Goal: Task Accomplishment & Management: Manage account settings

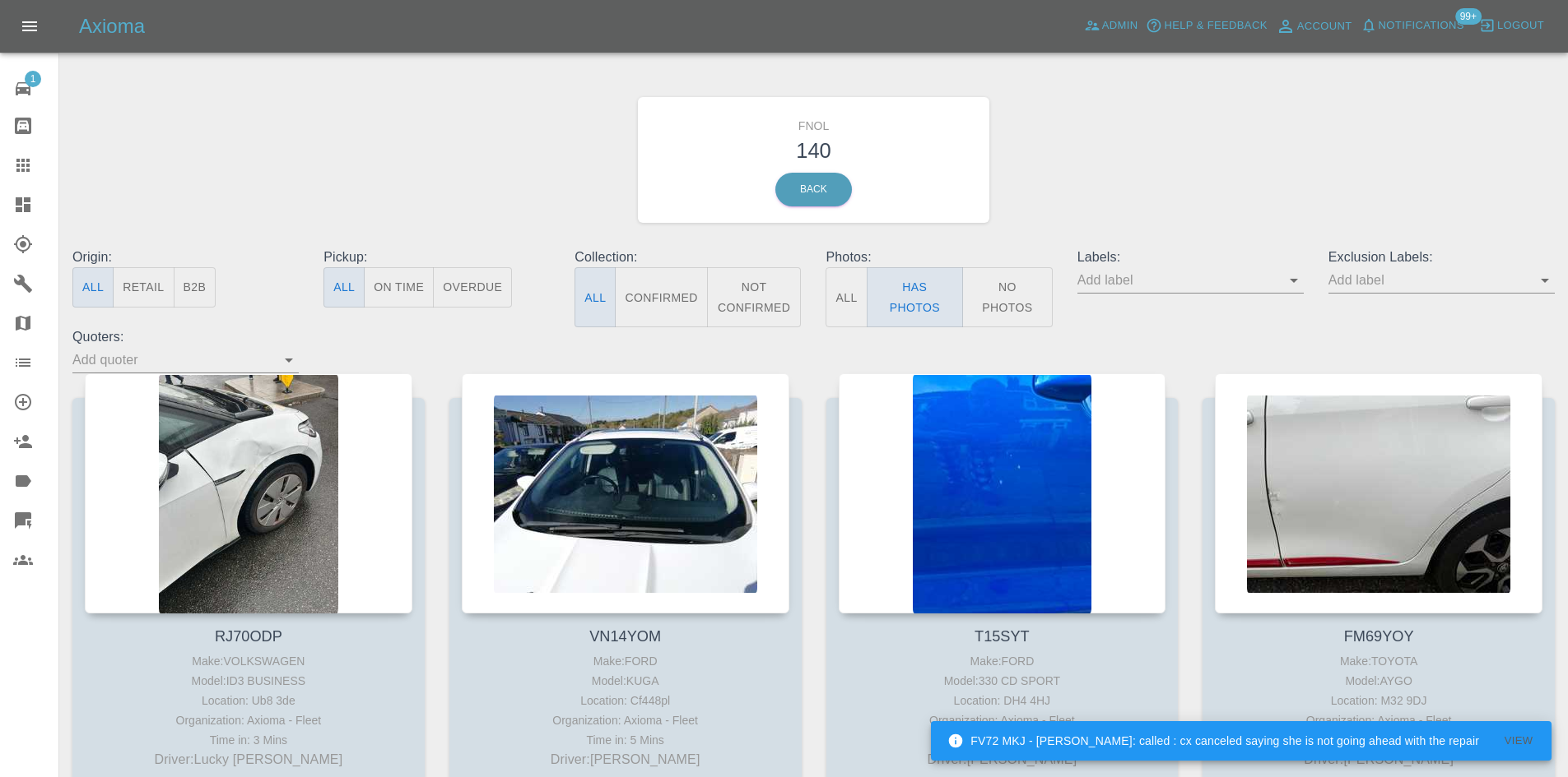
click at [24, 208] on icon at bounding box center [23, 205] width 15 height 15
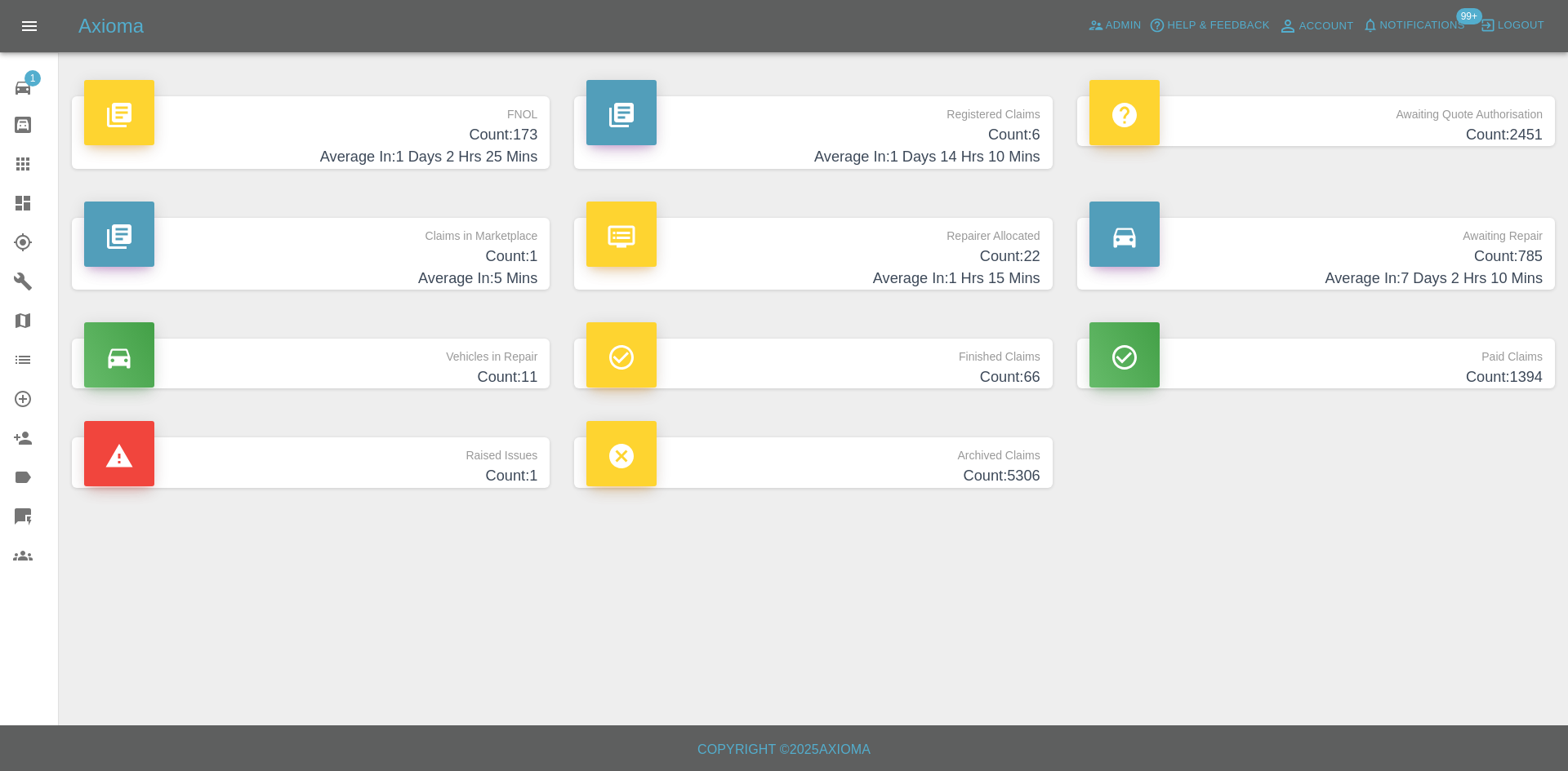
click at [440, 126] on h4 "Count: 173" at bounding box center [310, 135] width 453 height 22
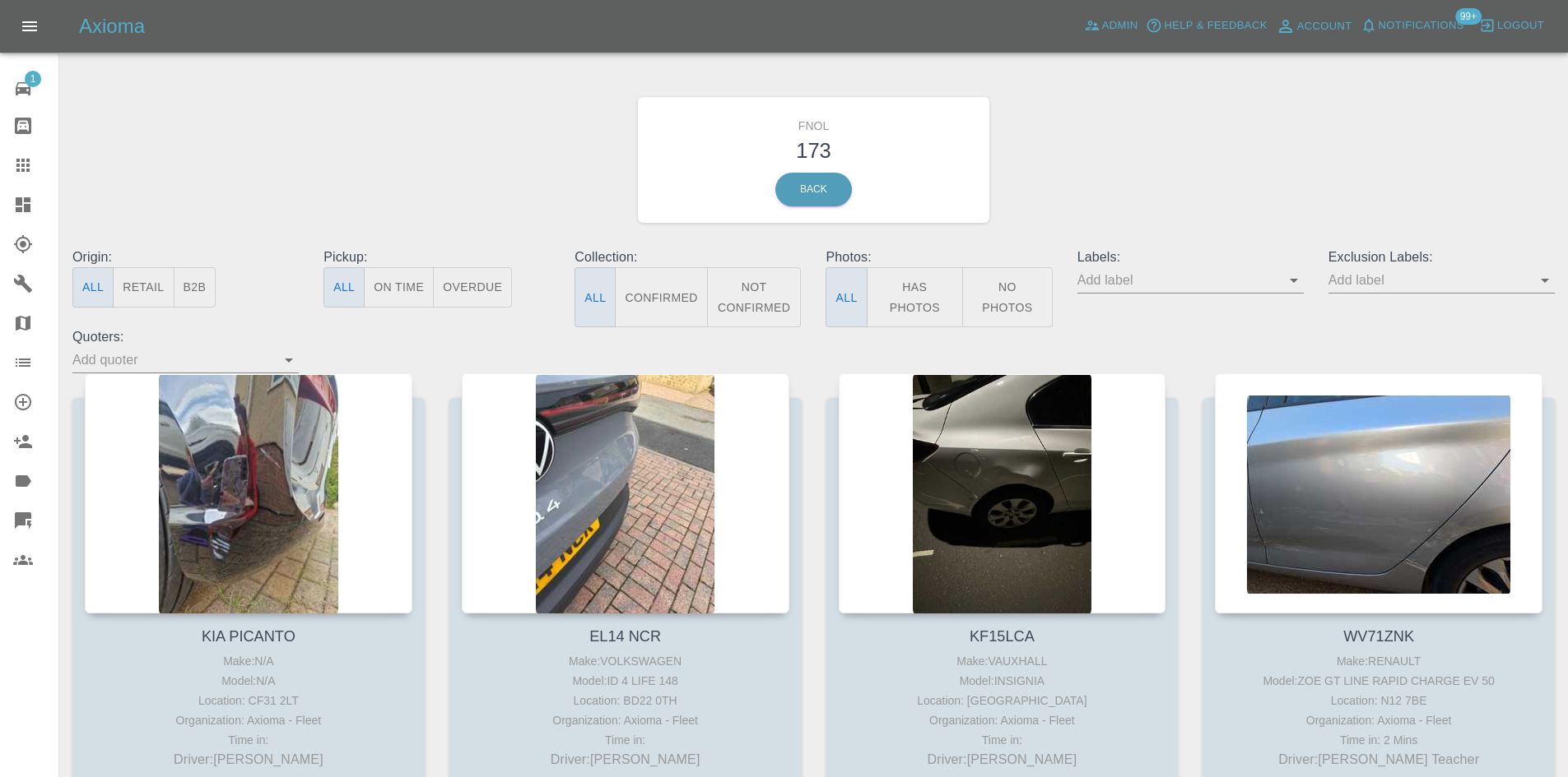
drag, startPoint x: 20, startPoint y: 174, endPoint x: 801, endPoint y: 330, distance: 796.4
click at [20, 174] on icon at bounding box center [23, 165] width 20 height 20
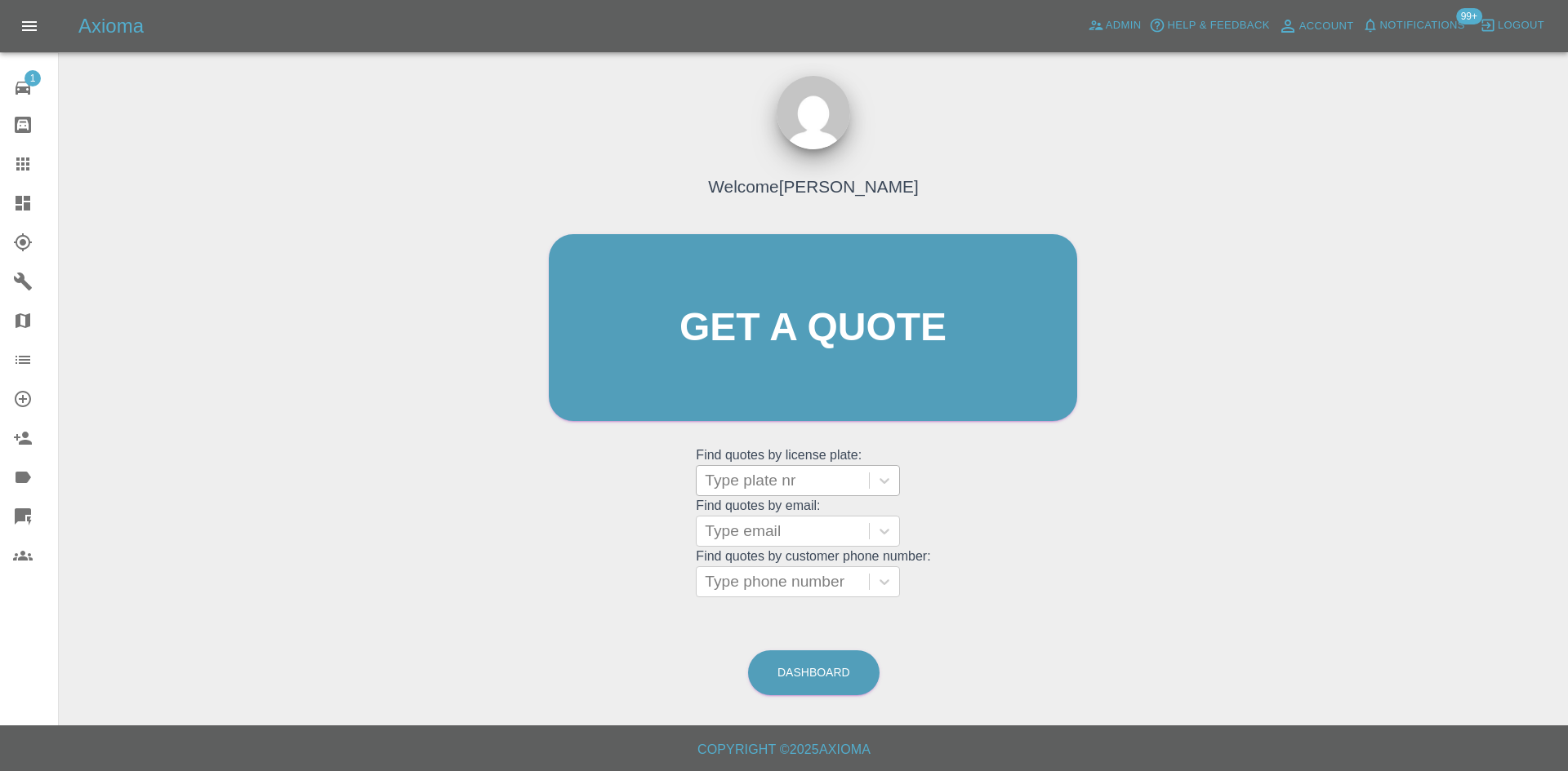
drag, startPoint x: 765, startPoint y: 494, endPoint x: 759, endPoint y: 481, distance: 14.3
click at [764, 493] on div "Type plate nr" at bounding box center [783, 481] width 172 height 30
paste input "HV75YTU"
type input "HV75YTU"
click at [787, 538] on div "Type email" at bounding box center [783, 532] width 172 height 30
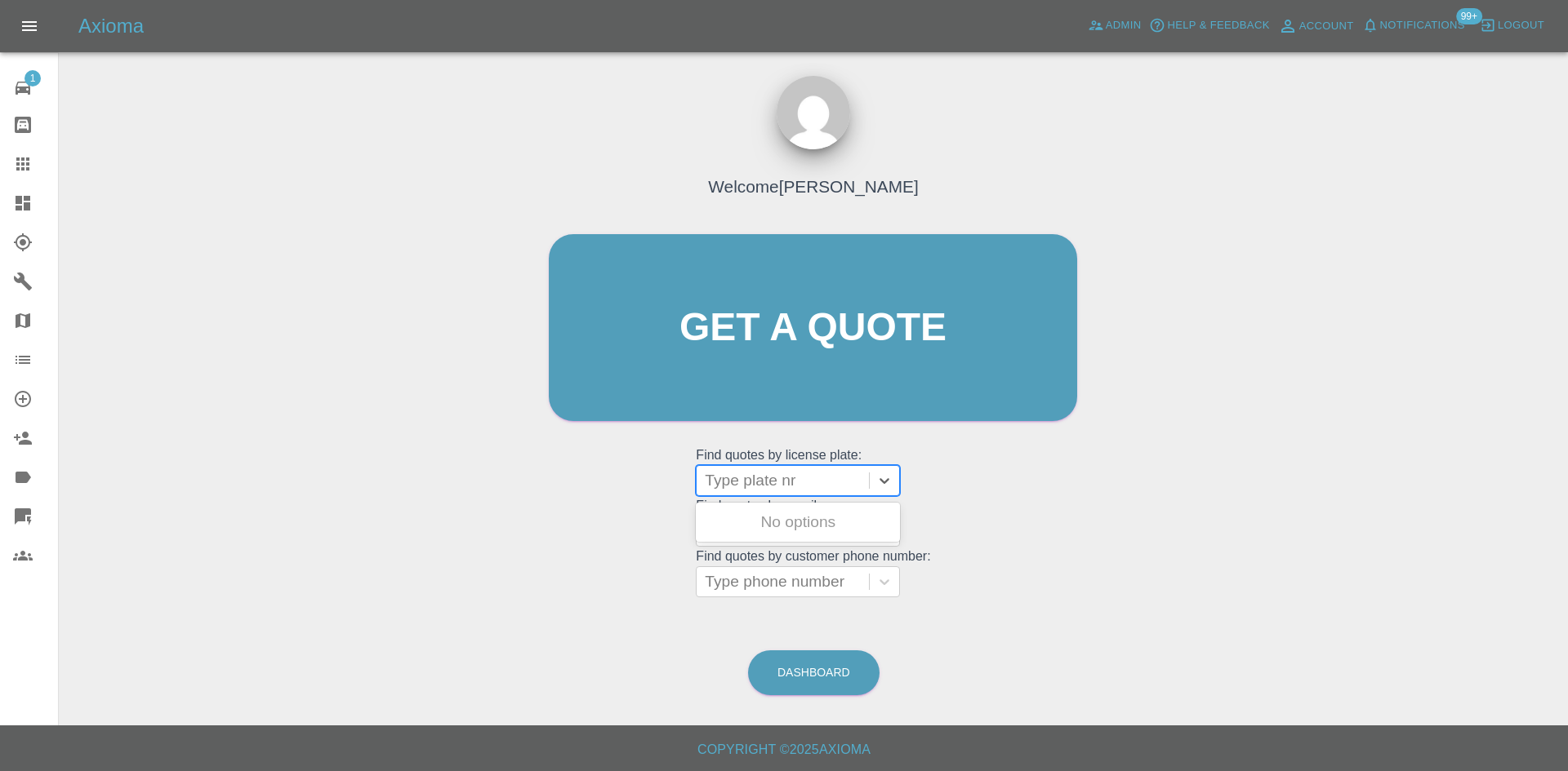
click at [771, 474] on div at bounding box center [783, 481] width 156 height 23
paste input "HV75YTU"
type input "HV75YTU"
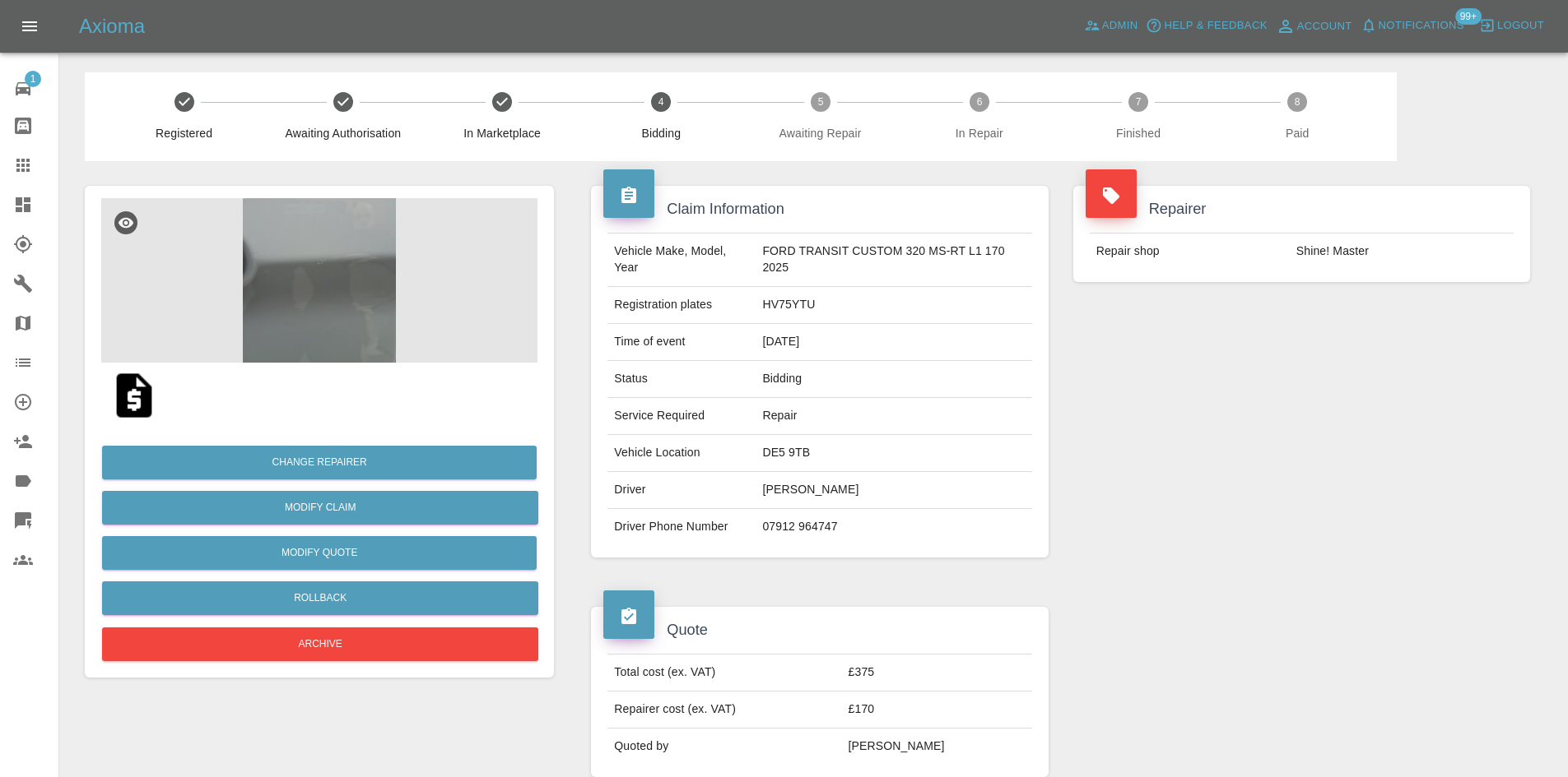
click at [800, 523] on td "07912 964747" at bounding box center [894, 527] width 276 height 37
click at [802, 523] on td "07912 964747" at bounding box center [894, 527] width 276 height 37
copy div "07912 964747"
click at [39, 207] on div at bounding box center [36, 204] width 46 height 20
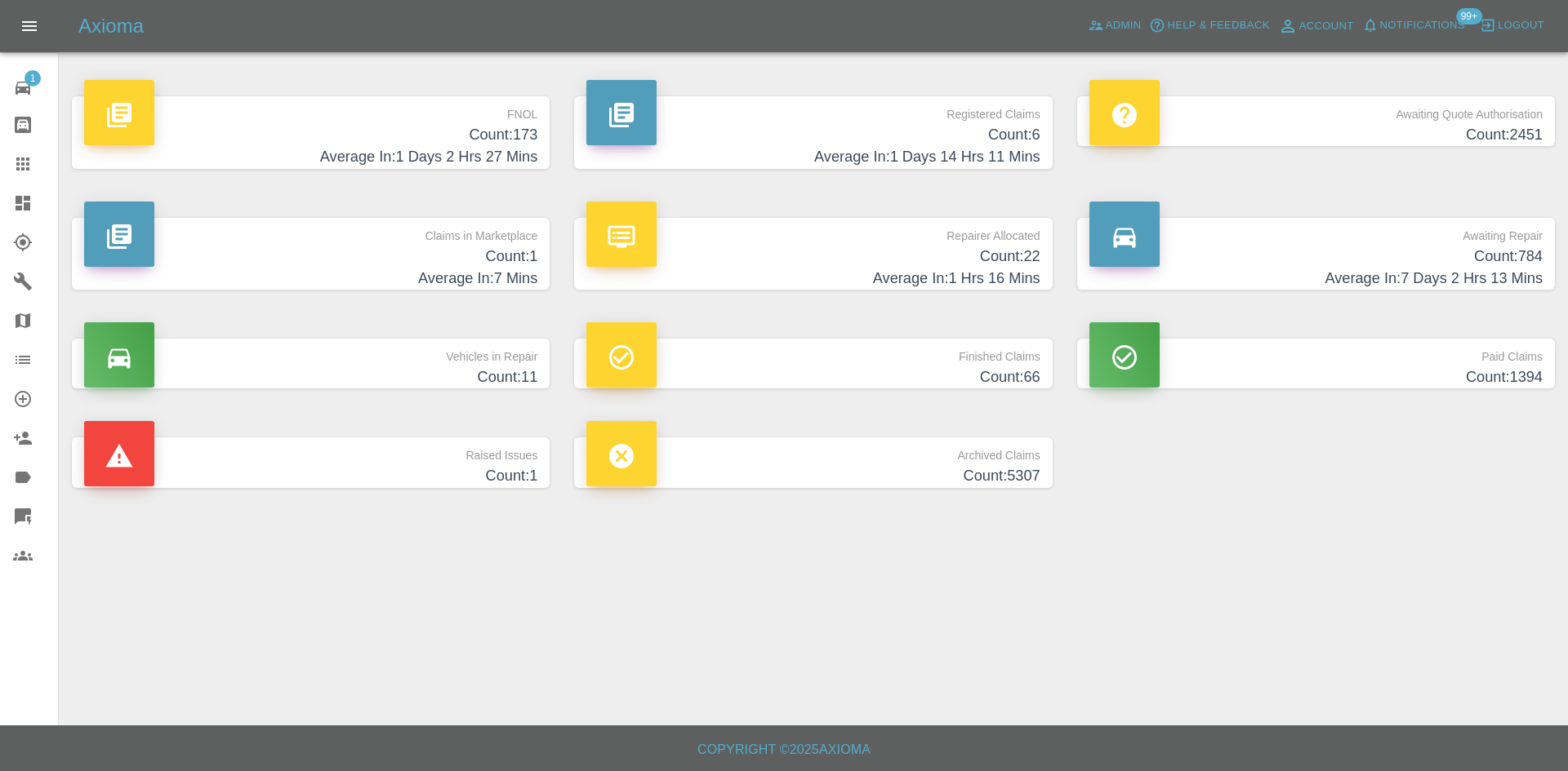
click at [385, 131] on h4 "Count: 173" at bounding box center [310, 135] width 453 height 22
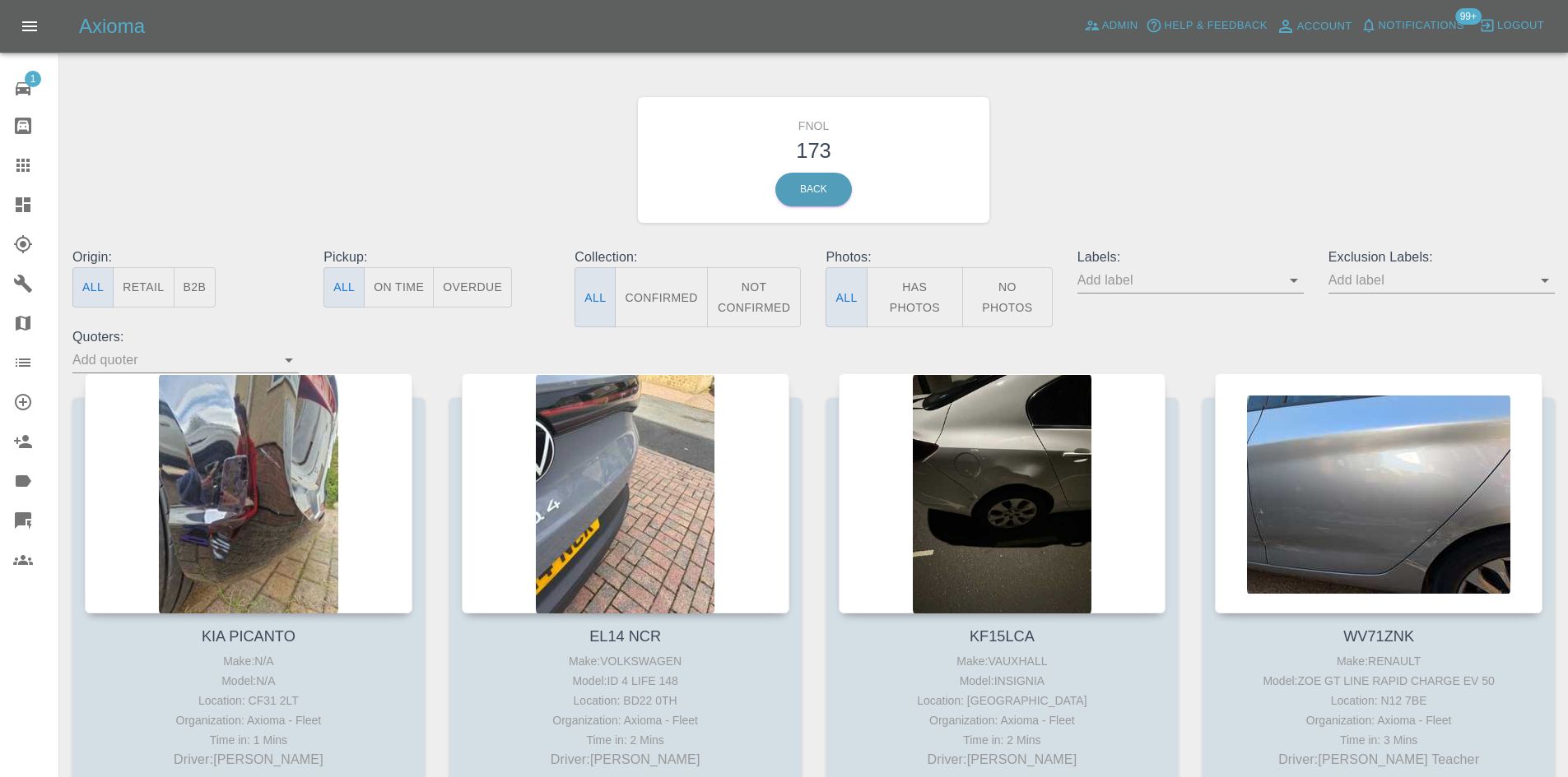
click at [939, 309] on button "Has Photos" at bounding box center [915, 297] width 98 height 60
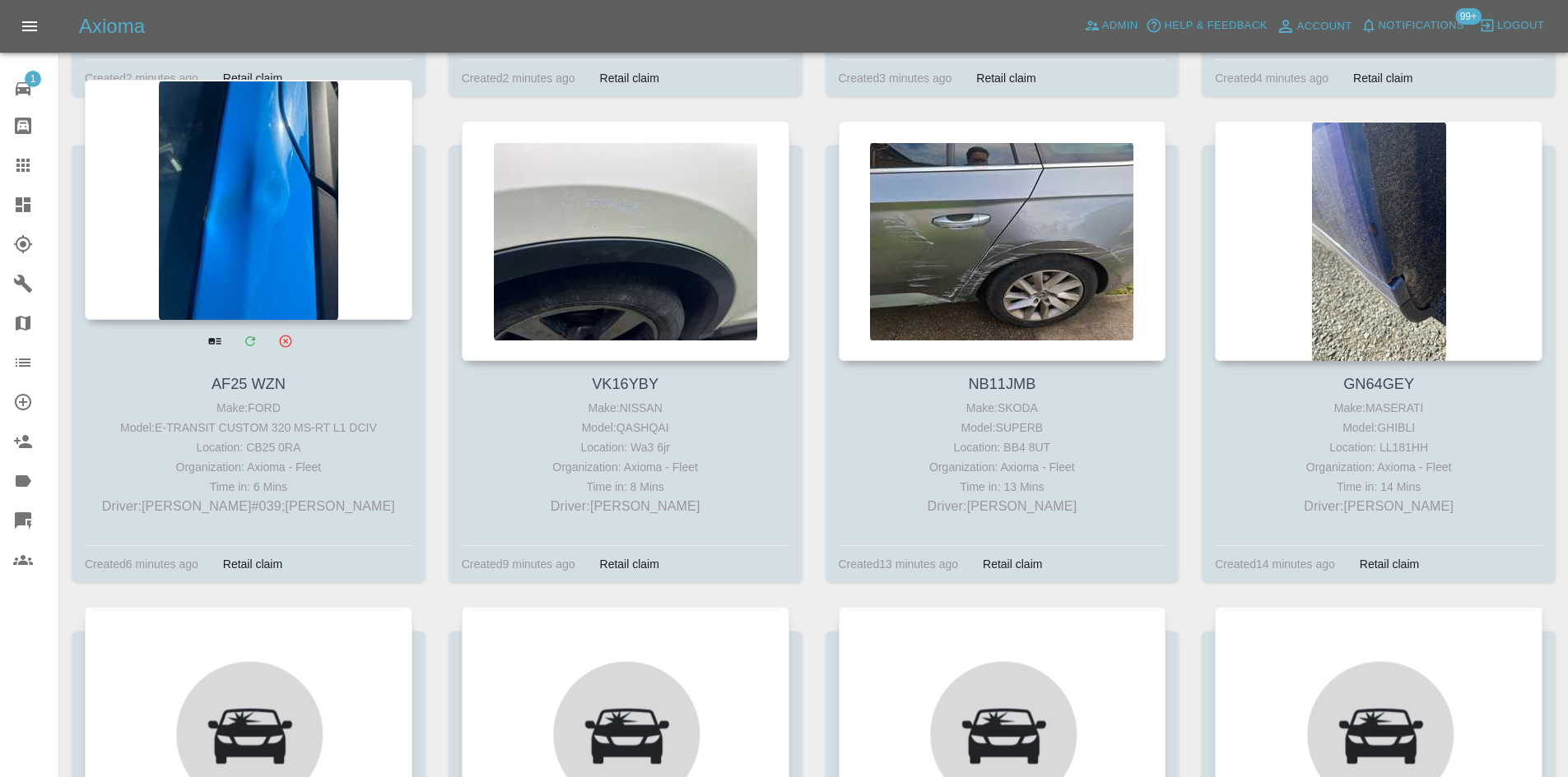
scroll to position [740, 0]
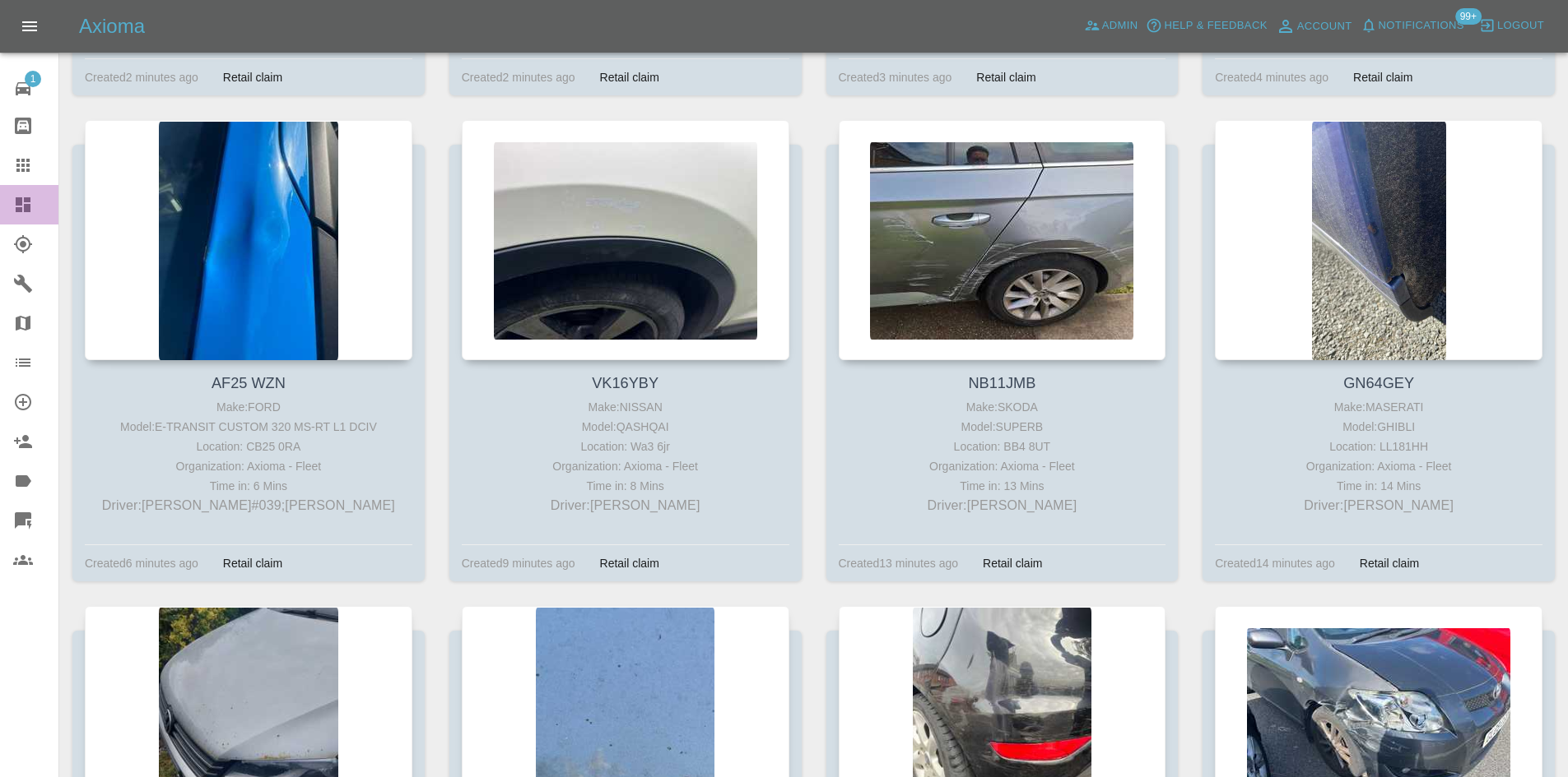
click at [31, 209] on icon at bounding box center [23, 204] width 20 height 20
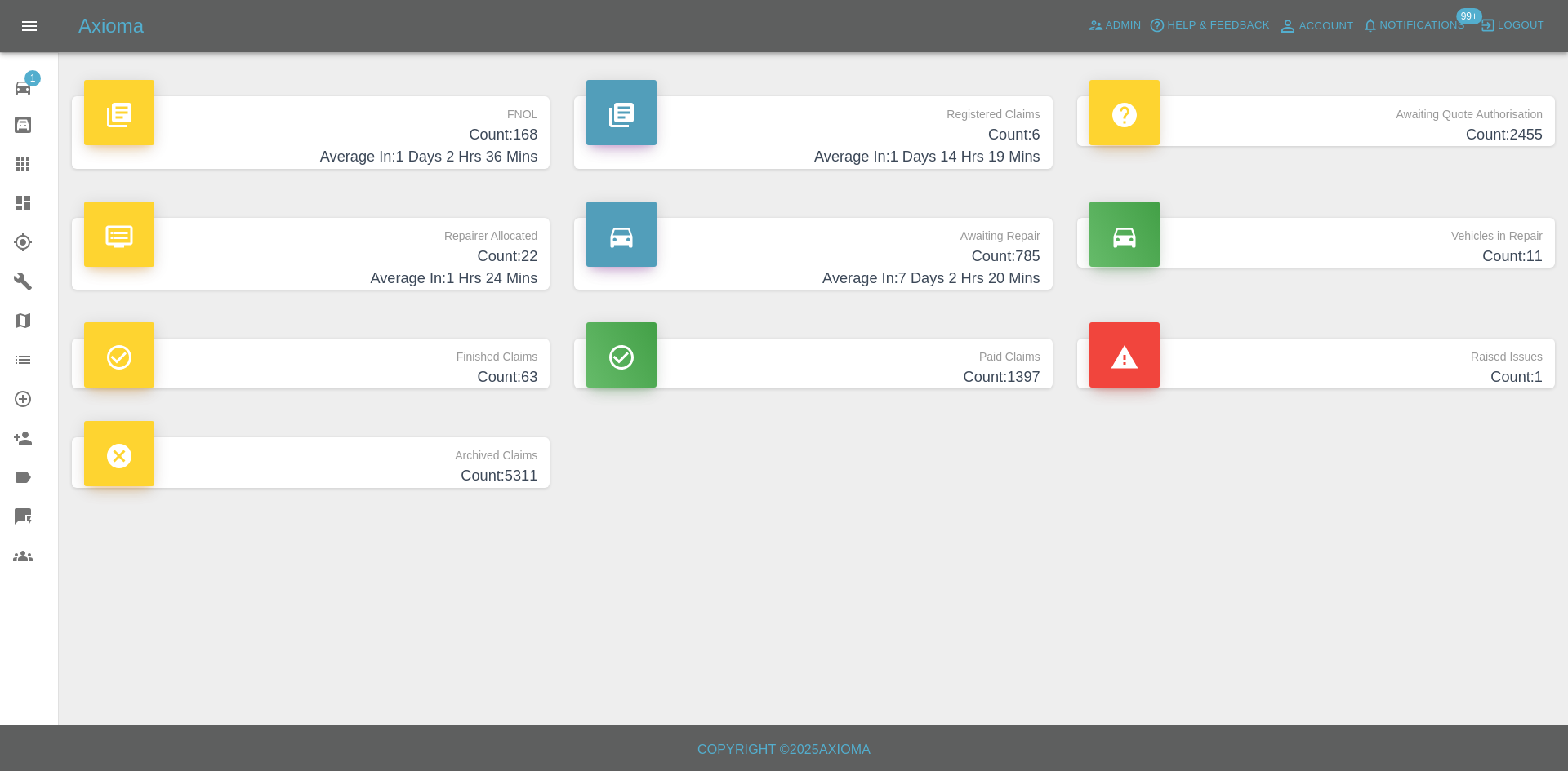
drag, startPoint x: 489, startPoint y: 97, endPoint x: 484, endPoint y: 128, distance: 31.4
click at [489, 97] on p "FNOL" at bounding box center [310, 111] width 453 height 28
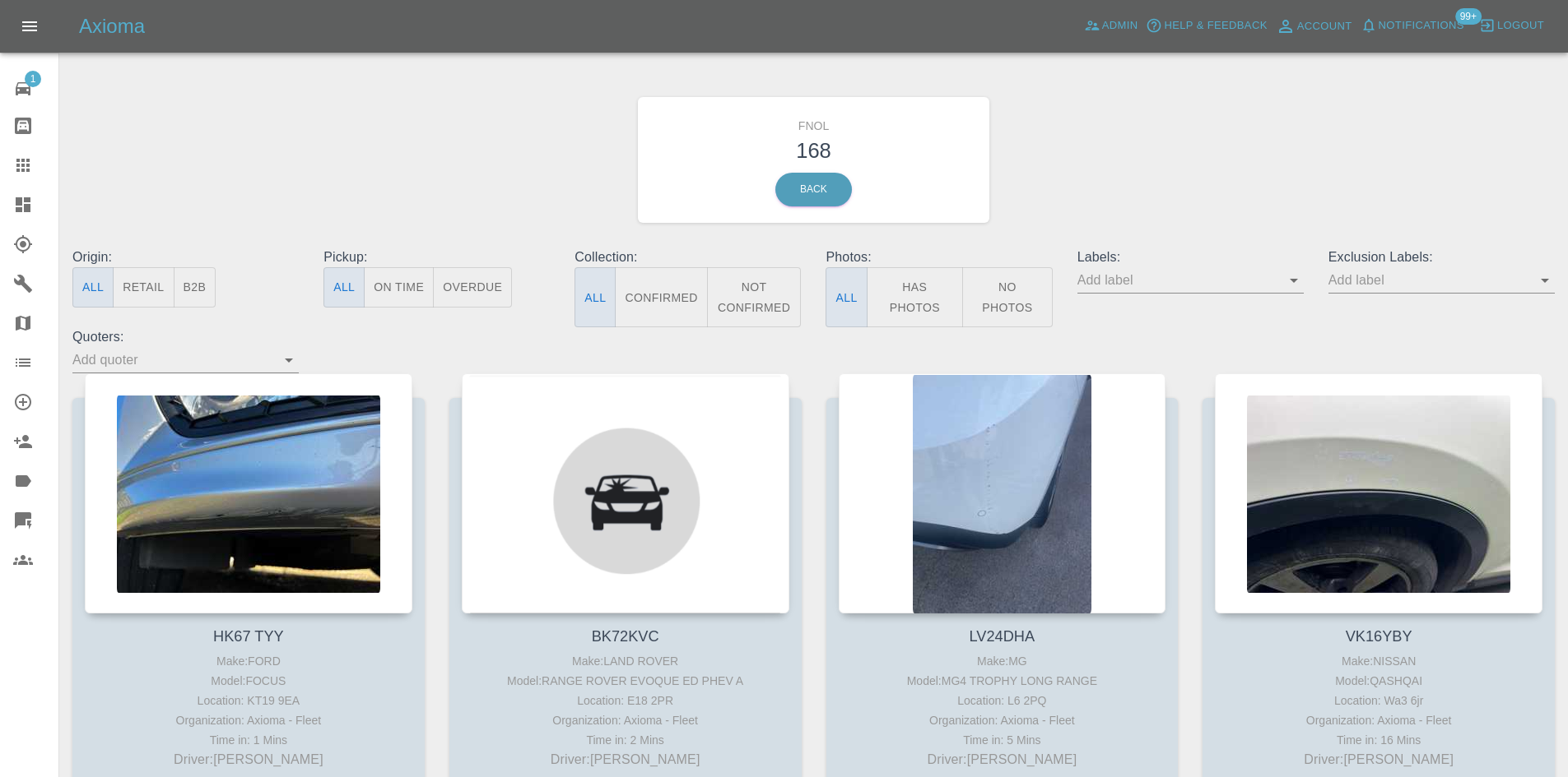
click at [886, 286] on button "Has Photos" at bounding box center [915, 297] width 98 height 60
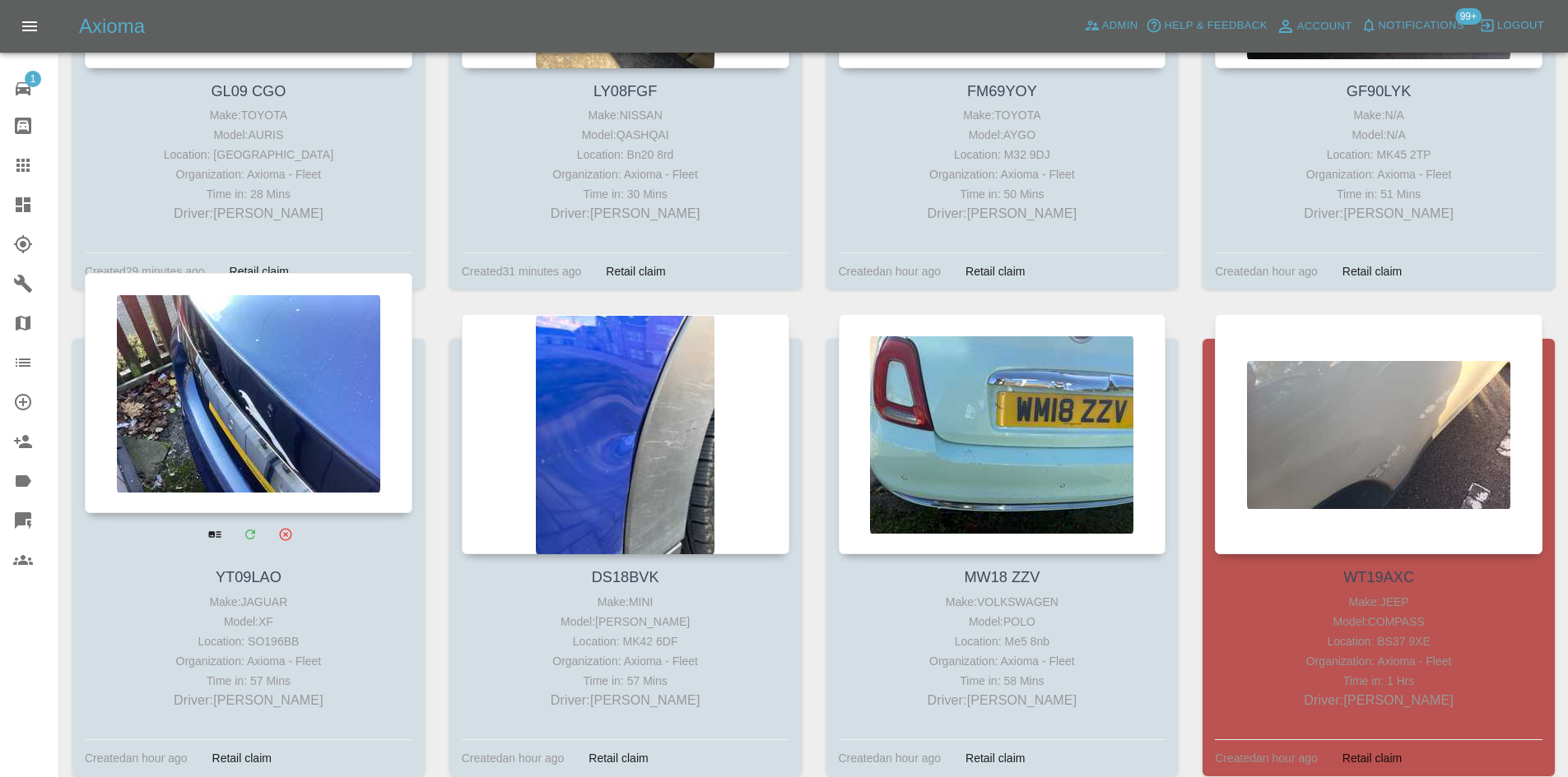
scroll to position [1727, 0]
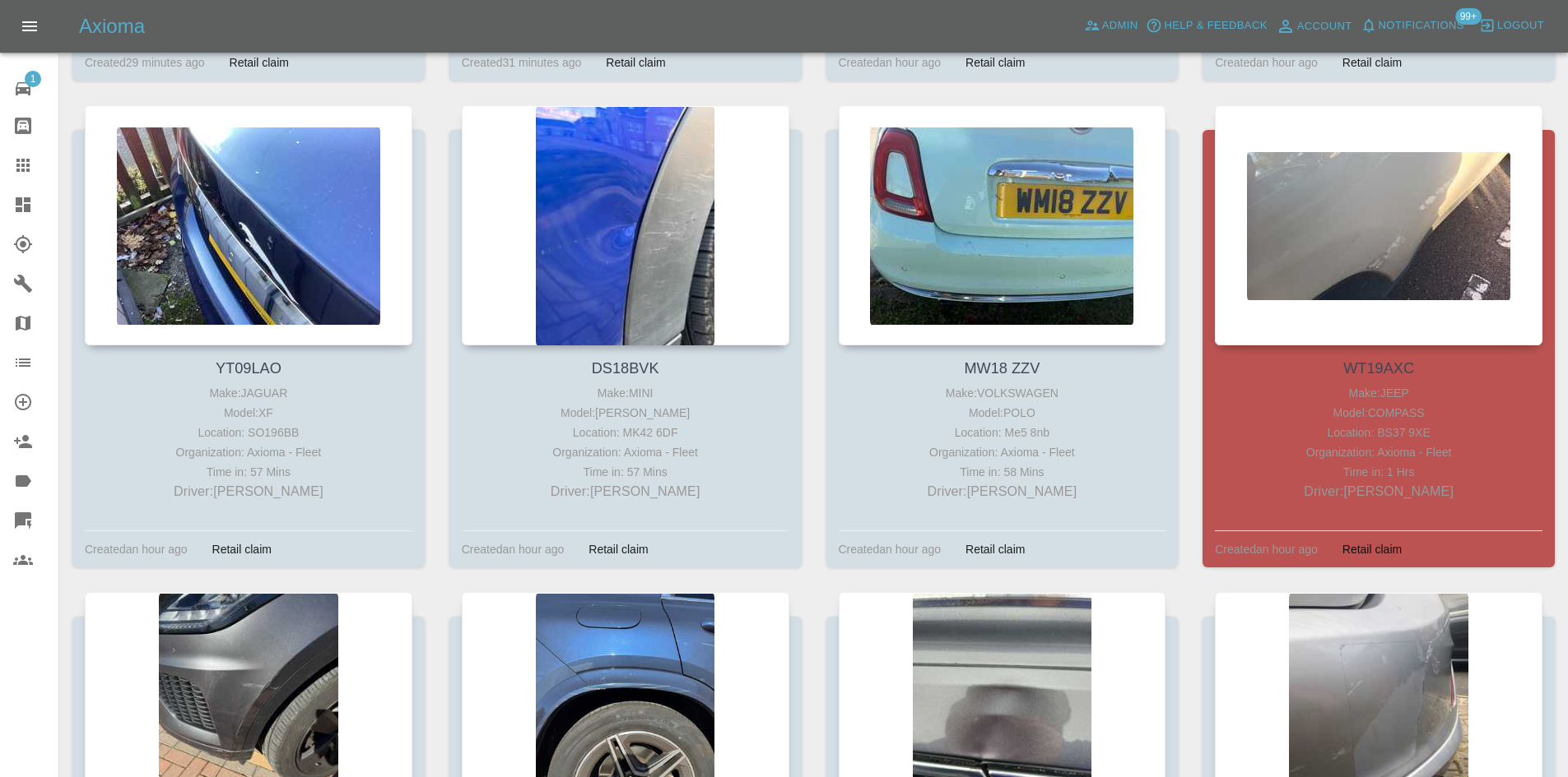
click at [21, 194] on link "Dashboard" at bounding box center [29, 204] width 58 height 39
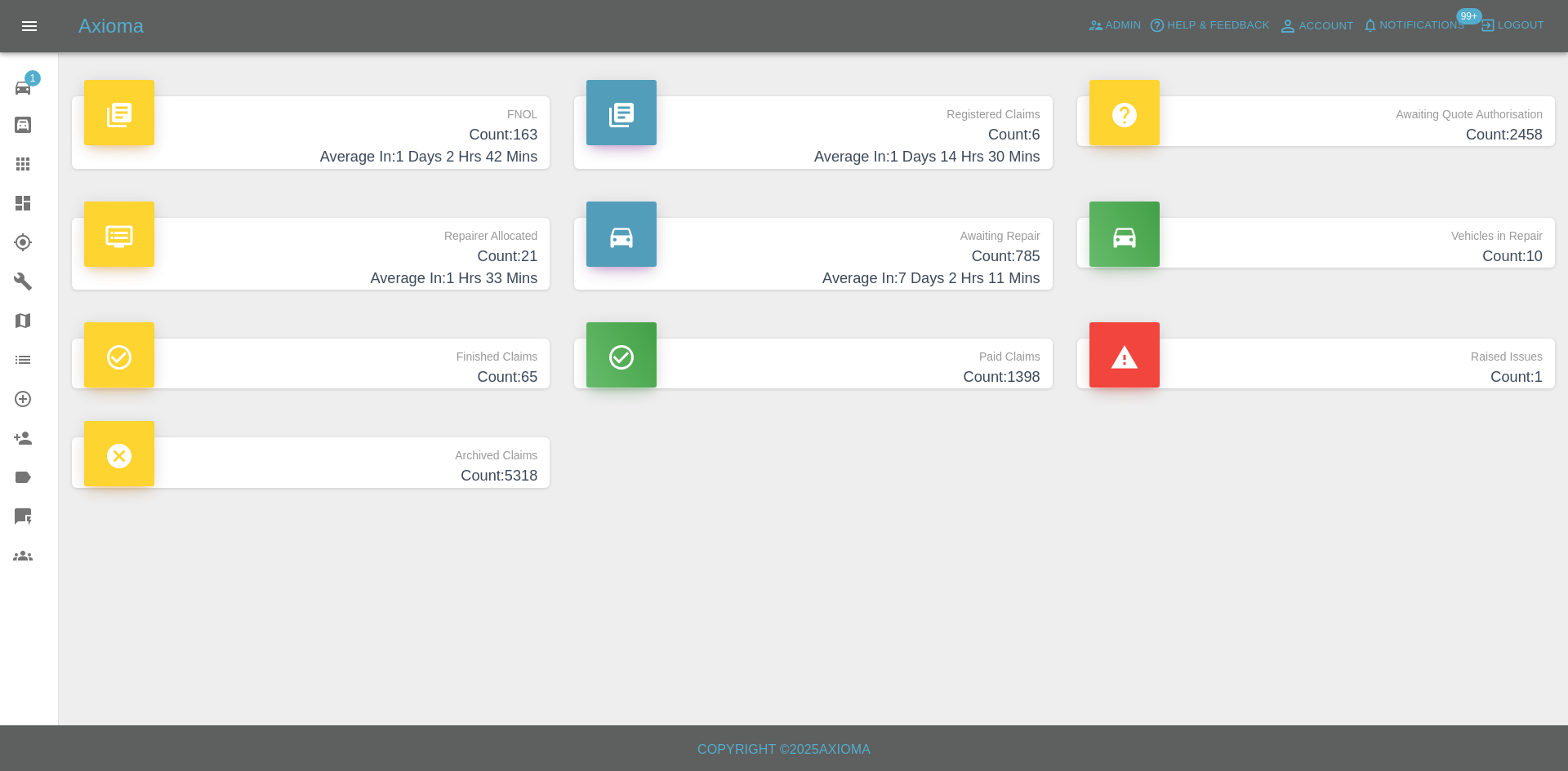
click at [436, 136] on h4 "Count: 163" at bounding box center [310, 135] width 453 height 22
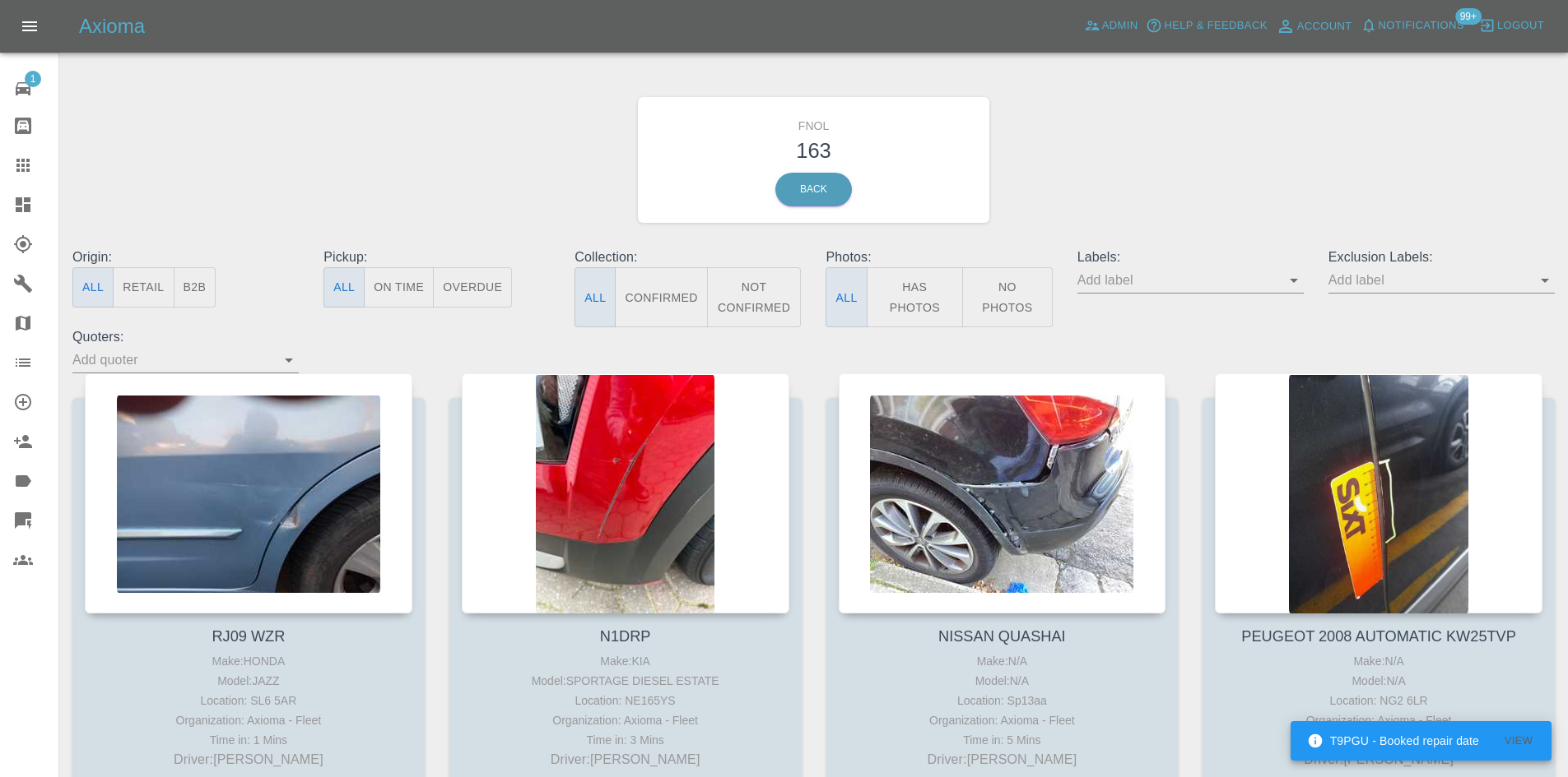
drag, startPoint x: 924, startPoint y: 299, endPoint x: 188, endPoint y: 207, distance: 741.7
click at [924, 299] on button "Has Photos" at bounding box center [915, 297] width 98 height 60
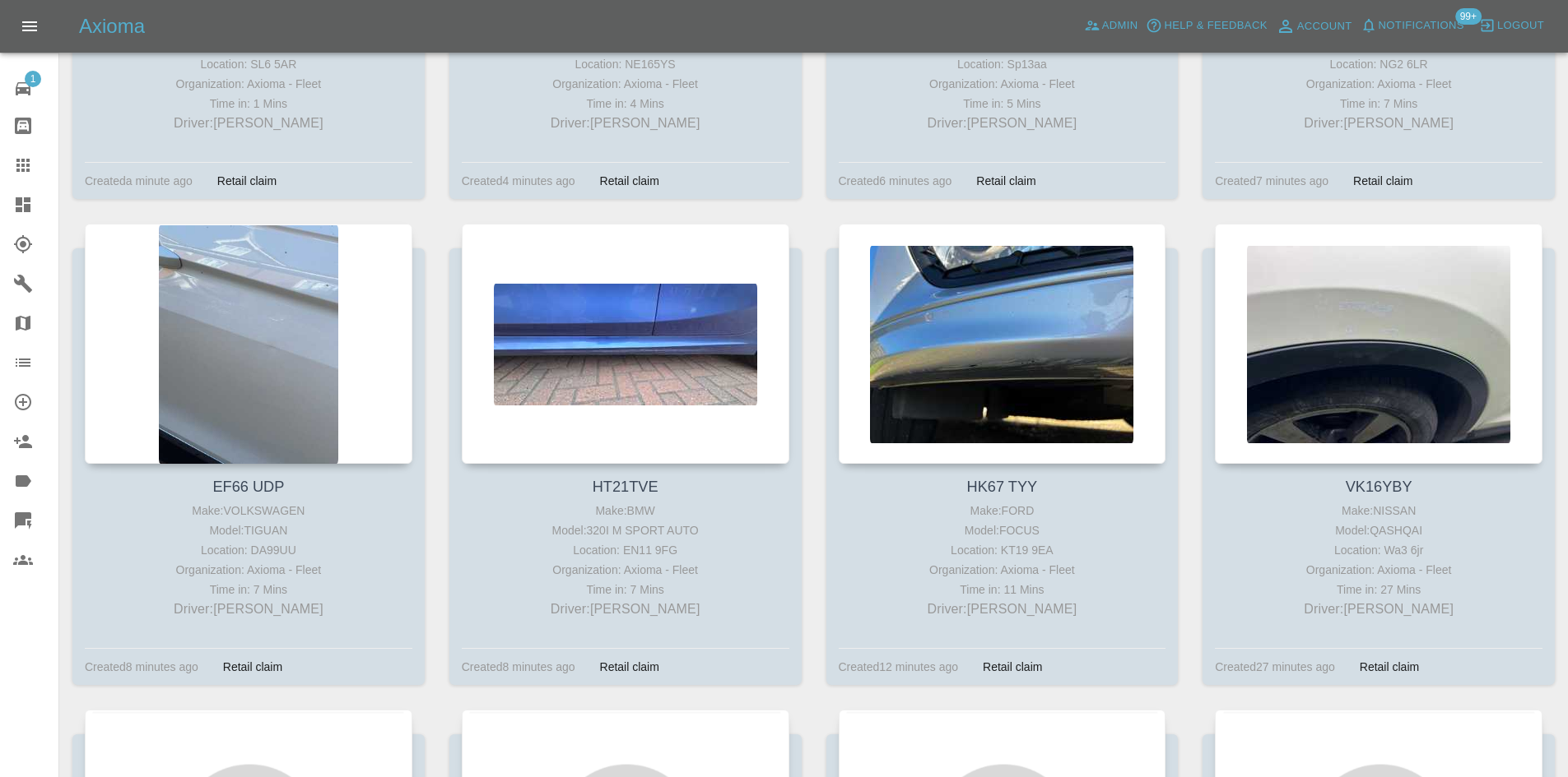
scroll to position [658, 0]
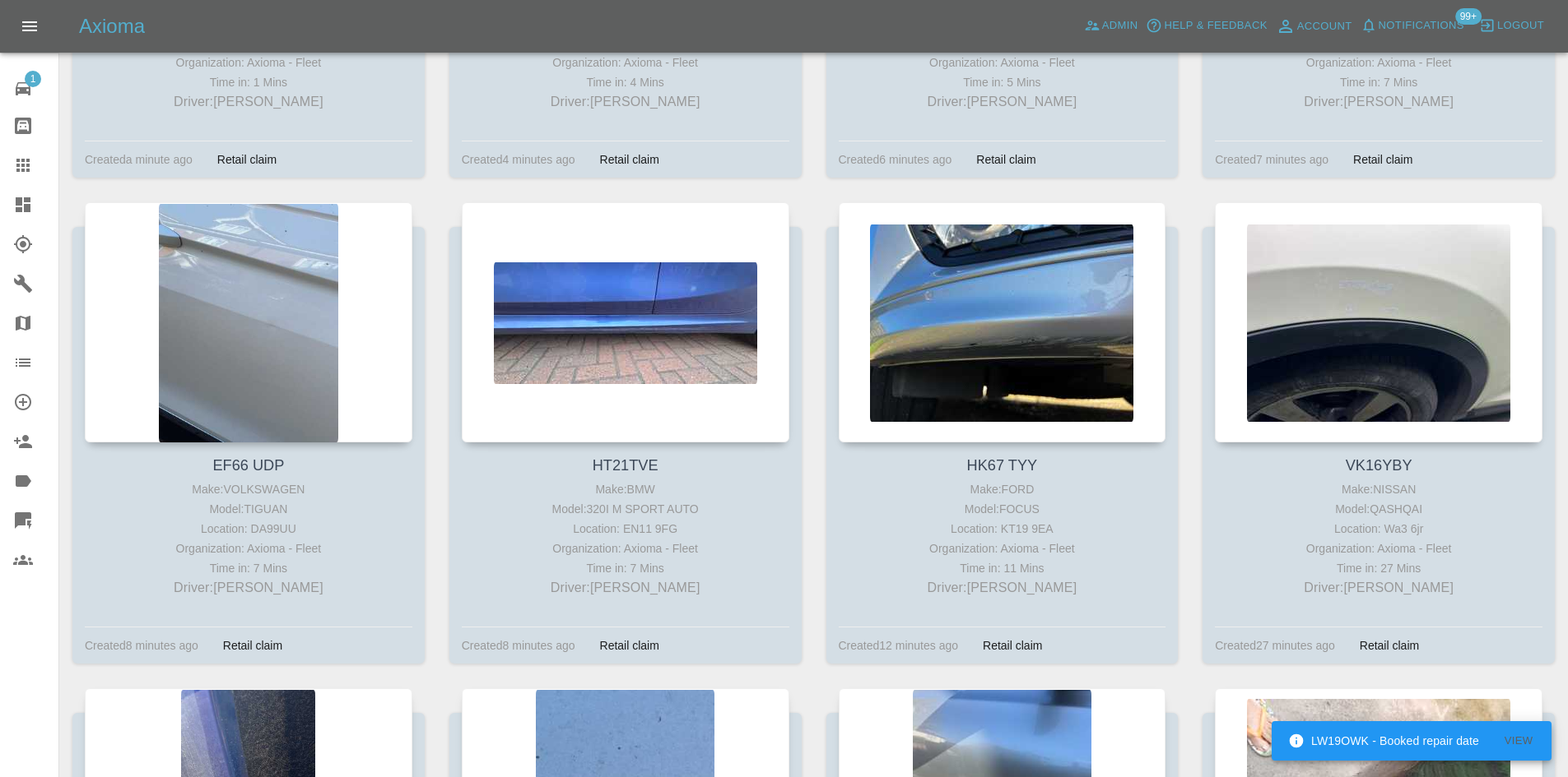
drag, startPoint x: 19, startPoint y: 209, endPoint x: 254, endPoint y: 84, distance: 266.2
click at [19, 209] on icon at bounding box center [23, 205] width 15 height 15
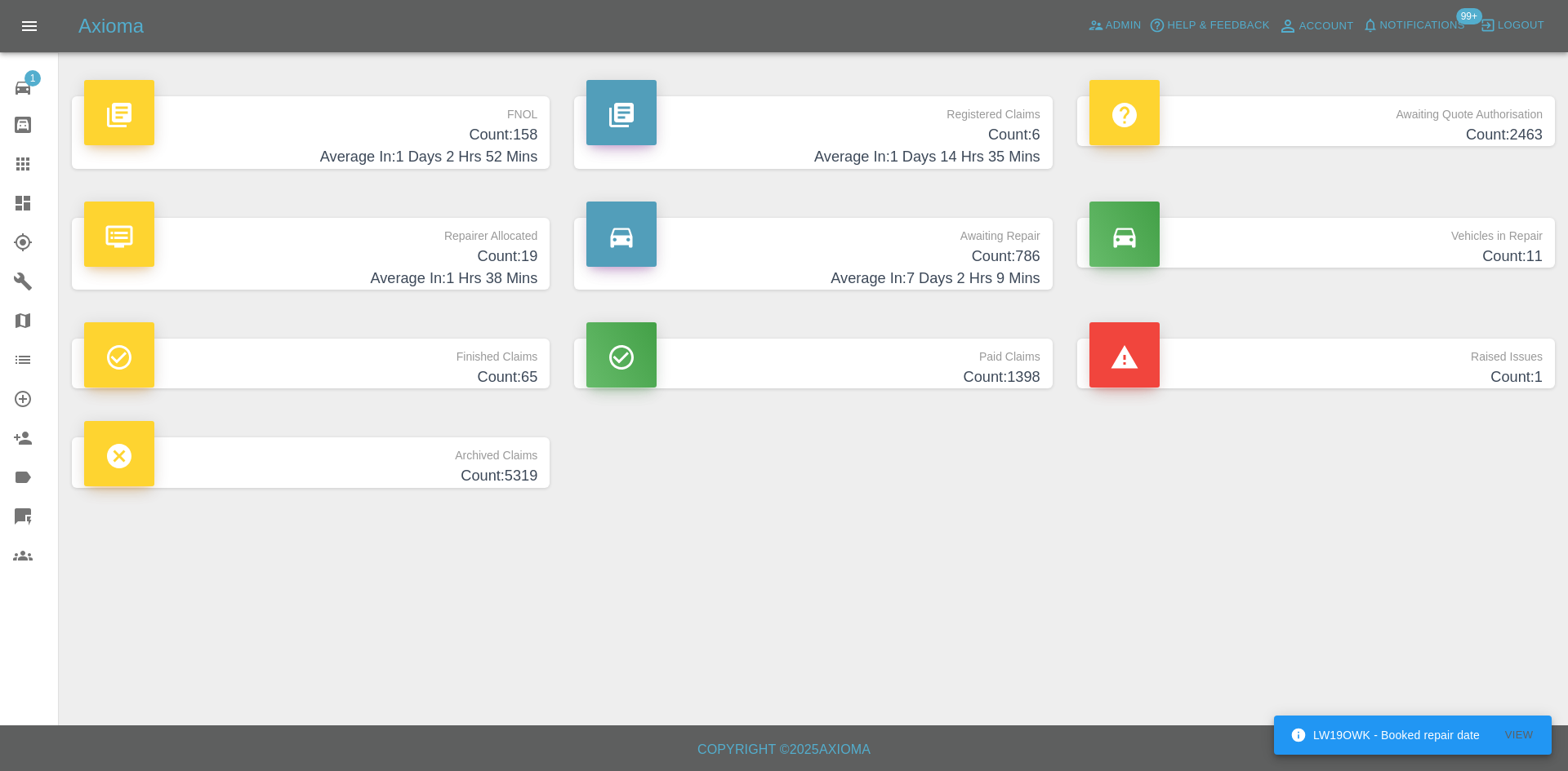
click at [503, 141] on h4 "Count: 158" at bounding box center [310, 135] width 453 height 22
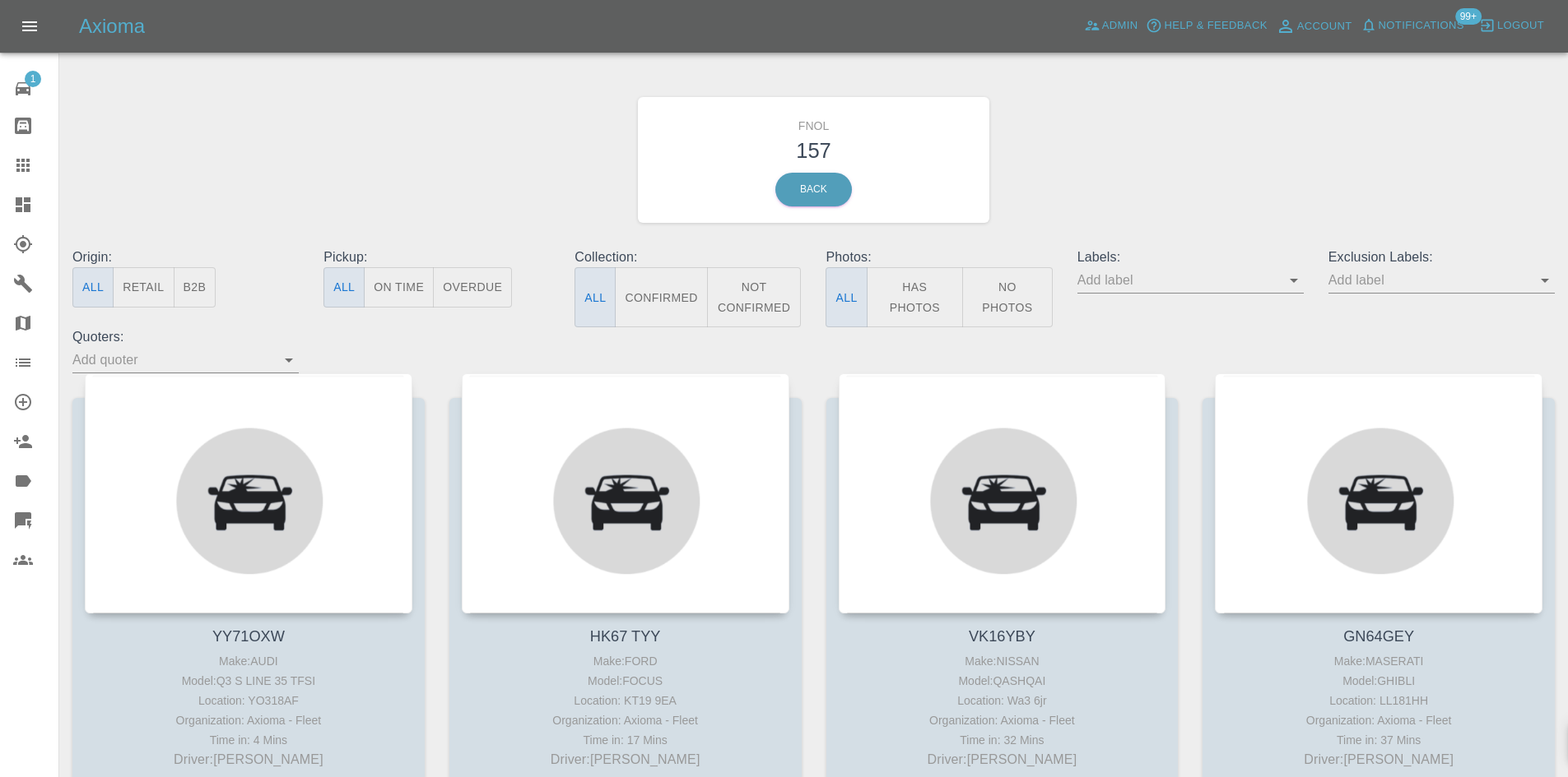
click at [897, 291] on button "Has Photos" at bounding box center [915, 297] width 98 height 60
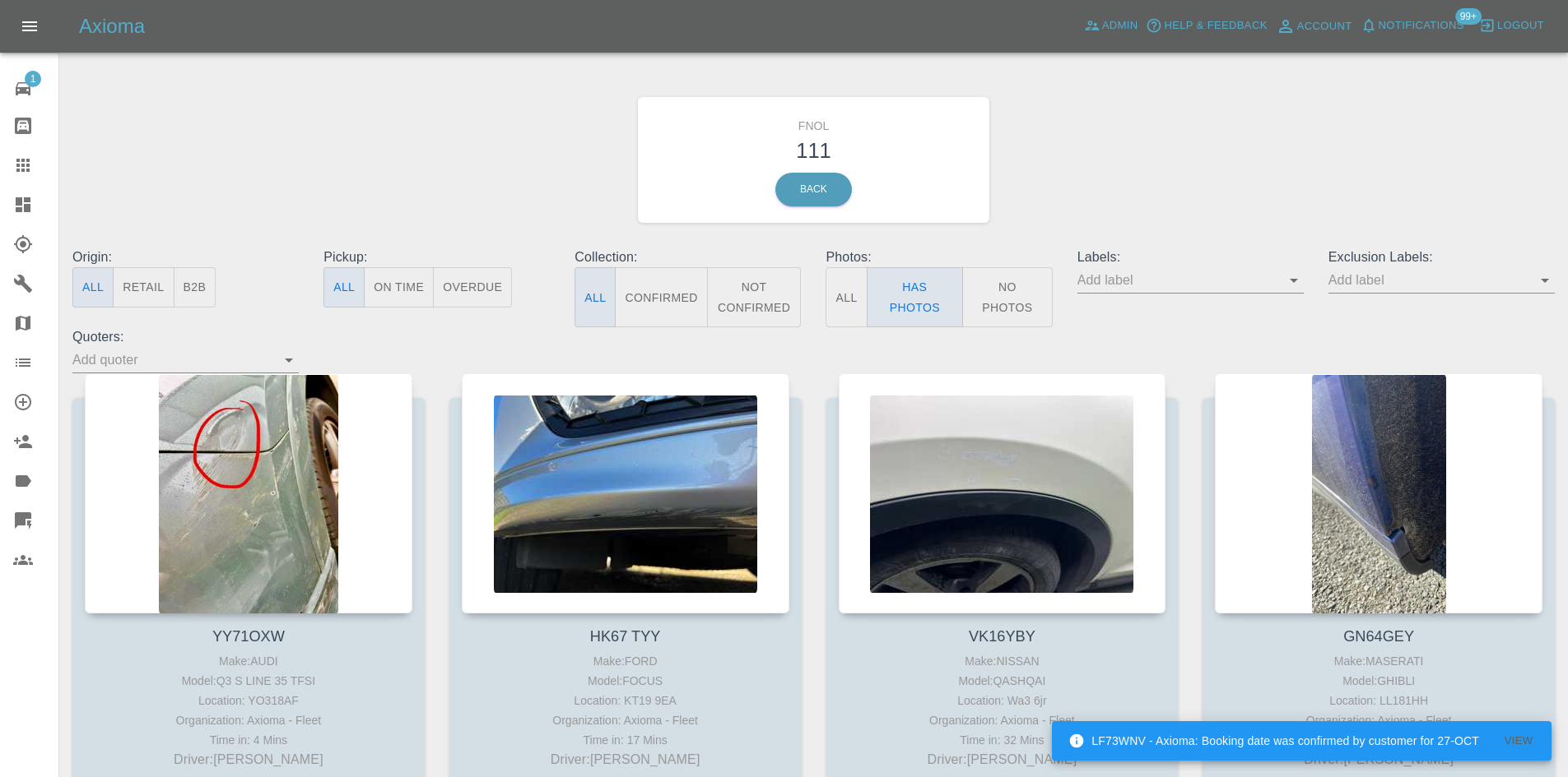
scroll to position [82, 0]
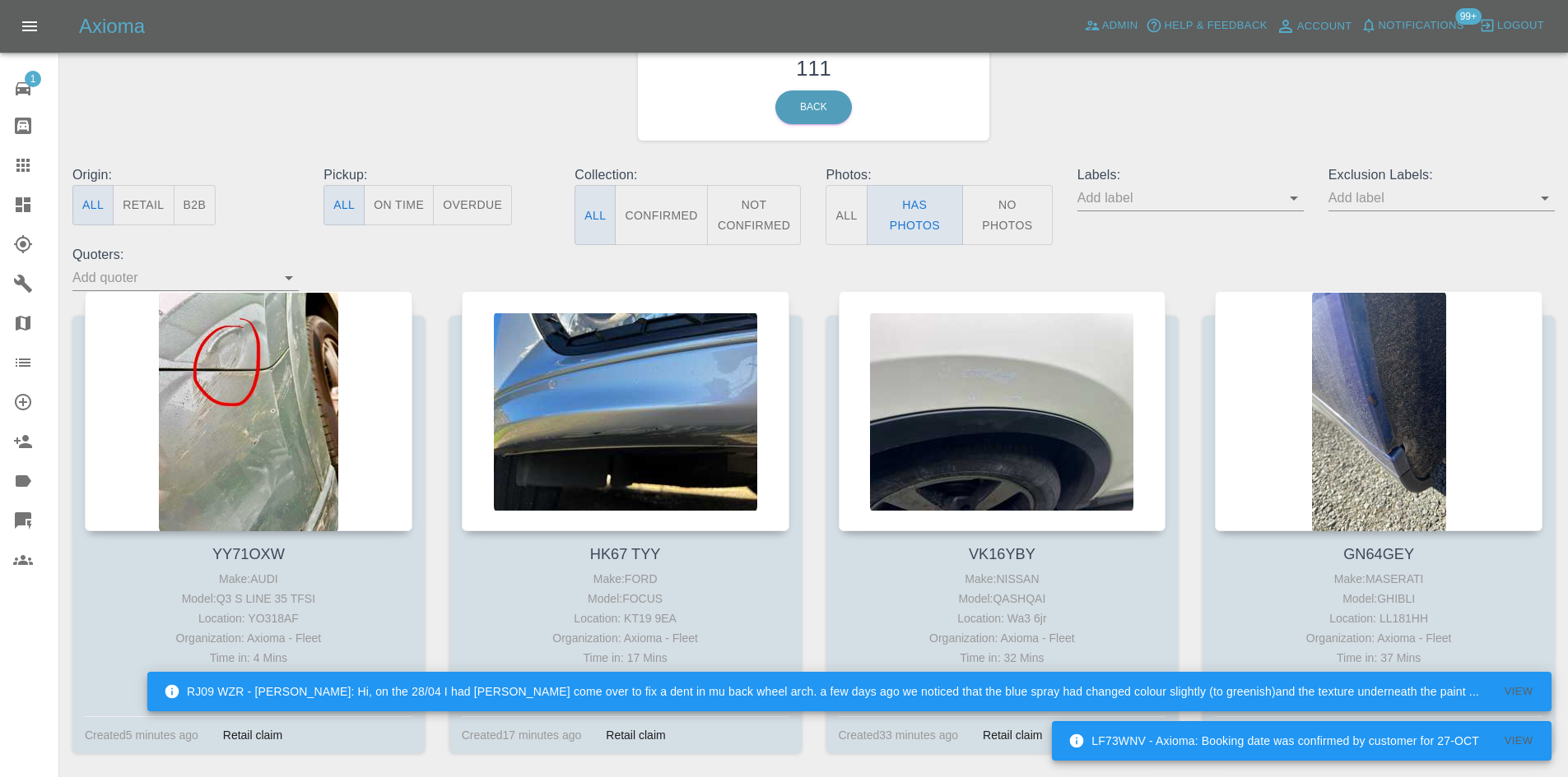
drag, startPoint x: 979, startPoint y: 333, endPoint x: 1199, endPoint y: 235, distance: 240.8
click at [1199, 235] on div "Labels:" at bounding box center [1191, 204] width 251 height 80
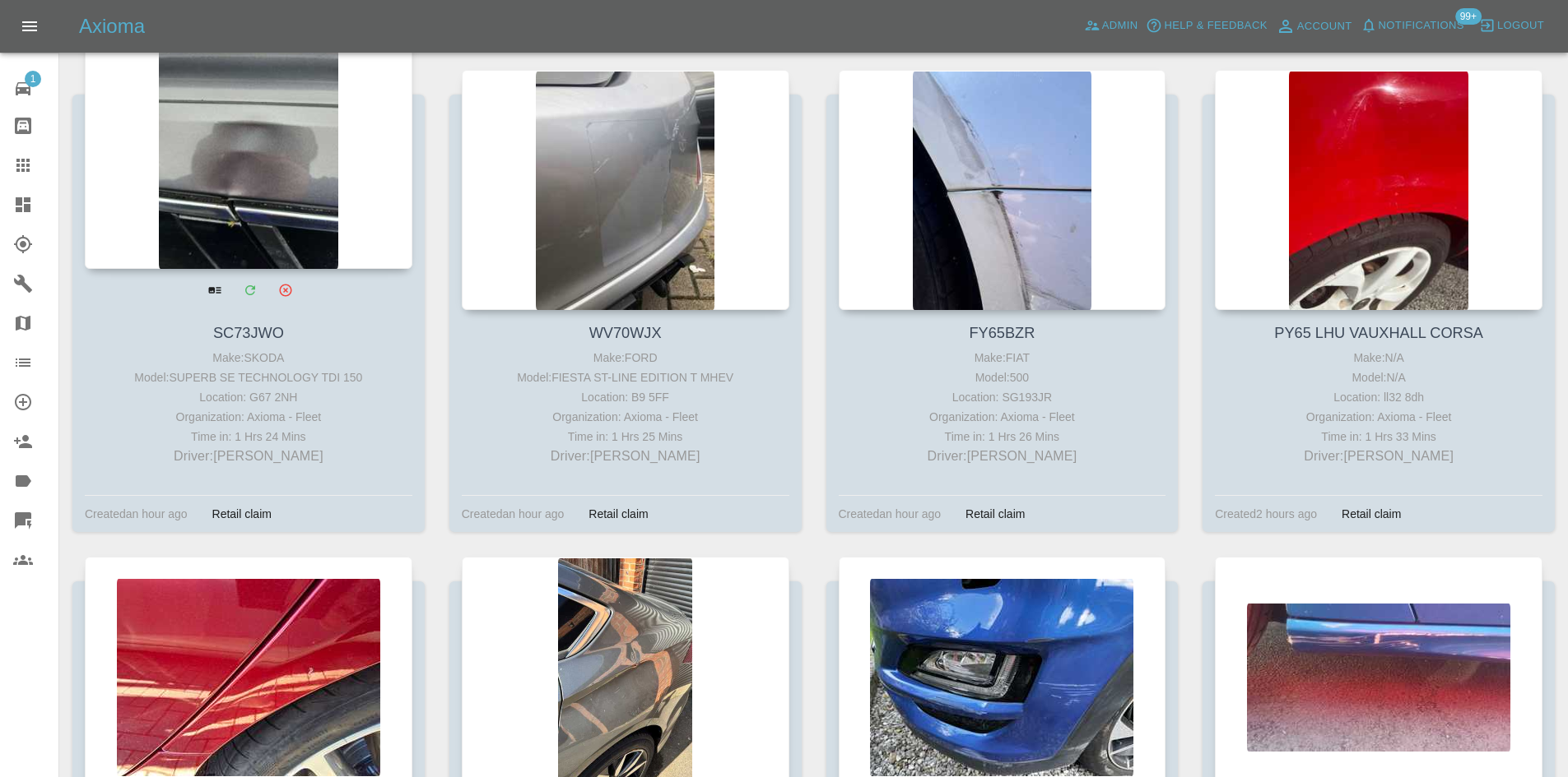
scroll to position [2056, 0]
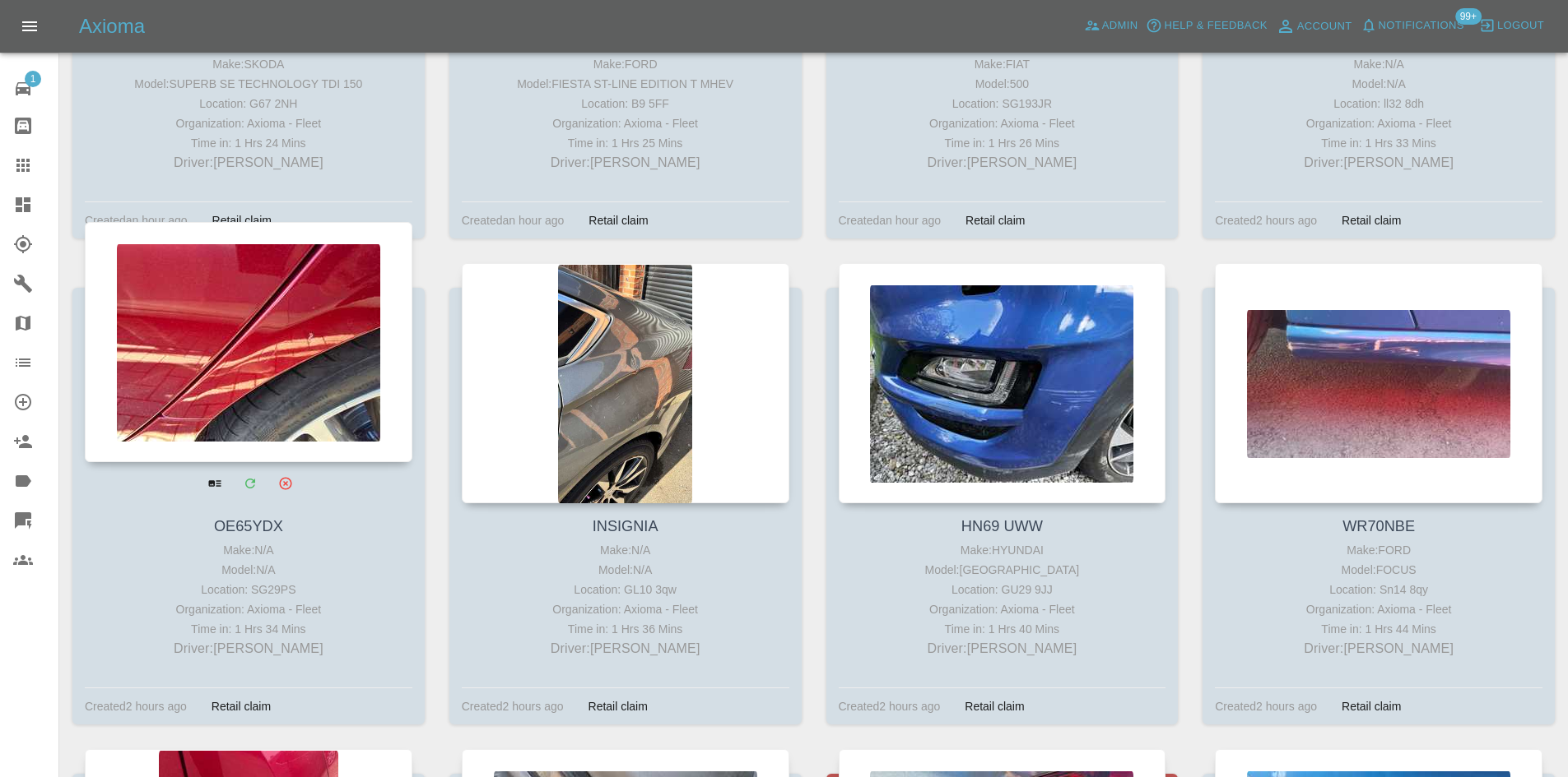
drag, startPoint x: 185, startPoint y: 368, endPoint x: 196, endPoint y: 366, distance: 11.2
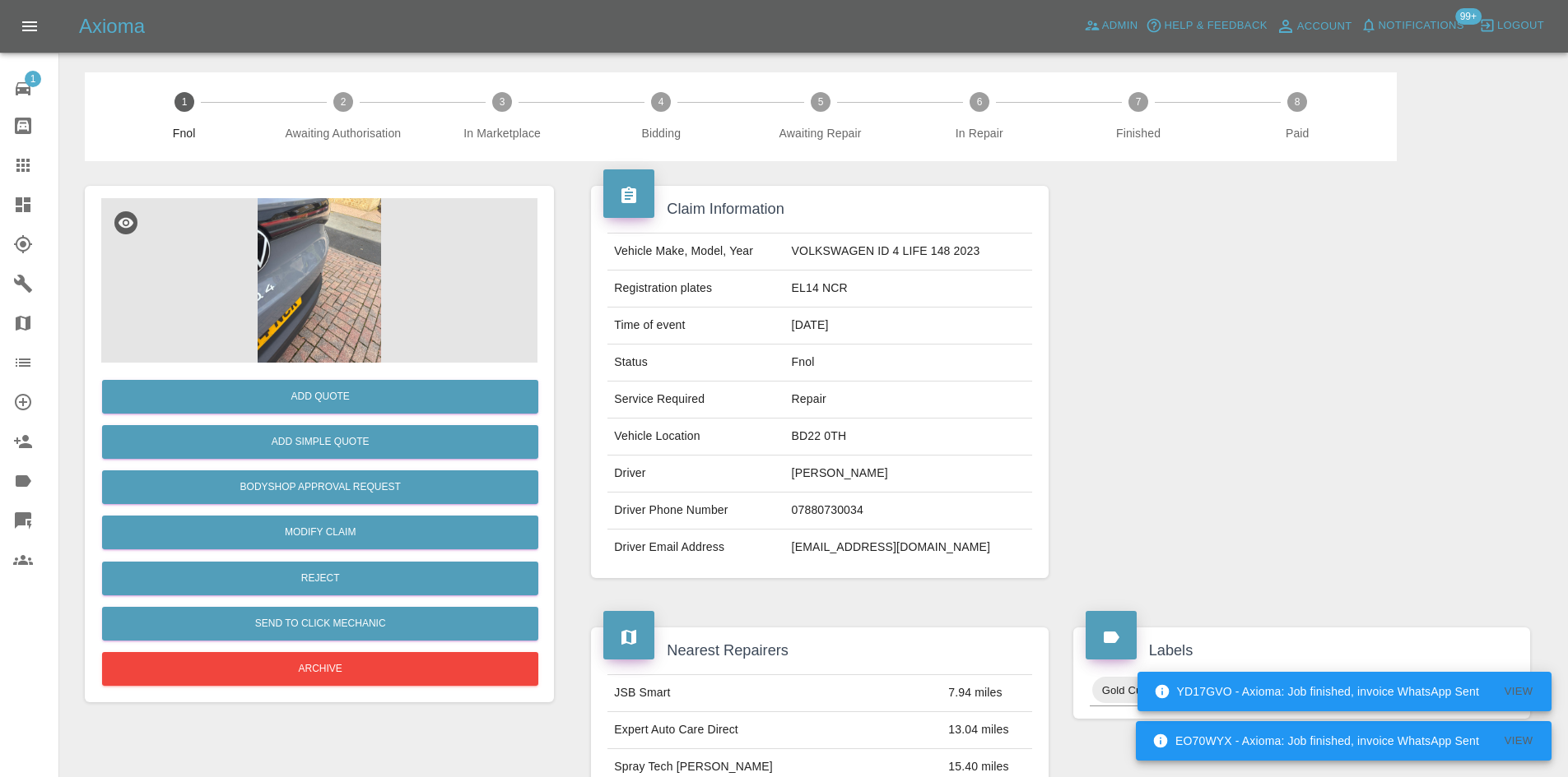
click at [345, 273] on img at bounding box center [319, 281] width 436 height 165
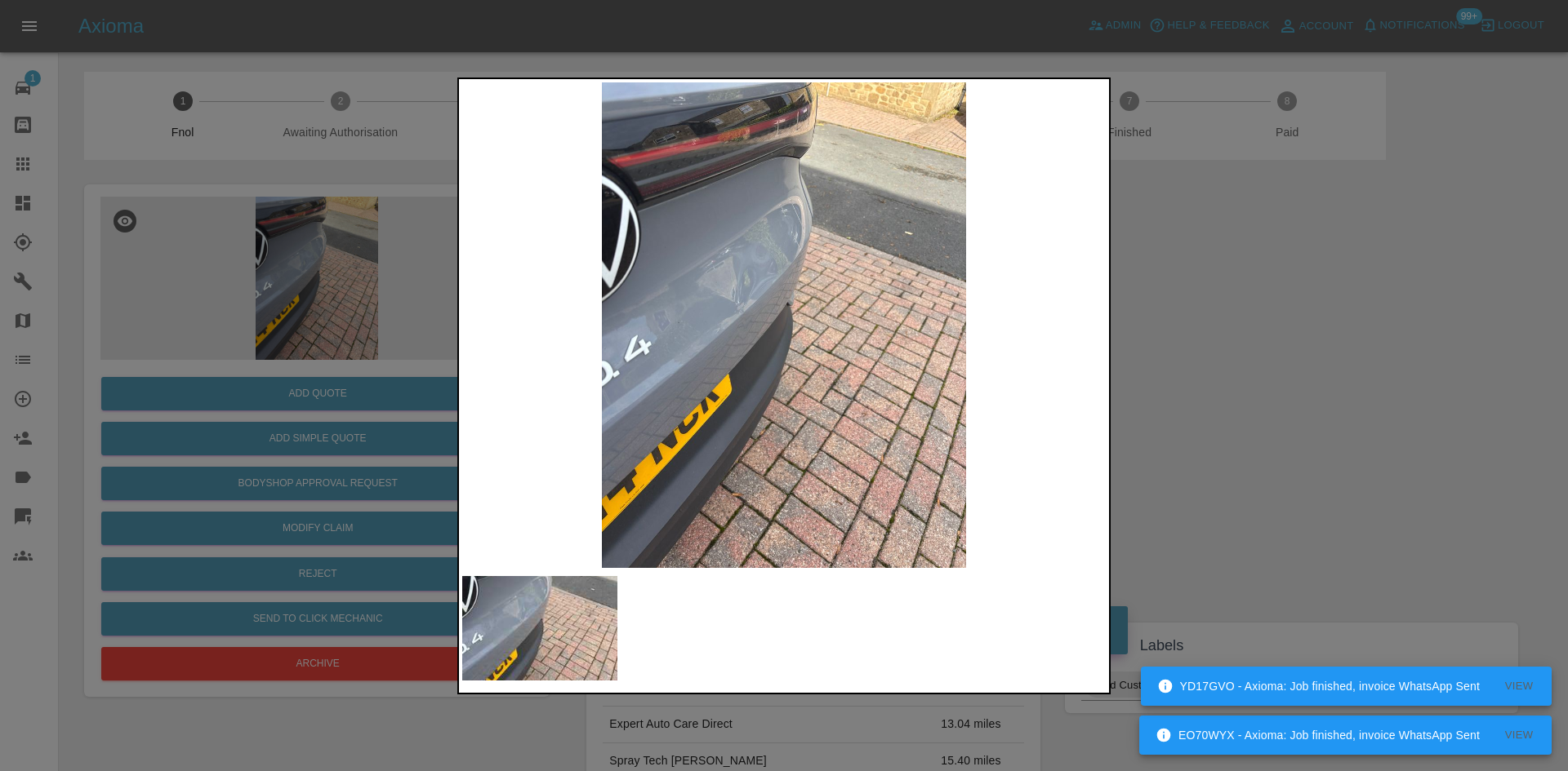
click at [671, 373] on img at bounding box center [784, 326] width 644 height 485
click at [712, 376] on img at bounding box center [784, 326] width 644 height 485
click at [767, 319] on img at bounding box center [784, 326] width 644 height 485
click at [745, 312] on img at bounding box center [784, 326] width 644 height 485
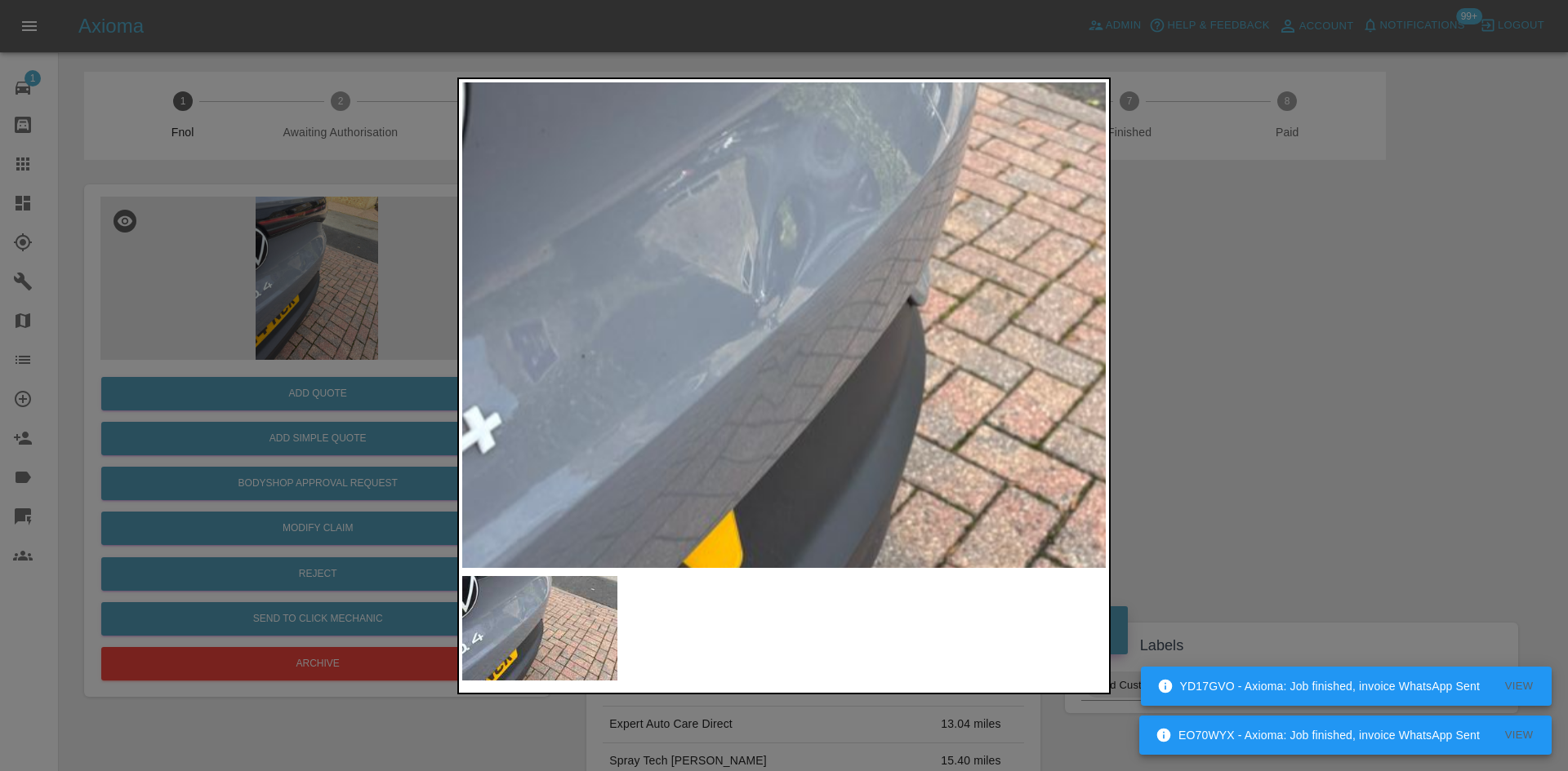
drag, startPoint x: 125, startPoint y: 318, endPoint x: 305, endPoint y: 458, distance: 228.0
click at [138, 334] on div at bounding box center [784, 385] width 1568 height 771
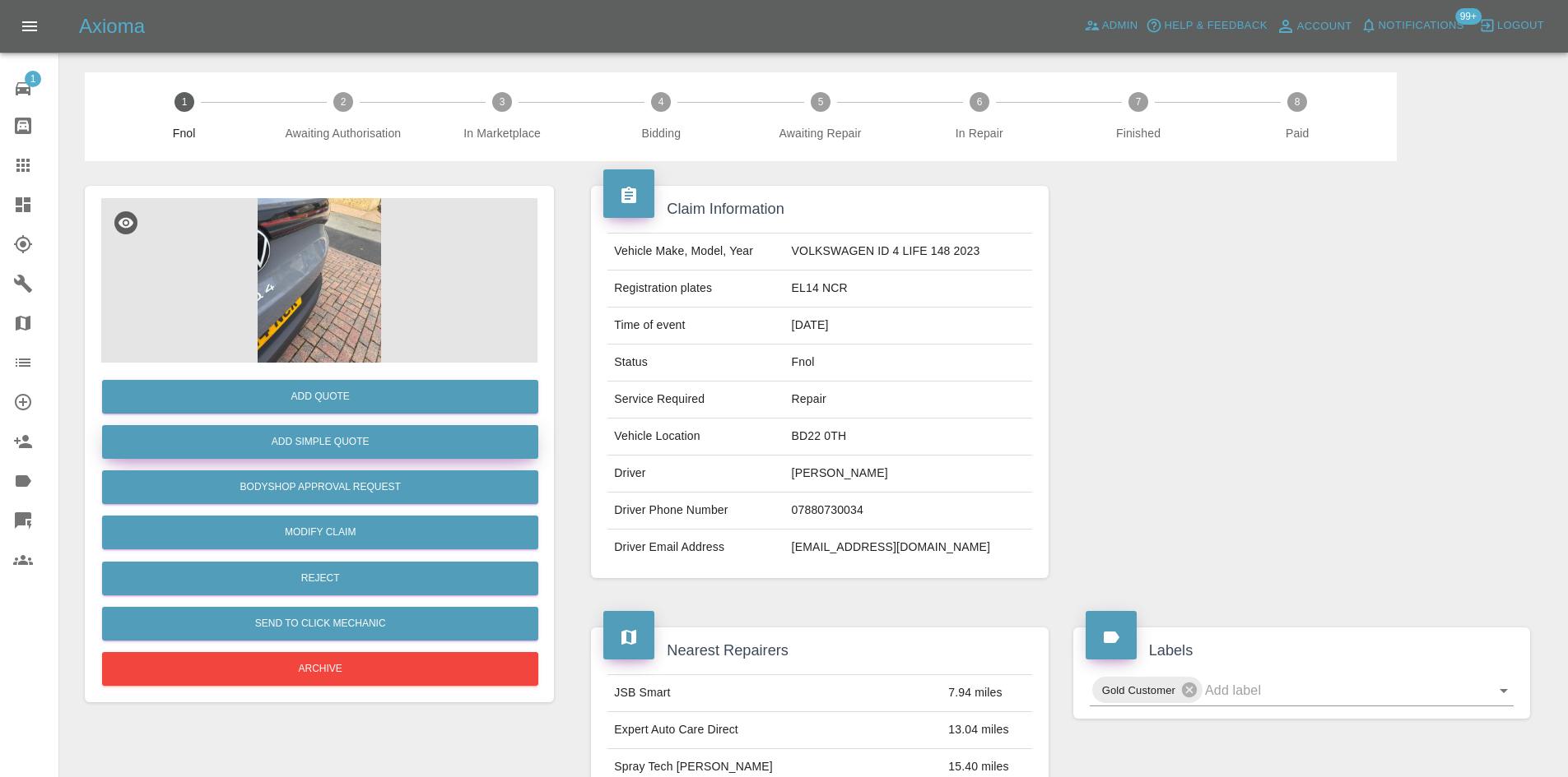
click at [310, 437] on button "Add Simple Quote" at bounding box center [320, 442] width 436 height 34
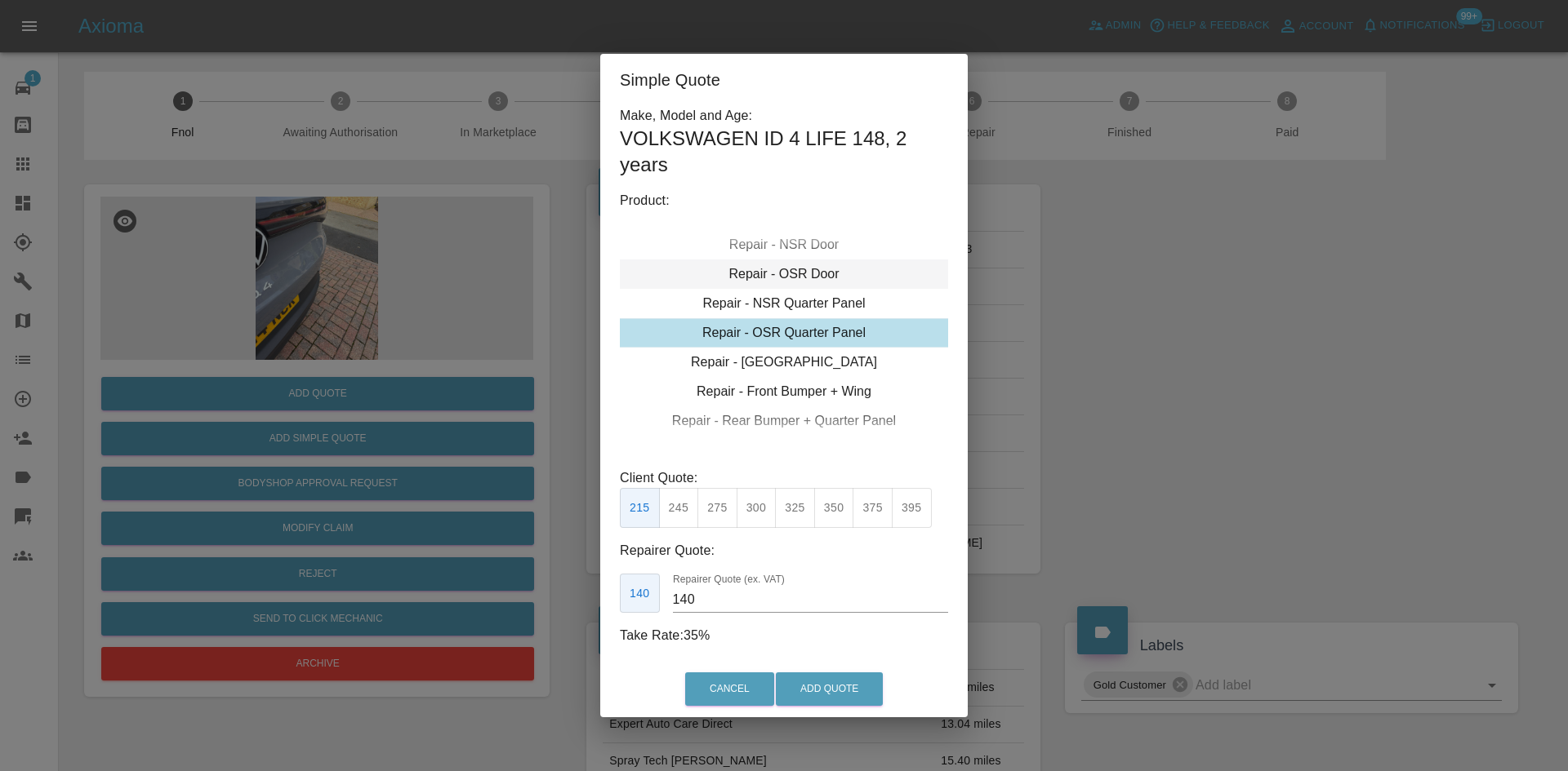
click at [787, 363] on div "Repair - Tailgate" at bounding box center [784, 363] width 328 height 30
click at [839, 512] on button "350" at bounding box center [834, 508] width 40 height 40
drag, startPoint x: 730, startPoint y: 606, endPoint x: 492, endPoint y: 619, distance: 238.4
click at [505, 609] on div "Simple Quote Make, Model and Age: VOLKSWAGEN ID 4 LIFE 148 , 2 years Product: R…" at bounding box center [784, 385] width 1568 height 771
type input "220"
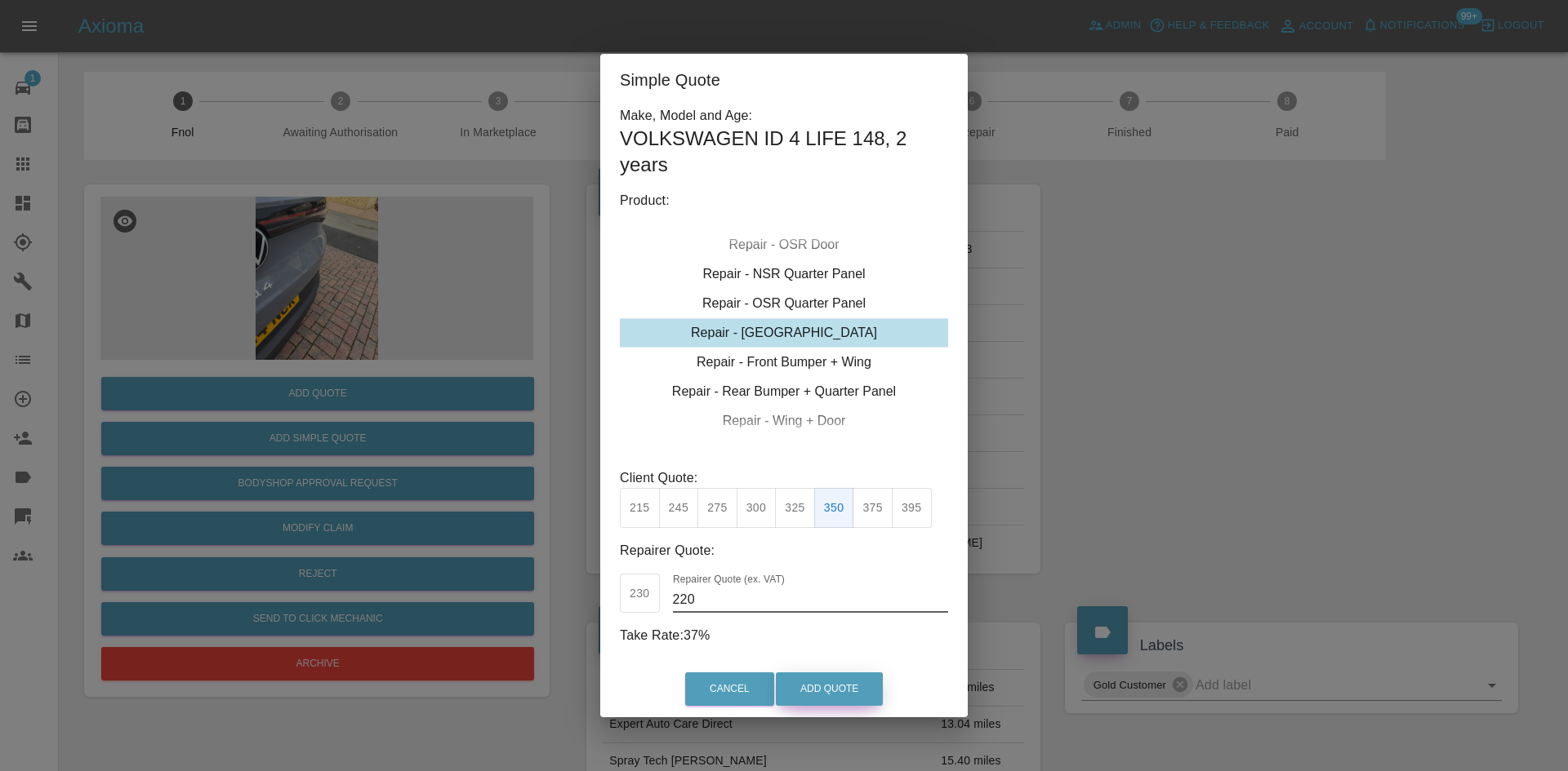
click at [851, 691] on button "Add Quote" at bounding box center [829, 689] width 107 height 33
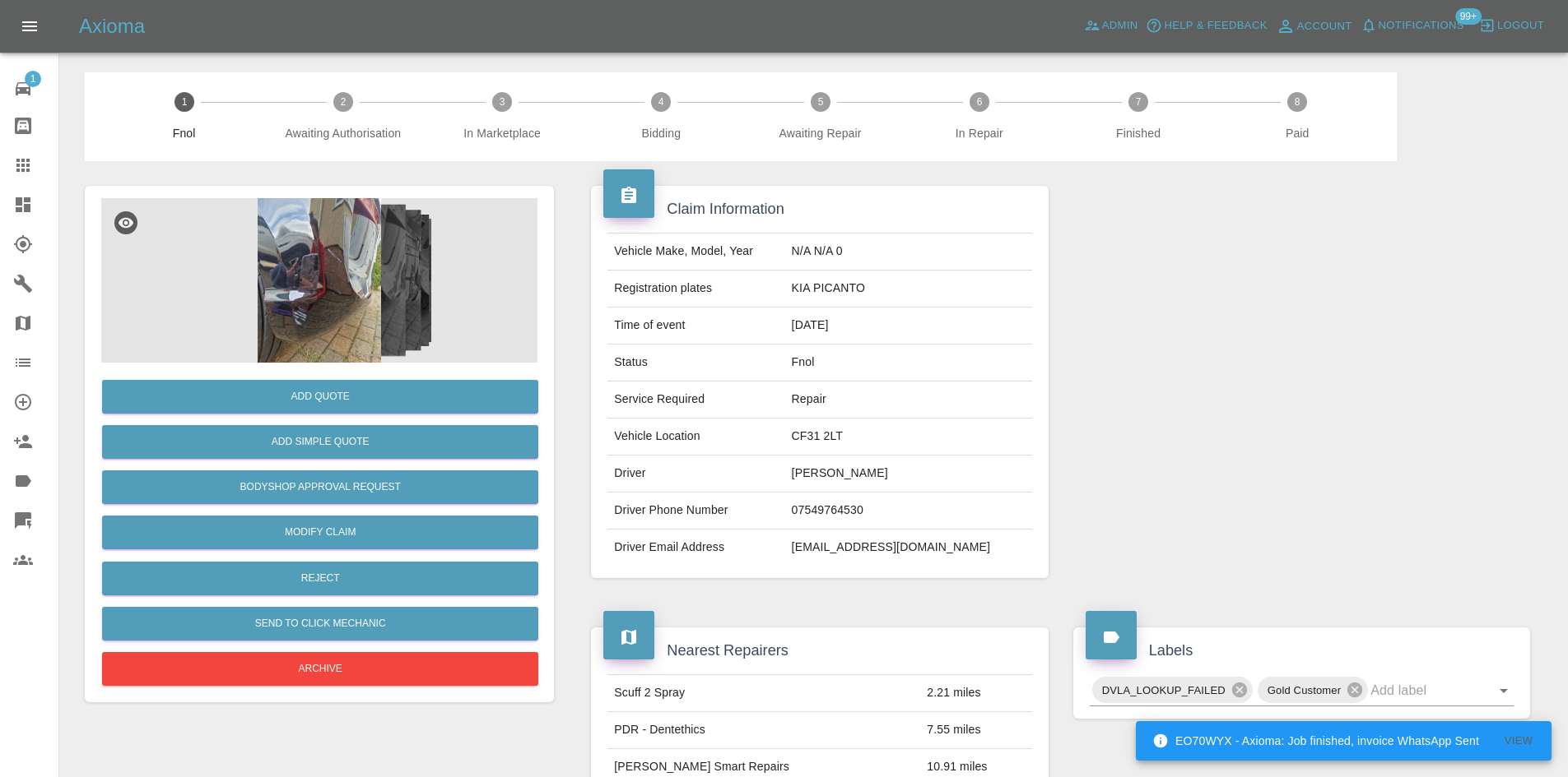
click at [306, 280] on img at bounding box center [319, 281] width 436 height 165
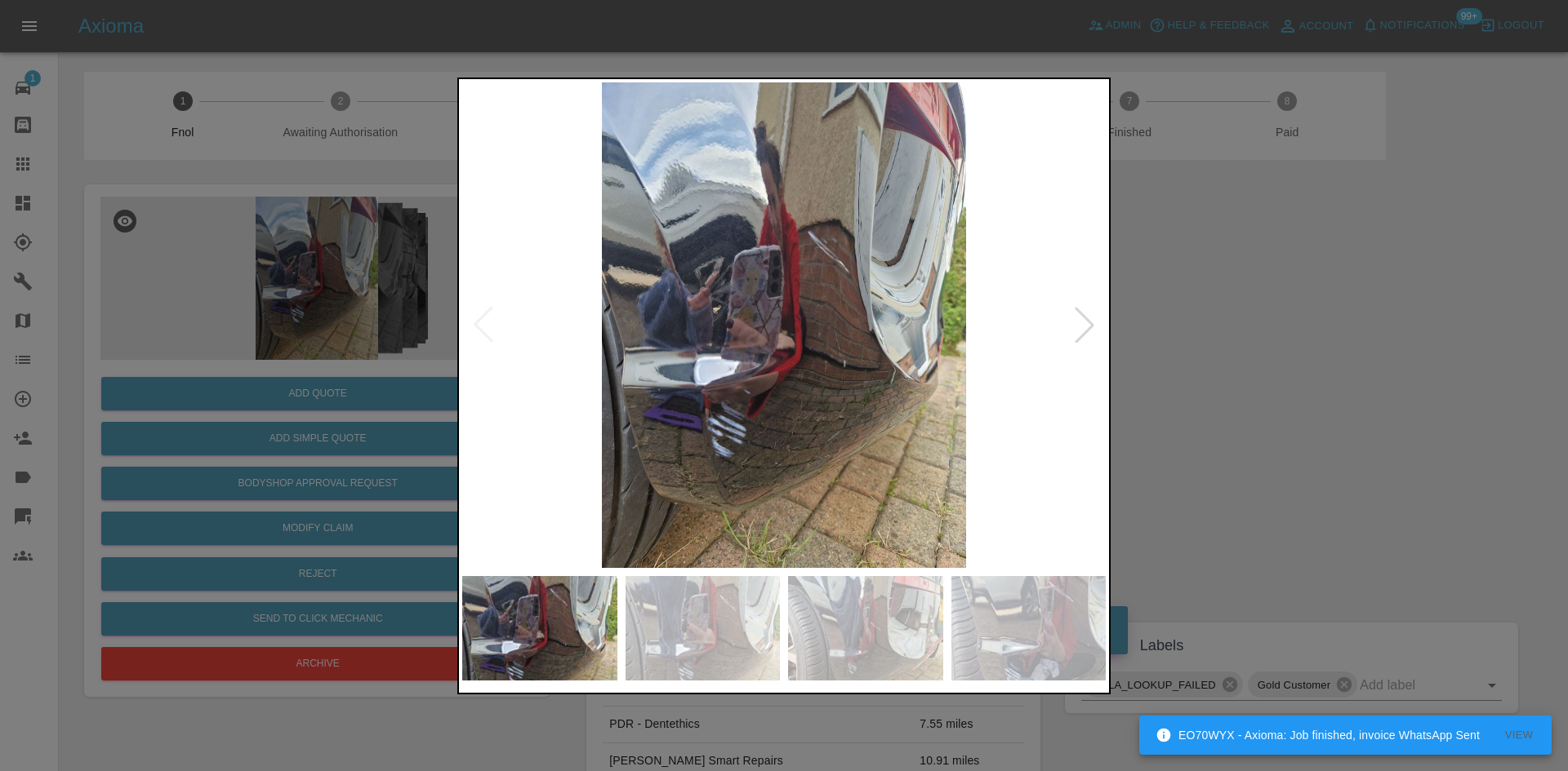
click at [742, 380] on img at bounding box center [784, 326] width 644 height 485
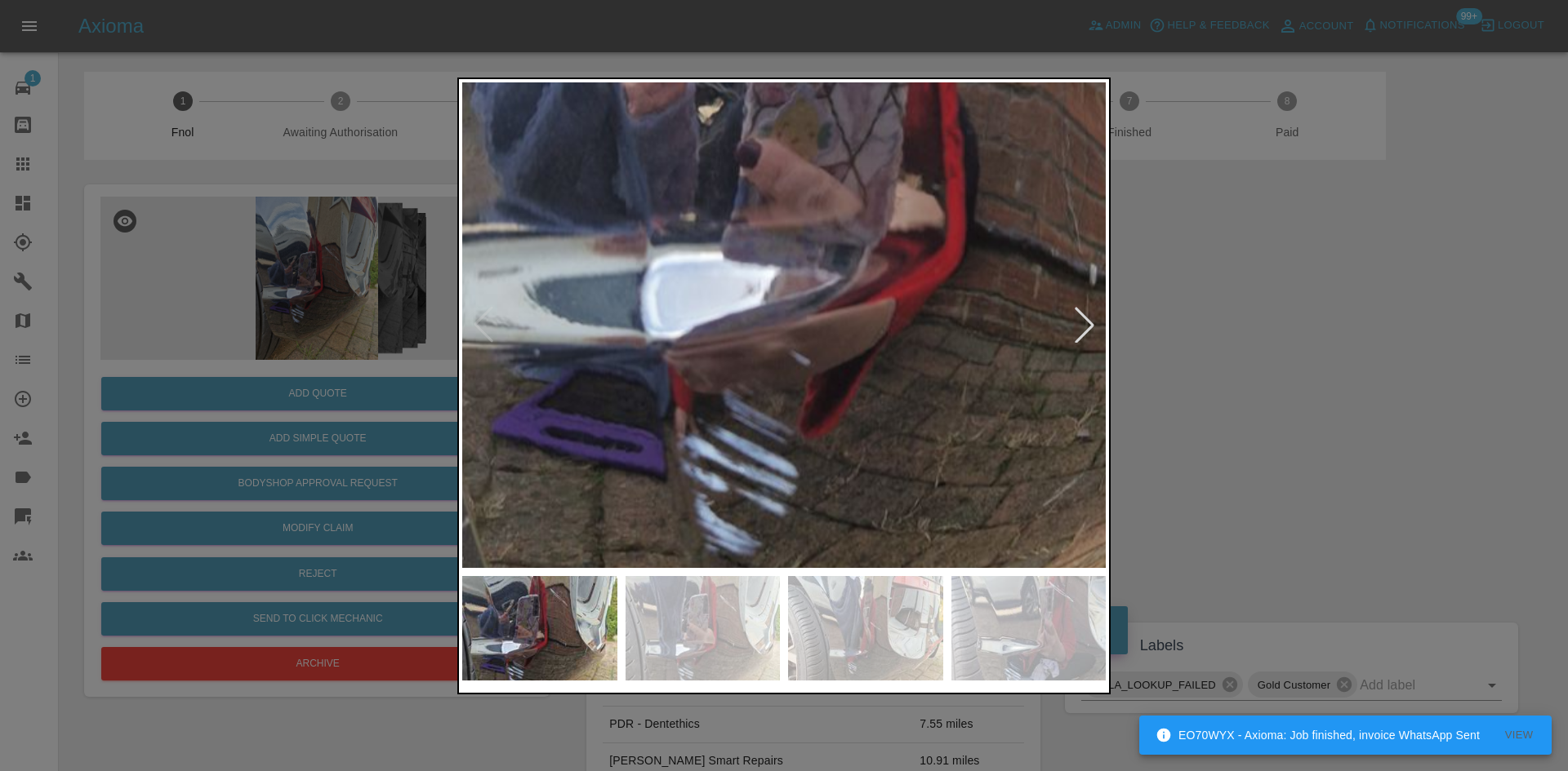
click at [773, 389] on img at bounding box center [911, 158] width 1931 height 1458
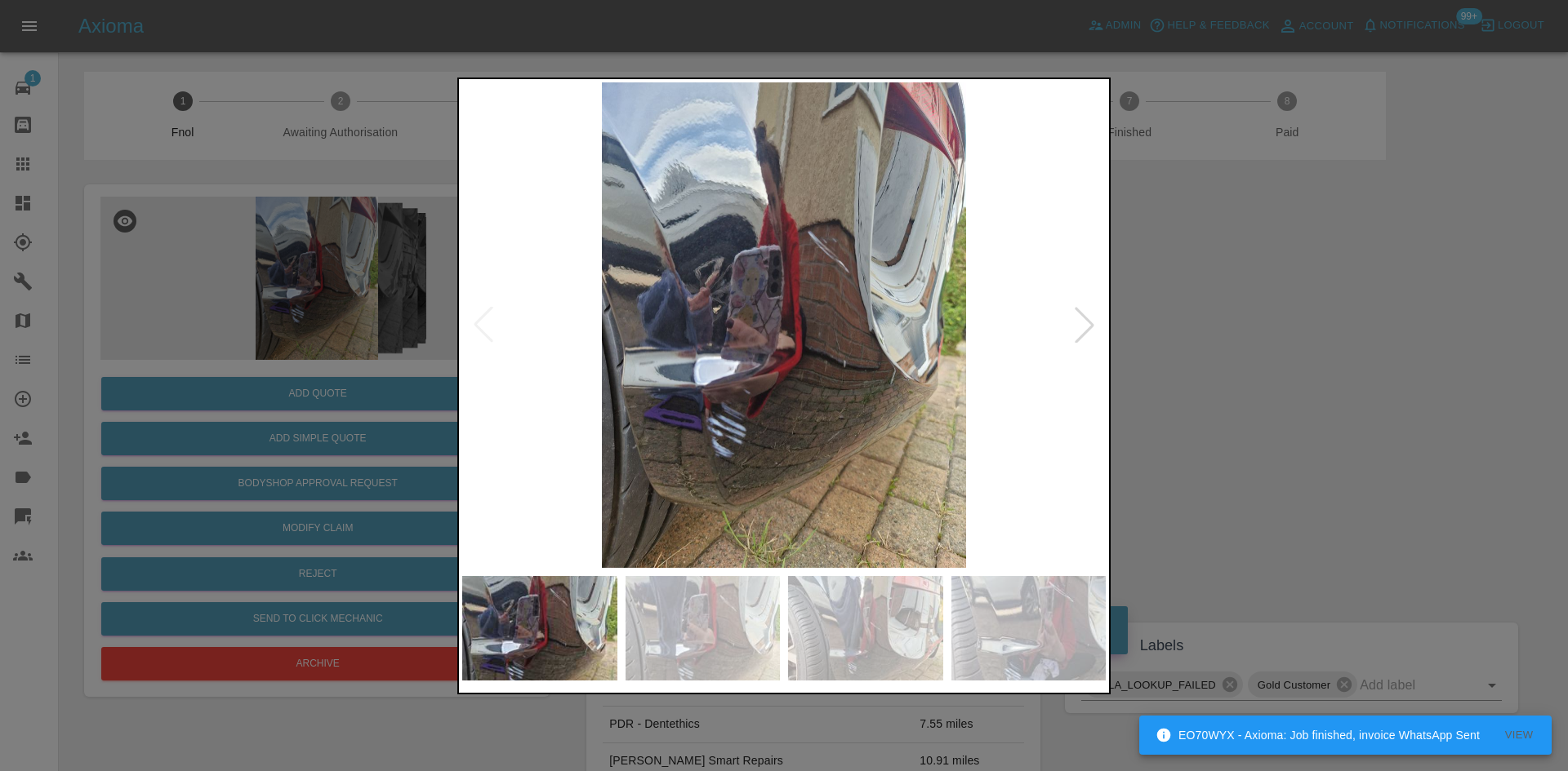
click at [761, 414] on img at bounding box center [784, 326] width 644 height 485
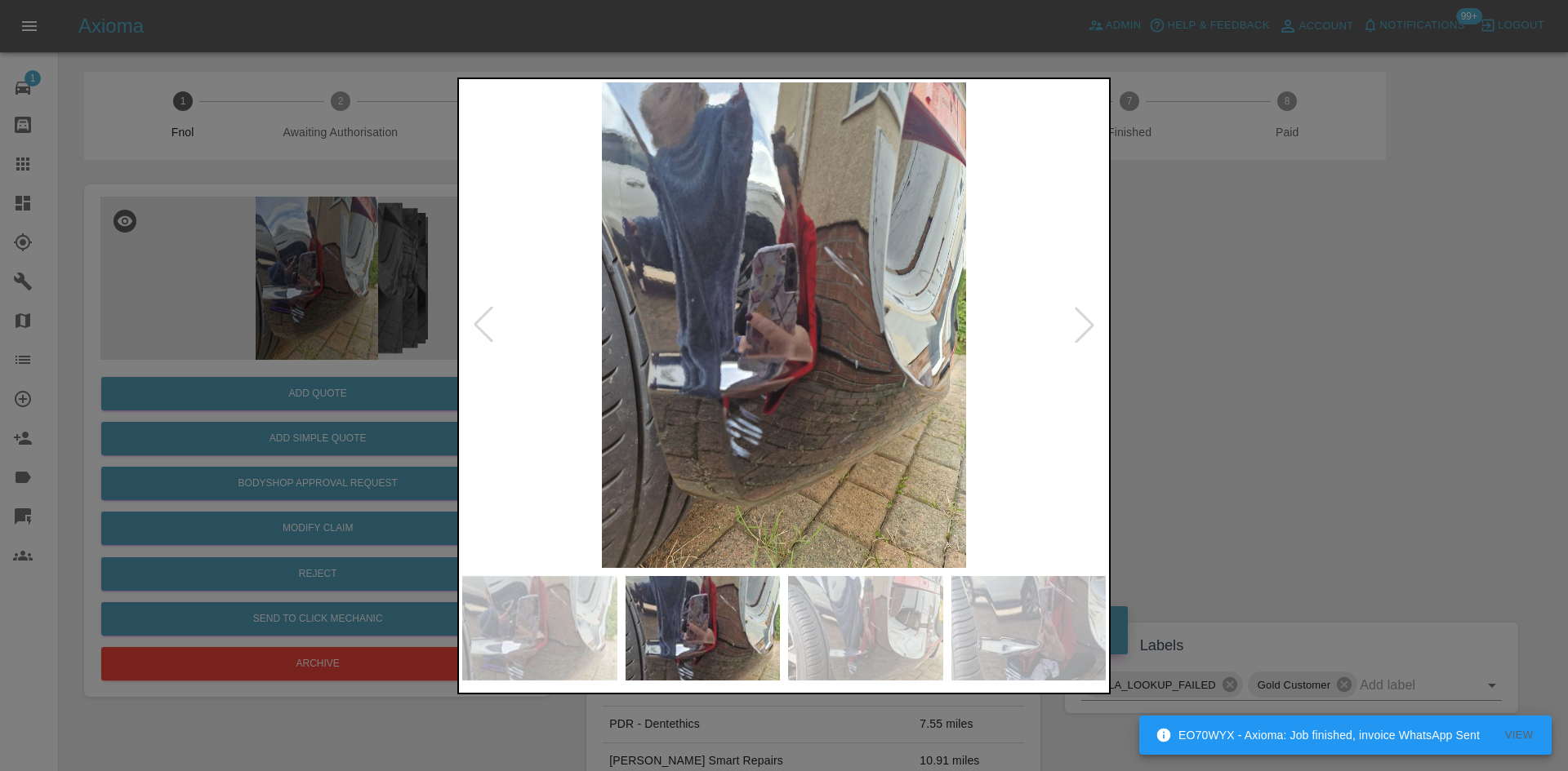
click at [705, 415] on img at bounding box center [784, 326] width 644 height 485
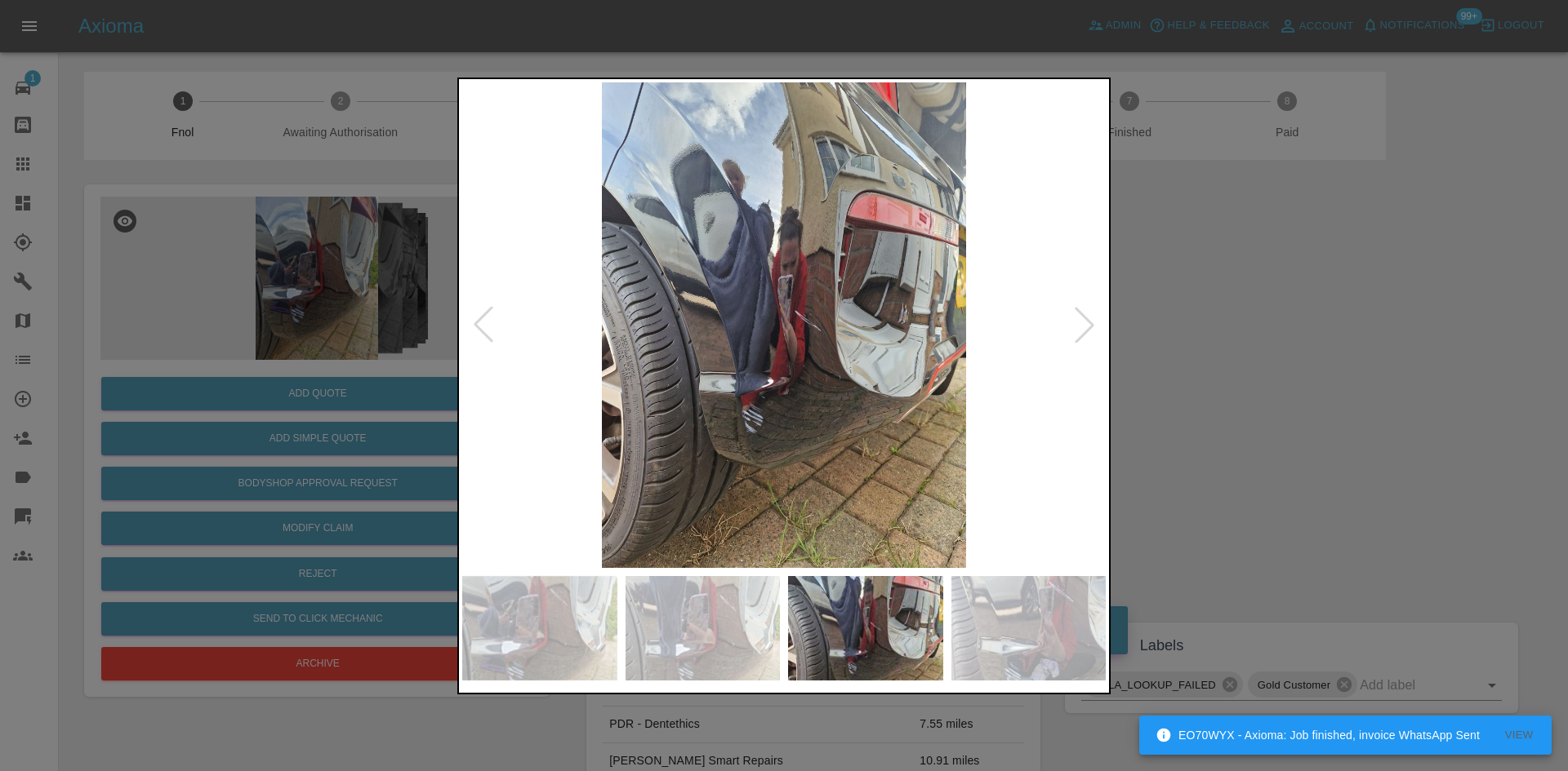
click at [778, 432] on img at bounding box center [784, 326] width 644 height 485
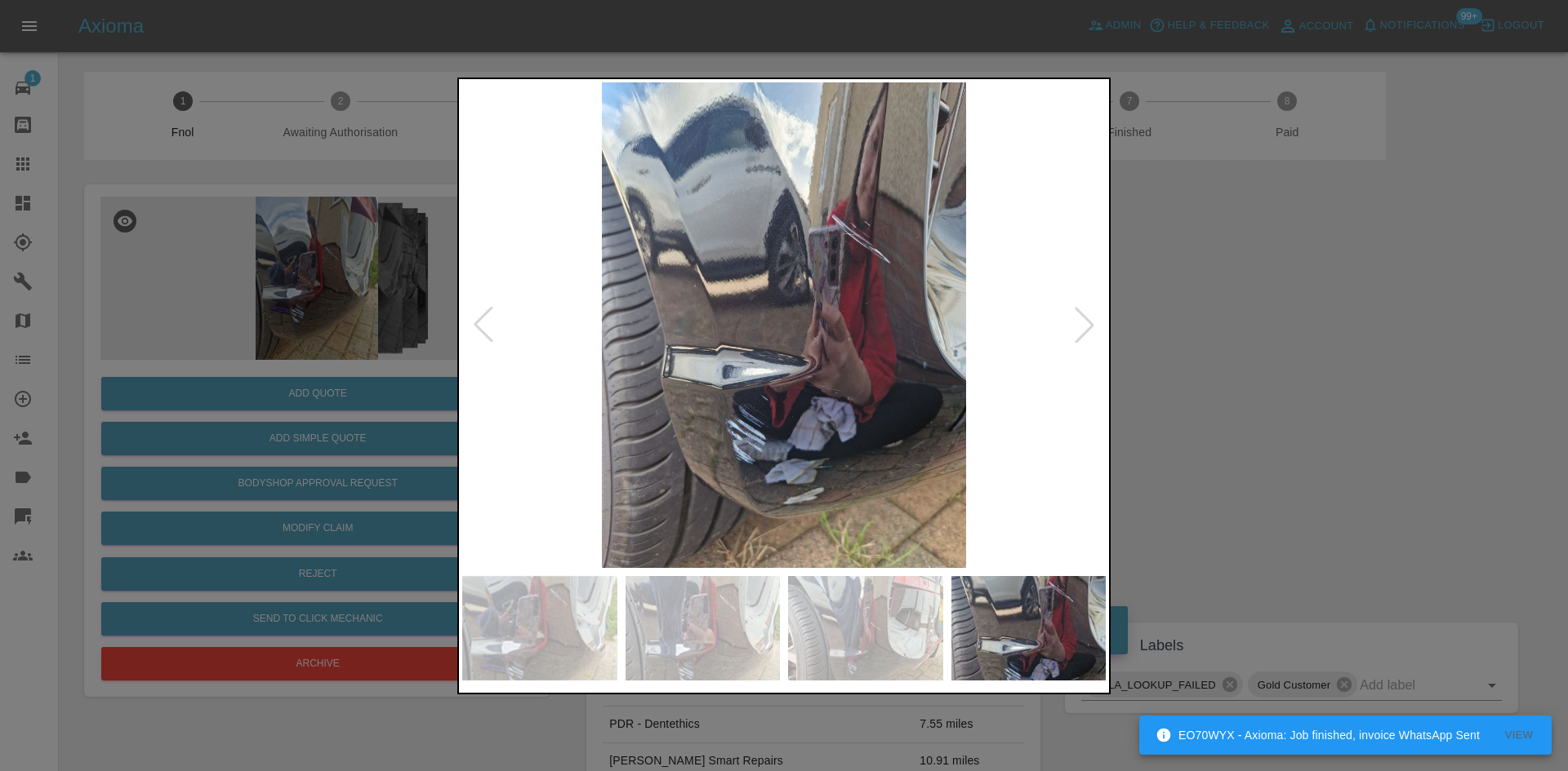
click at [699, 427] on img at bounding box center [784, 326] width 644 height 485
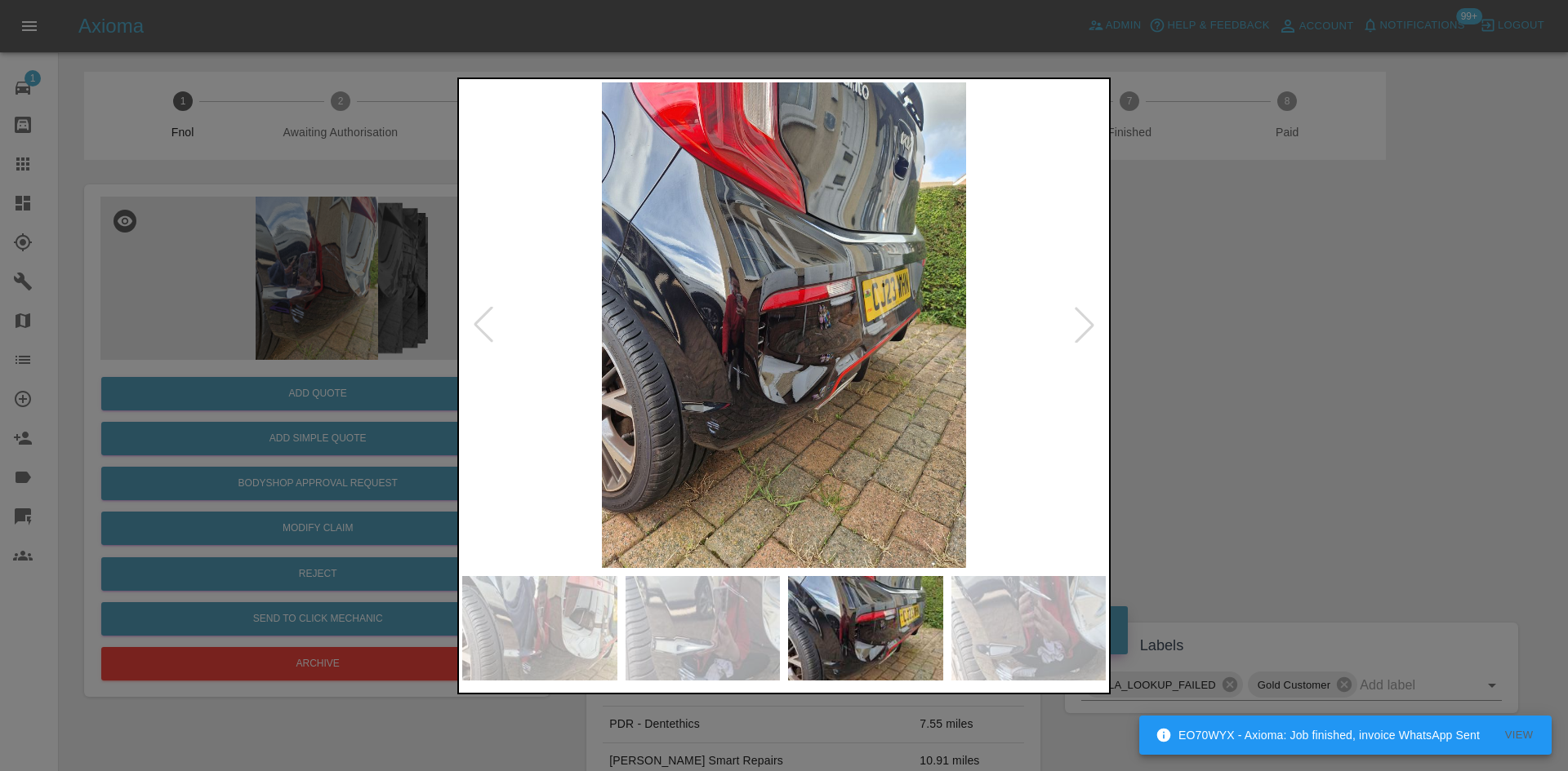
click at [611, 432] on img at bounding box center [784, 326] width 644 height 485
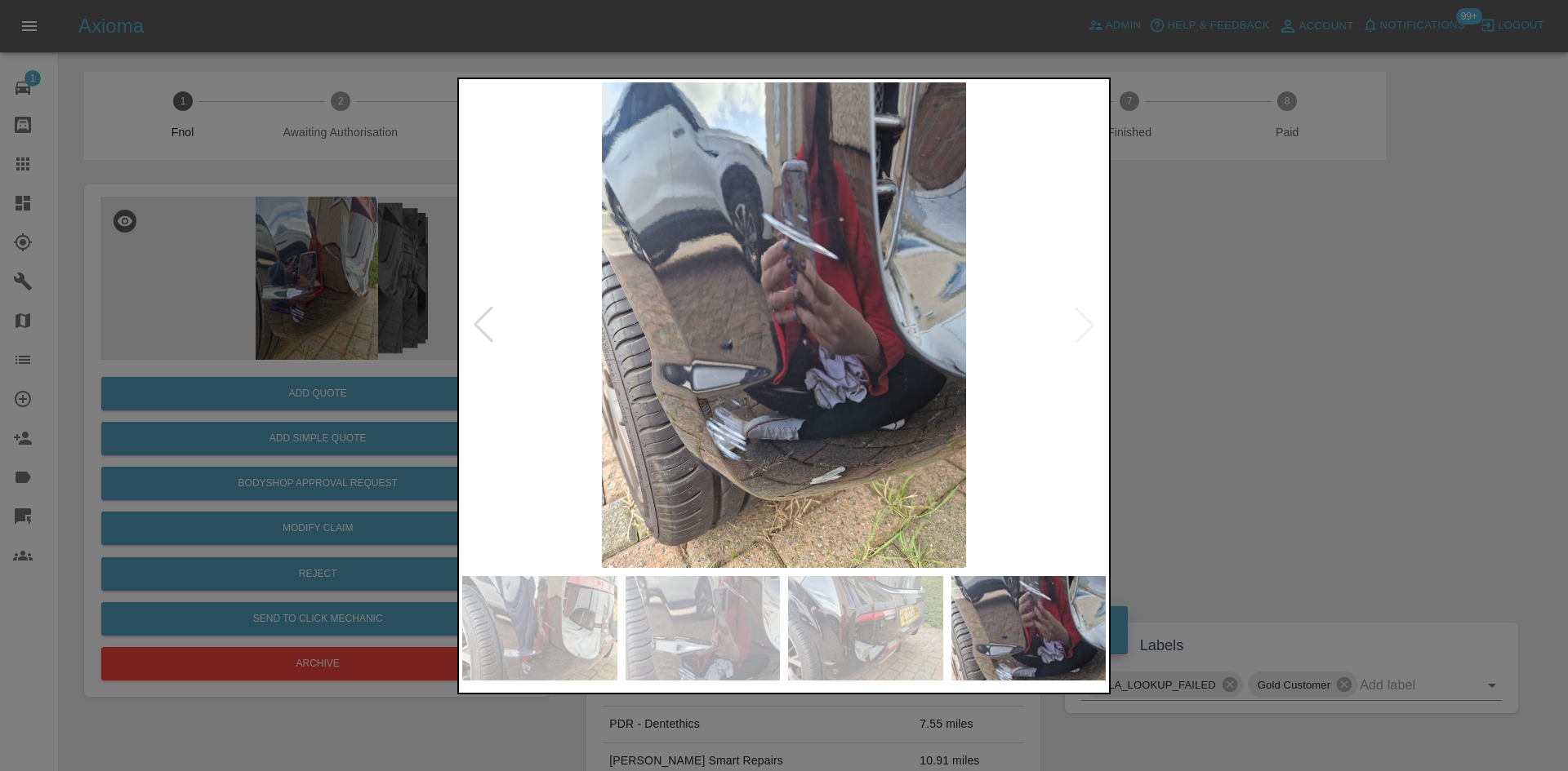
click at [596, 437] on img at bounding box center [784, 326] width 644 height 485
click at [517, 421] on img at bounding box center [784, 326] width 644 height 485
drag, startPoint x: 123, startPoint y: 354, endPoint x: 178, endPoint y: 380, distance: 60.8
click at [128, 354] on div at bounding box center [784, 385] width 1568 height 771
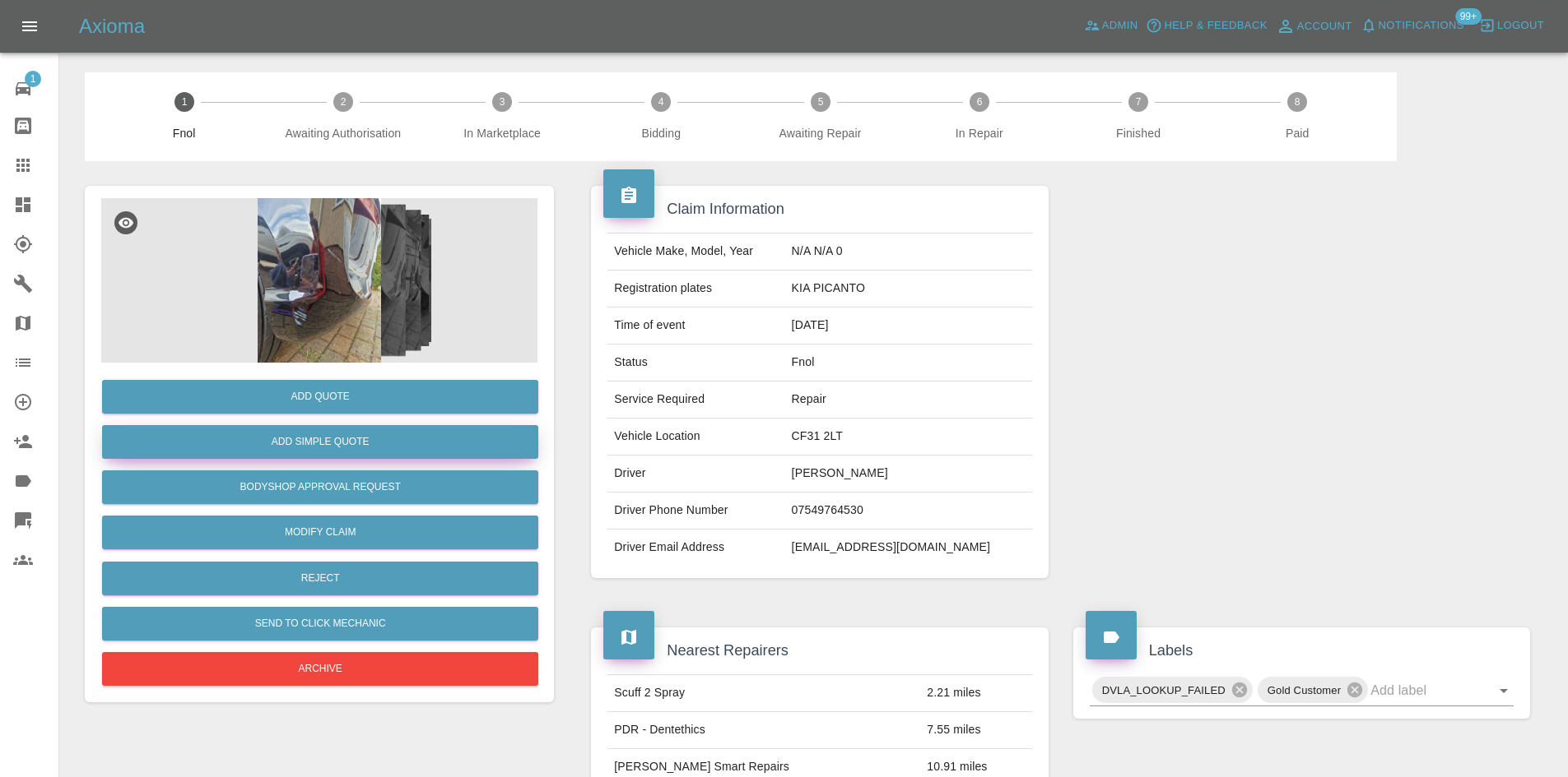
click at [233, 430] on button "Add Simple Quote" at bounding box center [320, 442] width 436 height 34
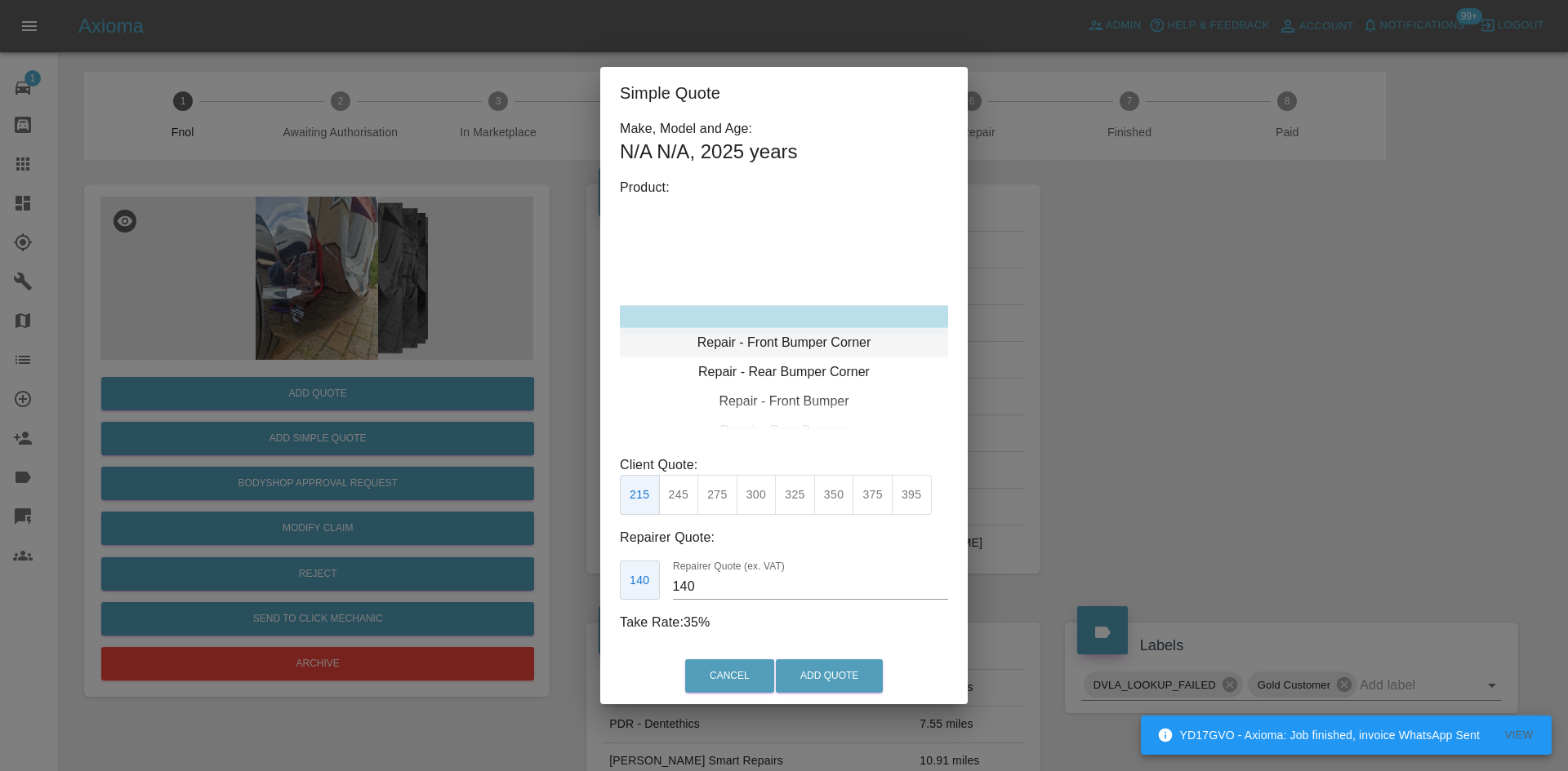
type input "120"
click at [779, 349] on div "Repair - Rear Bumper Corner" at bounding box center [784, 350] width 328 height 30
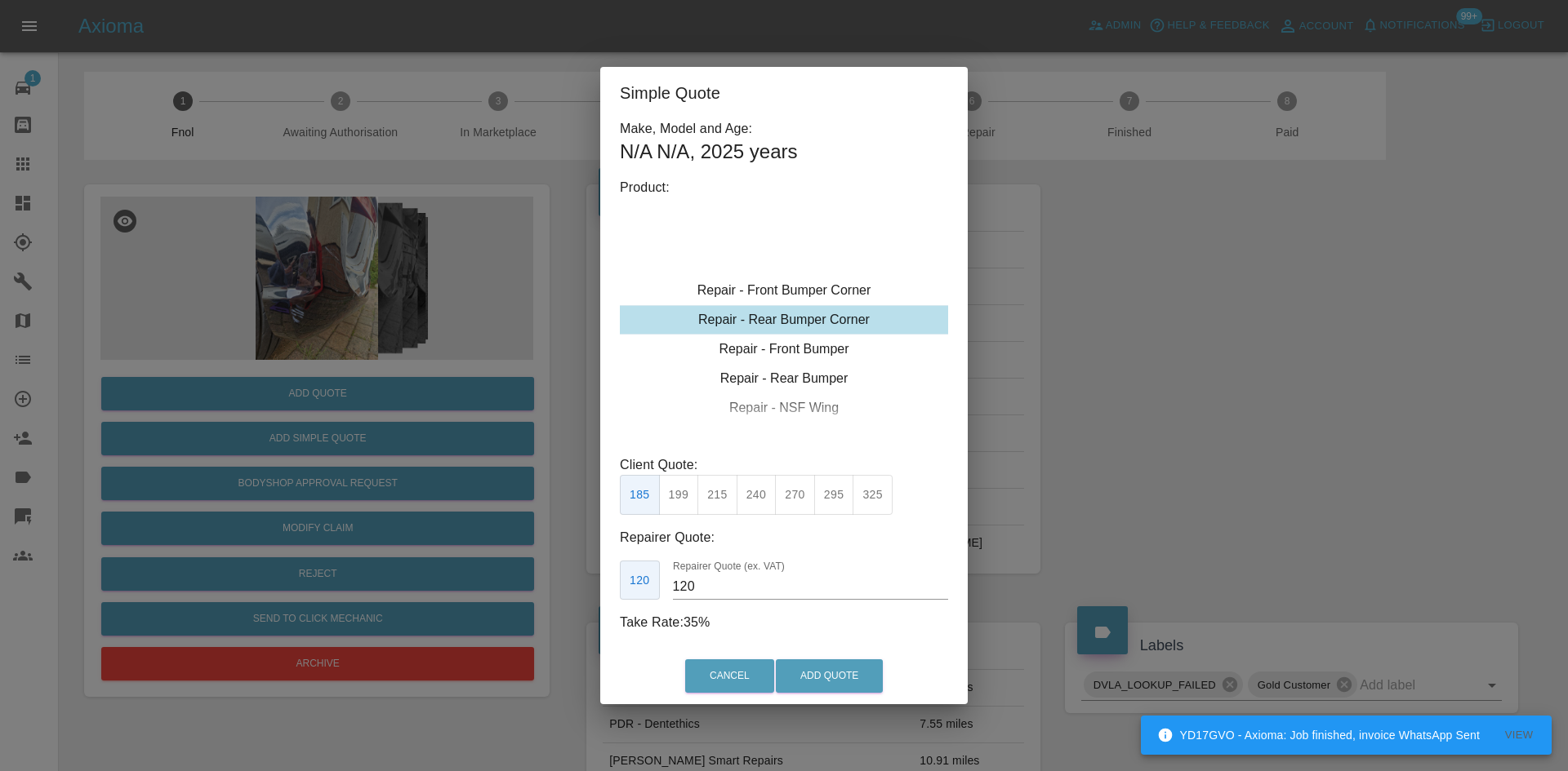
click at [670, 485] on button "199" at bounding box center [678, 495] width 40 height 40
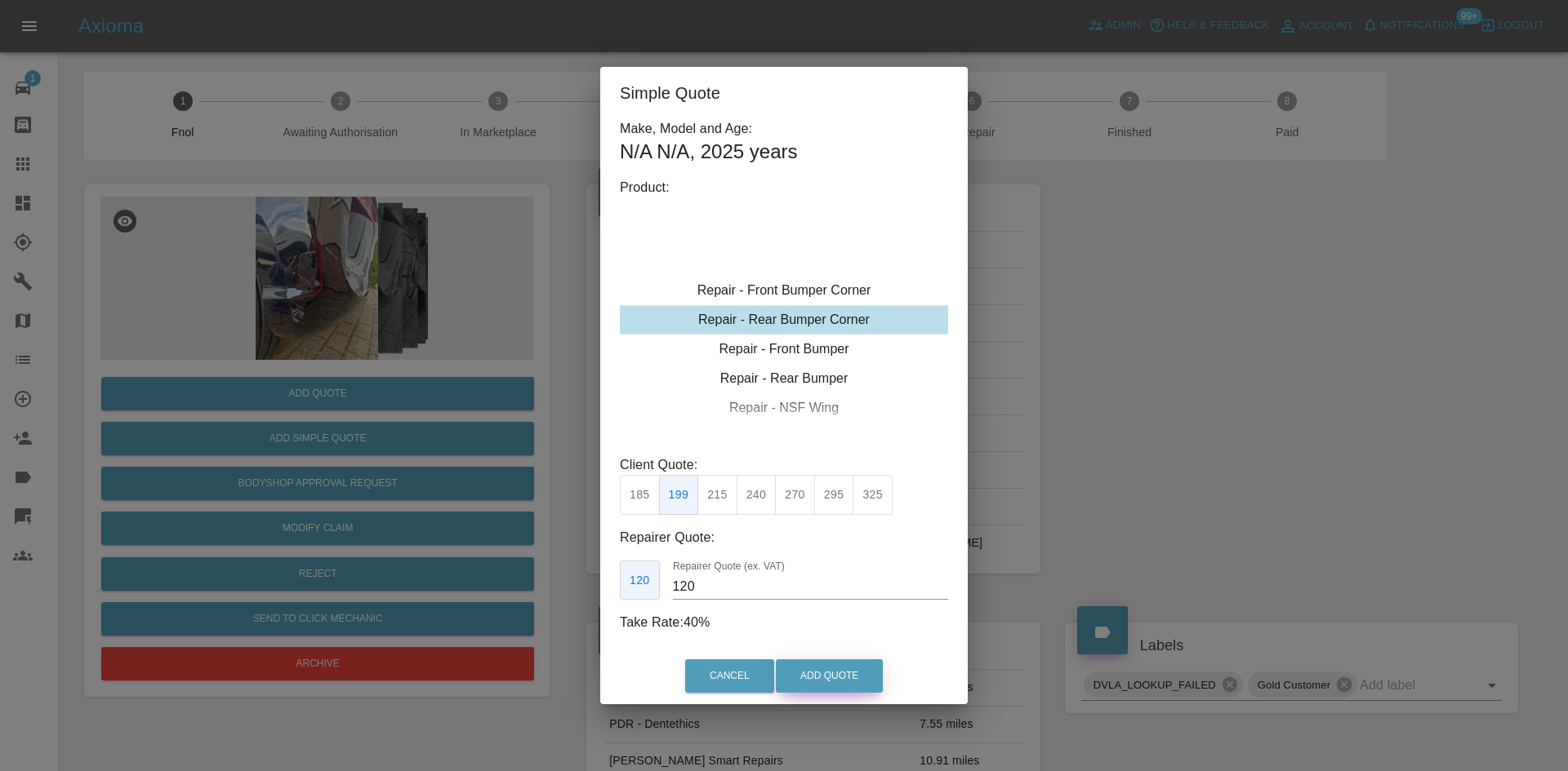
click at [818, 671] on button "Add Quote" at bounding box center [829, 676] width 107 height 33
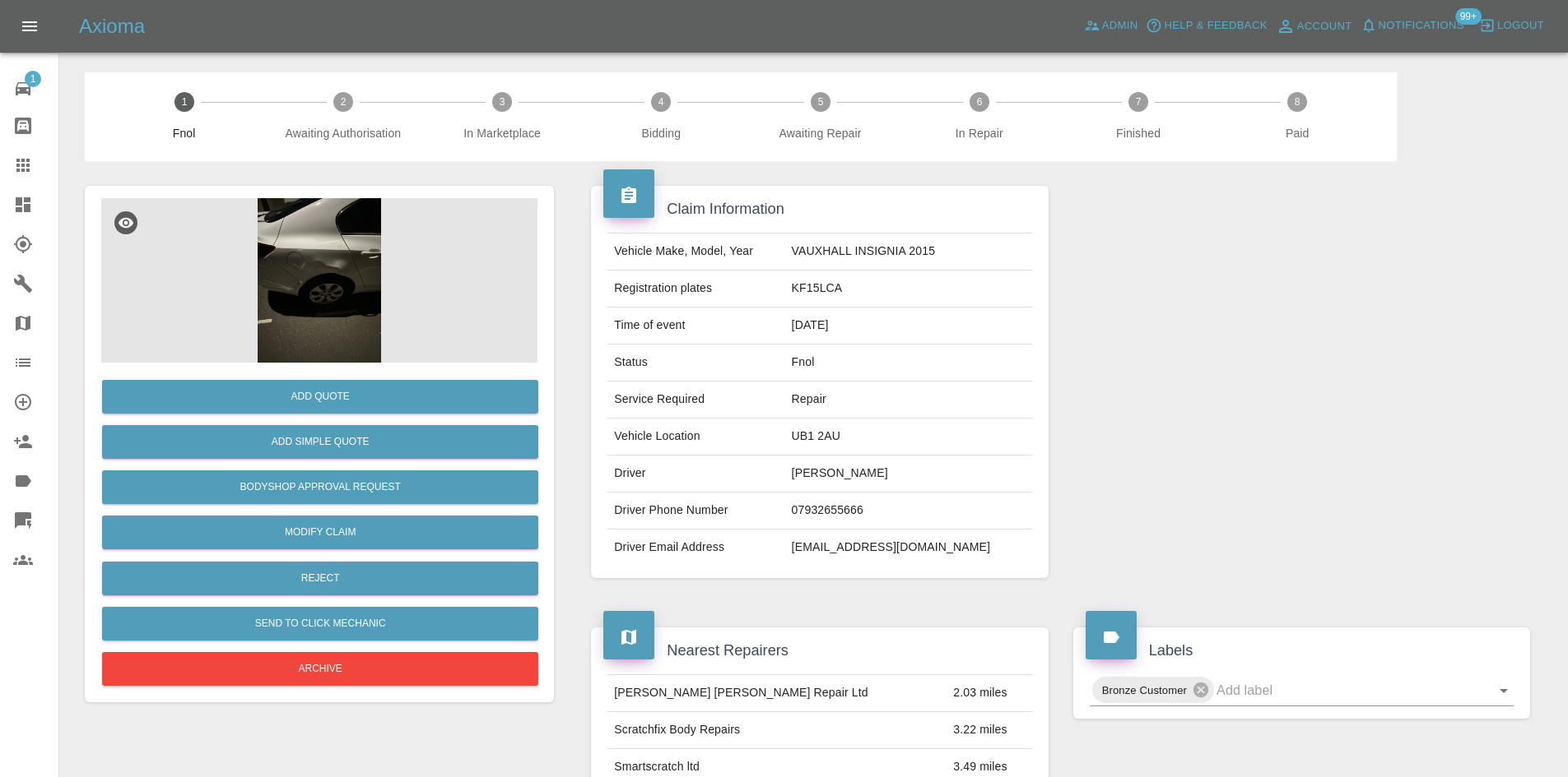
click at [327, 305] on img at bounding box center [319, 281] width 436 height 165
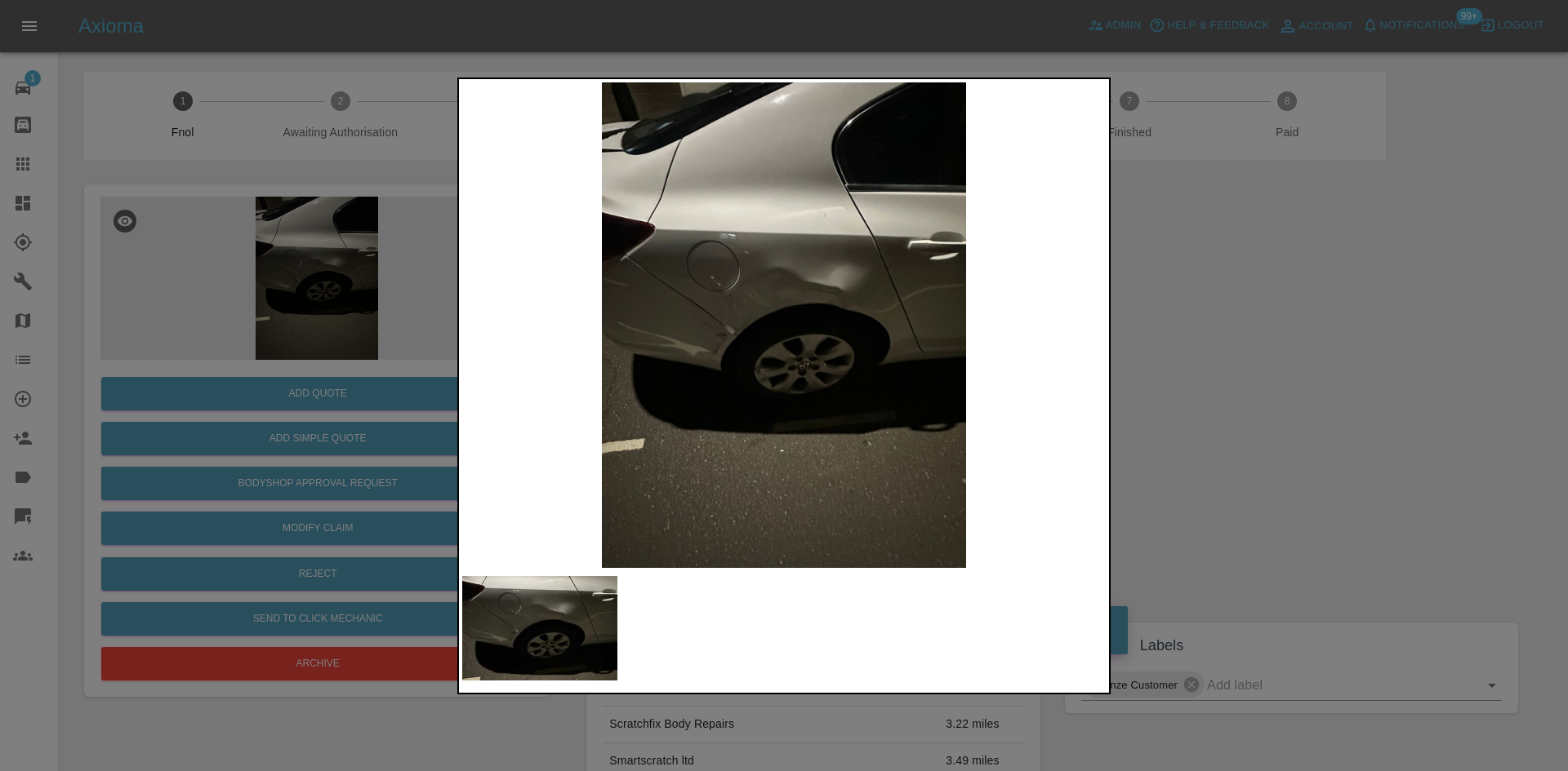
click at [781, 304] on img at bounding box center [784, 326] width 644 height 485
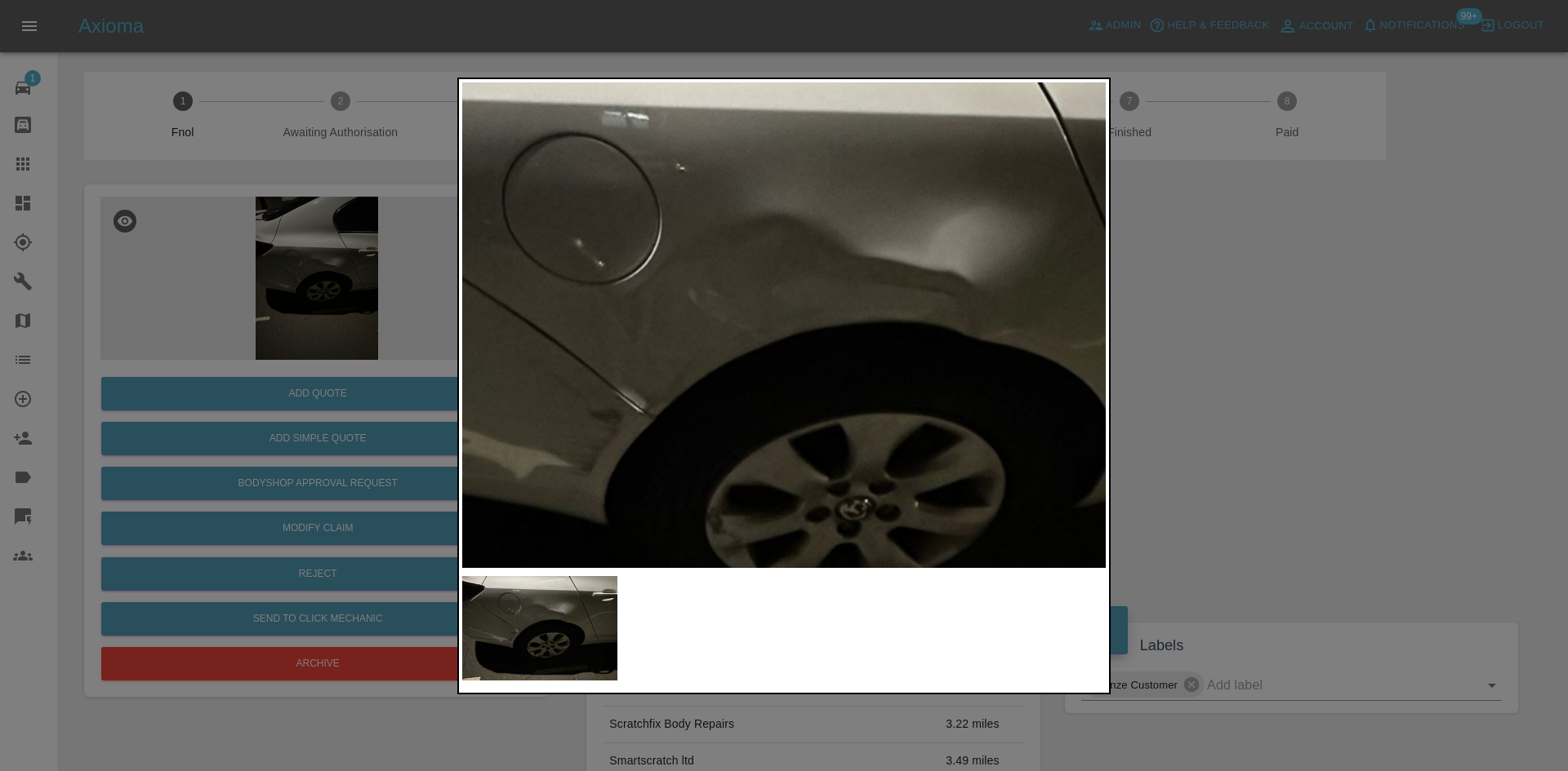
click at [781, 305] on img at bounding box center [794, 386] width 1931 height 1458
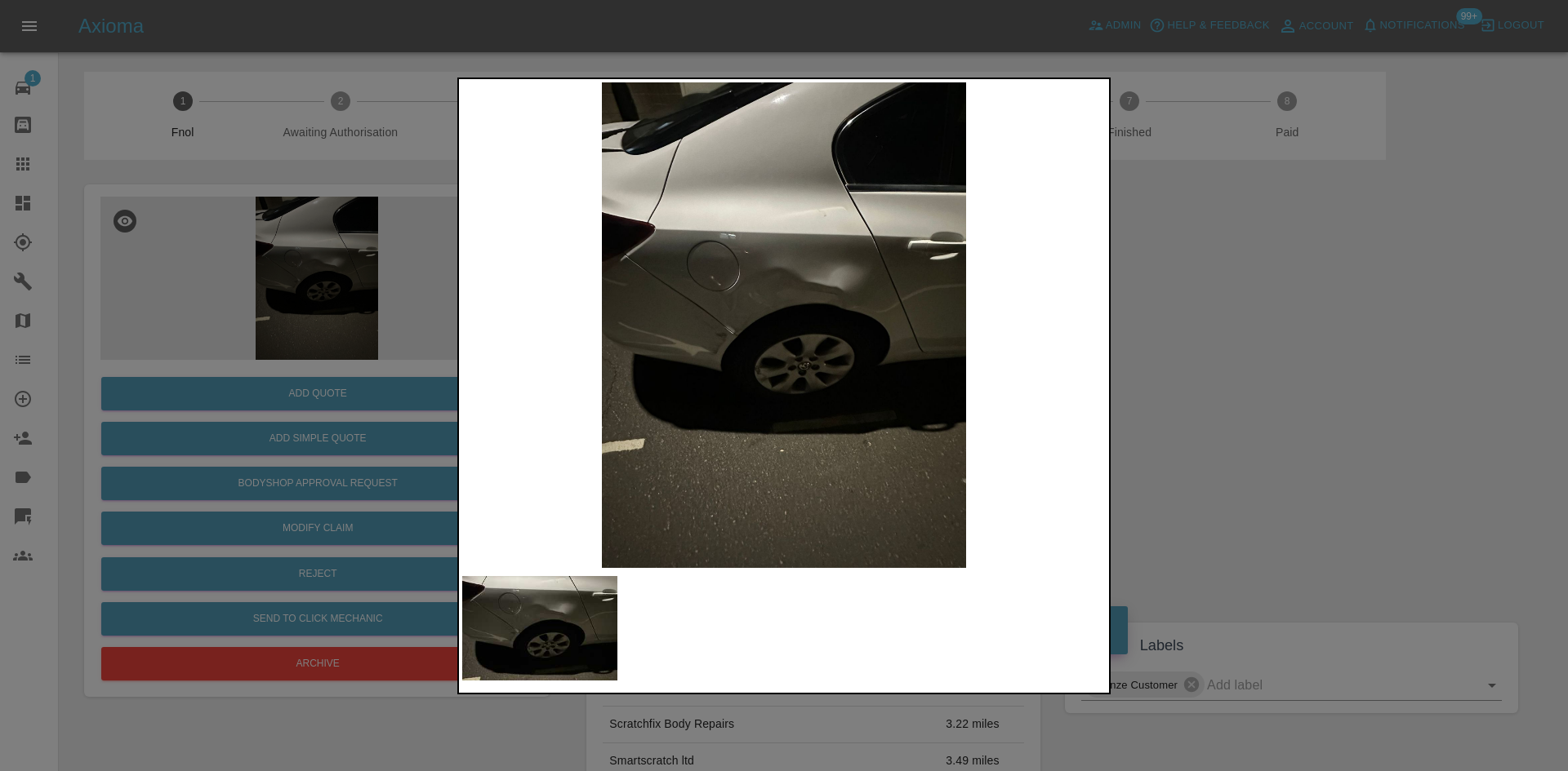
click at [685, 310] on img at bounding box center [784, 326] width 644 height 485
click at [793, 340] on img at bounding box center [784, 326] width 644 height 485
click at [302, 307] on div at bounding box center [784, 385] width 1568 height 771
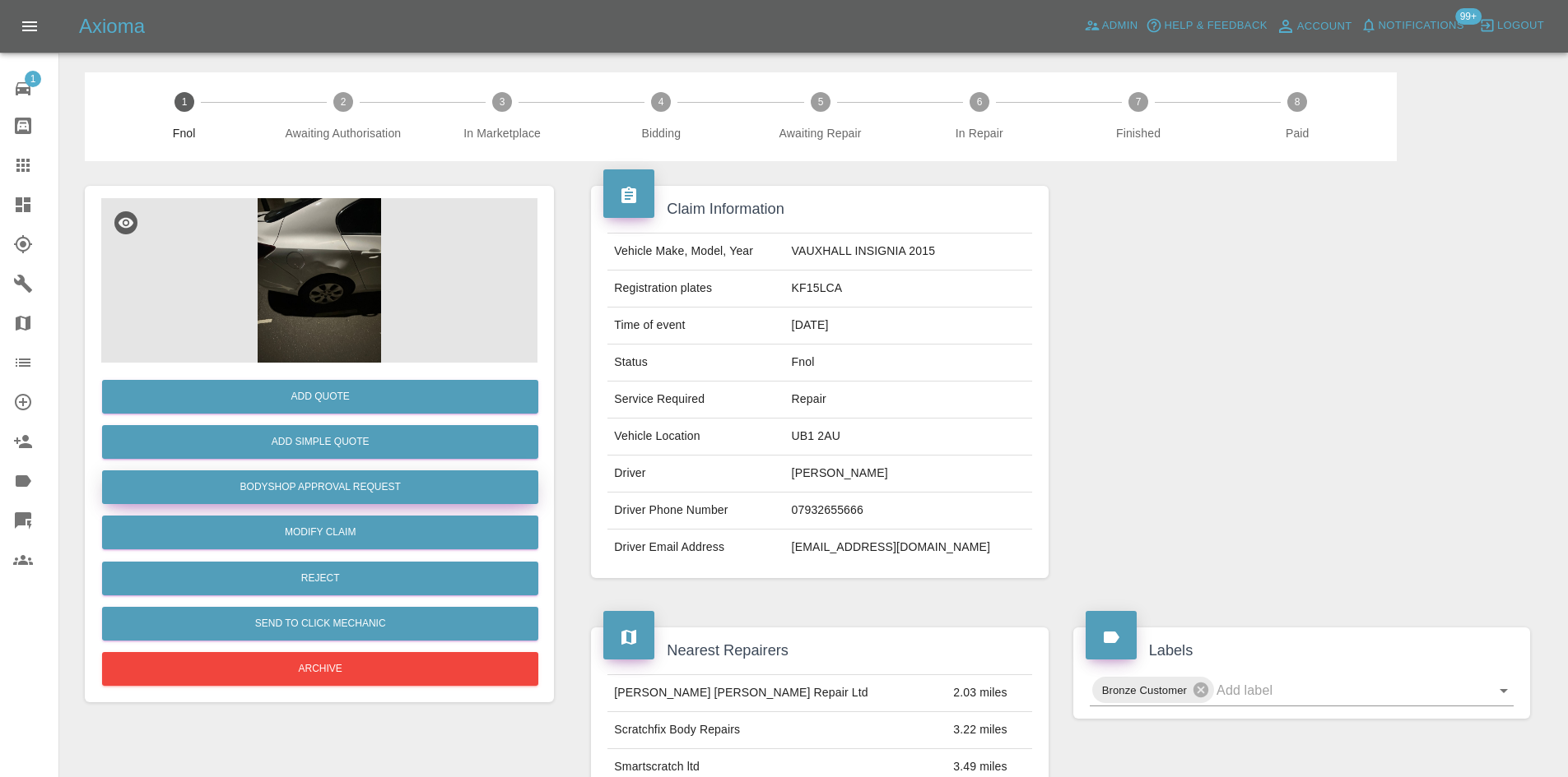
click at [309, 488] on button "Bodyshop Approval Request" at bounding box center [320, 487] width 436 height 34
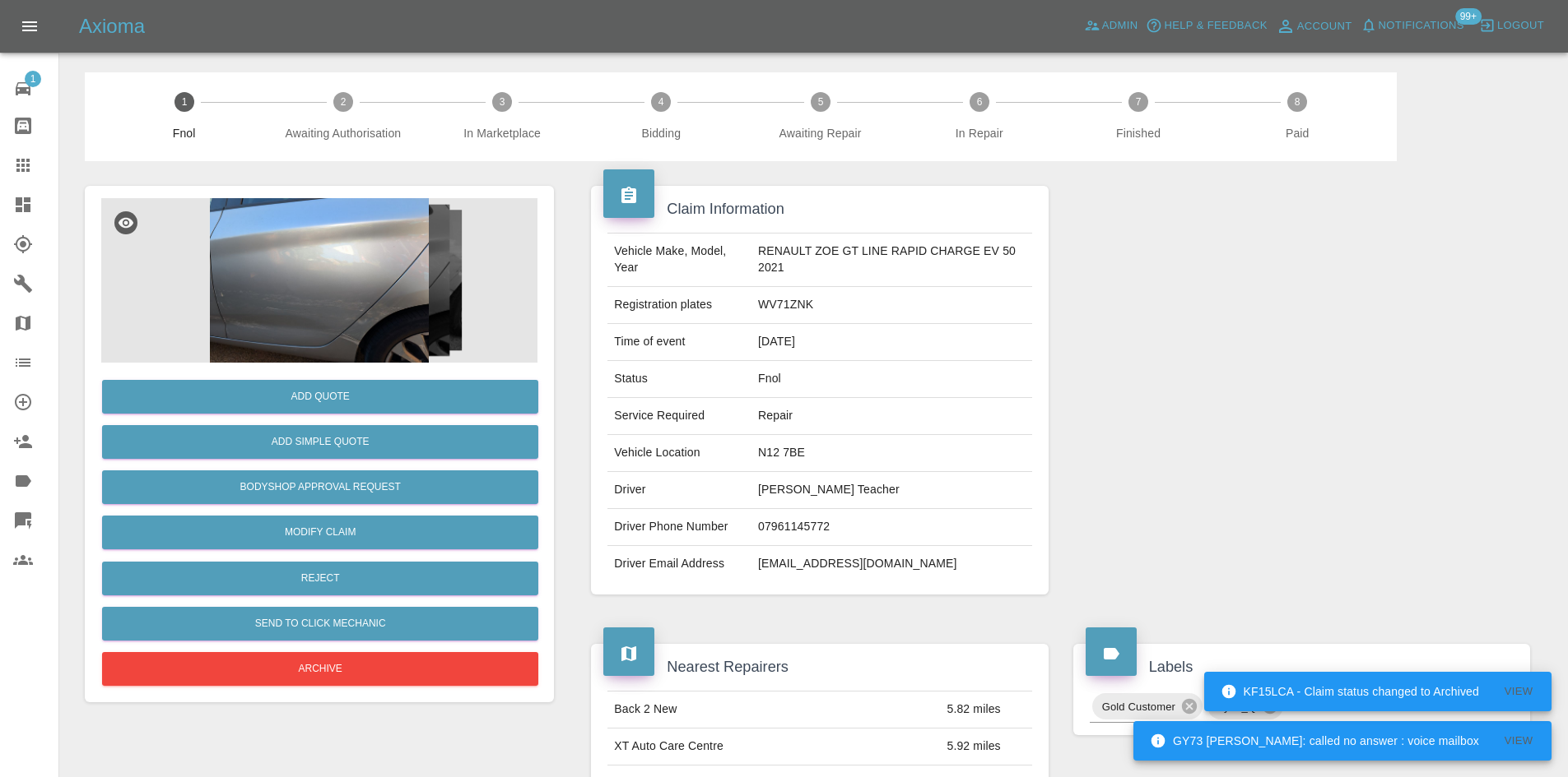
click at [340, 266] on img at bounding box center [319, 281] width 436 height 165
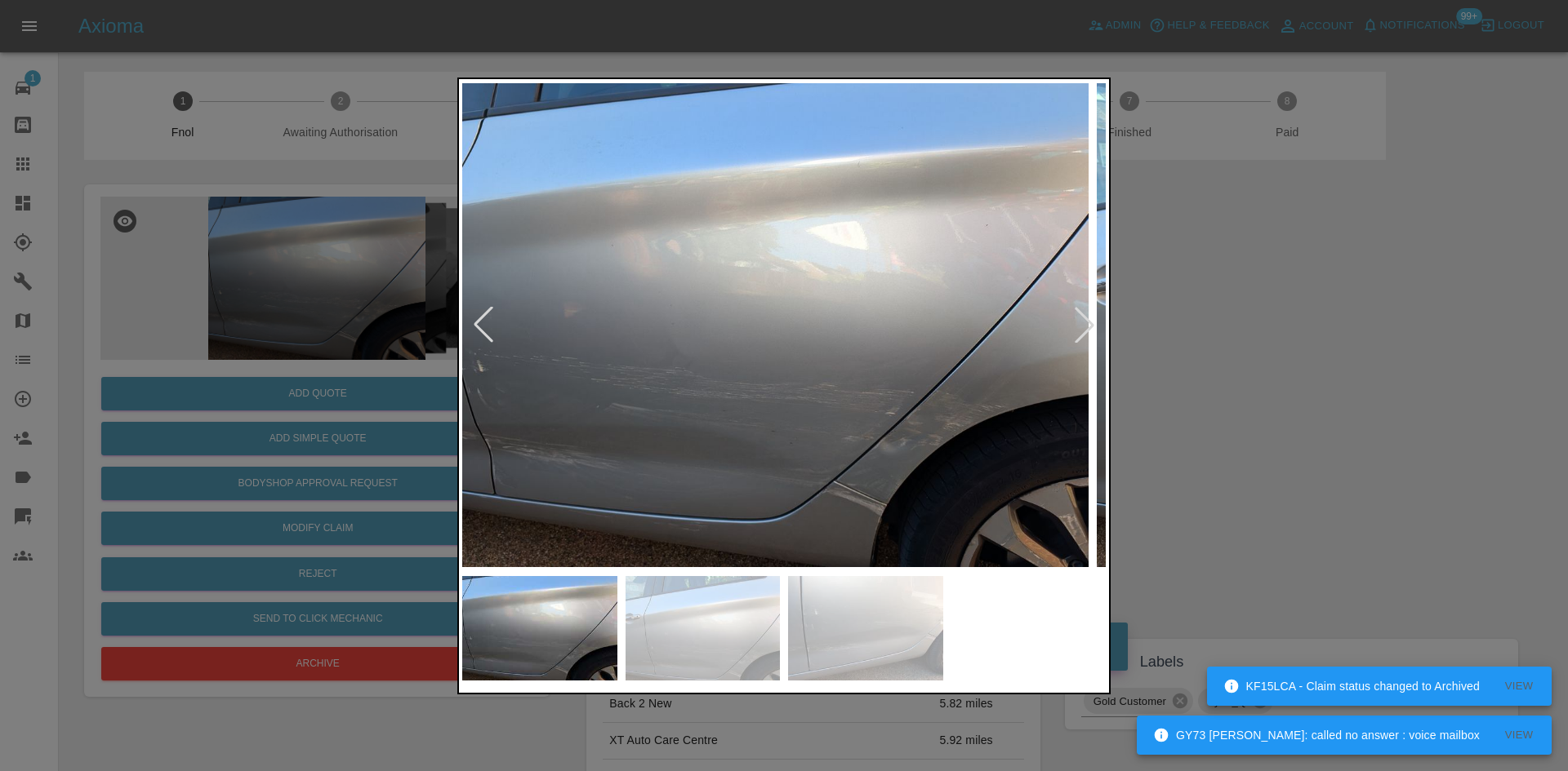
click at [662, 406] on img at bounding box center [767, 326] width 644 height 485
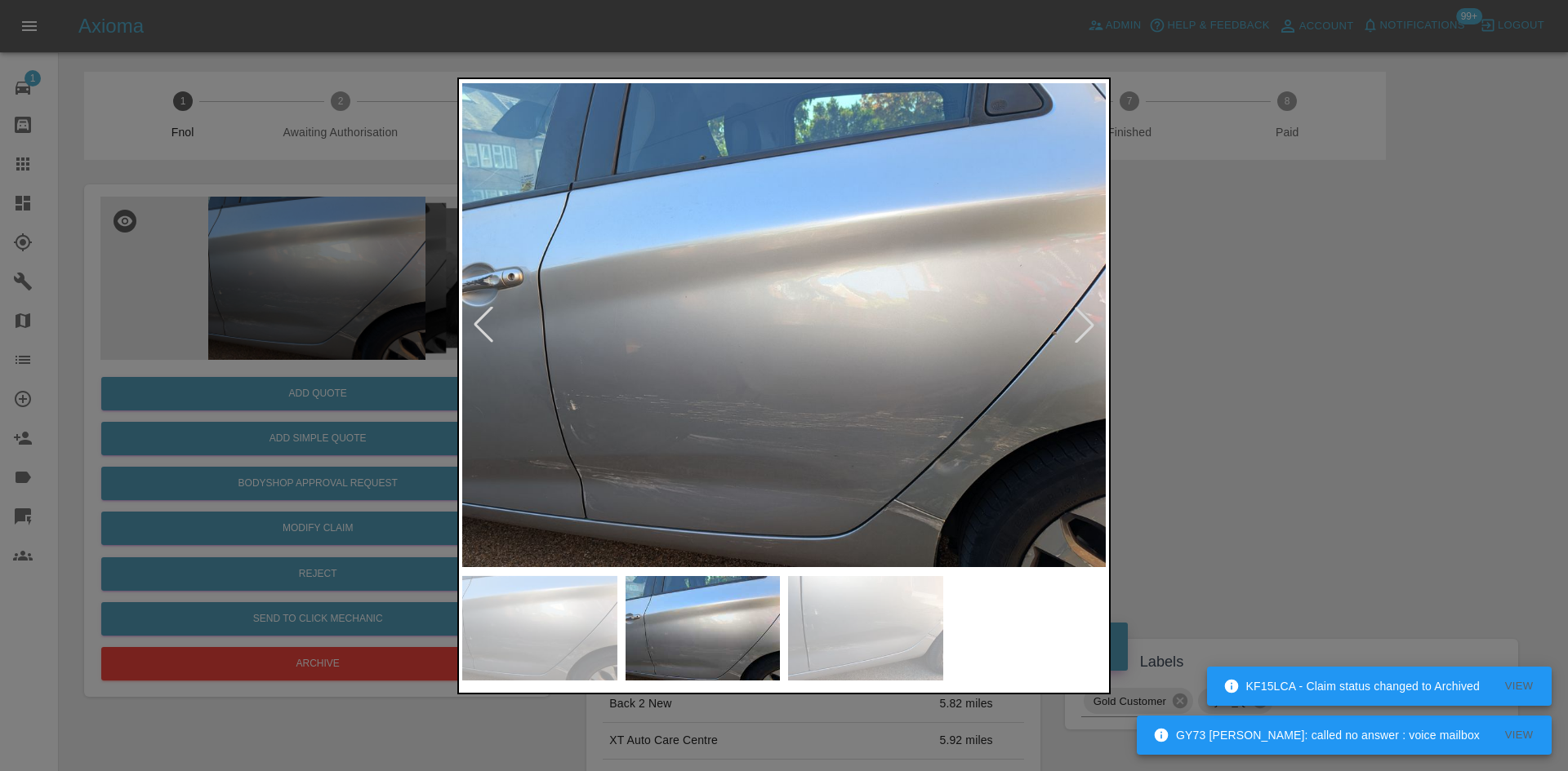
click at [614, 435] on img at bounding box center [784, 326] width 644 height 485
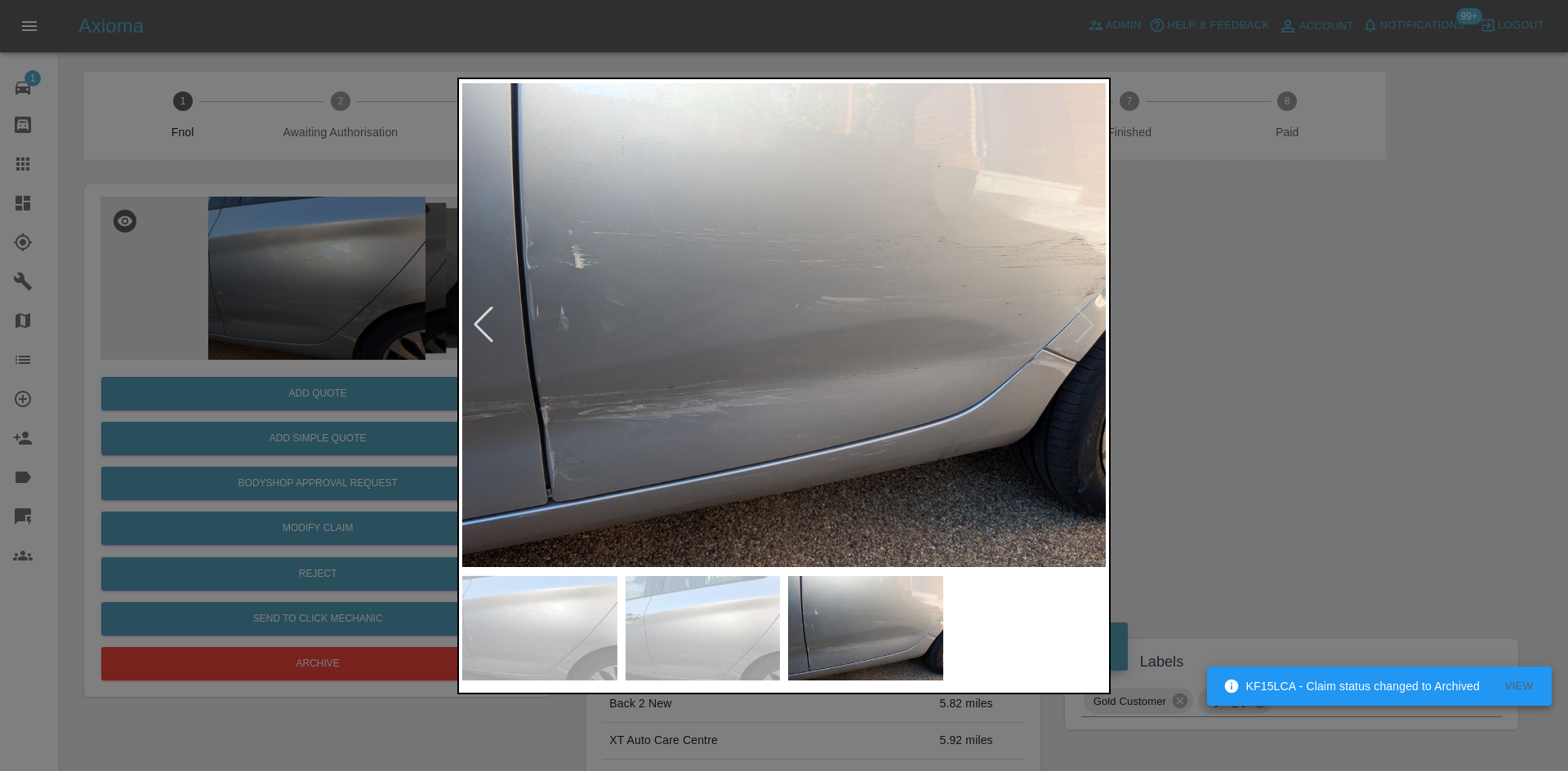
click at [609, 420] on img at bounding box center [784, 326] width 644 height 485
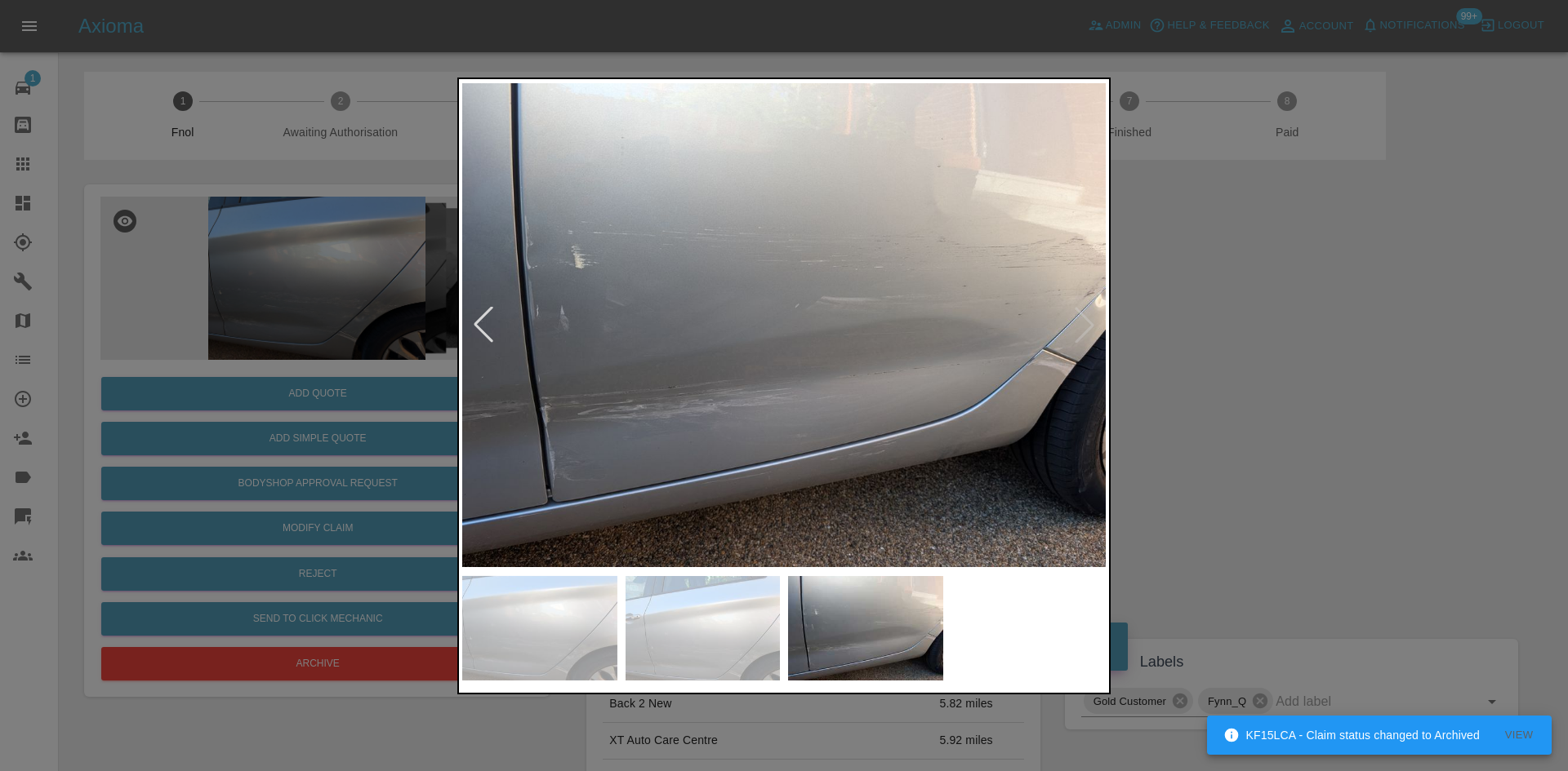
click at [609, 420] on img at bounding box center [784, 326] width 644 height 485
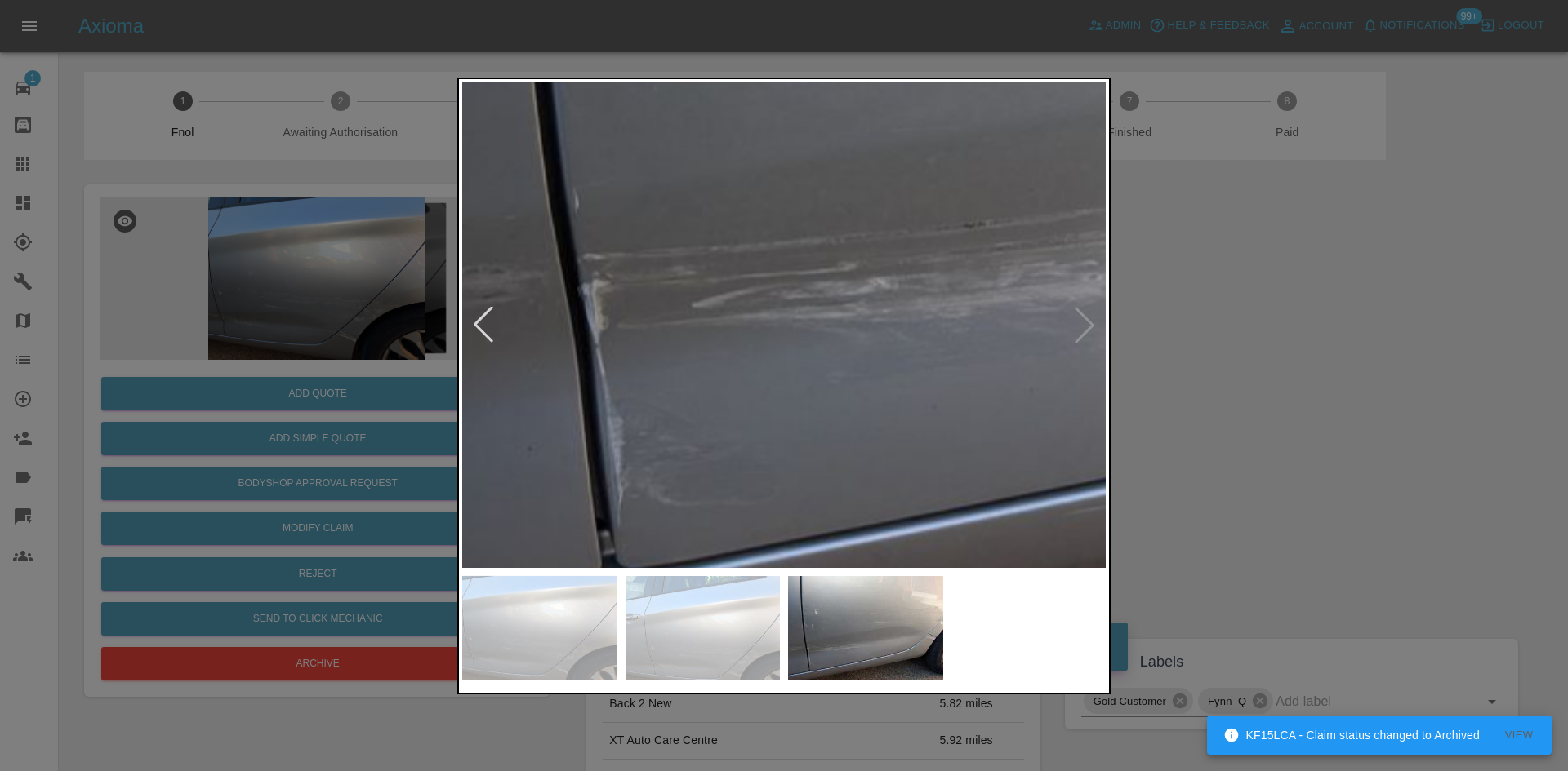
click at [609, 420] on img at bounding box center [1310, 38] width 1931 height 1458
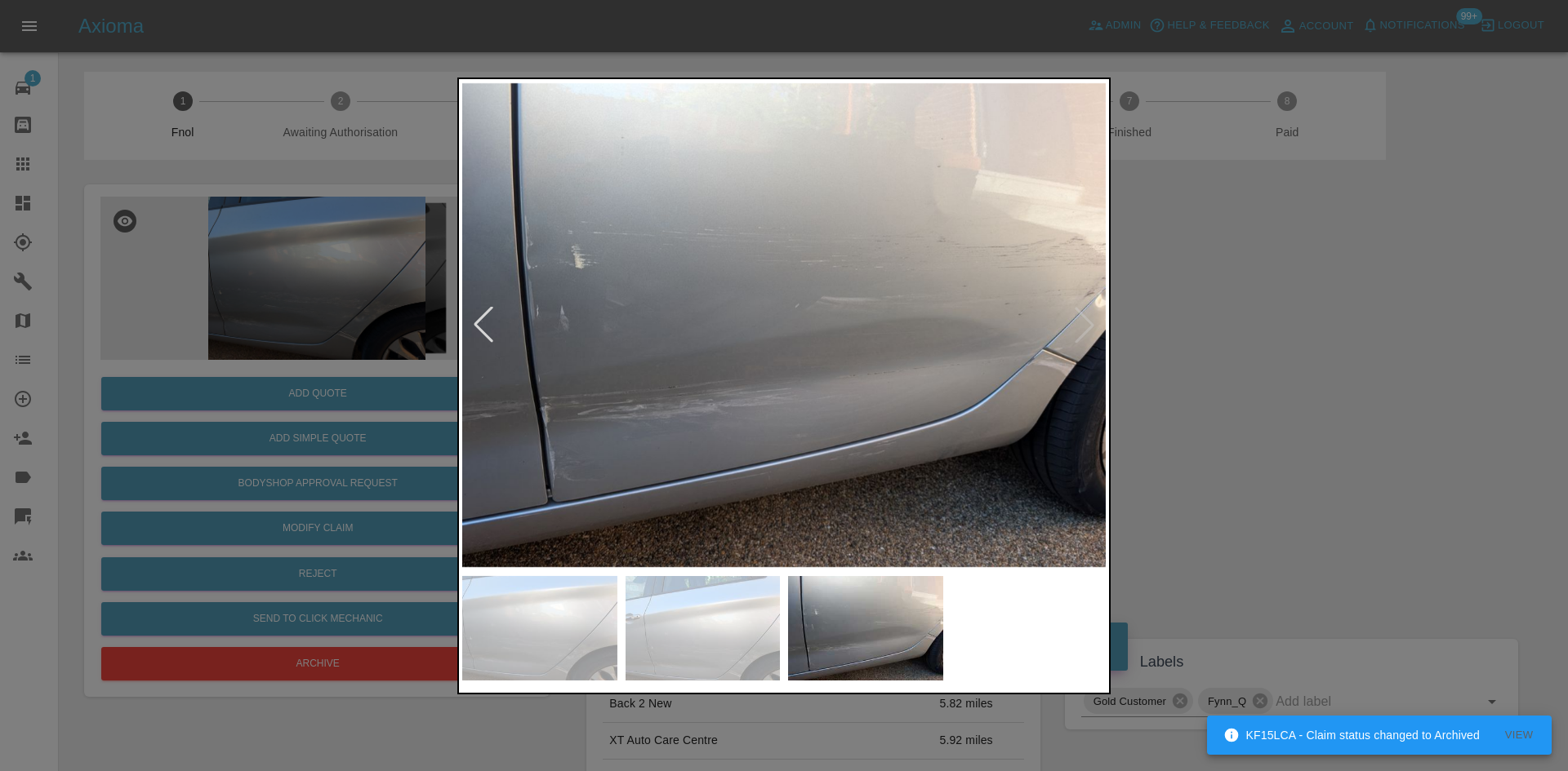
click at [449, 440] on div at bounding box center [784, 385] width 1568 height 771
click at [885, 441] on img at bounding box center [784, 326] width 644 height 485
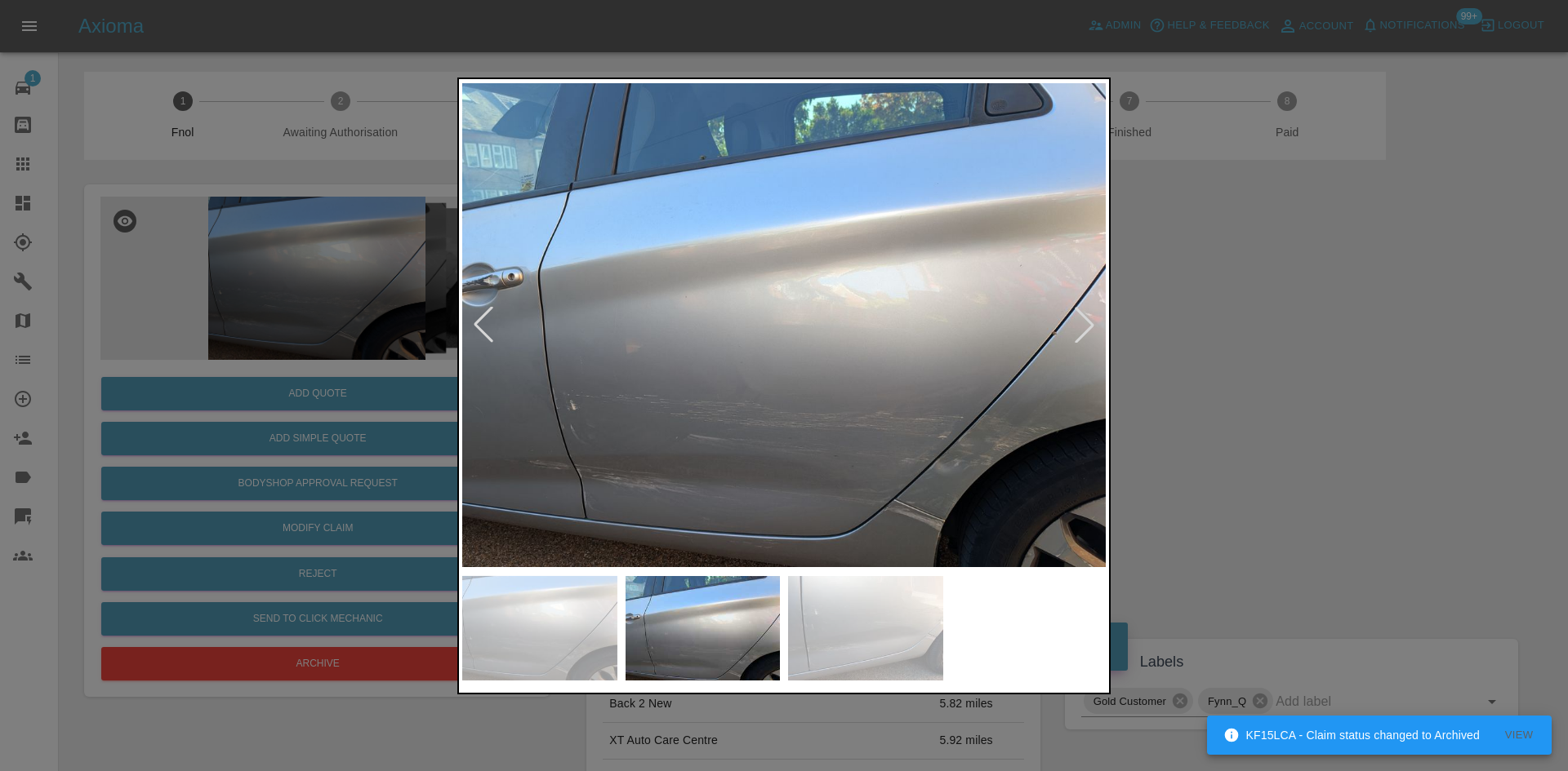
click at [557, 448] on img at bounding box center [784, 326] width 644 height 485
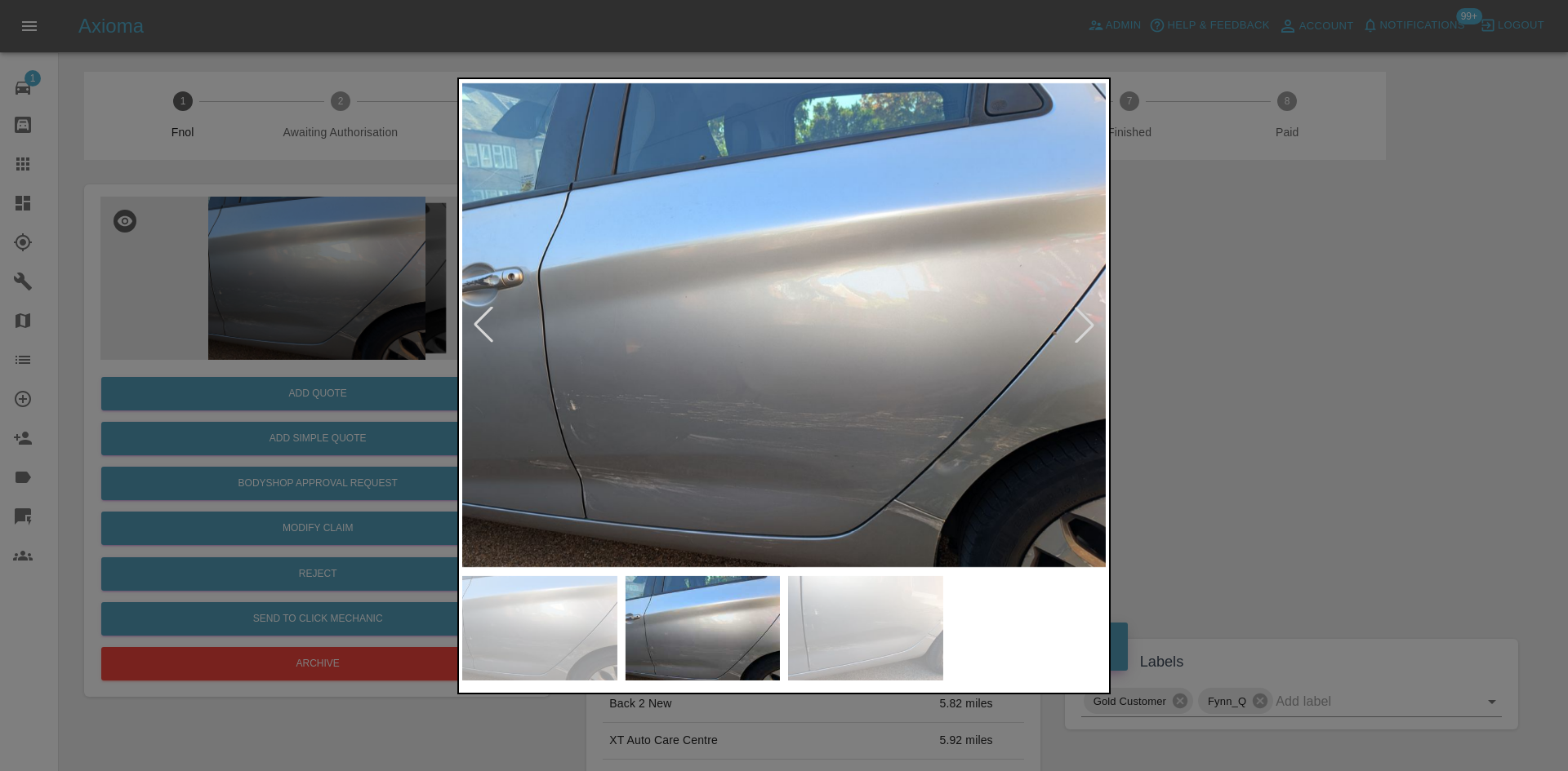
click at [310, 436] on div at bounding box center [784, 385] width 1568 height 771
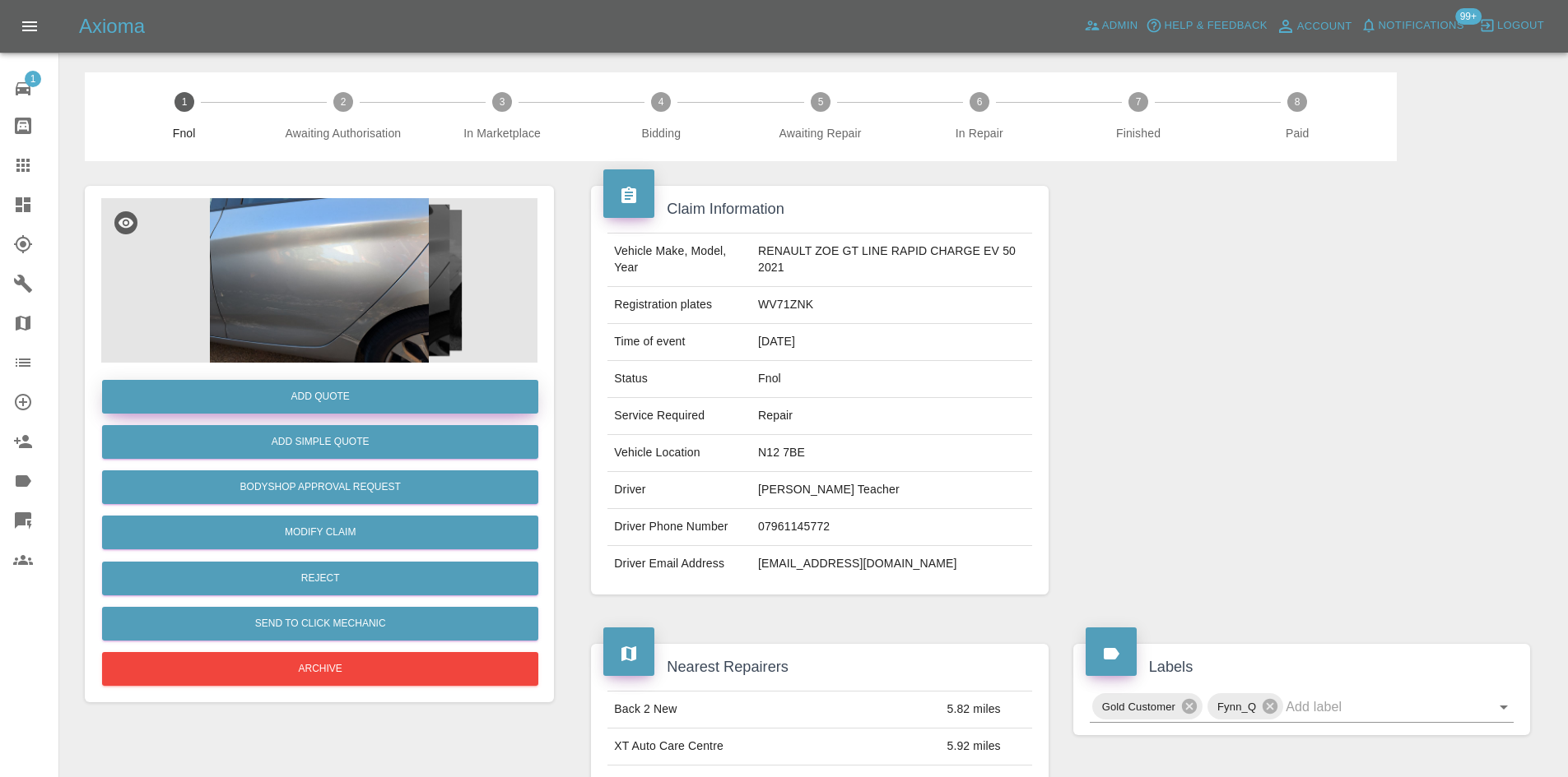
click at [350, 399] on button "Add Quote" at bounding box center [320, 396] width 436 height 34
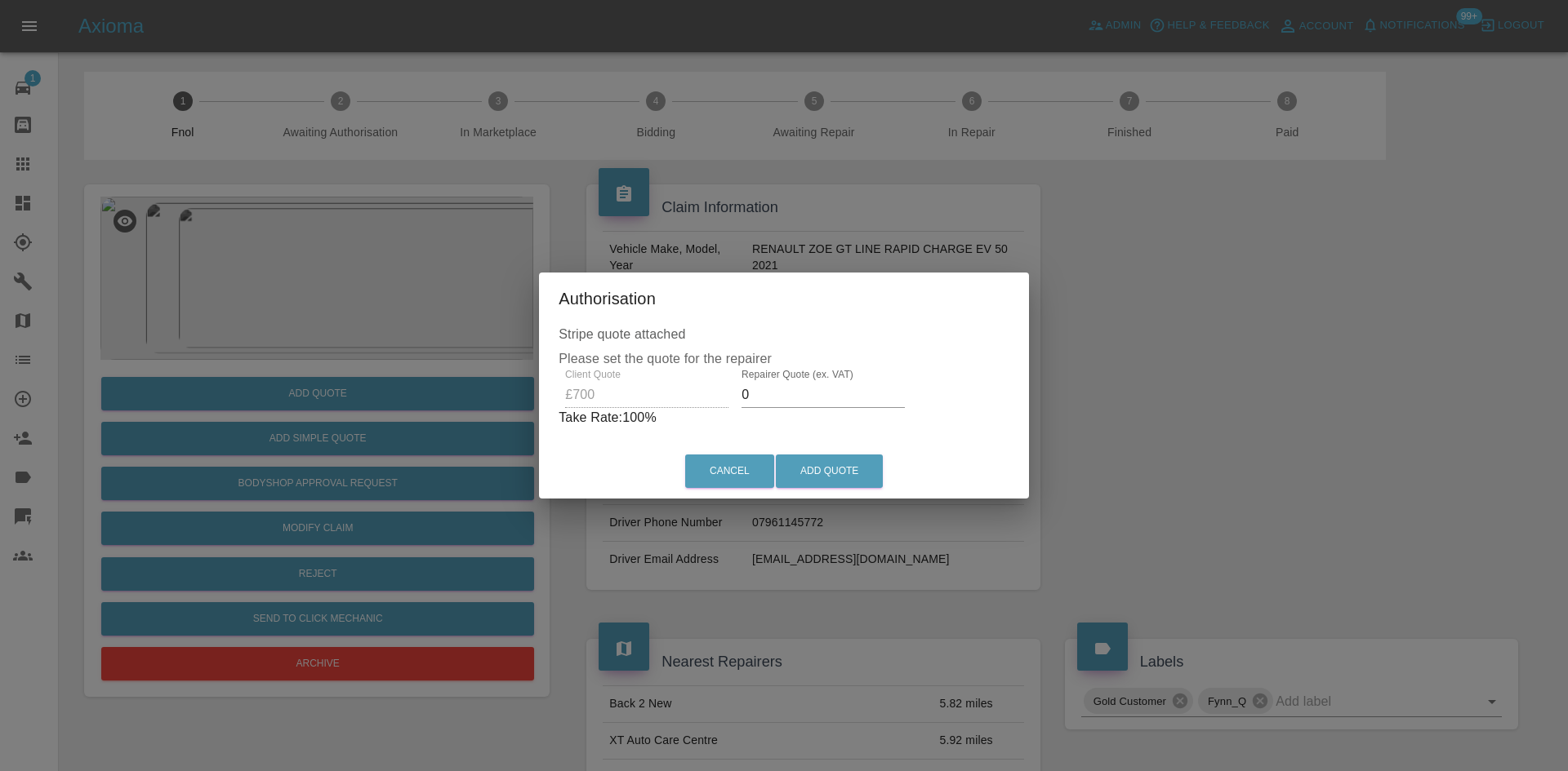
drag, startPoint x: 776, startPoint y: 398, endPoint x: 603, endPoint y: 357, distance: 177.8
click at [603, 357] on div "Stripe quote attached Please set the quote for the repairer Client Quote £700 R…" at bounding box center [784, 384] width 490 height 119
drag, startPoint x: 798, startPoint y: 404, endPoint x: 397, endPoint y: 357, distance: 403.7
click at [403, 352] on div "Authorisation Stripe quote attached Please set the quote for the repairer Clien…" at bounding box center [784, 385] width 1568 height 771
type input "450"
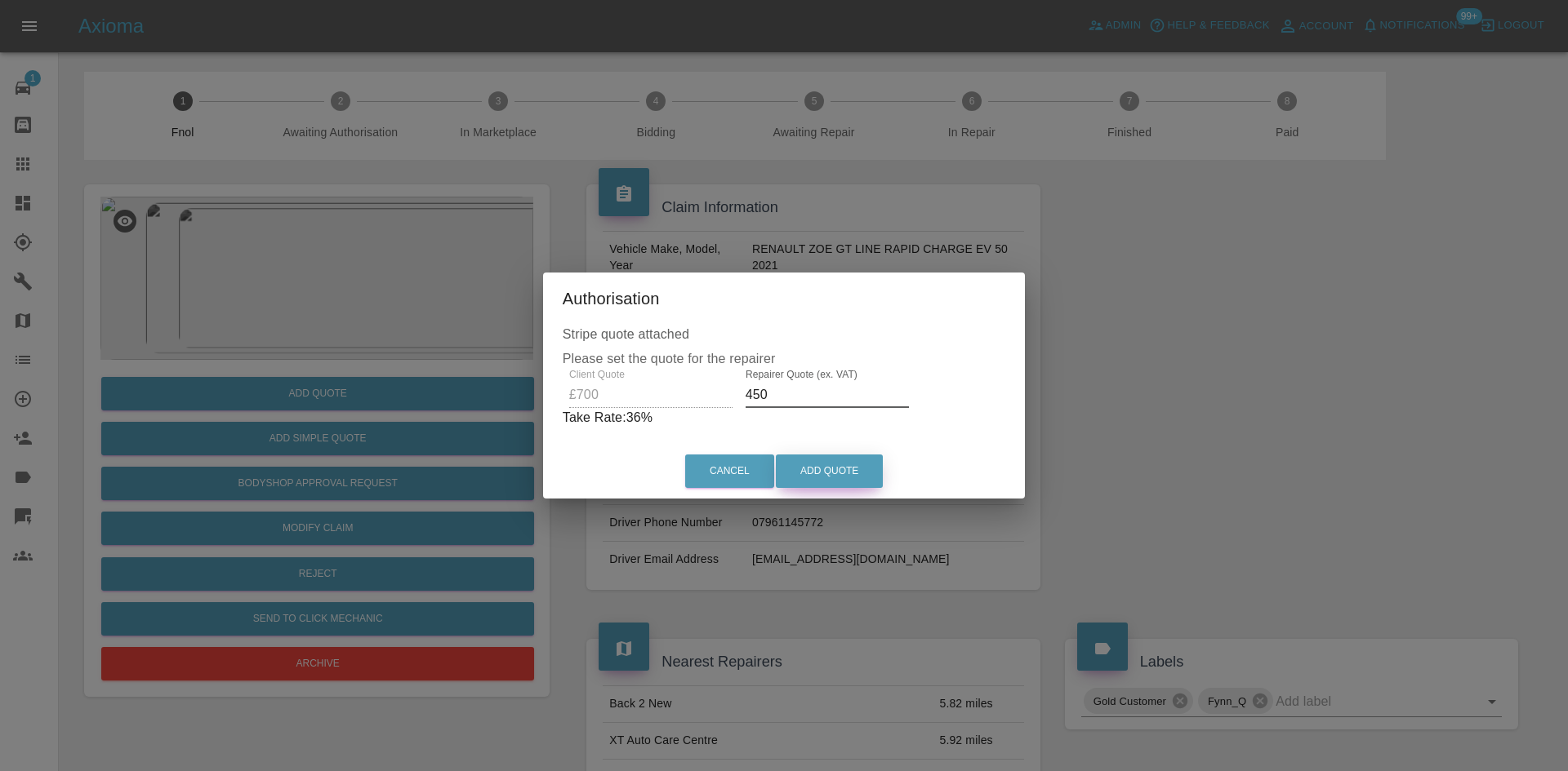
click at [825, 477] on button "Add Quote" at bounding box center [829, 472] width 107 height 33
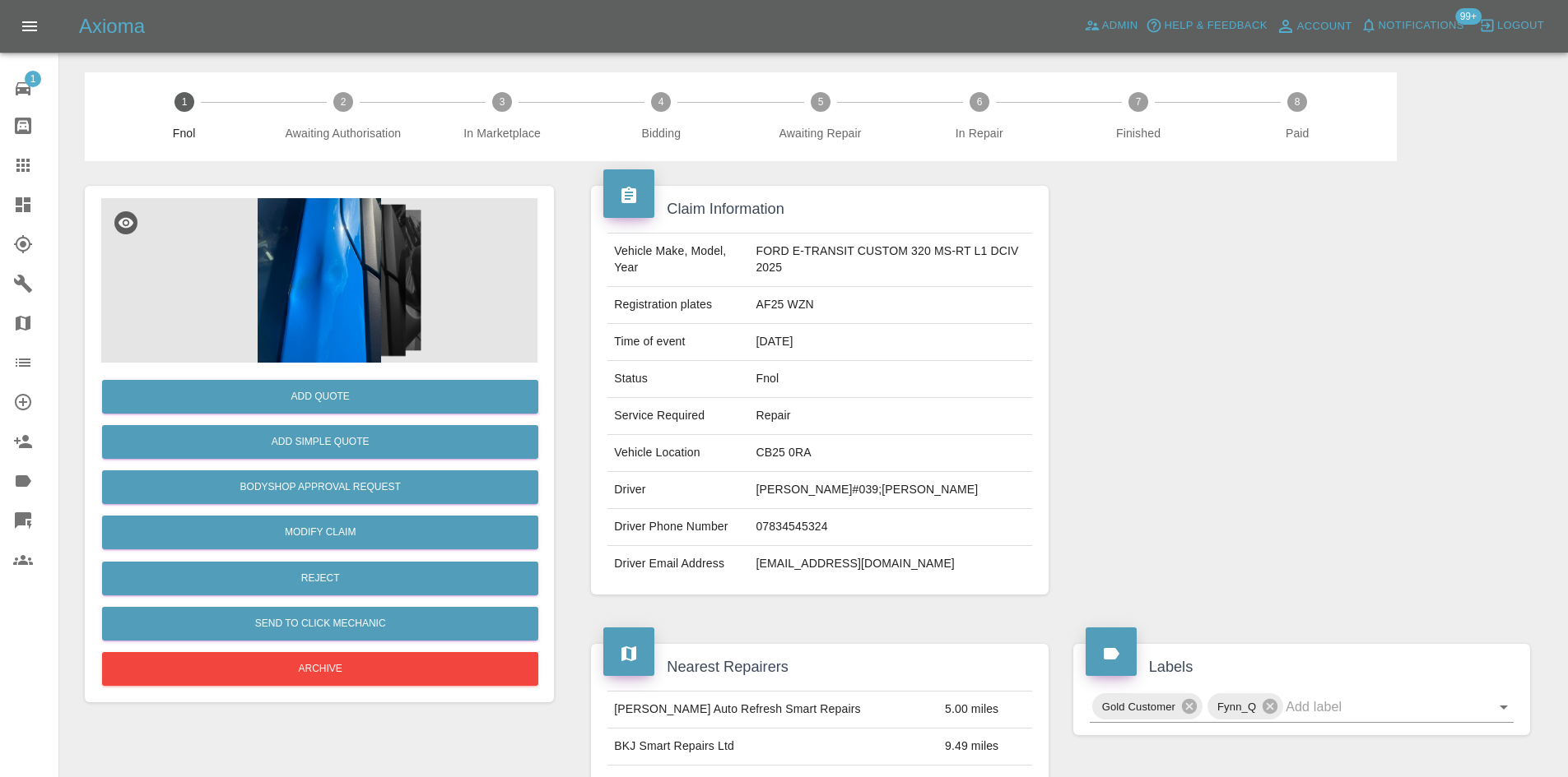
click at [319, 307] on img at bounding box center [319, 281] width 436 height 165
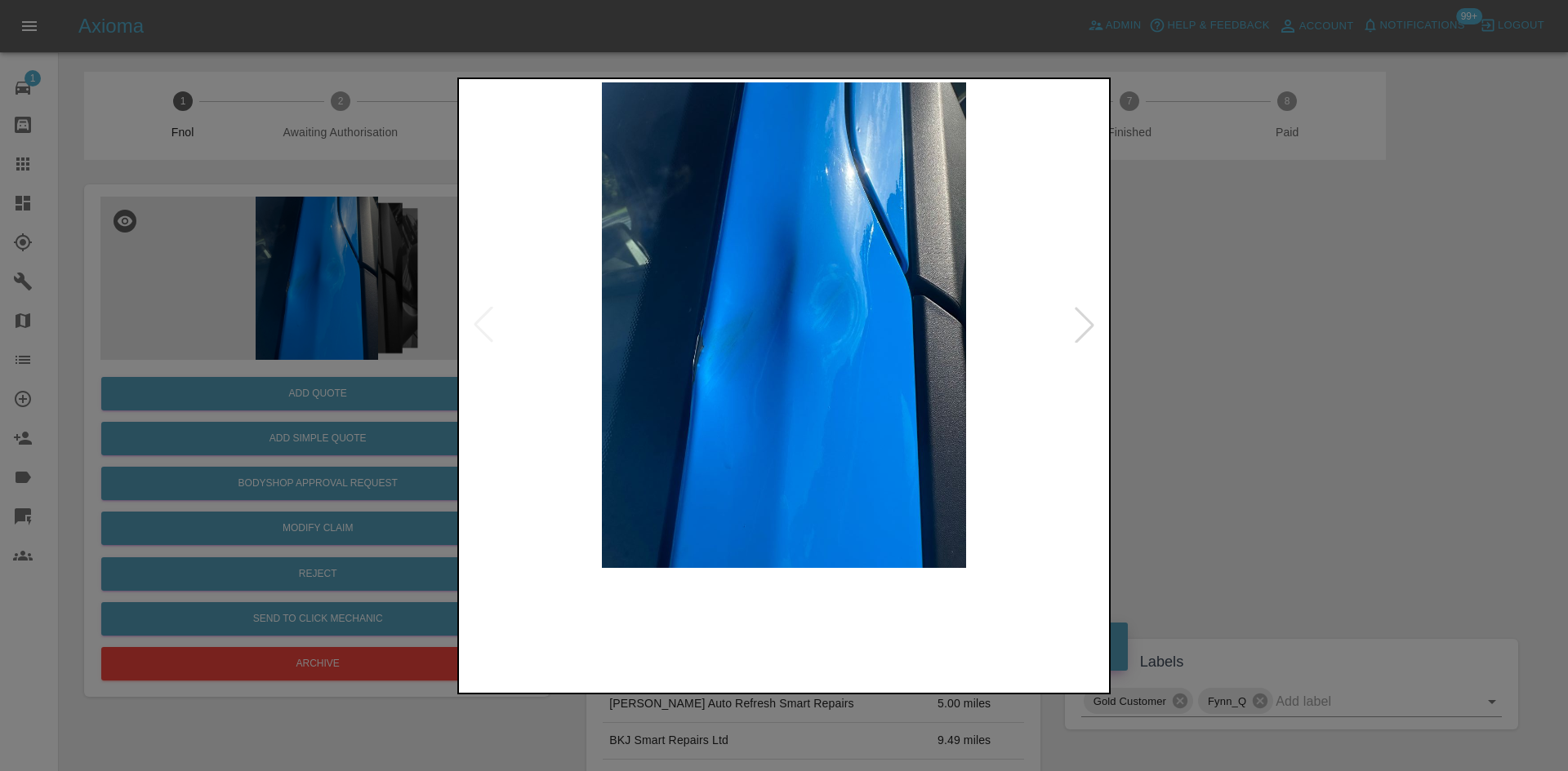
click at [728, 477] on img at bounding box center [784, 326] width 644 height 485
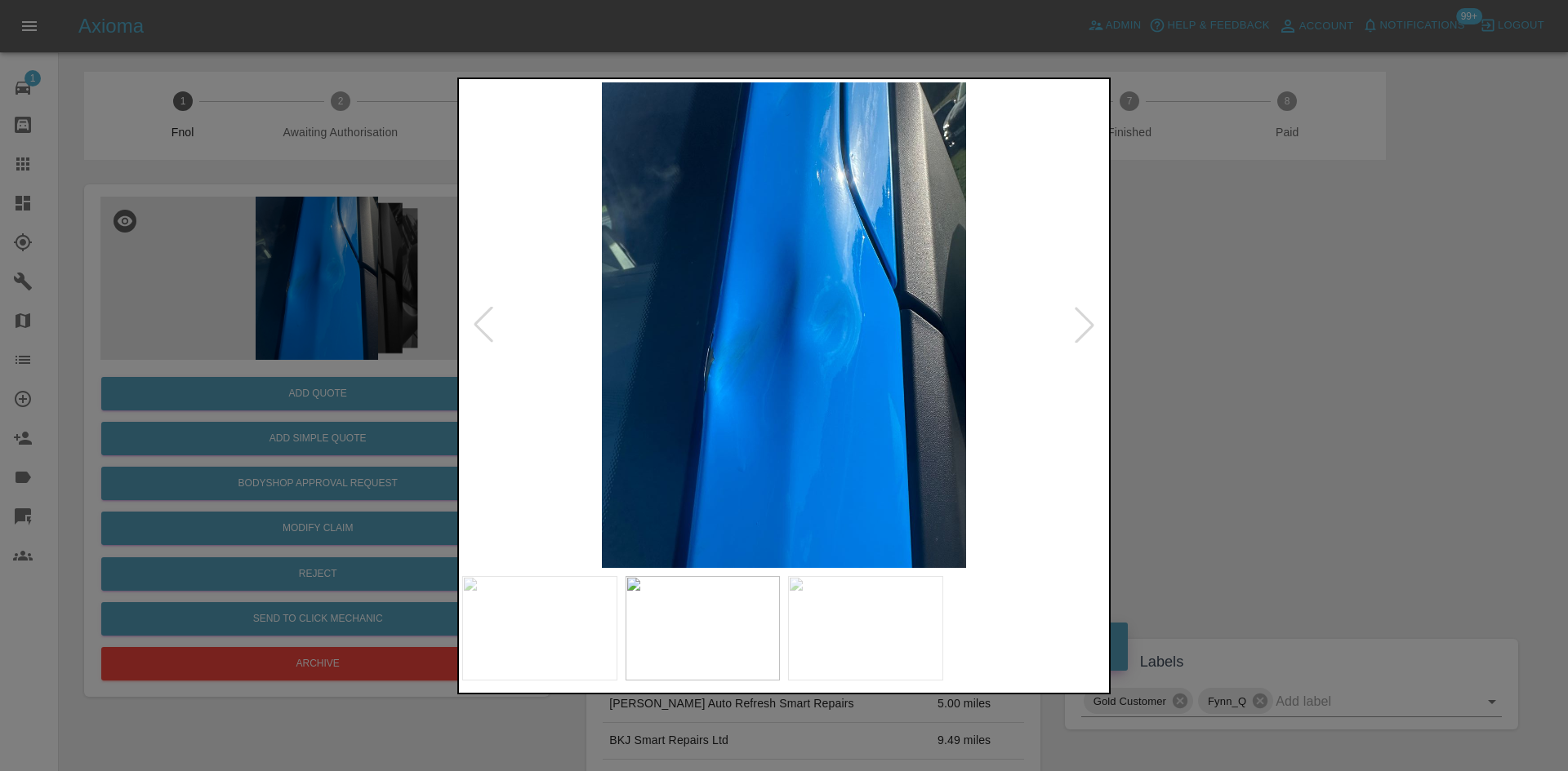
click at [602, 443] on img at bounding box center [784, 326] width 644 height 485
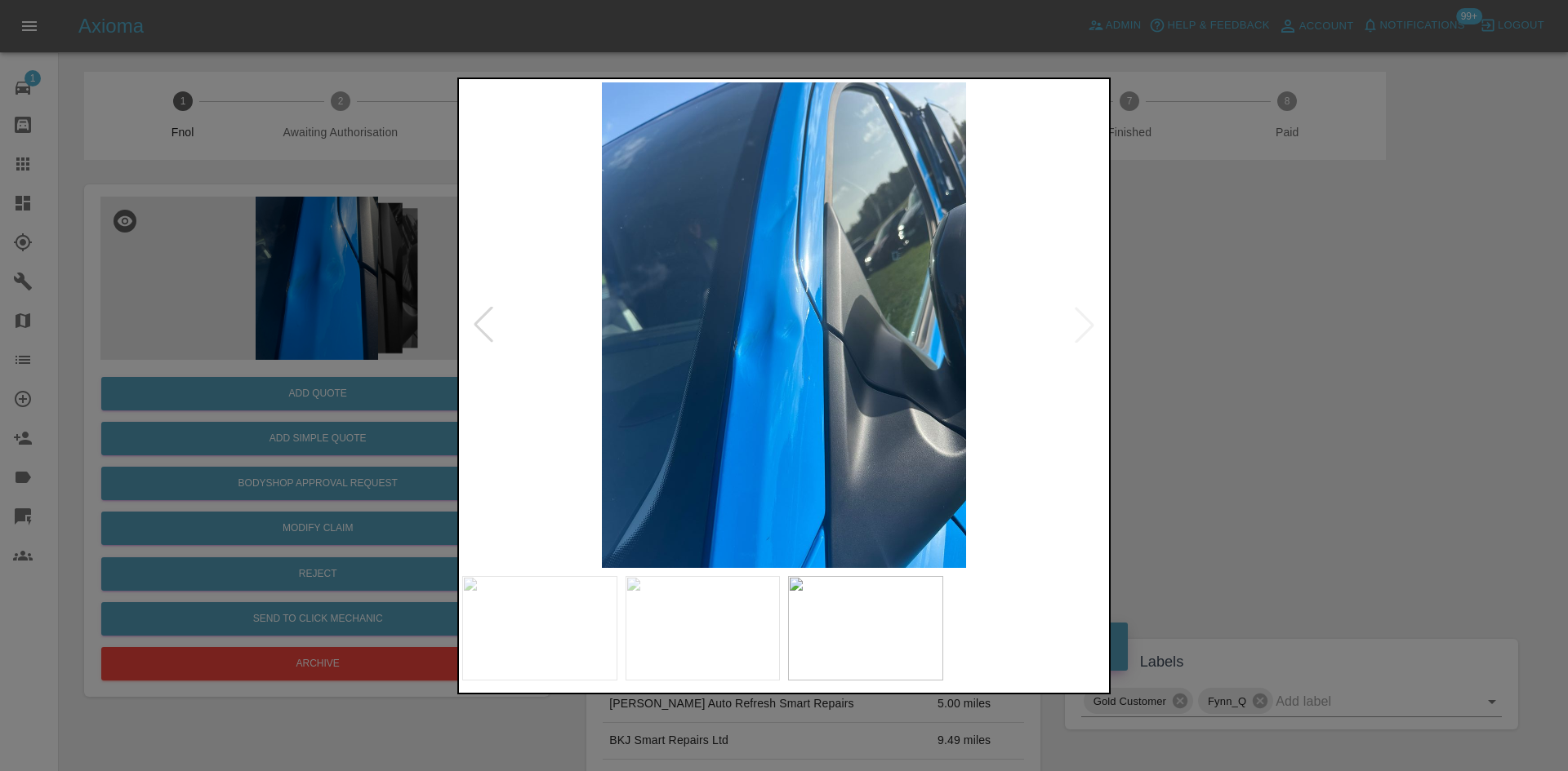
click at [517, 420] on img at bounding box center [784, 326] width 644 height 485
click at [747, 355] on img at bounding box center [784, 326] width 644 height 485
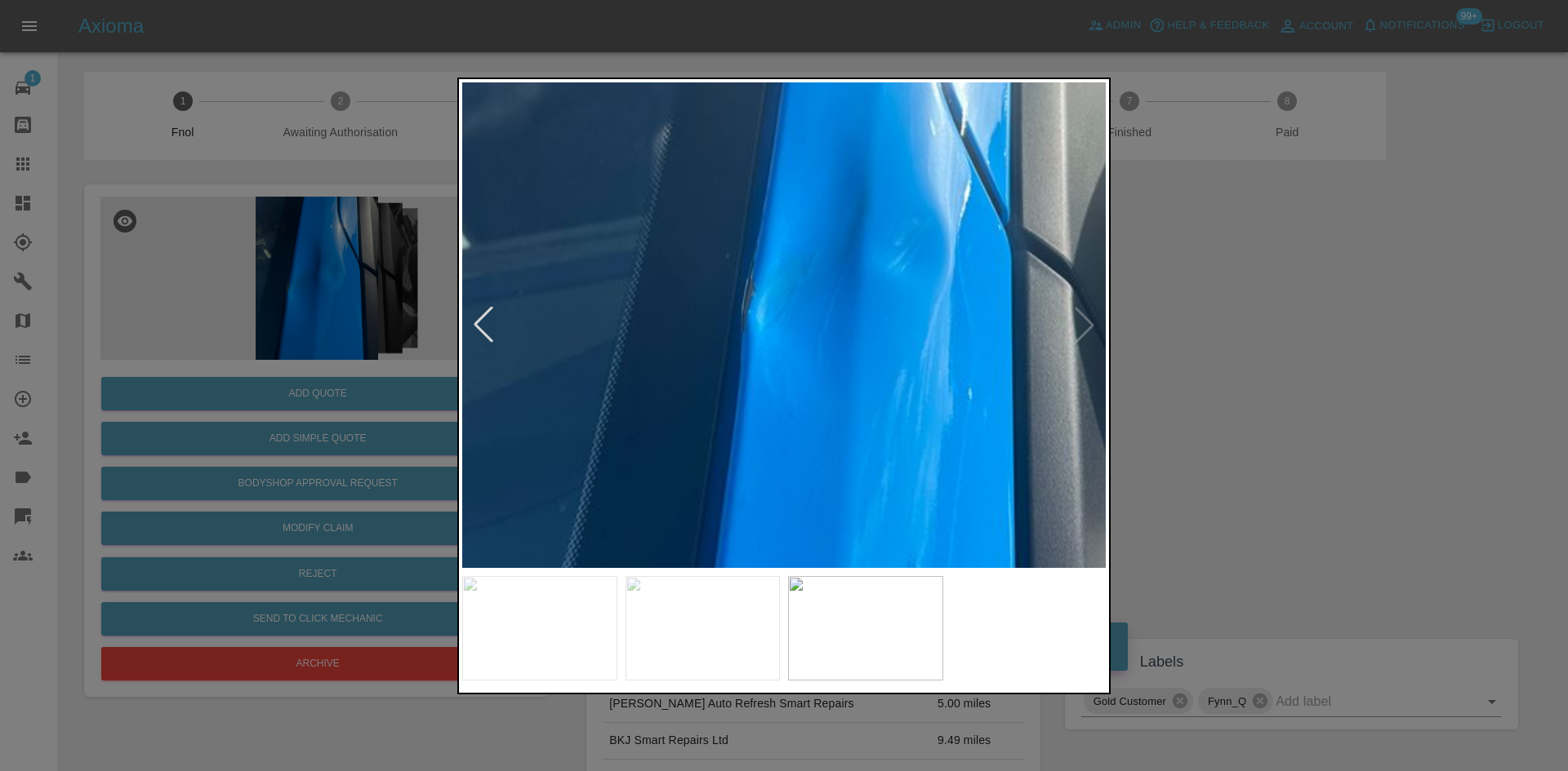
click at [792, 367] on img at bounding box center [894, 234] width 1931 height 1458
click at [793, 368] on img at bounding box center [894, 234] width 1931 height 1458
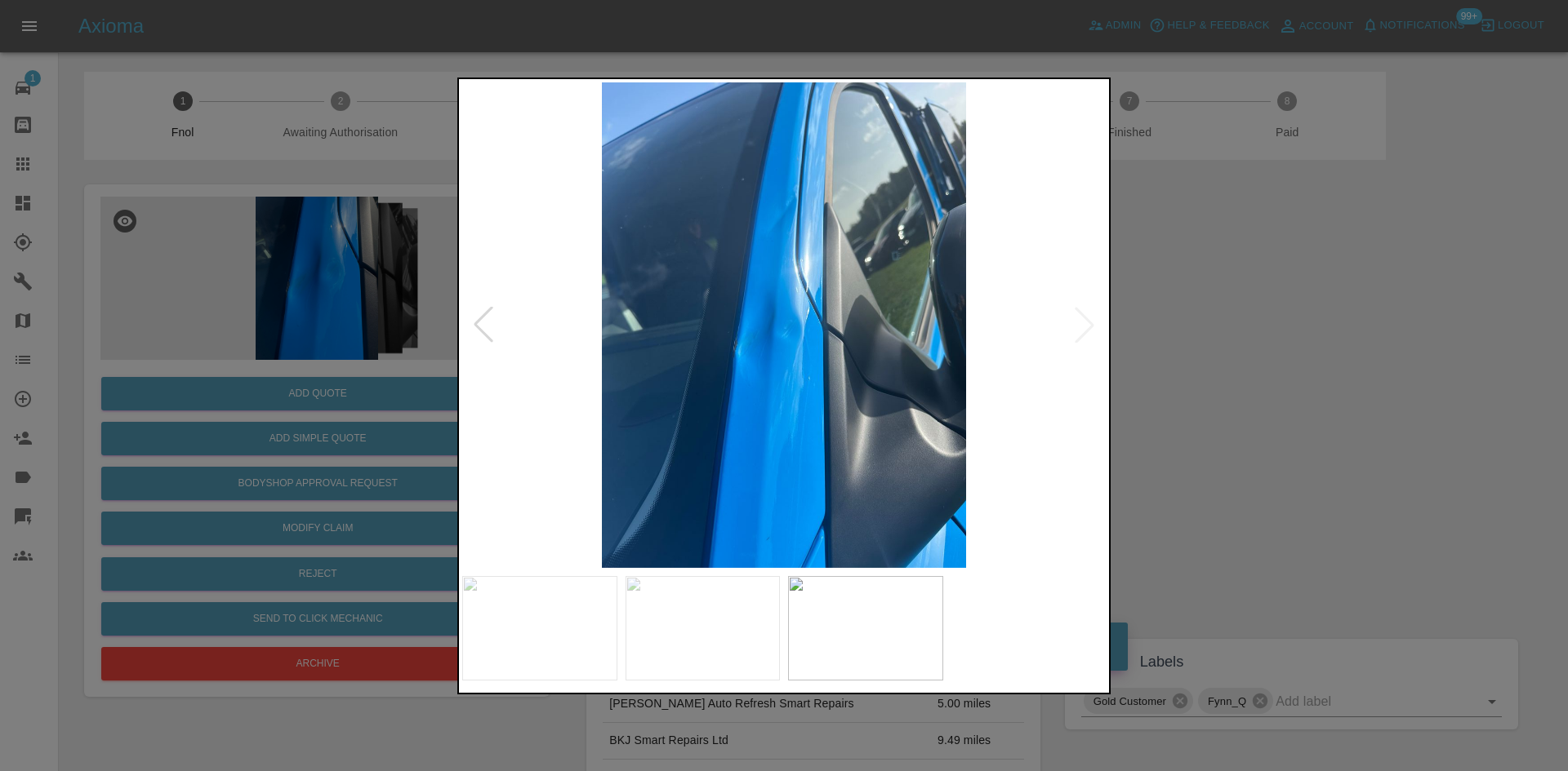
click at [793, 368] on img at bounding box center [784, 326] width 644 height 485
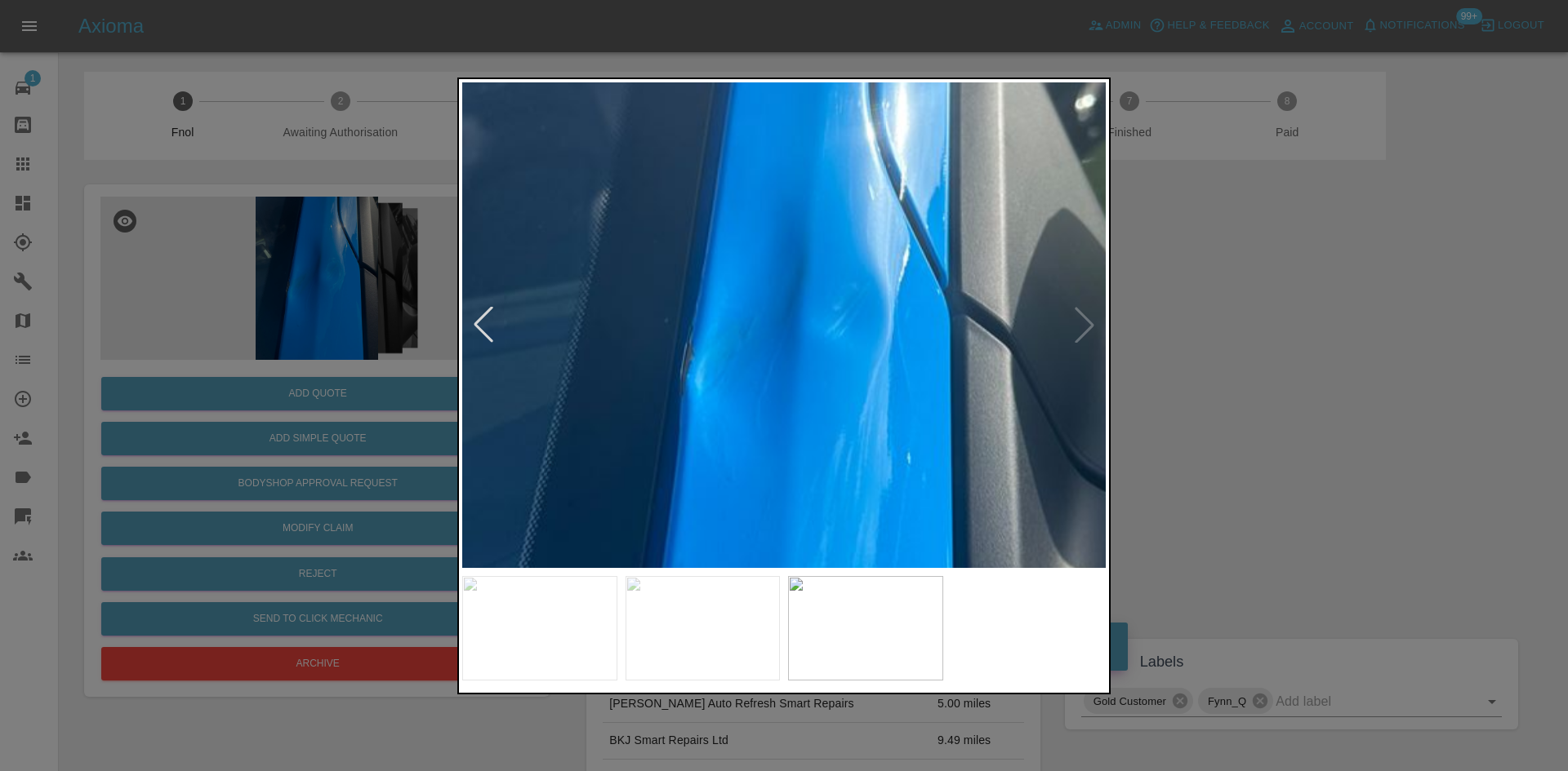
click at [810, 441] on img at bounding box center [833, 299] width 1931 height 1458
click at [801, 443] on img at bounding box center [833, 299] width 1931 height 1458
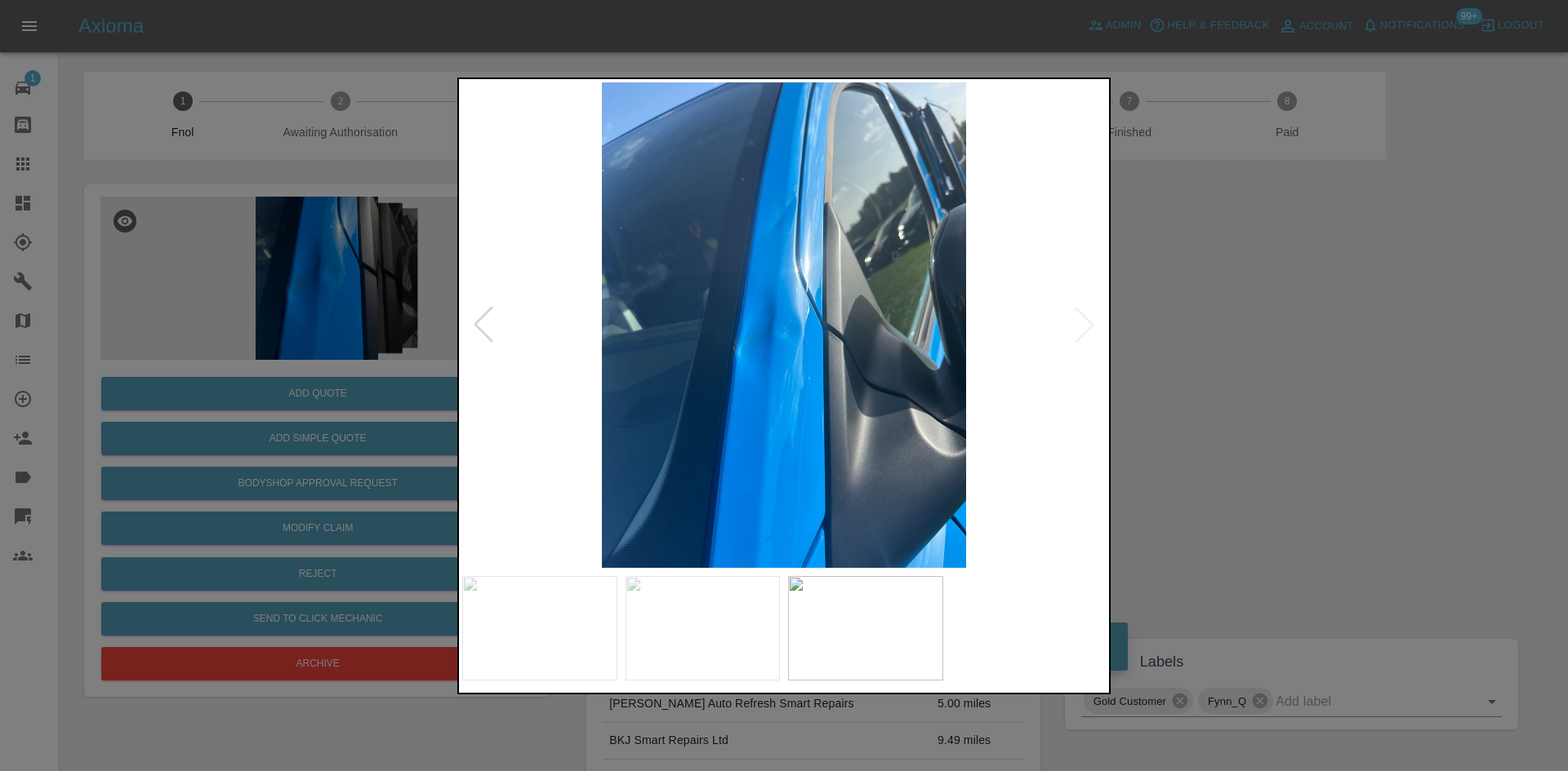
click at [171, 371] on div at bounding box center [784, 385] width 1568 height 771
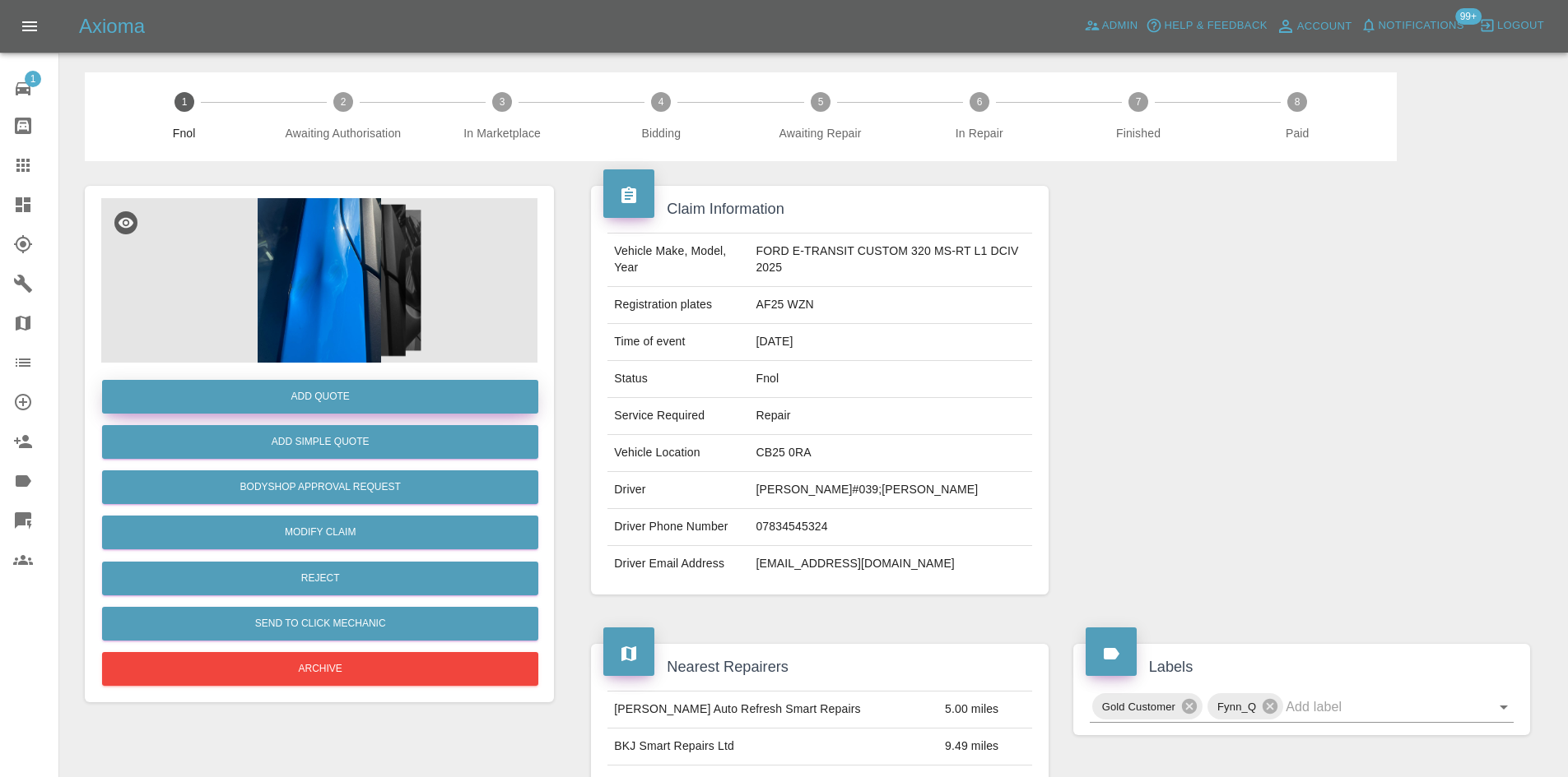
click at [206, 387] on button "Add Quote" at bounding box center [320, 396] width 436 height 34
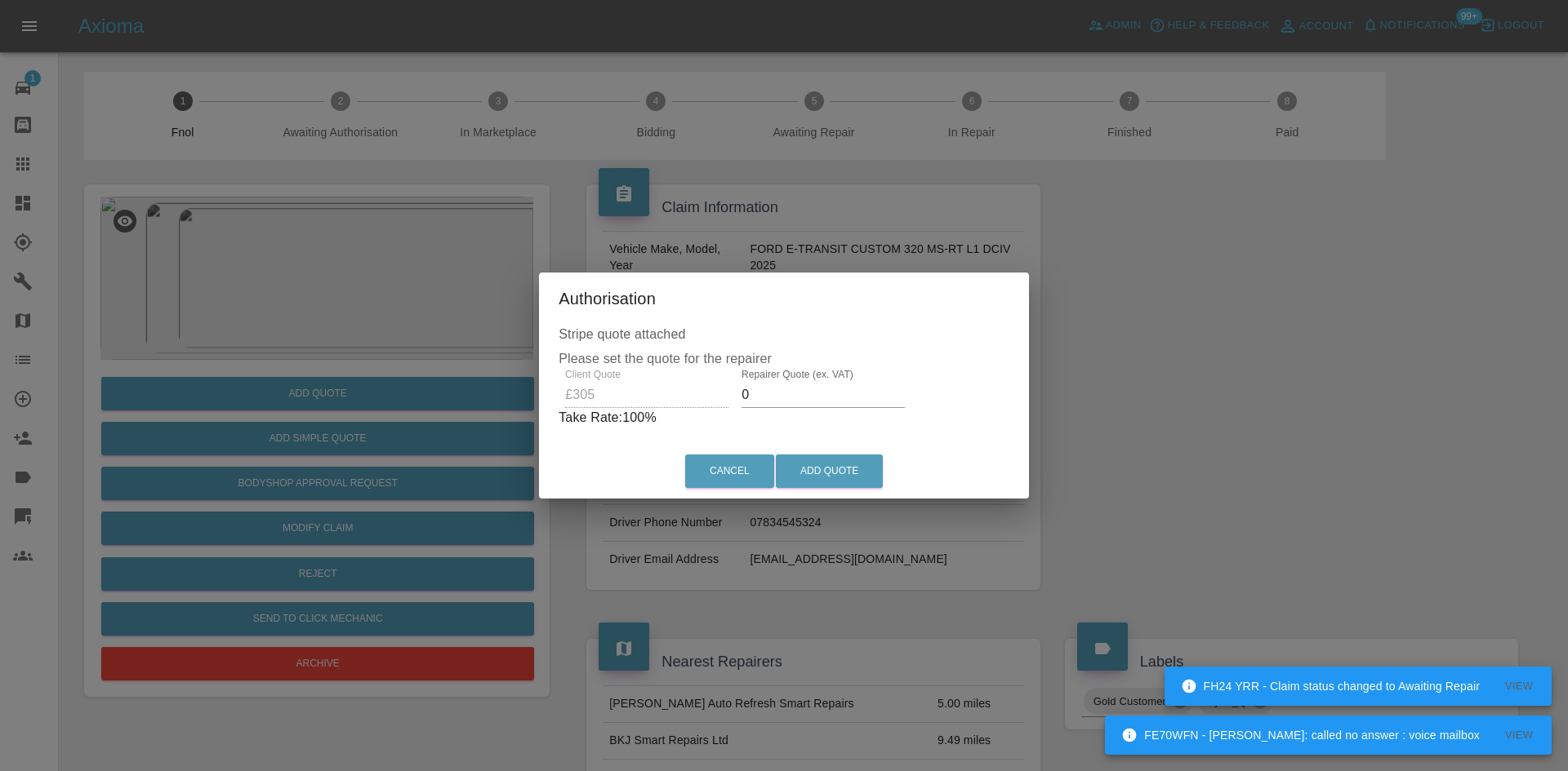
click at [577, 397] on div "Client Quote £305 Repairer Quote (ex. VAT) 0 Take Rate: 100 %" at bounding box center [784, 398] width 450 height 59
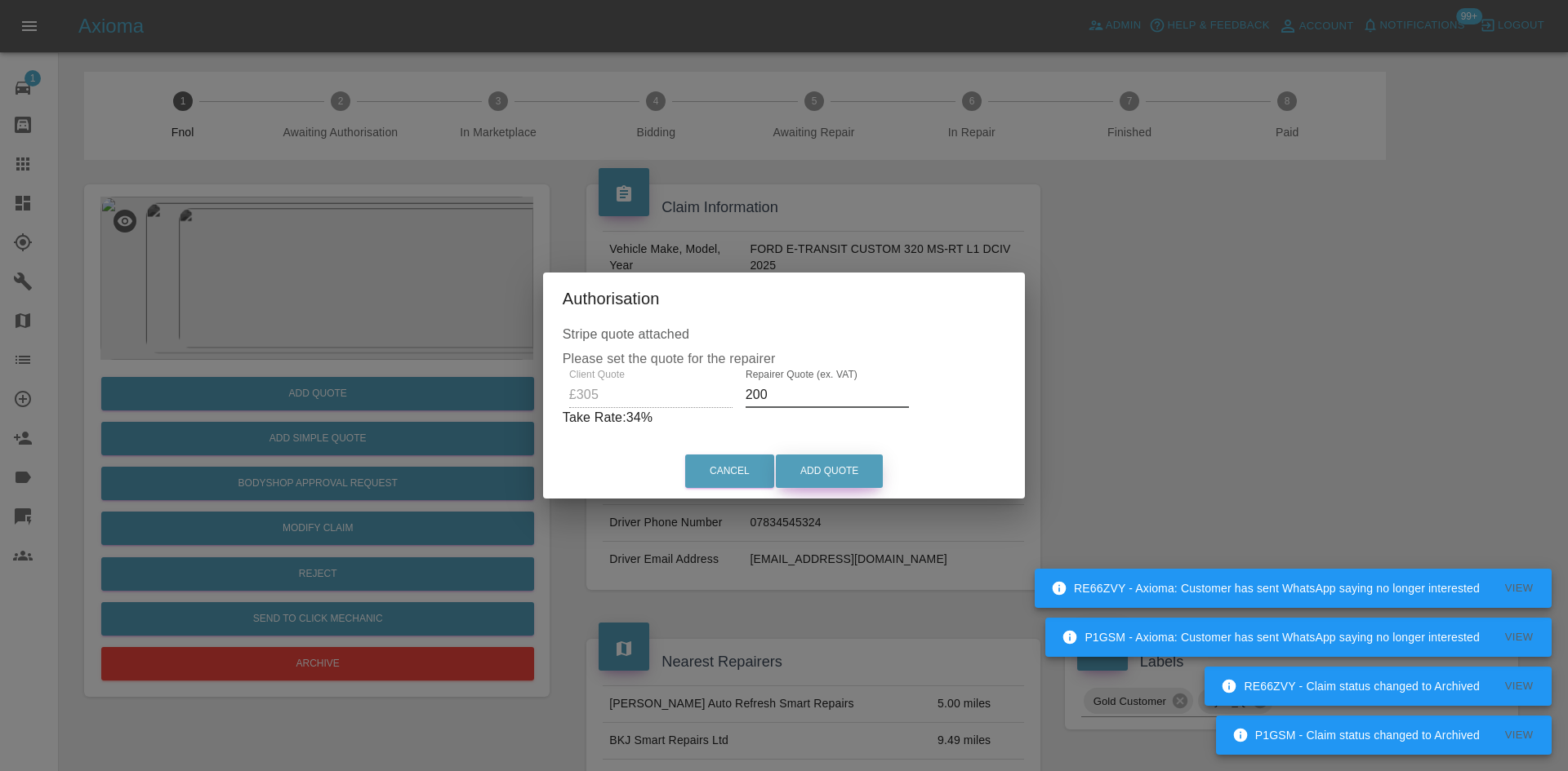
type input "200"
click at [836, 484] on button "Add Quote" at bounding box center [829, 472] width 107 height 33
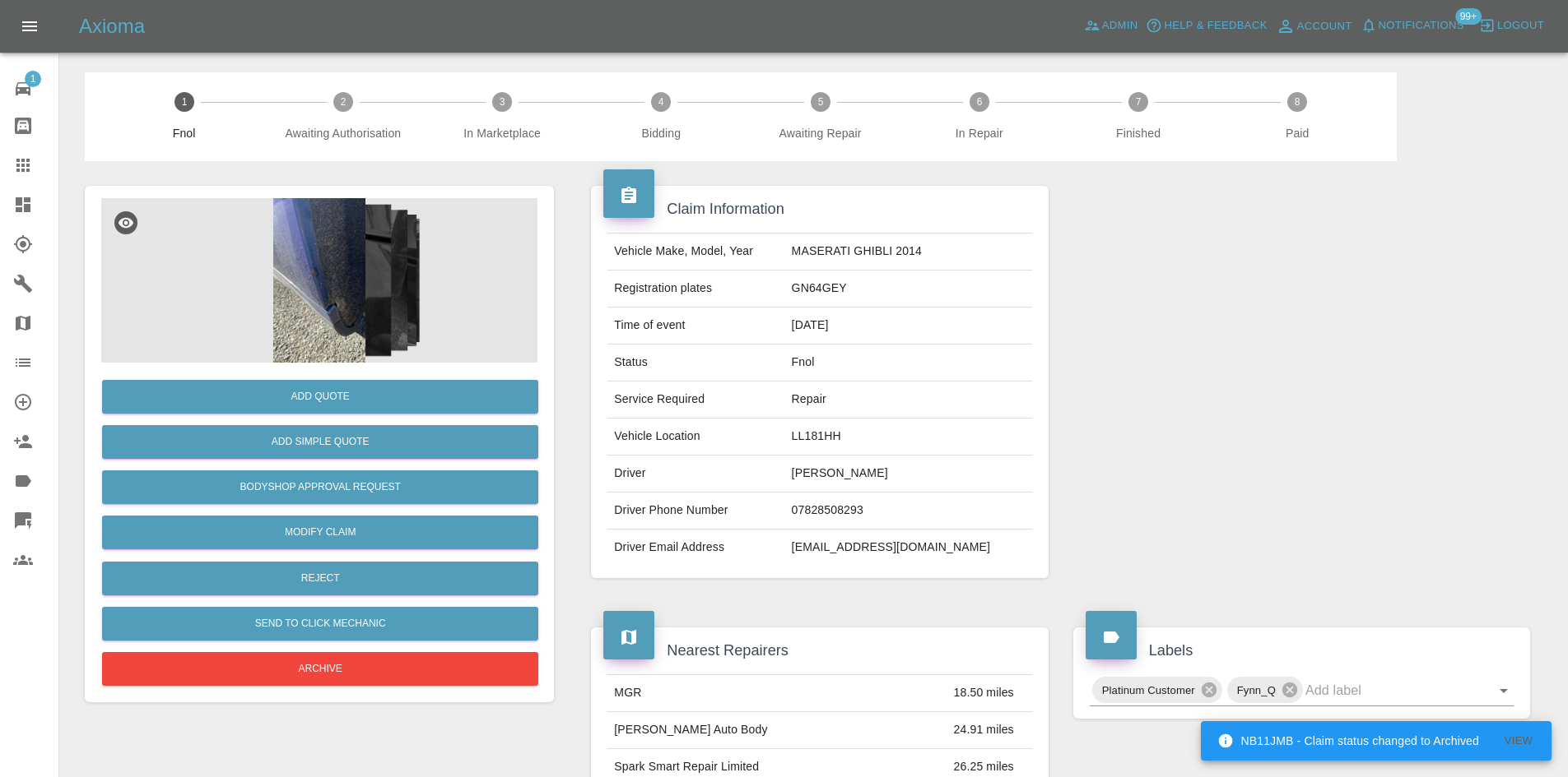
click at [319, 282] on img at bounding box center [319, 281] width 436 height 165
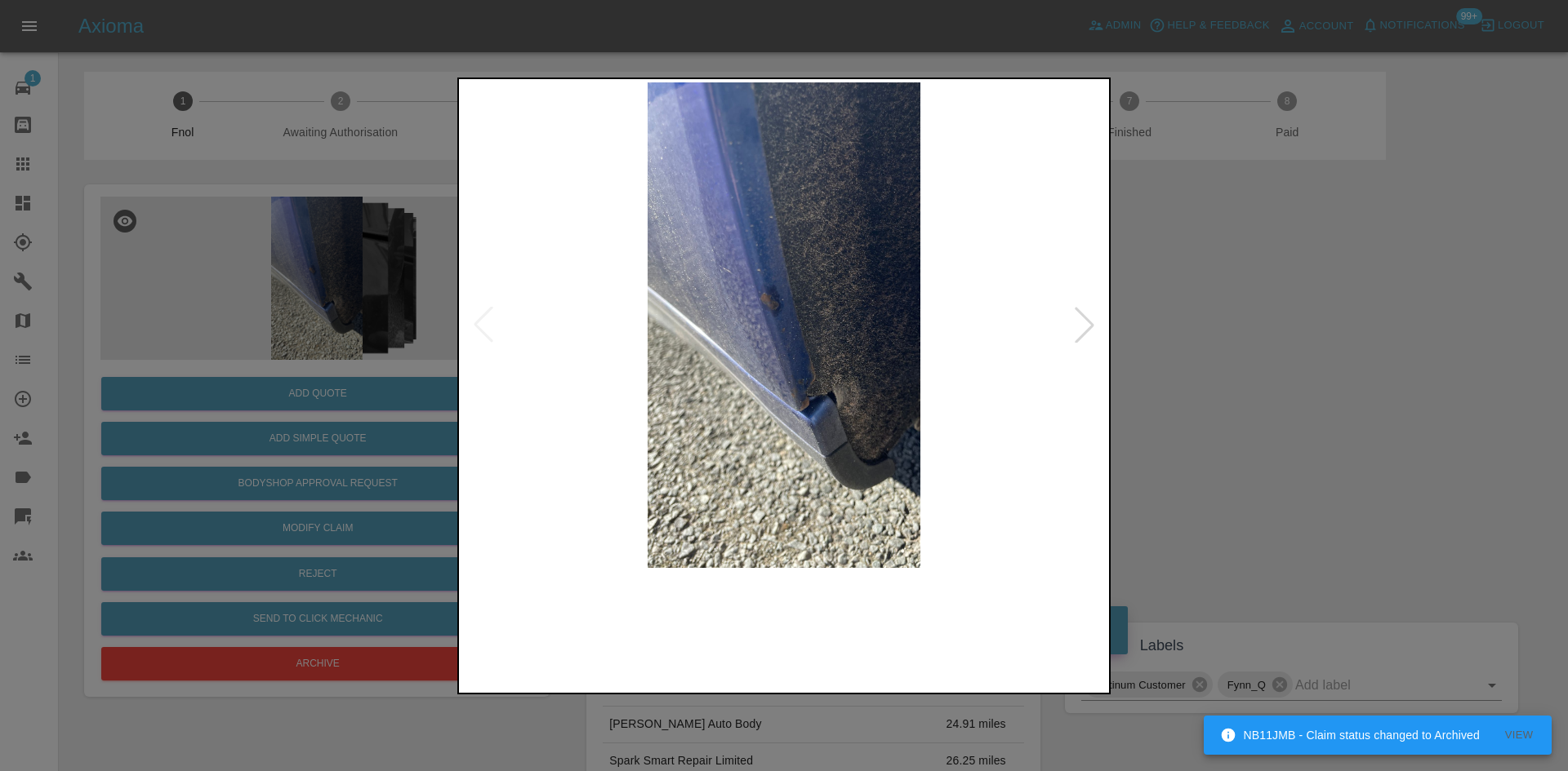
click at [680, 407] on img at bounding box center [784, 326] width 644 height 485
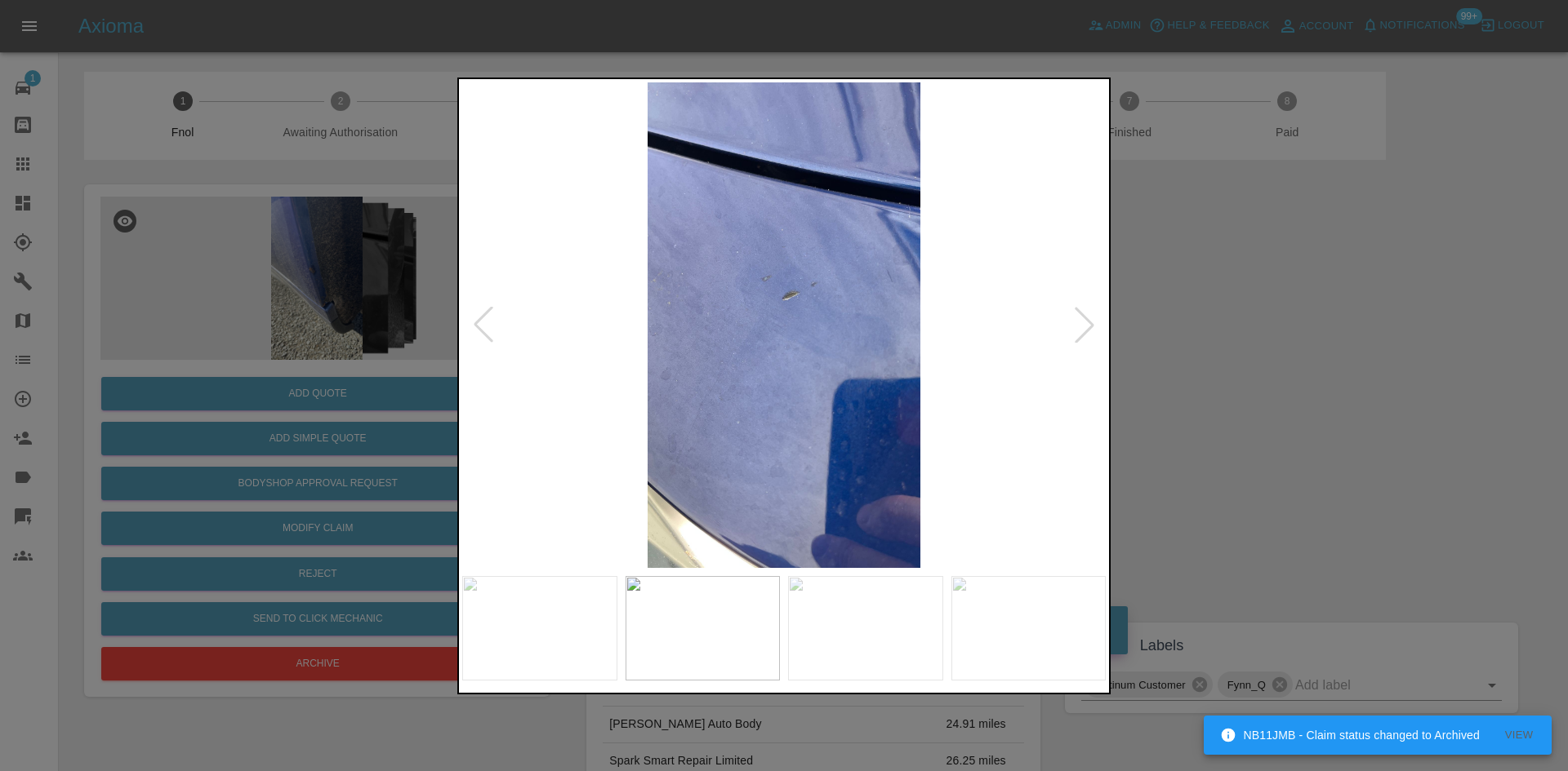
click at [658, 415] on img at bounding box center [784, 326] width 644 height 485
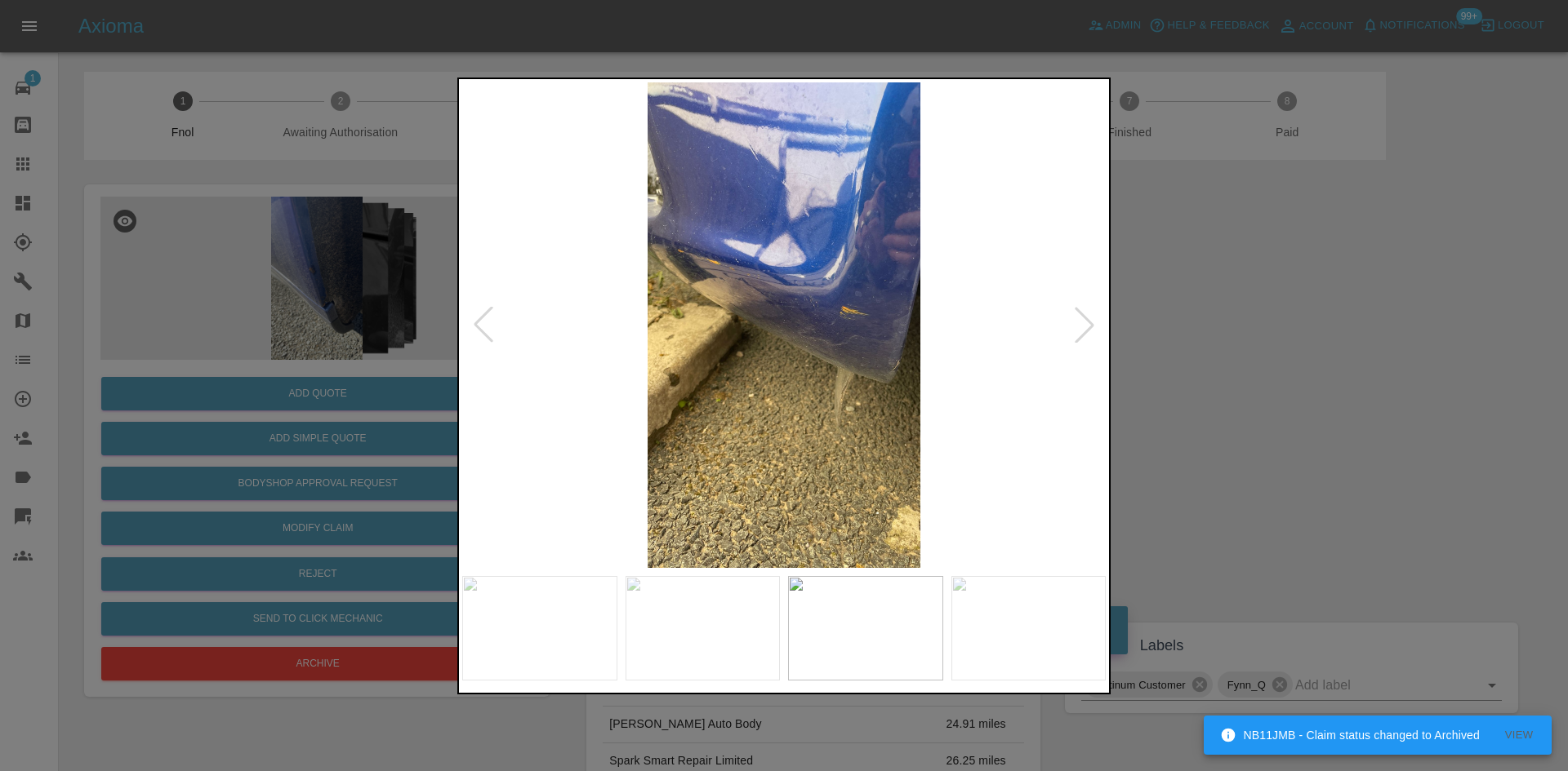
click at [649, 424] on img at bounding box center [784, 326] width 644 height 485
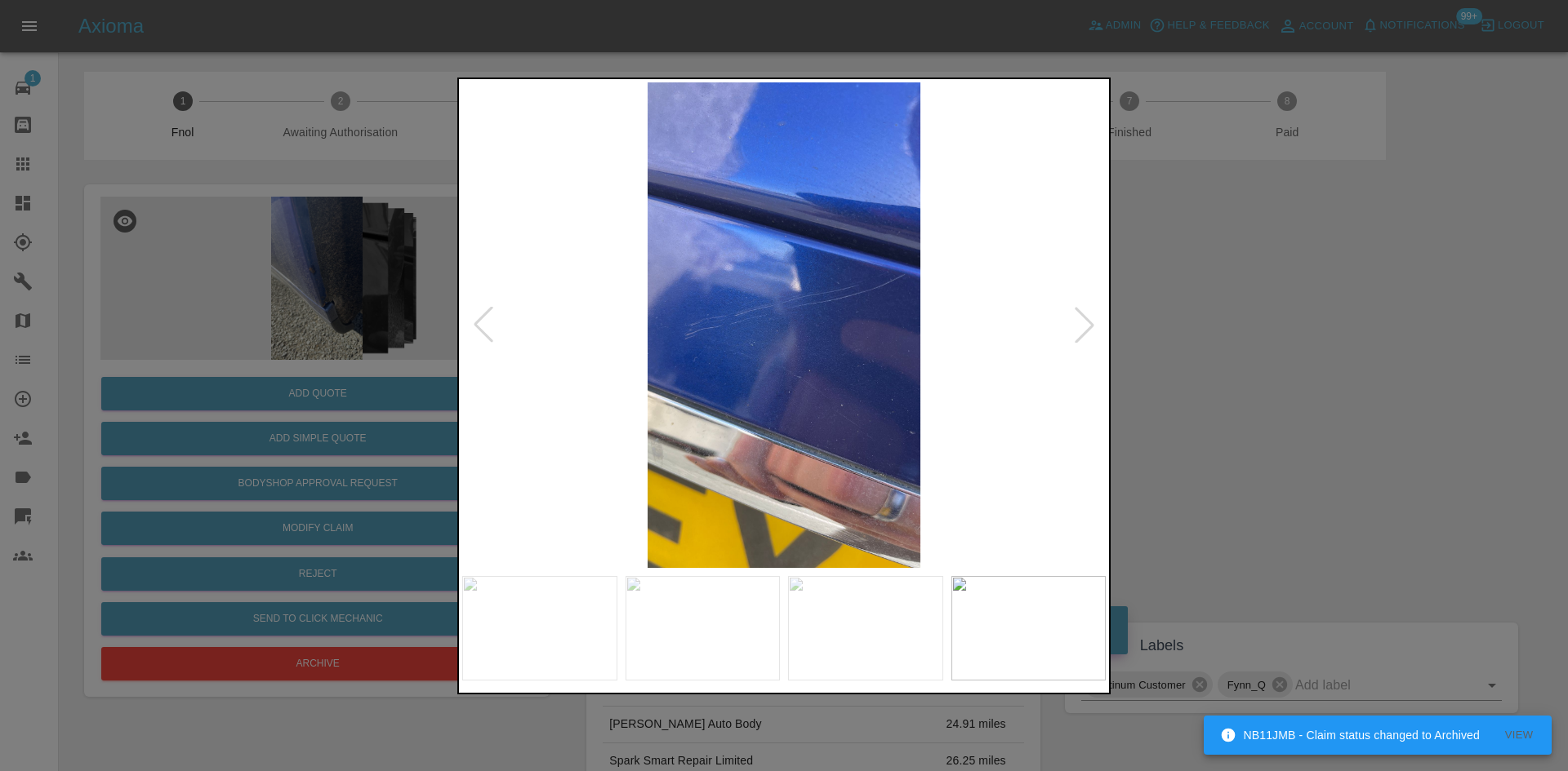
click at [652, 423] on img at bounding box center [784, 326] width 644 height 485
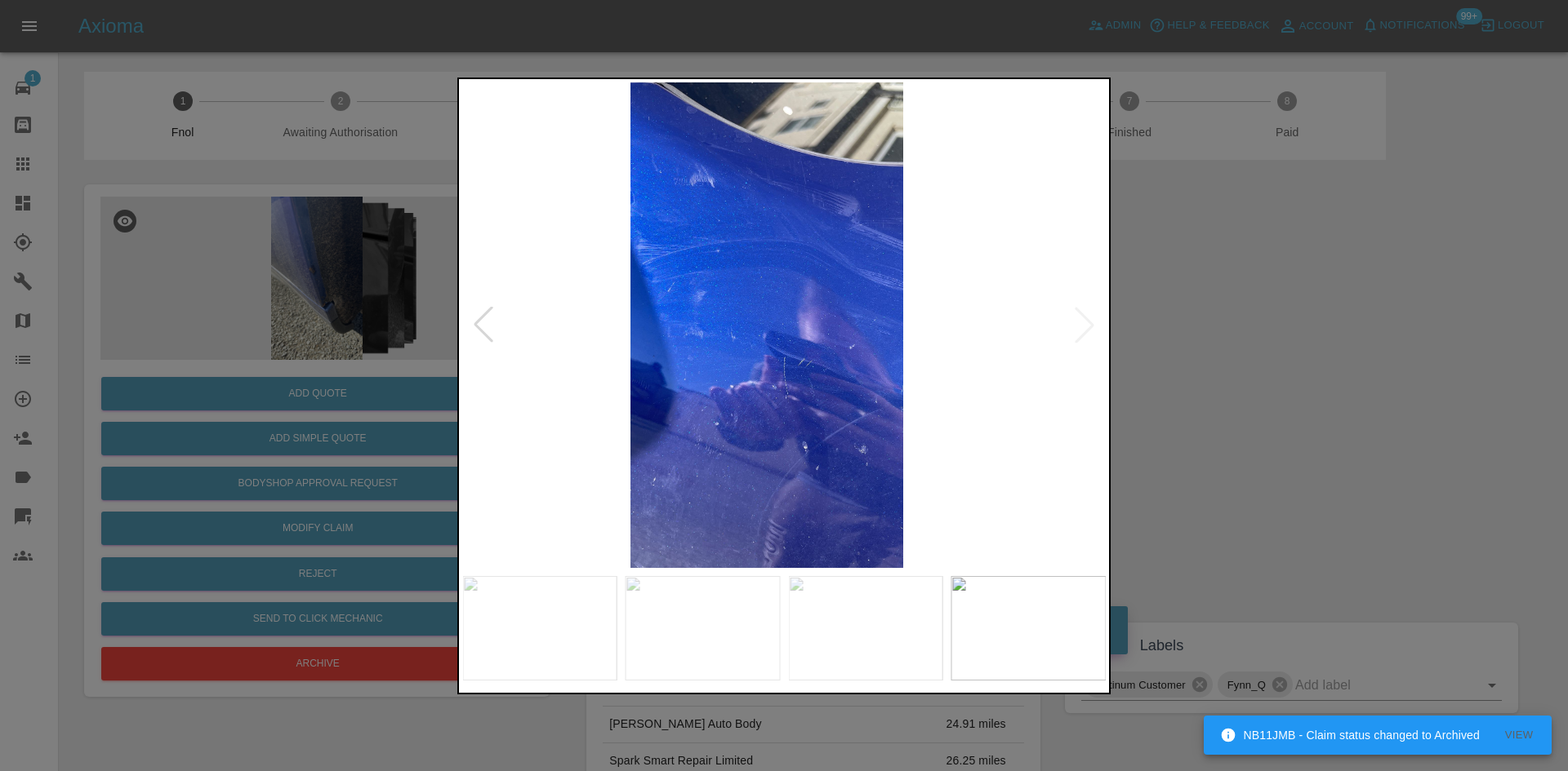
click at [643, 373] on img at bounding box center [767, 326] width 644 height 485
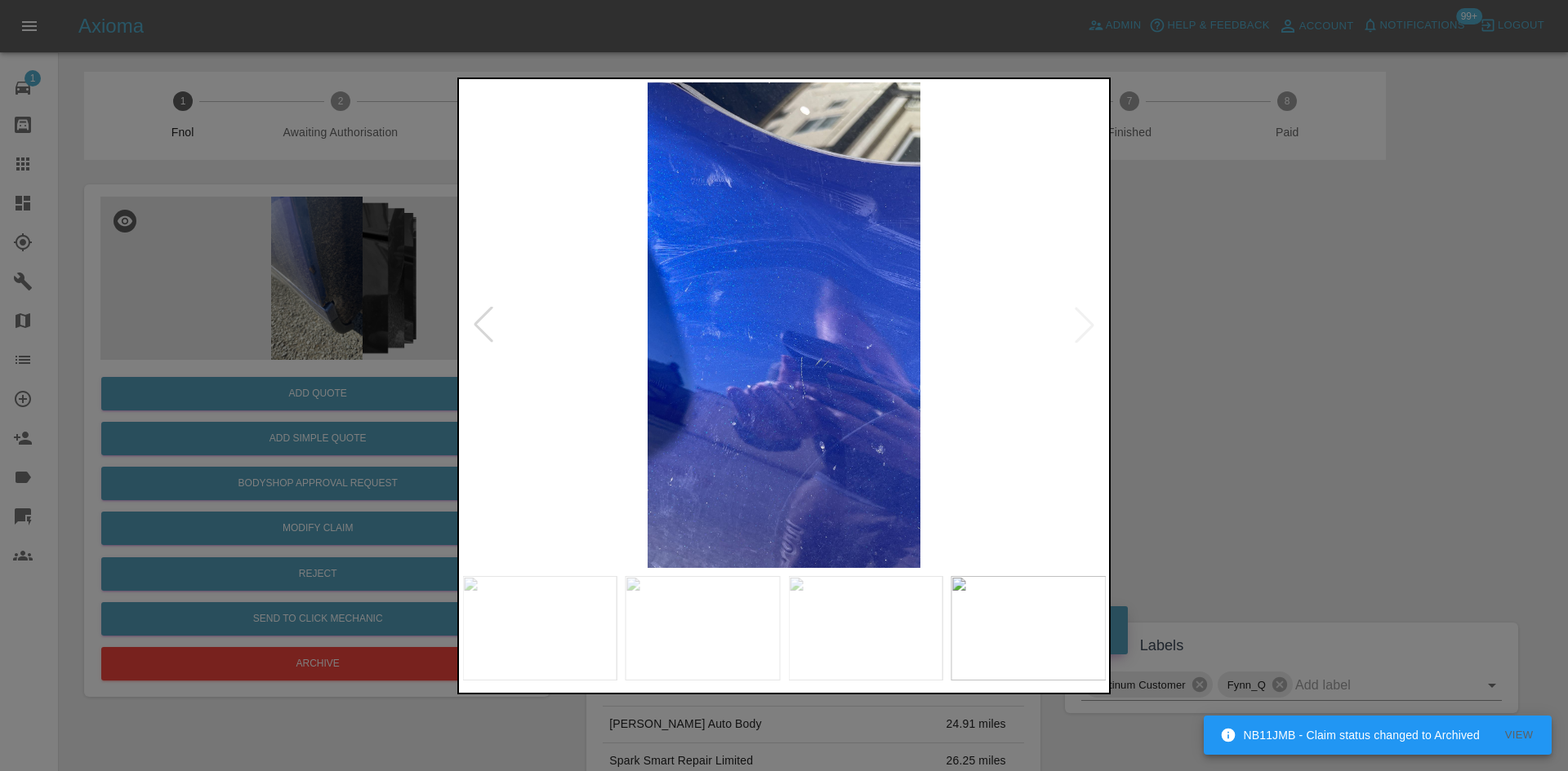
click at [701, 337] on img at bounding box center [784, 326] width 644 height 485
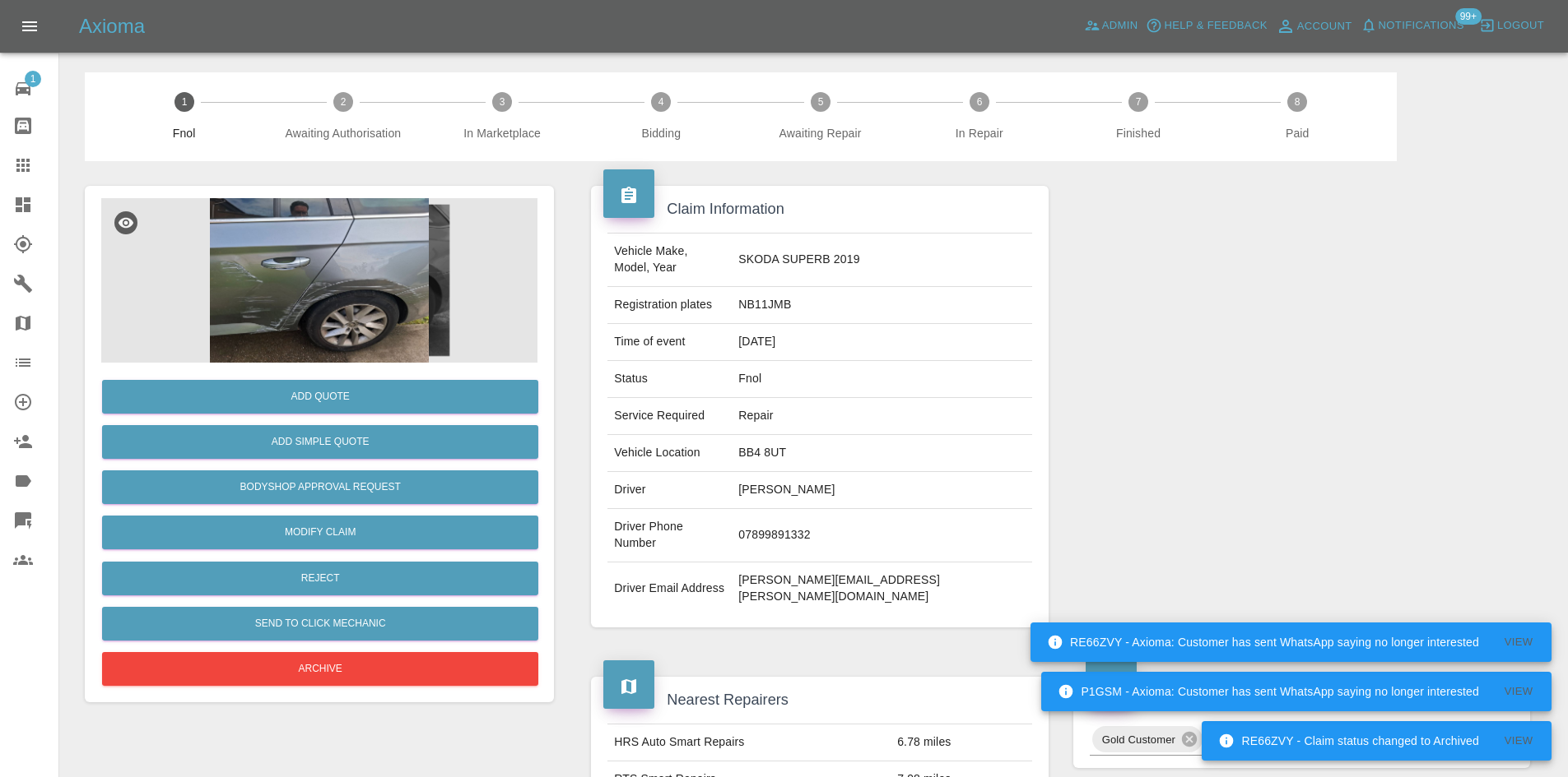
click at [340, 247] on img at bounding box center [319, 281] width 436 height 165
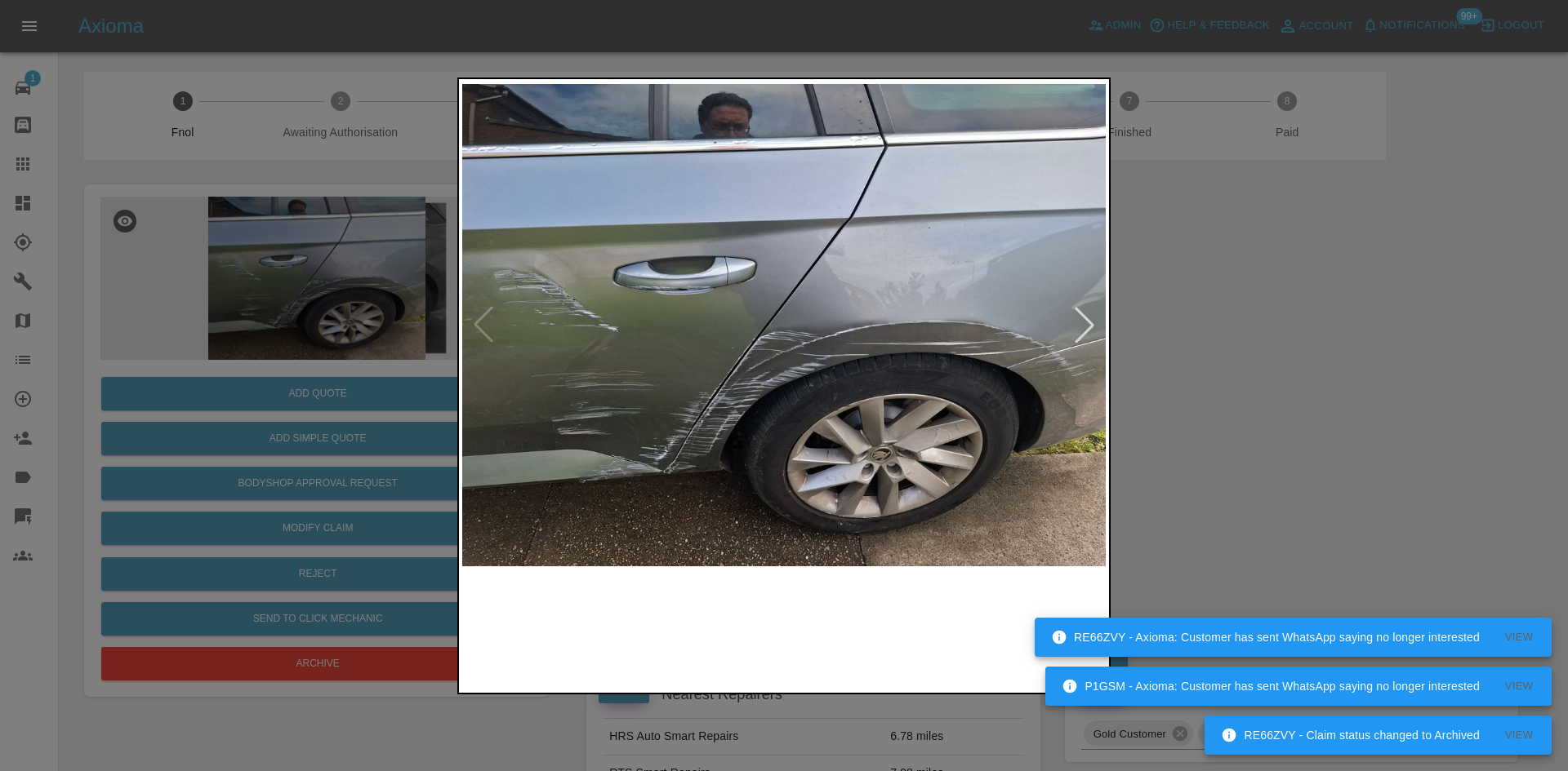
click at [709, 360] on img at bounding box center [784, 326] width 644 height 485
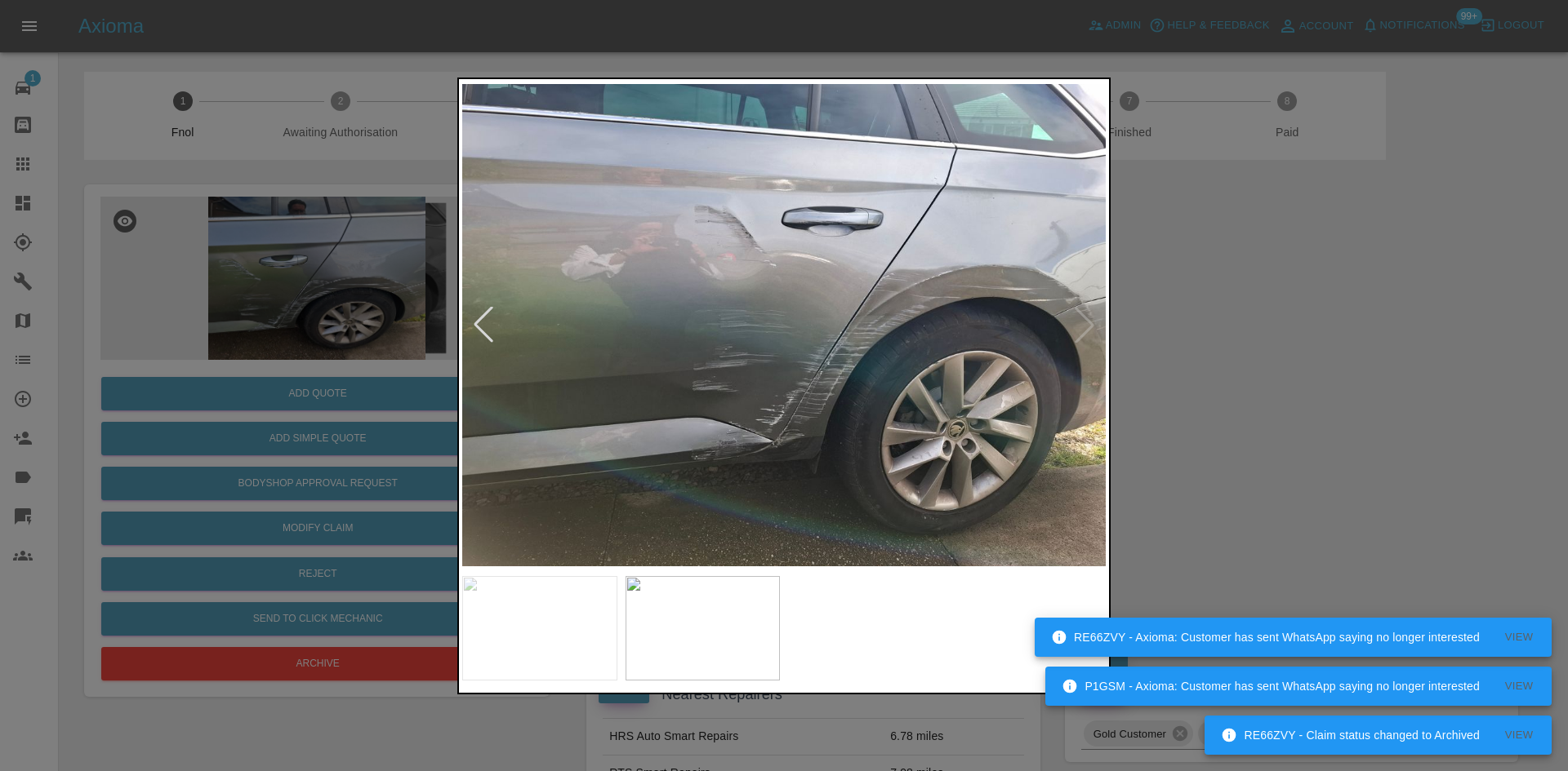
click at [757, 391] on img at bounding box center [784, 326] width 644 height 485
click at [725, 323] on img at bounding box center [784, 326] width 644 height 485
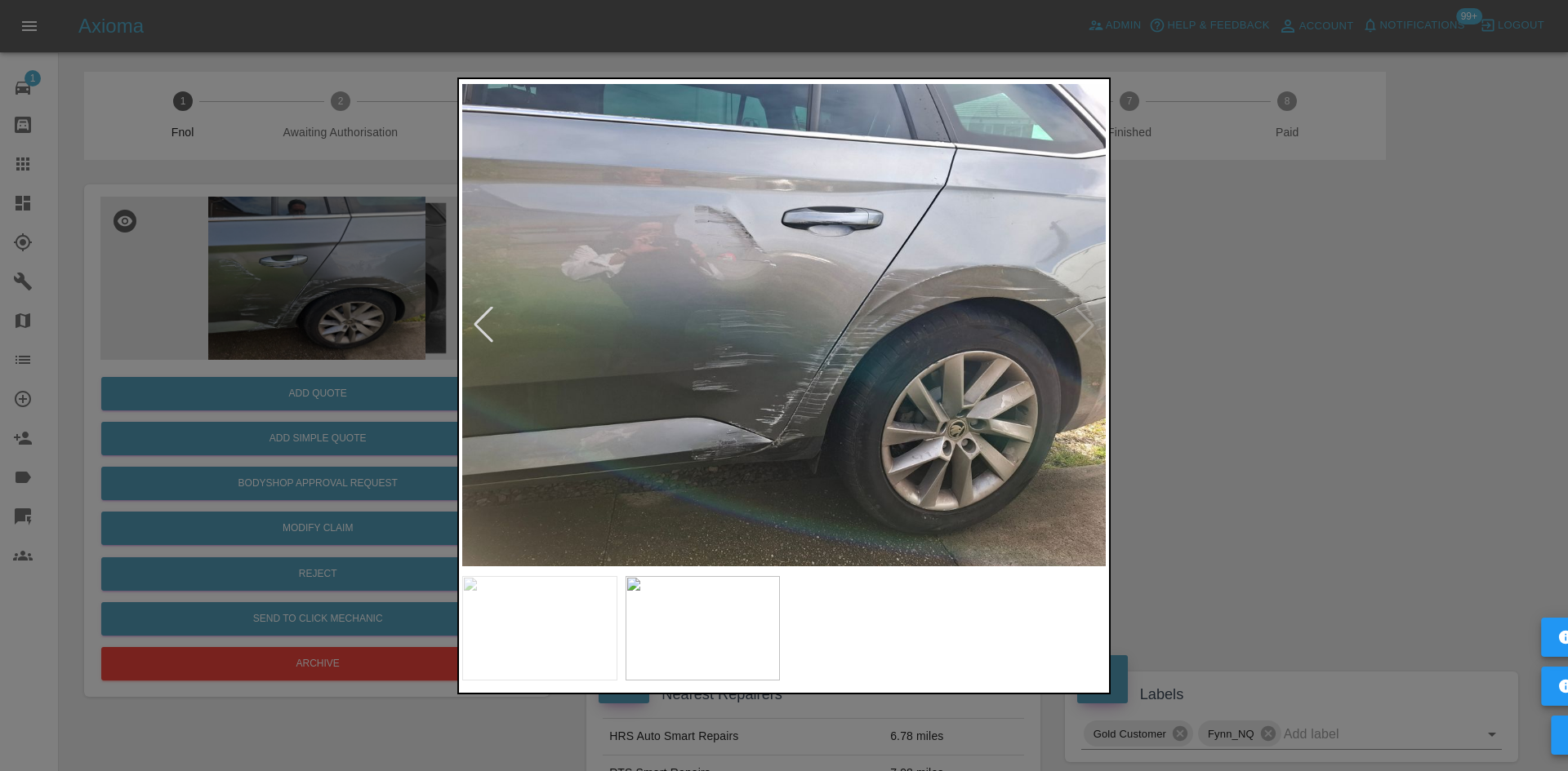
click at [725, 323] on img at bounding box center [784, 326] width 644 height 485
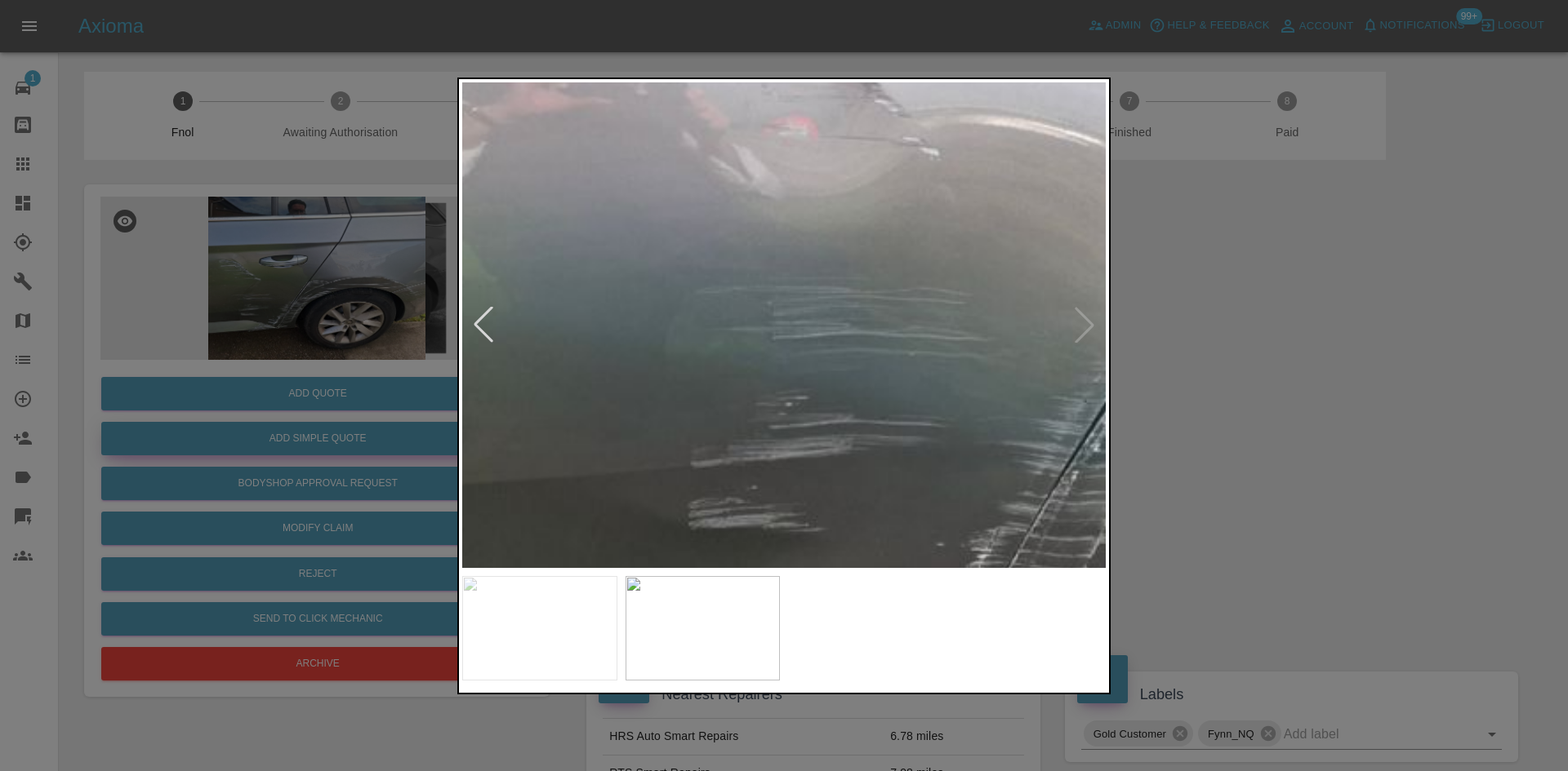
drag, startPoint x: 204, startPoint y: 293, endPoint x: 268, endPoint y: 447, distance: 166.8
click at [204, 297] on div at bounding box center [784, 385] width 1568 height 771
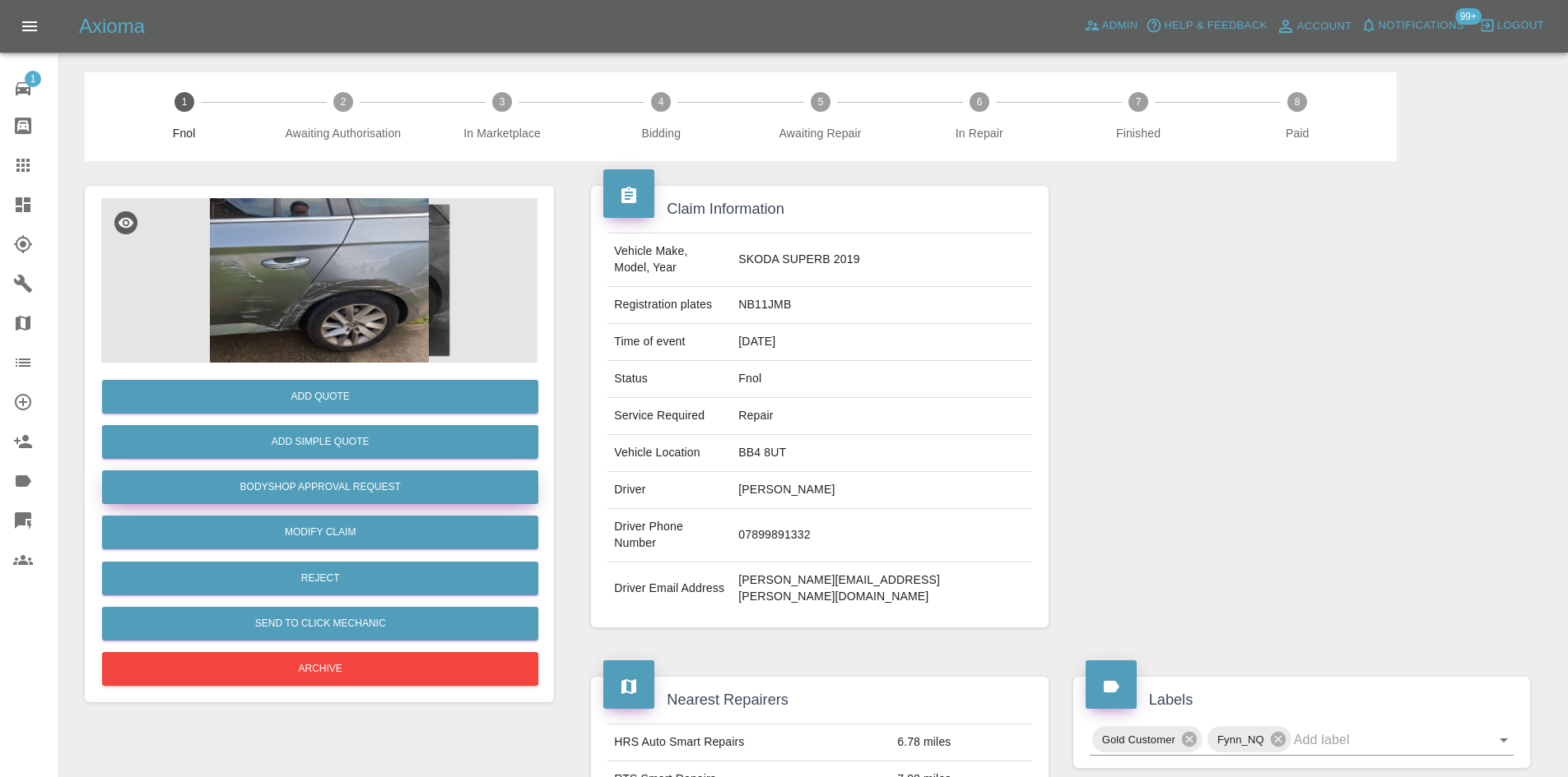
click at [303, 482] on button "Bodyshop Approval Request" at bounding box center [320, 487] width 436 height 34
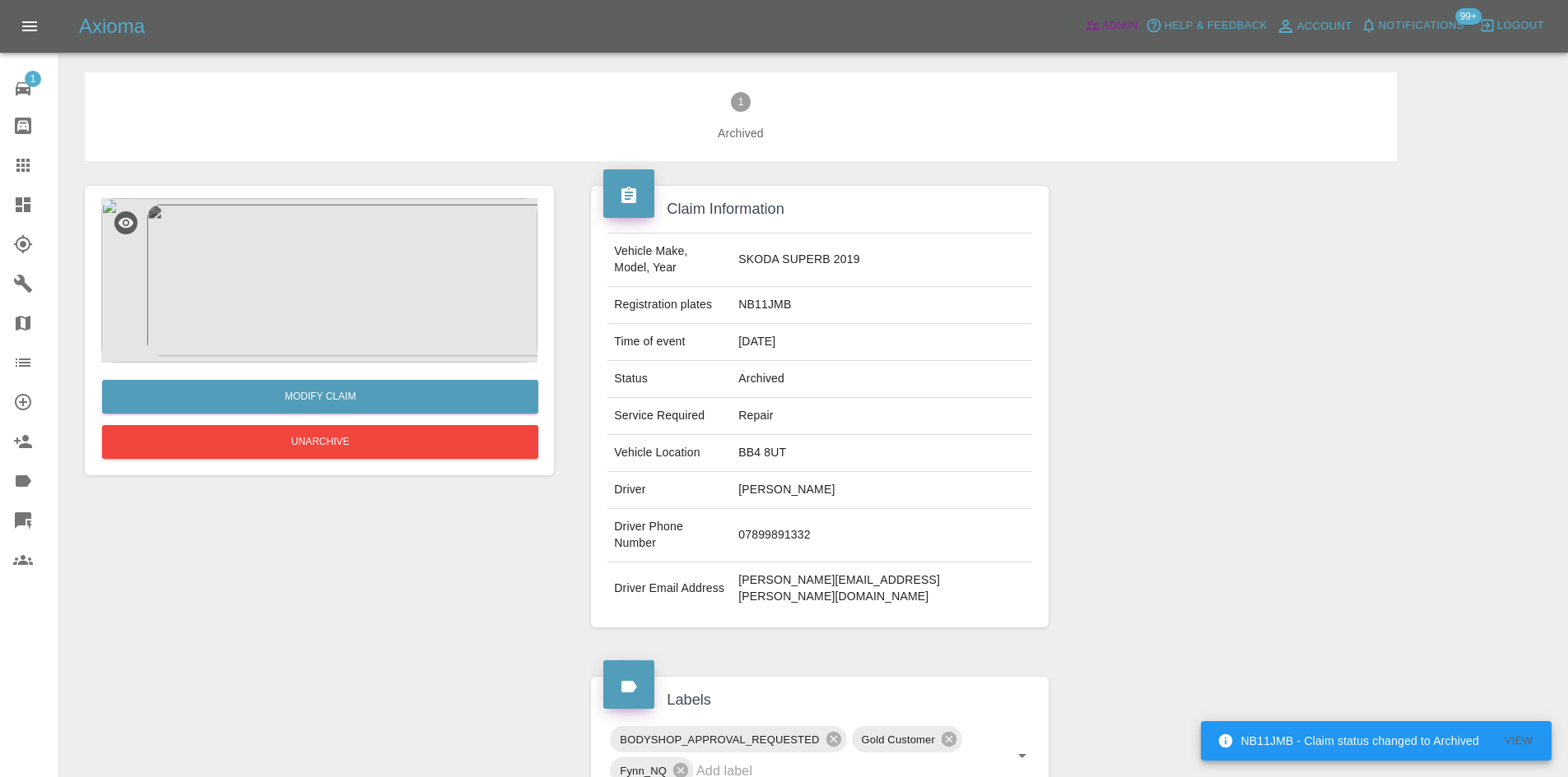
click at [1108, 29] on span "Admin" at bounding box center [1120, 26] width 37 height 19
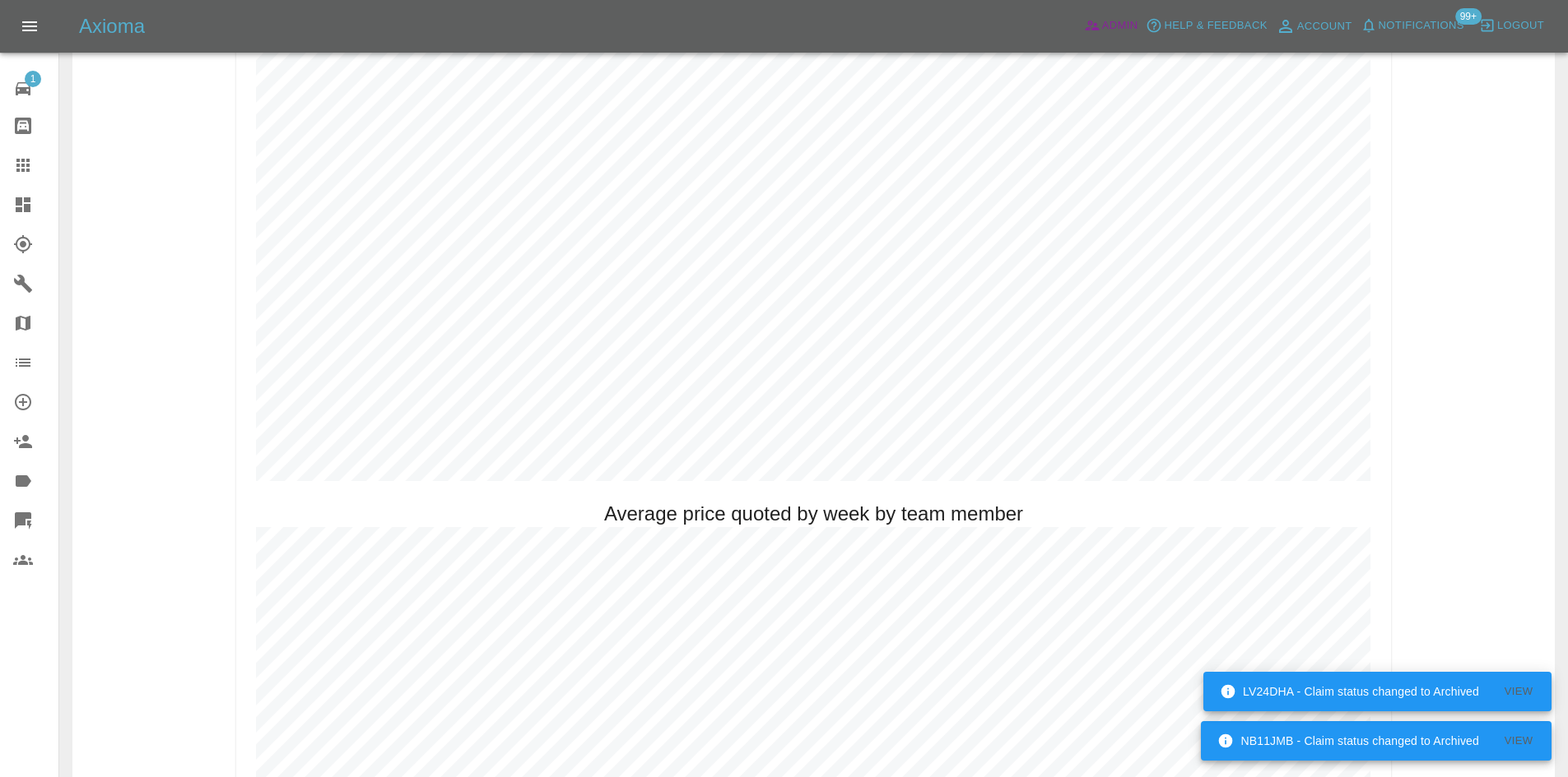
scroll to position [987, 0]
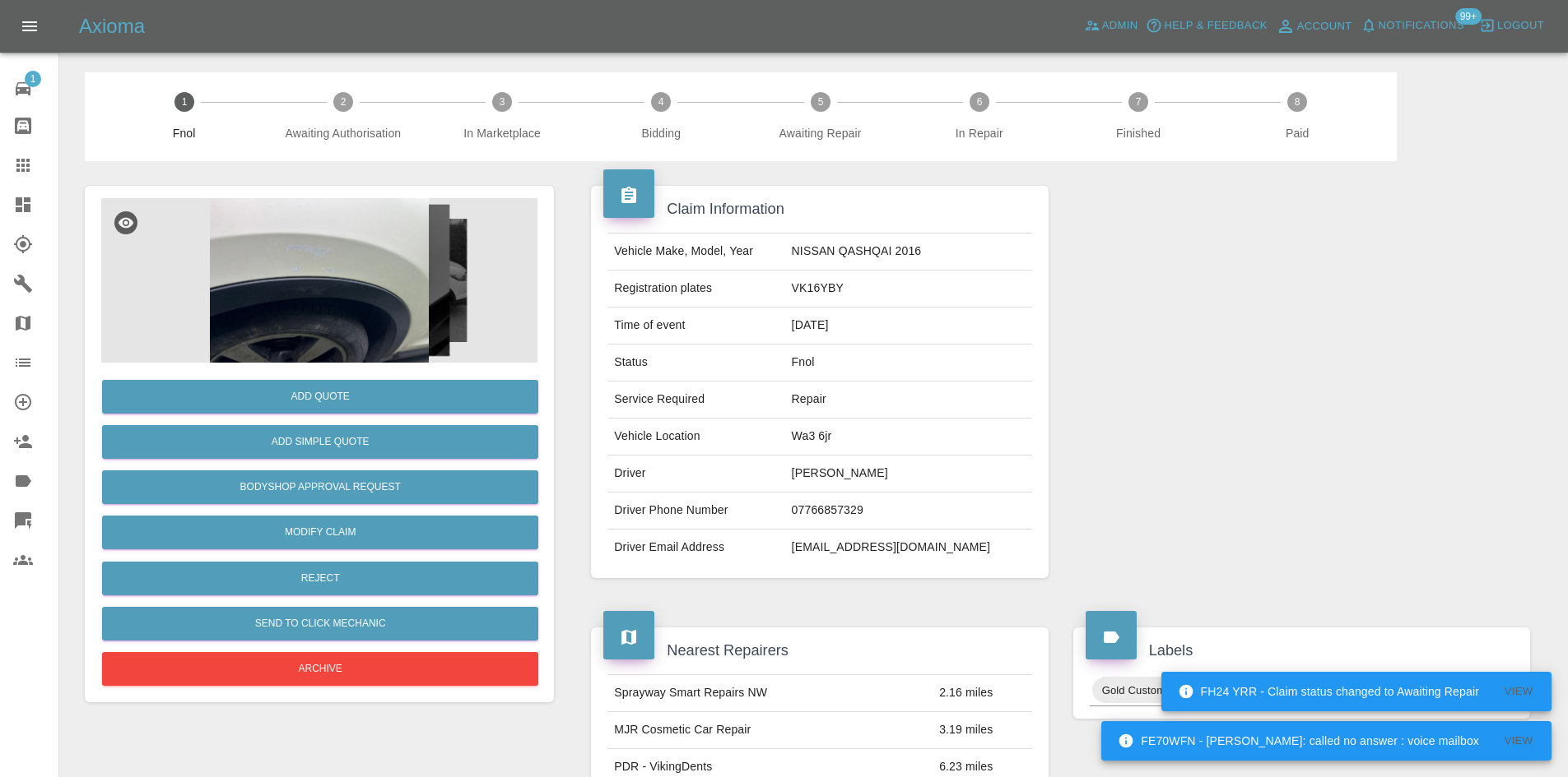
click at [327, 252] on img at bounding box center [319, 281] width 436 height 165
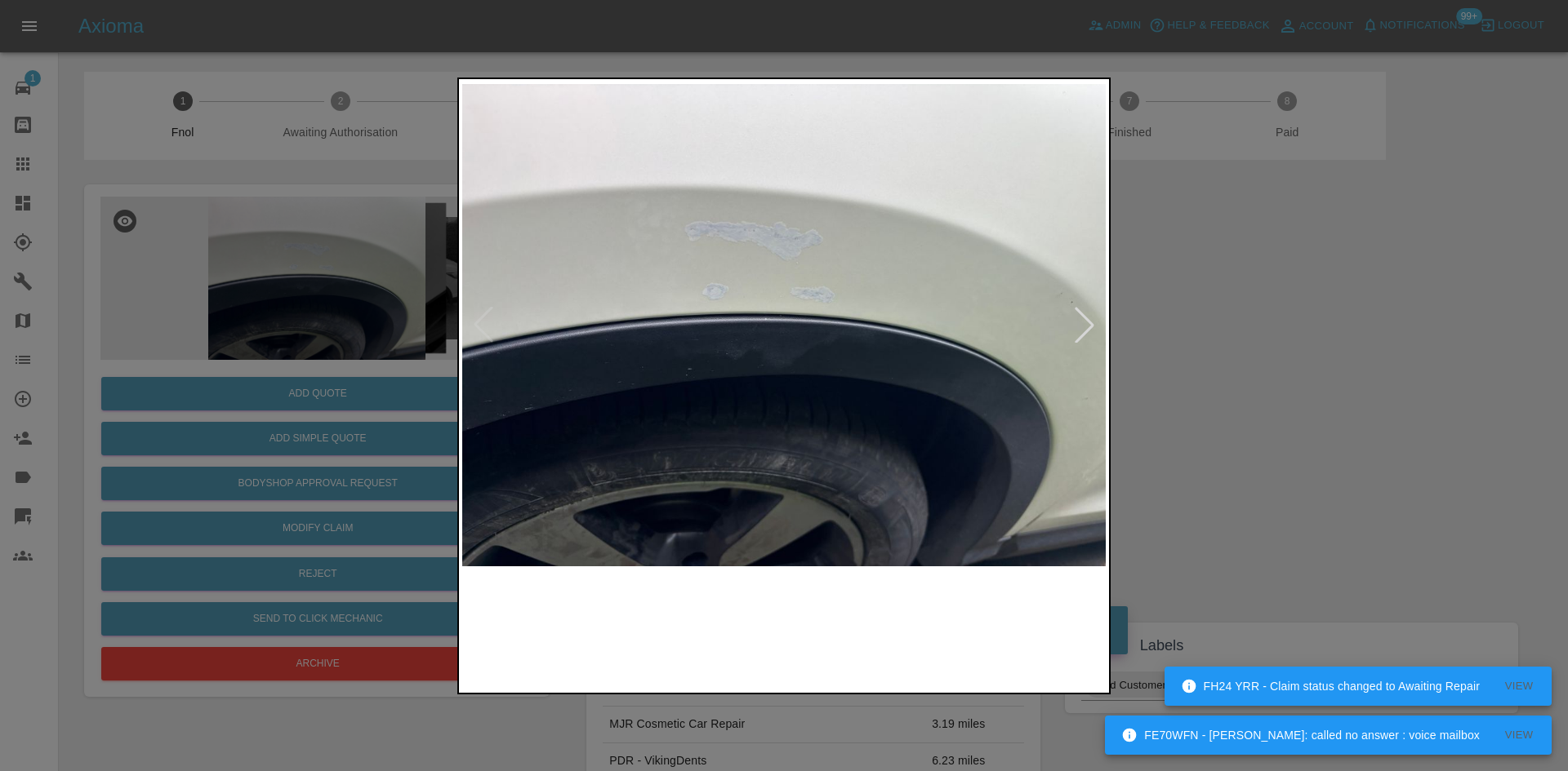
click at [622, 433] on img at bounding box center [784, 326] width 644 height 485
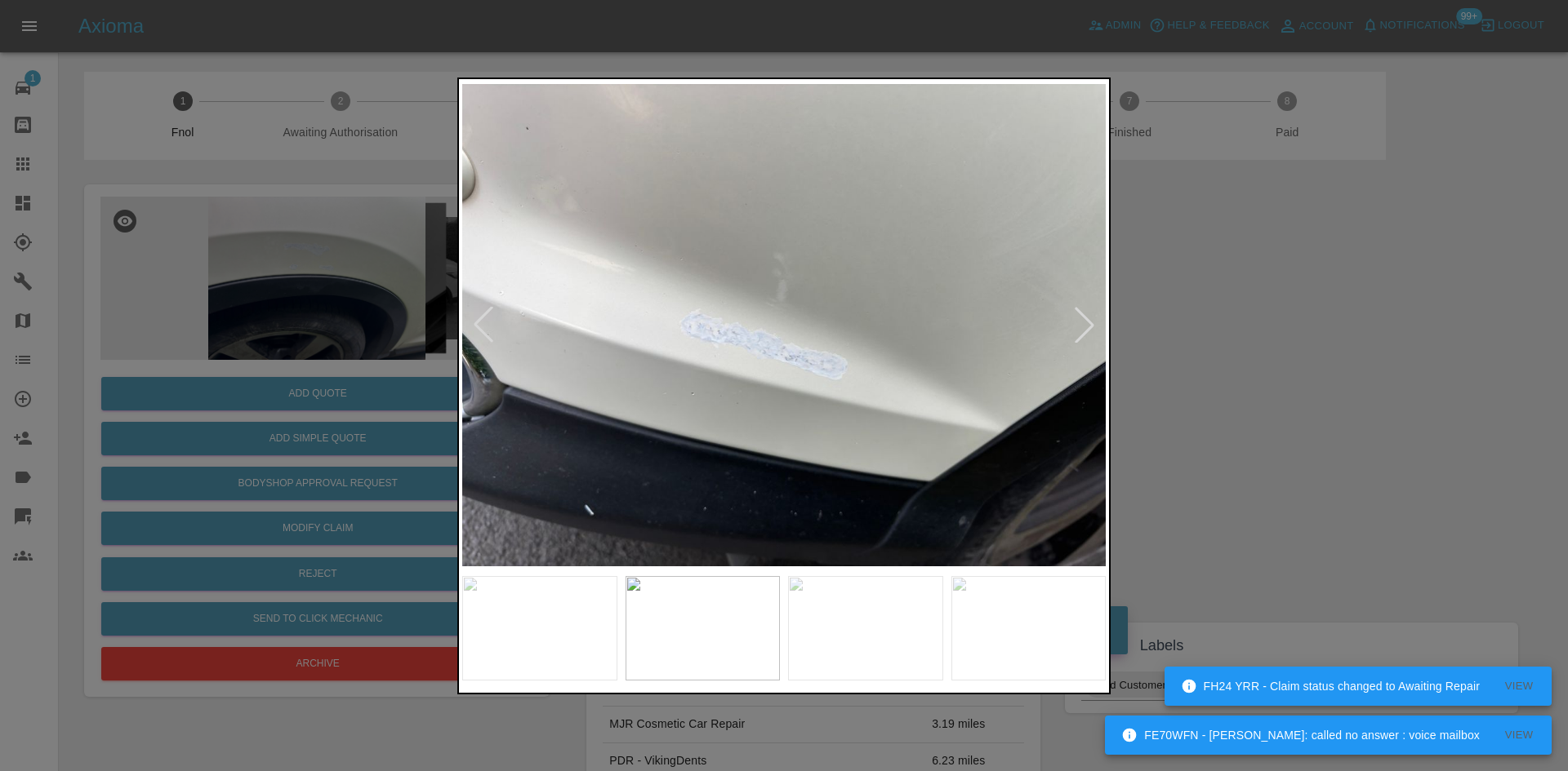
click at [498, 449] on img at bounding box center [784, 326] width 644 height 485
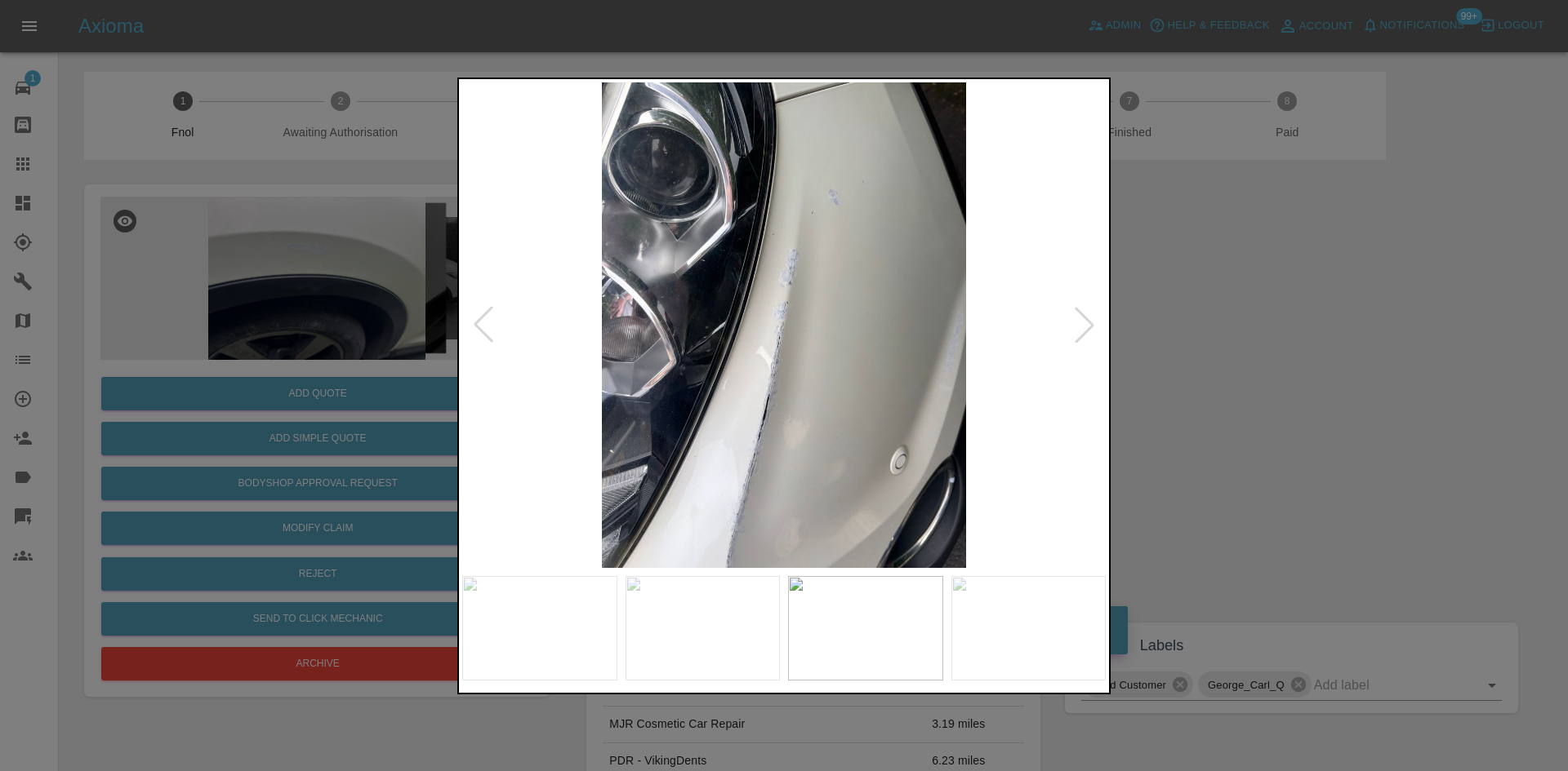
click at [653, 498] on img at bounding box center [784, 326] width 644 height 485
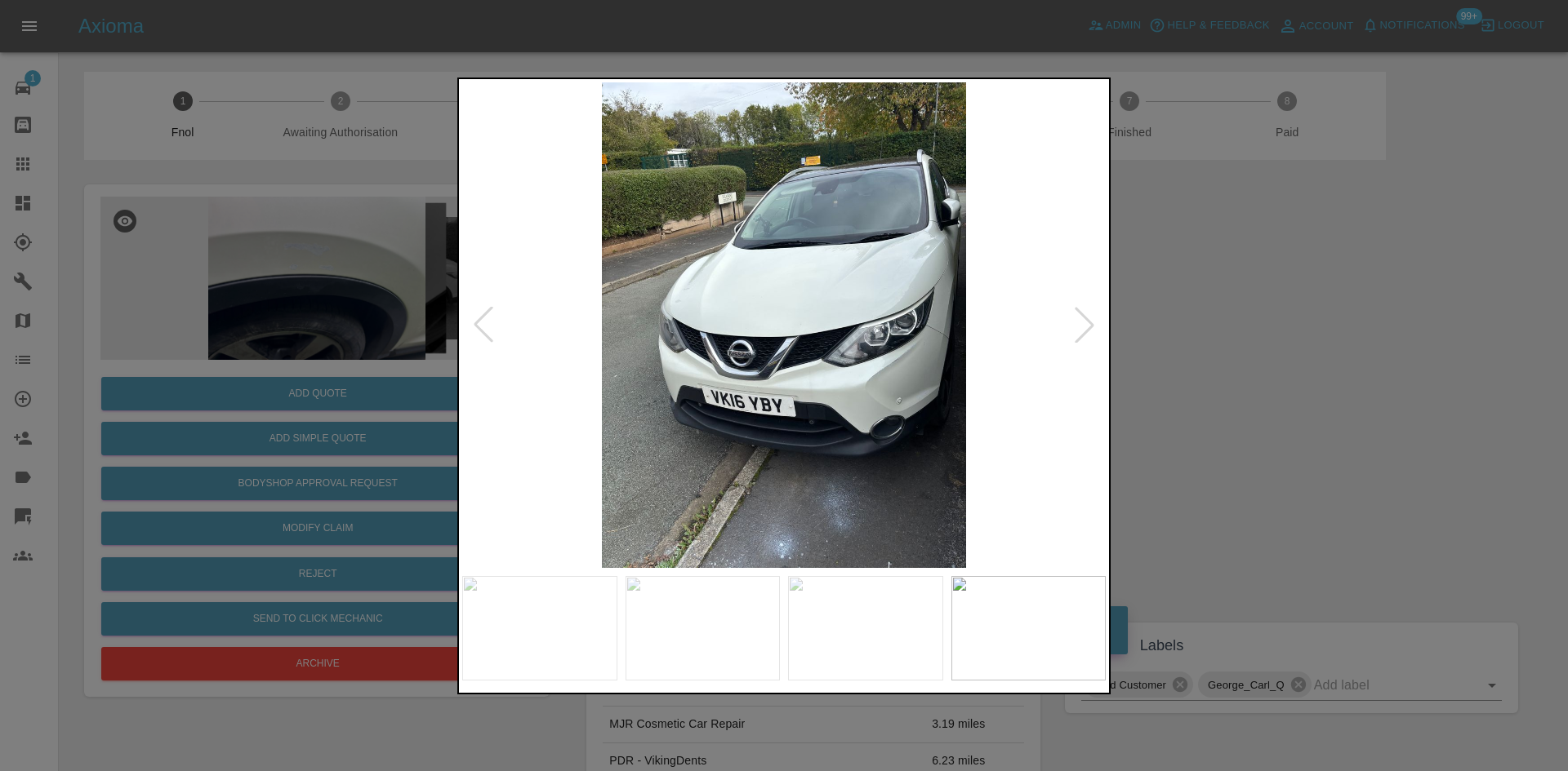
click at [557, 524] on img at bounding box center [784, 326] width 644 height 485
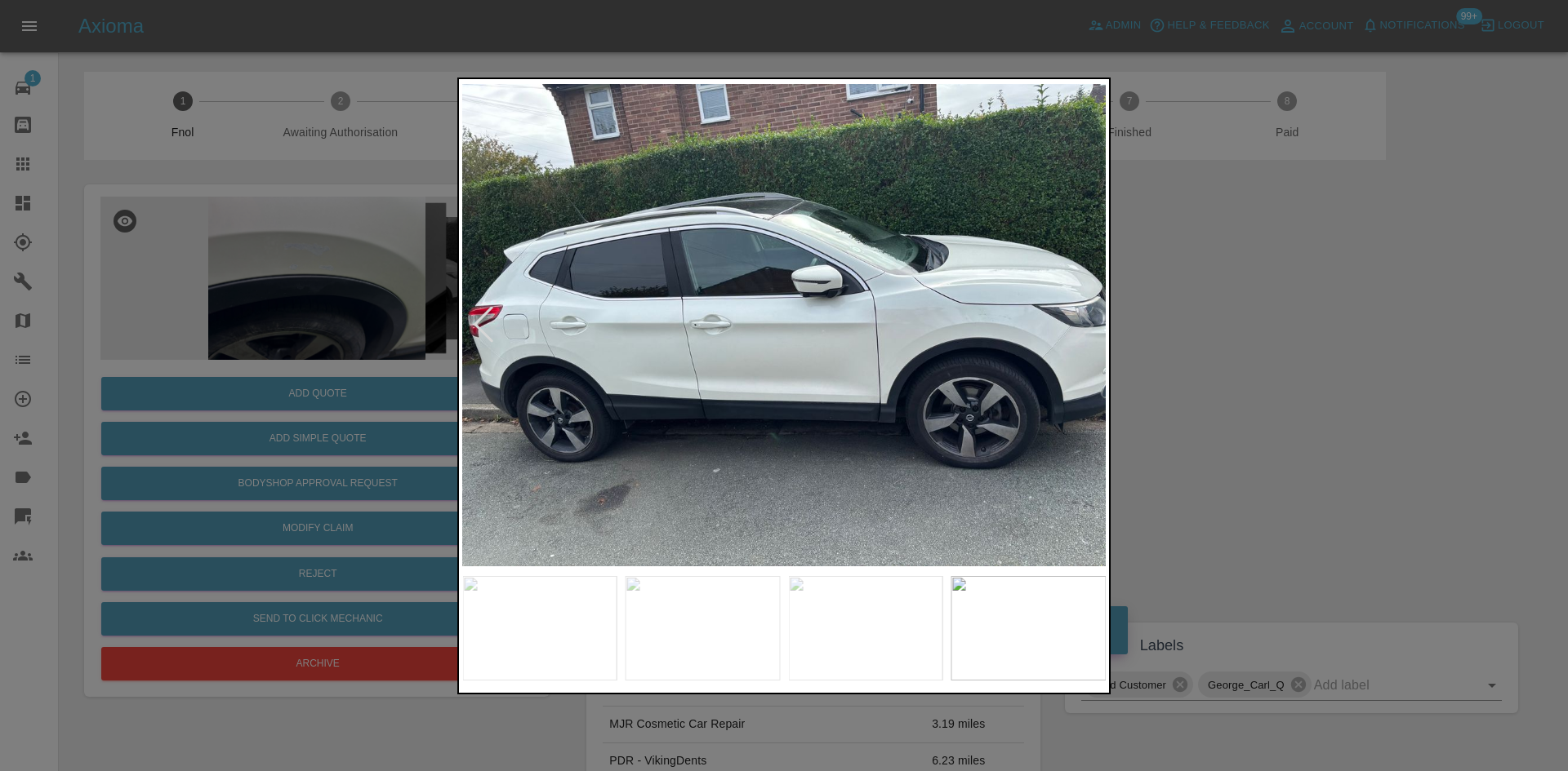
click at [579, 545] on img at bounding box center [784, 326] width 644 height 485
click at [595, 487] on img at bounding box center [784, 326] width 644 height 485
click at [756, 459] on img at bounding box center [784, 326] width 644 height 485
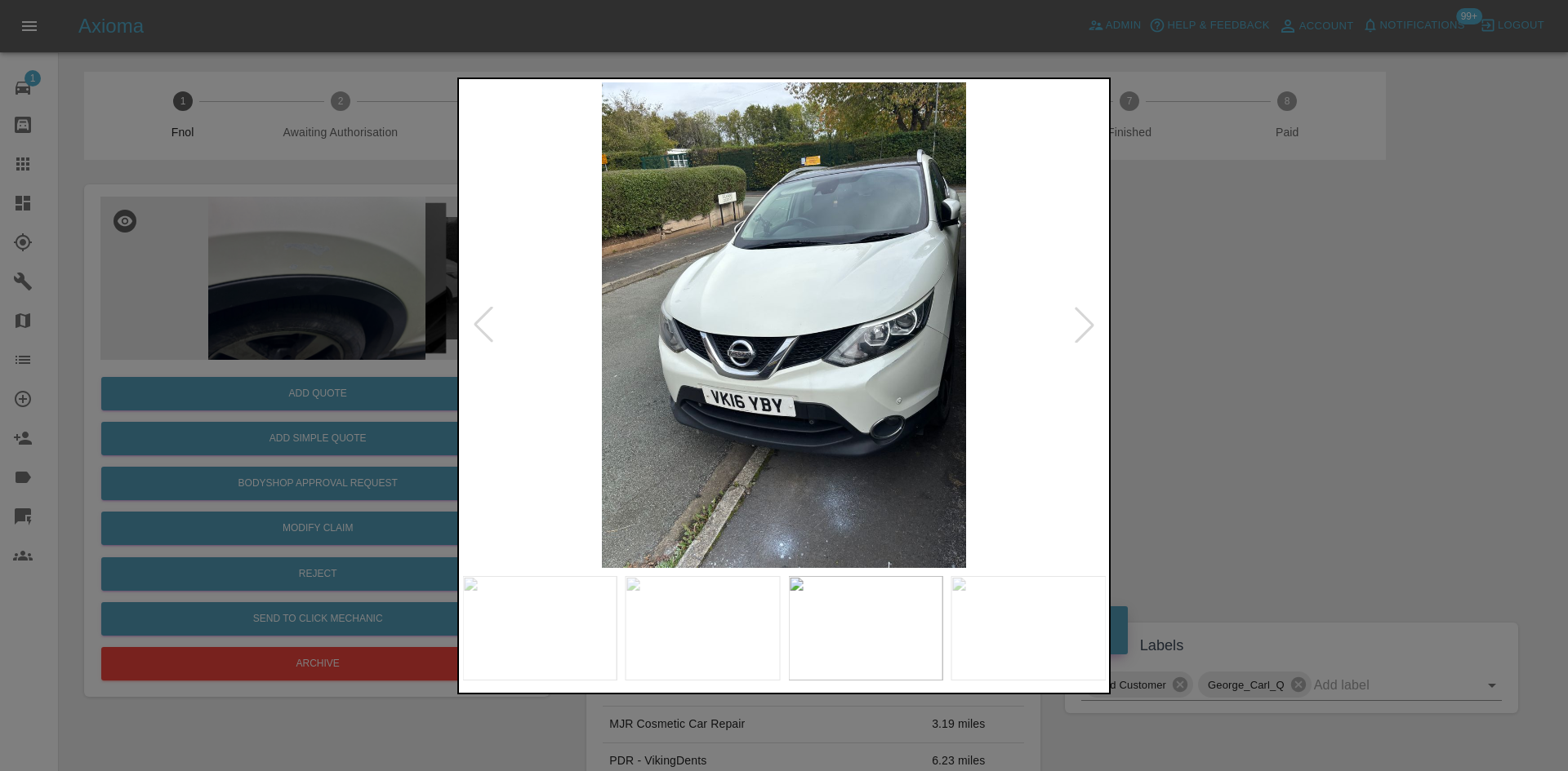
click at [774, 469] on img at bounding box center [784, 326] width 644 height 485
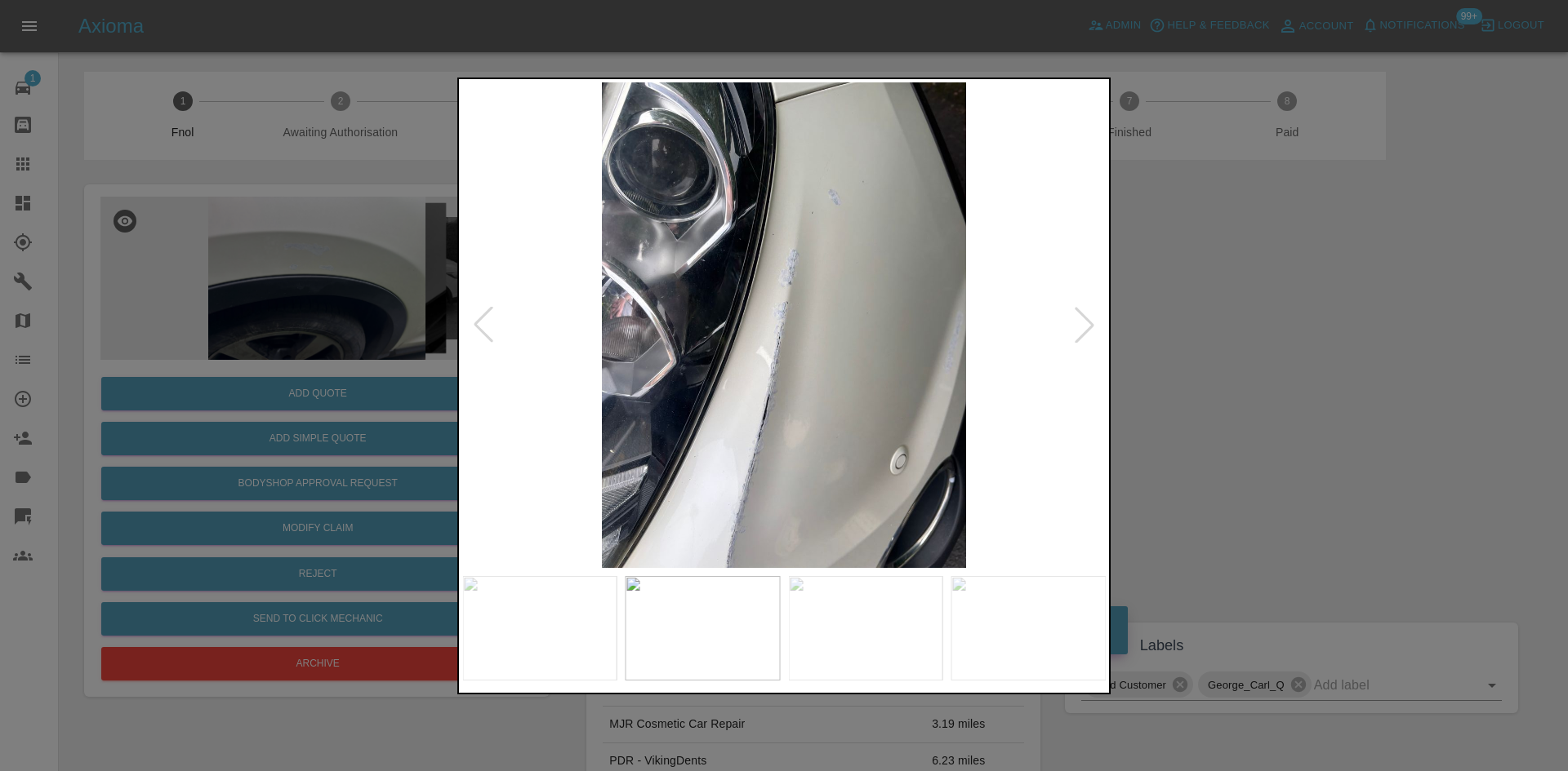
click at [334, 279] on div at bounding box center [784, 385] width 1568 height 771
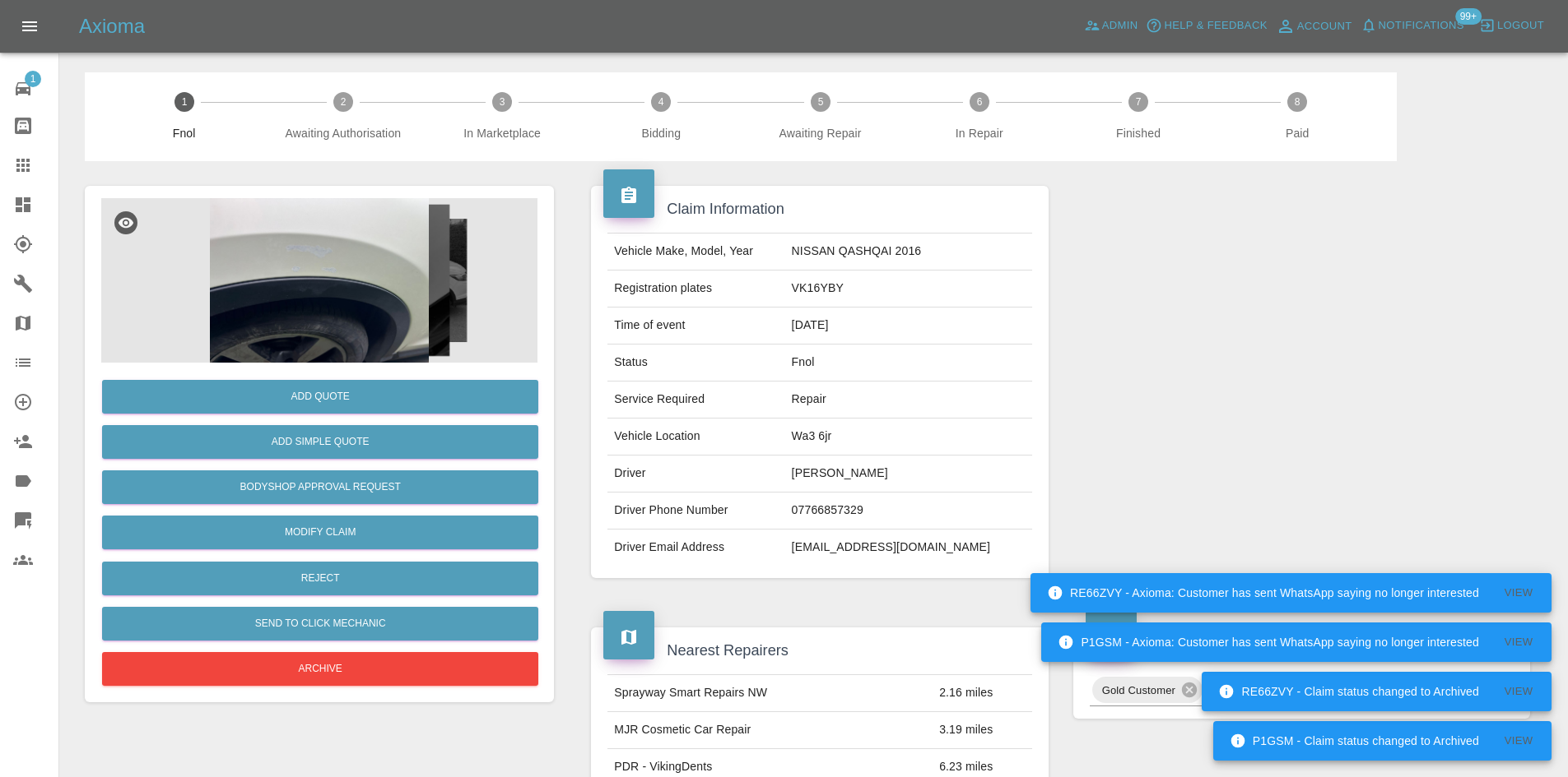
click at [279, 256] on img at bounding box center [319, 281] width 436 height 165
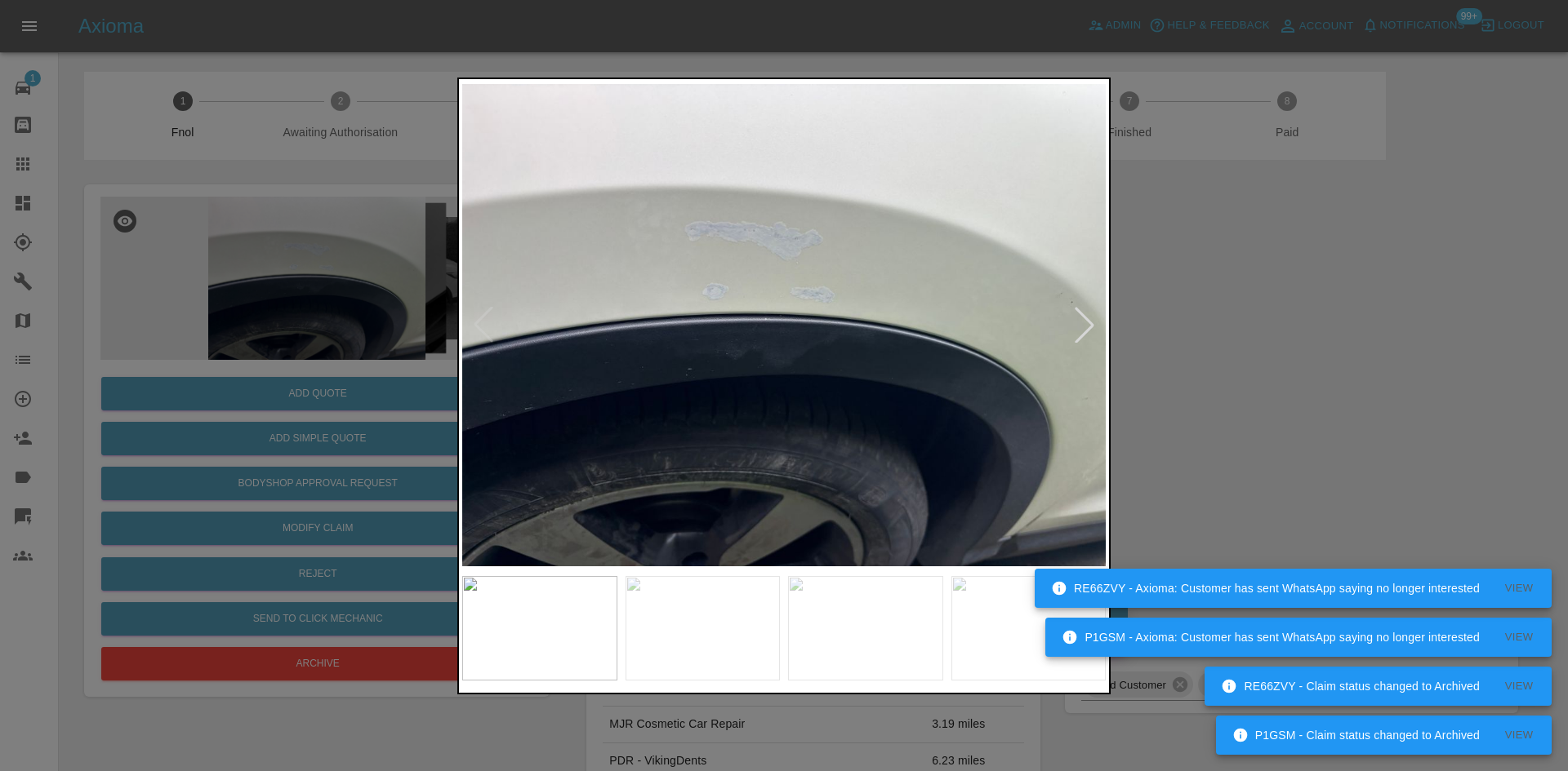
click at [799, 413] on img at bounding box center [784, 326] width 644 height 485
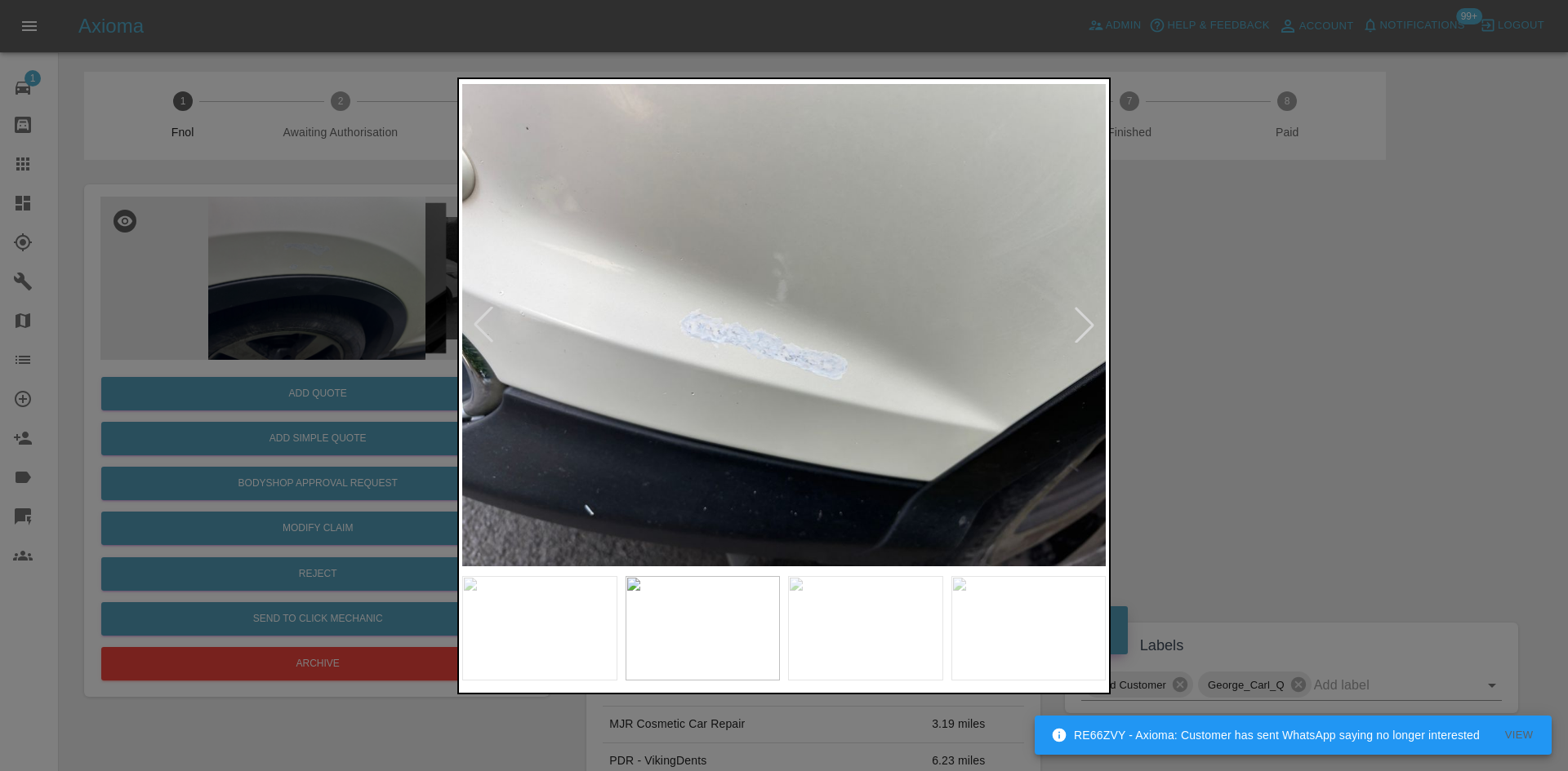
click at [707, 414] on img at bounding box center [784, 326] width 644 height 485
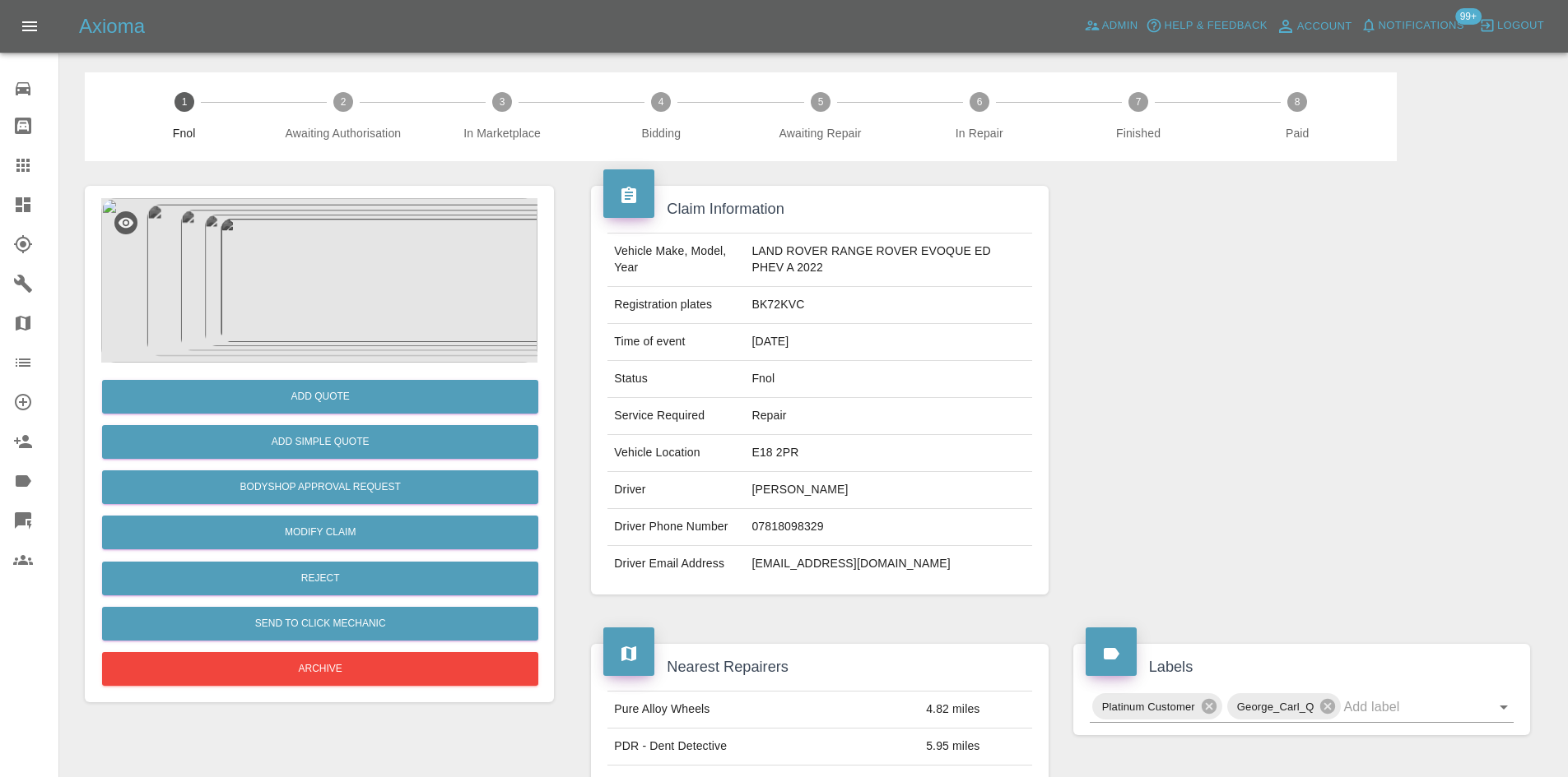
click at [320, 247] on img at bounding box center [319, 281] width 436 height 165
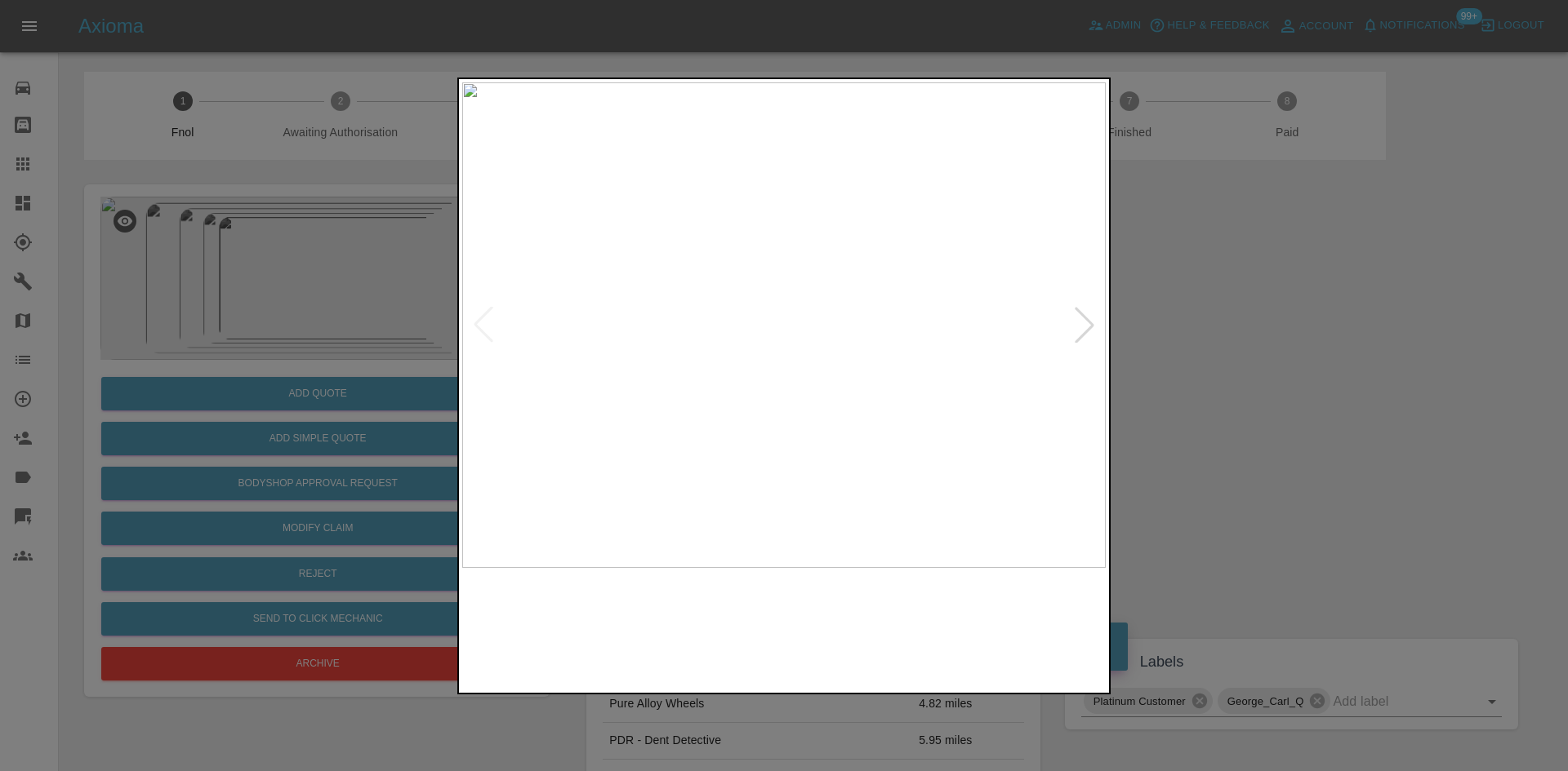
click at [644, 434] on img at bounding box center [784, 326] width 644 height 485
click at [717, 458] on img at bounding box center [784, 326] width 644 height 485
click at [706, 436] on img at bounding box center [784, 326] width 644 height 485
click at [734, 397] on img at bounding box center [784, 326] width 644 height 485
click at [462, 418] on img at bounding box center [784, 326] width 644 height 485
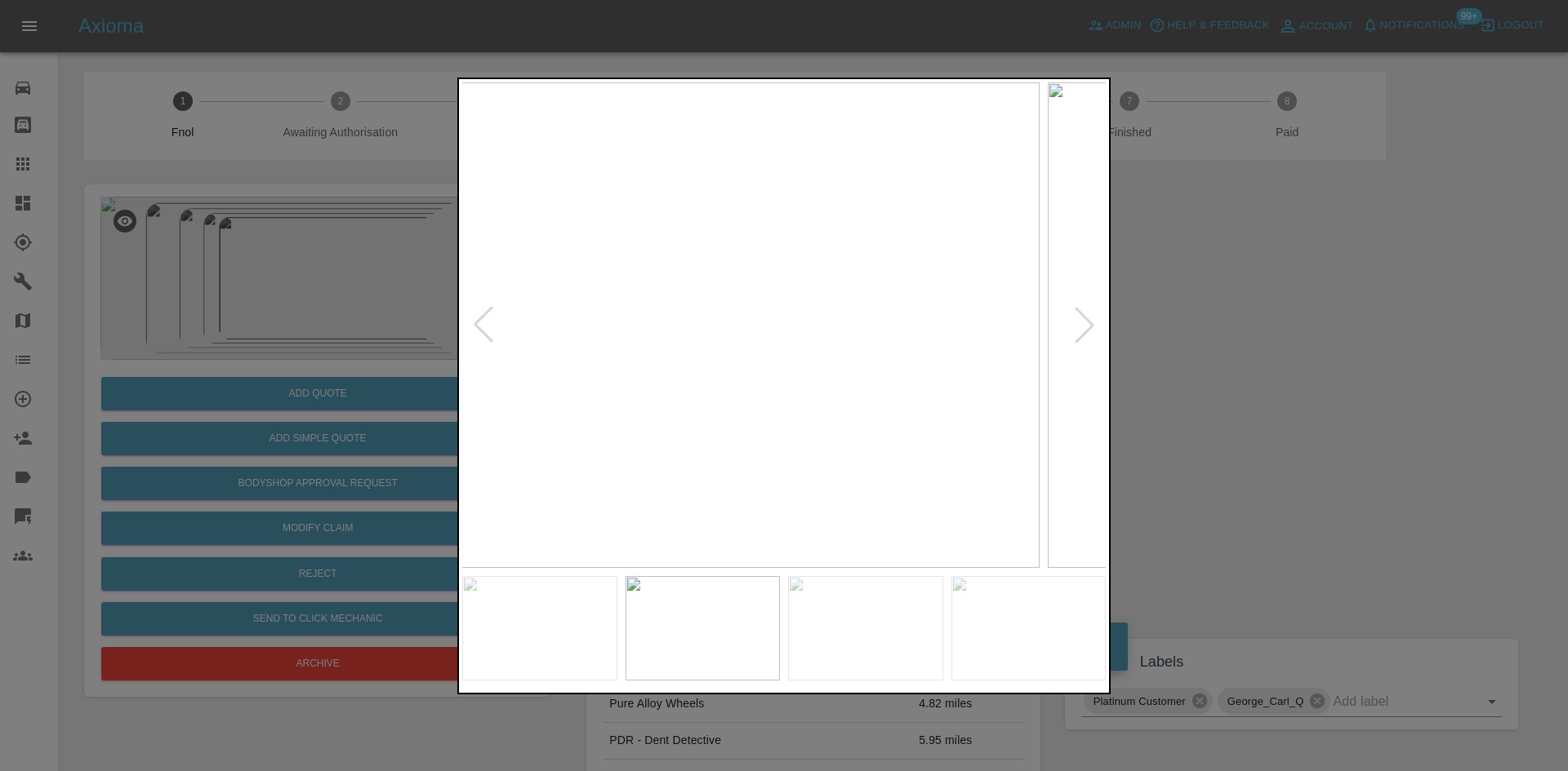
click at [396, 436] on div at bounding box center [784, 385] width 1568 height 771
click at [522, 457] on img at bounding box center [784, 326] width 644 height 485
click at [462, 392] on div at bounding box center [784, 386] width 653 height 618
click at [583, 423] on img at bounding box center [784, 326] width 644 height 485
click at [522, 392] on img at bounding box center [784, 326] width 644 height 485
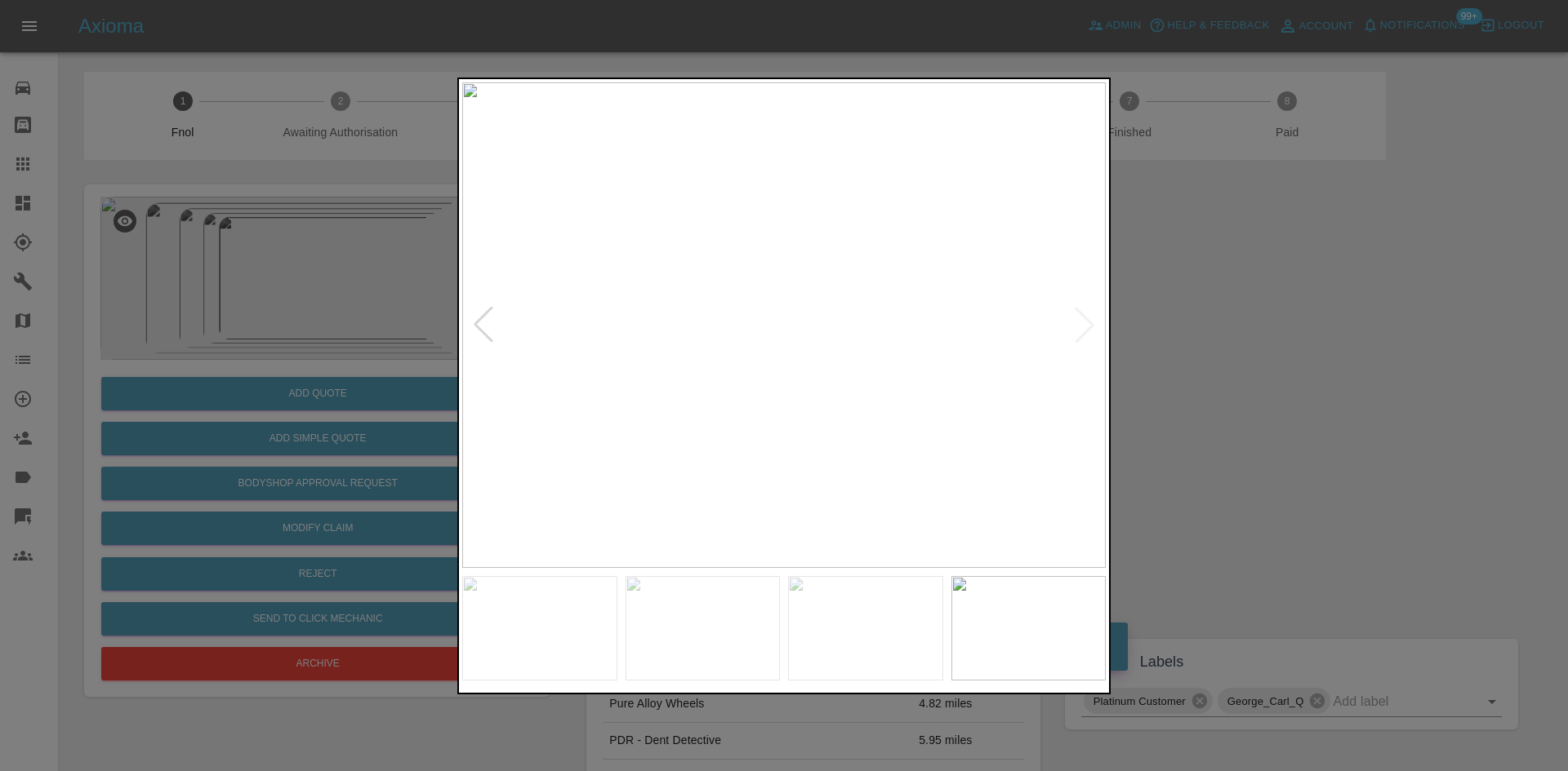
click at [461, 352] on div at bounding box center [784, 386] width 653 height 618
click at [453, 329] on div at bounding box center [784, 385] width 1568 height 771
click at [316, 304] on div at bounding box center [784, 385] width 1568 height 771
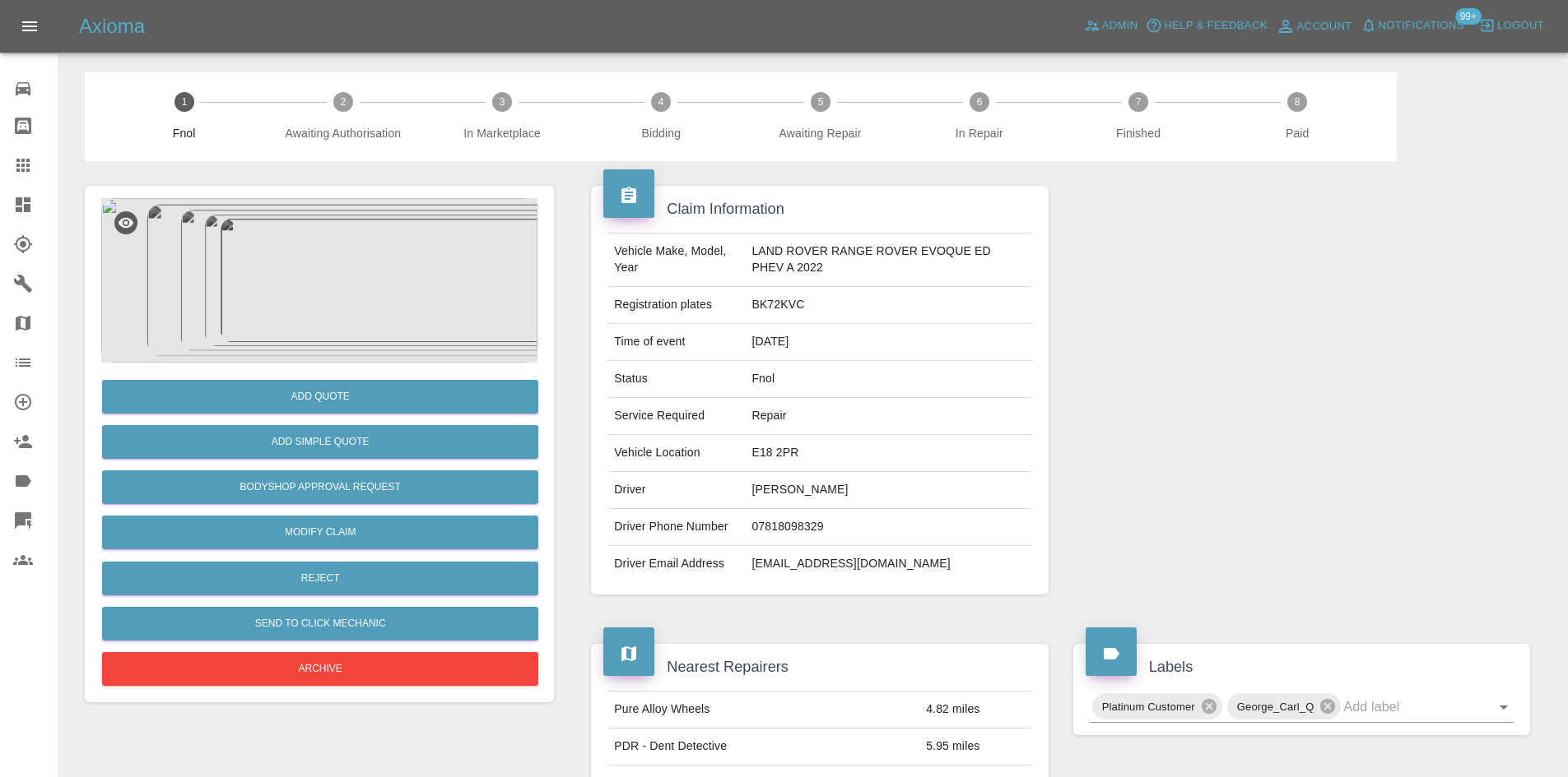
click at [317, 306] on img at bounding box center [319, 281] width 436 height 165
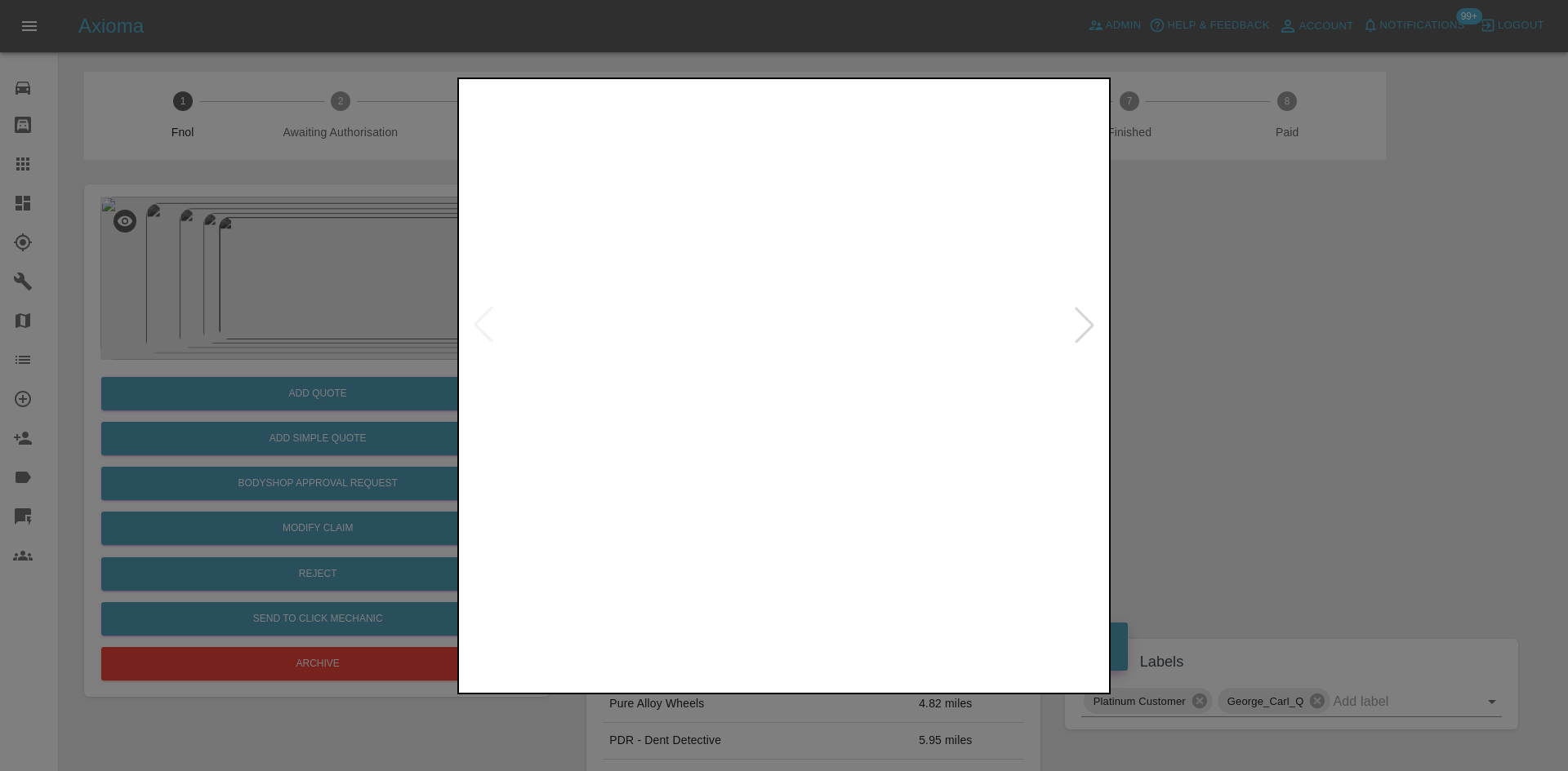
click at [708, 368] on img at bounding box center [784, 326] width 644 height 485
click at [626, 411] on img at bounding box center [784, 326] width 644 height 485
click at [741, 389] on img at bounding box center [752, 326] width 644 height 485
click at [720, 372] on img at bounding box center [784, 326] width 644 height 485
click at [715, 372] on img at bounding box center [772, 326] width 644 height 485
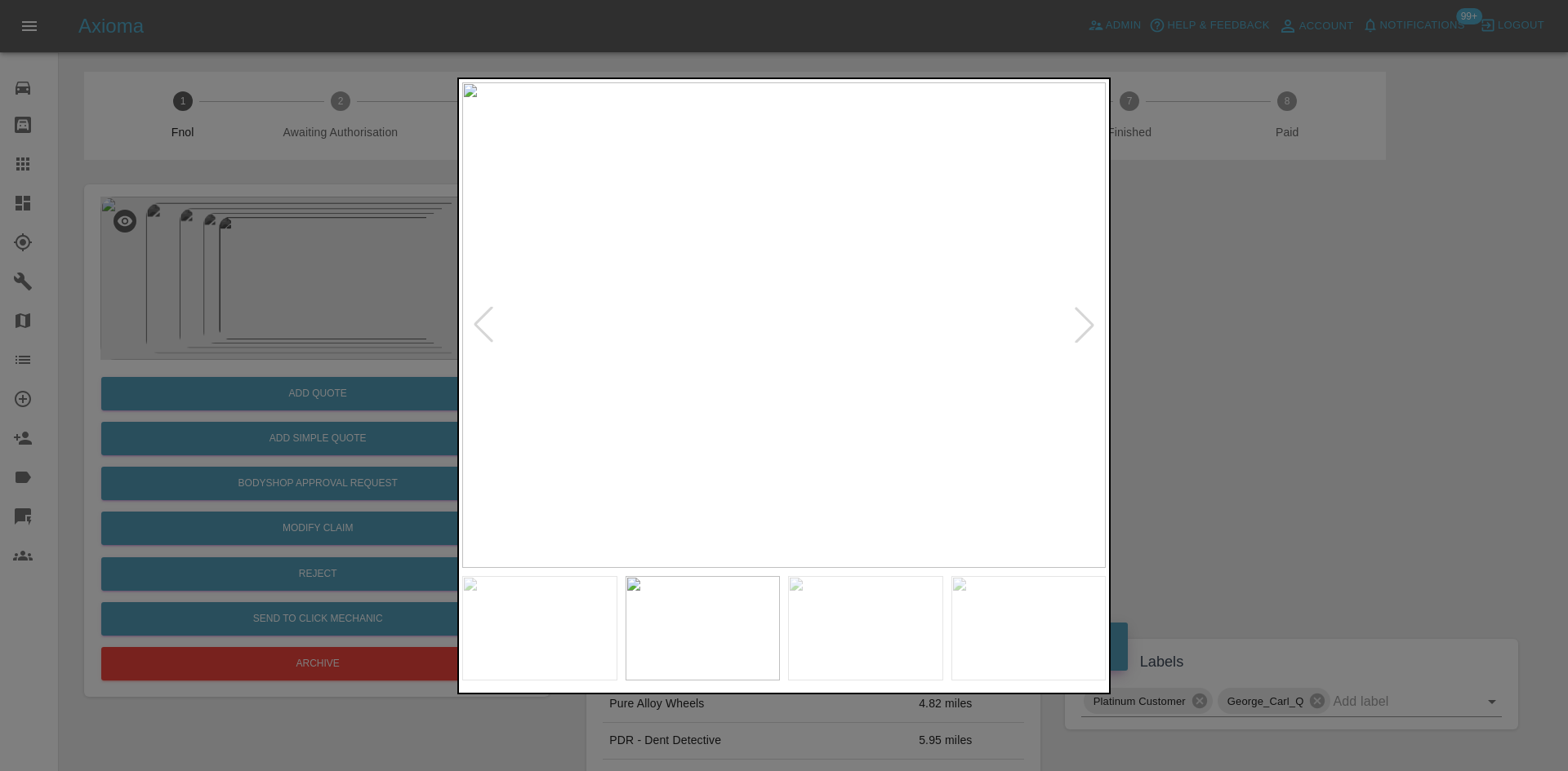
click at [705, 366] on img at bounding box center [784, 326] width 644 height 485
click at [683, 385] on img at bounding box center [666, 326] width 644 height 485
click at [783, 390] on img at bounding box center [784, 326] width 644 height 485
click at [741, 391] on img at bounding box center [784, 326] width 644 height 485
click at [719, 384] on img at bounding box center [784, 326] width 644 height 485
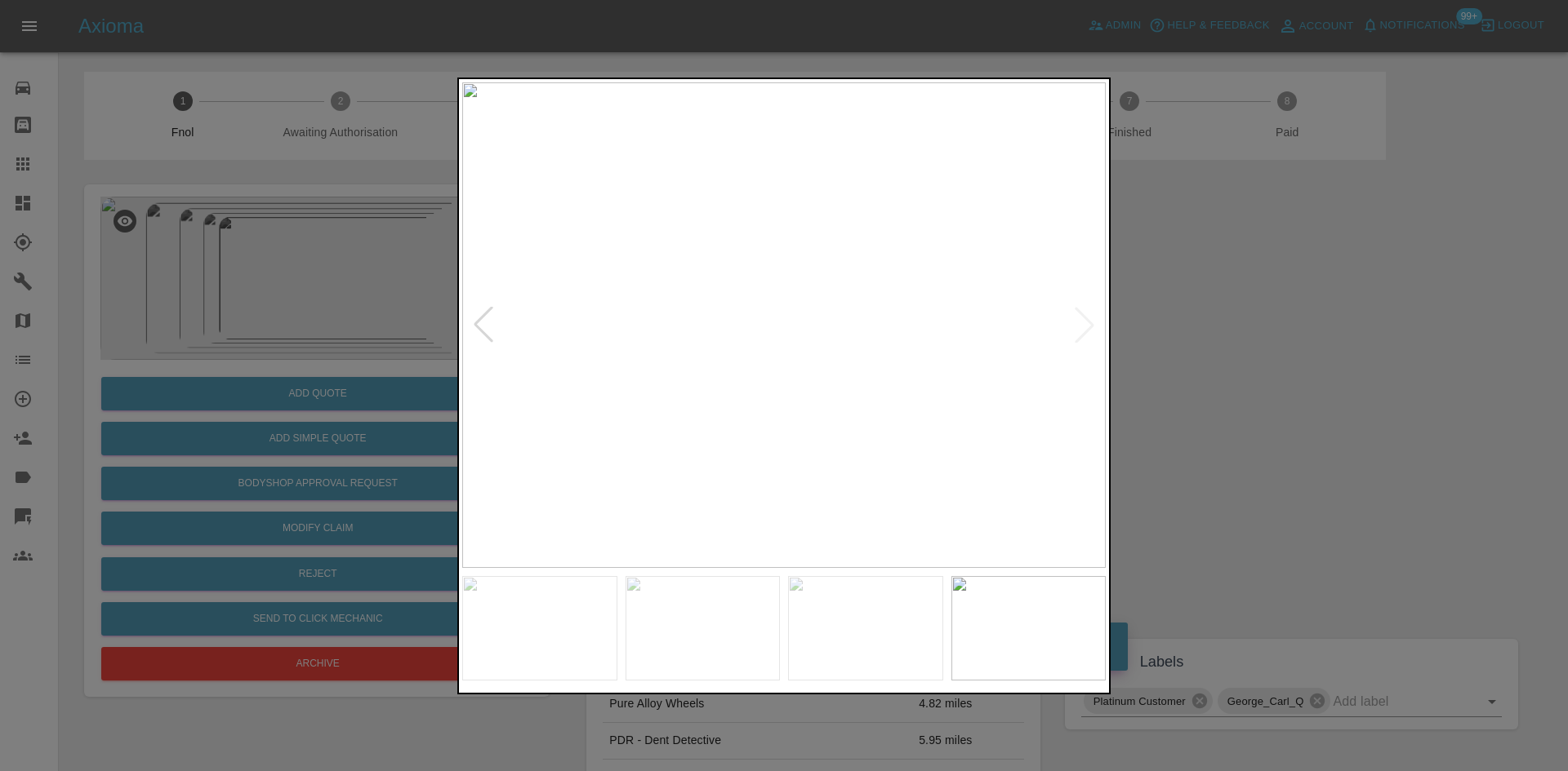
click at [231, 293] on div at bounding box center [784, 385] width 1568 height 771
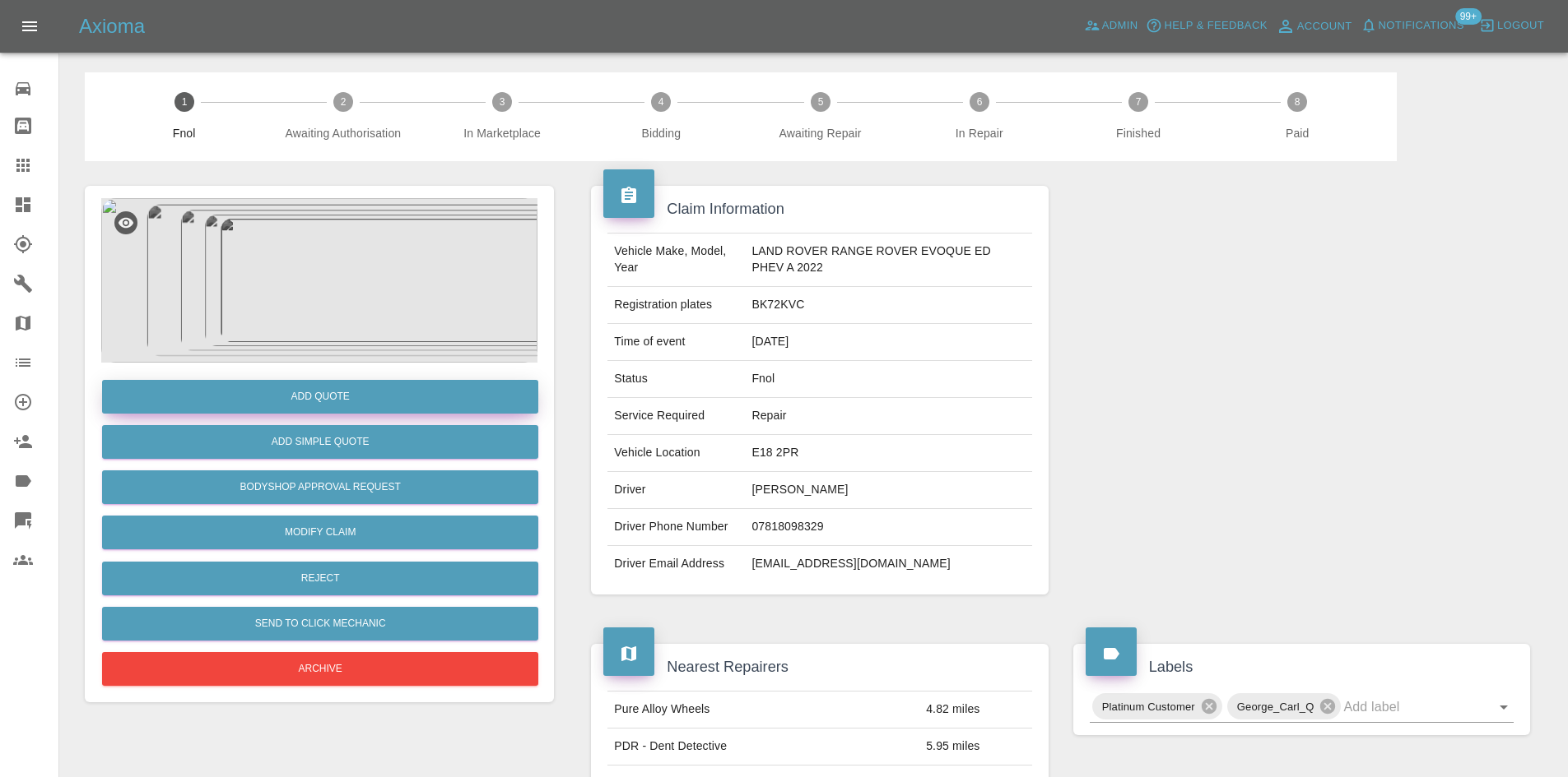
click at [319, 395] on button "Add Quote" at bounding box center [320, 396] width 436 height 34
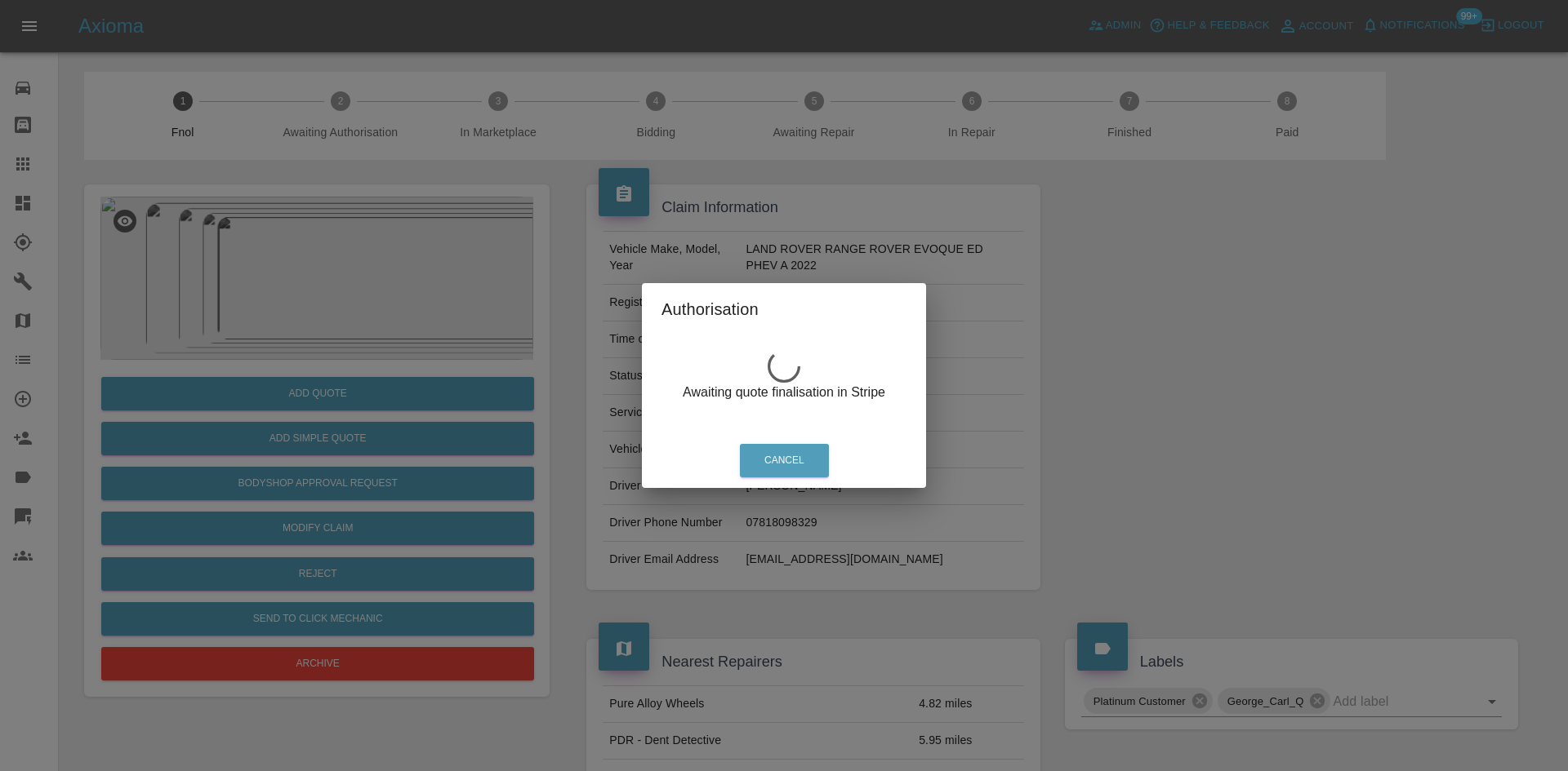
drag, startPoint x: 420, startPoint y: 313, endPoint x: 347, endPoint y: 295, distance: 75.2
click at [404, 309] on div "Authorisation Awaiting quote finalisation in Stripe Cancel" at bounding box center [784, 385] width 1568 height 771
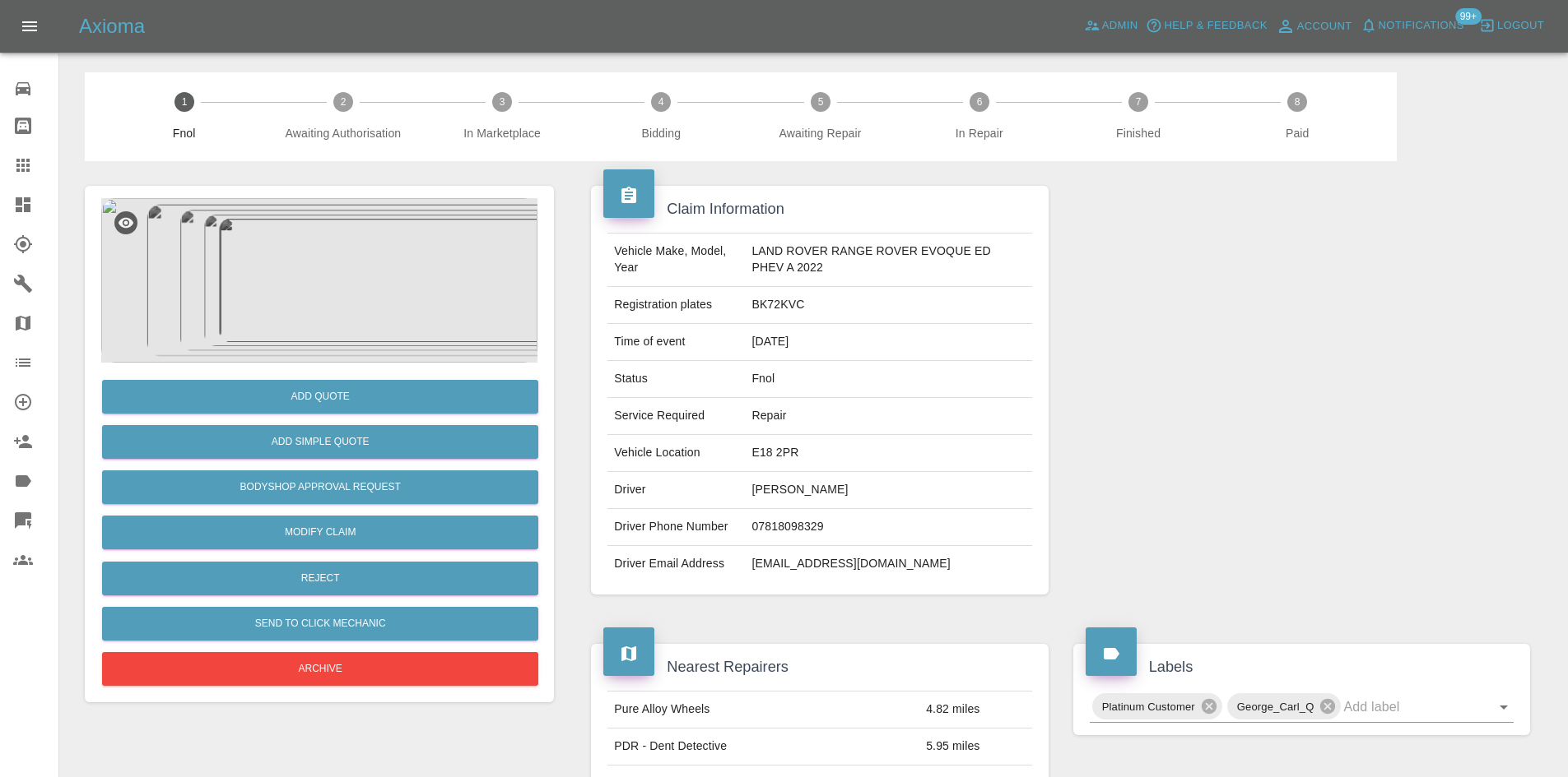
click at [309, 284] on img at bounding box center [319, 281] width 436 height 165
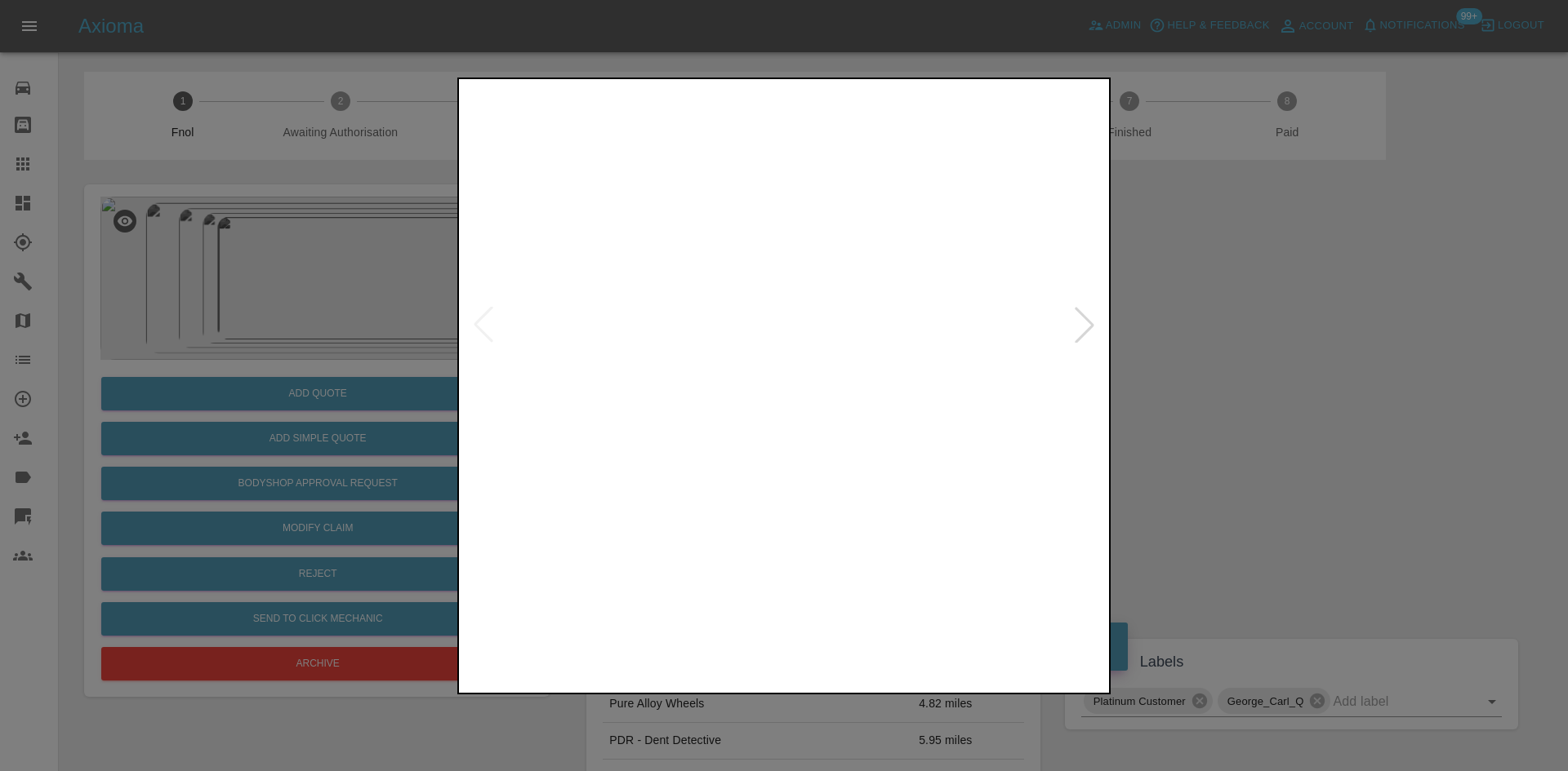
click at [584, 530] on img at bounding box center [784, 326] width 644 height 485
click at [736, 490] on img at bounding box center [780, 326] width 644 height 485
click at [741, 485] on img at bounding box center [761, 326] width 644 height 485
click at [804, 485] on img at bounding box center [784, 326] width 644 height 485
click at [708, 442] on img at bounding box center [784, 326] width 644 height 485
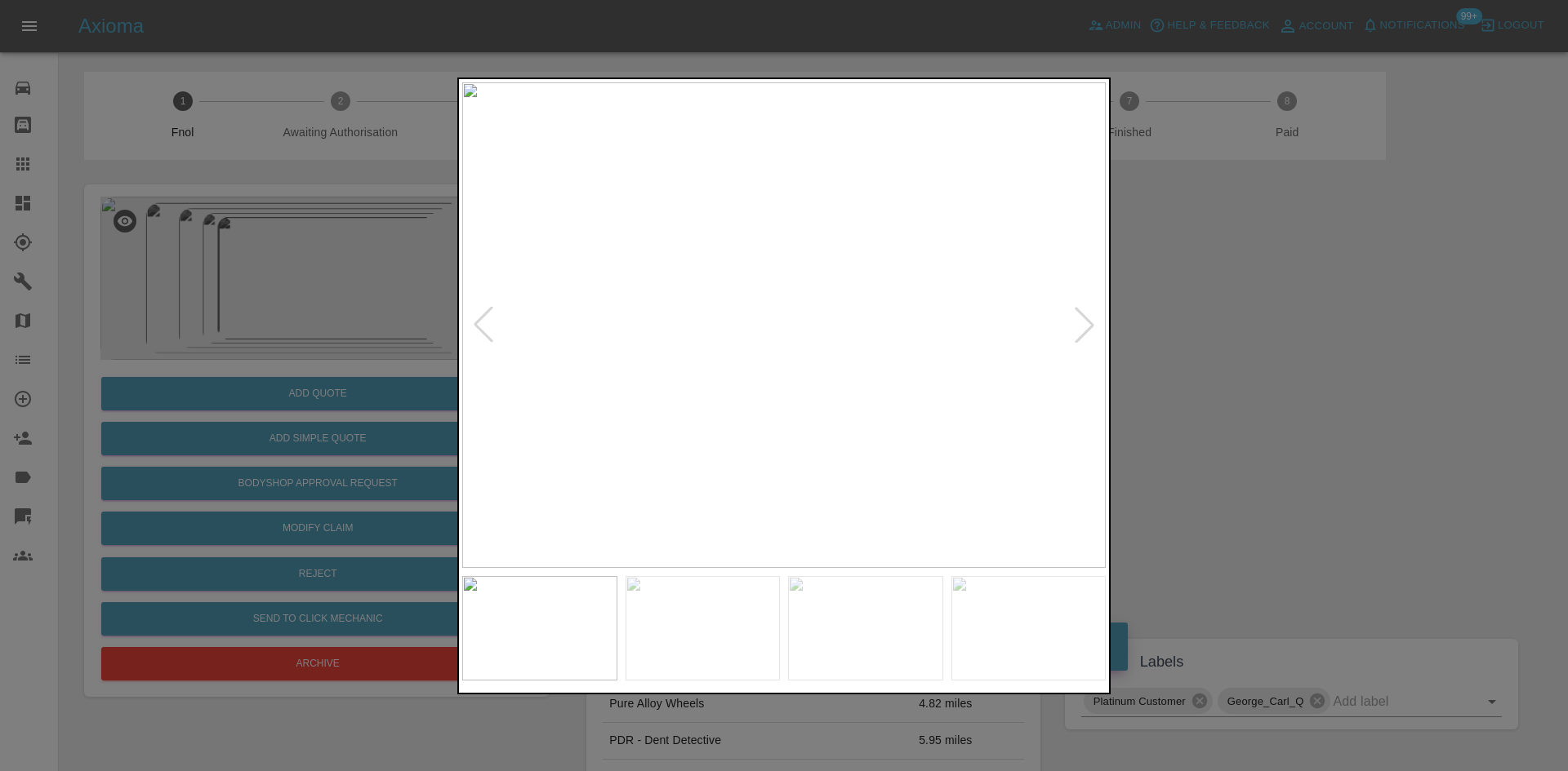
click at [539, 405] on img at bounding box center [784, 326] width 644 height 485
click at [635, 402] on img at bounding box center [784, 326] width 644 height 485
click at [482, 391] on img at bounding box center [784, 326] width 644 height 485
click at [663, 377] on img at bounding box center [784, 326] width 644 height 485
click at [720, 379] on img at bounding box center [784, 326] width 644 height 485
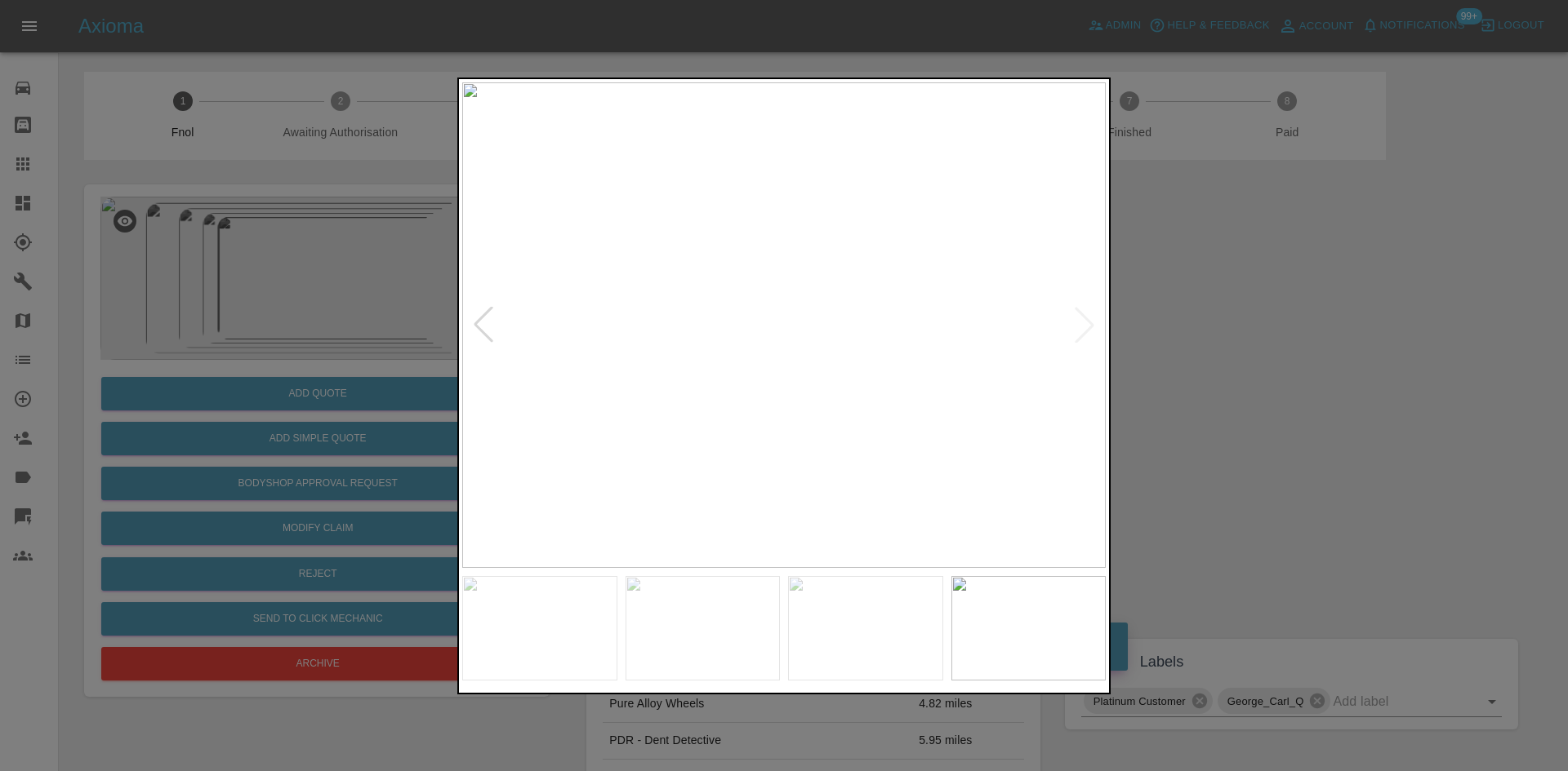
click at [589, 340] on img at bounding box center [784, 326] width 644 height 485
click at [643, 245] on img at bounding box center [784, 326] width 644 height 485
click at [923, 377] on img at bounding box center [844, 326] width 644 height 485
click at [896, 408] on img at bounding box center [862, 326] width 644 height 485
click at [858, 415] on img at bounding box center [784, 326] width 644 height 485
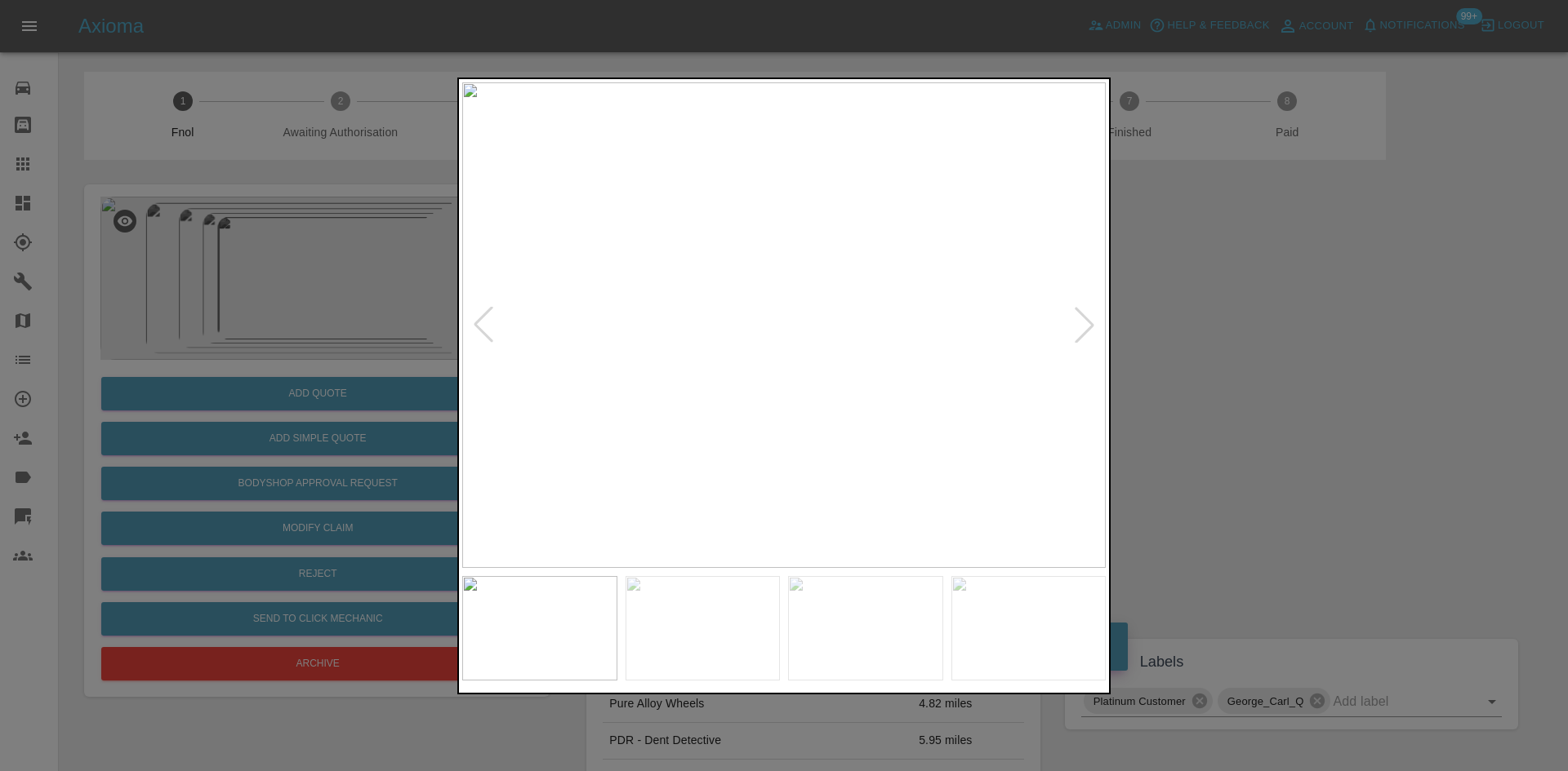
click at [640, 432] on img at bounding box center [784, 326] width 644 height 485
click at [673, 444] on img at bounding box center [784, 326] width 644 height 485
click at [723, 303] on img at bounding box center [784, 326] width 644 height 485
click at [705, 352] on img at bounding box center [784, 326] width 644 height 485
click at [734, 384] on img at bounding box center [755, 326] width 644 height 485
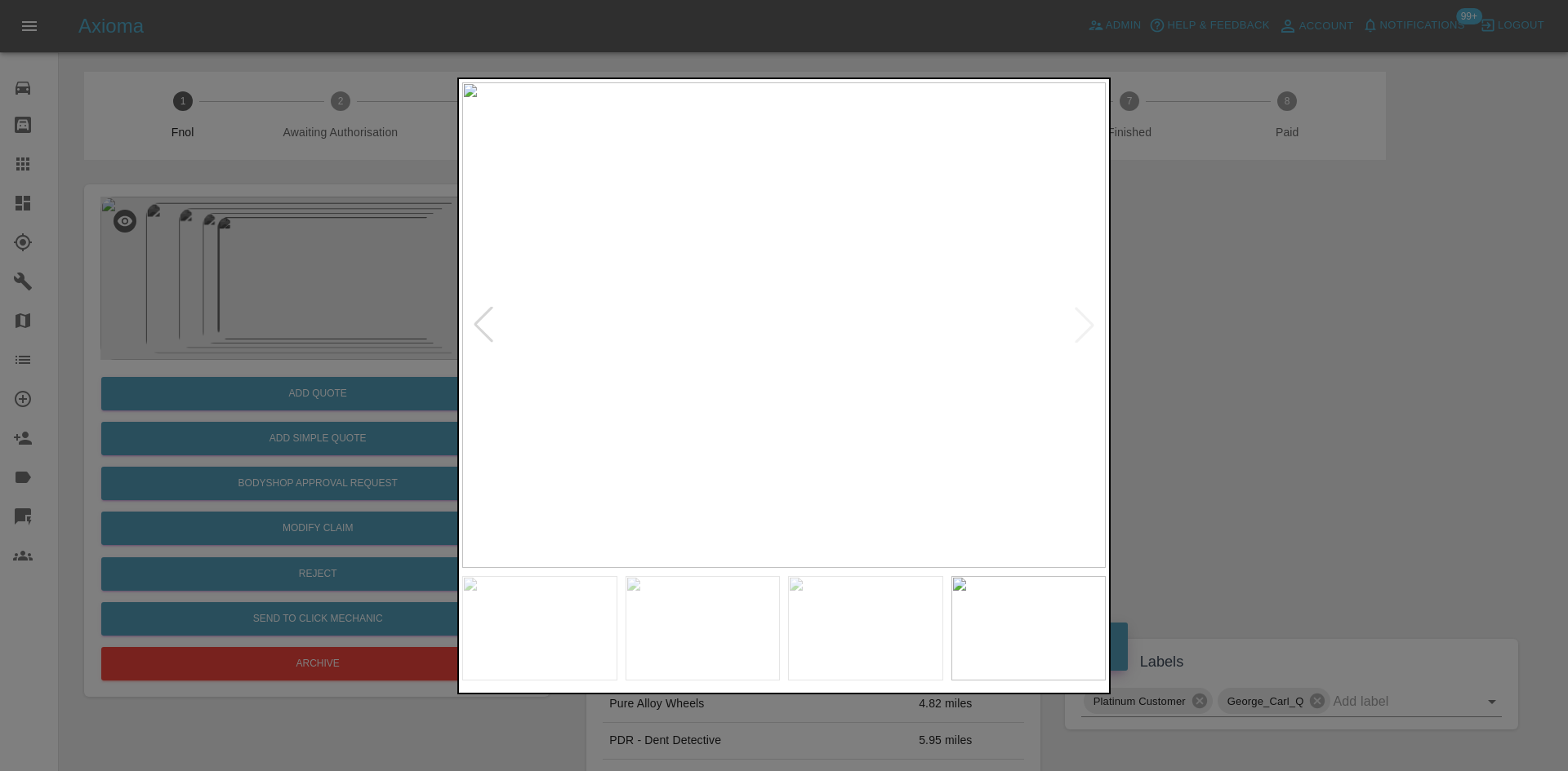
click at [724, 388] on img at bounding box center [784, 326] width 644 height 485
click at [768, 431] on img at bounding box center [750, 326] width 644 height 485
click at [685, 445] on img at bounding box center [784, 326] width 644 height 485
click at [658, 443] on img at bounding box center [784, 326] width 644 height 485
click at [808, 452] on img at bounding box center [784, 326] width 644 height 485
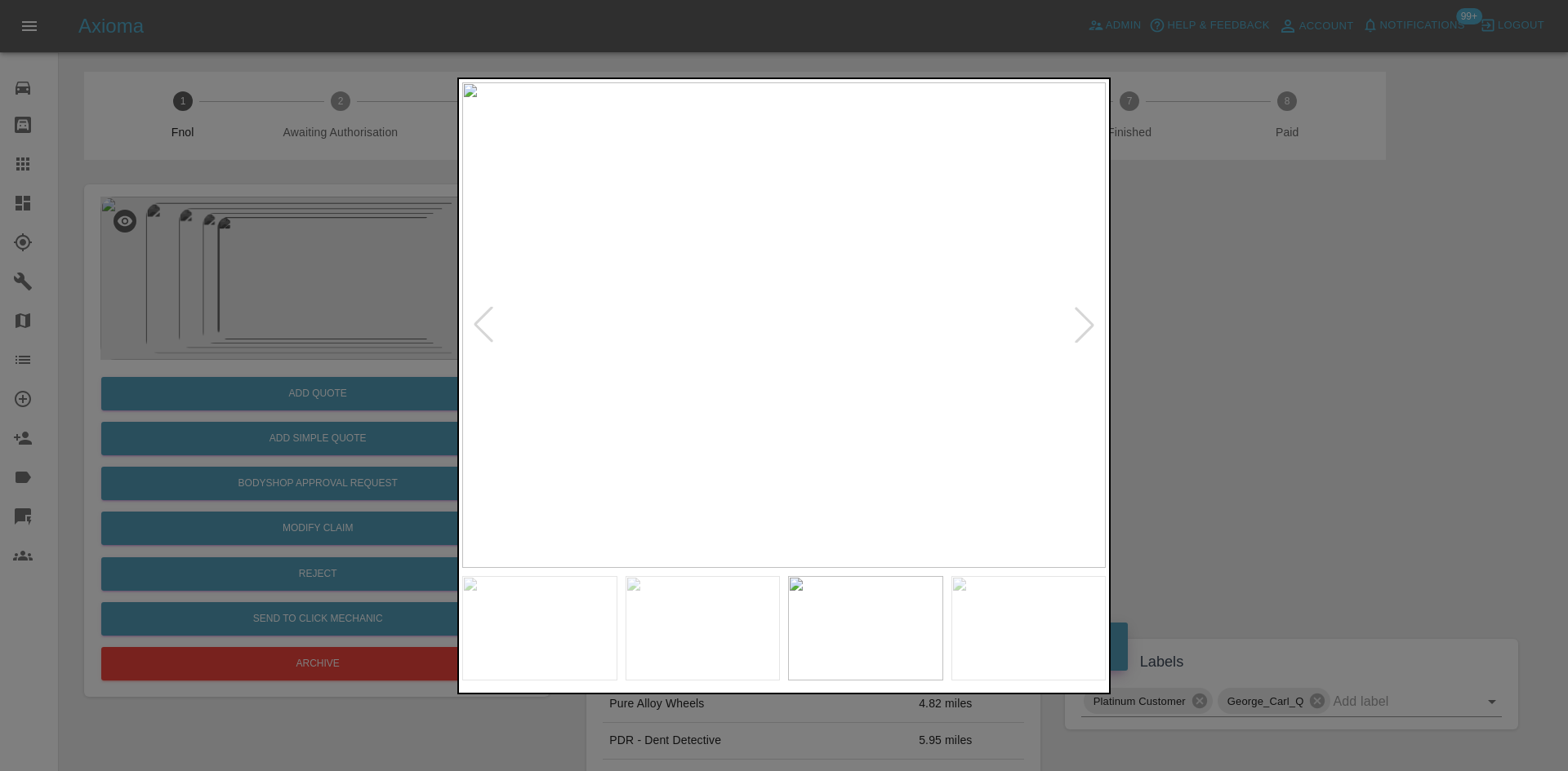
click at [762, 460] on img at bounding box center [784, 326] width 644 height 485
click at [757, 451] on img at bounding box center [784, 326] width 644 height 485
click at [761, 448] on img at bounding box center [784, 326] width 644 height 485
click at [791, 433] on img at bounding box center [784, 326] width 644 height 485
click at [819, 424] on img at bounding box center [784, 326] width 644 height 485
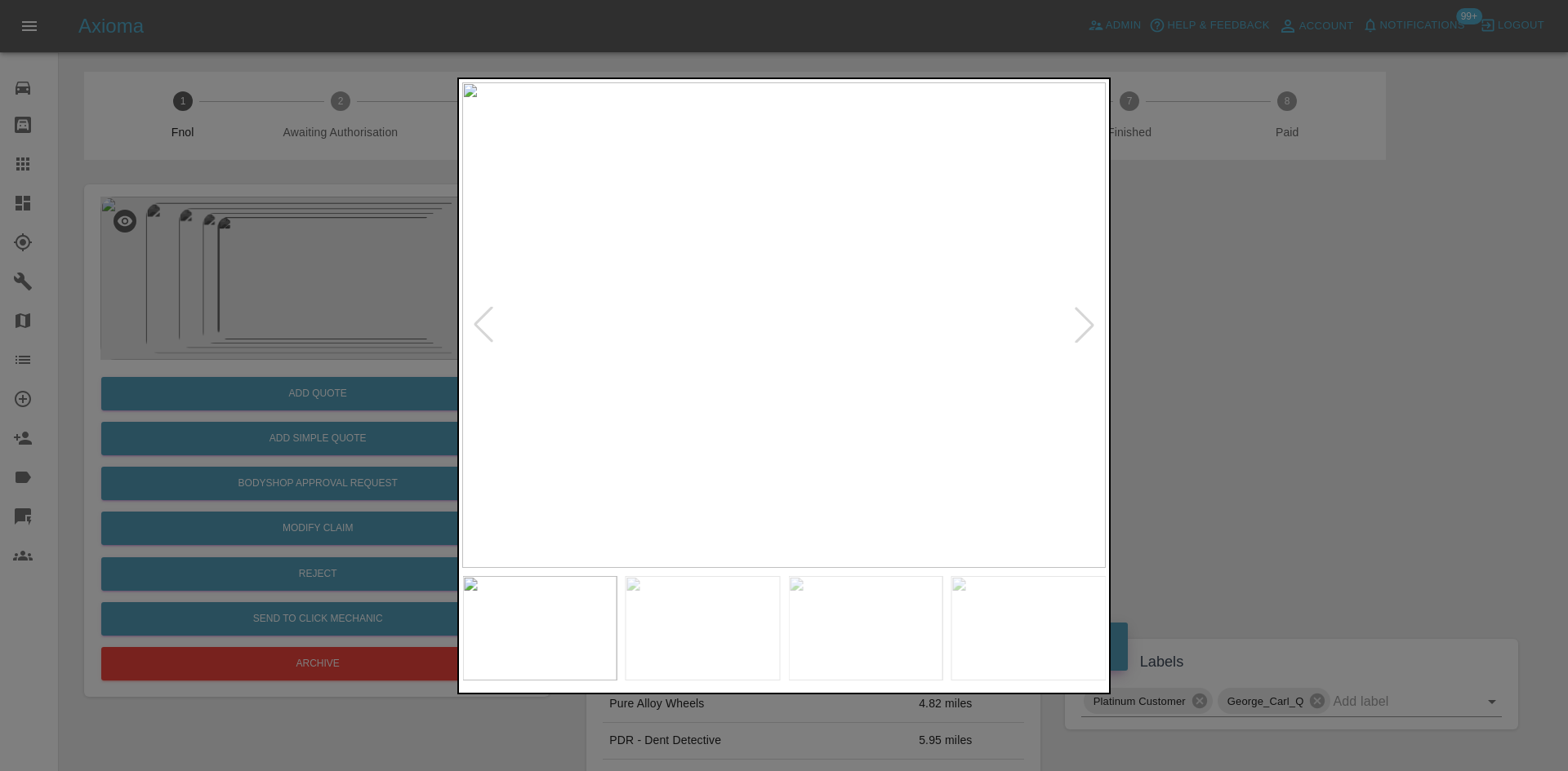
click at [765, 369] on img at bounding box center [784, 326] width 644 height 485
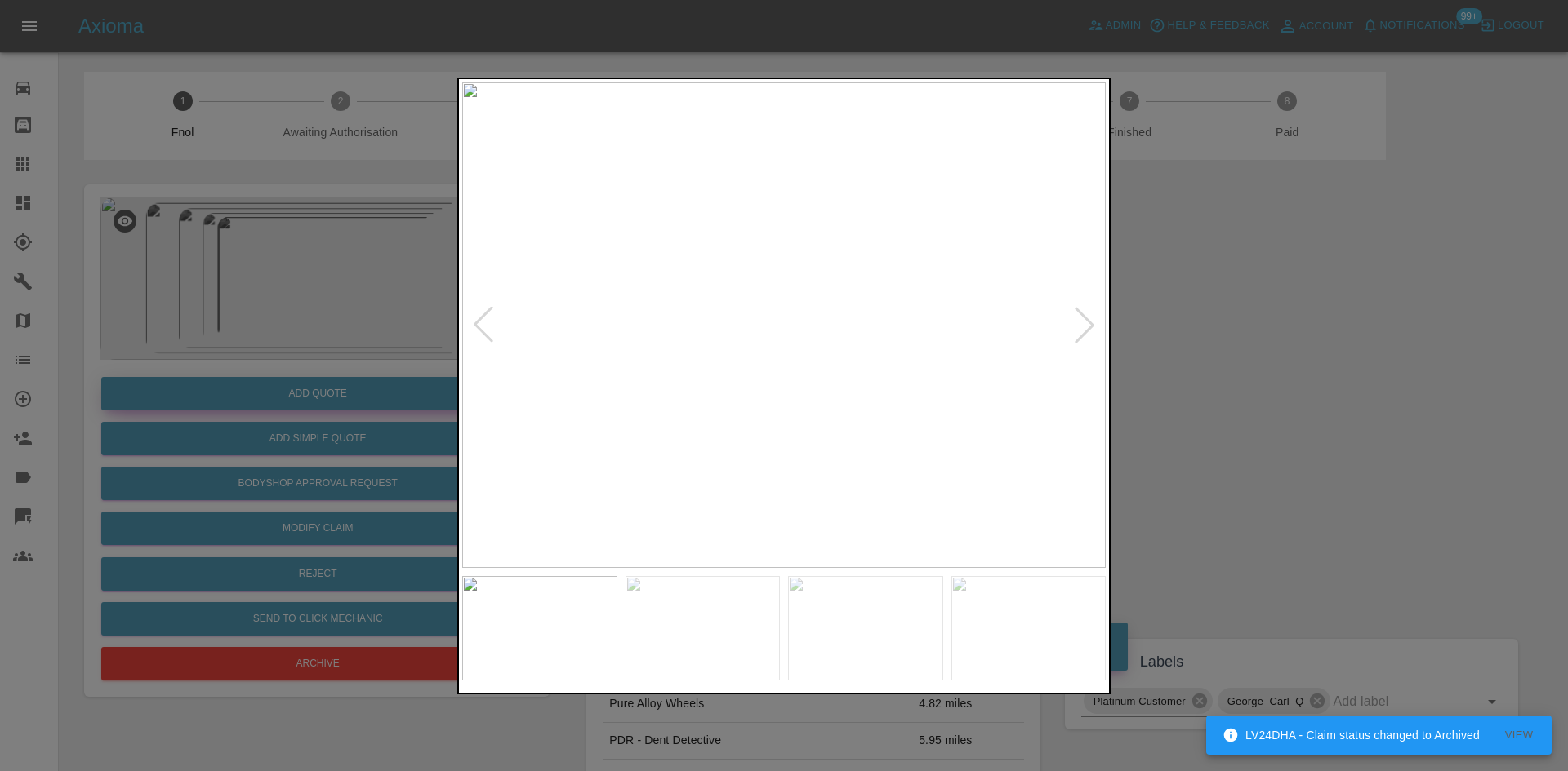
drag, startPoint x: 370, startPoint y: 354, endPoint x: 350, endPoint y: 379, distance: 32.0
click at [369, 354] on div at bounding box center [784, 385] width 1568 height 771
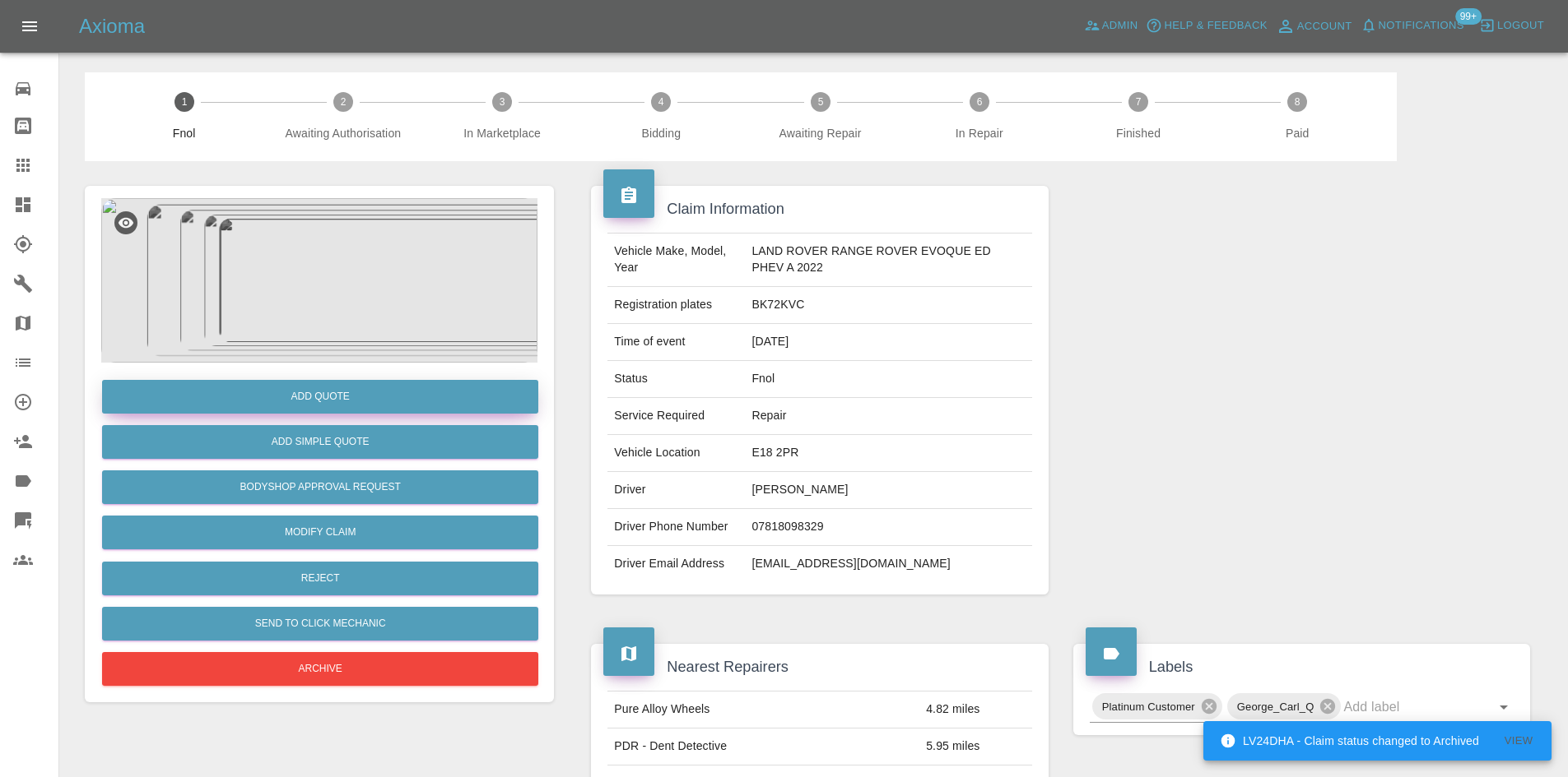
click at [343, 397] on button "Add Quote" at bounding box center [320, 396] width 436 height 34
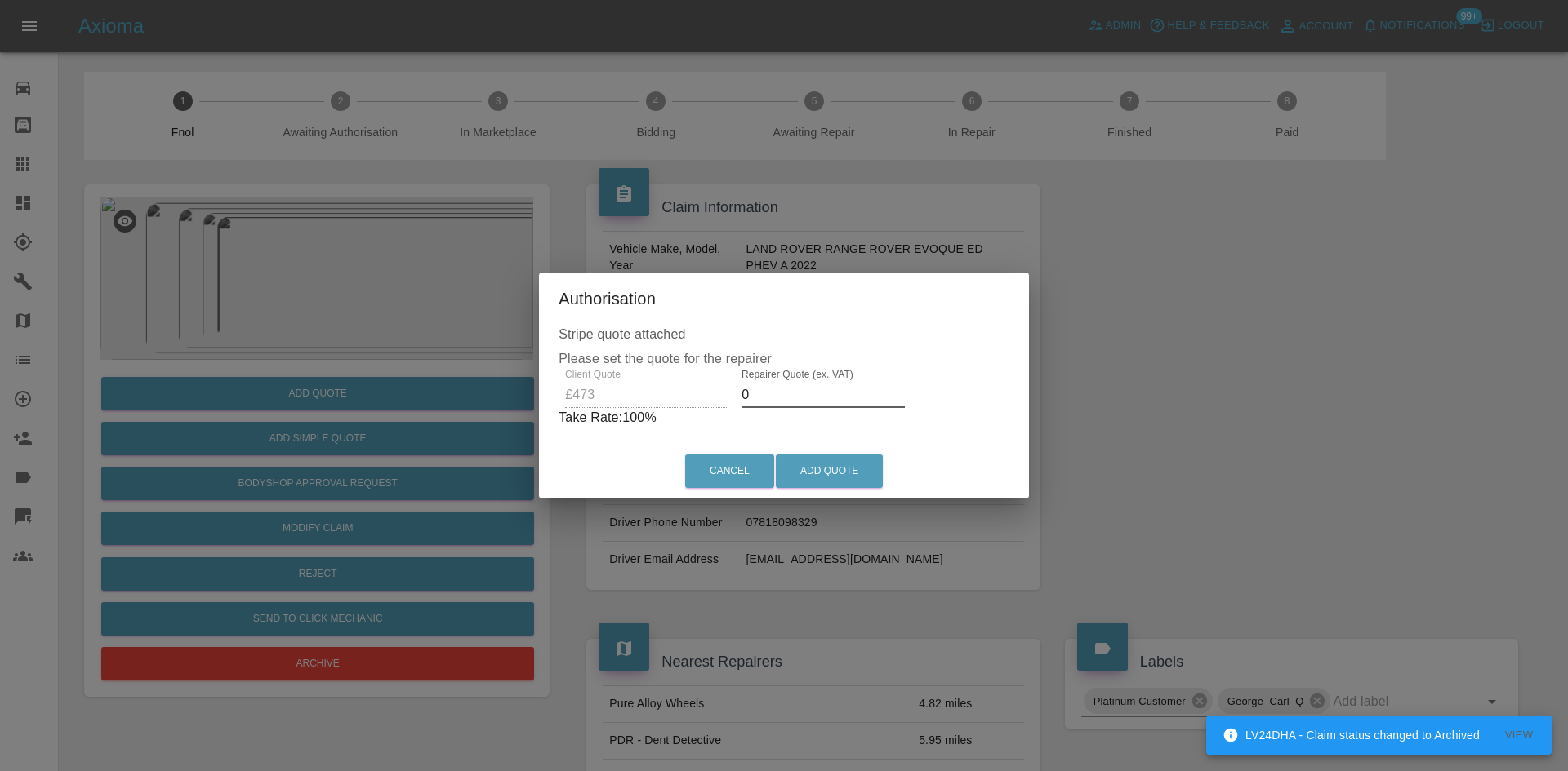
click at [570, 392] on div "Client Quote £473 Repairer Quote (ex. VAT) 0 Take Rate: 100 %" at bounding box center [784, 398] width 450 height 59
type input "2"
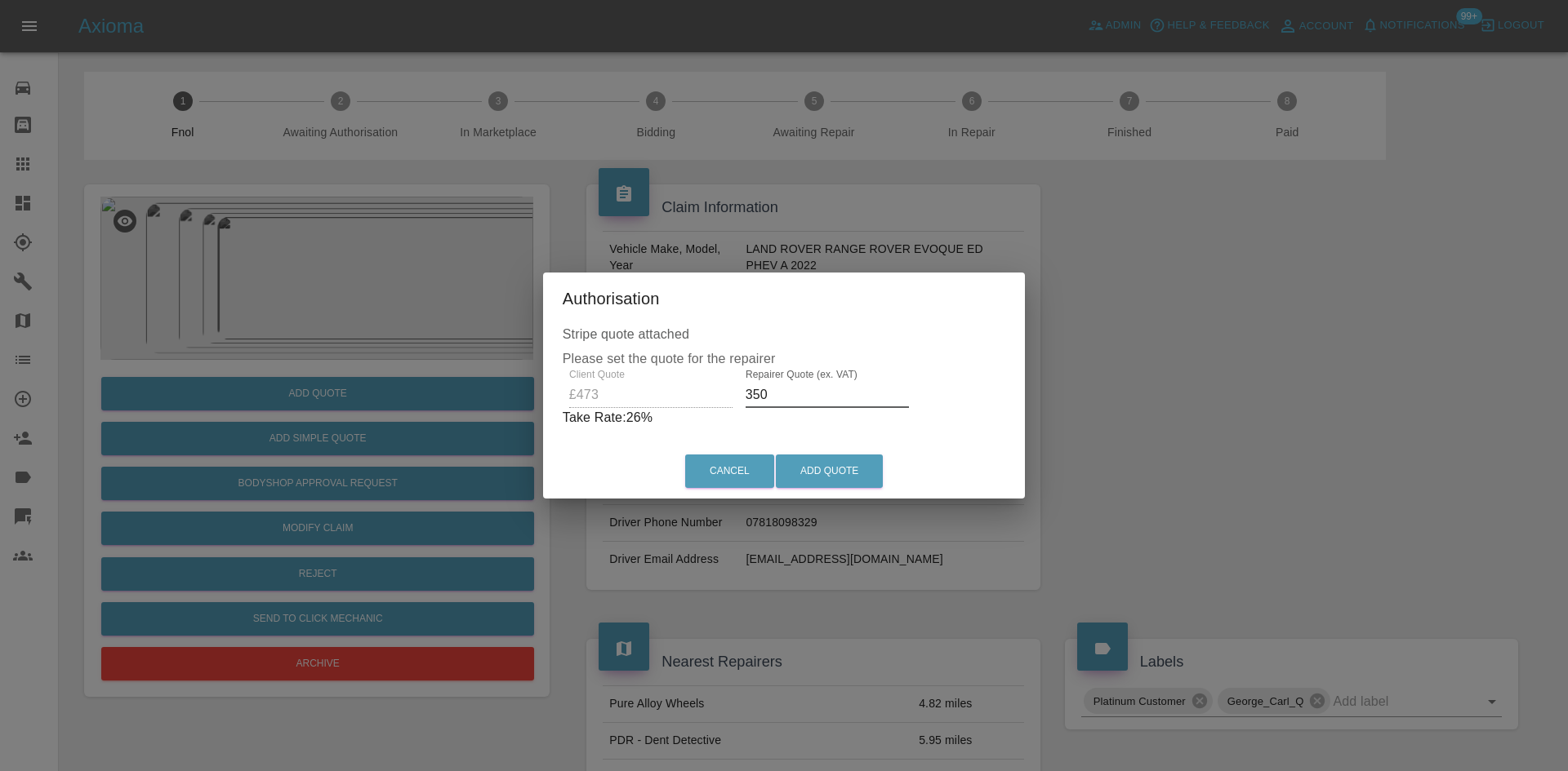
drag, startPoint x: 762, startPoint y: 407, endPoint x: 769, endPoint y: 401, distance: 9.2
click at [765, 404] on input "350" at bounding box center [827, 395] width 164 height 26
click at [667, 398] on div "Client Quote £473 Repairer Quote (ex. VAT) 350 Take Rate: 26 %" at bounding box center [784, 398] width 444 height 59
type input "2"
drag, startPoint x: 809, startPoint y: 404, endPoint x: 303, endPoint y: 431, distance: 506.7
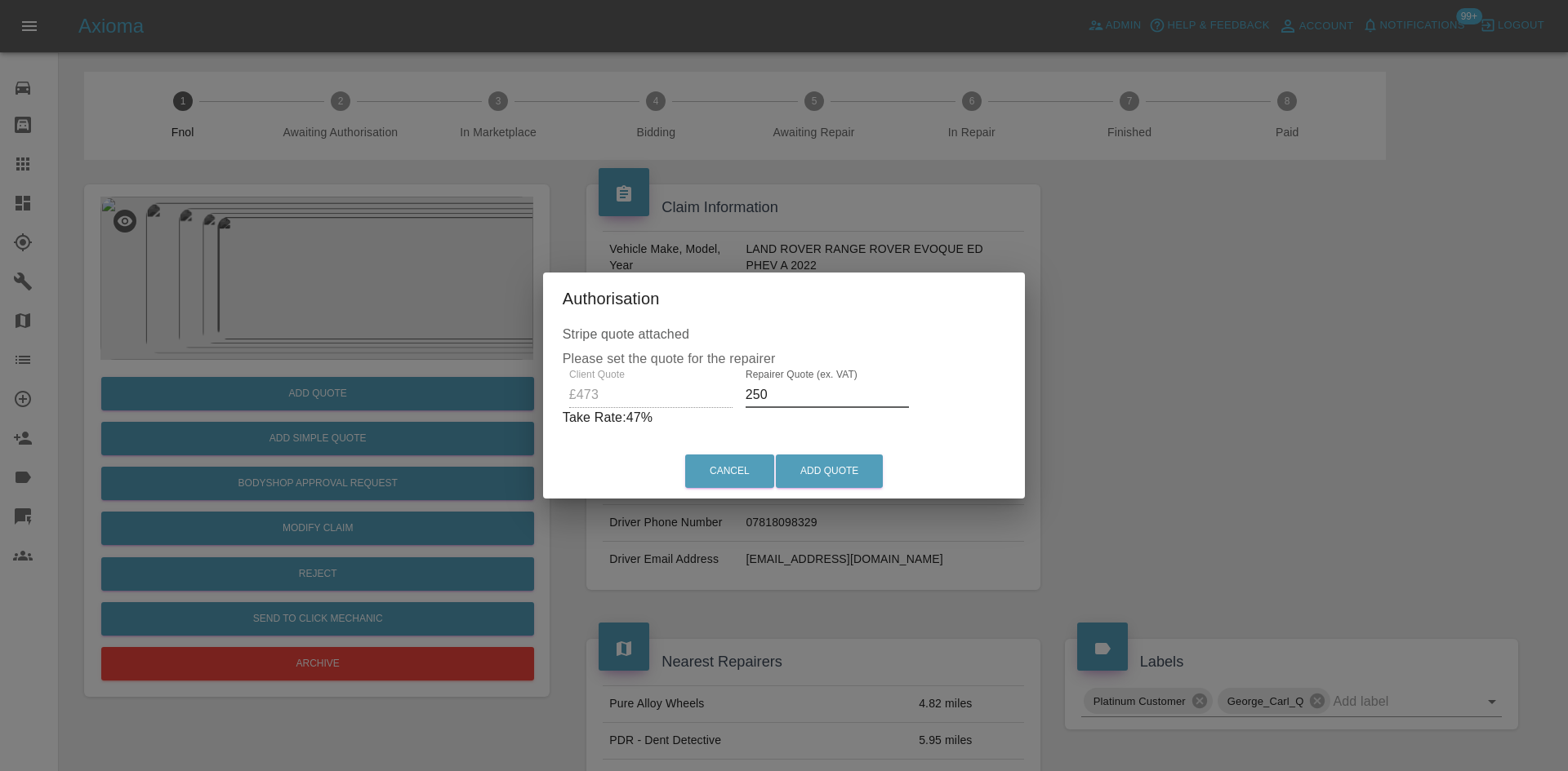
click at [458, 420] on div "Authorisation Stripe quote attached Please set the quote for the repairer Clien…" at bounding box center [784, 385] width 1568 height 771
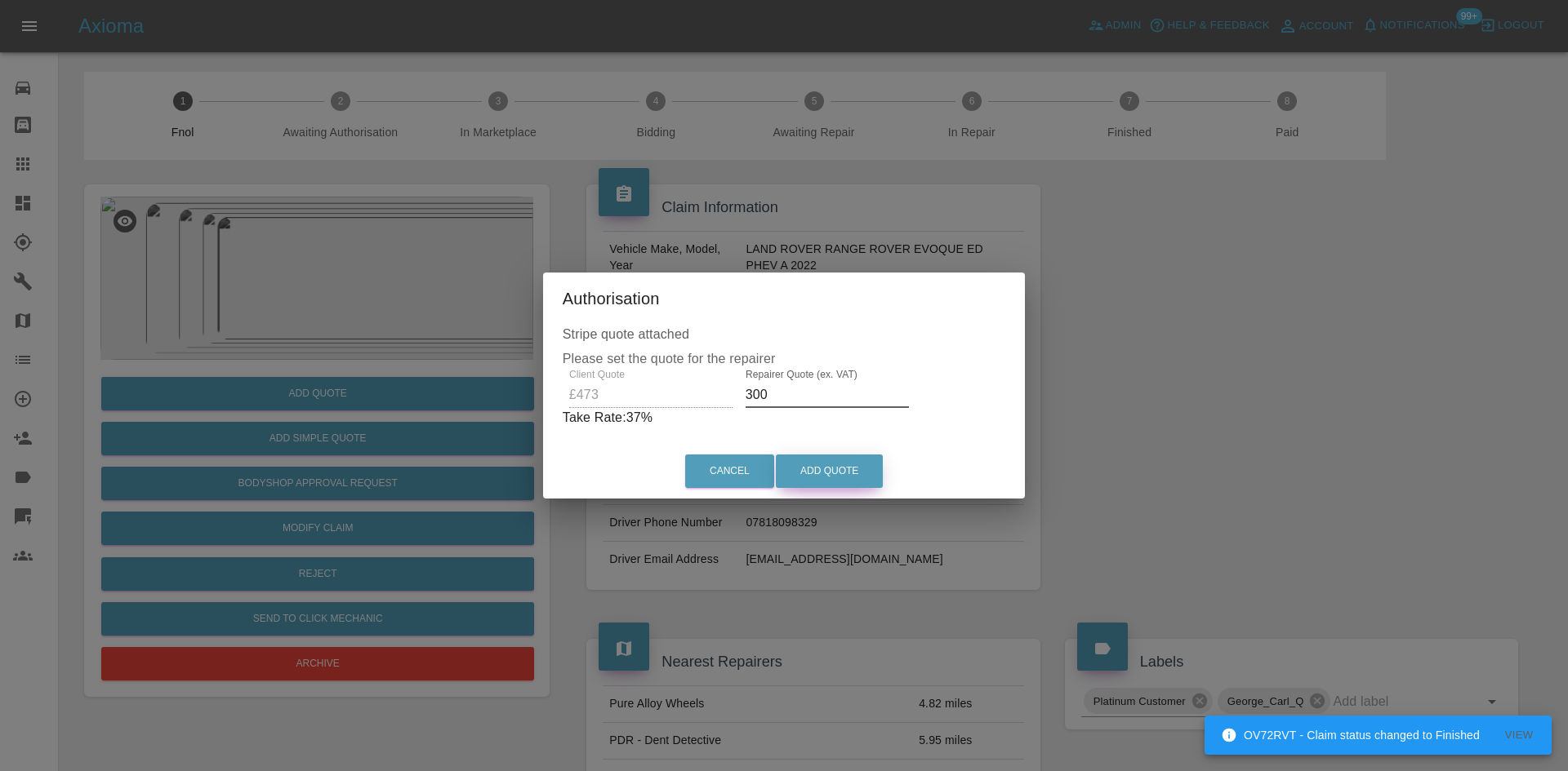
type input "300"
click at [837, 480] on button "Add Quote" at bounding box center [829, 472] width 107 height 33
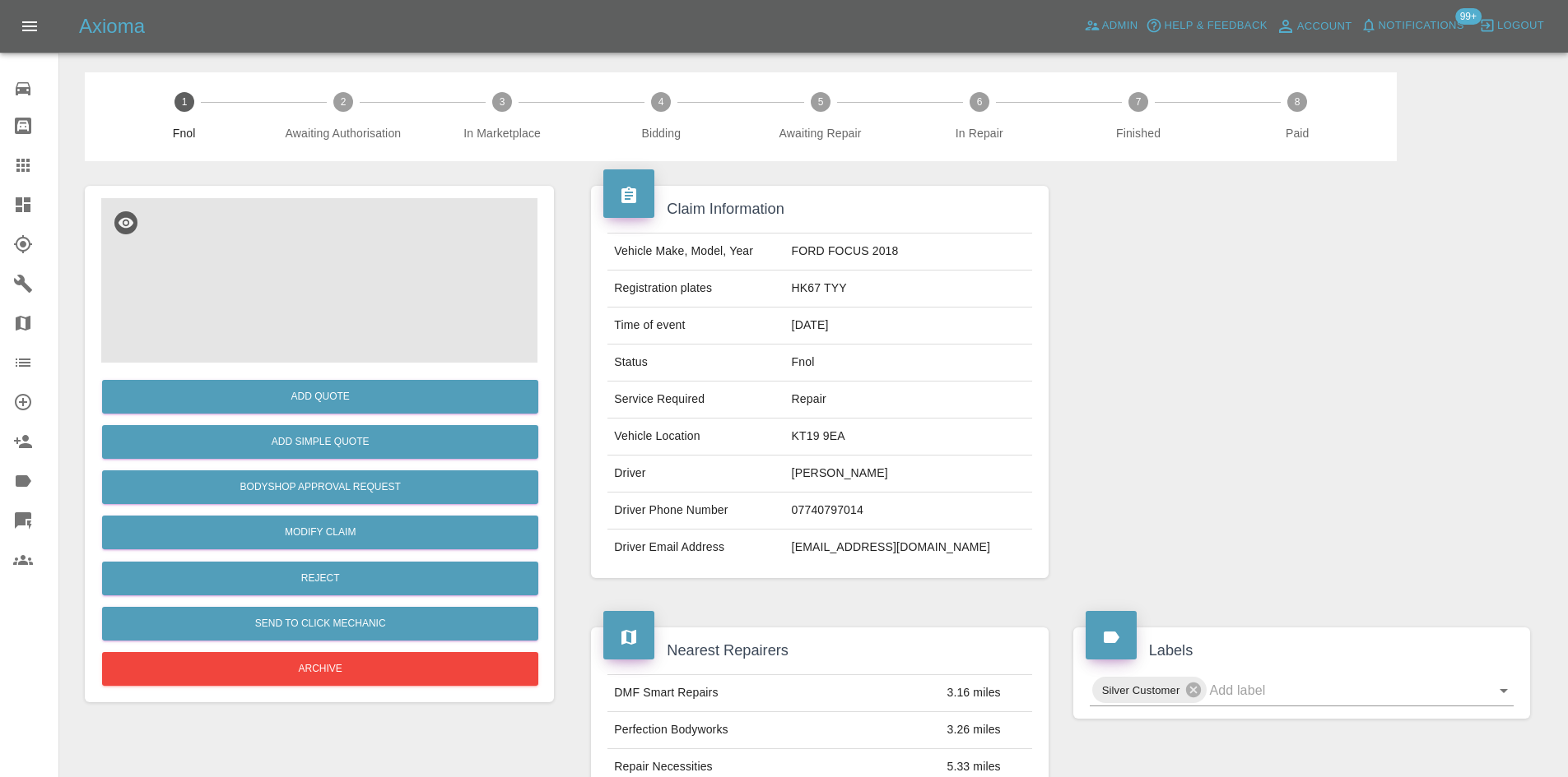
click at [352, 290] on img at bounding box center [319, 281] width 436 height 165
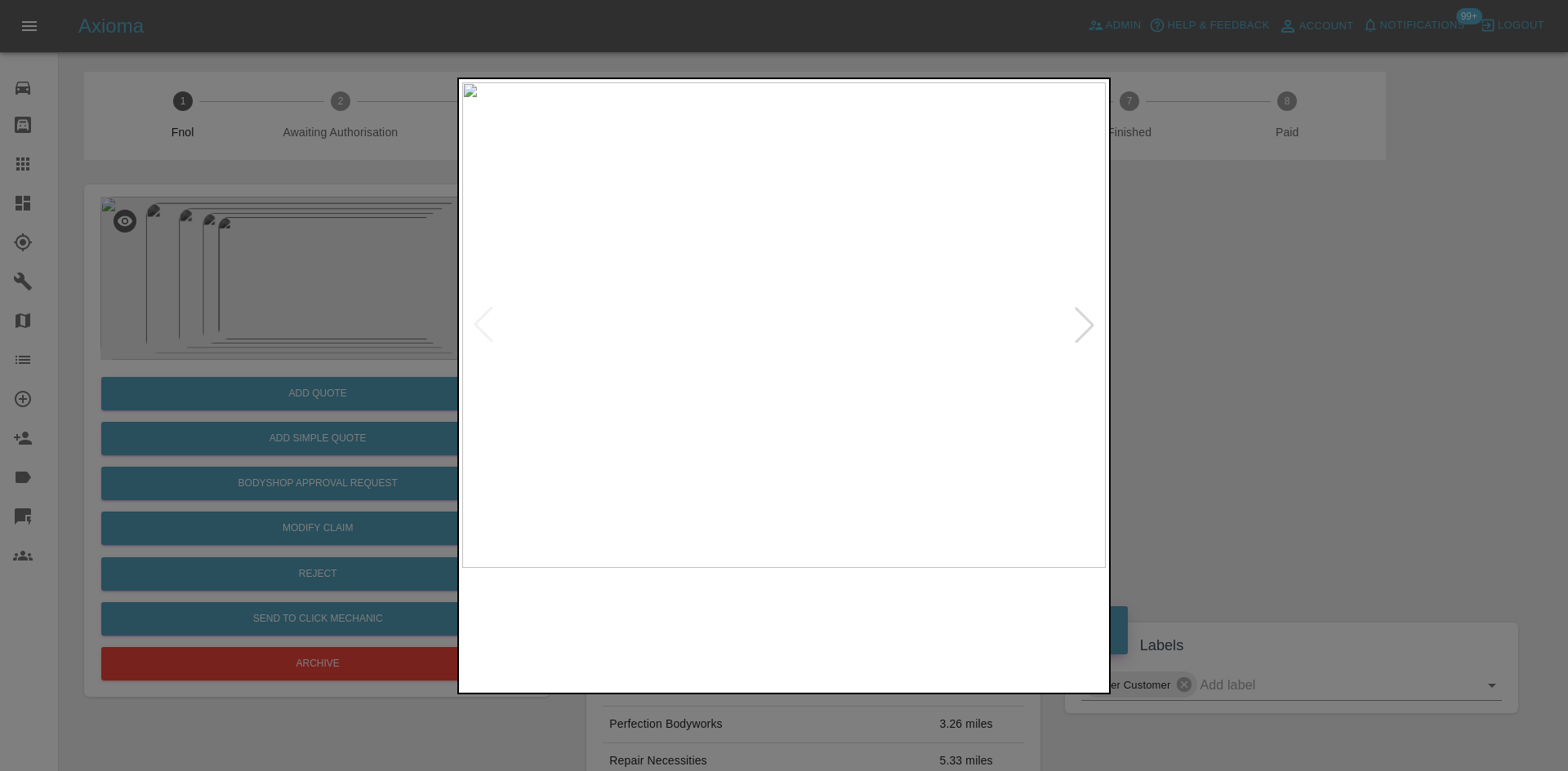
click at [491, 370] on img at bounding box center [784, 326] width 644 height 485
click at [573, 400] on img at bounding box center [784, 326] width 644 height 485
click at [456, 357] on div at bounding box center [784, 385] width 1568 height 771
click at [284, 315] on div at bounding box center [784, 385] width 1568 height 771
click at [592, 345] on img at bounding box center [784, 326] width 644 height 485
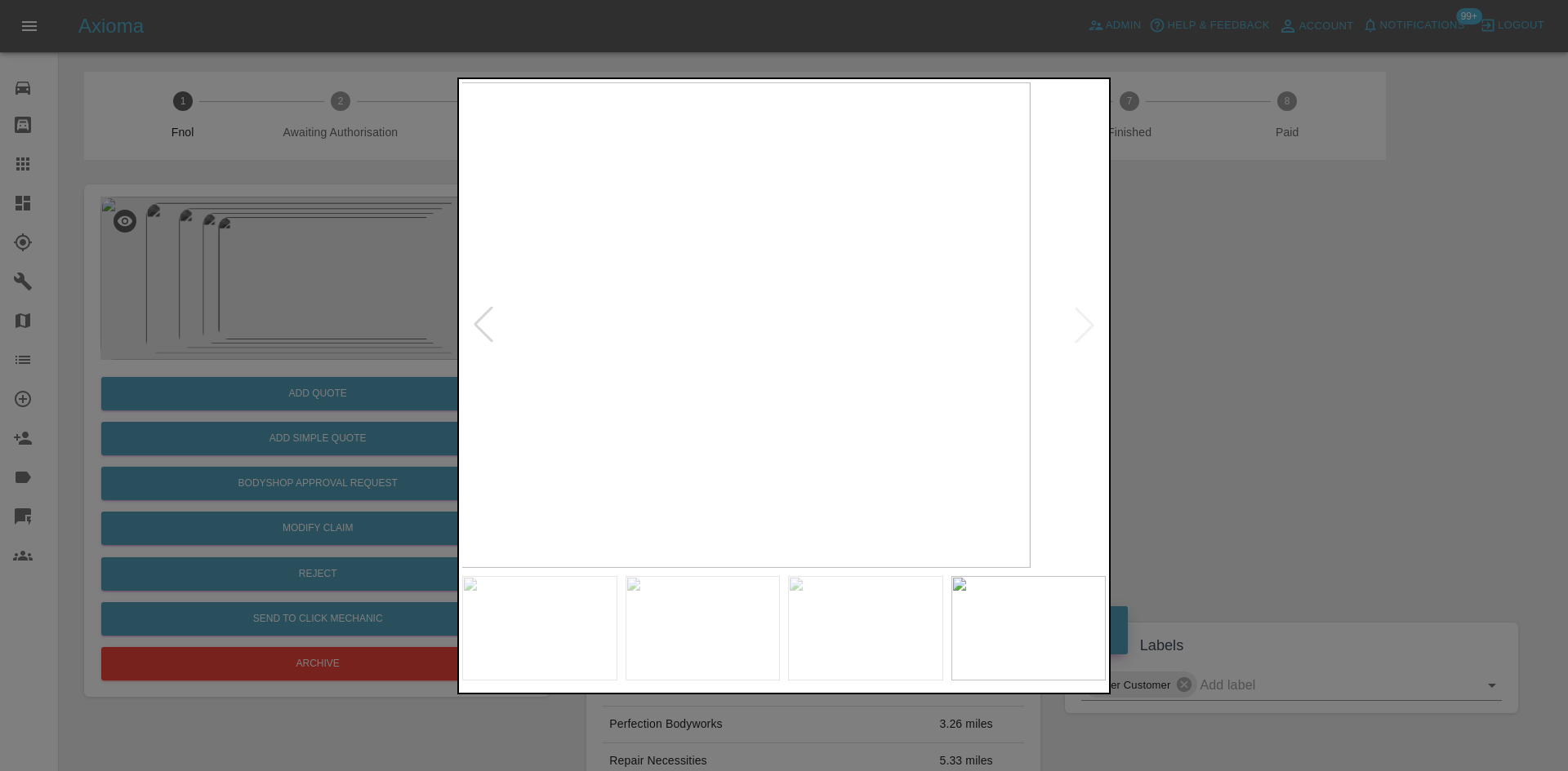
click at [526, 384] on img at bounding box center [709, 326] width 644 height 485
click at [296, 291] on div at bounding box center [784, 385] width 1568 height 771
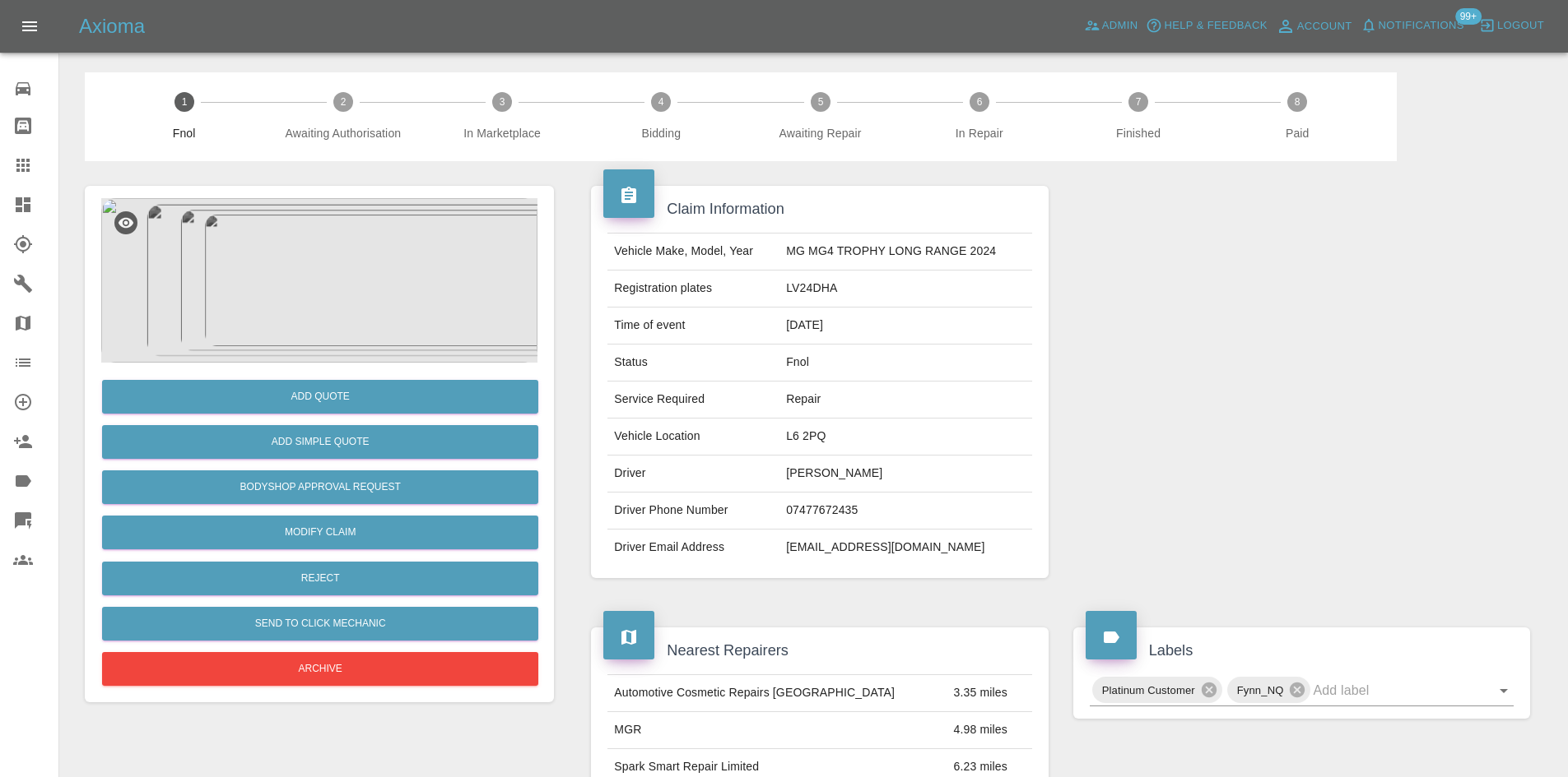
click at [326, 260] on img at bounding box center [319, 281] width 436 height 165
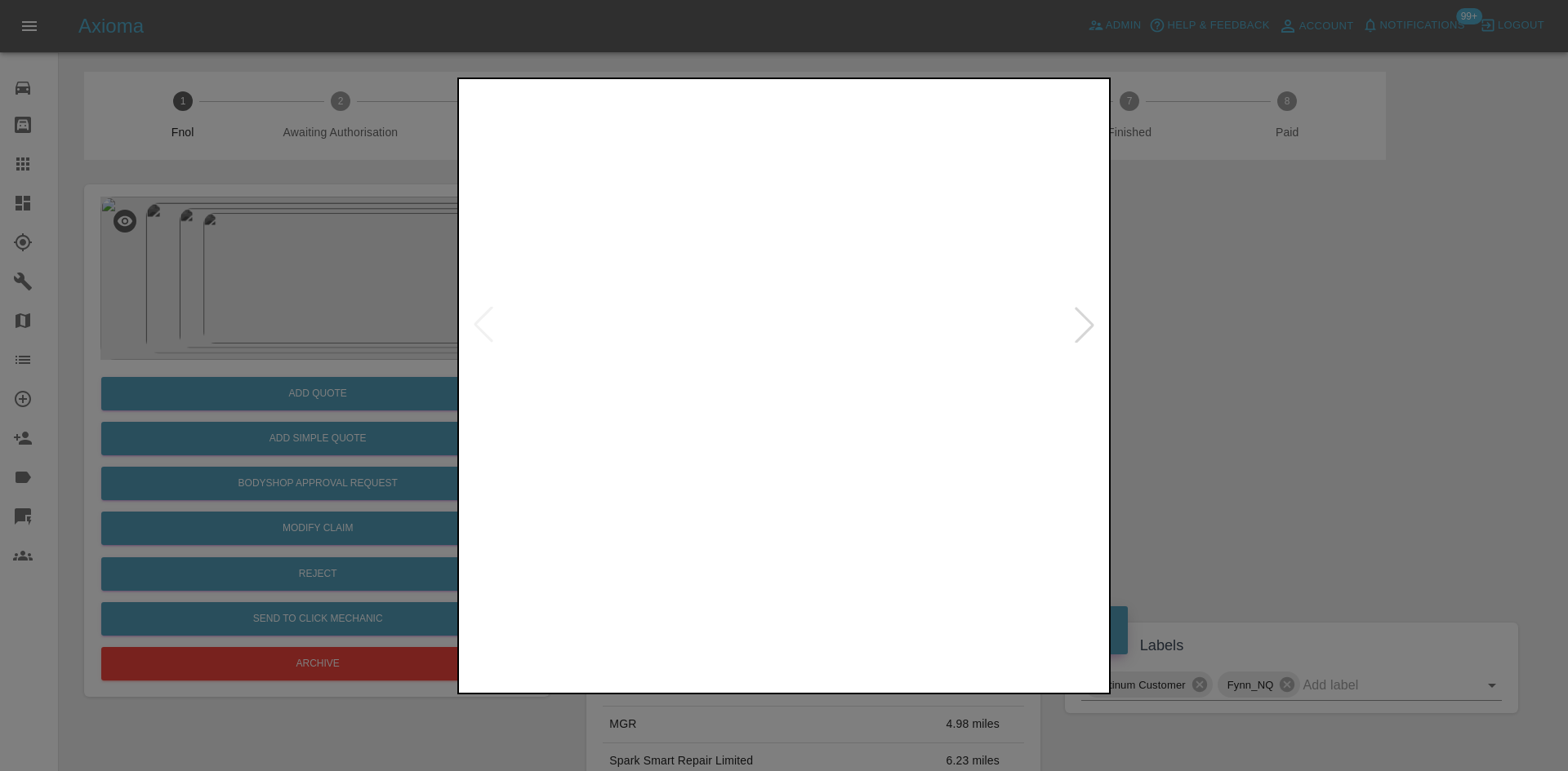
click at [676, 337] on img at bounding box center [784, 326] width 644 height 485
click at [857, 397] on img at bounding box center [784, 326] width 644 height 485
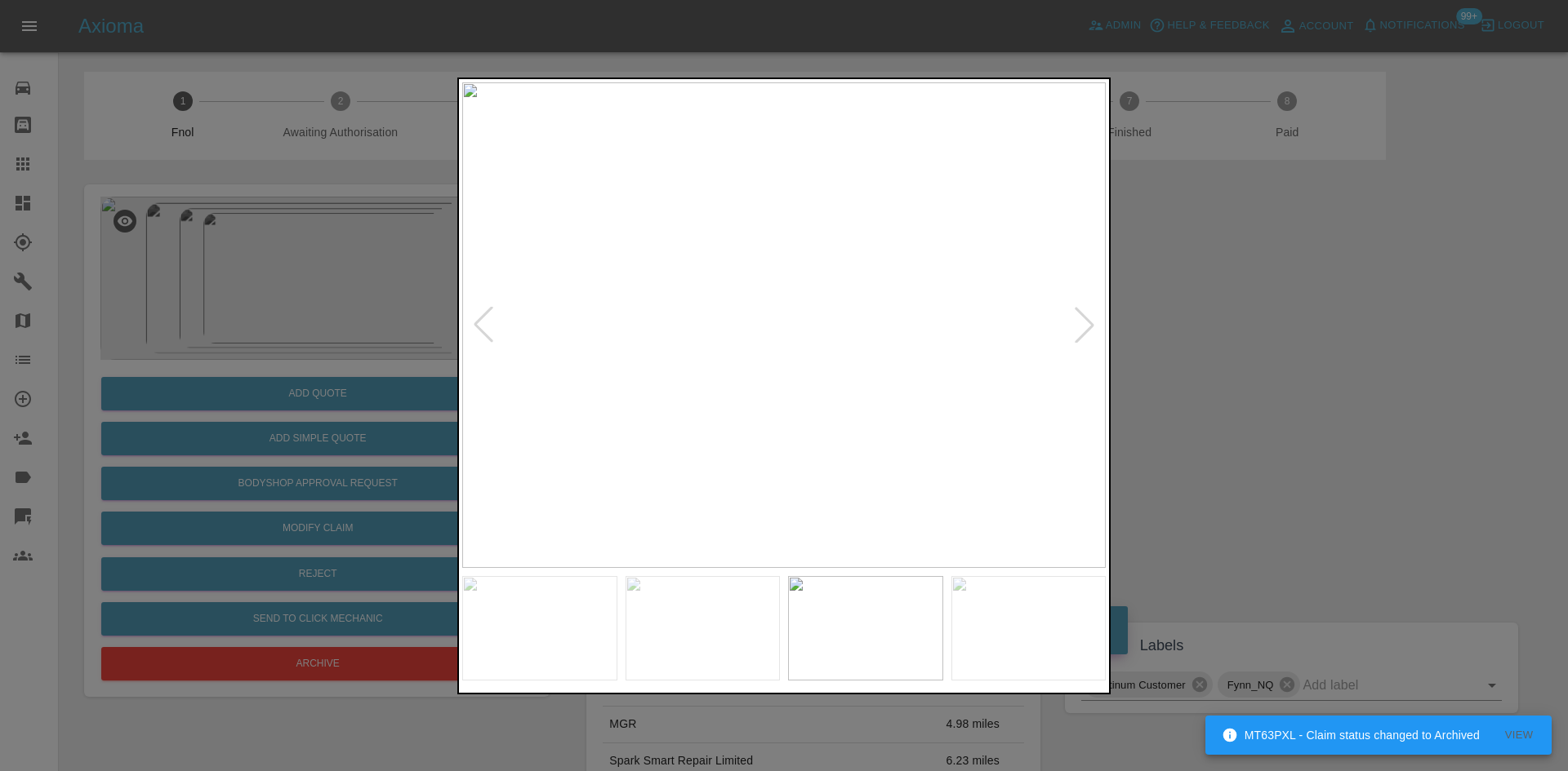
click at [760, 349] on img at bounding box center [784, 326] width 644 height 485
click at [279, 293] on div at bounding box center [784, 385] width 1568 height 771
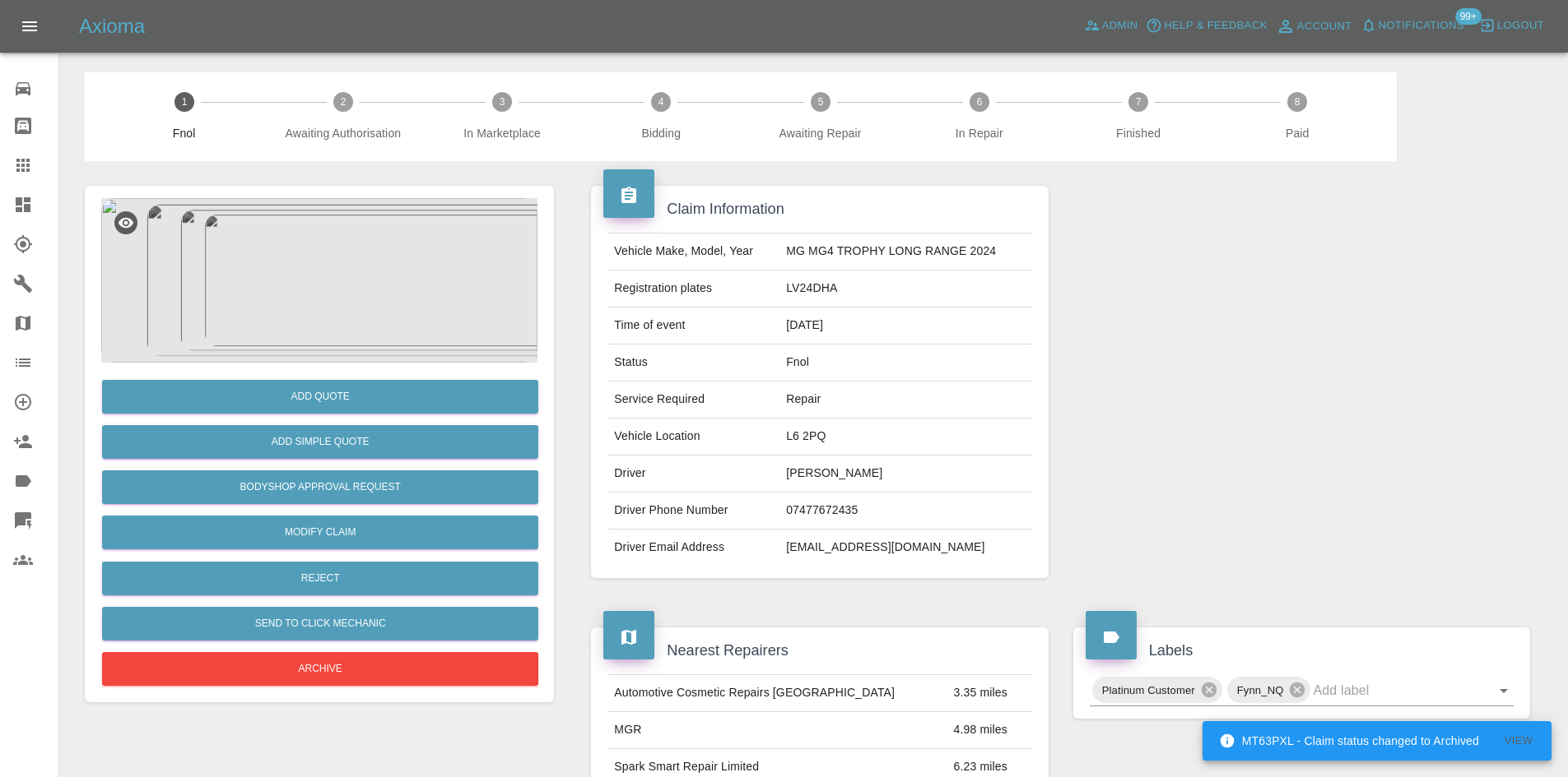
click at [353, 291] on div at bounding box center [319, 281] width 436 height 165
click at [387, 310] on div at bounding box center [319, 281] width 436 height 165
click at [335, 290] on img at bounding box center [319, 281] width 436 height 165
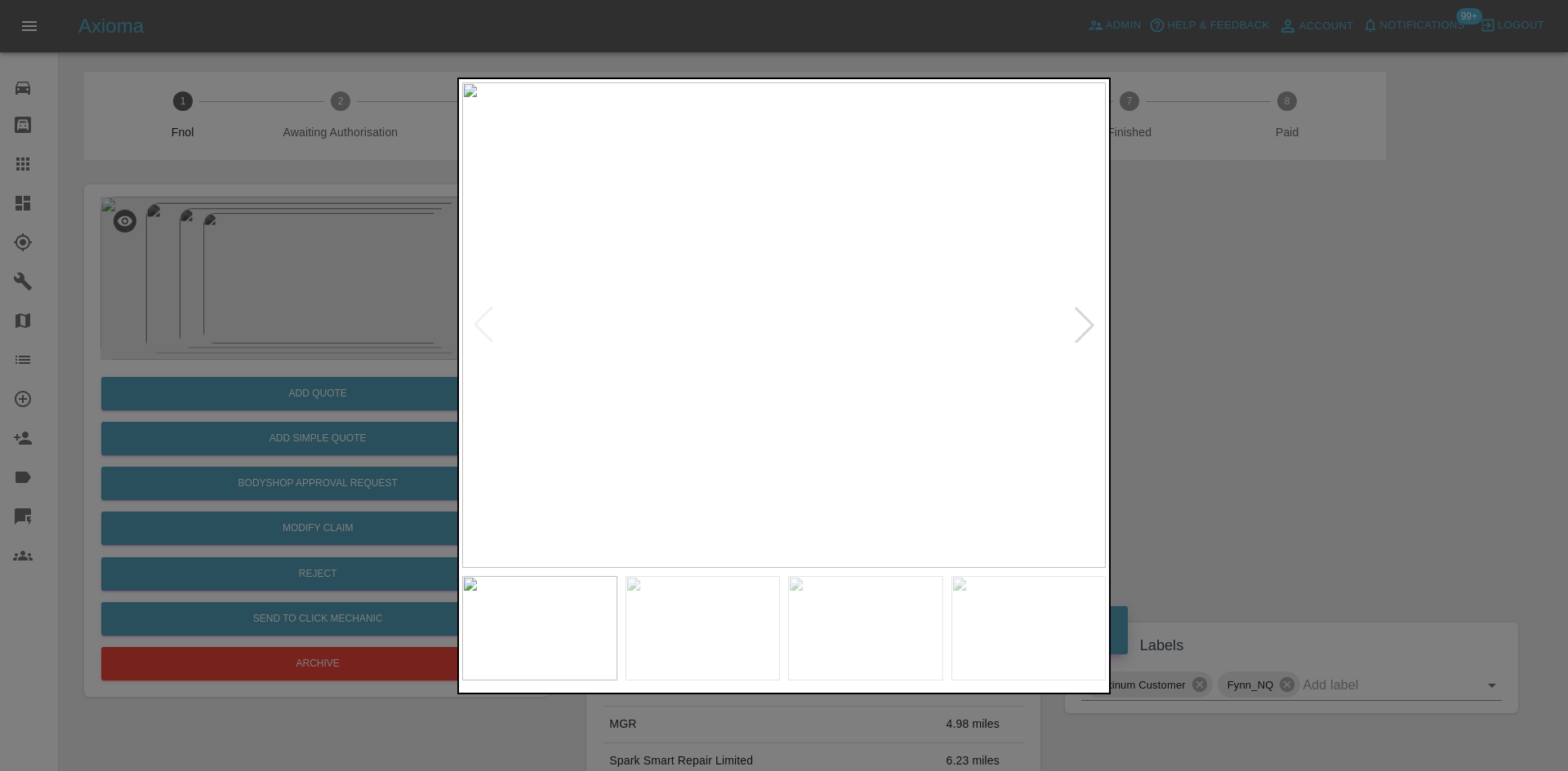
click at [705, 359] on img at bounding box center [784, 326] width 644 height 485
click at [765, 364] on img at bounding box center [737, 326] width 644 height 485
click at [767, 370] on img at bounding box center [753, 326] width 644 height 485
click at [711, 377] on img at bounding box center [784, 326] width 644 height 485
click at [597, 363] on img at bounding box center [784, 326] width 644 height 485
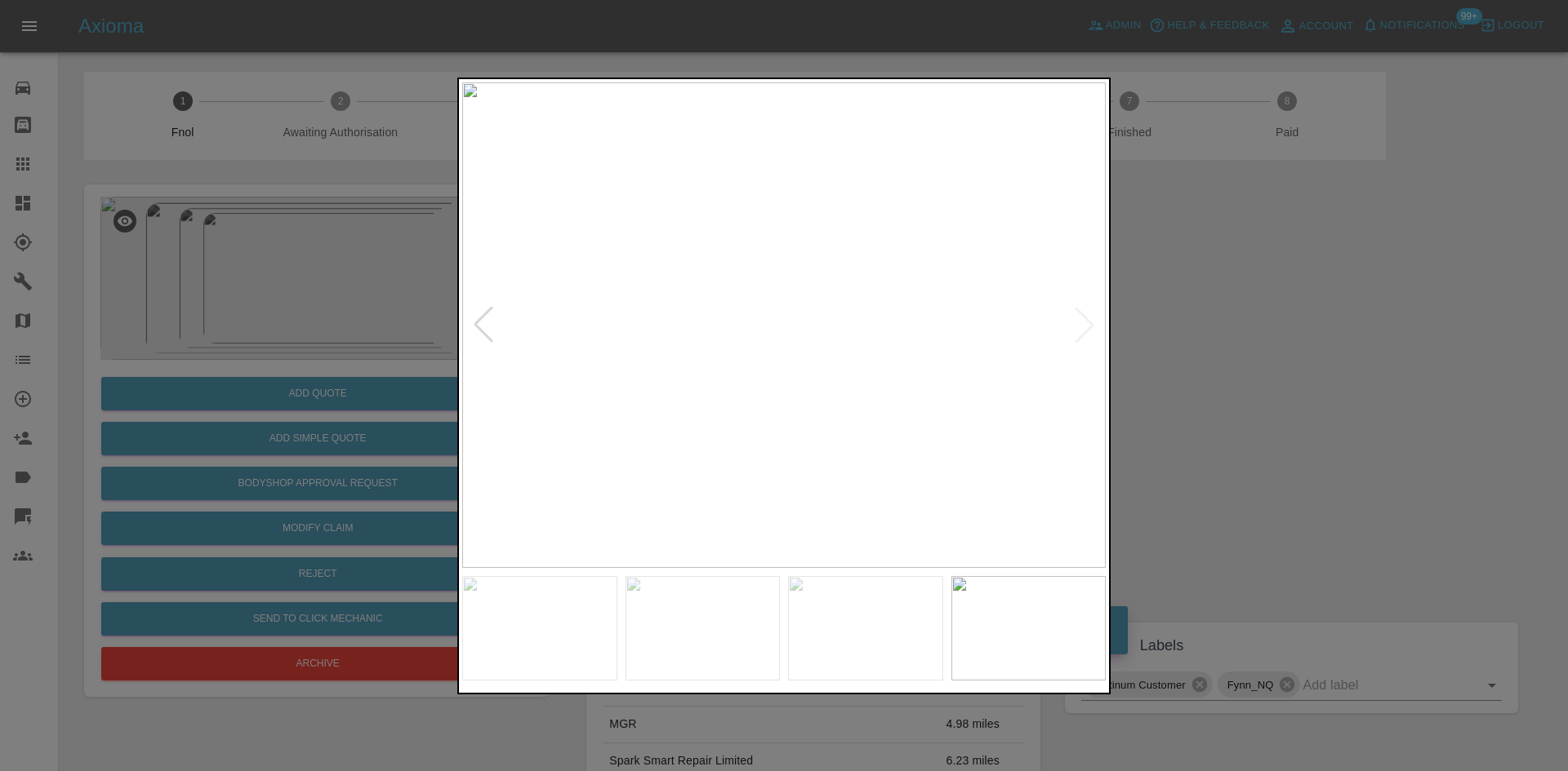
click at [266, 324] on div at bounding box center [784, 385] width 1568 height 771
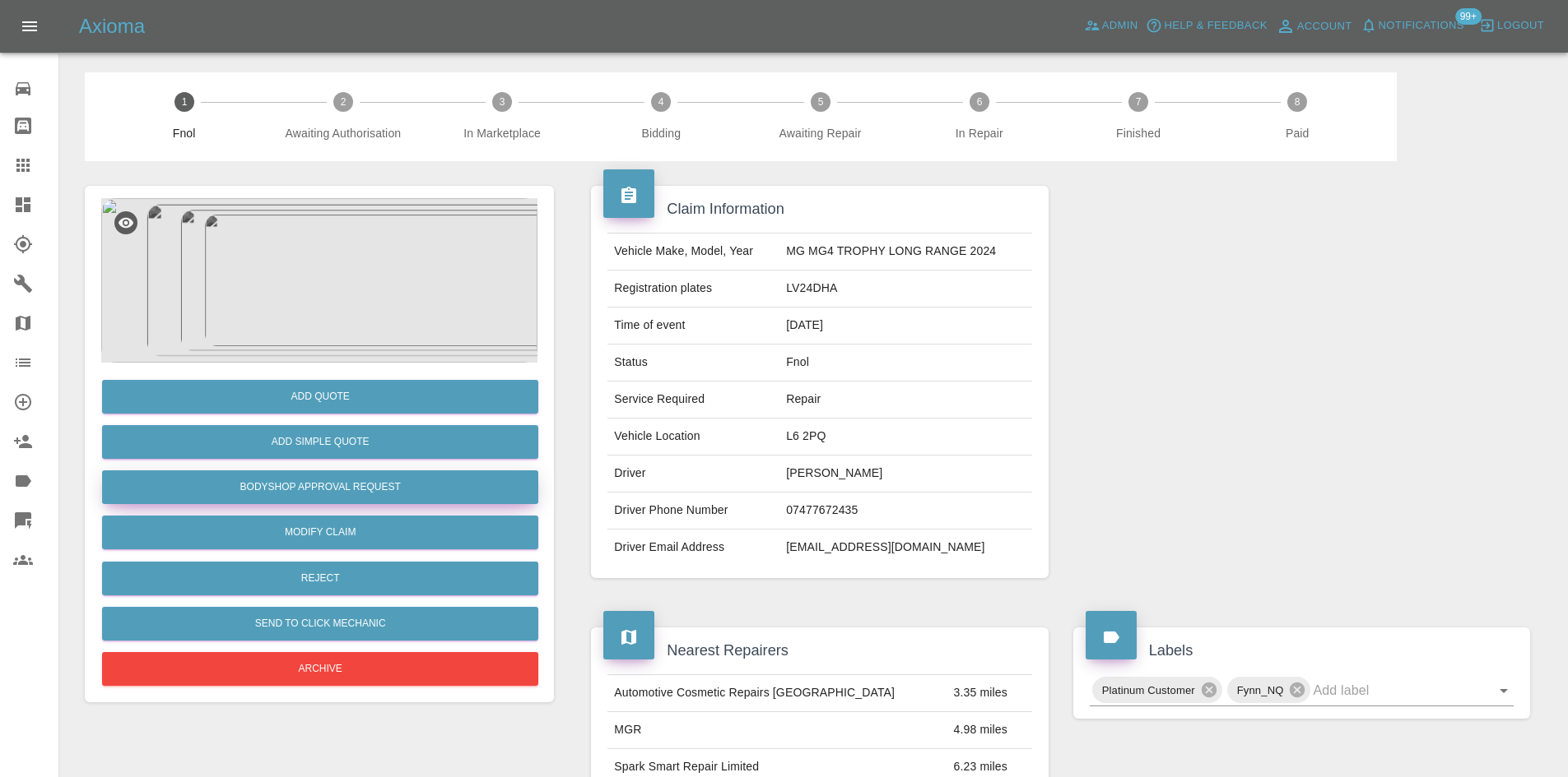
click at [319, 497] on button "Bodyshop Approval Request" at bounding box center [320, 487] width 436 height 34
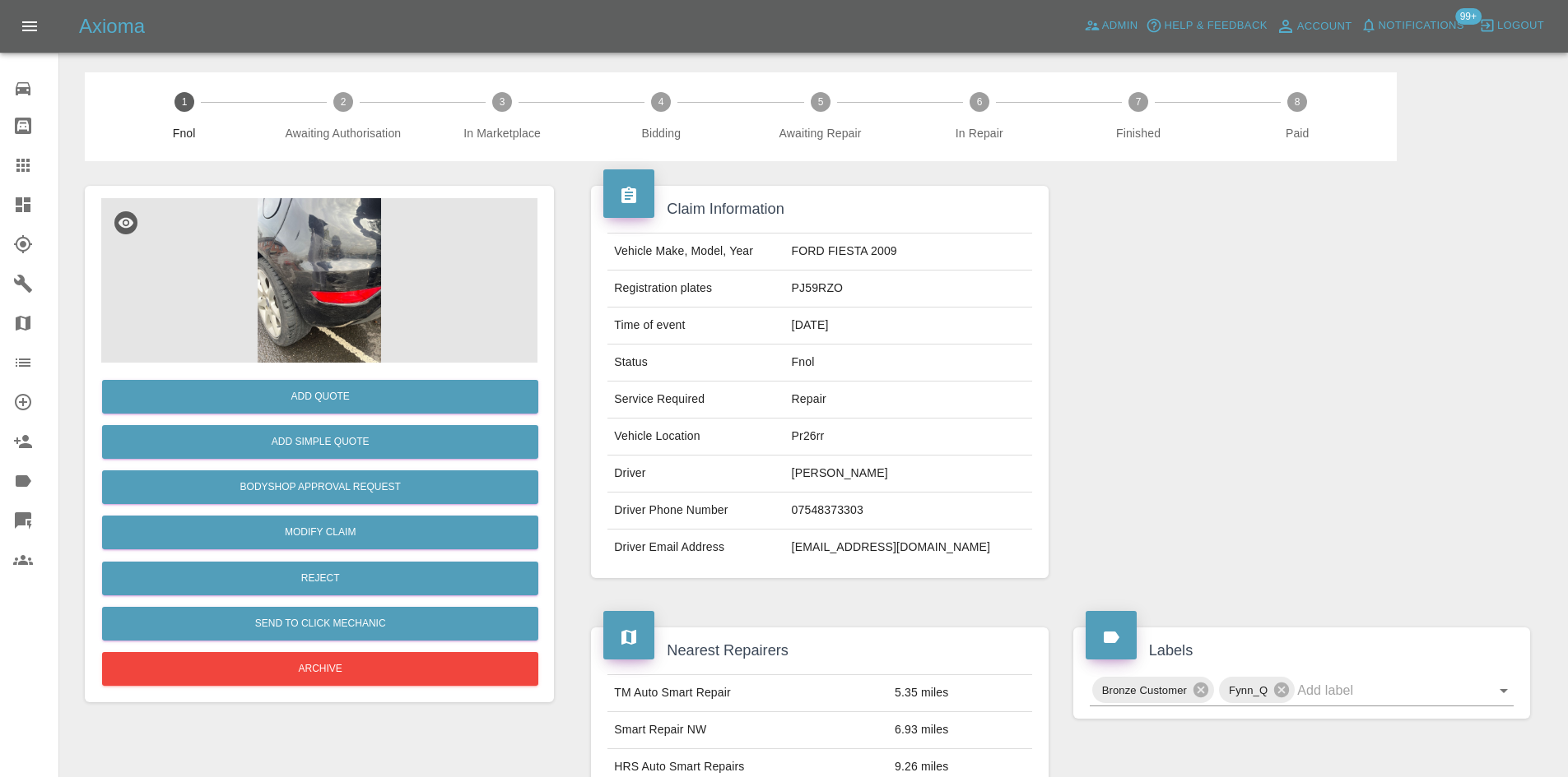
click at [309, 258] on img at bounding box center [319, 281] width 436 height 165
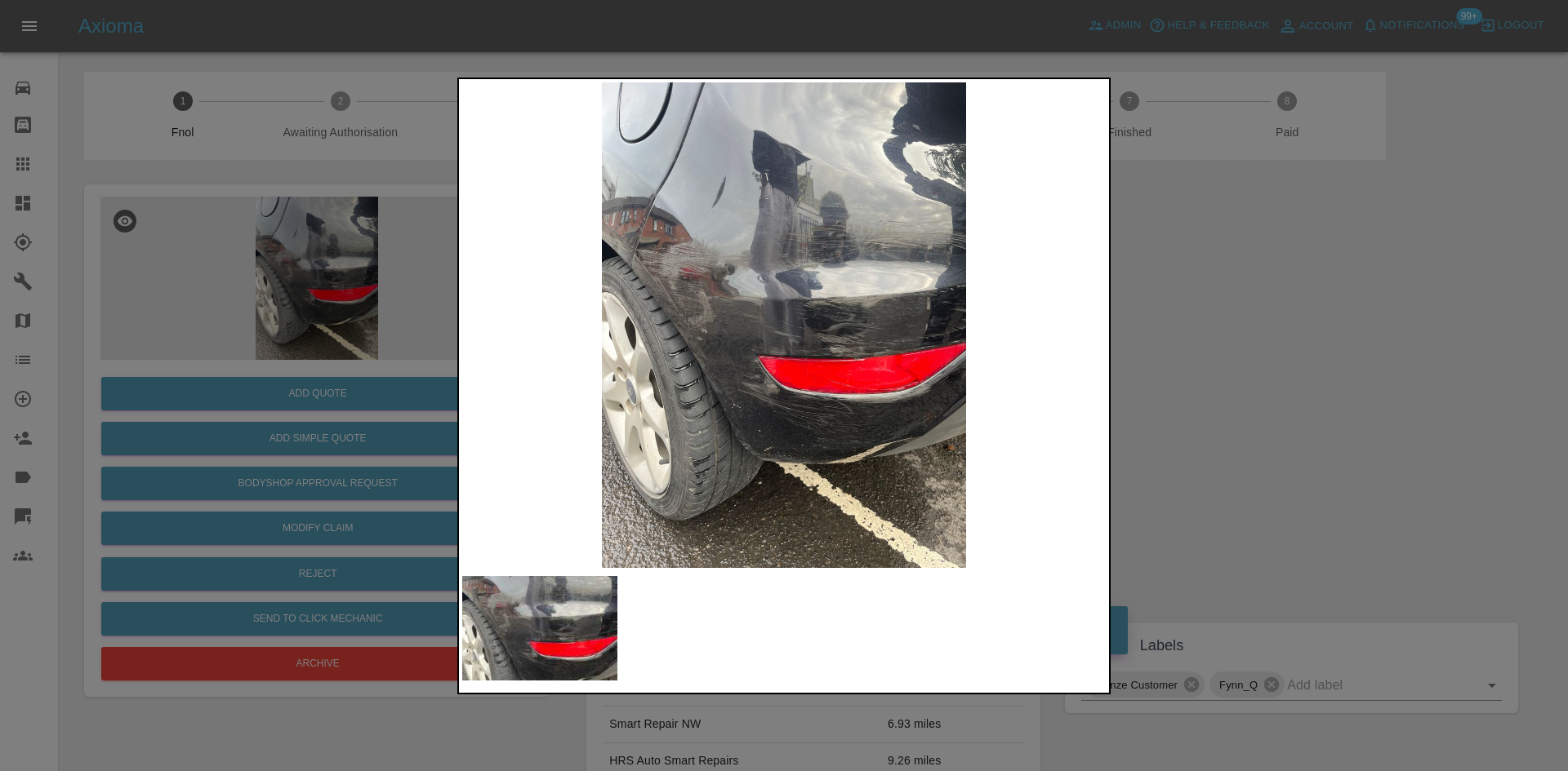
click at [761, 400] on img at bounding box center [784, 326] width 644 height 485
click at [651, 236] on img at bounding box center [784, 326] width 644 height 485
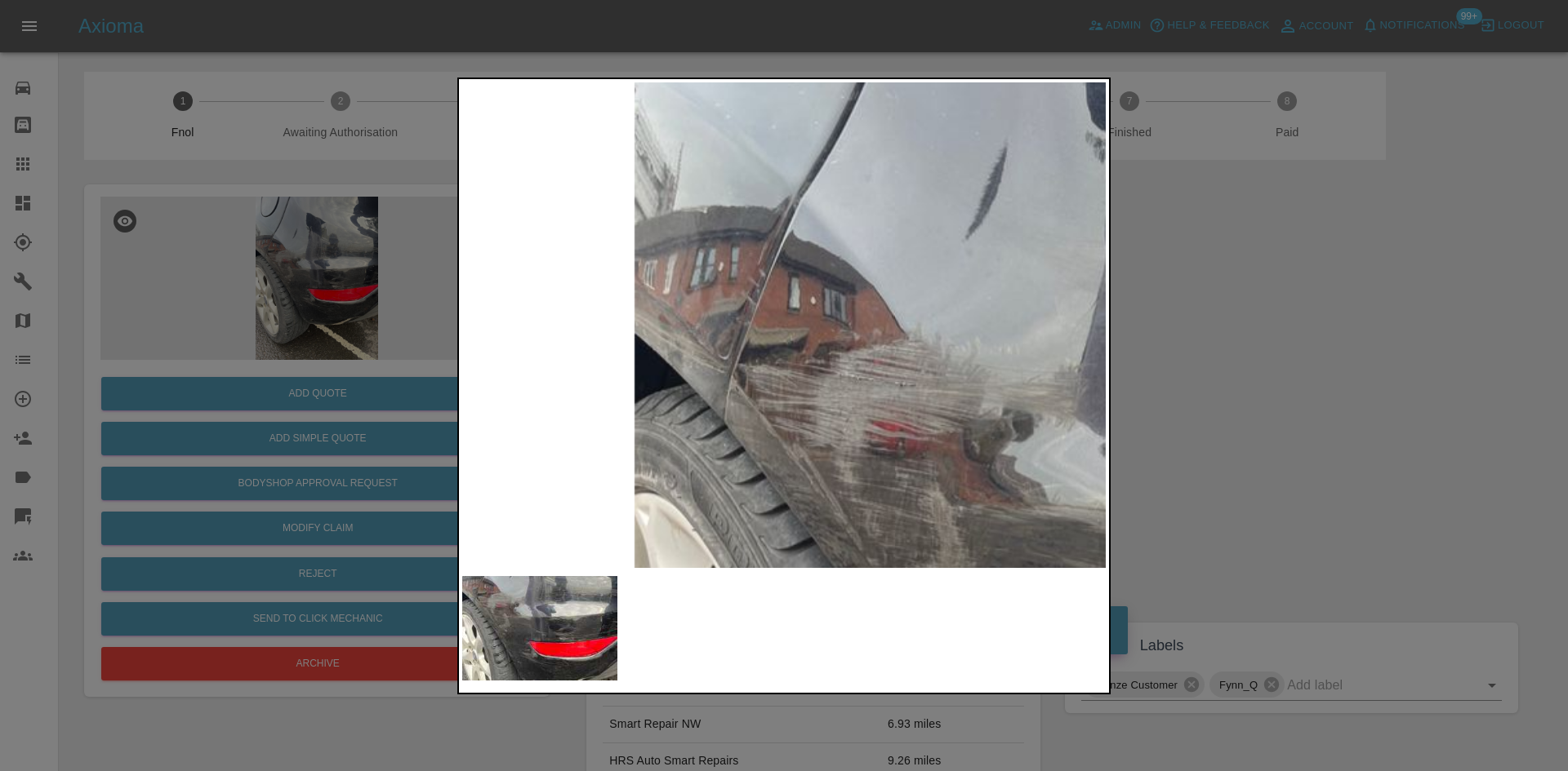
click at [783, 380] on img at bounding box center [1181, 592] width 1931 height 1458
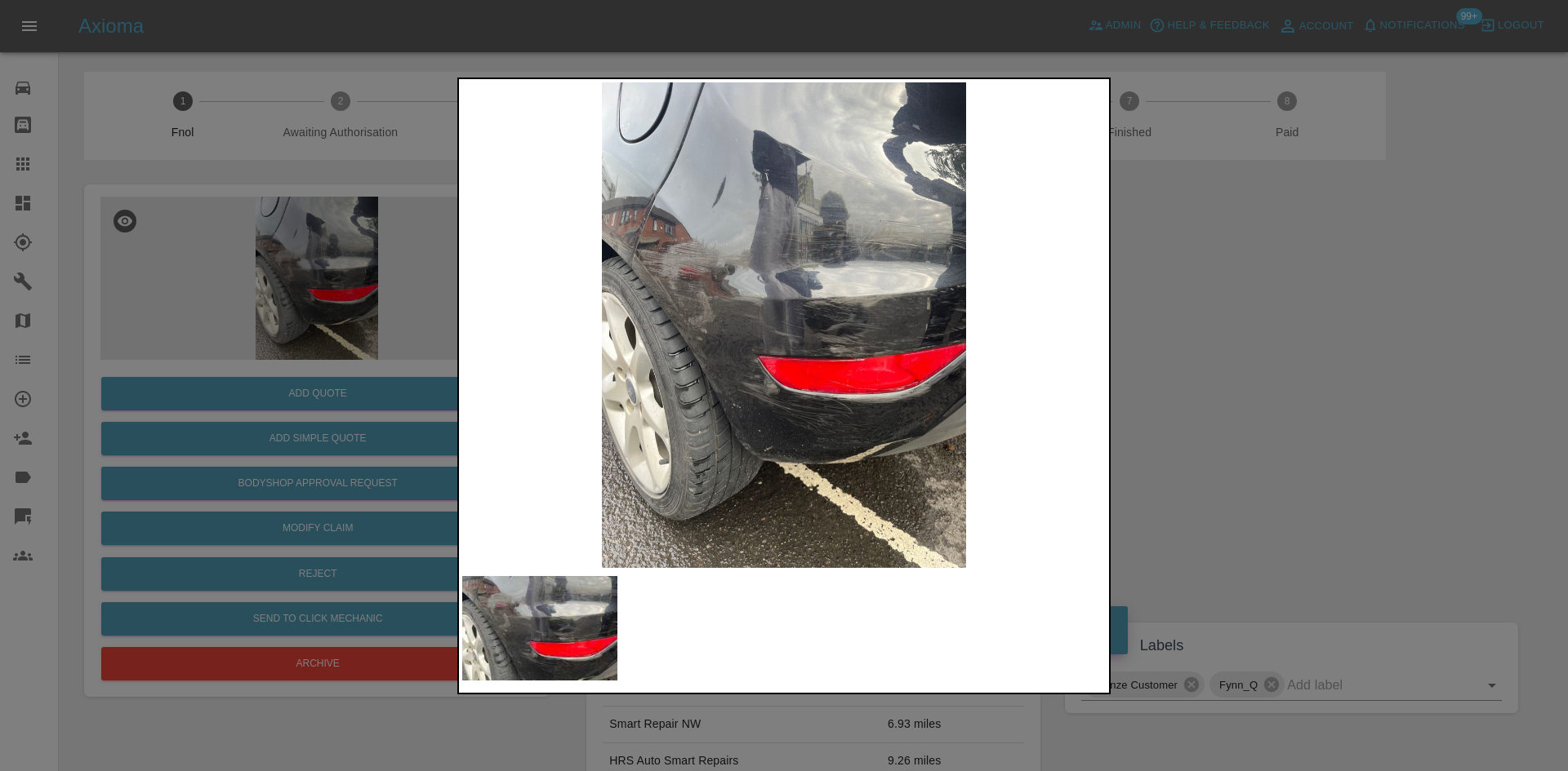
click at [654, 412] on img at bounding box center [784, 326] width 644 height 485
click at [743, 287] on img at bounding box center [784, 326] width 644 height 485
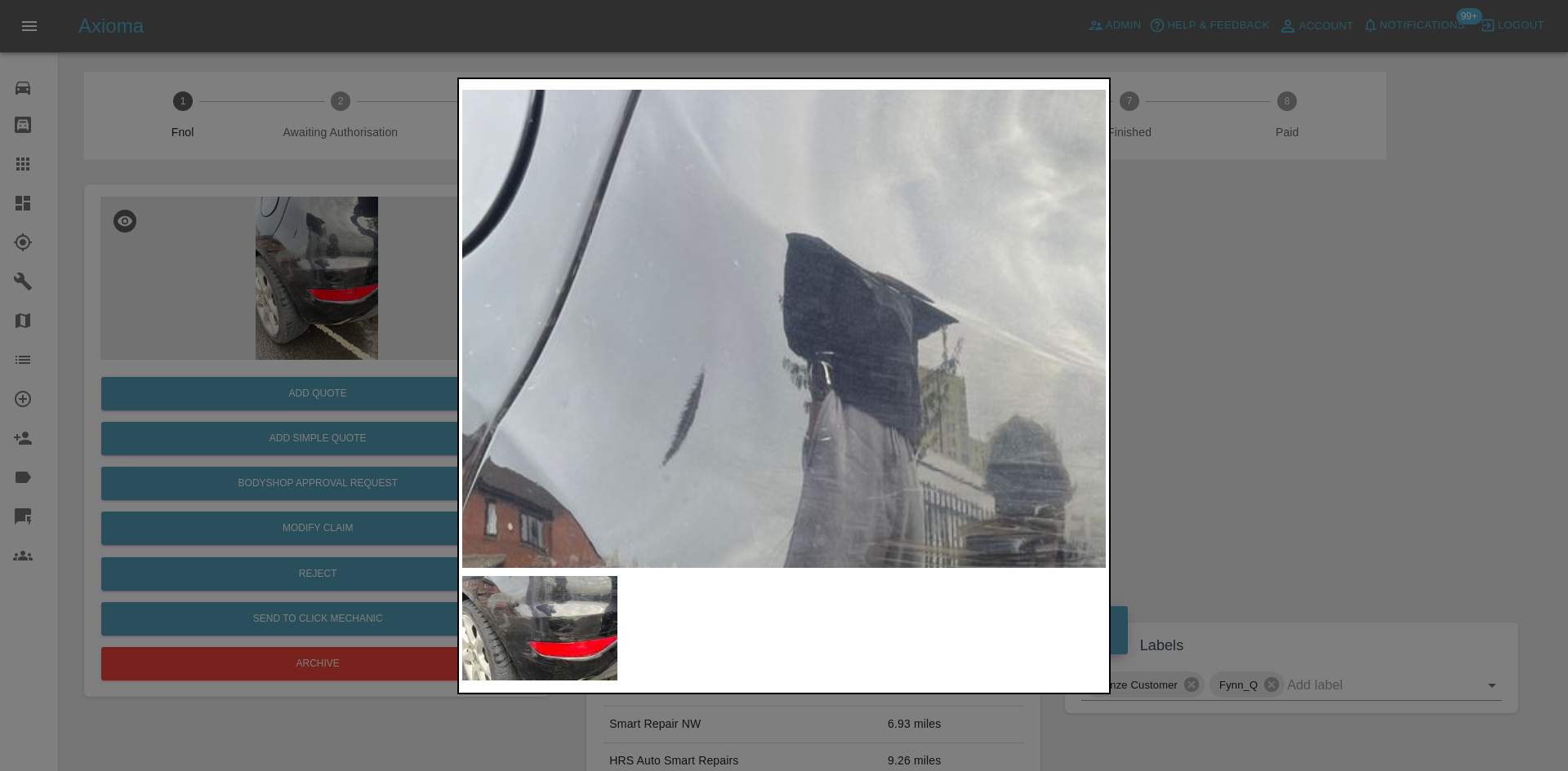
click at [653, 621] on div at bounding box center [784, 386] width 653 height 618
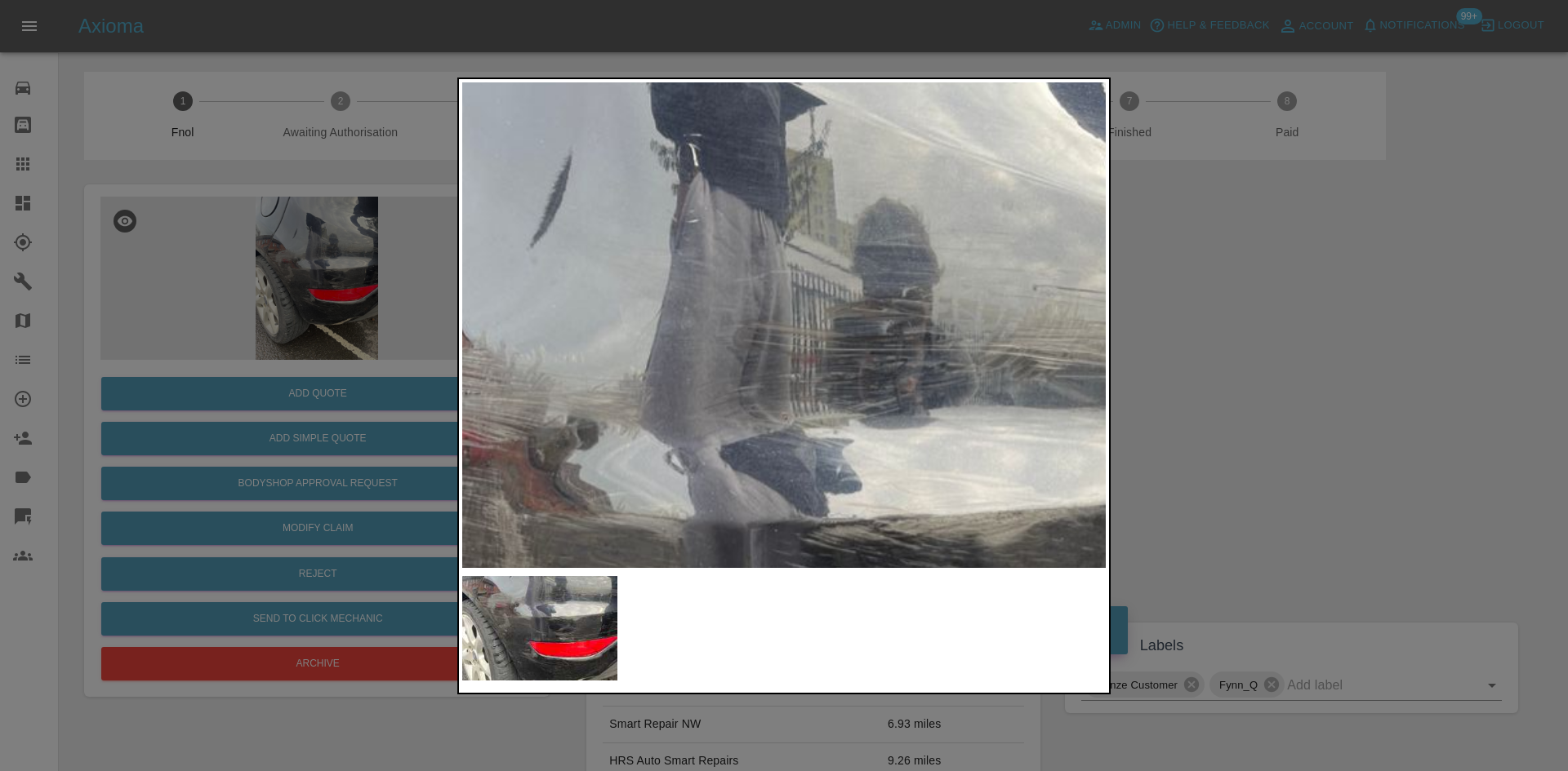
click at [749, 253] on img at bounding box center [745, 600] width 1931 height 1458
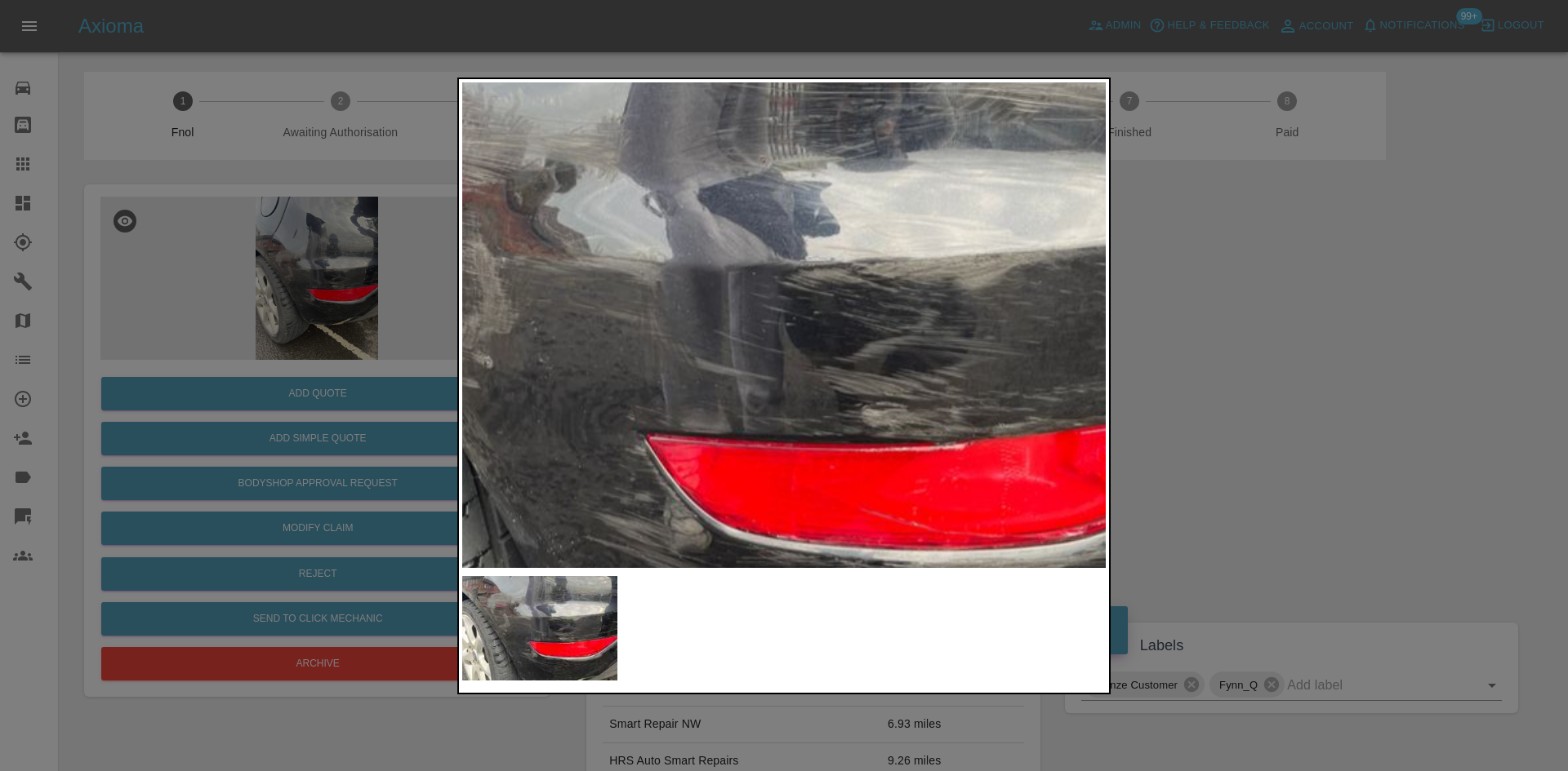
click at [687, 244] on img at bounding box center [723, 343] width 1931 height 1458
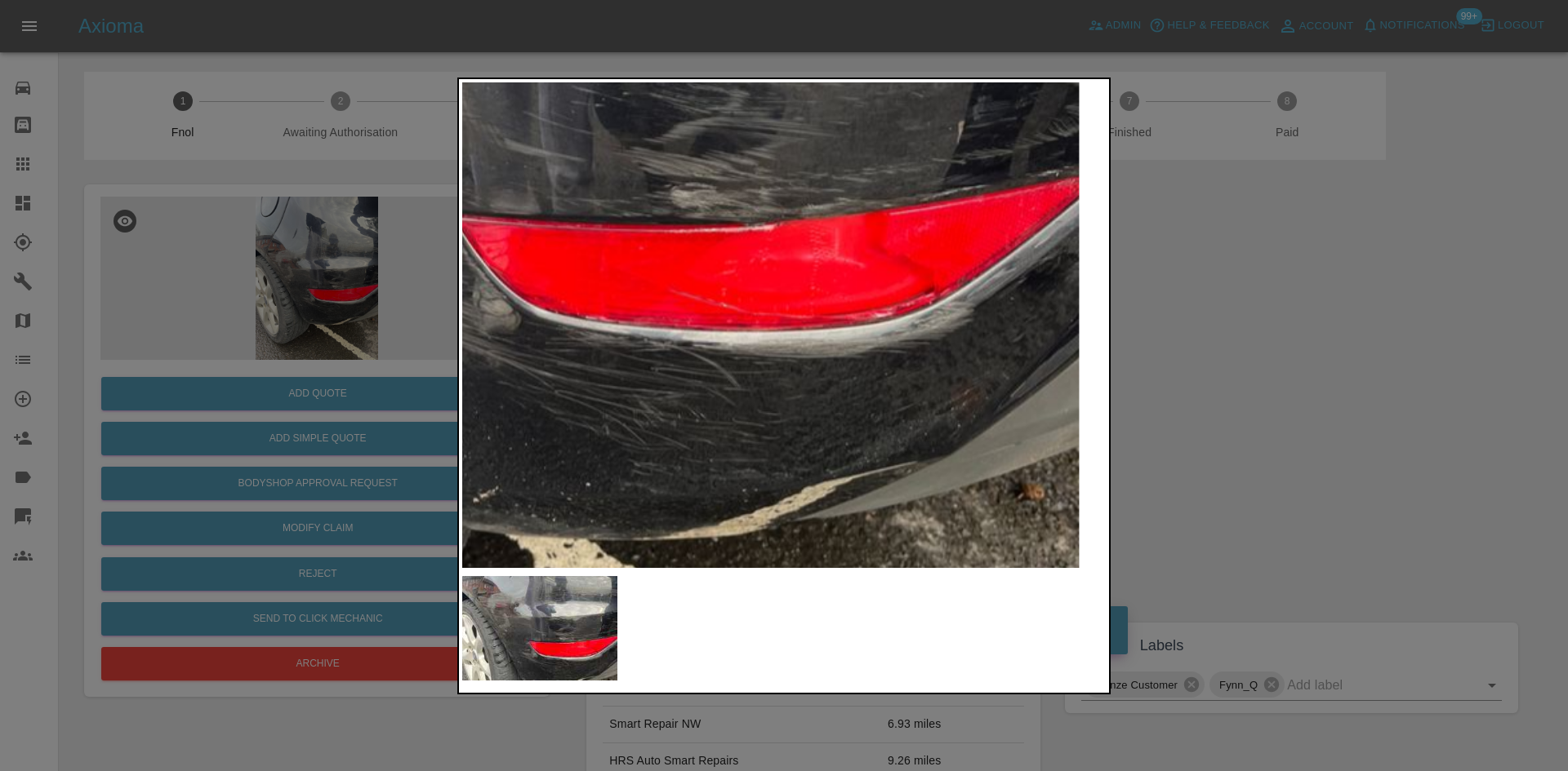
click at [896, 613] on div at bounding box center [784, 386] width 653 height 618
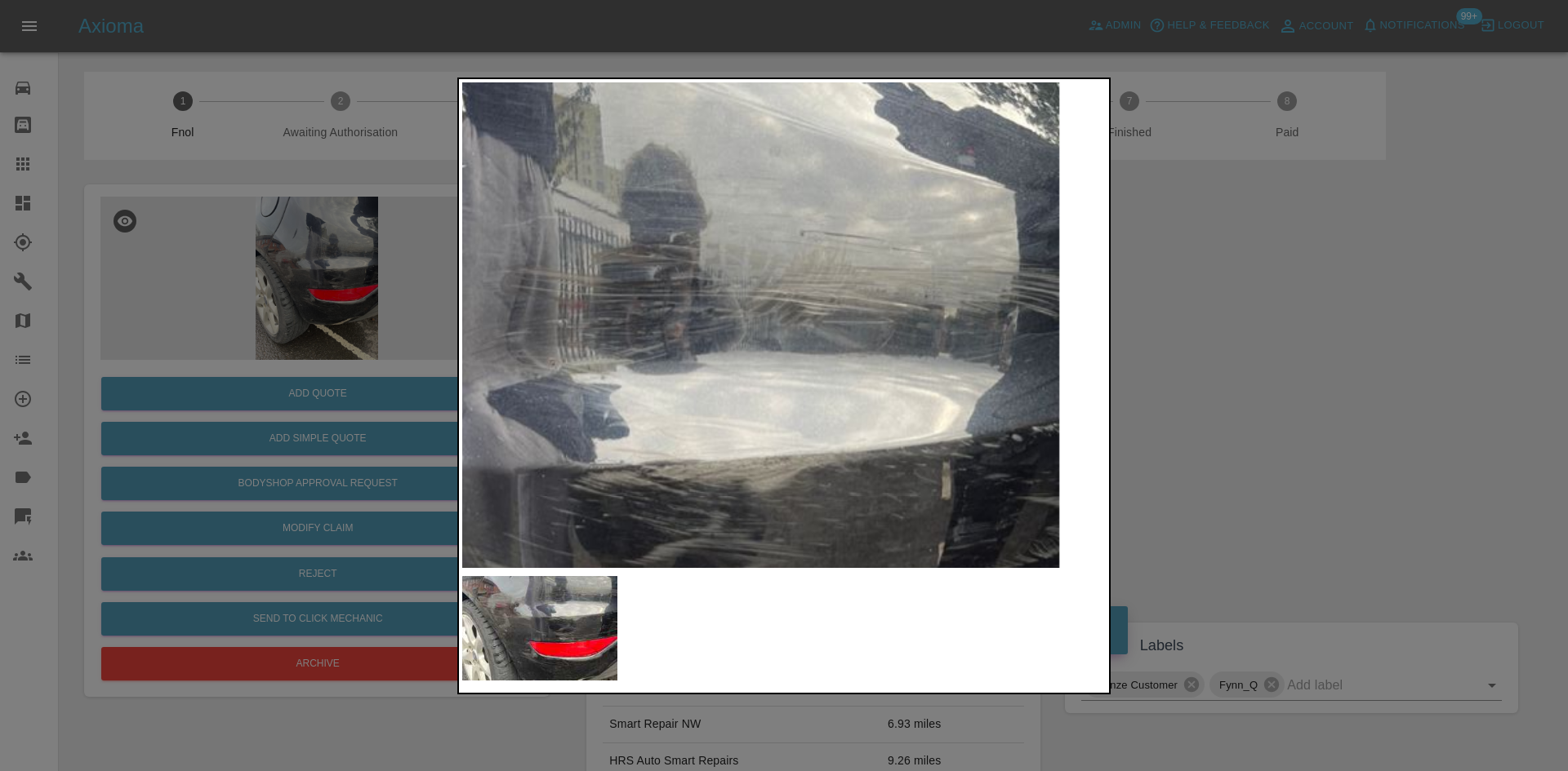
click at [1075, 519] on img at bounding box center [513, 546] width 1931 height 1458
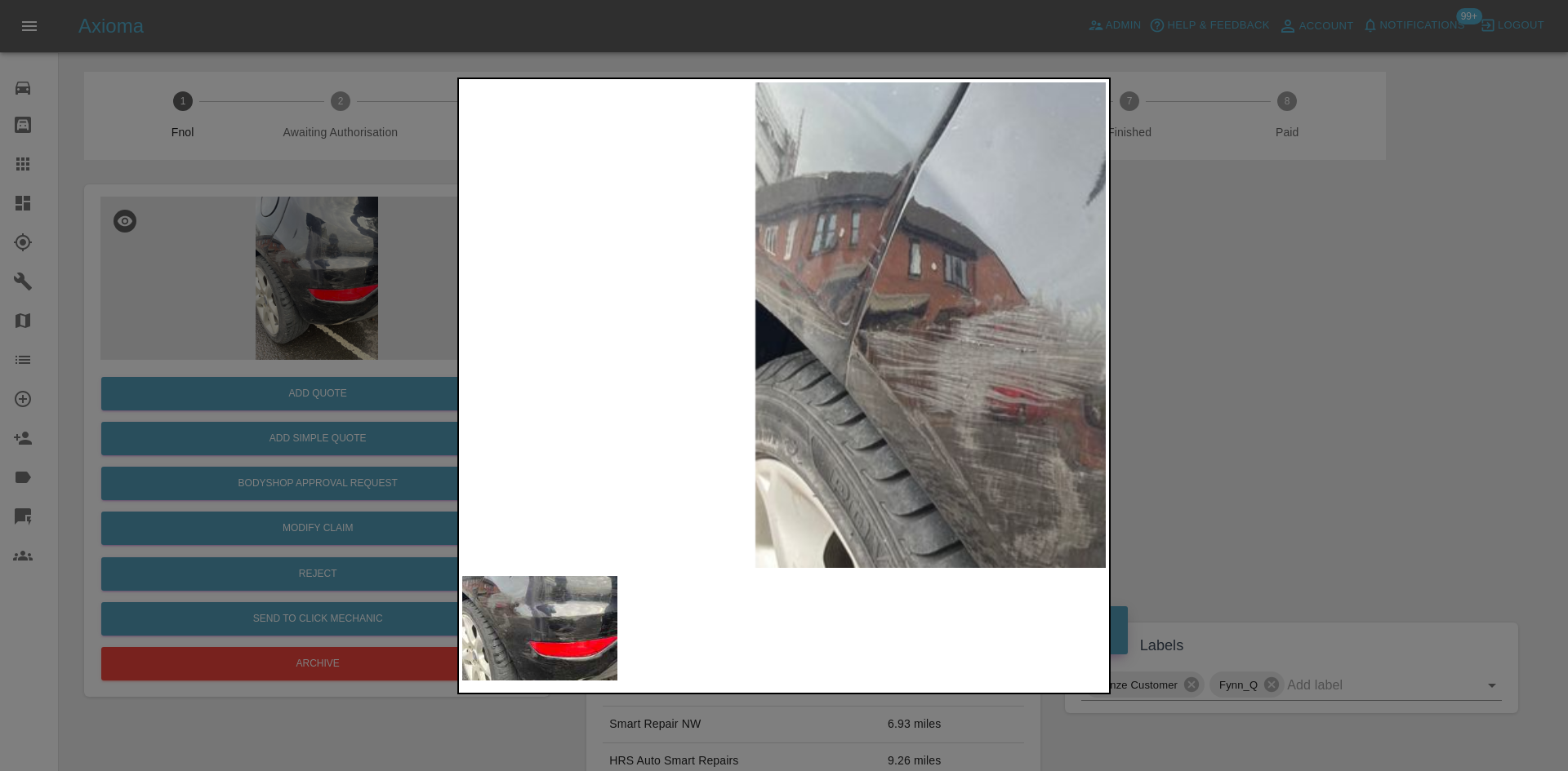
click at [997, 458] on img at bounding box center [1302, 559] width 1931 height 1458
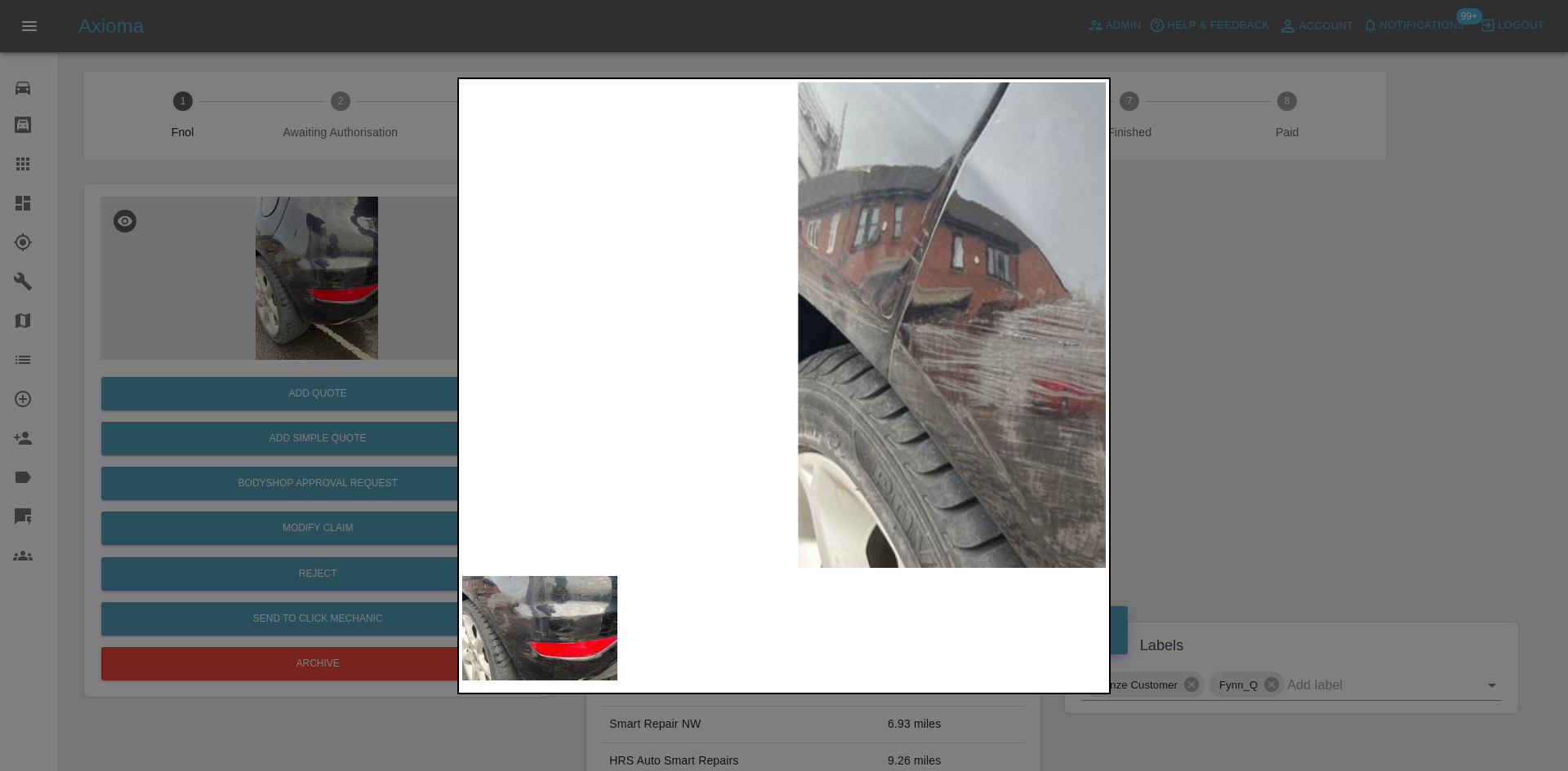
click at [997, 458] on img at bounding box center [1344, 552] width 1931 height 1458
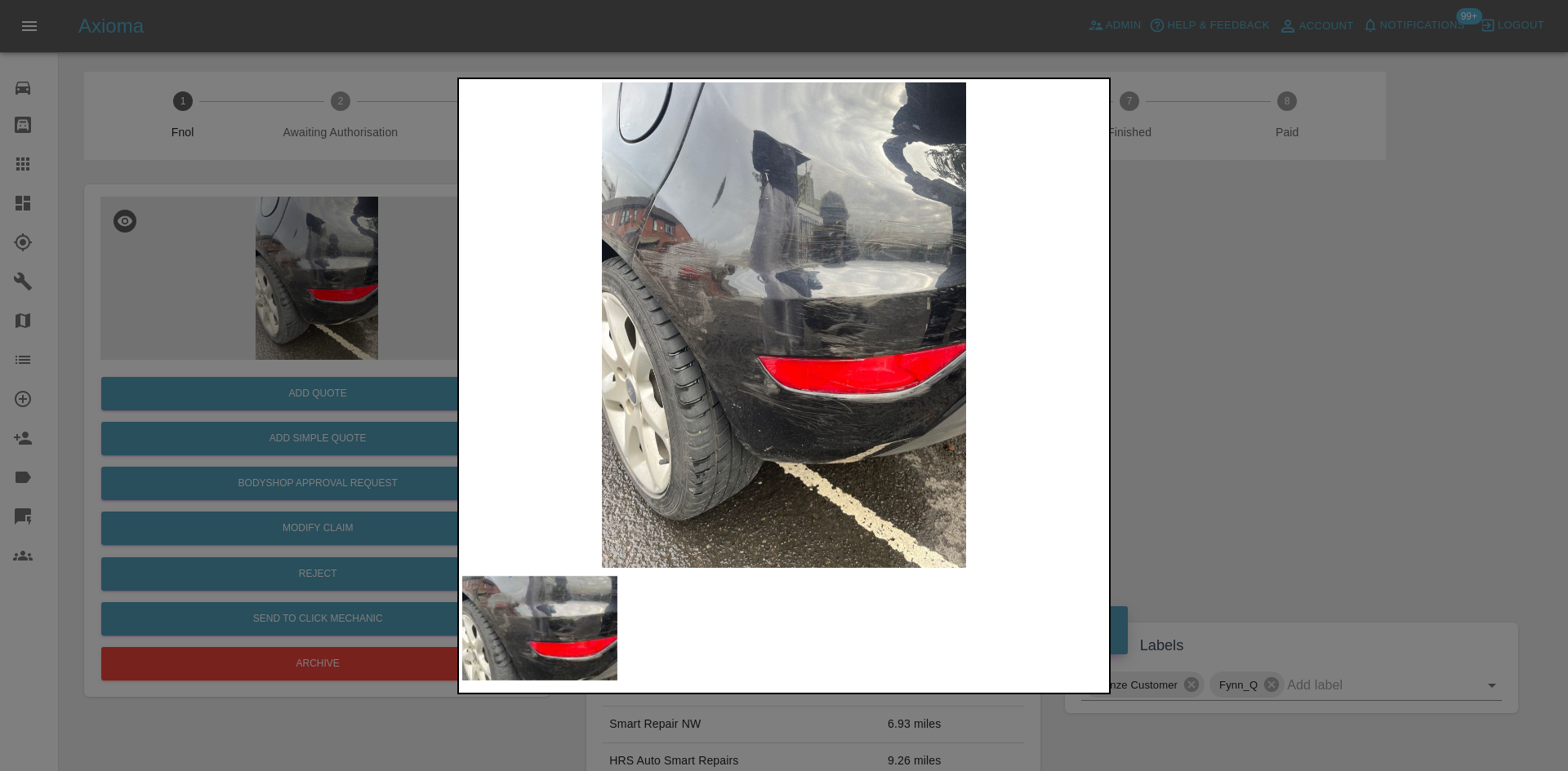
click at [239, 355] on div at bounding box center [784, 385] width 1568 height 771
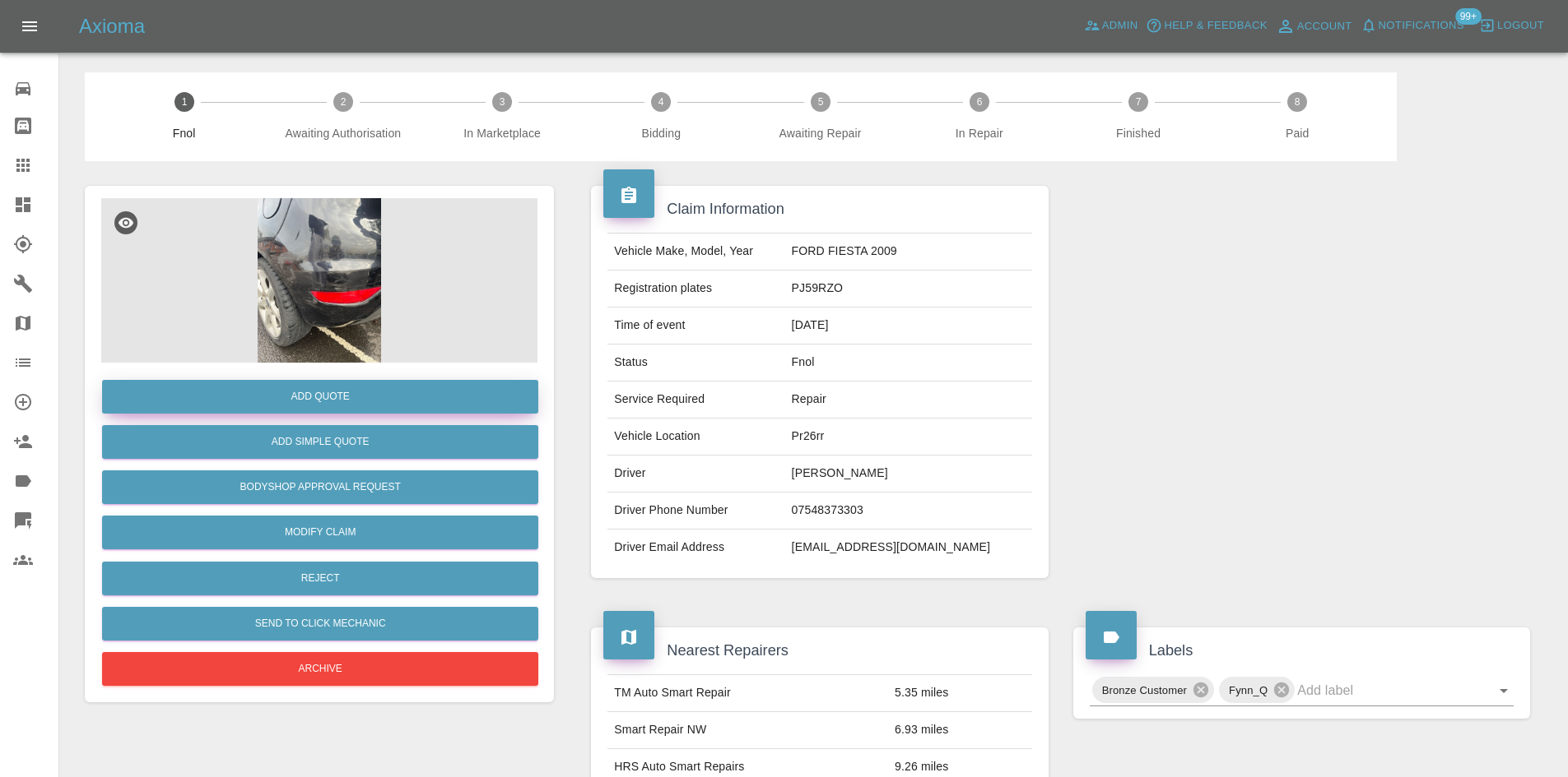
click at [293, 395] on button "Add Quote" at bounding box center [320, 396] width 436 height 34
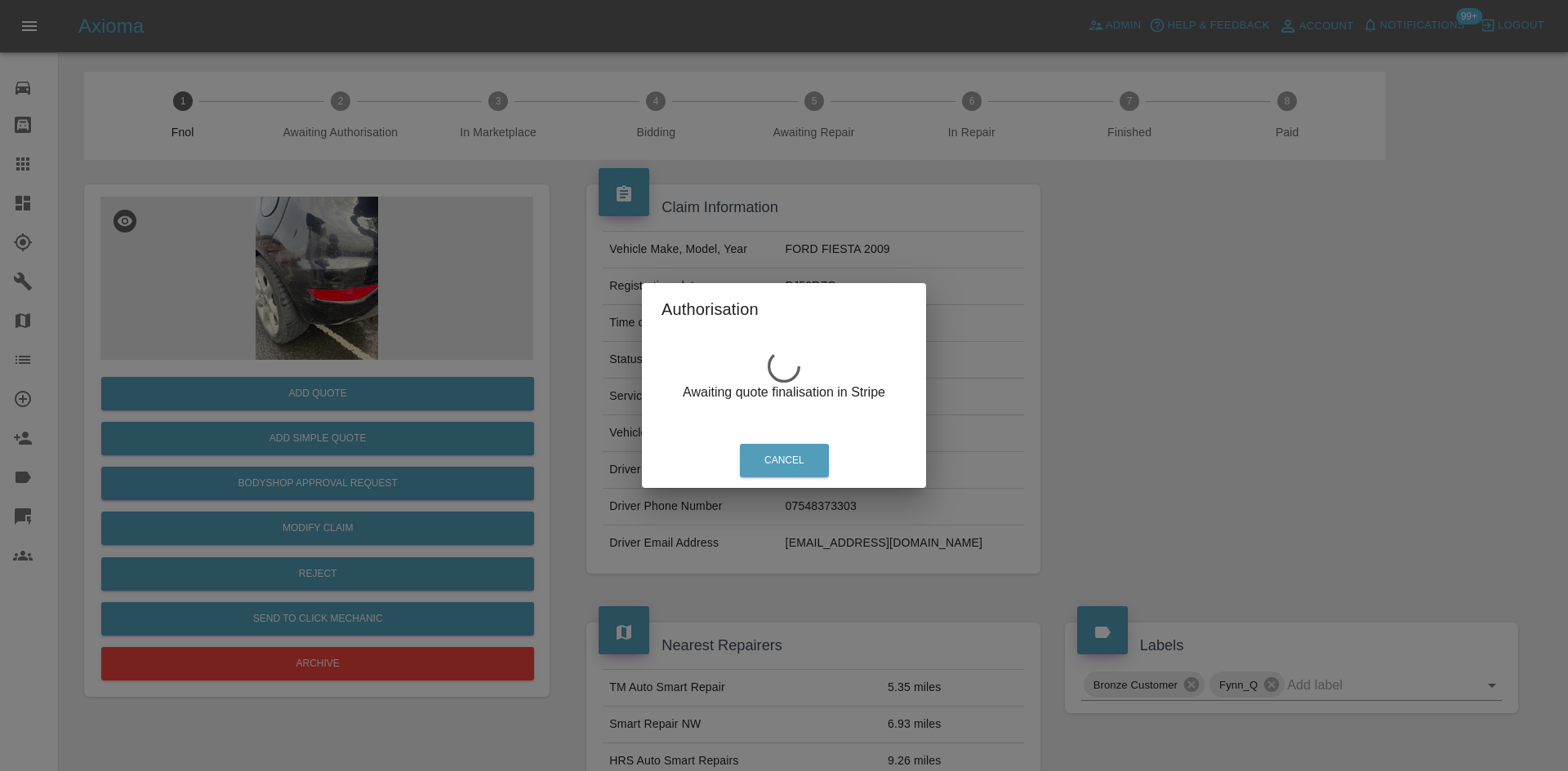
drag, startPoint x: 245, startPoint y: 290, endPoint x: 238, endPoint y: 302, distance: 13.9
click at [247, 290] on div "Authorisation Awaiting quote finalisation in Stripe Cancel" at bounding box center [784, 385] width 1568 height 771
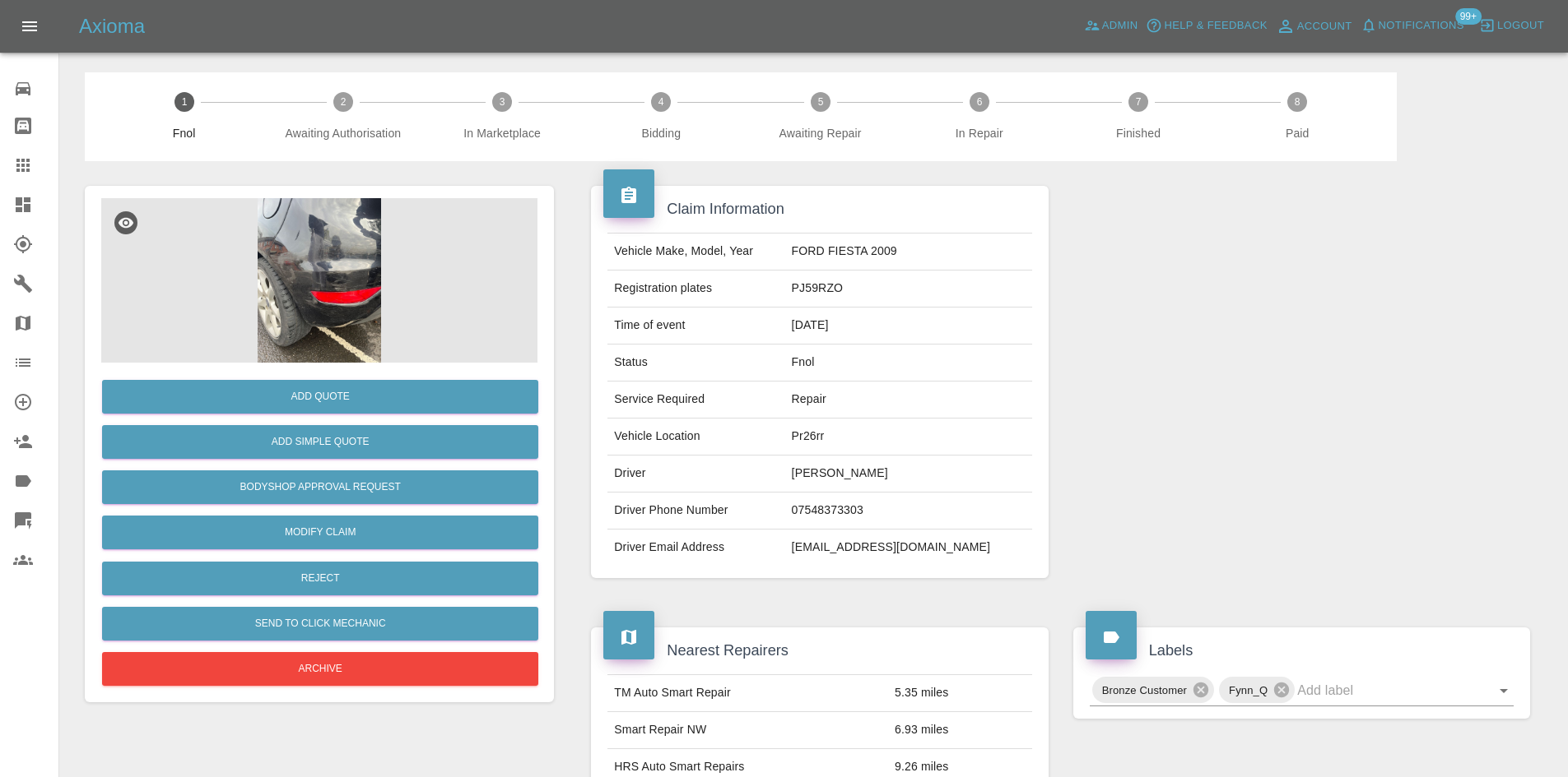
click at [261, 291] on img at bounding box center [319, 281] width 436 height 165
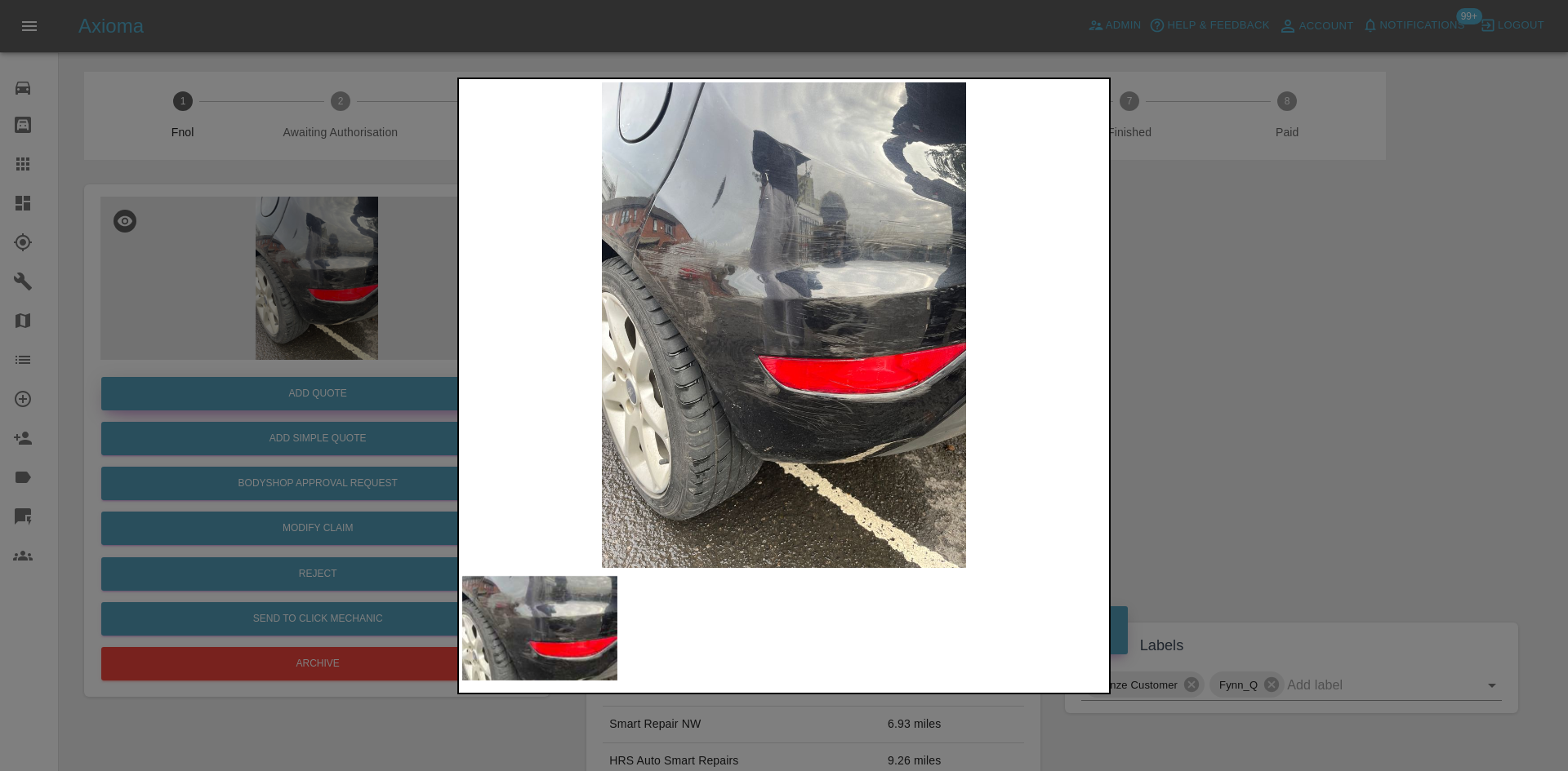
drag, startPoint x: 94, startPoint y: 326, endPoint x: 212, endPoint y: 392, distance: 135.2
click at [100, 329] on div at bounding box center [784, 385] width 1568 height 771
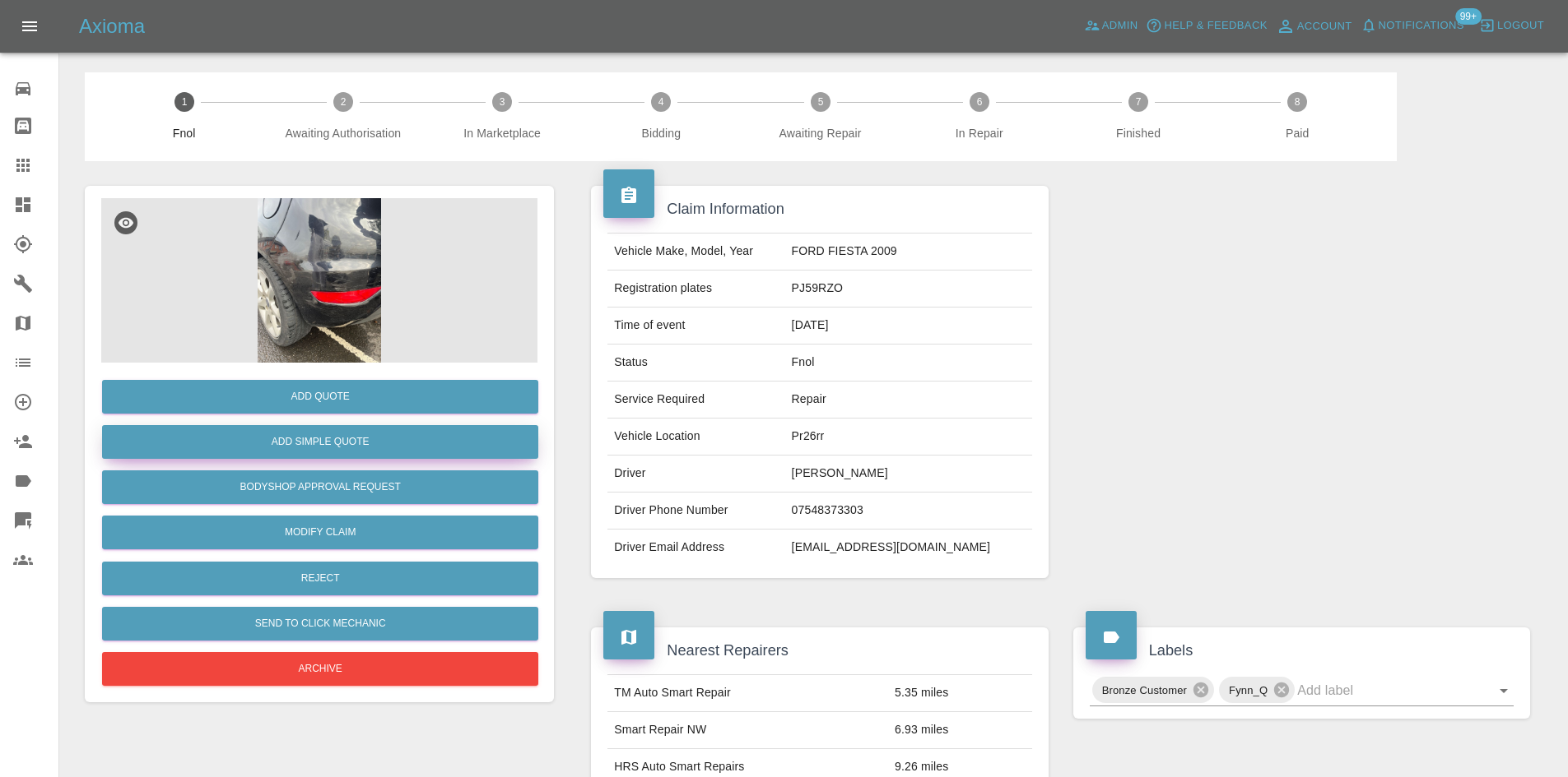
click at [259, 437] on button "Add Simple Quote" at bounding box center [320, 442] width 436 height 34
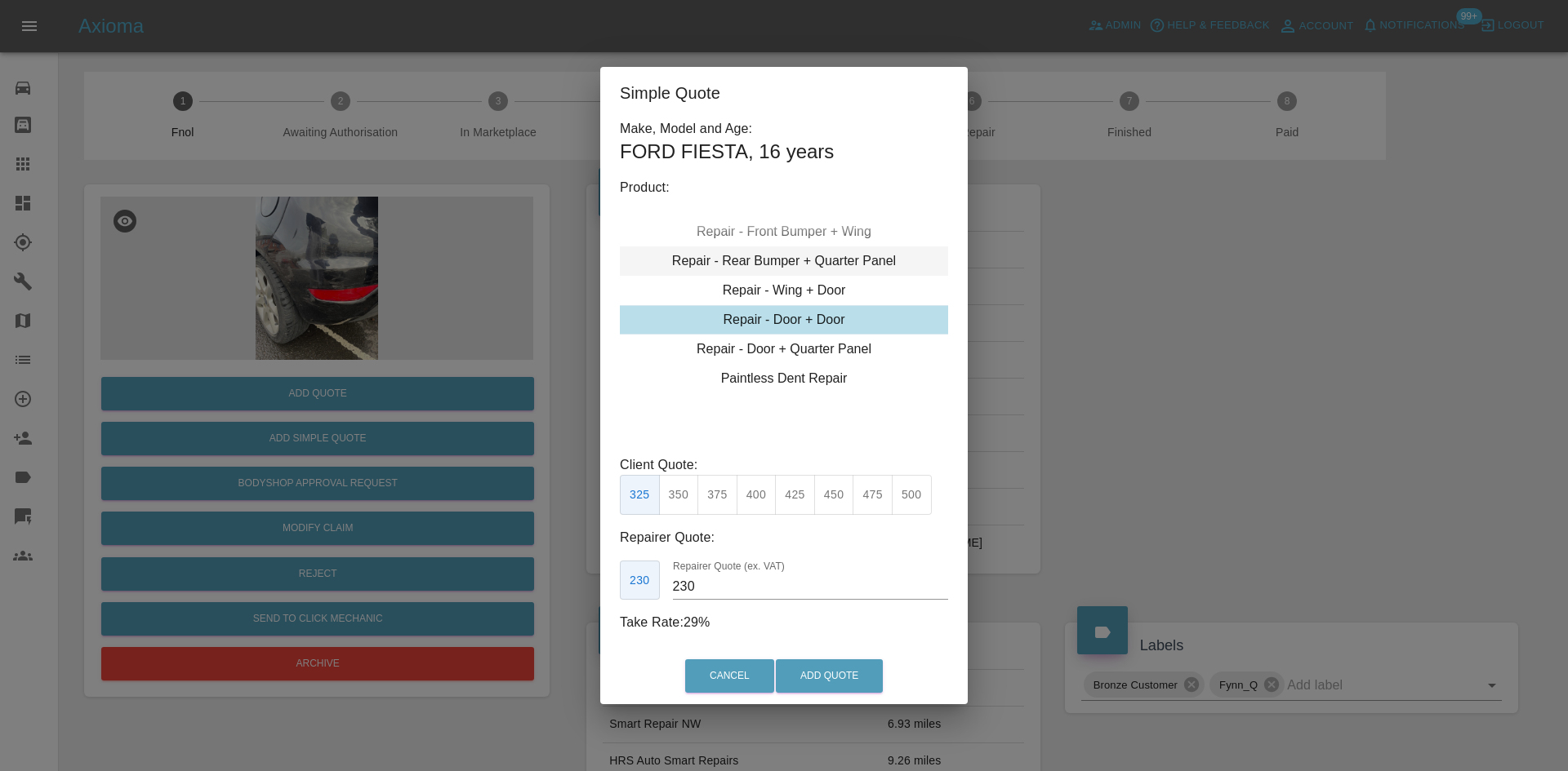
click at [784, 250] on div "Repair - Rear Bumper + Quarter Panel" at bounding box center [784, 261] width 328 height 30
drag, startPoint x: 684, startPoint y: 498, endPoint x: 691, endPoint y: 519, distance: 22.1
click at [685, 501] on button "325" at bounding box center [678, 495] width 40 height 40
drag, startPoint x: 717, startPoint y: 598, endPoint x: 417, endPoint y: 598, distance: 300.0
click at [535, 598] on div "Simple Quote Make, Model and Age: FORD FIESTA , 16 years Product: Repair - Fron…" at bounding box center [784, 385] width 1568 height 771
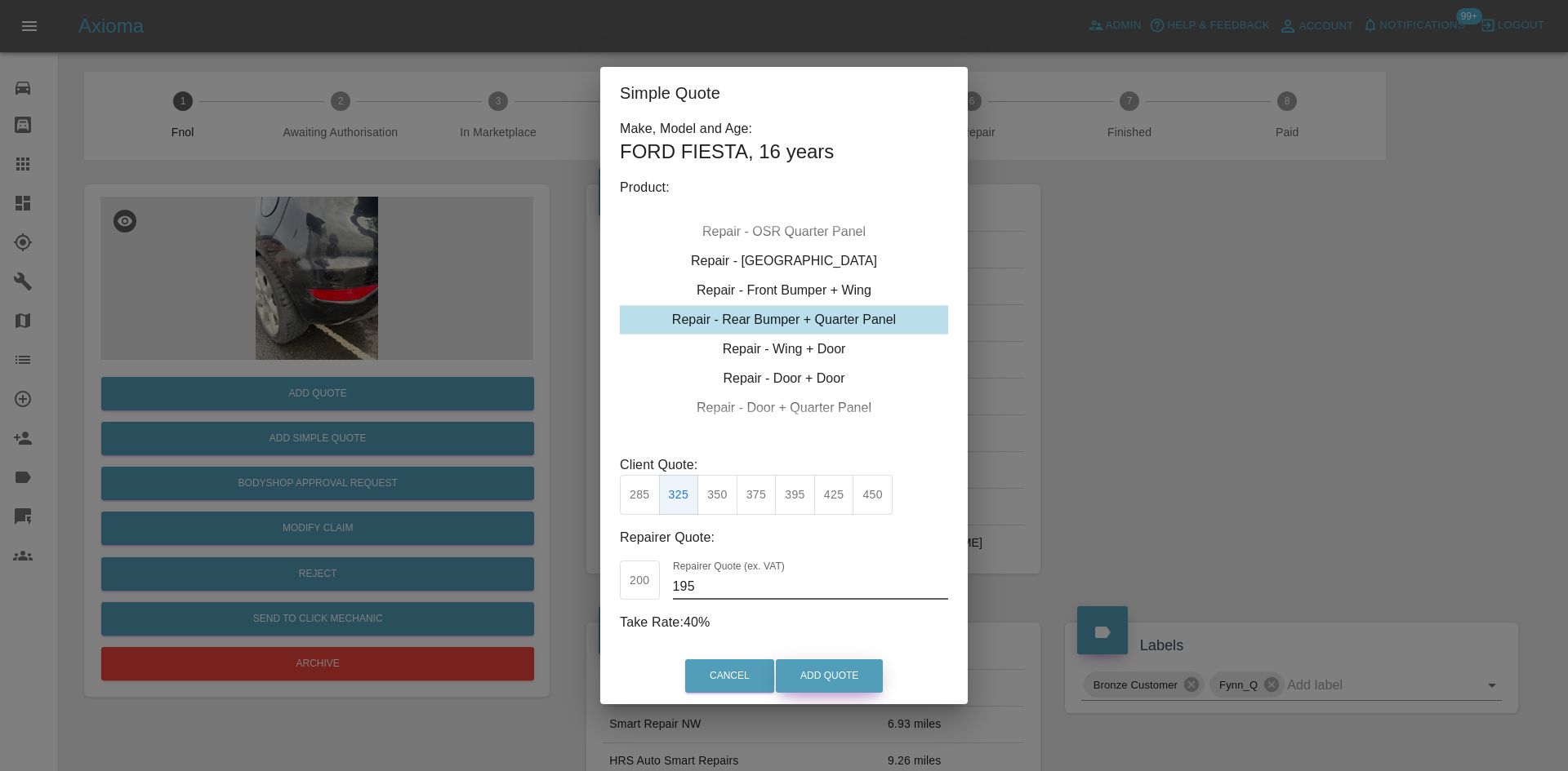
type input "195"
click at [847, 683] on button "Add Quote" at bounding box center [829, 676] width 107 height 33
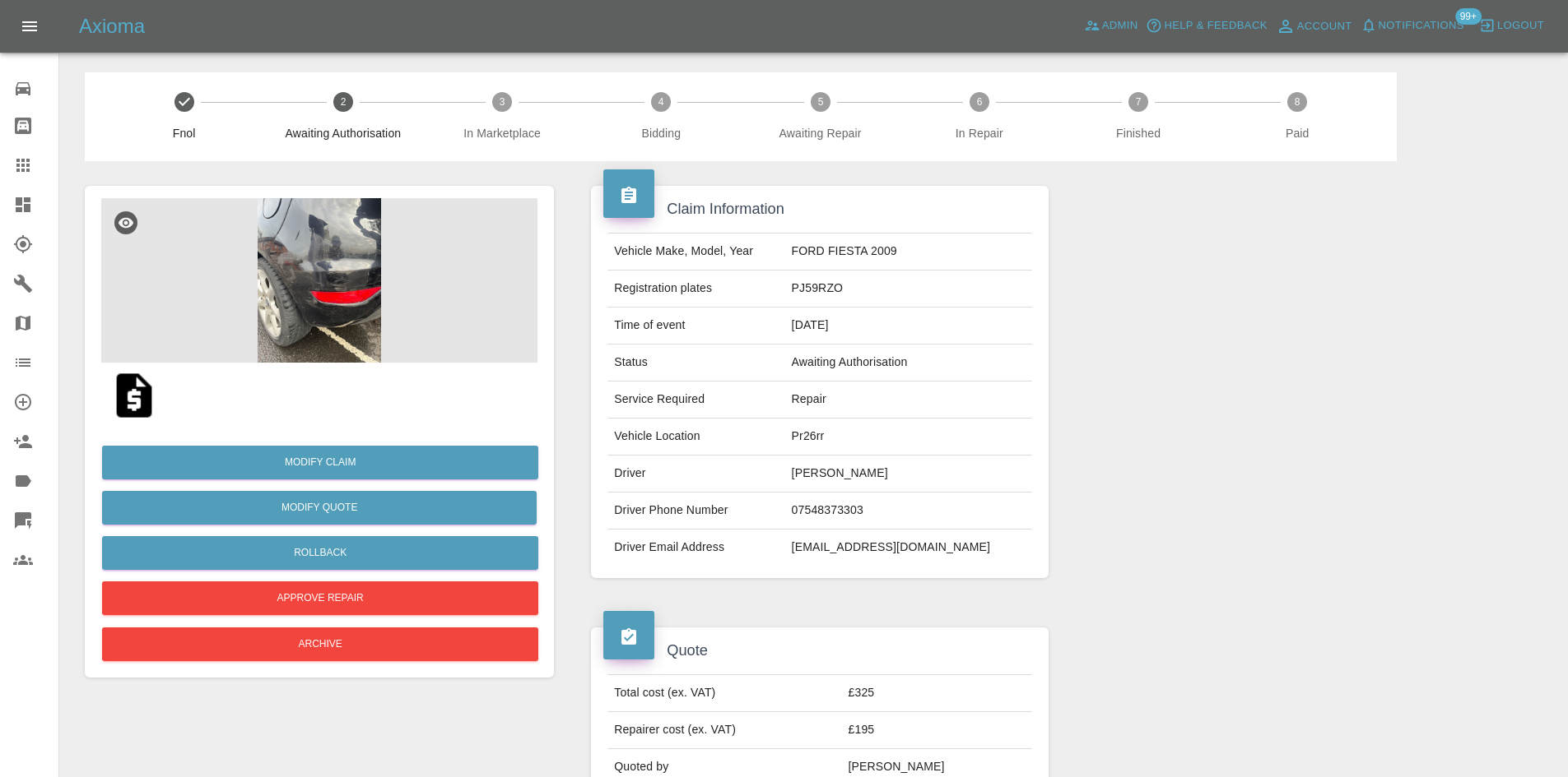
click at [324, 228] on img at bounding box center [319, 281] width 436 height 165
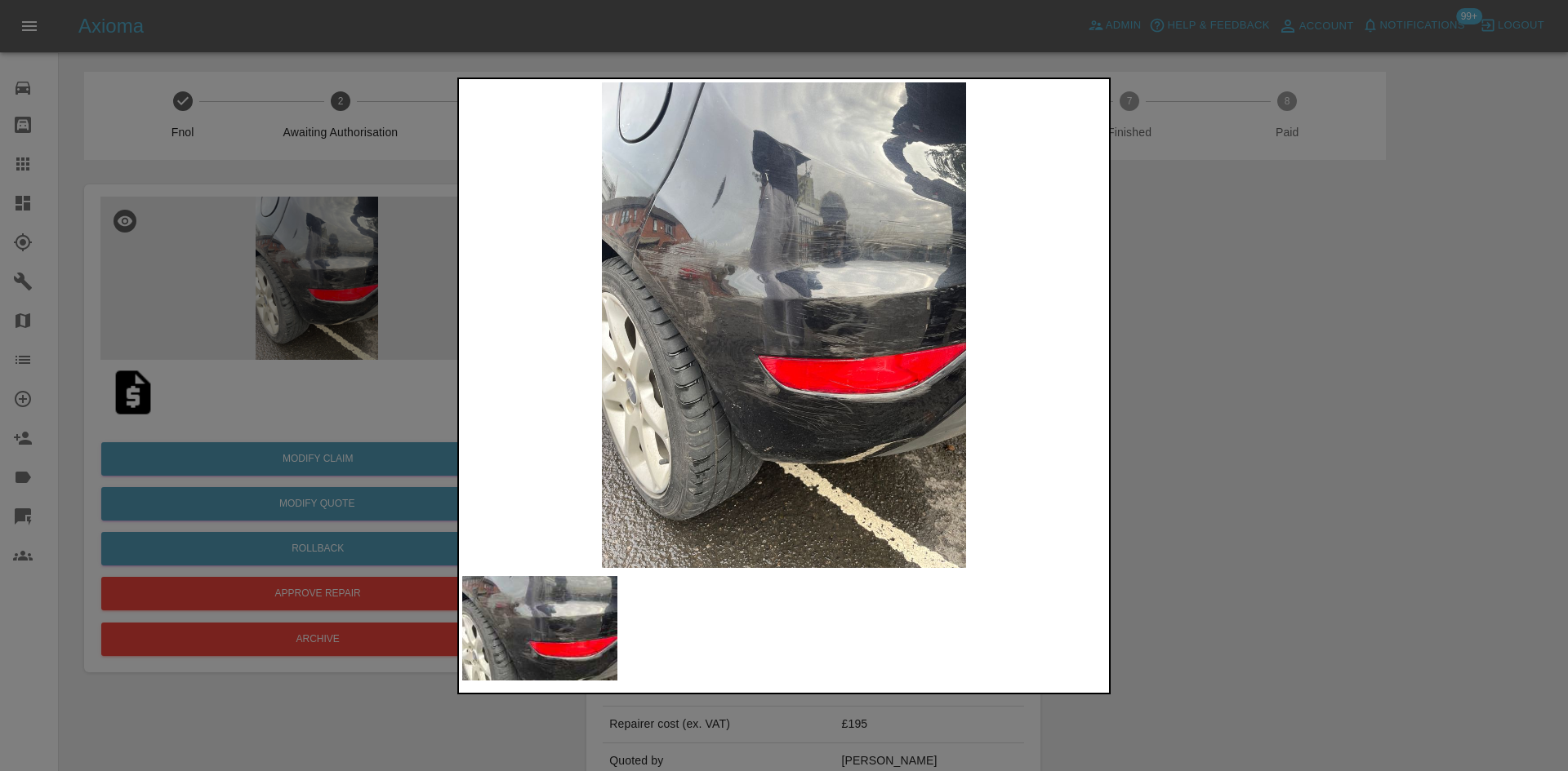
click at [312, 267] on div at bounding box center [784, 385] width 1568 height 771
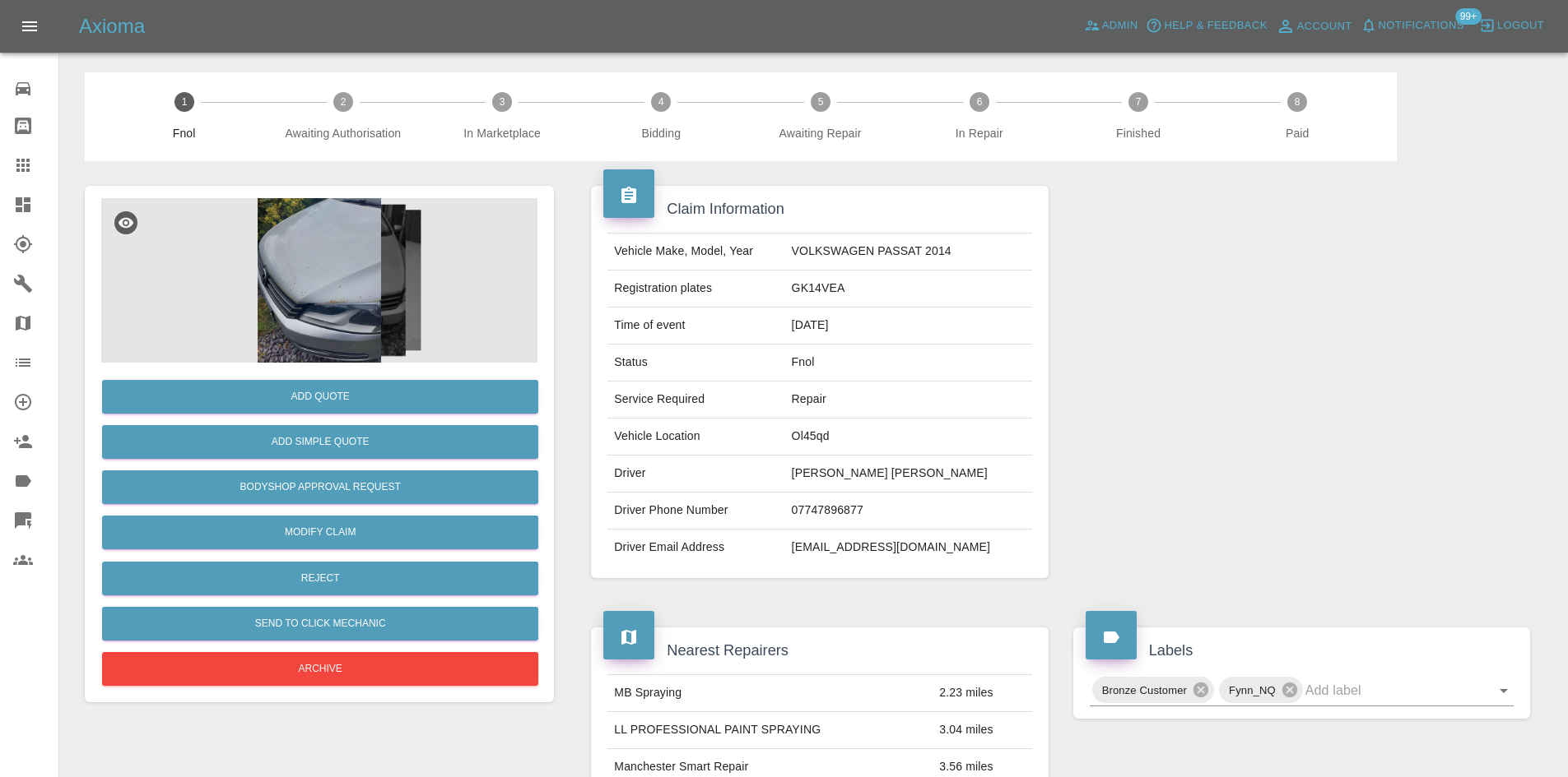
click at [309, 245] on img at bounding box center [319, 281] width 436 height 165
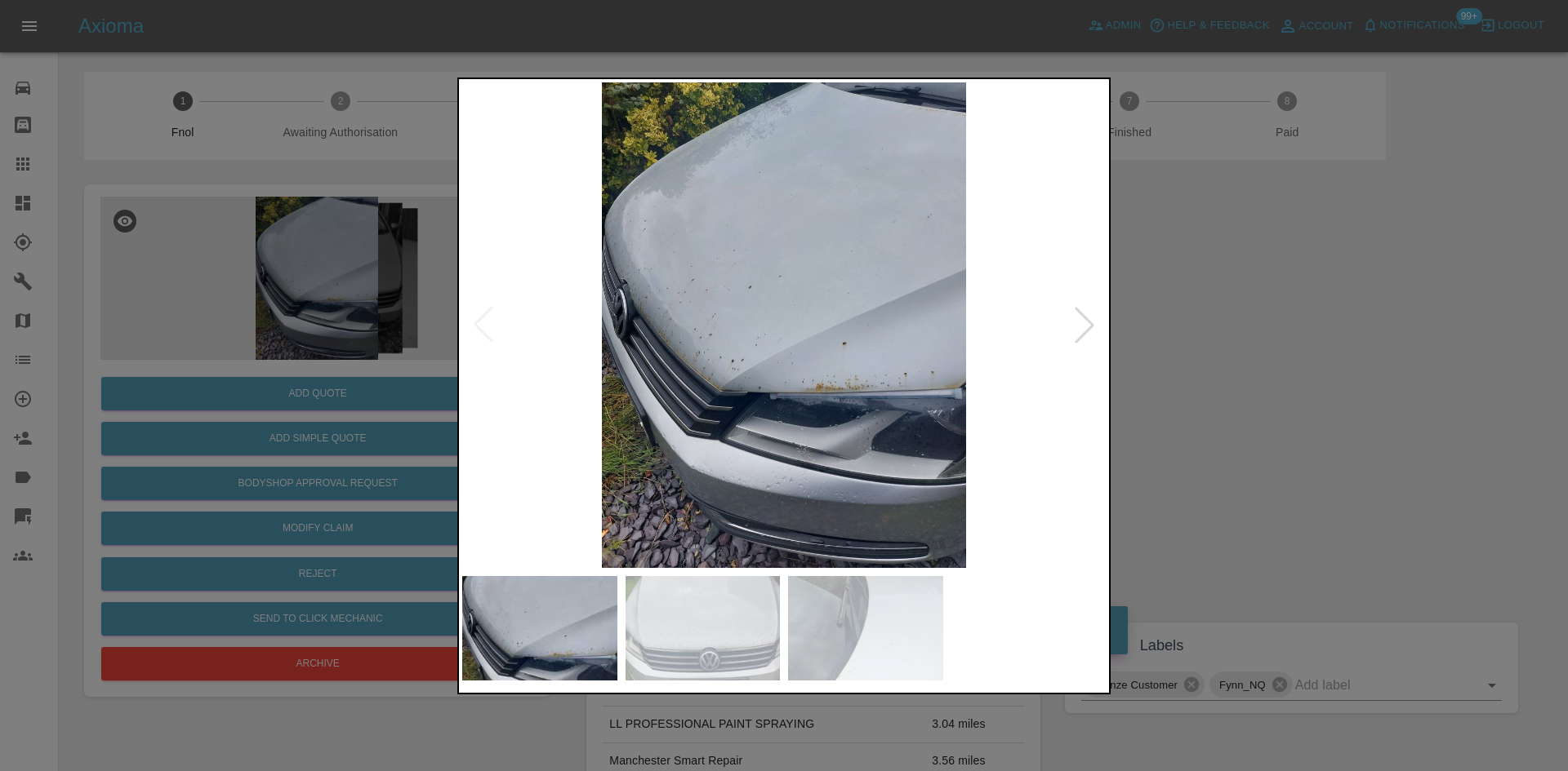
click at [774, 432] on img at bounding box center [784, 326] width 644 height 485
click at [1114, 413] on img at bounding box center [1436, 326] width 644 height 485
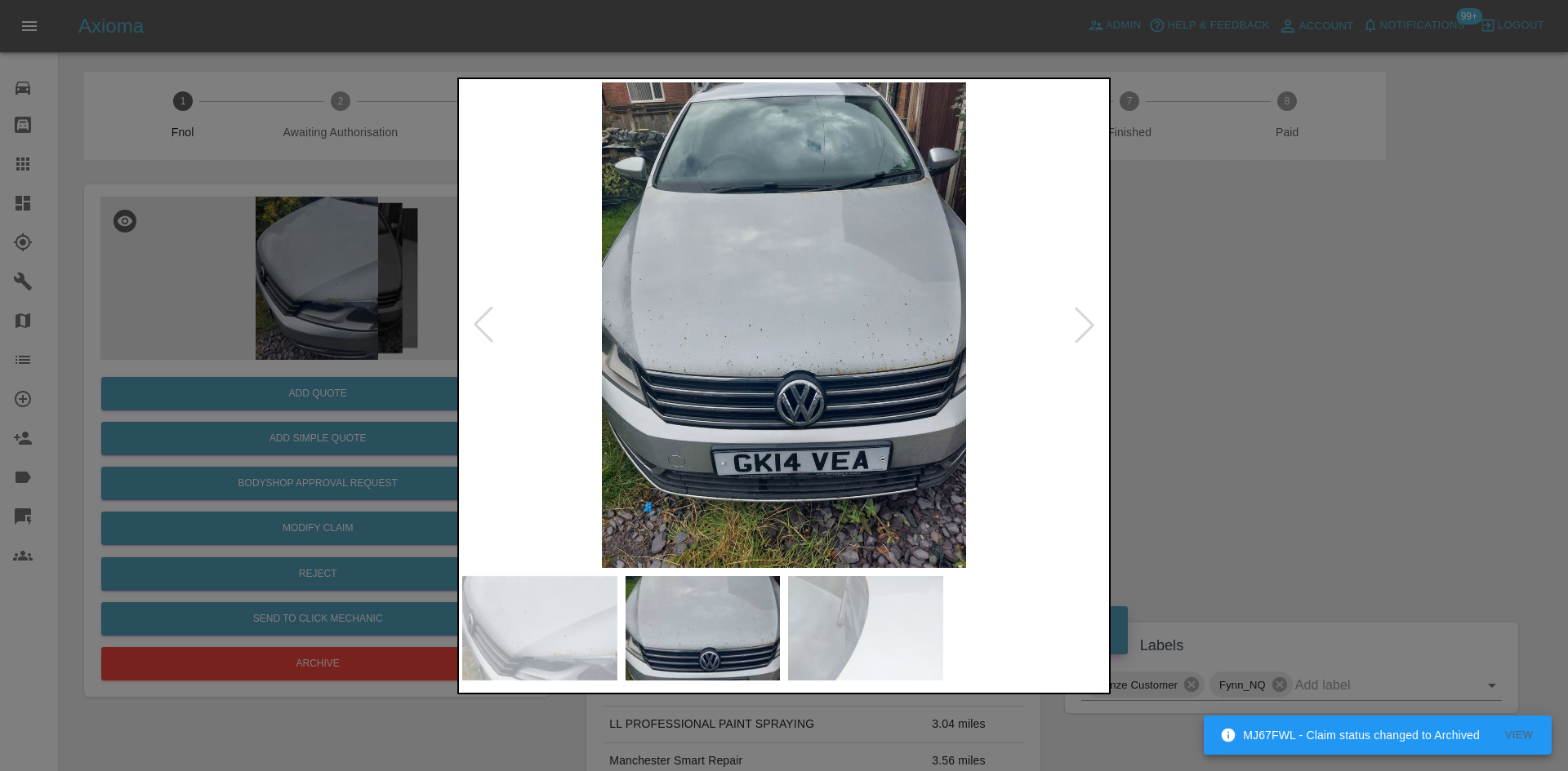
click at [701, 404] on img at bounding box center [784, 326] width 644 height 485
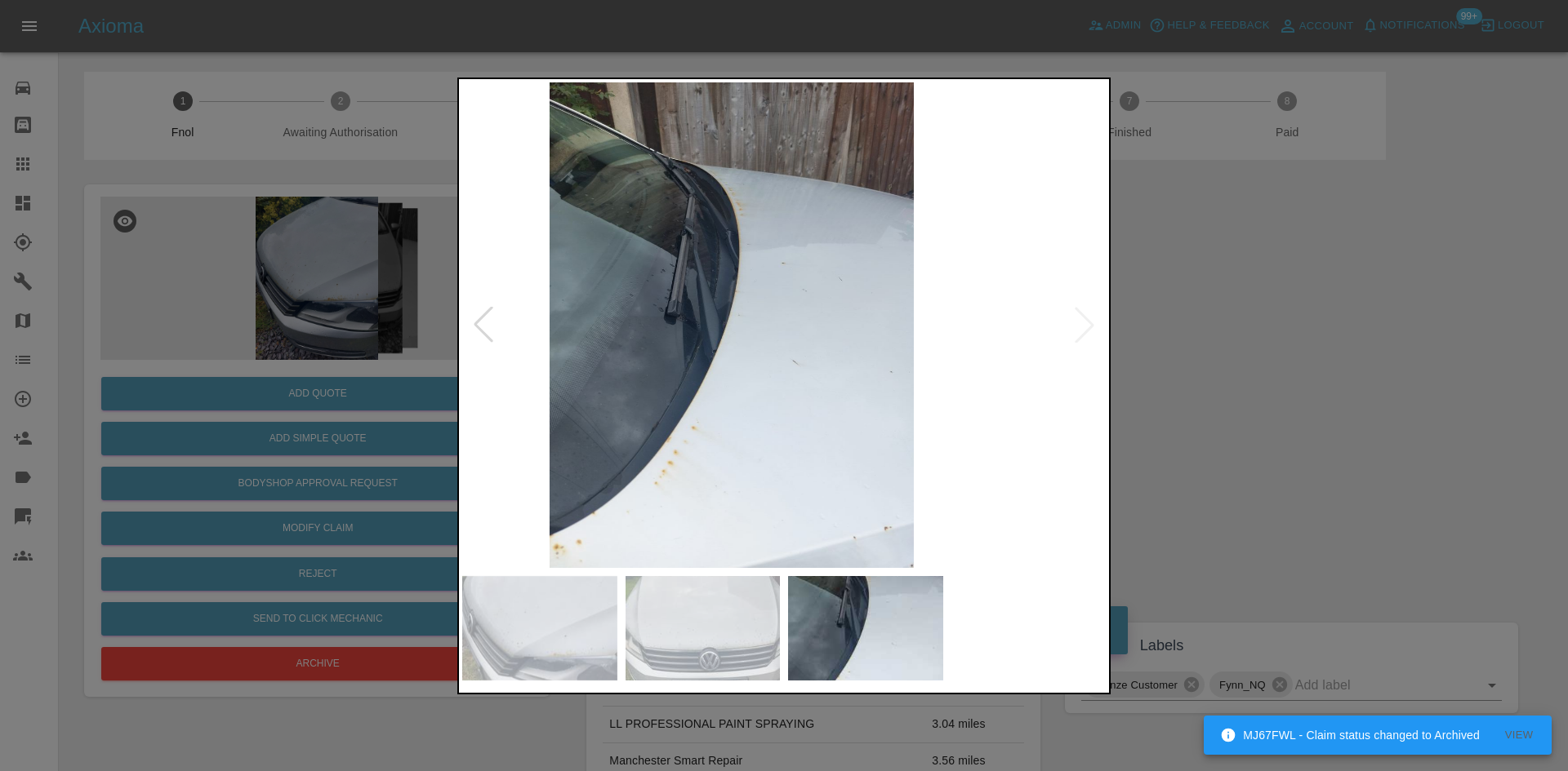
click at [718, 424] on img at bounding box center [732, 326] width 644 height 485
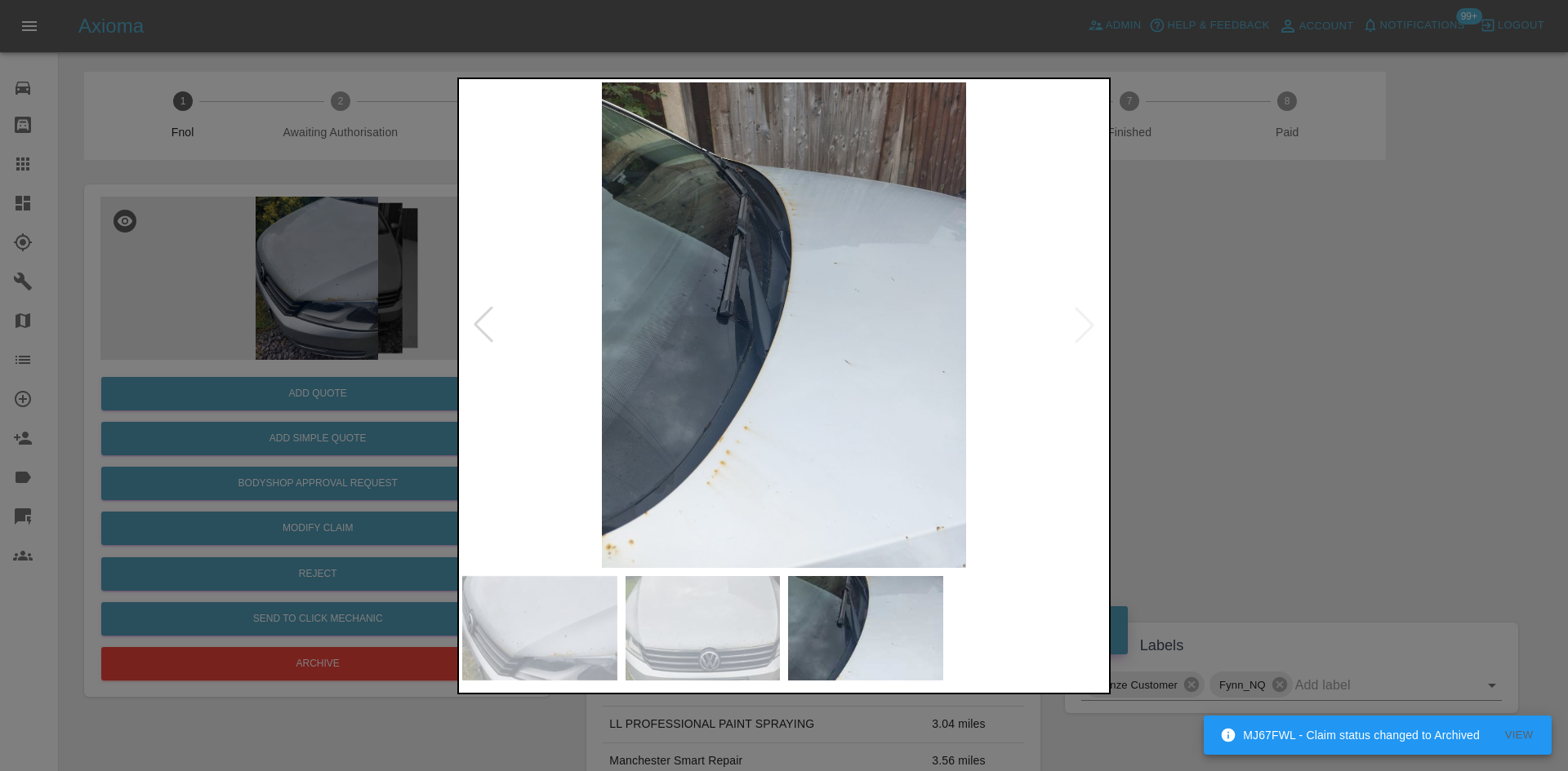
drag, startPoint x: 380, startPoint y: 371, endPoint x: 324, endPoint y: 462, distance: 106.9
click at [369, 381] on div at bounding box center [784, 385] width 1568 height 771
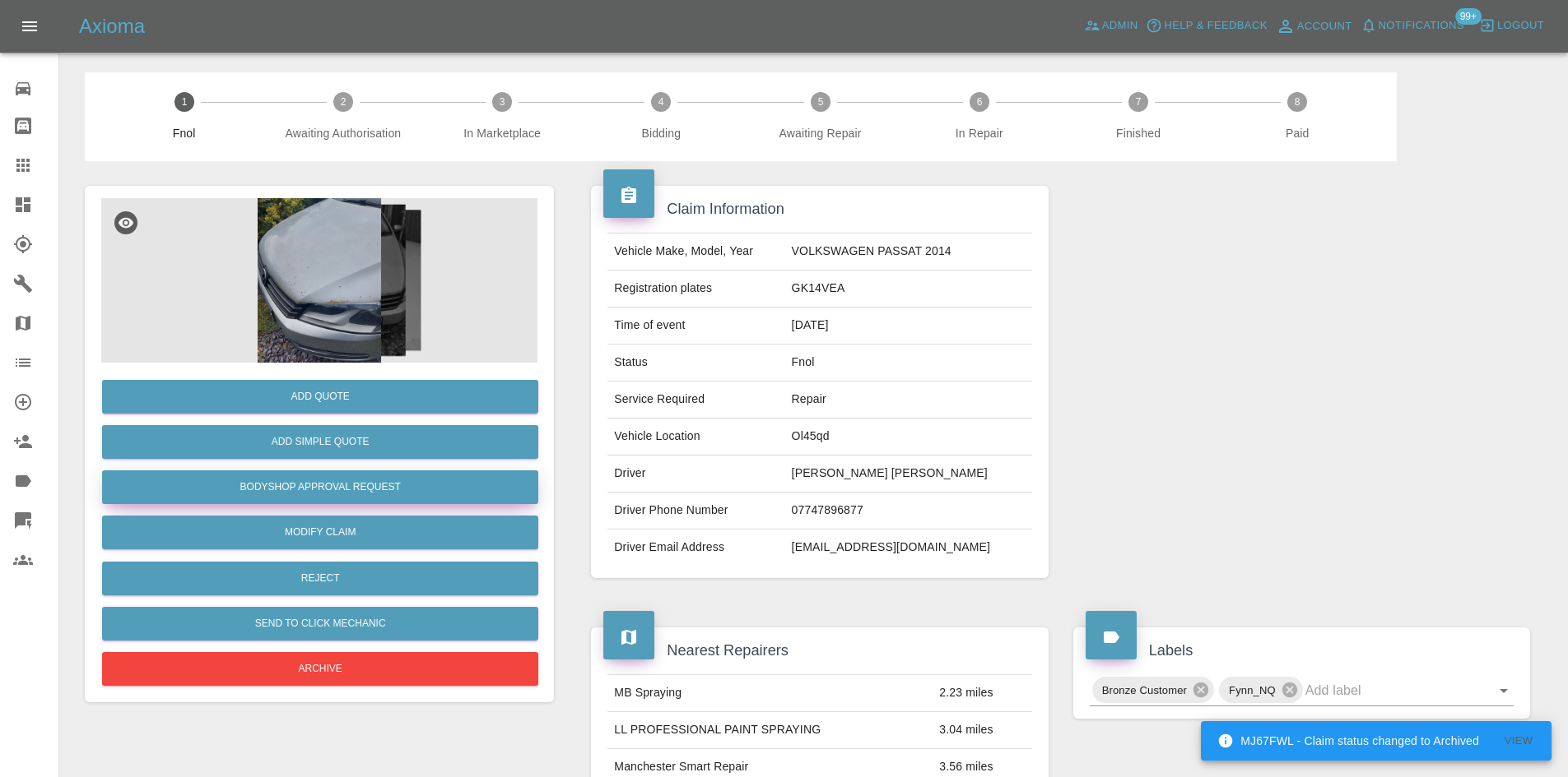
click at [334, 488] on button "Bodyshop Approval Request" at bounding box center [320, 487] width 436 height 34
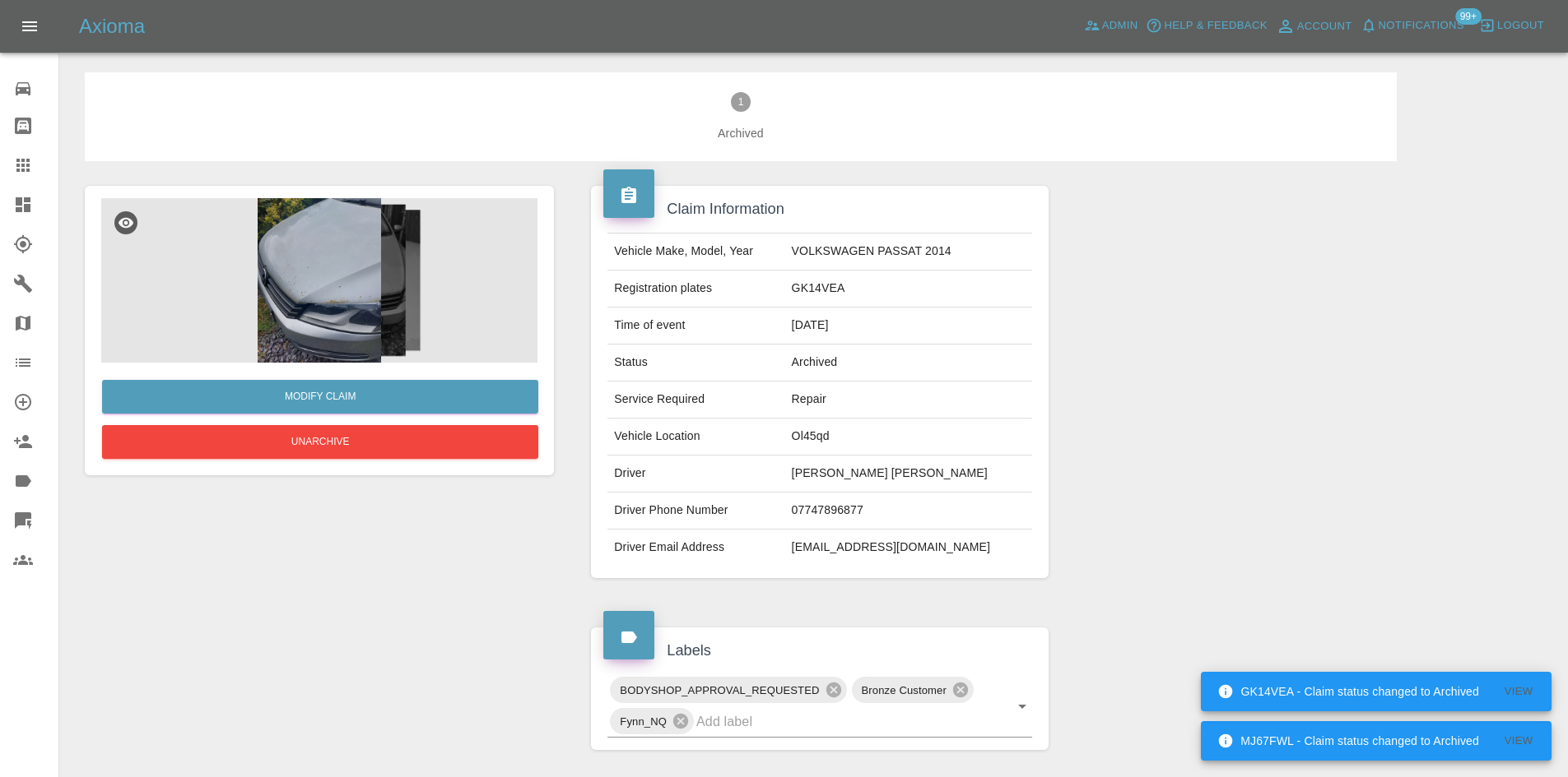
click at [19, 161] on icon at bounding box center [23, 165] width 13 height 13
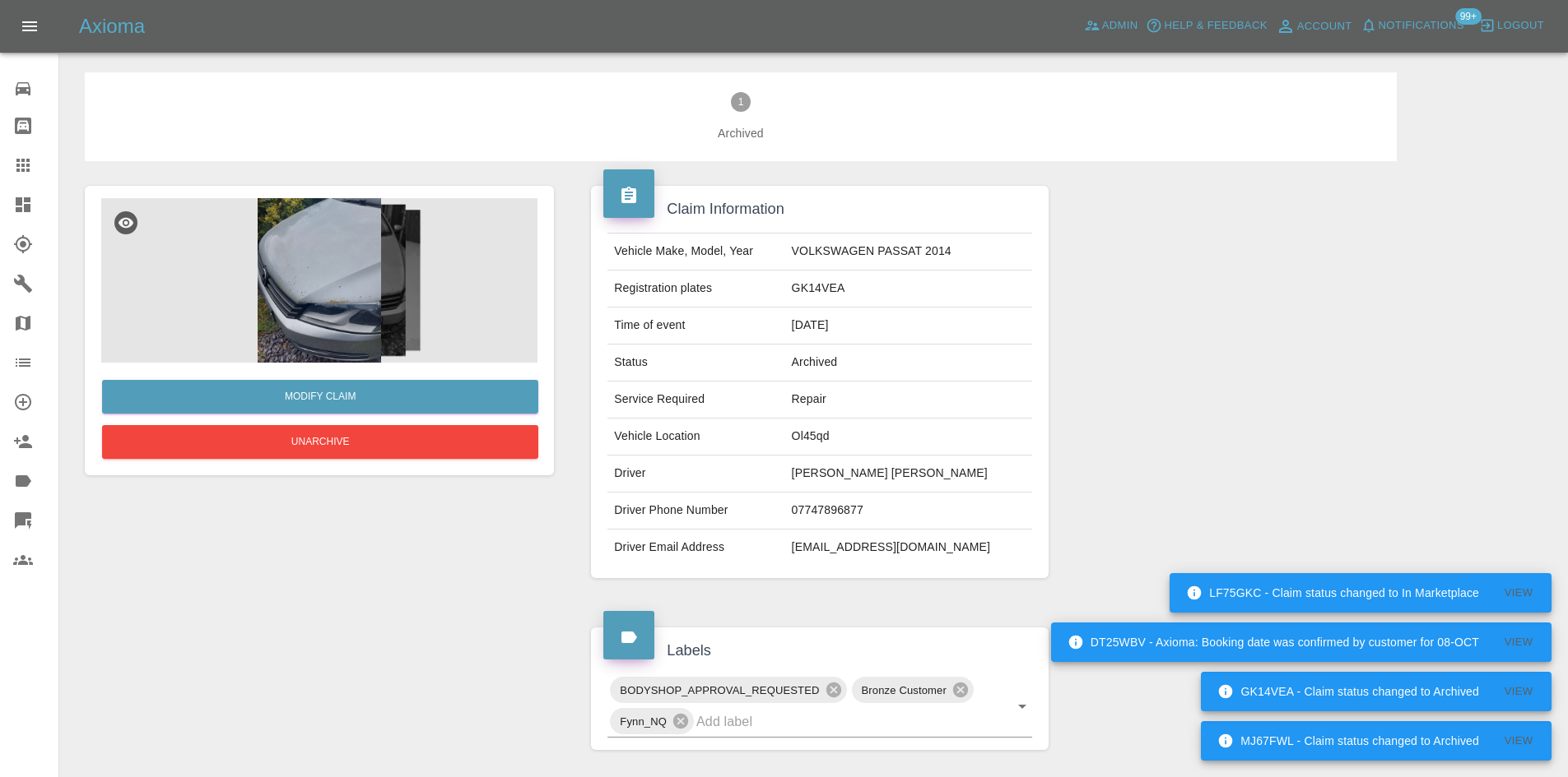
click at [30, 170] on icon at bounding box center [23, 165] width 13 height 13
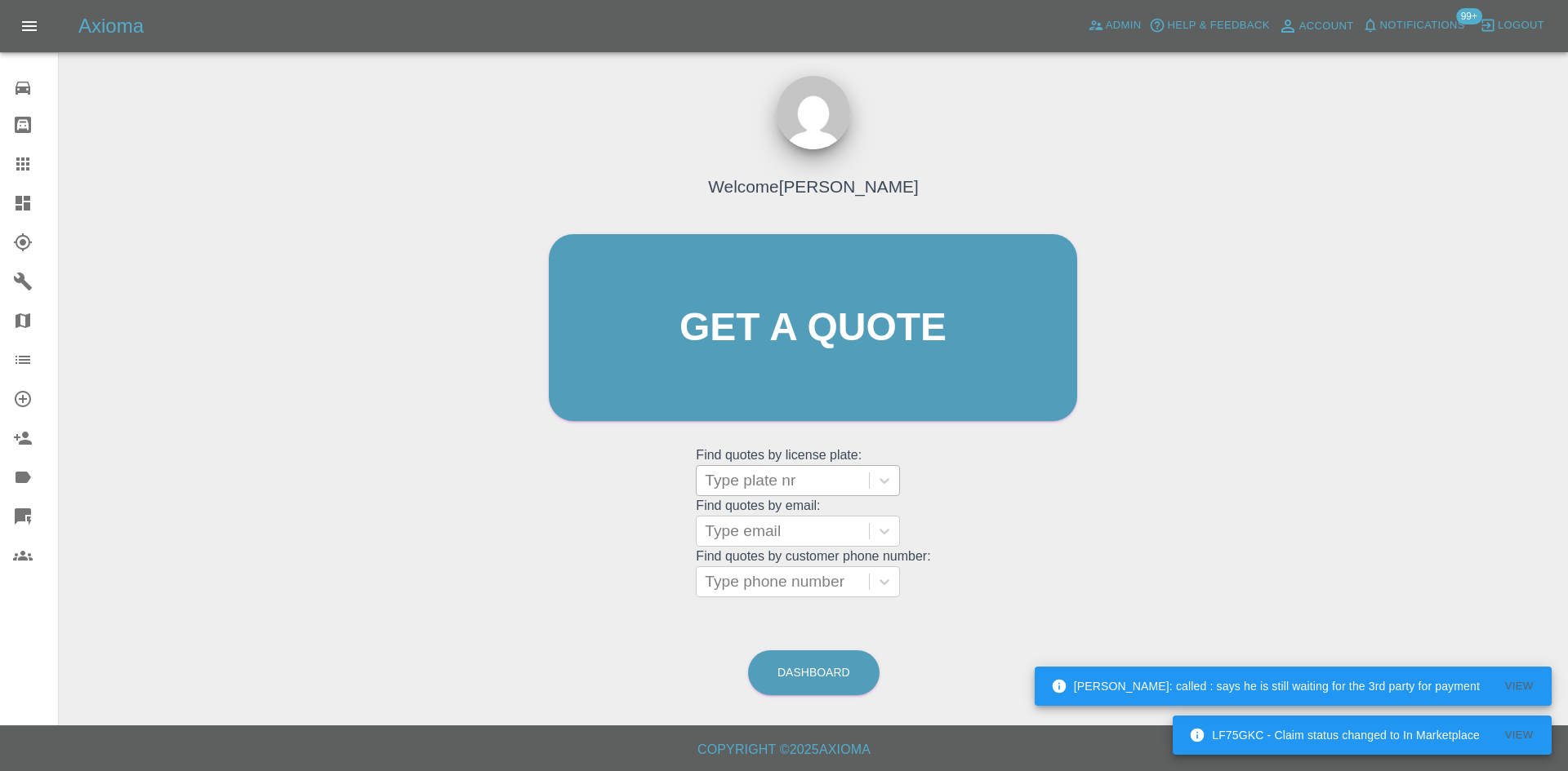
click at [767, 485] on div at bounding box center [783, 481] width 156 height 23
paste input "HV75YTU"
type input "HV75YTU"
click at [771, 517] on div "HV75YTU, Bidding" at bounding box center [797, 522] width 204 height 33
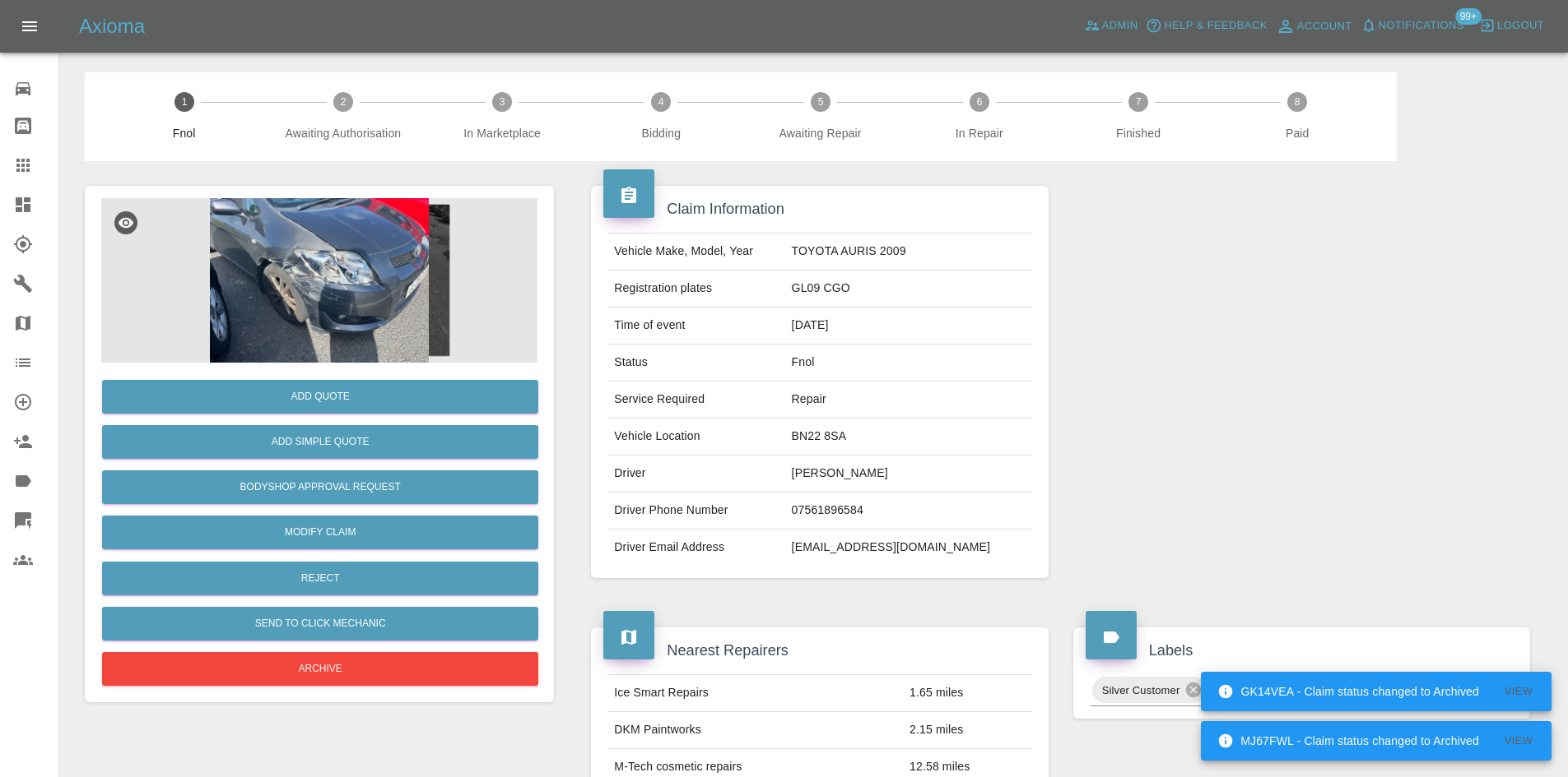
click at [339, 247] on img at bounding box center [319, 281] width 436 height 165
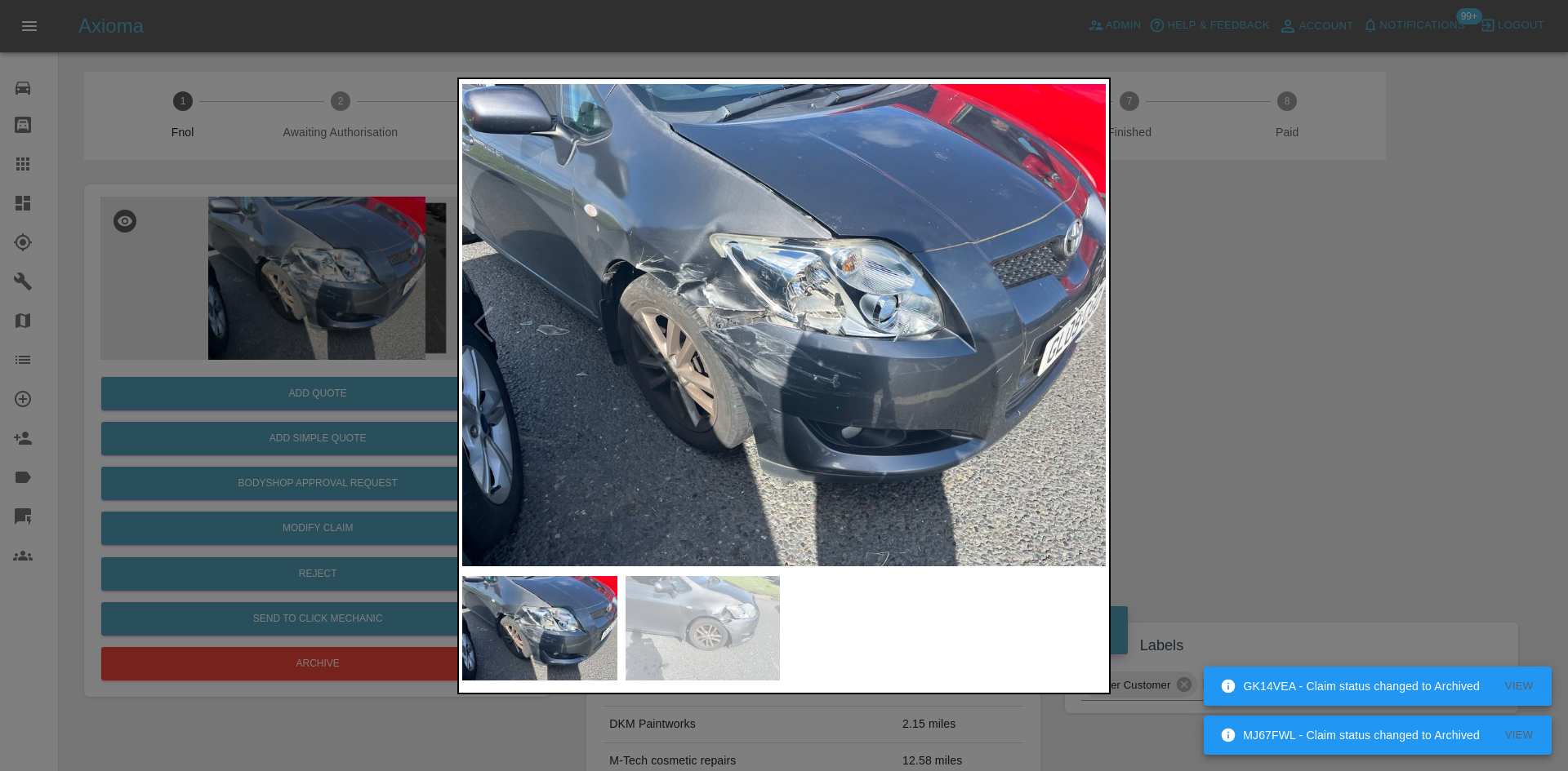
click at [745, 351] on img at bounding box center [784, 326] width 644 height 485
click at [744, 351] on img at bounding box center [784, 326] width 644 height 485
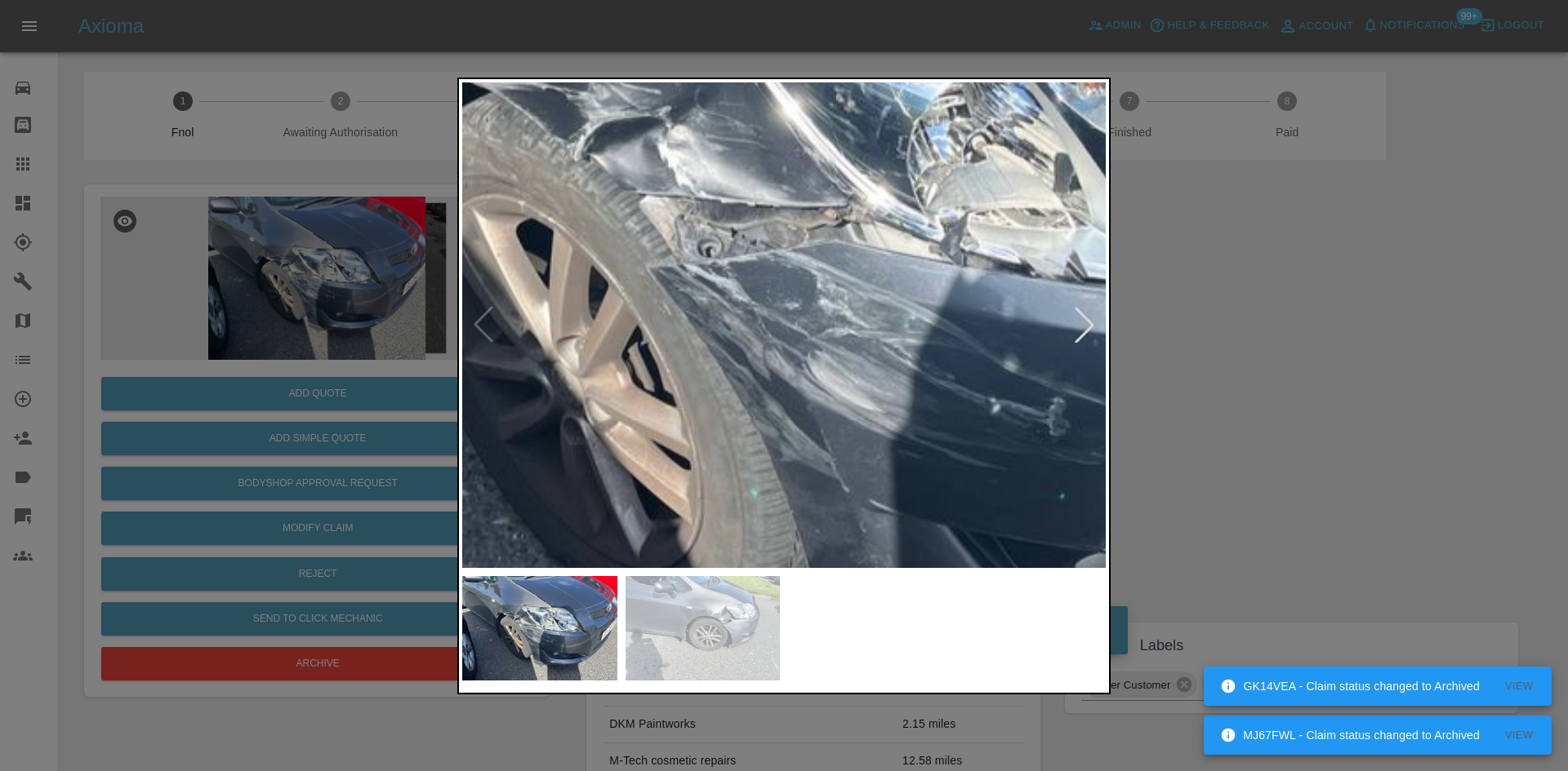
click at [731, 351] on img at bounding box center [902, 249] width 1931 height 1458
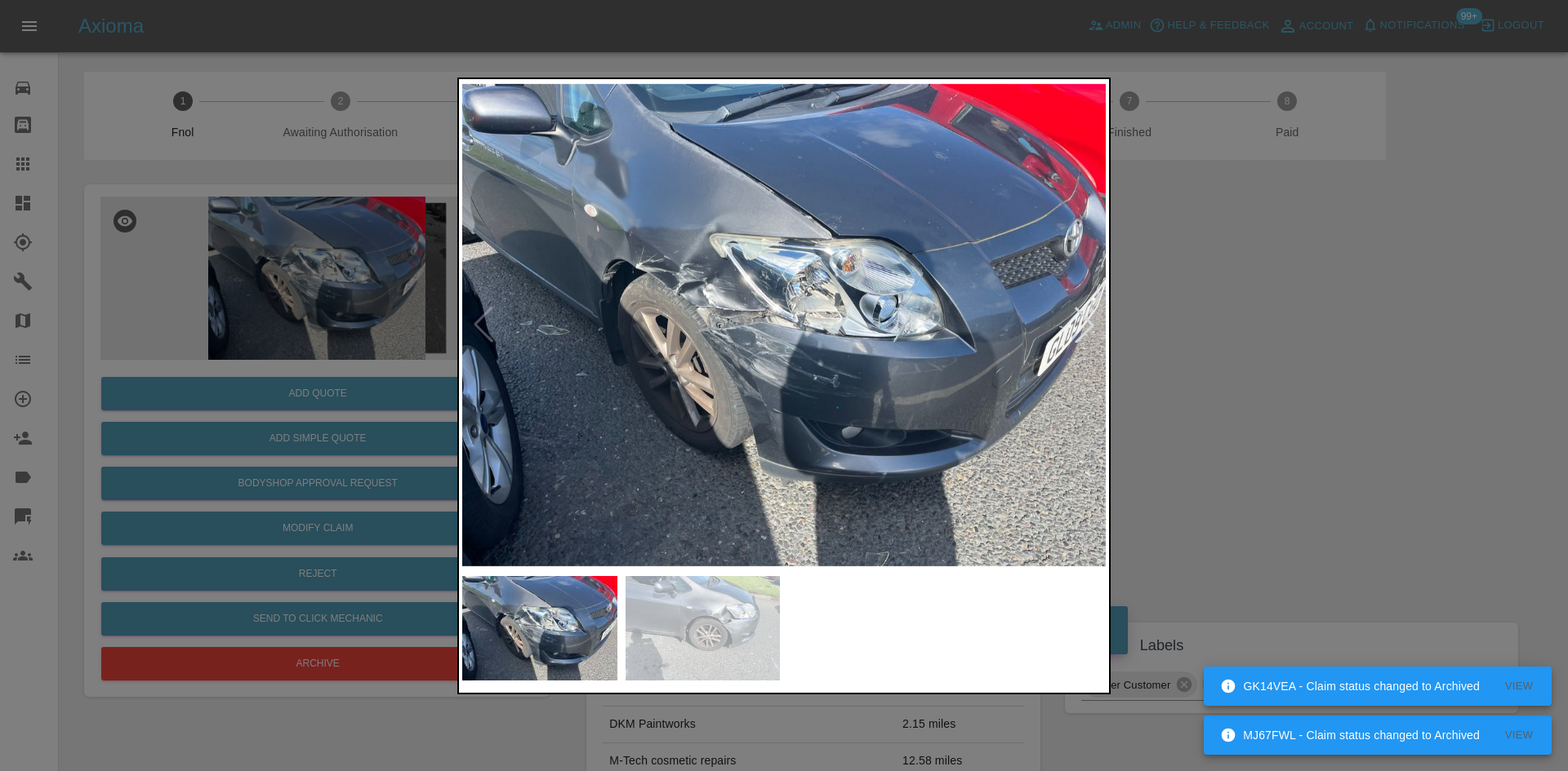
click at [220, 376] on div at bounding box center [784, 385] width 1568 height 771
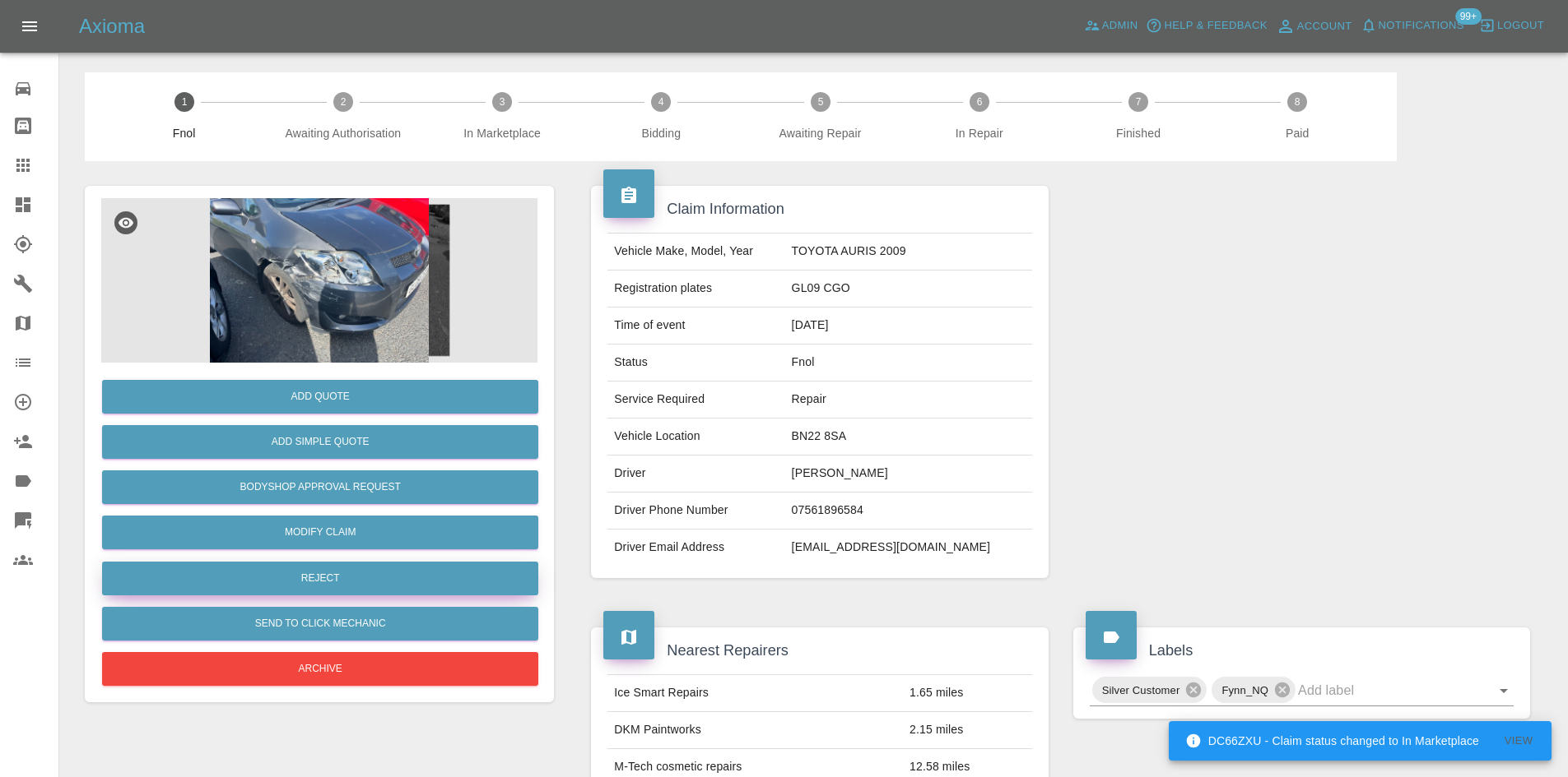
click at [342, 576] on button "Reject" at bounding box center [320, 578] width 436 height 34
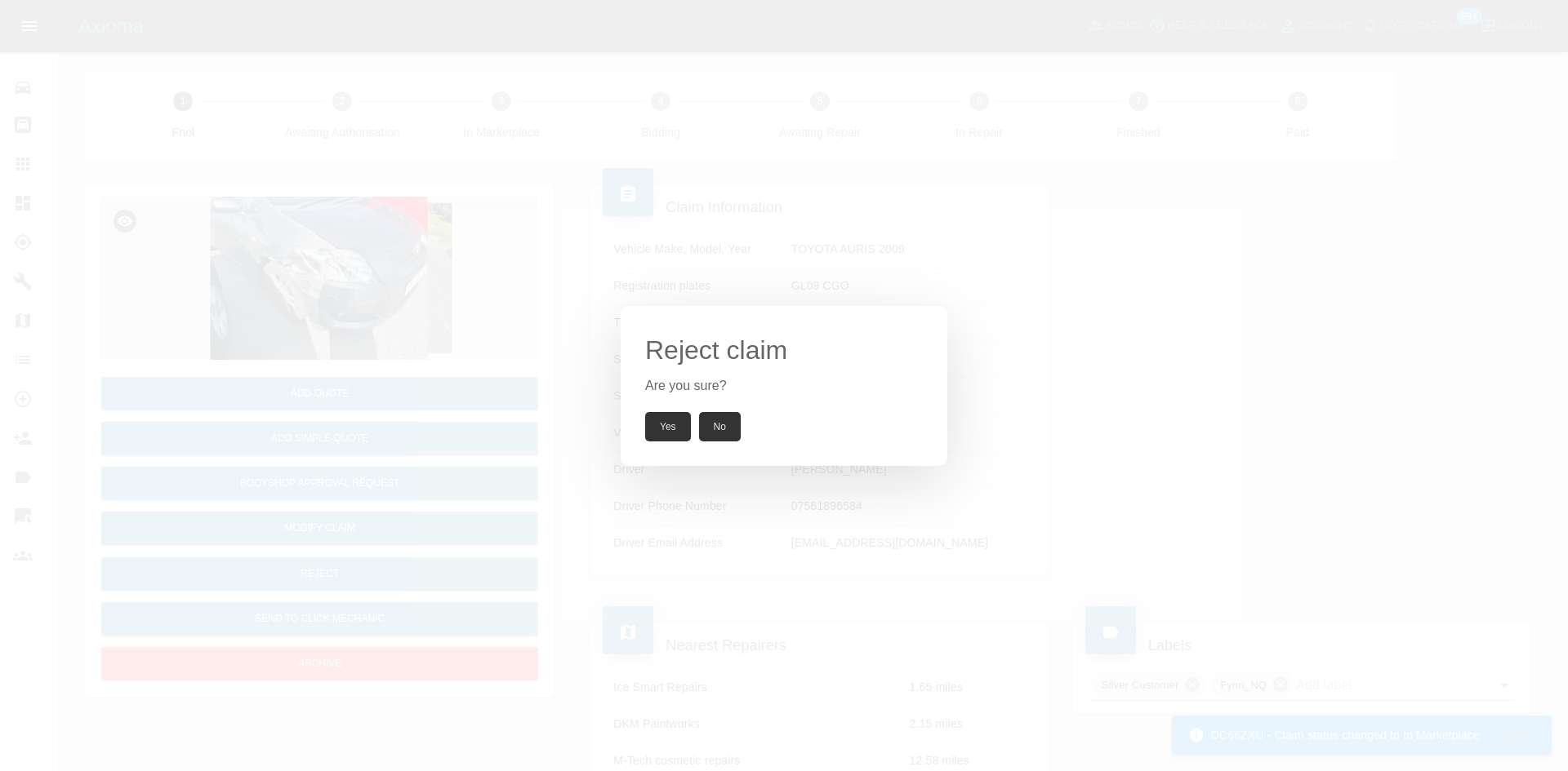
click at [671, 424] on button "Yes" at bounding box center [667, 427] width 46 height 30
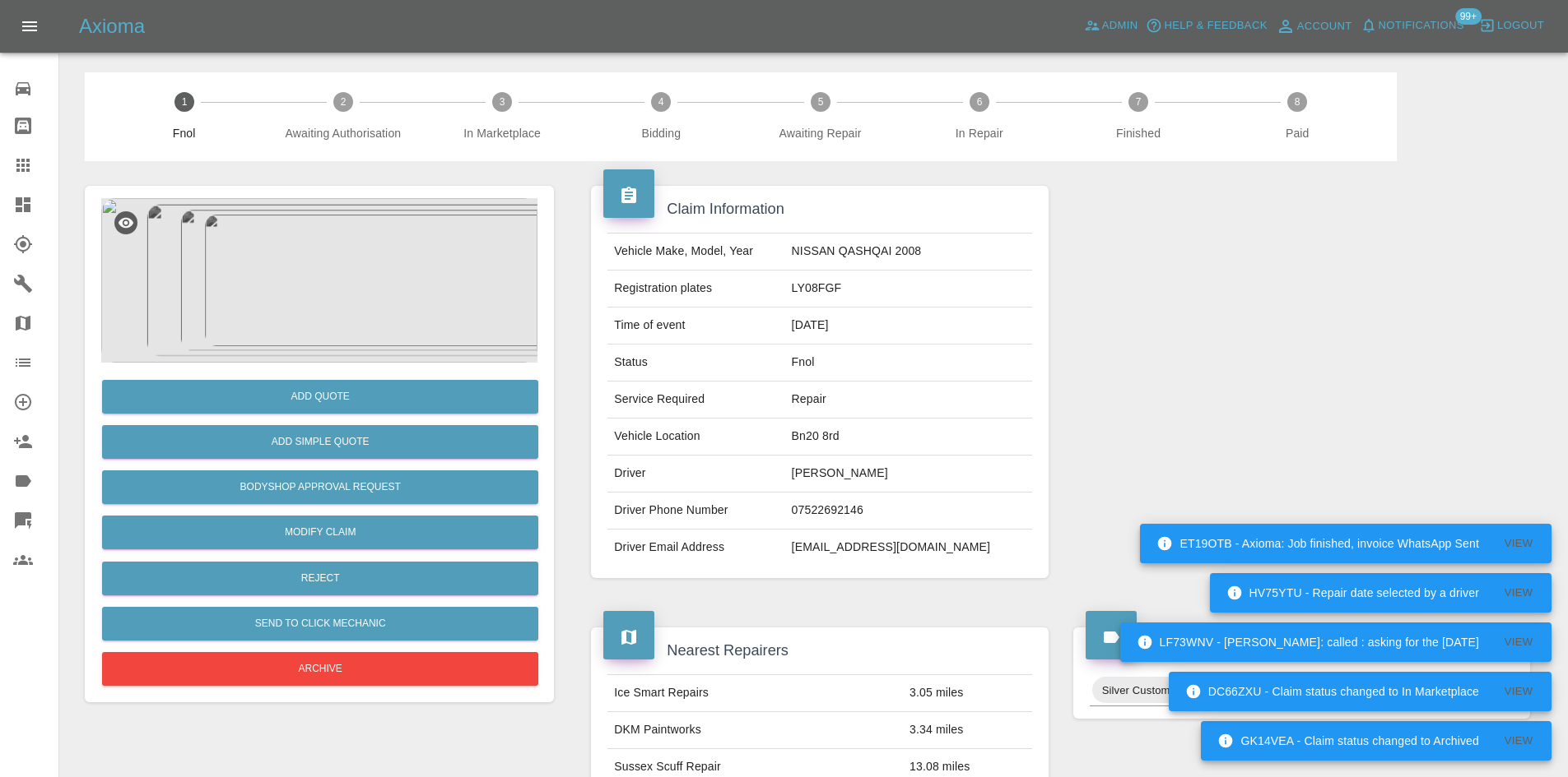
click at [351, 306] on img at bounding box center [319, 281] width 436 height 165
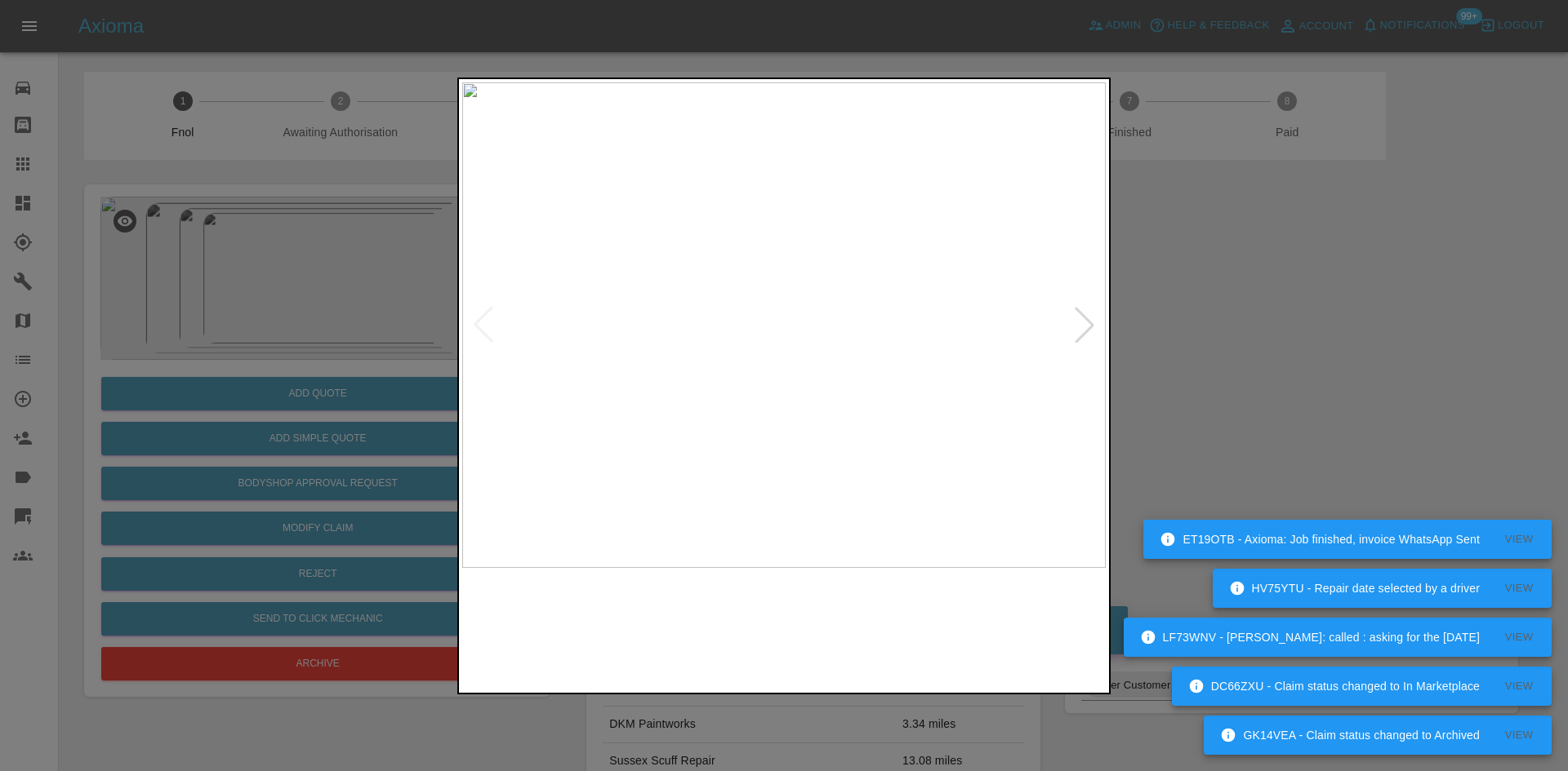
click at [671, 349] on img at bounding box center [784, 326] width 644 height 485
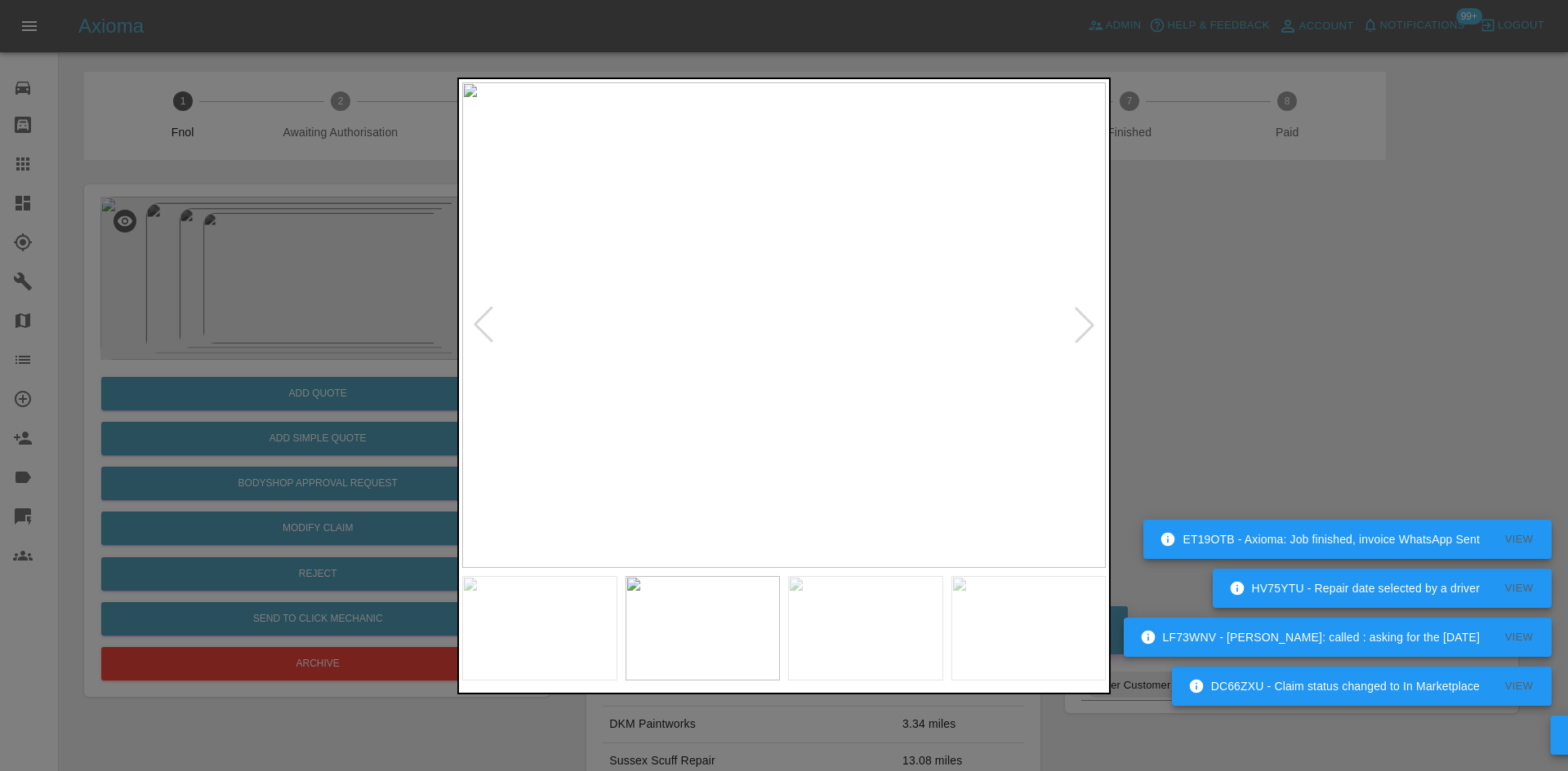
click at [700, 357] on img at bounding box center [784, 326] width 644 height 485
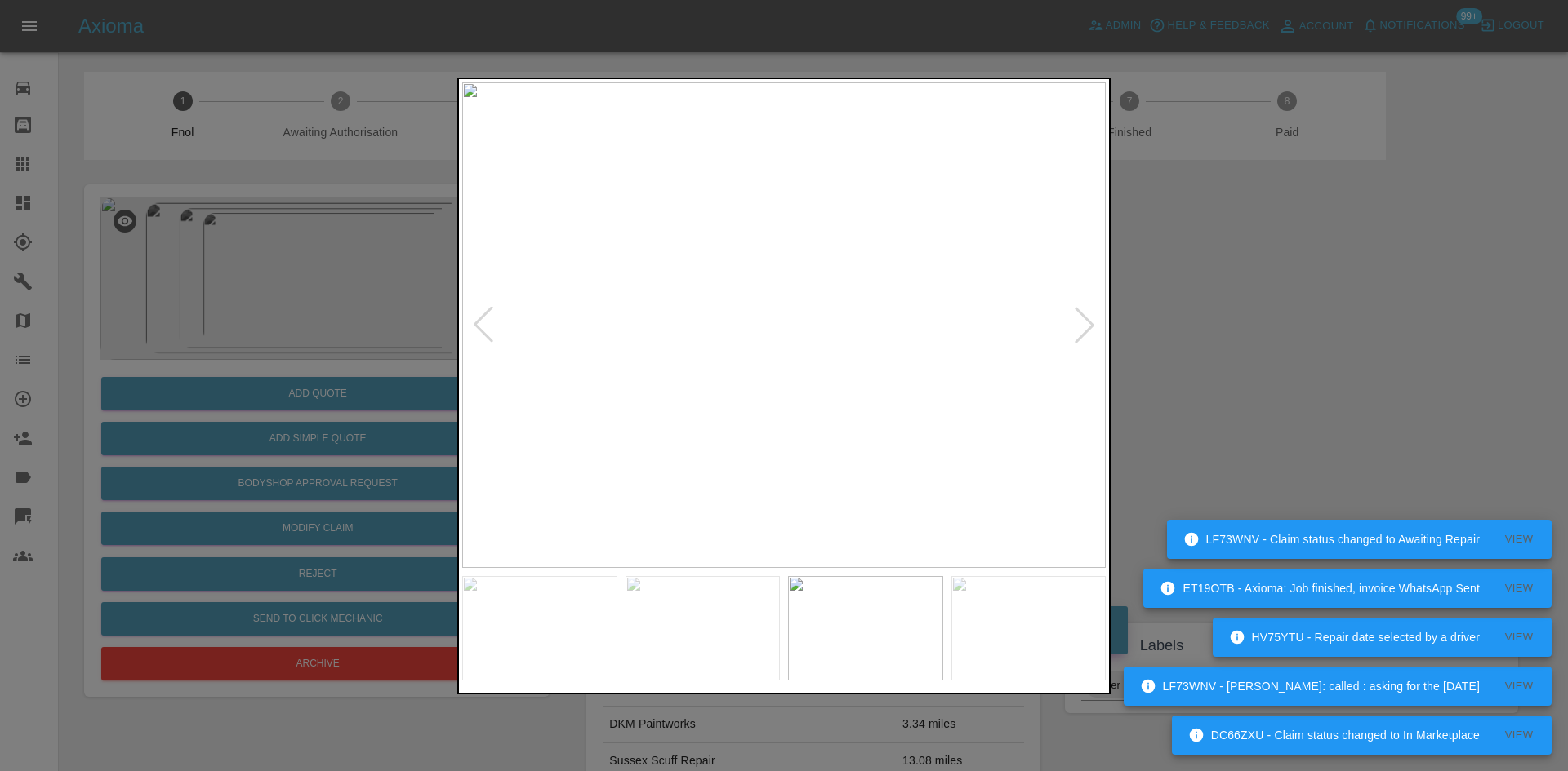
click at [671, 354] on img at bounding box center [784, 326] width 644 height 485
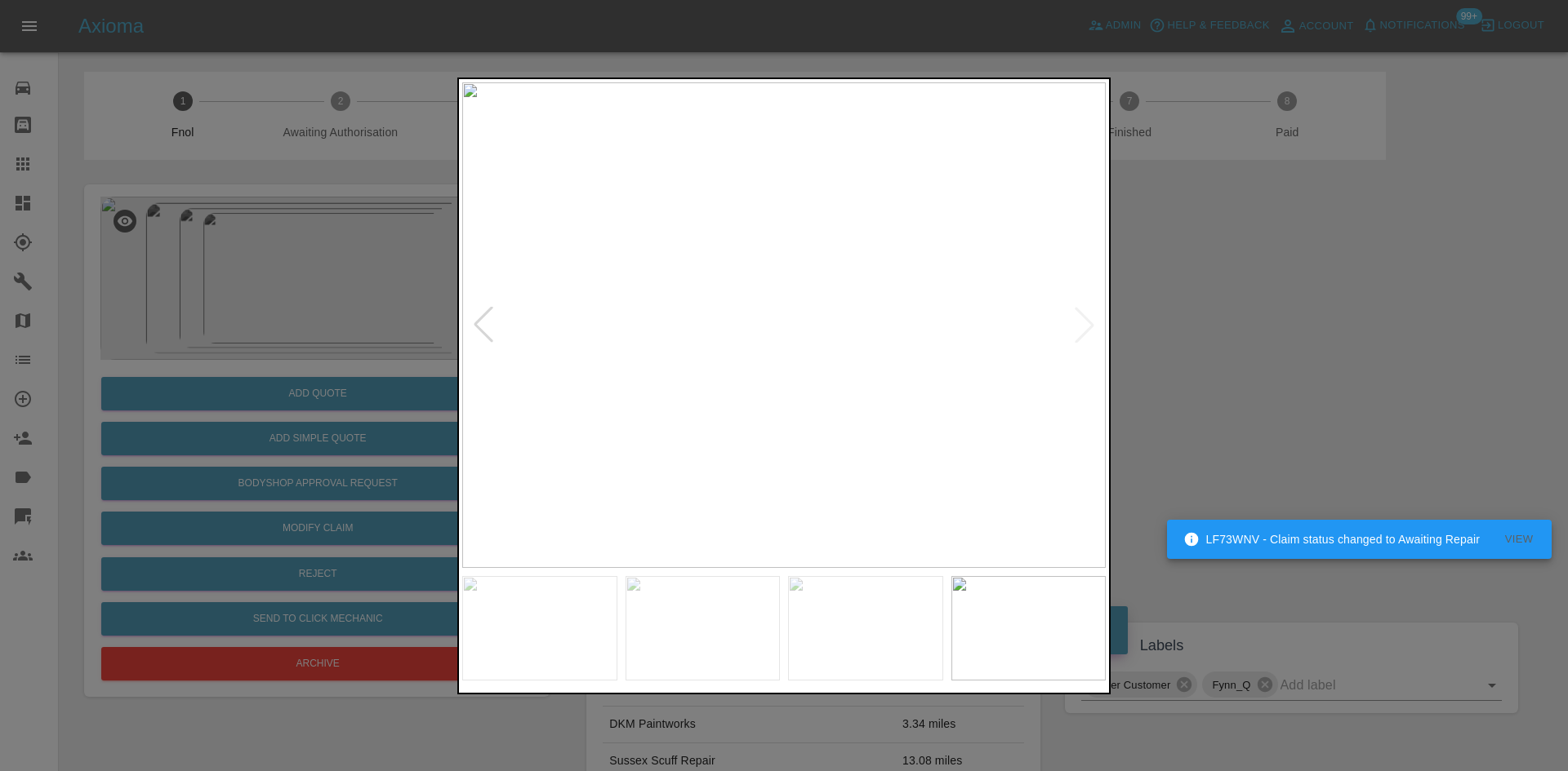
click at [674, 364] on img at bounding box center [784, 326] width 644 height 485
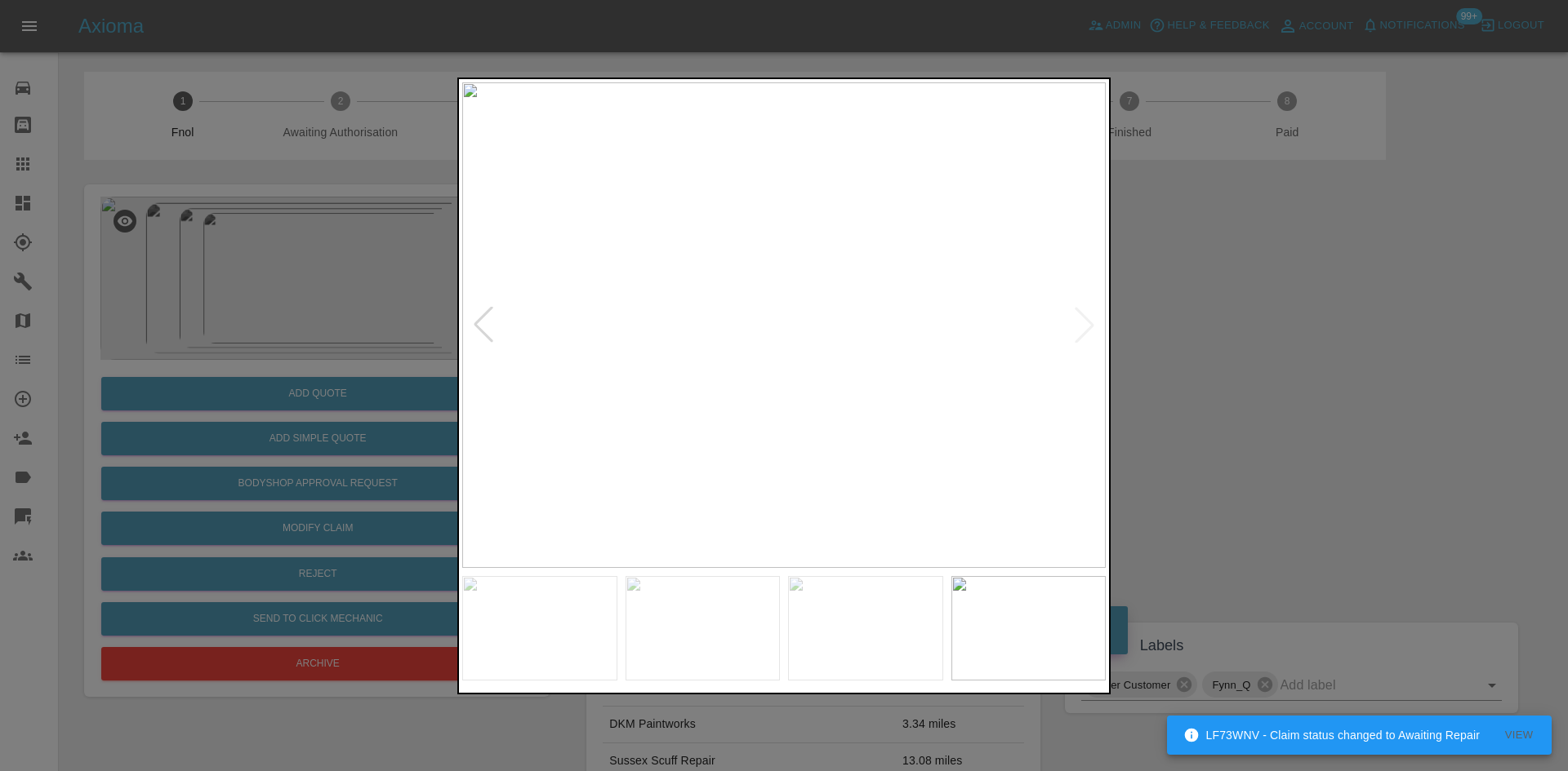
click at [726, 370] on img at bounding box center [784, 326] width 644 height 485
click at [741, 337] on img at bounding box center [784, 326] width 644 height 485
click at [664, 390] on img at bounding box center [784, 326] width 644 height 485
click at [765, 370] on img at bounding box center [784, 326] width 644 height 485
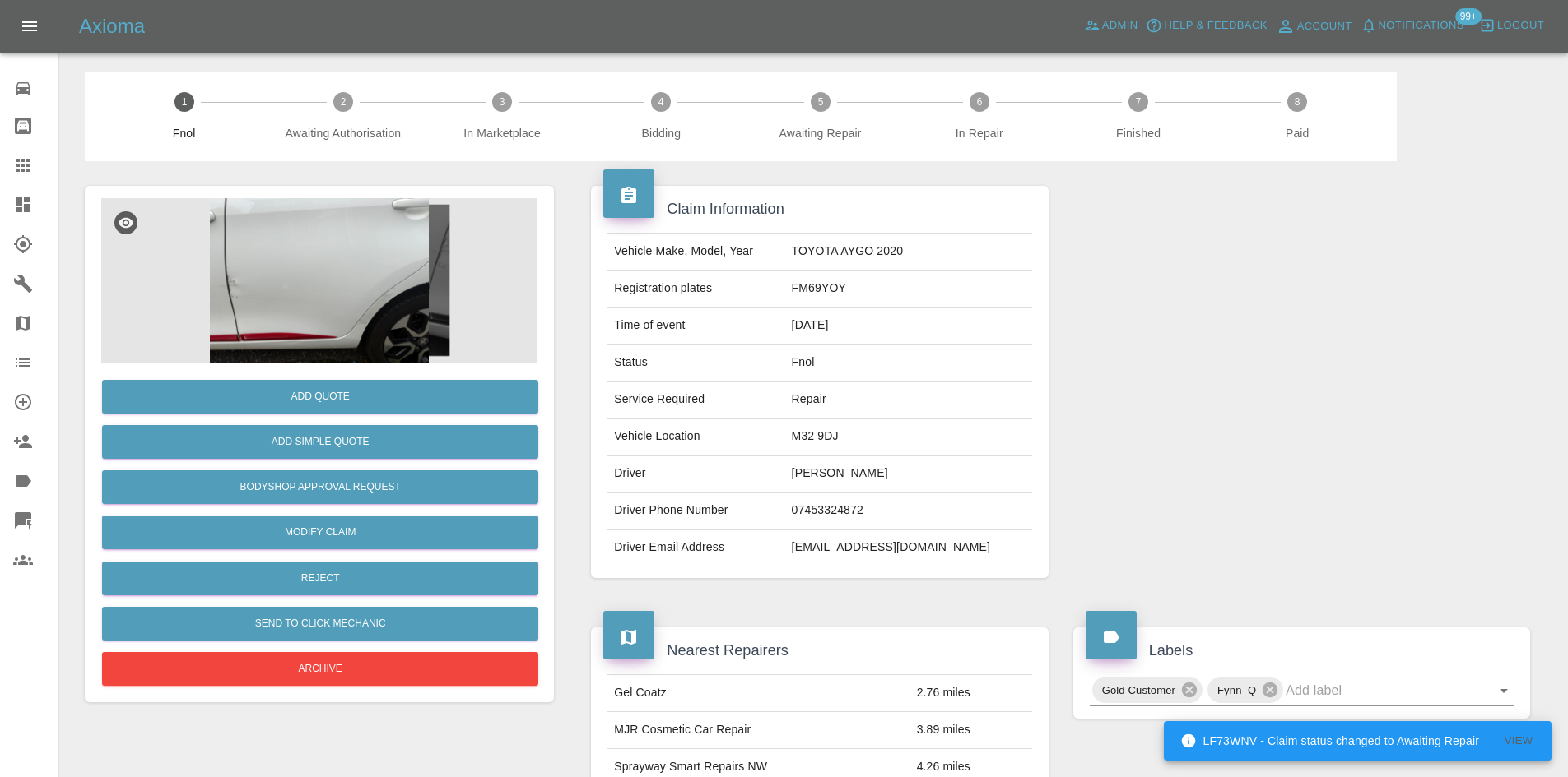
click at [301, 252] on img at bounding box center [319, 281] width 436 height 165
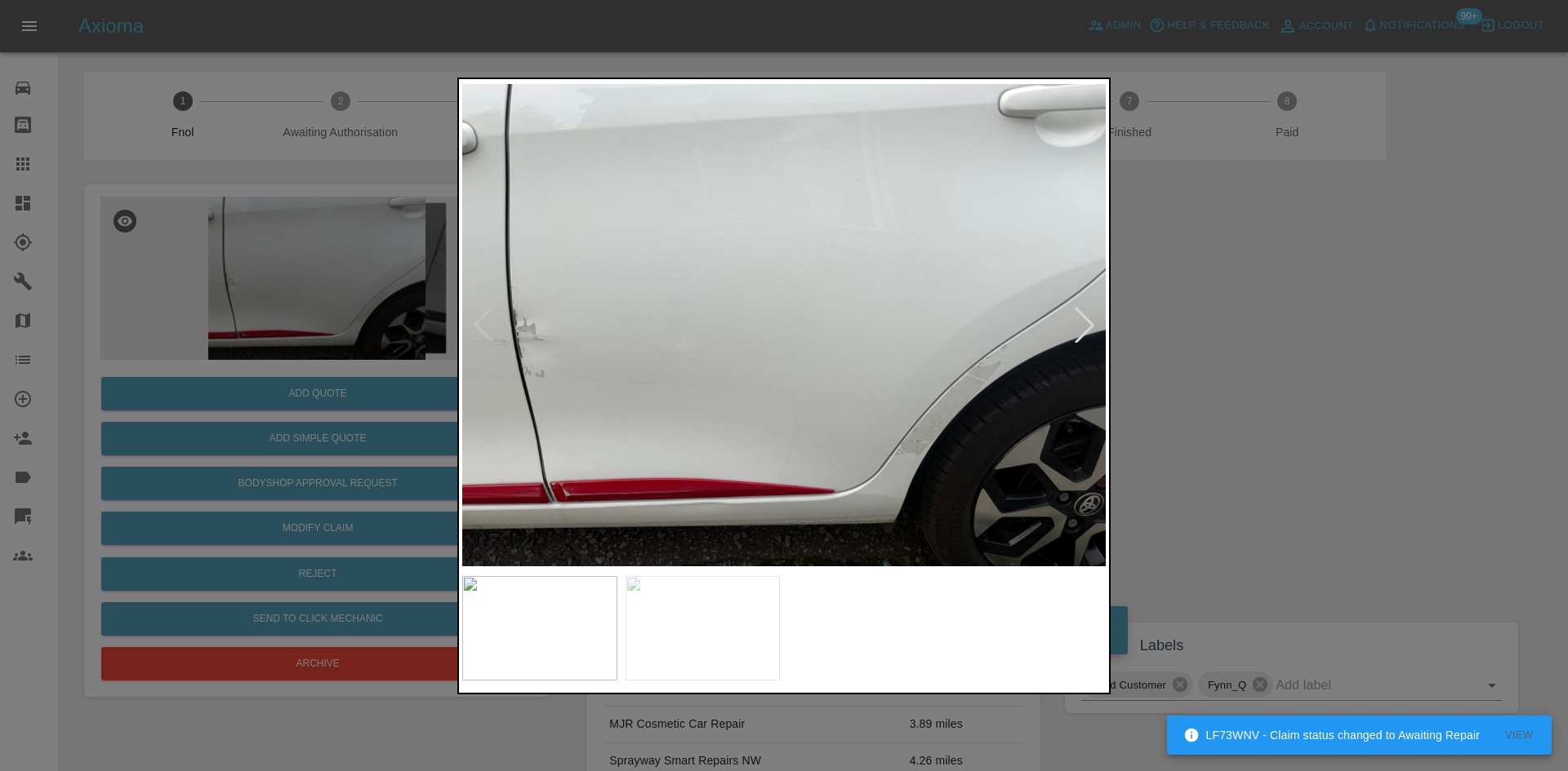
click at [508, 358] on img at bounding box center [784, 326] width 644 height 485
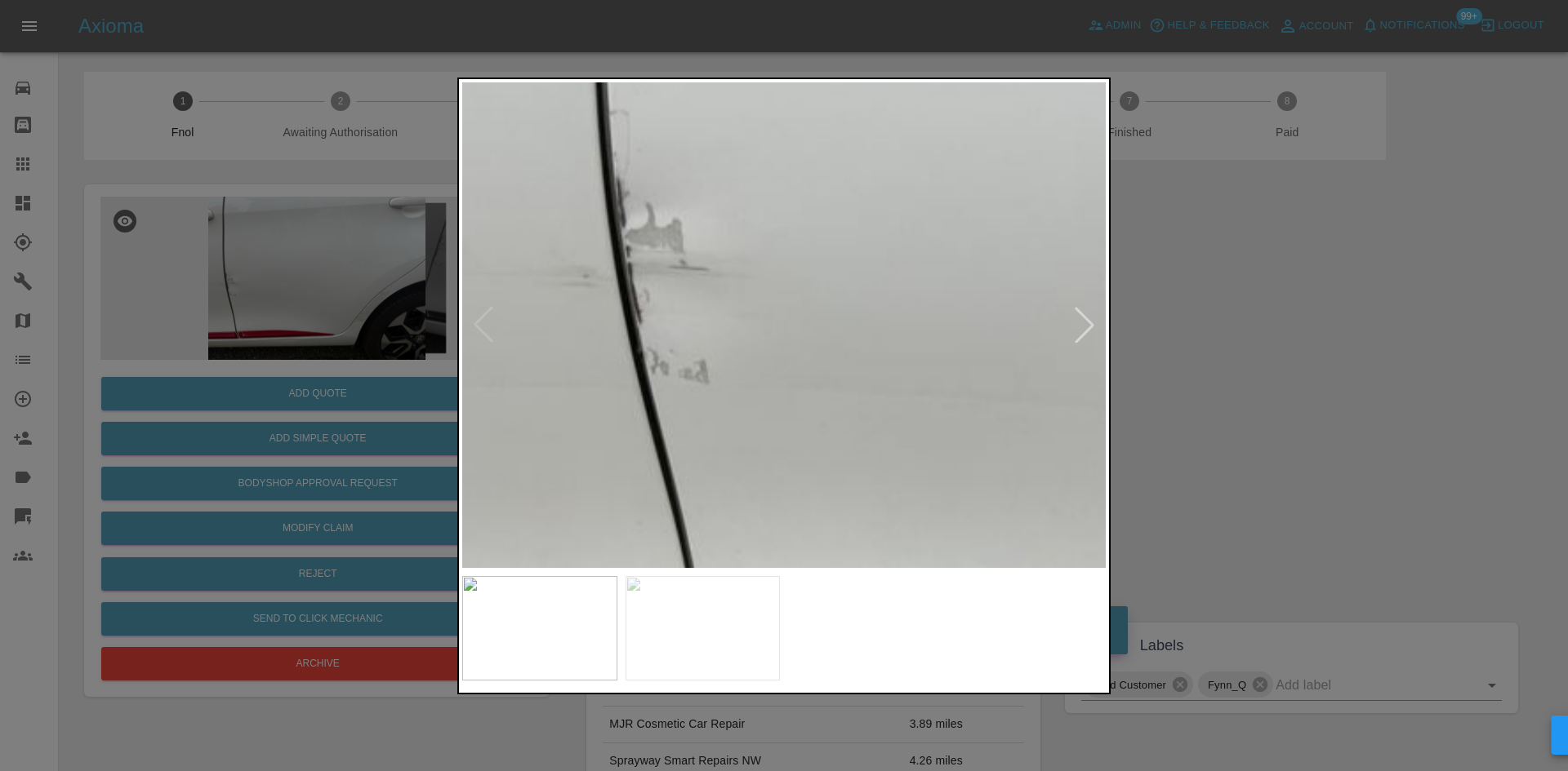
click at [636, 374] on img at bounding box center [1427, 225] width 1931 height 1458
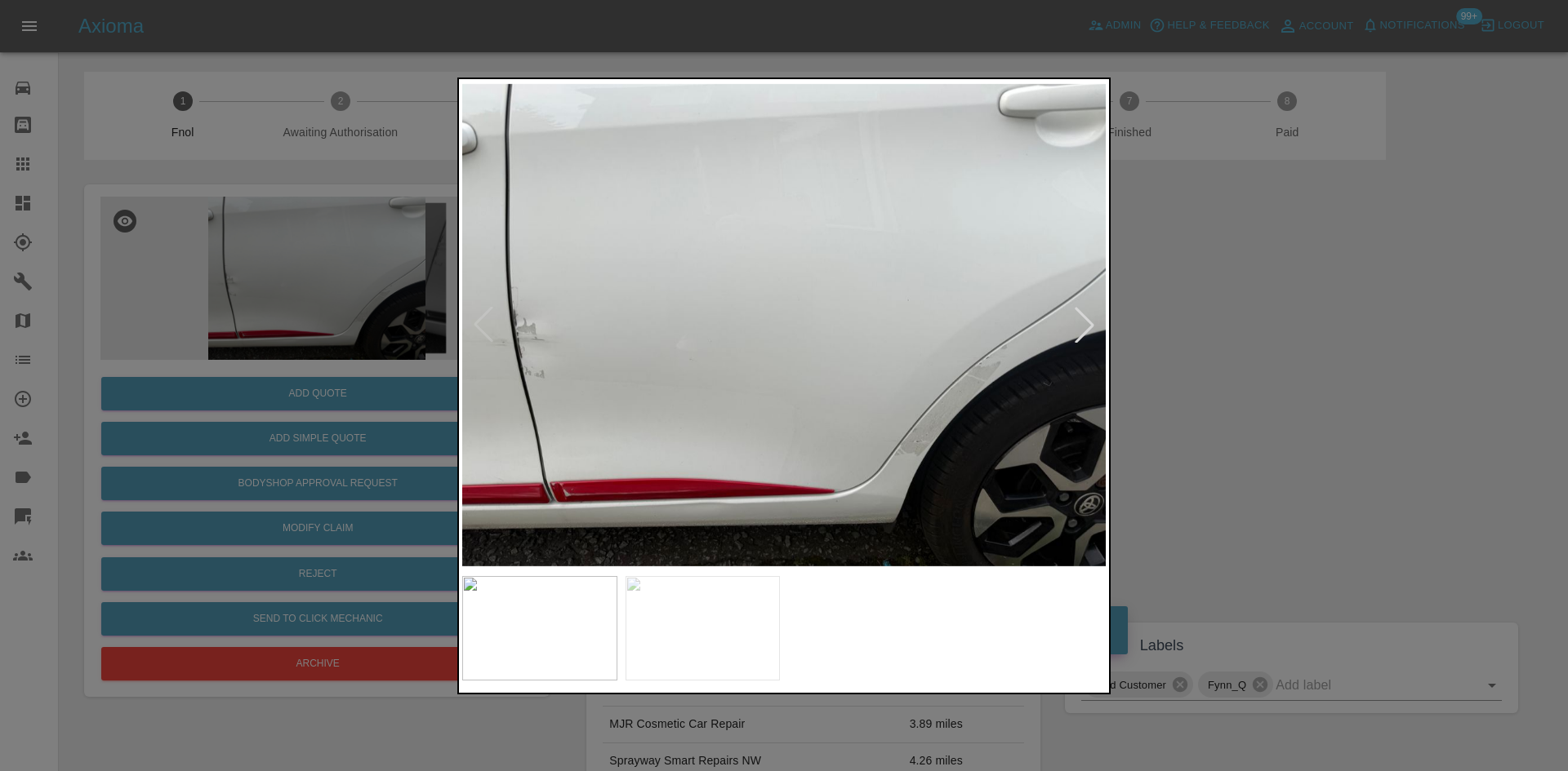
click at [619, 411] on img at bounding box center [784, 326] width 644 height 485
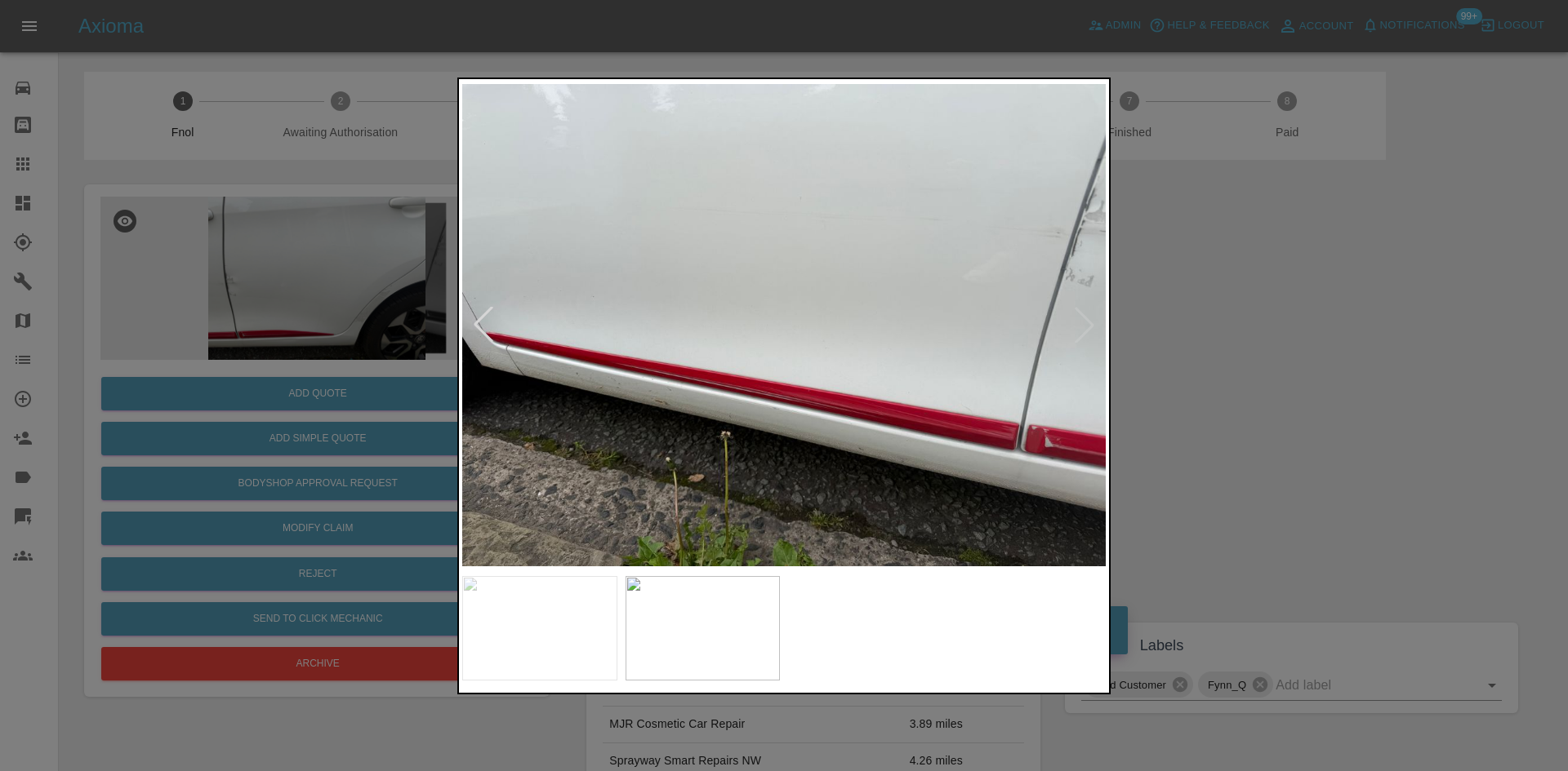
click at [649, 400] on img at bounding box center [784, 326] width 644 height 485
click at [646, 400] on img at bounding box center [784, 326] width 644 height 485
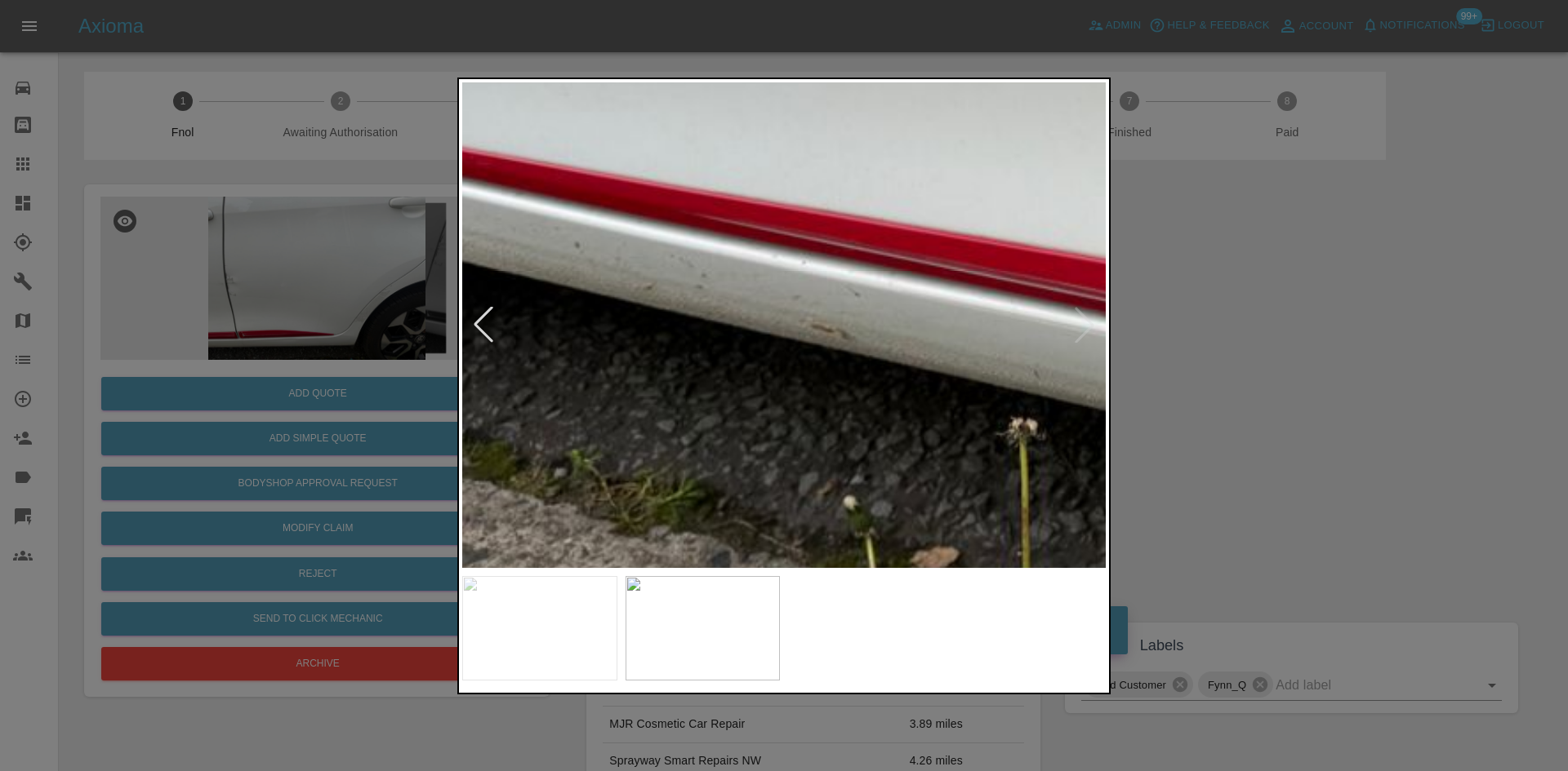
click at [711, 397] on img at bounding box center [1198, 100] width 1931 height 1458
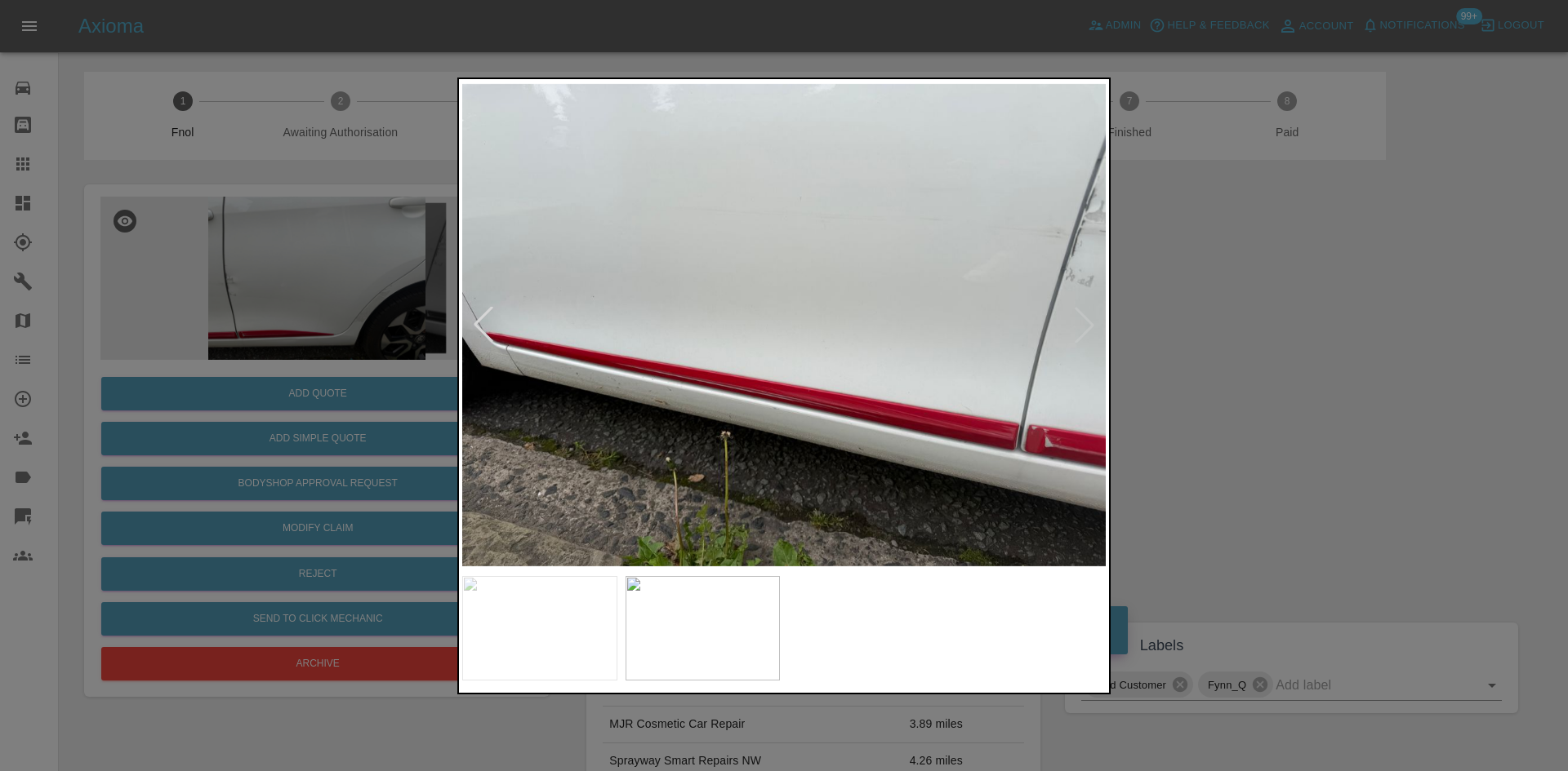
click at [502, 408] on img at bounding box center [784, 326] width 644 height 485
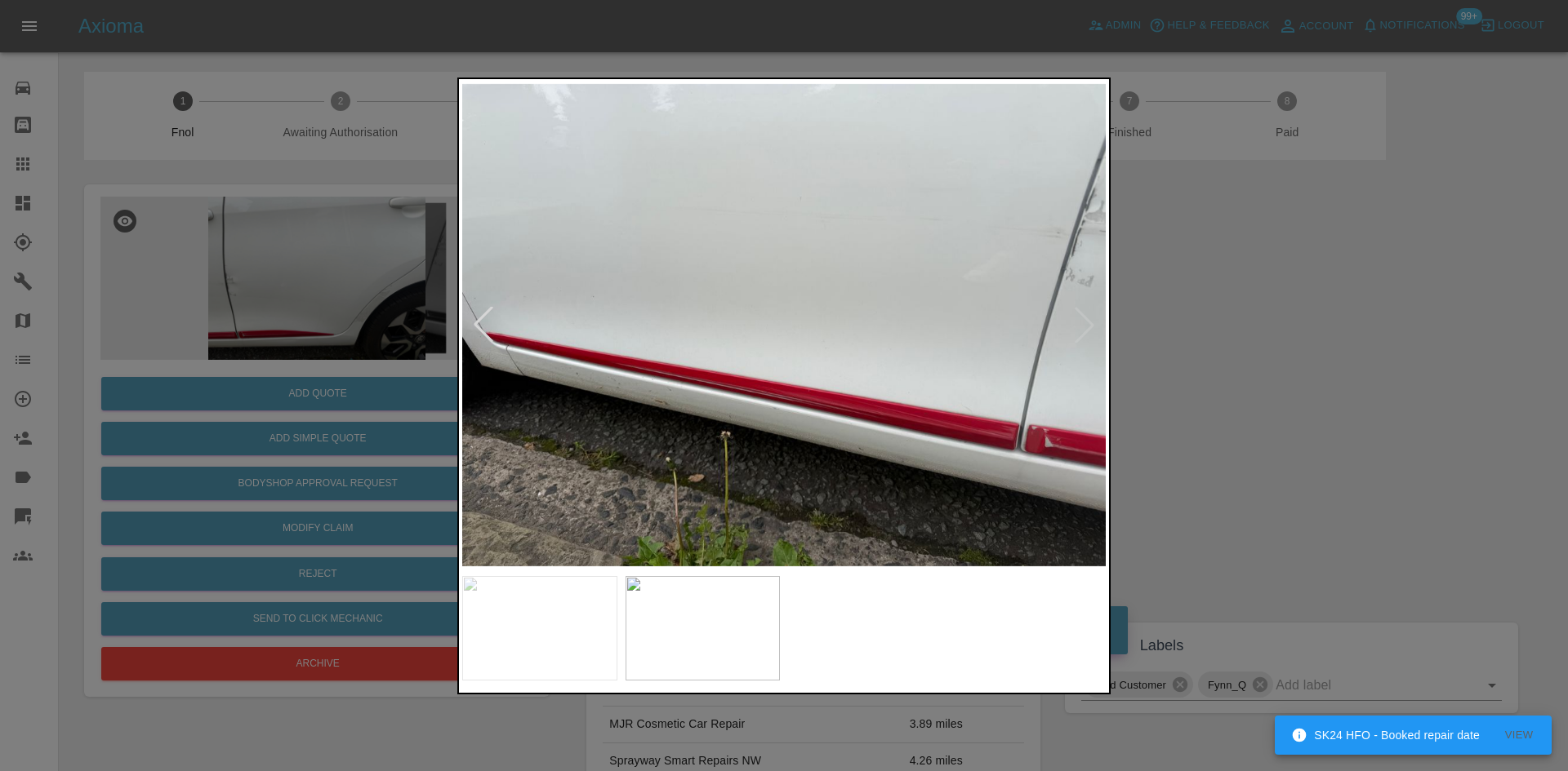
click at [877, 453] on img at bounding box center [784, 326] width 644 height 485
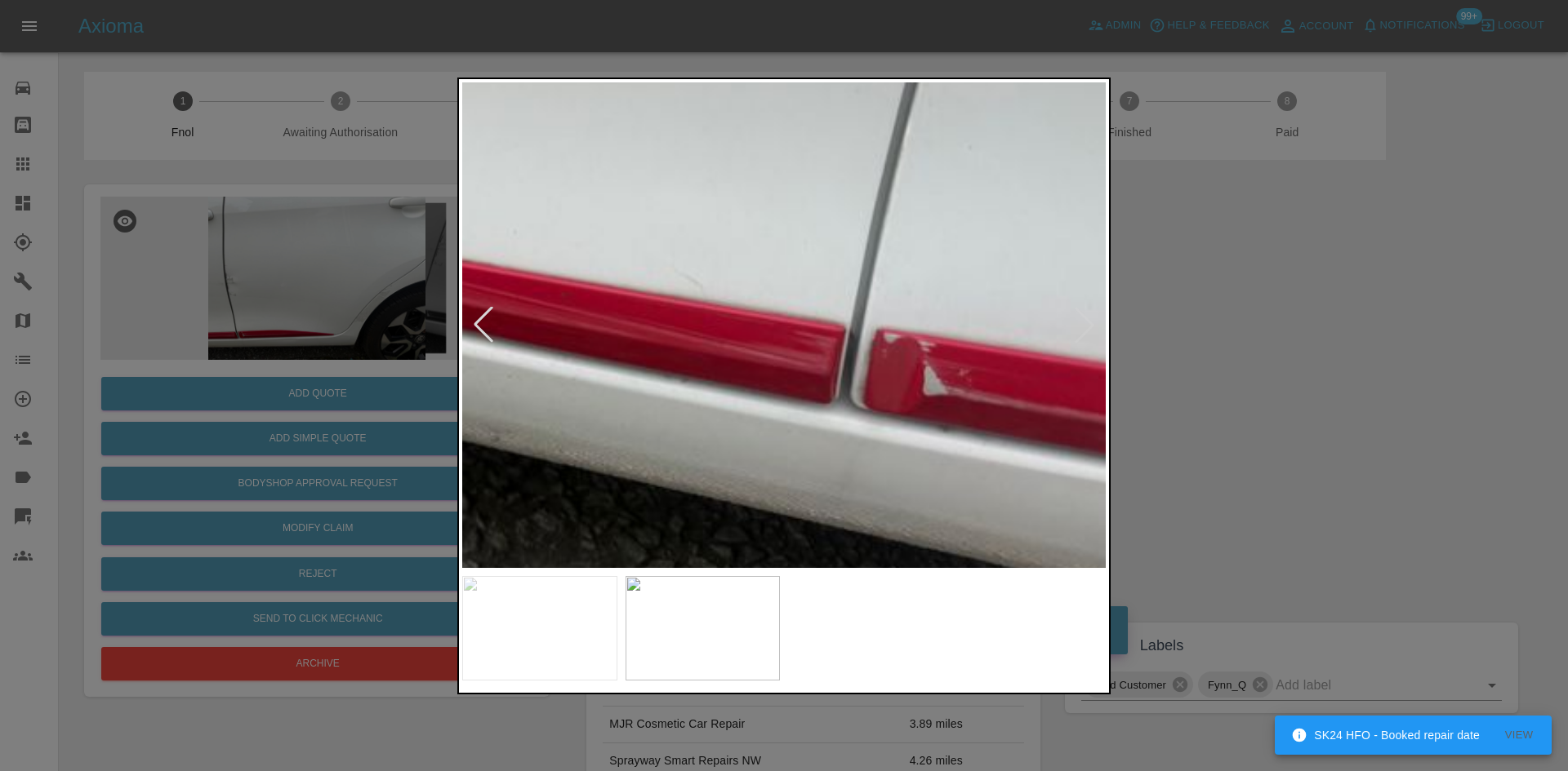
click at [731, 444] on img at bounding box center [141, 30] width 1931 height 1458
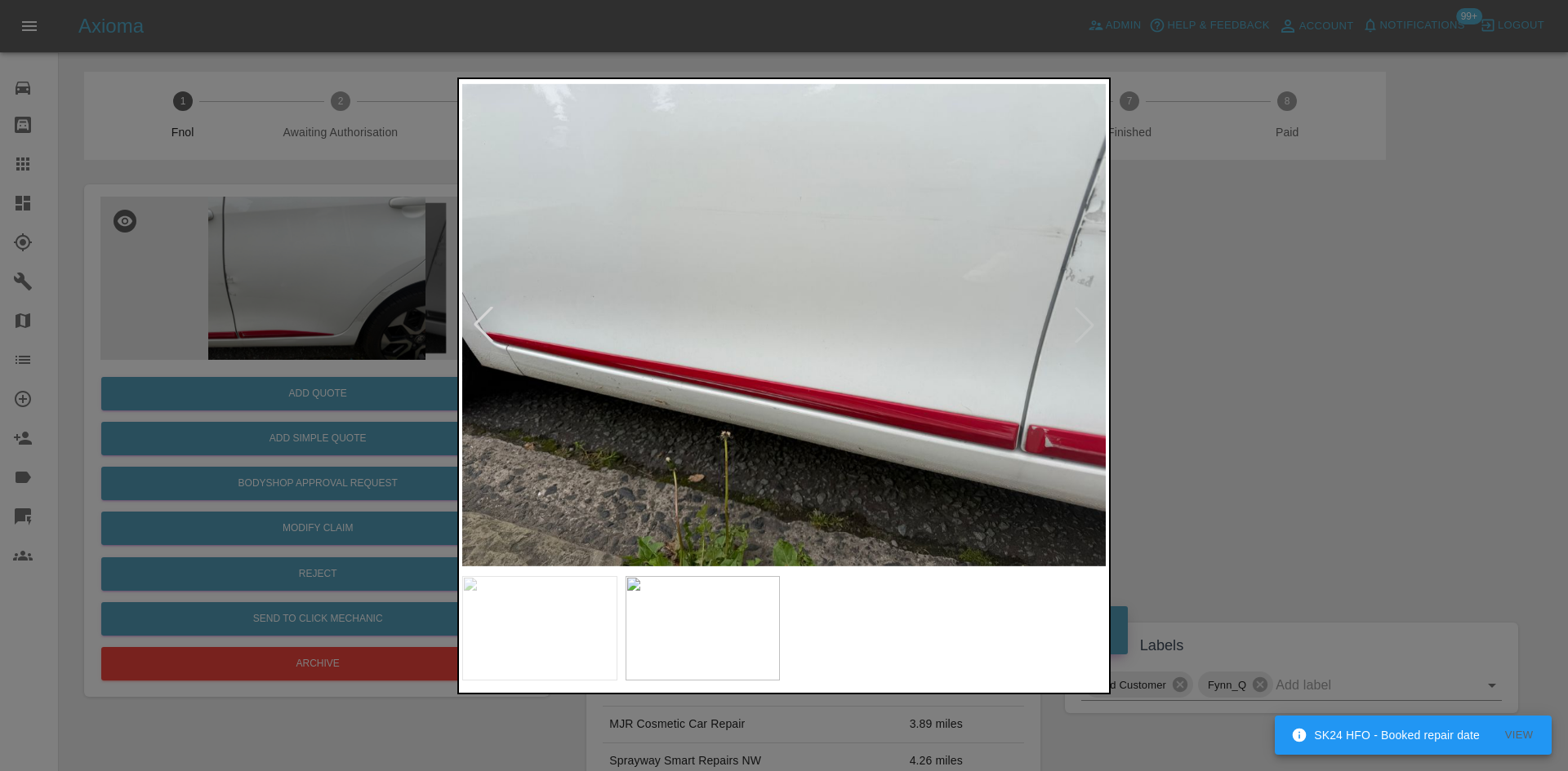
click at [768, 444] on img at bounding box center [784, 326] width 644 height 485
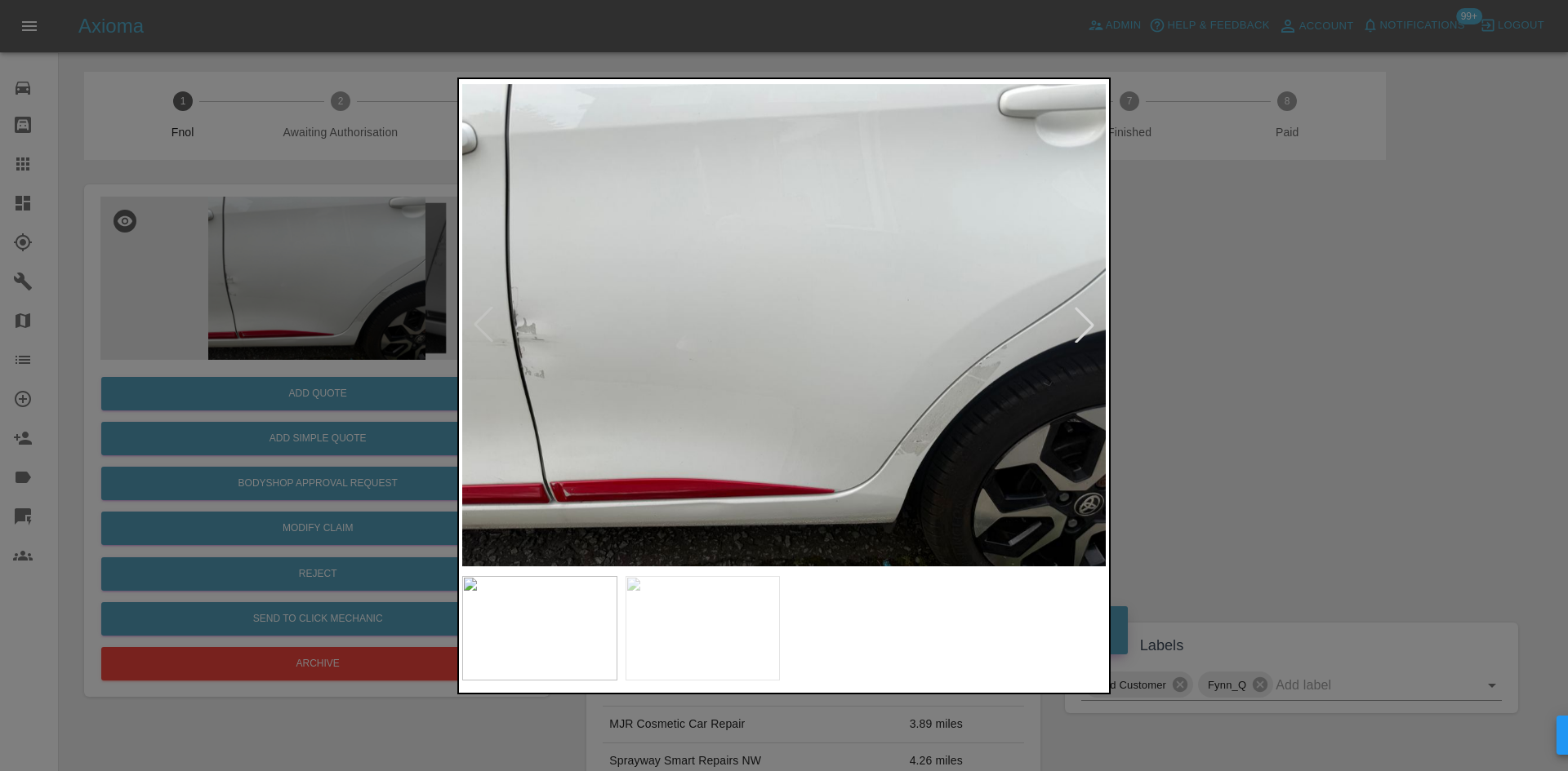
click at [511, 339] on img at bounding box center [784, 326] width 644 height 485
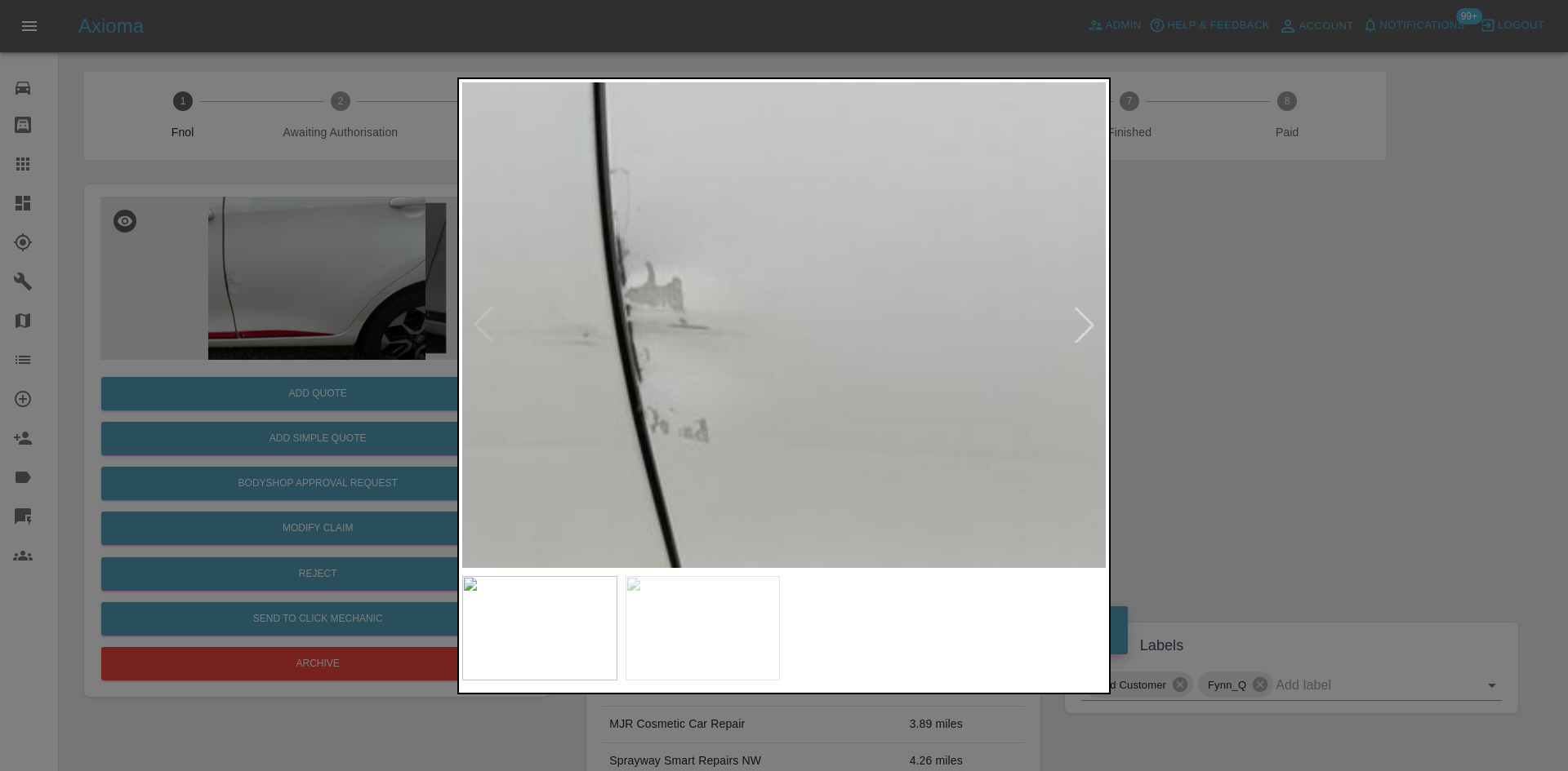
click at [615, 367] on img at bounding box center [1427, 284] width 1931 height 1458
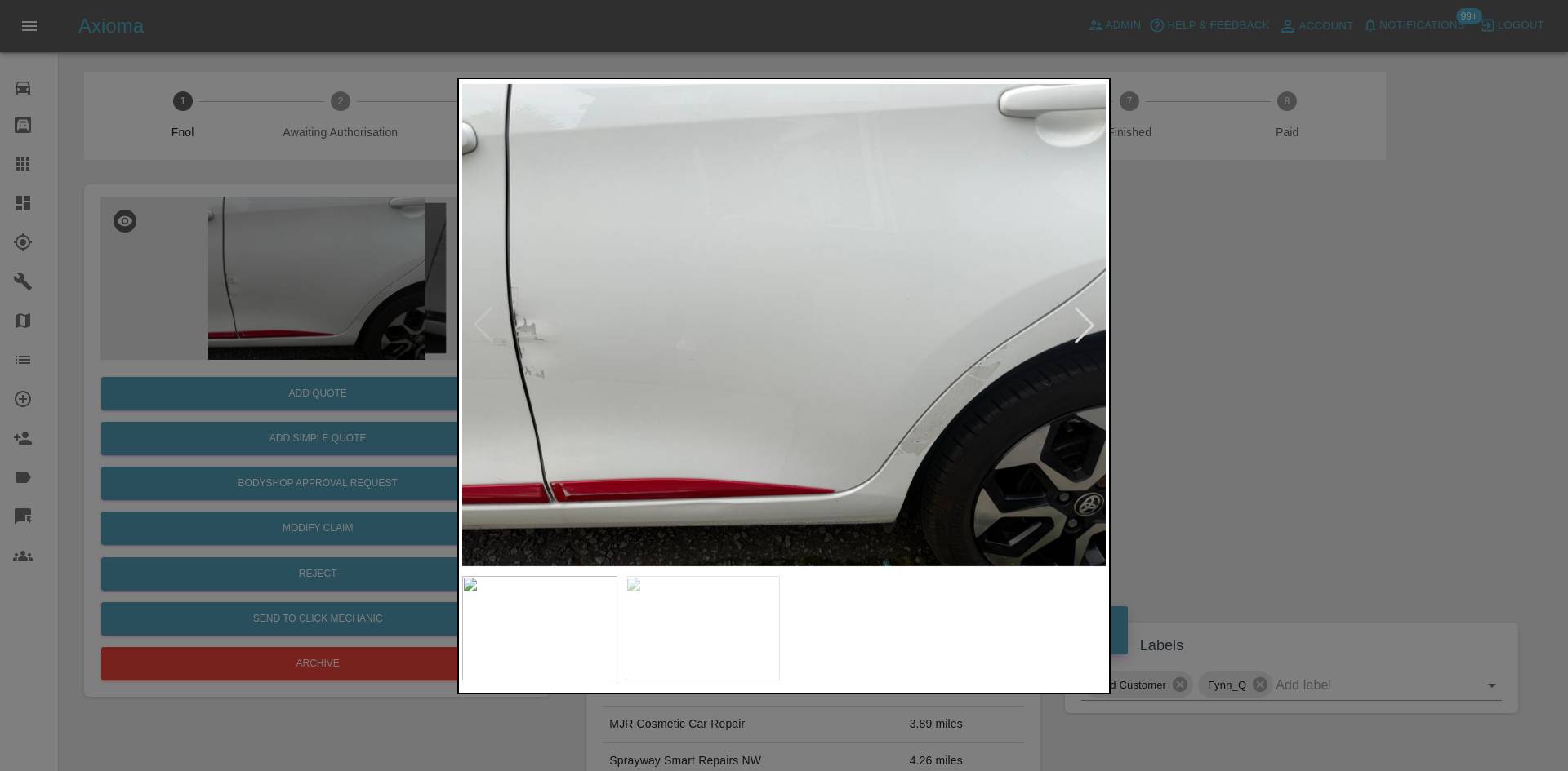
click at [818, 425] on img at bounding box center [784, 326] width 644 height 485
click at [867, 443] on img at bounding box center [784, 326] width 644 height 485
click at [704, 432] on img at bounding box center [784, 326] width 644 height 485
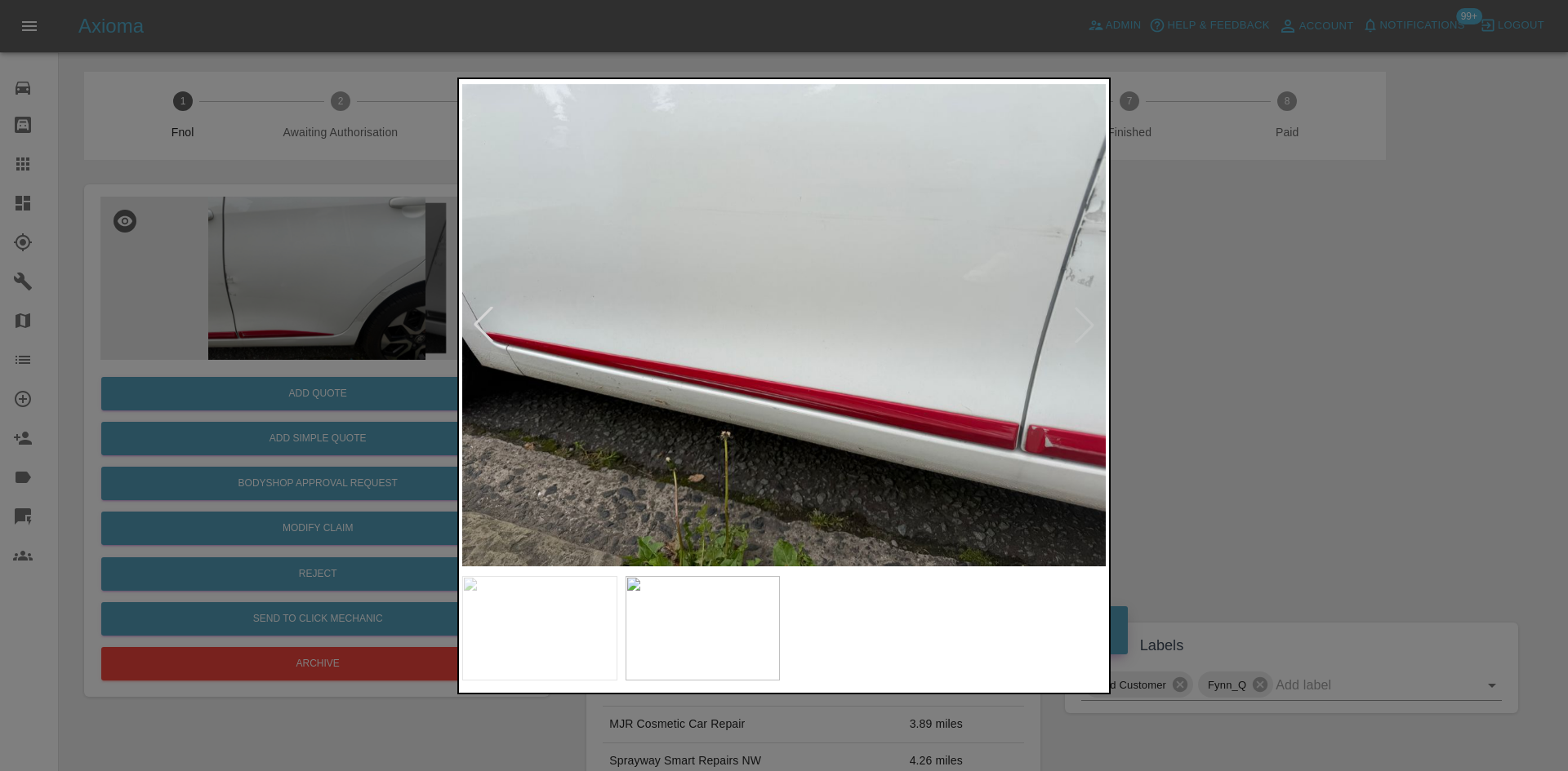
click at [582, 389] on img at bounding box center [784, 326] width 644 height 485
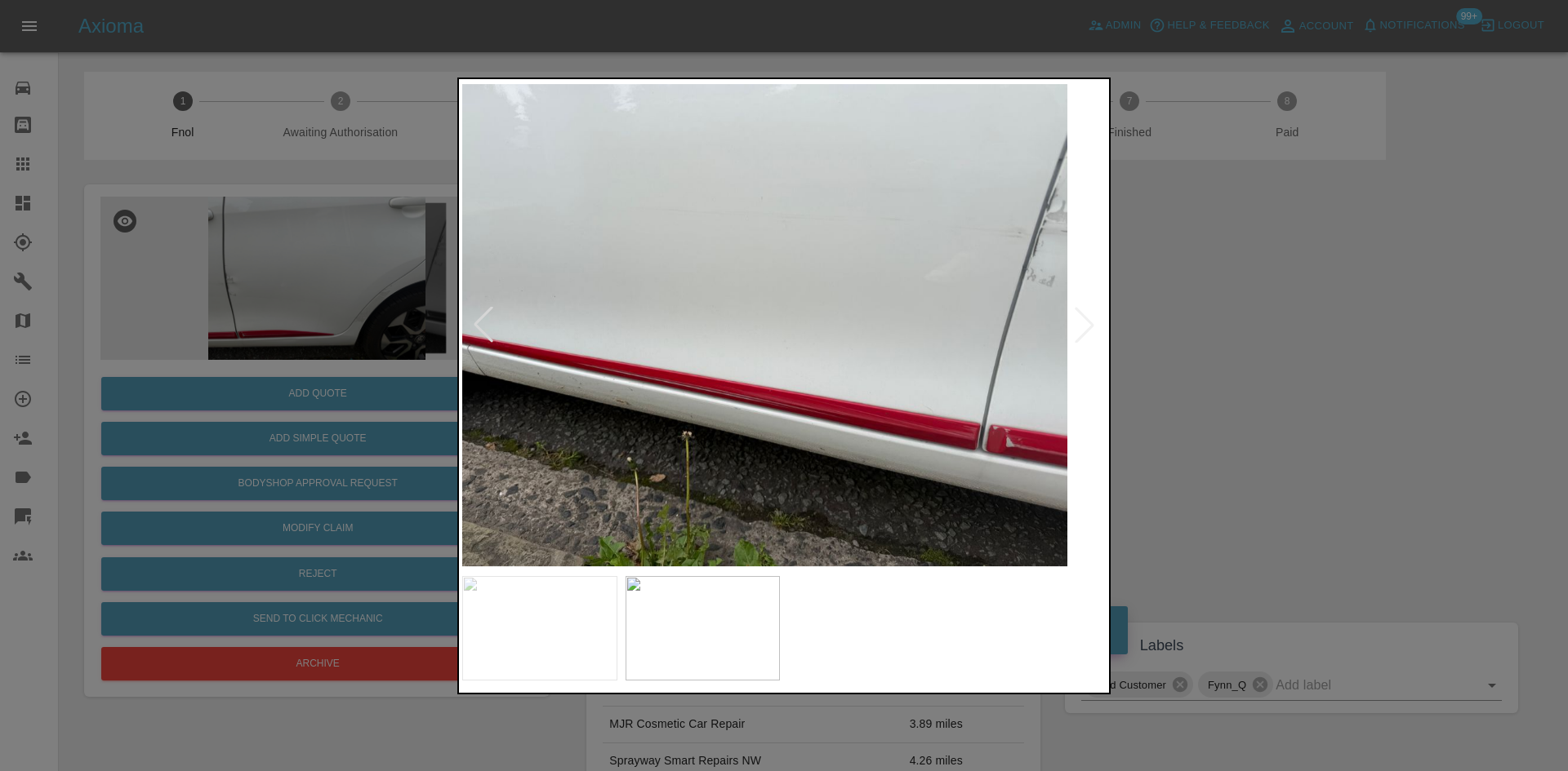
click at [704, 425] on img at bounding box center [746, 326] width 644 height 485
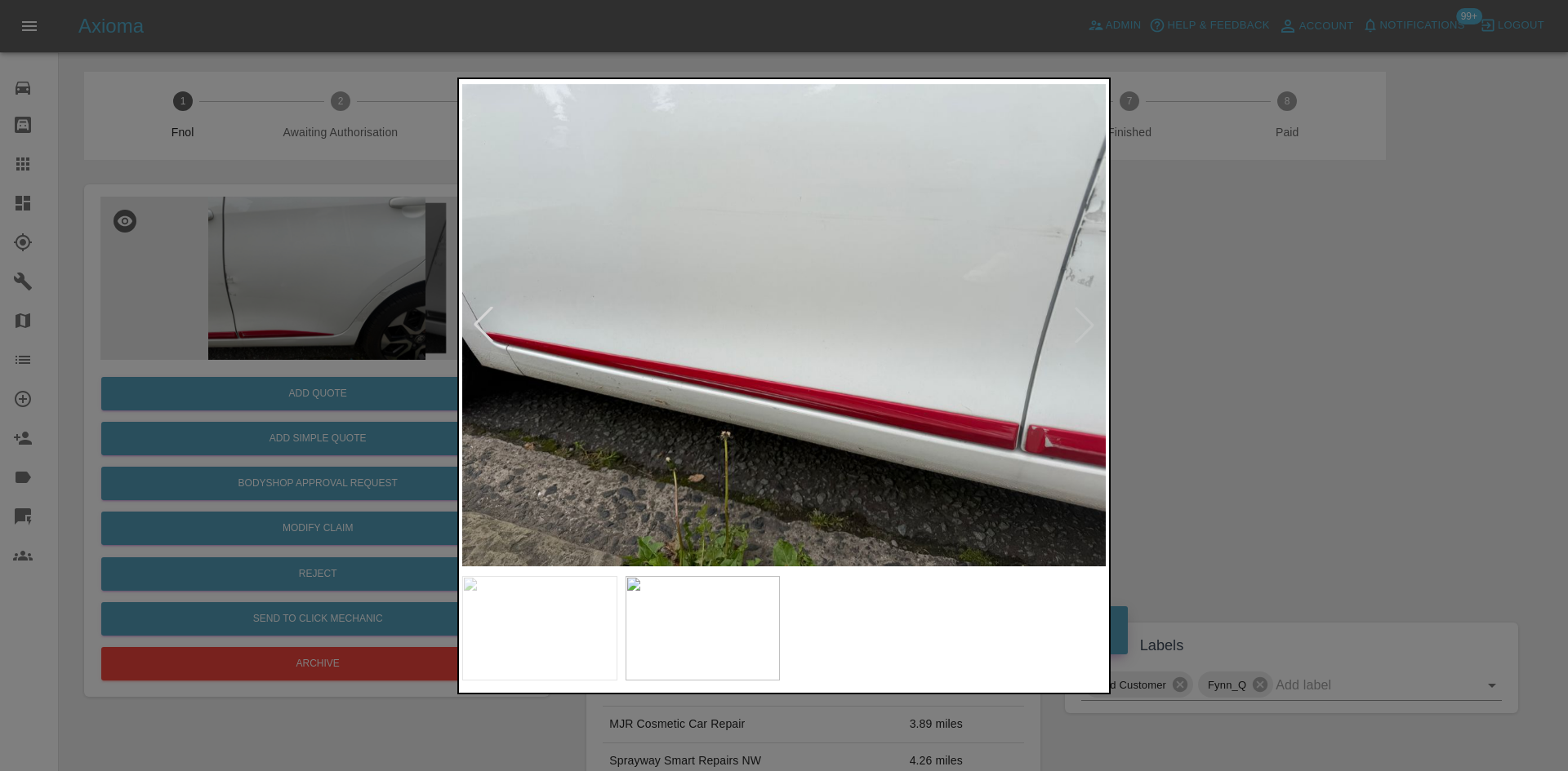
click at [830, 435] on img at bounding box center [784, 326] width 644 height 485
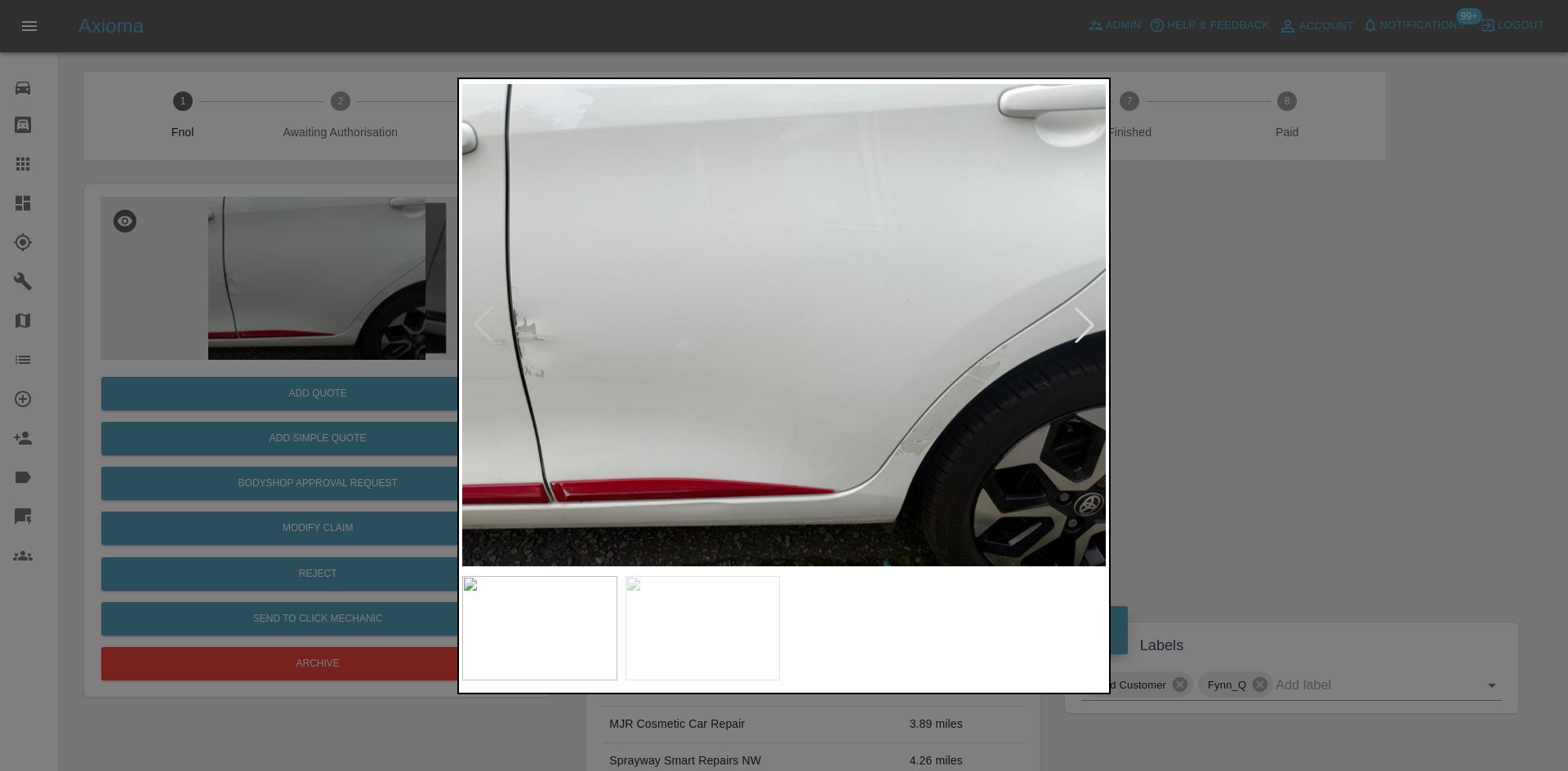
click at [313, 391] on div at bounding box center [784, 385] width 1568 height 771
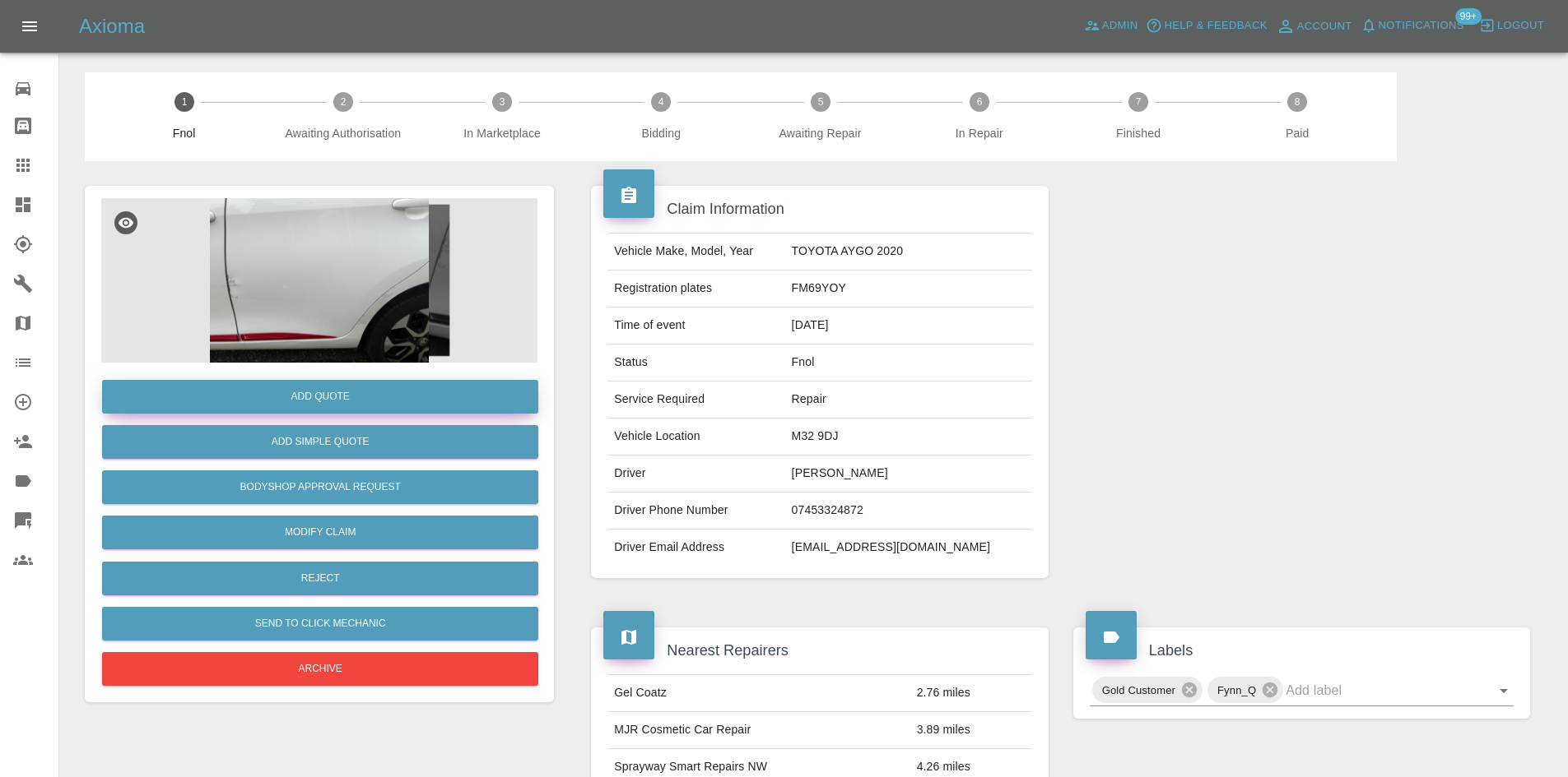
click at [315, 400] on button "Add Quote" at bounding box center [320, 396] width 436 height 34
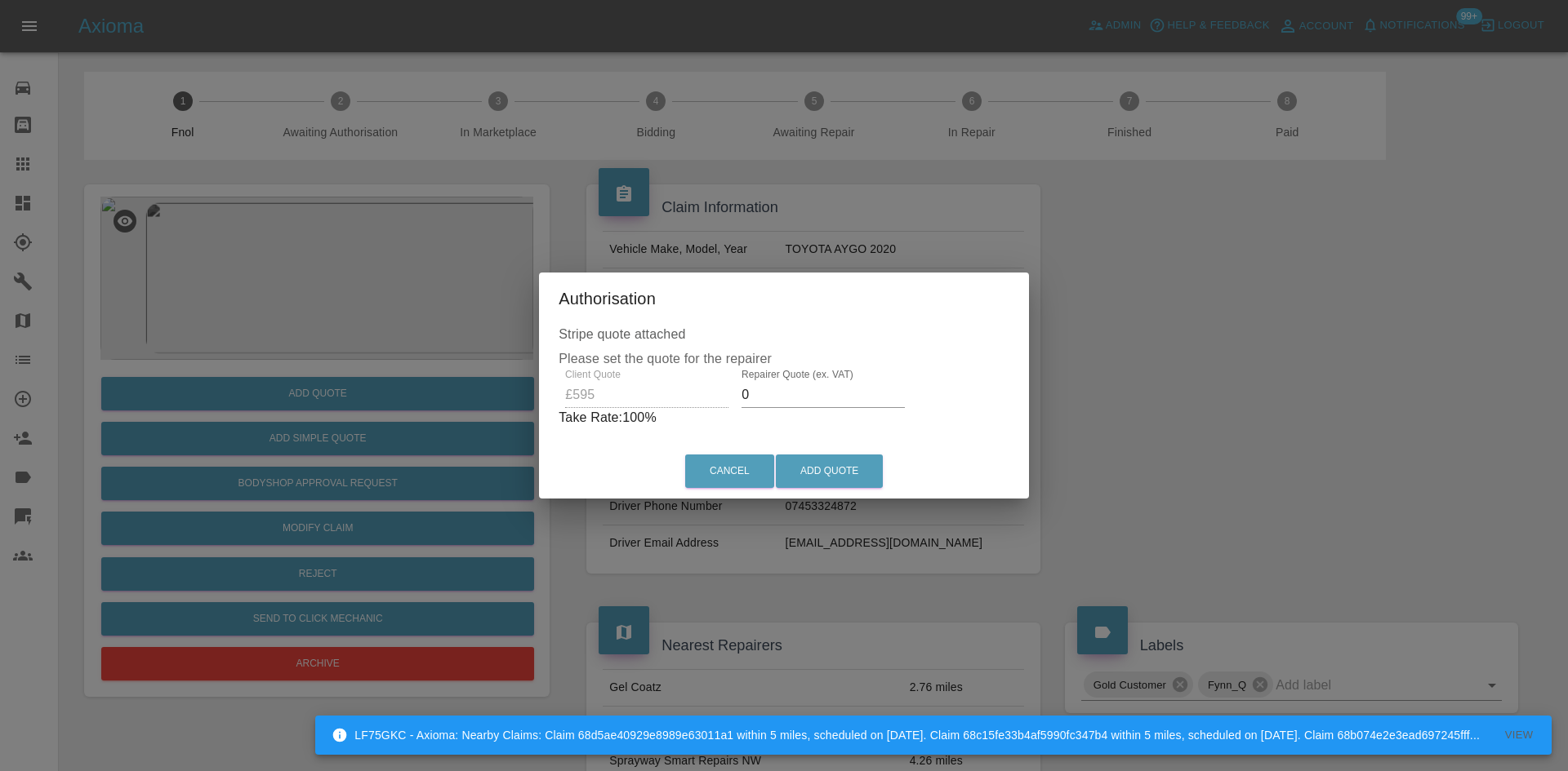
click at [689, 393] on div "Client Quote £595 Repairer Quote (ex. VAT) 0 Take Rate: 100 %" at bounding box center [784, 398] width 450 height 59
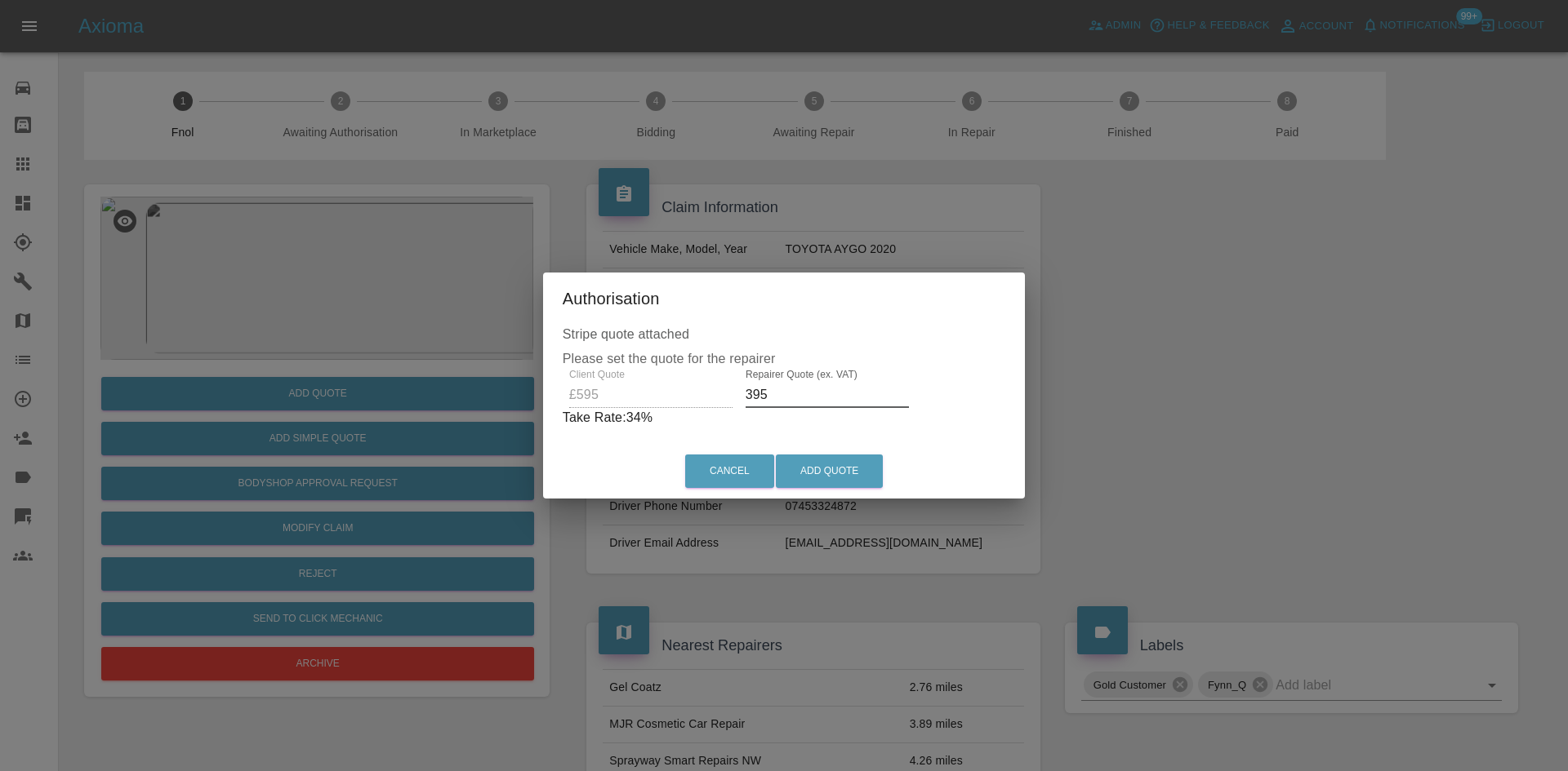
drag, startPoint x: 806, startPoint y: 392, endPoint x: 333, endPoint y: 397, distance: 473.0
click at [361, 405] on div "Authorisation Stripe quote attached Please set the quote for the repairer Clien…" at bounding box center [784, 385] width 1568 height 771
type input "375"
click at [838, 470] on button "Add Quote" at bounding box center [829, 472] width 107 height 33
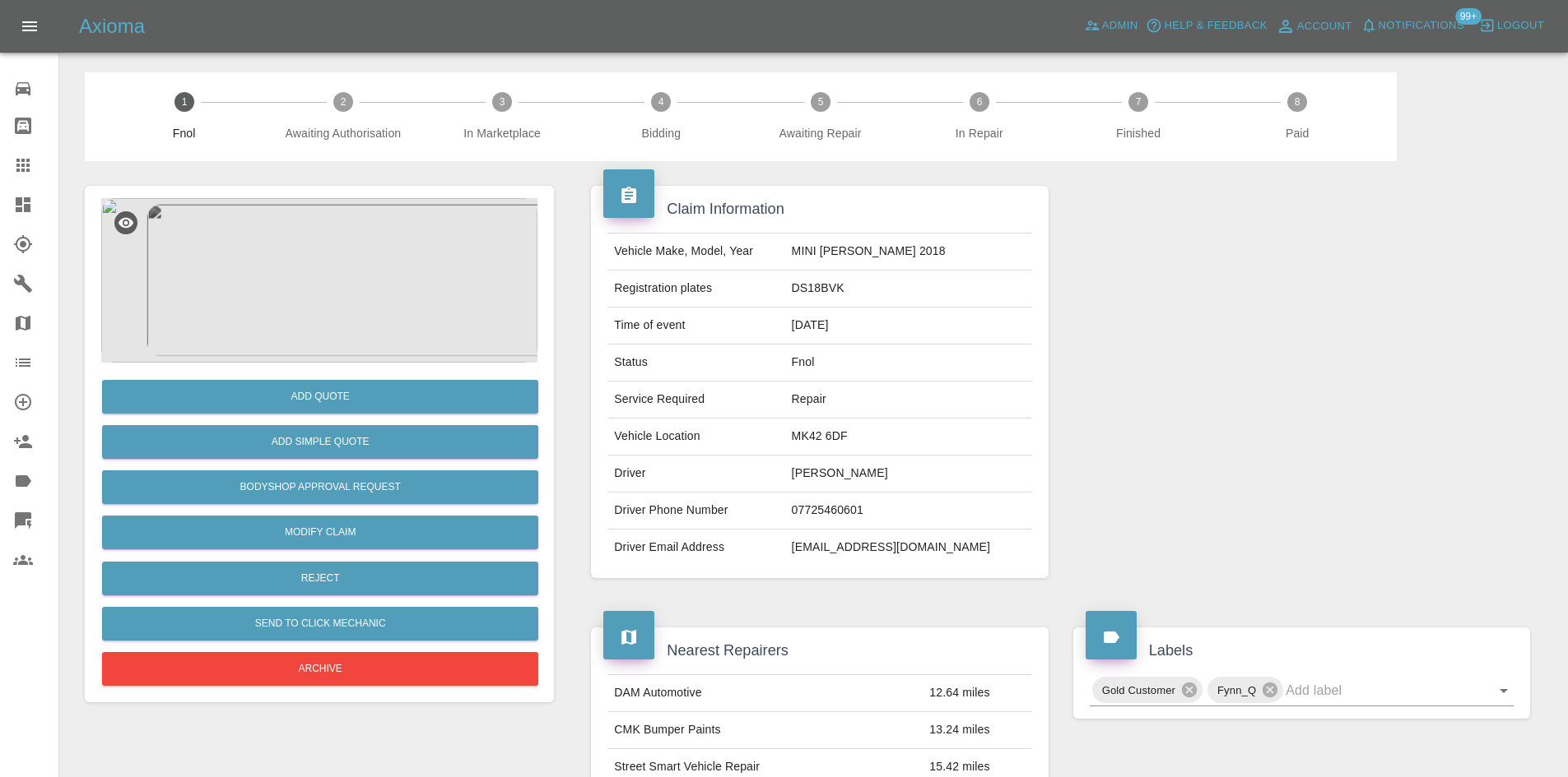
click at [321, 247] on img at bounding box center [319, 281] width 436 height 165
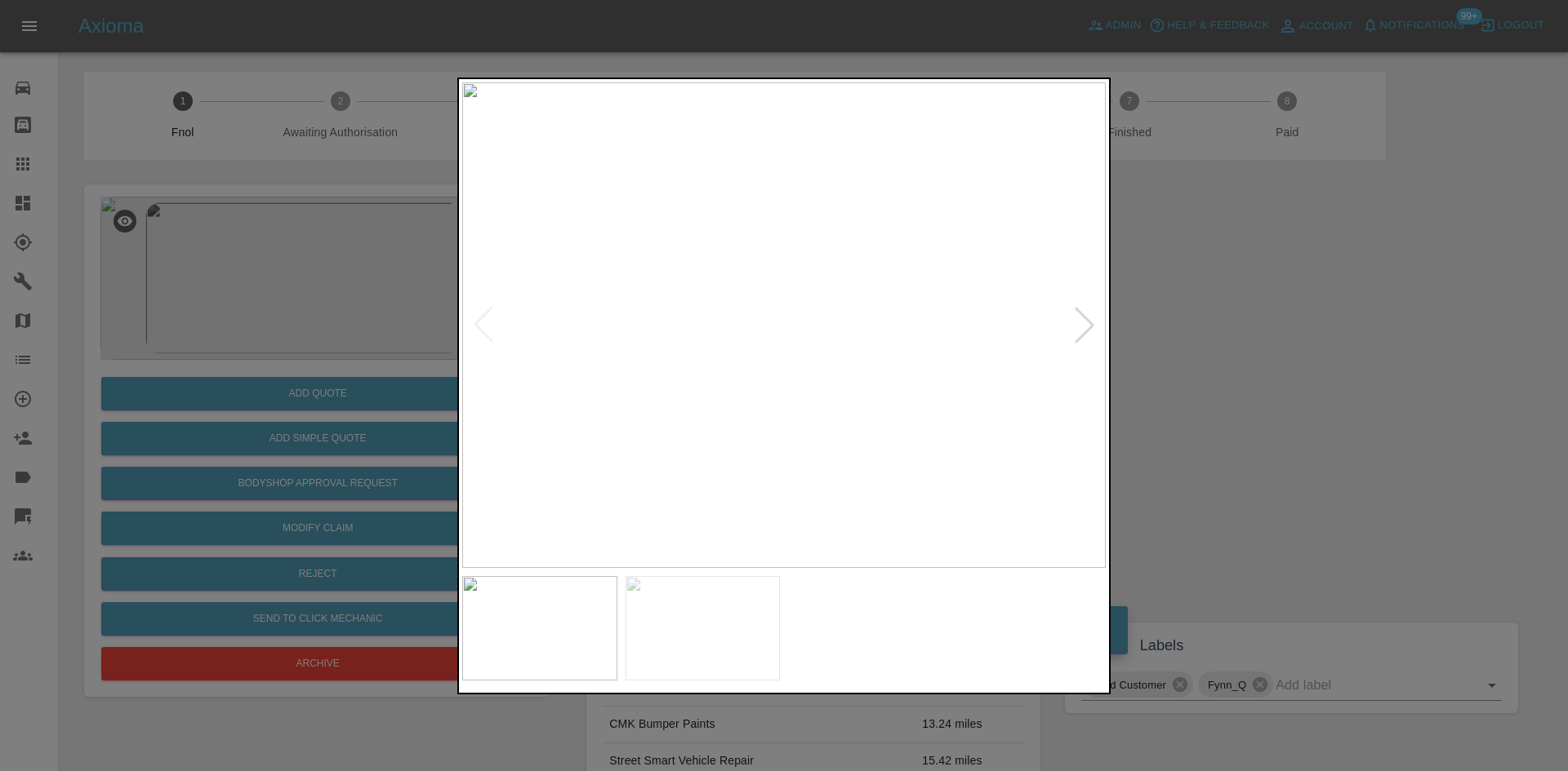
click at [710, 371] on img at bounding box center [784, 326] width 644 height 485
click at [671, 415] on img at bounding box center [784, 326] width 644 height 485
click at [792, 340] on img at bounding box center [784, 326] width 644 height 485
click at [824, 357] on img at bounding box center [778, 186] width 1931 height 1458
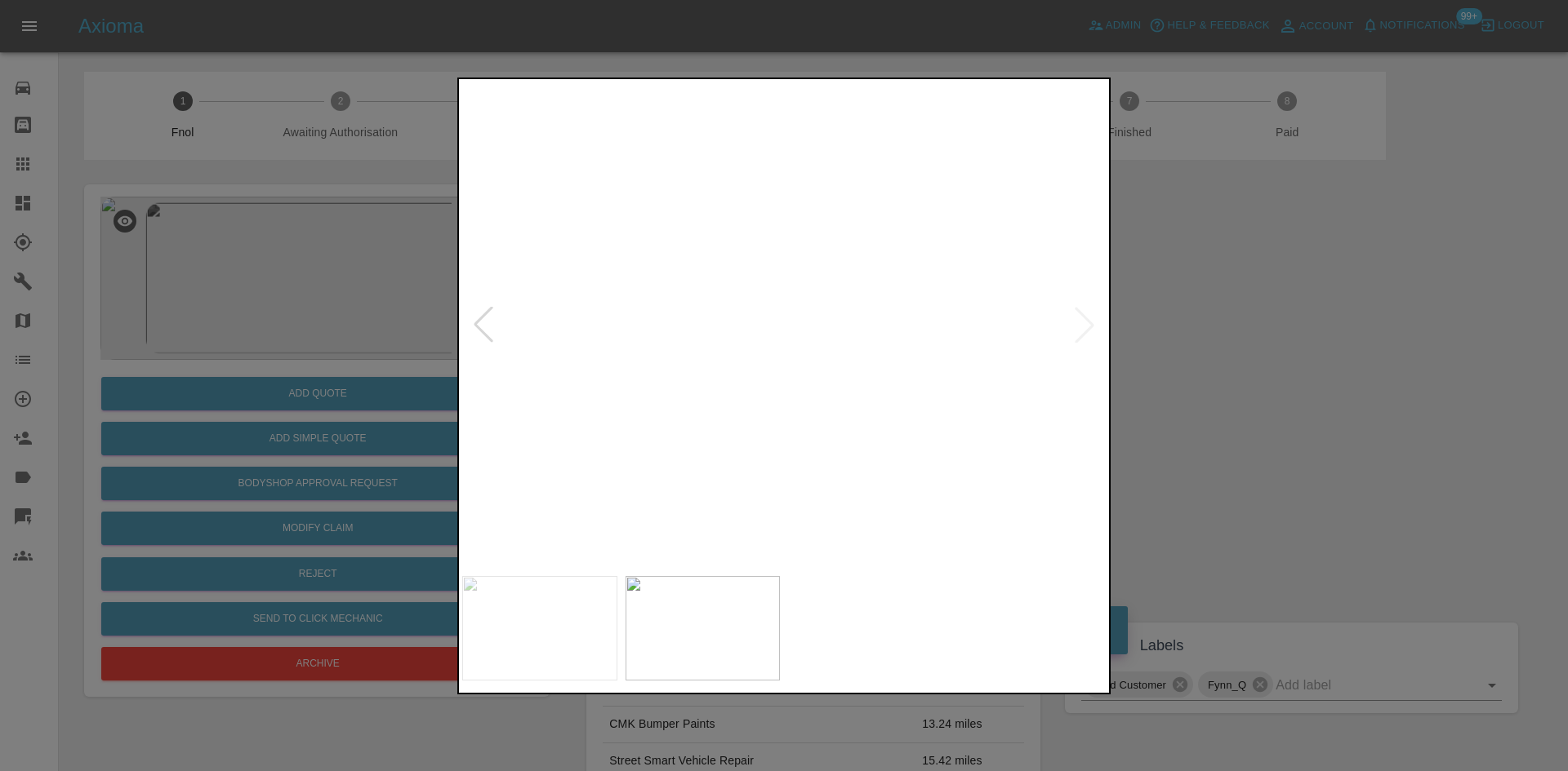
click at [569, 371] on img at bounding box center [779, 137] width 1931 height 1458
click at [362, 377] on div at bounding box center [784, 385] width 1568 height 771
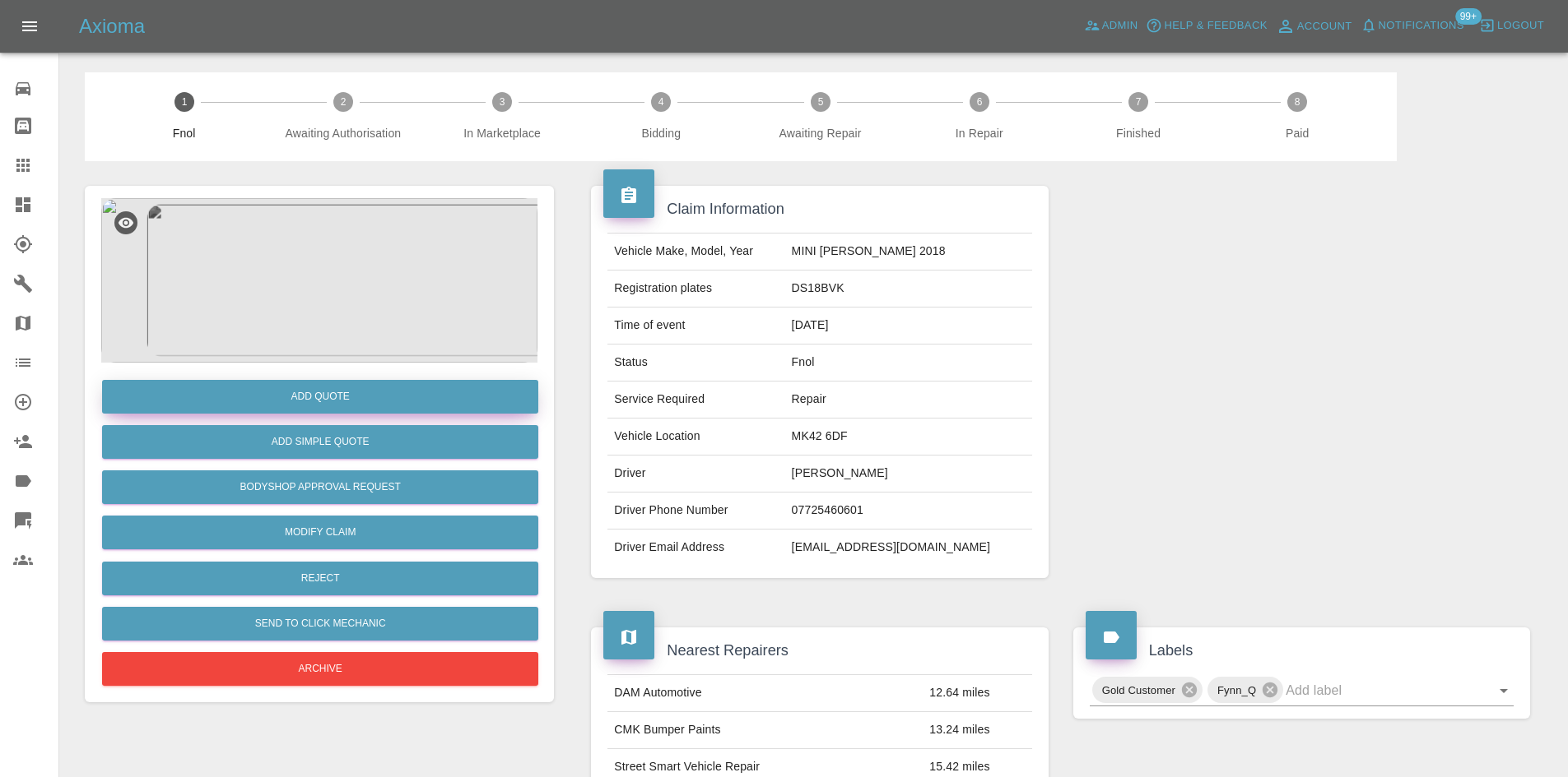
click at [354, 397] on button "Add Quote" at bounding box center [320, 396] width 436 height 34
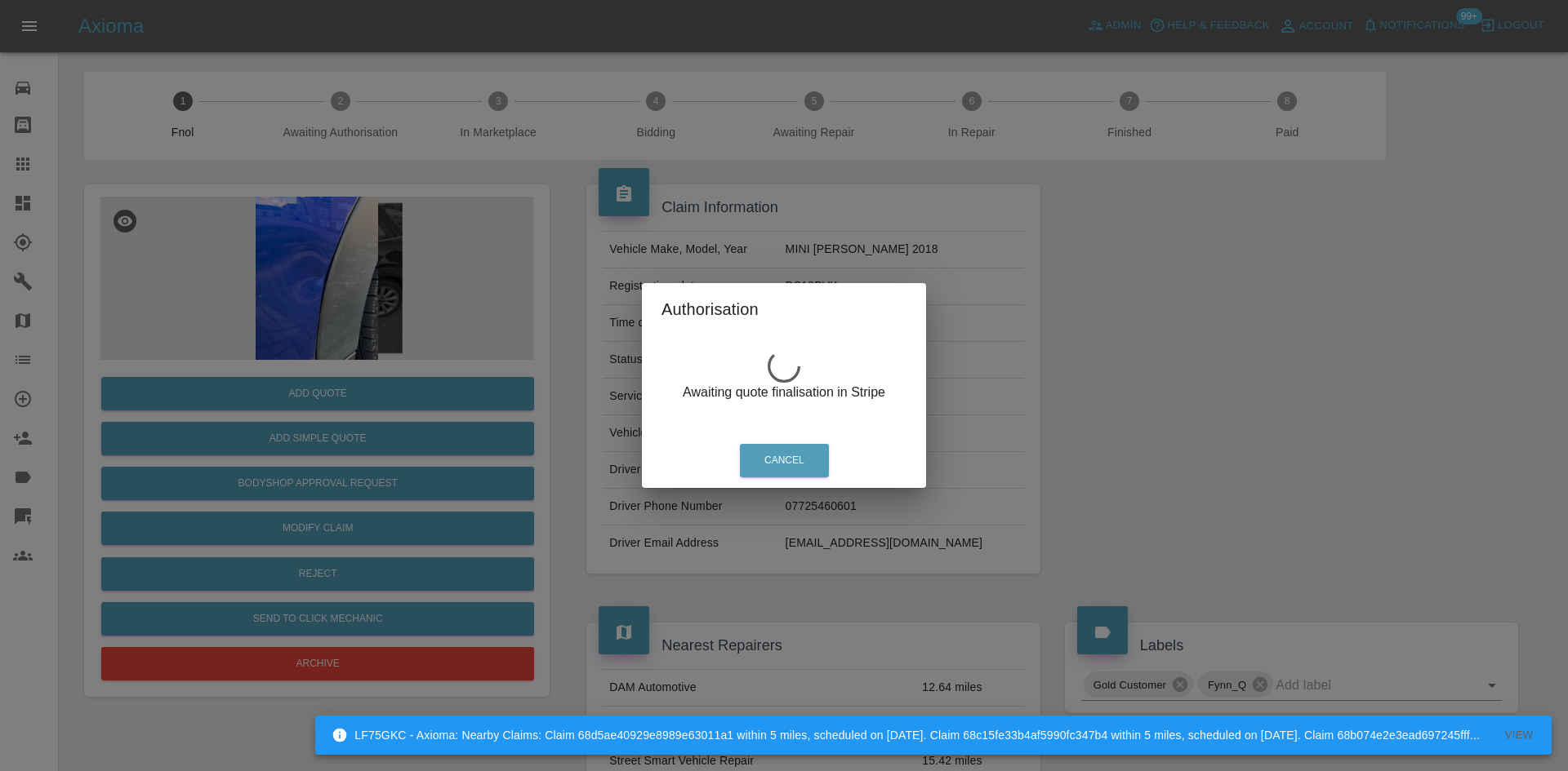
click at [347, 266] on div "Authorisation Awaiting quote finalisation in Stripe Cancel" at bounding box center [784, 385] width 1568 height 771
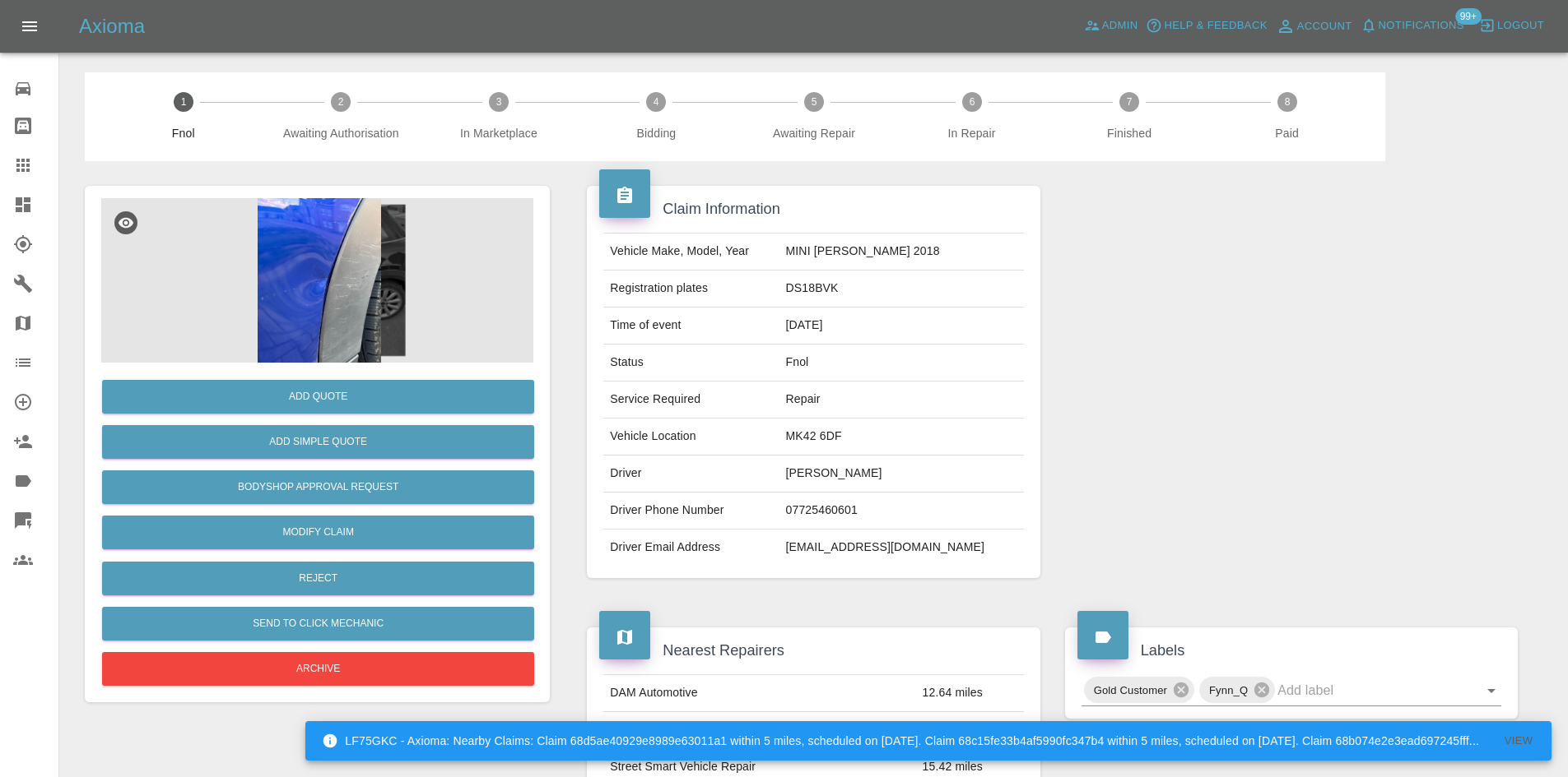
click at [329, 273] on img at bounding box center [319, 281] width 436 height 165
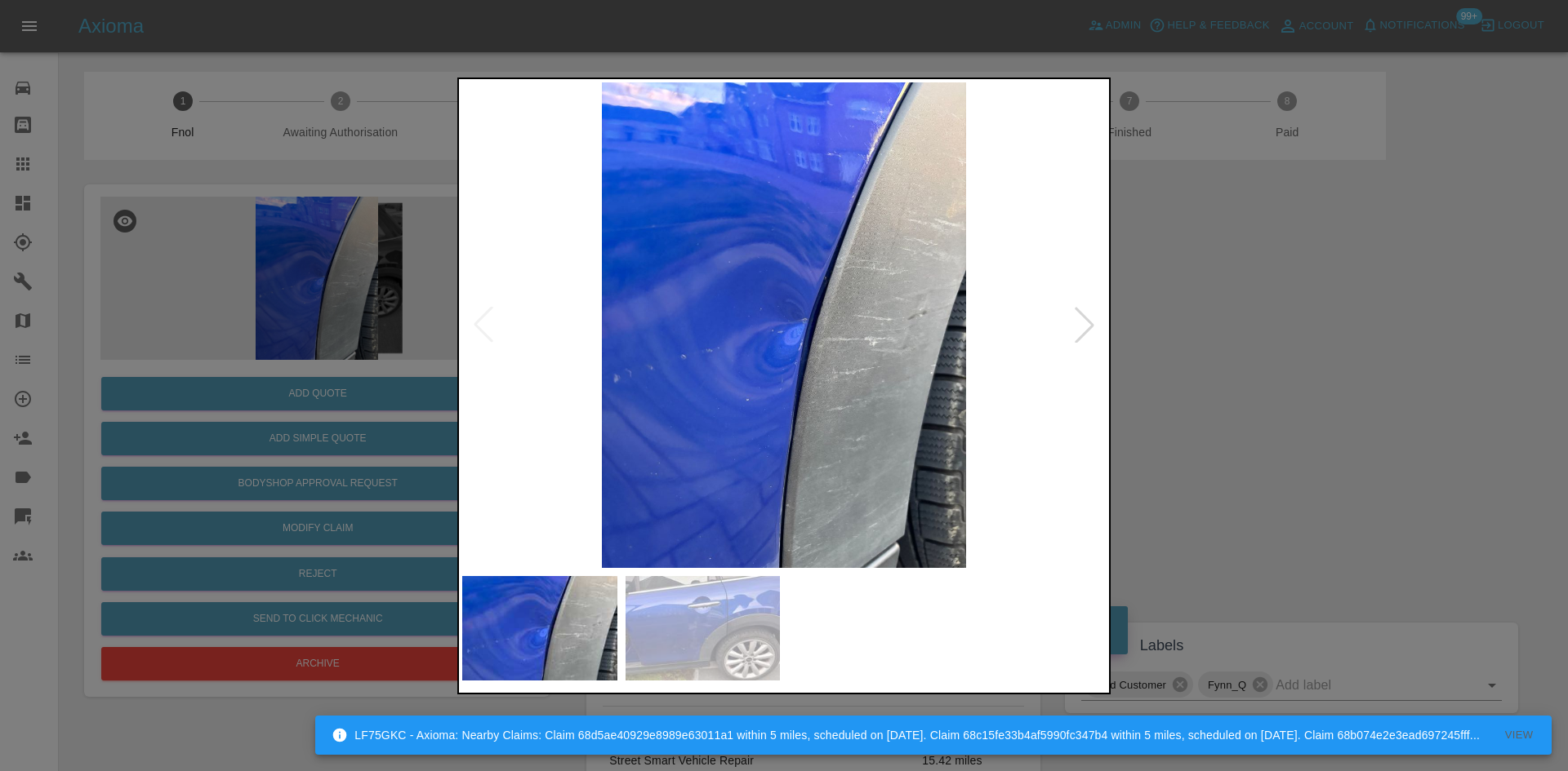
click at [639, 331] on img at bounding box center [784, 326] width 644 height 485
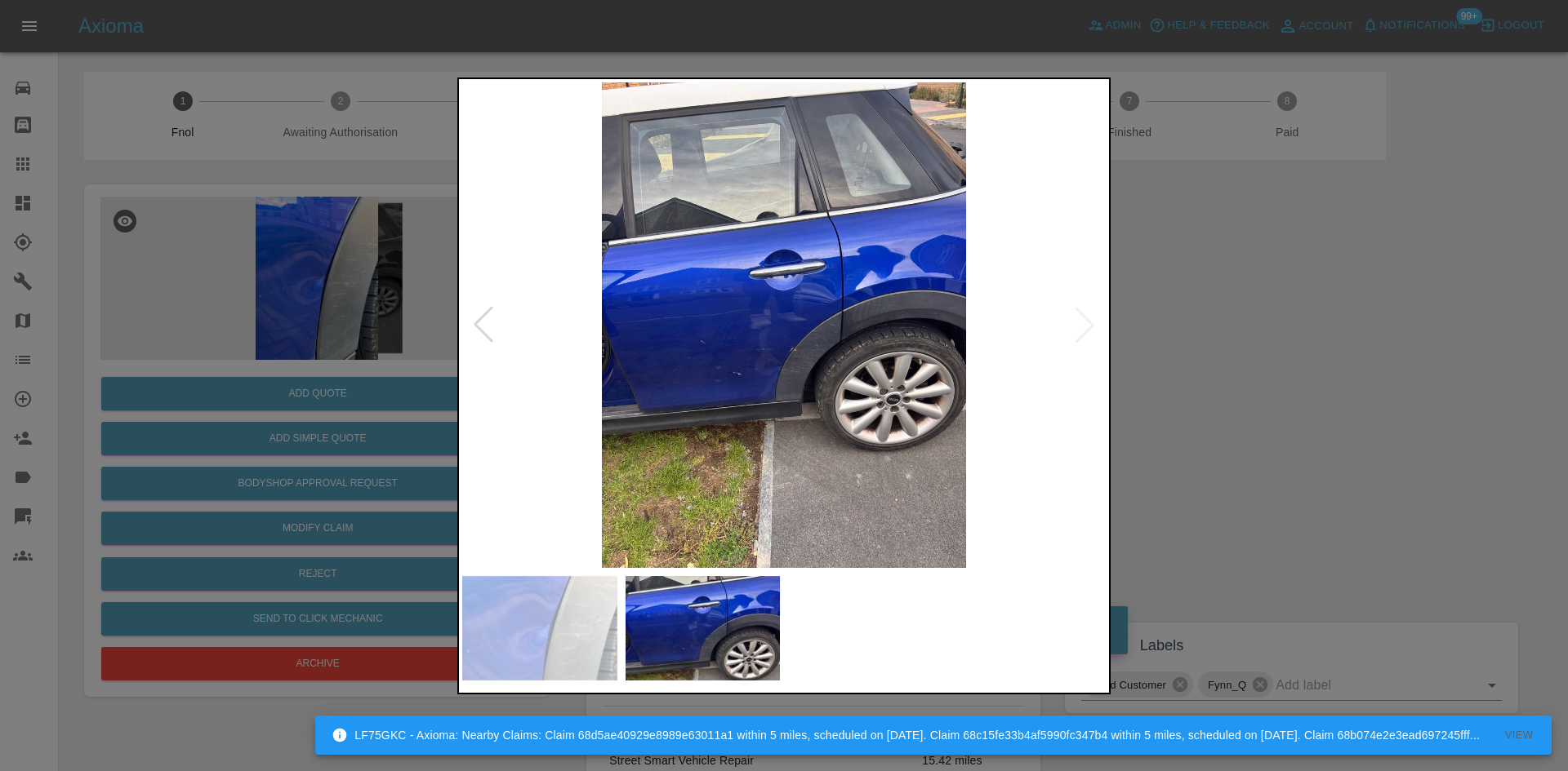
click at [771, 366] on img at bounding box center [784, 326] width 644 height 485
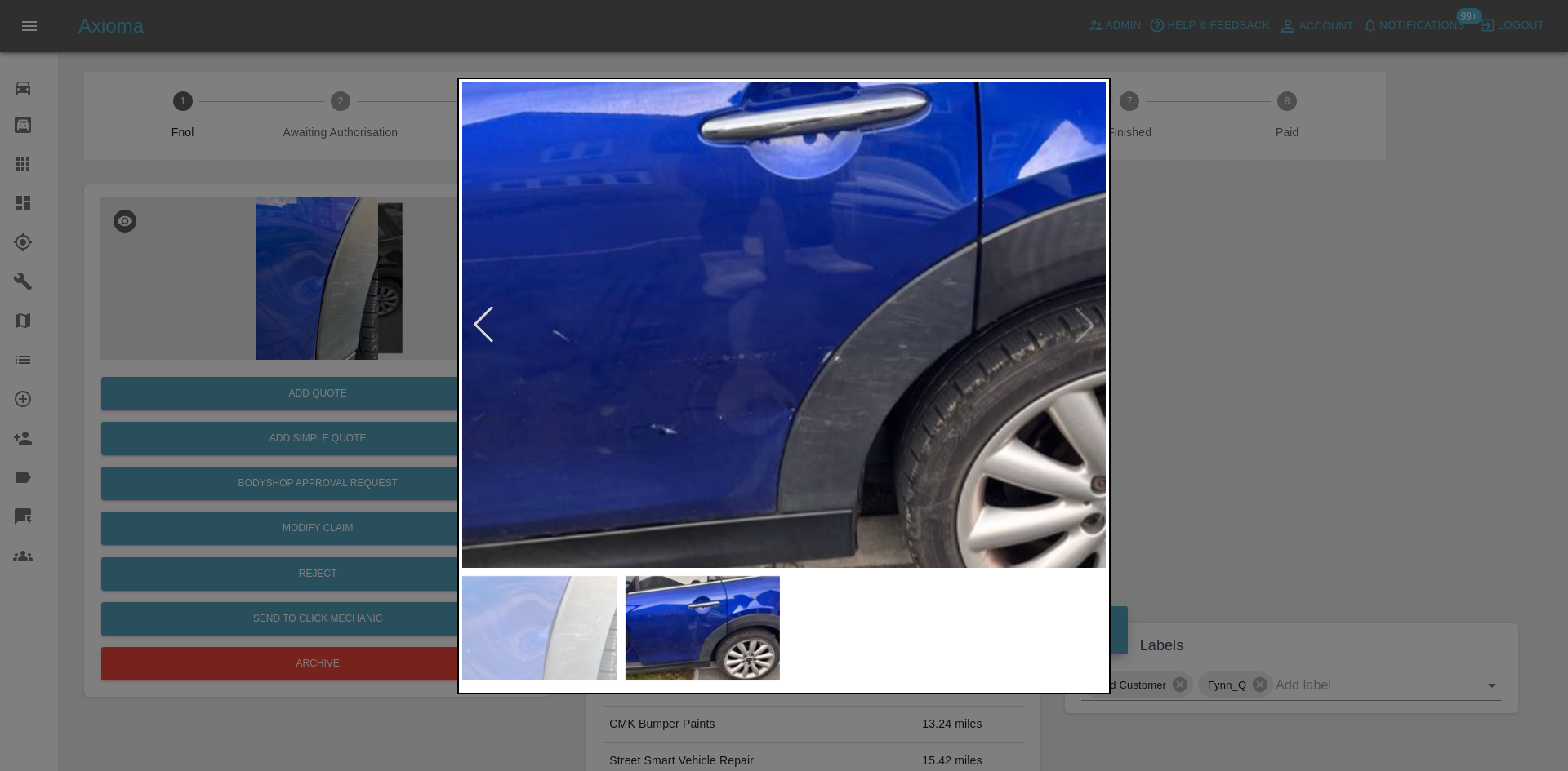
click at [777, 294] on img at bounding box center [803, 285] width 1931 height 1458
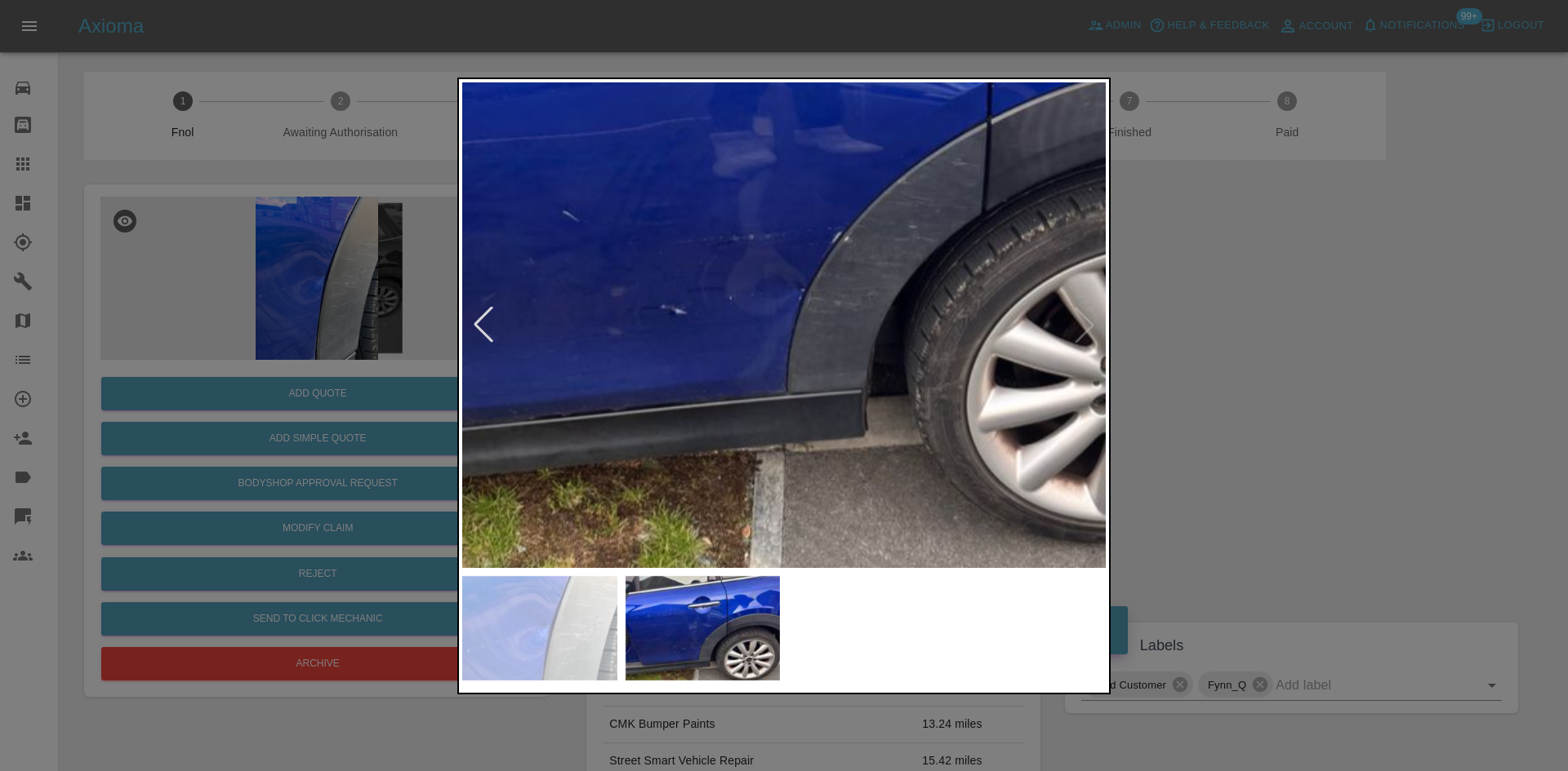
click at [785, 369] on img at bounding box center [813, 166] width 1931 height 1458
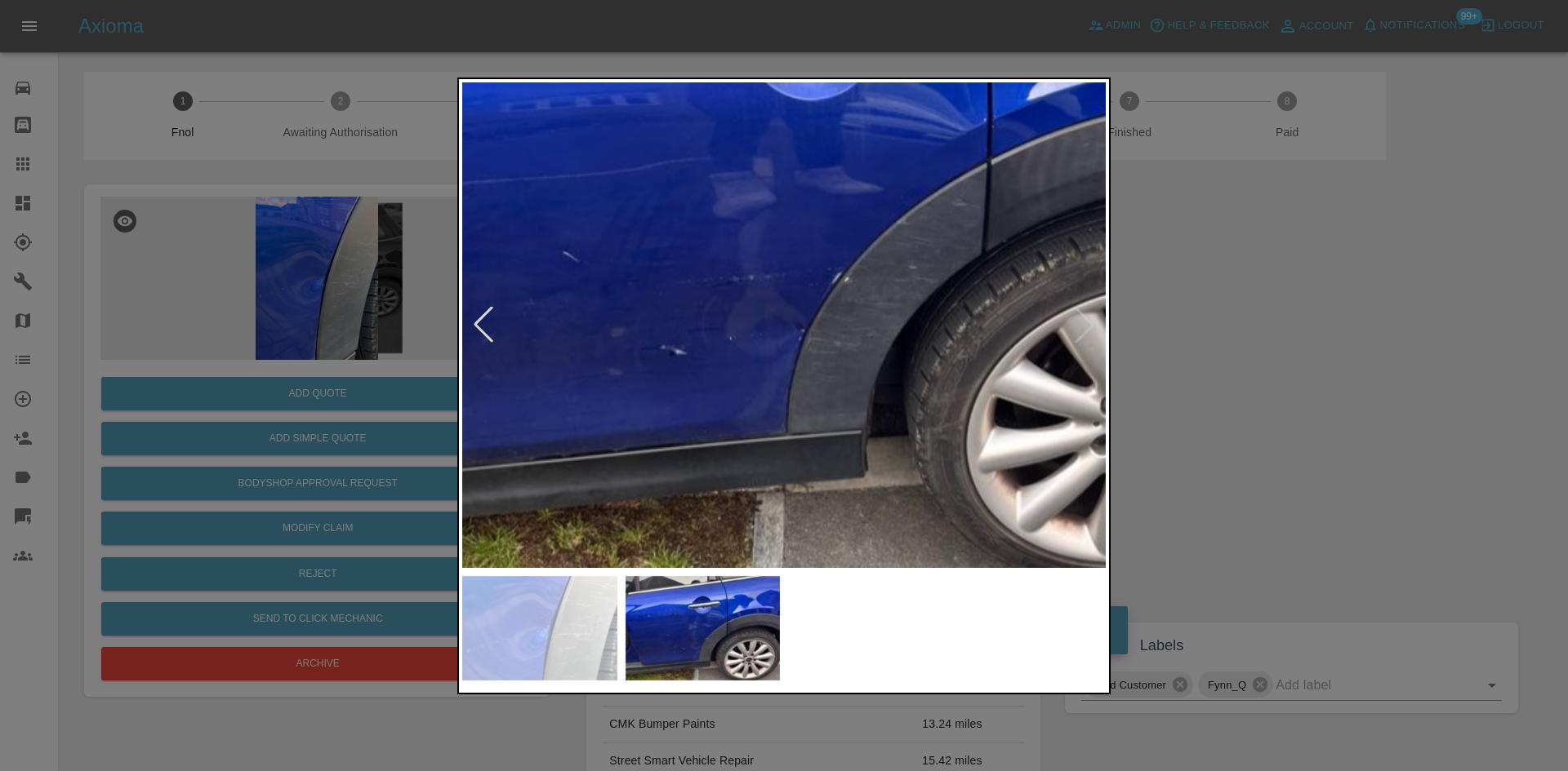
click at [785, 434] on img at bounding box center [813, 206] width 1931 height 1458
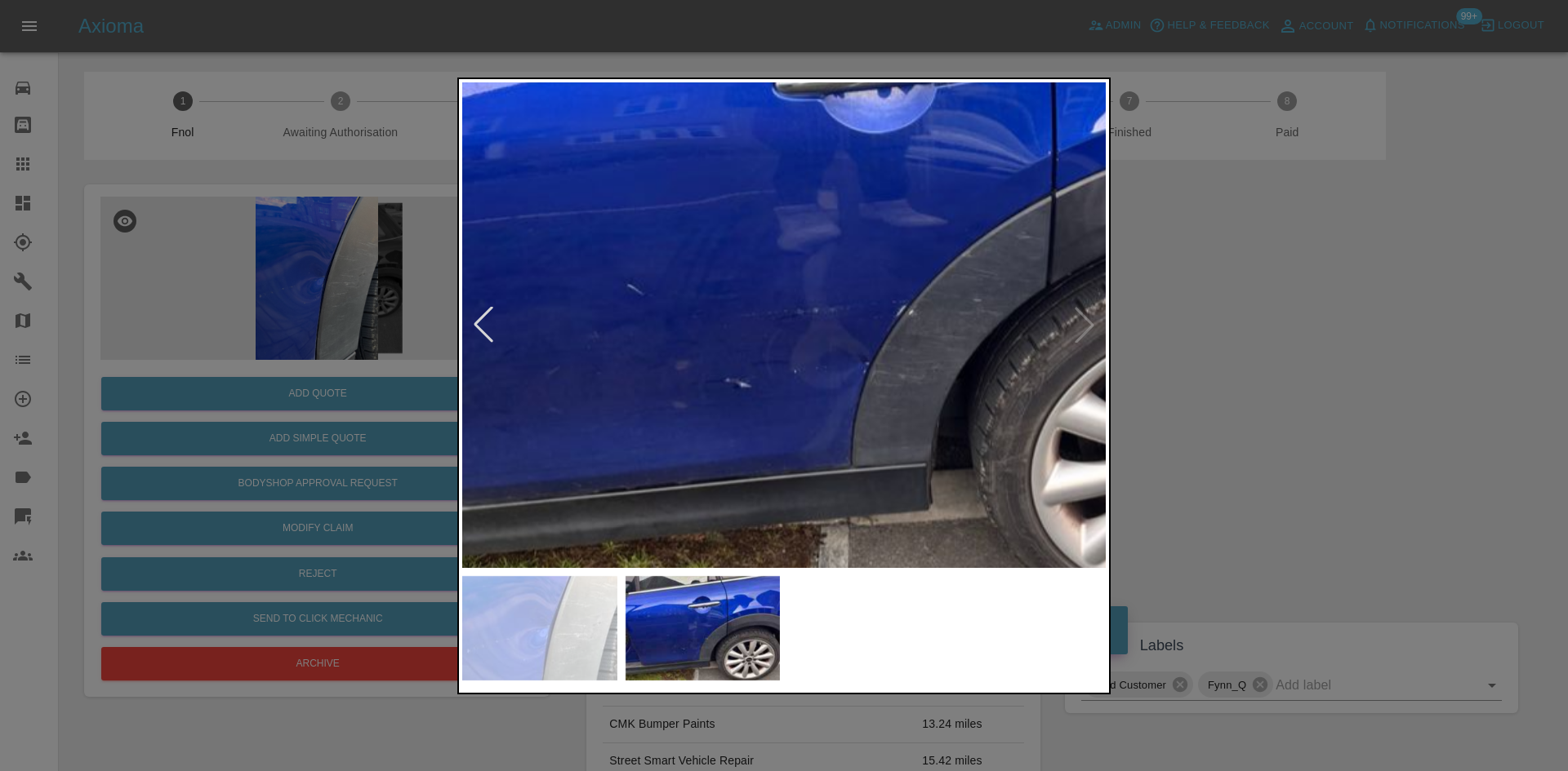
click at [824, 280] on img at bounding box center [878, 239] width 1931 height 1458
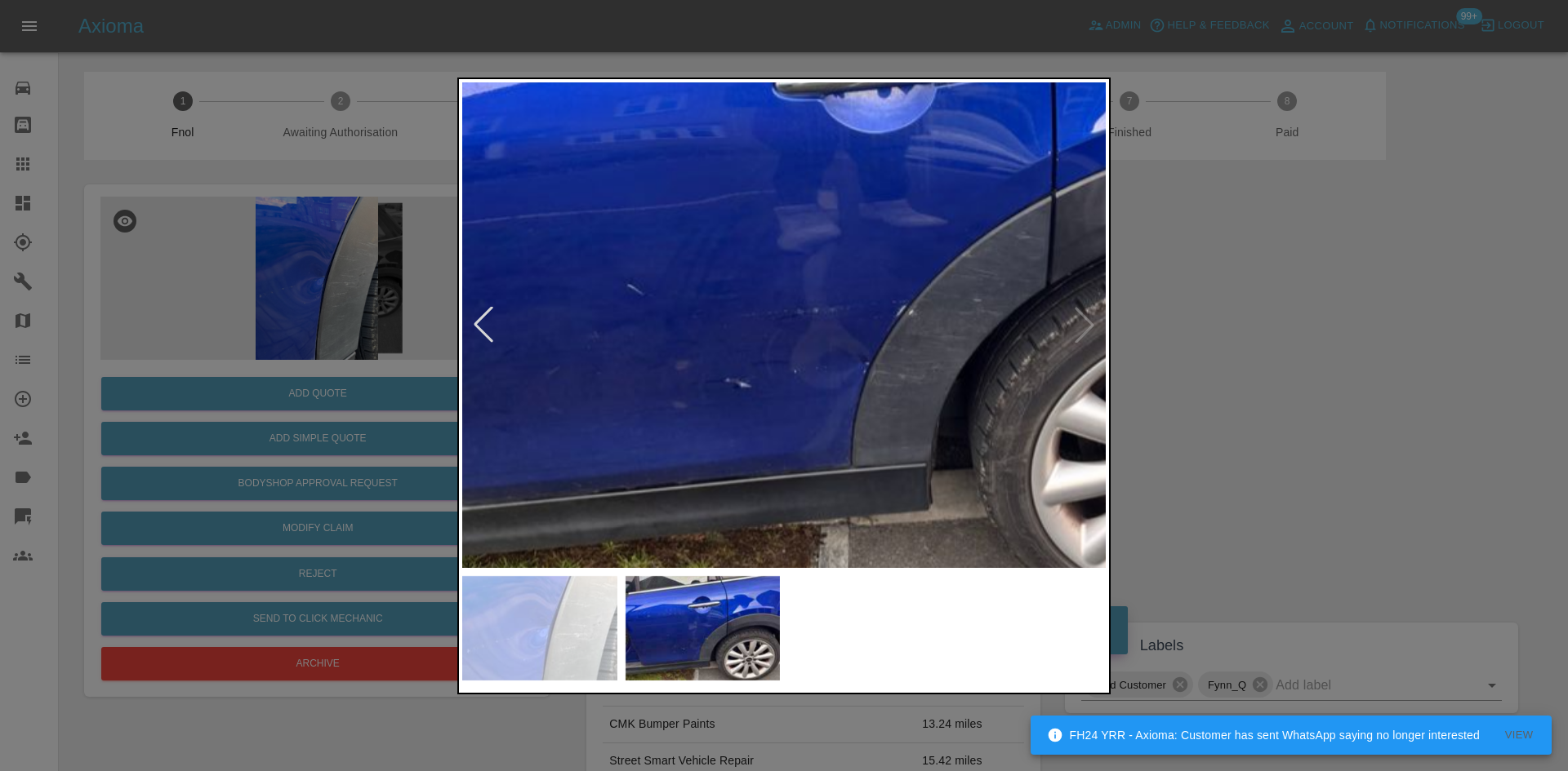
click at [377, 329] on div at bounding box center [784, 385] width 1568 height 771
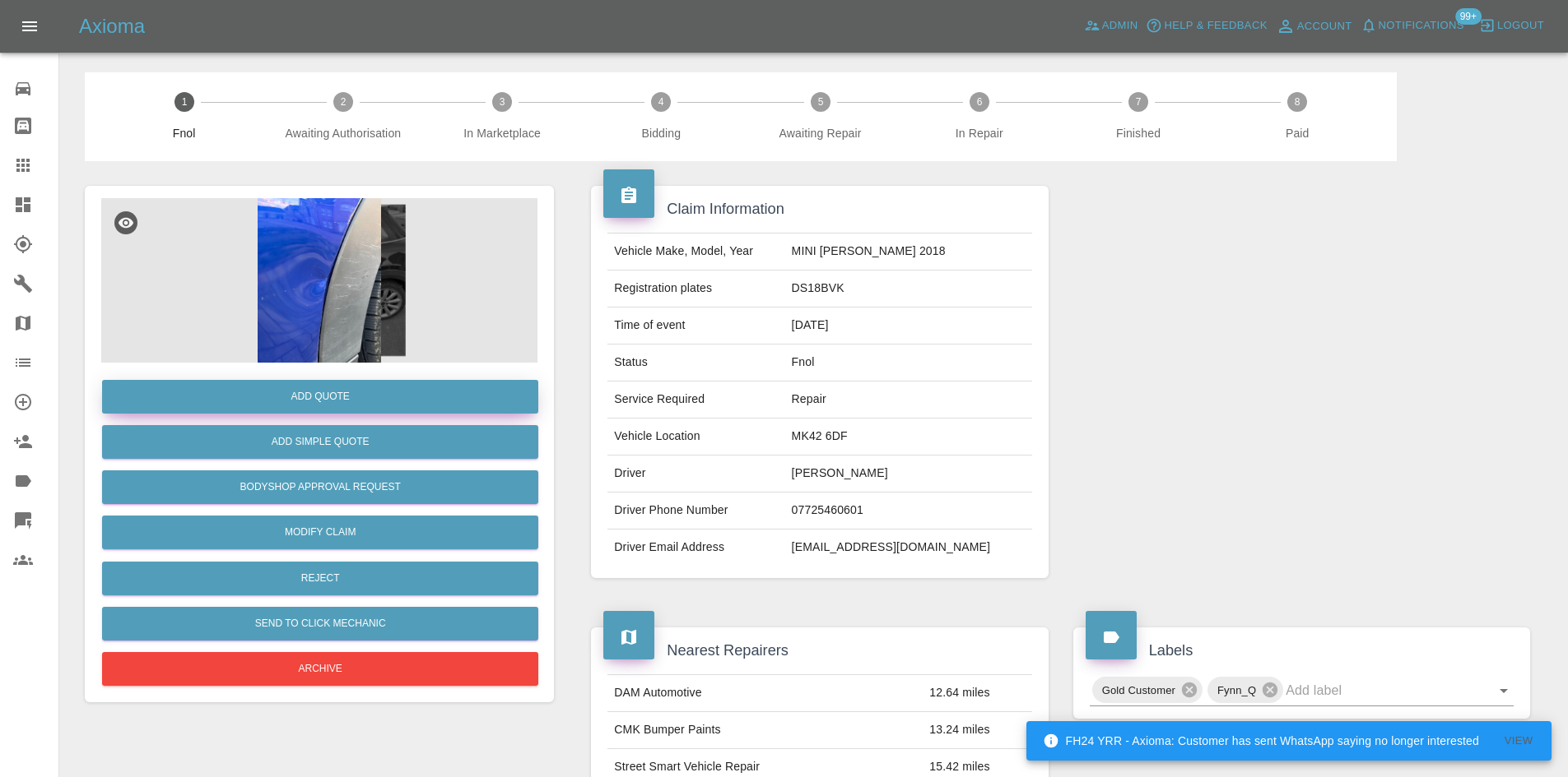
click at [360, 399] on button "Add Quote" at bounding box center [320, 396] width 436 height 34
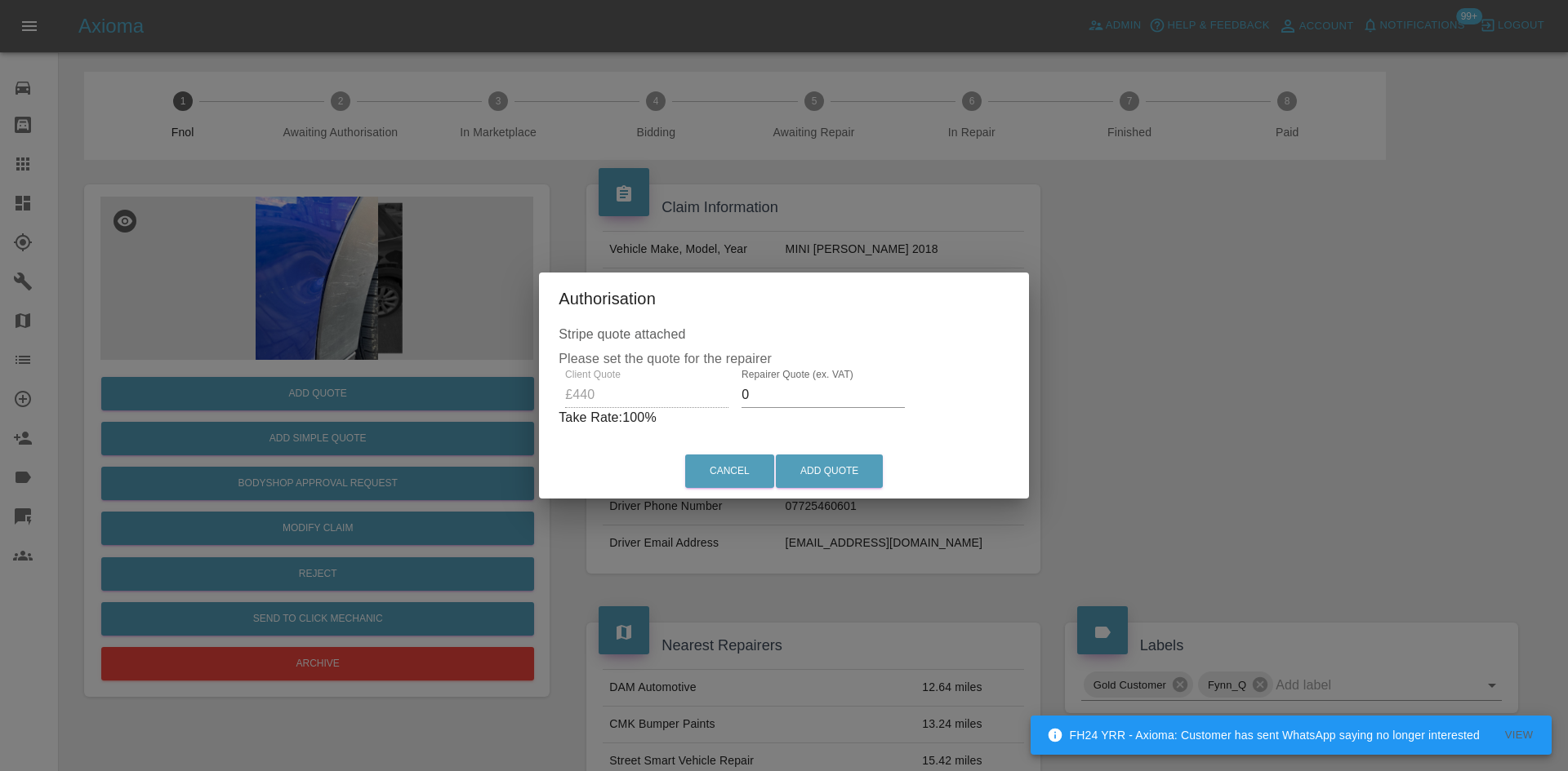
click at [655, 397] on div "Client Quote £440 Repairer Quote (ex. VAT) 0 Take Rate: 100 %" at bounding box center [784, 398] width 450 height 59
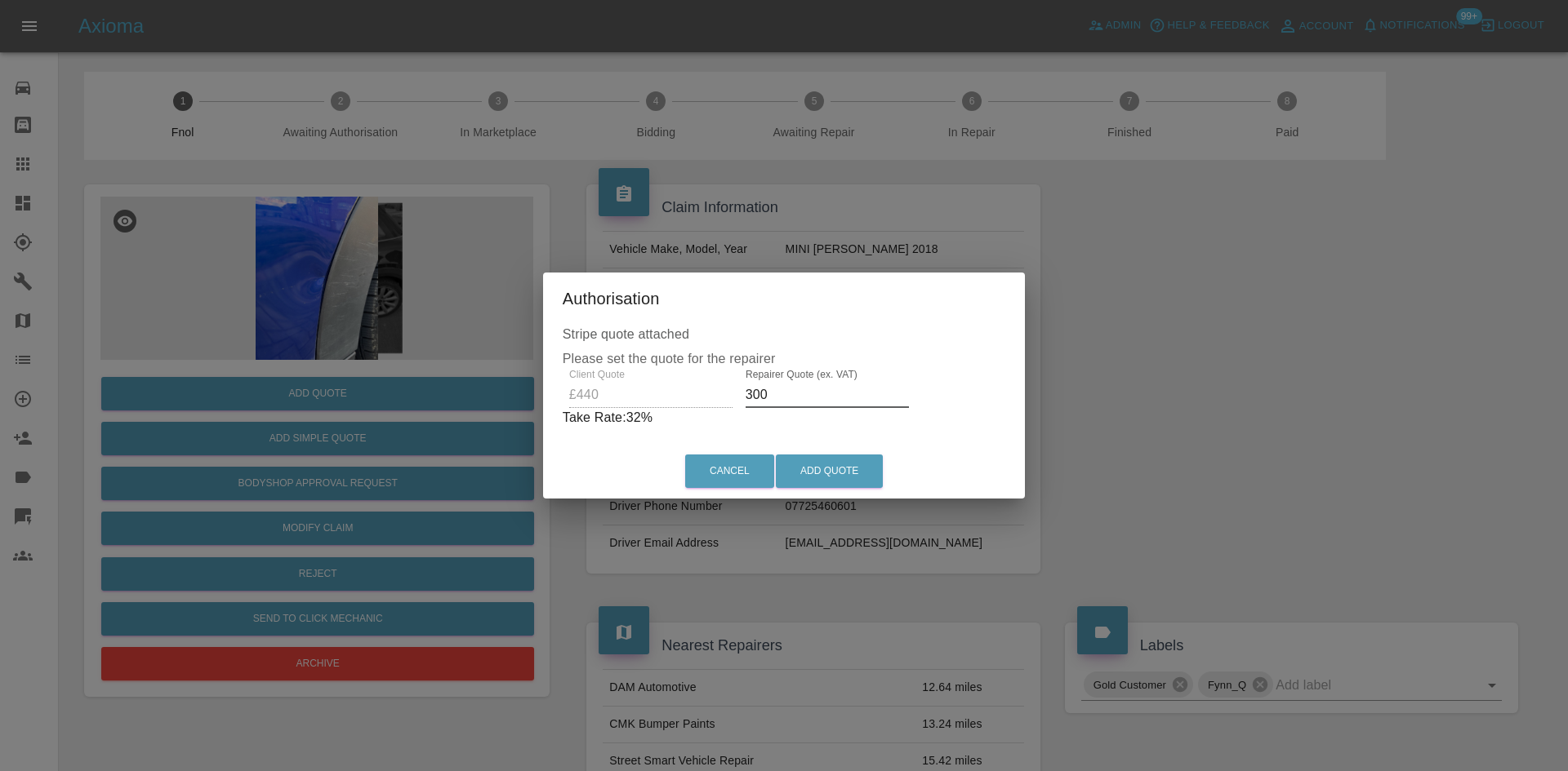
drag, startPoint x: 770, startPoint y: 401, endPoint x: 476, endPoint y: 440, distance: 296.6
click at [544, 421] on div "Stripe quote attached Please set the quote for the repairer Client Quote £440 R…" at bounding box center [784, 384] width 483 height 119
drag, startPoint x: 768, startPoint y: 393, endPoint x: 438, endPoint y: 467, distance: 338.2
click at [567, 444] on div "Authorisation Stripe quote attached Please set the quote for the repairer Clien…" at bounding box center [784, 385] width 483 height 226
type input "250"
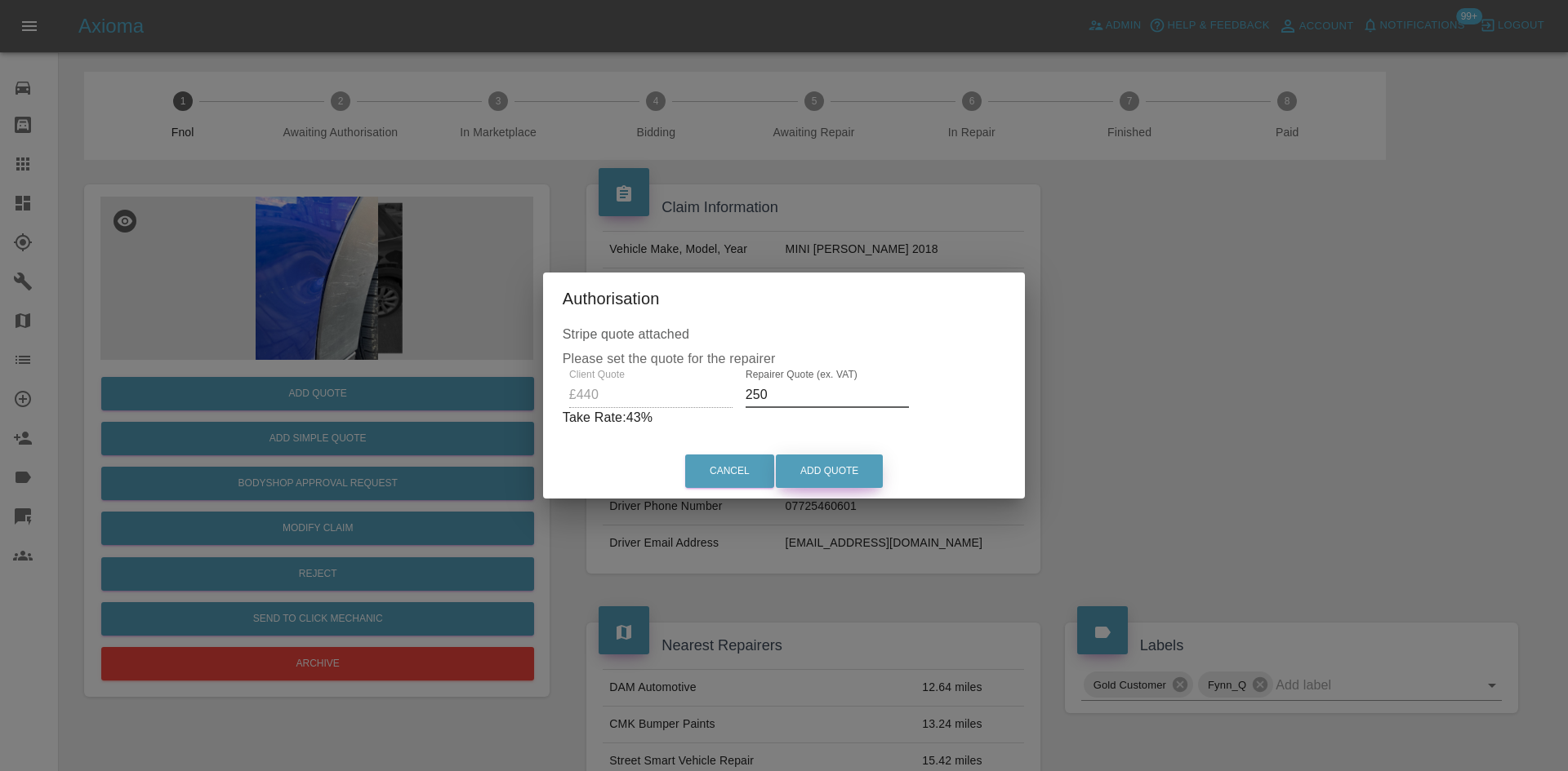
click at [831, 471] on button "Add Quote" at bounding box center [829, 472] width 107 height 33
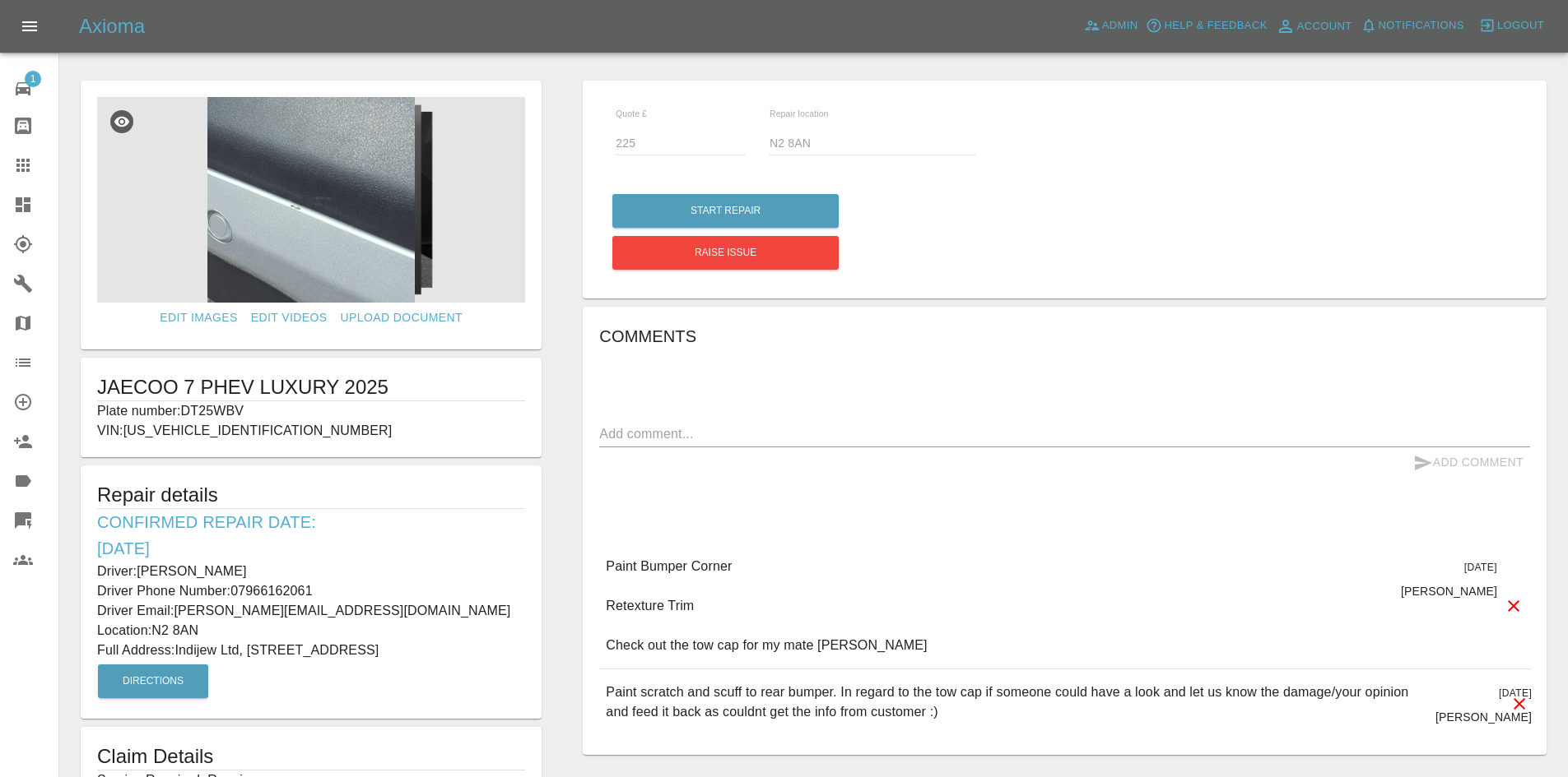
click at [219, 416] on p "Plate number: DT25WBV" at bounding box center [311, 411] width 428 height 20
click at [217, 414] on p "Plate number: DT25WBV" at bounding box center [311, 411] width 428 height 20
copy p "Plate number: DT25WBV"
click at [221, 407] on p "Plate number: DT25WBV" at bounding box center [311, 411] width 428 height 20
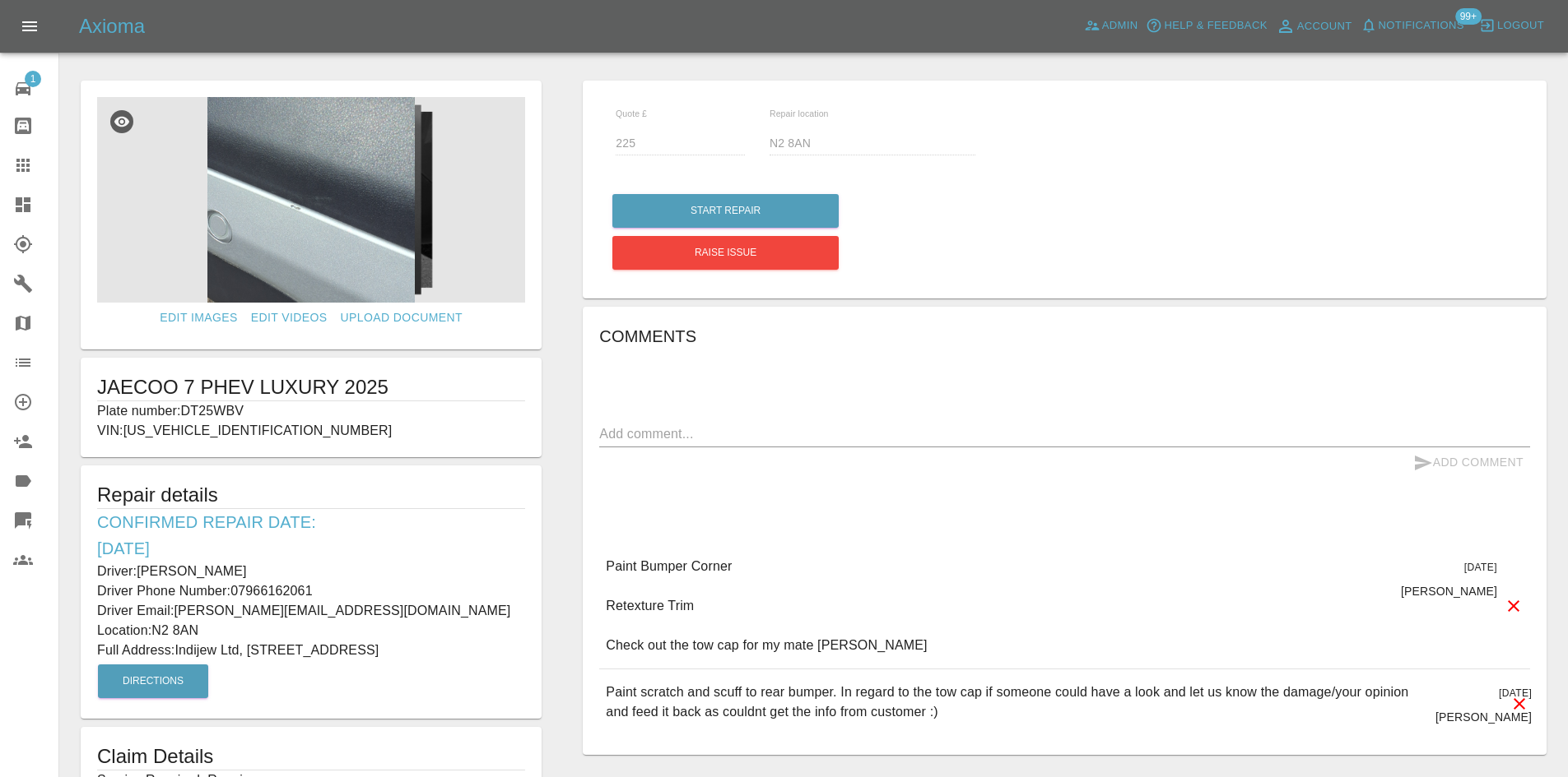
click at [218, 407] on p "Plate number: DT25WBV" at bounding box center [311, 411] width 428 height 20
copy p "DT25WBV"
drag, startPoint x: 23, startPoint y: 159, endPoint x: 845, endPoint y: 311, distance: 835.9
click at [22, 159] on icon at bounding box center [23, 165] width 13 height 13
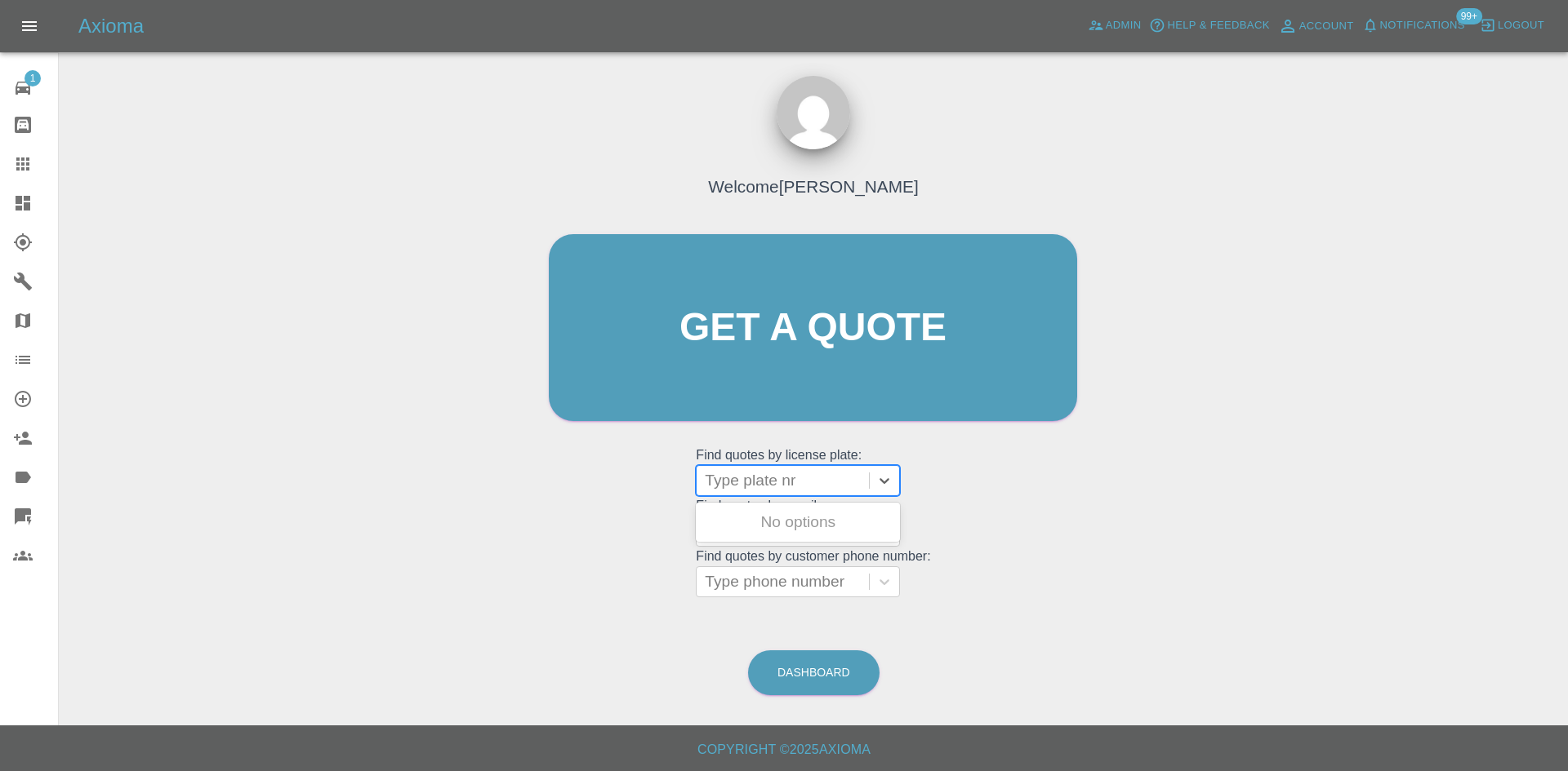
click at [766, 487] on div at bounding box center [783, 481] width 156 height 23
paste input "DT25WBV"
type input "DT25WBV"
click at [771, 517] on div "DT25WBV, Awaiting Repair" at bounding box center [797, 532] width 204 height 52
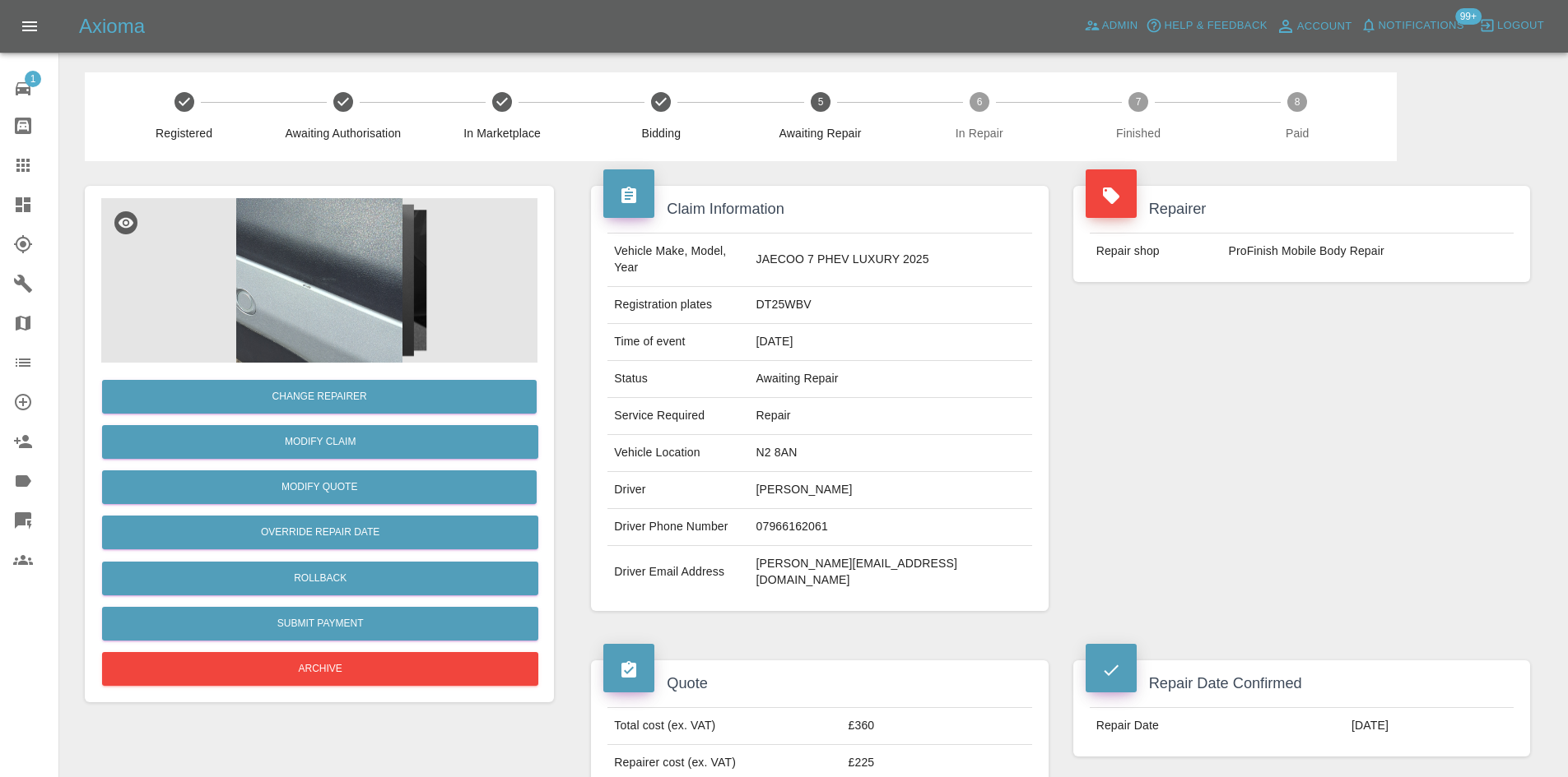
click at [508, 297] on img at bounding box center [319, 281] width 436 height 165
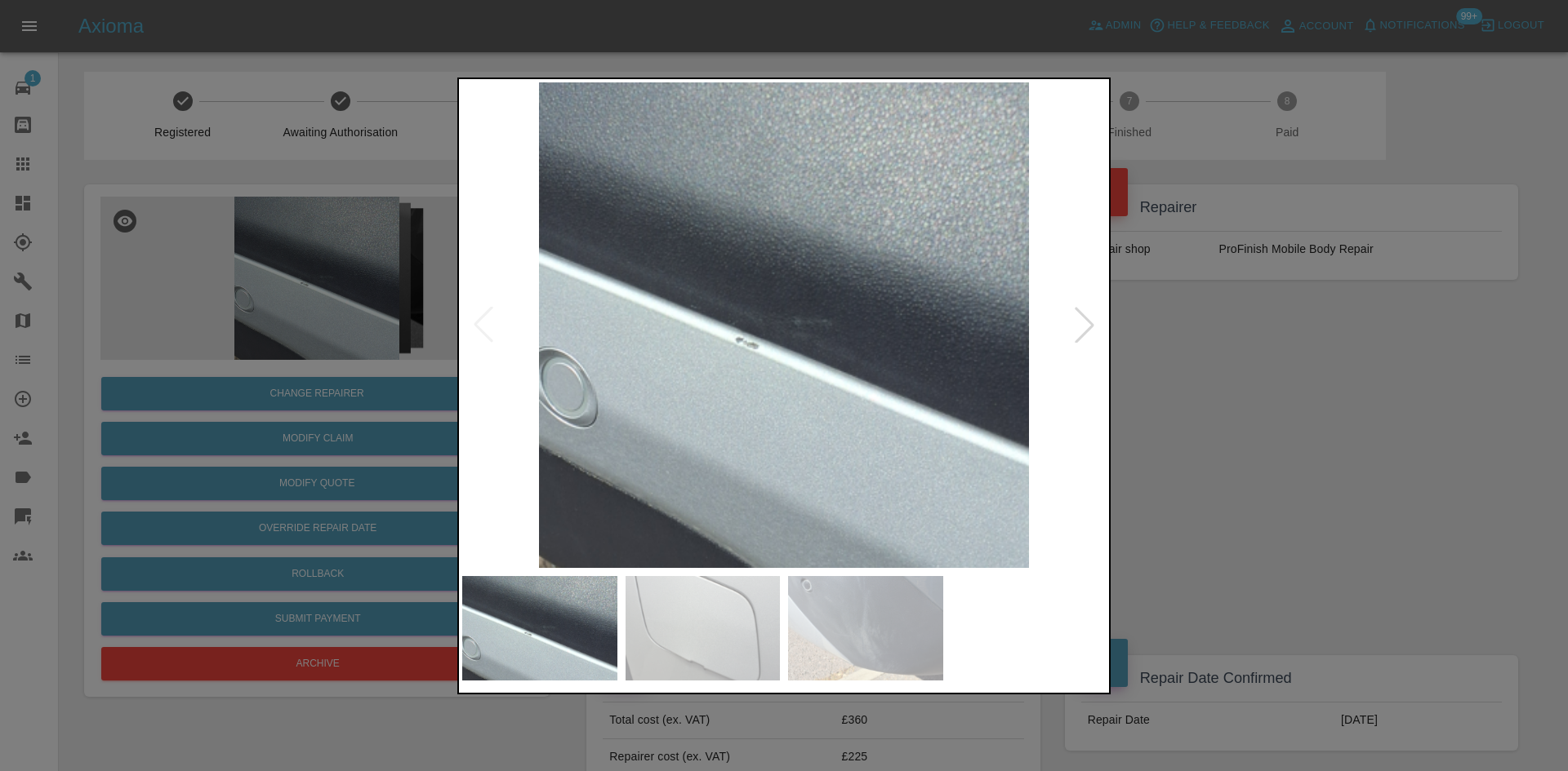
drag, startPoint x: 360, startPoint y: 311, endPoint x: 670, endPoint y: 3, distance: 437.0
click at [365, 311] on div at bounding box center [784, 385] width 1568 height 771
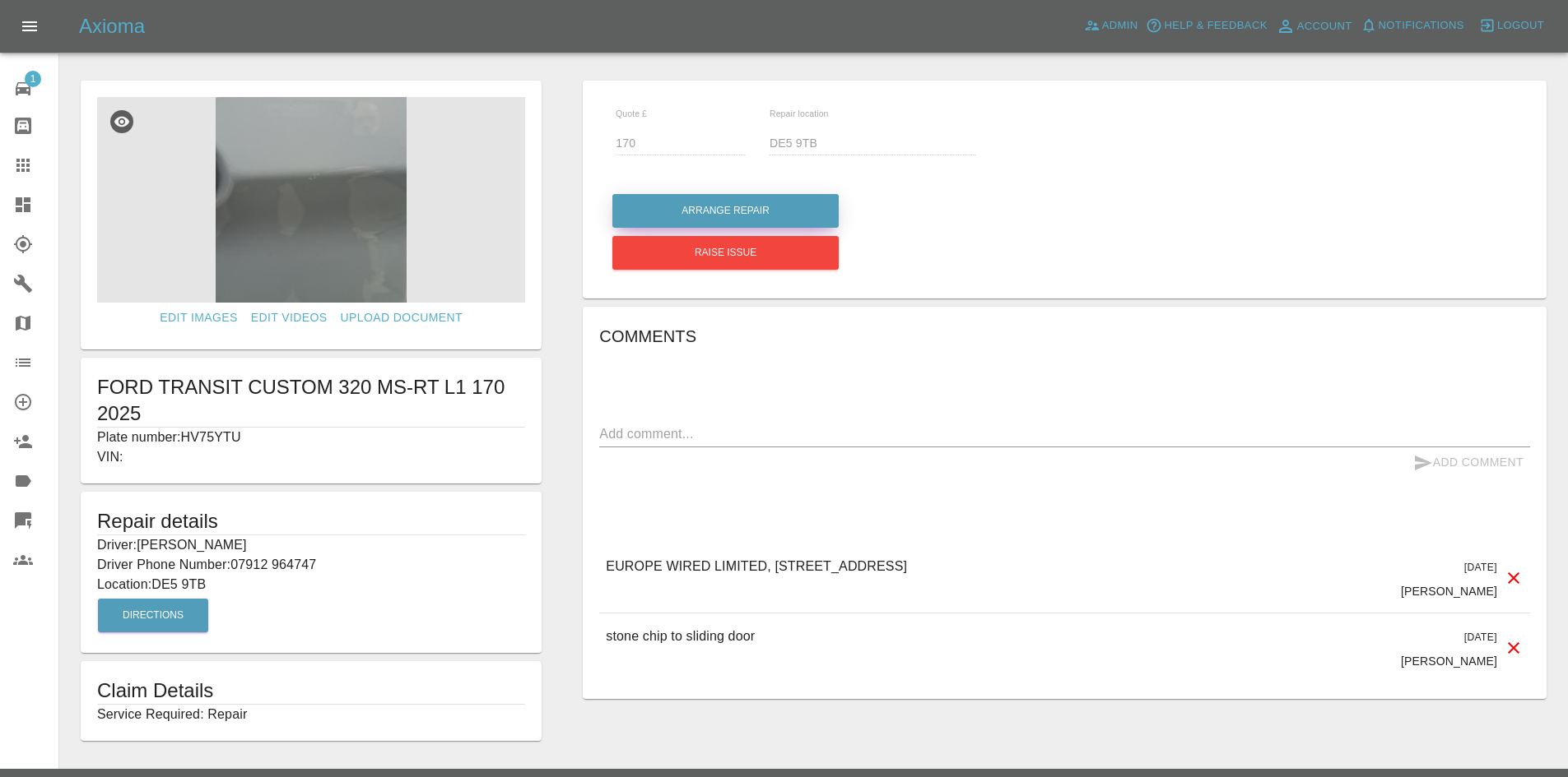
click at [711, 213] on button "Arrange Repair" at bounding box center [725, 211] width 226 height 34
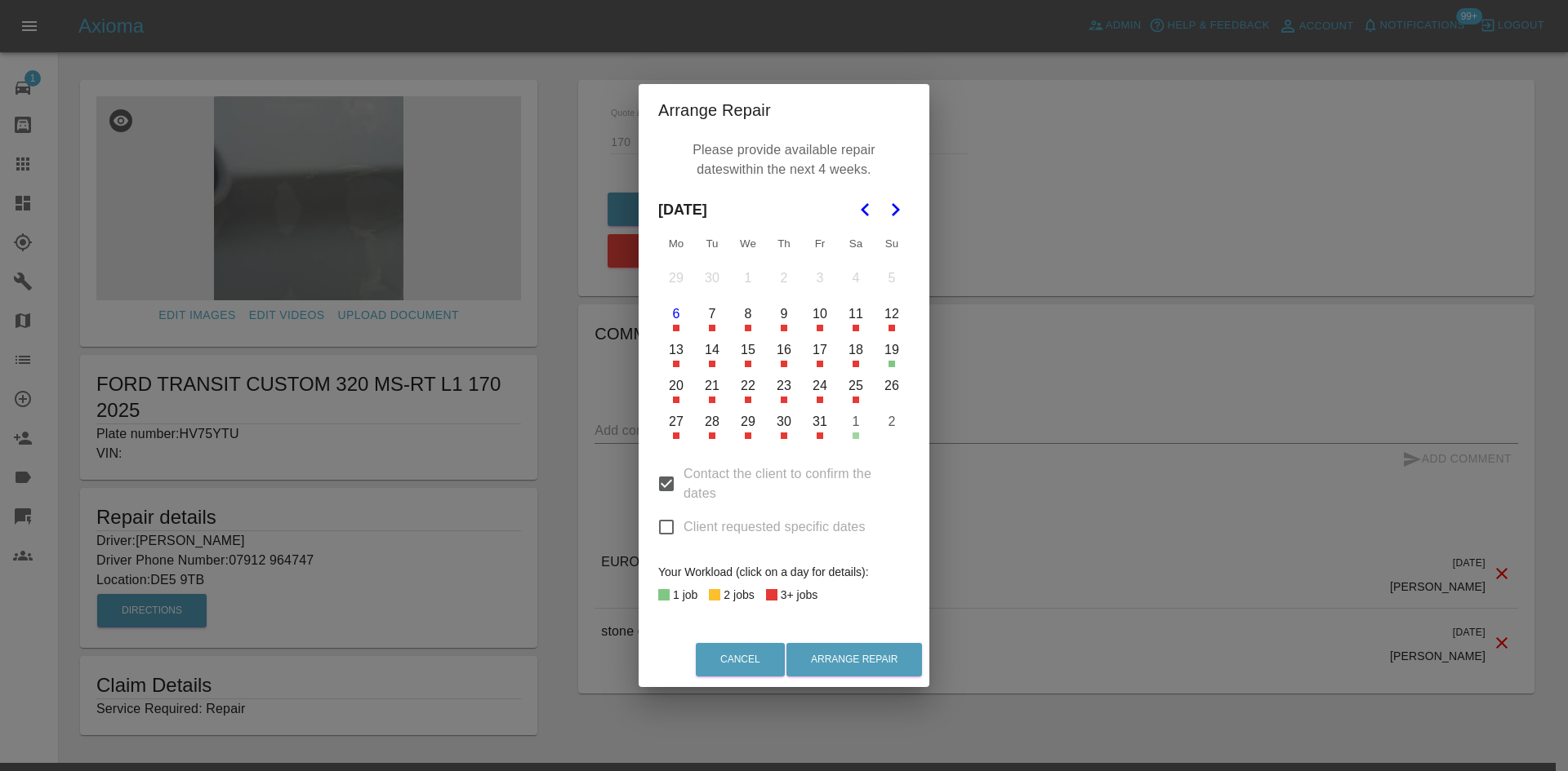
click at [662, 519] on input "Client requested specific dates" at bounding box center [666, 527] width 34 height 34
checkbox input "true"
click at [671, 477] on input "Contact the client to confirm the dates" at bounding box center [666, 484] width 34 height 34
checkbox input "false"
click at [897, 217] on icon "Go to the Next Month" at bounding box center [894, 209] width 20 height 20
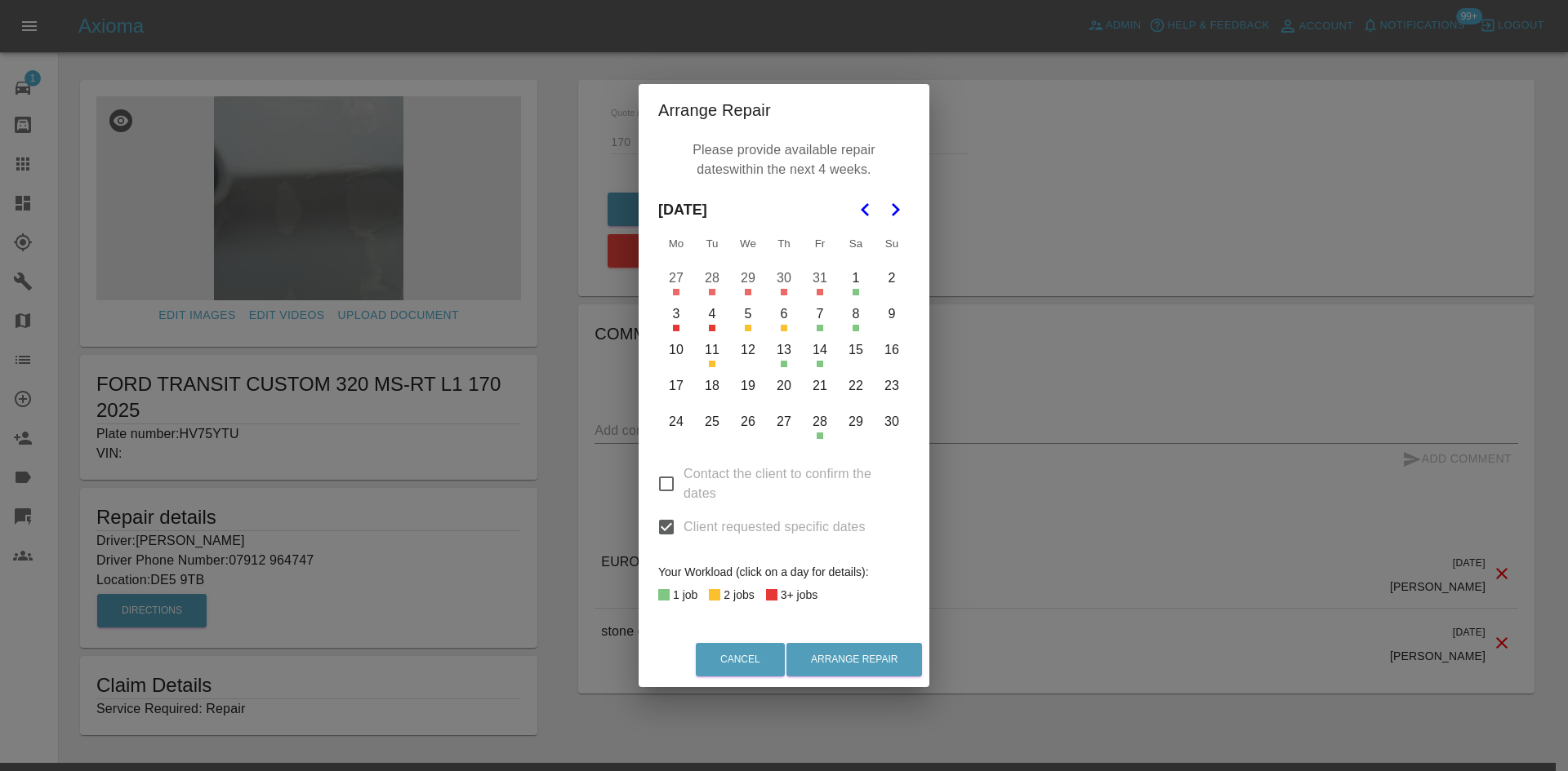
click at [820, 313] on button "7" at bounding box center [820, 313] width 34 height 34
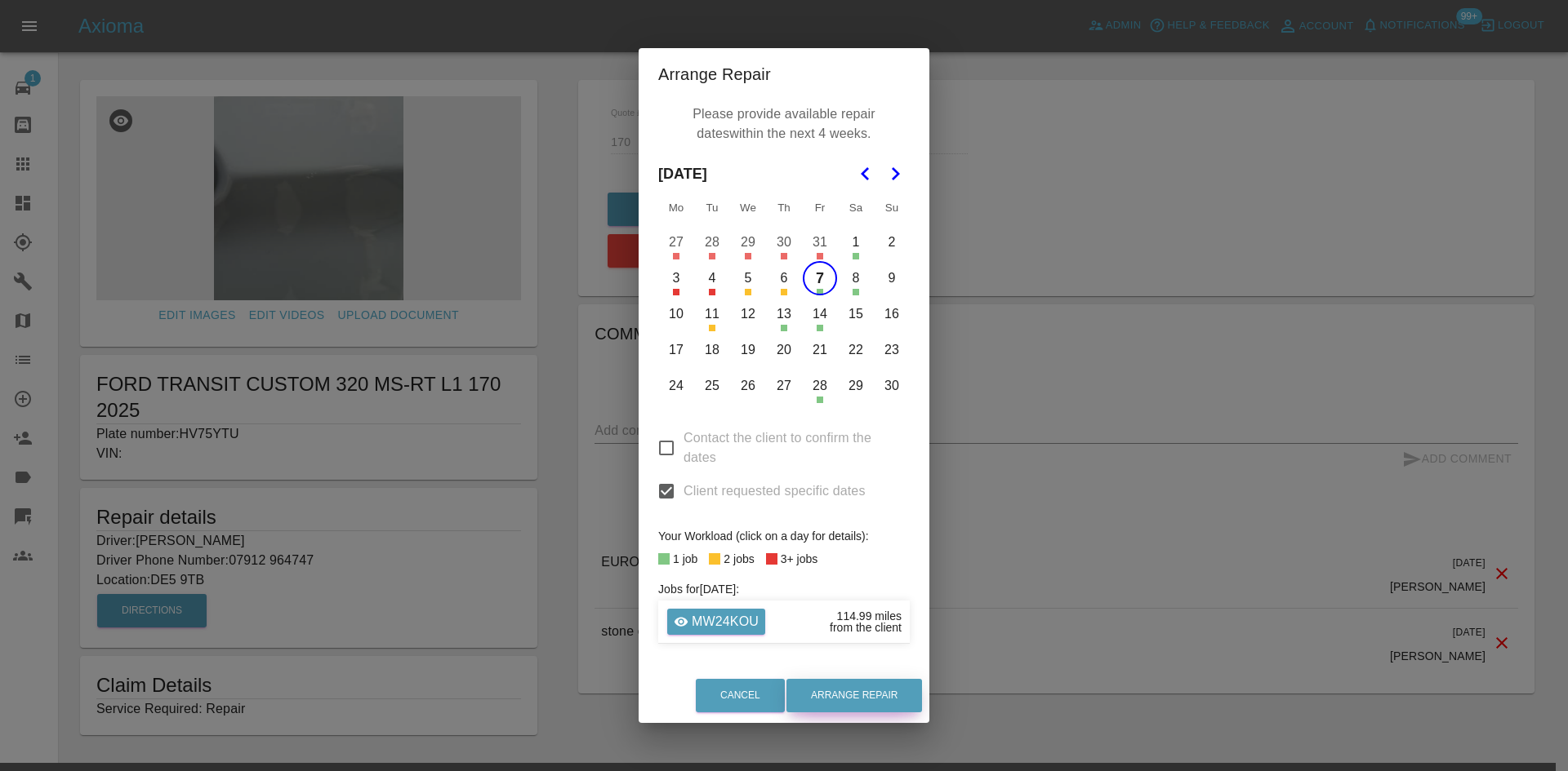
click at [845, 693] on button "Arrange Repair" at bounding box center [854, 696] width 136 height 33
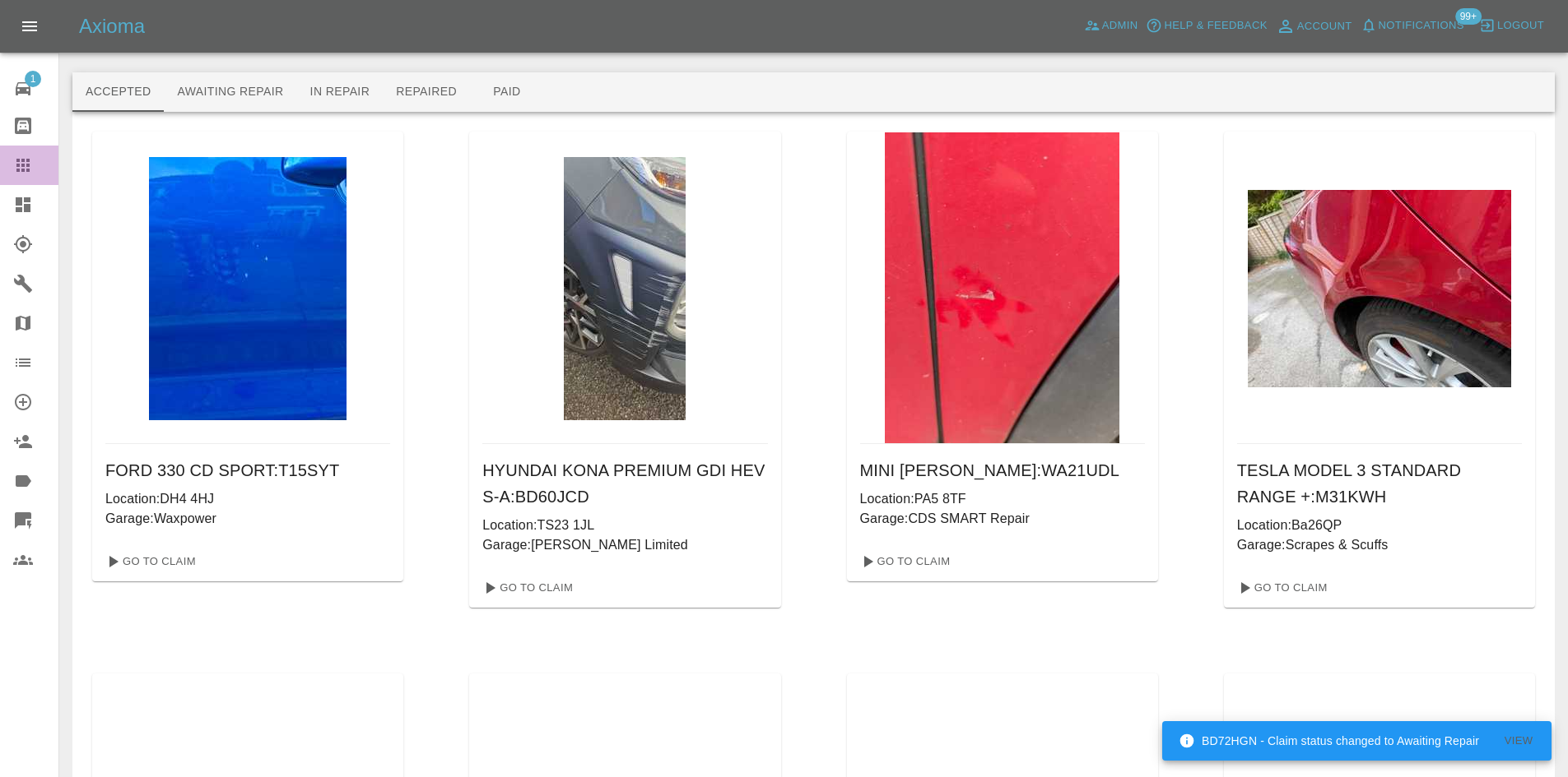
click at [22, 170] on icon at bounding box center [23, 165] width 13 height 13
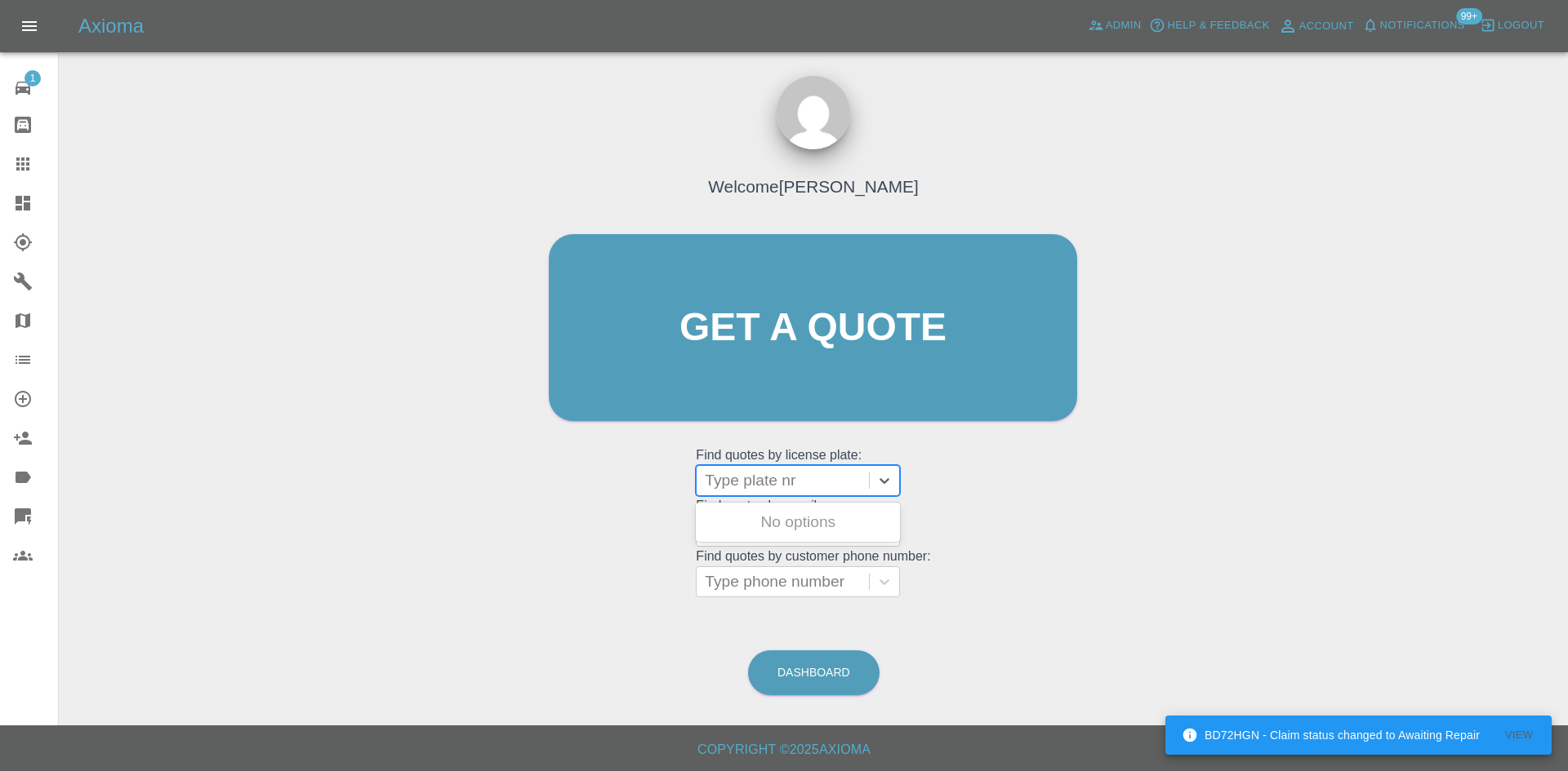
click at [789, 485] on div at bounding box center [783, 481] width 156 height 23
paste input "HV75YTU"
type input "HV75YTU"
click at [789, 524] on div "HV75YTU, Awaiting Repair" at bounding box center [797, 532] width 204 height 52
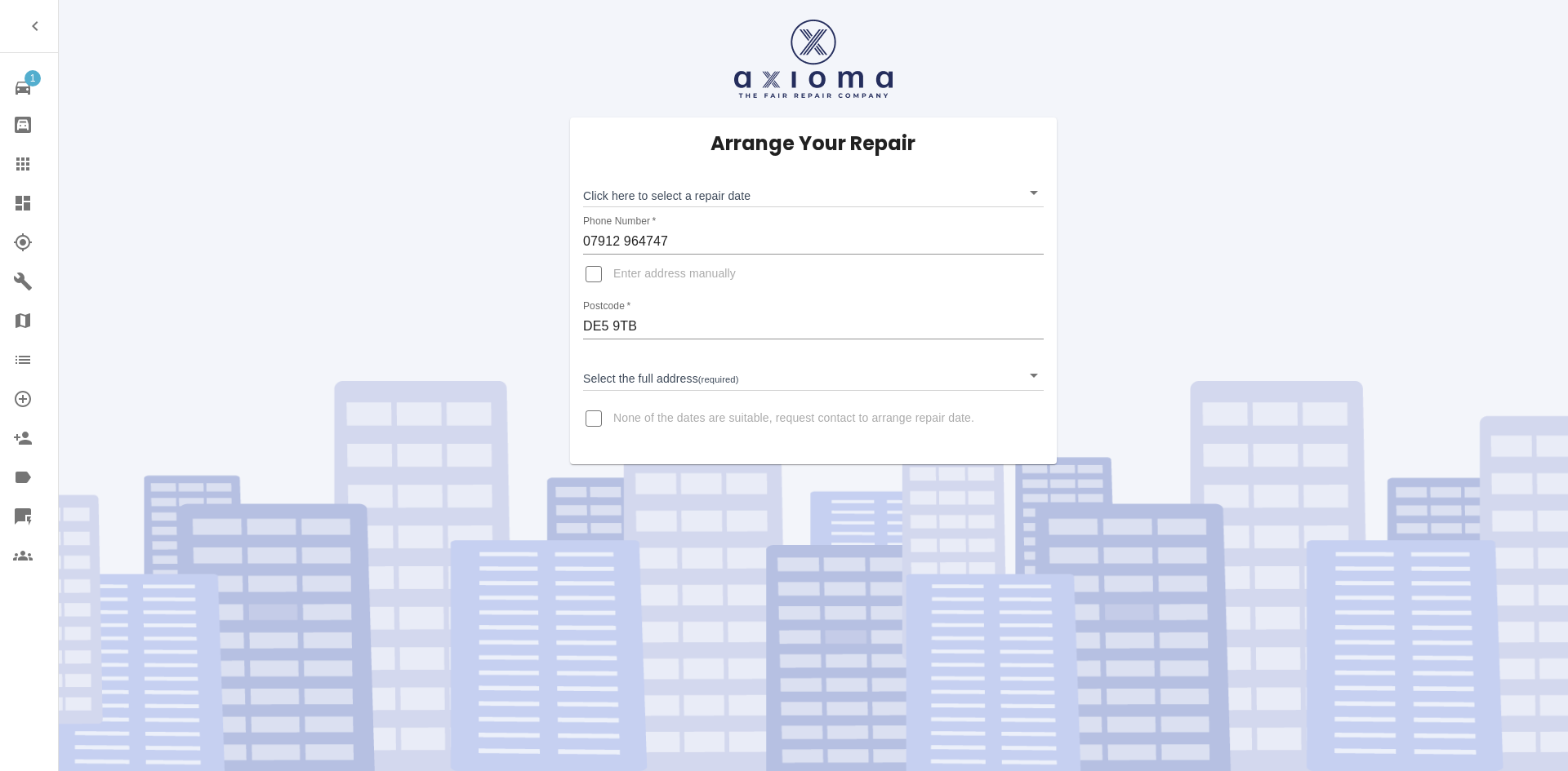
click at [632, 198] on body "1 Repair home Bodyshop home Claims Dashboard Explorer Garages Map Organization …" at bounding box center [784, 385] width 1568 height 771
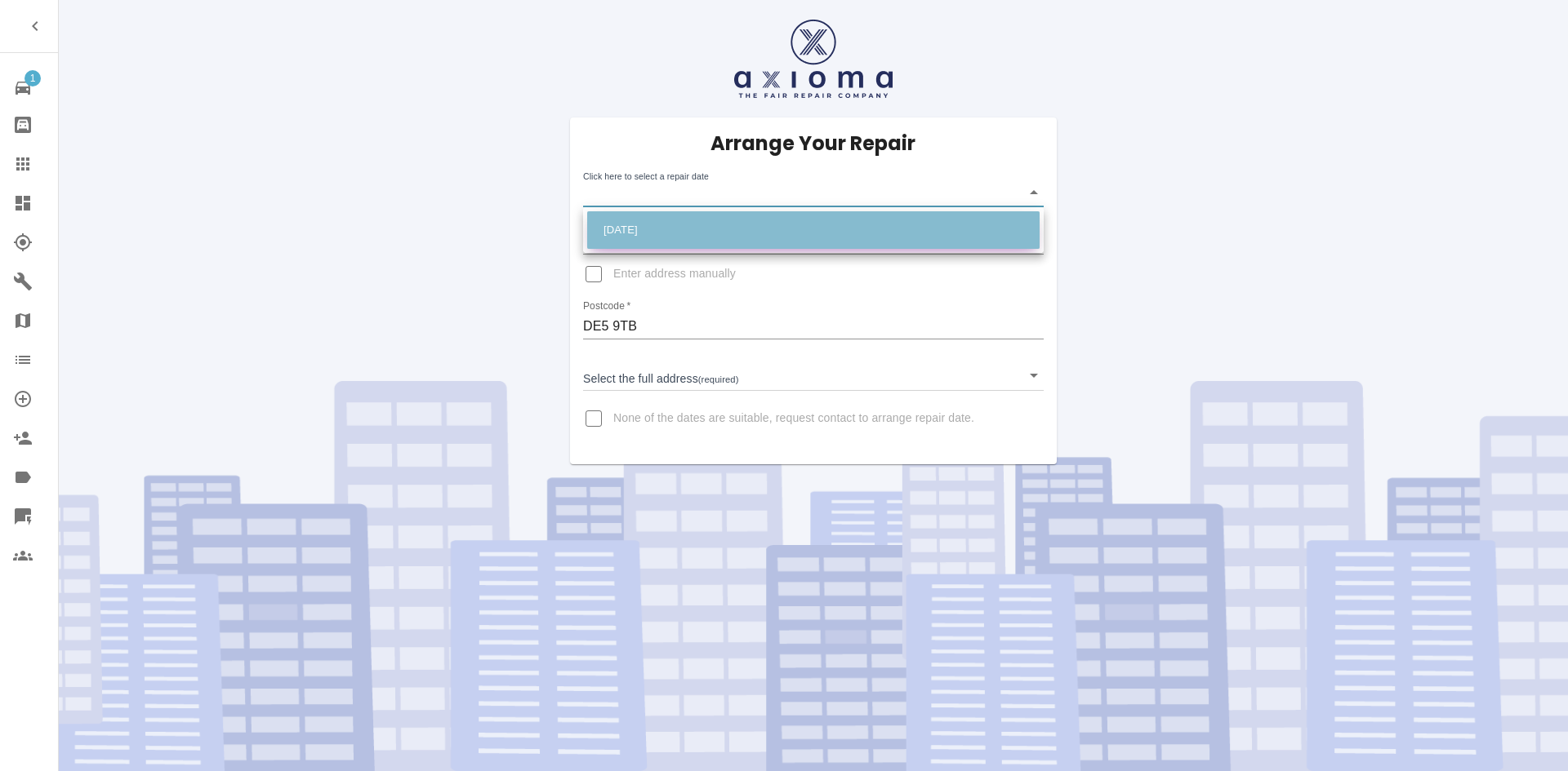
click at [624, 233] on li "[DATE]" at bounding box center [813, 230] width 452 height 37
type input "[DATE]T00:00:00.000Z"
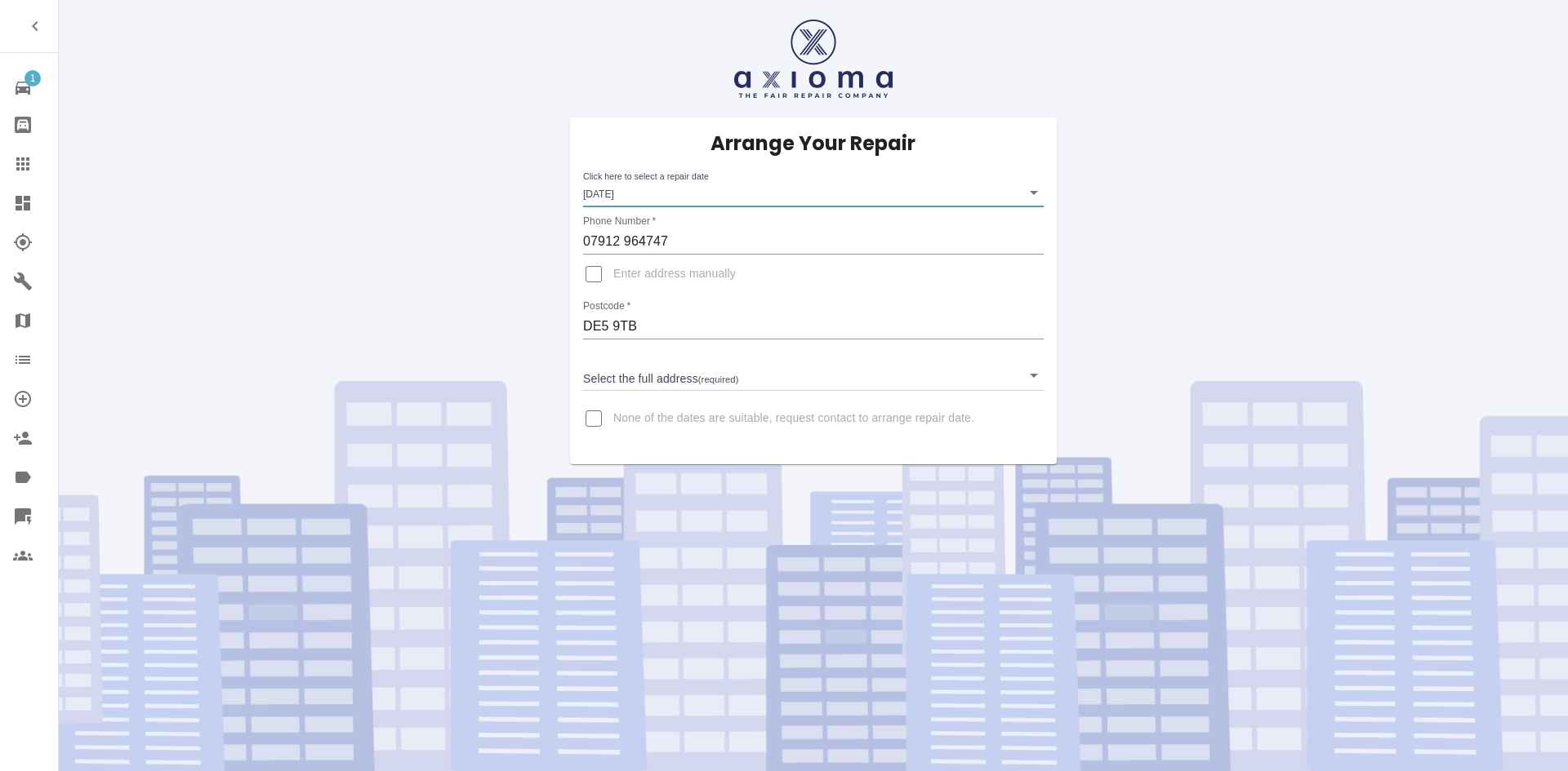
click at [604, 279] on input "Enter address manually" at bounding box center [594, 274] width 39 height 39
checkbox input "true"
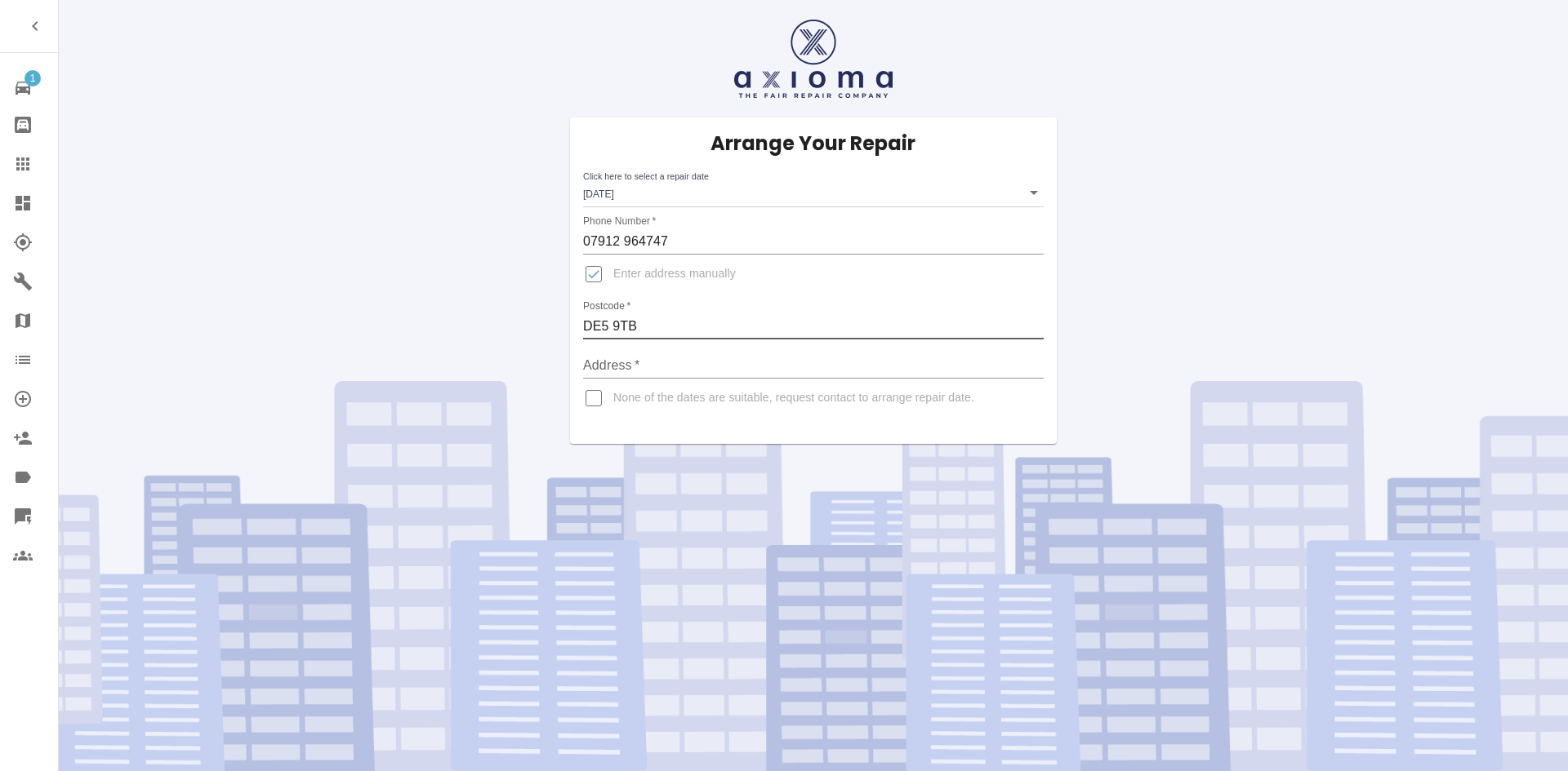
drag, startPoint x: 639, startPoint y: 324, endPoint x: 497, endPoint y: 329, distance: 142.1
click at [497, 329] on div "Arrange Your Repair Click here to select a repair date Fri Nov 07 2025 2025-11-…" at bounding box center [813, 221] width 1534 height 444
paste input "HV75YTU"
type input "DE5 9TB"
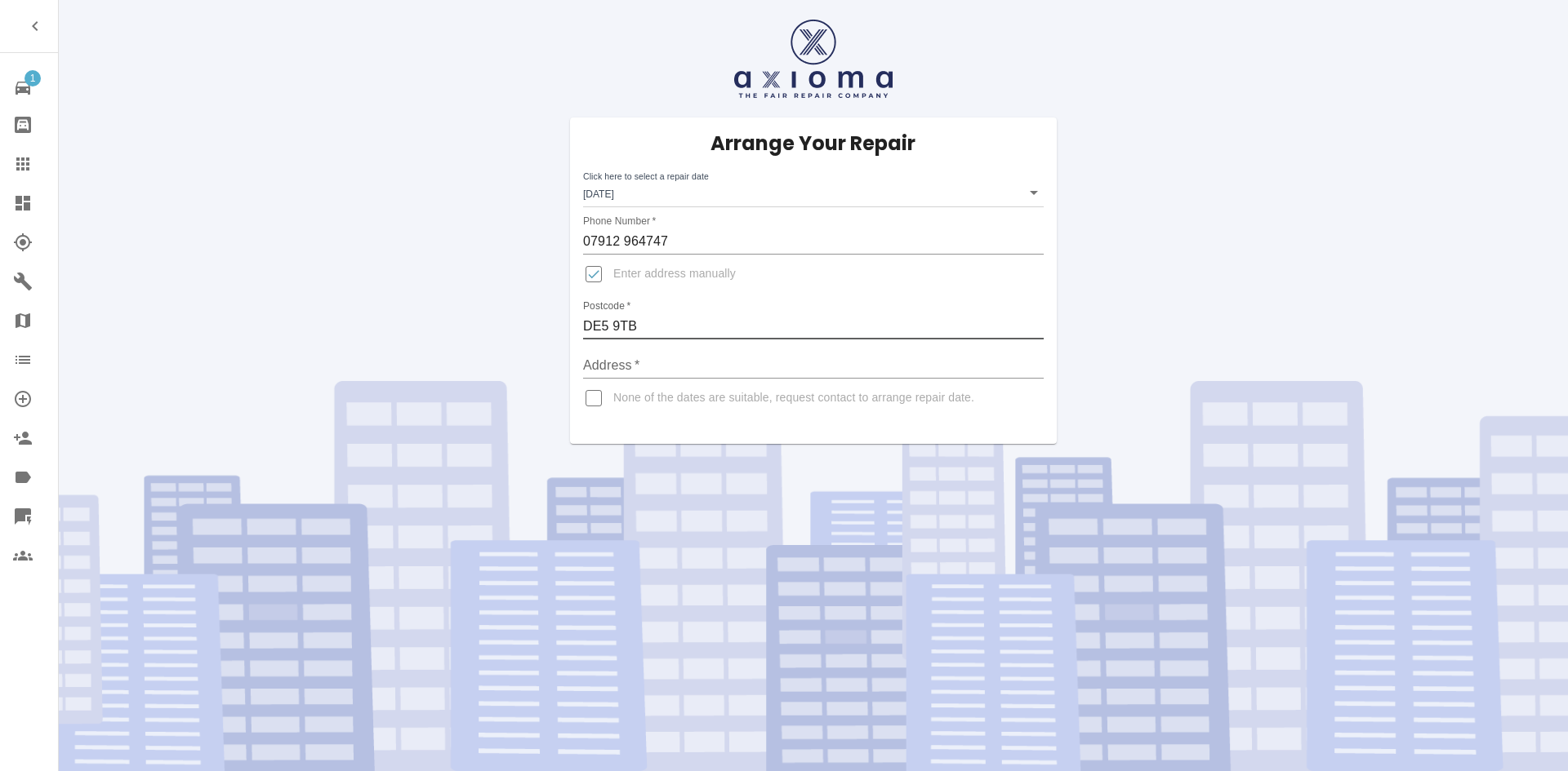
click at [629, 361] on input "Address   *" at bounding box center [813, 366] width 461 height 26
drag, startPoint x: 642, startPoint y: 327, endPoint x: 506, endPoint y: 336, distance: 136.3
click at [506, 336] on div "Arrange Your Repair Click here to select a repair date Fri Nov 07 2025 2025-11-…" at bounding box center [813, 221] width 1534 height 444
click at [639, 368] on input "Address   *" at bounding box center [813, 366] width 461 height 26
paste input "DE5 9TB"
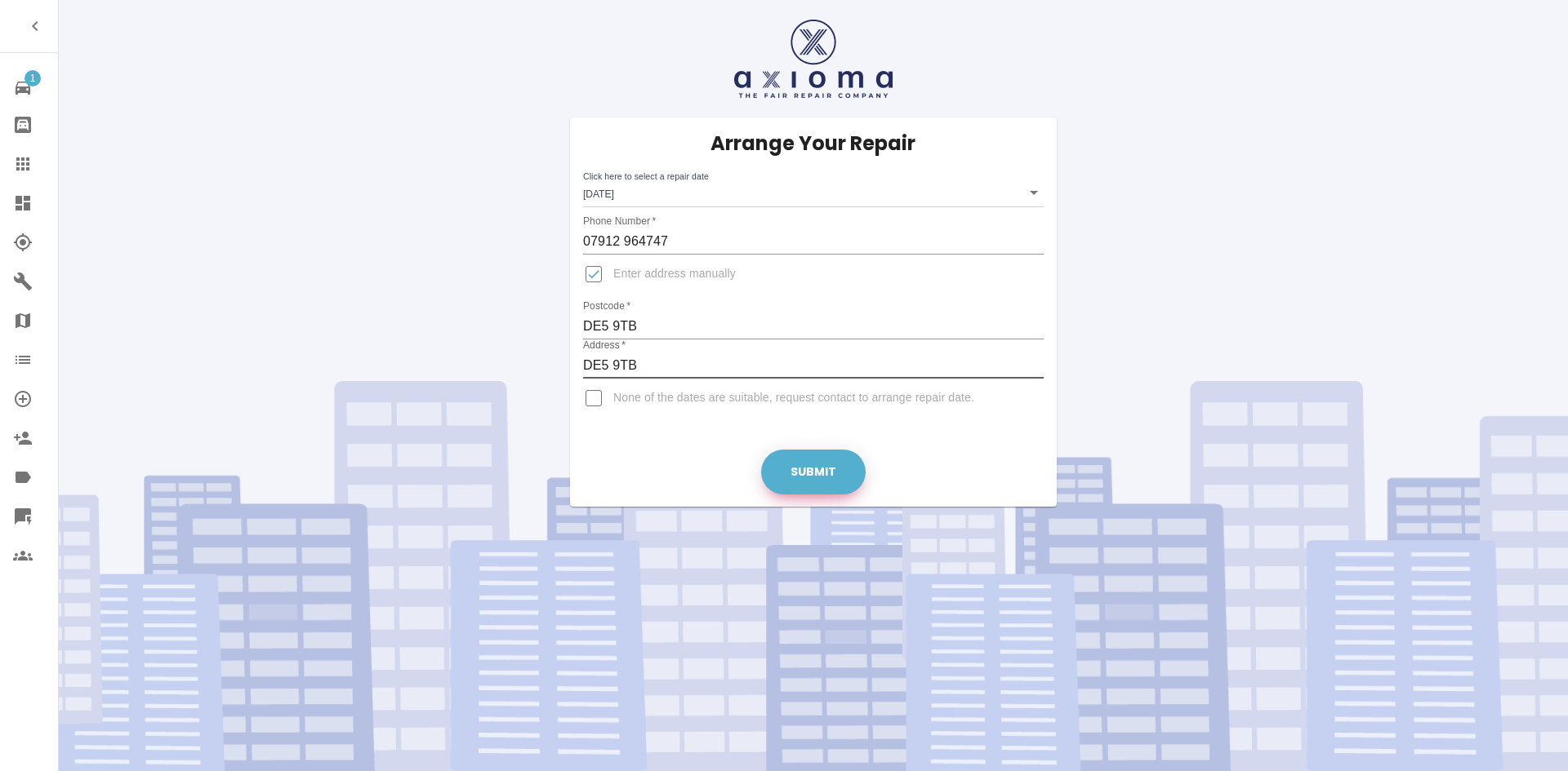
type input "DE5 9TB"
click at [776, 473] on button "Submit" at bounding box center [813, 472] width 104 height 45
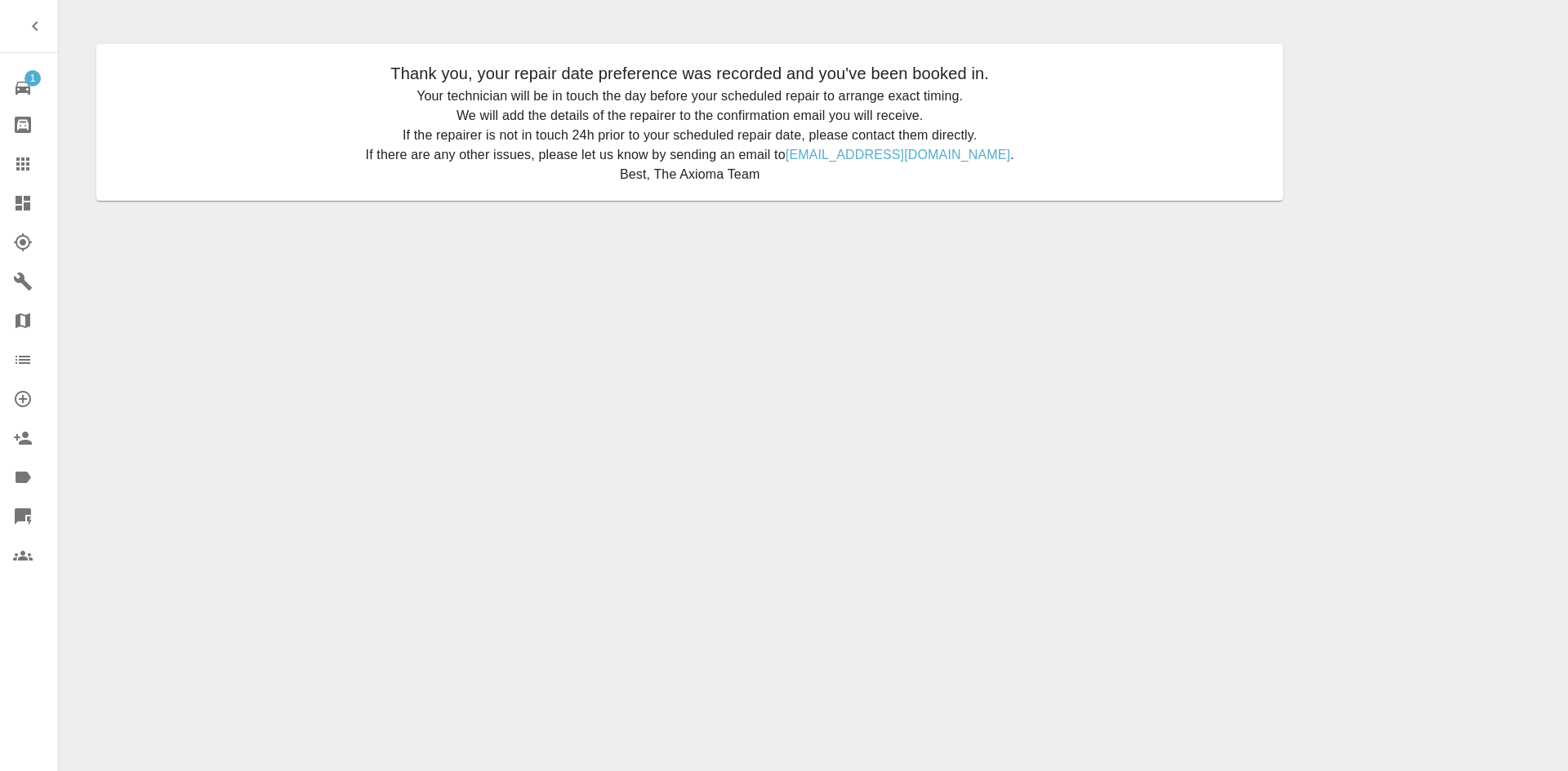
click at [30, 154] on icon at bounding box center [22, 164] width 20 height 20
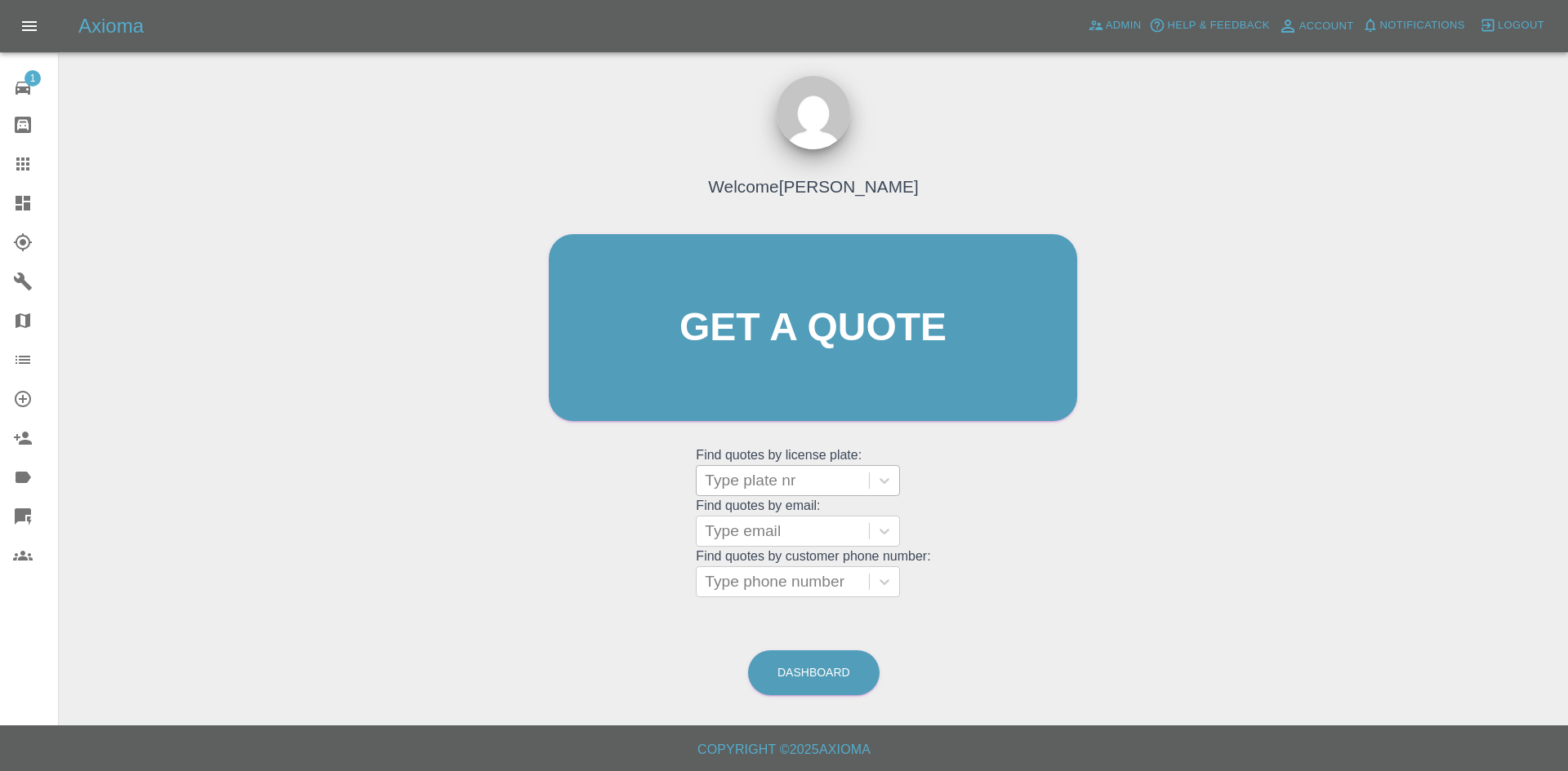
click at [766, 479] on div at bounding box center [783, 481] width 156 height 23
paste input "HV75YTU"
type input "HV75YTU"
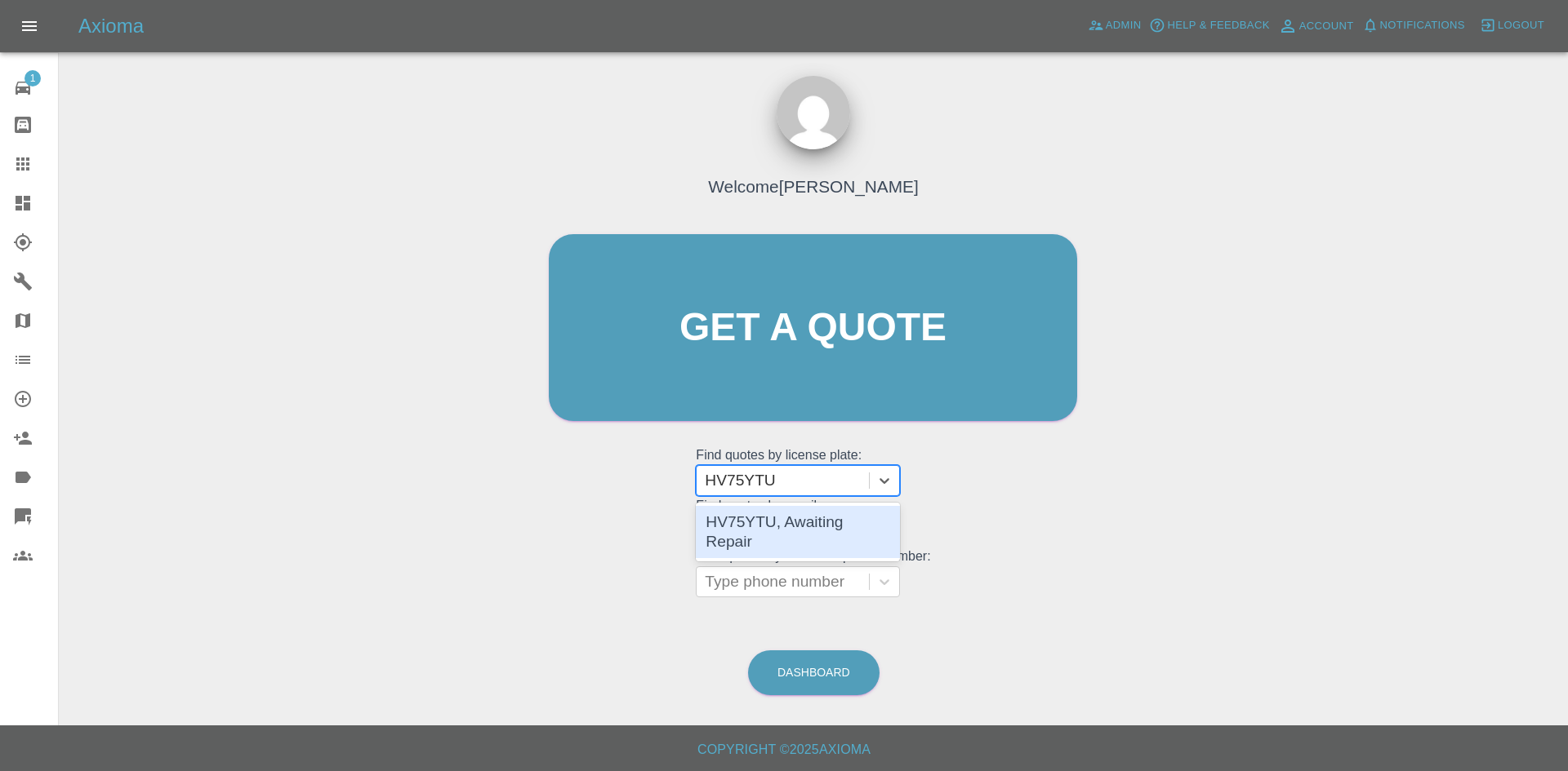
click at [771, 517] on div "HV75YTU, Awaiting Repair" at bounding box center [797, 532] width 204 height 52
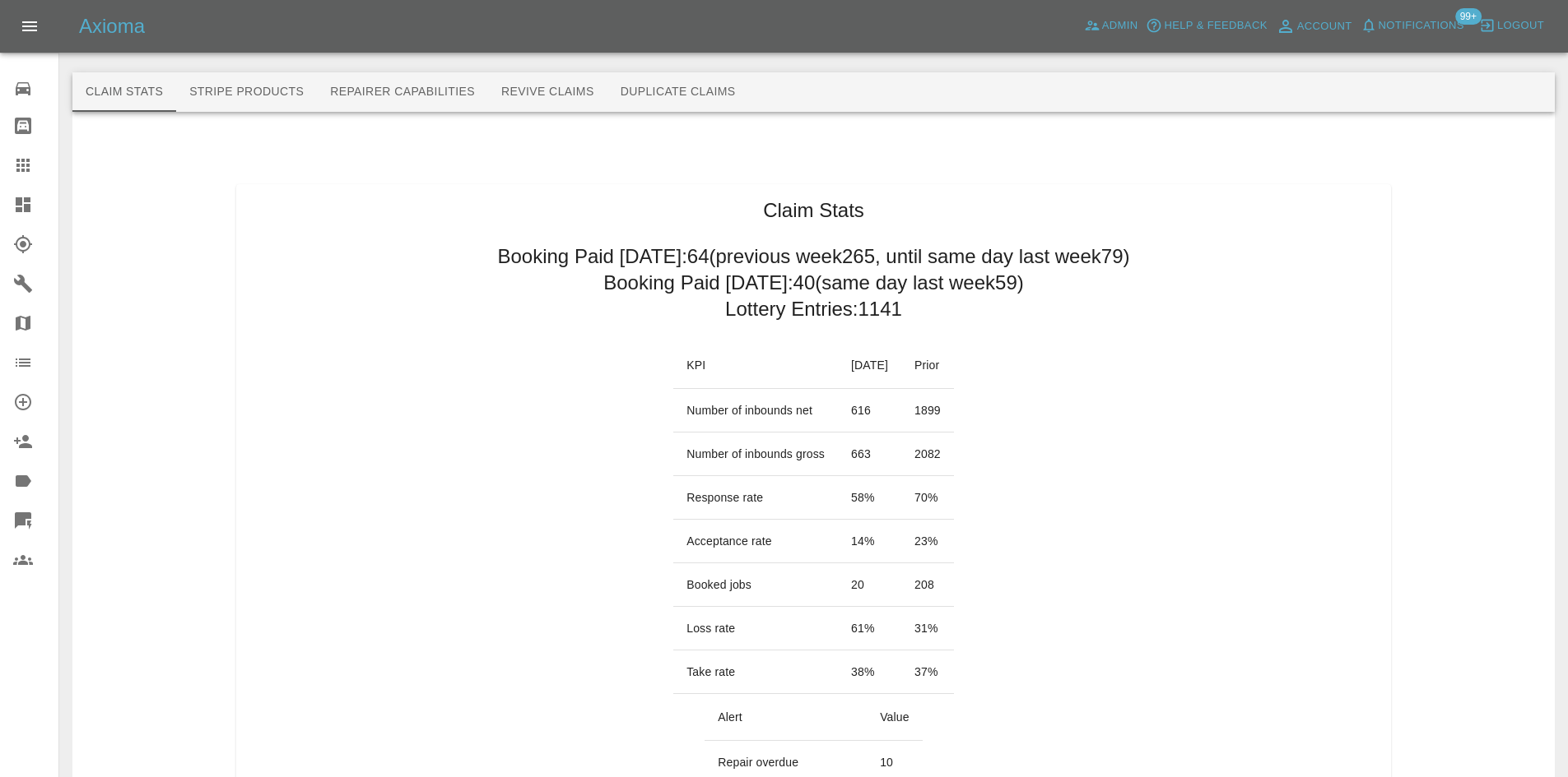
scroll to position [987, 0]
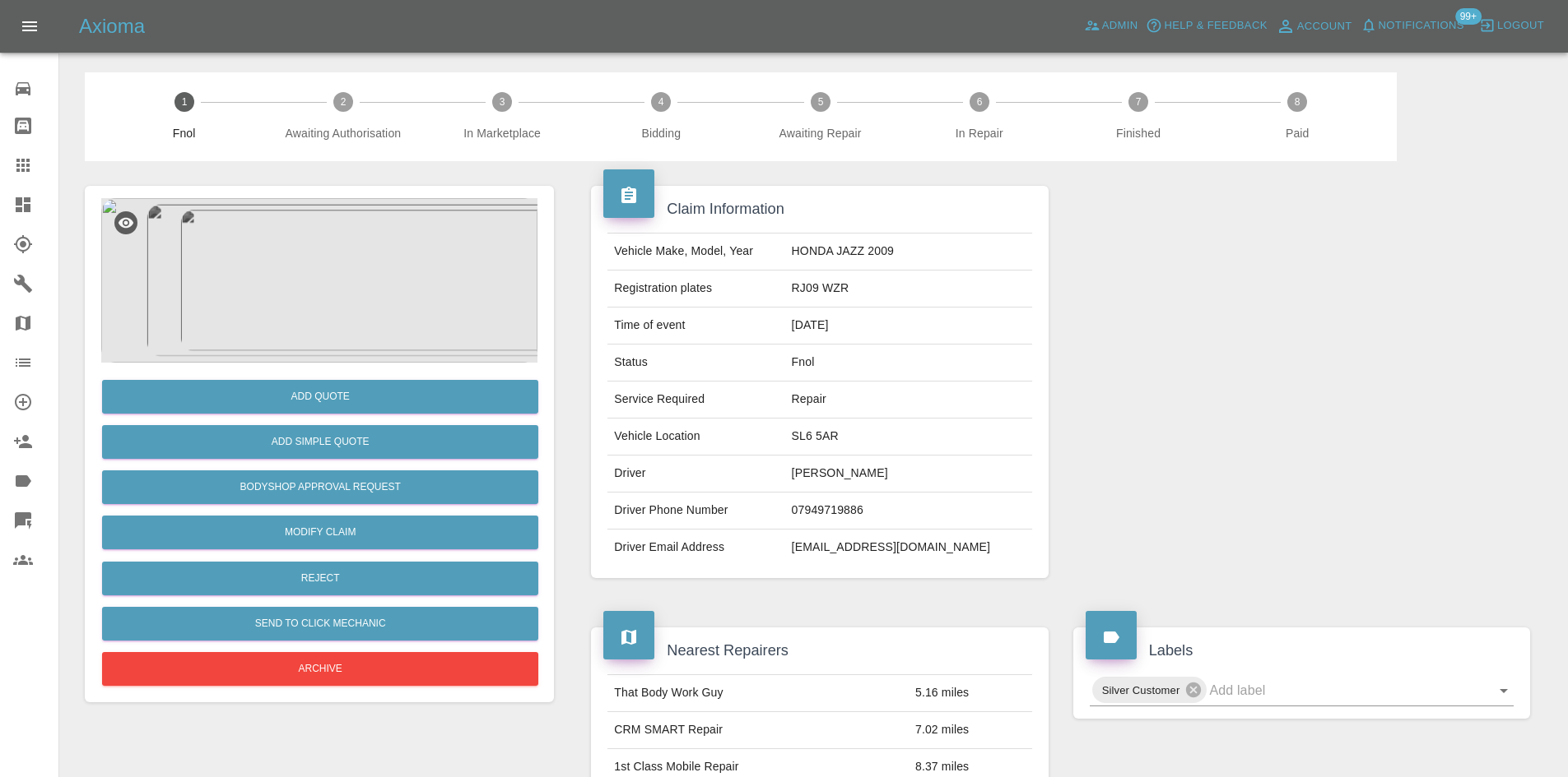
click at [317, 277] on img at bounding box center [319, 281] width 436 height 165
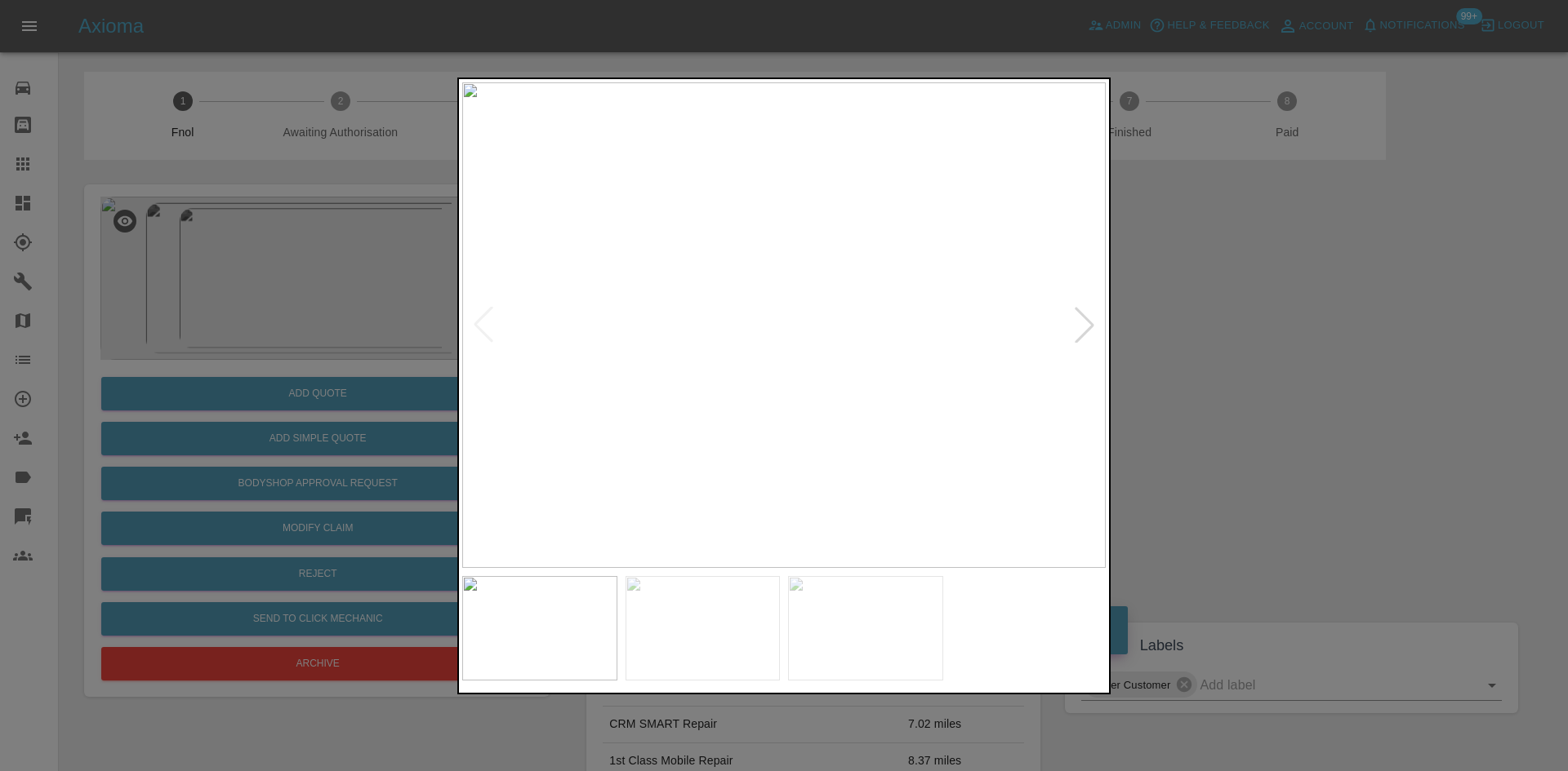
click at [911, 411] on img at bounding box center [784, 326] width 644 height 485
click at [911, 411] on img at bounding box center [404, 65] width 1931 height 1458
click at [830, 450] on img at bounding box center [784, 326] width 644 height 485
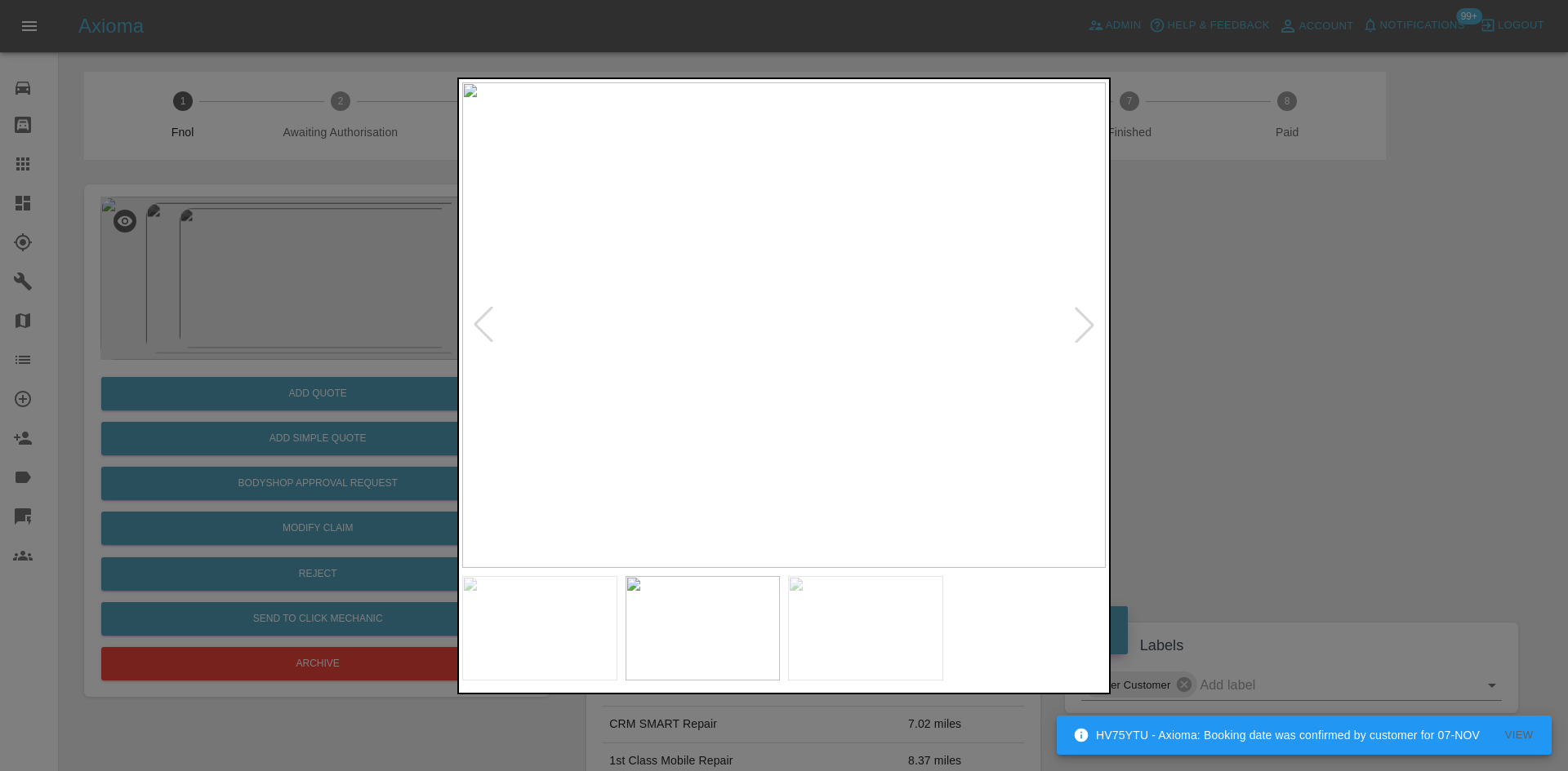
click at [773, 370] on img at bounding box center [784, 326] width 644 height 485
click at [839, 292] on img at bounding box center [784, 326] width 644 height 485
click at [842, 229] on img at bounding box center [617, 423] width 1931 height 1458
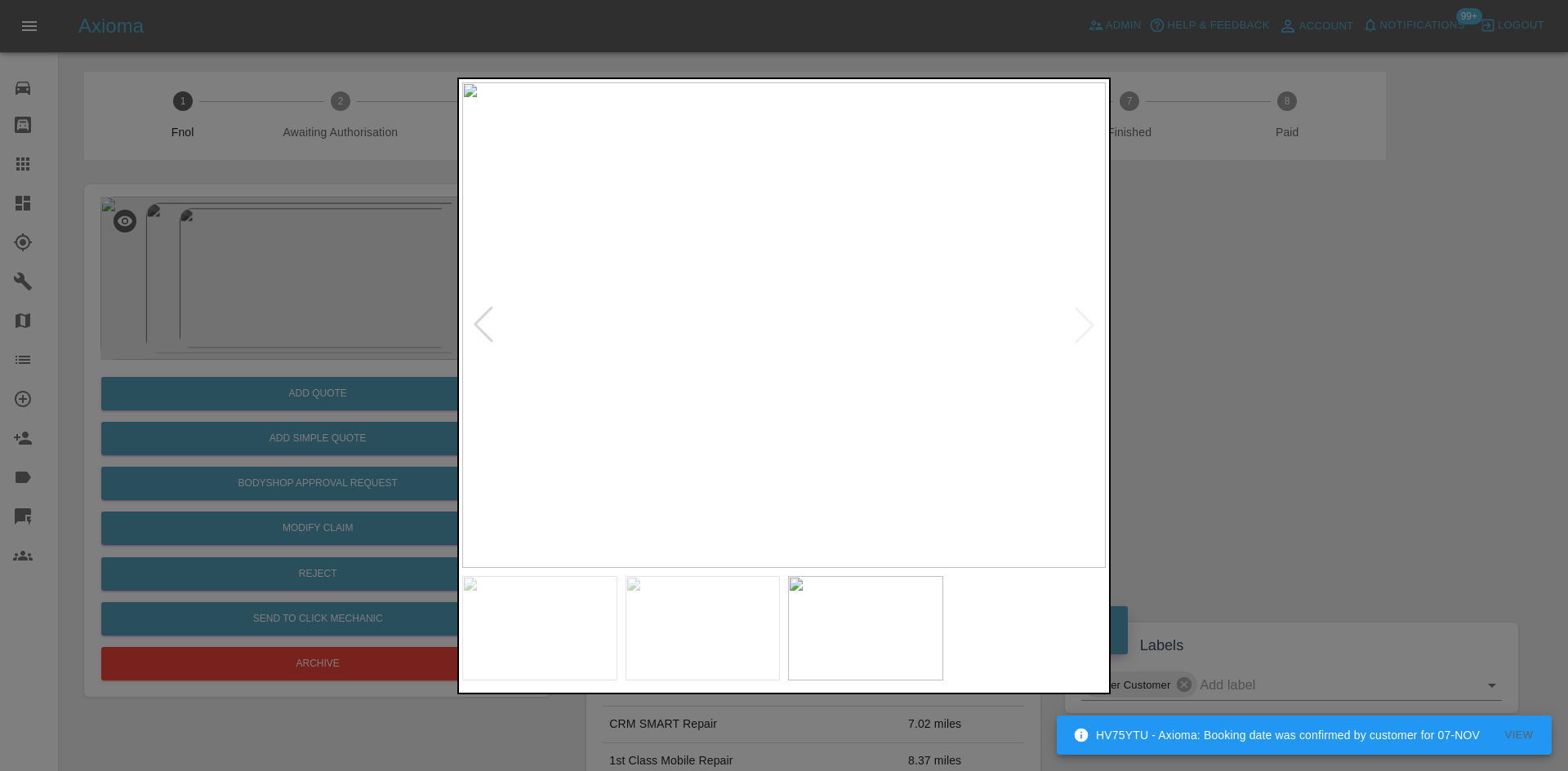
click at [552, 334] on img at bounding box center [784, 326] width 644 height 485
click at [284, 291] on div at bounding box center [784, 385] width 1568 height 771
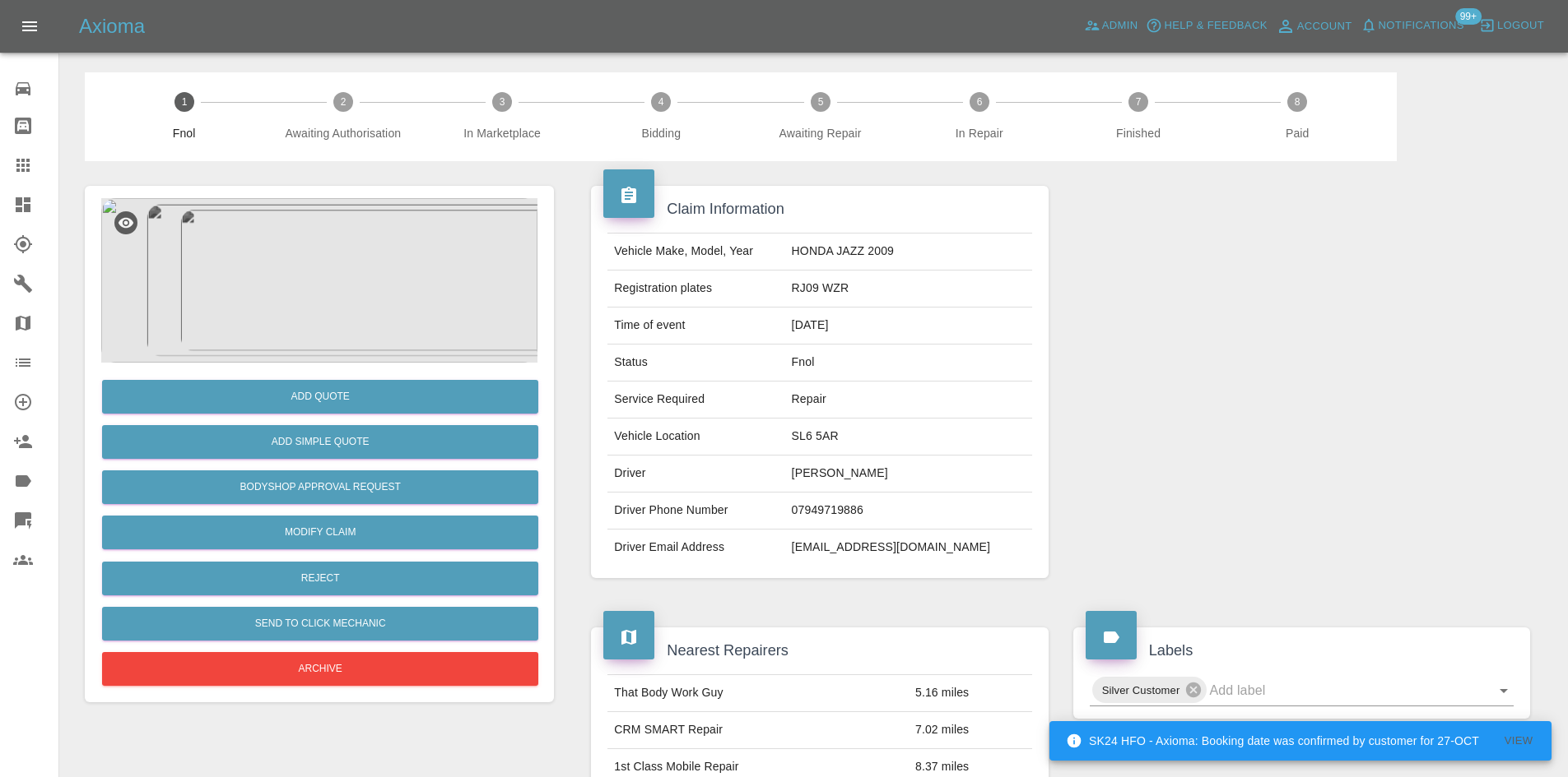
click at [339, 248] on img at bounding box center [319, 281] width 436 height 165
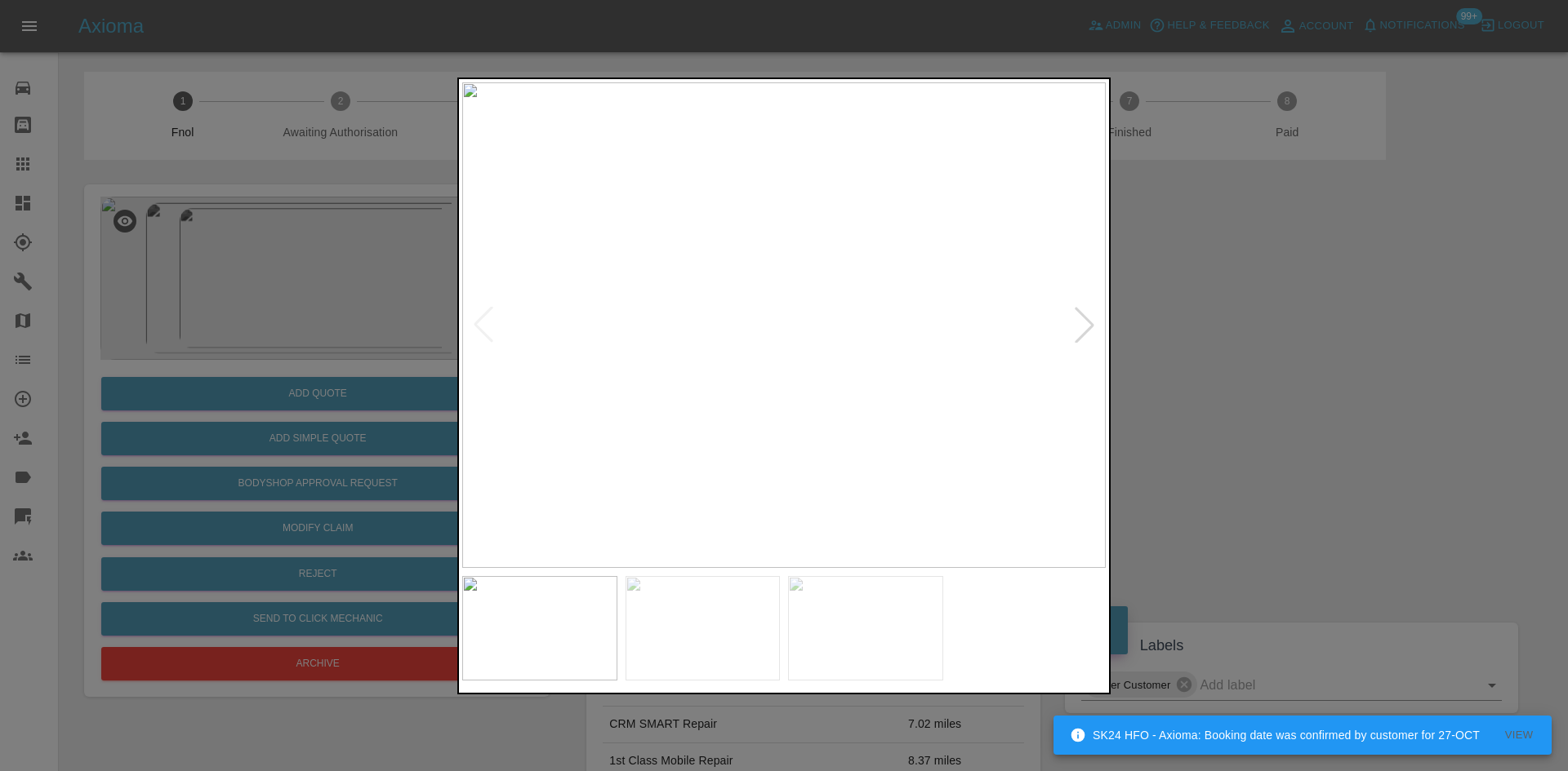
click at [248, 257] on div at bounding box center [784, 385] width 1568 height 771
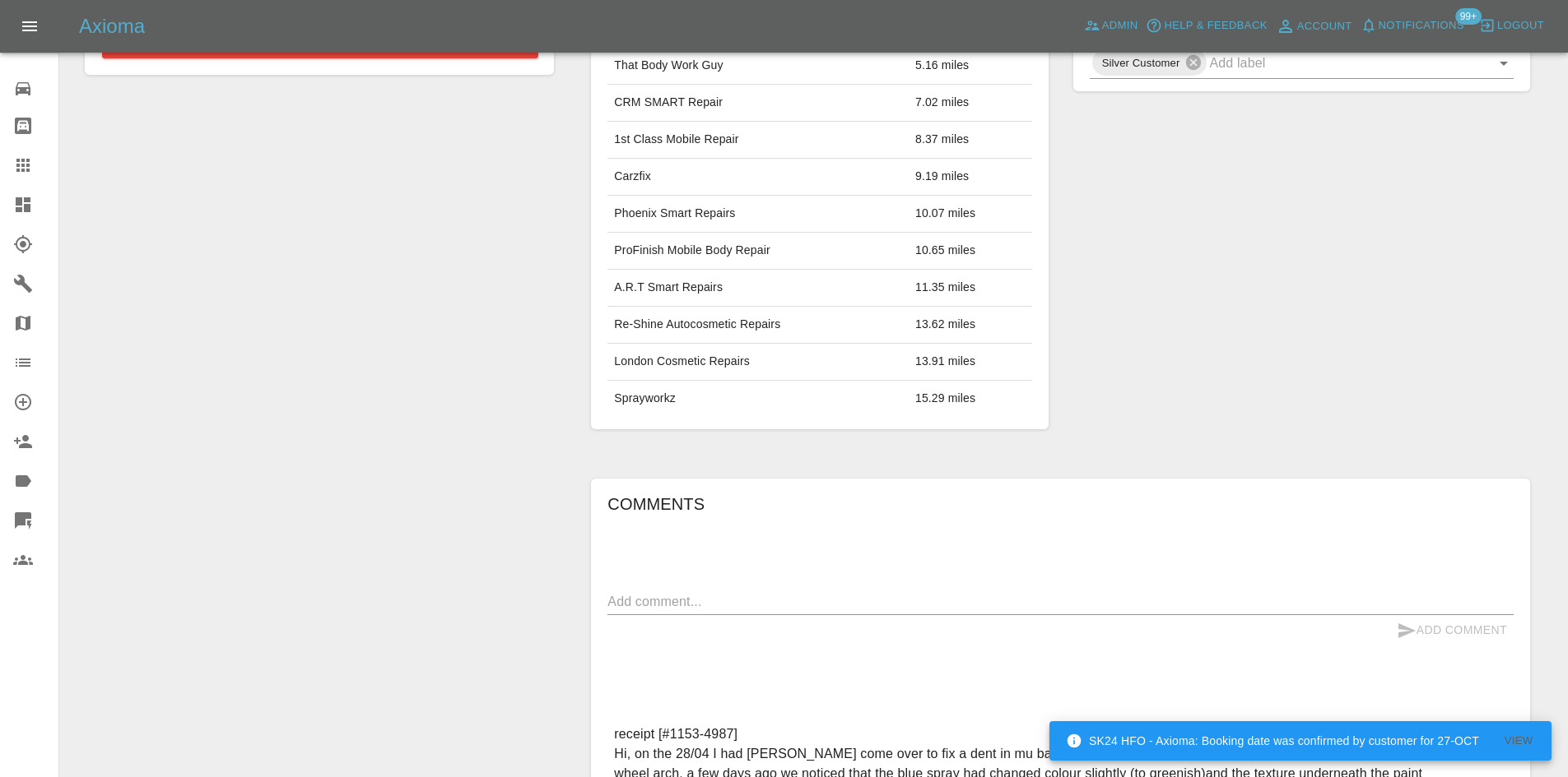
scroll to position [891, 0]
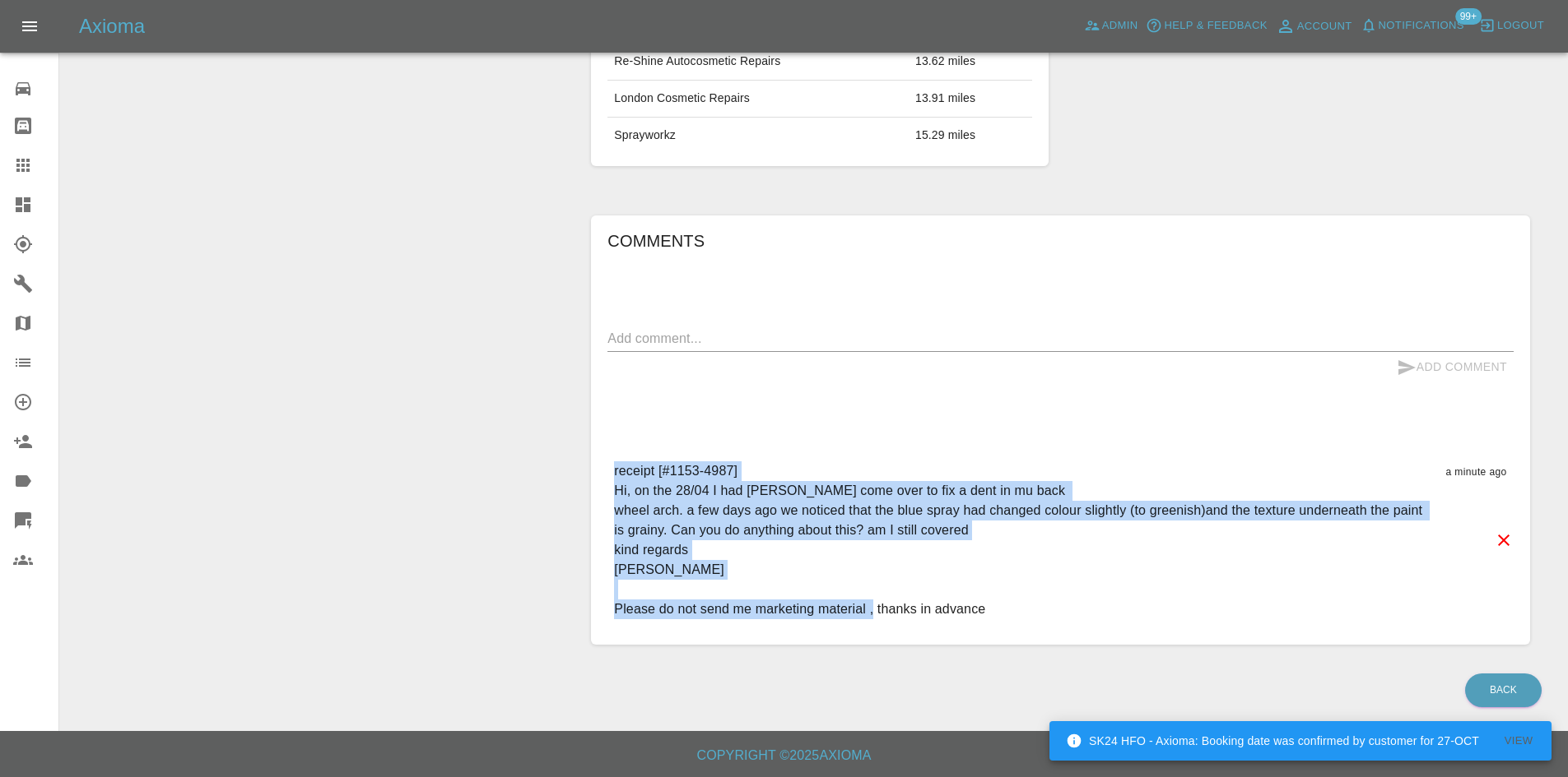
drag, startPoint x: 613, startPoint y: 468, endPoint x: 760, endPoint y: 598, distance: 196.2
click at [1053, 660] on div "Comments x Add Comment receipt [#1153-4987] Hi, on the 28/04 I had John come ov…" at bounding box center [1061, 430] width 964 height 479
copy p "receipt [#1153-4987] Hi, on the 28/04 I had John come over to fix a dent in mu …"
drag, startPoint x: 360, startPoint y: 244, endPoint x: 359, endPoint y: 159, distance: 85.0
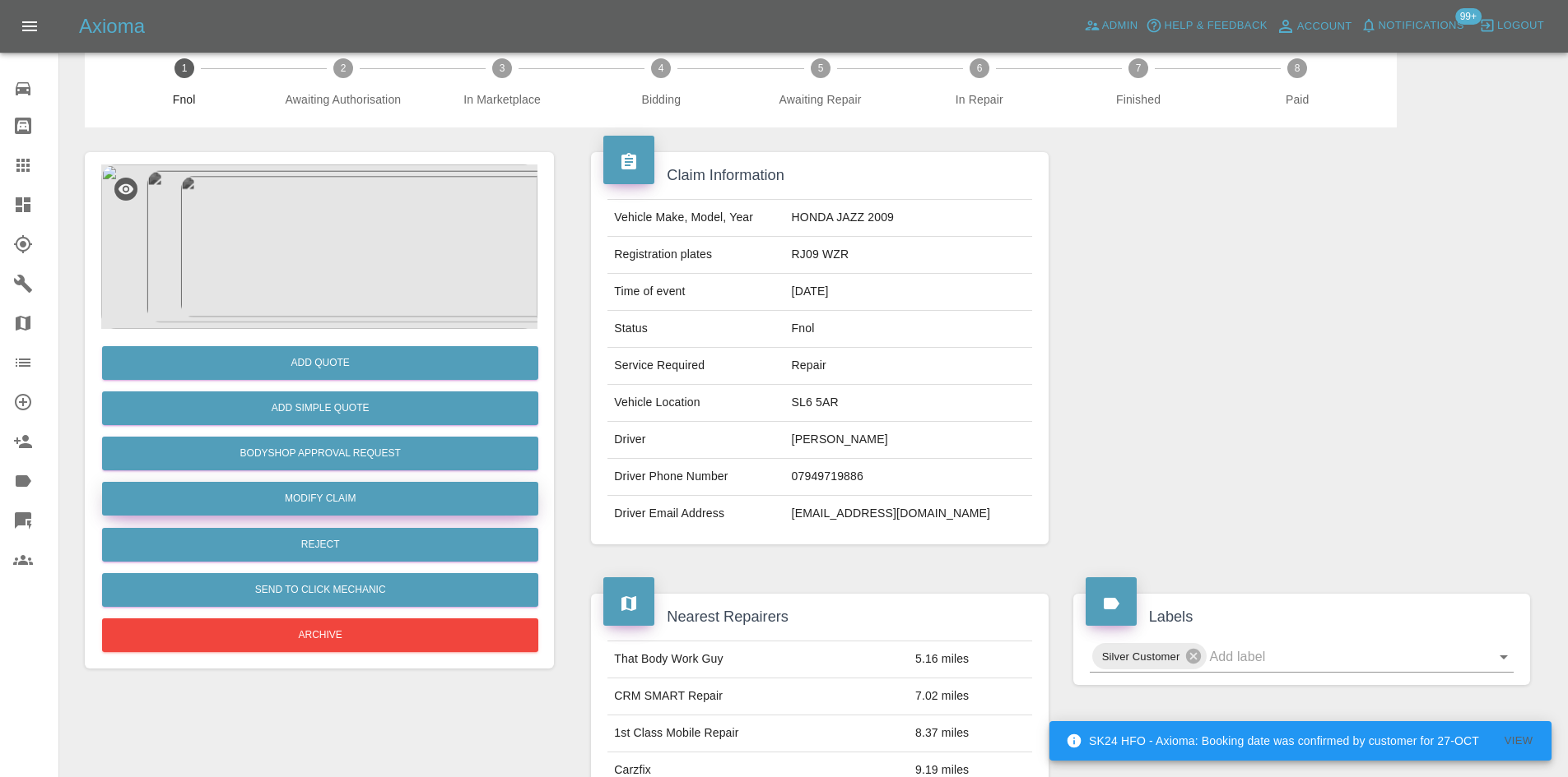
scroll to position [0, 0]
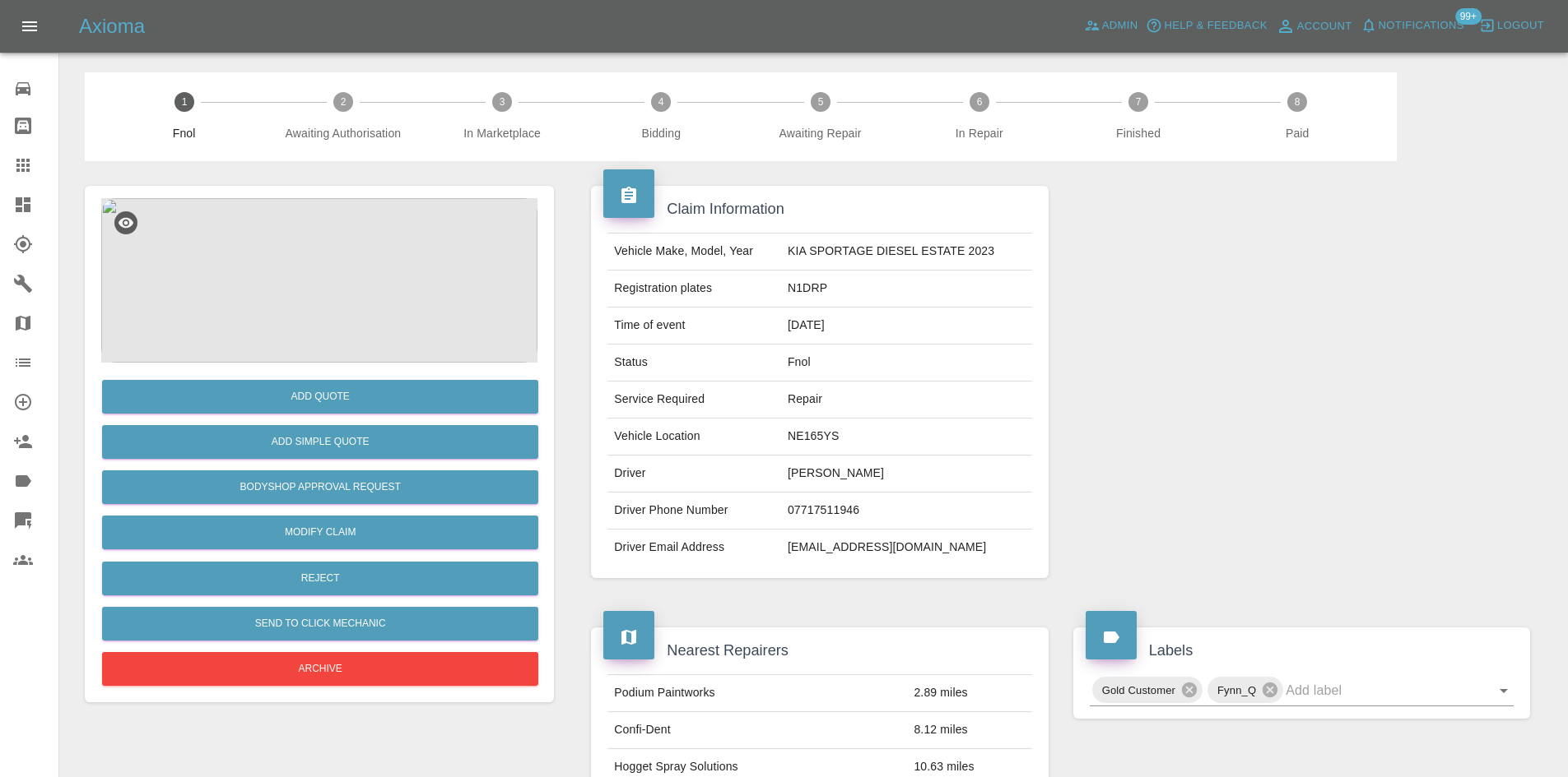
click at [312, 248] on img at bounding box center [319, 281] width 436 height 165
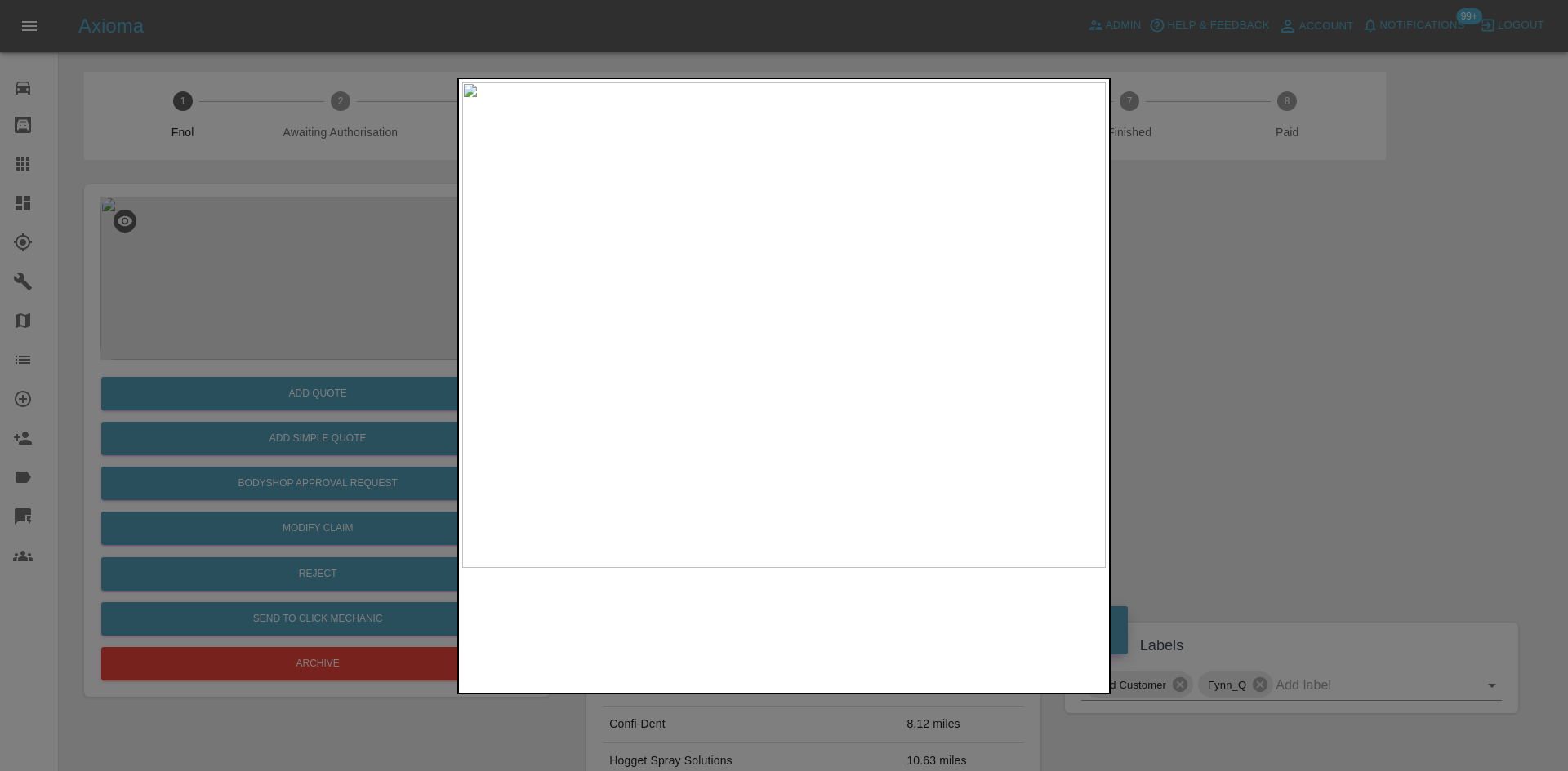
click at [759, 405] on img at bounding box center [784, 326] width 644 height 485
click at [608, 420] on img at bounding box center [784, 326] width 644 height 485
click at [319, 365] on div at bounding box center [784, 385] width 1568 height 771
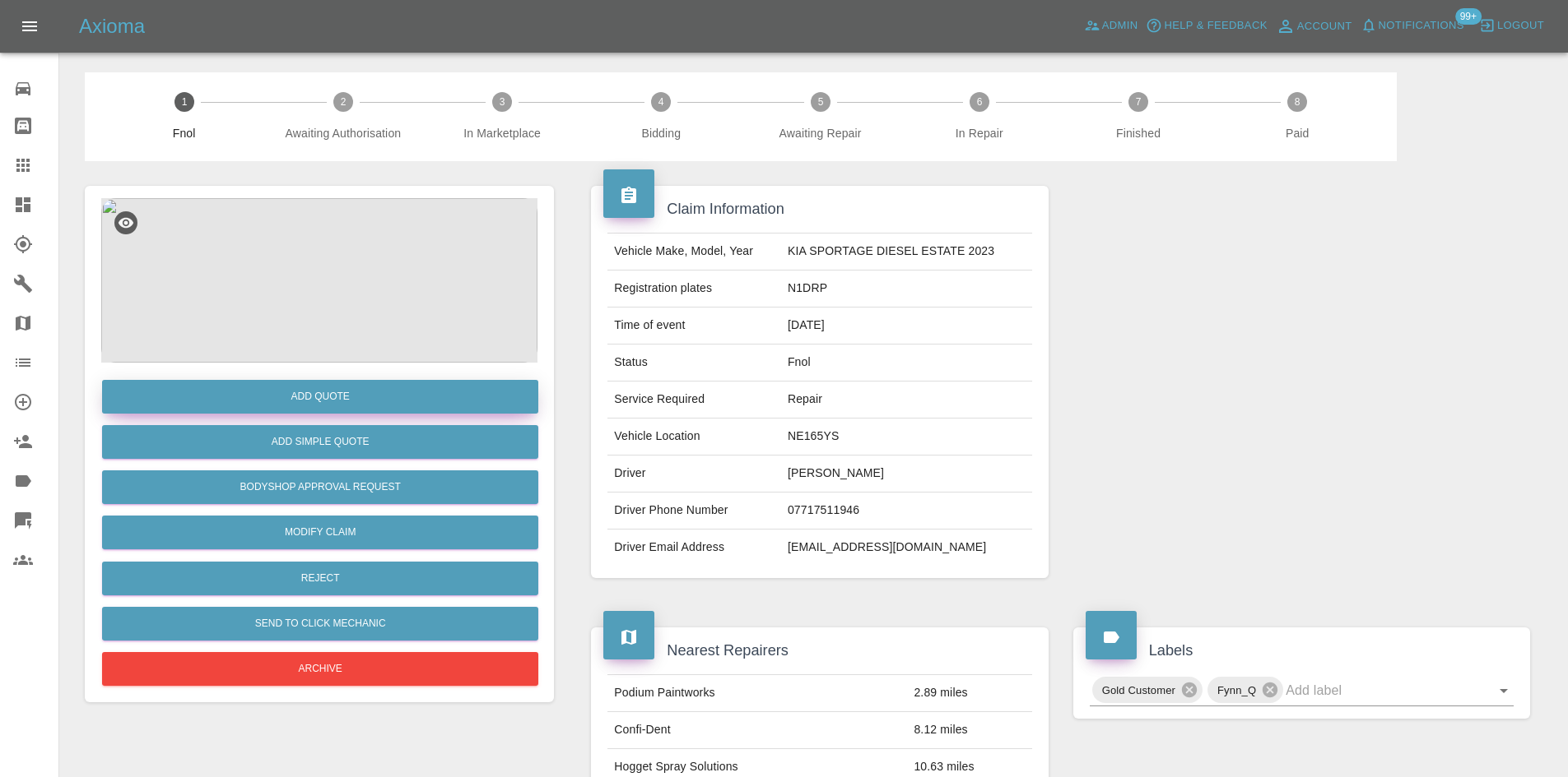
click at [320, 395] on button "Add Quote" at bounding box center [320, 396] width 436 height 34
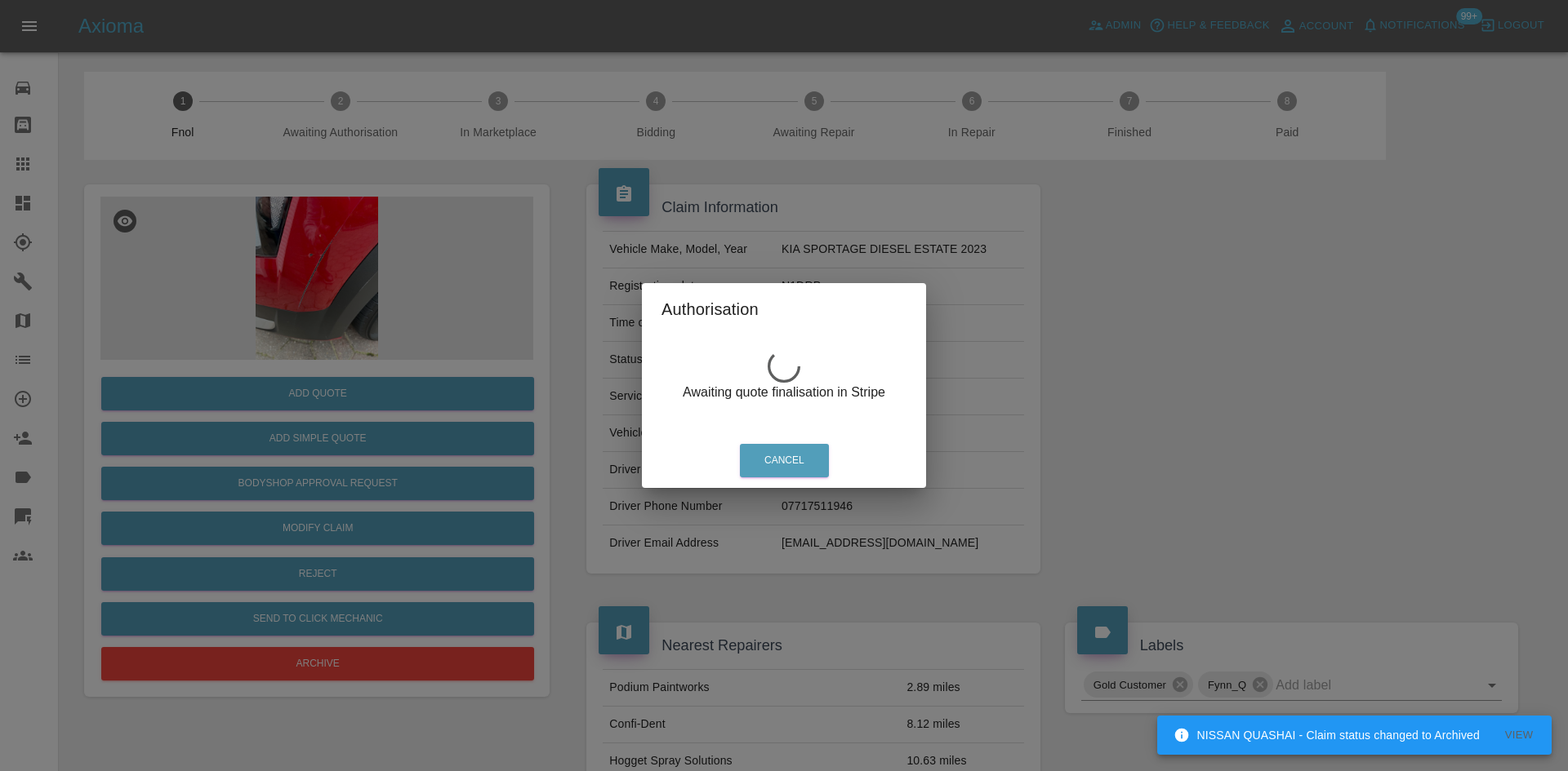
click at [344, 248] on div "Authorisation Awaiting quote finalisation in Stripe Cancel" at bounding box center [784, 385] width 1568 height 771
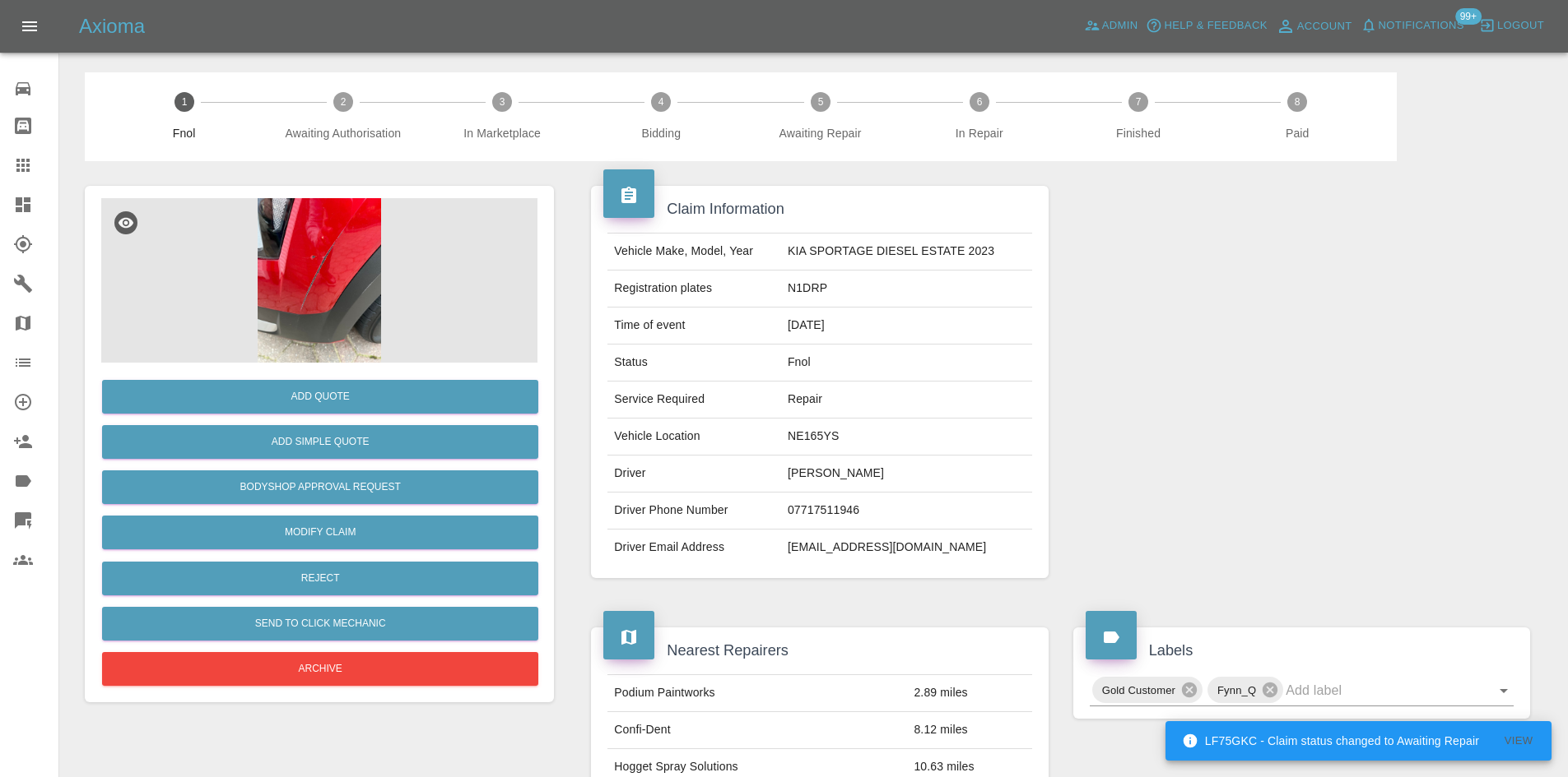
click at [313, 258] on img at bounding box center [319, 281] width 436 height 165
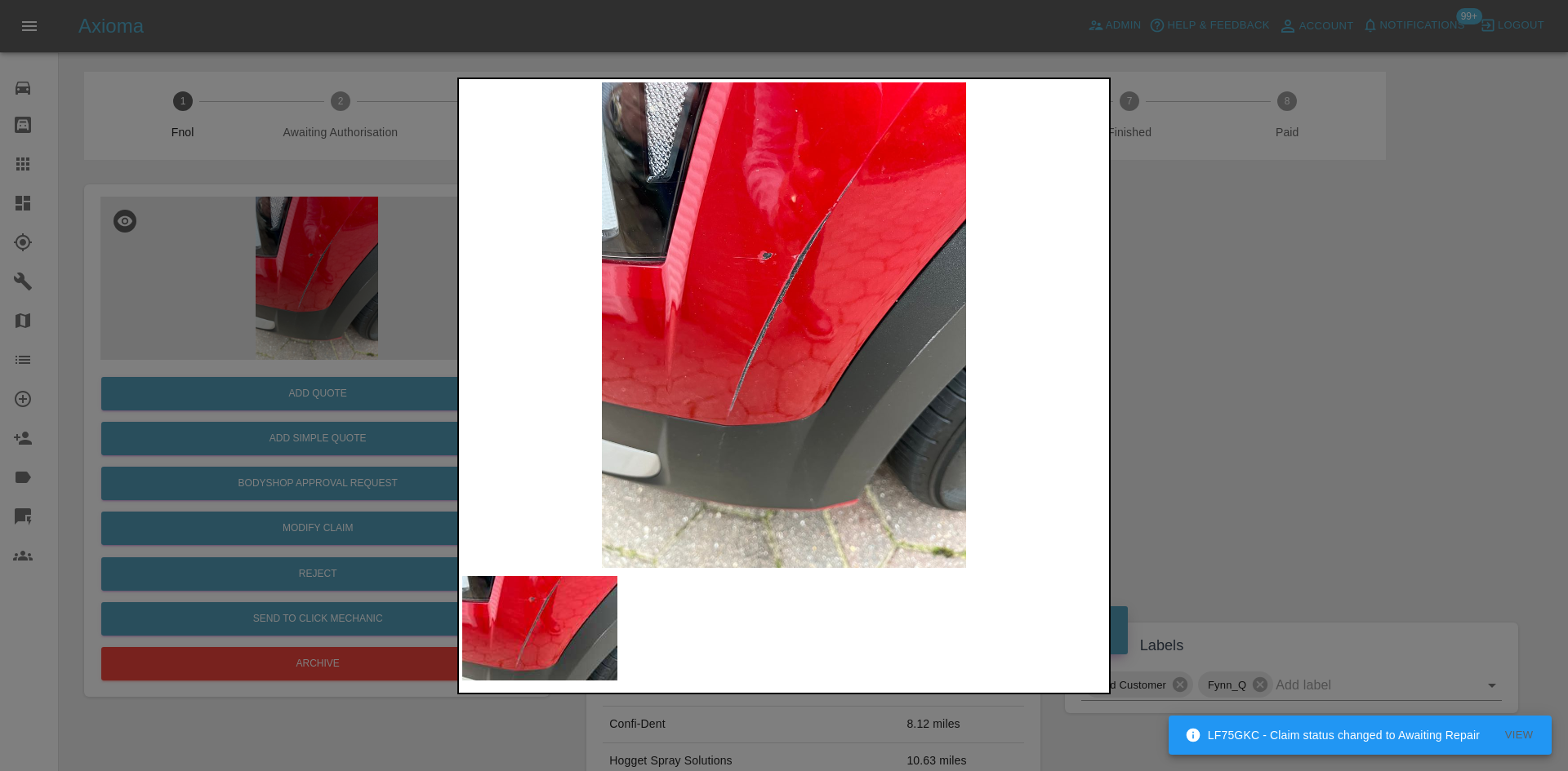
click at [640, 375] on img at bounding box center [784, 326] width 644 height 485
click at [751, 275] on img at bounding box center [784, 326] width 644 height 485
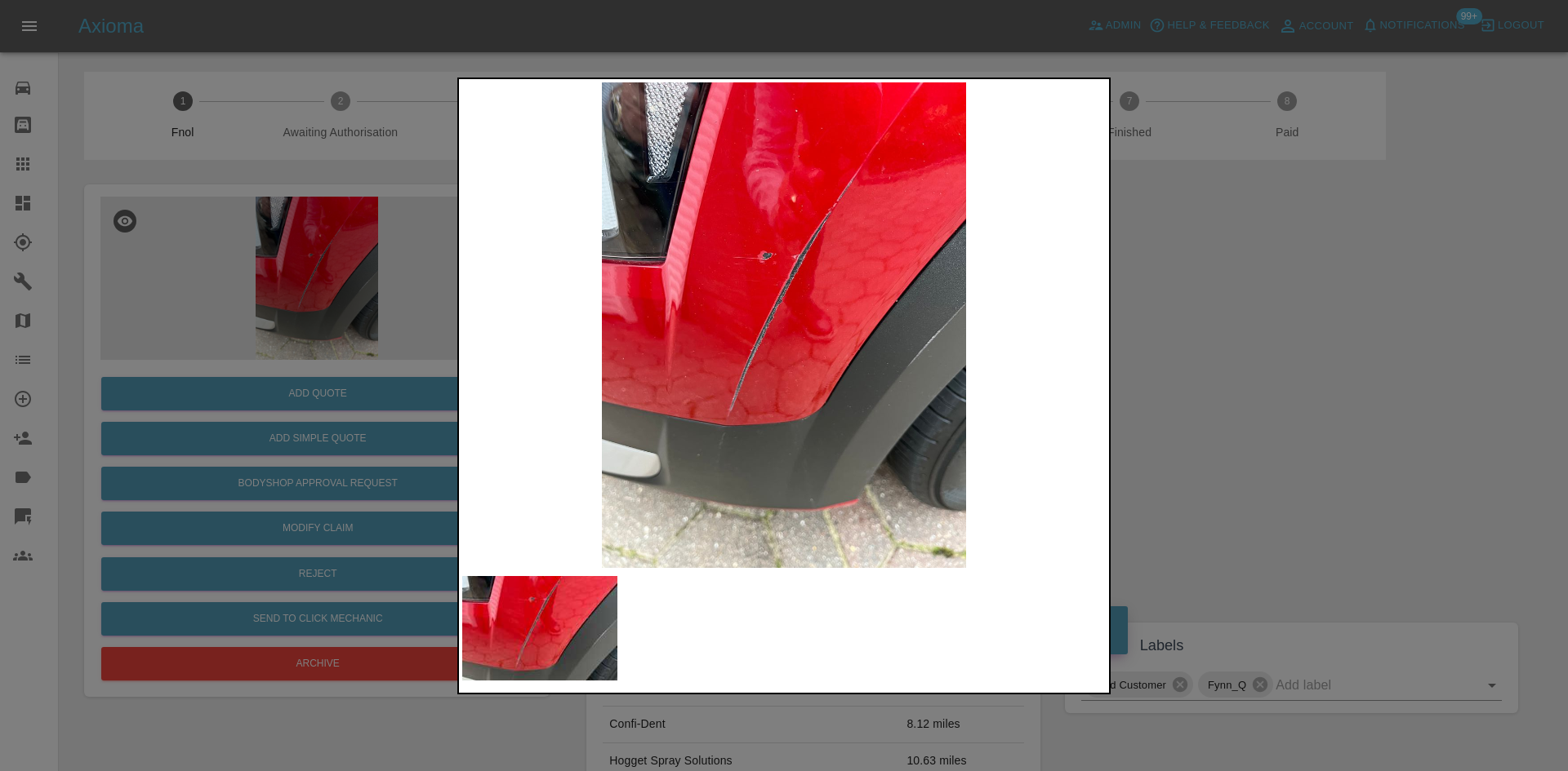
click at [751, 275] on img at bounding box center [784, 326] width 644 height 485
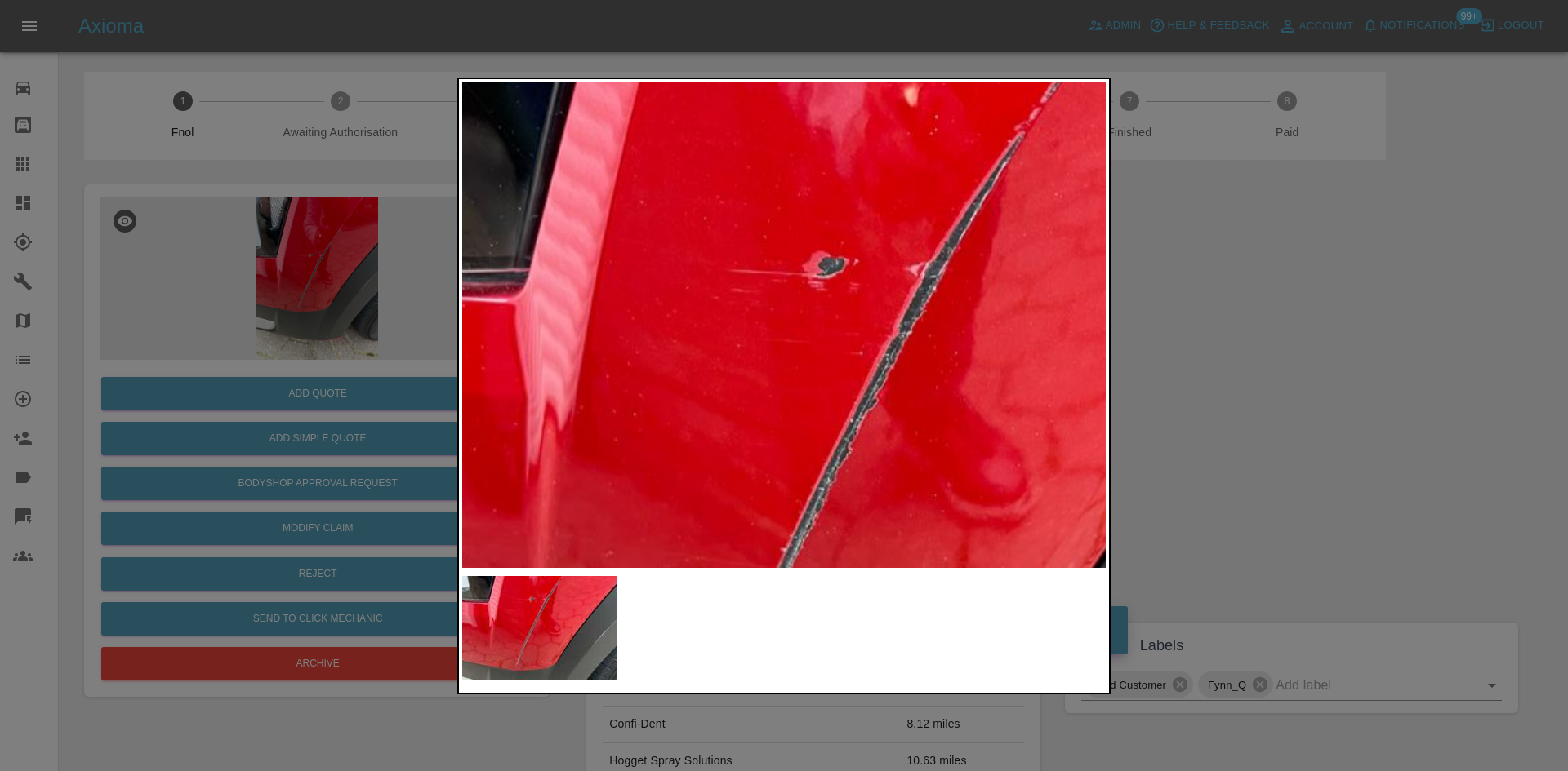
click at [304, 310] on div at bounding box center [784, 385] width 1568 height 771
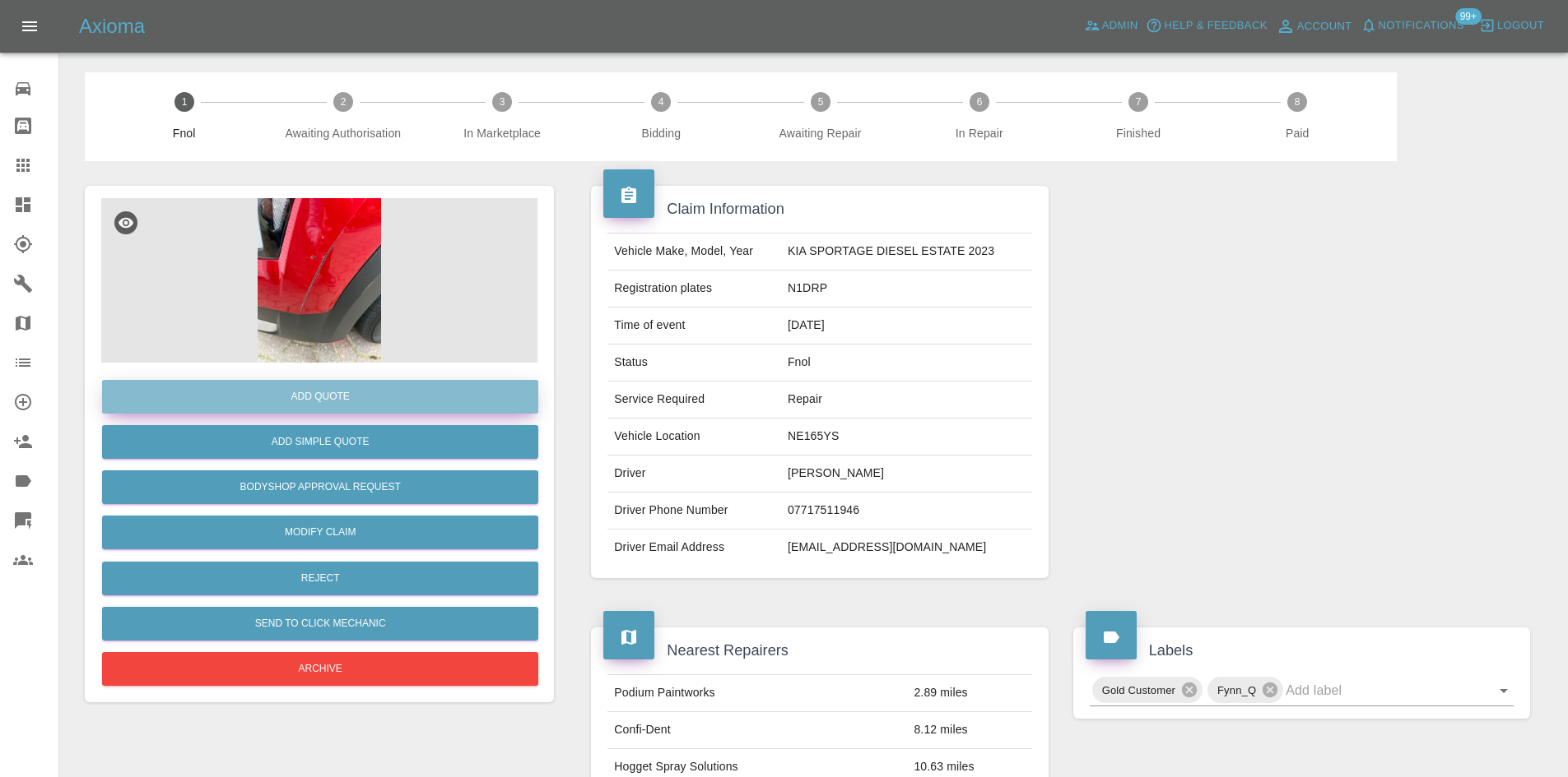
click at [273, 392] on button "Add Quote" at bounding box center [320, 396] width 436 height 34
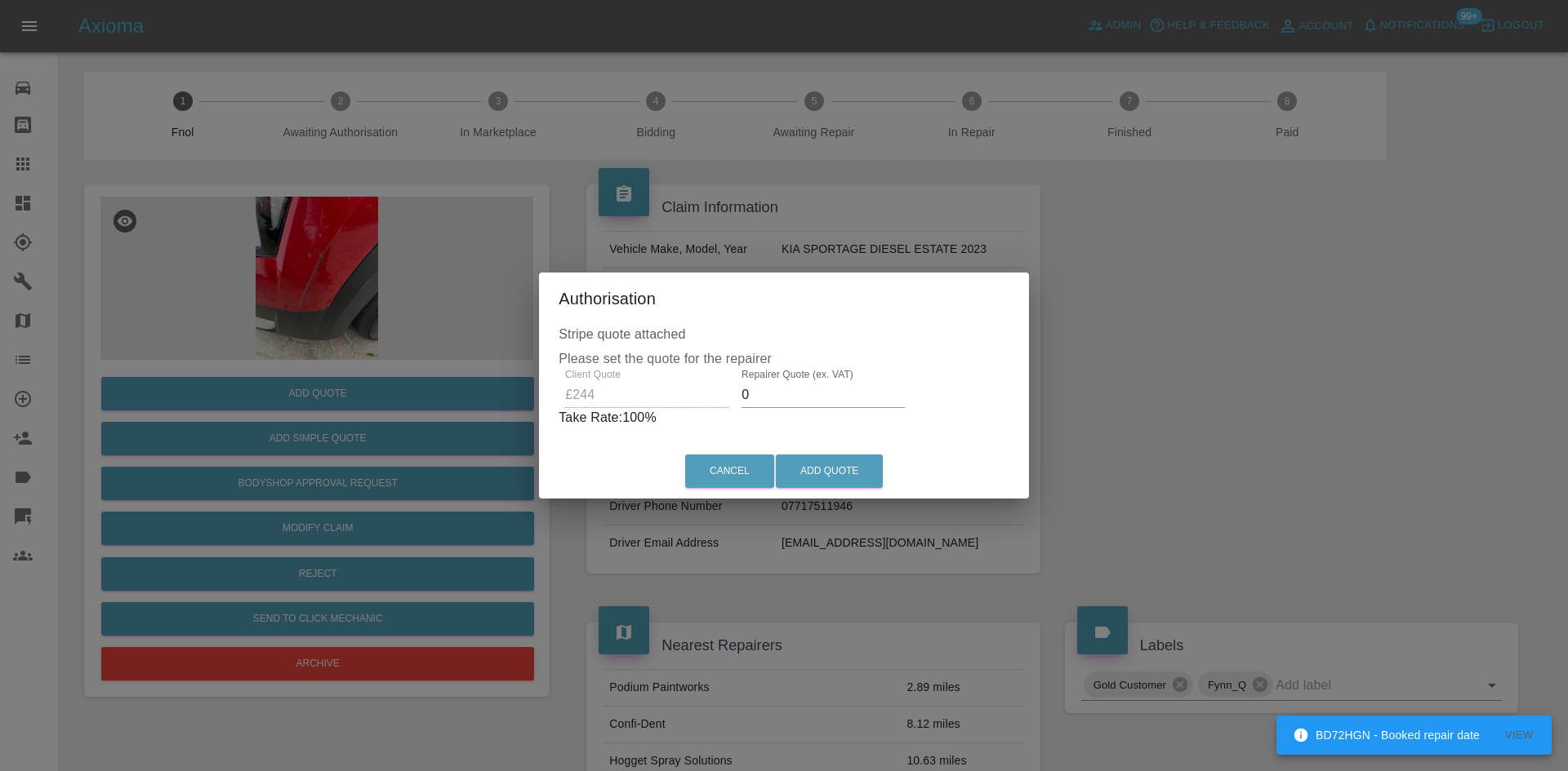
click at [704, 419] on div "Client Quote £244 Repairer Quote (ex. VAT) 0 Take Rate: 100 %" at bounding box center [784, 398] width 450 height 59
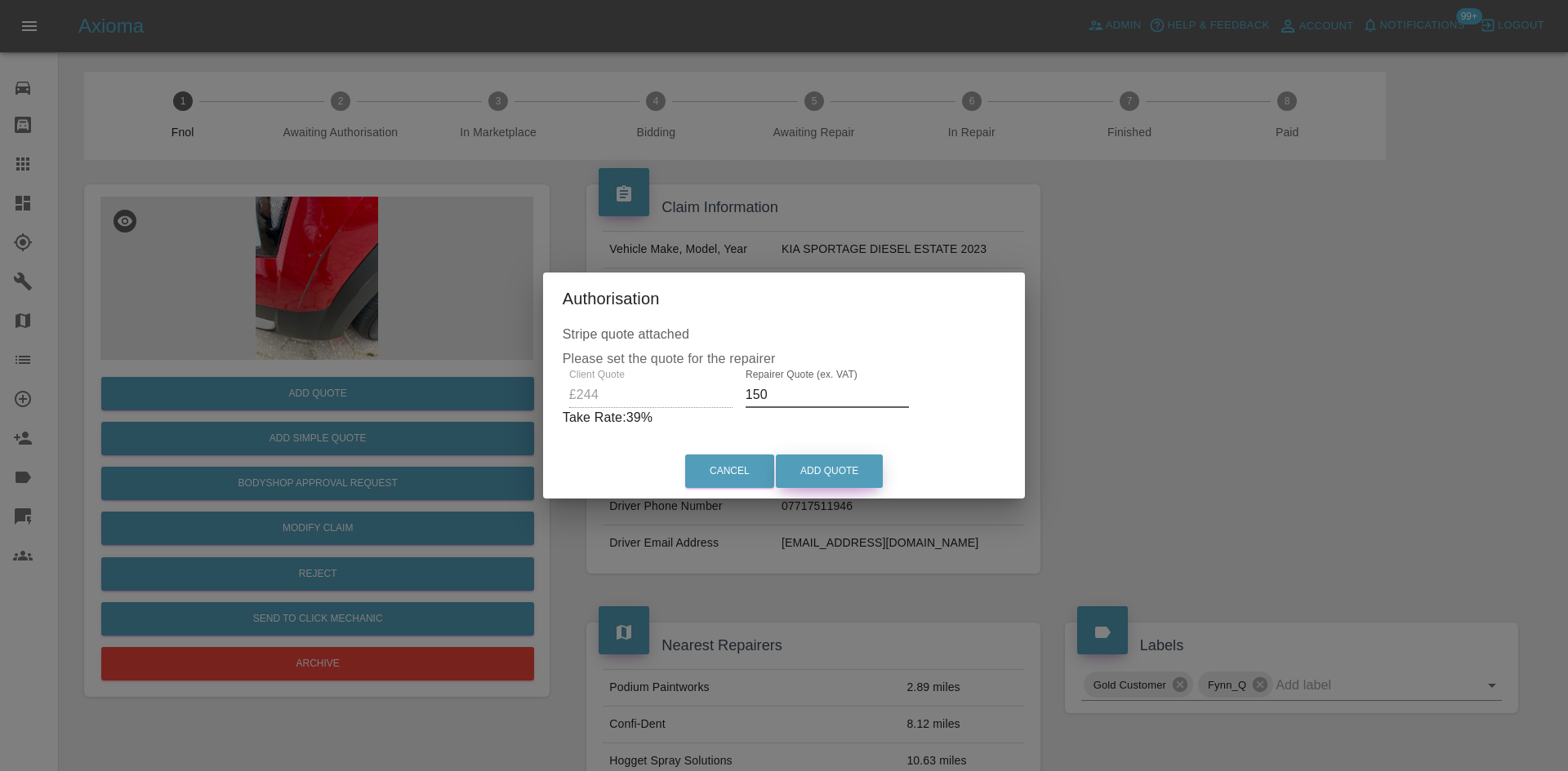
type input "150"
click at [805, 464] on button "Add Quote" at bounding box center [829, 472] width 107 height 33
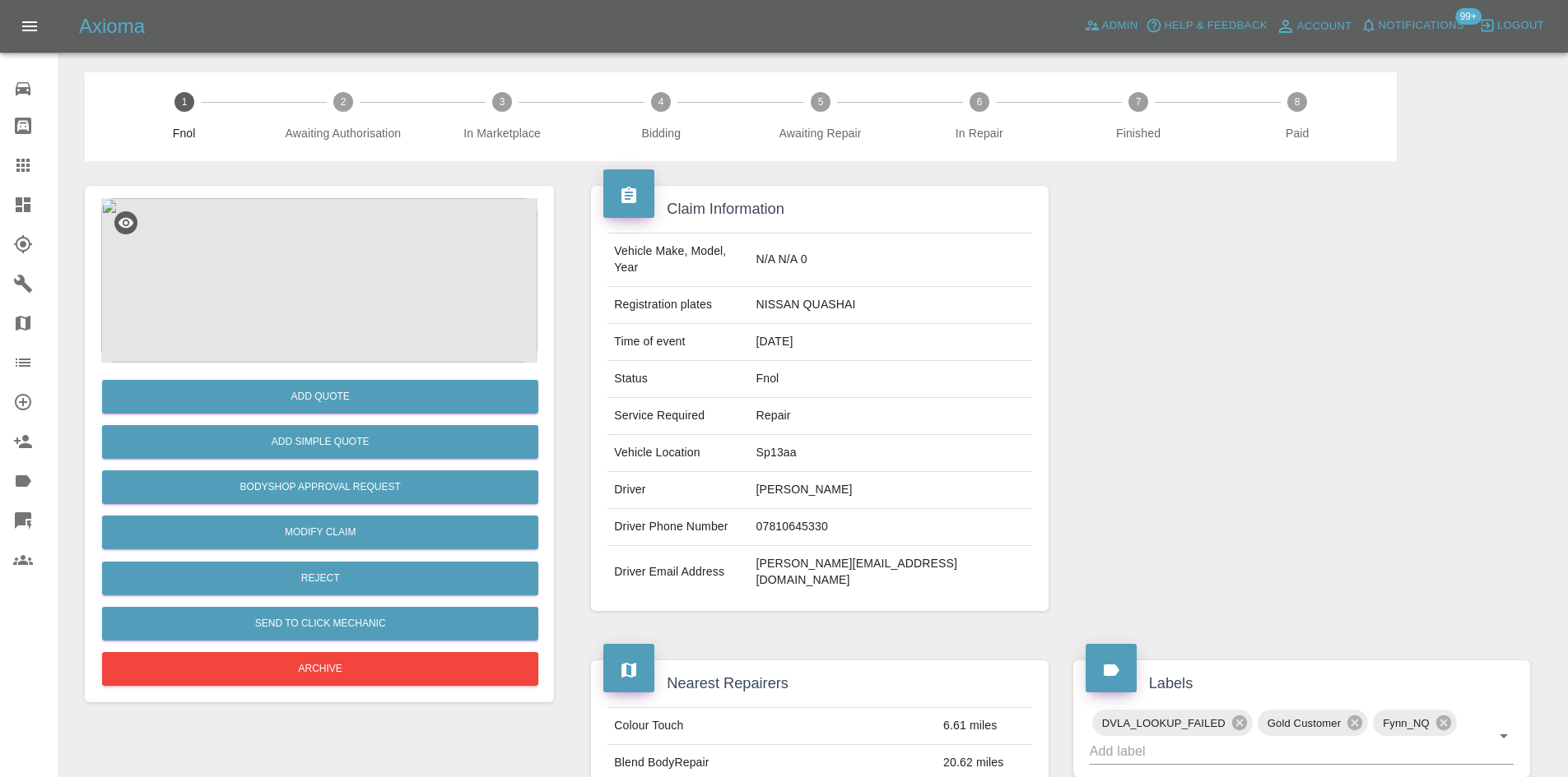
click at [386, 246] on img at bounding box center [319, 281] width 436 height 165
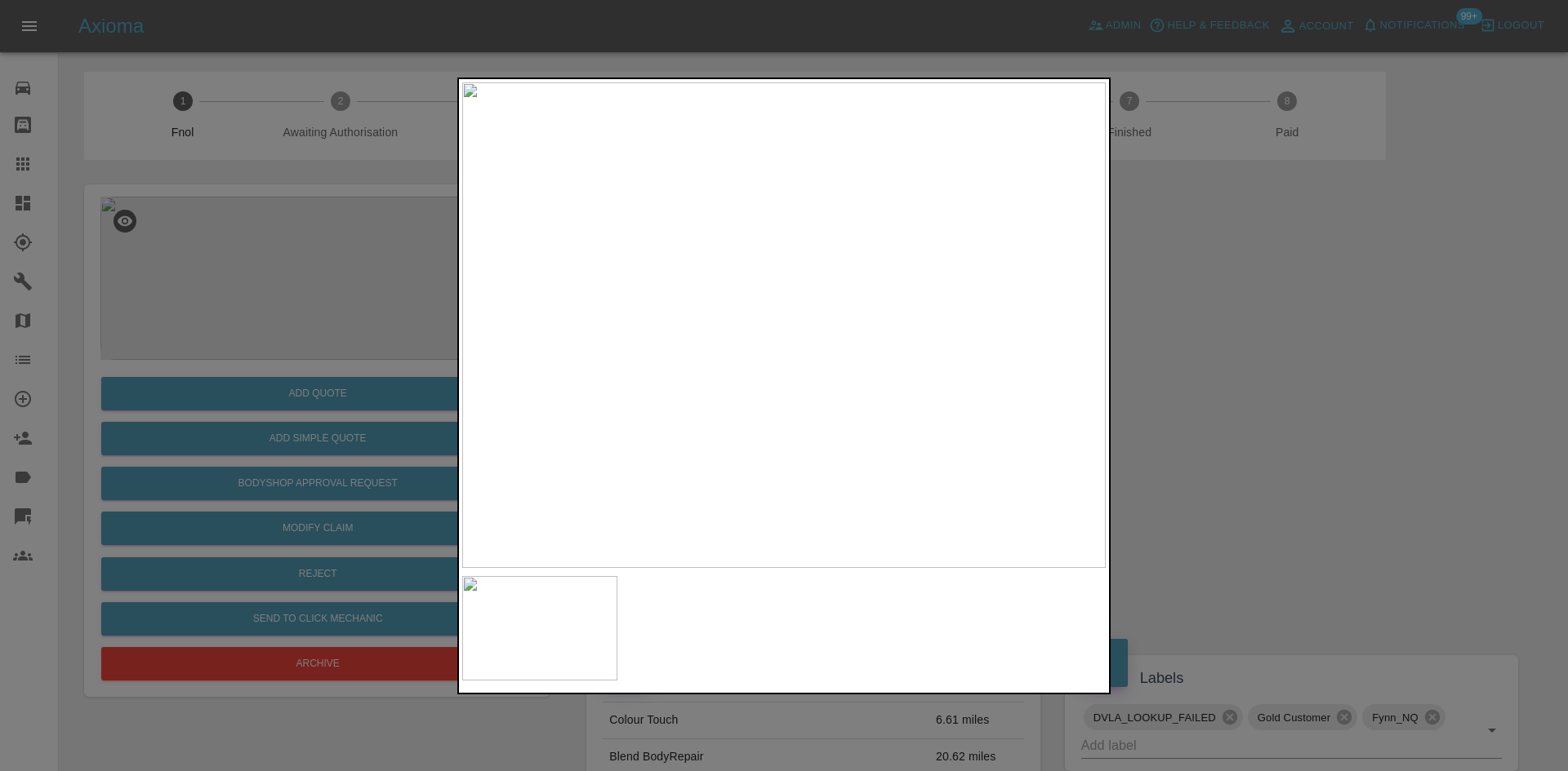
click at [829, 315] on img at bounding box center [784, 326] width 644 height 485
click at [829, 314] on img at bounding box center [784, 326] width 644 height 485
click at [829, 314] on img at bounding box center [649, 357] width 1931 height 1458
click at [744, 326] on img at bounding box center [784, 326] width 644 height 485
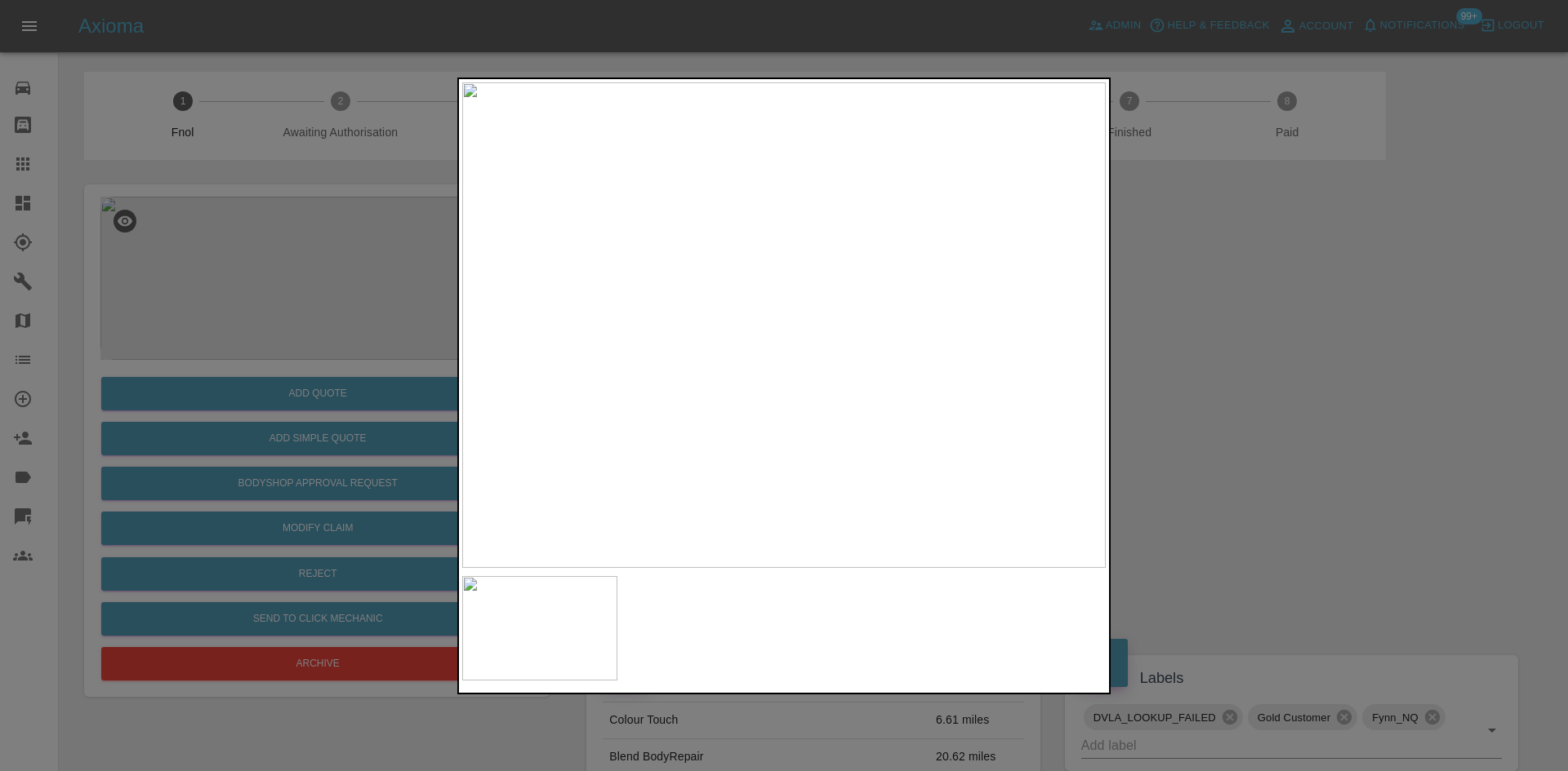
click at [740, 361] on img at bounding box center [784, 326] width 644 height 485
click at [739, 361] on img at bounding box center [784, 326] width 644 height 485
click at [739, 361] on img at bounding box center [918, 218] width 1931 height 1458
click at [738, 362] on img at bounding box center [918, 218] width 1931 height 1458
click at [230, 369] on div at bounding box center [784, 385] width 1568 height 771
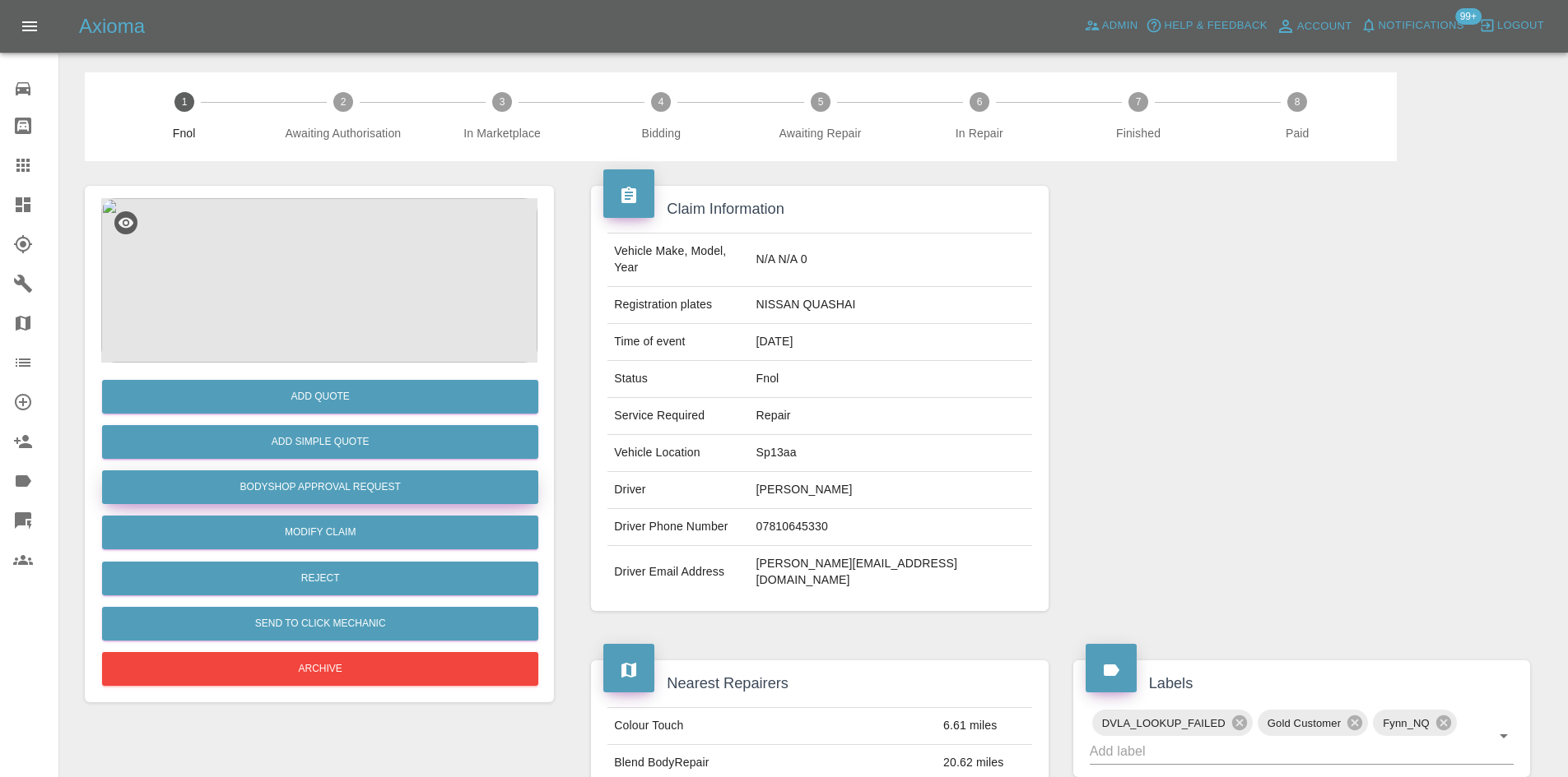
click at [333, 479] on button "Bodyshop Approval Request" at bounding box center [320, 487] width 436 height 34
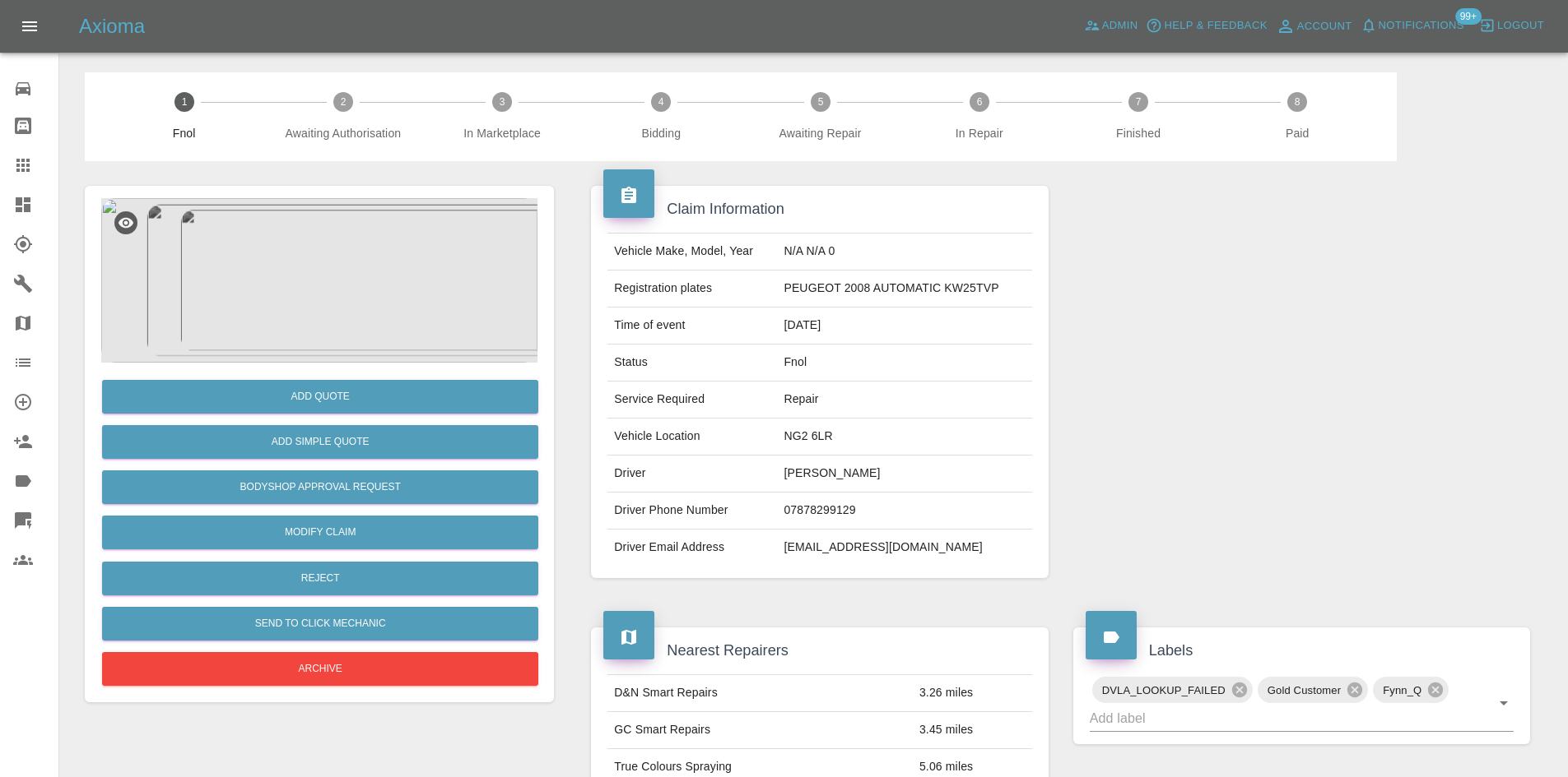
click at [352, 244] on img at bounding box center [319, 281] width 436 height 165
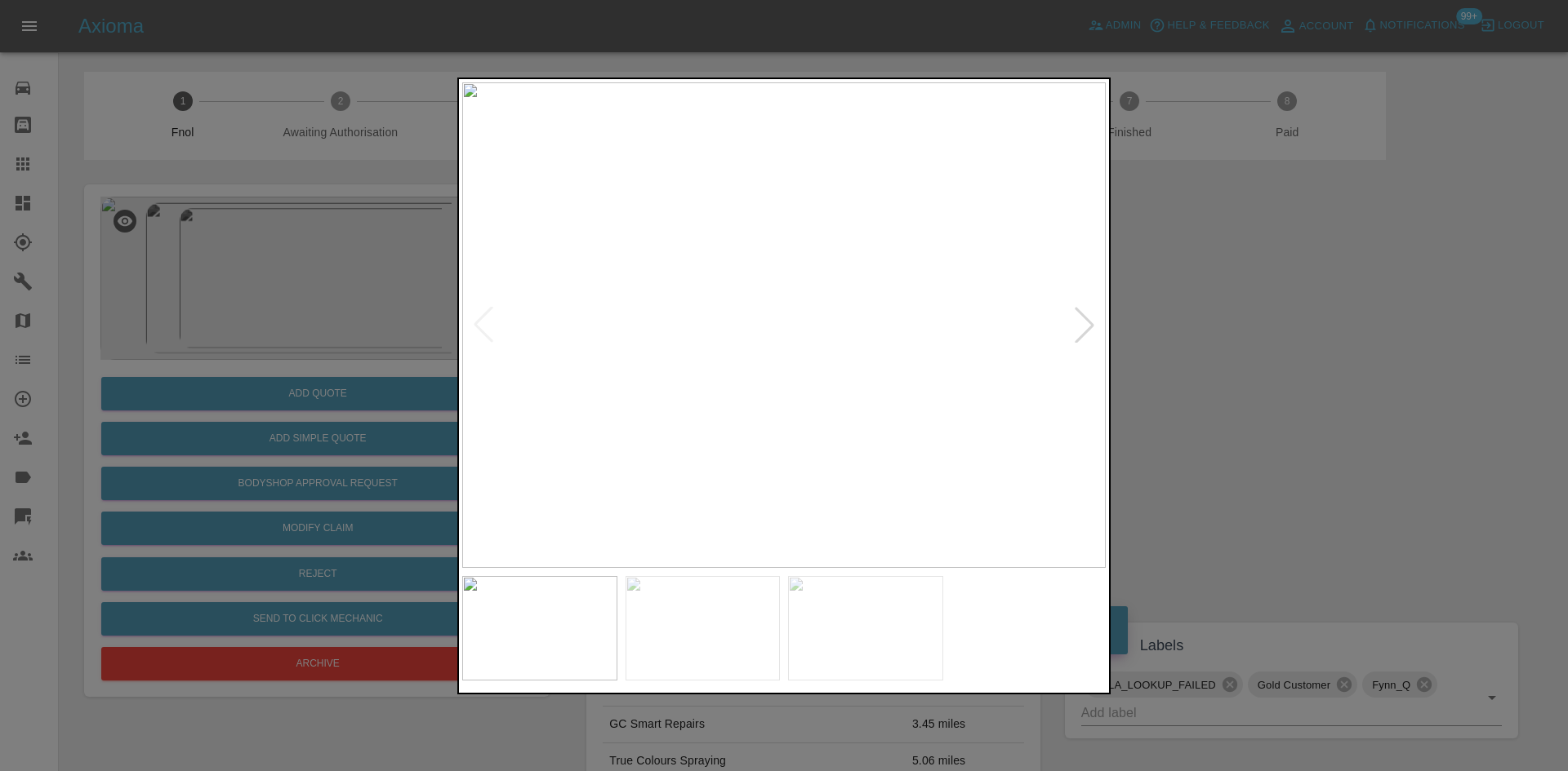
click at [585, 387] on img at bounding box center [784, 326] width 644 height 485
click at [661, 357] on img at bounding box center [768, 326] width 644 height 485
click at [592, 370] on img at bounding box center [784, 326] width 644 height 485
click at [709, 391] on img at bounding box center [784, 326] width 644 height 485
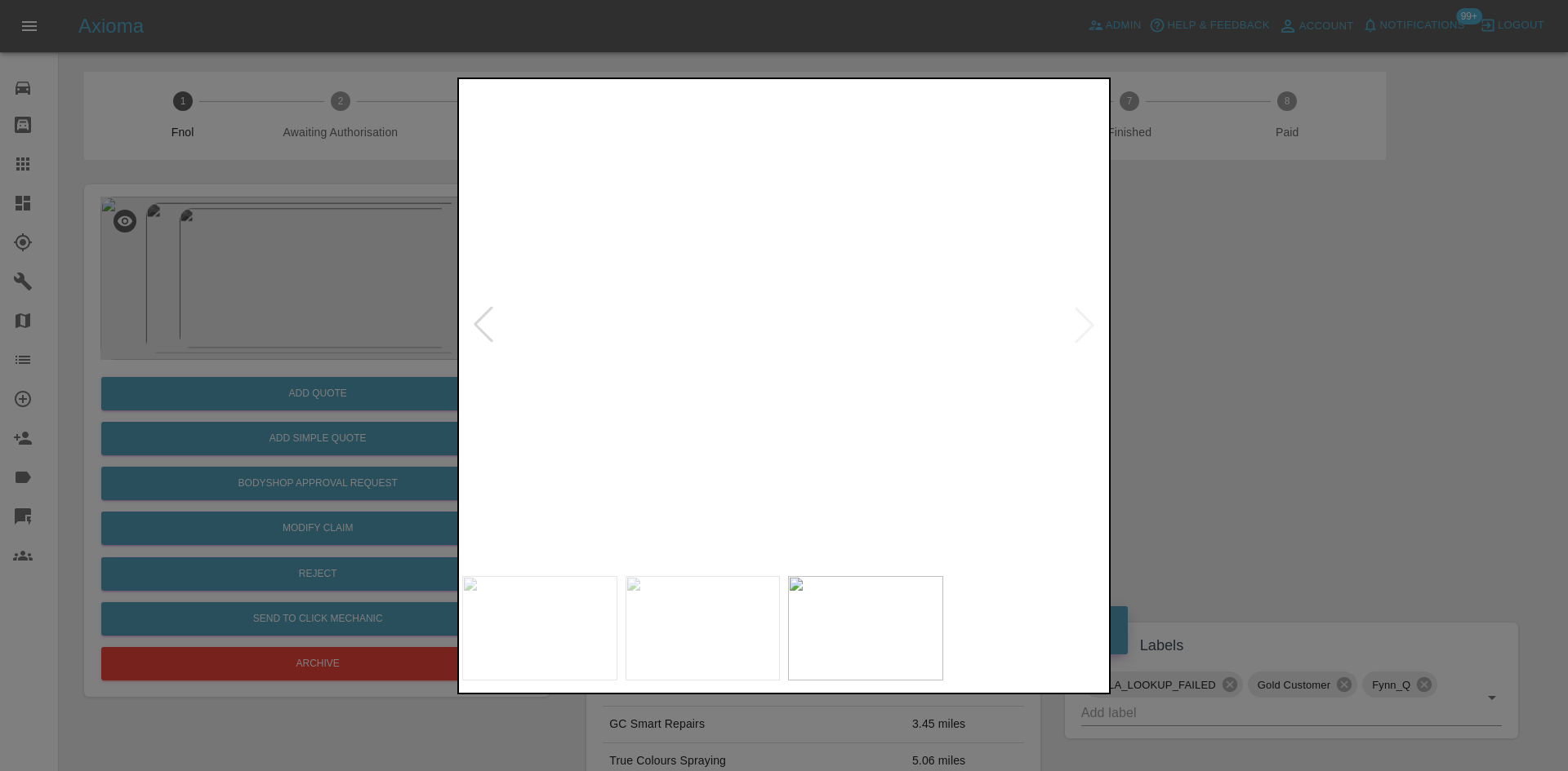
click at [709, 391] on img at bounding box center [1009, 126] width 1931 height 1458
click at [638, 404] on img at bounding box center [784, 326] width 644 height 485
click at [819, 340] on img at bounding box center [784, 326] width 644 height 485
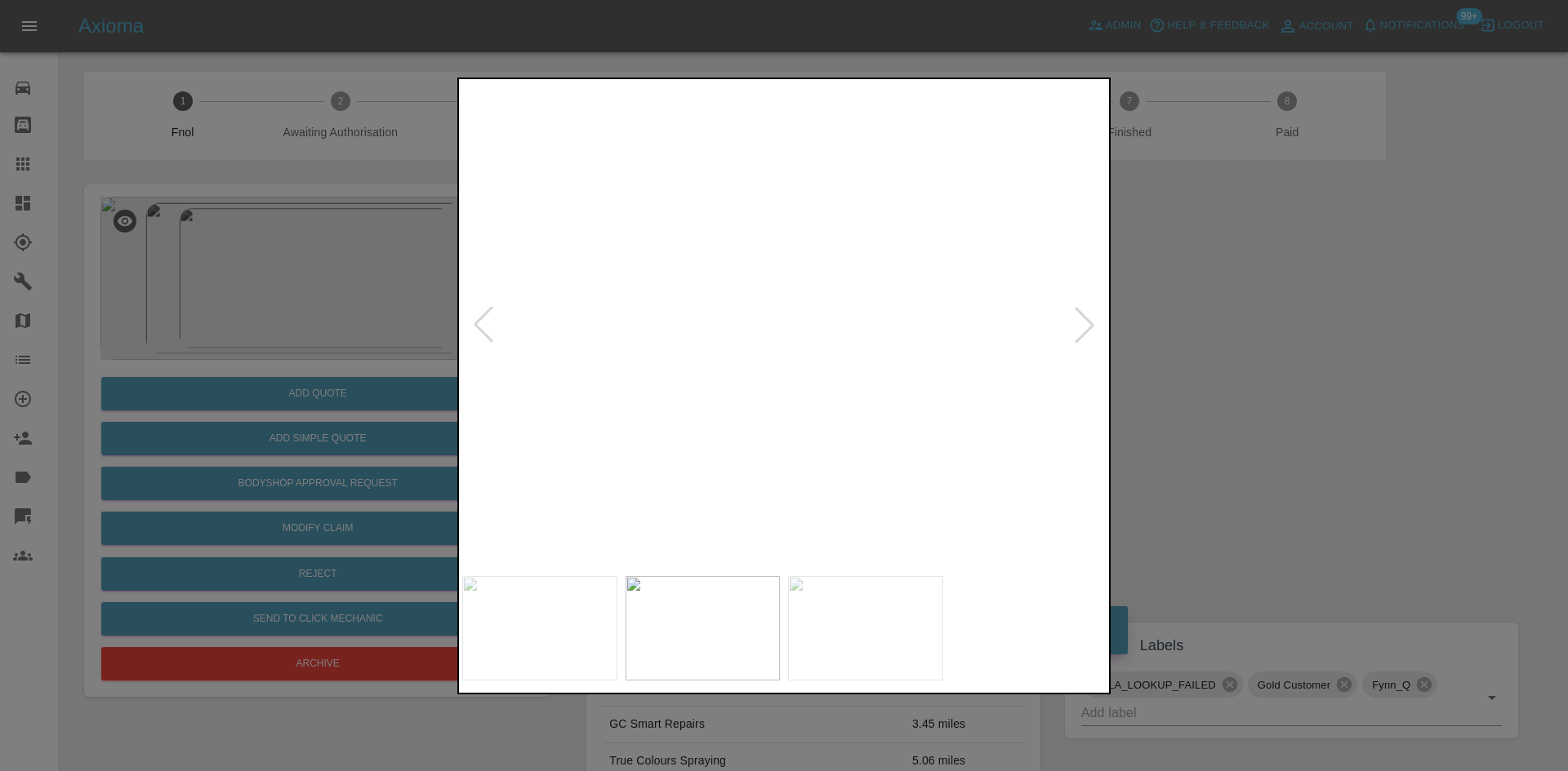
click at [779, 327] on img at bounding box center [708, 366] width 1931 height 1458
click at [779, 327] on img at bounding box center [748, 421] width 1931 height 1458
click at [744, 349] on img at bounding box center [784, 326] width 644 height 485
click at [799, 334] on img at bounding box center [784, 326] width 644 height 485
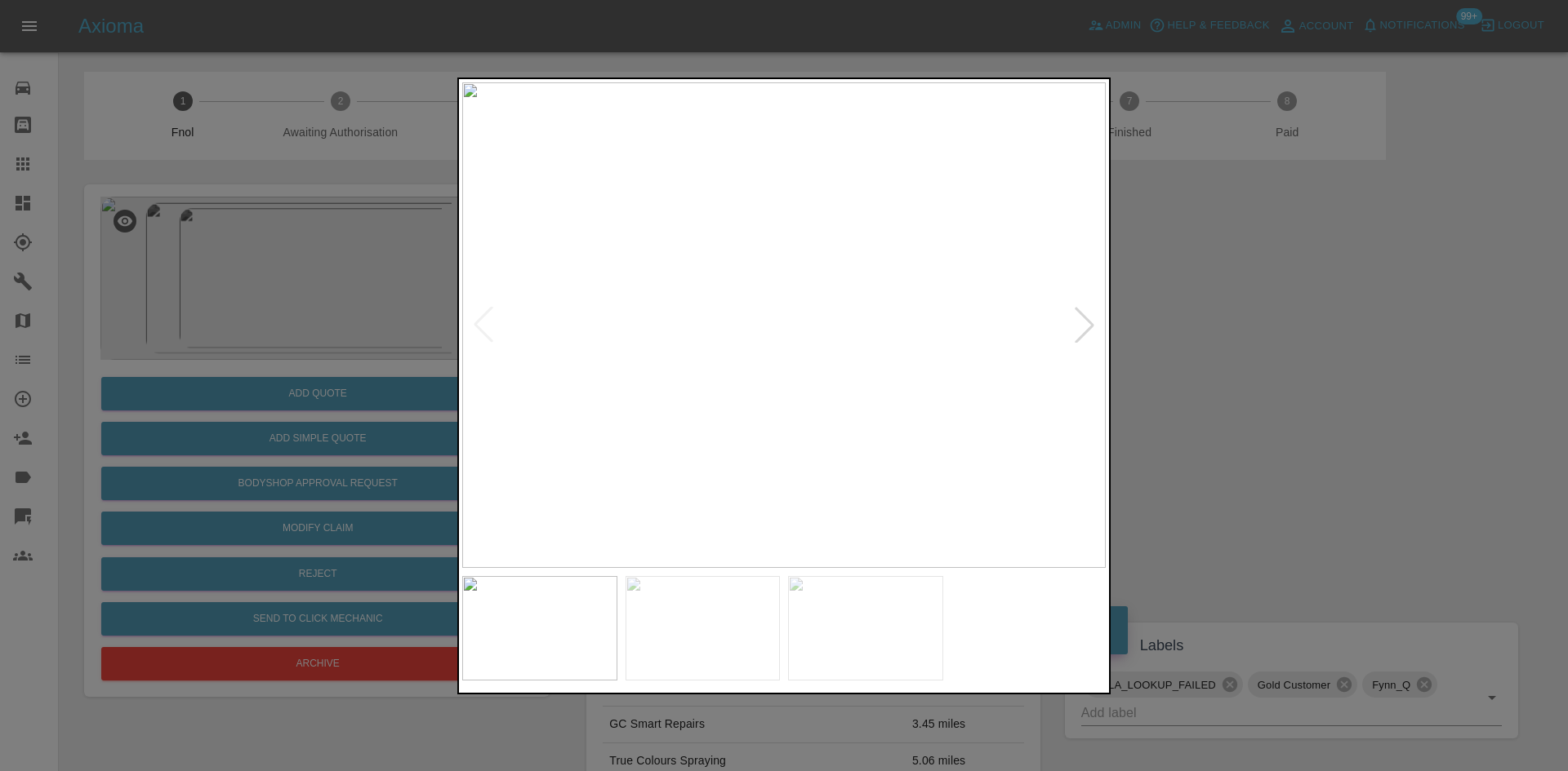
click at [799, 334] on img at bounding box center [784, 326] width 644 height 485
click at [772, 345] on img at bounding box center [737, 299] width 1931 height 1458
click at [276, 417] on div at bounding box center [784, 385] width 1568 height 771
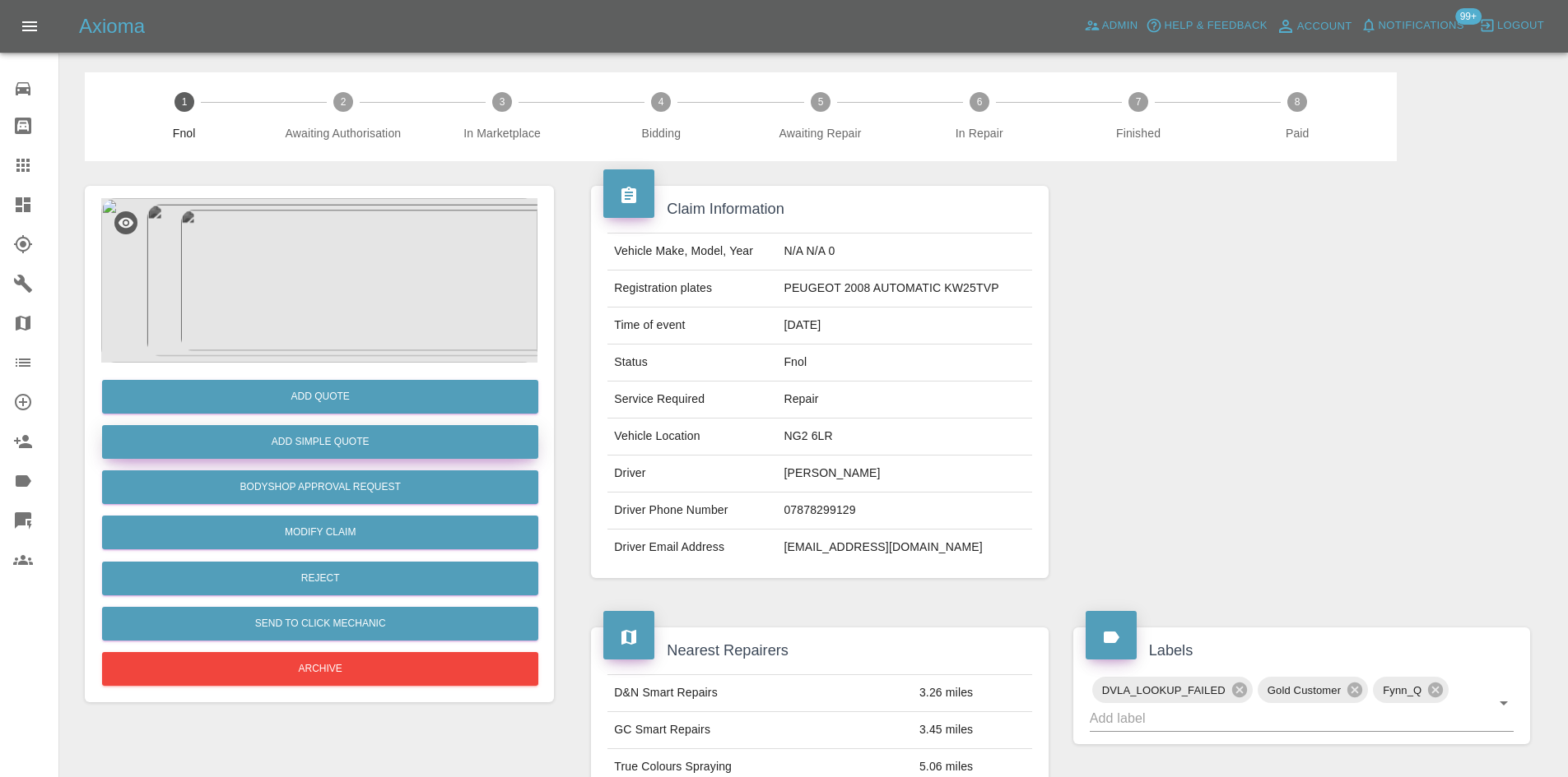
click at [312, 439] on button "Add Simple Quote" at bounding box center [320, 442] width 436 height 34
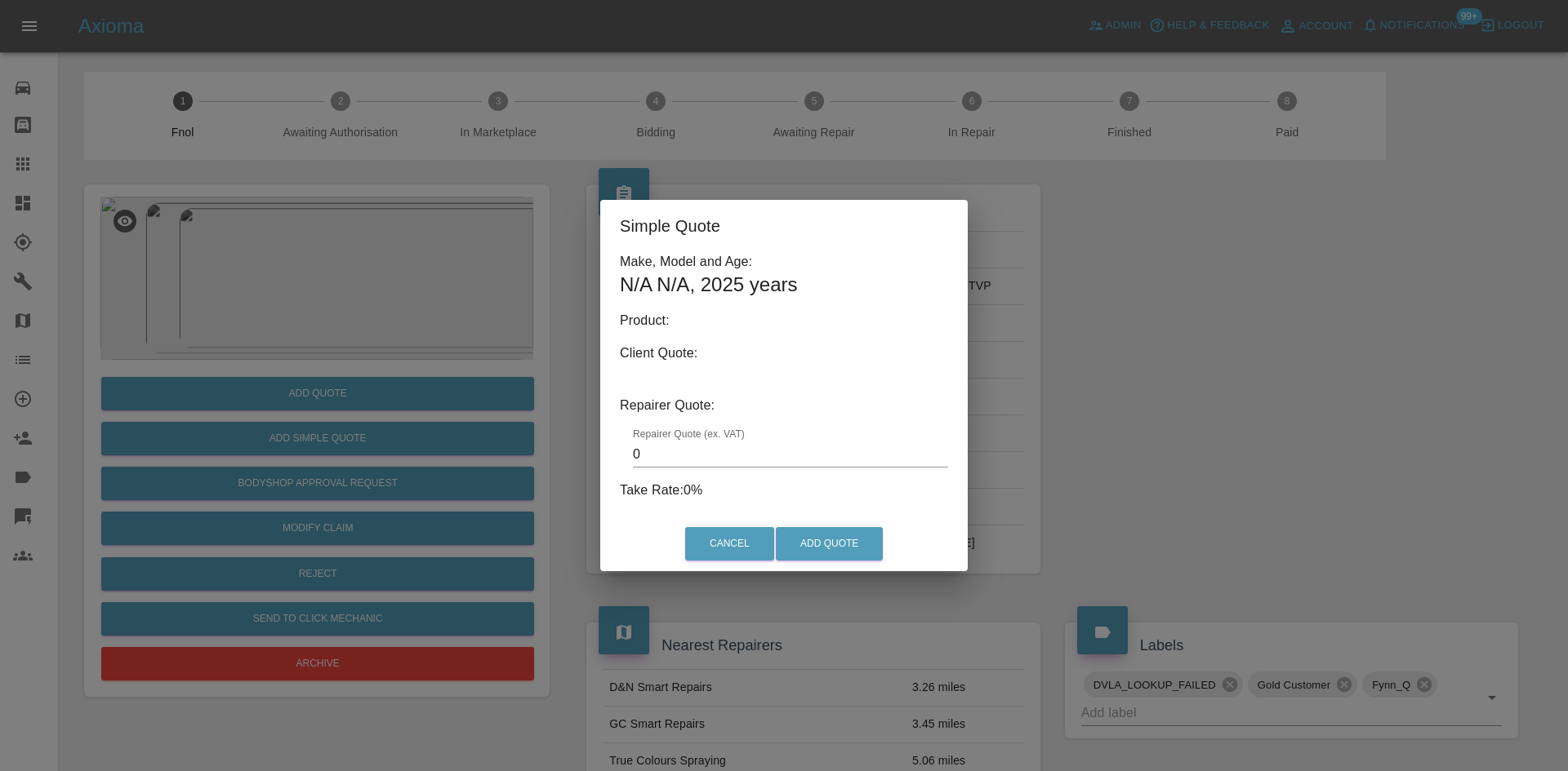
type input "140"
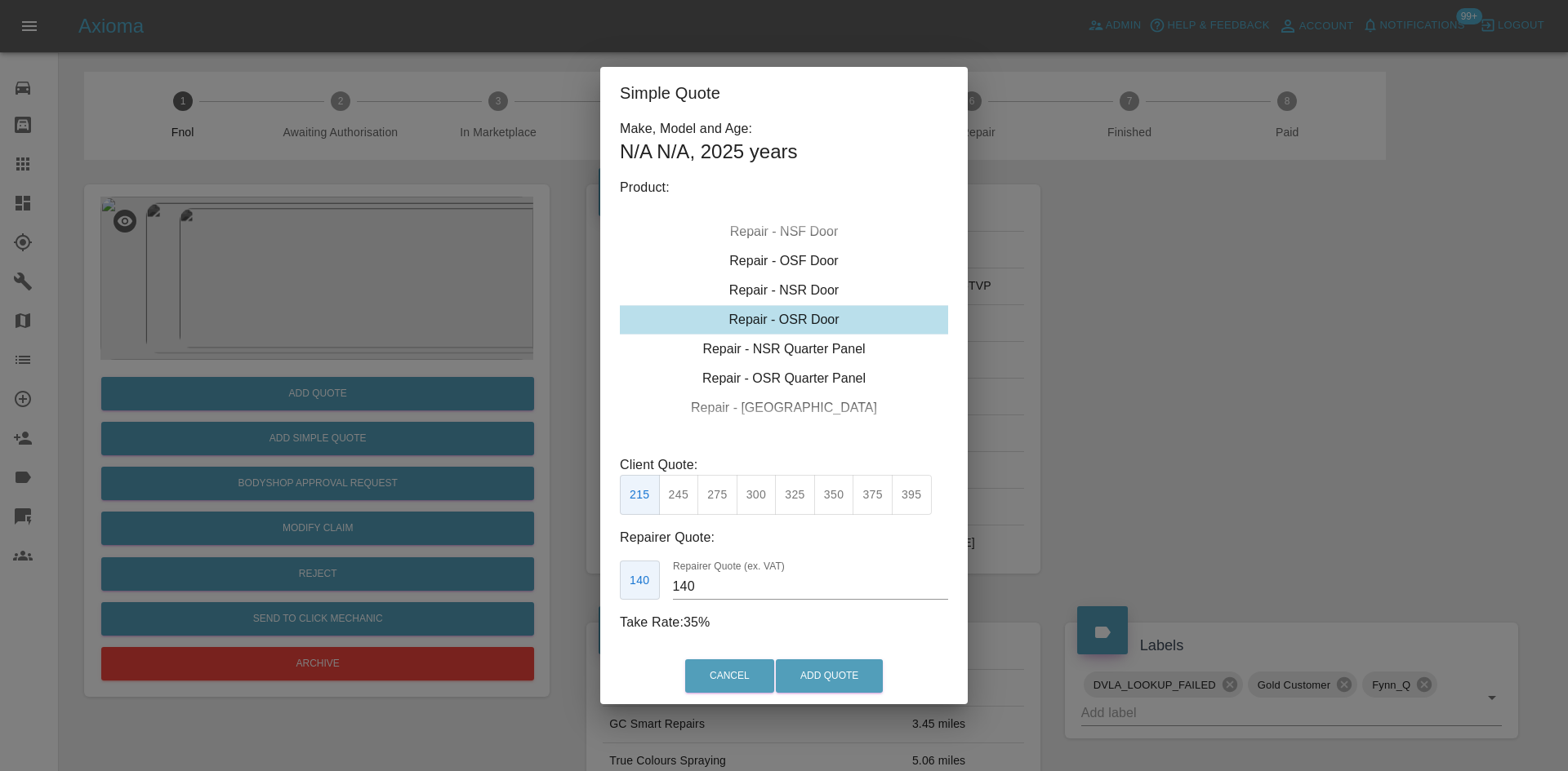
click at [324, 250] on div "Simple Quote Make, Model and Age: N/A N/A , 2025 years Product: Repair - Front …" at bounding box center [784, 385] width 1568 height 771
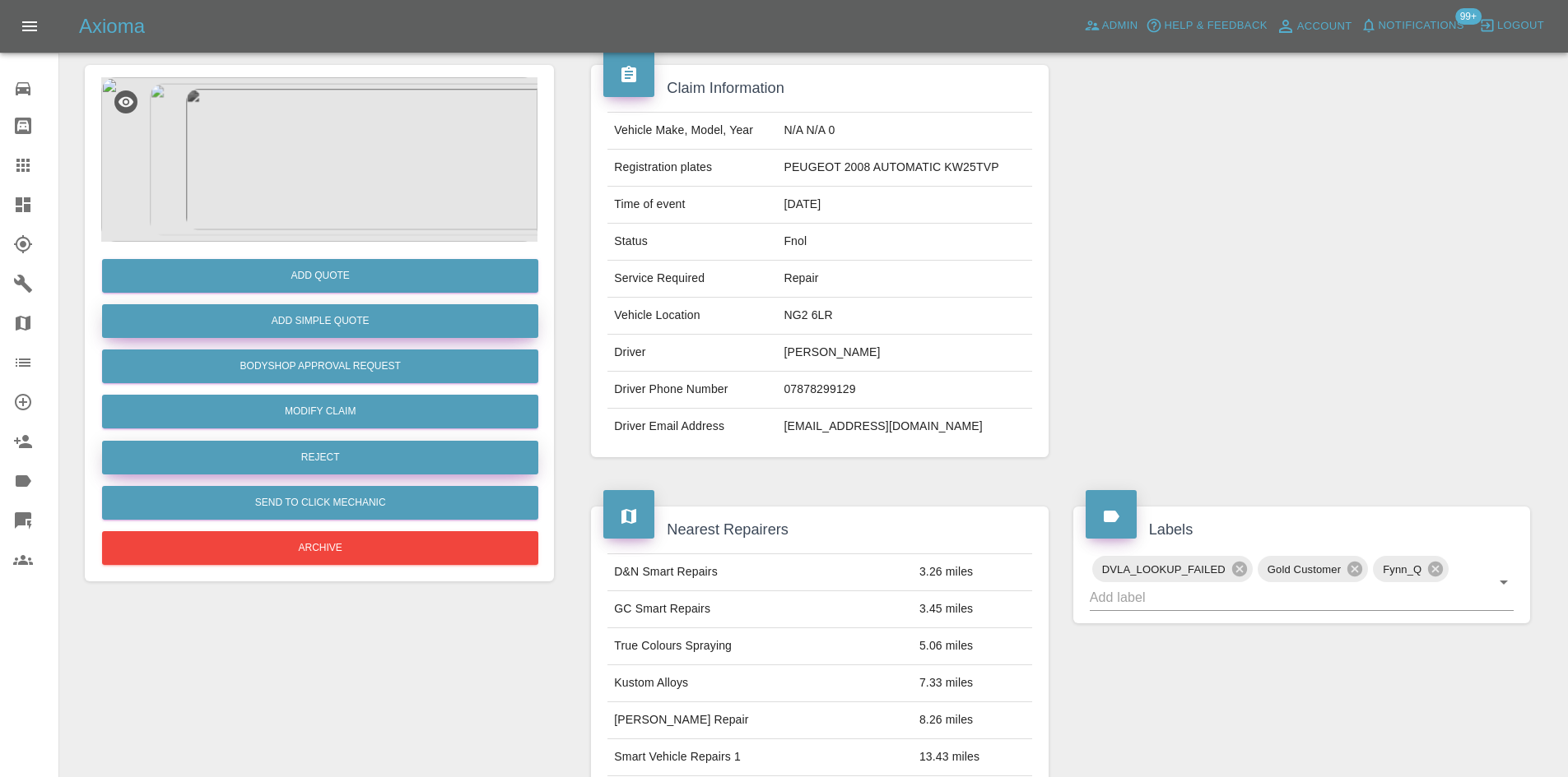
scroll to position [97, 0]
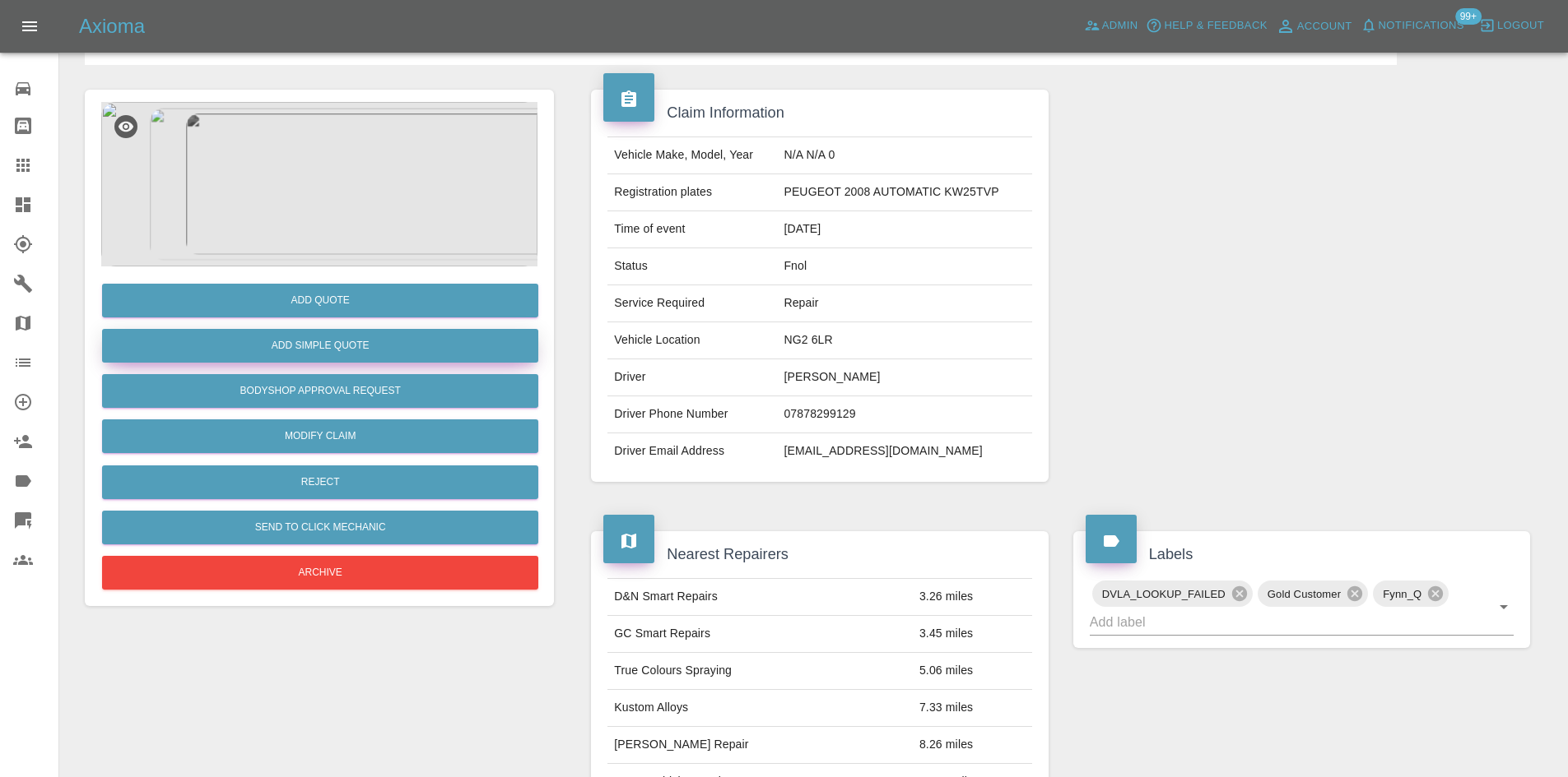
click at [326, 351] on button "Add Simple Quote" at bounding box center [320, 346] width 436 height 34
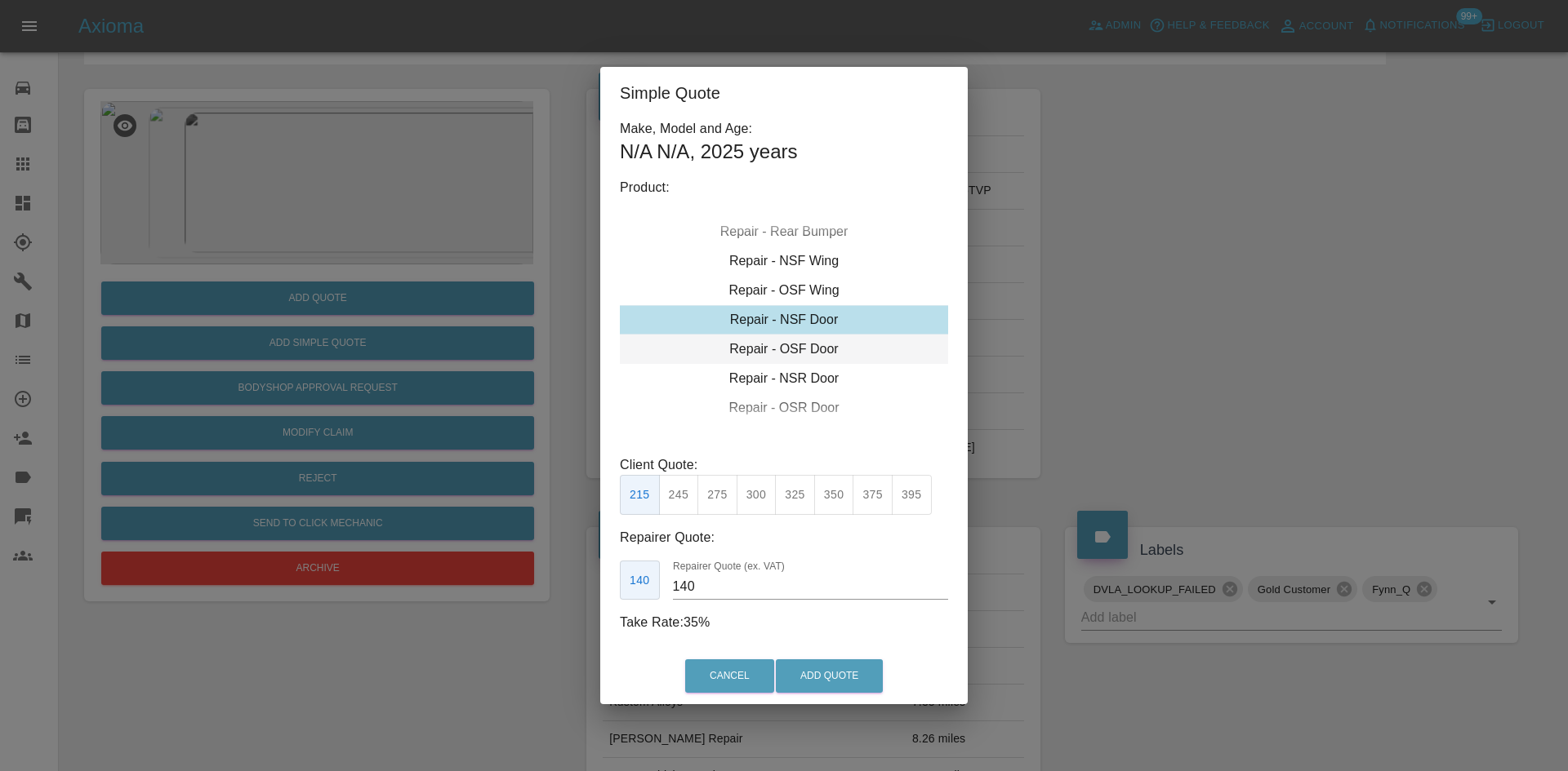
click at [787, 345] on div "Repair - OSF Door" at bounding box center [784, 350] width 328 height 30
click at [677, 492] on button "245" at bounding box center [678, 495] width 40 height 40
drag, startPoint x: 709, startPoint y: 584, endPoint x: 562, endPoint y: 591, distance: 147.2
click at [571, 591] on div "Simple Quote Make, Model and Age: N/A N/A , 2025 years Product: Repair - Front …" at bounding box center [784, 385] width 1568 height 771
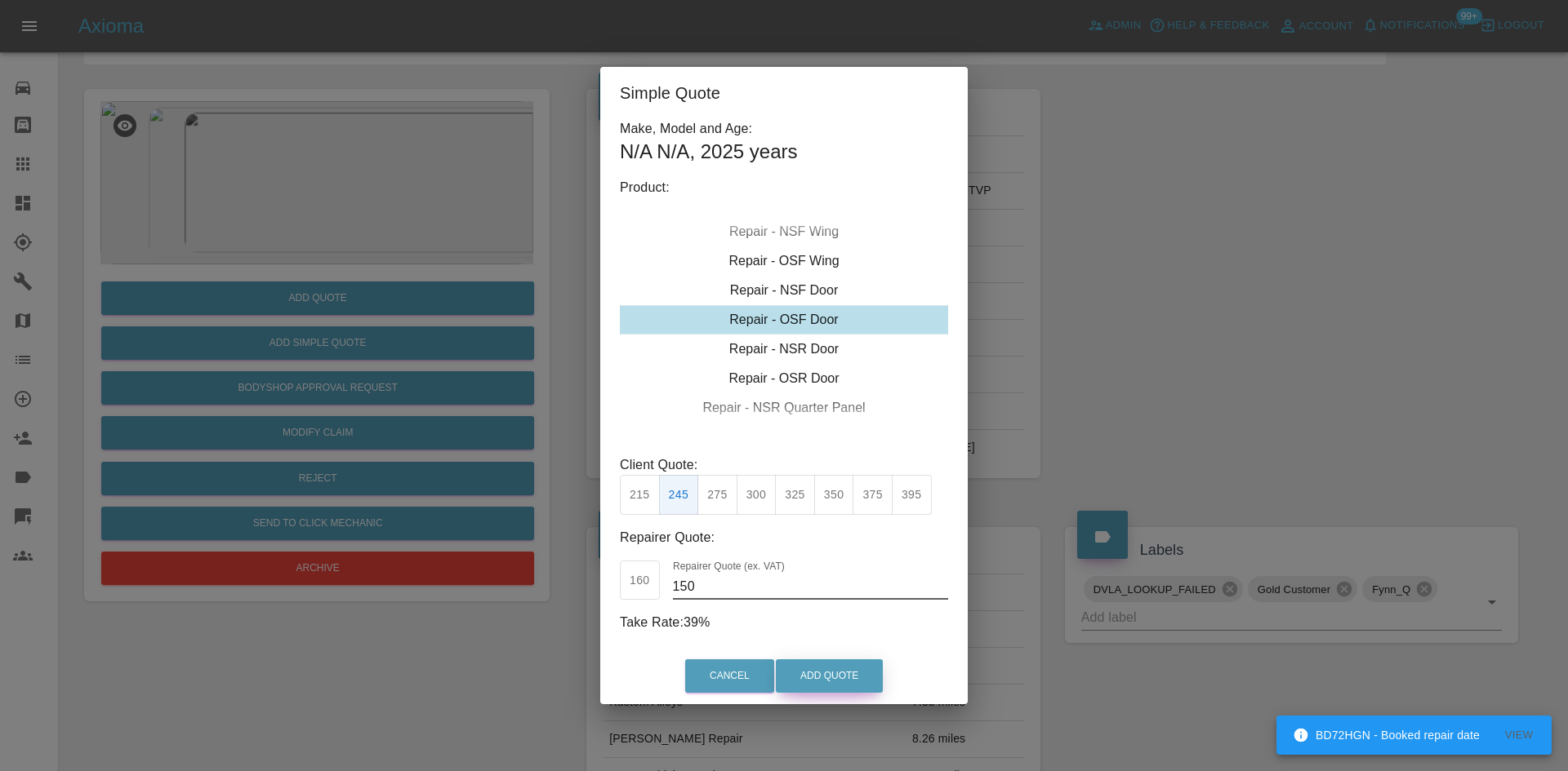
type input "150"
click at [835, 664] on button "Add Quote" at bounding box center [829, 676] width 107 height 33
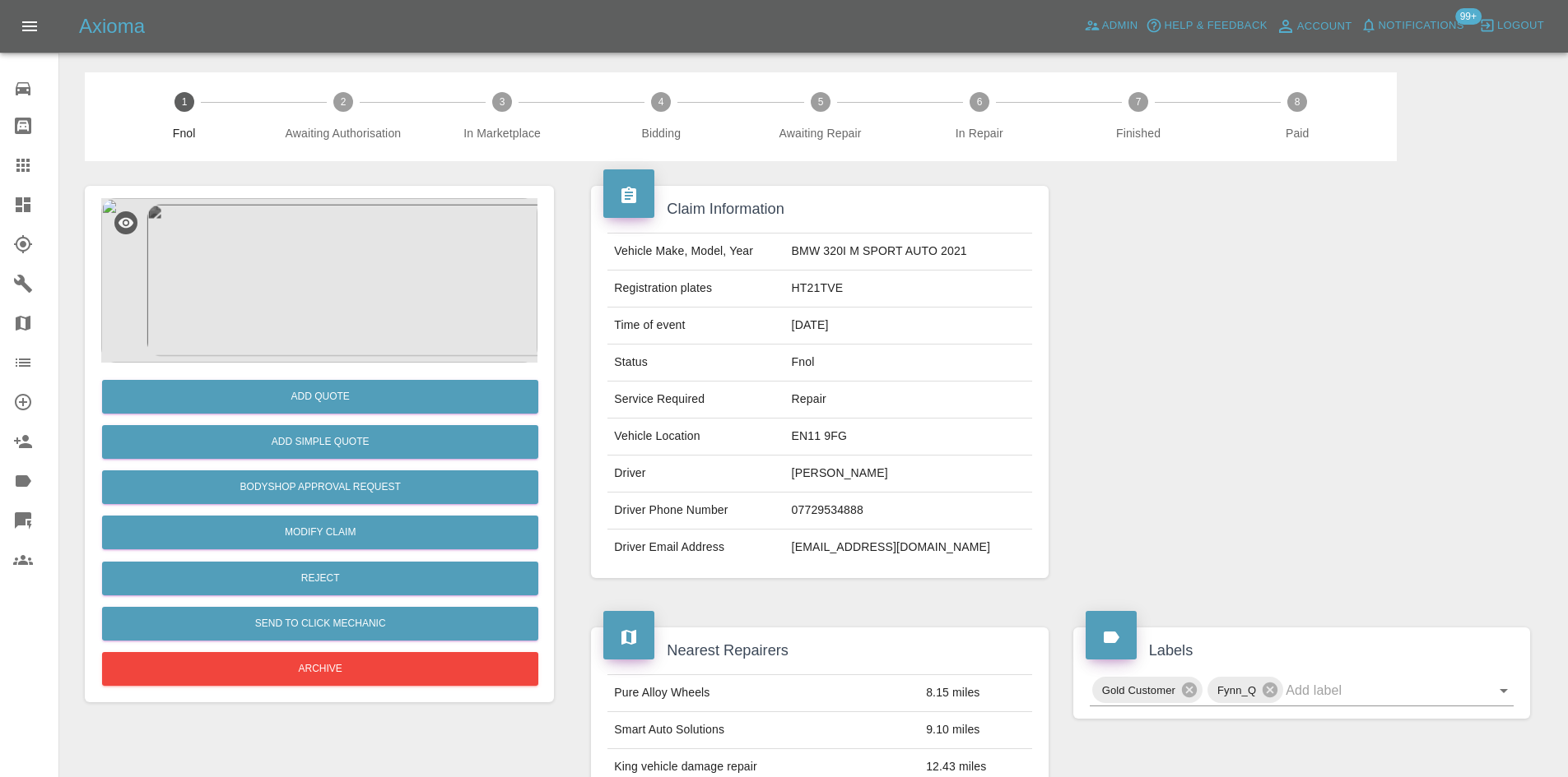
click at [345, 260] on img at bounding box center [319, 281] width 436 height 165
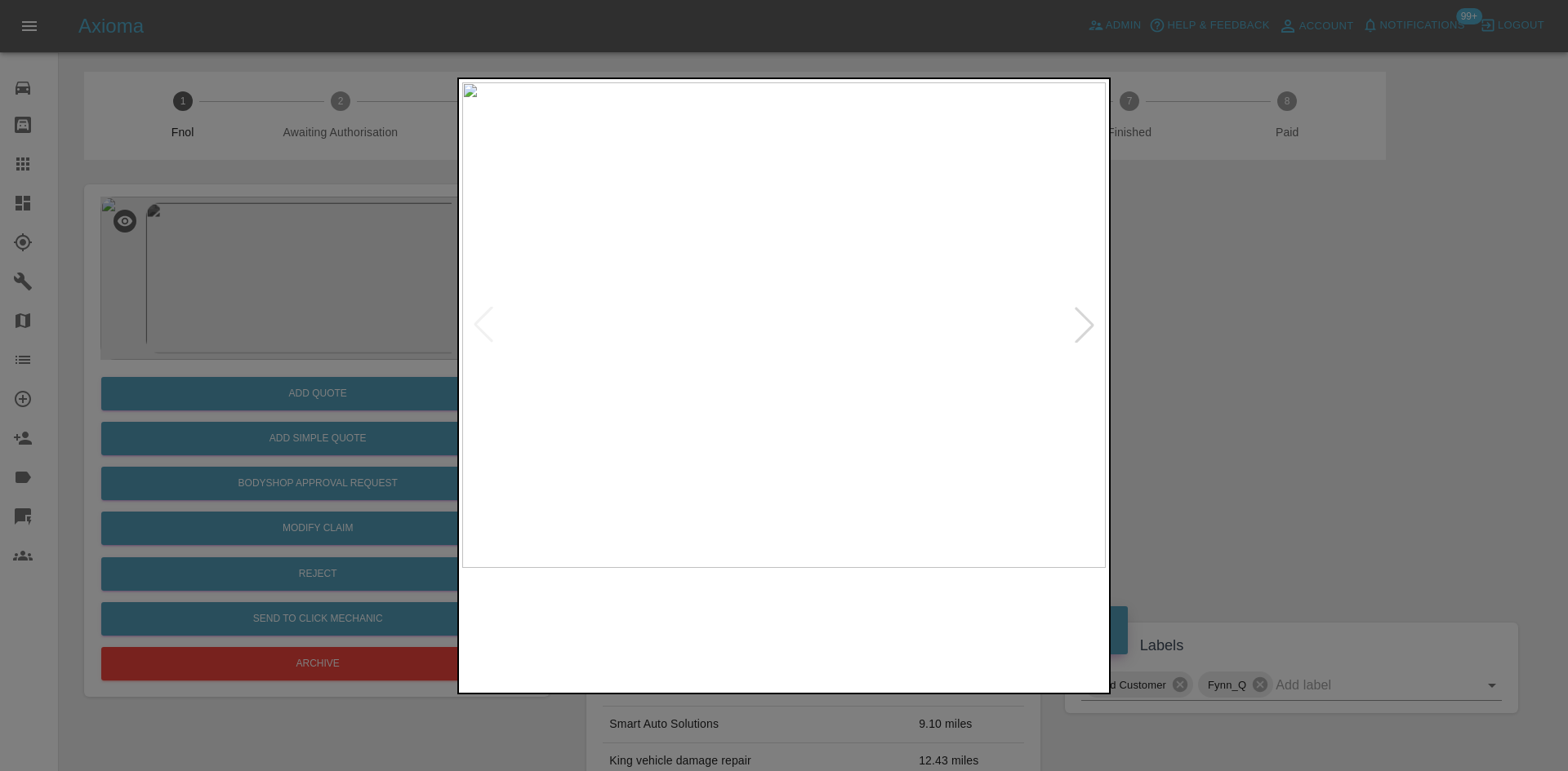
click at [846, 362] on img at bounding box center [784, 326] width 644 height 485
click at [846, 361] on img at bounding box center [784, 326] width 644 height 485
click at [846, 361] on img at bounding box center [597, 218] width 1931 height 1458
click at [690, 374] on img at bounding box center [784, 326] width 644 height 485
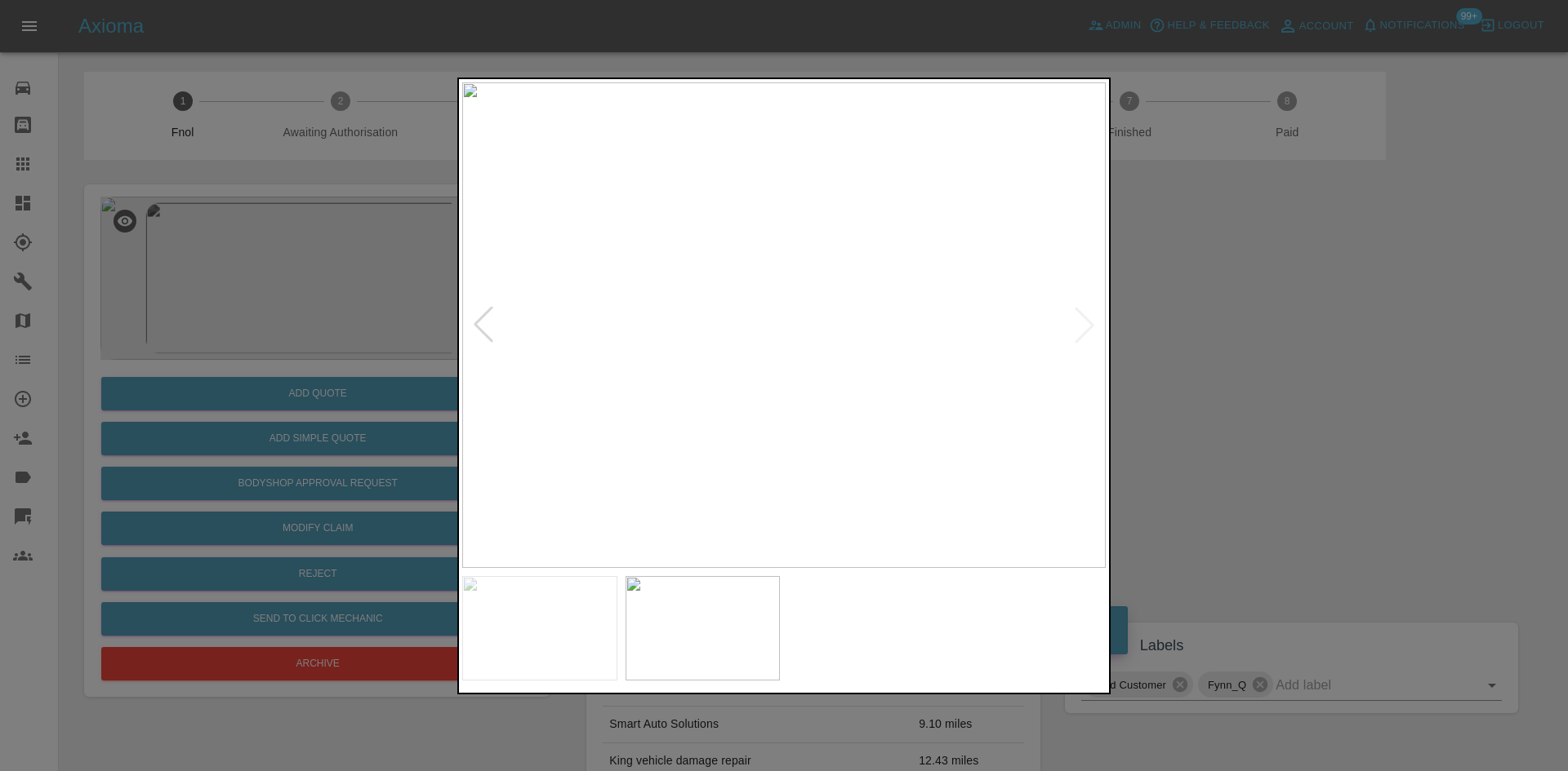
click at [945, 366] on img at bounding box center [784, 326] width 644 height 485
click at [939, 365] on img at bounding box center [784, 326] width 644 height 485
click at [629, 407] on img at bounding box center [318, 206] width 1931 height 1458
click at [894, 388] on img at bounding box center [141, 304] width 1931 height 1458
click at [871, 390] on img at bounding box center [558, 298] width 1931 height 1458
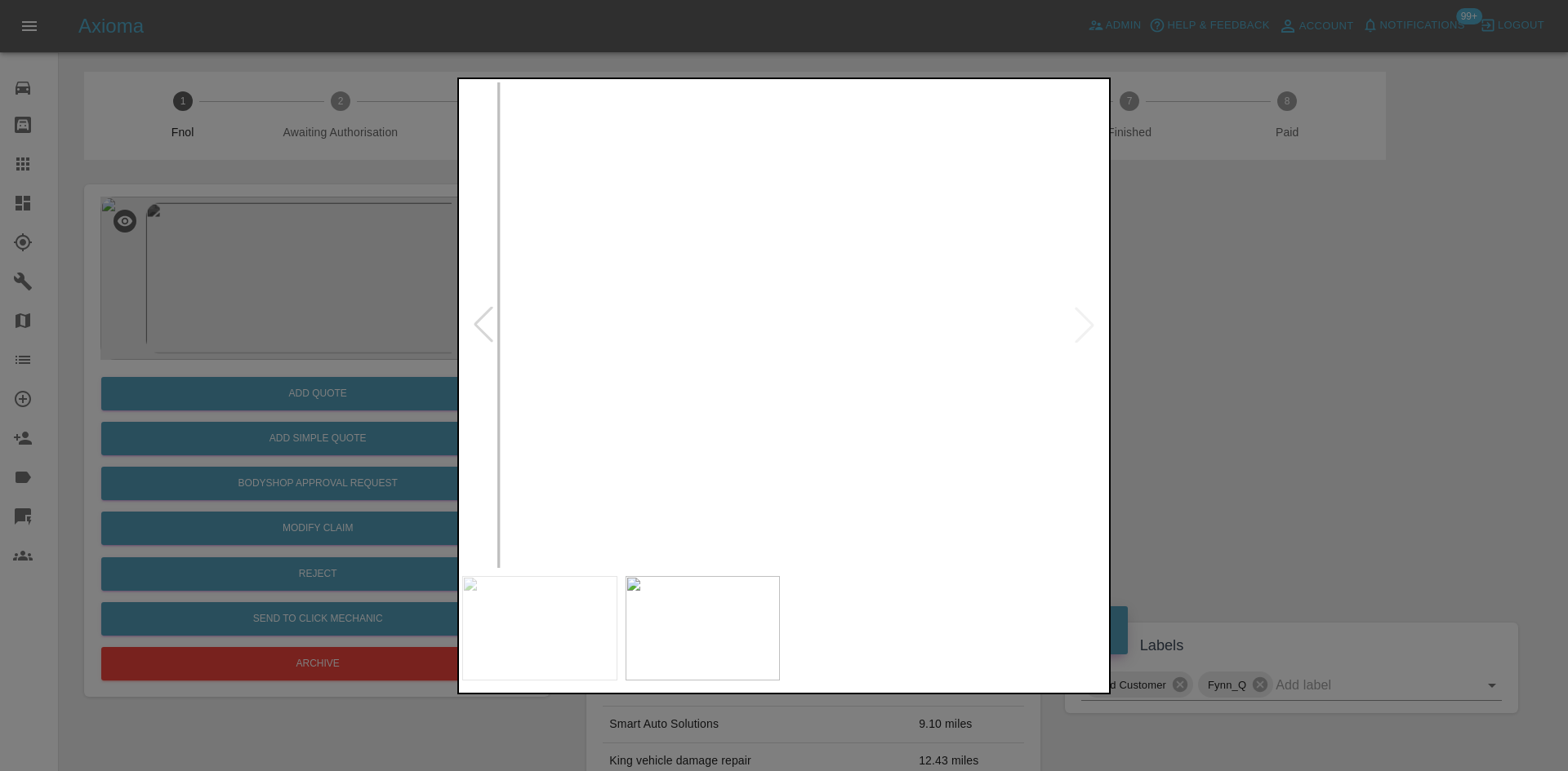
click at [778, 357] on img at bounding box center [1463, 298] width 1931 height 1458
click at [711, 353] on img at bounding box center [1427, 291] width 1931 height 1458
click at [784, 375] on img at bounding box center [784, 326] width 644 height 485
drag, startPoint x: 248, startPoint y: 323, endPoint x: 293, endPoint y: 361, distance: 58.9
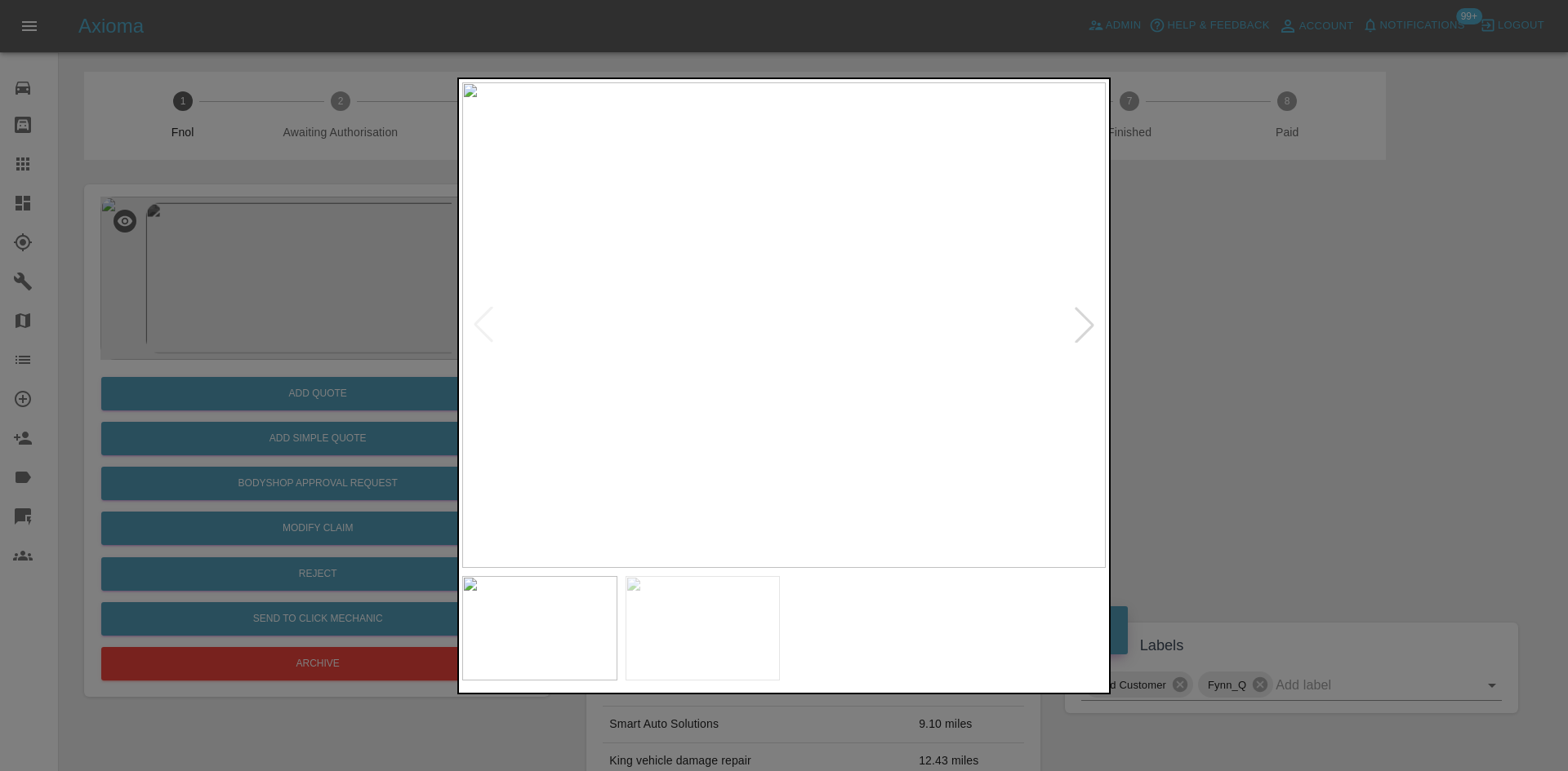
click at [257, 326] on div at bounding box center [784, 385] width 1568 height 771
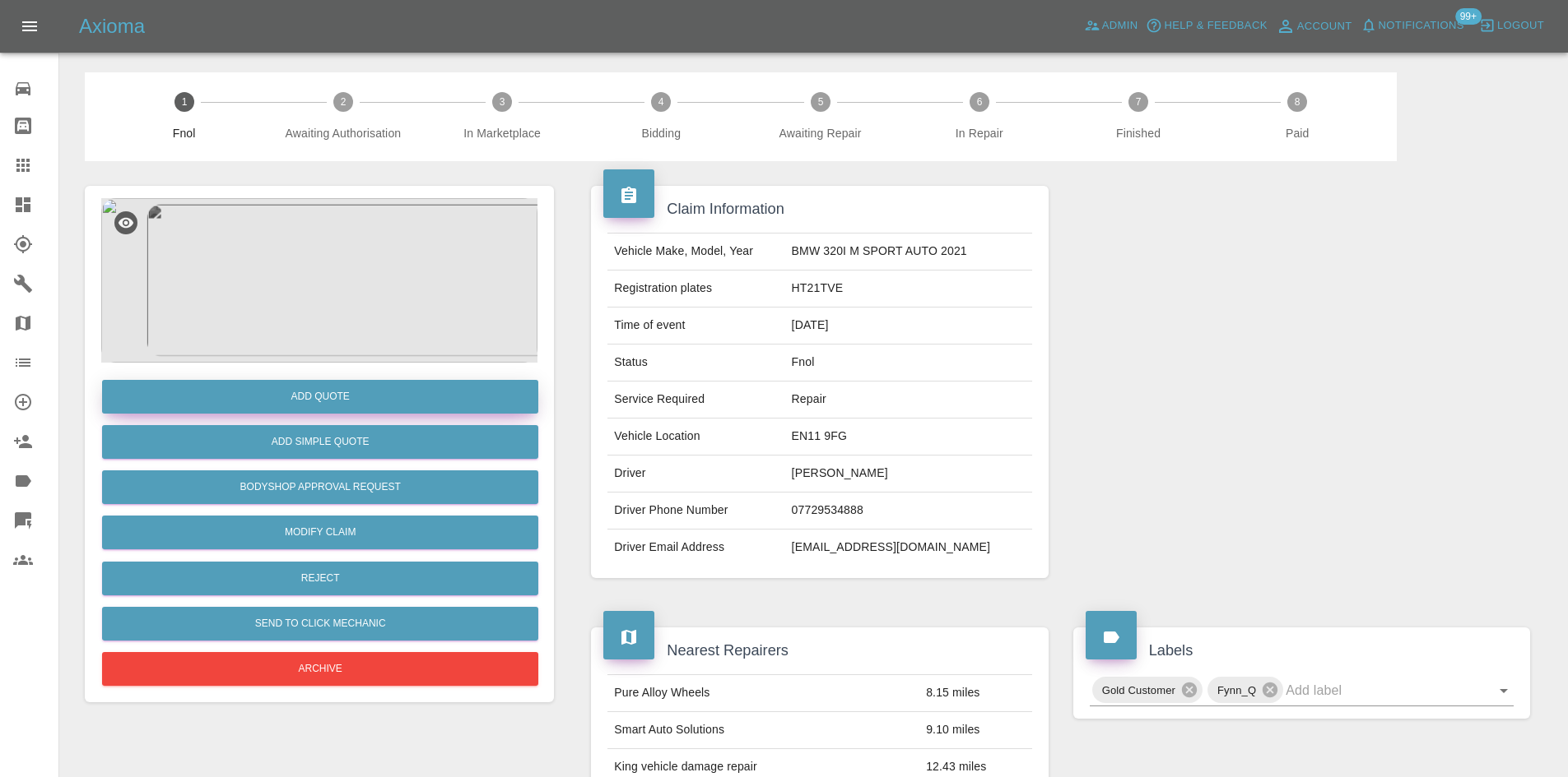
click at [305, 400] on button "Add Quote" at bounding box center [320, 396] width 436 height 34
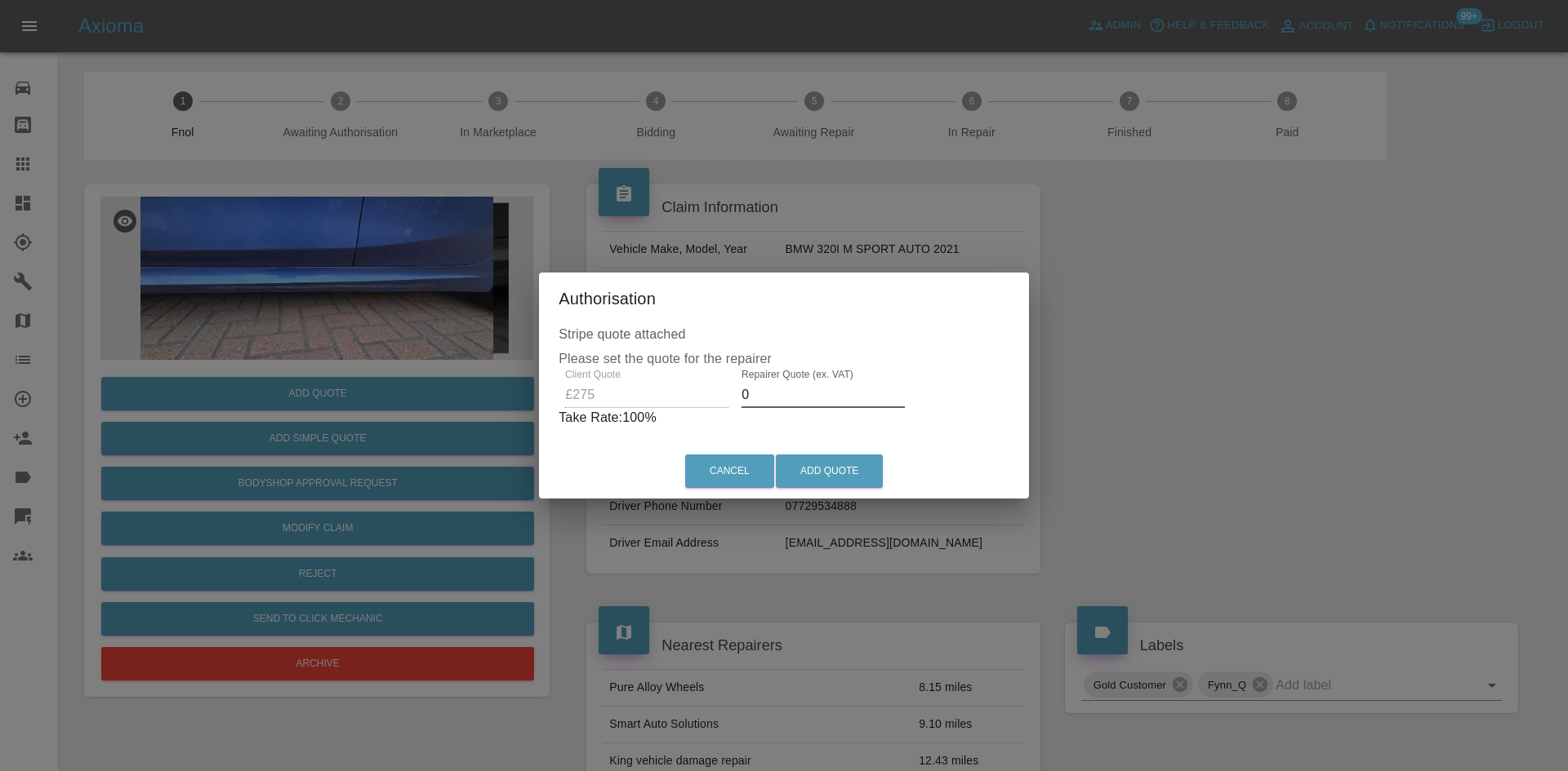
drag, startPoint x: 766, startPoint y: 384, endPoint x: 436, endPoint y: 403, distance: 330.5
click at [549, 396] on div "Stripe quote attached Please set the quote for the repairer Client Quote £275 R…" at bounding box center [784, 384] width 490 height 119
click at [597, 398] on div "Client Quote £275 Repairer Quote (ex. VAT) 150 Take Rate: 45 %" at bounding box center [784, 398] width 444 height 59
drag, startPoint x: 773, startPoint y: 401, endPoint x: 379, endPoint y: 417, distance: 394.3
click at [521, 404] on div "Authorisation Stripe quote attached Please set the quote for the repairer Clien…" at bounding box center [784, 385] width 1568 height 771
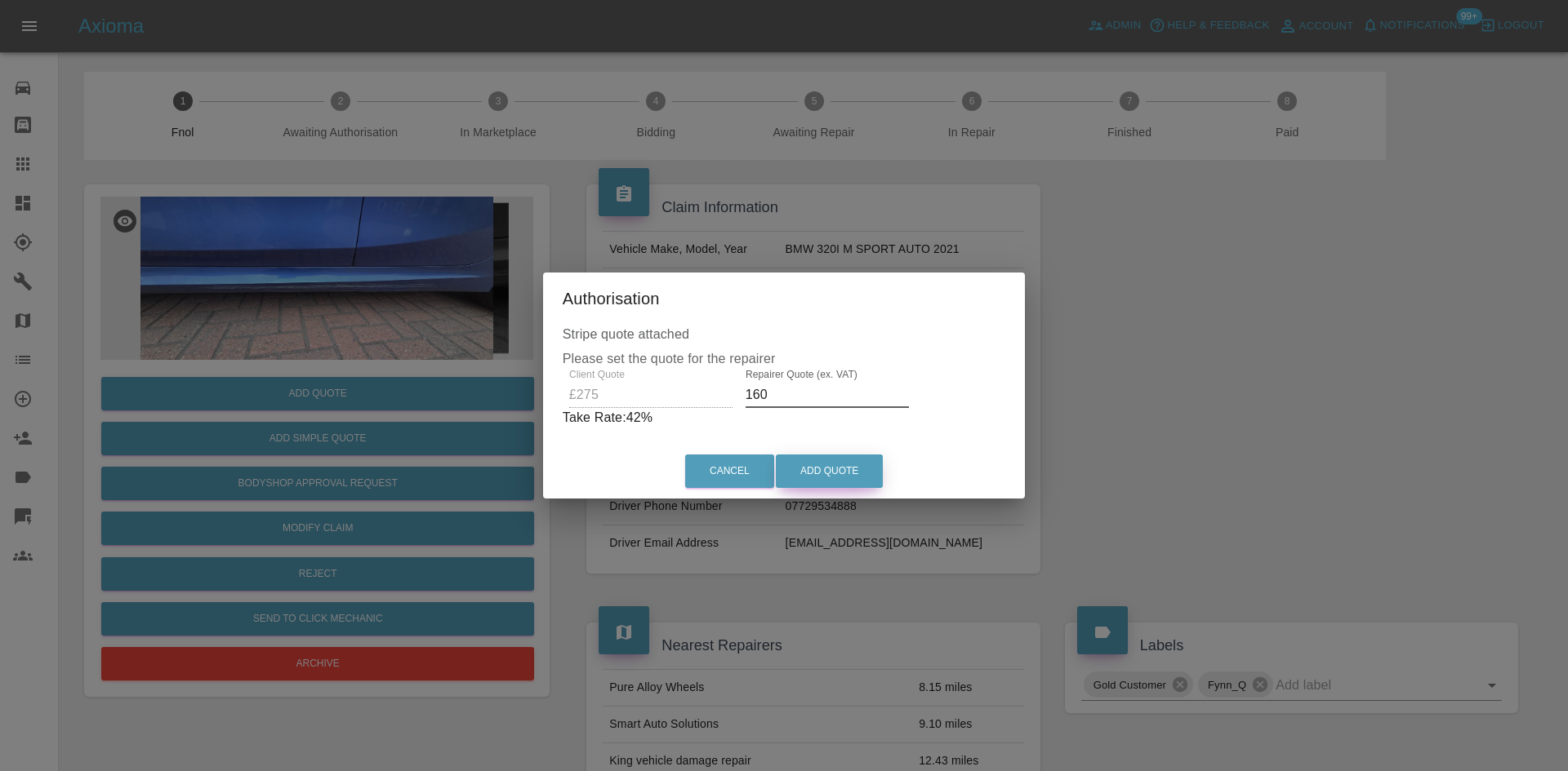
type input "160"
click at [824, 478] on button "Add Quote" at bounding box center [829, 472] width 107 height 33
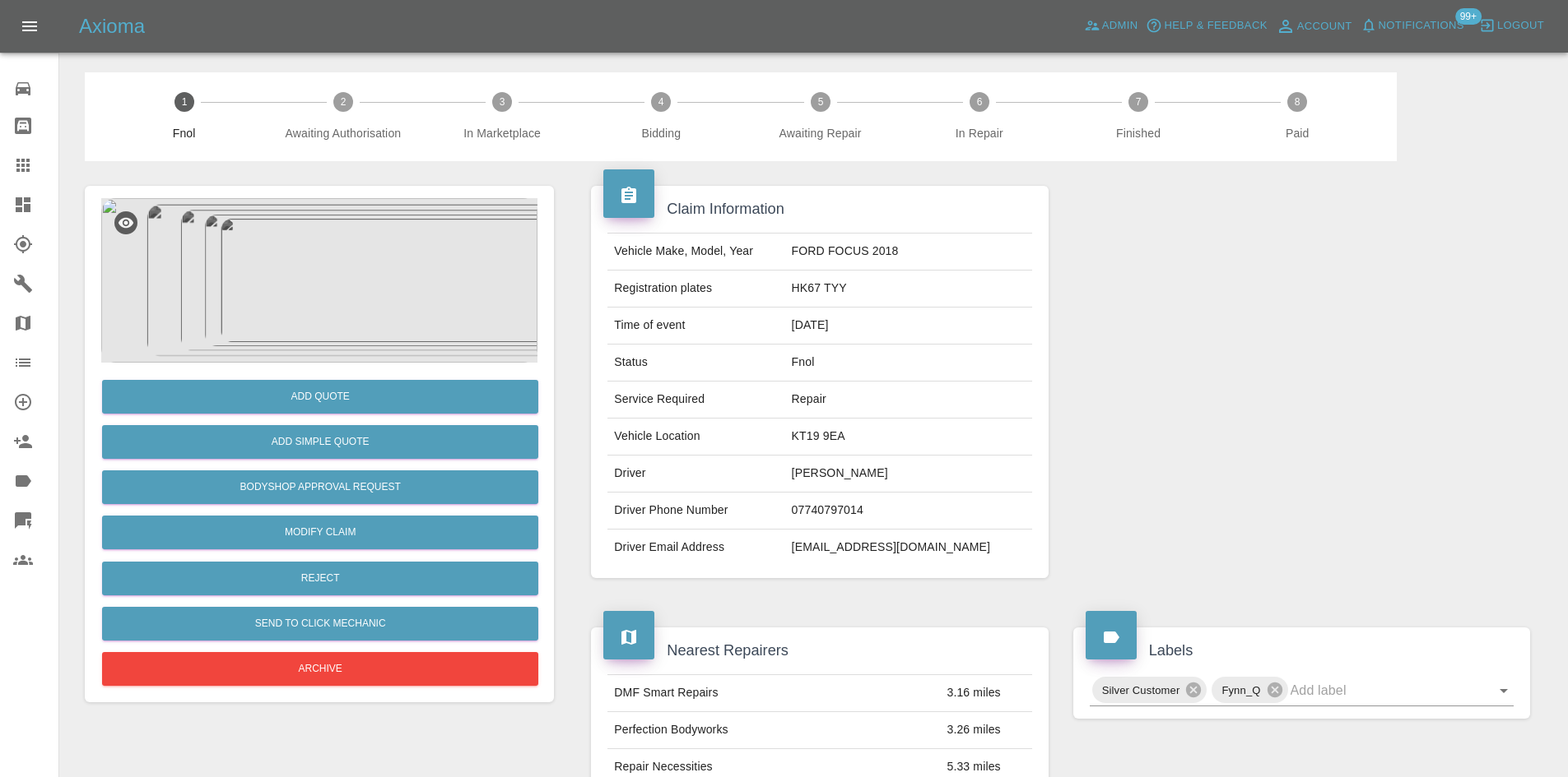
click at [281, 247] on img at bounding box center [319, 281] width 436 height 165
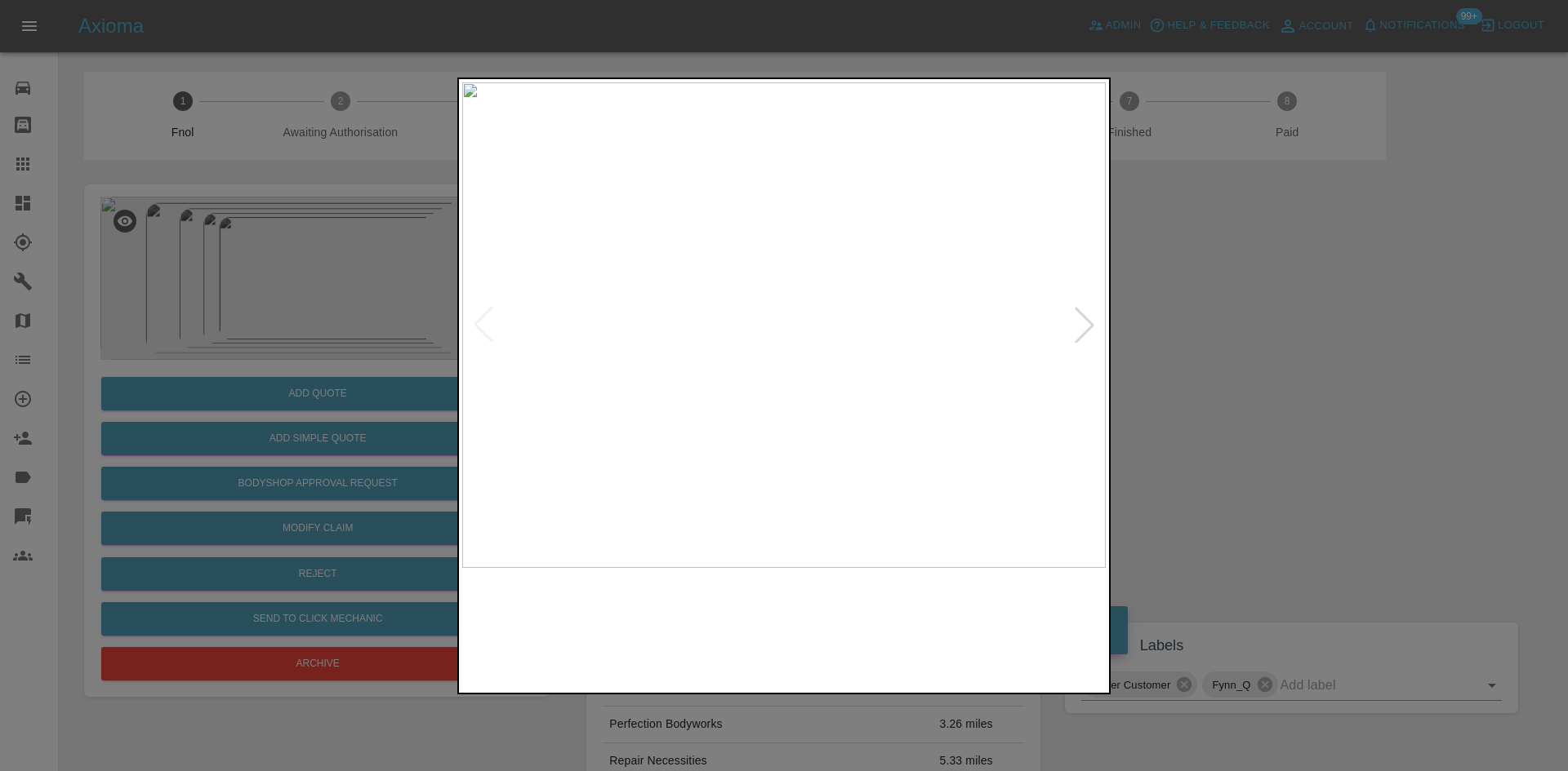
click at [753, 347] on img at bounding box center [784, 326] width 644 height 485
click at [658, 370] on img at bounding box center [784, 326] width 644 height 485
click at [606, 321] on img at bounding box center [784, 326] width 644 height 485
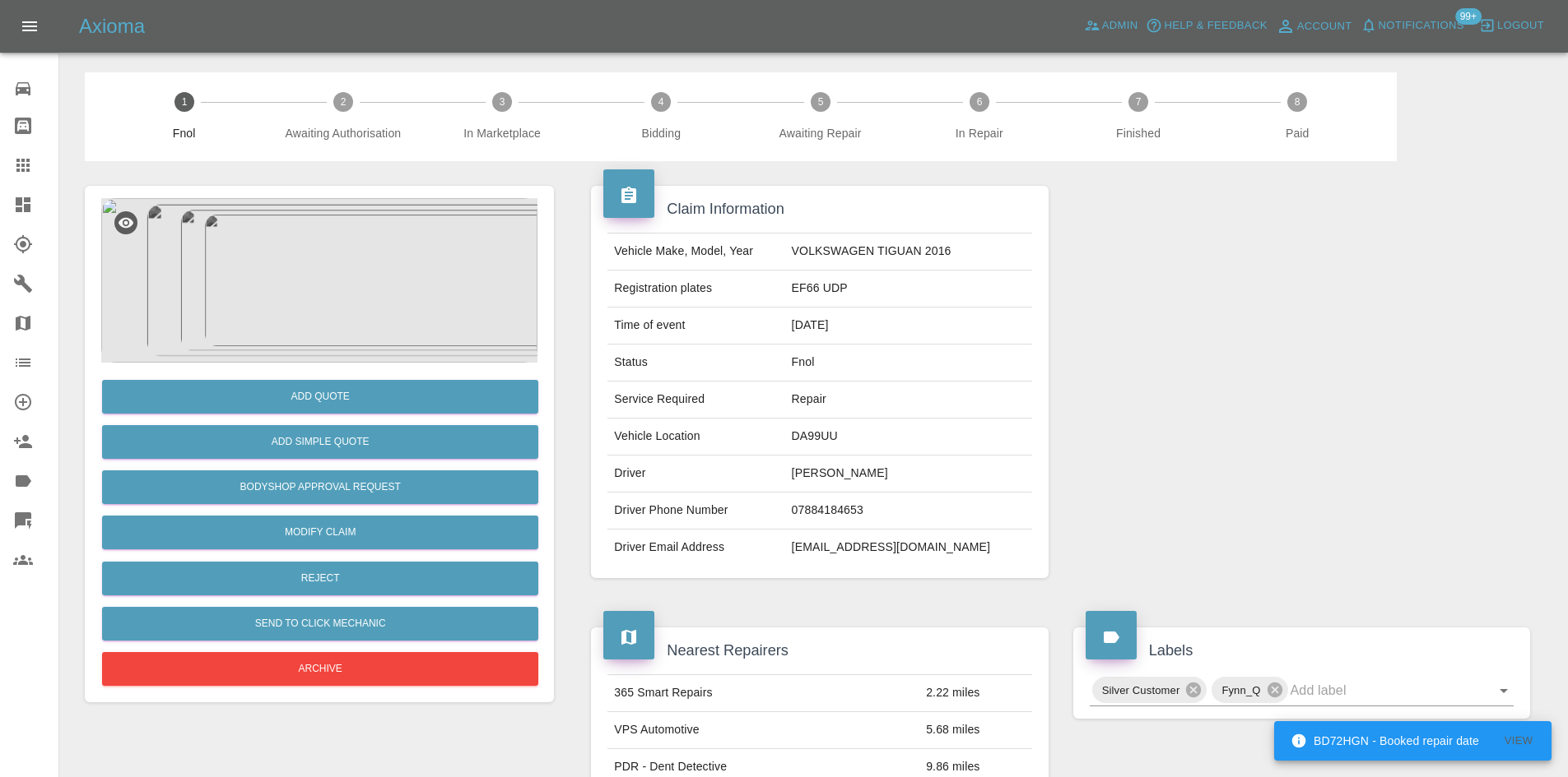
click at [320, 253] on img at bounding box center [319, 281] width 436 height 165
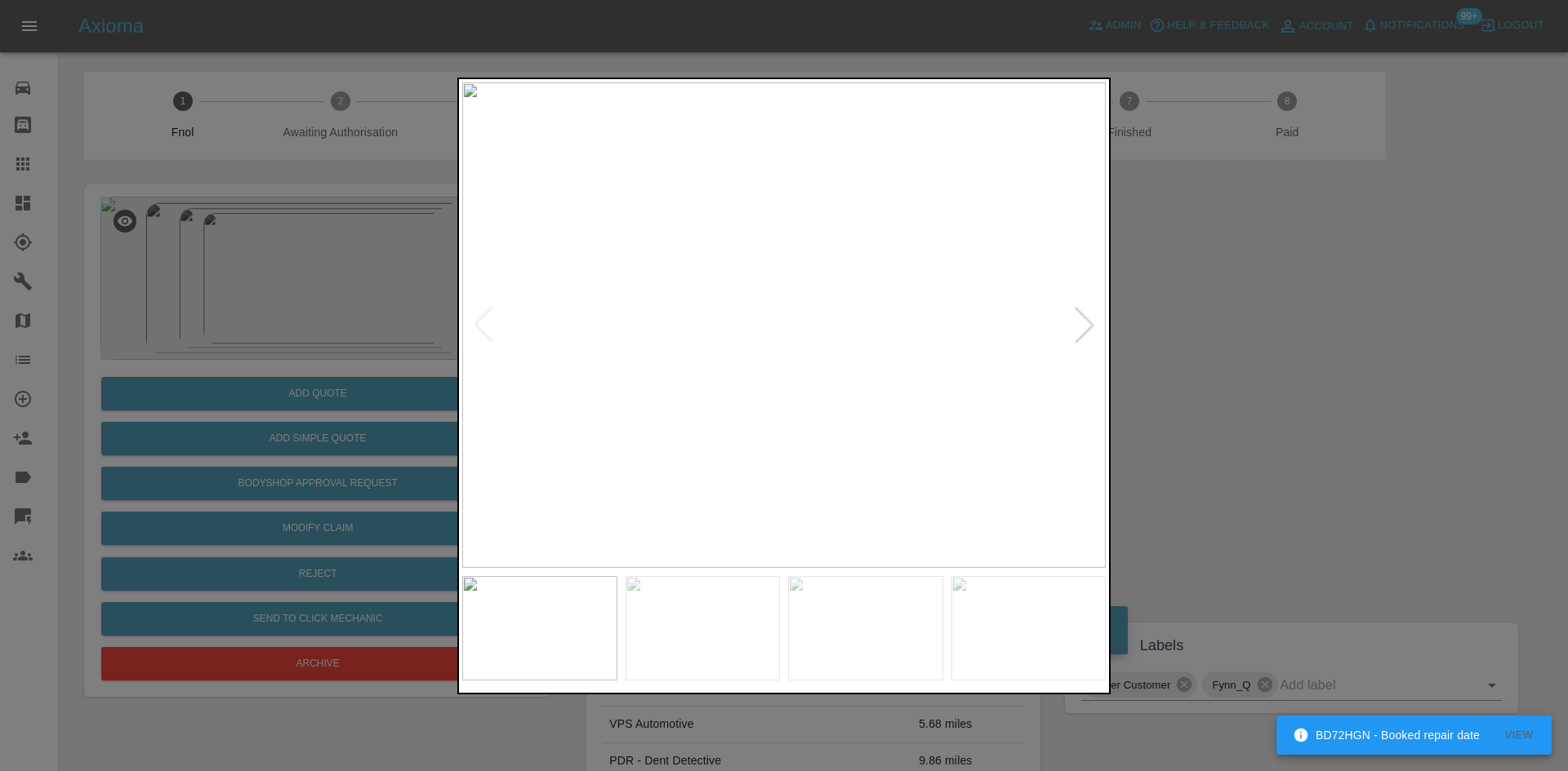
click at [719, 366] on img at bounding box center [784, 326] width 644 height 485
click at [695, 384] on img at bounding box center [784, 326] width 644 height 485
click at [553, 462] on img at bounding box center [784, 326] width 644 height 485
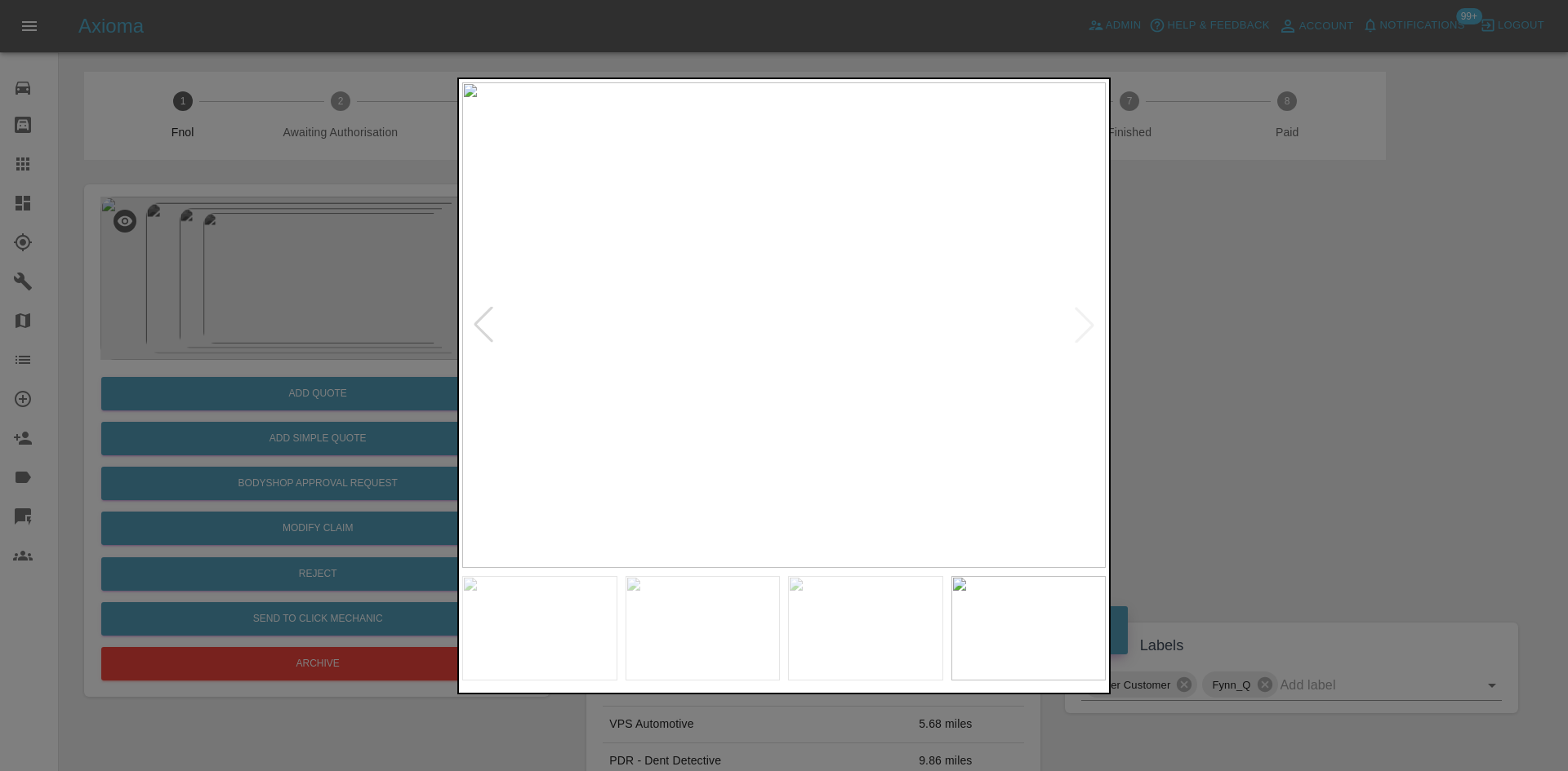
click at [596, 477] on img at bounding box center [784, 326] width 644 height 485
click at [612, 478] on img at bounding box center [784, 326] width 644 height 485
click at [737, 455] on img at bounding box center [784, 326] width 644 height 485
click at [731, 457] on img at bounding box center [794, 326] width 644 height 485
click at [749, 455] on img at bounding box center [784, 326] width 644 height 485
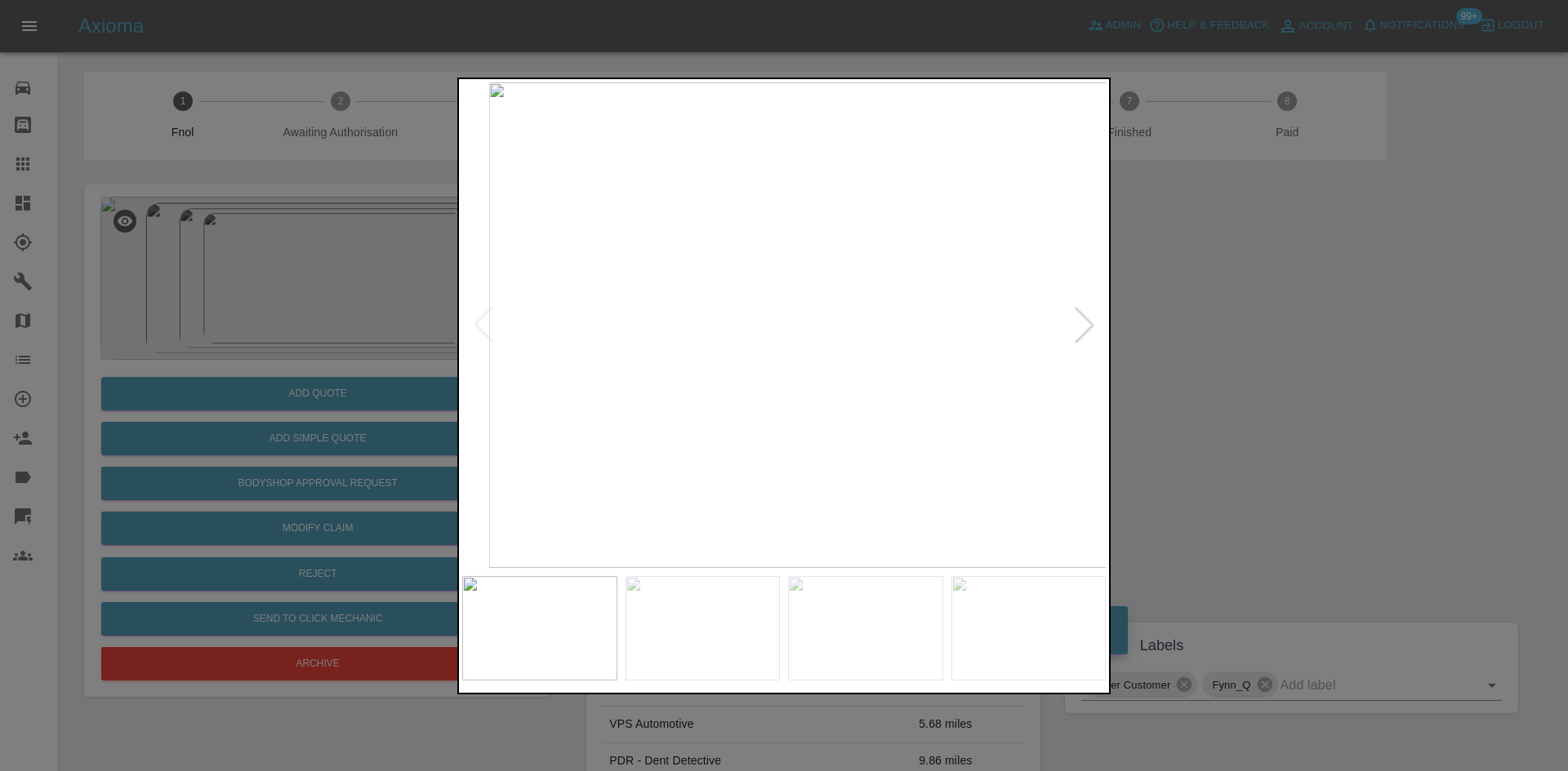
click at [890, 475] on img at bounding box center [811, 326] width 644 height 485
click at [749, 432] on img at bounding box center [784, 326] width 644 height 485
click at [243, 330] on div at bounding box center [784, 385] width 1568 height 771
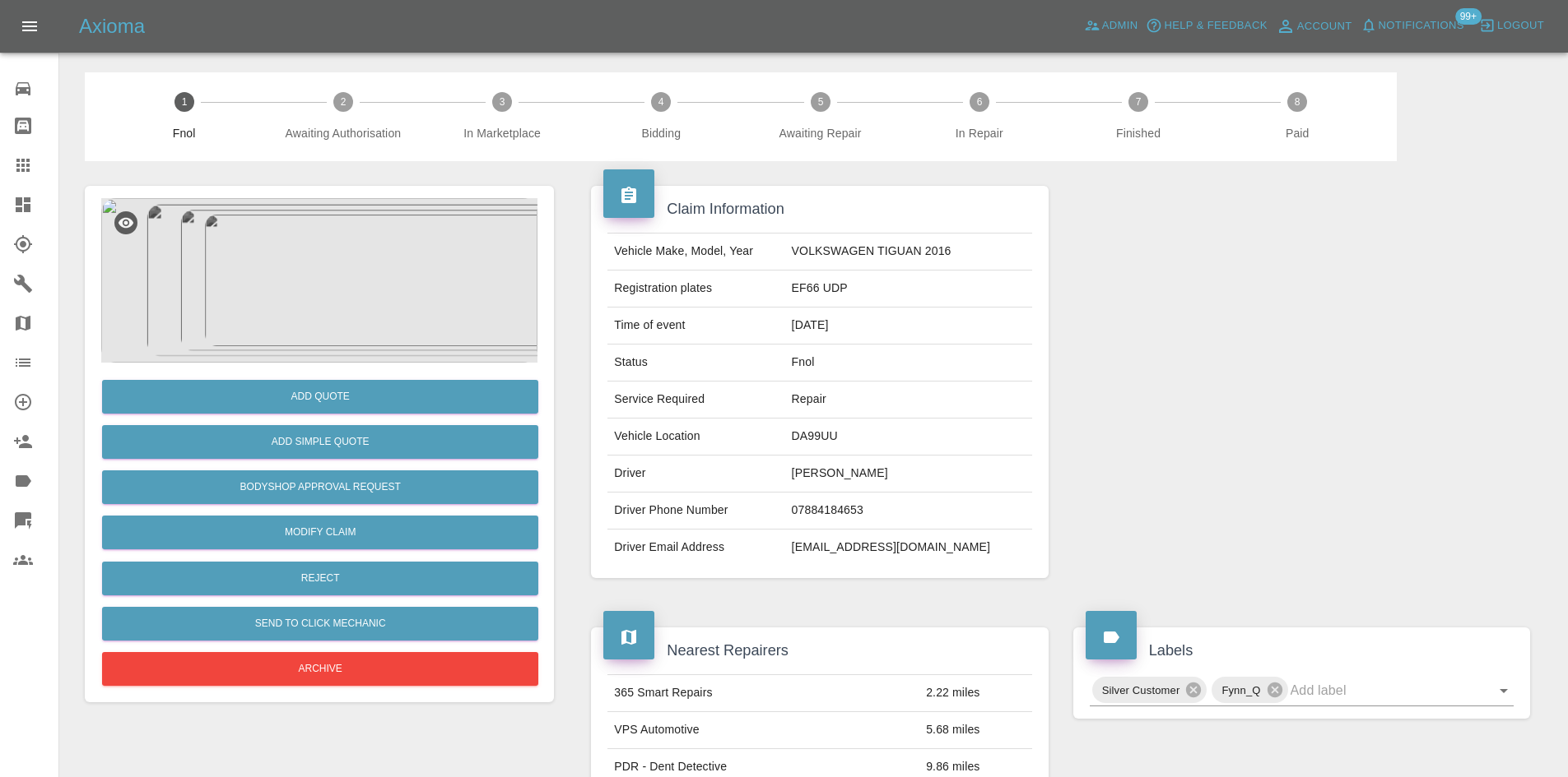
click at [355, 278] on img at bounding box center [319, 281] width 436 height 165
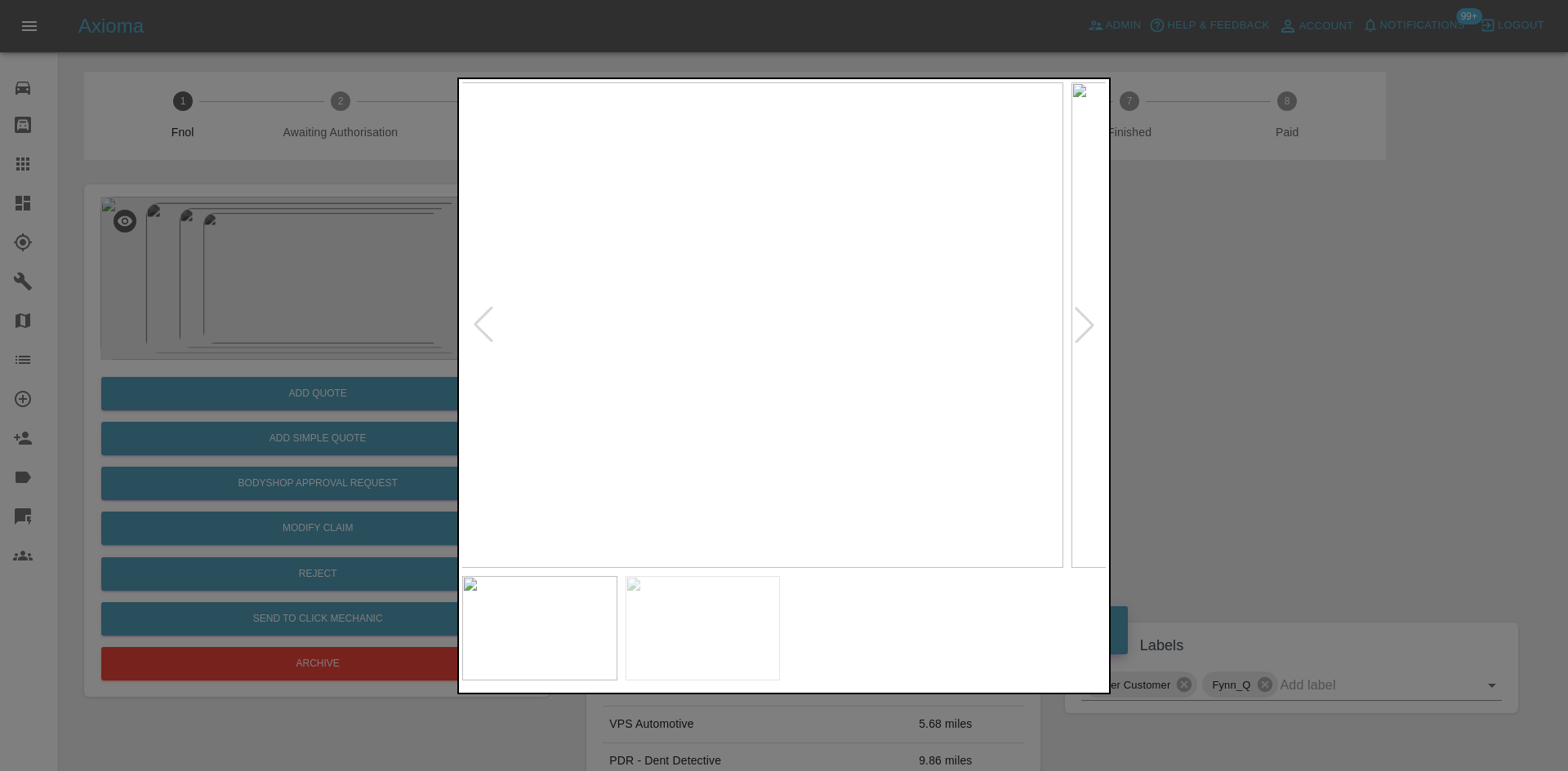
click at [718, 365] on img at bounding box center [742, 326] width 644 height 485
click at [705, 394] on img at bounding box center [776, 326] width 644 height 485
click at [664, 395] on img at bounding box center [784, 326] width 644 height 485
click at [631, 391] on img at bounding box center [784, 326] width 644 height 485
click at [551, 392] on img at bounding box center [784, 326] width 644 height 485
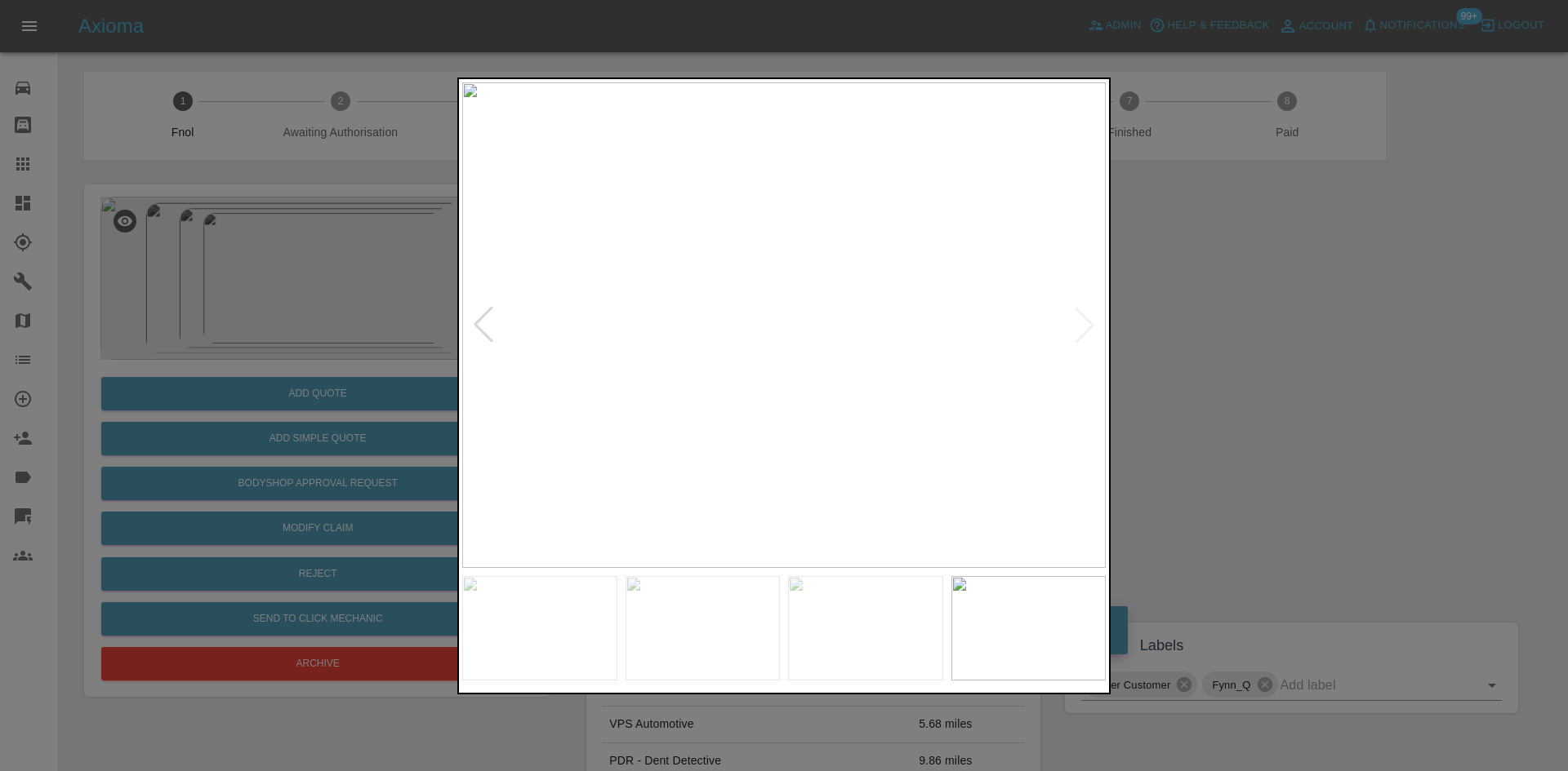
click at [284, 399] on div at bounding box center [784, 385] width 1568 height 771
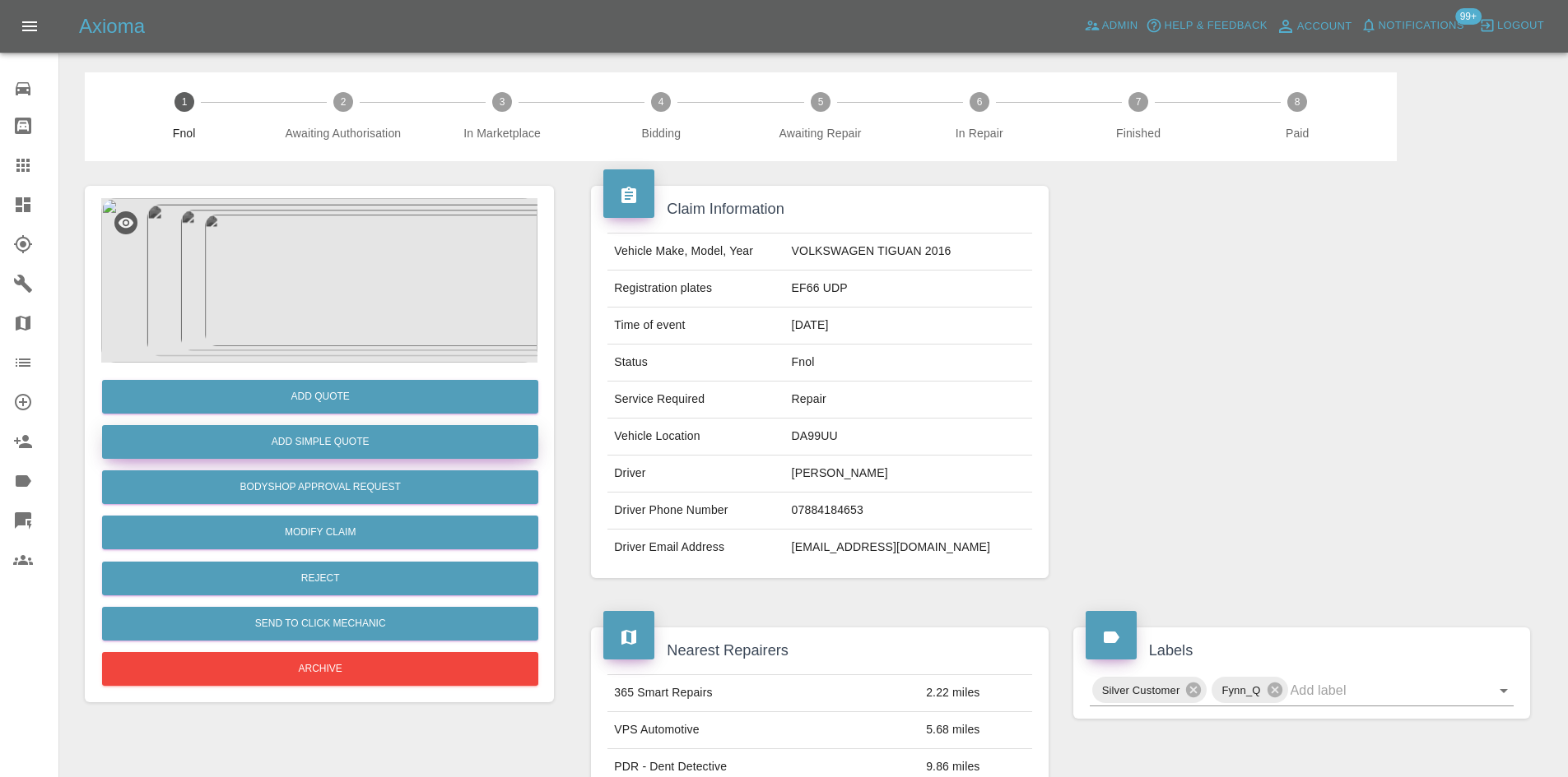
click at [346, 448] on button "Add Simple Quote" at bounding box center [320, 442] width 436 height 34
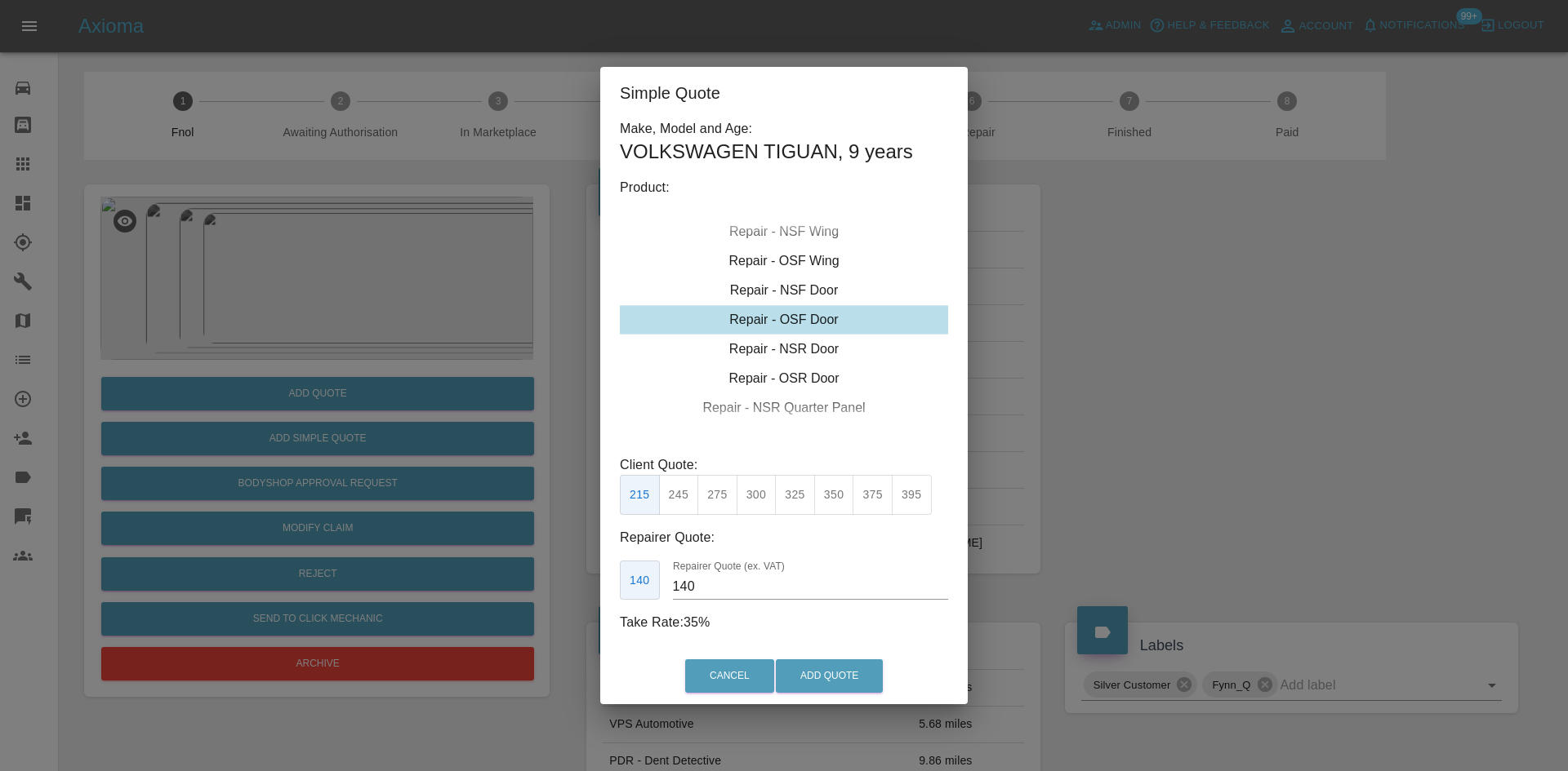
click at [788, 329] on div "Repair - OSF Door" at bounding box center [784, 320] width 328 height 30
click at [766, 495] on button "300" at bounding box center [757, 495] width 40 height 40
drag, startPoint x: 691, startPoint y: 596, endPoint x: 529, endPoint y: 610, distance: 162.6
click at [566, 596] on div "Simple Quote Make, Model and Age: VOLKSWAGEN TIGUAN , 9 years Product: Repair -…" at bounding box center [784, 385] width 1568 height 771
type input "185"
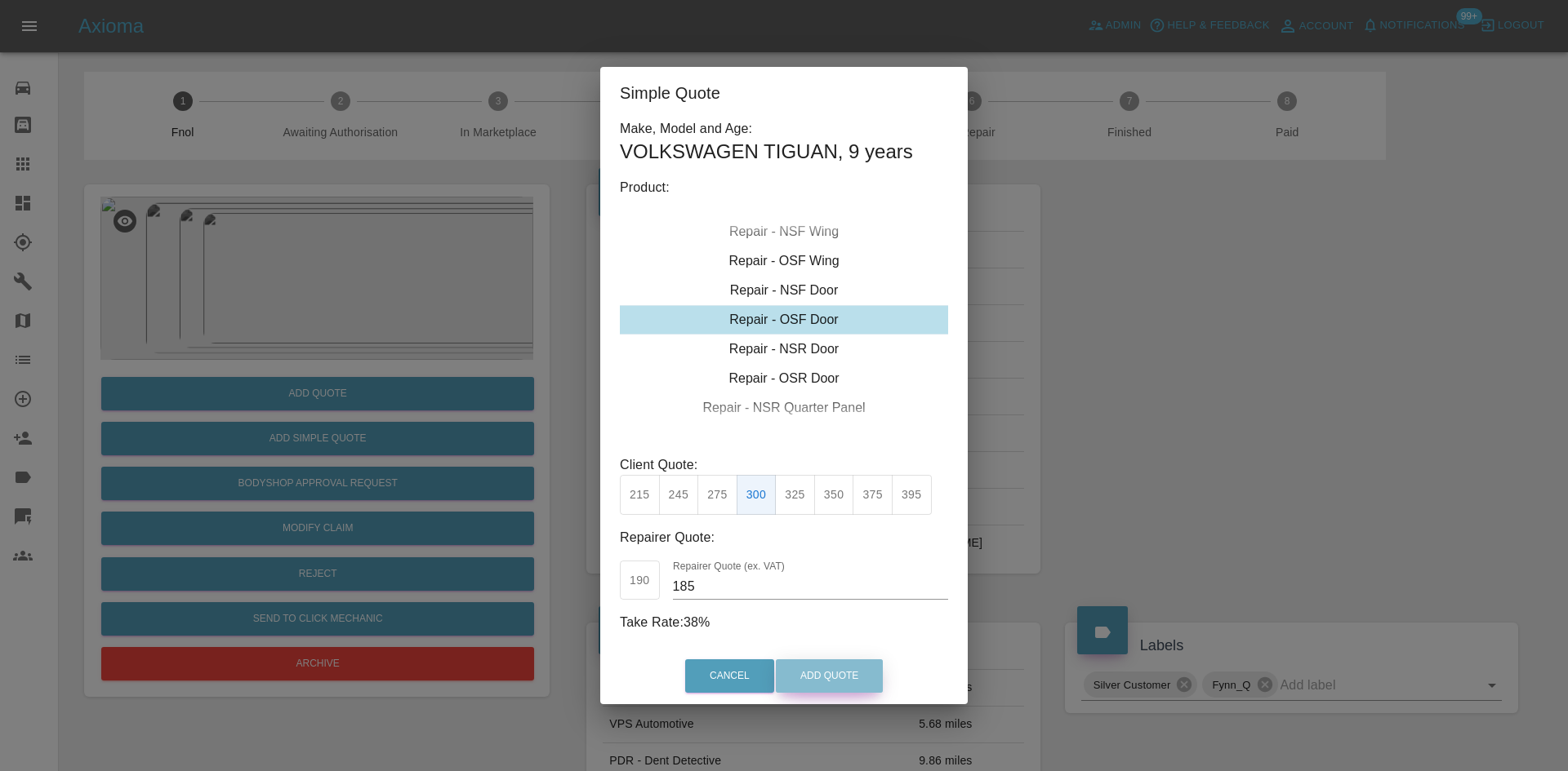
click at [781, 669] on button "Add Quote" at bounding box center [829, 676] width 107 height 33
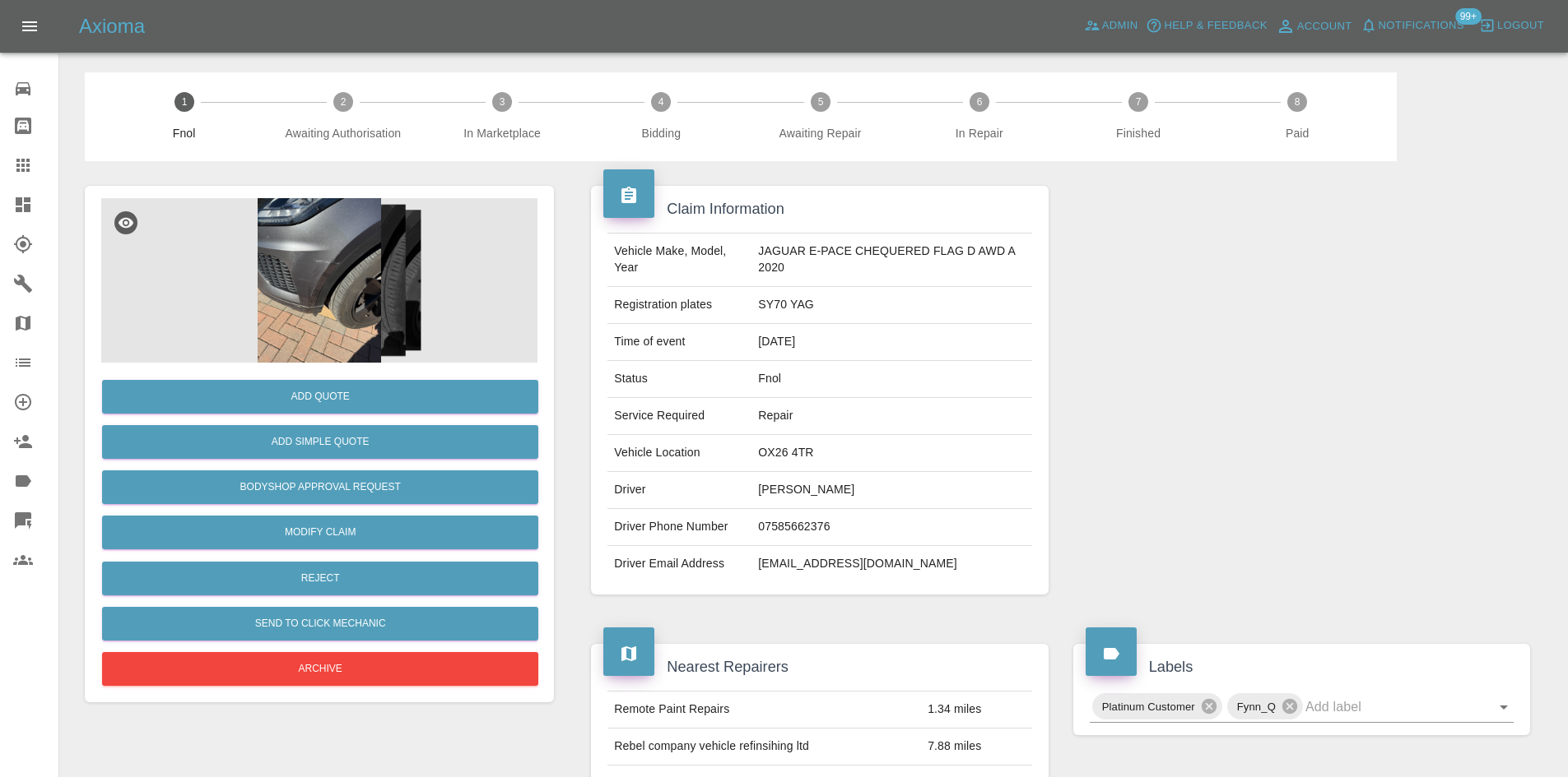
click at [316, 295] on img at bounding box center [319, 281] width 436 height 165
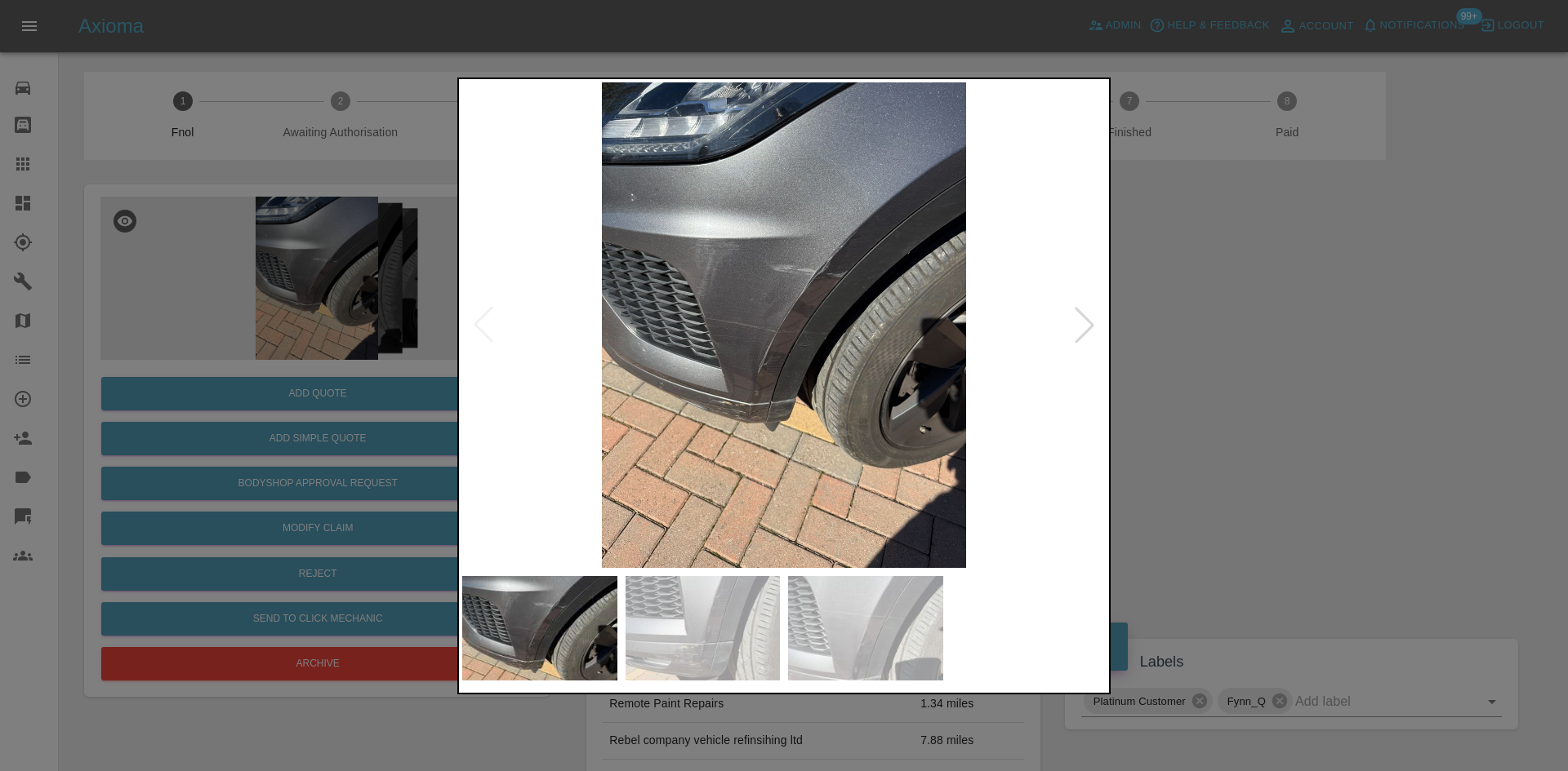
click at [793, 295] on img at bounding box center [784, 326] width 644 height 485
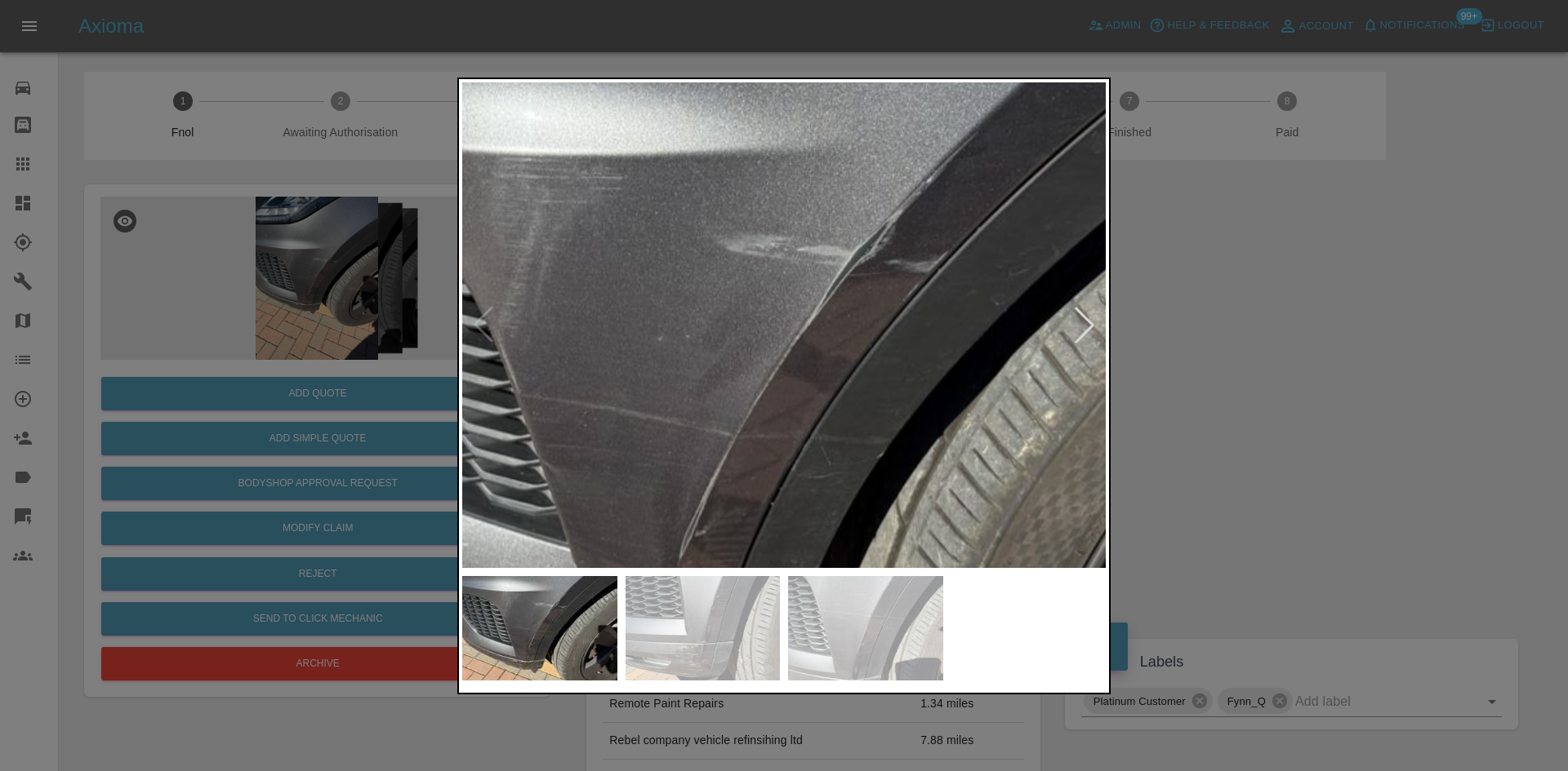
click at [793, 295] on img at bounding box center [757, 416] width 1931 height 1458
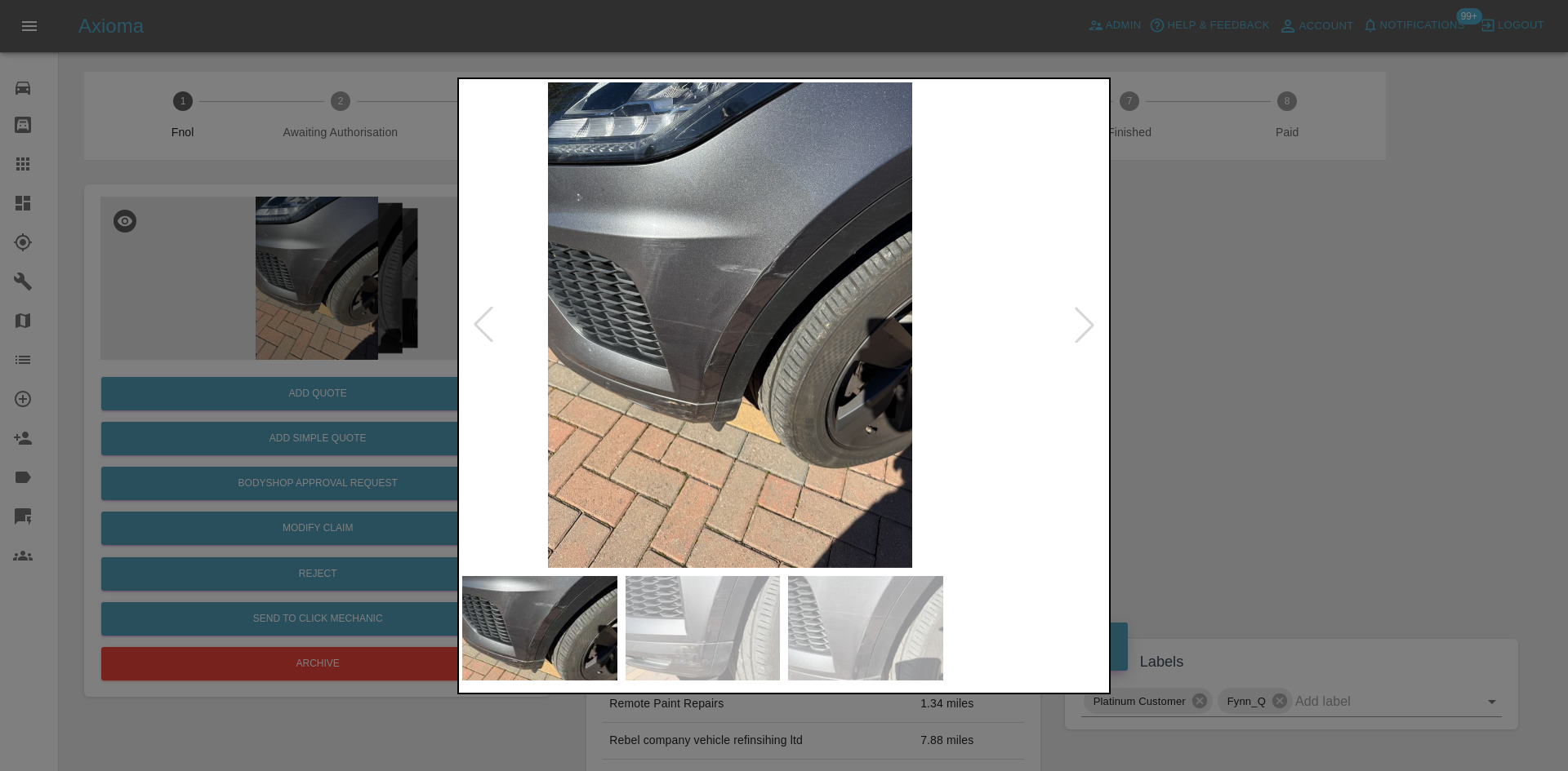
click at [771, 383] on img at bounding box center [730, 326] width 644 height 485
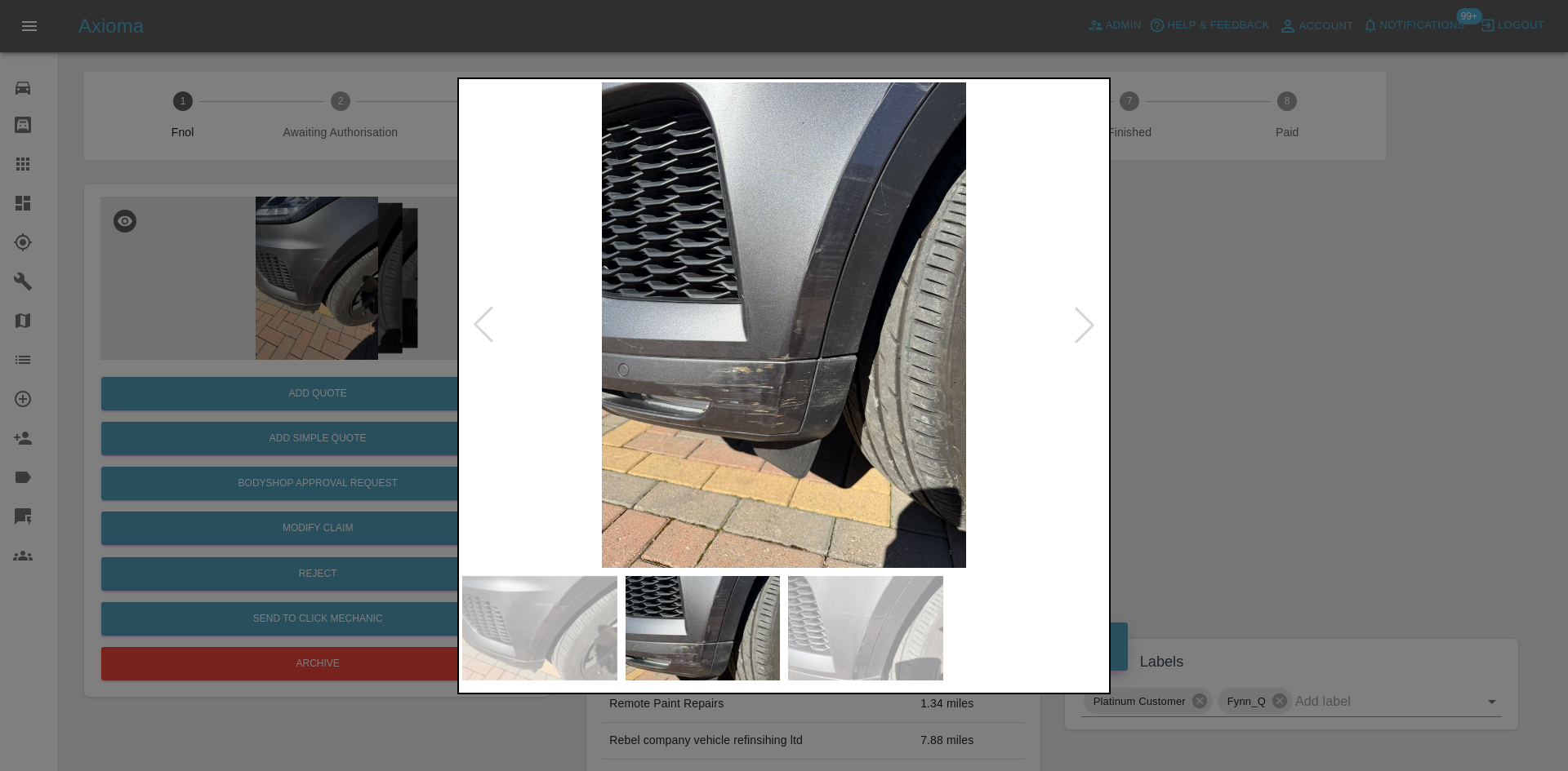
click at [795, 371] on img at bounding box center [784, 326] width 644 height 485
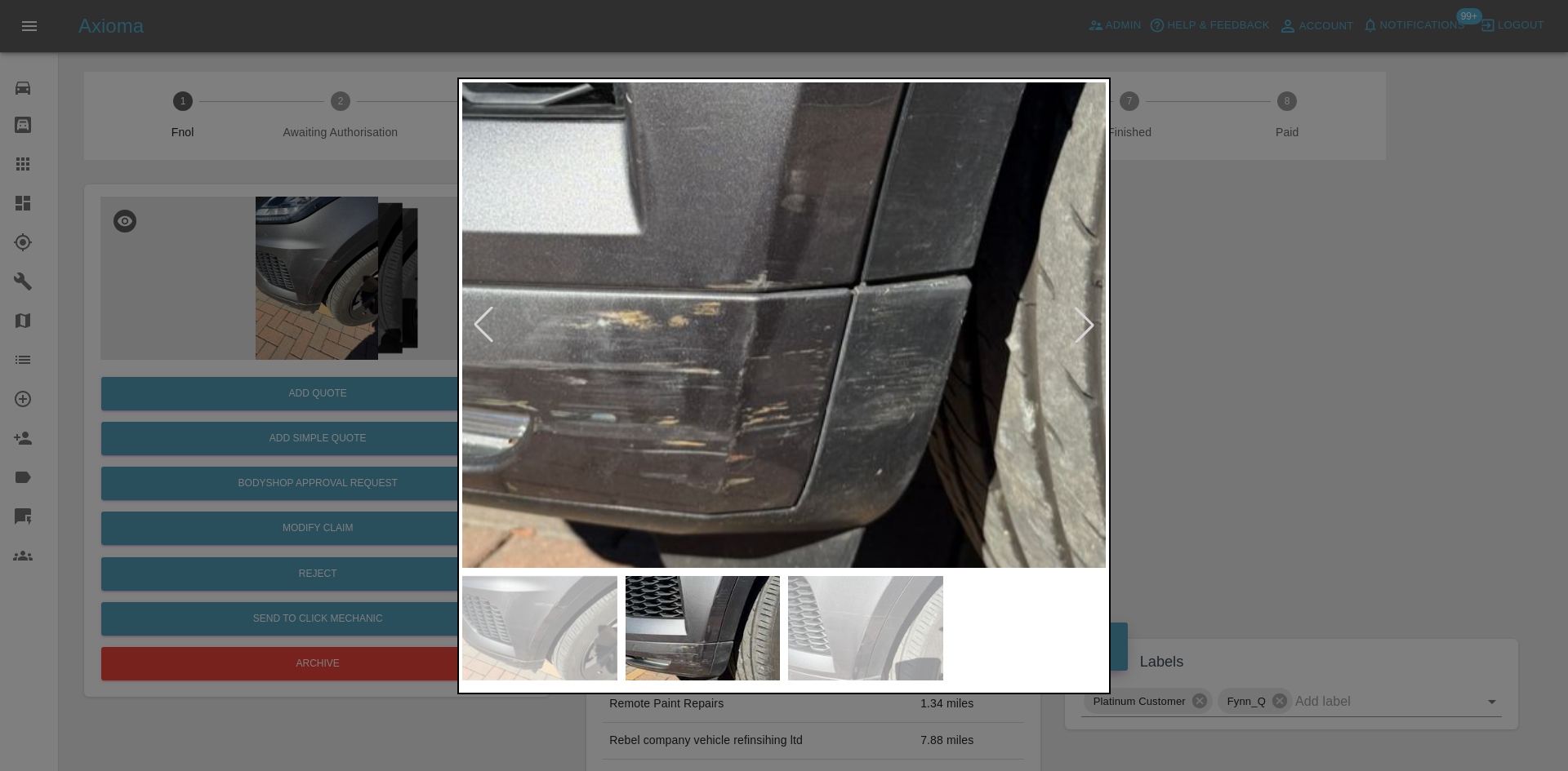
click at [795, 371] on img at bounding box center [752, 185] width 1931 height 1458
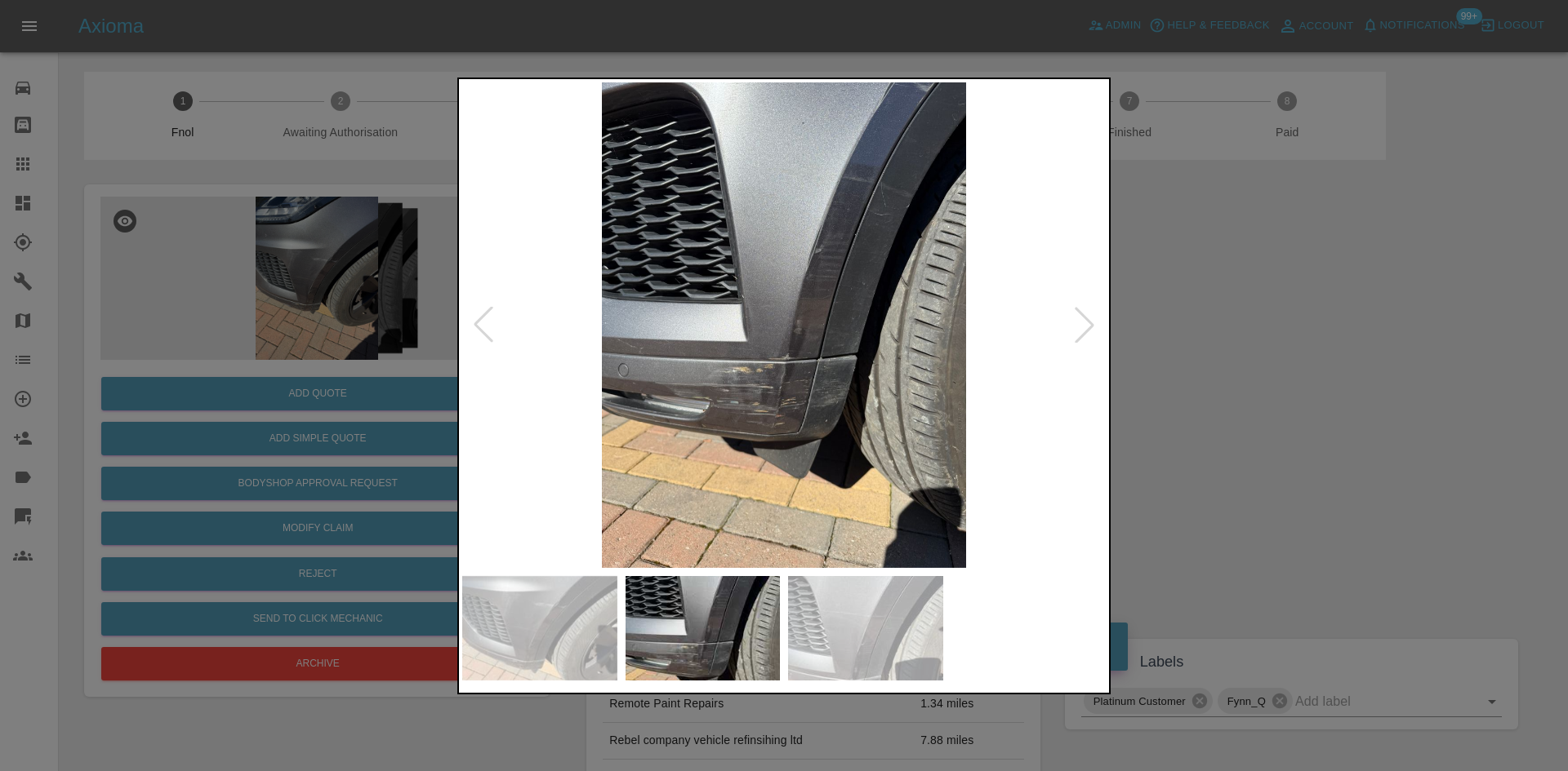
click at [781, 386] on img at bounding box center [784, 326] width 644 height 485
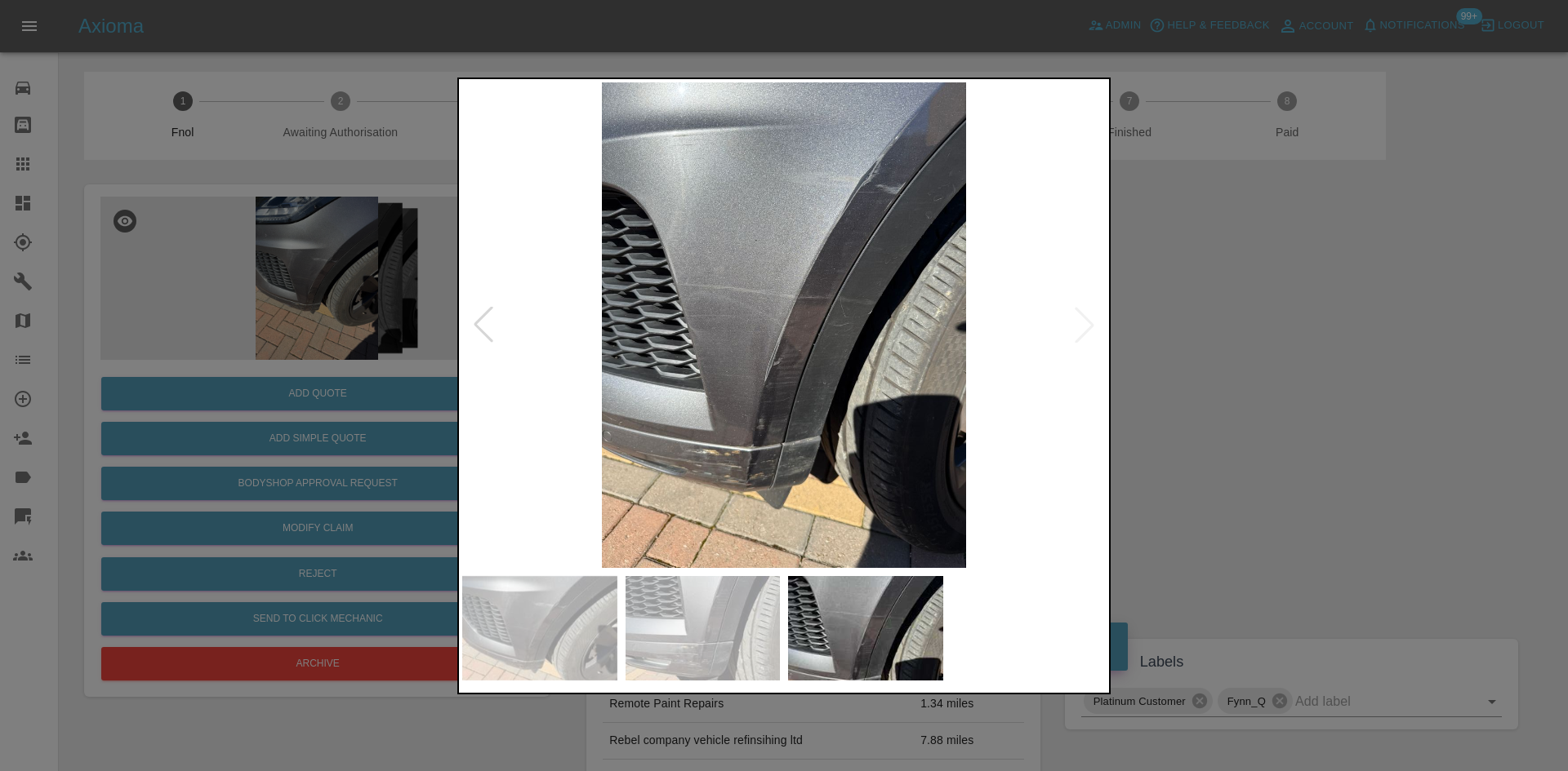
click at [809, 402] on img at bounding box center [784, 326] width 644 height 485
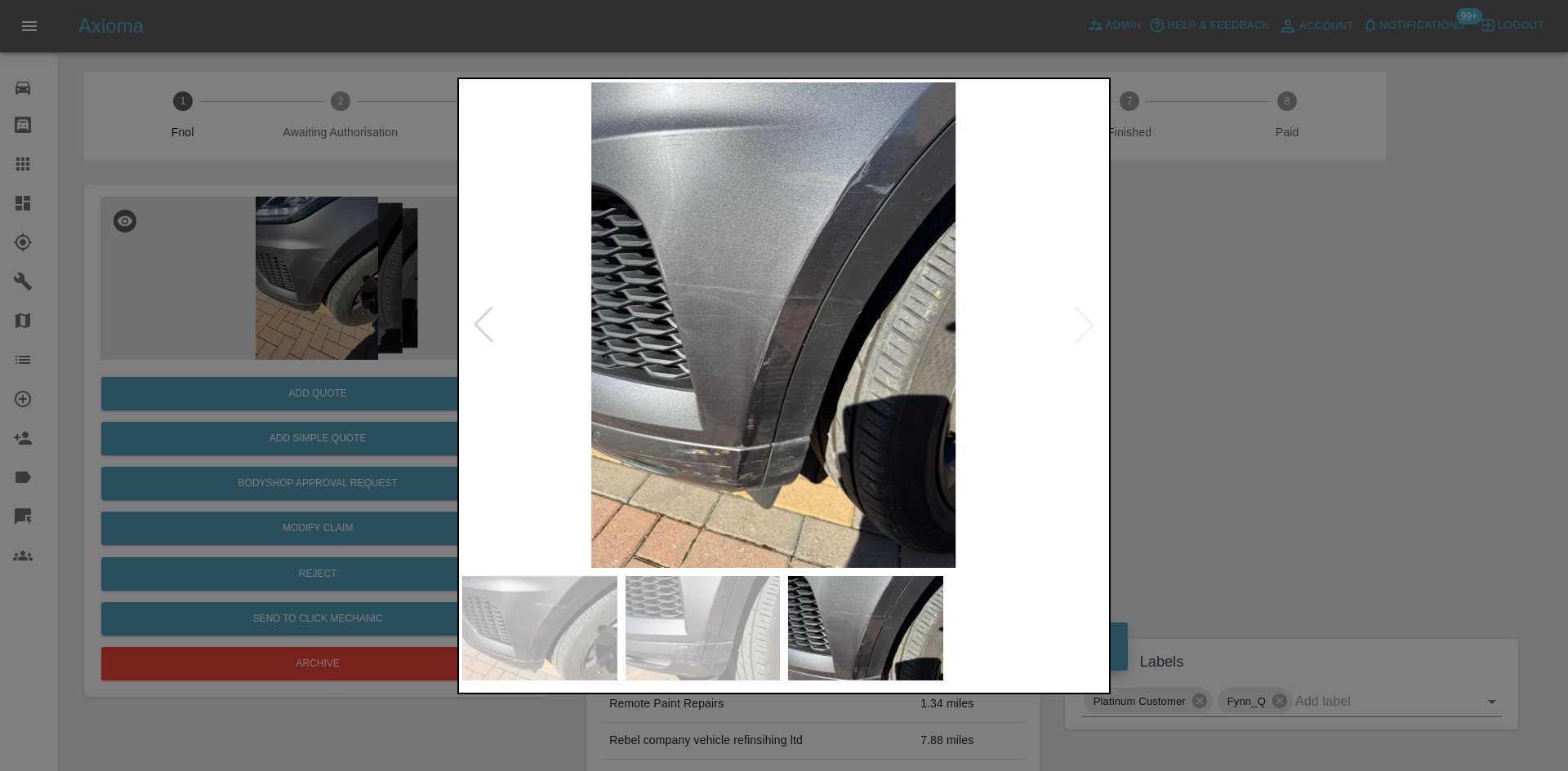
click at [722, 382] on img at bounding box center [773, 326] width 644 height 485
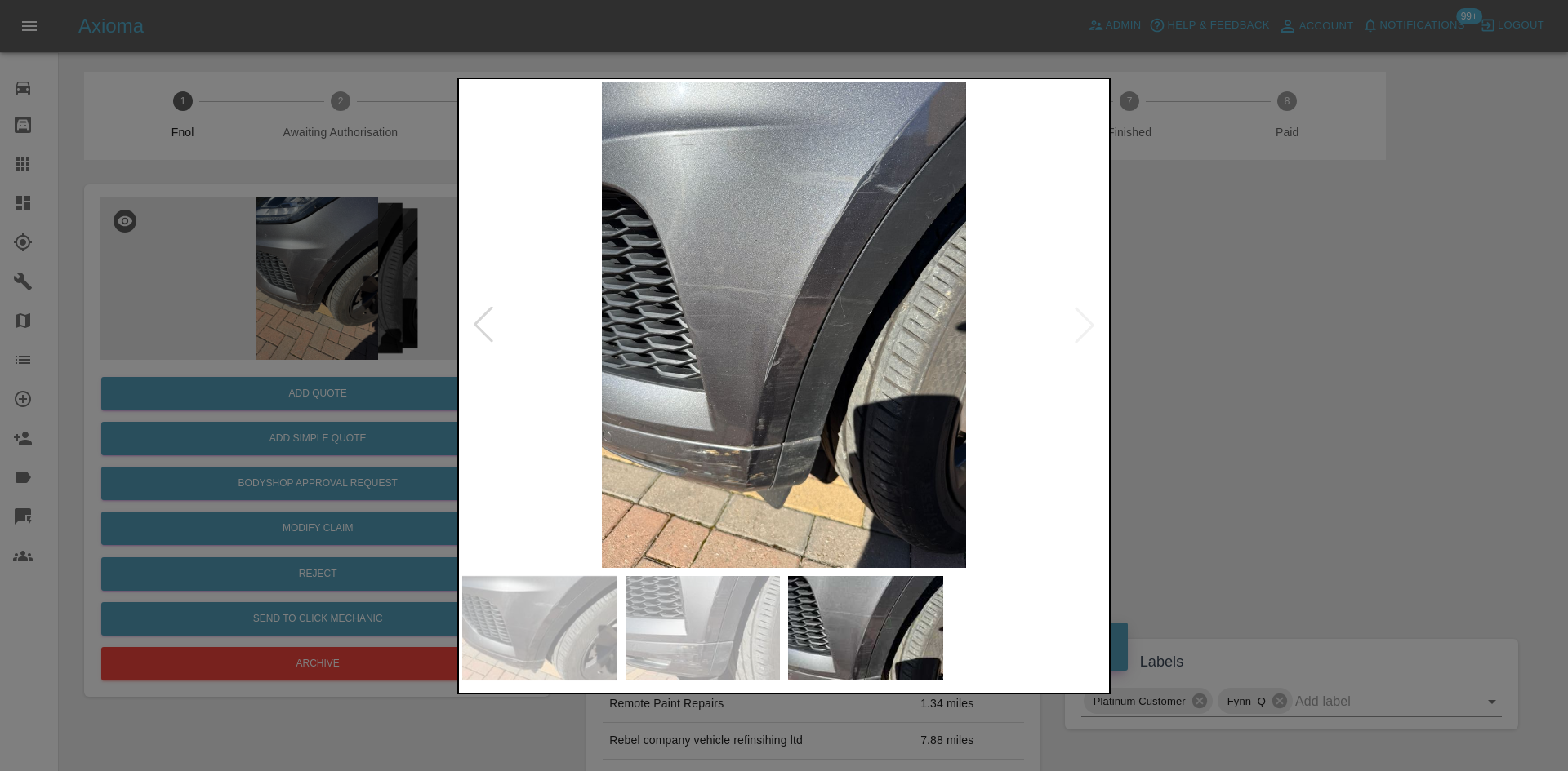
click at [492, 370] on img at bounding box center [784, 326] width 644 height 485
click at [384, 405] on div at bounding box center [784, 385] width 1568 height 771
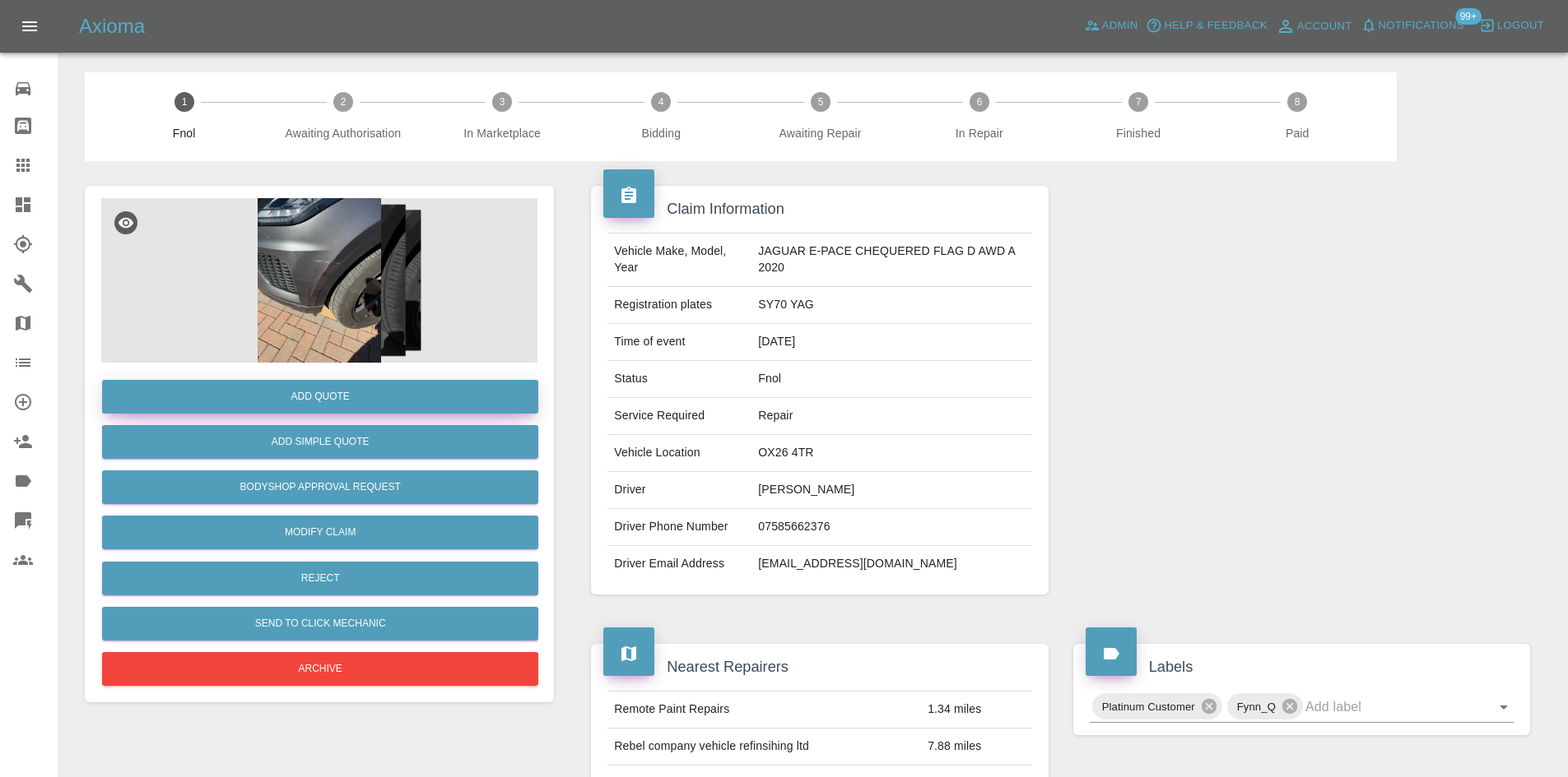
click at [387, 401] on button "Add Quote" at bounding box center [320, 396] width 436 height 34
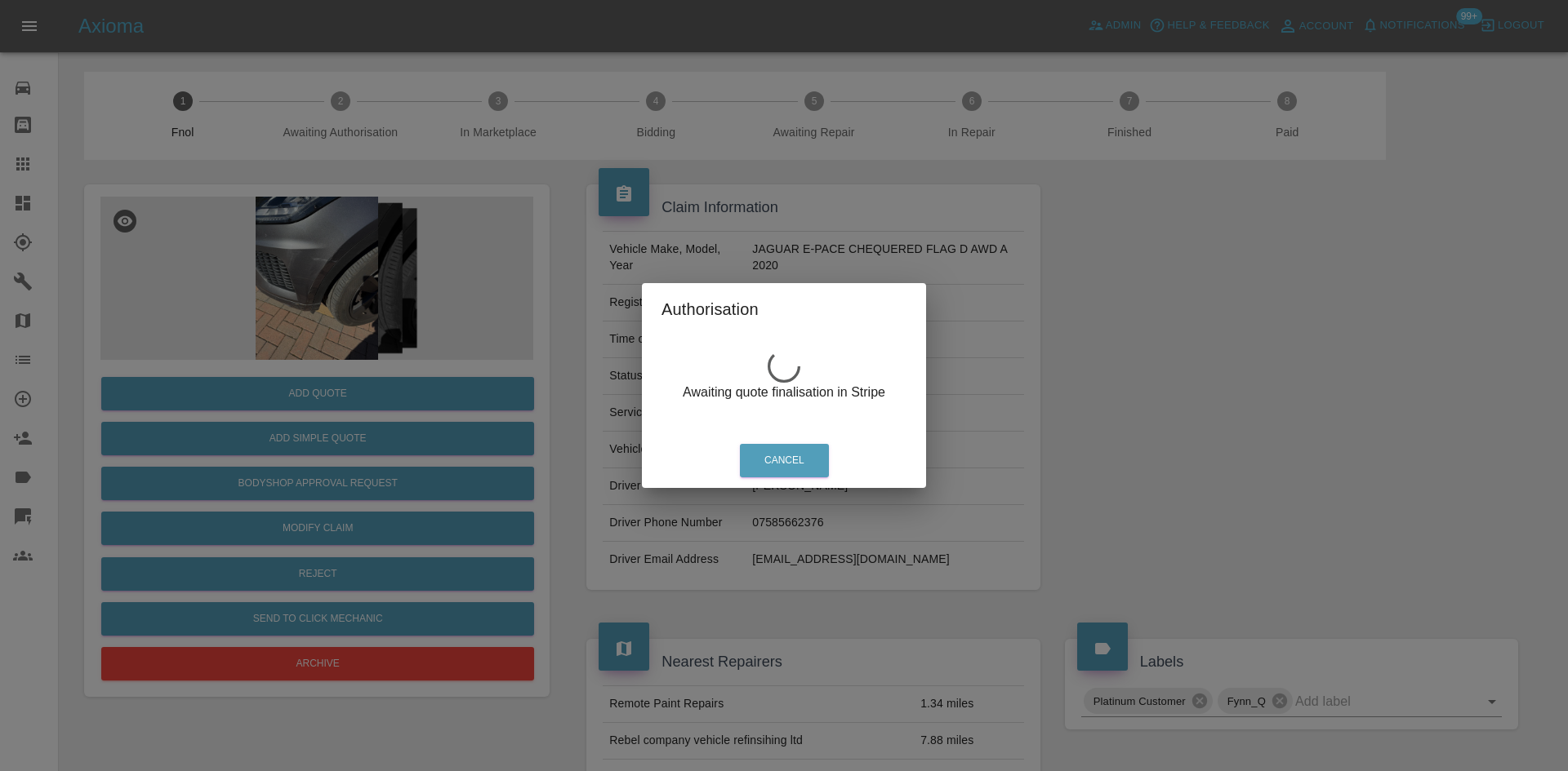
drag, startPoint x: 364, startPoint y: 201, endPoint x: 302, endPoint y: 246, distance: 76.6
click at [343, 216] on div "Authorisation Awaiting quote finalisation in Stripe Cancel" at bounding box center [784, 385] width 1568 height 771
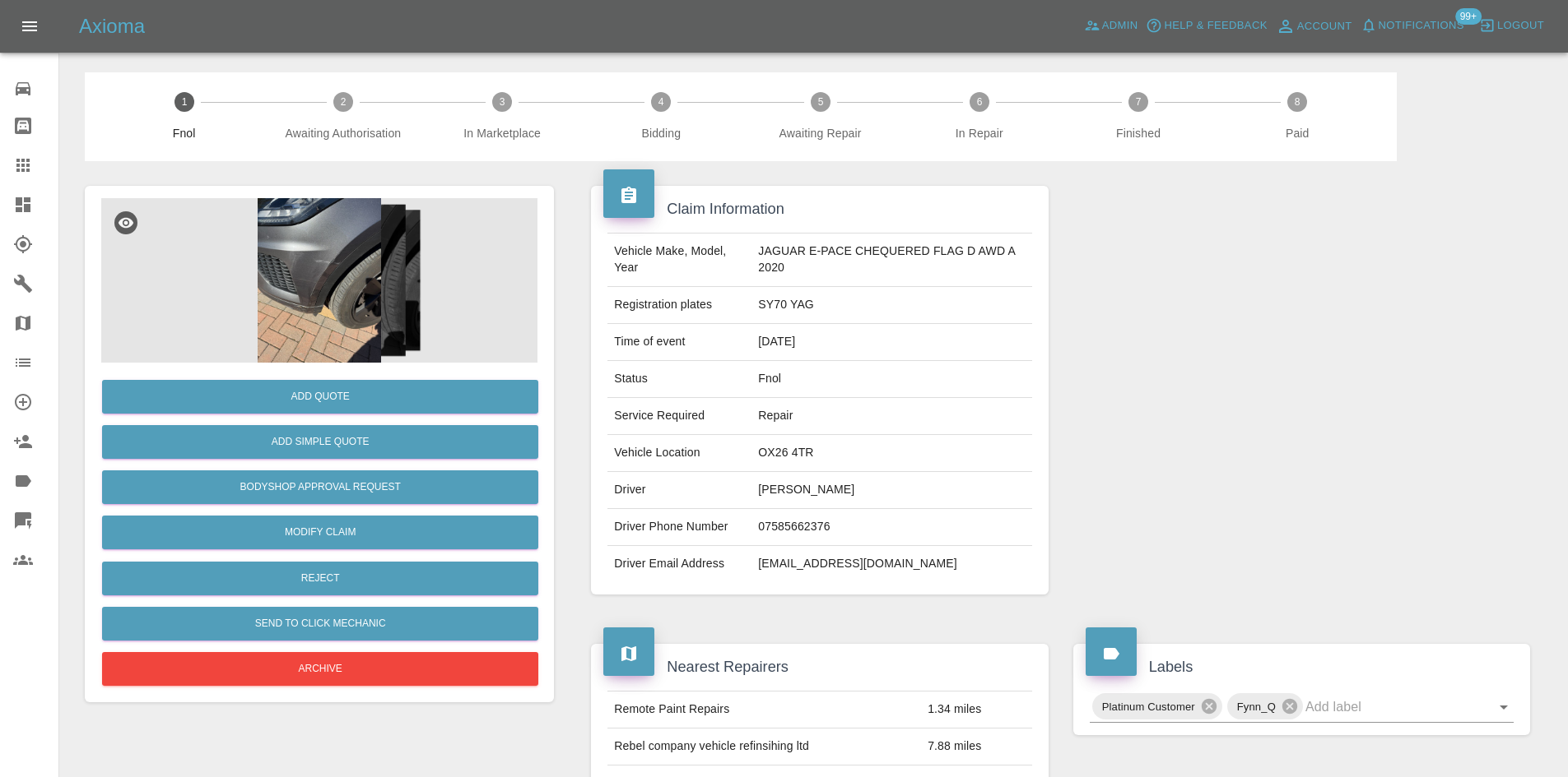
click at [324, 251] on img at bounding box center [319, 281] width 436 height 165
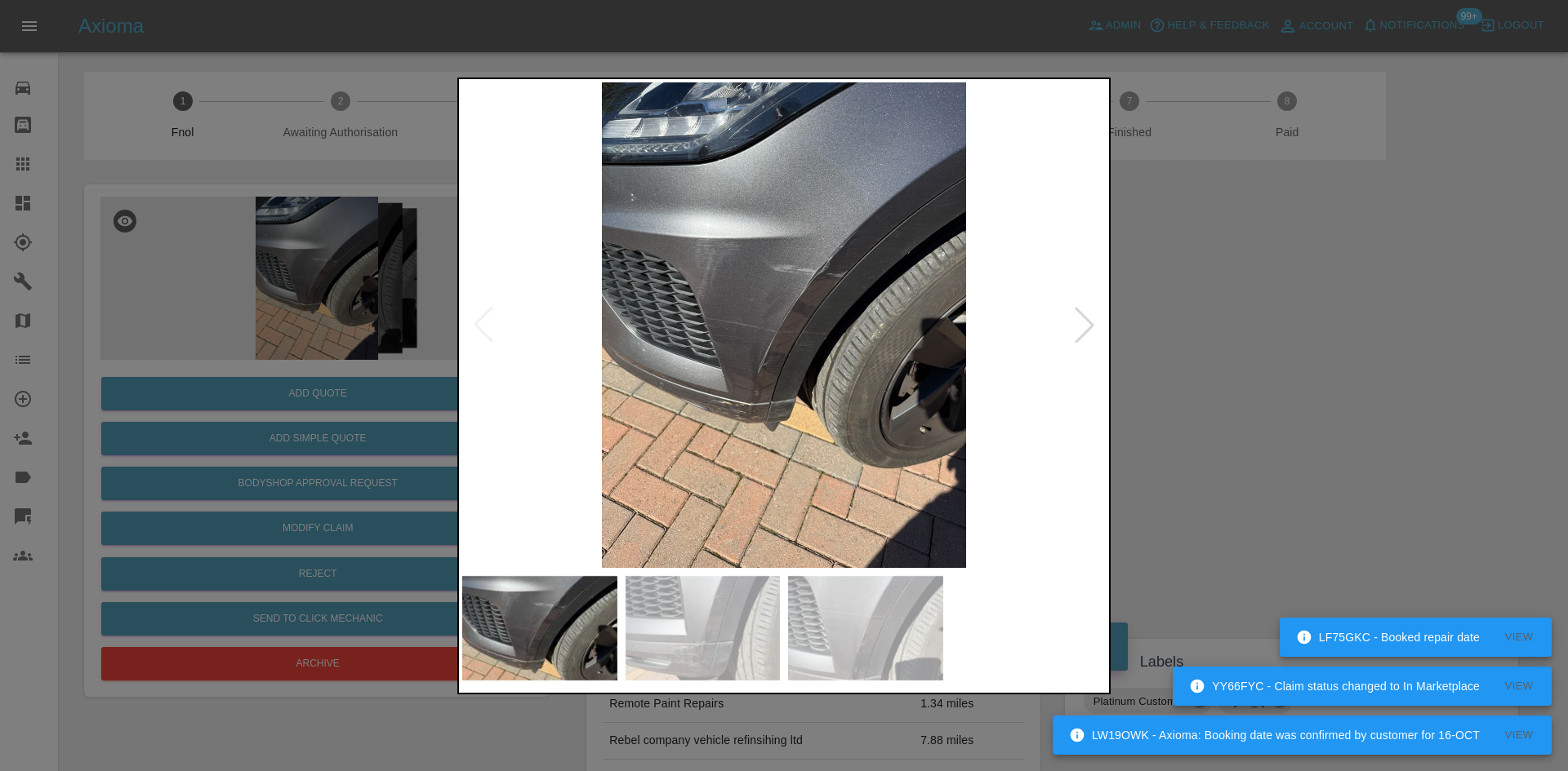
click at [238, 316] on div at bounding box center [784, 385] width 1568 height 771
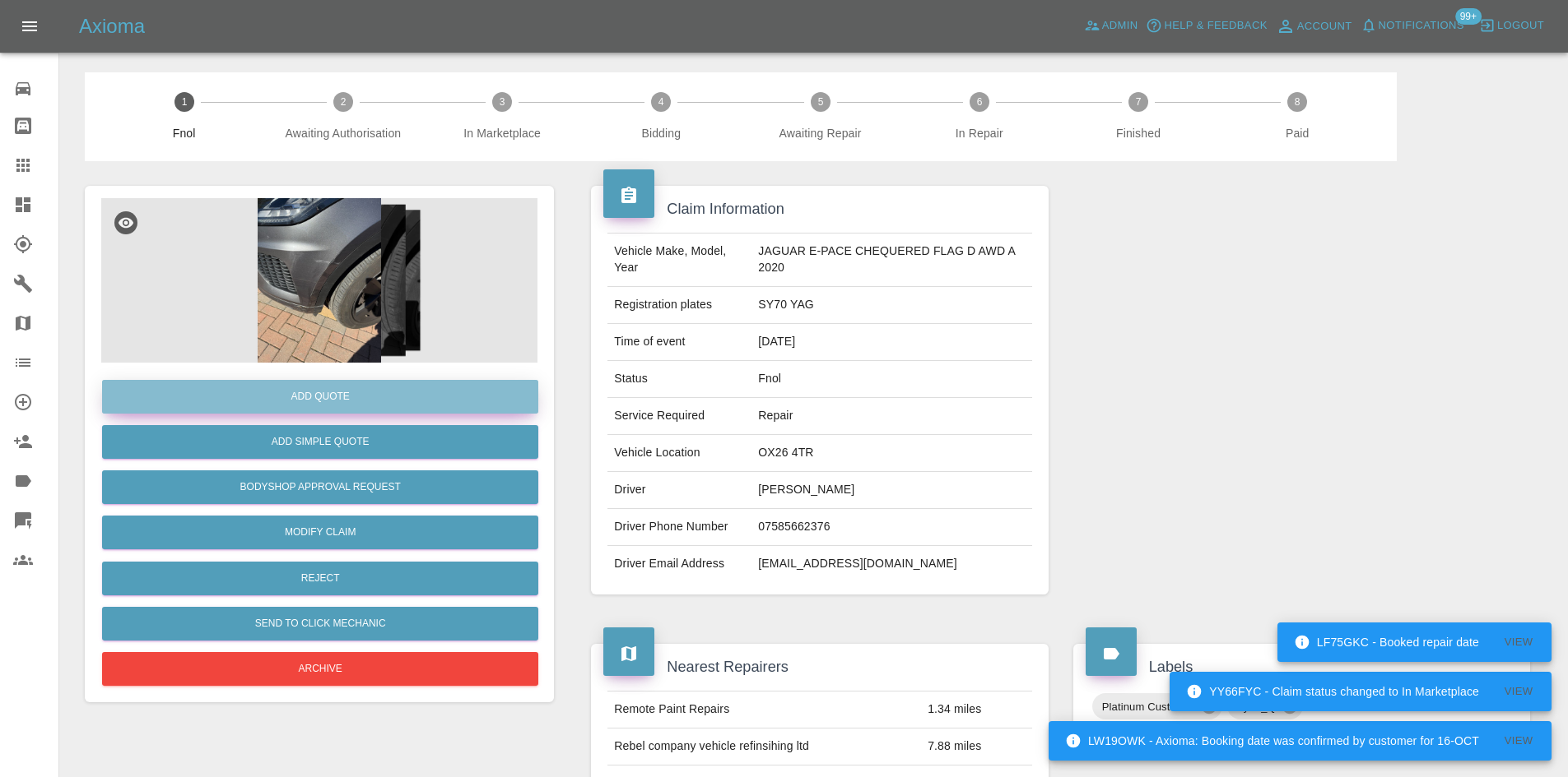
click at [286, 394] on button "Add Quote" at bounding box center [320, 396] width 436 height 34
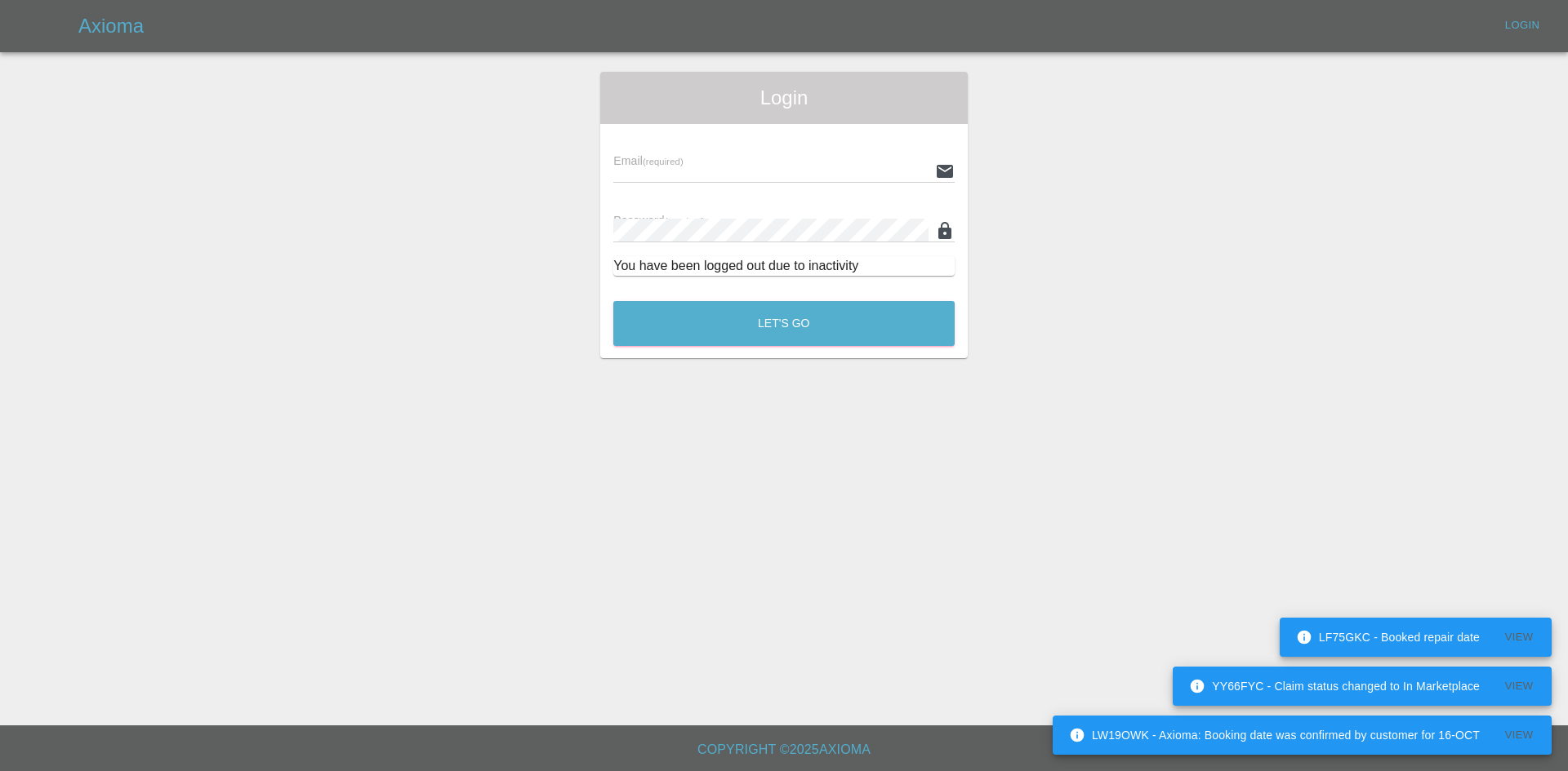
type input "[EMAIL_ADDRESS][DOMAIN_NAME]"
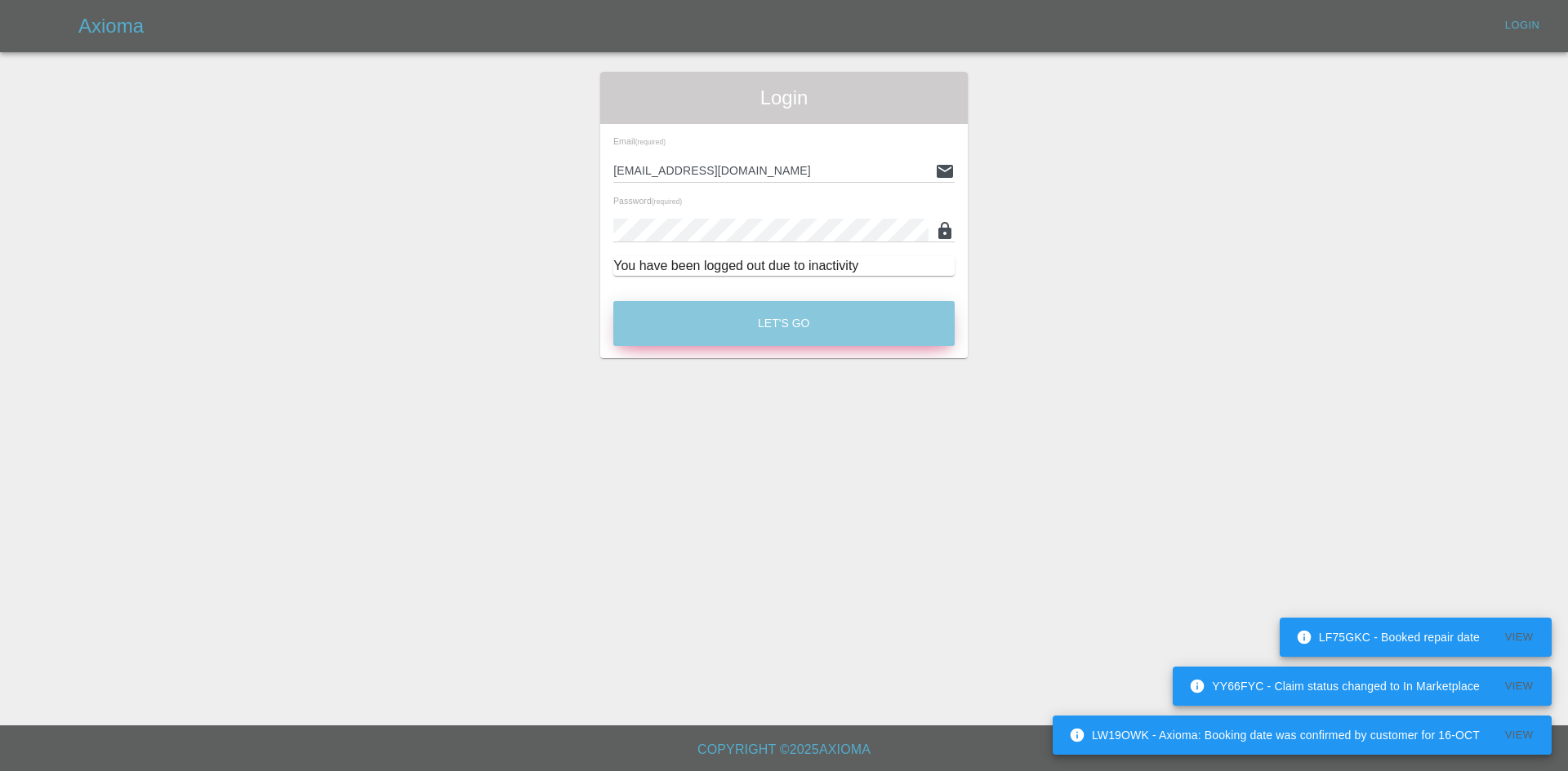
click at [730, 321] on button "Let's Go" at bounding box center [784, 324] width 342 height 45
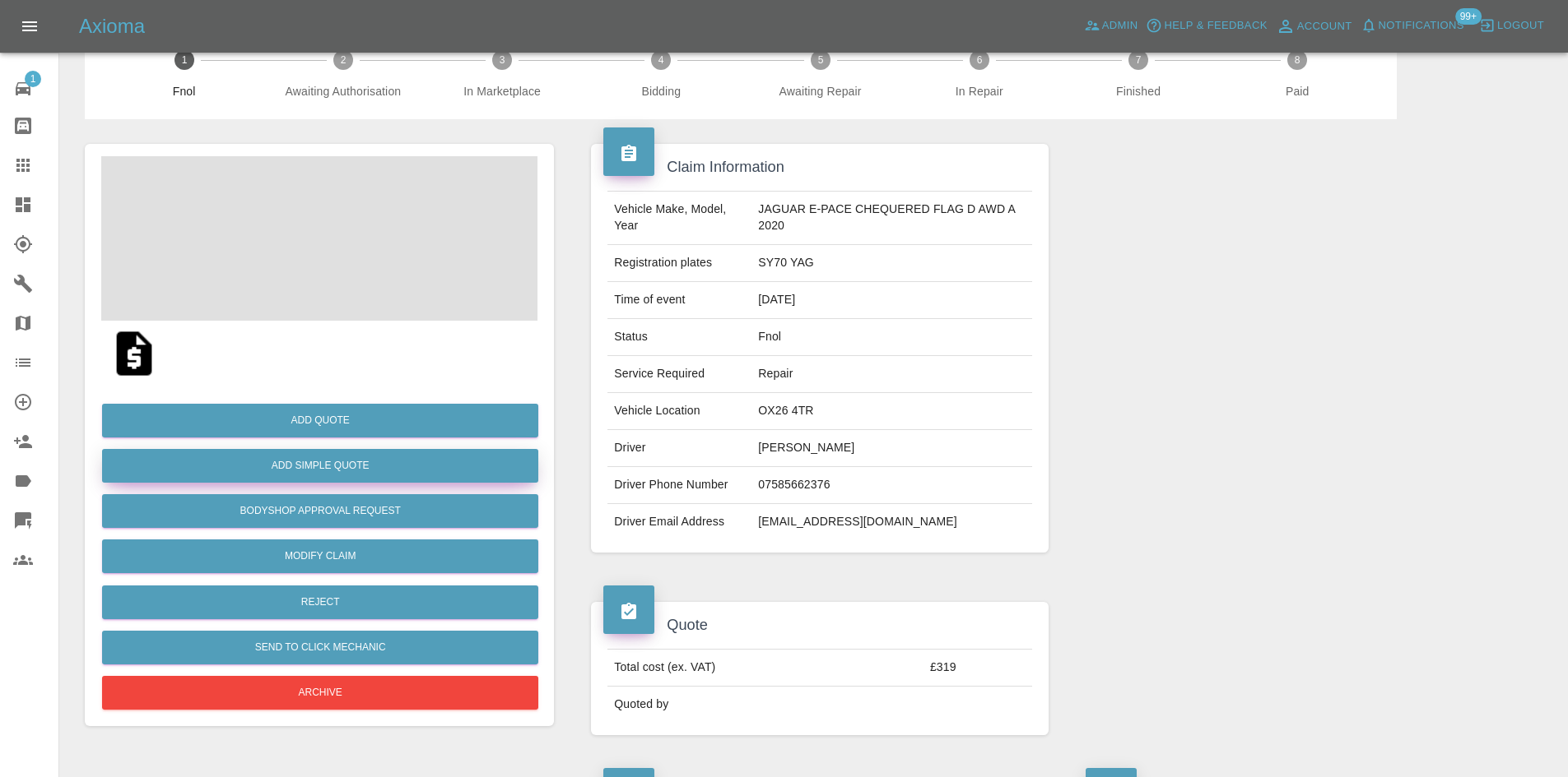
scroll to position [82, 0]
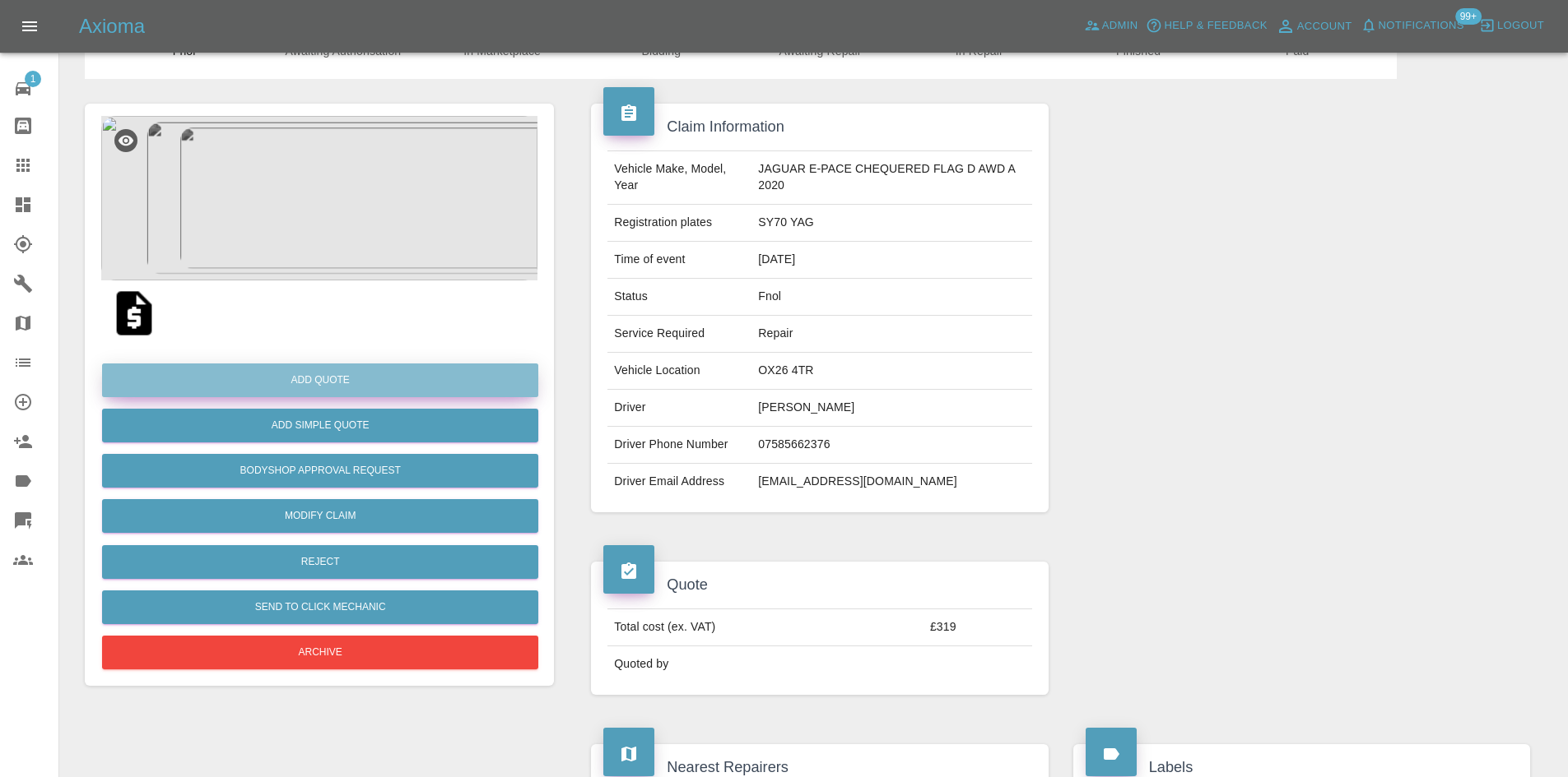
click at [333, 381] on button "Add Quote" at bounding box center [320, 381] width 436 height 34
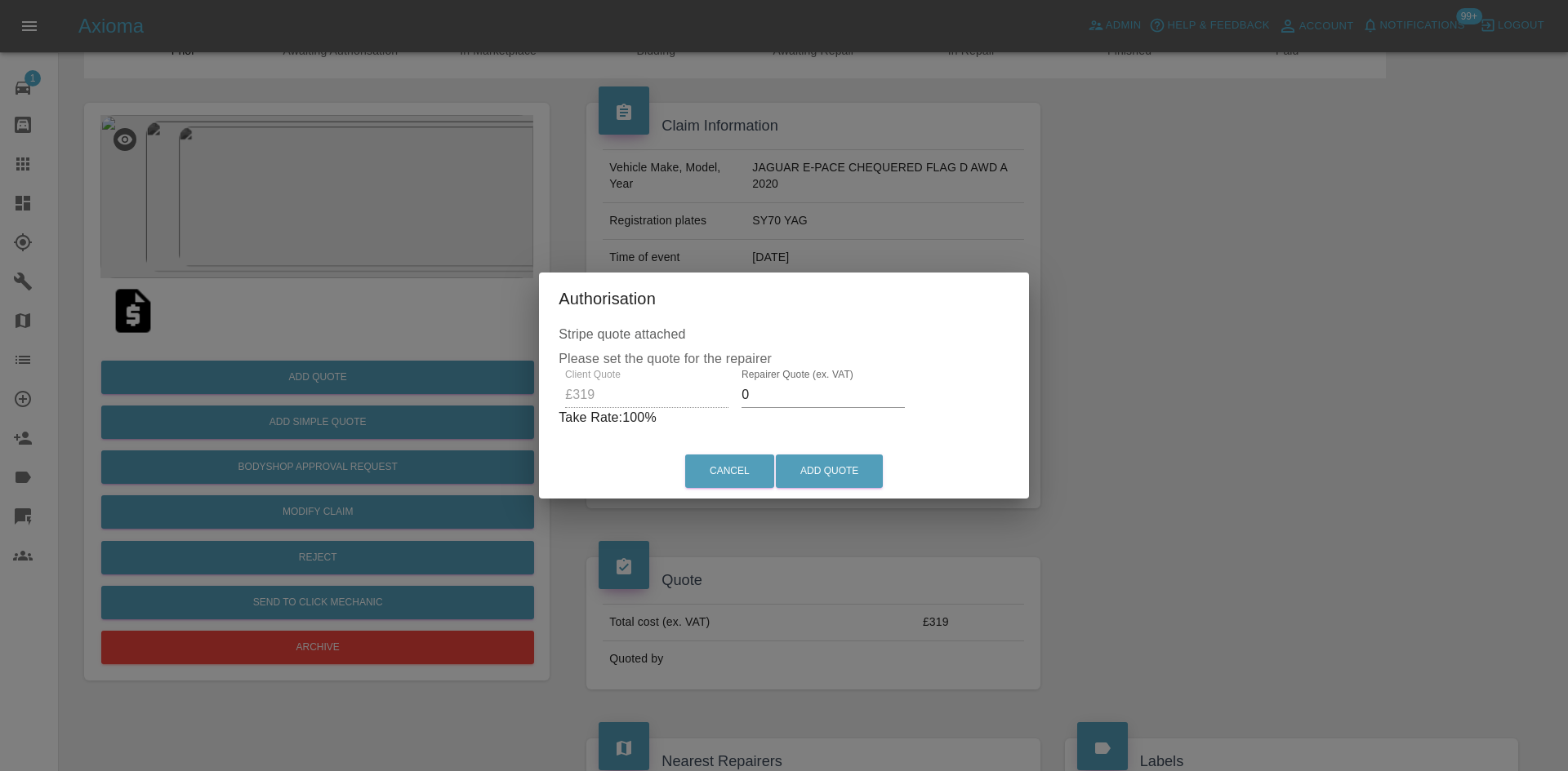
click at [705, 400] on div "Client Quote £319 Repairer Quote (ex. VAT) 0 Take Rate: 100 %" at bounding box center [784, 398] width 450 height 59
click at [671, 404] on div "Client Quote £319 Repairer Quote (ex. VAT) 160 Take Rate: 50 %" at bounding box center [784, 398] width 444 height 59
type input "175"
click at [836, 477] on button "Add Quote" at bounding box center [829, 472] width 107 height 33
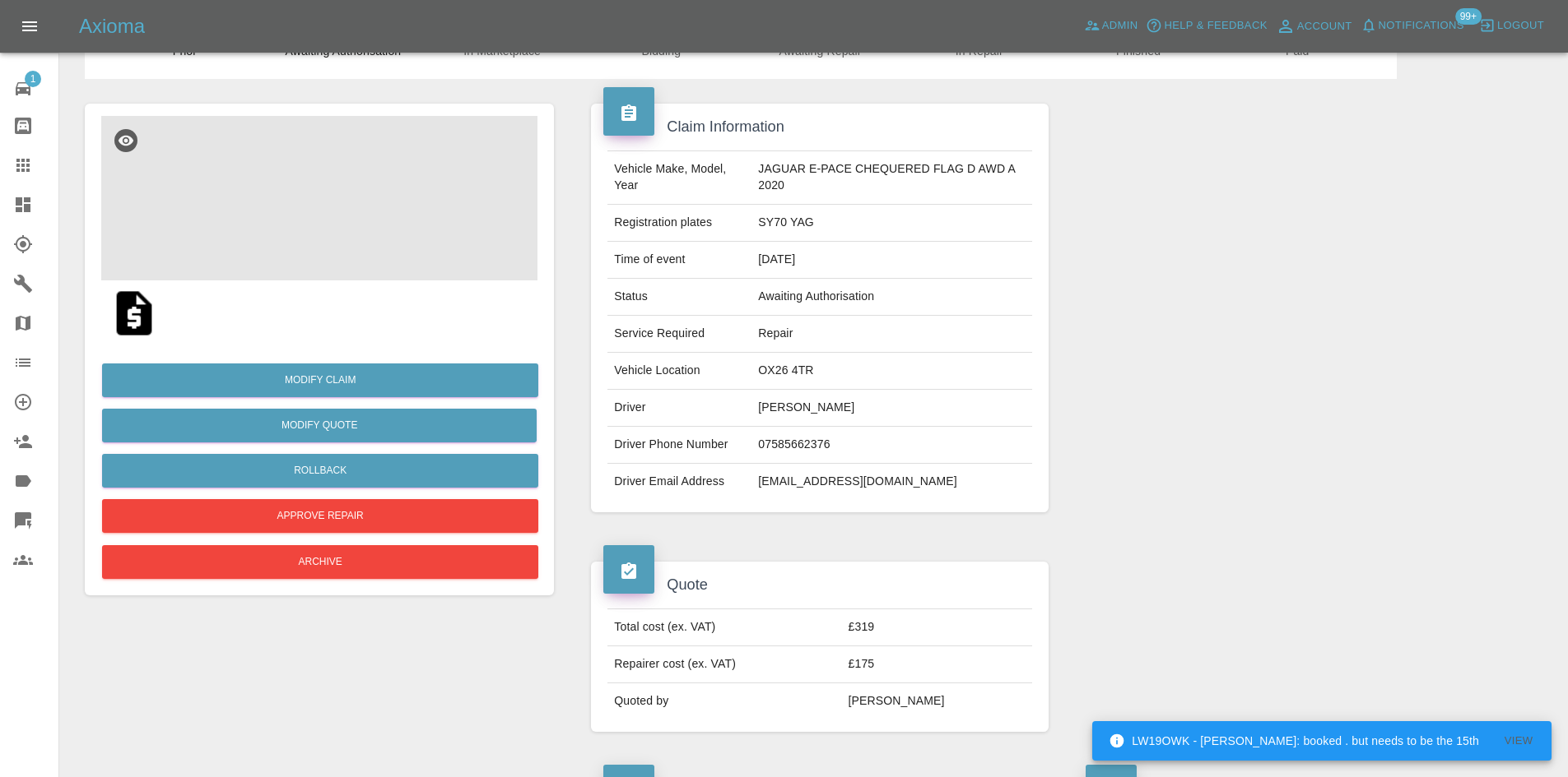
scroll to position [0, 0]
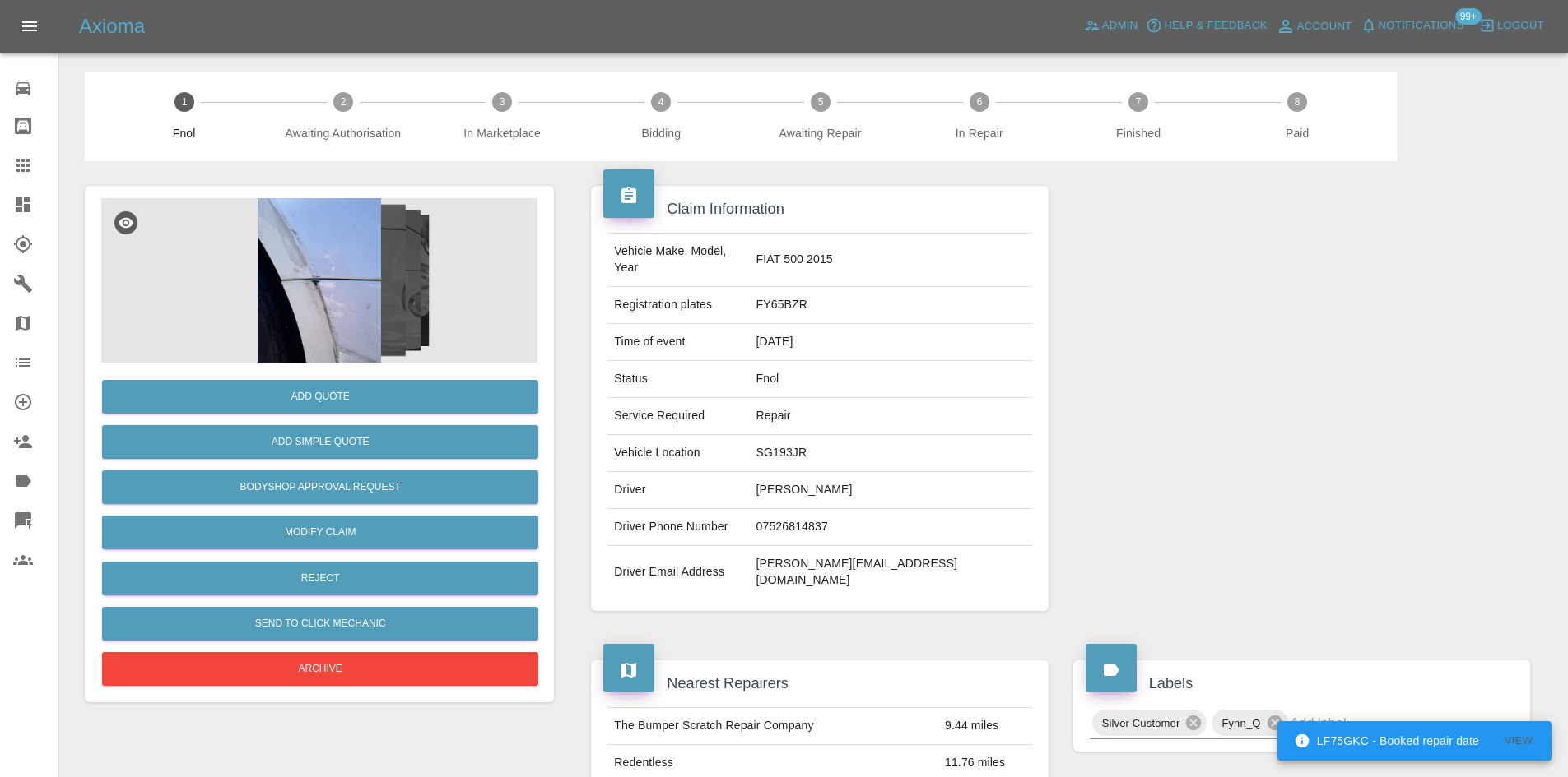
click at [336, 291] on img at bounding box center [319, 281] width 436 height 165
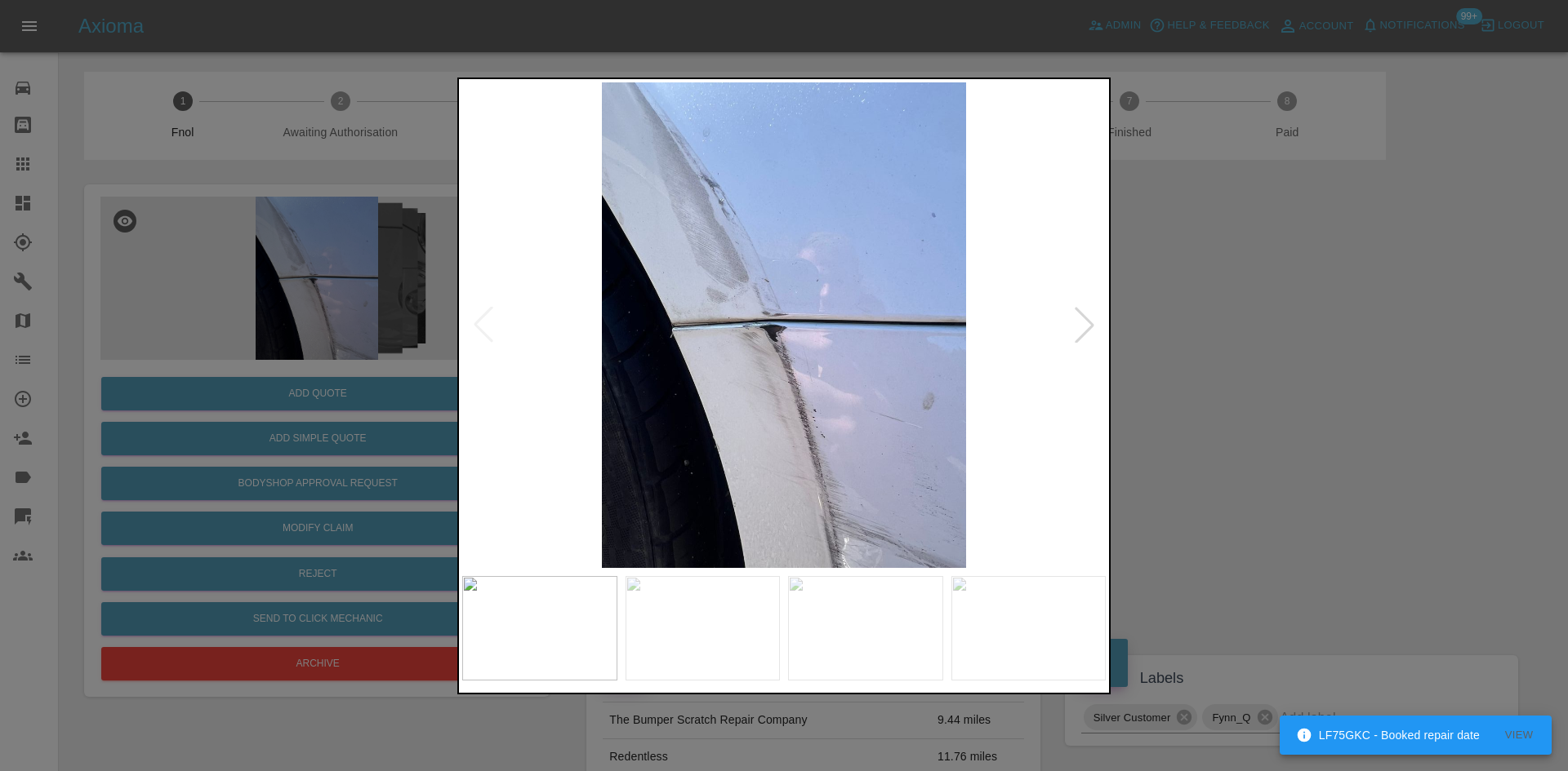
click at [701, 402] on img at bounding box center [784, 326] width 644 height 485
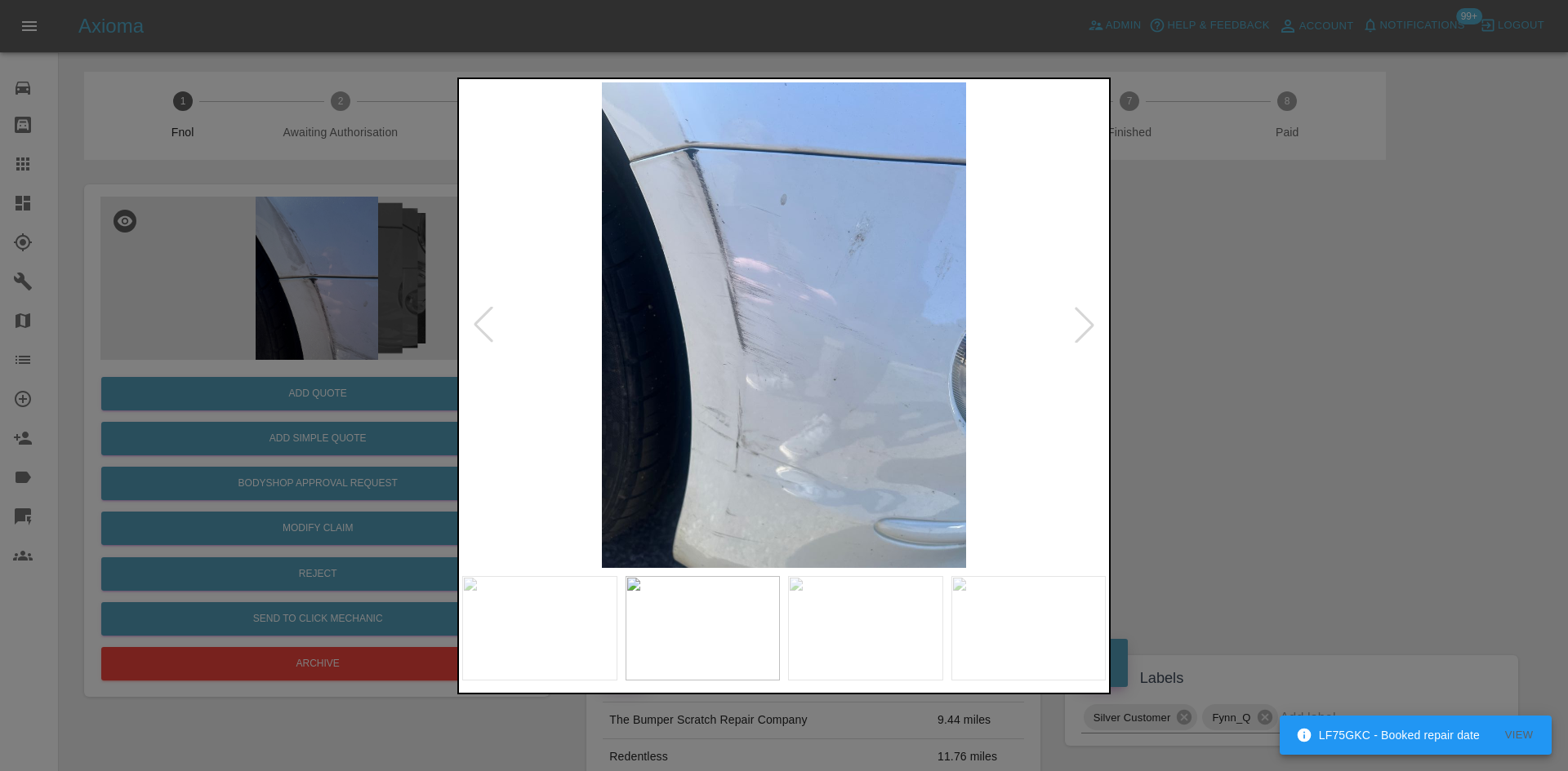
click at [755, 428] on img at bounding box center [784, 326] width 644 height 485
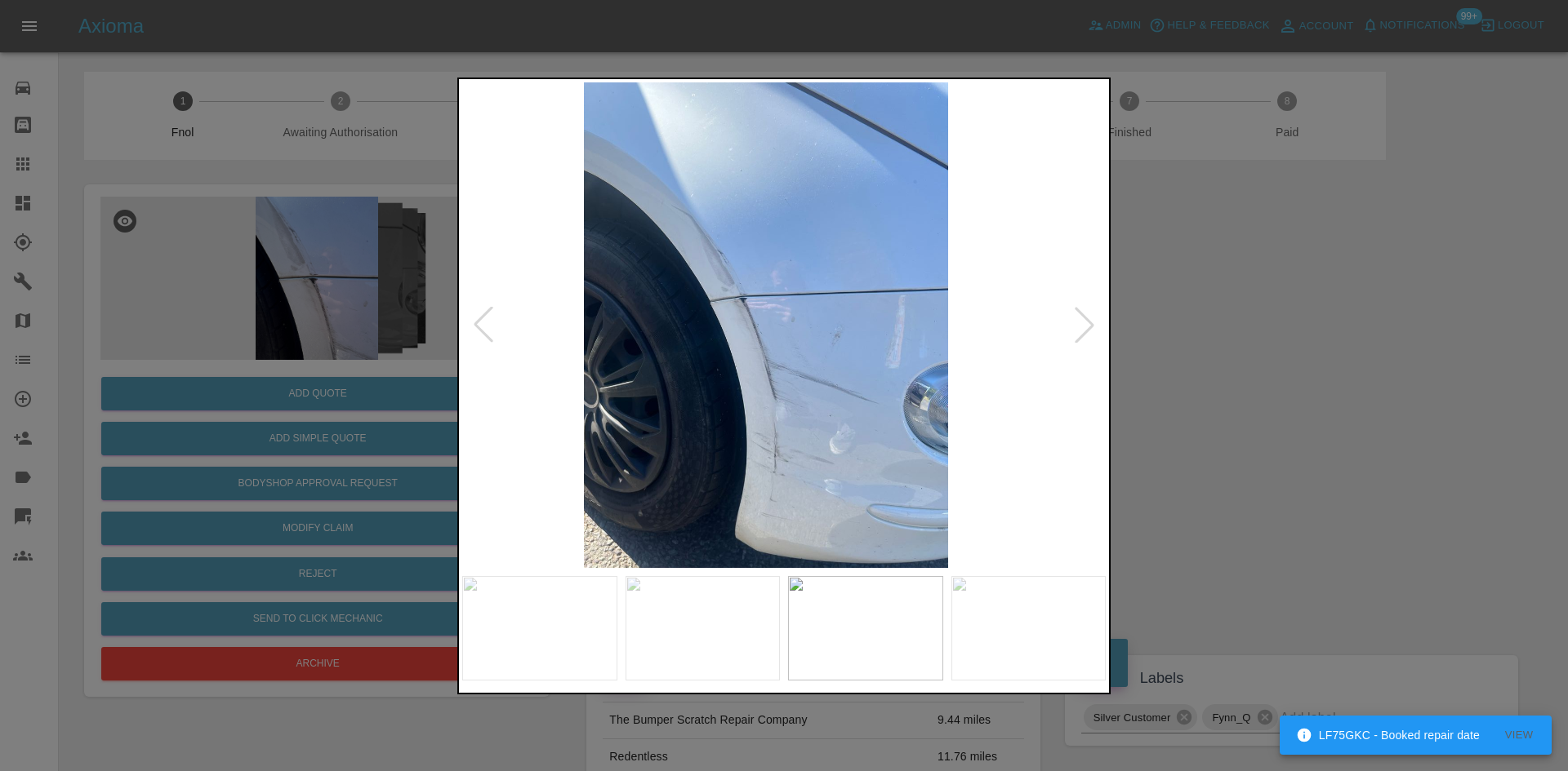
click at [738, 427] on img at bounding box center [766, 326] width 644 height 485
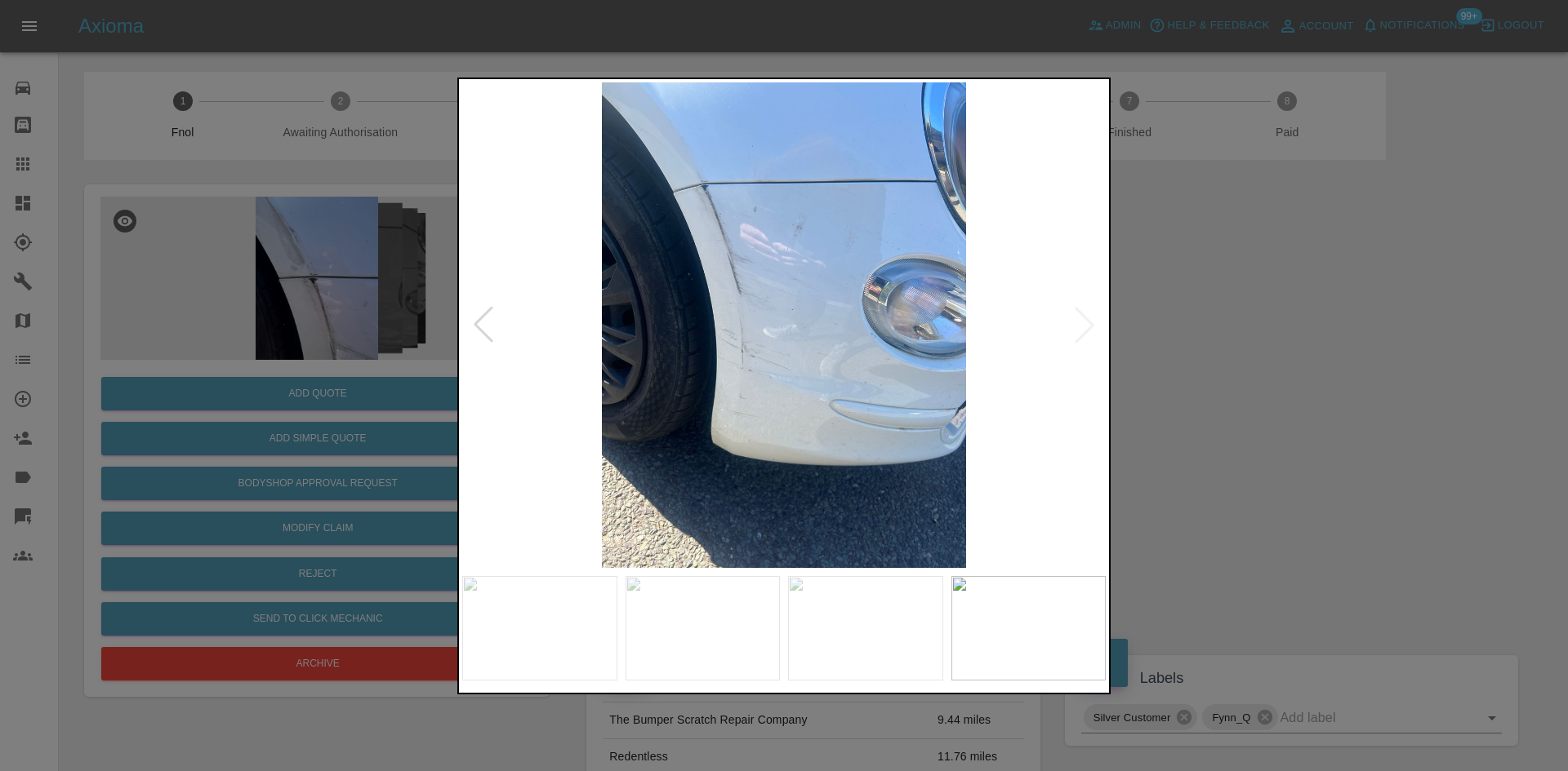
click at [651, 371] on img at bounding box center [784, 326] width 644 height 485
click at [676, 182] on img at bounding box center [784, 326] width 644 height 485
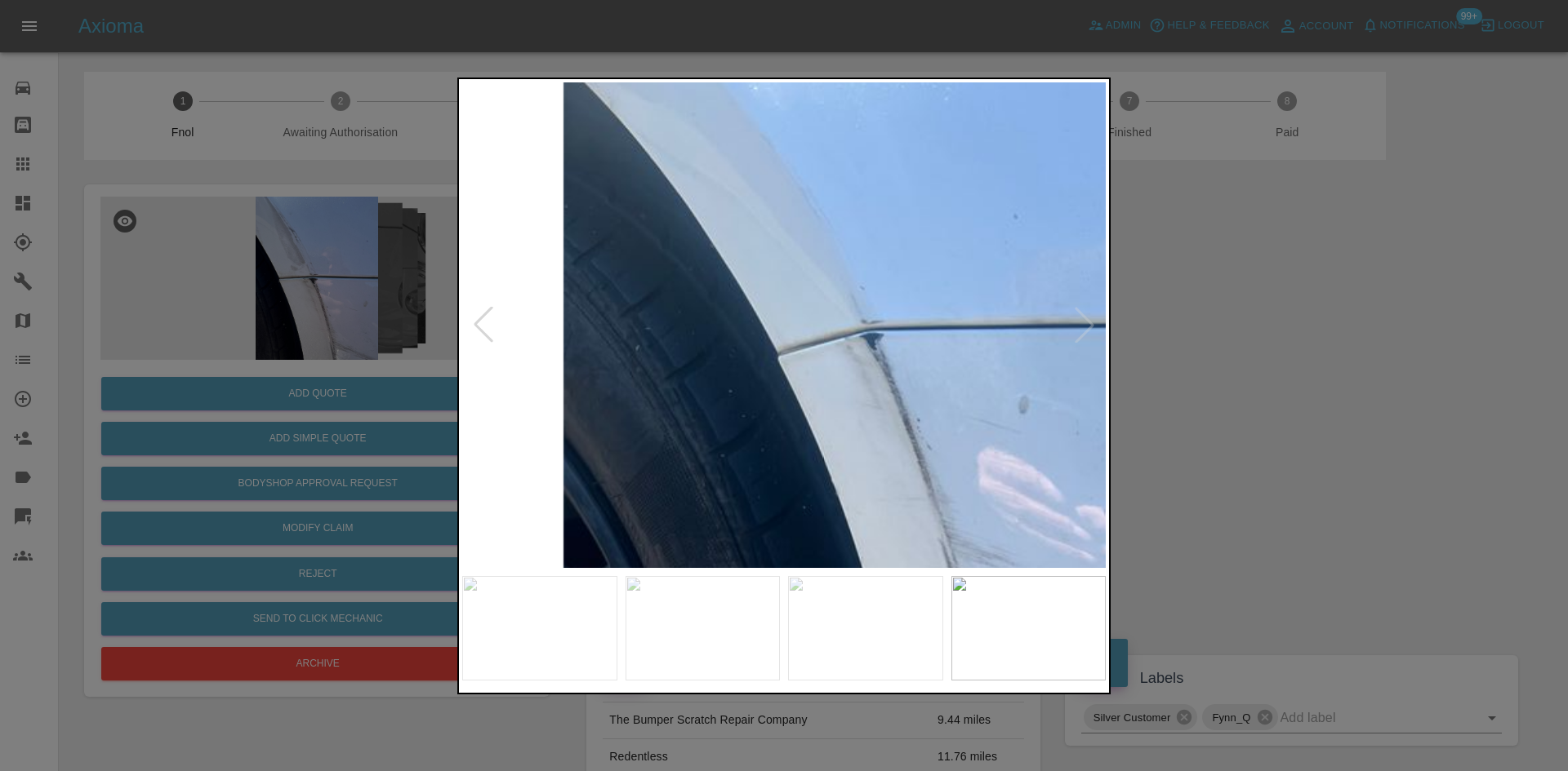
click at [735, 326] on img at bounding box center [1109, 753] width 1931 height 1458
click at [736, 326] on img at bounding box center [1109, 753] width 1931 height 1458
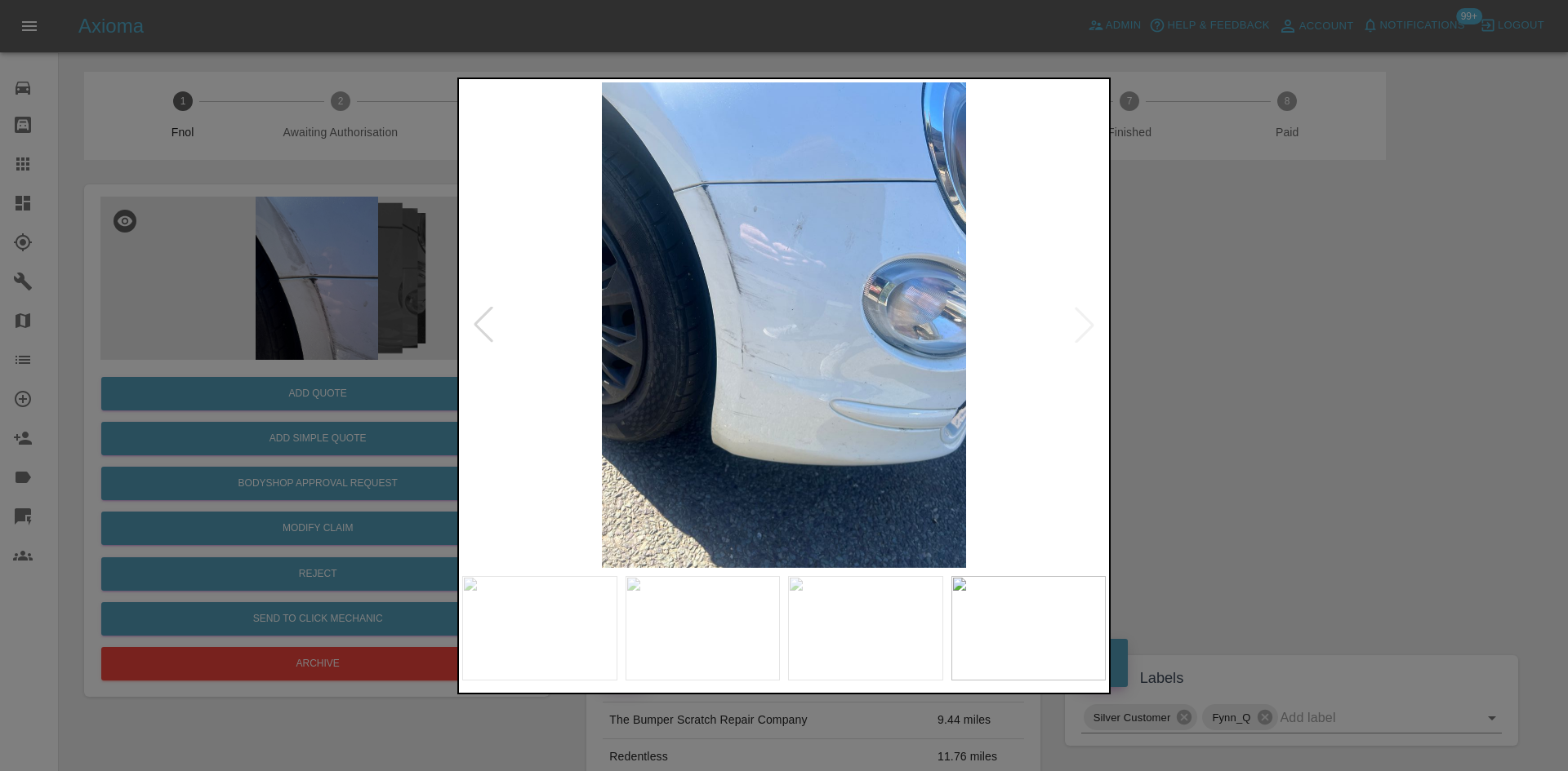
click at [791, 400] on img at bounding box center [784, 326] width 644 height 485
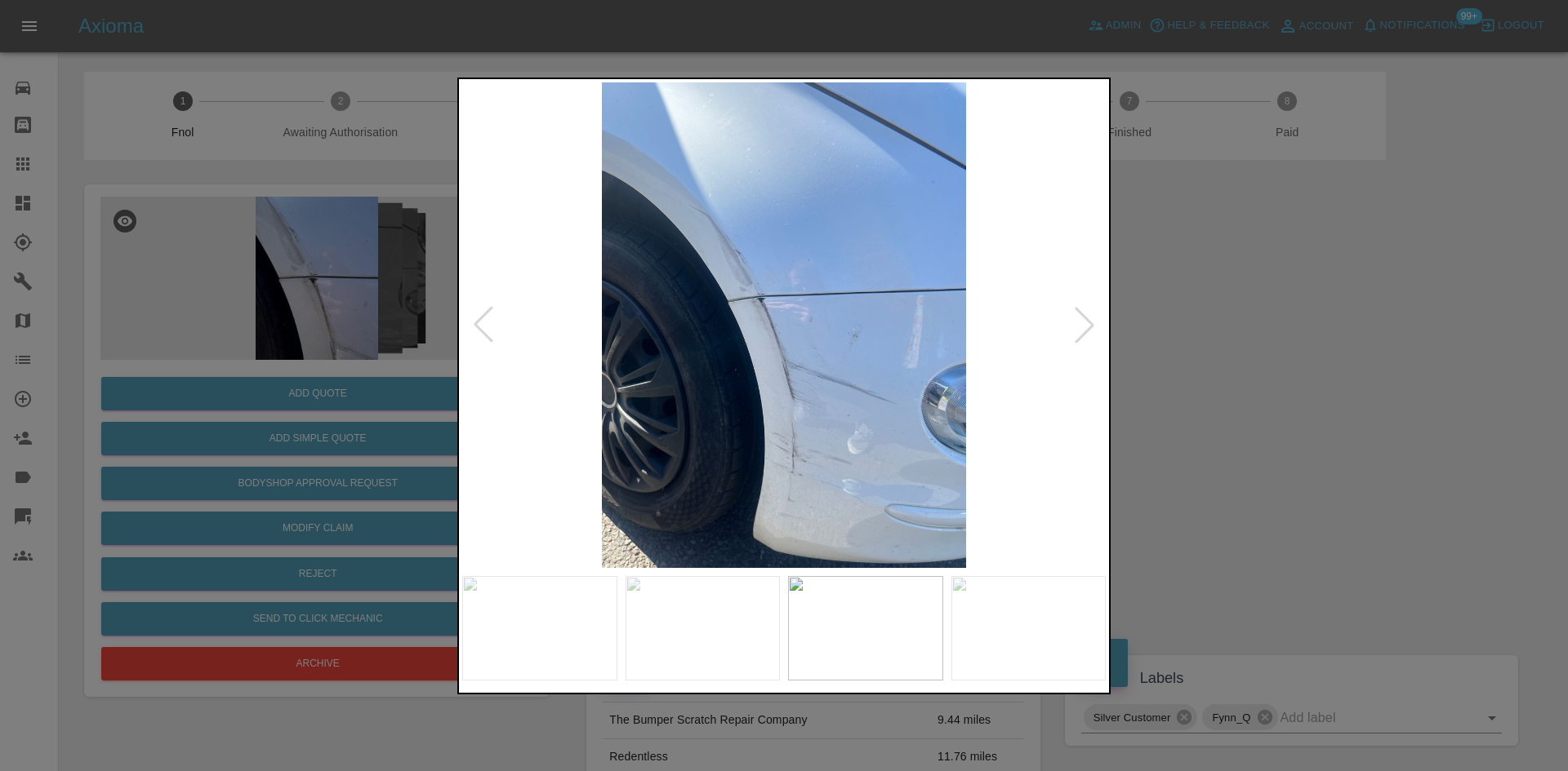
click at [753, 283] on img at bounding box center [784, 326] width 644 height 485
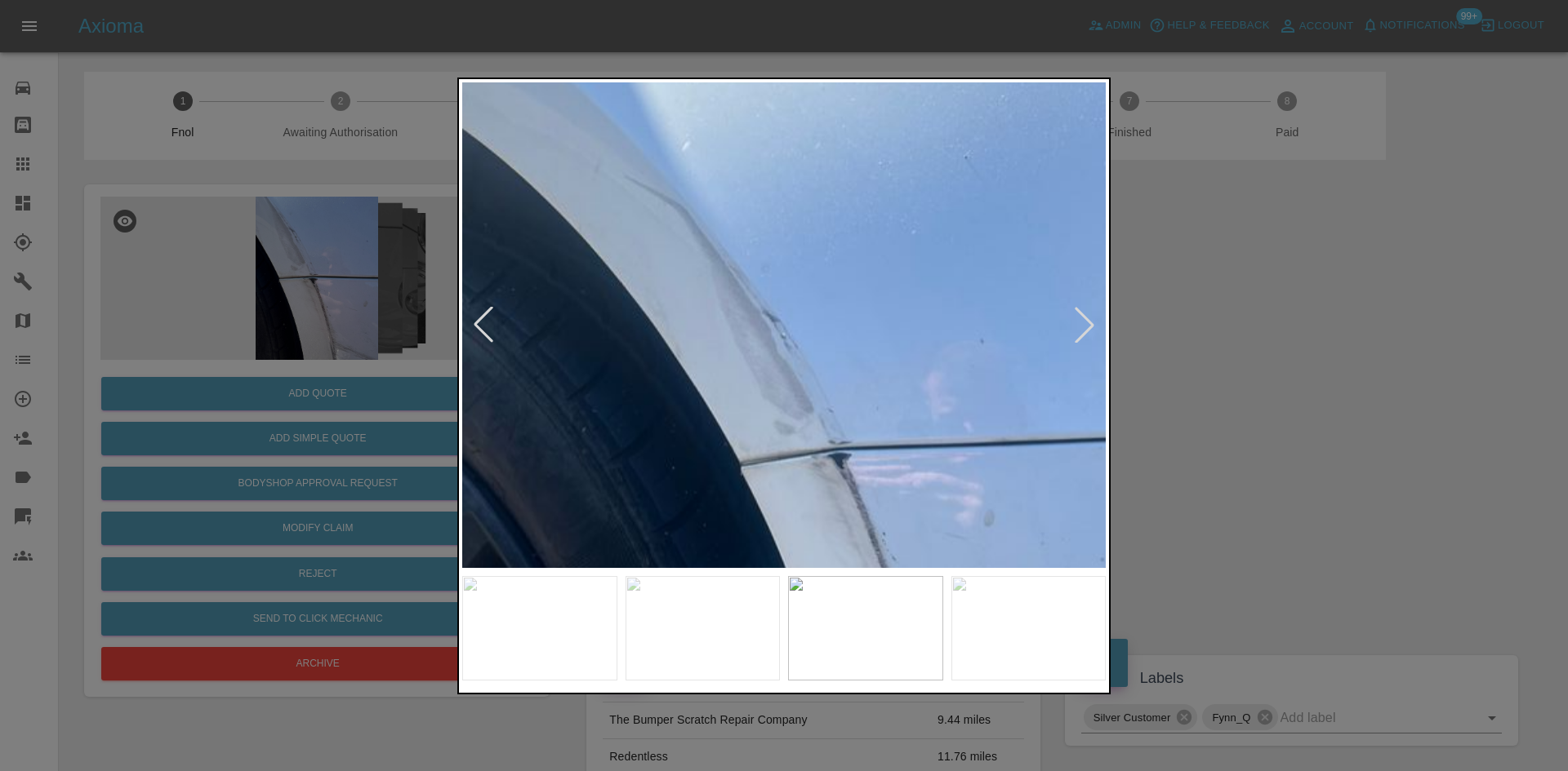
click at [796, 415] on img at bounding box center [908, 536] width 1931 height 1458
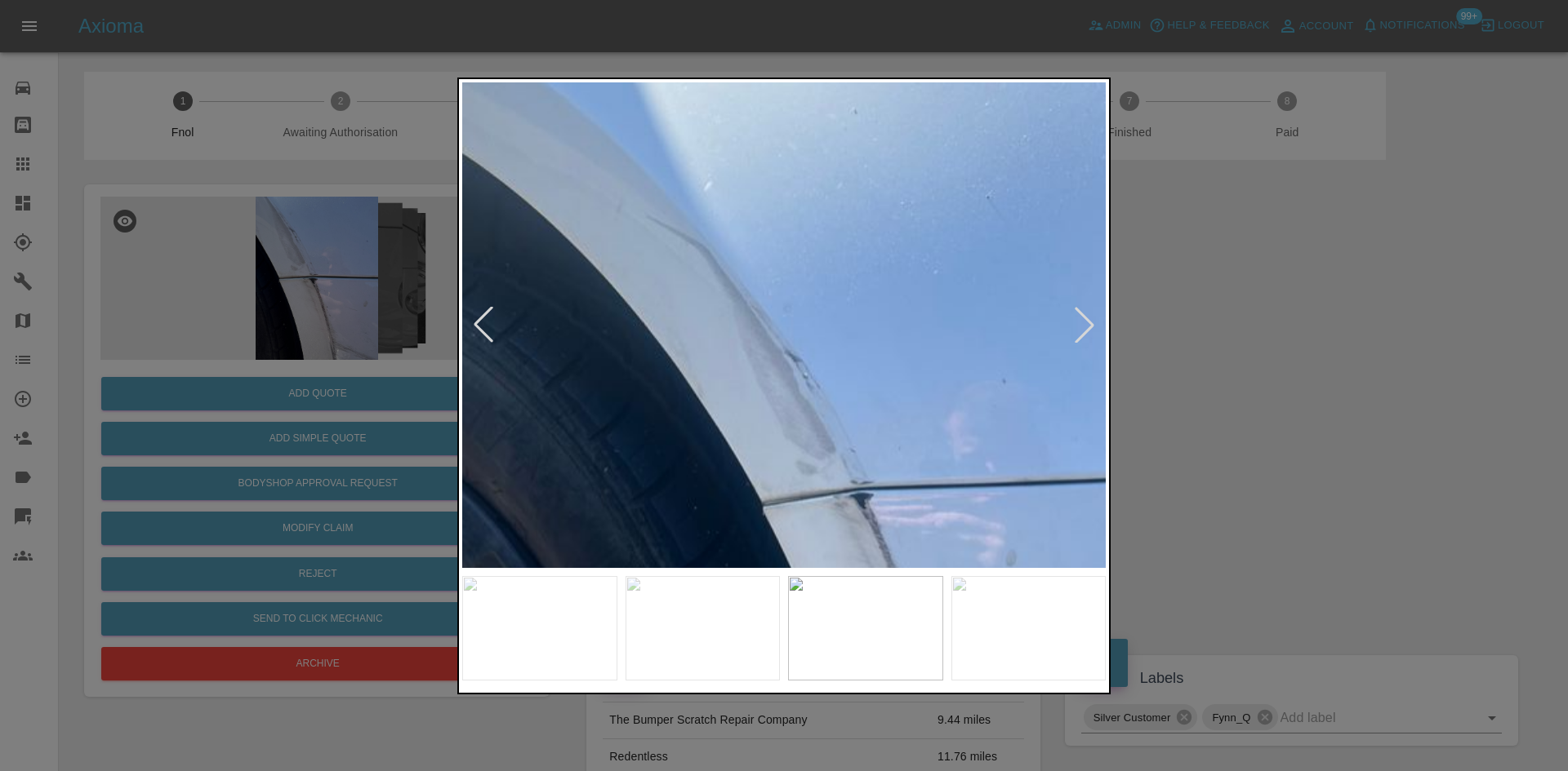
click at [363, 322] on div at bounding box center [784, 385] width 1568 height 771
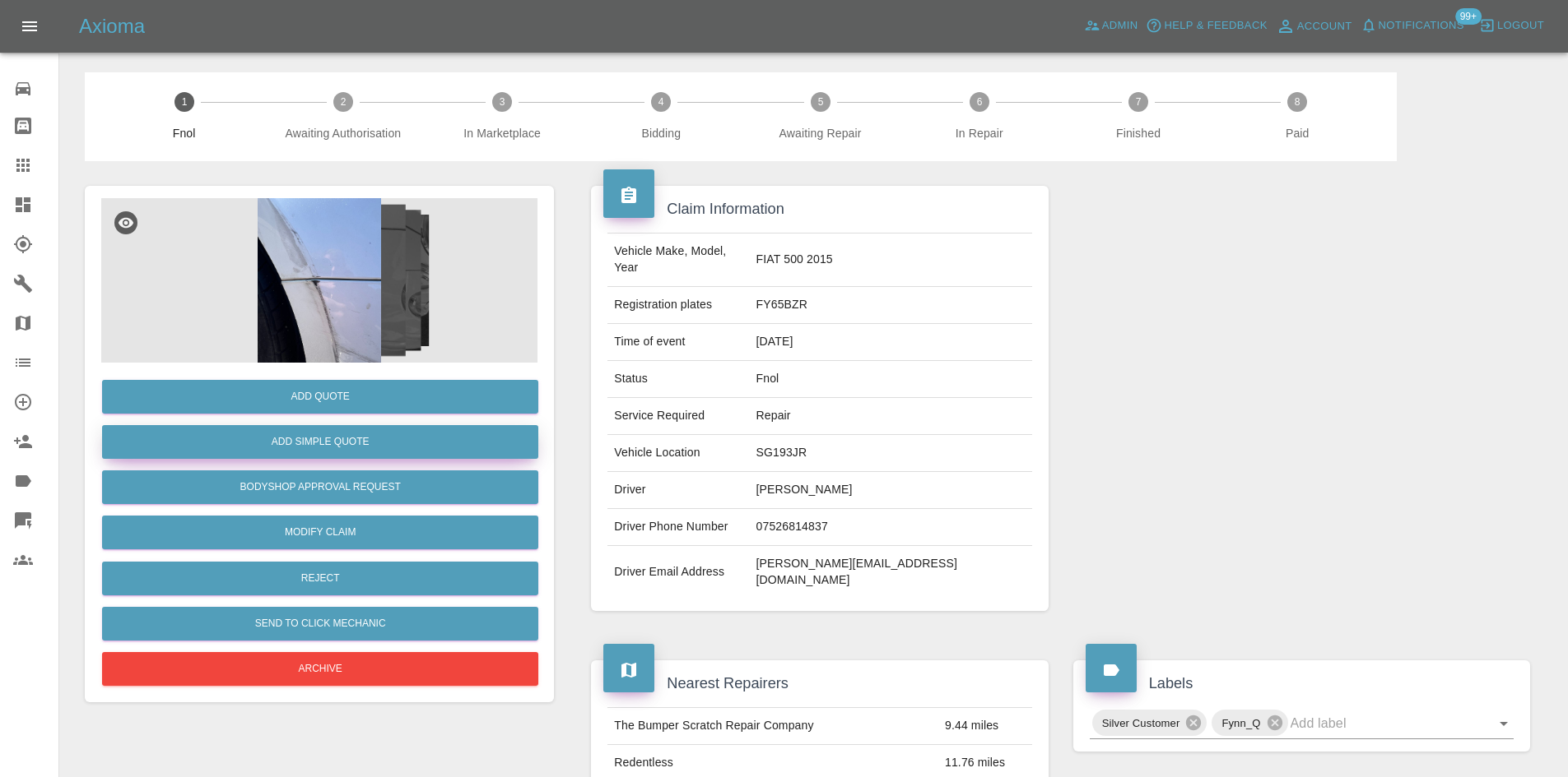
click at [324, 441] on button "Add Simple Quote" at bounding box center [320, 442] width 436 height 34
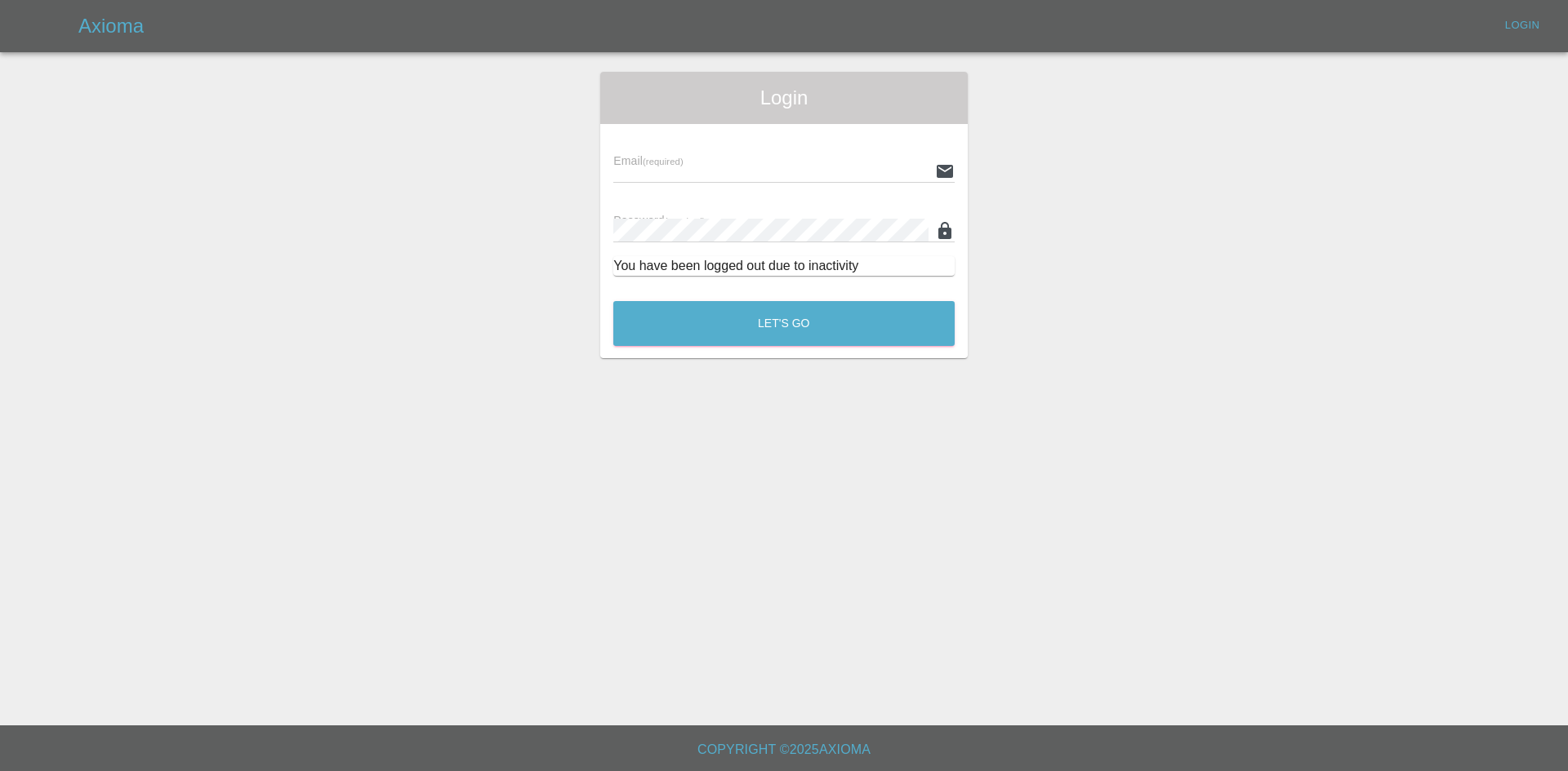
type input "ankur.mehta@axioma.co.uk"
drag, startPoint x: 738, startPoint y: 321, endPoint x: 230, endPoint y: 117, distance: 547.4
click at [737, 320] on button "Let's Go" at bounding box center [784, 324] width 342 height 45
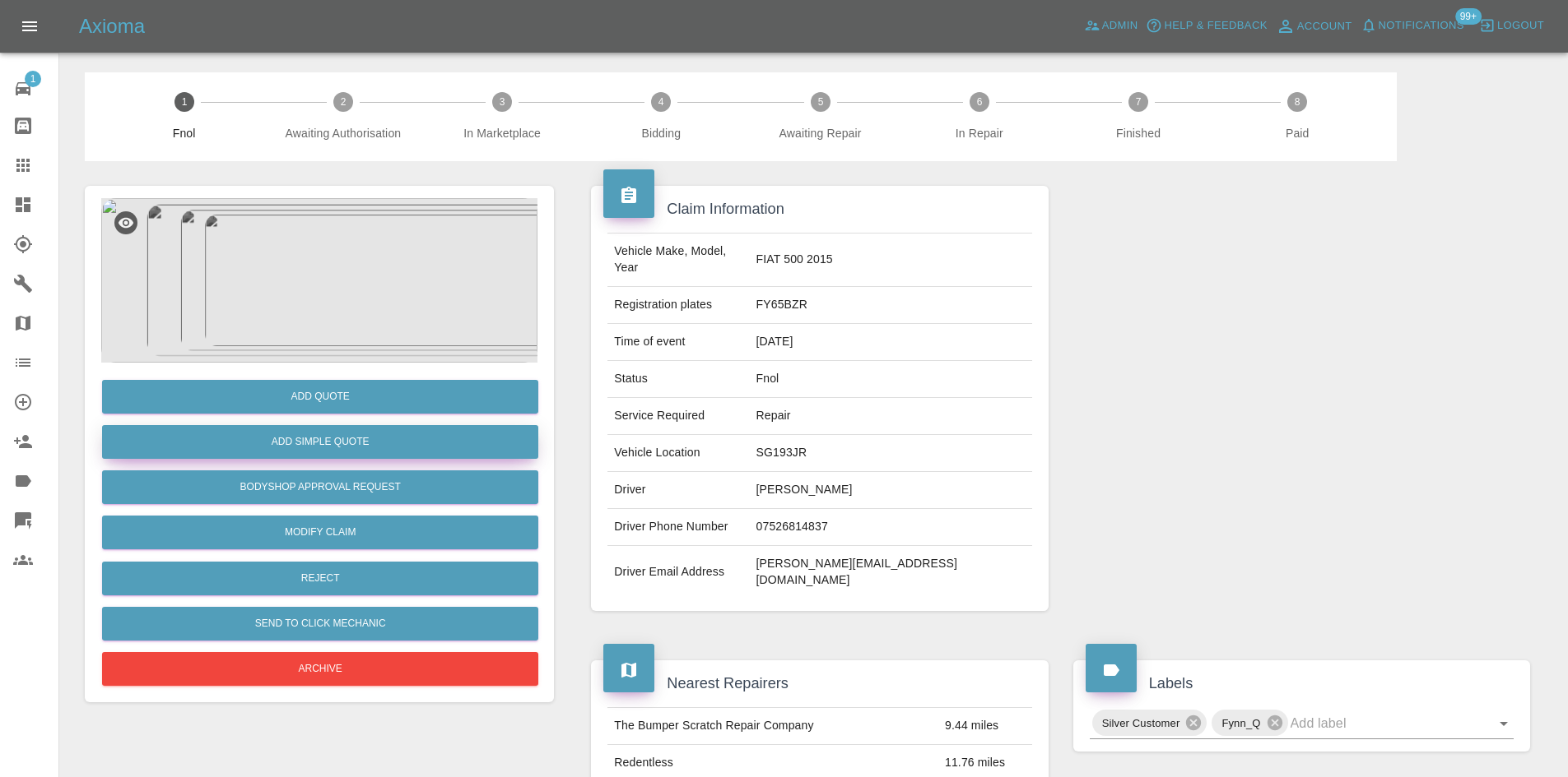
click at [347, 444] on button "Add Simple Quote" at bounding box center [320, 442] width 436 height 34
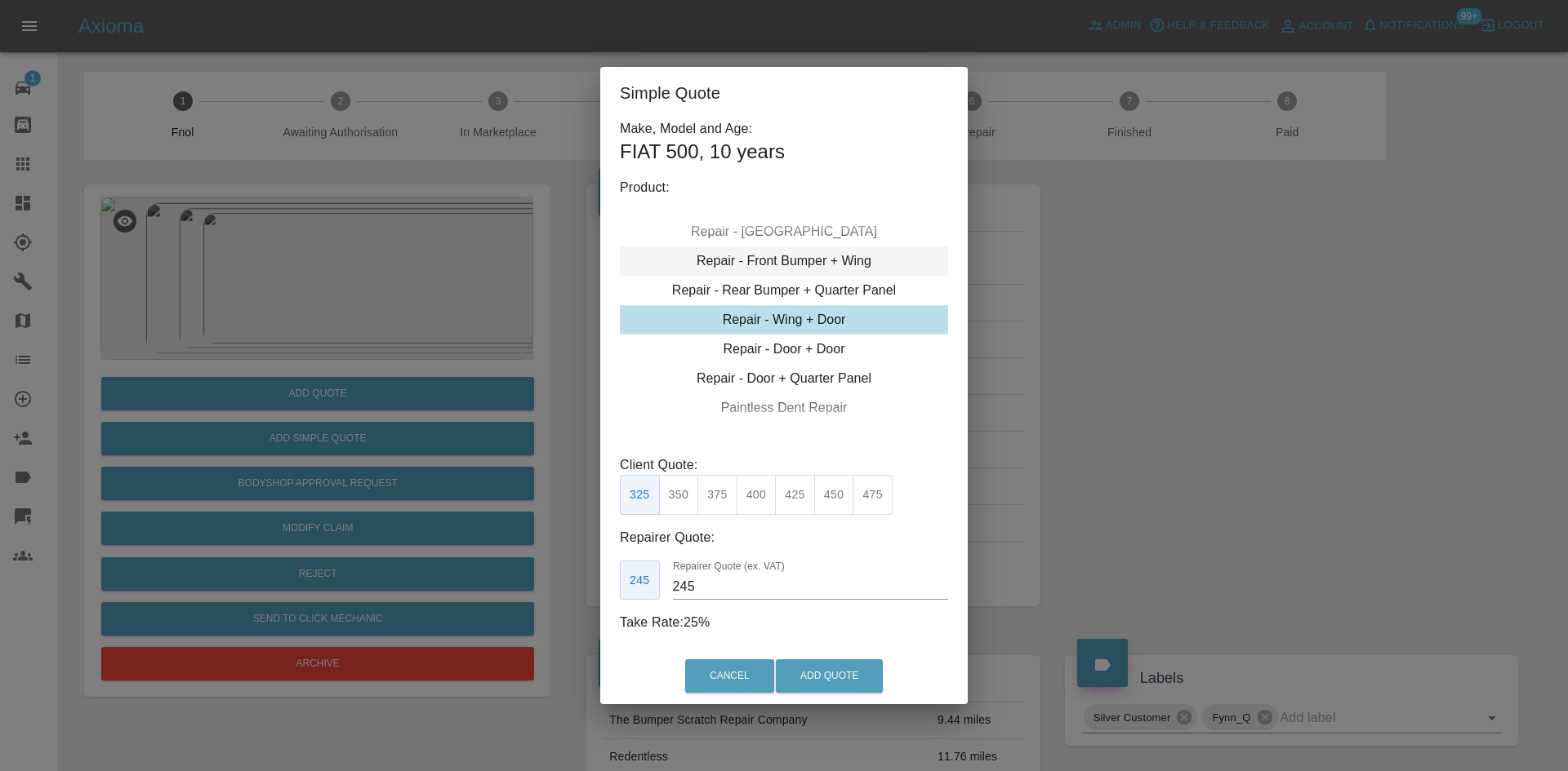
click at [777, 257] on div "Repair - Front Bumper + Wing" at bounding box center [784, 261] width 328 height 30
click at [713, 505] on button "350" at bounding box center [717, 495] width 40 height 40
type input "210"
click at [831, 672] on button "Add Quote" at bounding box center [829, 676] width 107 height 33
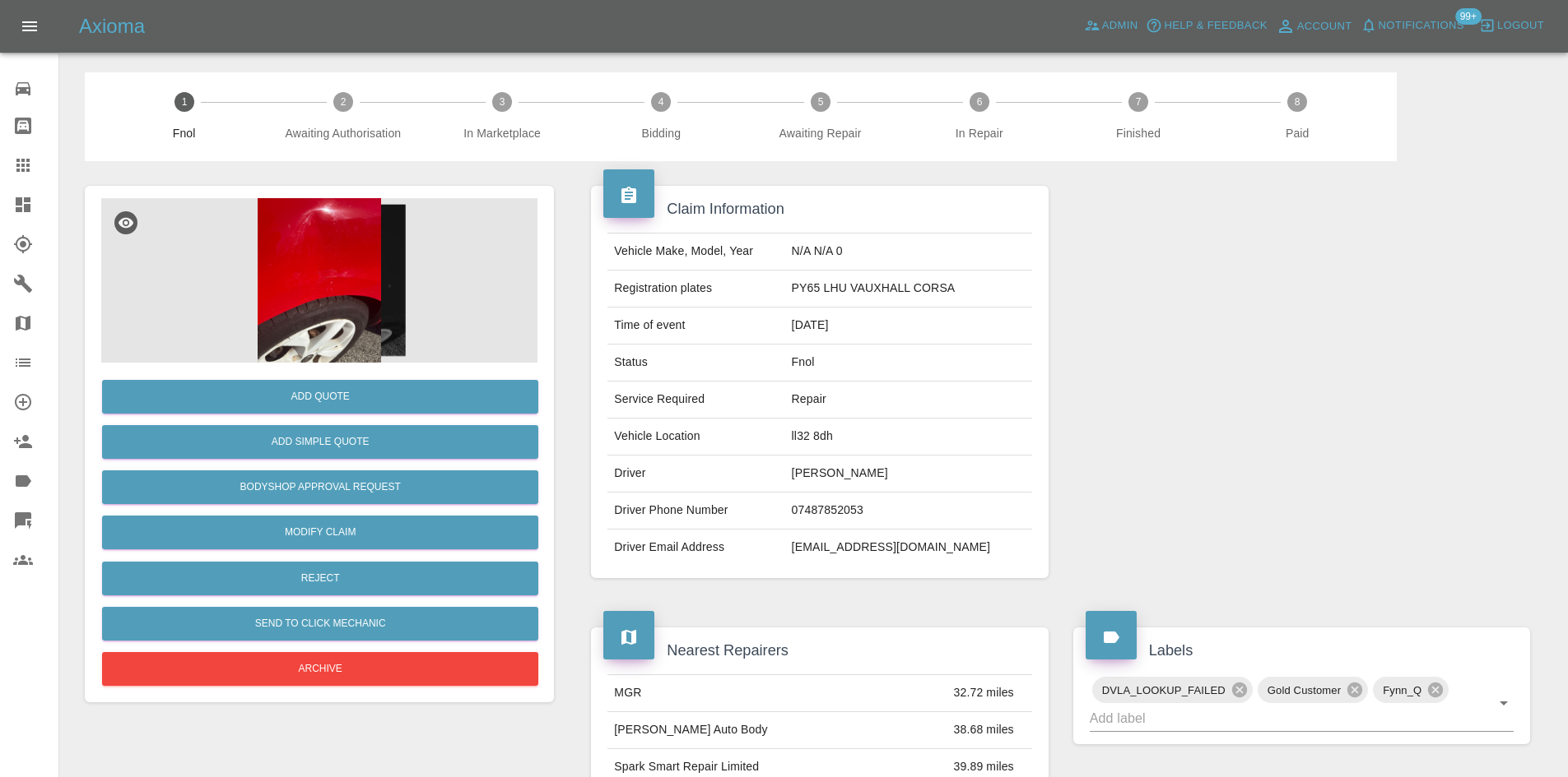
click at [358, 258] on img at bounding box center [319, 281] width 436 height 165
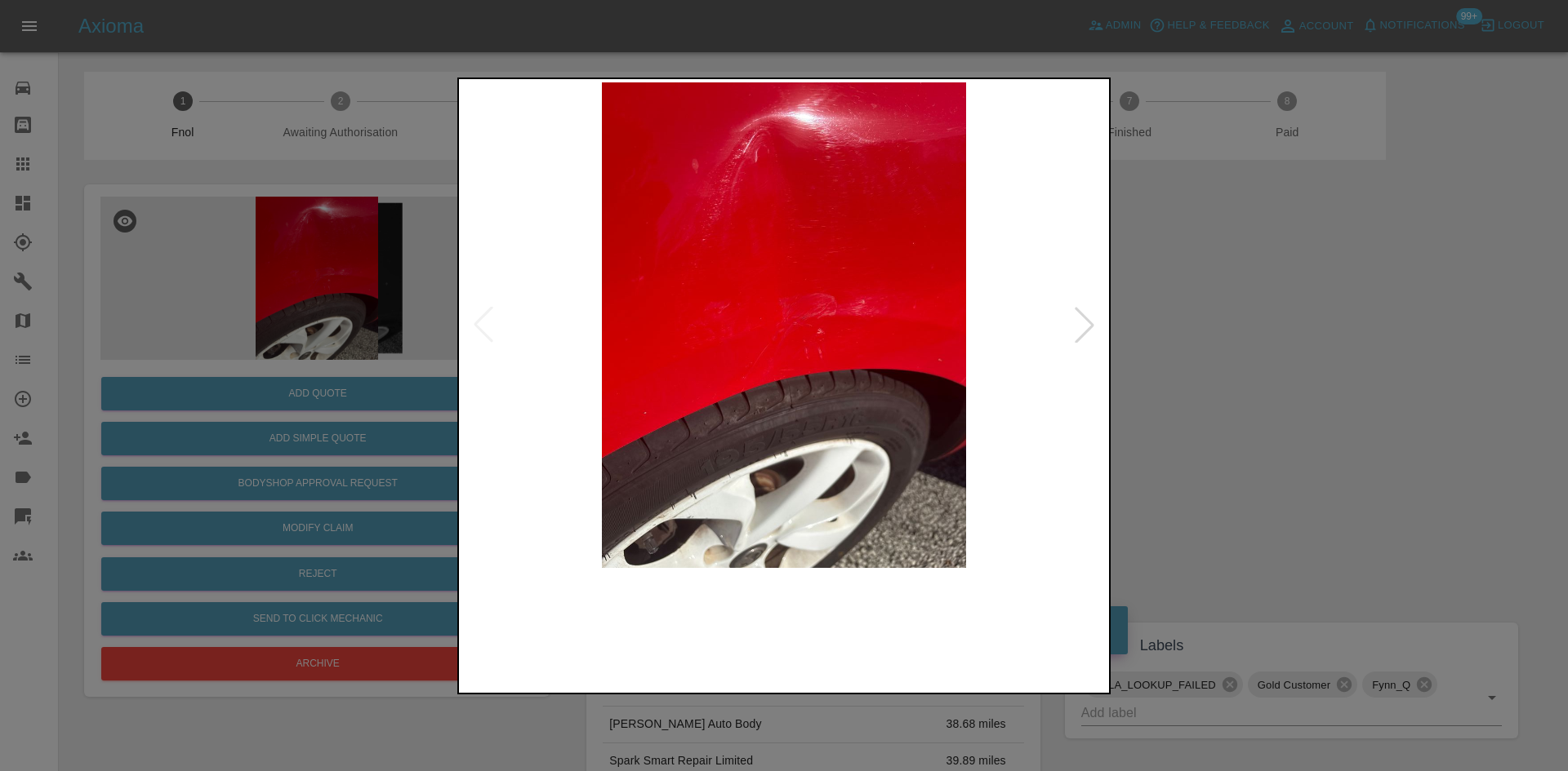
click at [641, 326] on img at bounding box center [784, 326] width 644 height 485
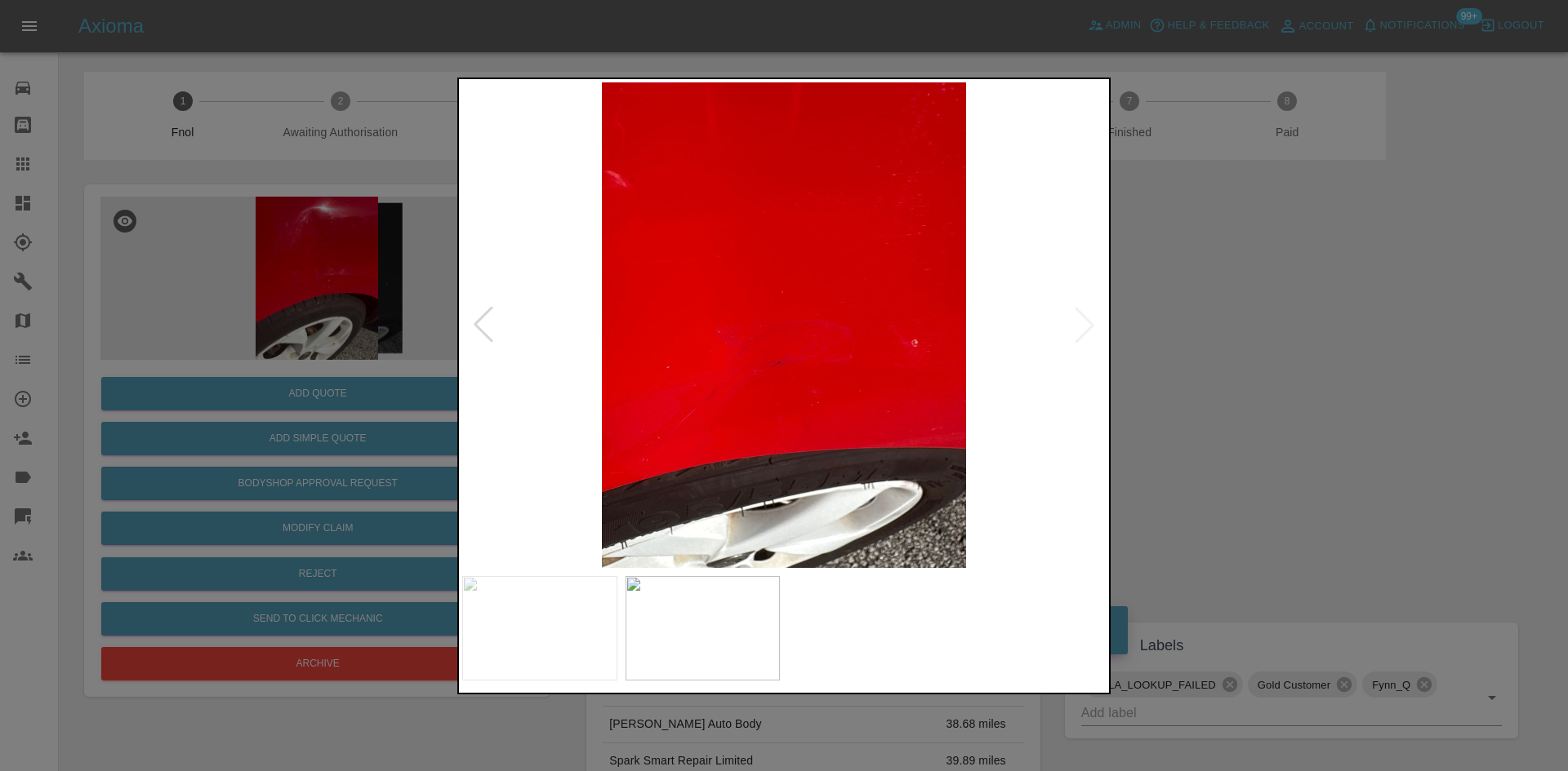
click at [627, 351] on img at bounding box center [784, 326] width 644 height 485
click at [726, 407] on img at bounding box center [784, 326] width 644 height 485
click at [719, 428] on img at bounding box center [784, 326] width 644 height 485
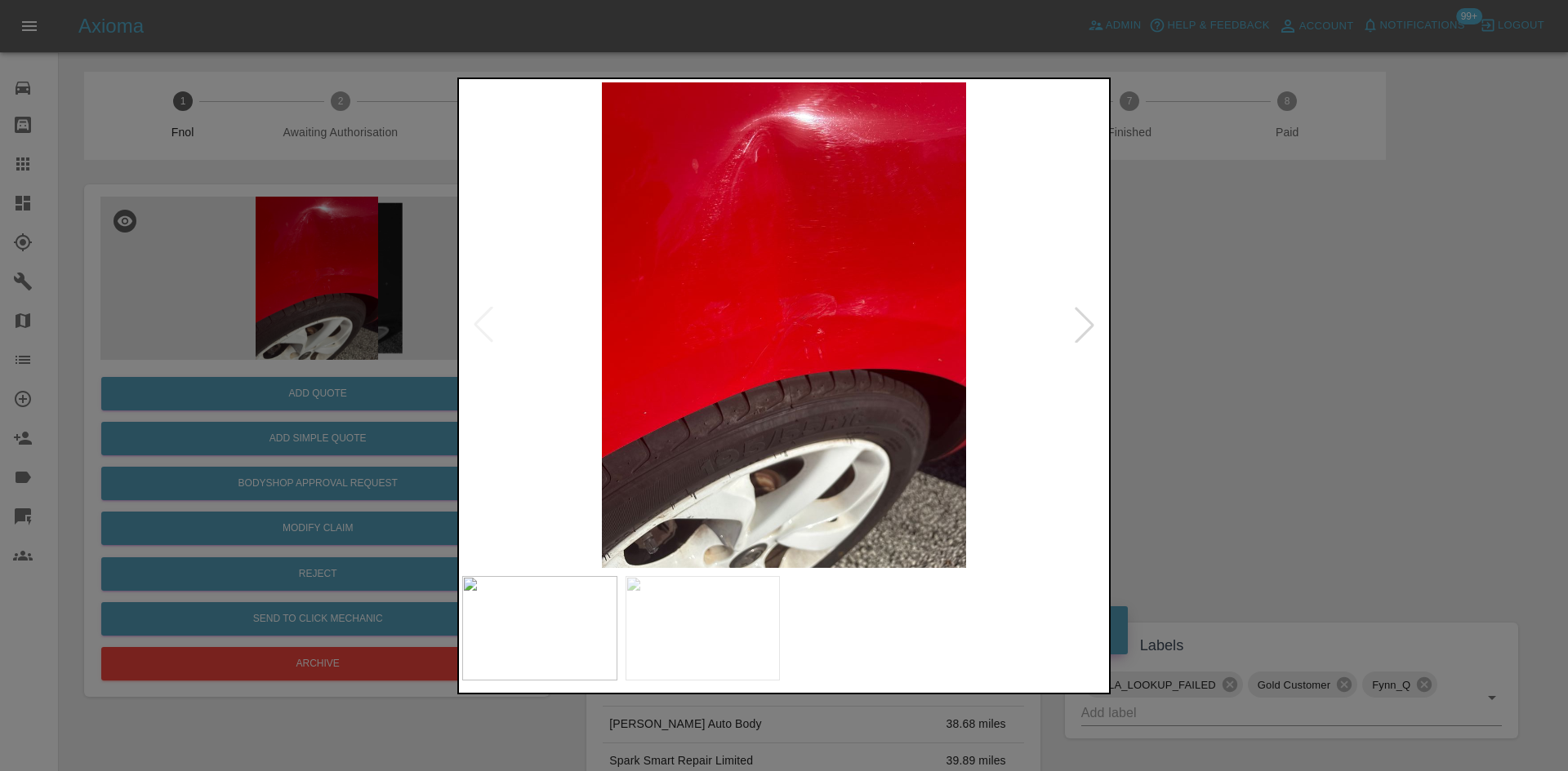
click at [779, 434] on img at bounding box center [784, 326] width 644 height 485
drag, startPoint x: 277, startPoint y: 309, endPoint x: 366, endPoint y: 327, distance: 90.8
click at [277, 308] on div at bounding box center [784, 385] width 1568 height 771
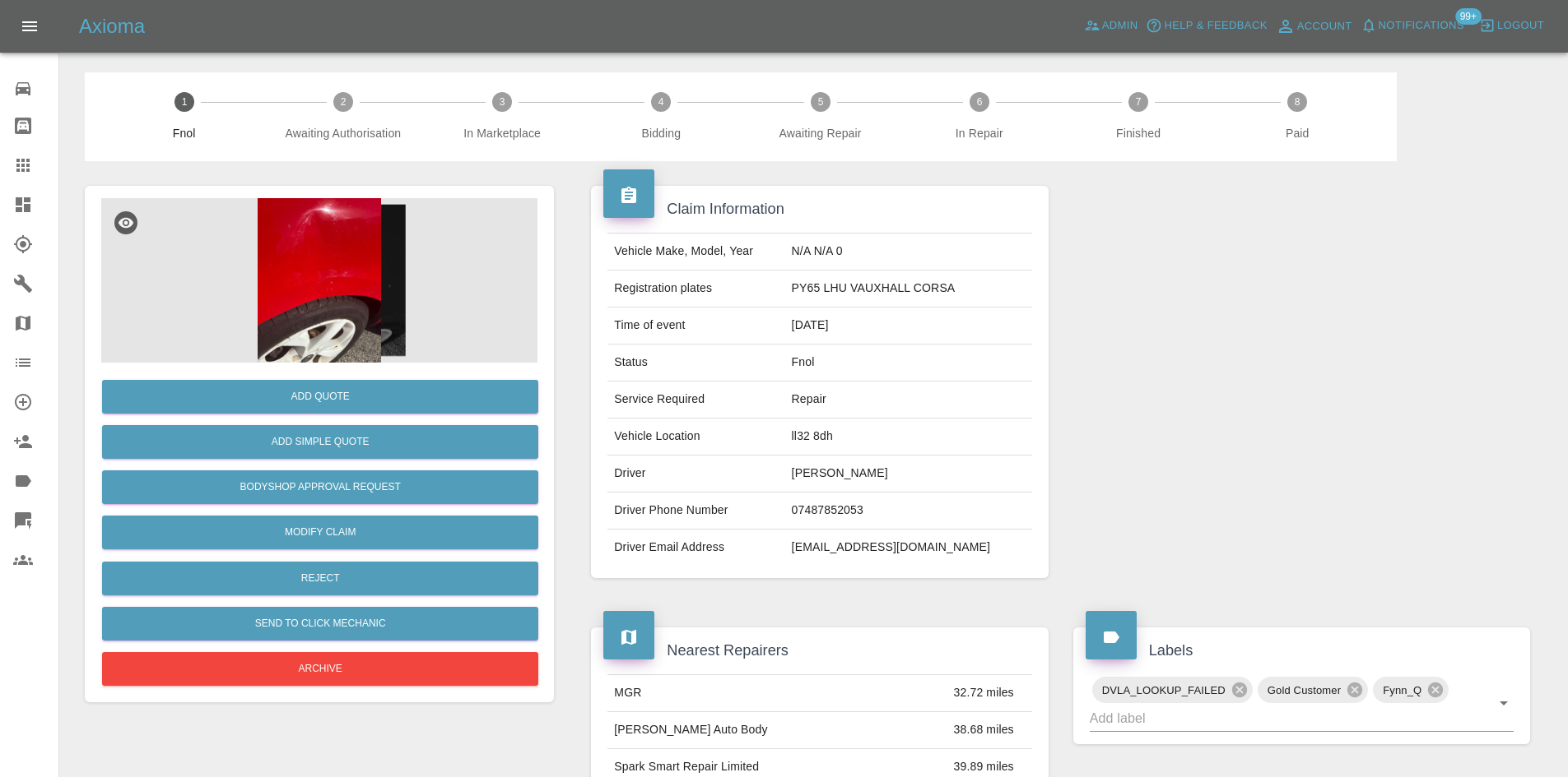
click at [356, 248] on img at bounding box center [319, 281] width 436 height 165
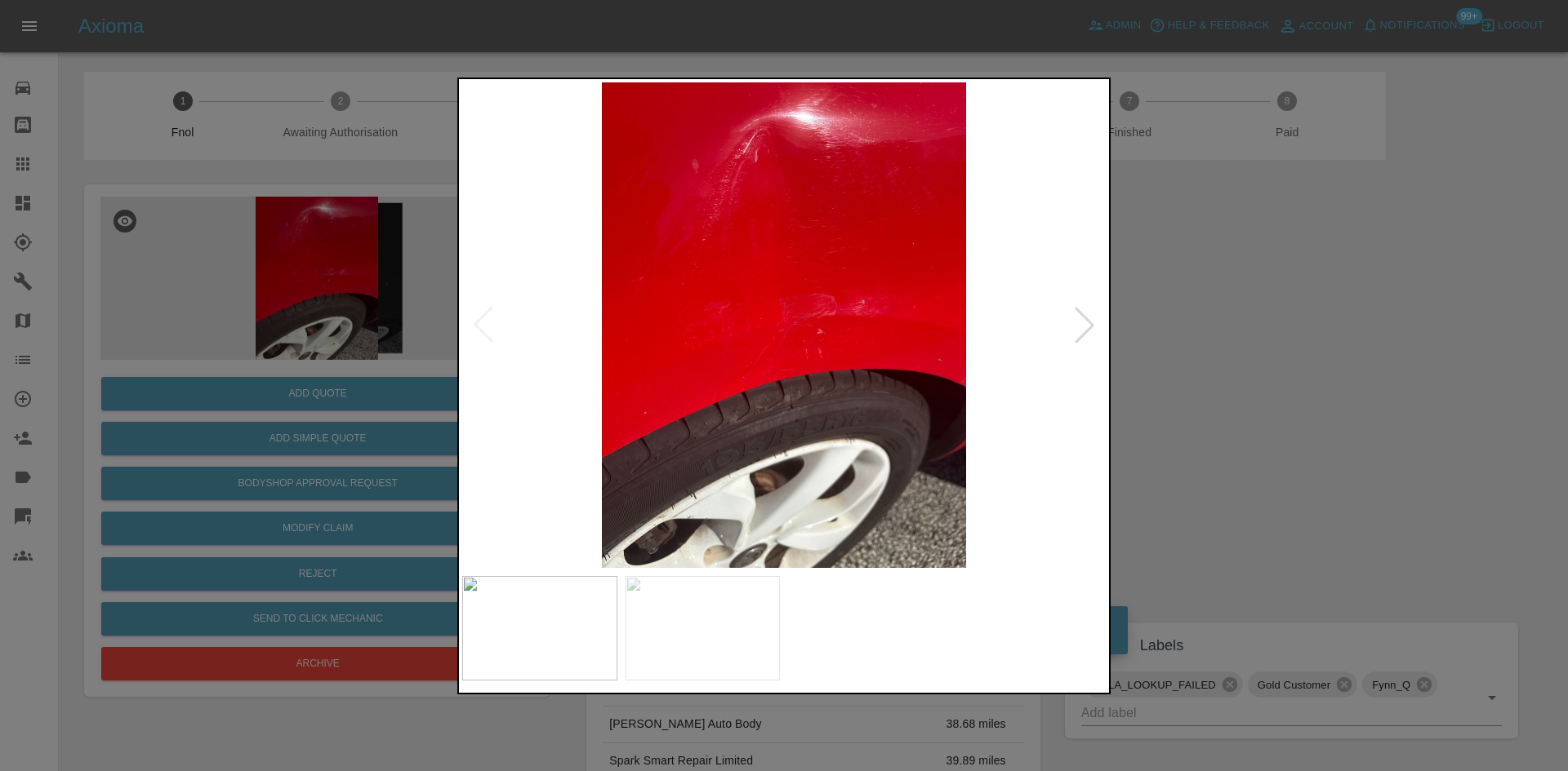
click at [643, 400] on img at bounding box center [784, 326] width 644 height 485
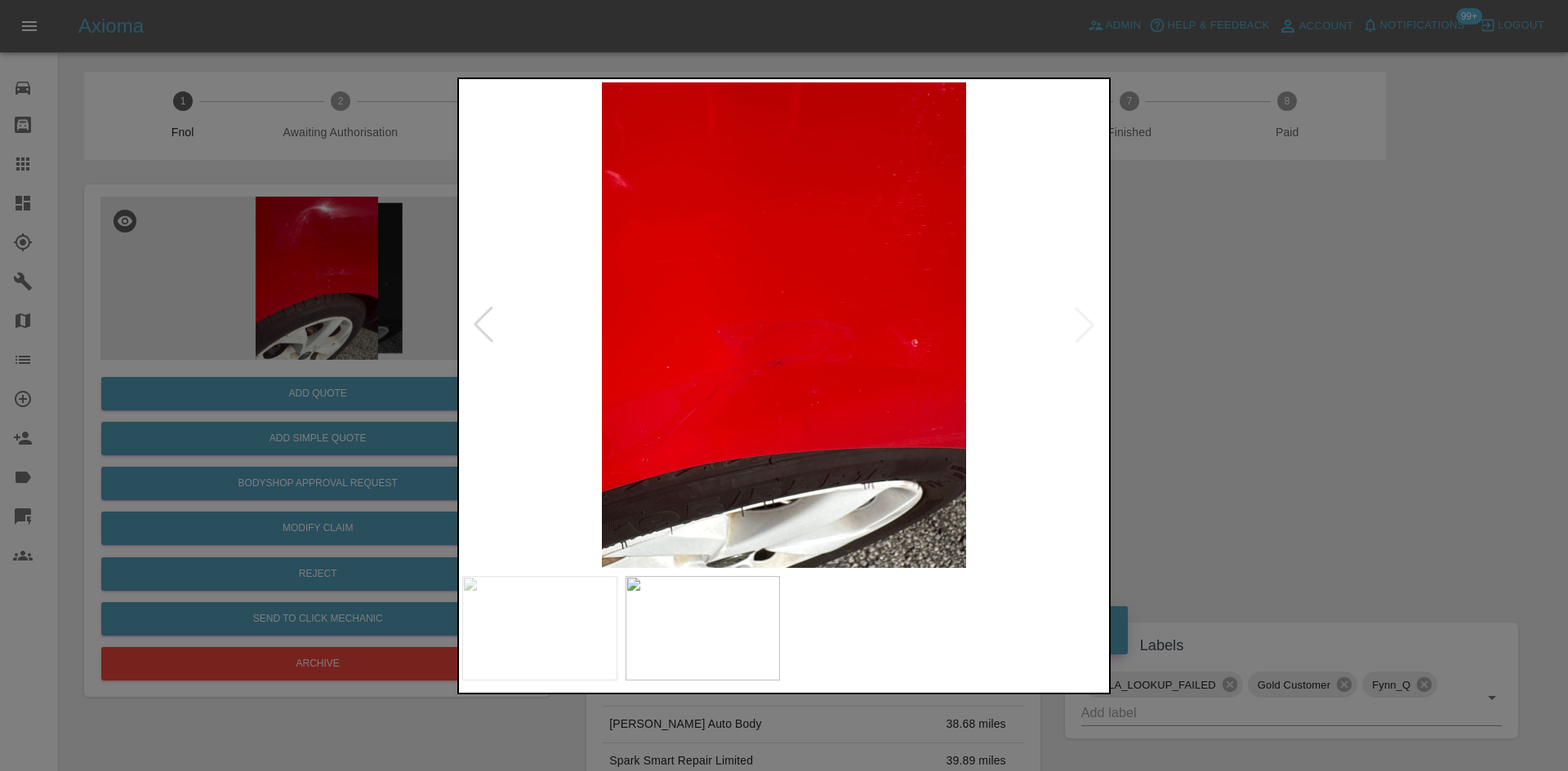
click at [883, 437] on img at bounding box center [784, 326] width 644 height 485
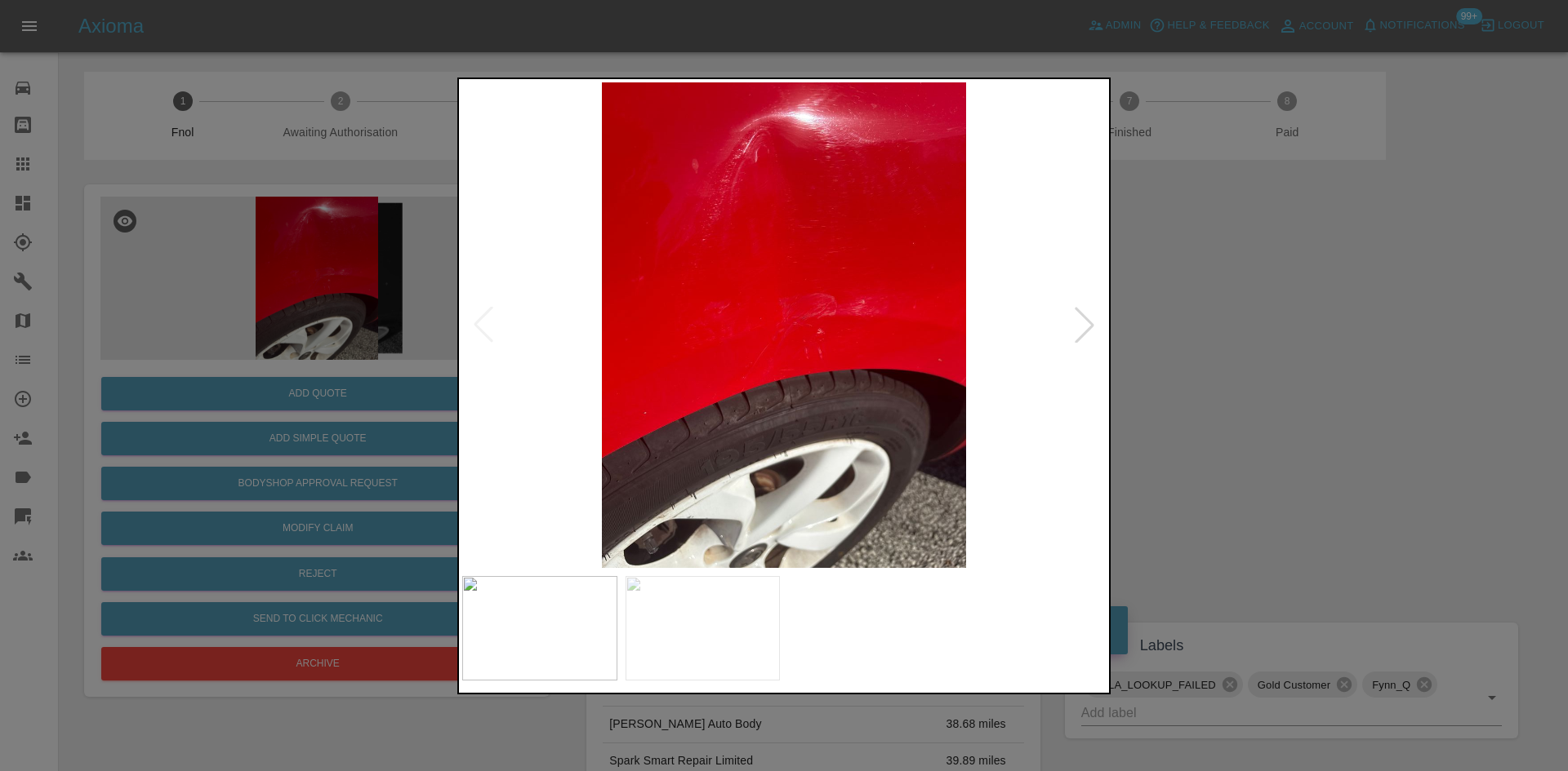
click at [312, 317] on div at bounding box center [784, 385] width 1568 height 771
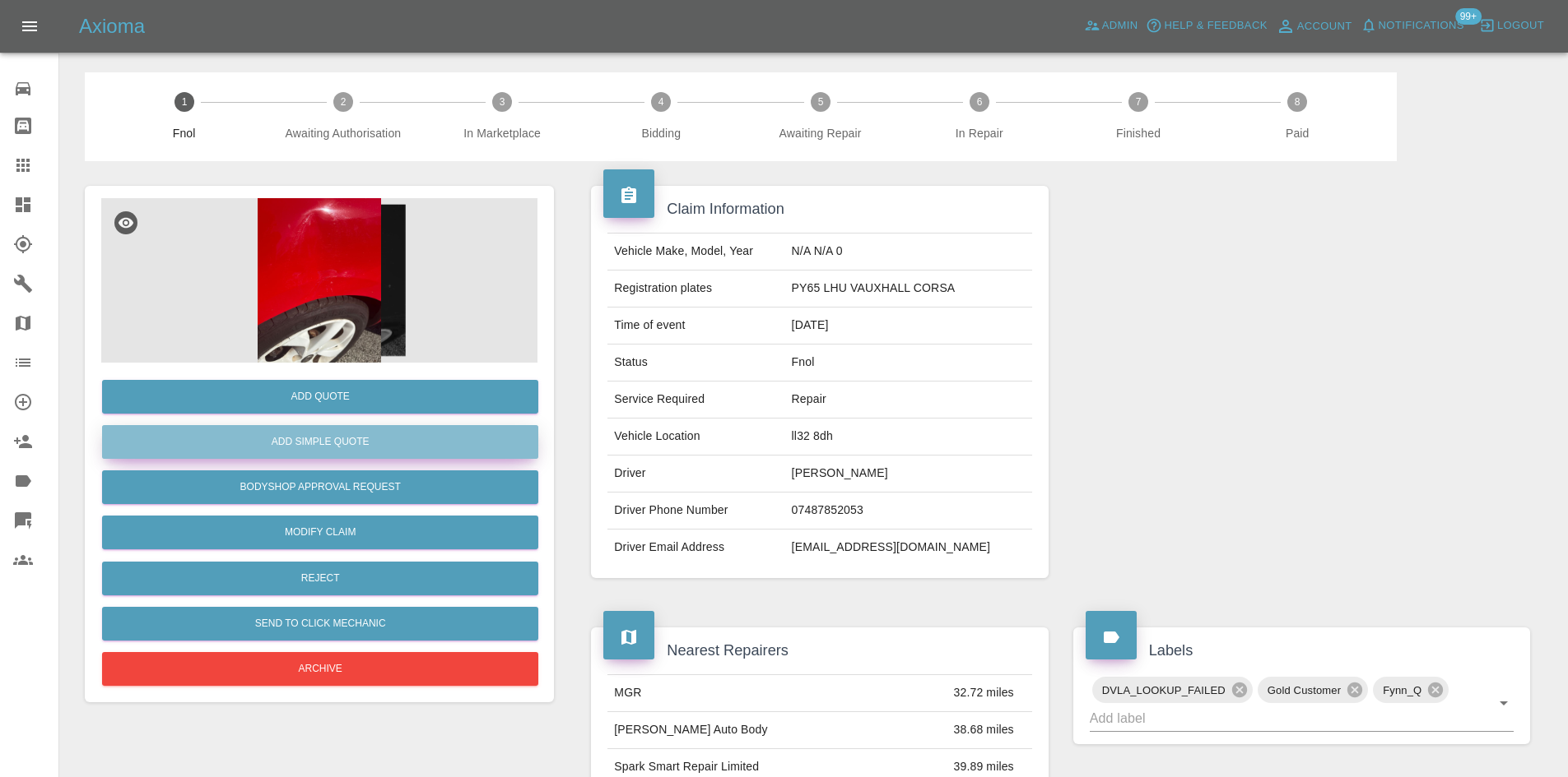
click at [317, 444] on button "Add Simple Quote" at bounding box center [320, 442] width 436 height 34
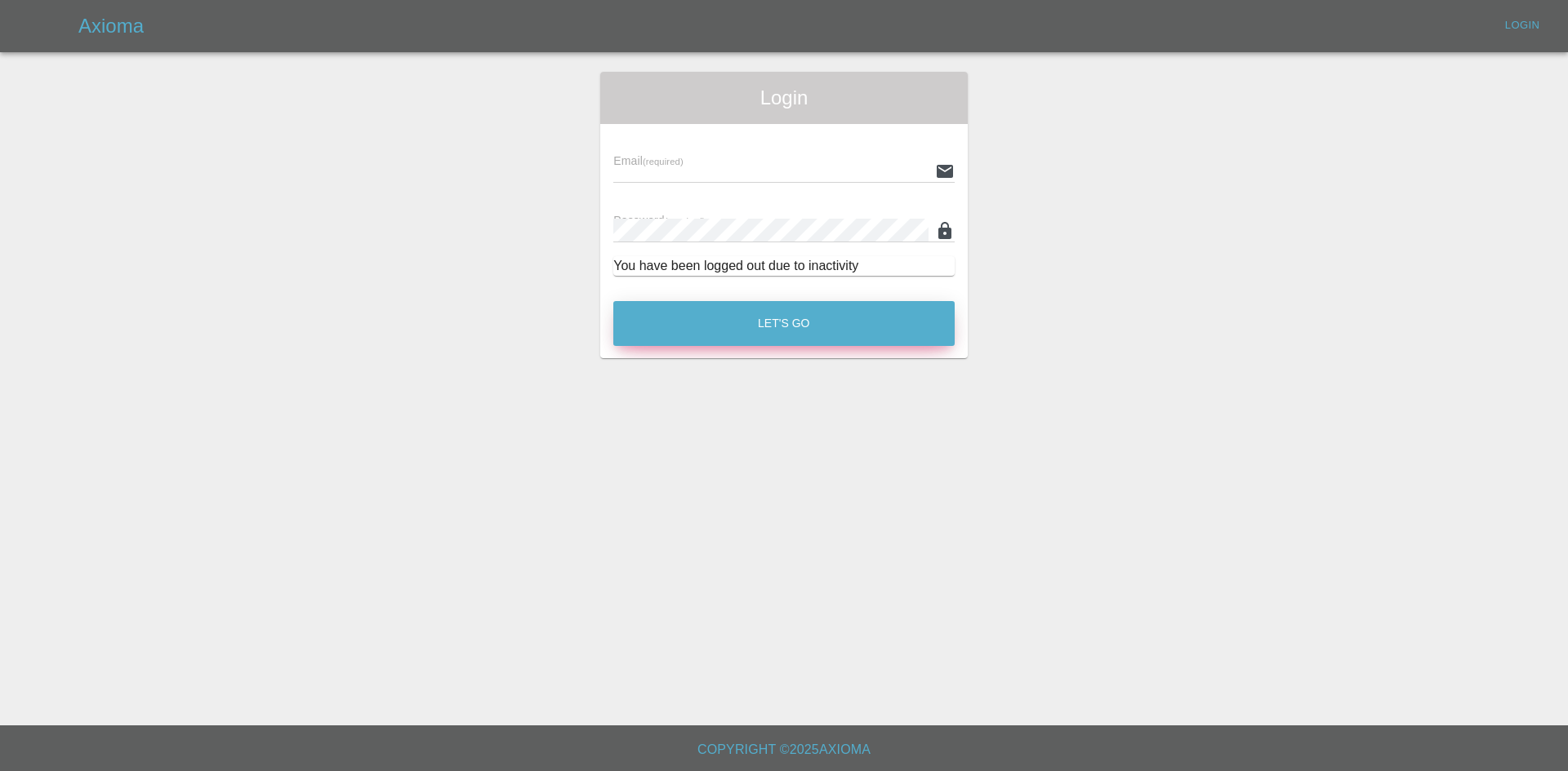
type input "[EMAIL_ADDRESS][DOMAIN_NAME]"
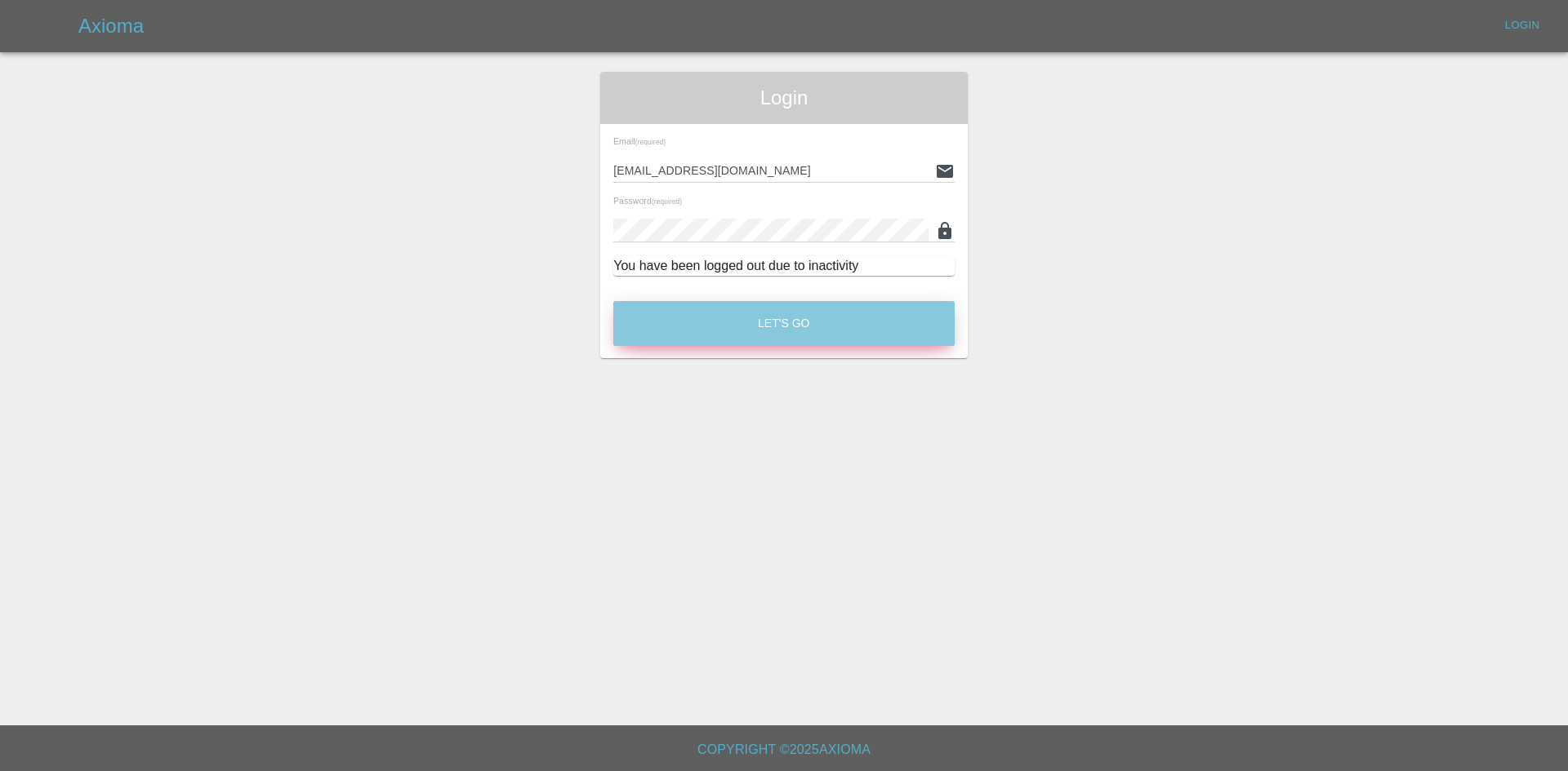
click at [741, 327] on button "Let's Go" at bounding box center [784, 324] width 342 height 45
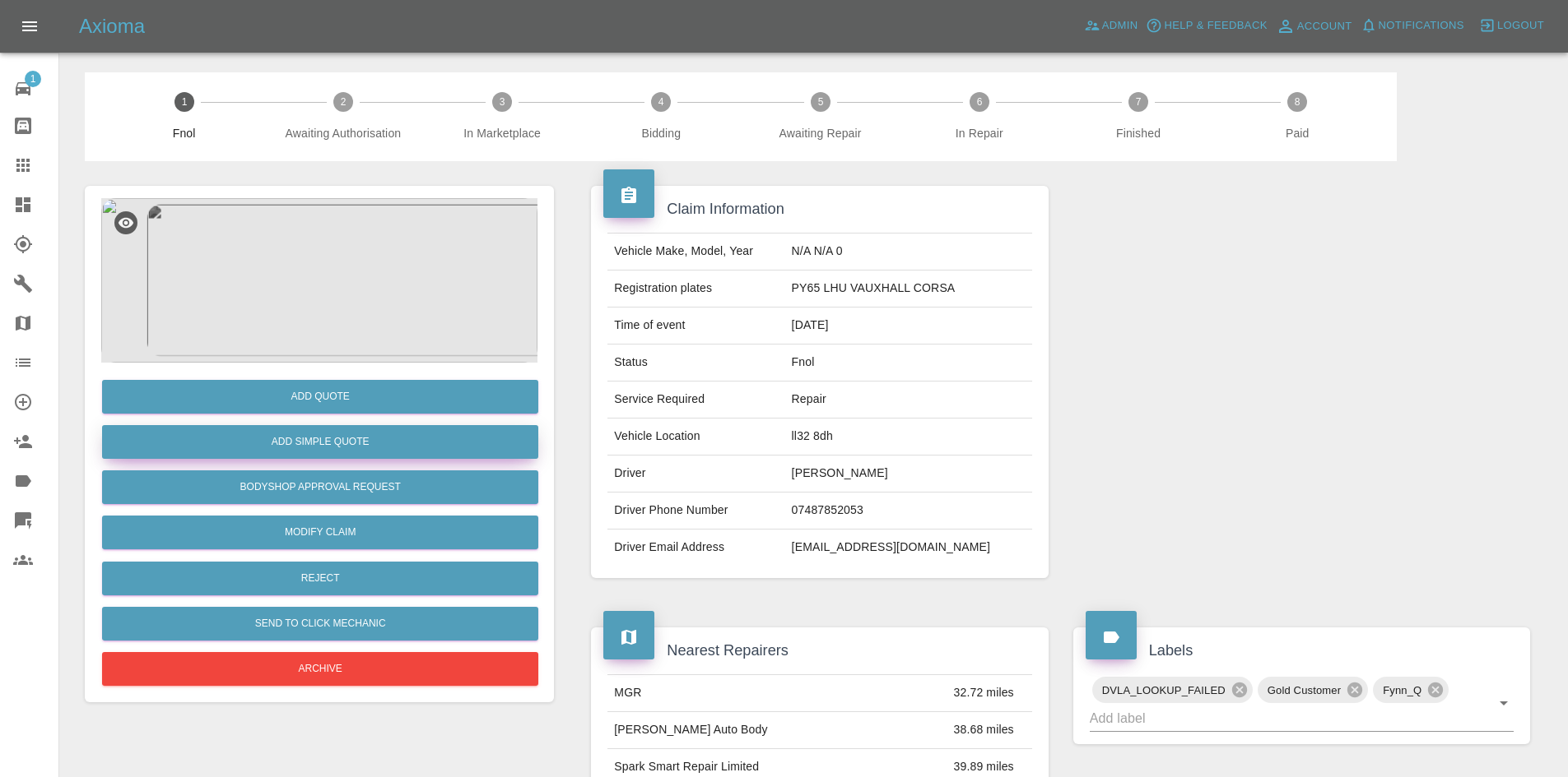
click at [355, 434] on button "Add Simple Quote" at bounding box center [320, 442] width 436 height 34
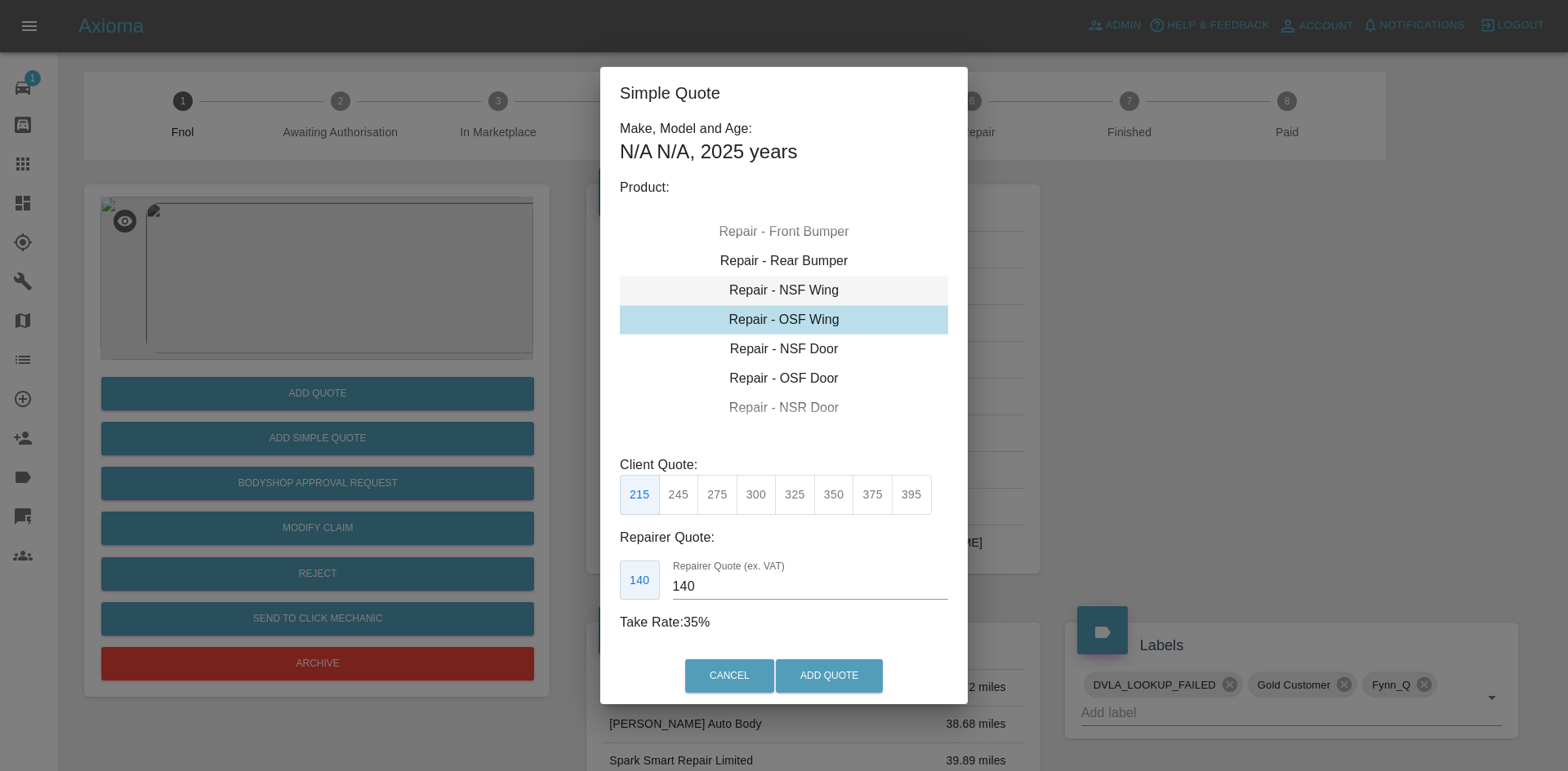
click at [770, 297] on div "Repair - NSF Wing" at bounding box center [784, 291] width 328 height 30
click at [790, 501] on button "325" at bounding box center [795, 495] width 40 height 40
drag, startPoint x: 722, startPoint y: 587, endPoint x: 339, endPoint y: 589, distance: 383.0
click at [411, 592] on div "Simple Quote Make, Model and Age: N/A N/A , 2025 years Product: Repair - Front …" at bounding box center [784, 385] width 1568 height 771
type input "195"
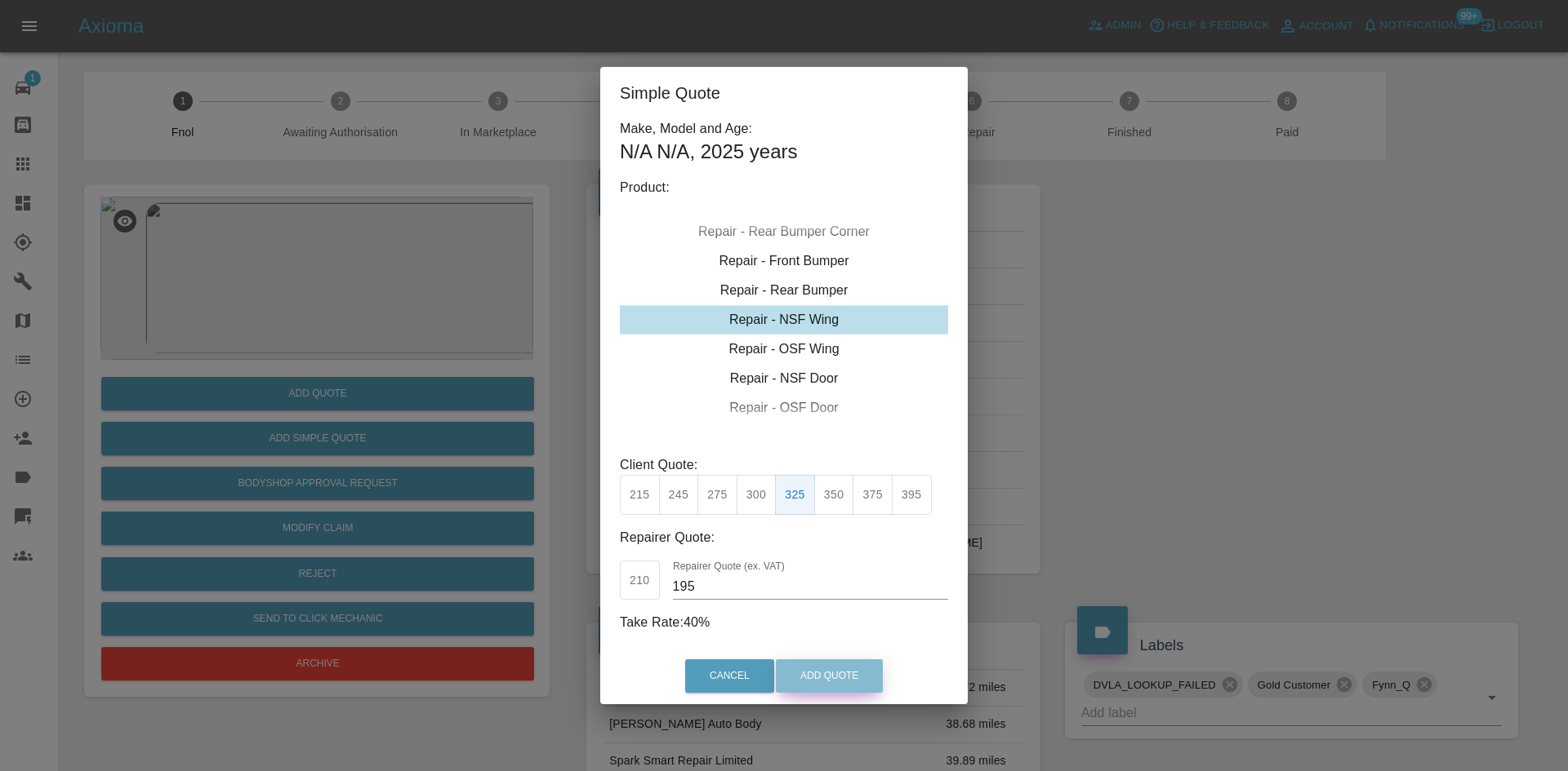
click at [832, 677] on button "Add Quote" at bounding box center [829, 676] width 107 height 33
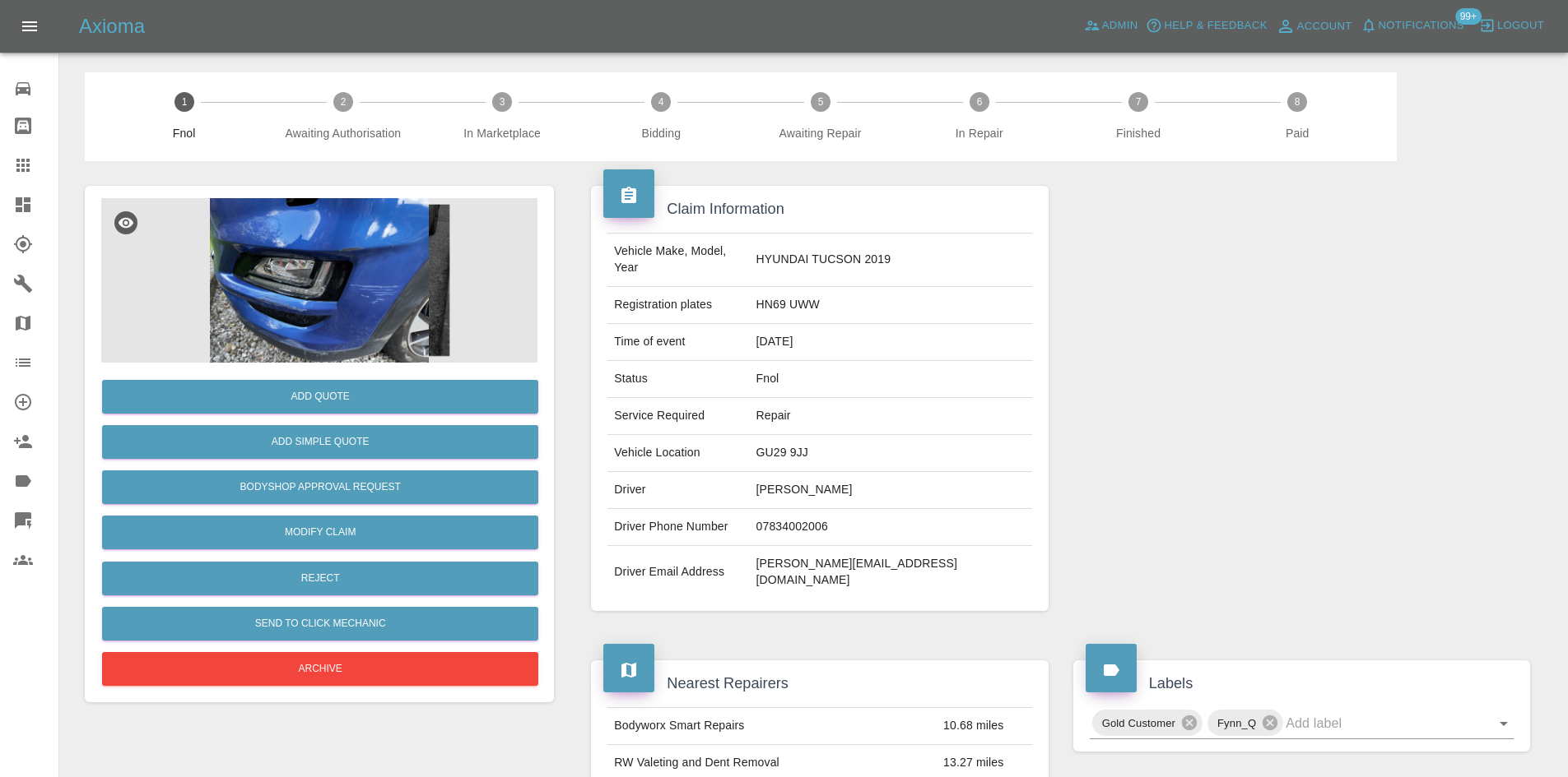
click at [409, 255] on img at bounding box center [319, 281] width 436 height 165
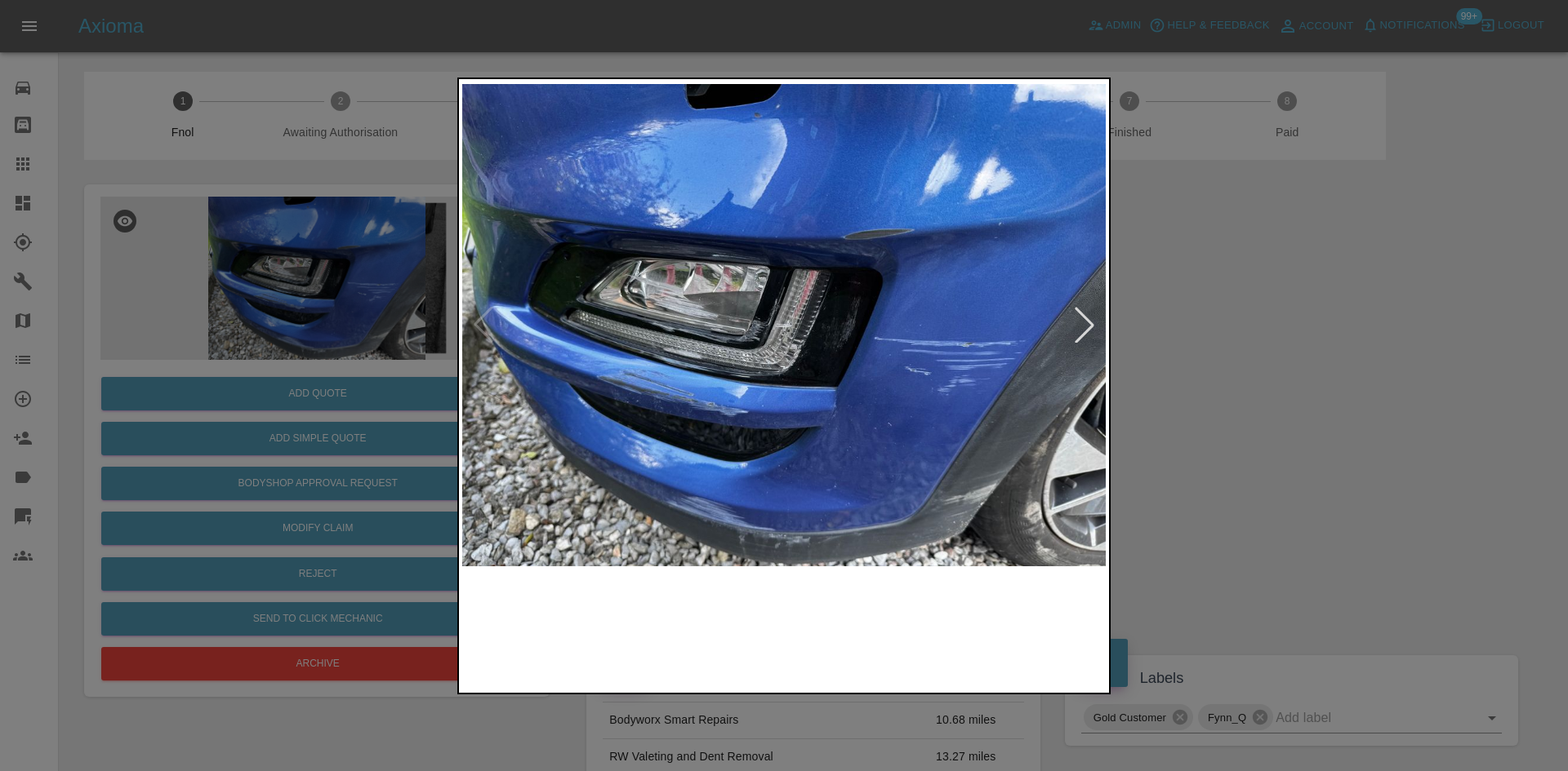
click at [710, 392] on img at bounding box center [784, 326] width 644 height 485
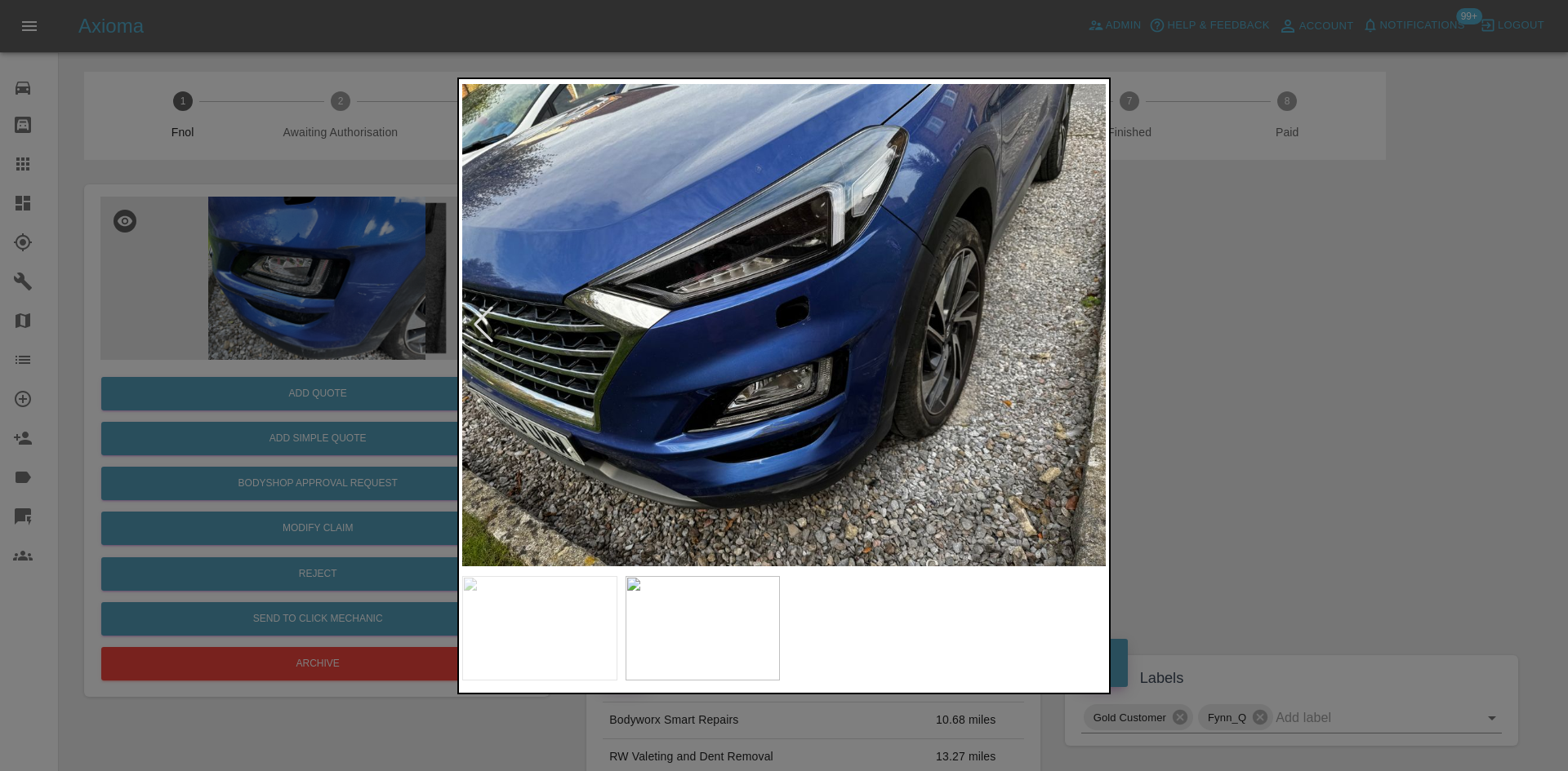
click at [623, 375] on img at bounding box center [784, 326] width 644 height 485
click at [803, 305] on img at bounding box center [784, 326] width 644 height 485
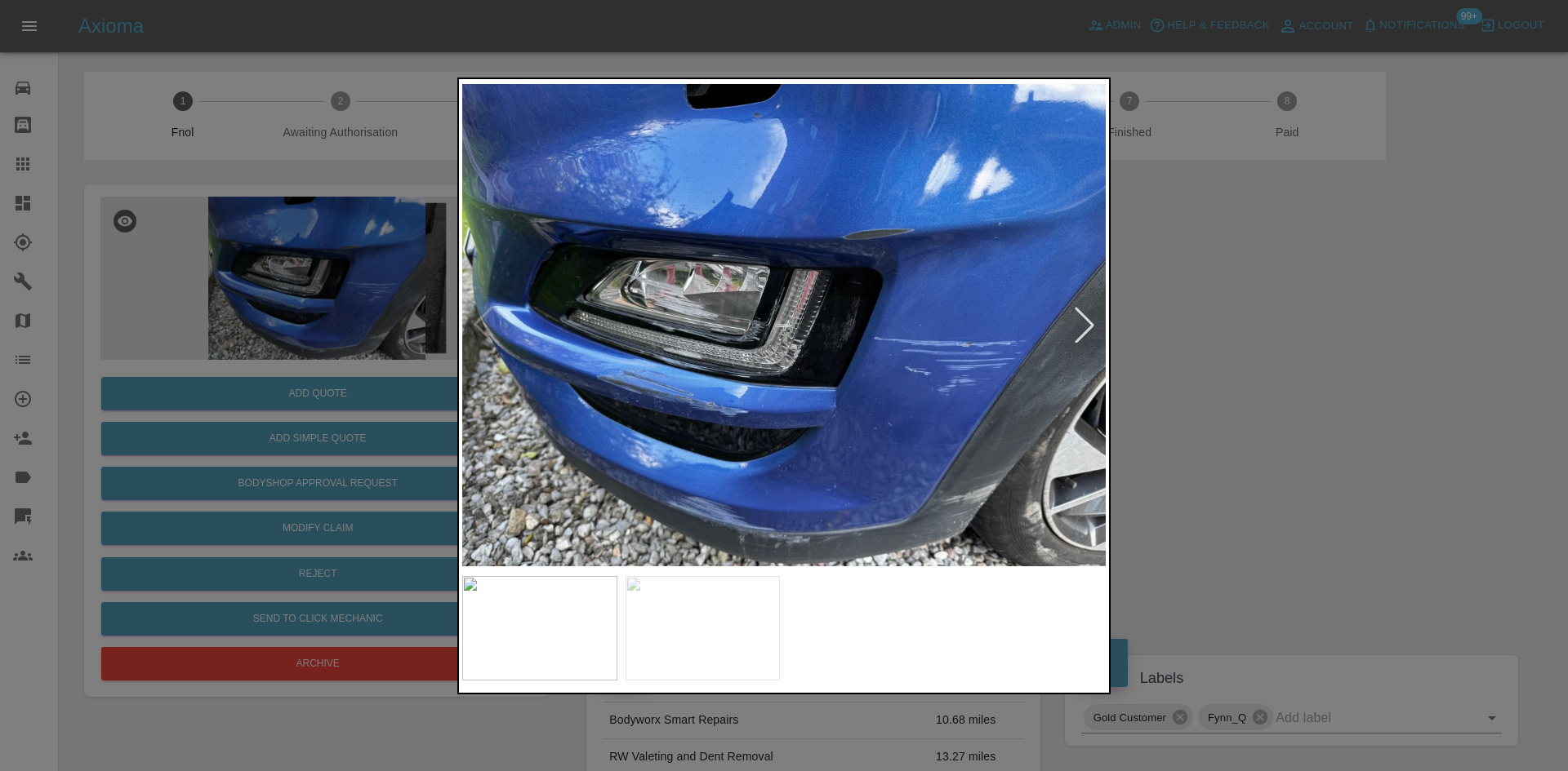
click at [897, 326] on img at bounding box center [784, 326] width 644 height 485
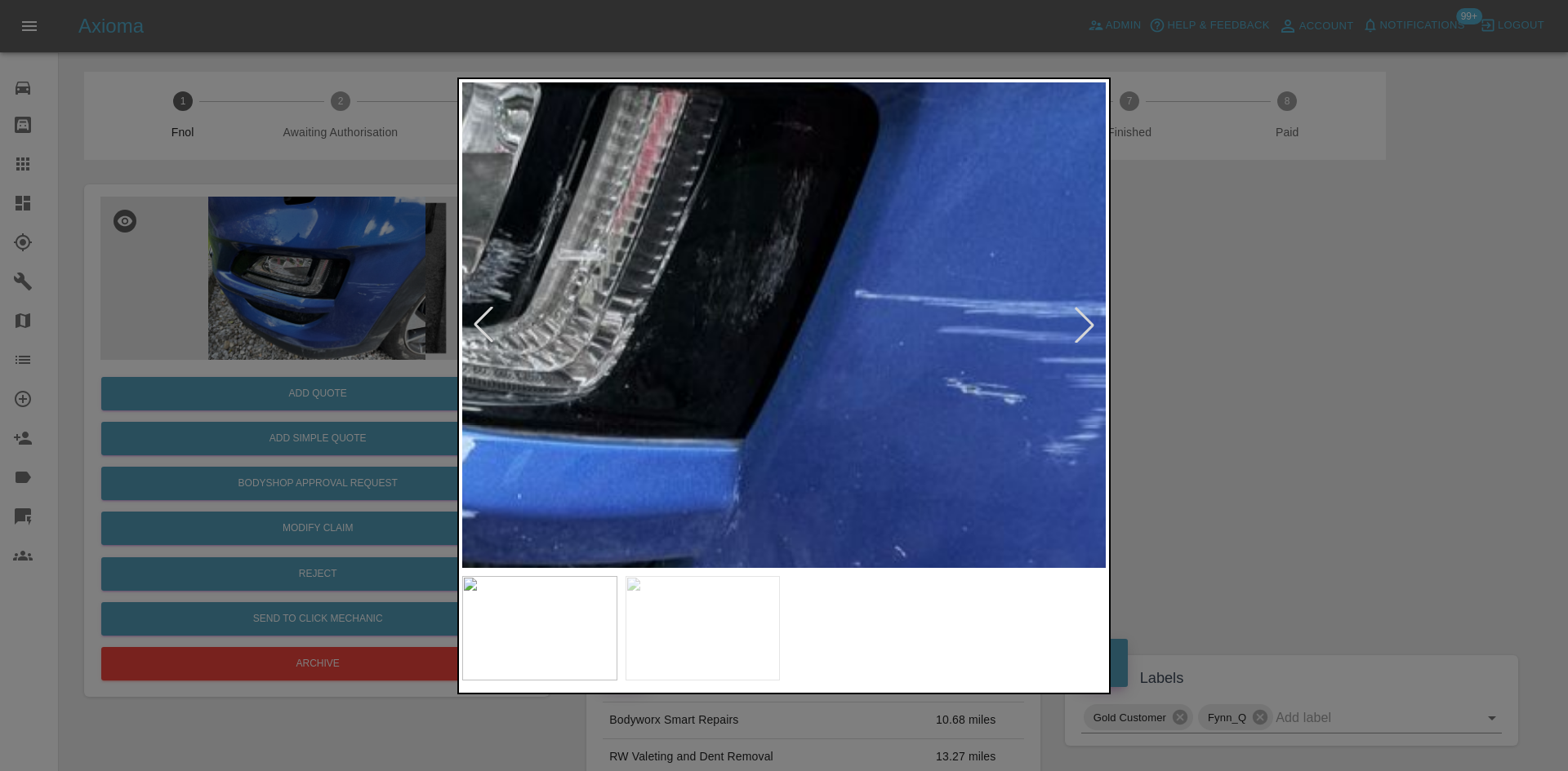
click at [860, 292] on img at bounding box center [583, 254] width 1931 height 1458
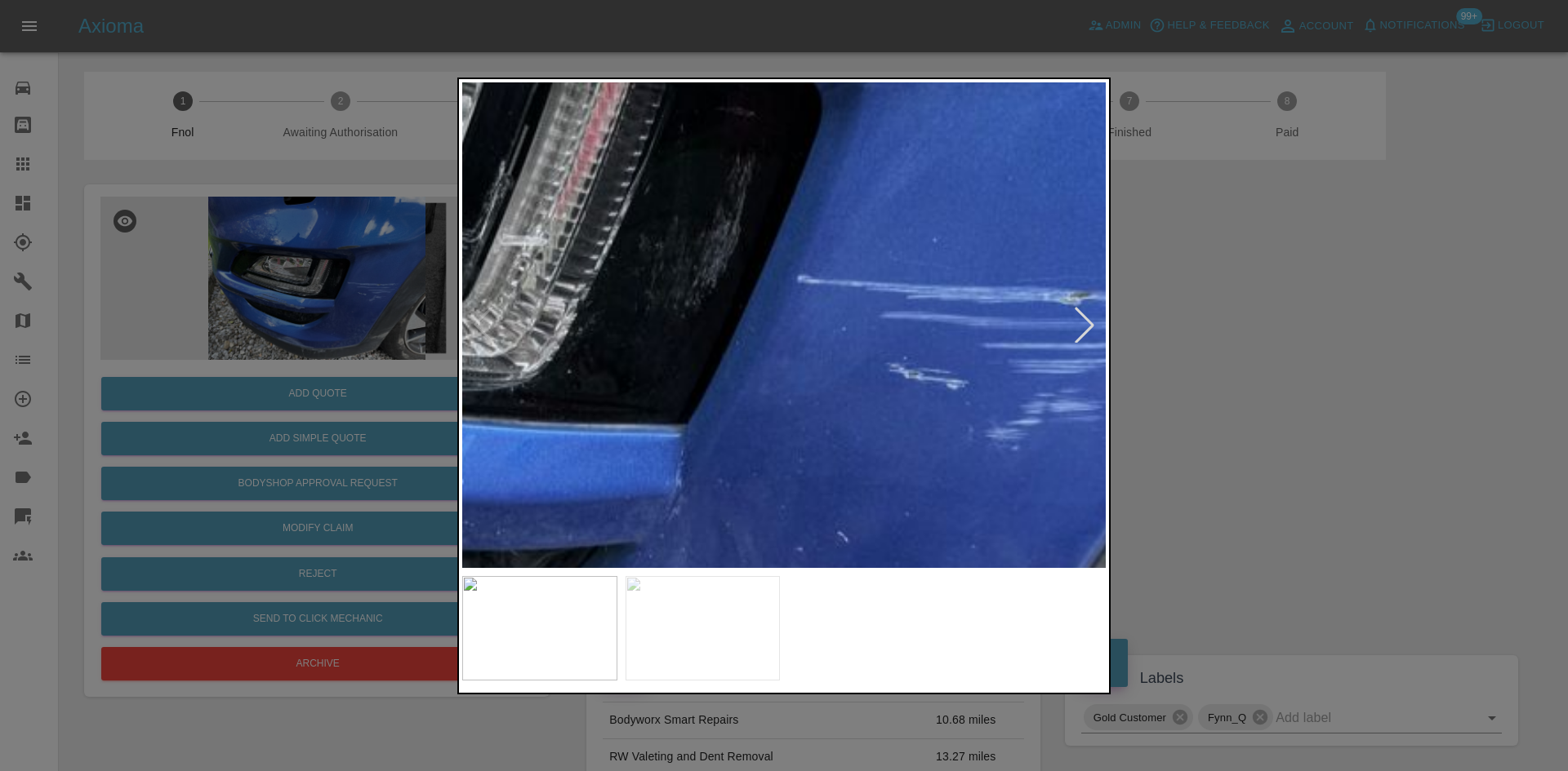
click at [707, 304] on img at bounding box center [526, 239] width 1931 height 1458
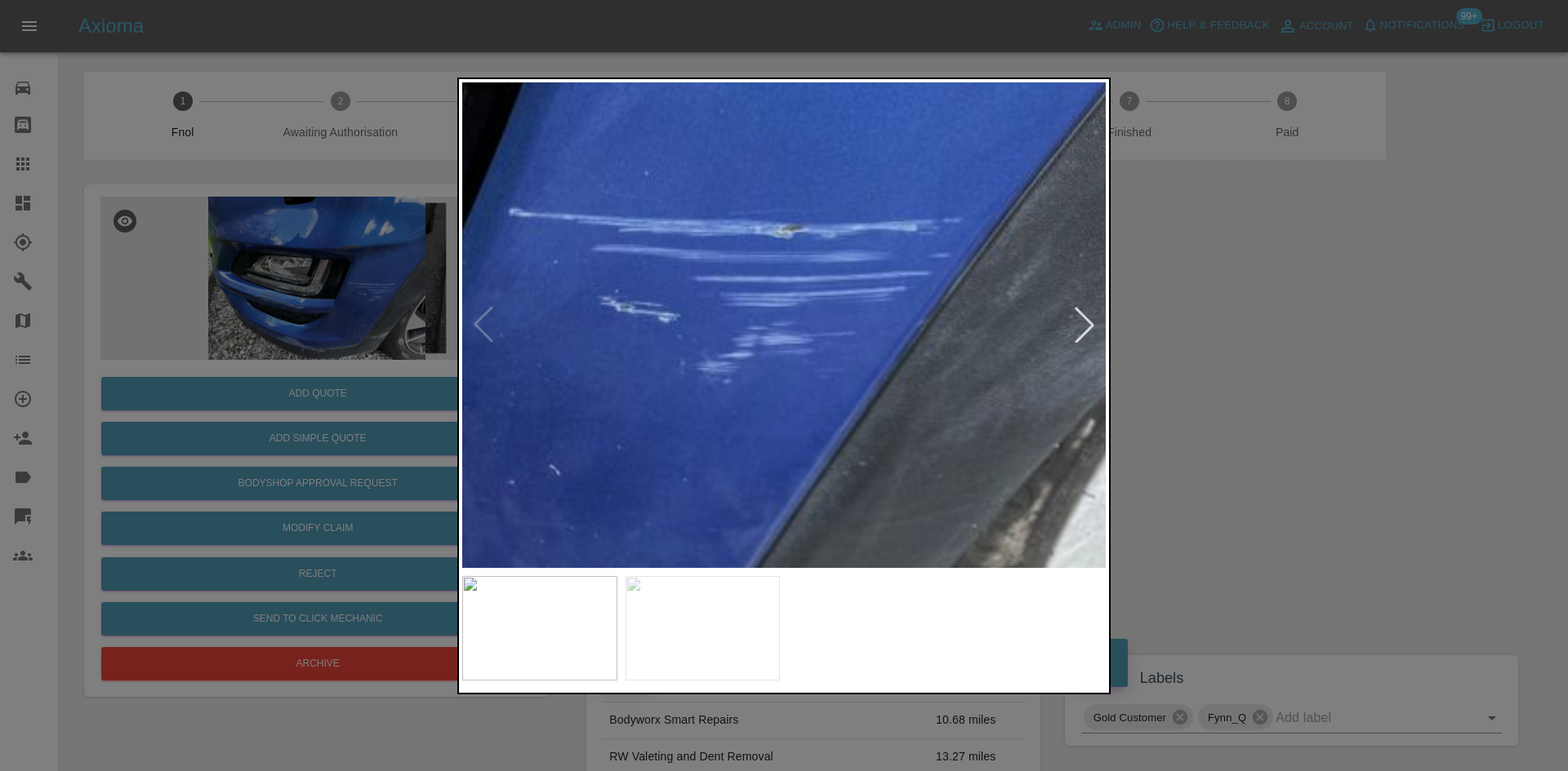
click at [937, 209] on img at bounding box center [237, 172] width 1931 height 1458
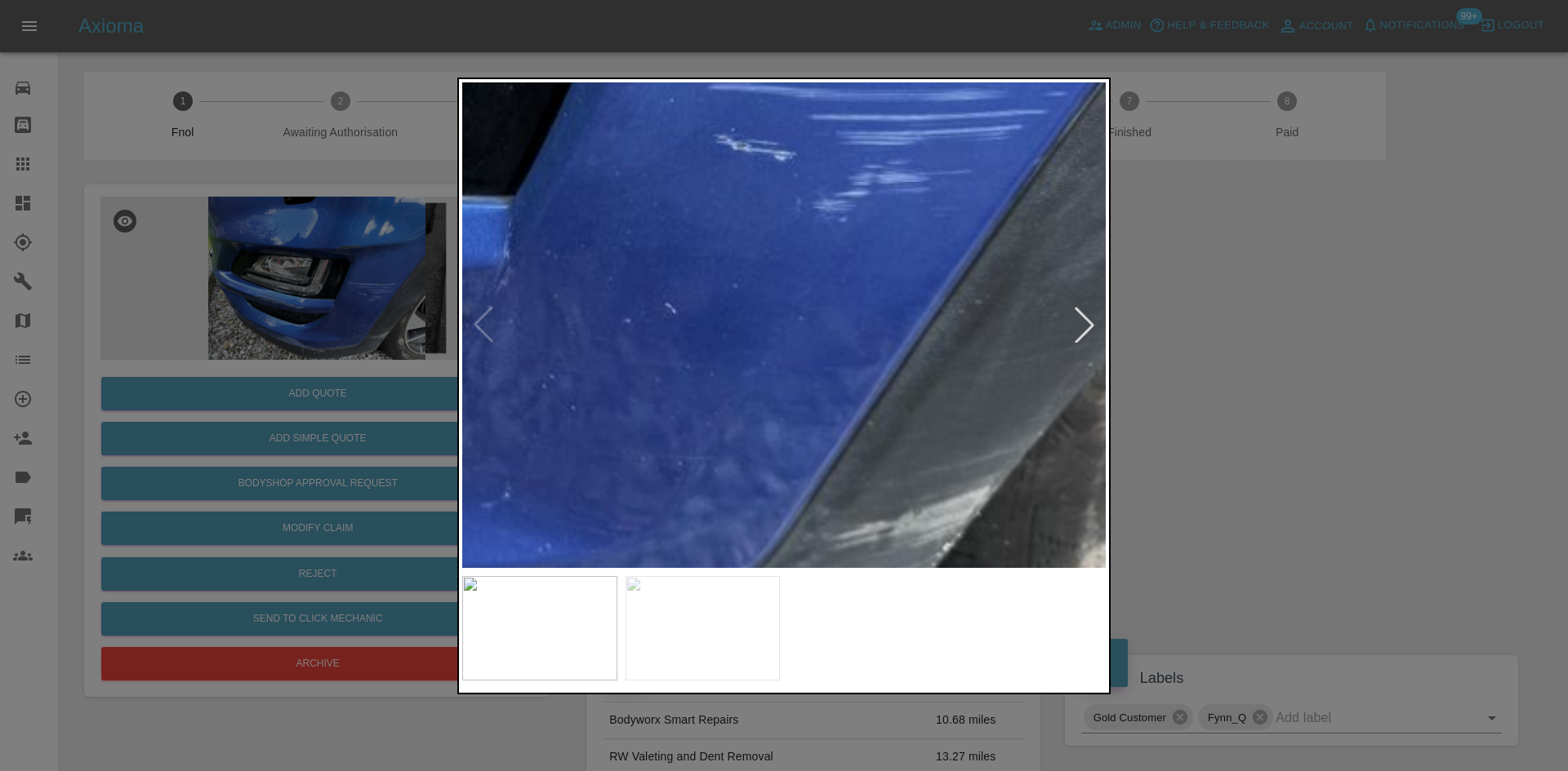
click at [846, 303] on img at bounding box center [354, 11] width 1931 height 1458
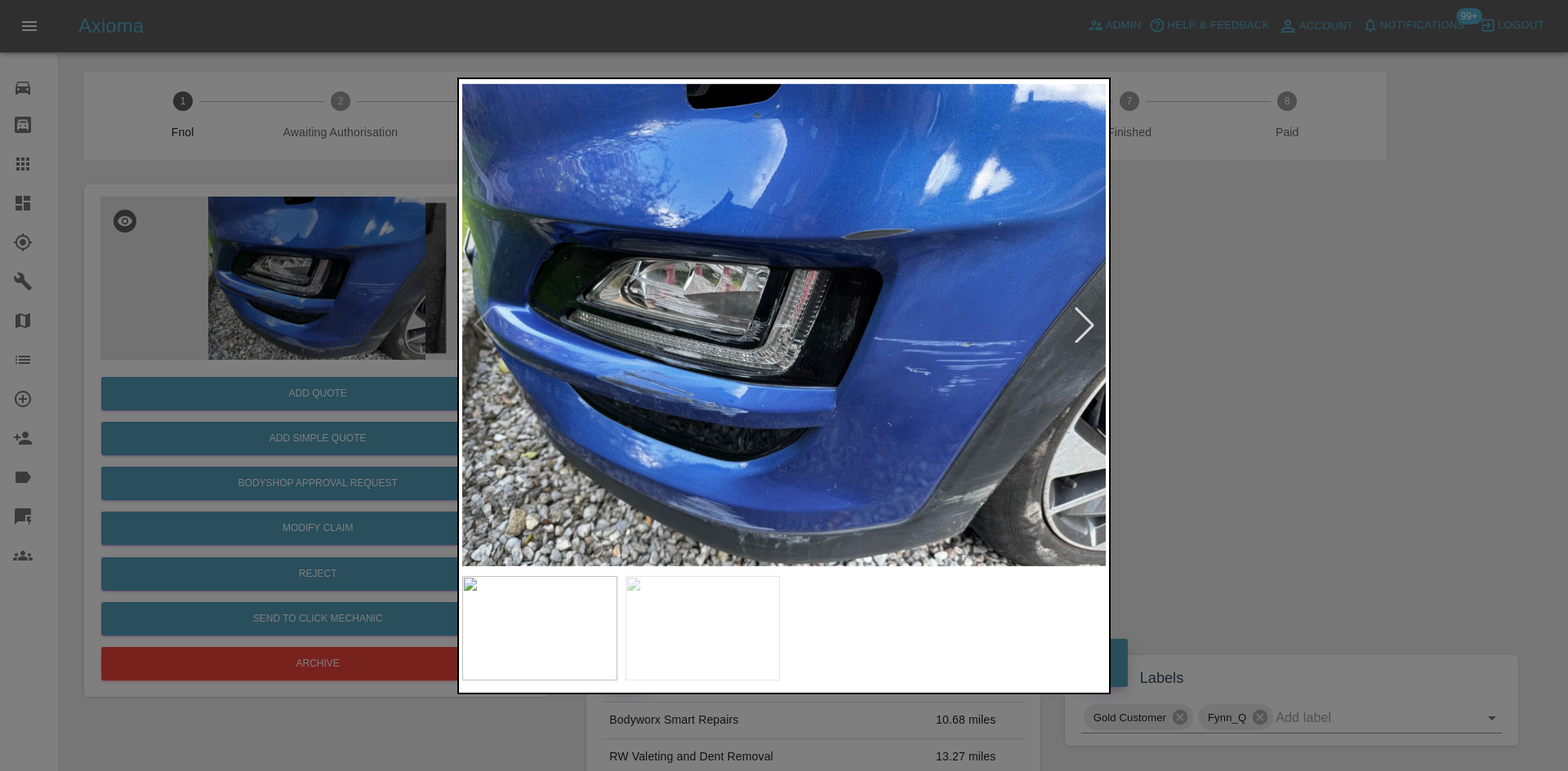
click at [662, 447] on img at bounding box center [784, 326] width 644 height 485
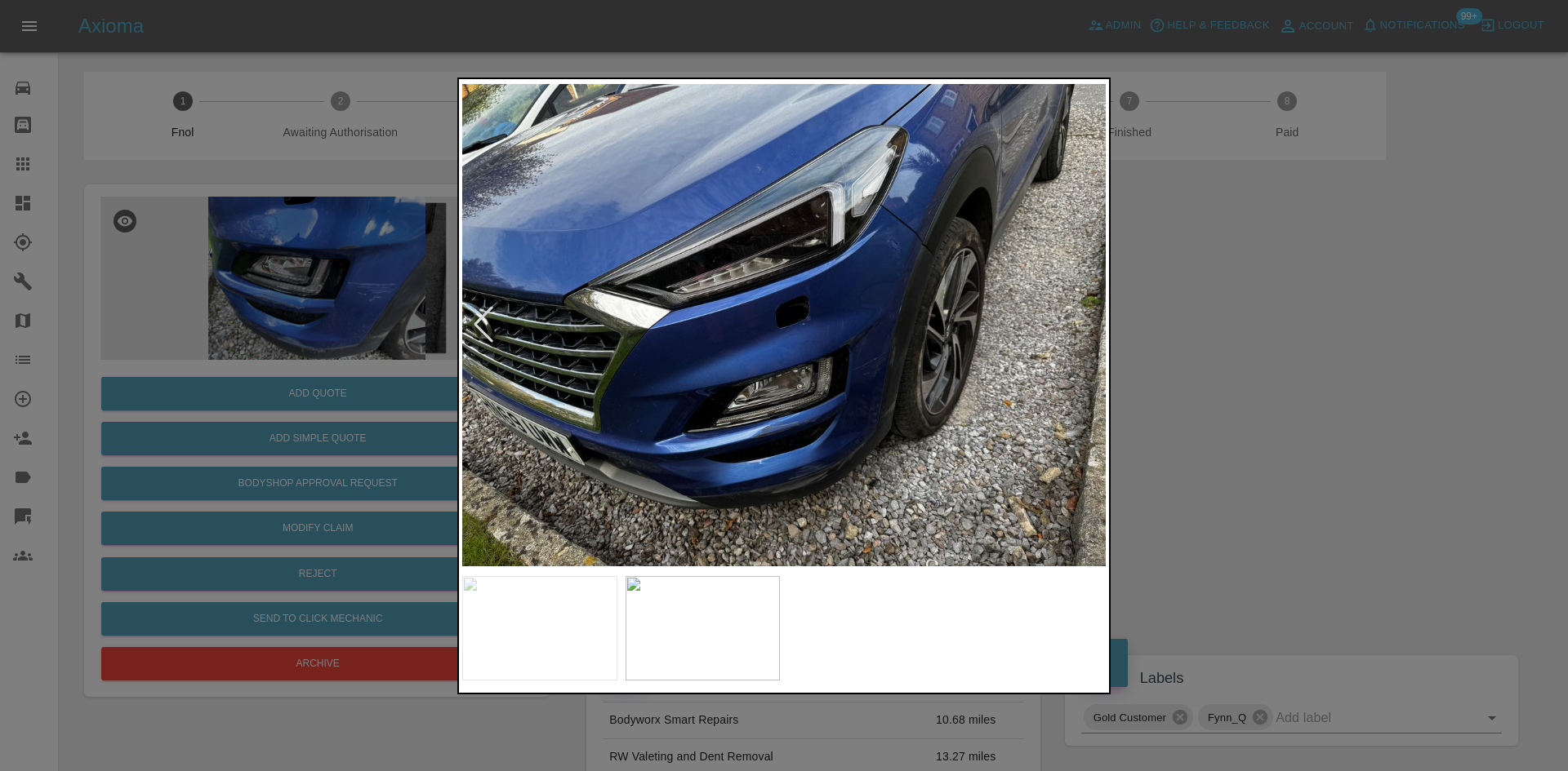
click at [840, 490] on img at bounding box center [784, 326] width 644 height 485
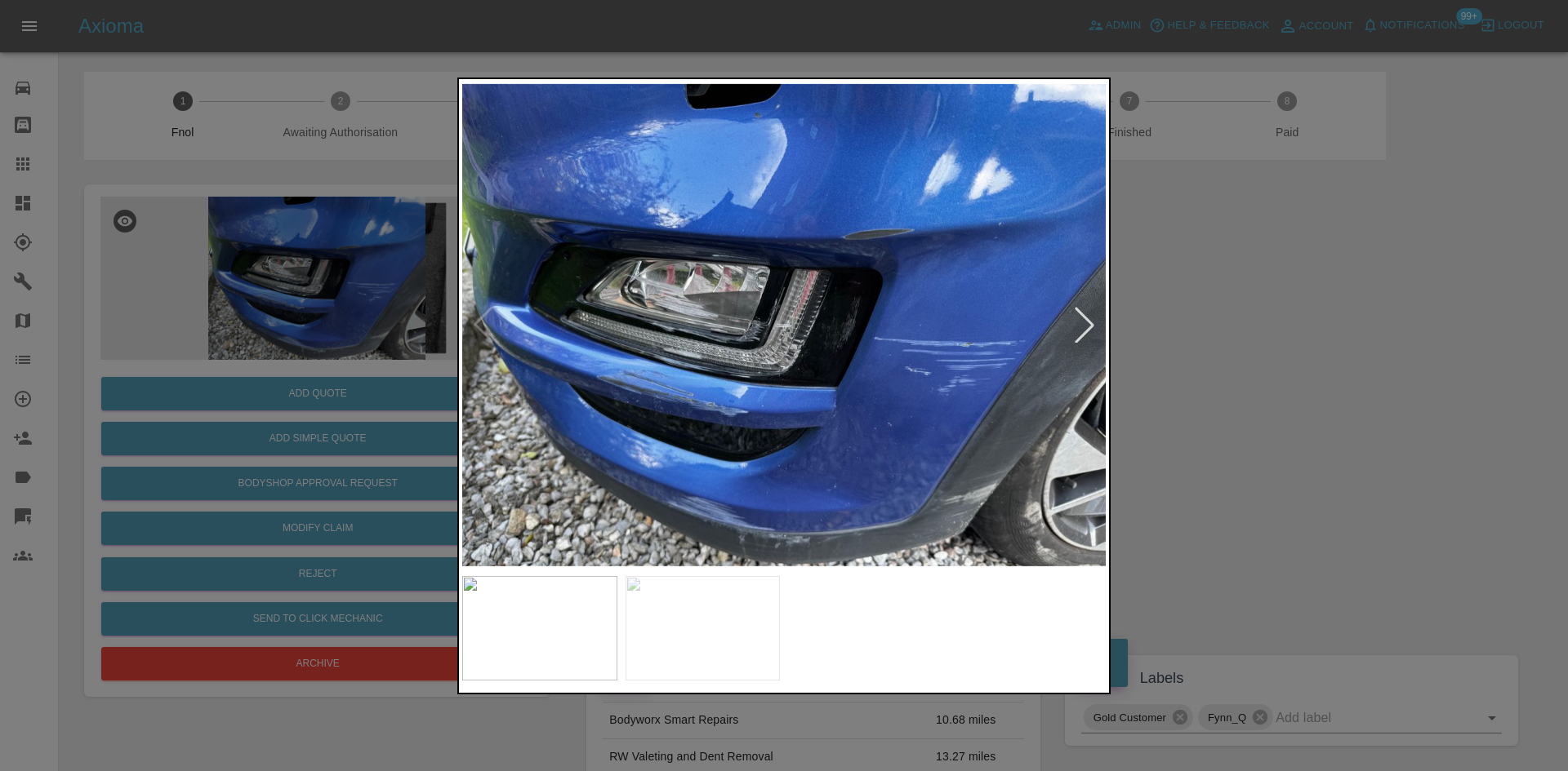
click at [766, 522] on img at bounding box center [784, 326] width 644 height 485
click at [767, 523] on img at bounding box center [784, 326] width 644 height 485
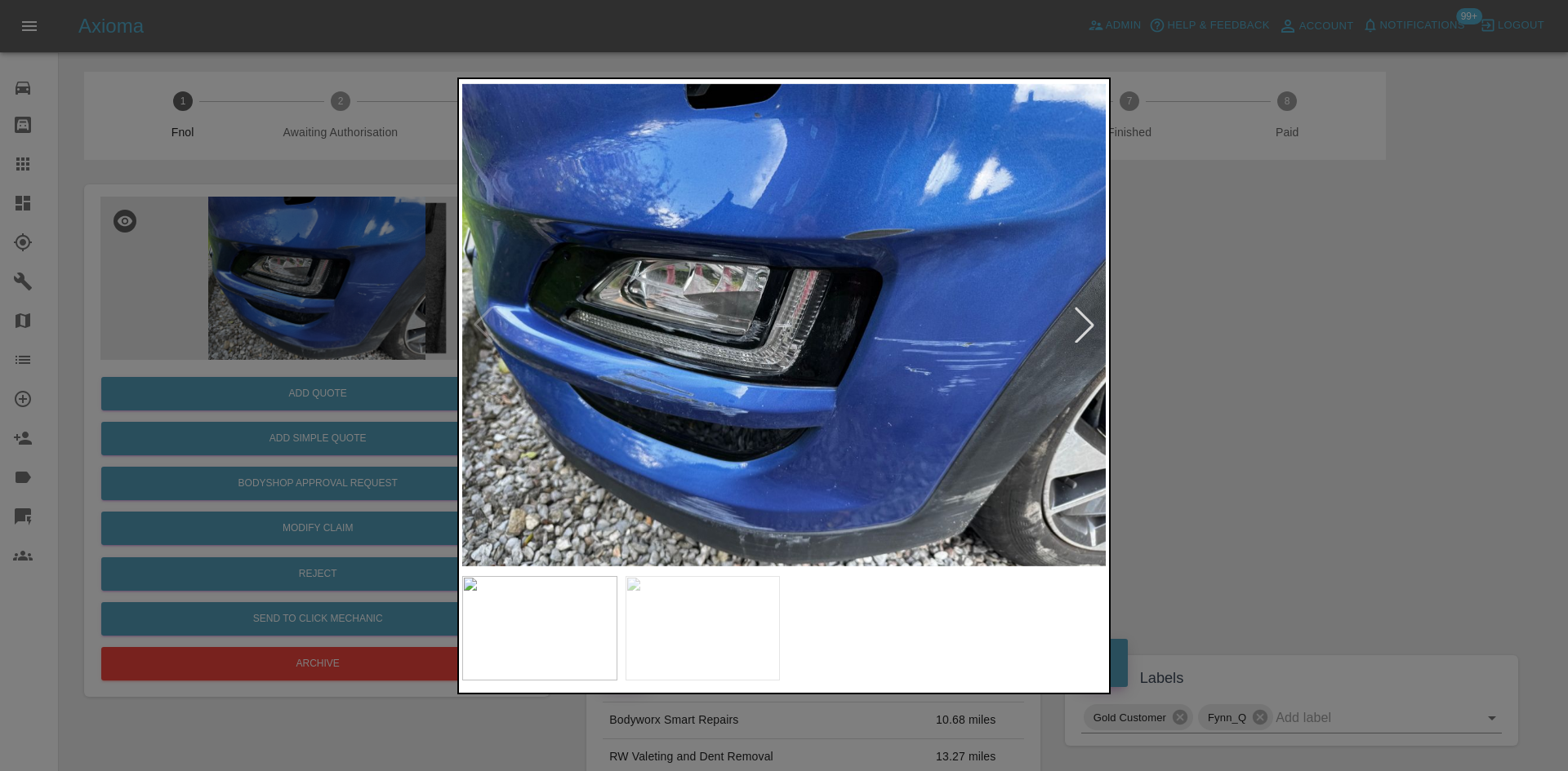
click at [711, 317] on img at bounding box center [784, 326] width 644 height 485
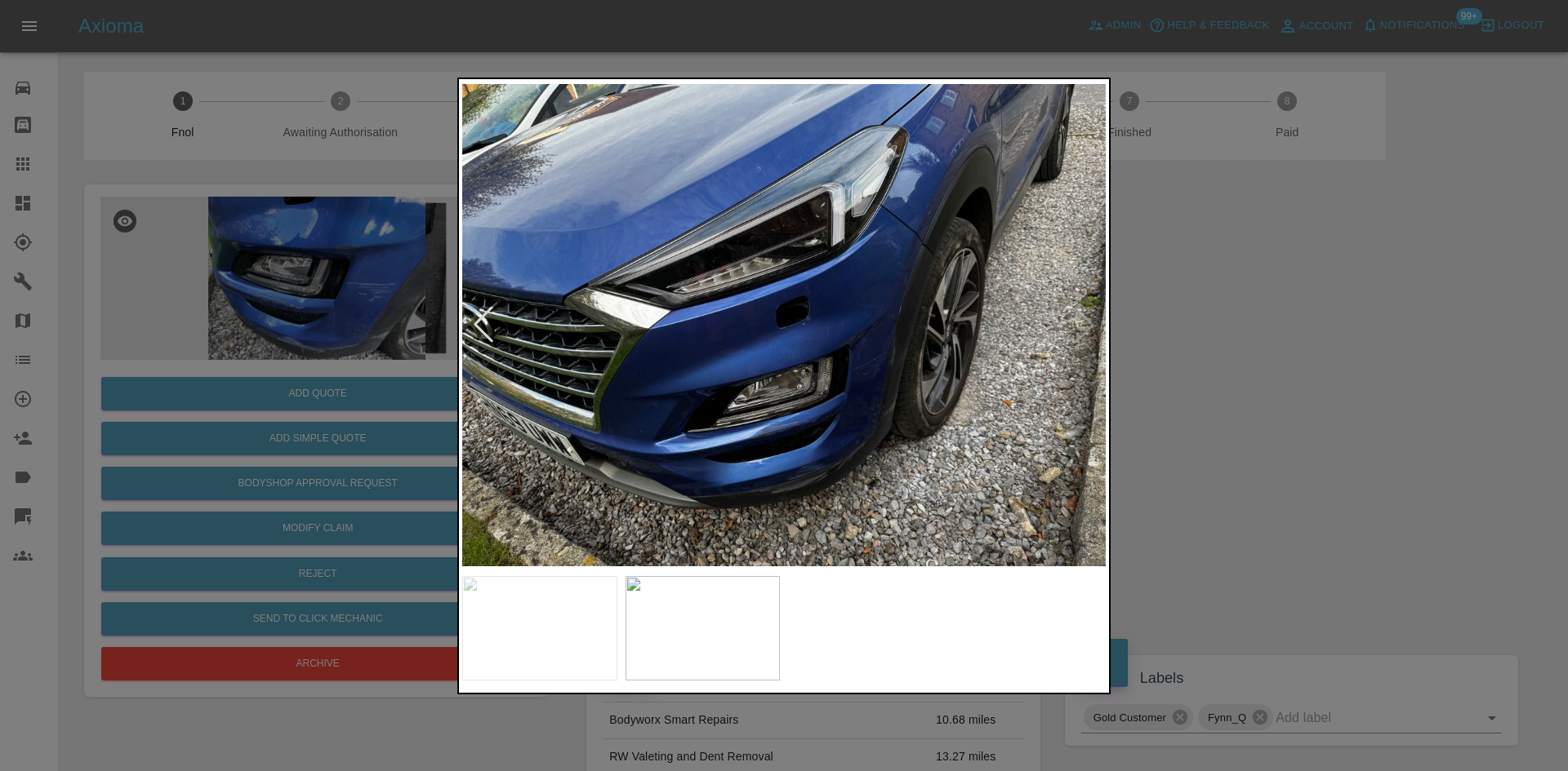
click at [664, 322] on img at bounding box center [784, 326] width 644 height 485
click at [816, 372] on img at bounding box center [784, 326] width 644 height 485
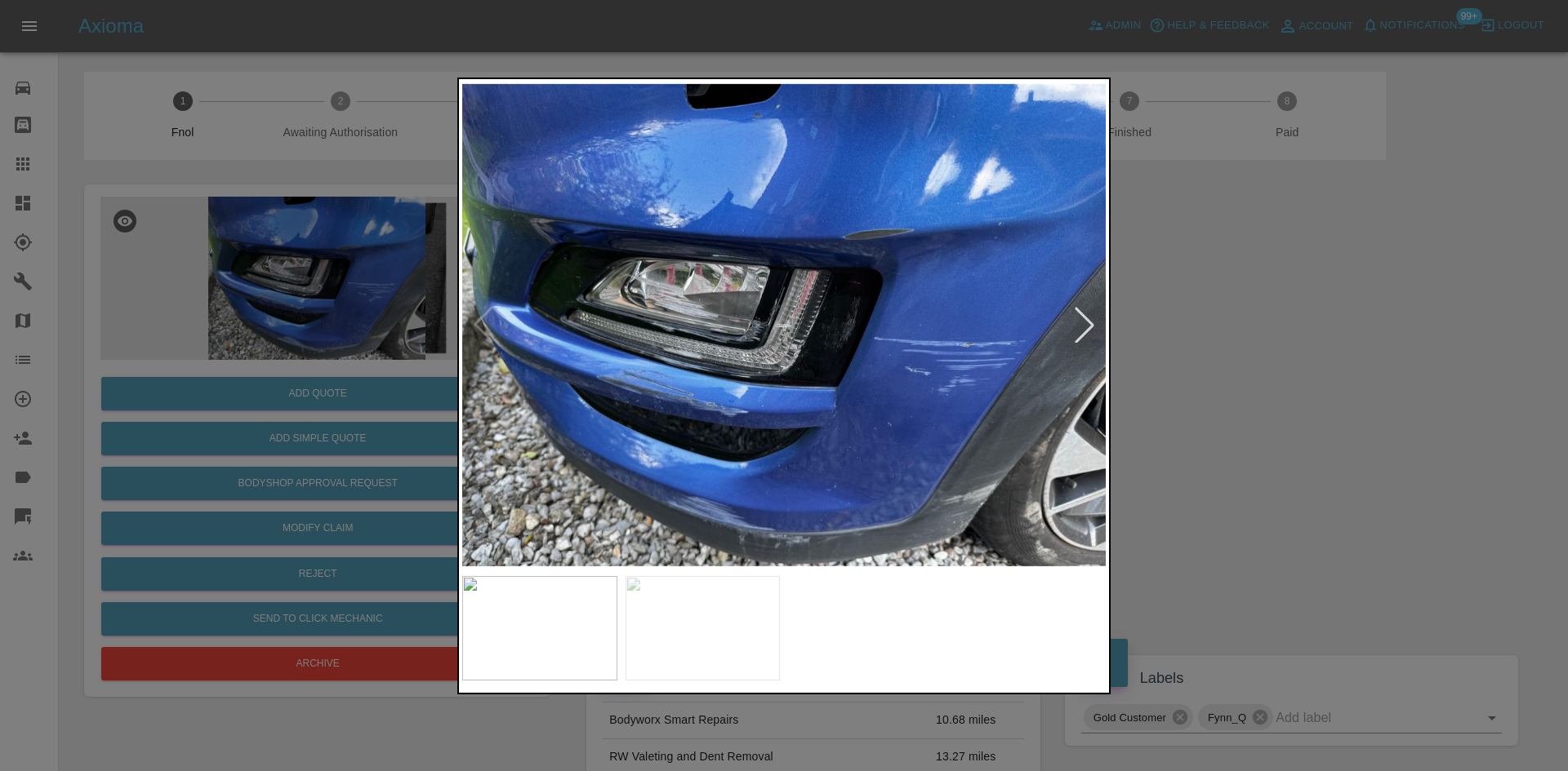
click at [806, 373] on img at bounding box center [784, 326] width 644 height 485
click at [860, 284] on img at bounding box center [784, 326] width 644 height 485
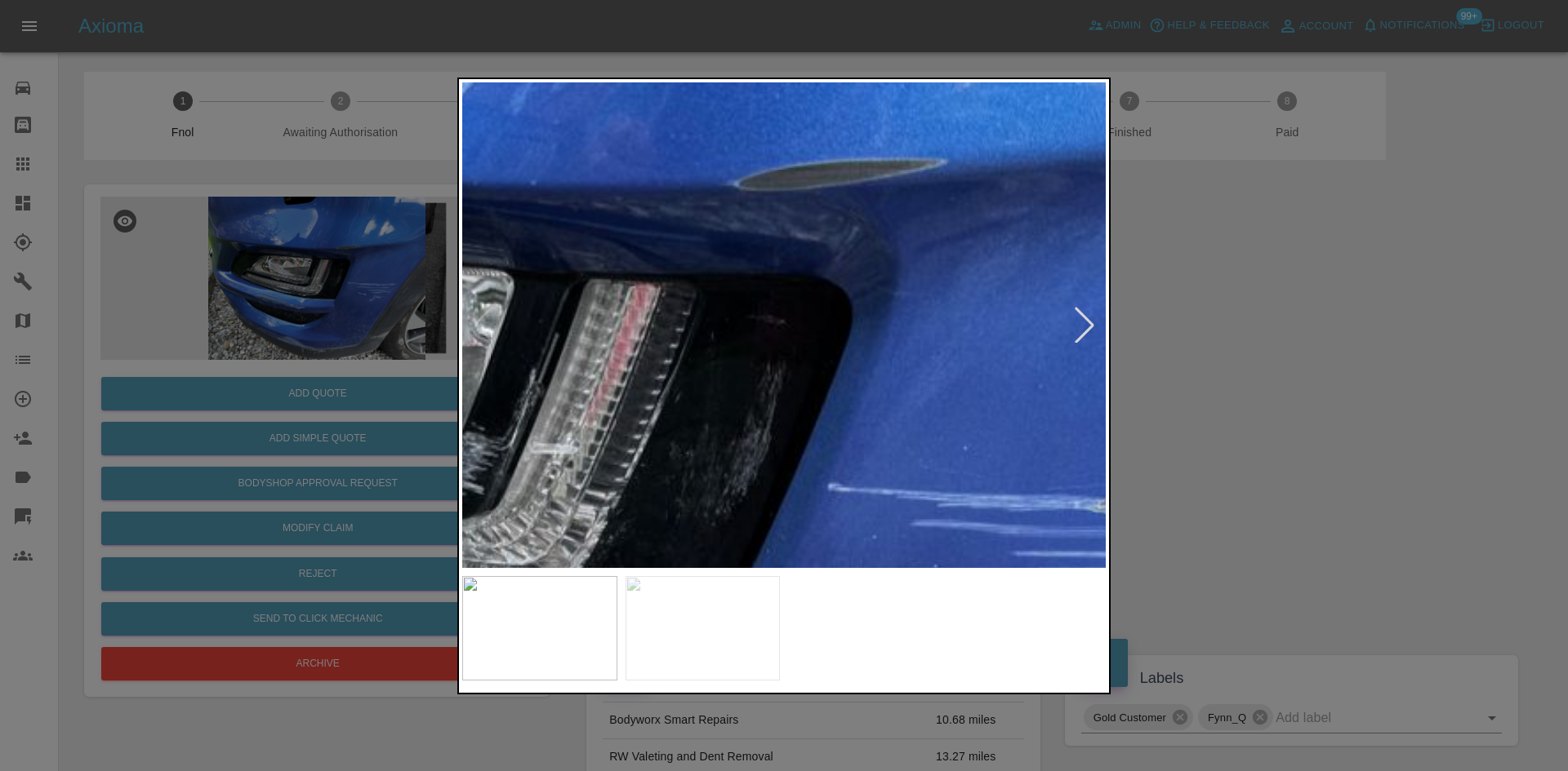
click at [860, 285] on img at bounding box center [556, 447] width 1931 height 1458
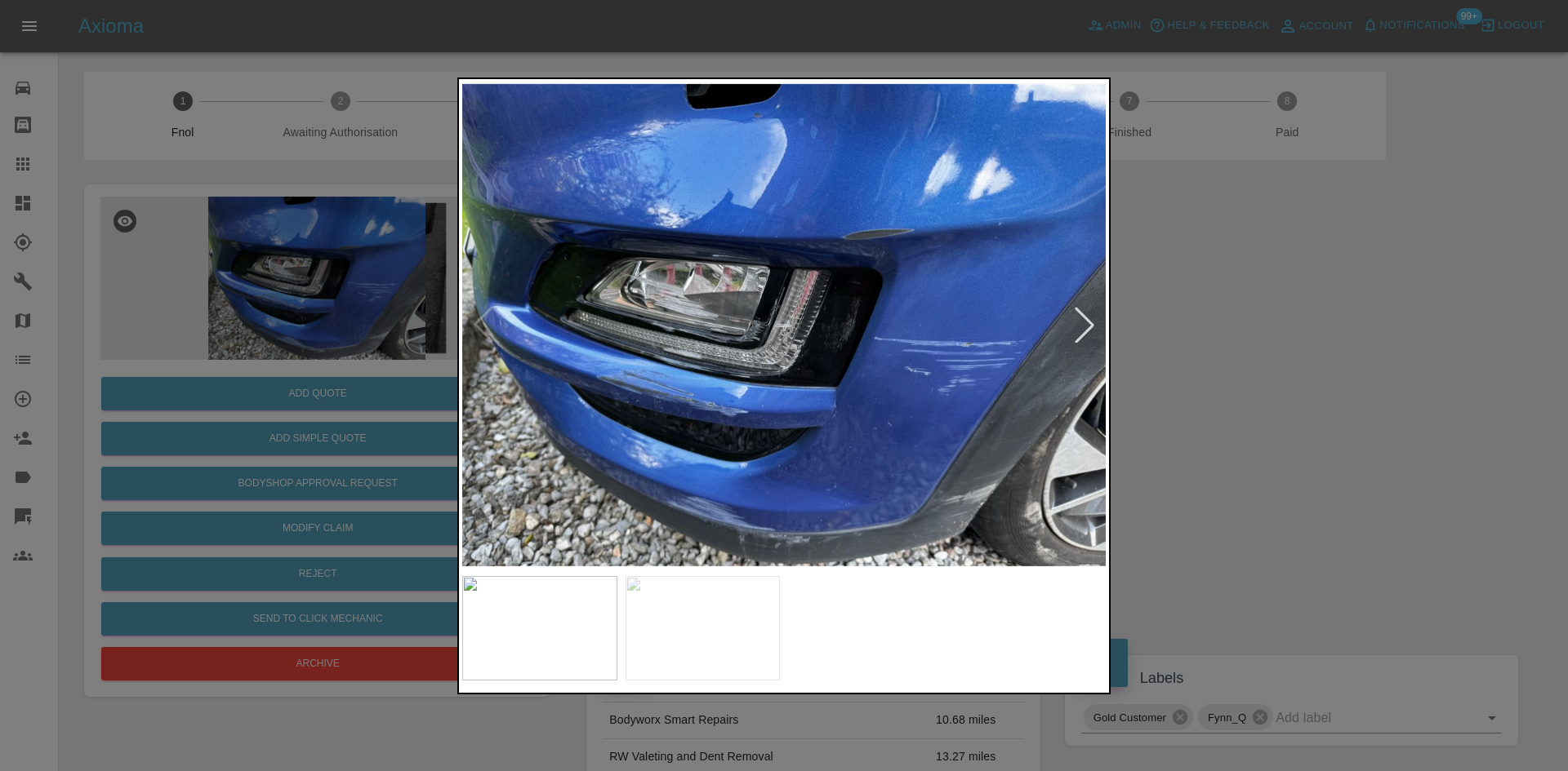
click at [740, 352] on img at bounding box center [784, 326] width 644 height 485
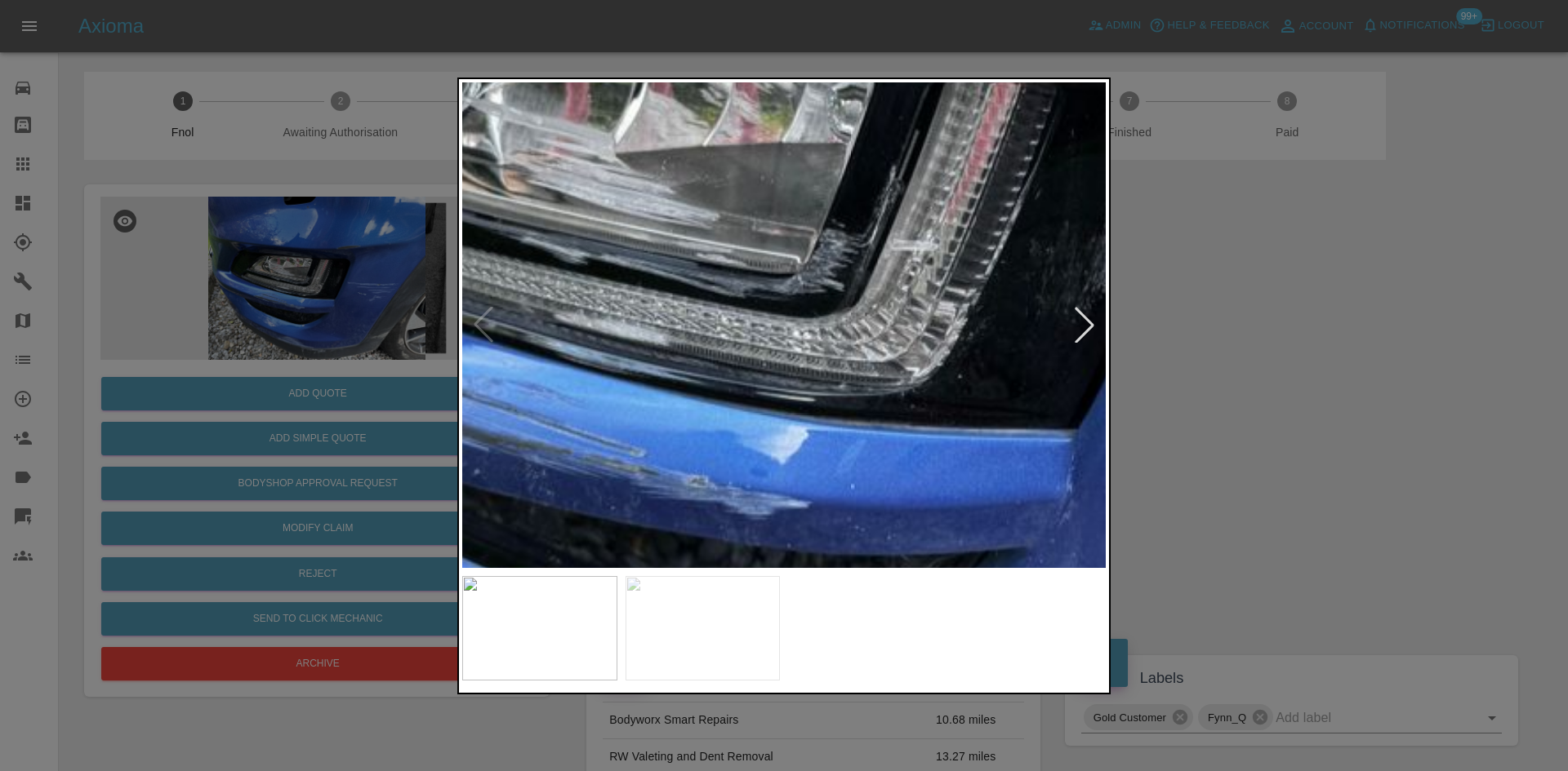
click at [740, 352] on img at bounding box center [916, 245] width 1931 height 1458
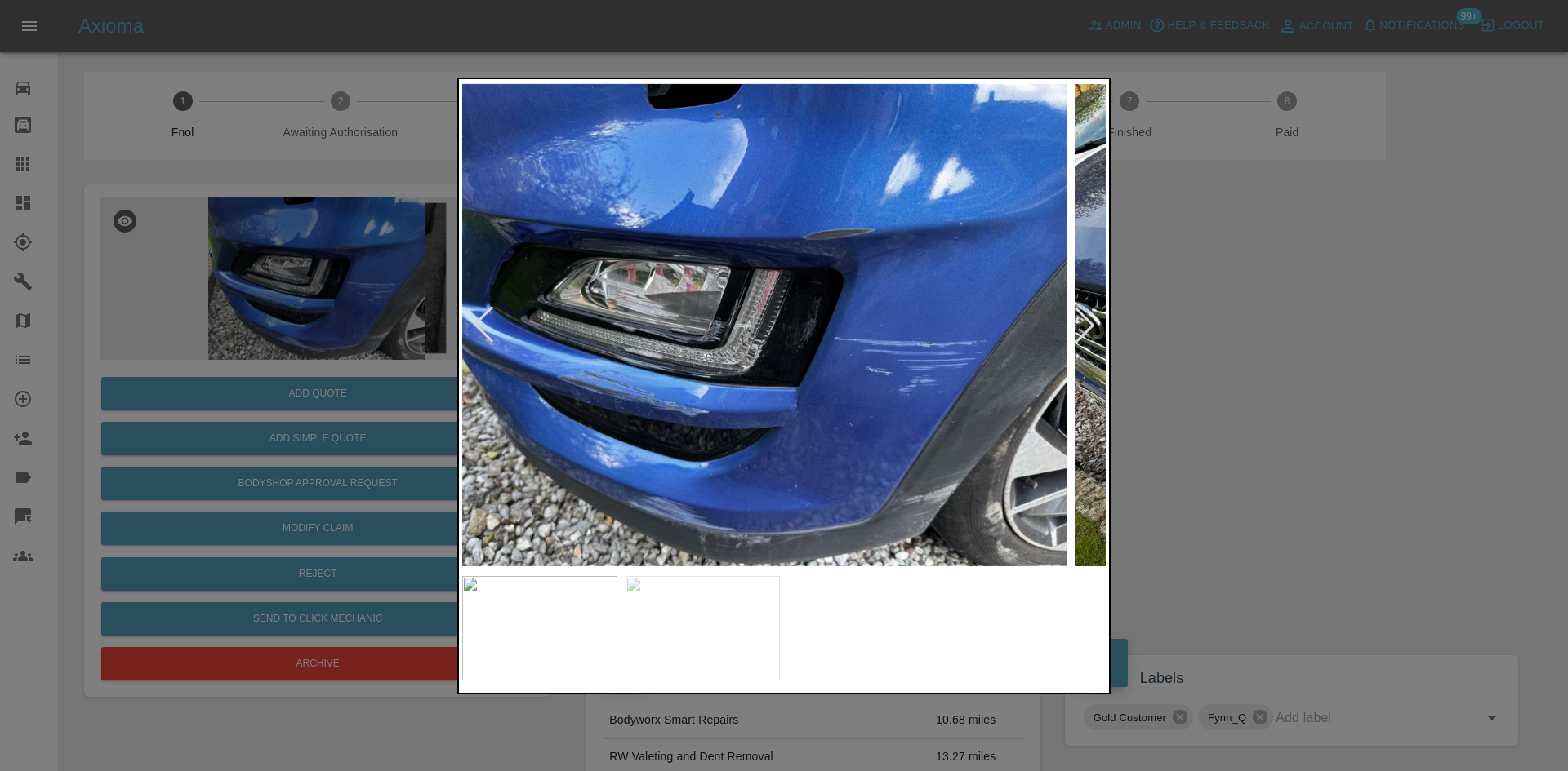
click at [684, 435] on img at bounding box center [745, 326] width 644 height 485
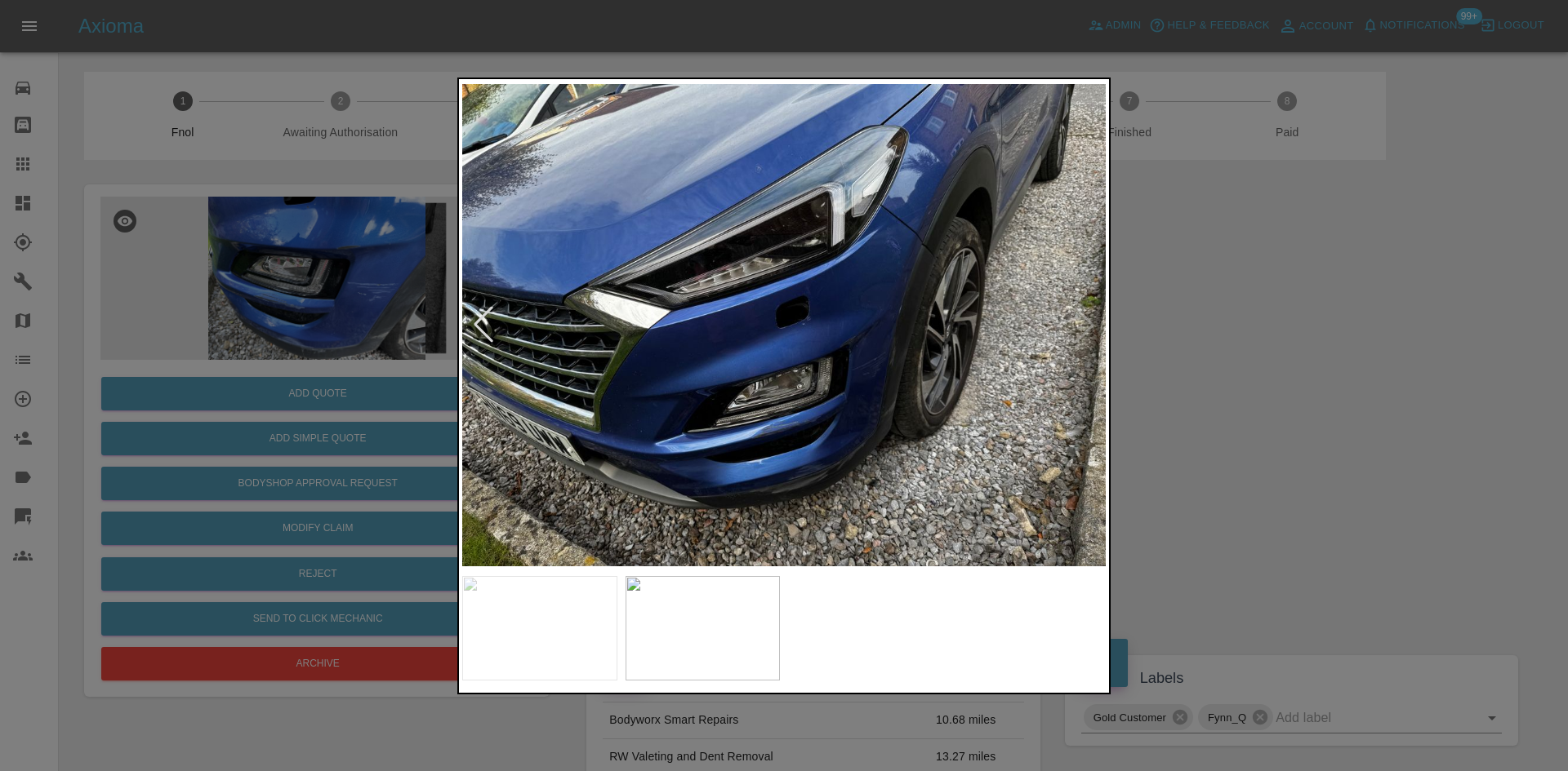
click at [593, 420] on img at bounding box center [784, 326] width 644 height 485
click at [490, 366] on img at bounding box center [784, 326] width 644 height 485
drag, startPoint x: 190, startPoint y: 324, endPoint x: 280, endPoint y: 418, distance: 130.1
click at [217, 346] on div at bounding box center [784, 385] width 1568 height 771
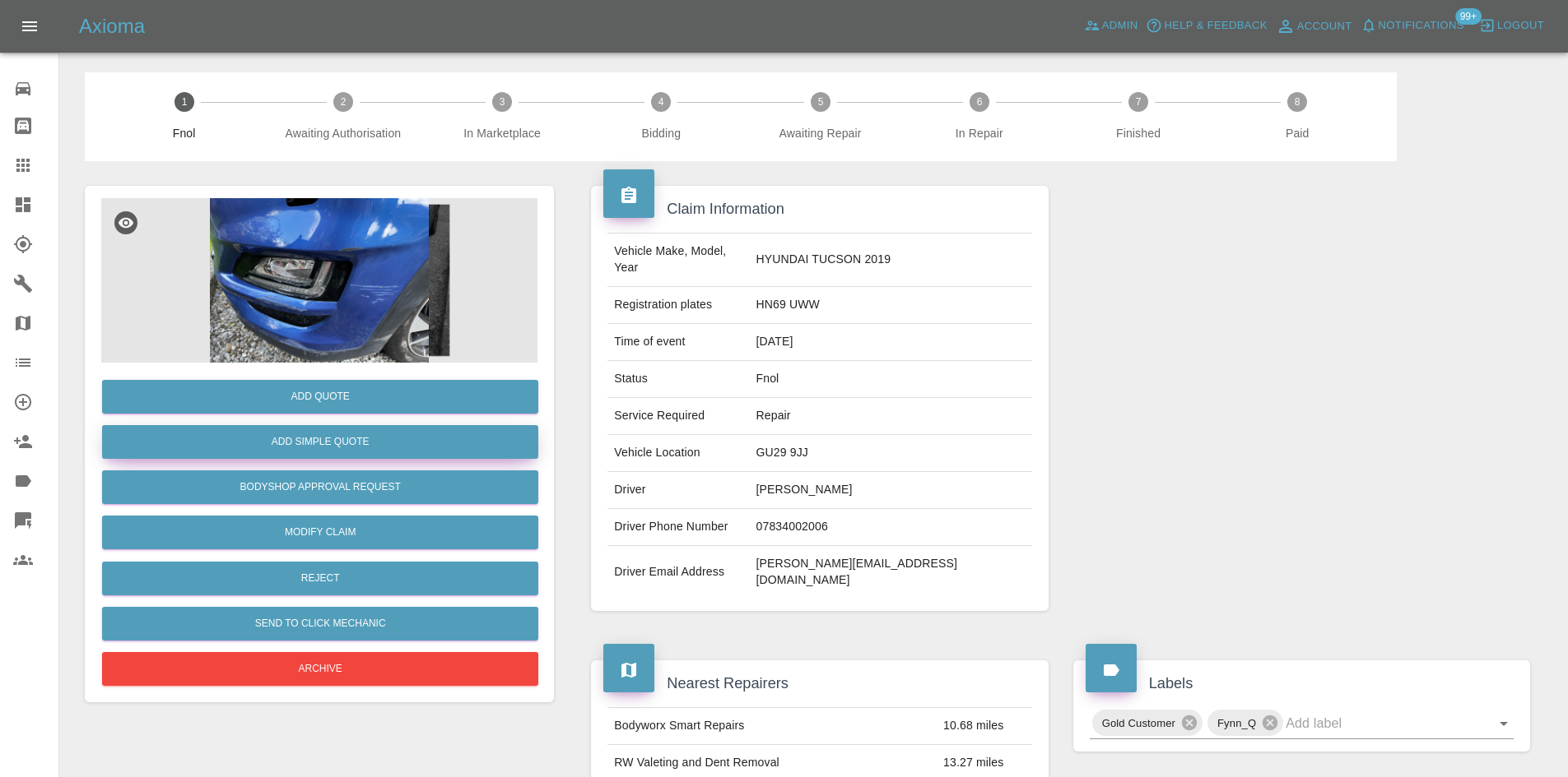
click at [301, 434] on button "Add Simple Quote" at bounding box center [320, 442] width 436 height 34
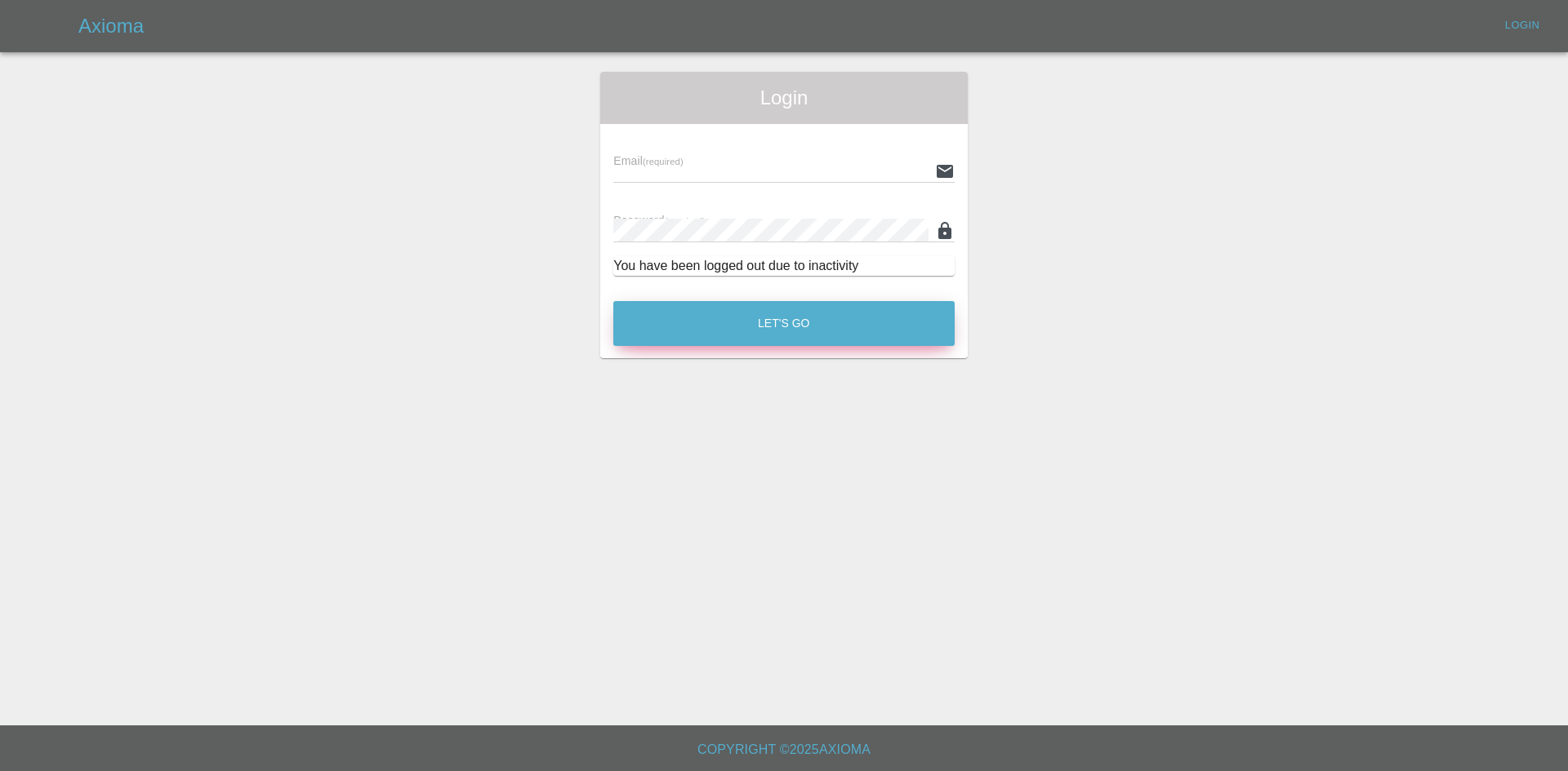
type input "ankur.mehta@axioma.co.uk"
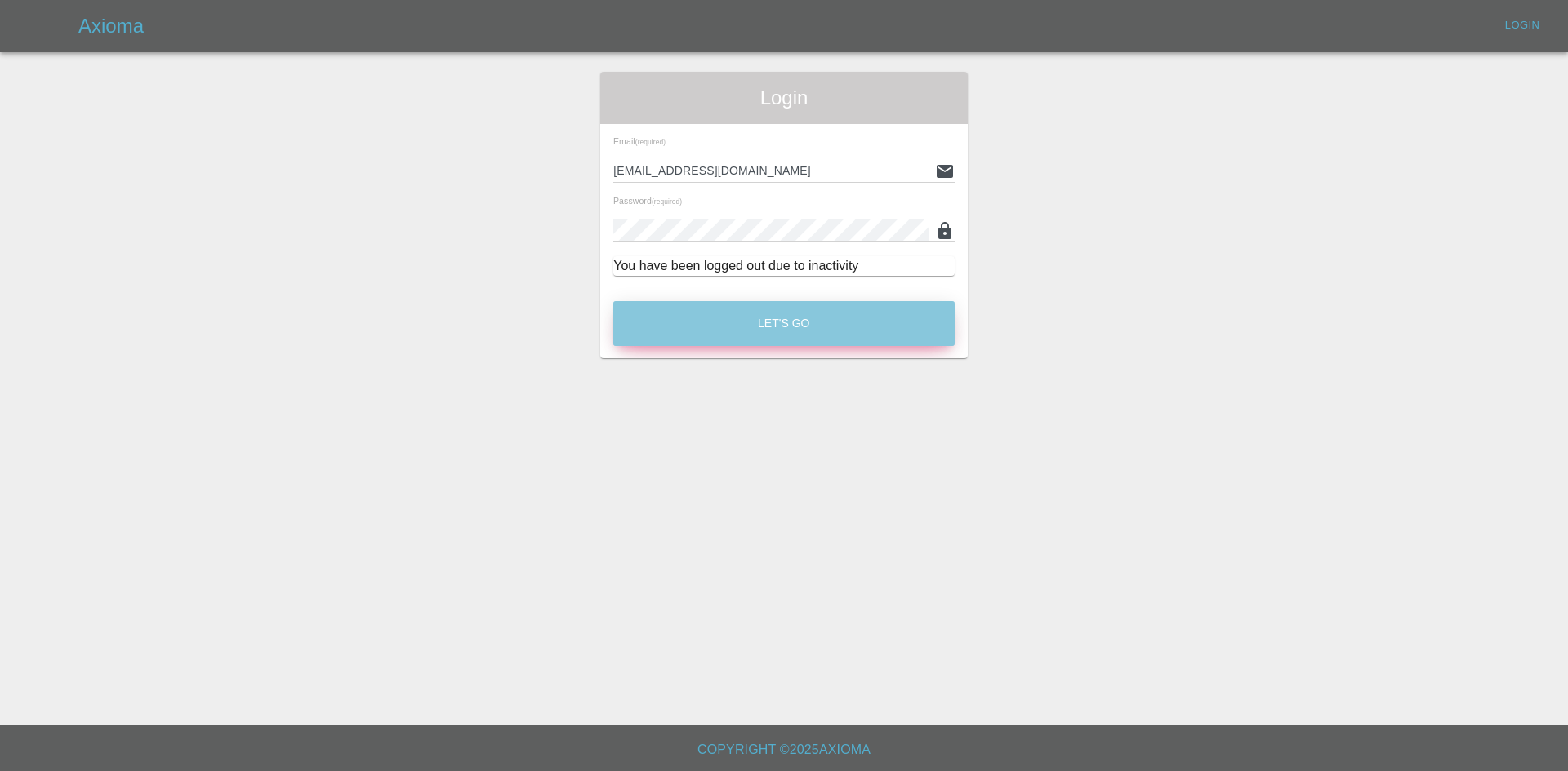
click at [752, 330] on button "Let's Go" at bounding box center [784, 324] width 342 height 45
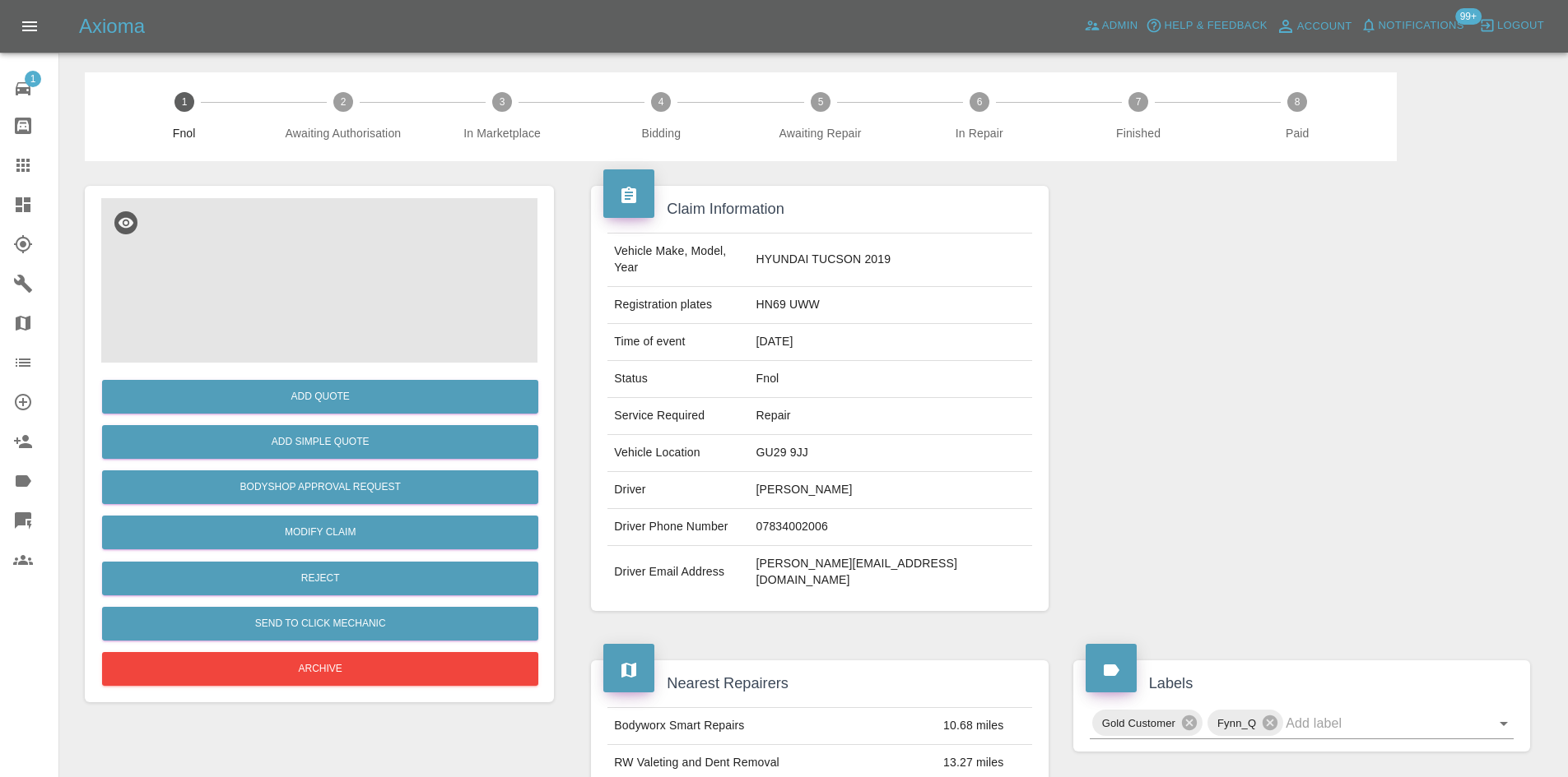
click at [355, 289] on img at bounding box center [319, 281] width 436 height 165
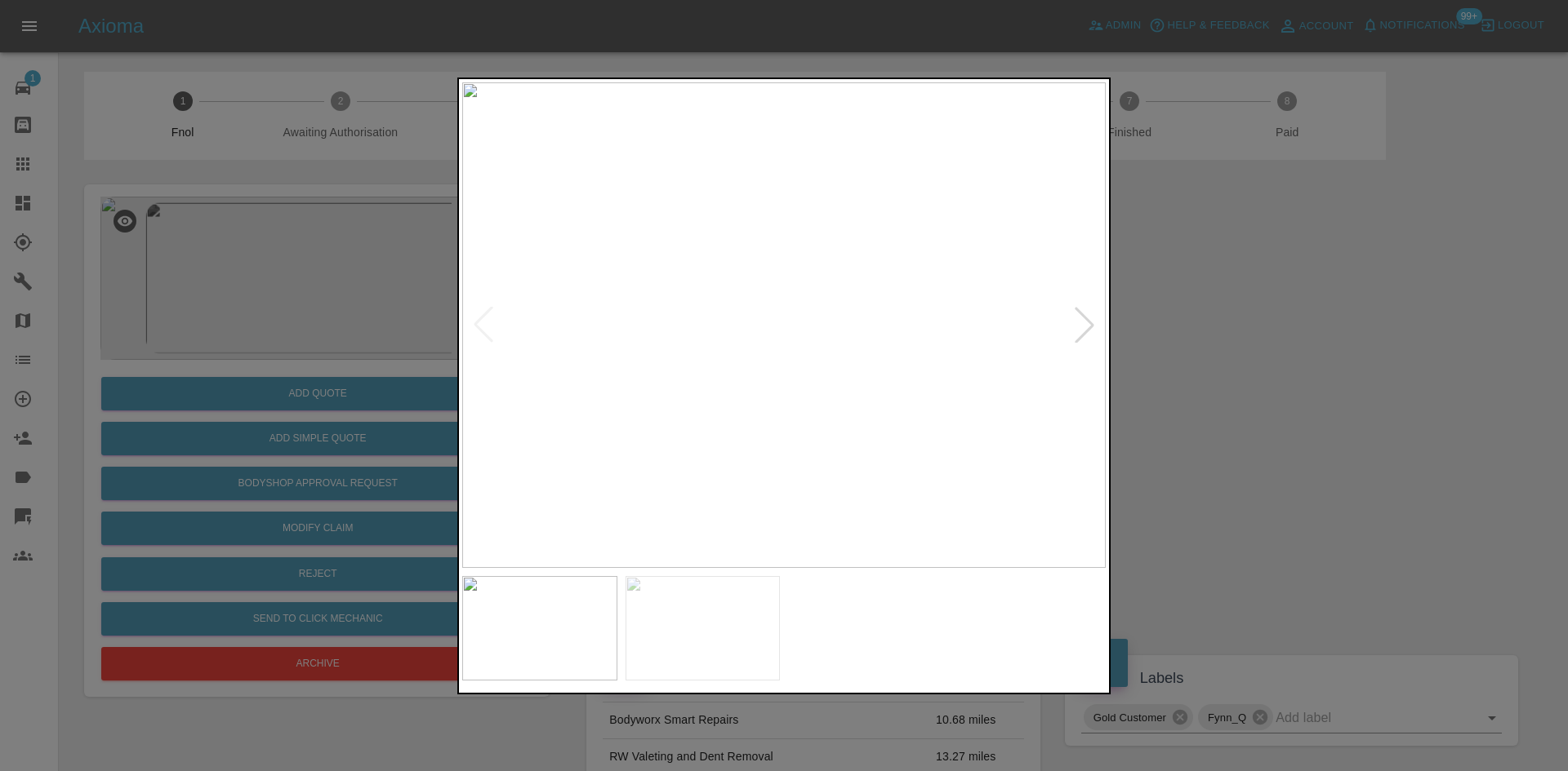
click at [805, 405] on img at bounding box center [784, 326] width 644 height 485
click at [588, 422] on img at bounding box center [784, 326] width 644 height 485
click at [805, 450] on img at bounding box center [784, 326] width 644 height 485
click at [796, 450] on img at bounding box center [784, 326] width 644 height 485
drag, startPoint x: 350, startPoint y: 404, endPoint x: 302, endPoint y: 417, distance: 49.7
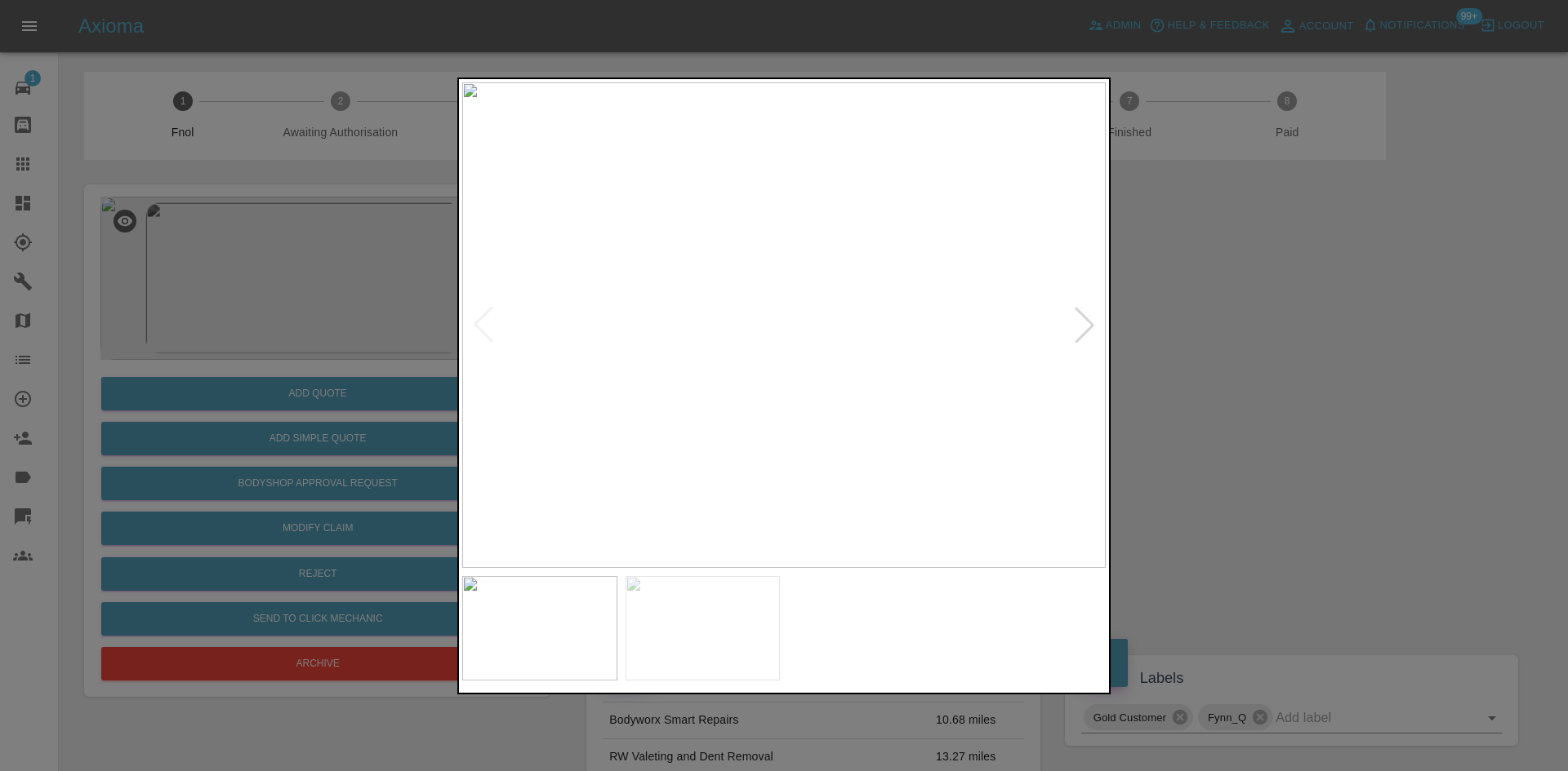
click at [347, 404] on div at bounding box center [784, 385] width 1568 height 771
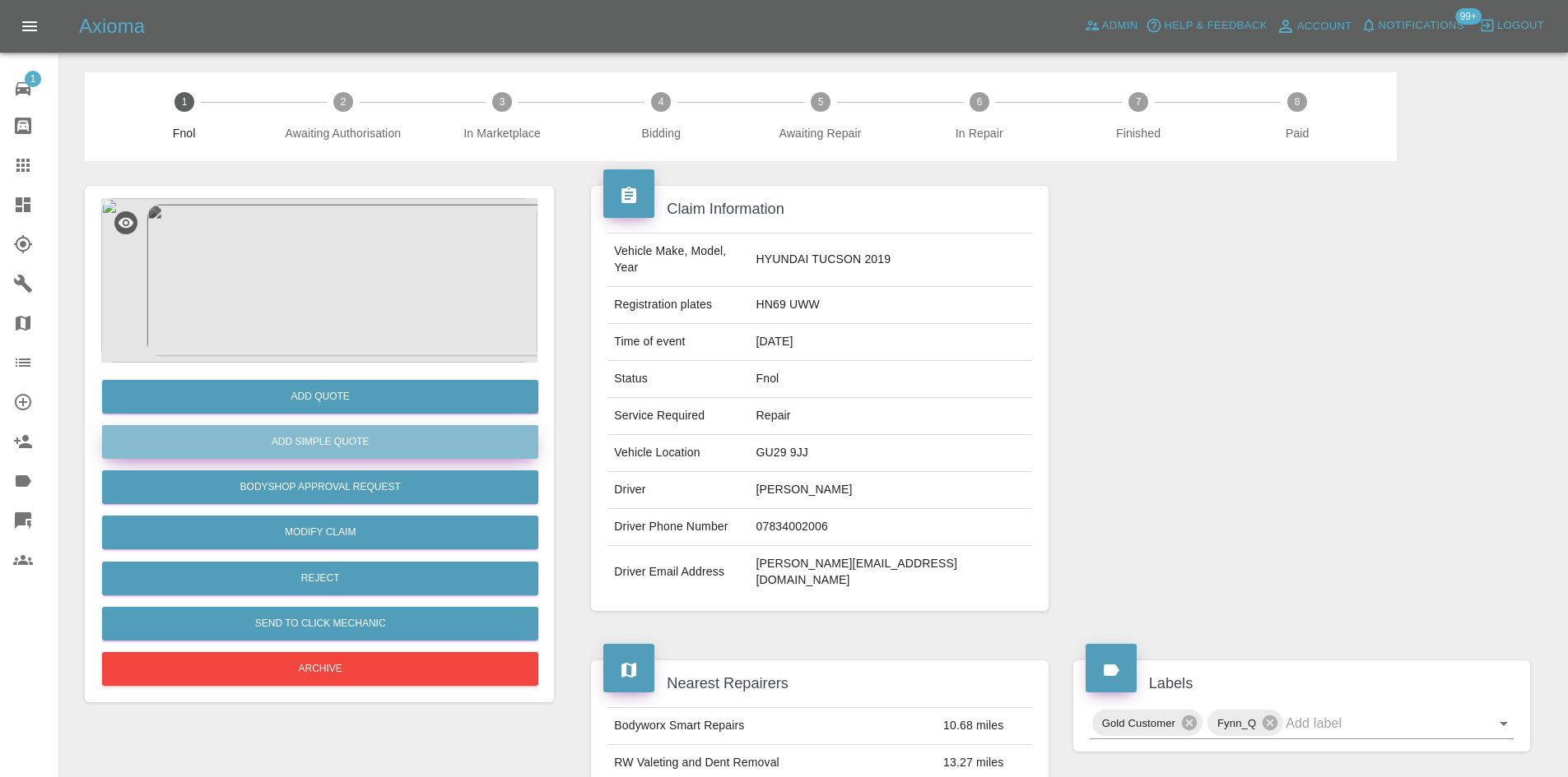
click at [300, 444] on button "Add Simple Quote" at bounding box center [320, 442] width 436 height 34
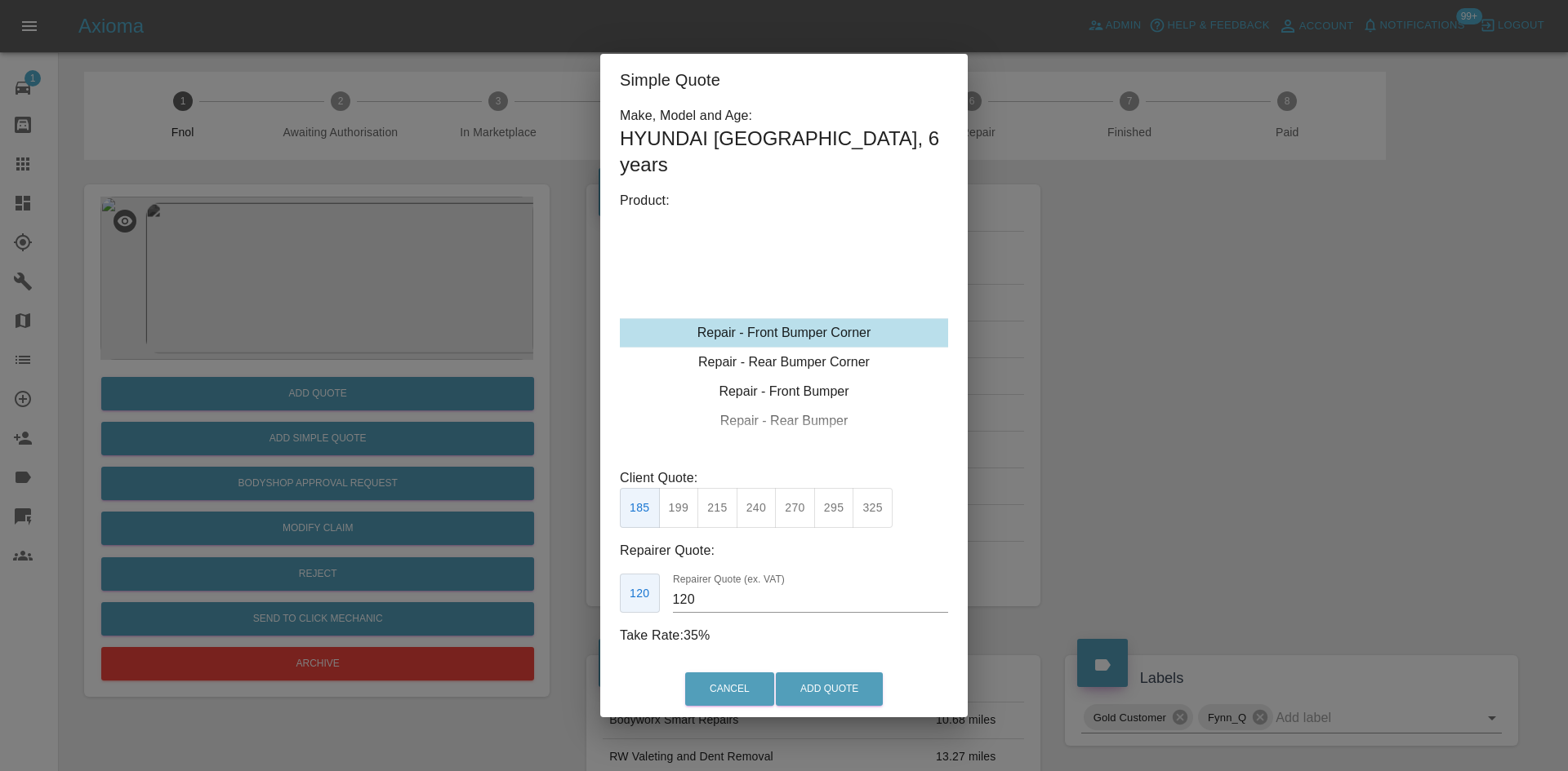
click at [716, 498] on button "215" at bounding box center [717, 508] width 40 height 40
click at [723, 587] on input "135" at bounding box center [811, 600] width 275 height 26
click at [755, 502] on button "240" at bounding box center [757, 508] width 40 height 40
drag, startPoint x: 732, startPoint y: 584, endPoint x: 410, endPoint y: 597, distance: 322.3
click at [475, 596] on div "Simple Quote Make, Model and Age: HYUNDAI TUCSON , 6 years Product: Repair - Fr…" at bounding box center [784, 385] width 1568 height 771
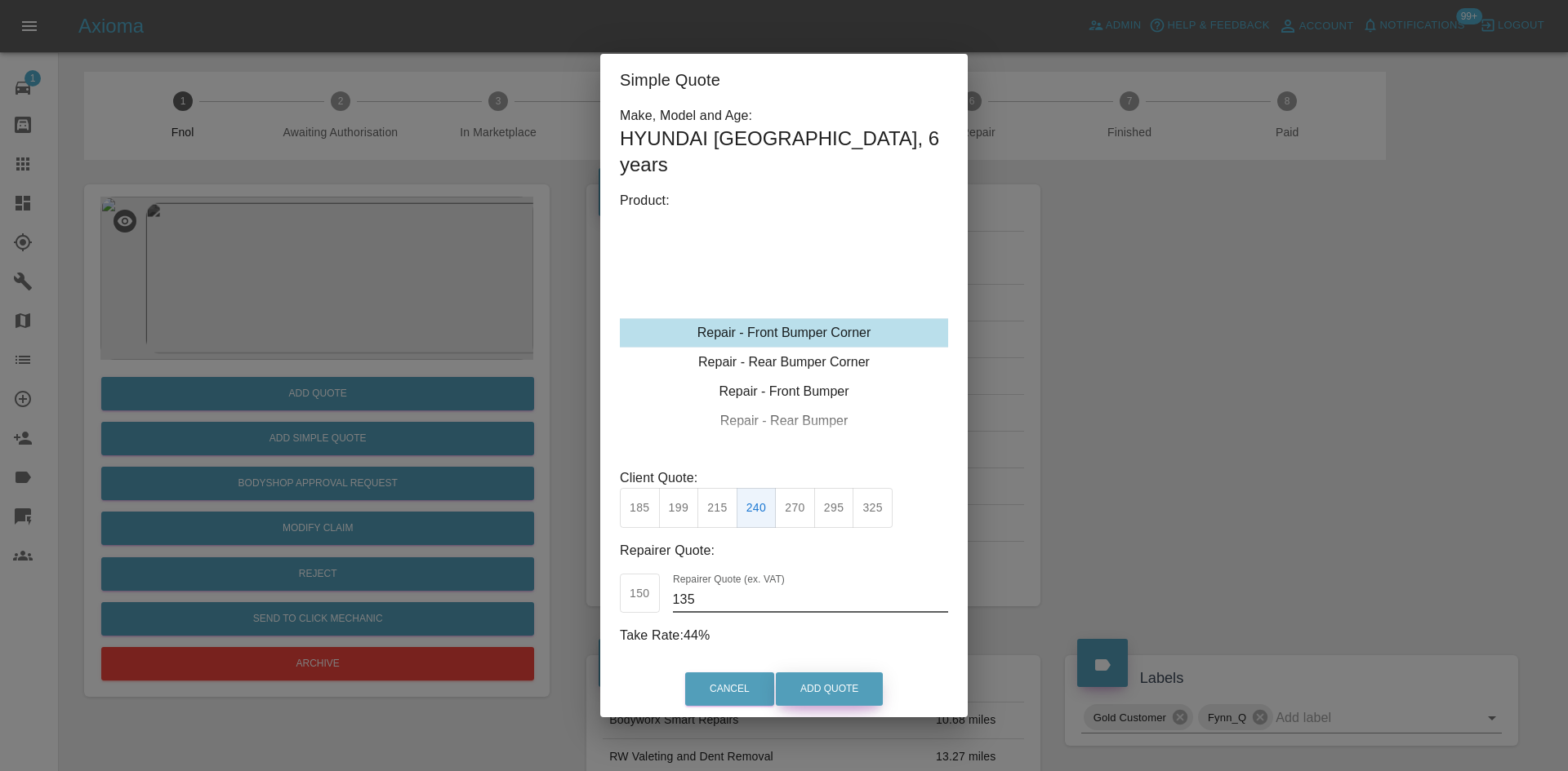
type input "135"
click at [863, 675] on button "Add Quote" at bounding box center [829, 689] width 107 height 33
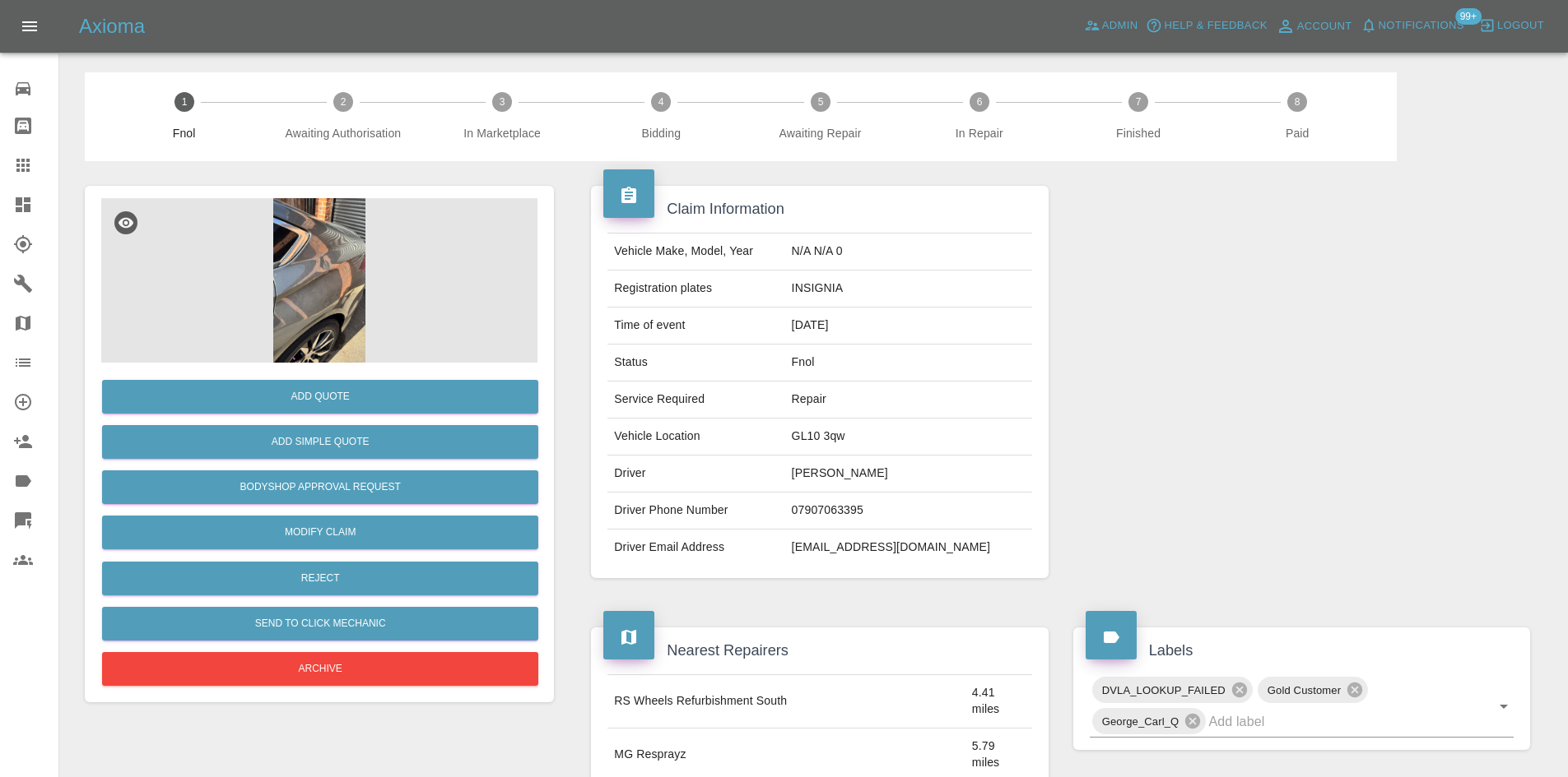
click at [323, 265] on img at bounding box center [319, 281] width 436 height 165
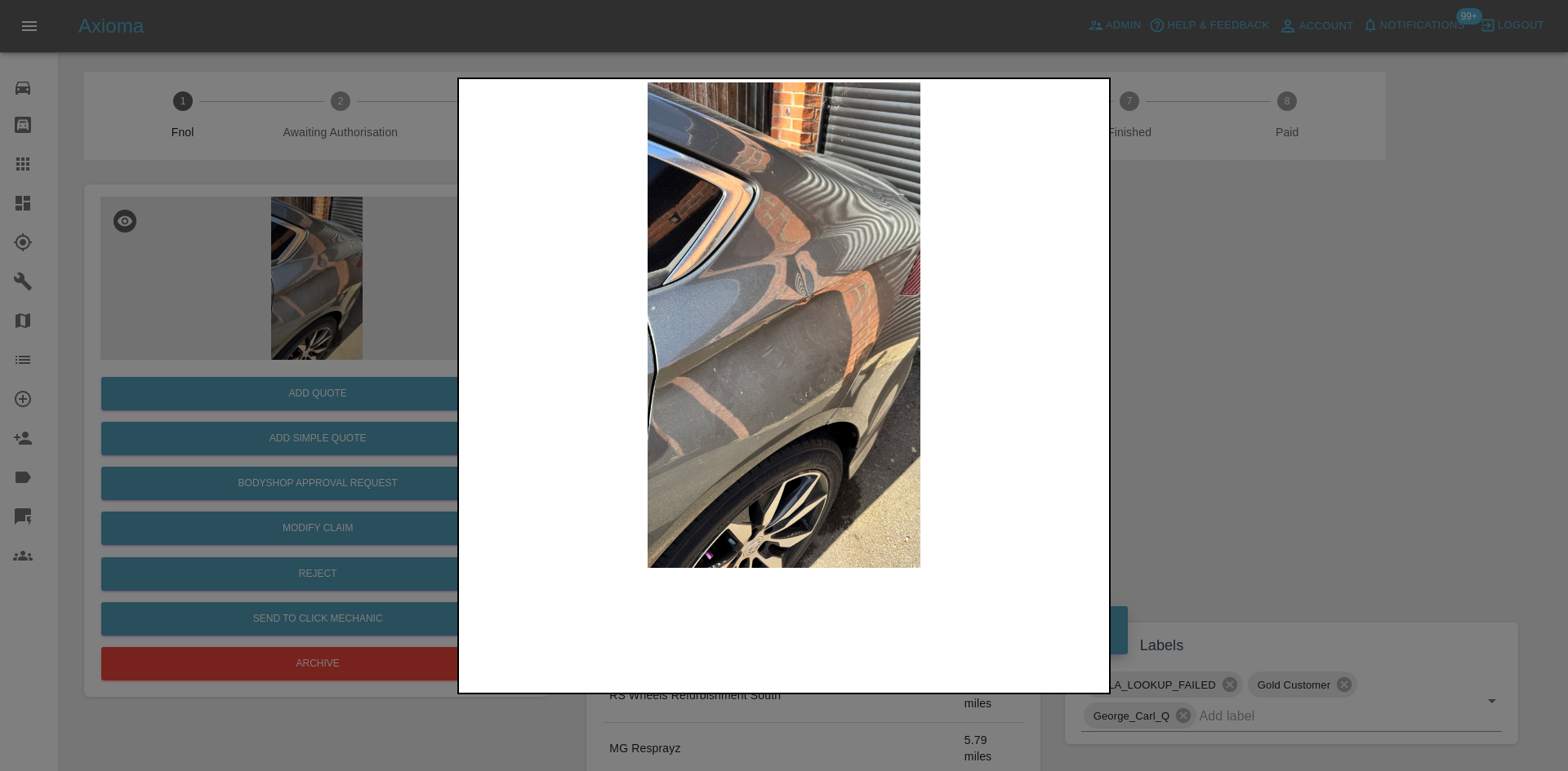
click at [829, 318] on img at bounding box center [784, 326] width 644 height 485
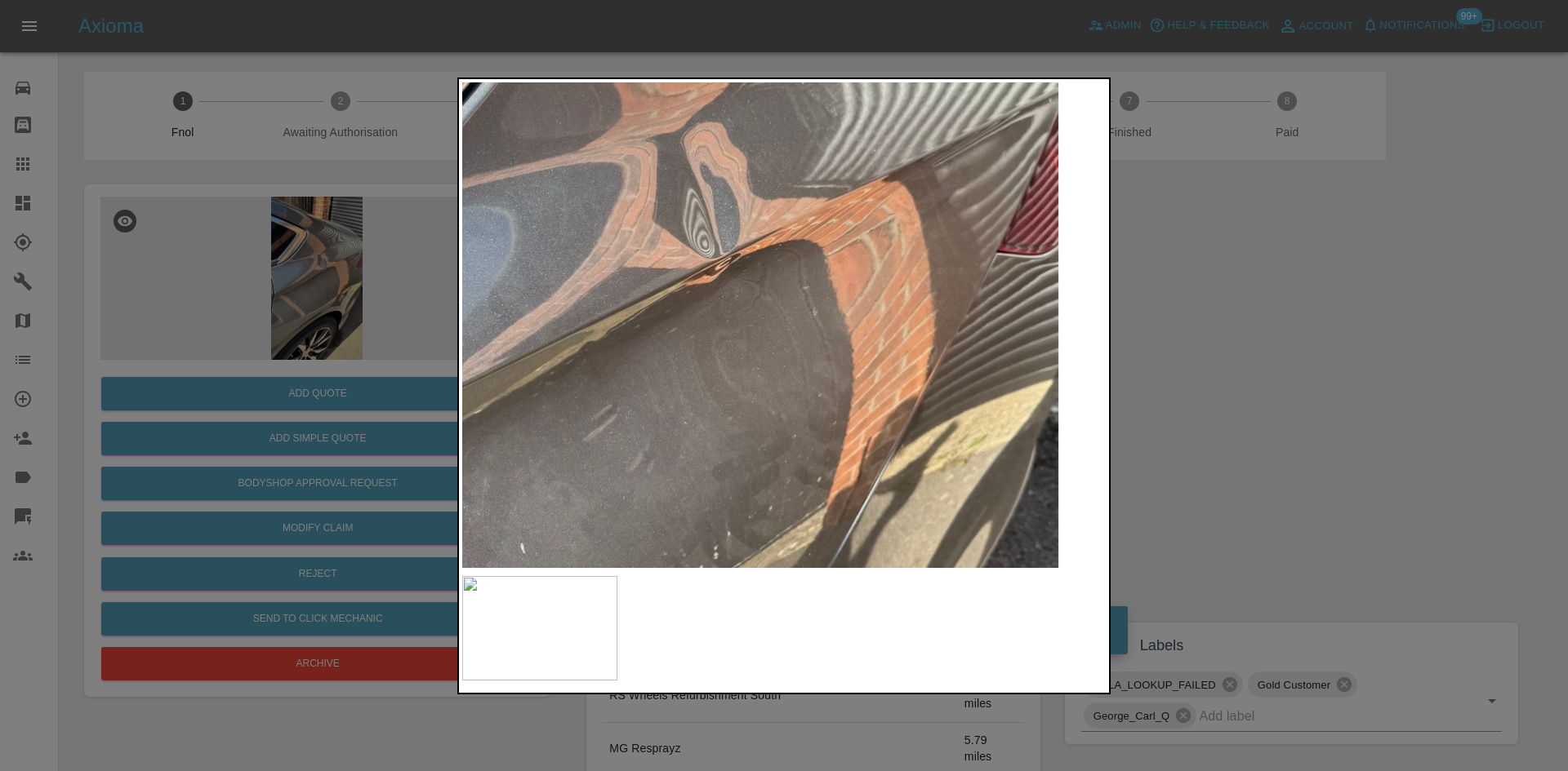
click at [827, 317] on img at bounding box center [649, 345] width 1931 height 1458
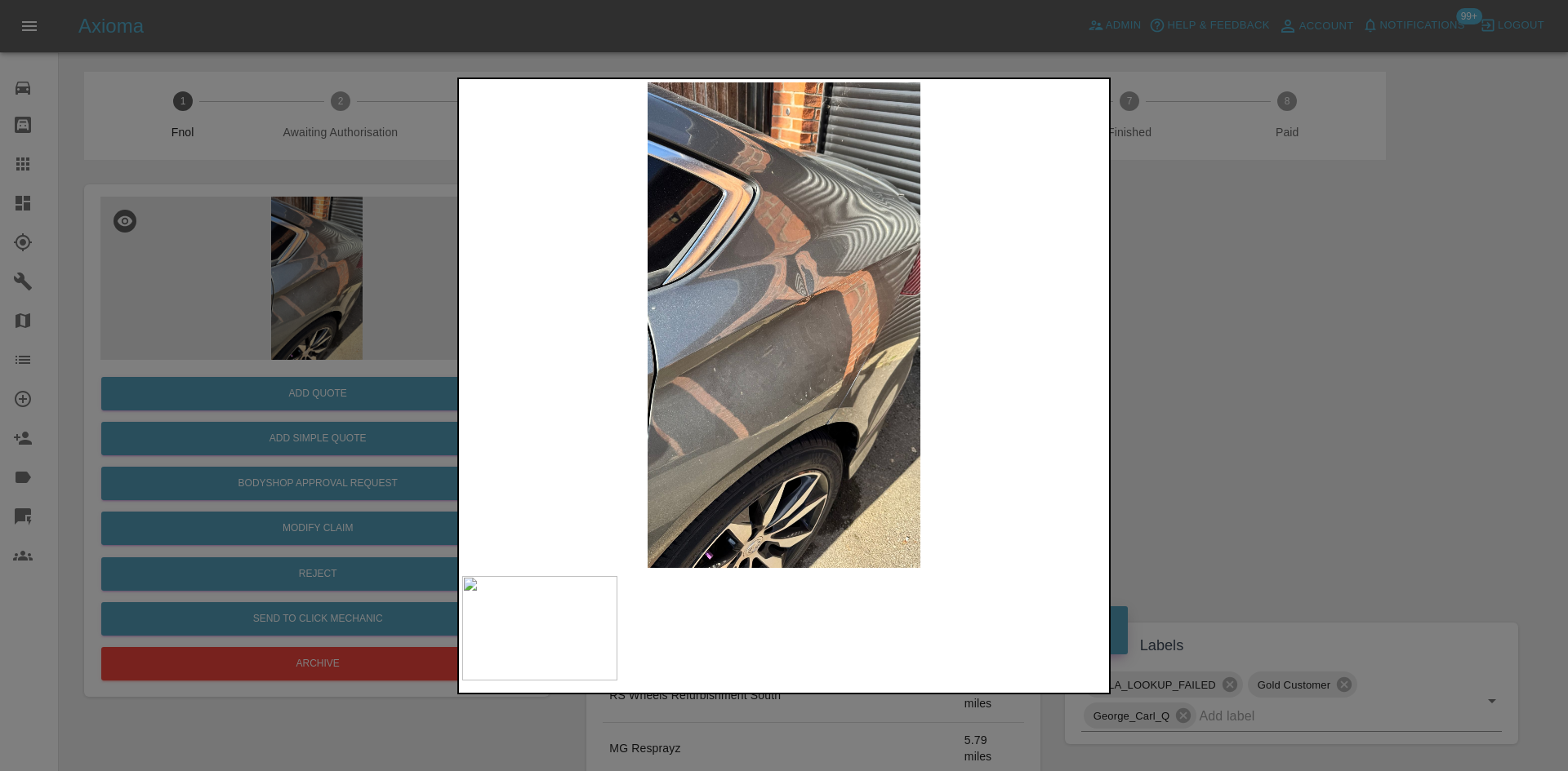
click at [715, 448] on img at bounding box center [784, 326] width 644 height 485
click at [791, 291] on img at bounding box center [784, 326] width 644 height 485
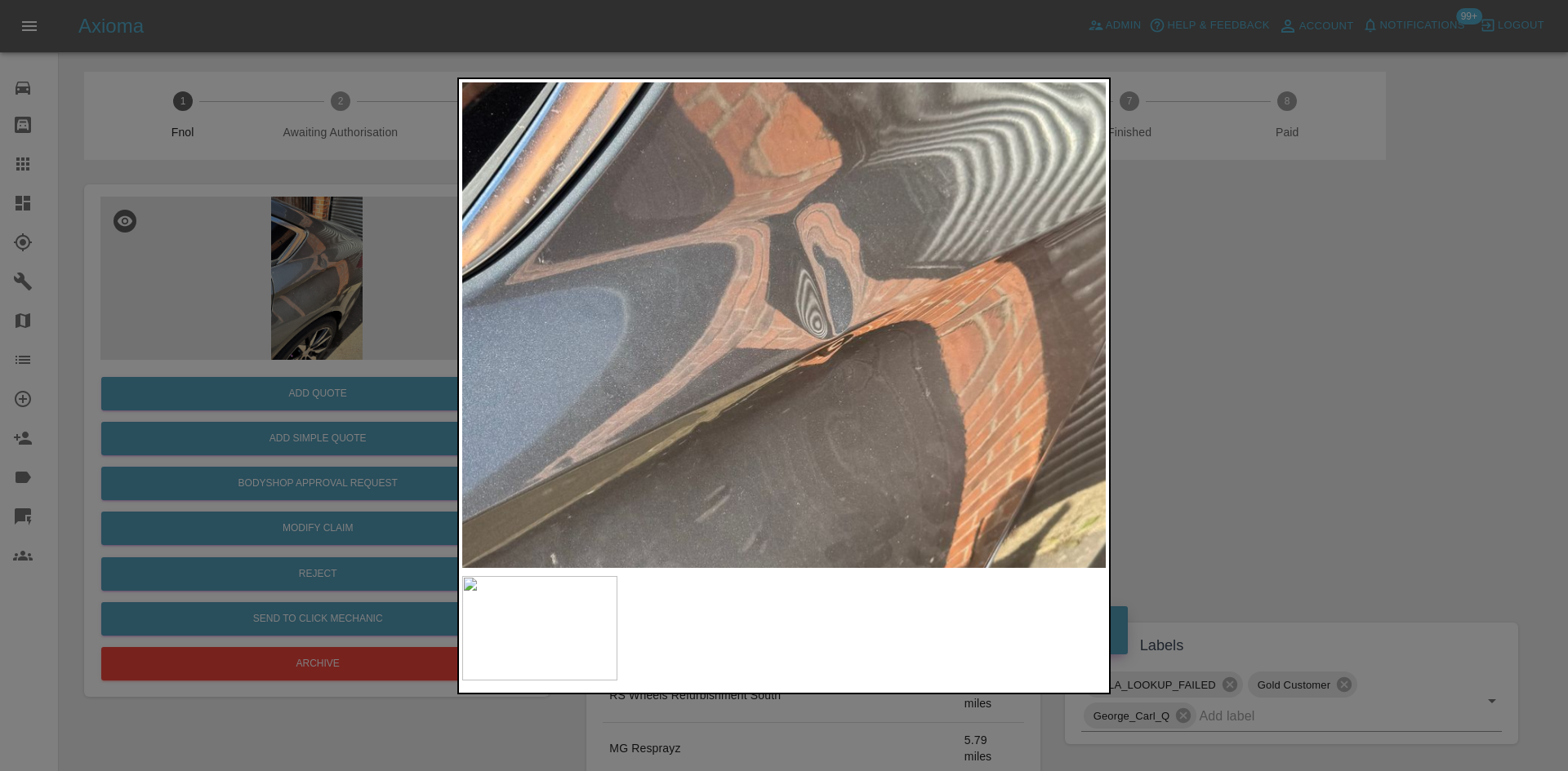
click at [791, 291] on img at bounding box center [761, 426] width 1931 height 1458
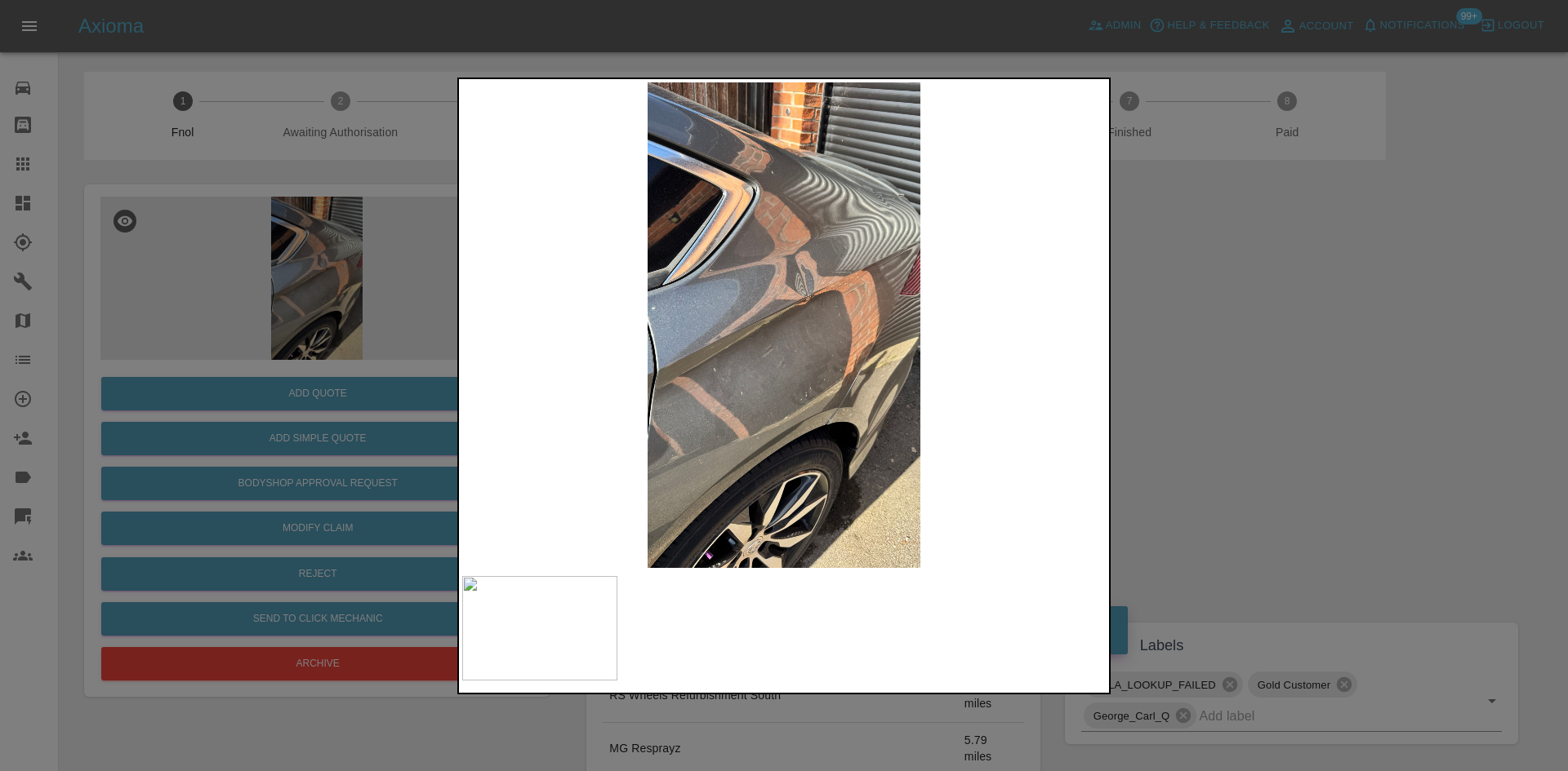
click at [804, 445] on img at bounding box center [784, 326] width 644 height 485
click at [290, 412] on div at bounding box center [784, 385] width 1568 height 771
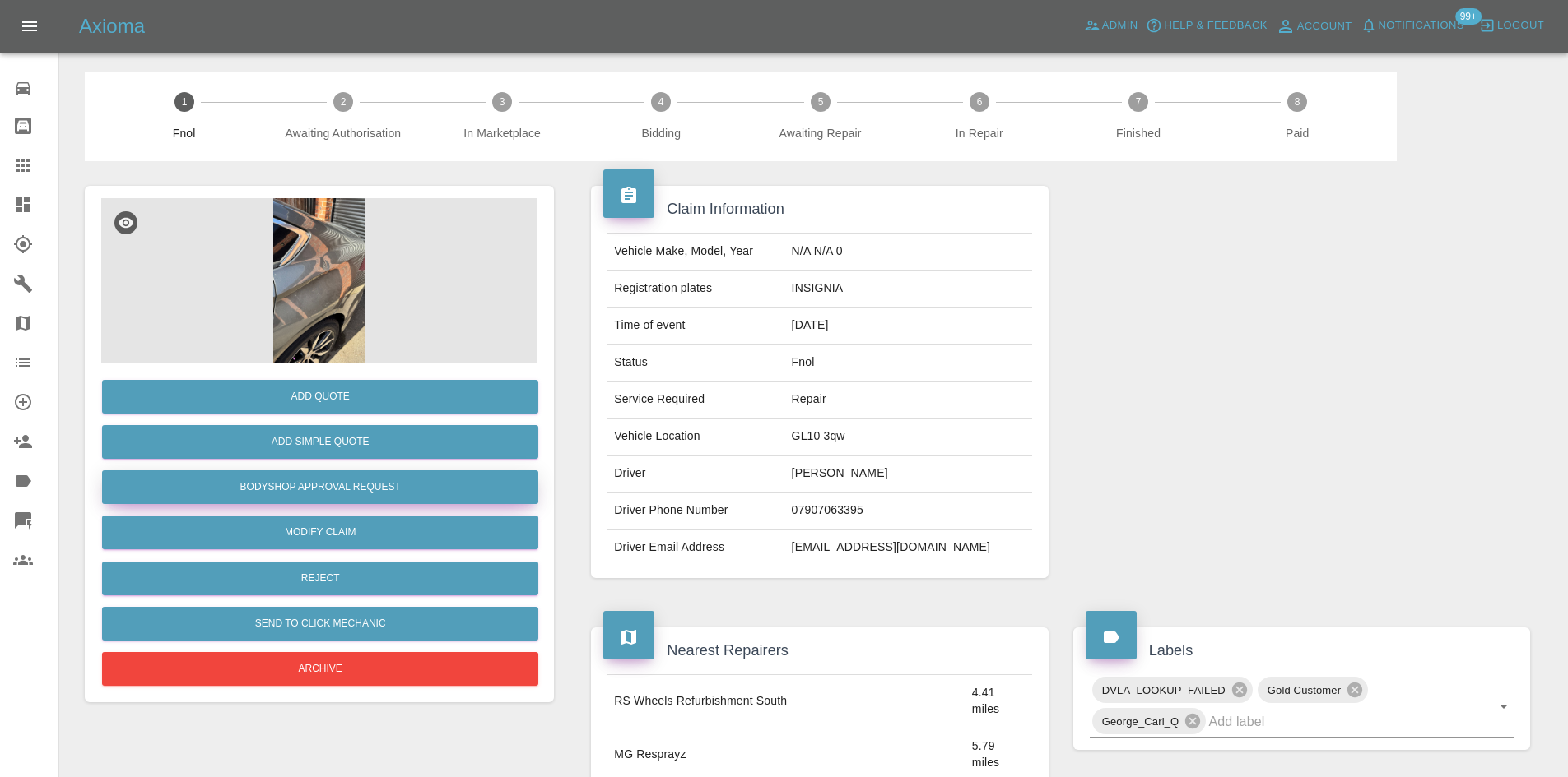
click at [330, 482] on button "Bodyshop Approval Request" at bounding box center [320, 487] width 436 height 34
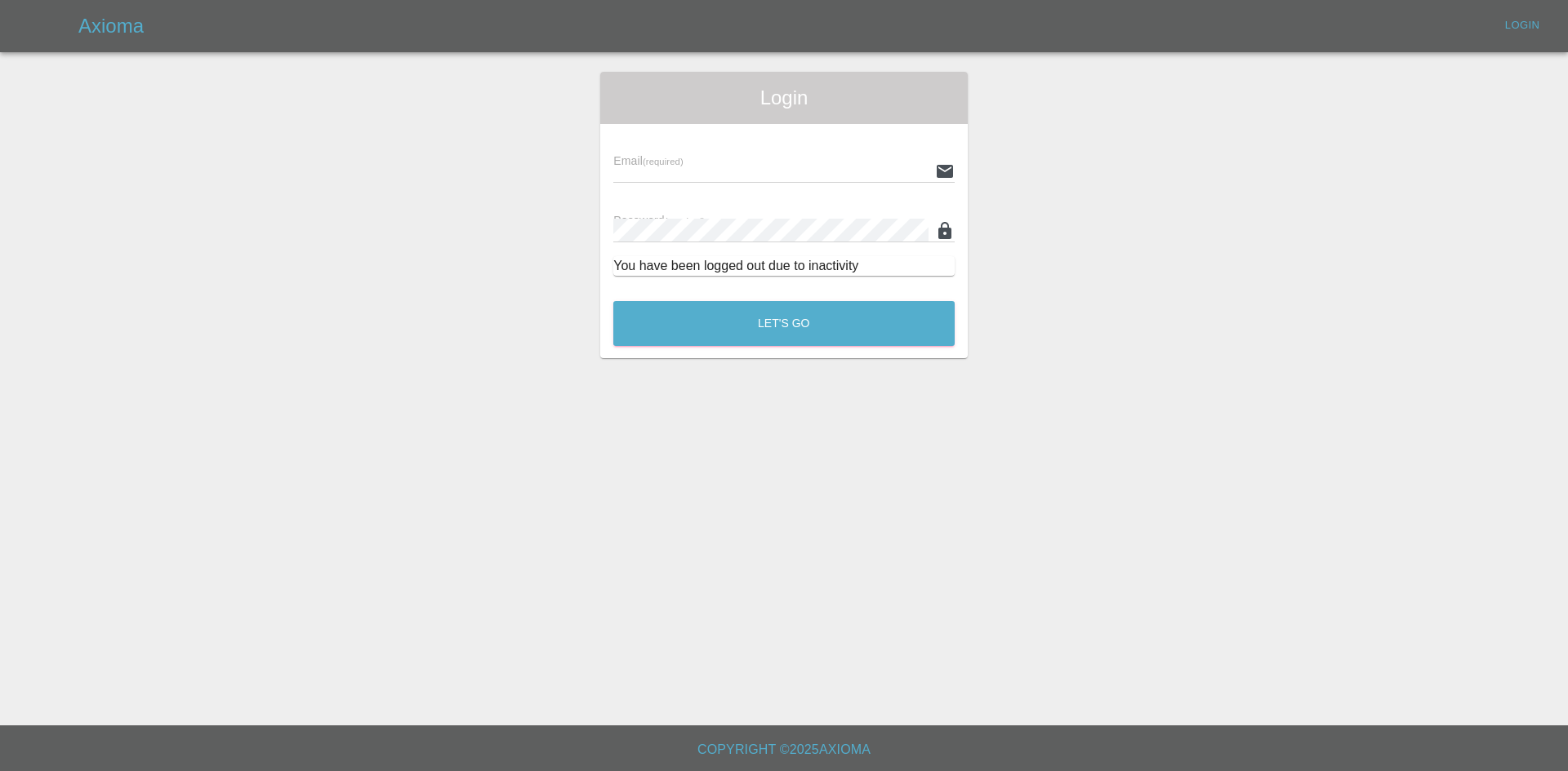
type input "ankur.mehta@axioma.co.uk"
click at [692, 325] on button "Let's Go" at bounding box center [784, 324] width 342 height 45
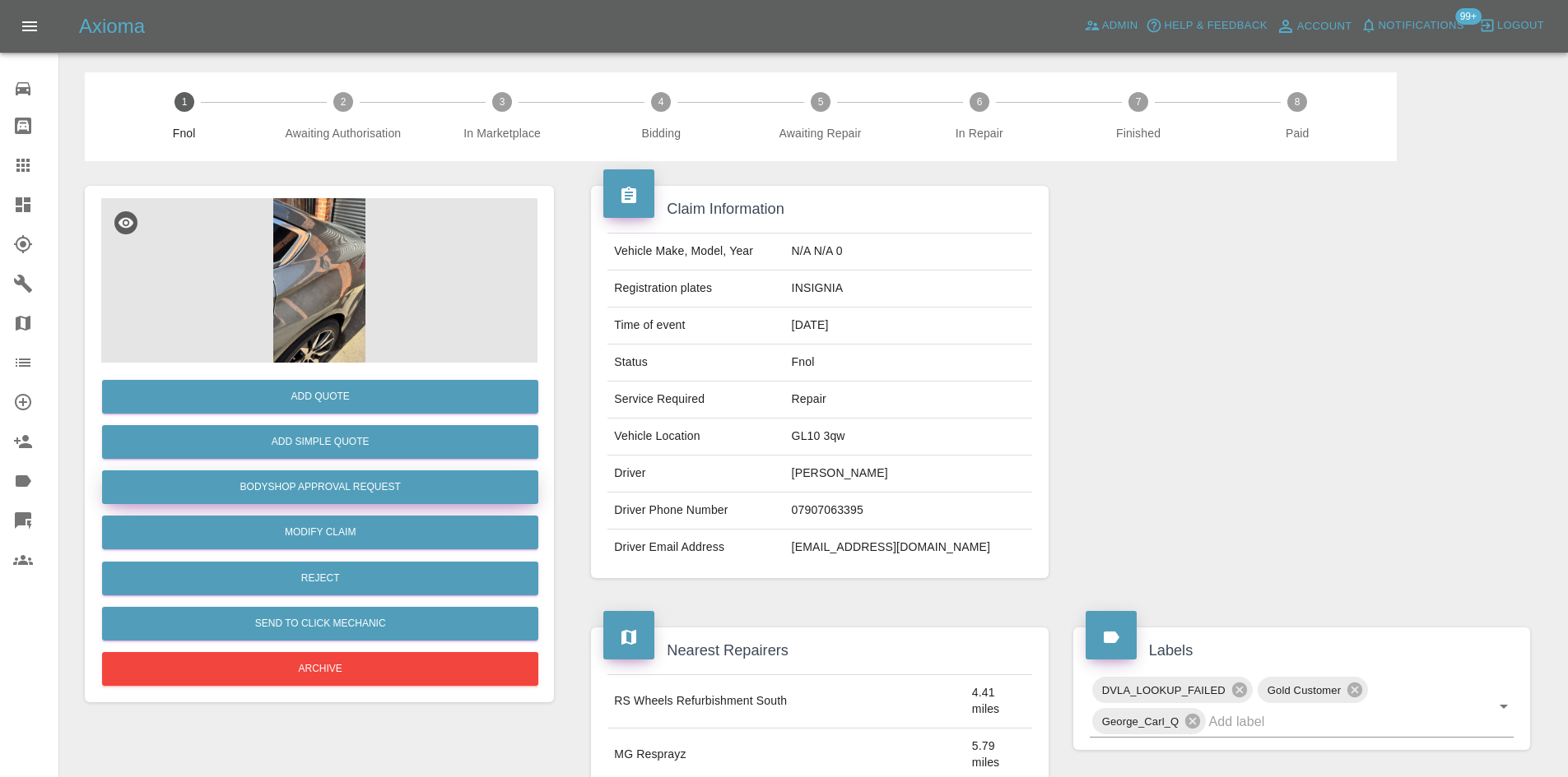
click at [292, 488] on button "Bodyshop Approval Request" at bounding box center [320, 487] width 436 height 34
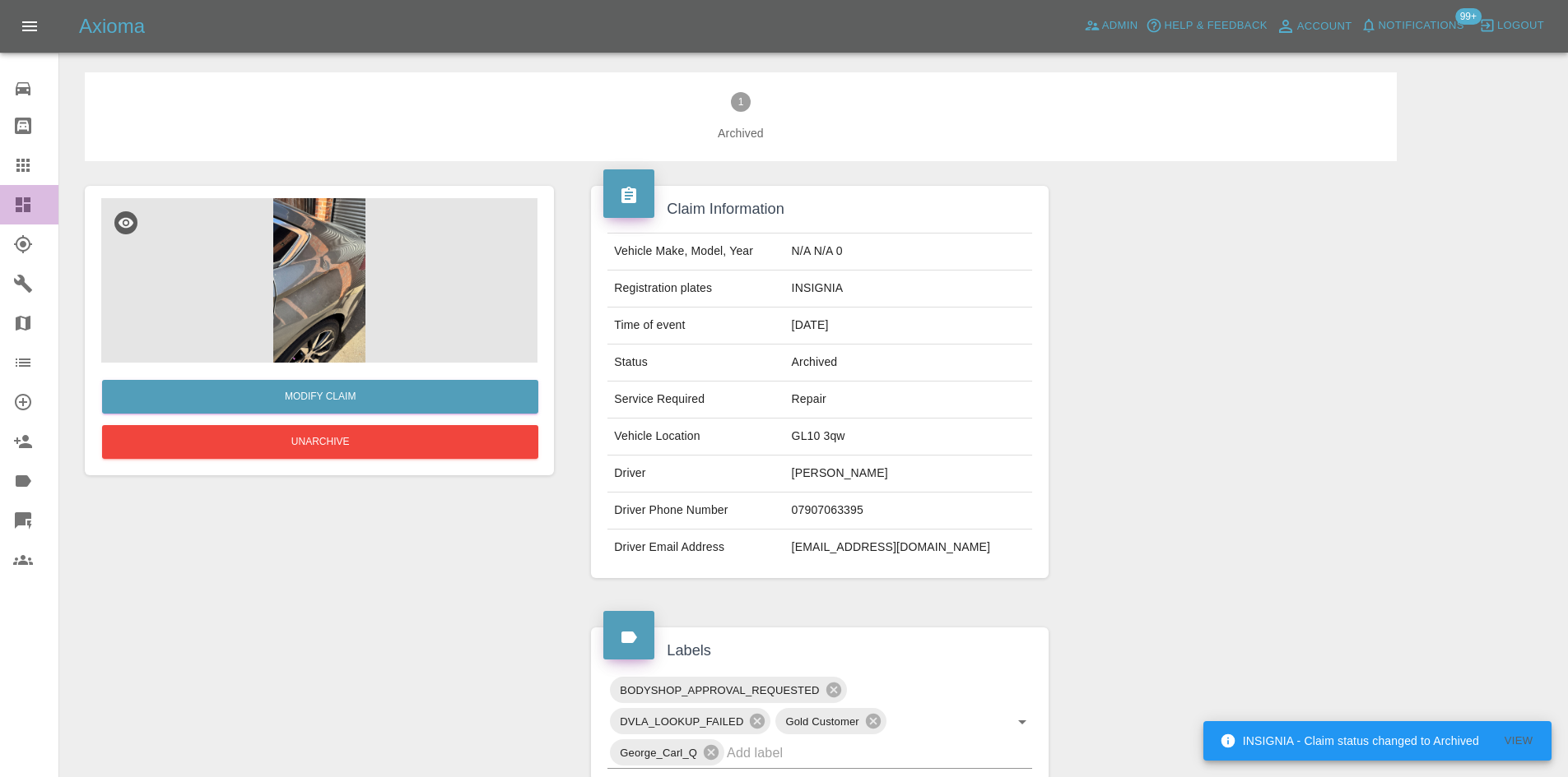
click at [37, 208] on div at bounding box center [36, 204] width 46 height 20
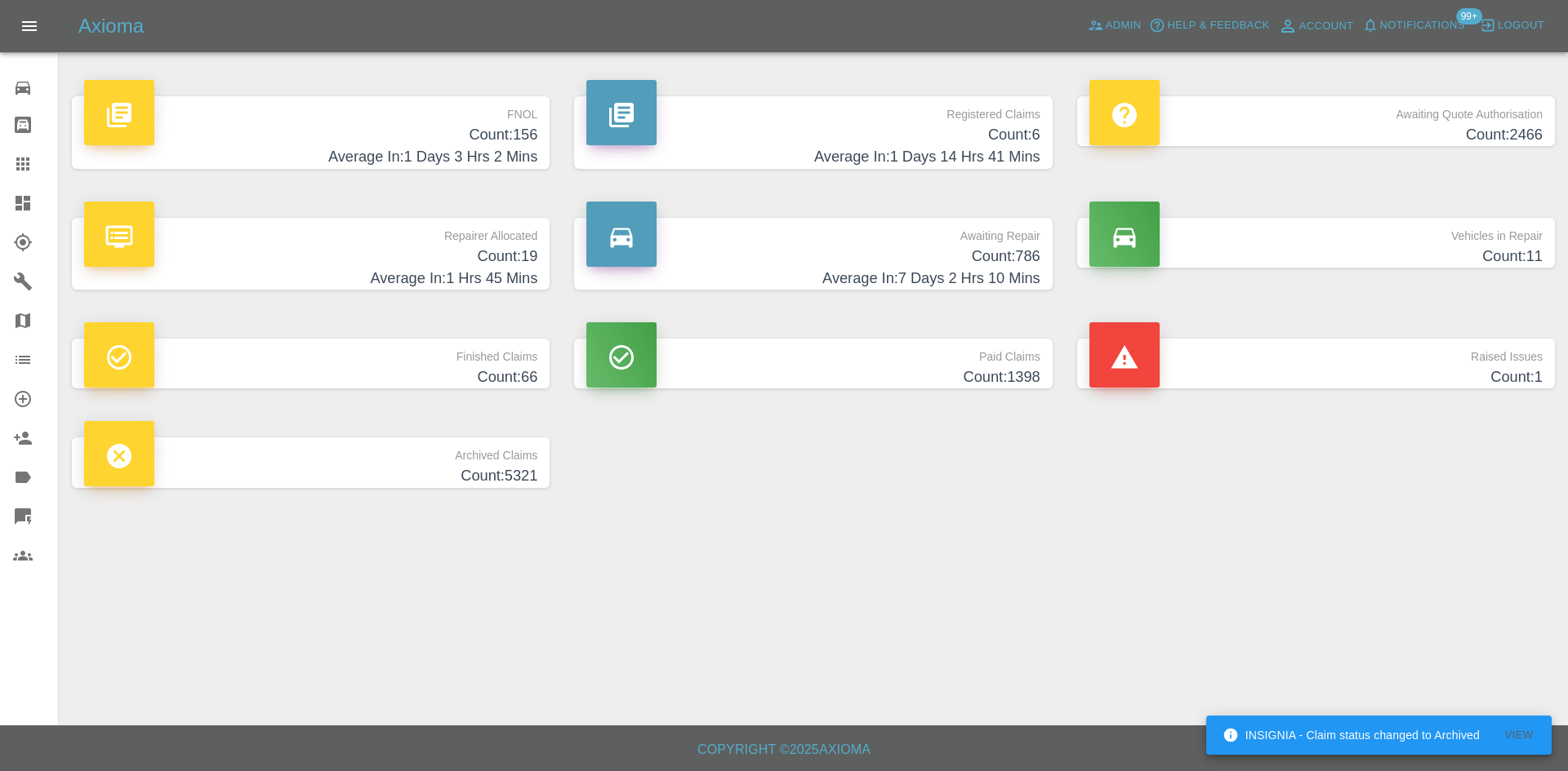
click at [485, 152] on h4 "Average In: 1 Days 3 Hrs 2 Mins" at bounding box center [310, 157] width 453 height 22
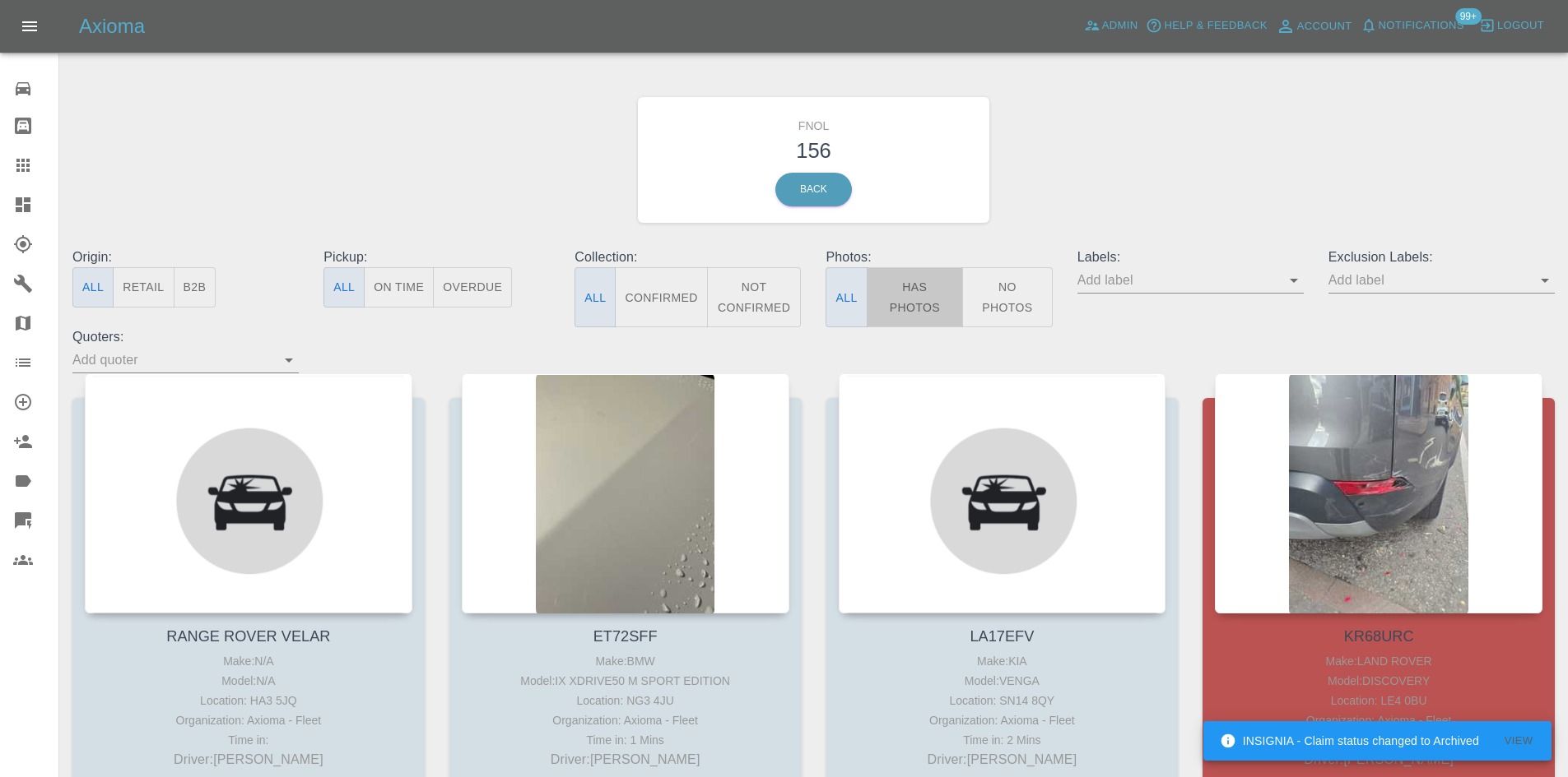
click at [906, 286] on button "Has Photos" at bounding box center [915, 297] width 98 height 60
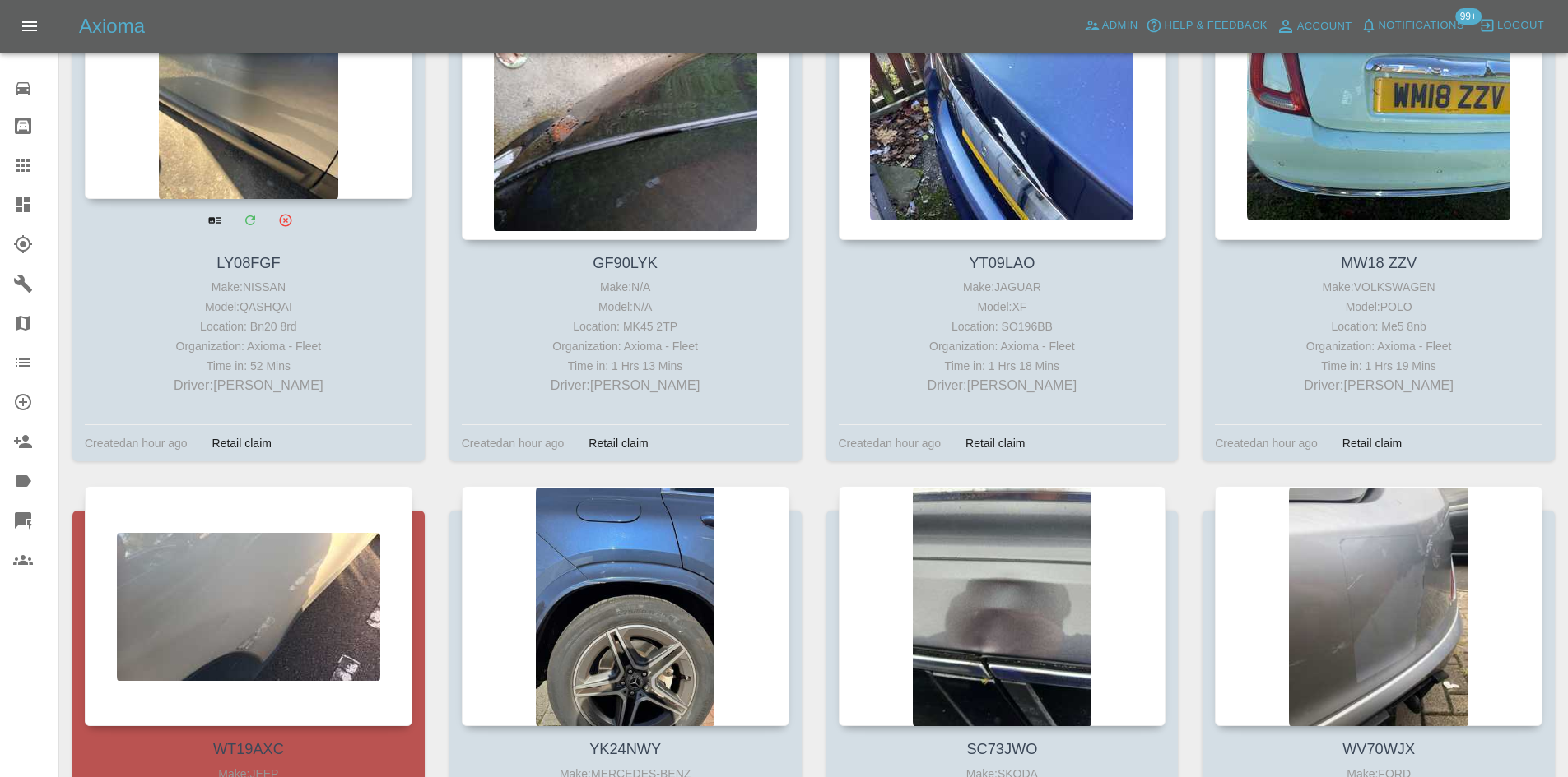
scroll to position [1563, 0]
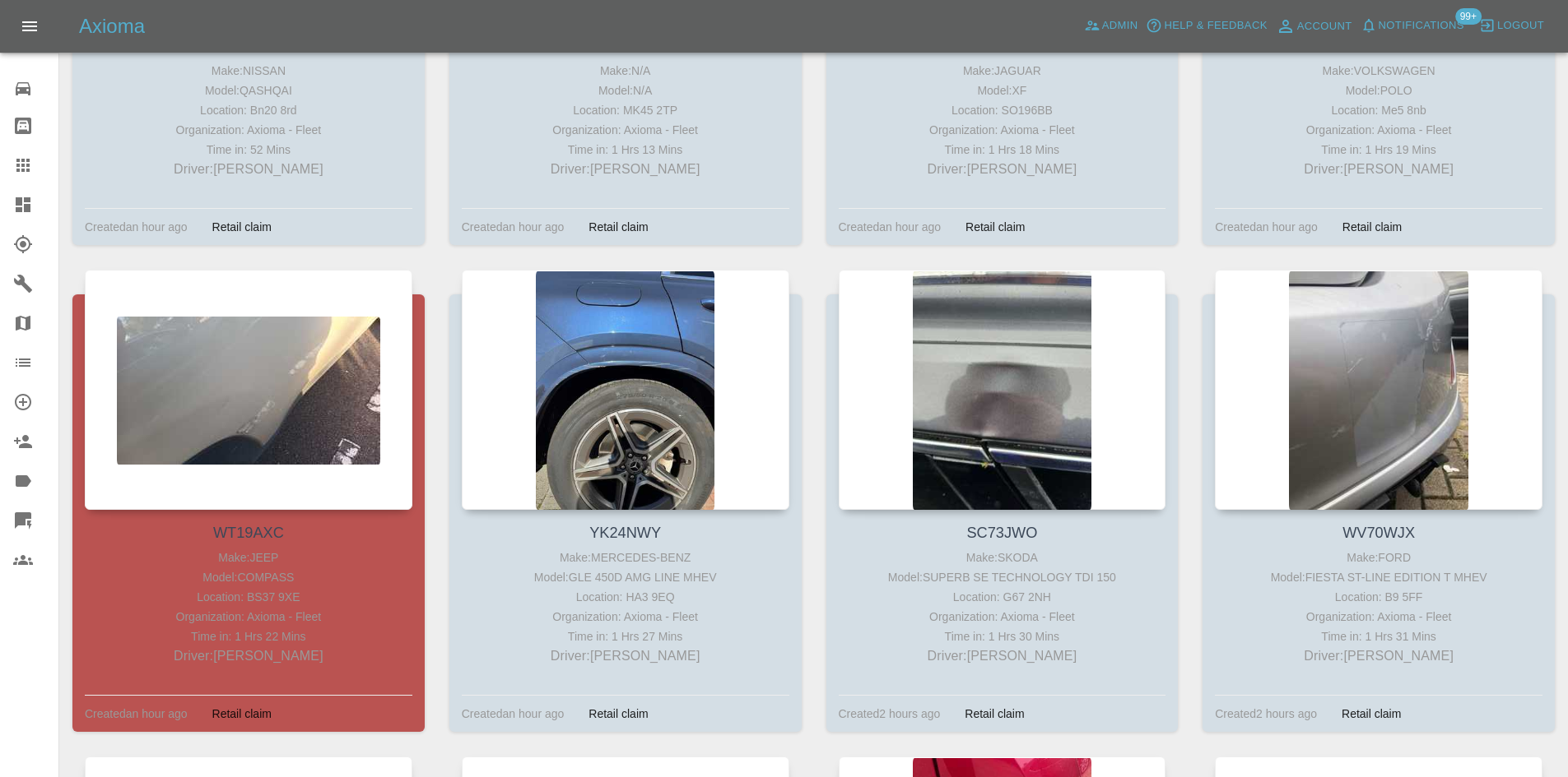
click at [15, 204] on icon at bounding box center [23, 204] width 20 height 20
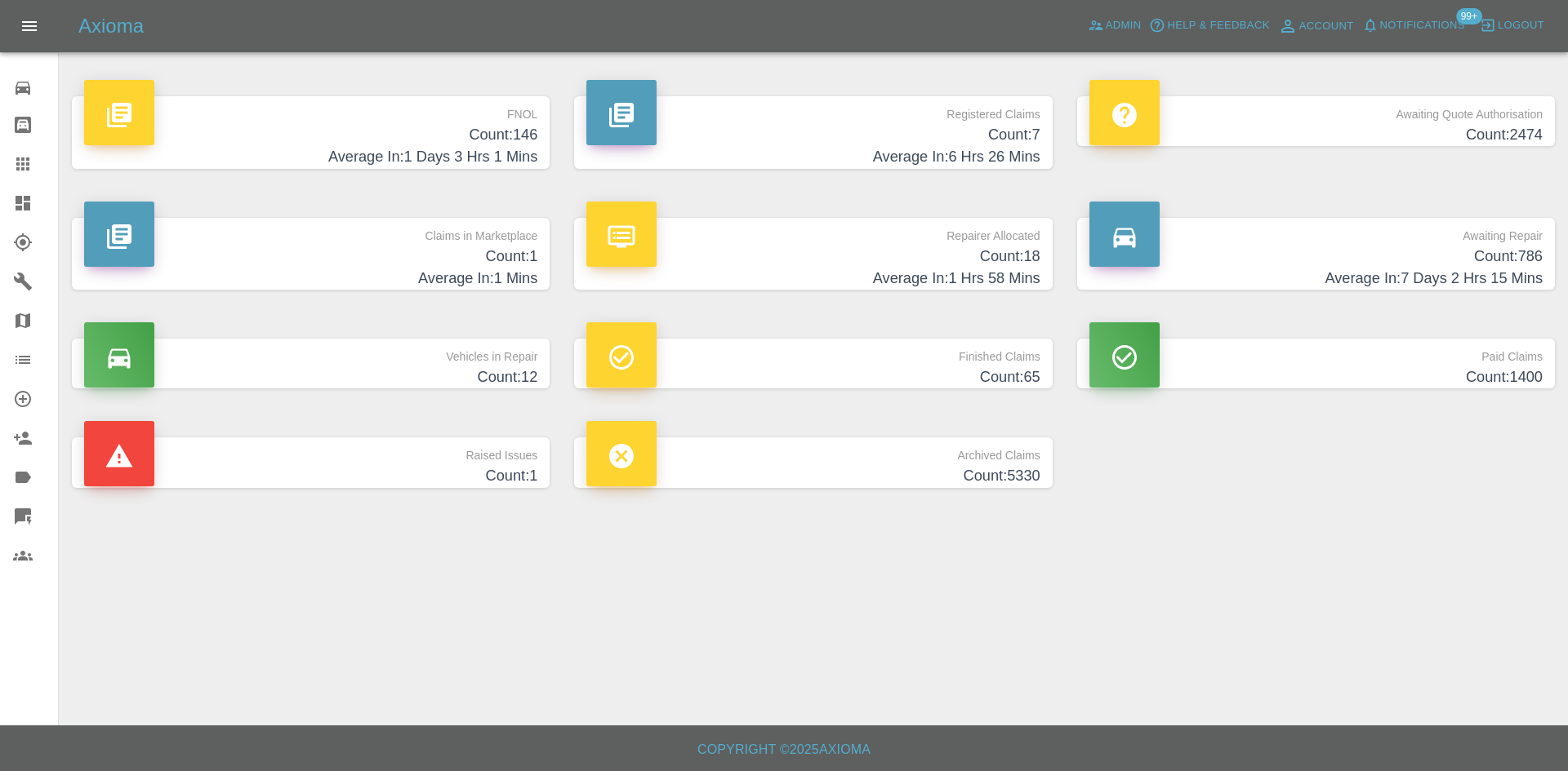
click at [950, 124] on p "Registered Claims" at bounding box center [812, 111] width 453 height 28
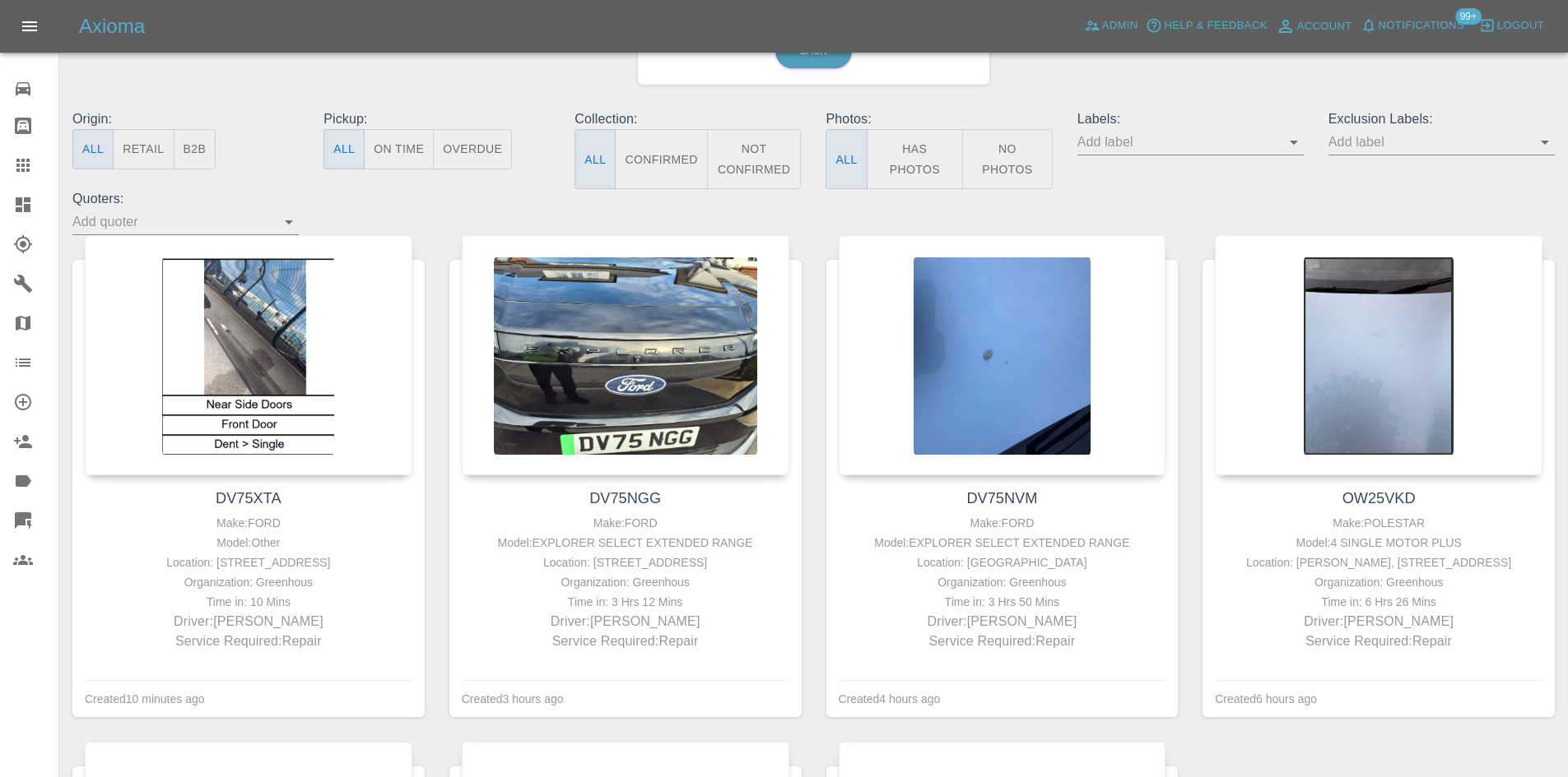
scroll to position [165, 0]
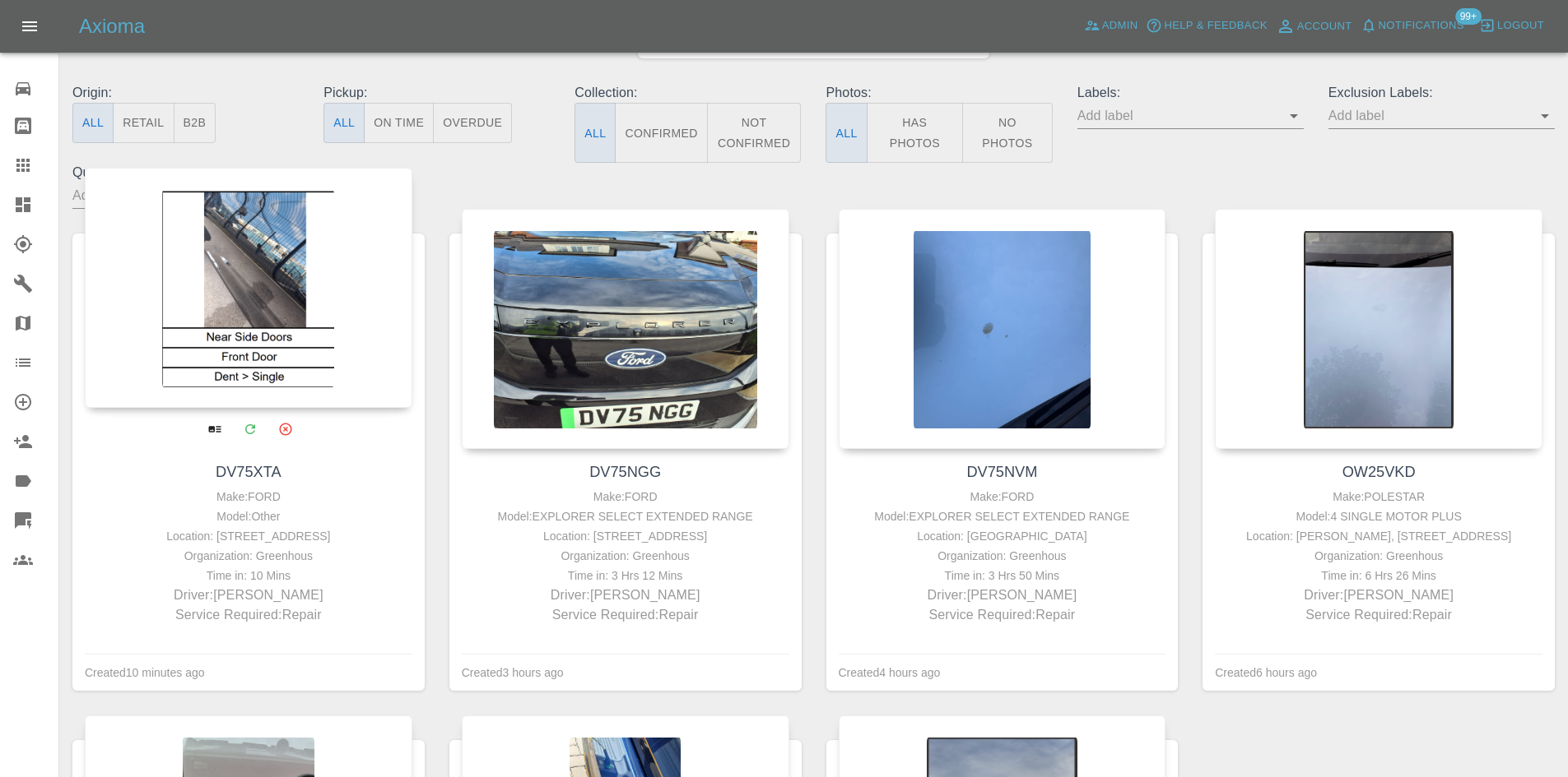
drag, startPoint x: 200, startPoint y: 288, endPoint x: 244, endPoint y: 254, distance: 55.6
drag, startPoint x: 267, startPoint y: 232, endPoint x: 228, endPoint y: 242, distance: 40.3
click at [228, 242] on div at bounding box center [248, 288] width 327 height 240
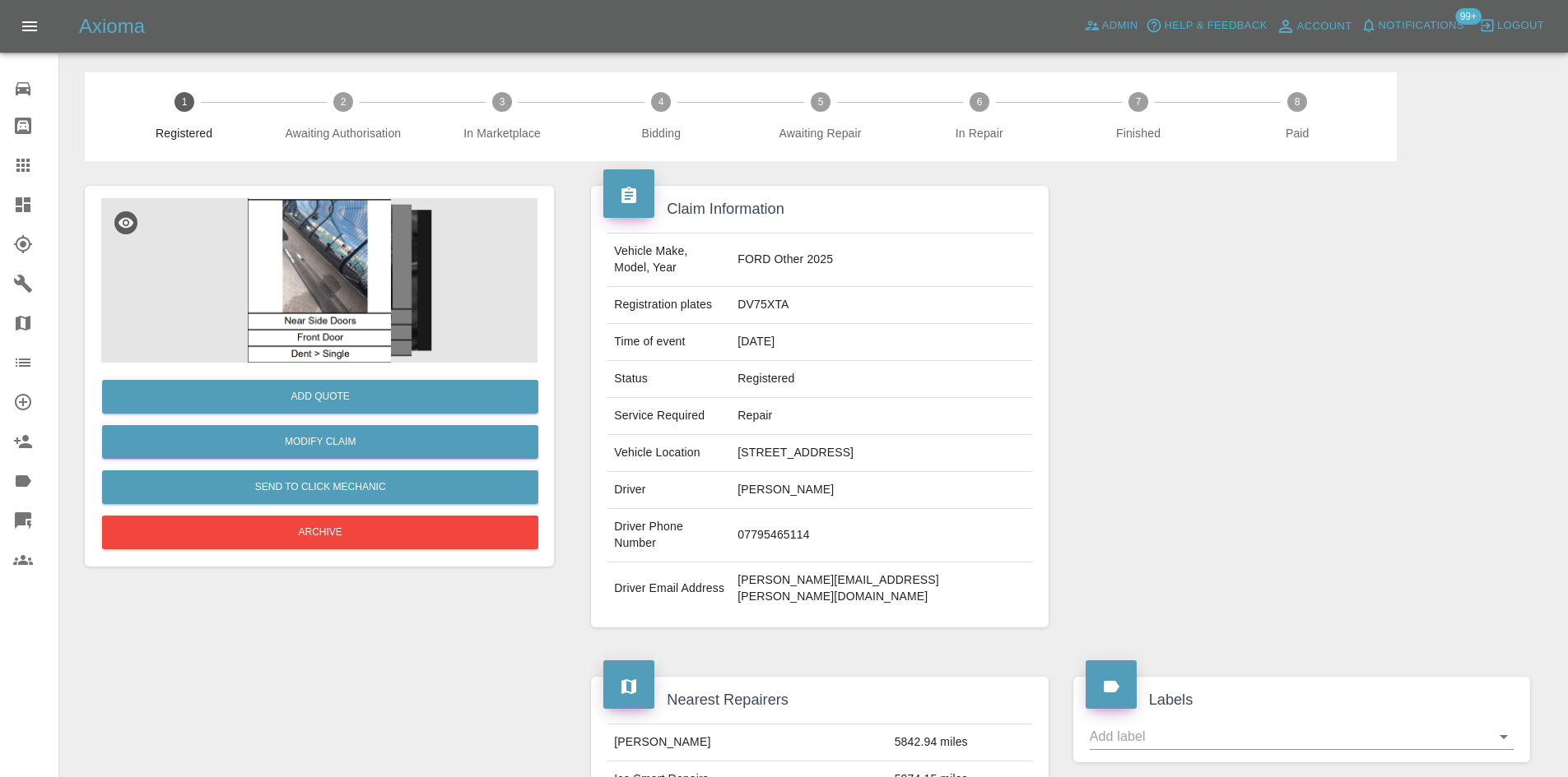
click at [347, 239] on img at bounding box center [319, 281] width 436 height 165
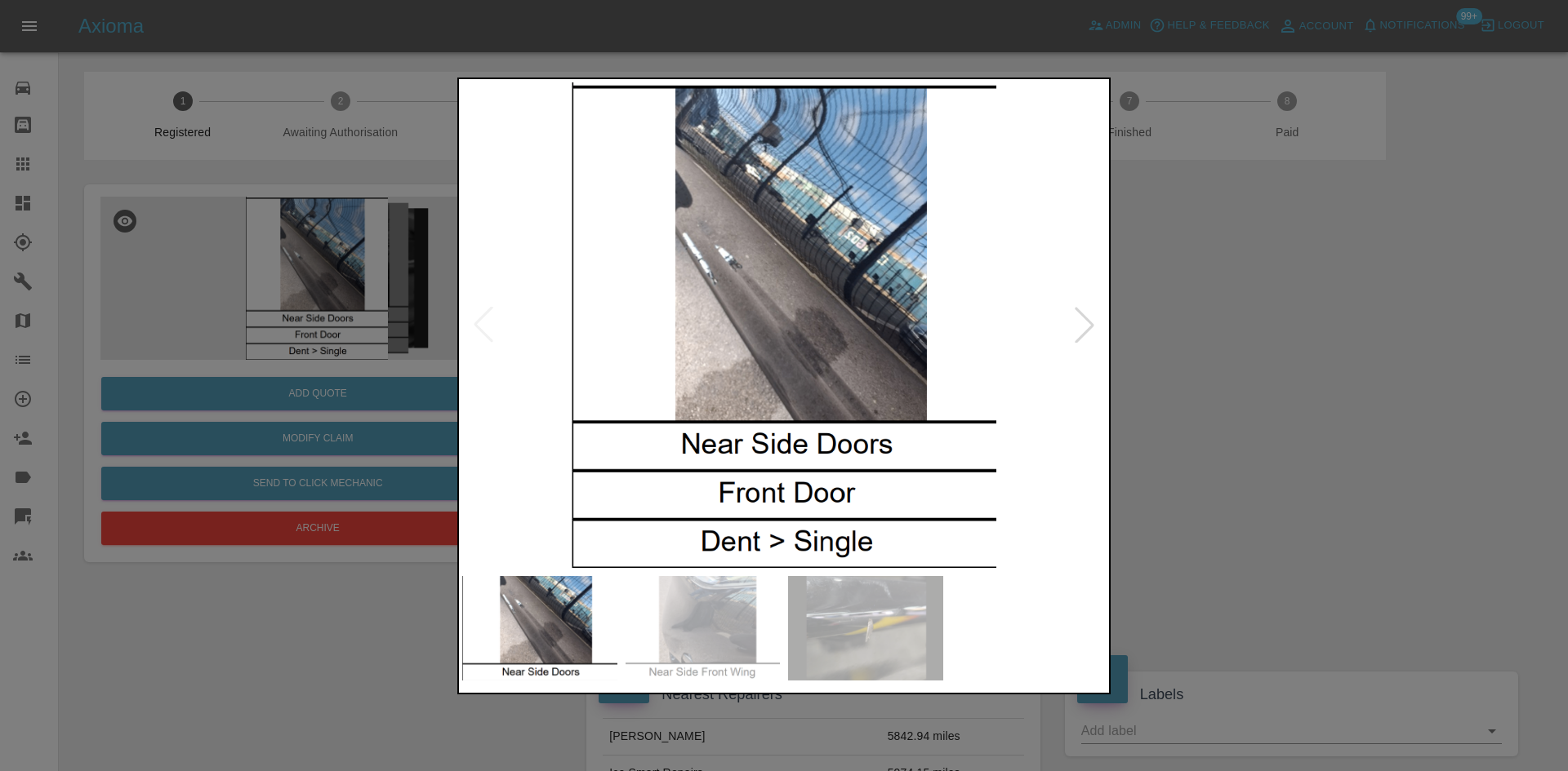
click at [904, 315] on img at bounding box center [784, 326] width 644 height 485
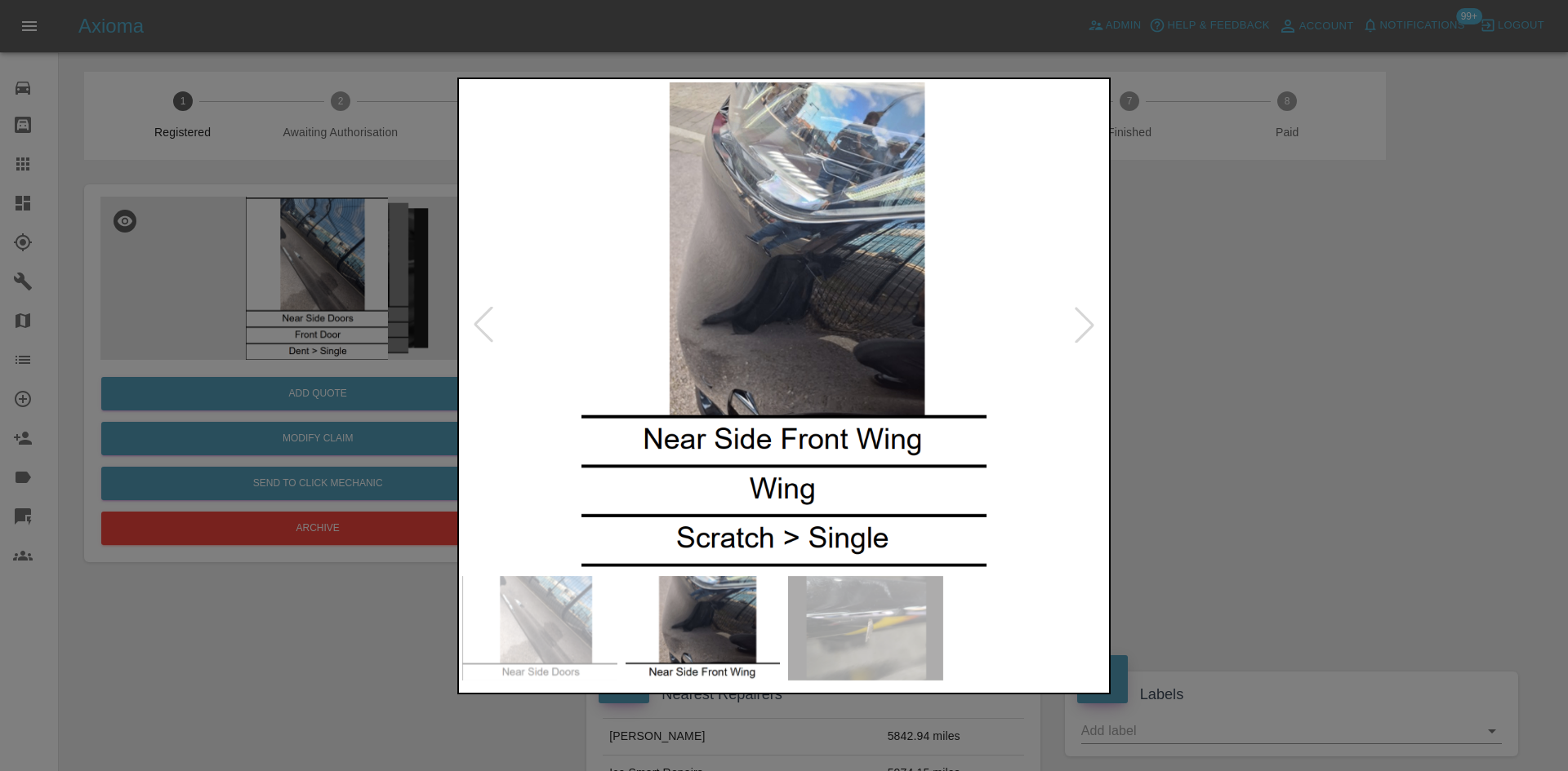
click at [725, 328] on img at bounding box center [784, 326] width 644 height 485
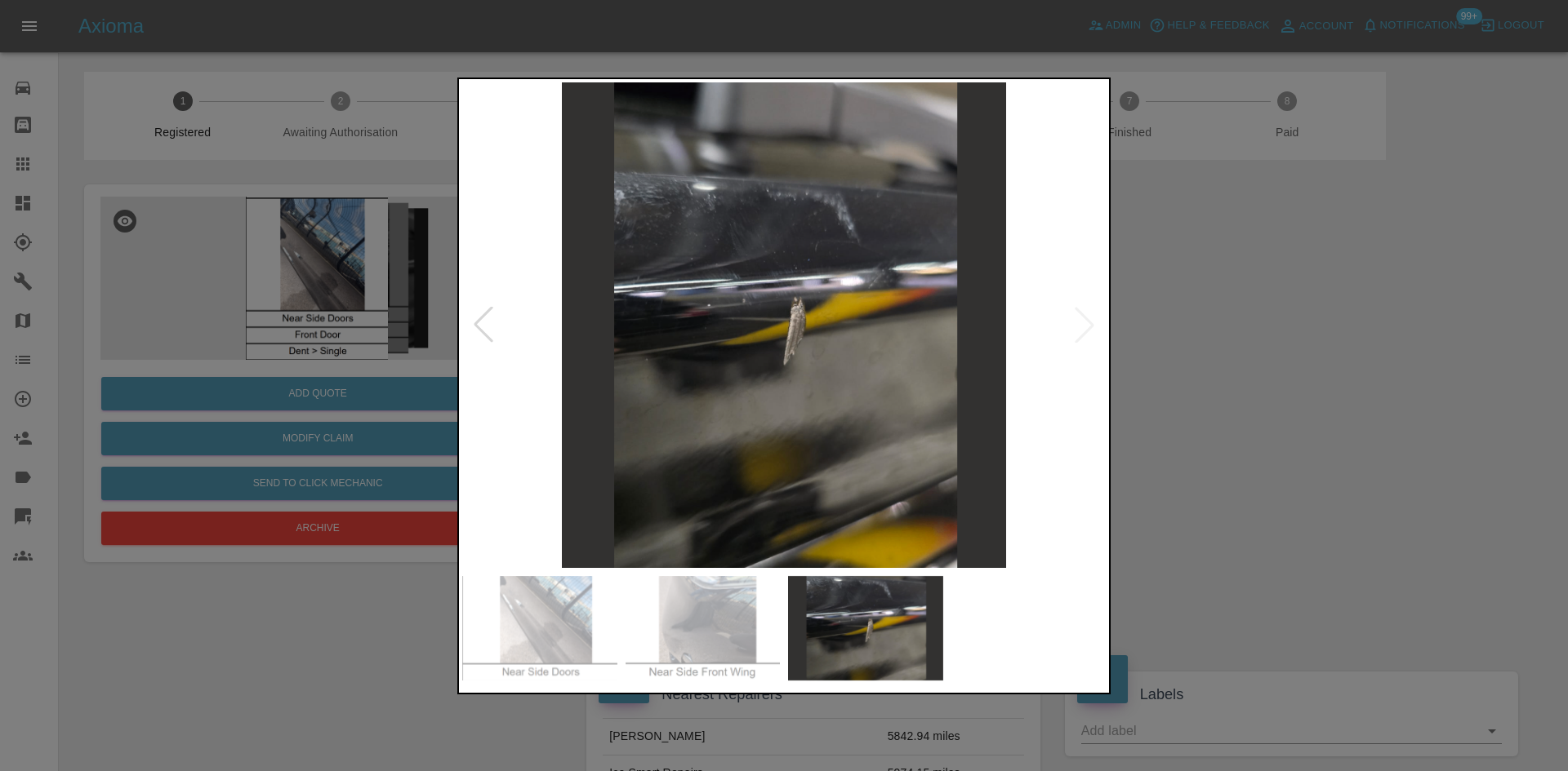
click at [717, 326] on img at bounding box center [784, 326] width 644 height 485
click at [759, 320] on img at bounding box center [784, 326] width 644 height 485
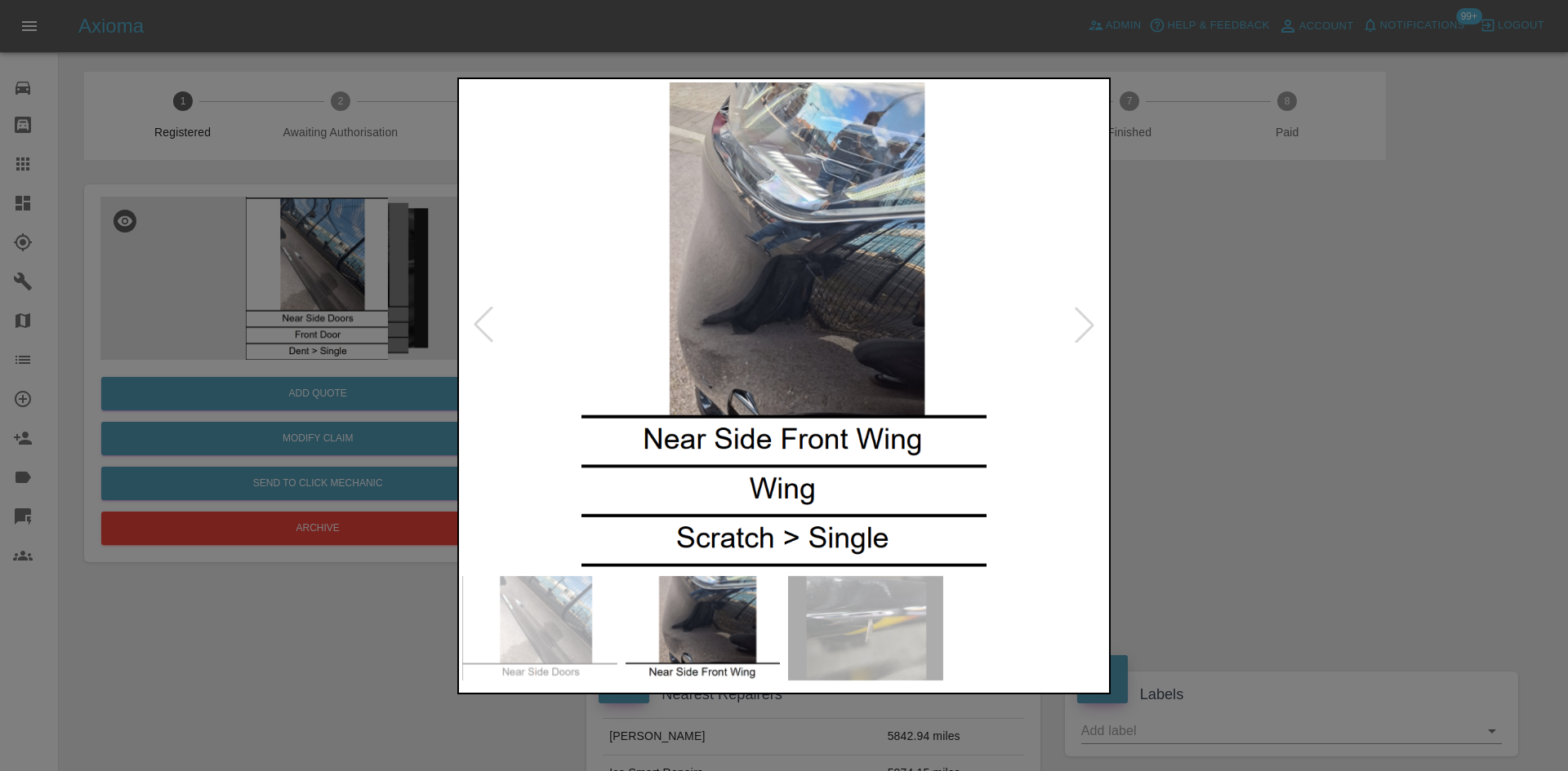
click at [722, 326] on img at bounding box center [784, 326] width 644 height 485
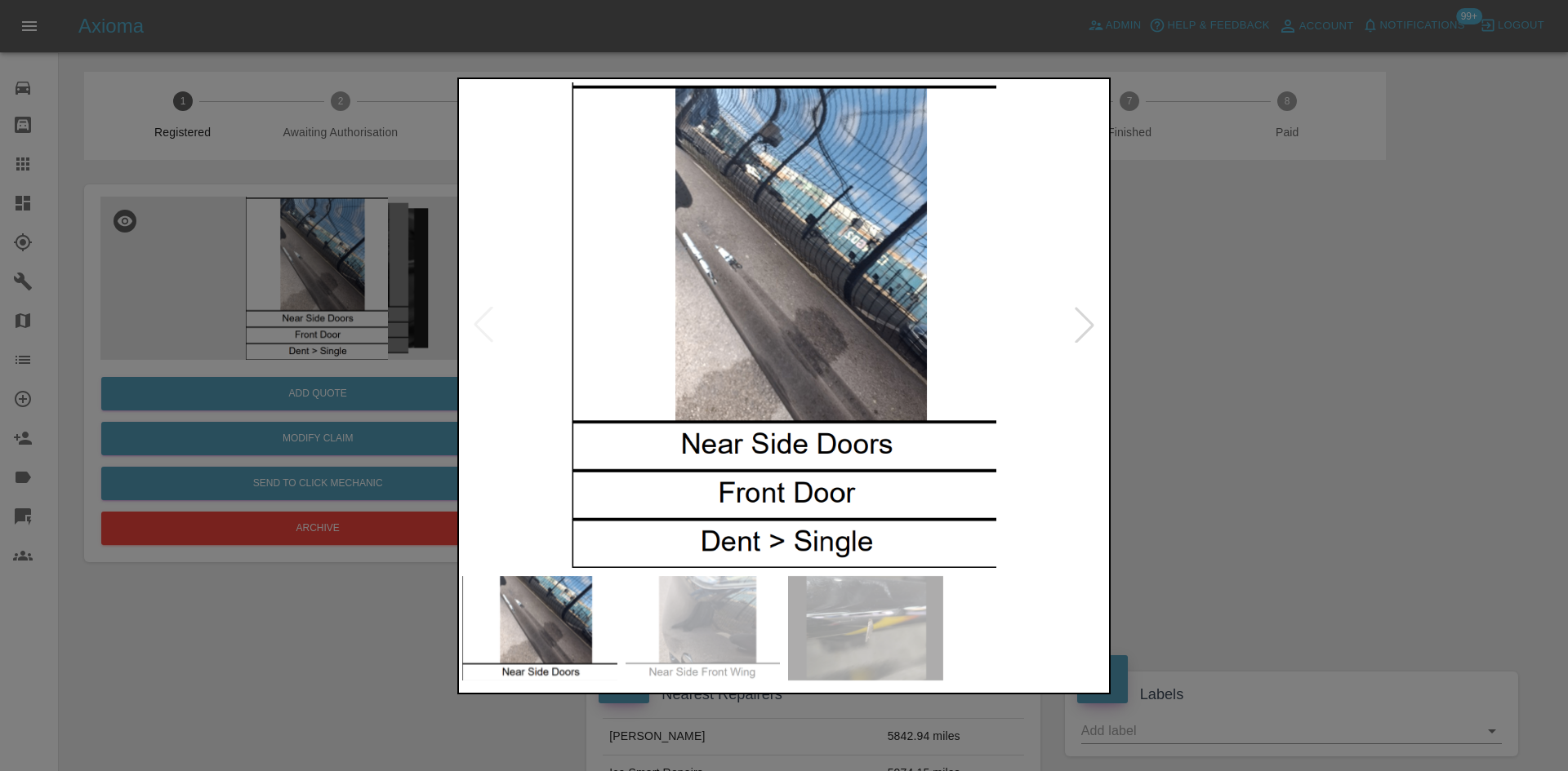
click at [757, 322] on img at bounding box center [784, 326] width 644 height 485
click at [311, 233] on div at bounding box center [784, 385] width 1568 height 771
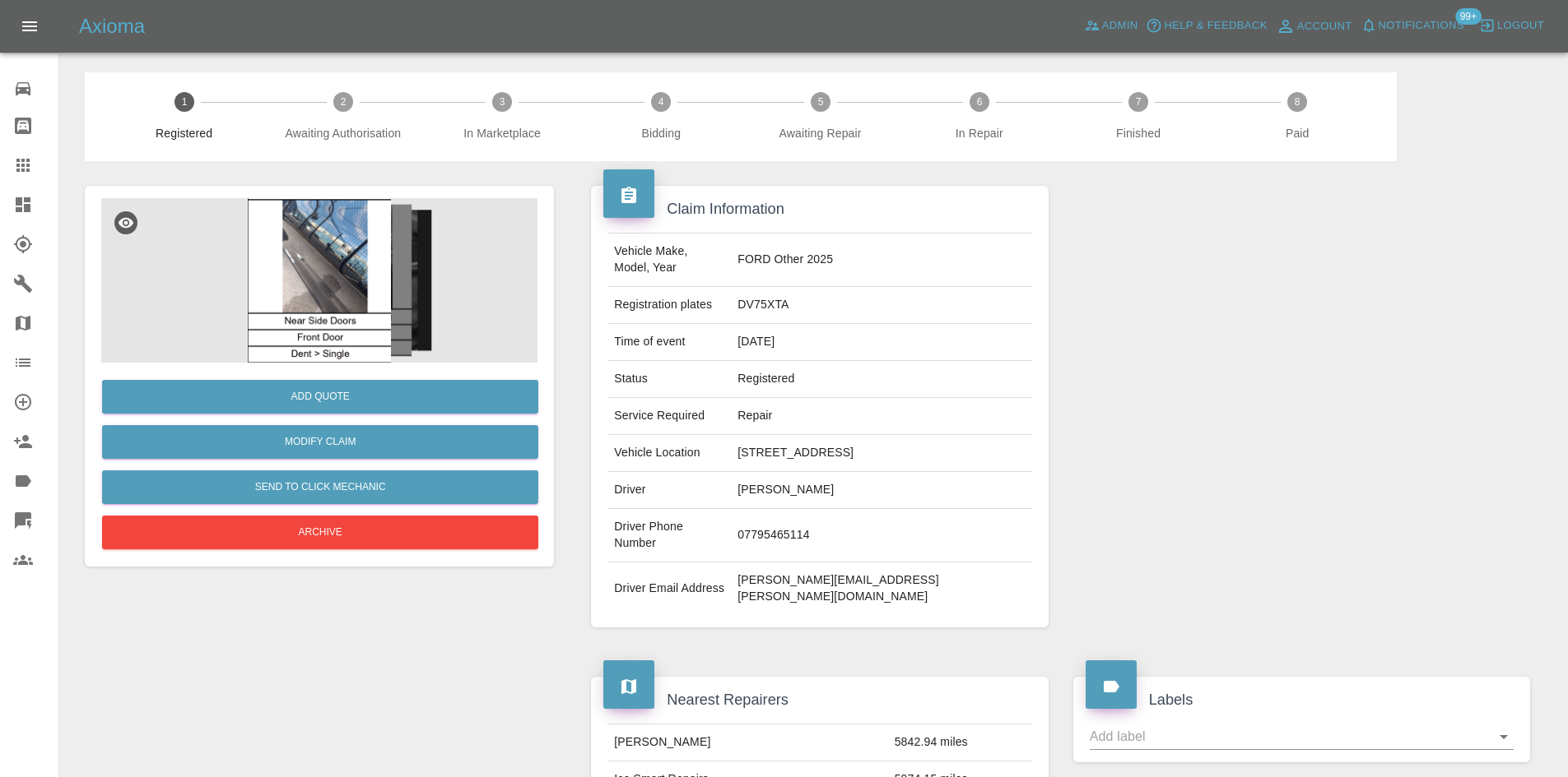
click at [309, 259] on img at bounding box center [319, 281] width 436 height 165
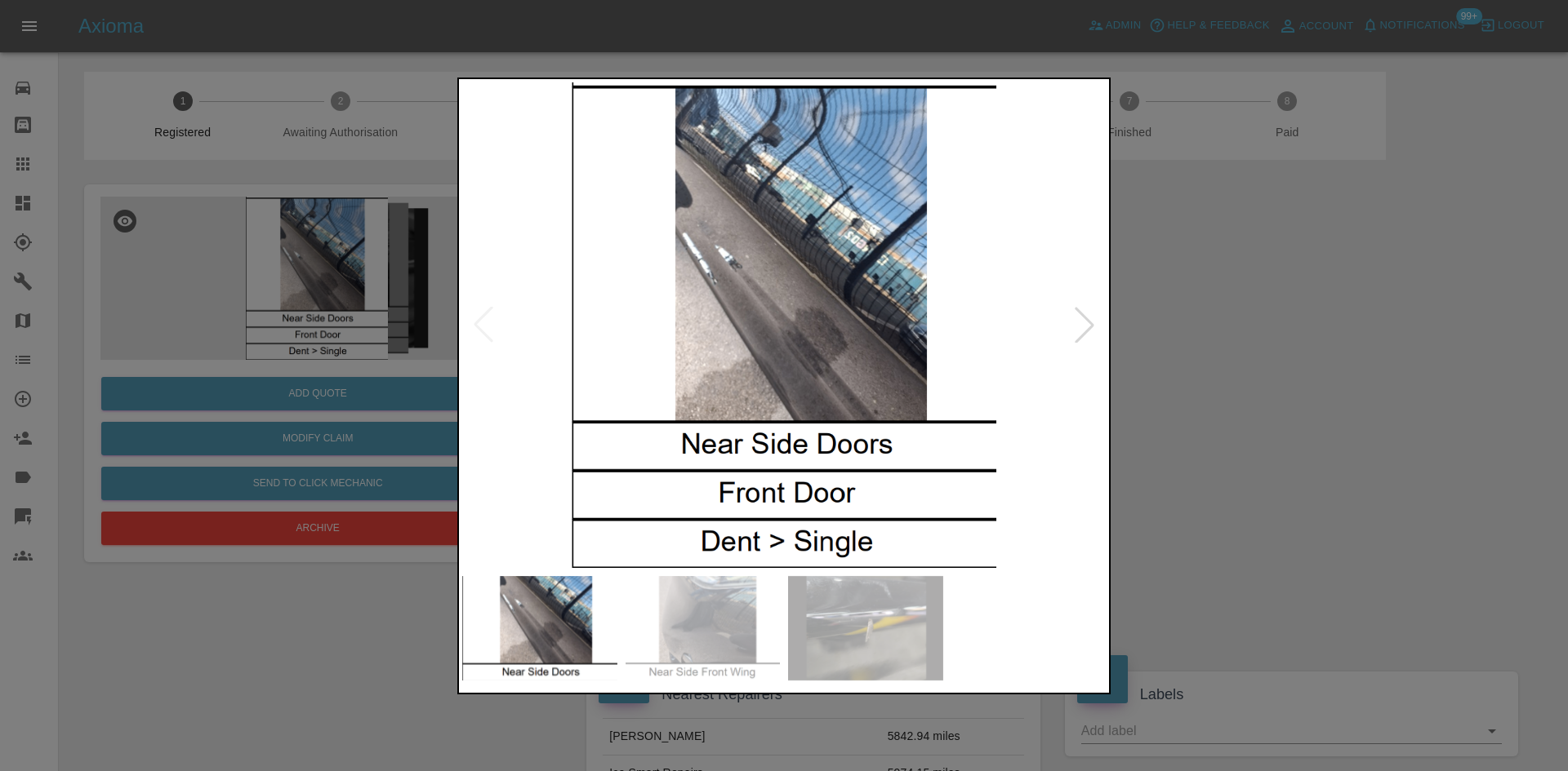
click at [768, 345] on img at bounding box center [784, 326] width 644 height 485
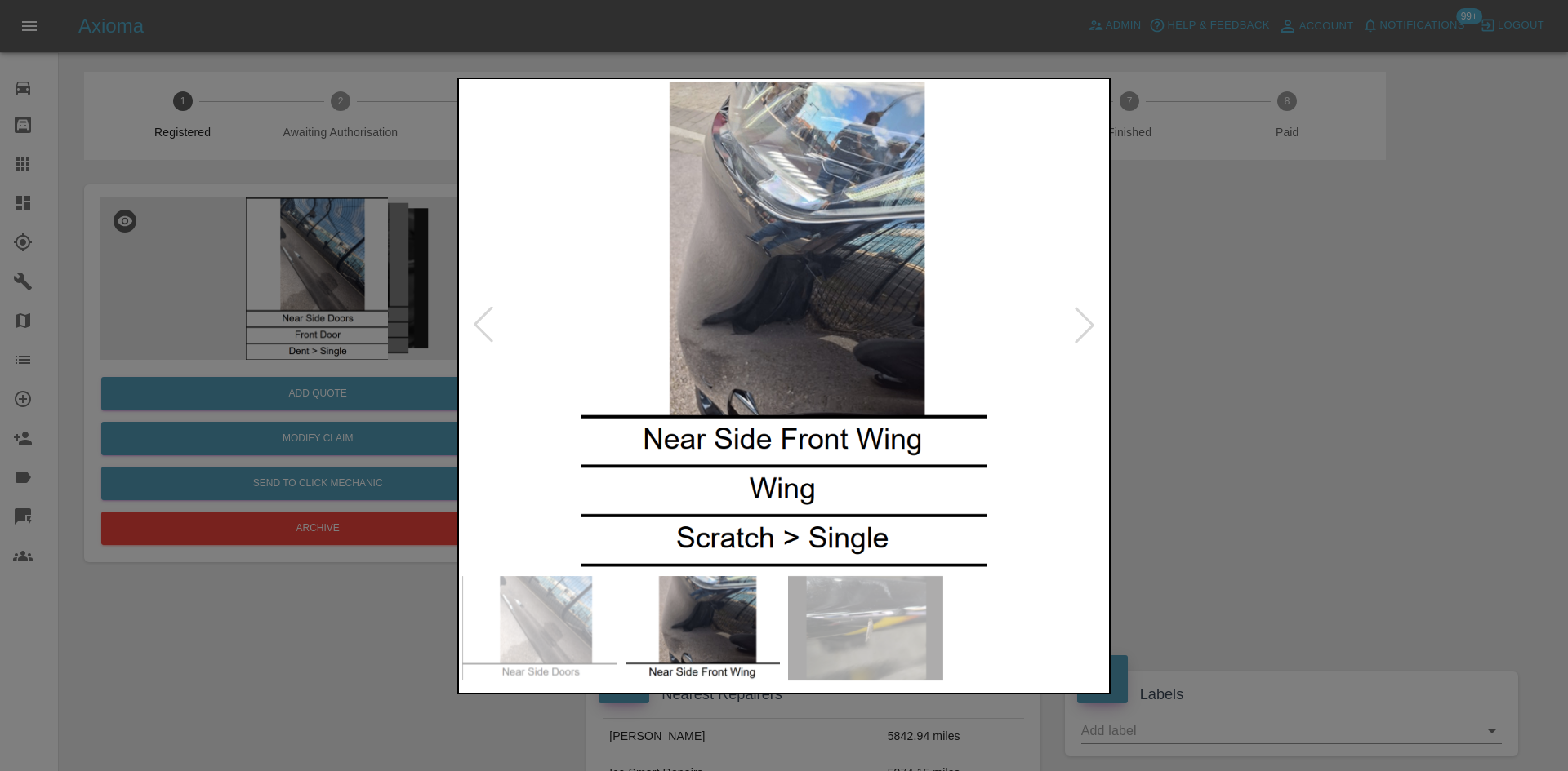
click at [541, 358] on img at bounding box center [784, 326] width 644 height 485
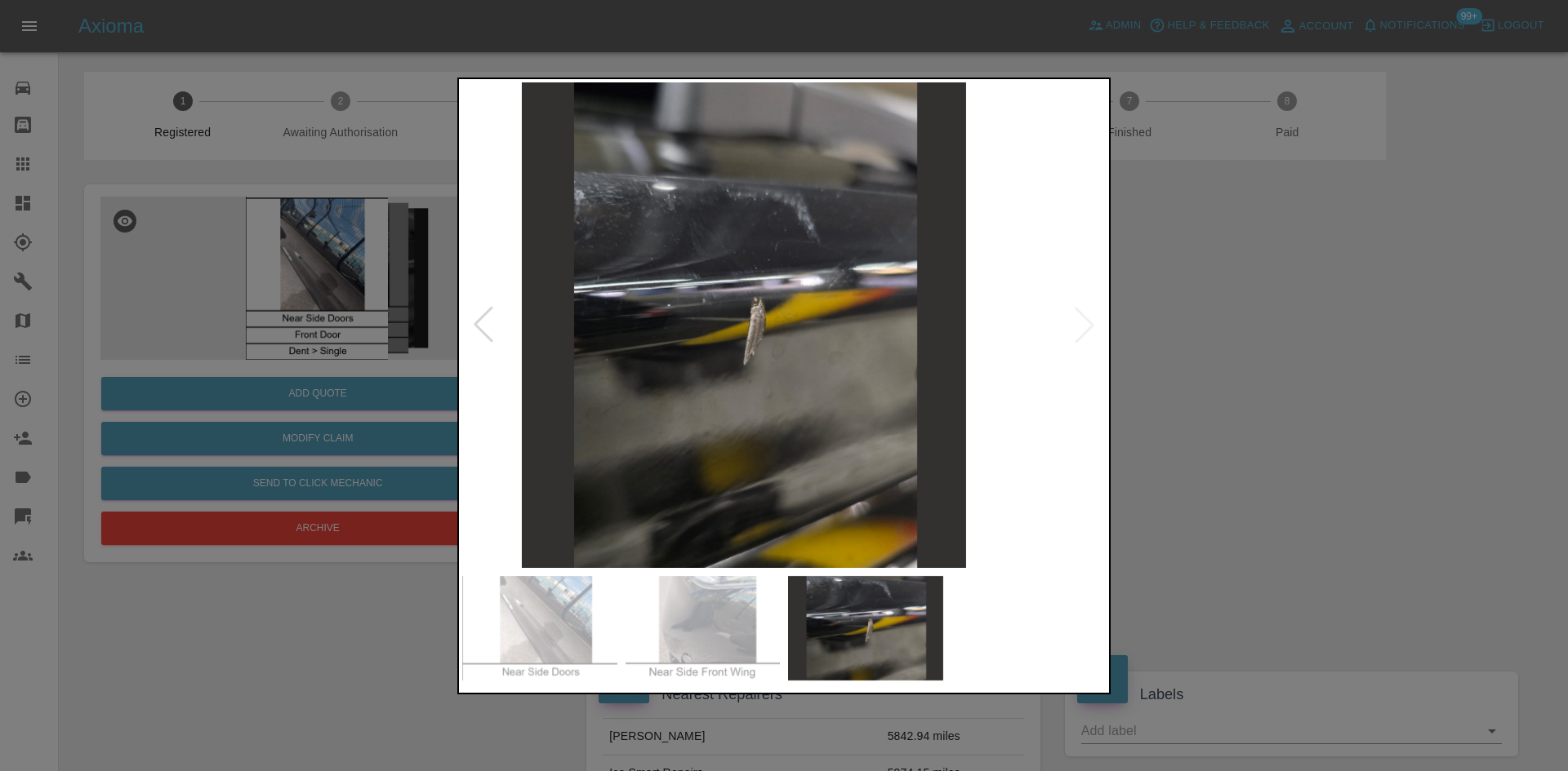
click at [591, 349] on img at bounding box center [744, 326] width 644 height 485
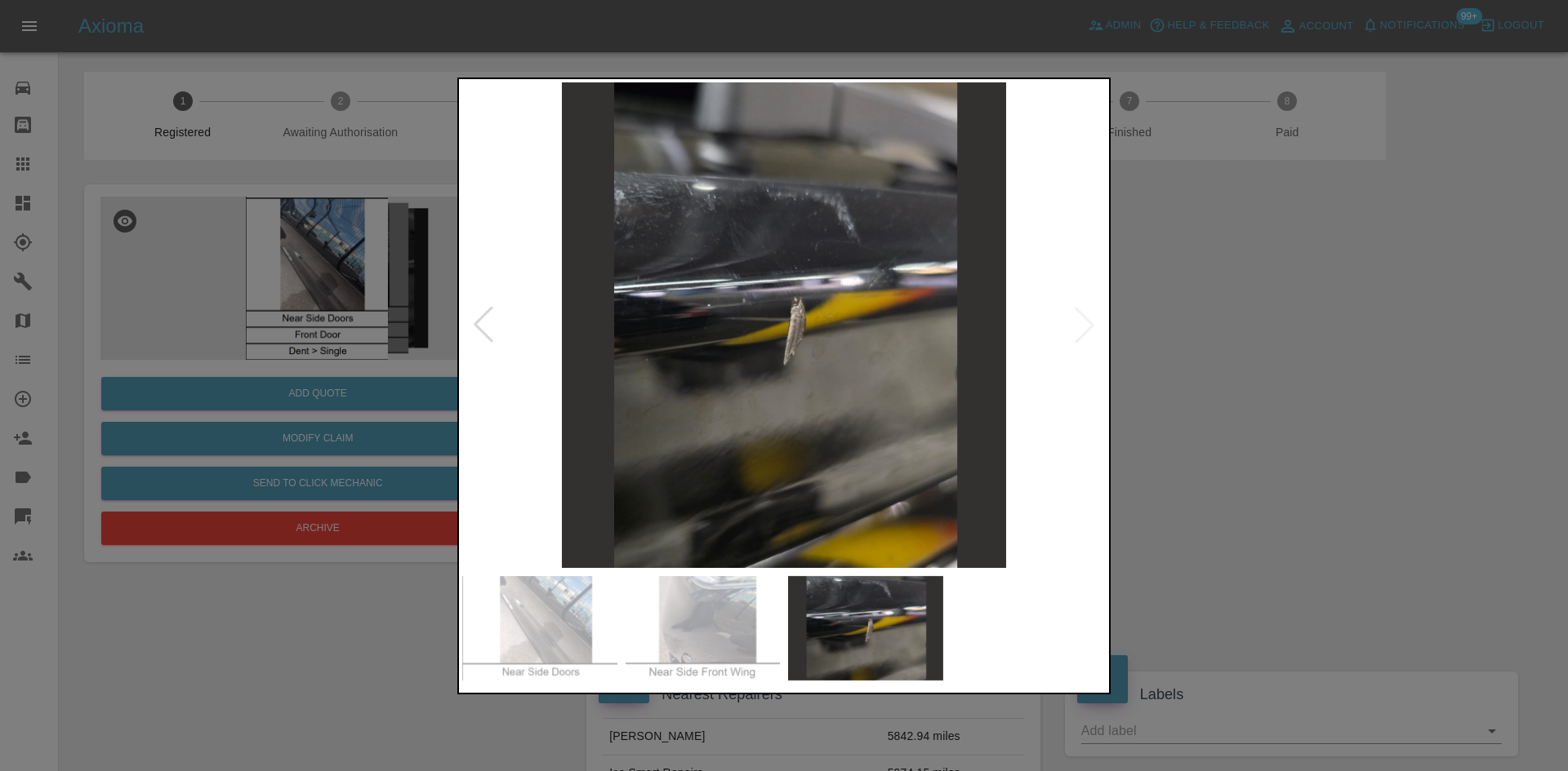
click at [361, 279] on div at bounding box center [784, 385] width 1568 height 771
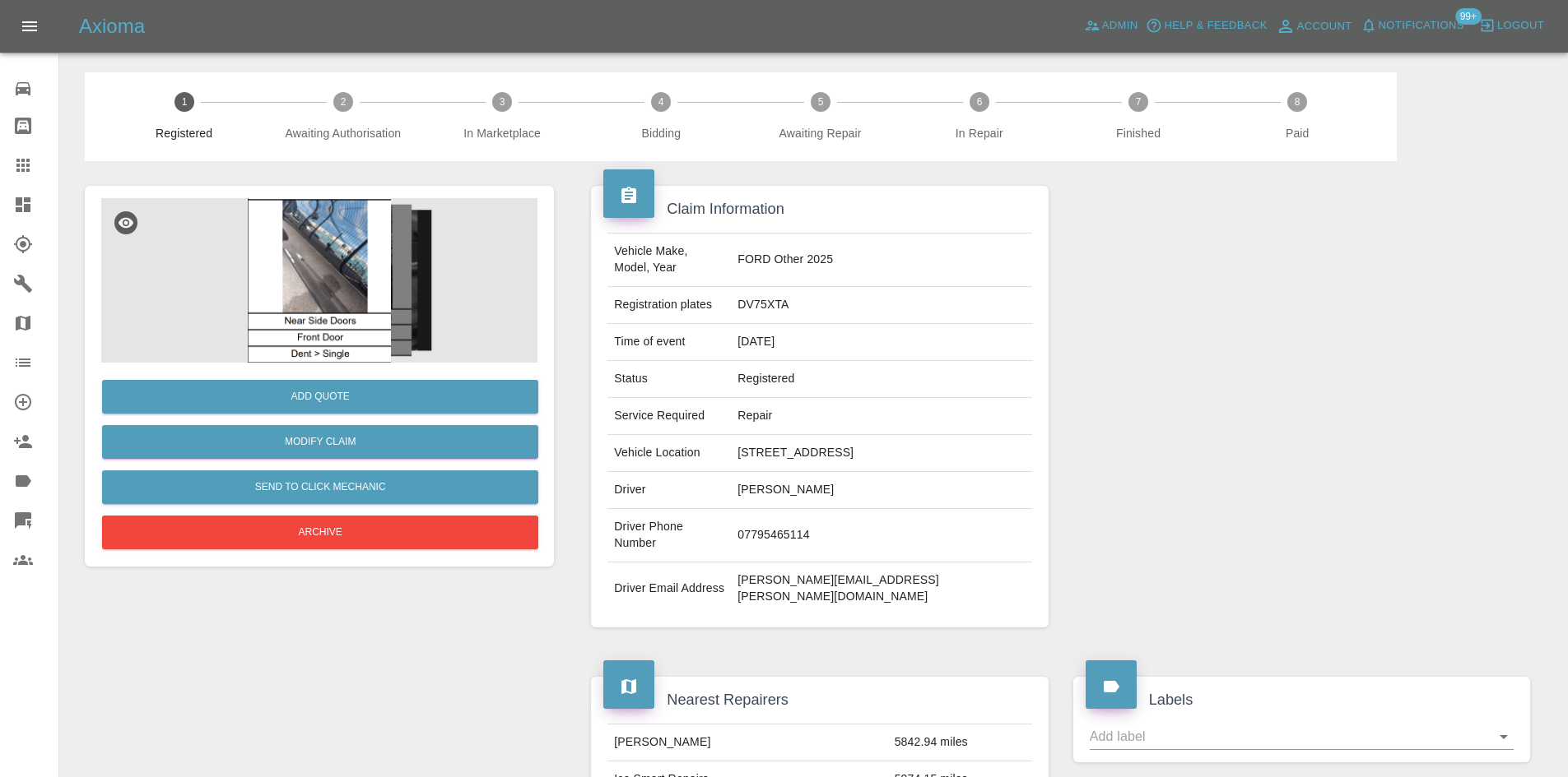
click at [349, 292] on img at bounding box center [319, 281] width 436 height 165
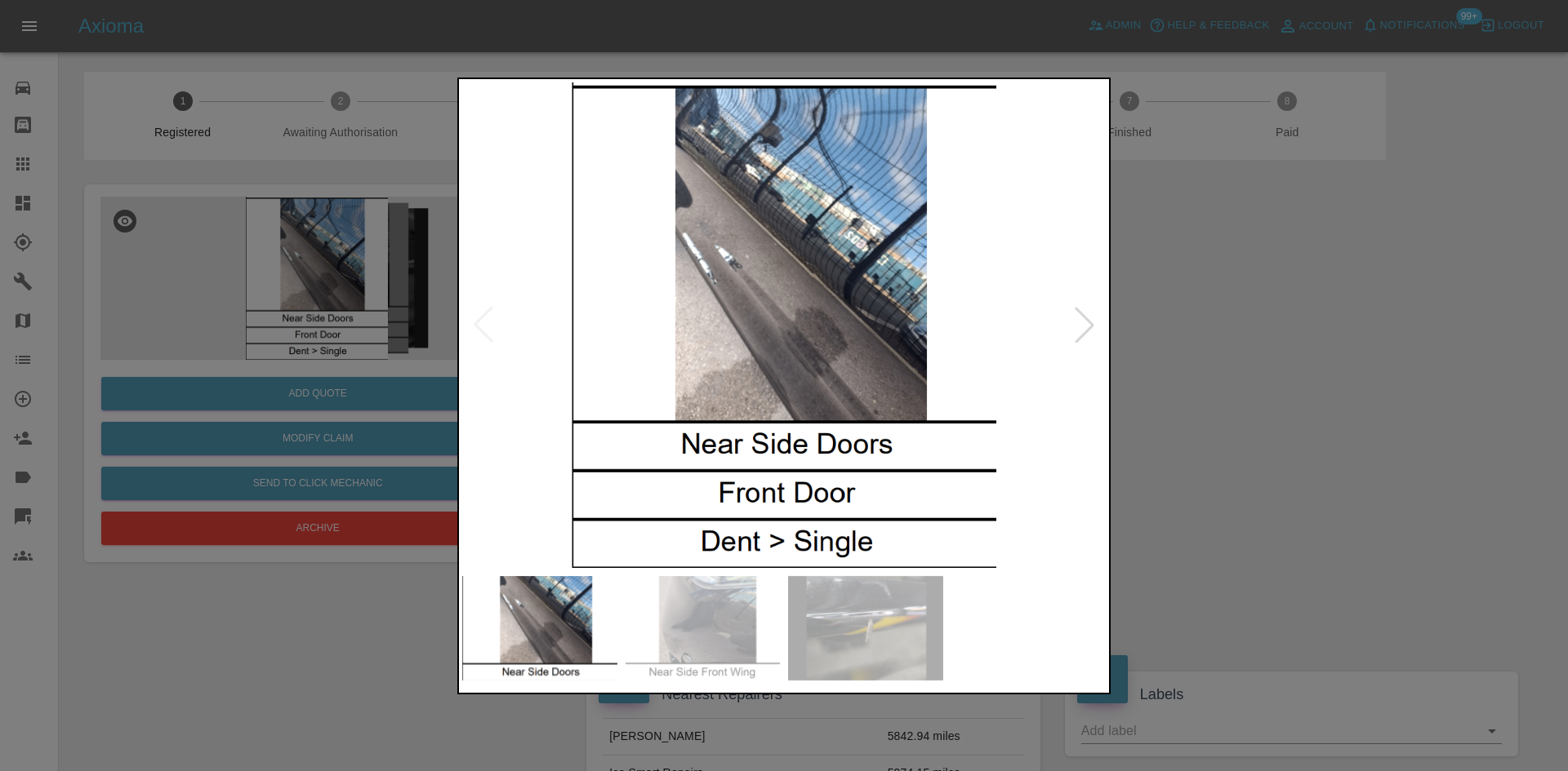
click at [238, 403] on div at bounding box center [784, 385] width 1568 height 771
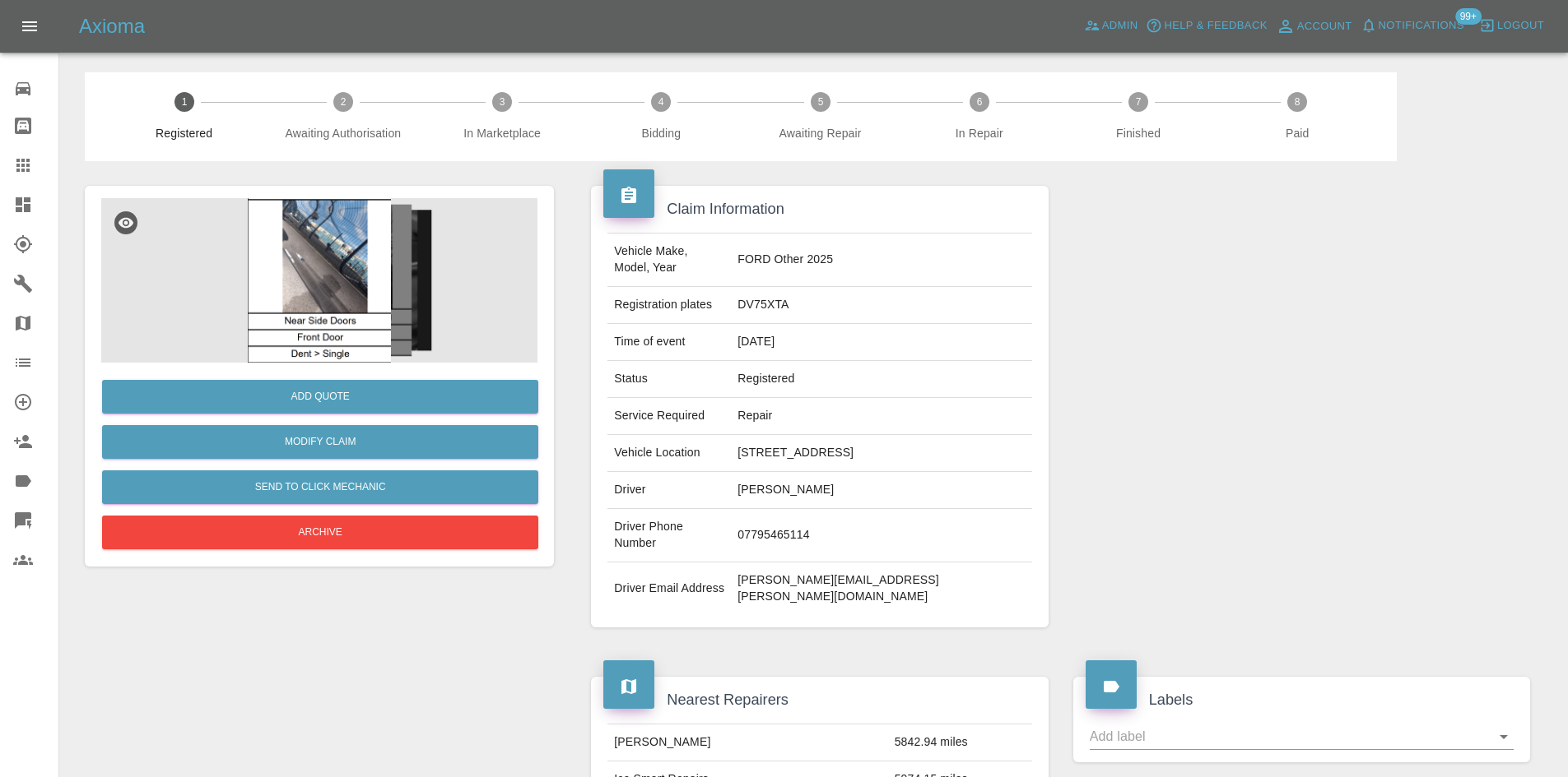
click at [351, 305] on img at bounding box center [319, 281] width 436 height 165
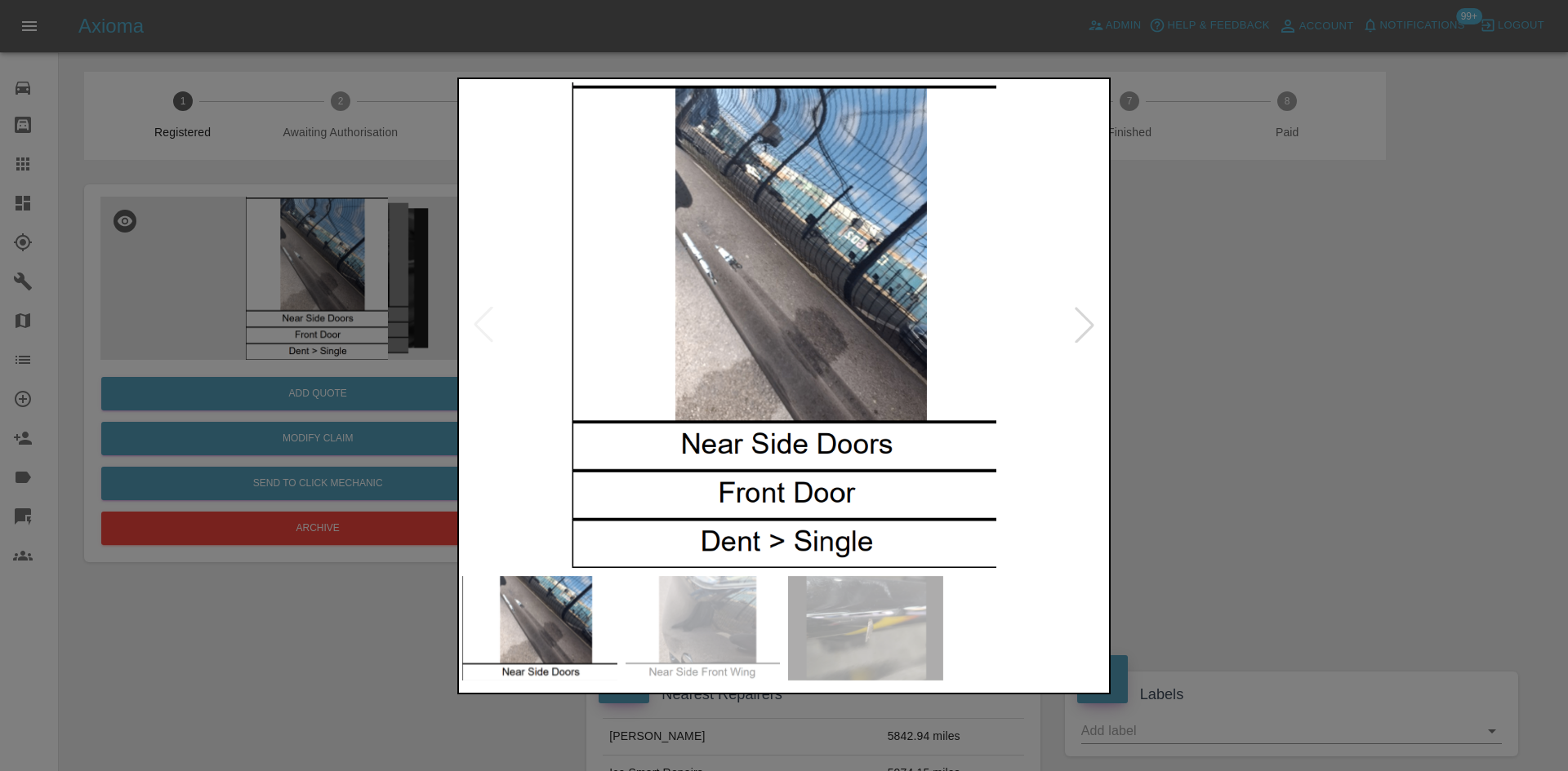
click at [343, 279] on div at bounding box center [784, 385] width 1568 height 771
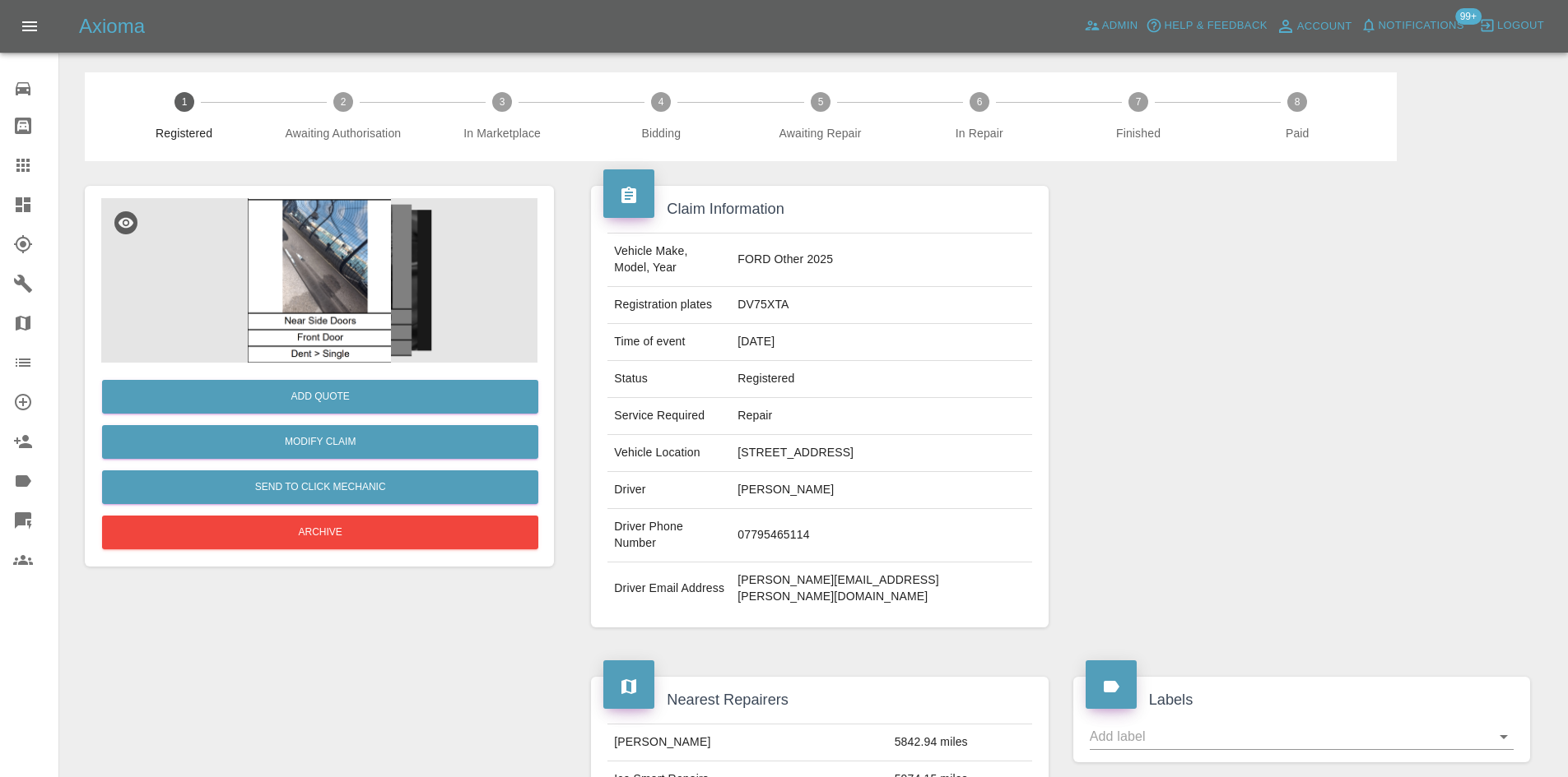
click at [341, 276] on img at bounding box center [319, 281] width 436 height 165
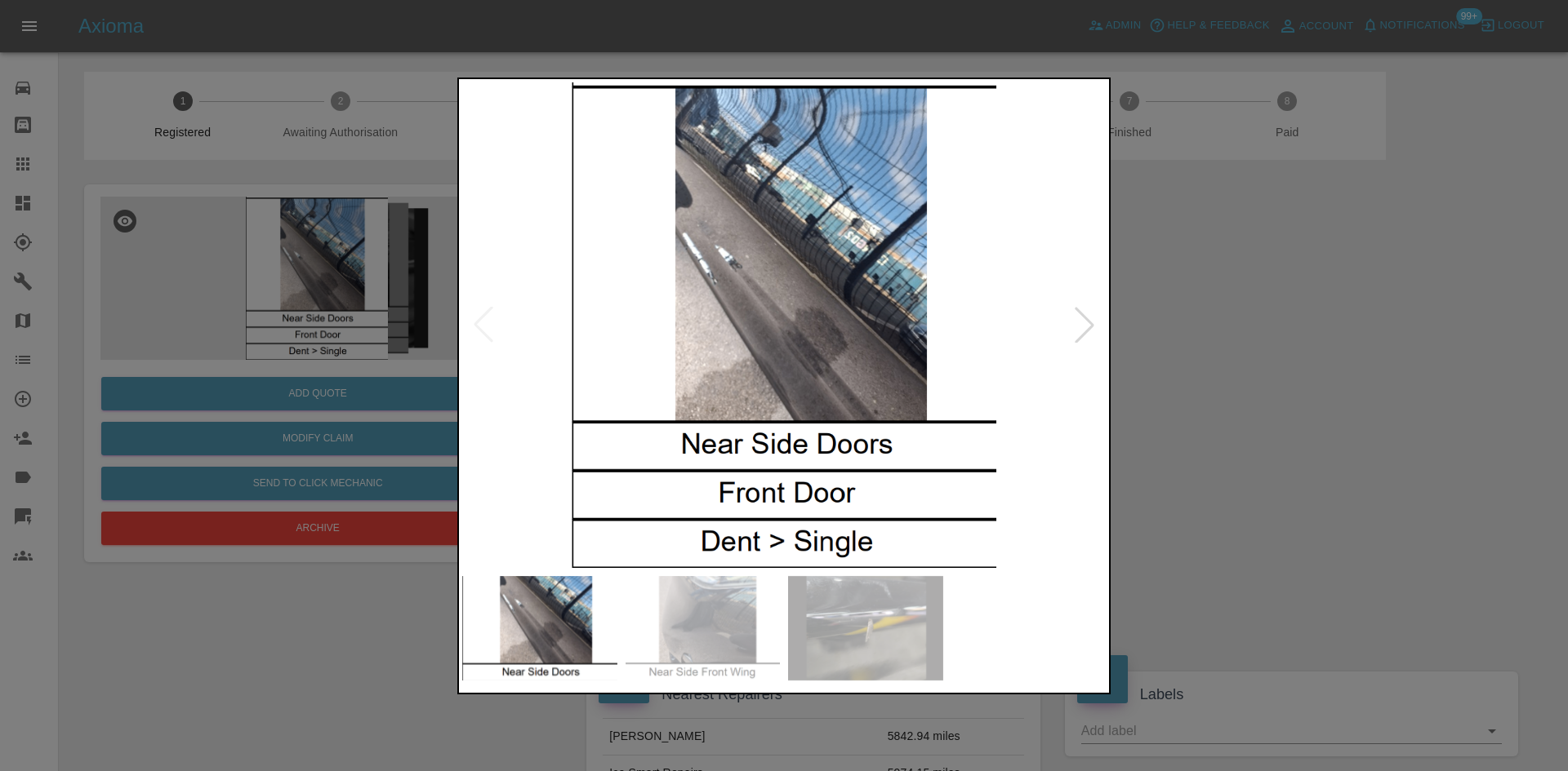
click at [831, 288] on img at bounding box center [784, 326] width 644 height 485
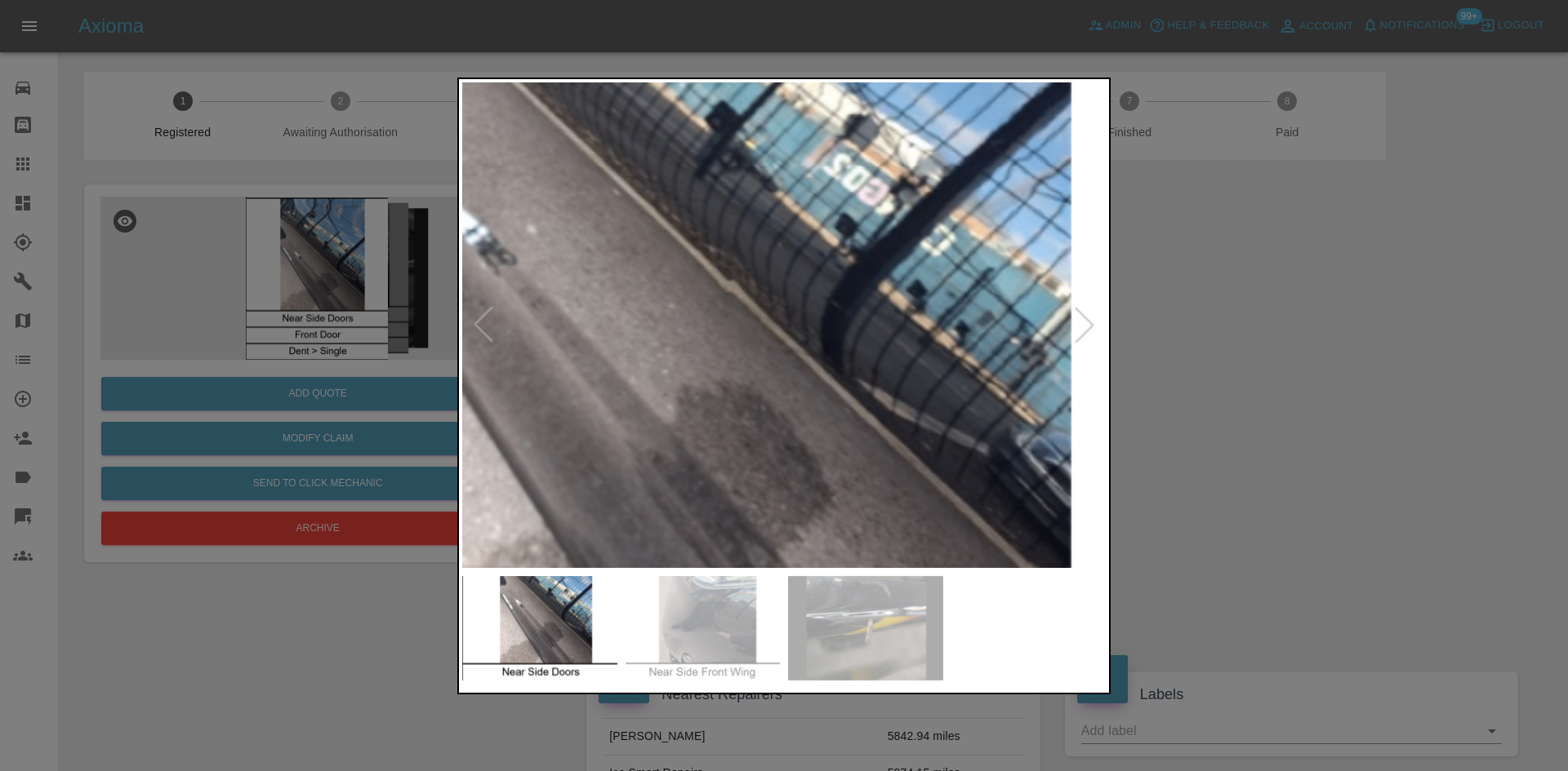
click at [802, 288] on img at bounding box center [641, 435] width 1931 height 1458
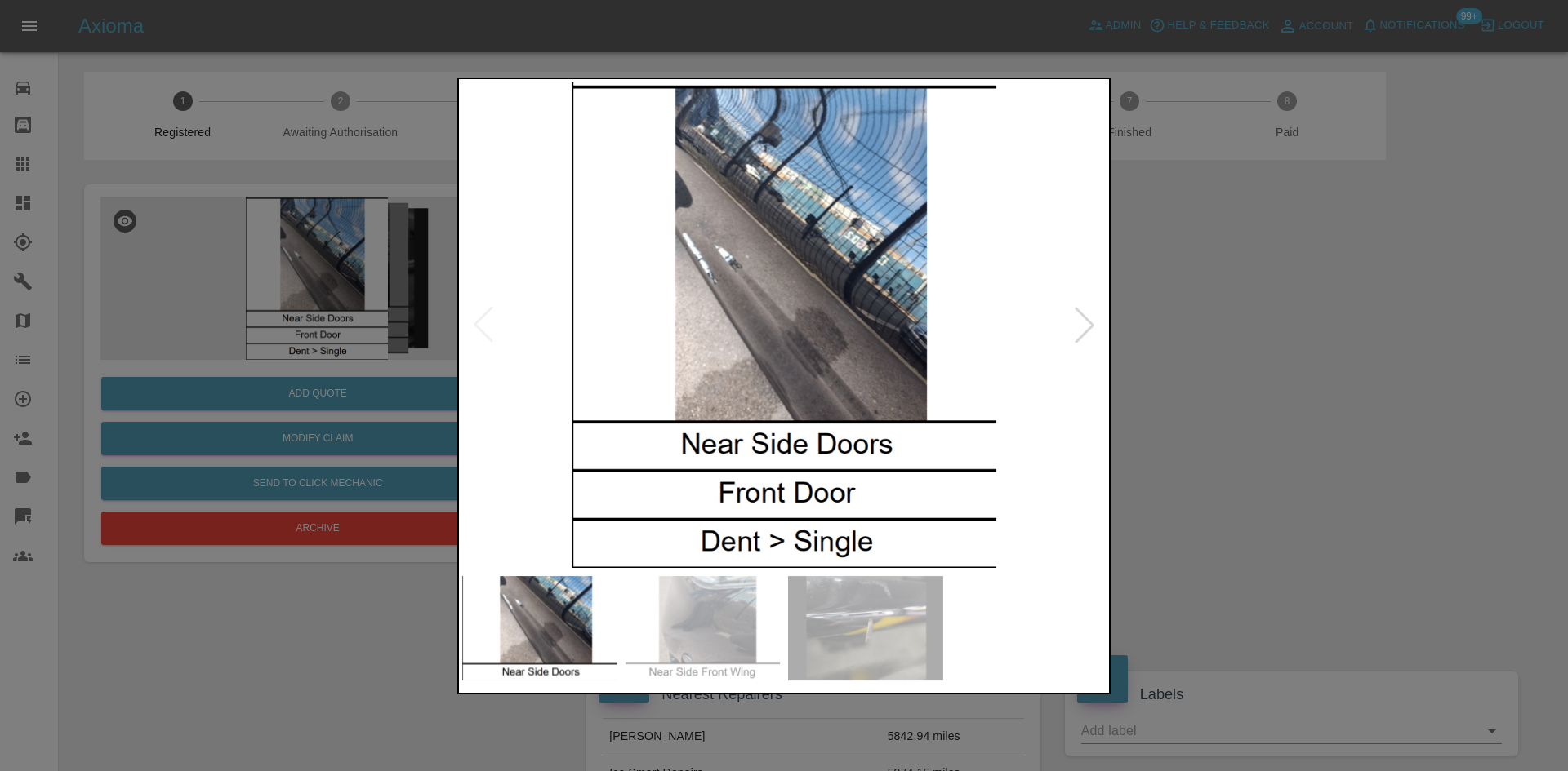
click at [731, 350] on img at bounding box center [784, 326] width 644 height 485
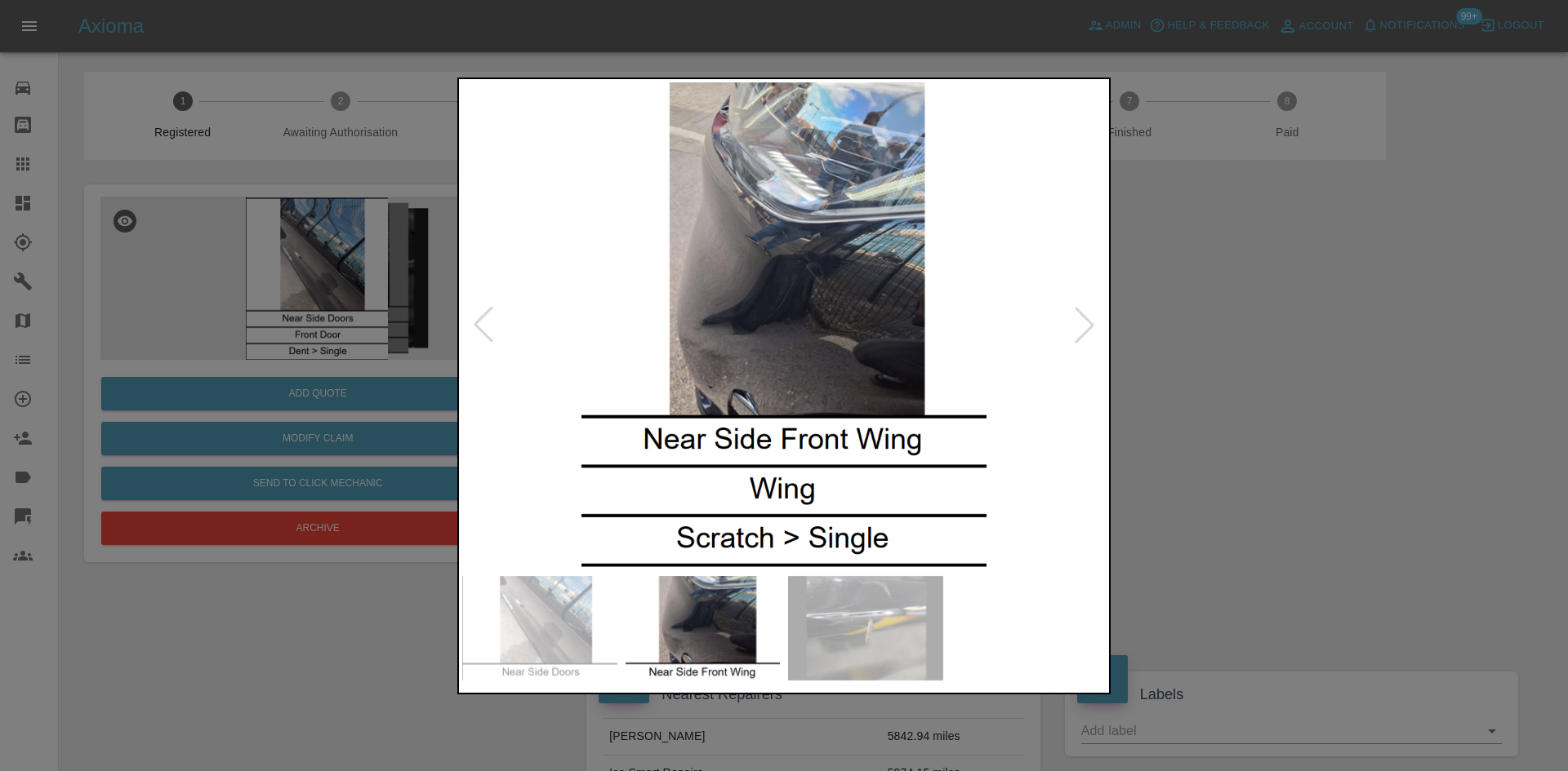
click at [791, 290] on img at bounding box center [784, 326] width 644 height 485
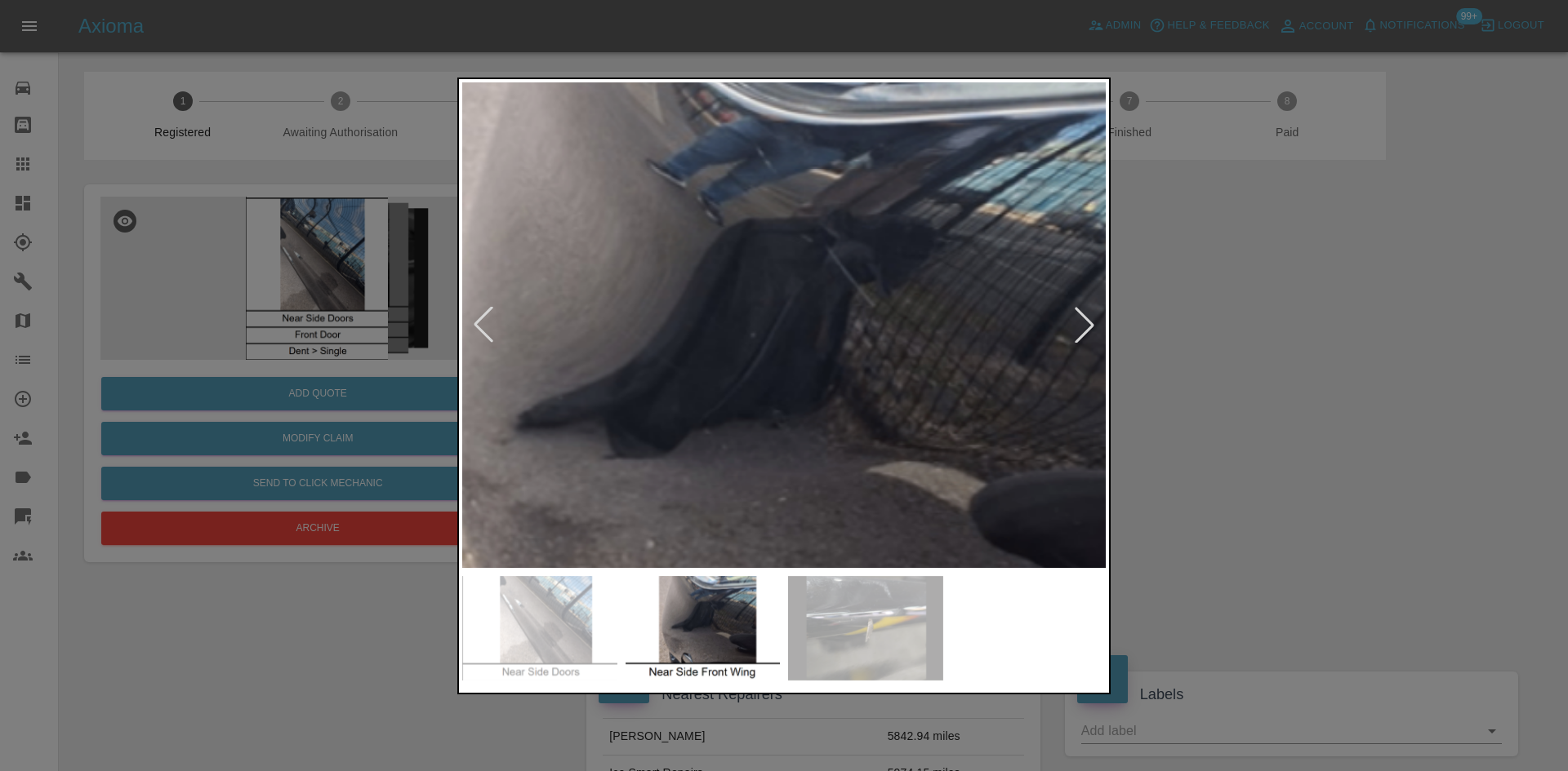
click at [791, 290] on img at bounding box center [761, 431] width 1931 height 1458
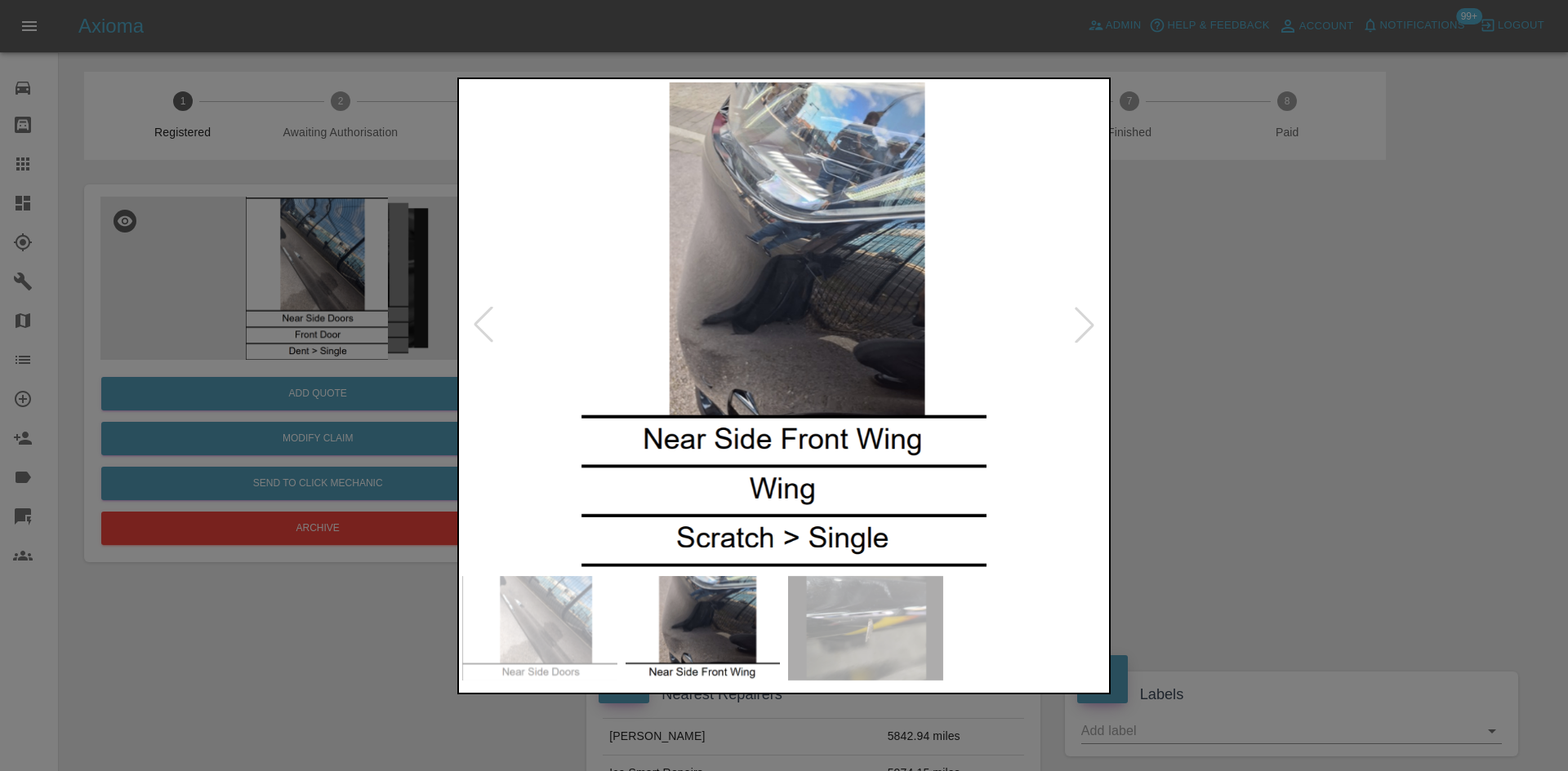
click at [654, 328] on img at bounding box center [784, 326] width 644 height 485
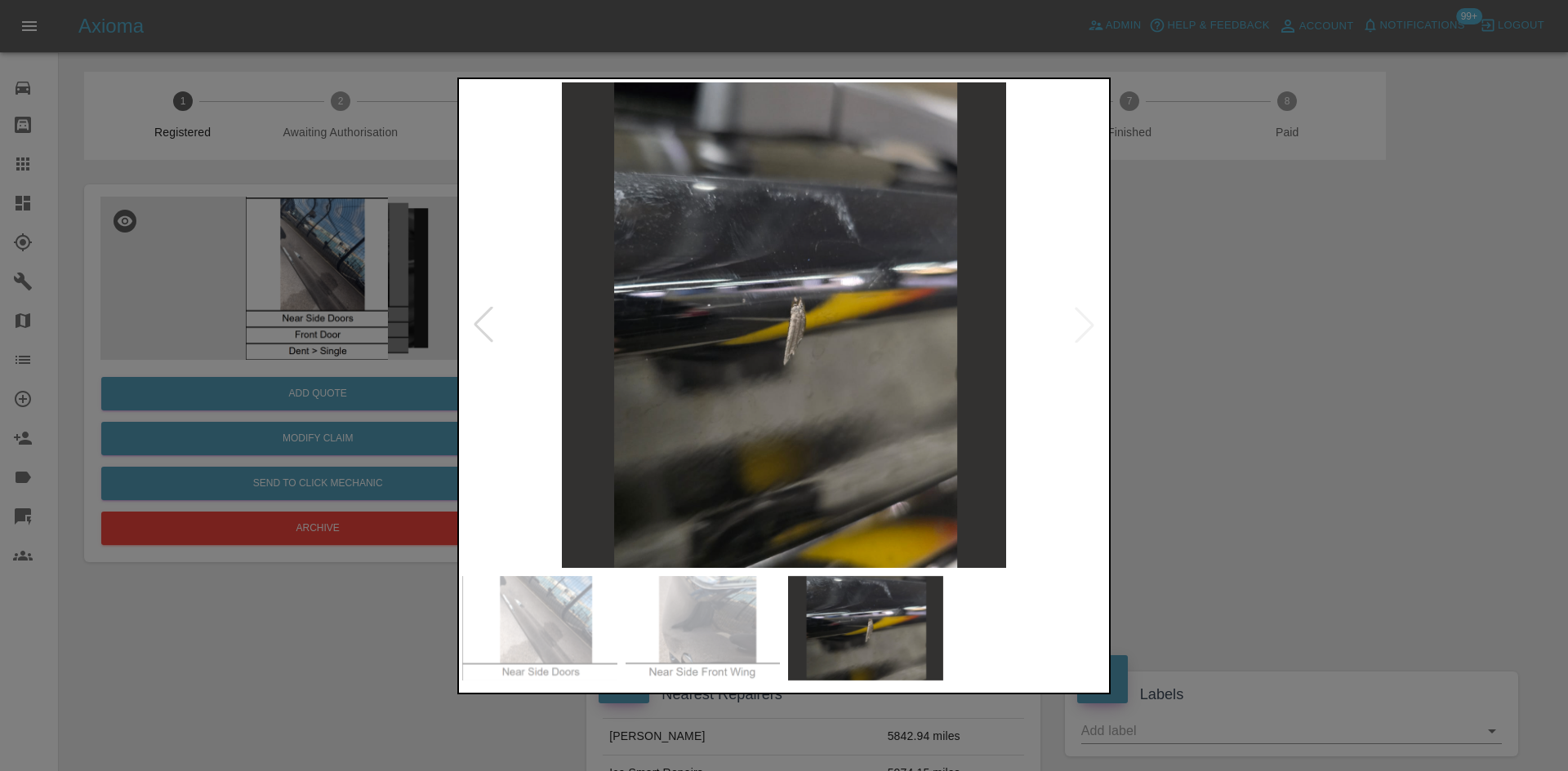
click at [766, 330] on img at bounding box center [784, 326] width 644 height 485
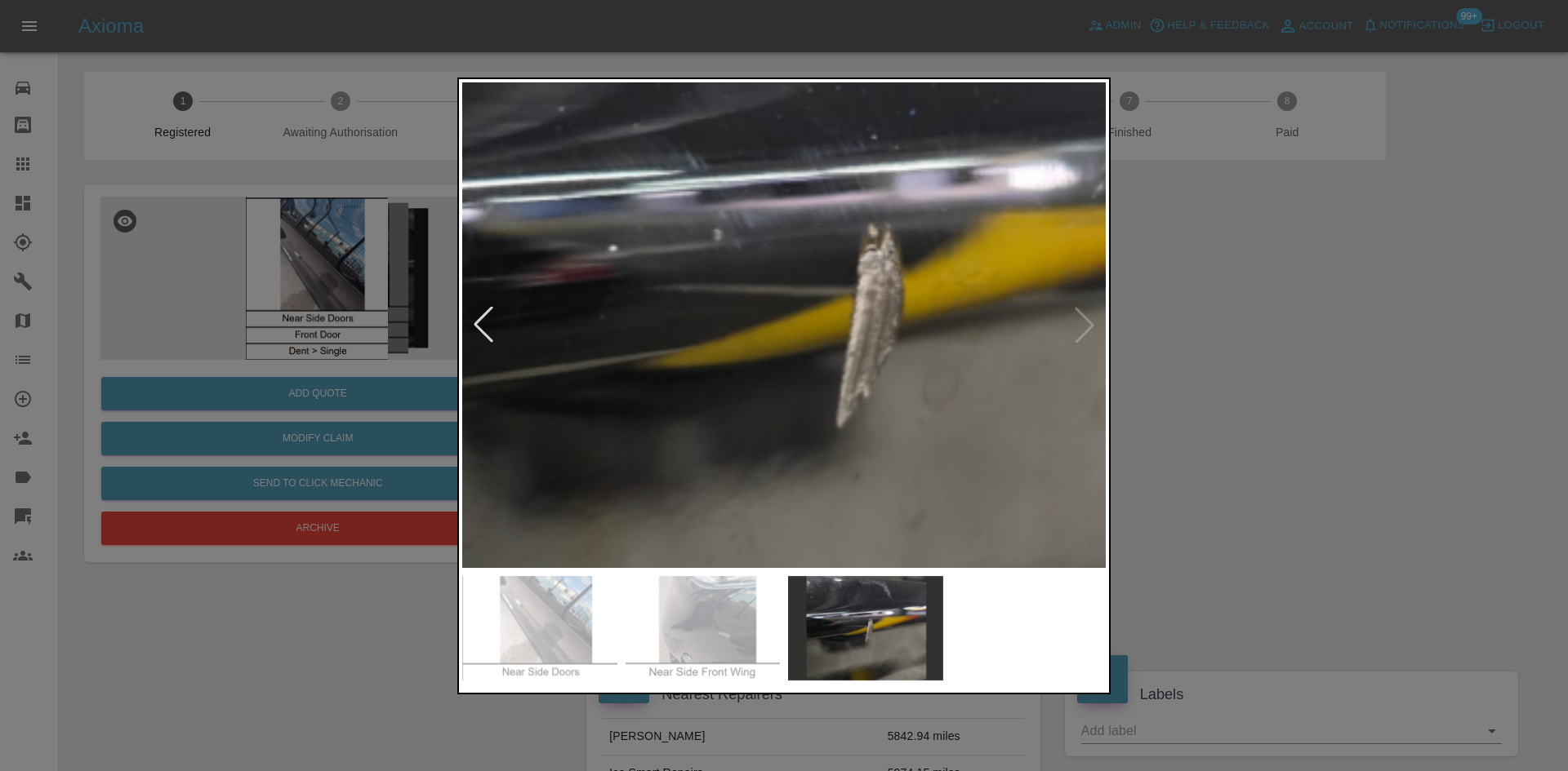
click at [766, 330] on img at bounding box center [838, 308] width 1931 height 1458
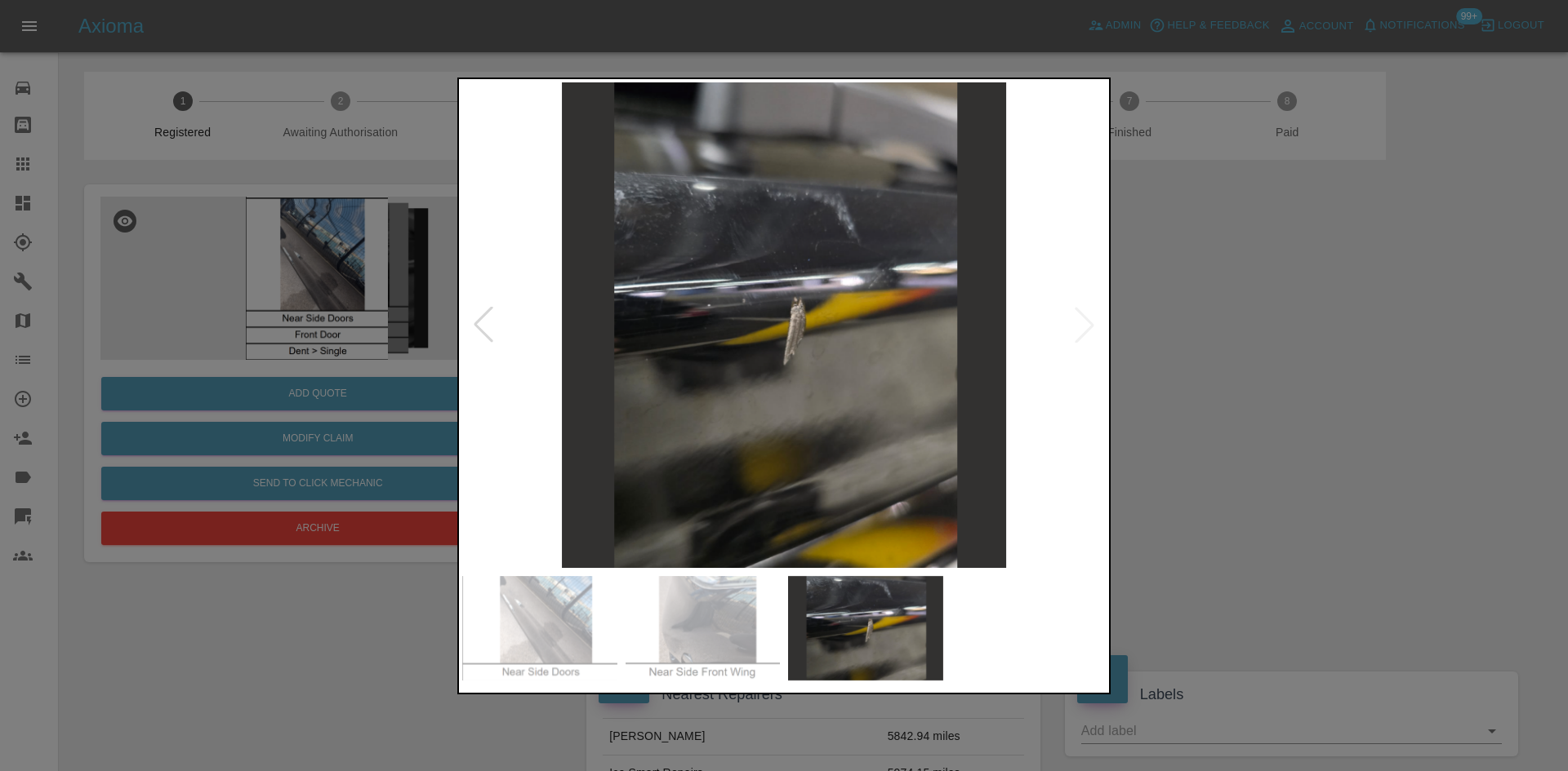
click at [714, 381] on img at bounding box center [784, 326] width 644 height 485
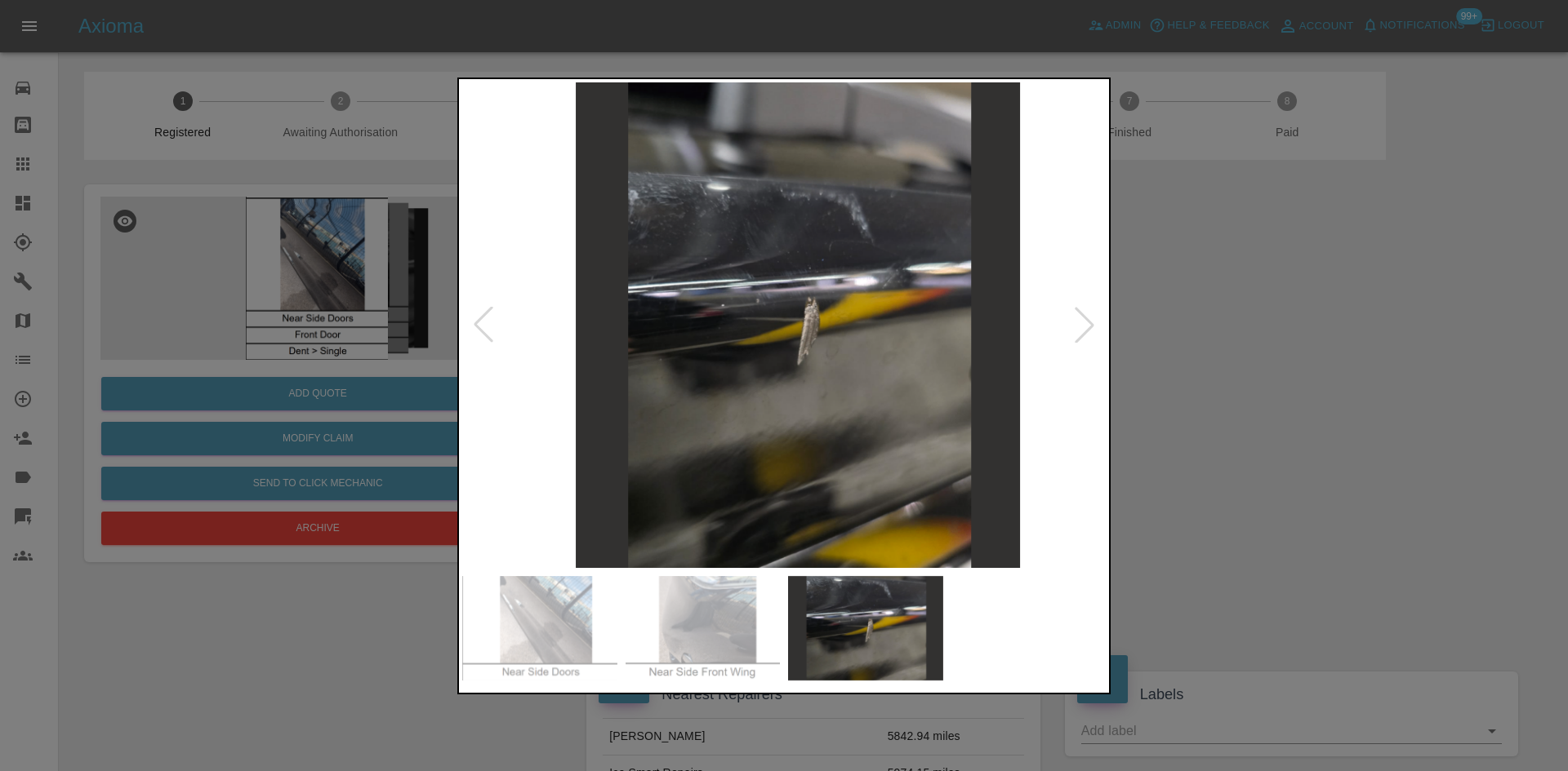
click at [779, 392] on img at bounding box center [798, 326] width 644 height 485
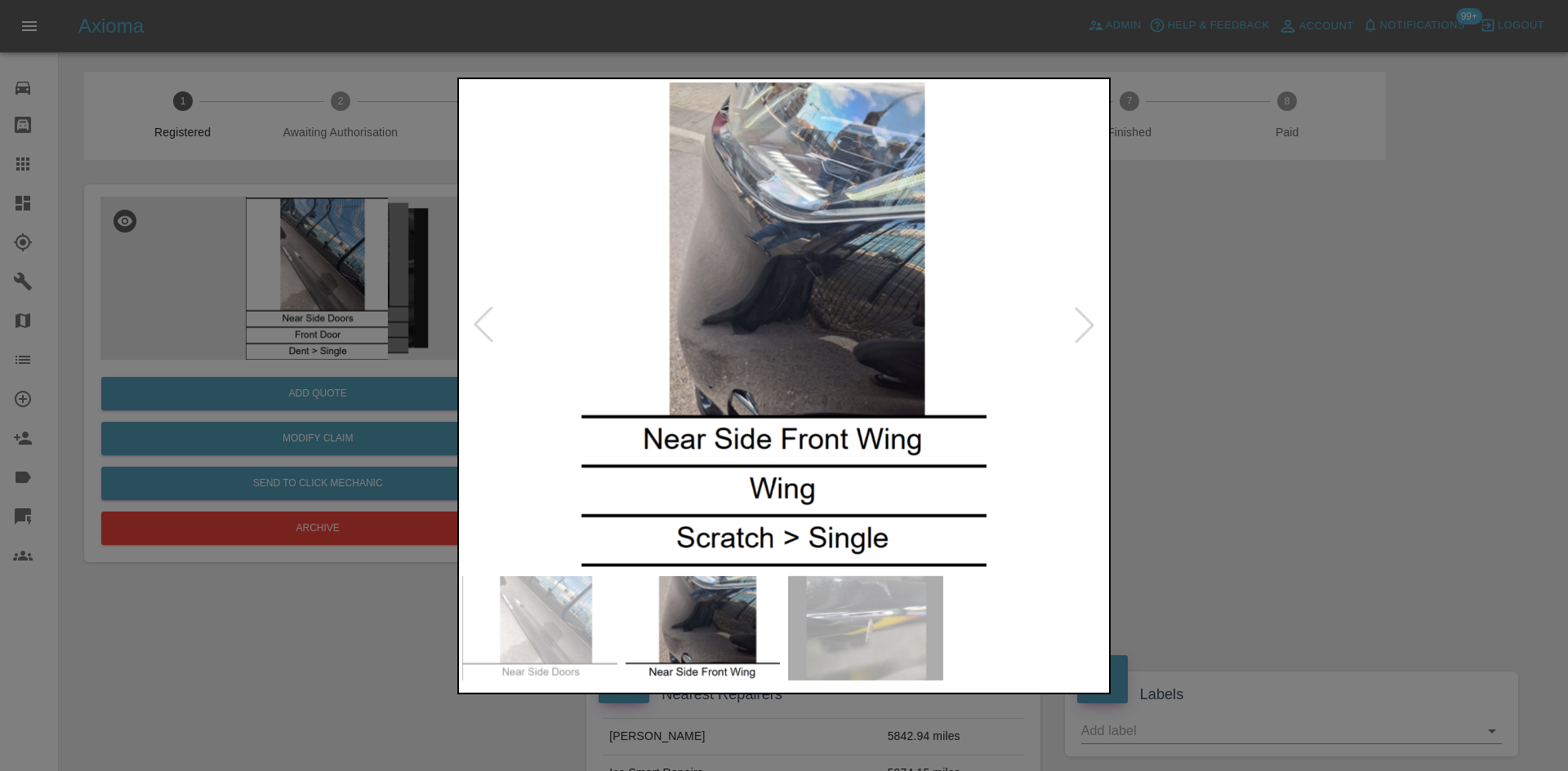
click at [703, 376] on img at bounding box center [784, 326] width 644 height 485
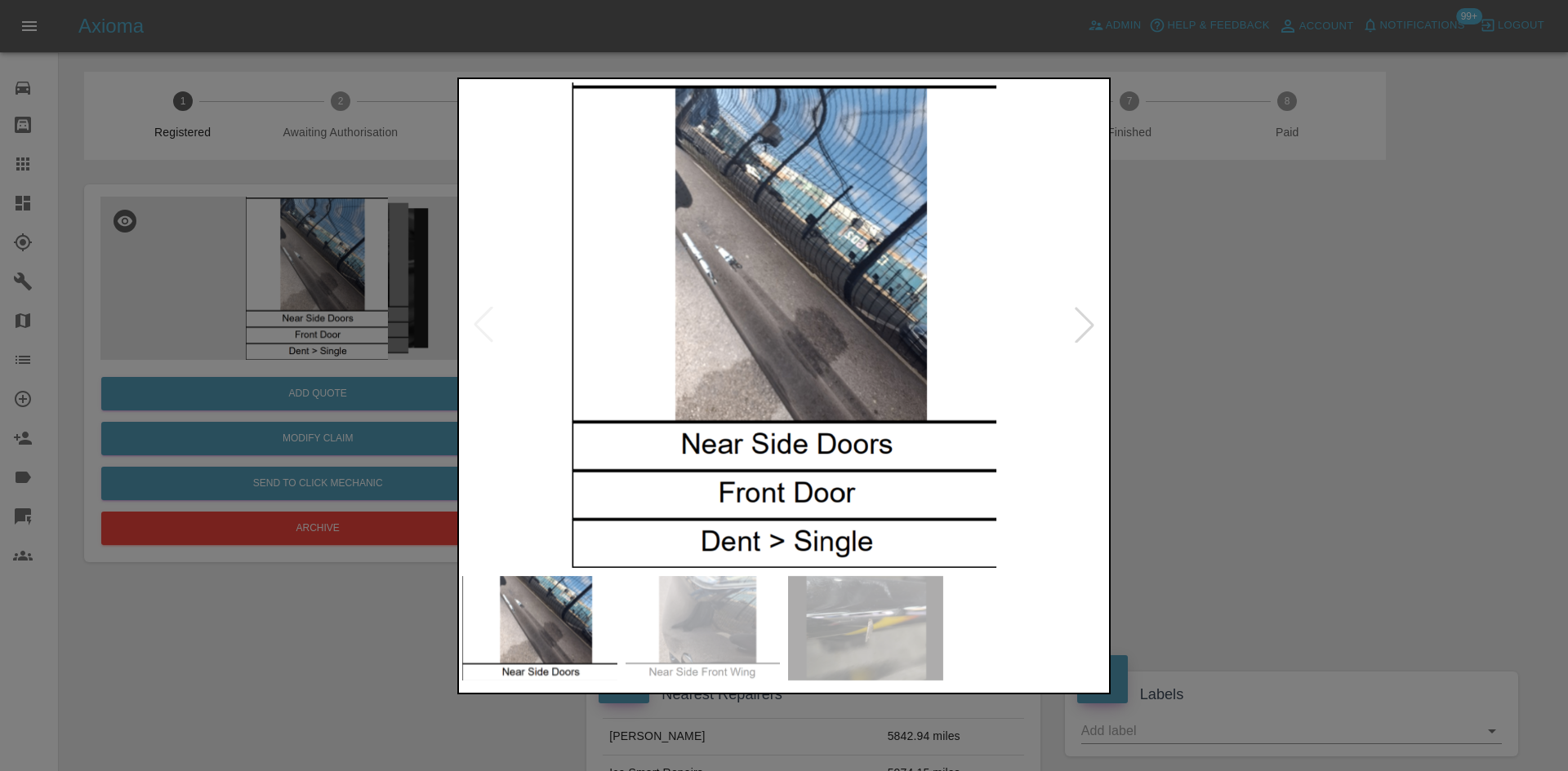
click at [719, 391] on img at bounding box center [784, 326] width 644 height 485
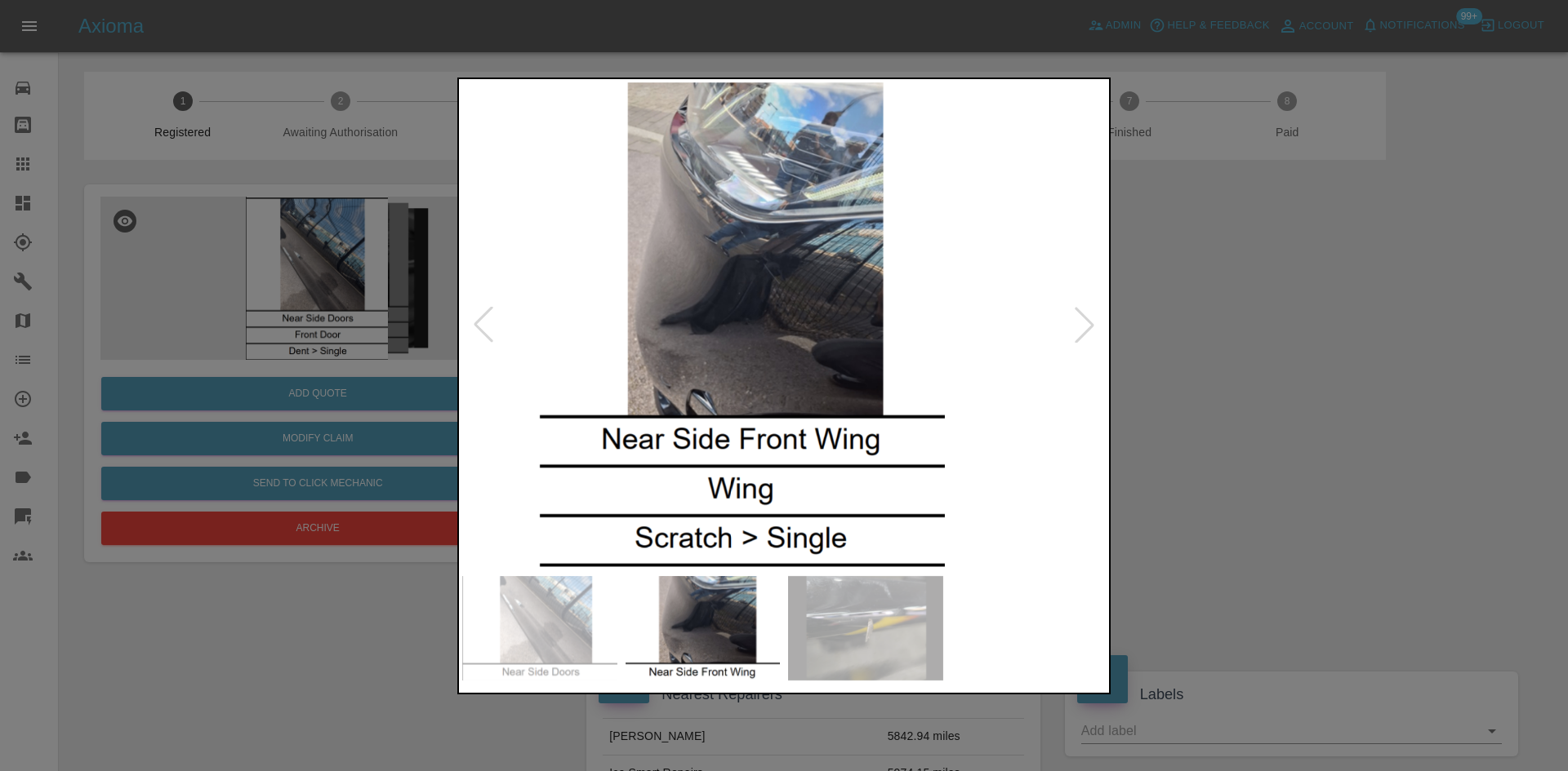
click at [704, 383] on img at bounding box center [743, 326] width 644 height 485
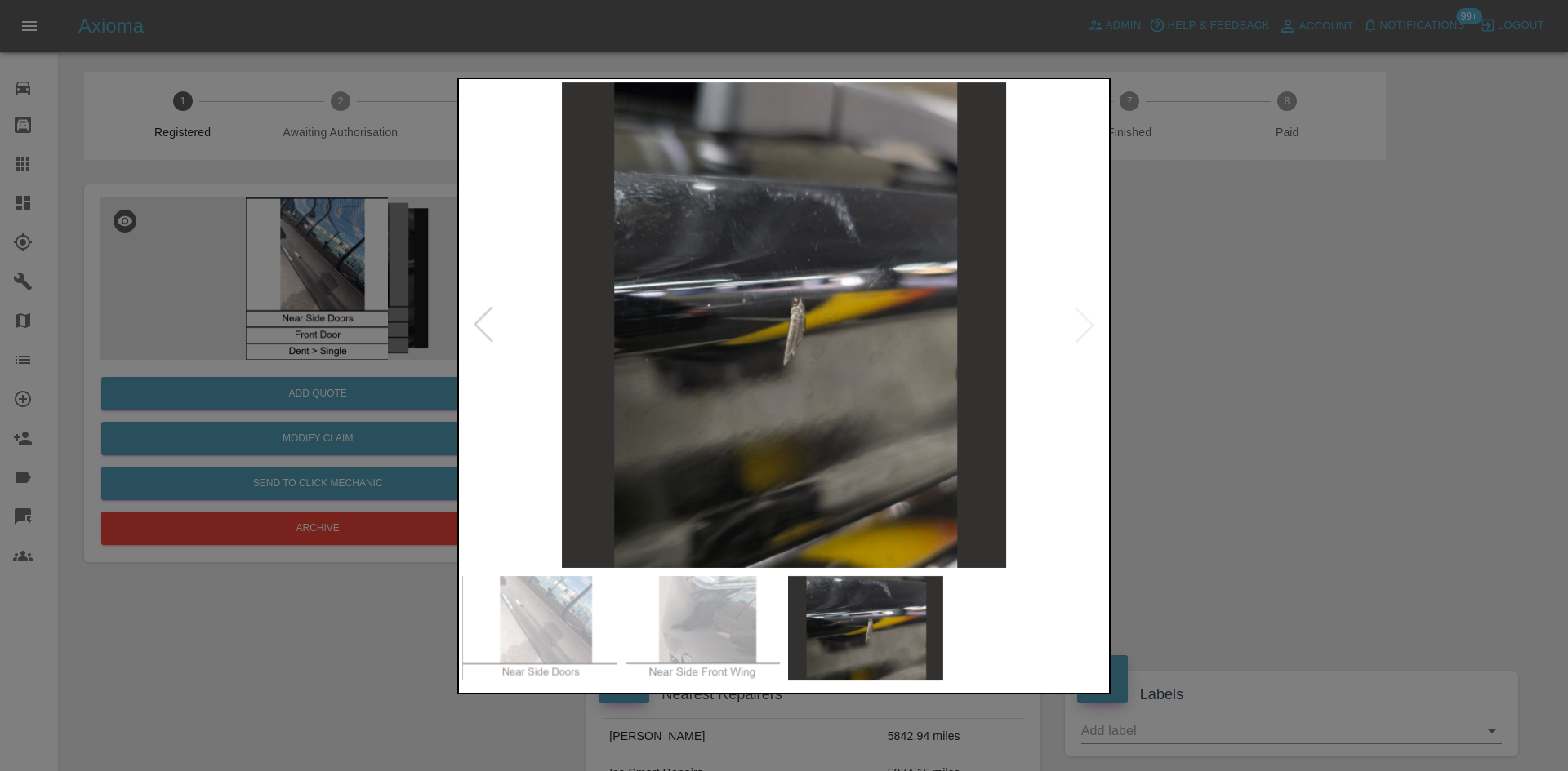
click at [778, 454] on img at bounding box center [784, 326] width 644 height 485
click at [775, 435] on img at bounding box center [784, 326] width 644 height 485
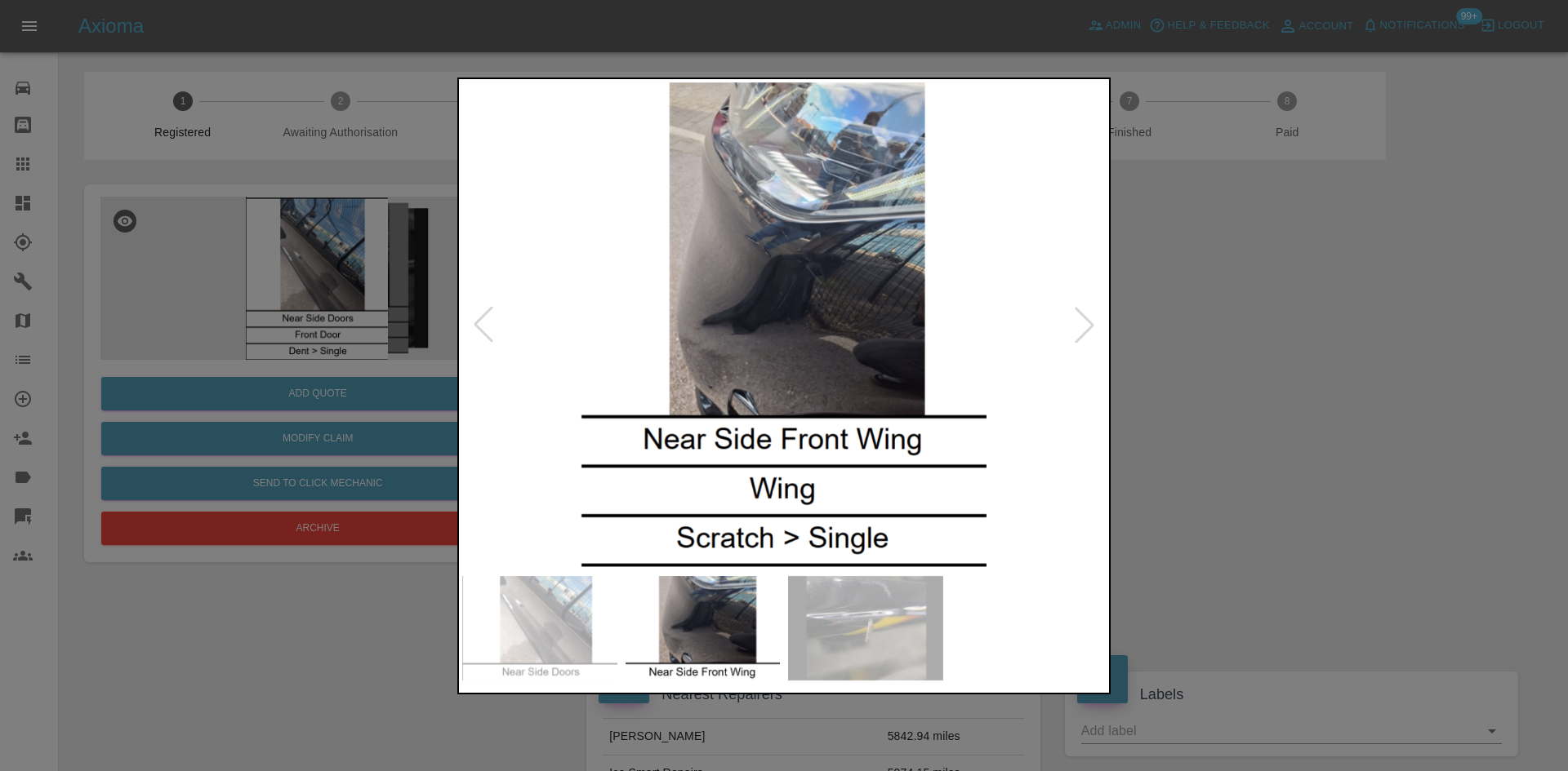
click at [760, 428] on img at bounding box center [784, 326] width 644 height 485
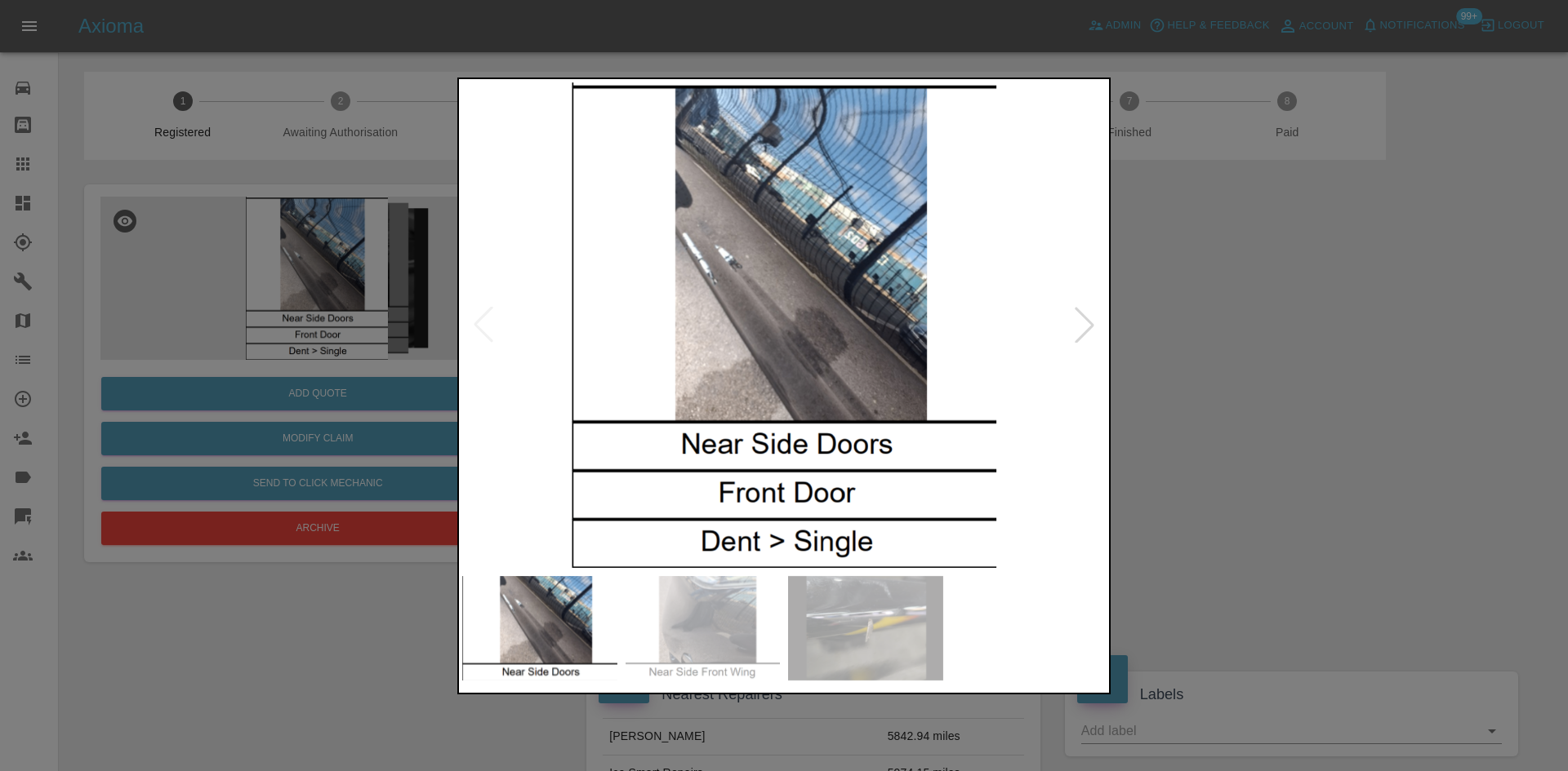
click at [807, 374] on img at bounding box center [784, 326] width 644 height 485
click at [798, 322] on img at bounding box center [784, 326] width 644 height 485
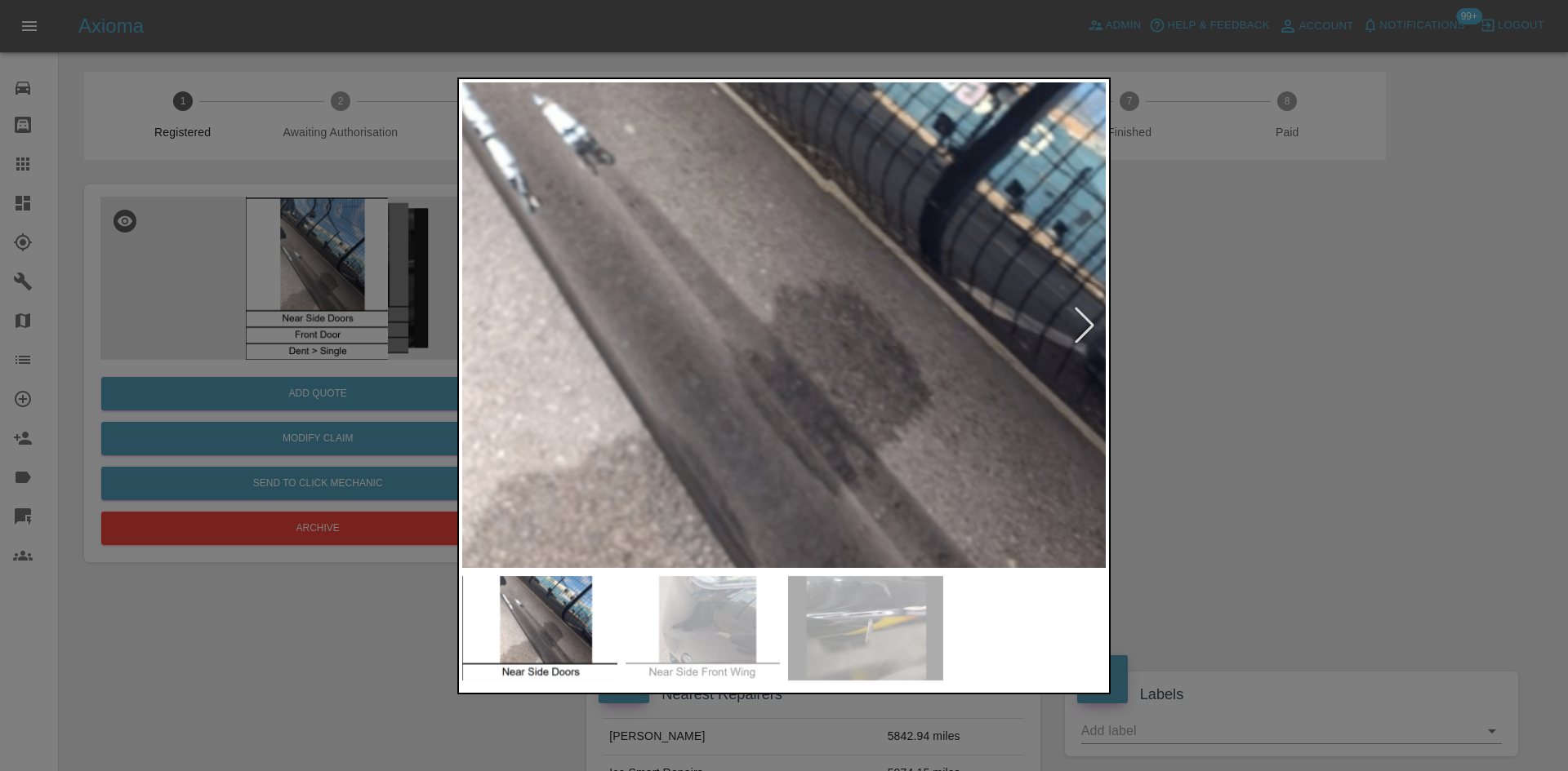
click at [804, 317] on img at bounding box center [740, 335] width 1931 height 1458
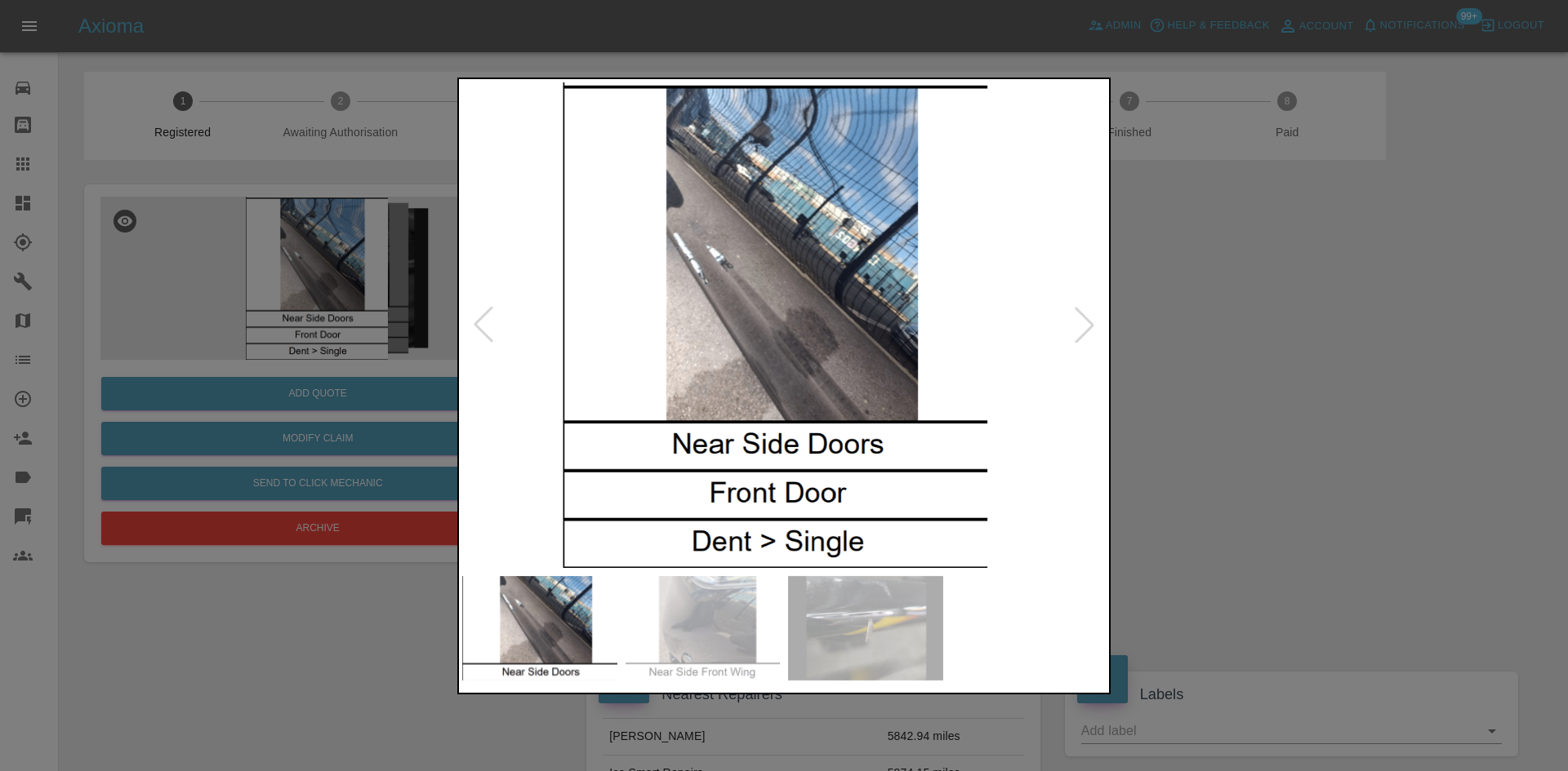
click at [814, 333] on img at bounding box center [775, 326] width 644 height 485
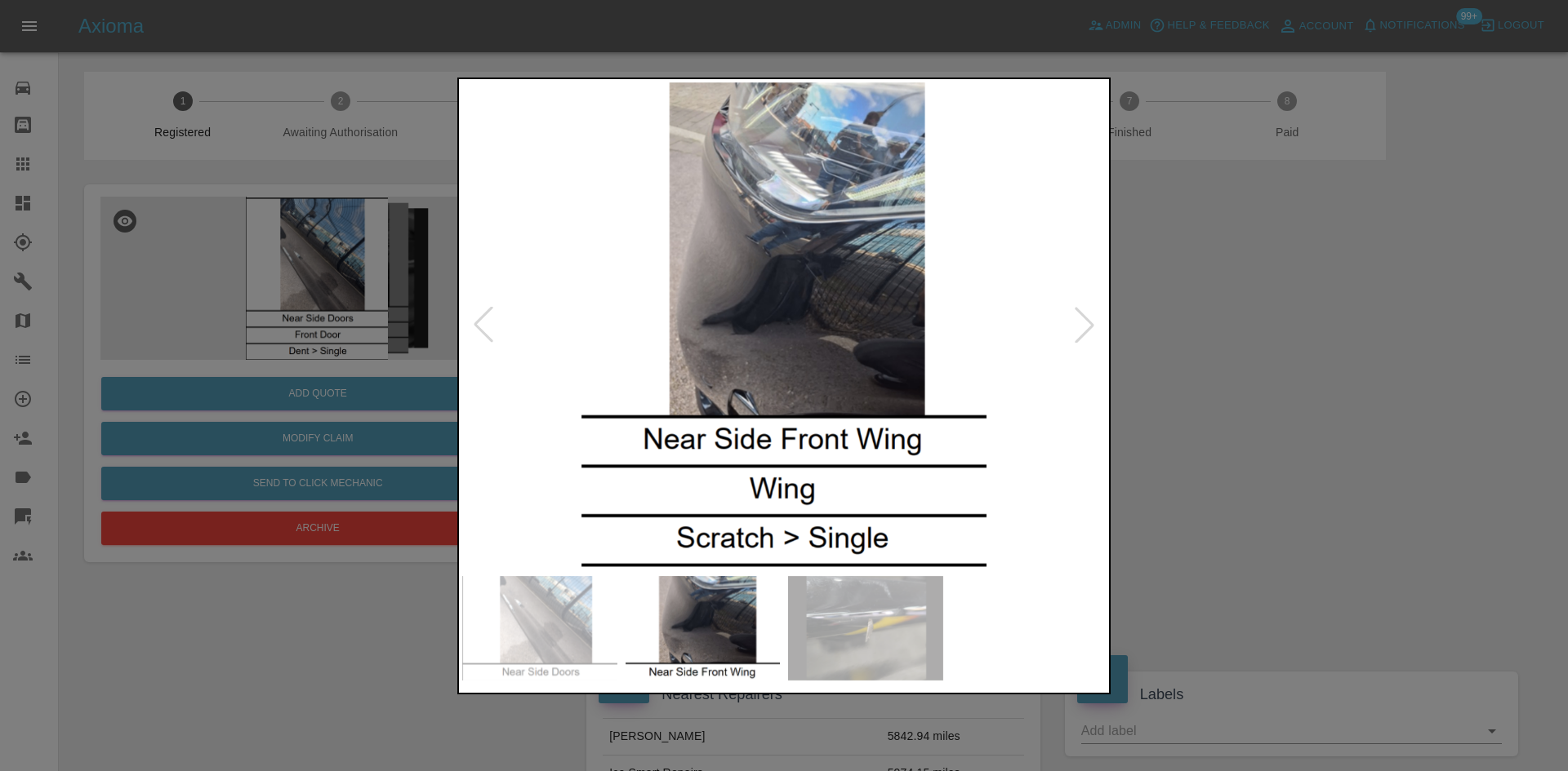
click at [1220, 307] on div at bounding box center [784, 385] width 1568 height 771
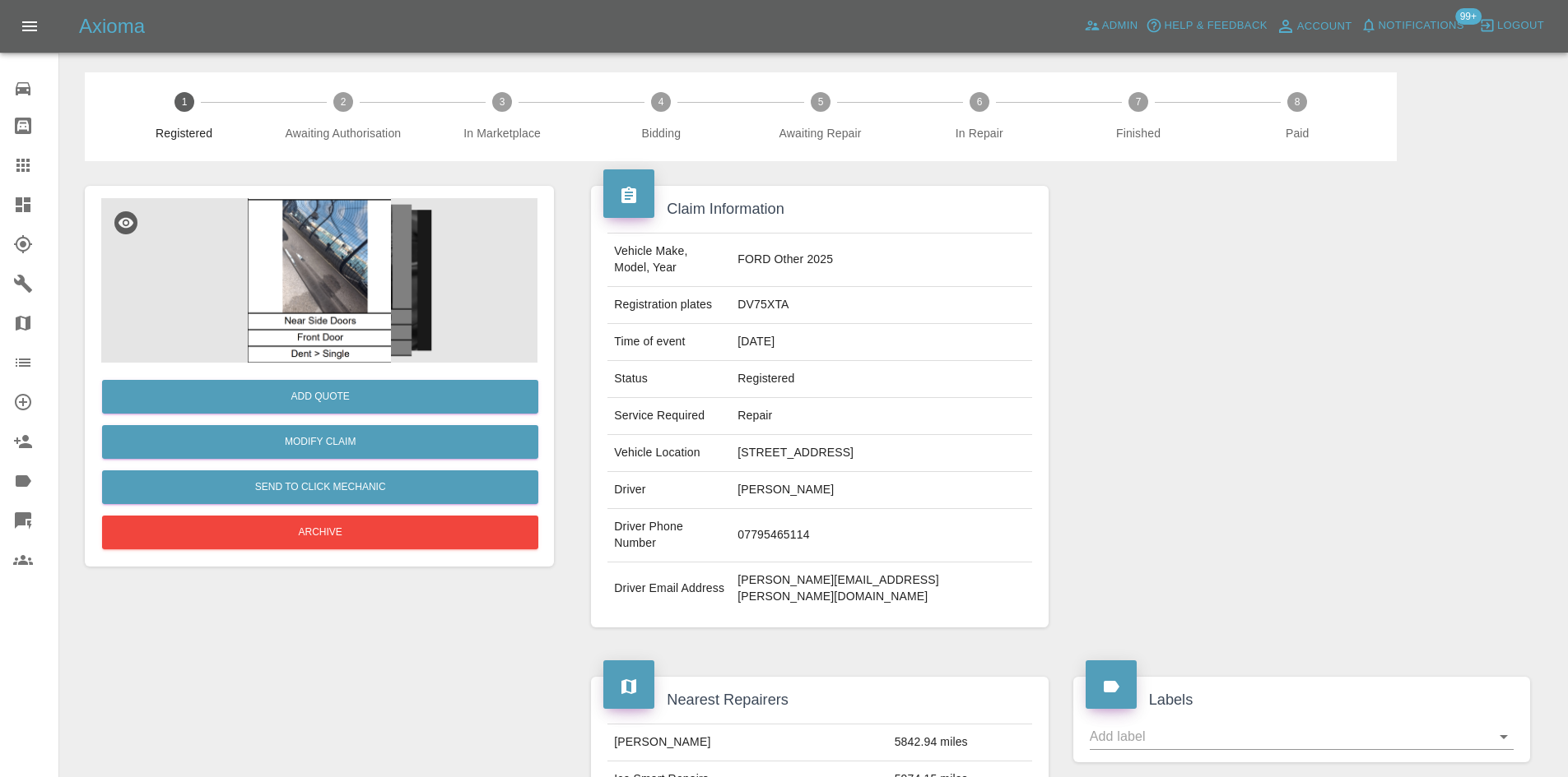
click at [17, 199] on icon at bounding box center [23, 205] width 15 height 15
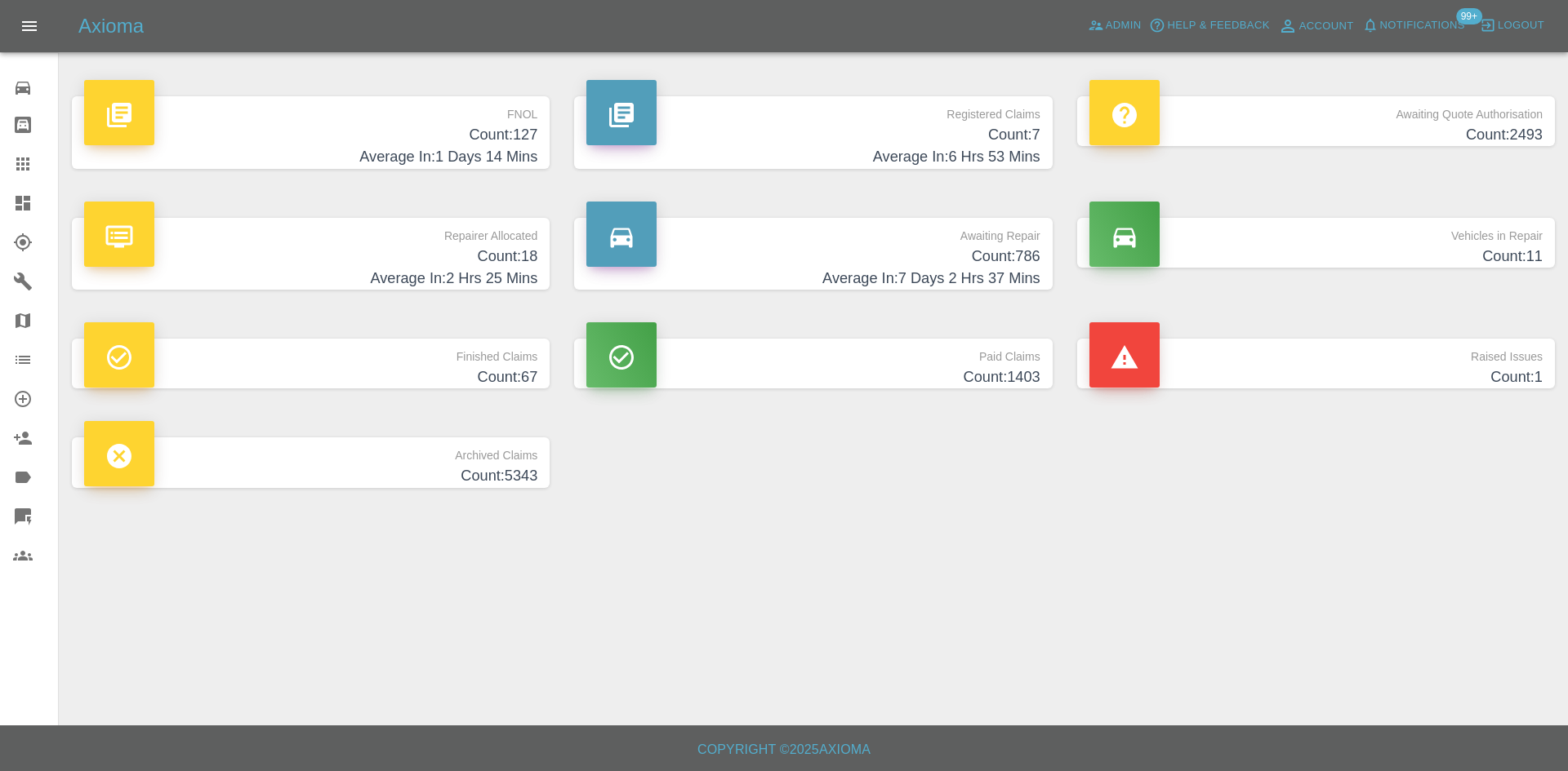
click at [998, 130] on h4 "Count: 7" at bounding box center [812, 135] width 453 height 22
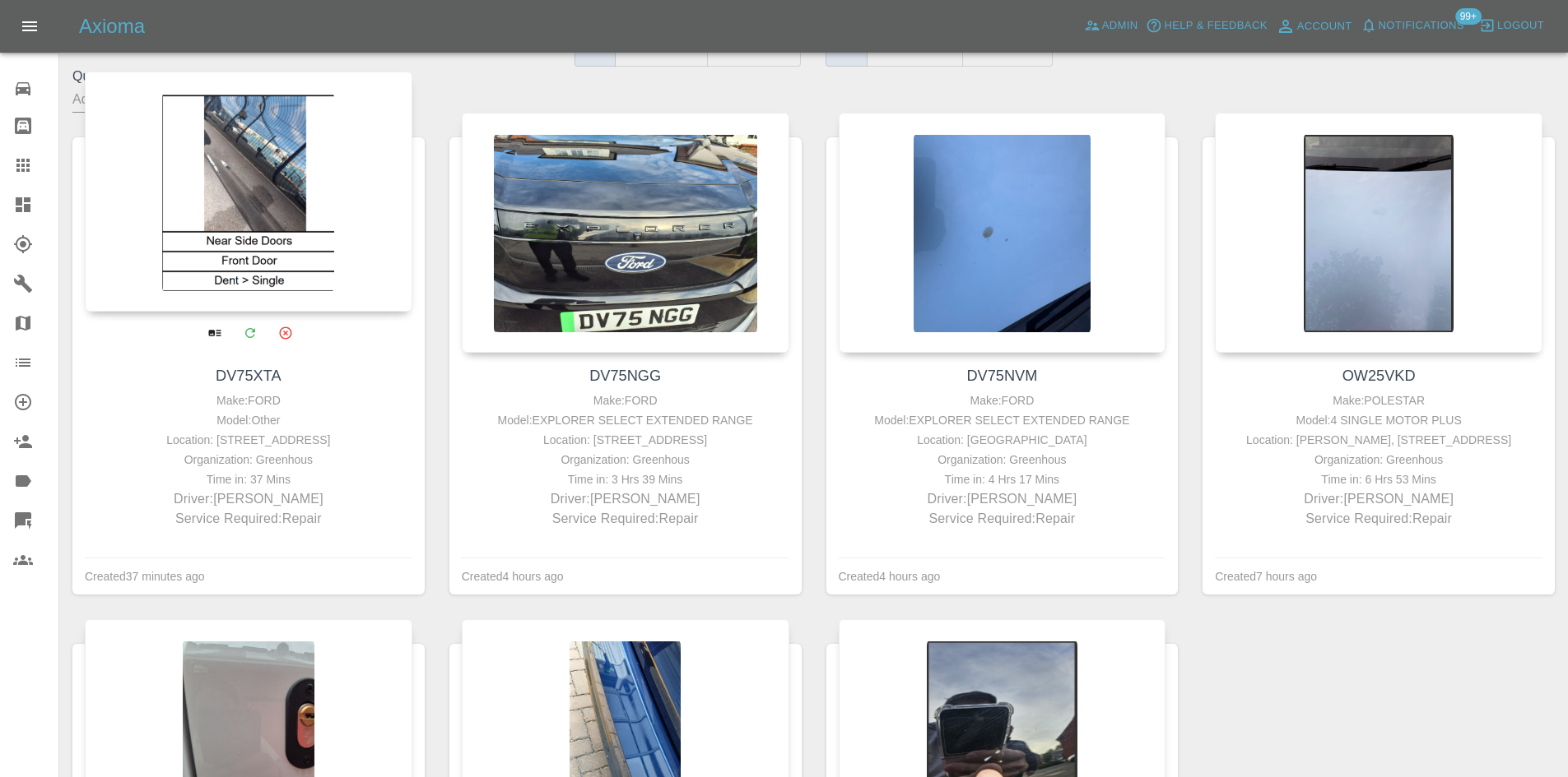
scroll to position [247, 0]
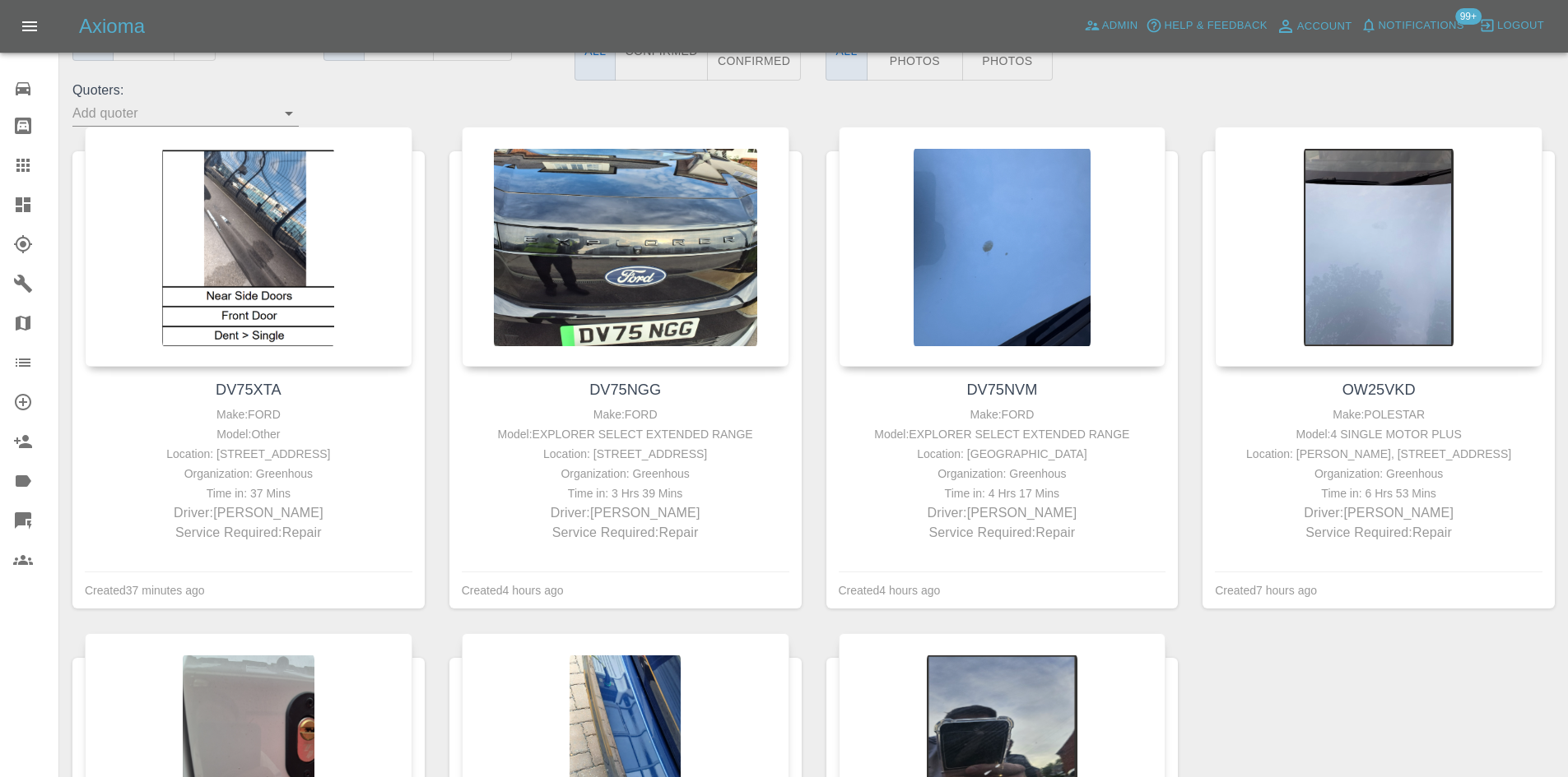
click at [34, 204] on div at bounding box center [36, 204] width 46 height 20
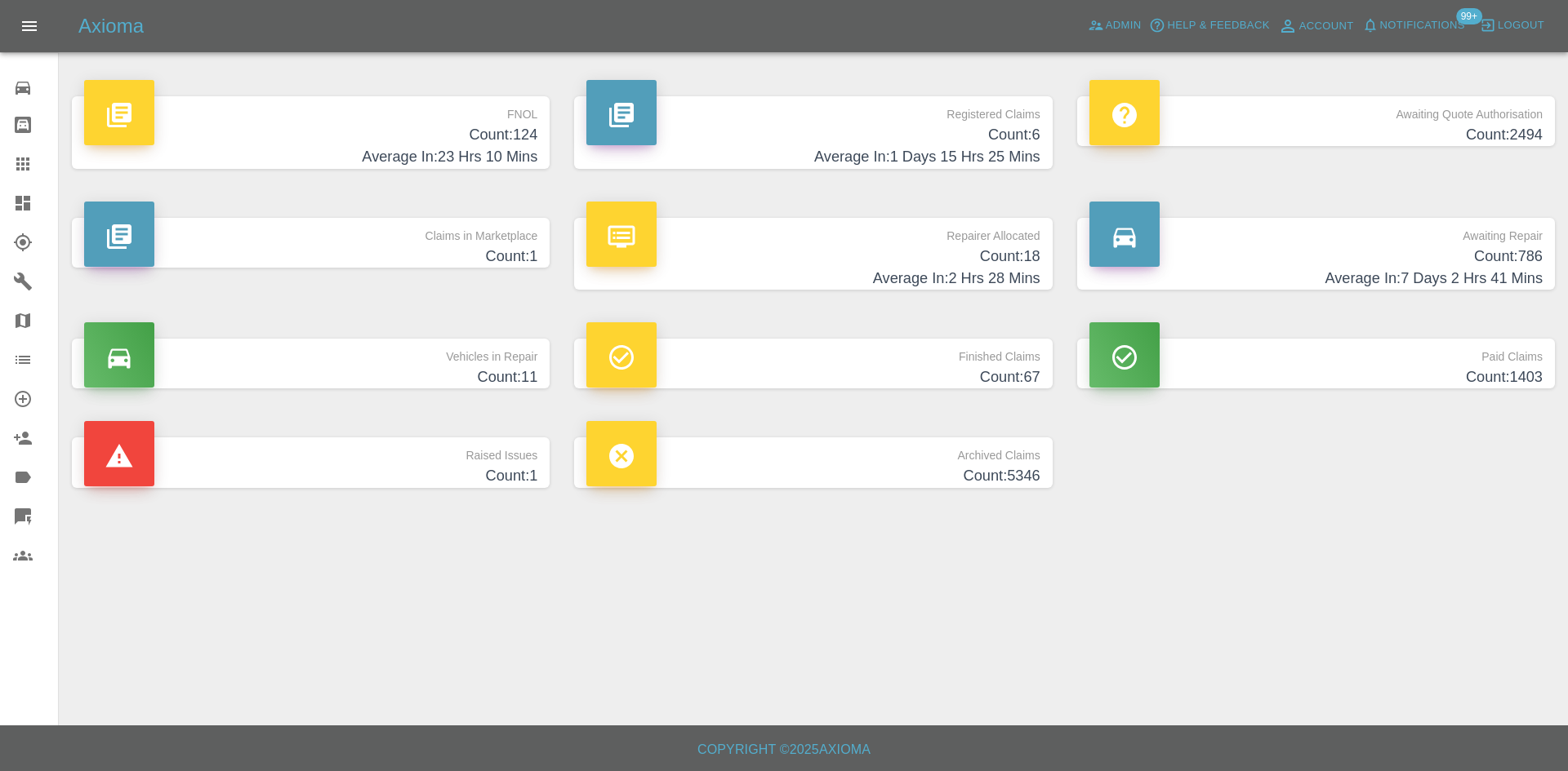
click at [493, 130] on h4 "Count: 124" at bounding box center [310, 135] width 453 height 22
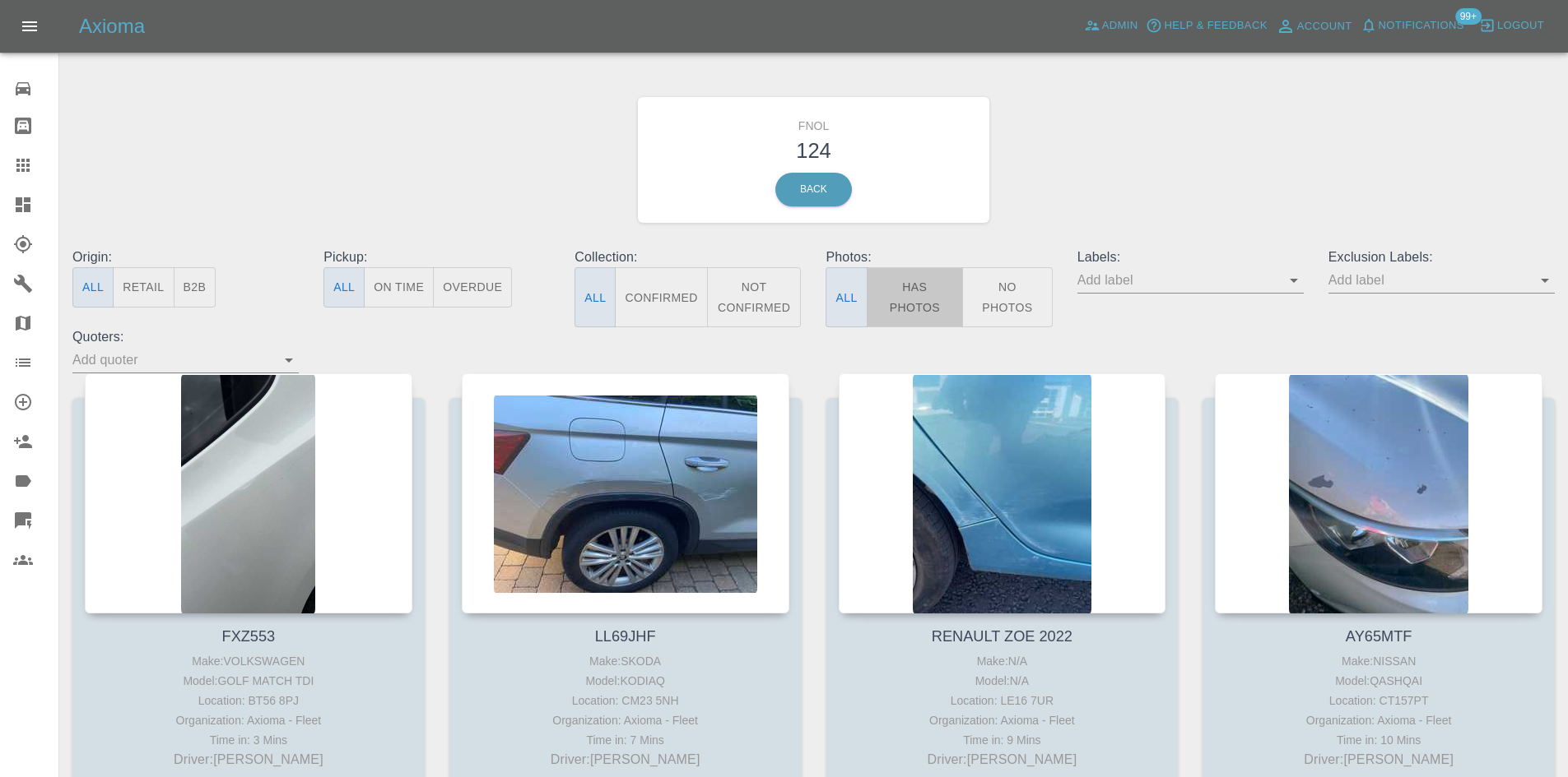
click at [904, 292] on button "Has Photos" at bounding box center [915, 297] width 98 height 60
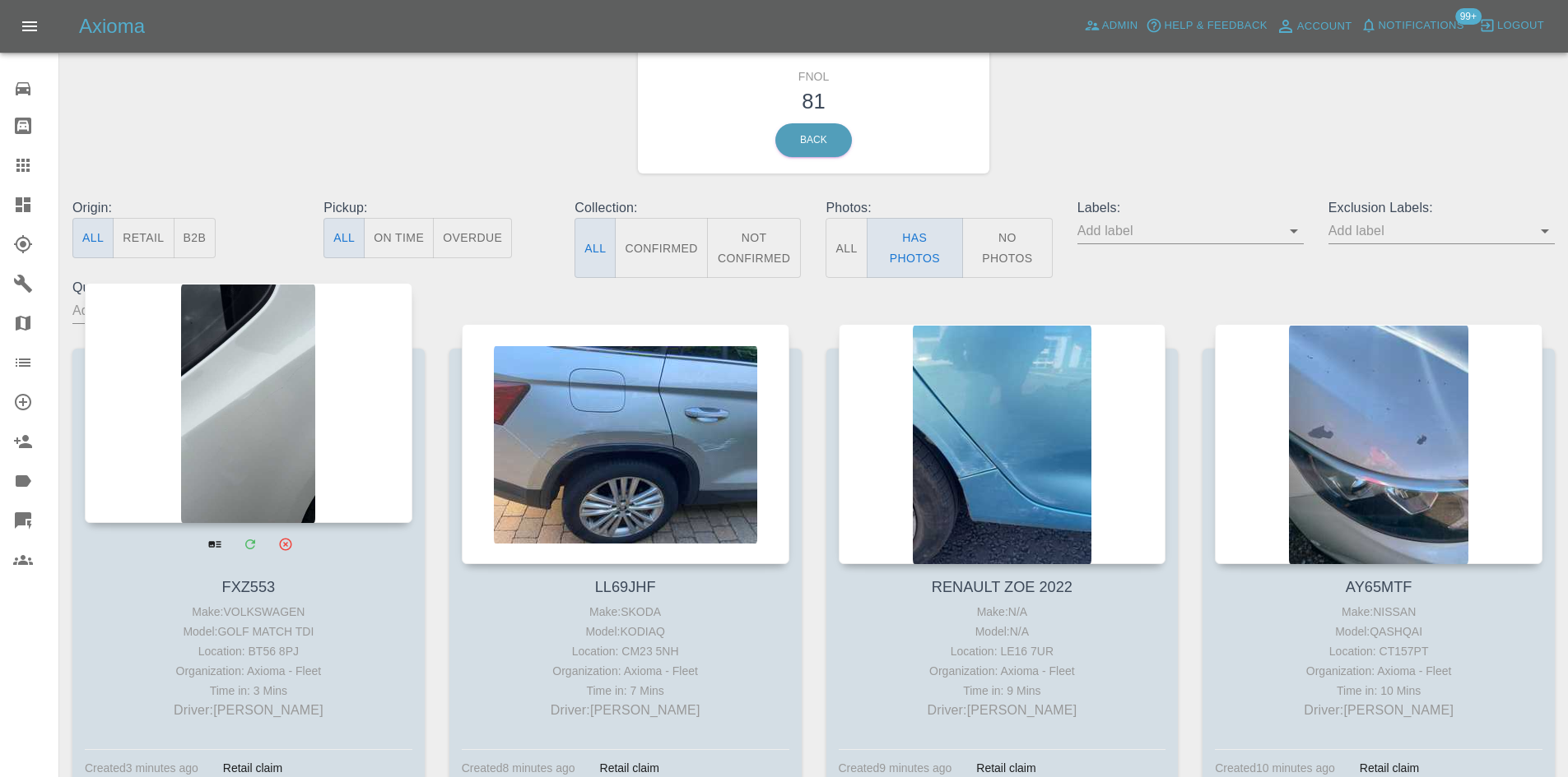
scroll to position [165, 0]
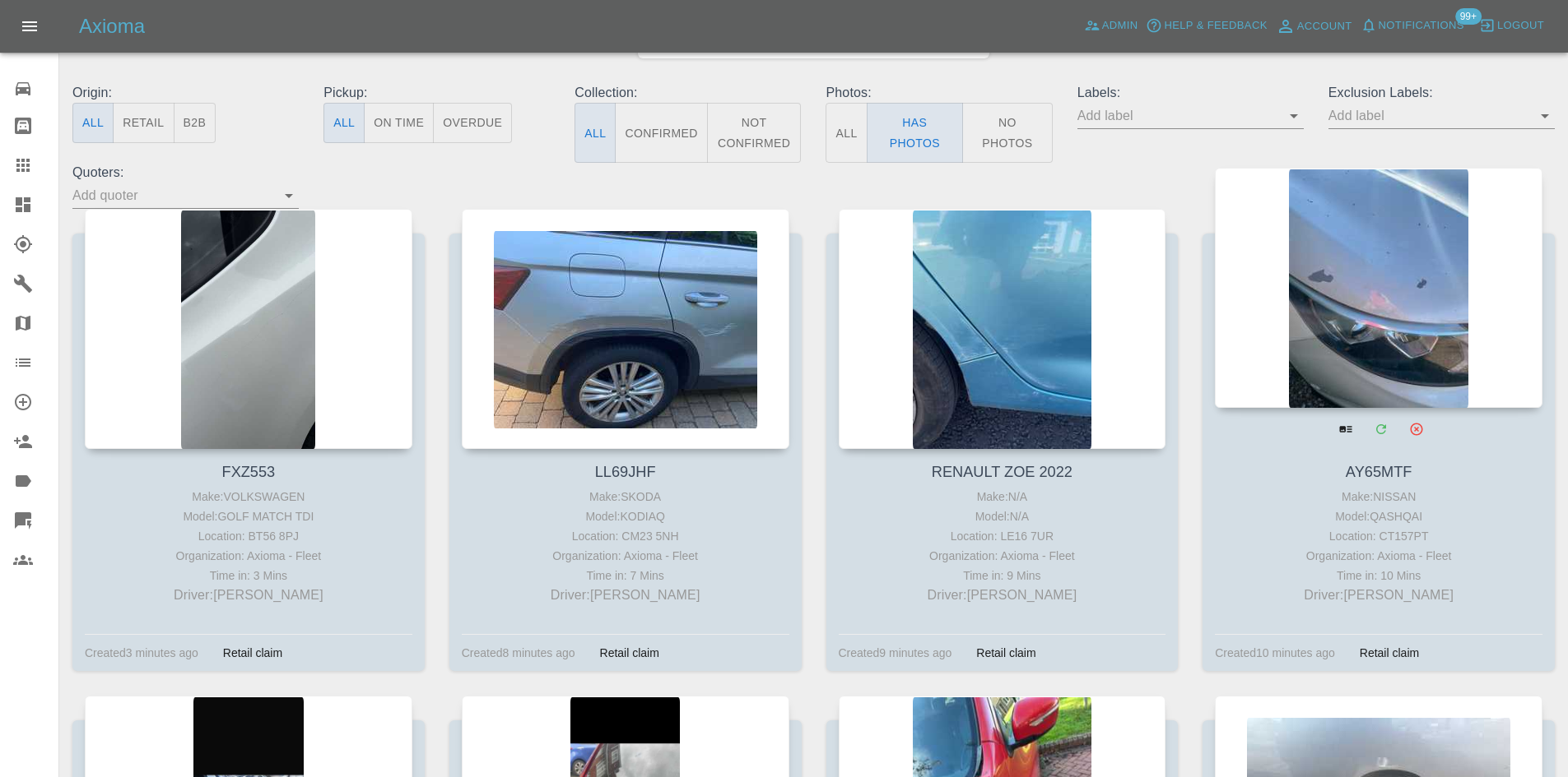
drag, startPoint x: 1279, startPoint y: 273, endPoint x: 1290, endPoint y: 273, distance: 11.0
drag, startPoint x: 1290, startPoint y: 273, endPoint x: 1364, endPoint y: 265, distance: 74.4
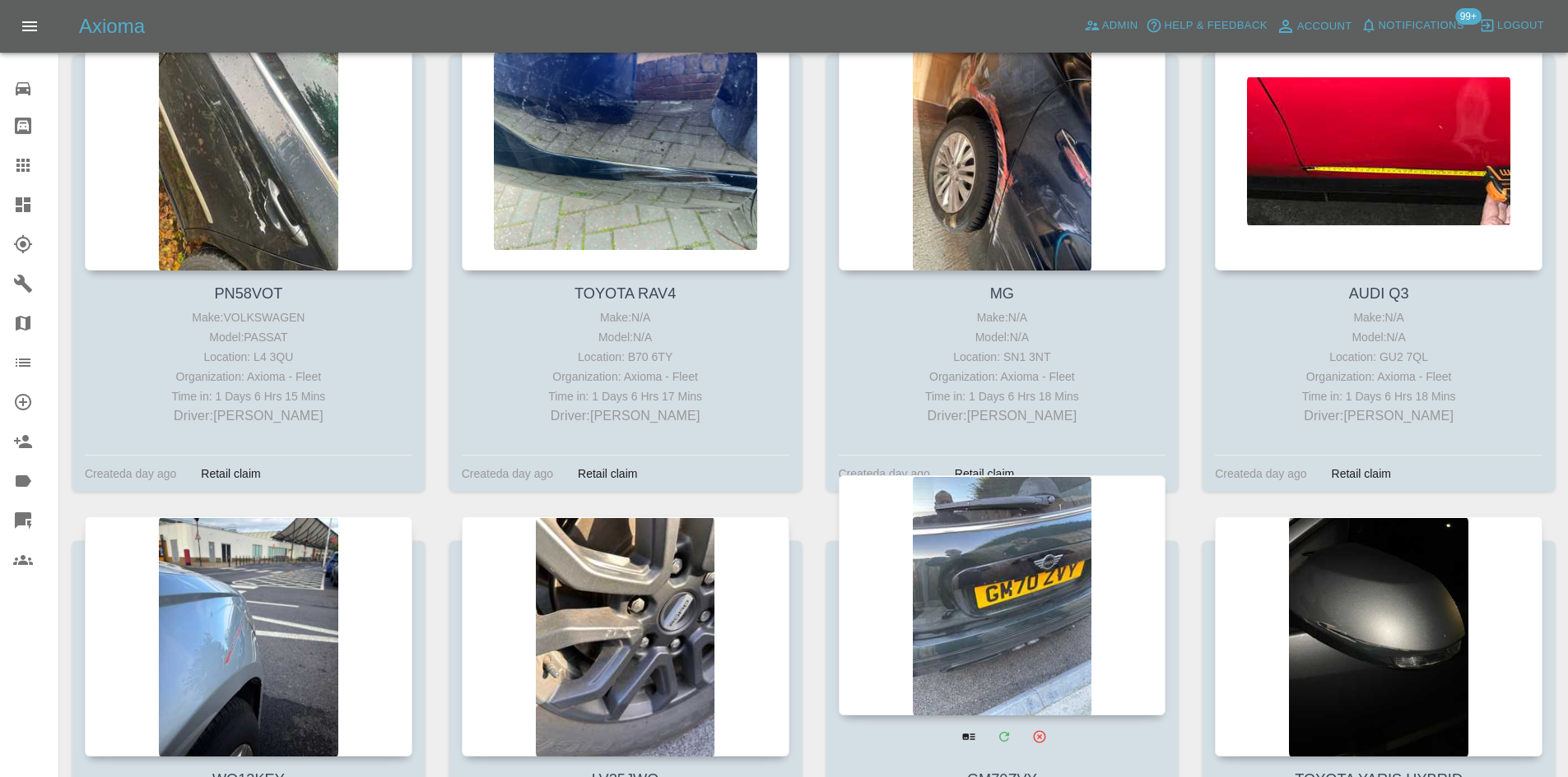
scroll to position [9378, 0]
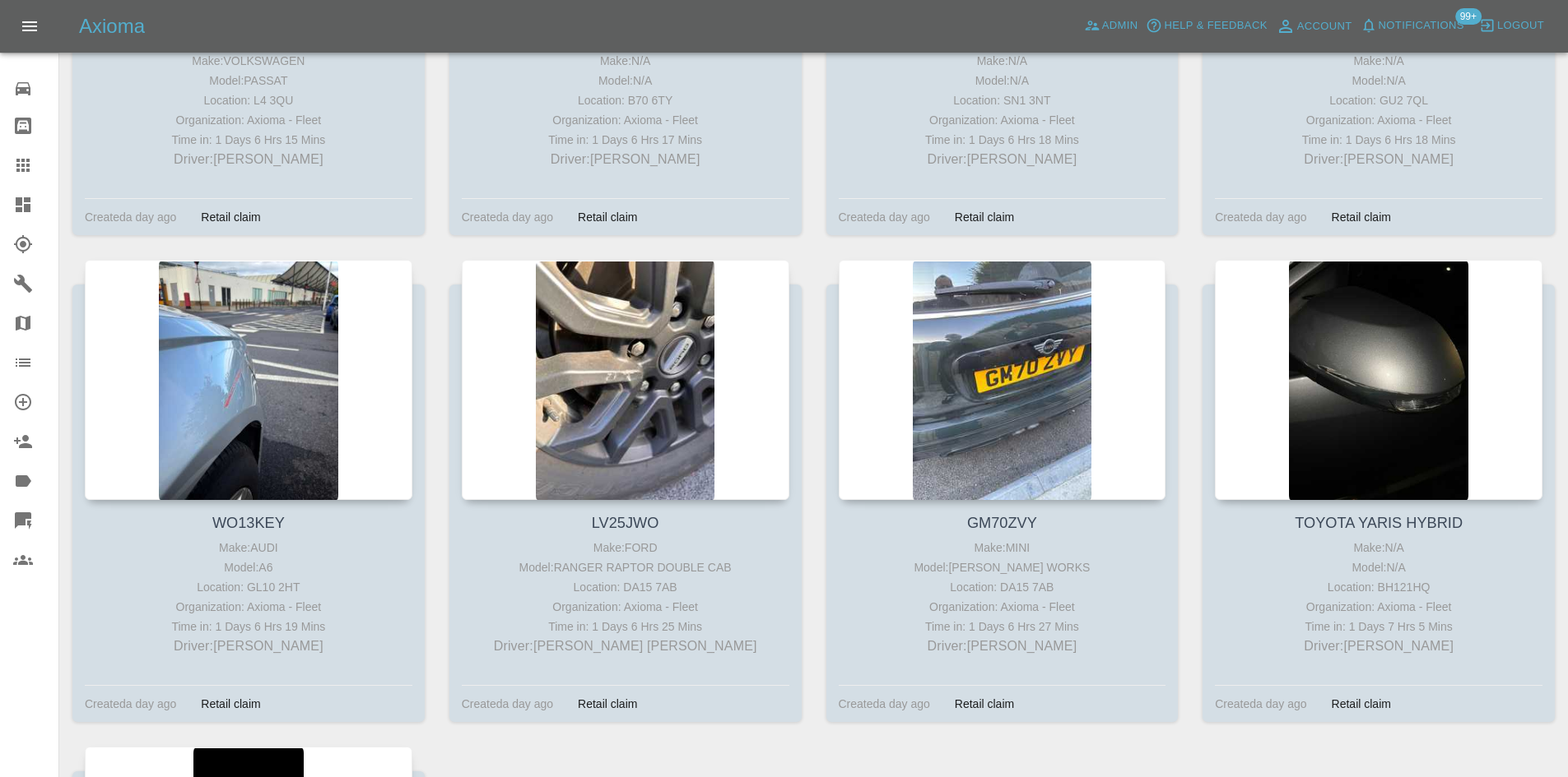
drag, startPoint x: 21, startPoint y: 205, endPoint x: 441, endPoint y: 15, distance: 461.0
click at [21, 205] on icon at bounding box center [23, 205] width 15 height 15
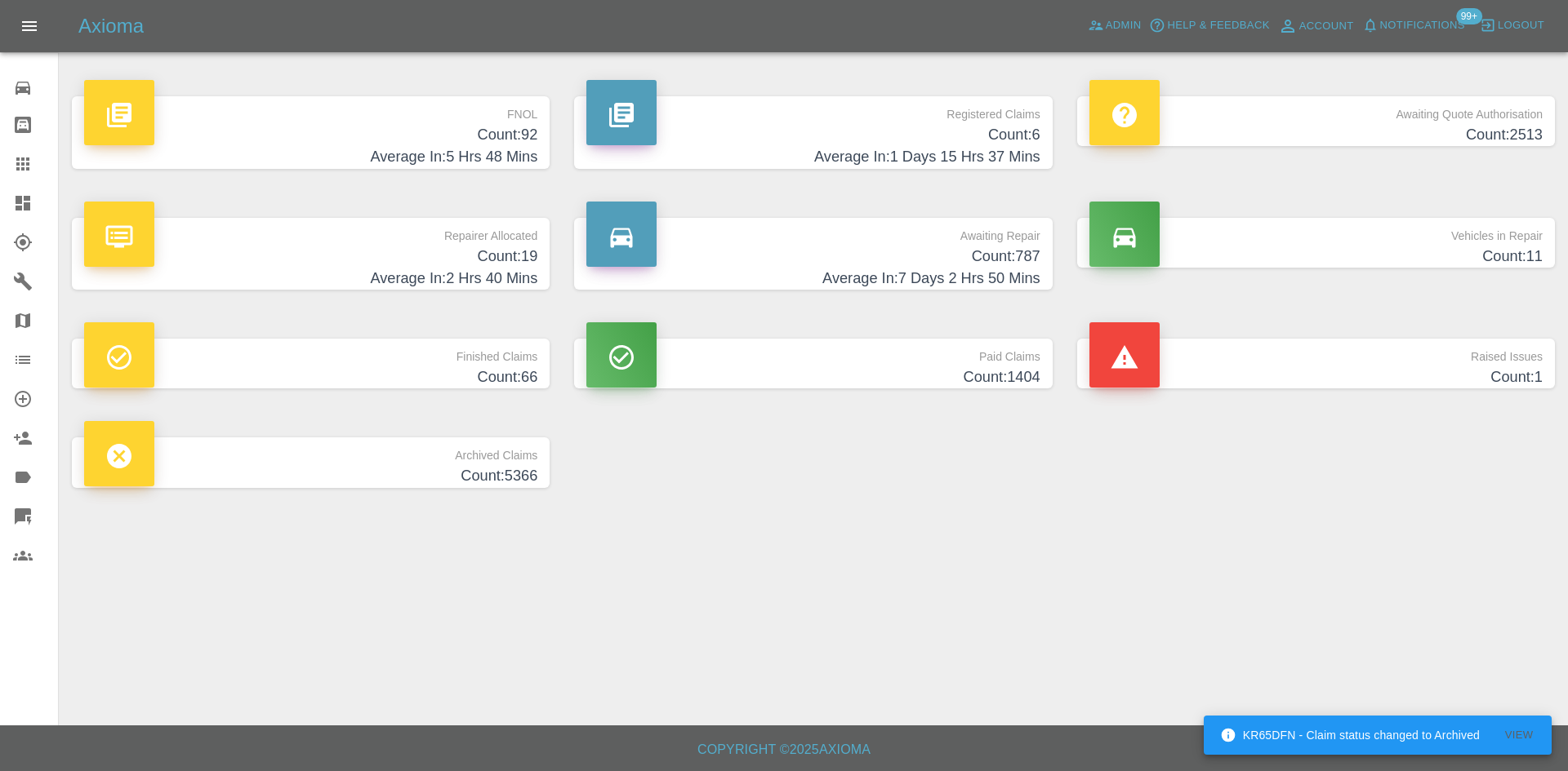
click at [516, 139] on h4 "Count: 92" at bounding box center [310, 135] width 453 height 22
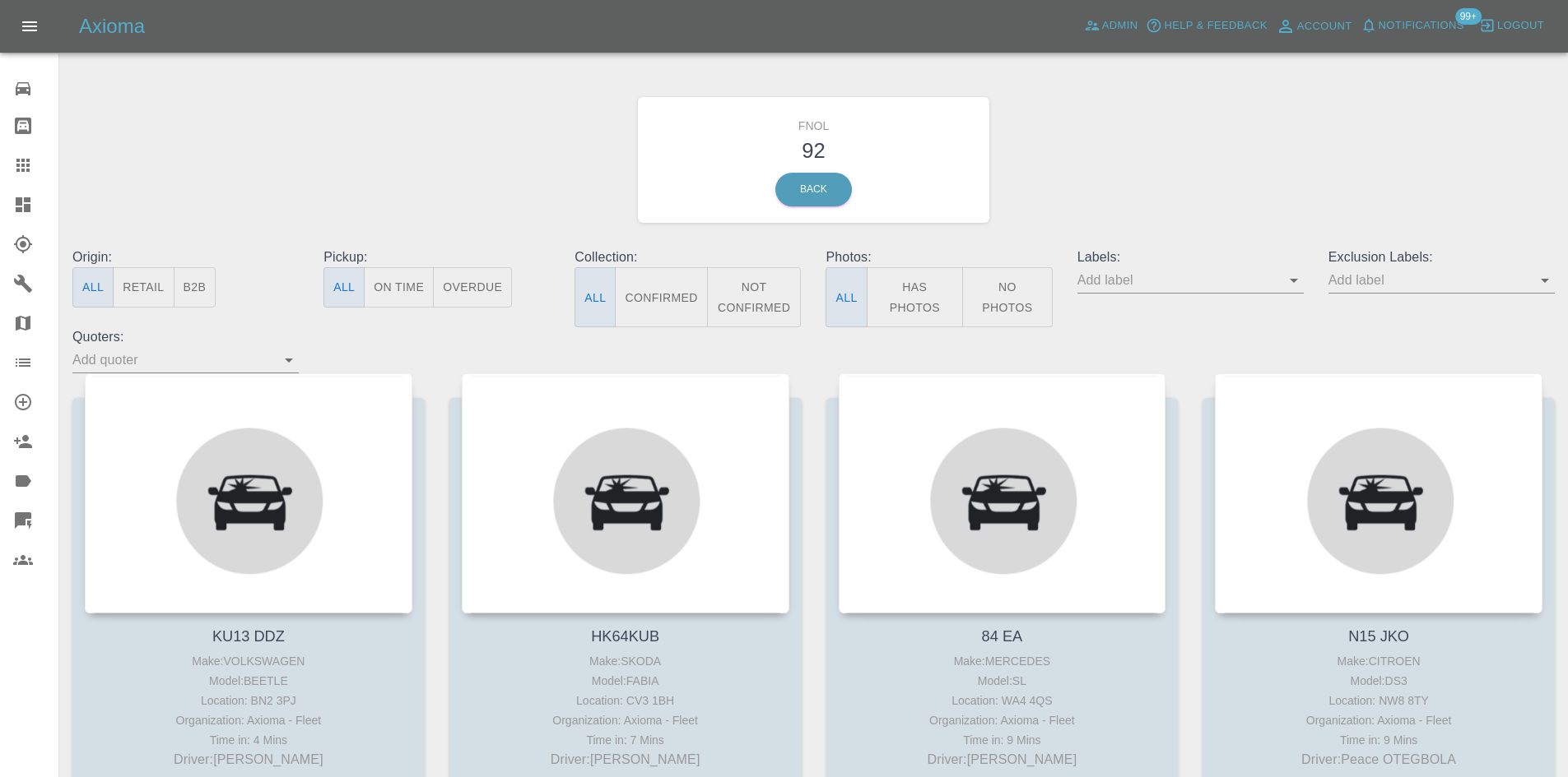
click at [913, 283] on button "Has Photos" at bounding box center [915, 297] width 98 height 60
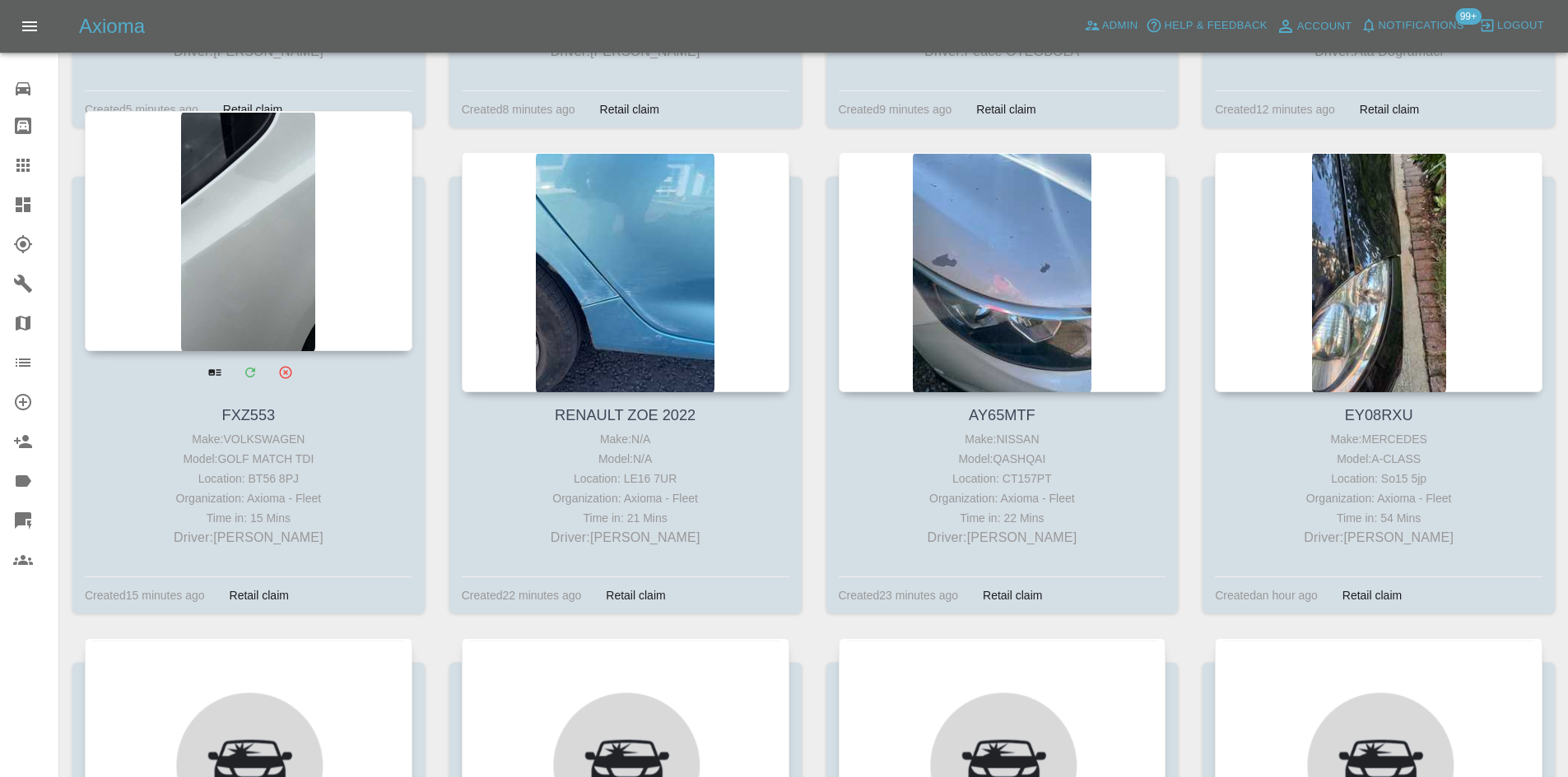
scroll to position [740, 0]
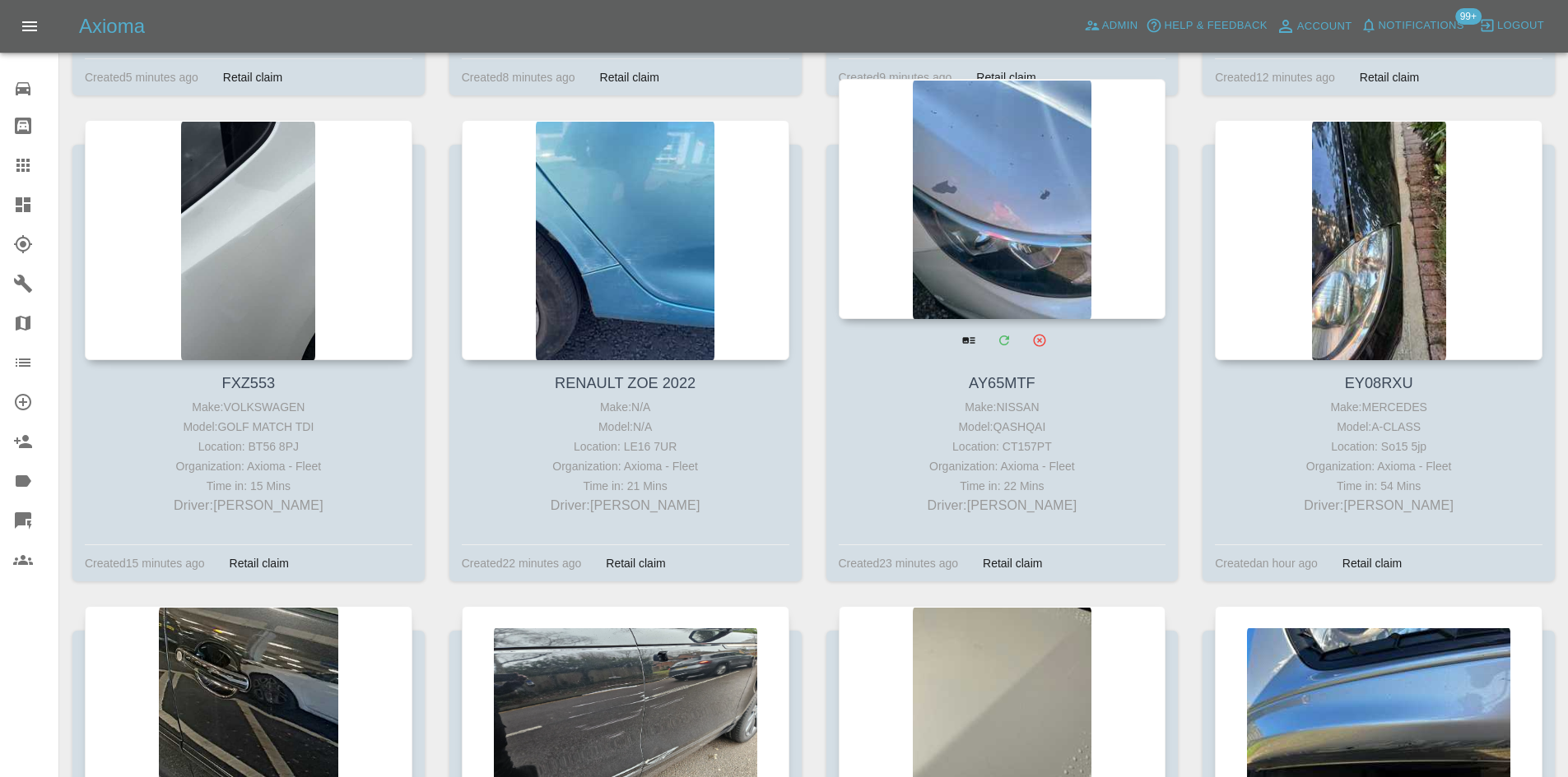
drag, startPoint x: 237, startPoint y: 154, endPoint x: 992, endPoint y: 236, distance: 759.4
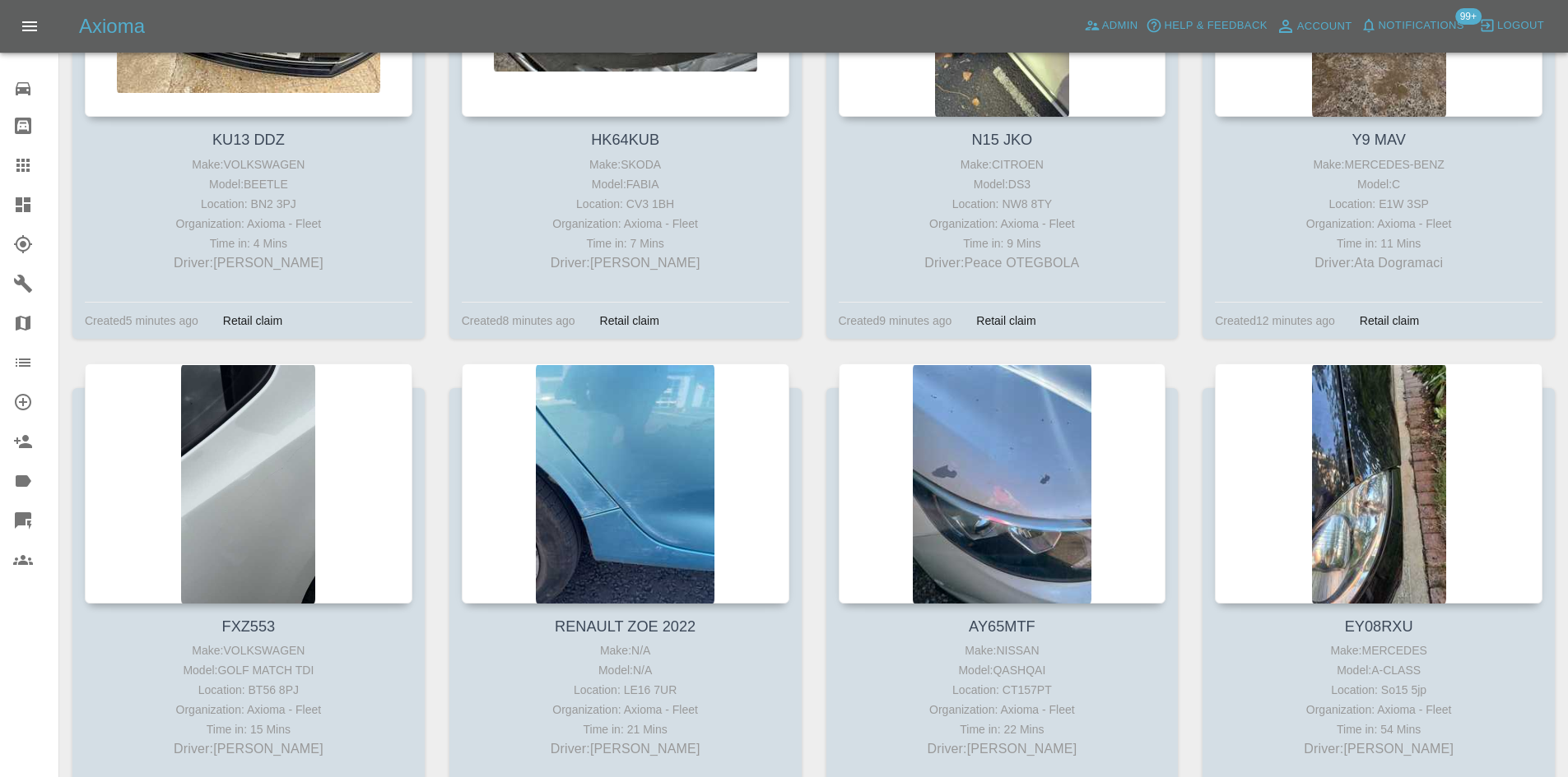
scroll to position [165, 0]
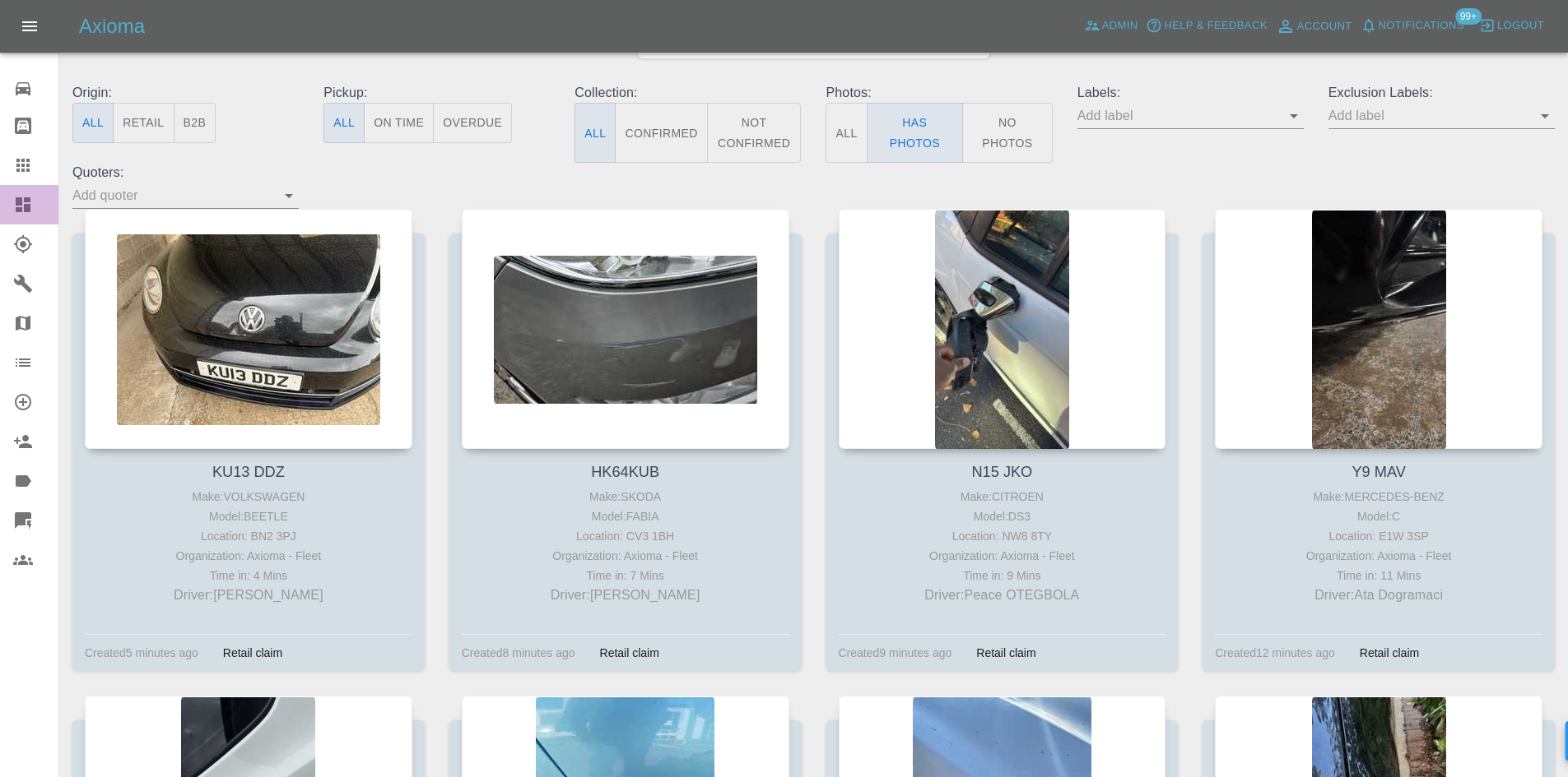
click at [18, 202] on icon at bounding box center [23, 205] width 15 height 15
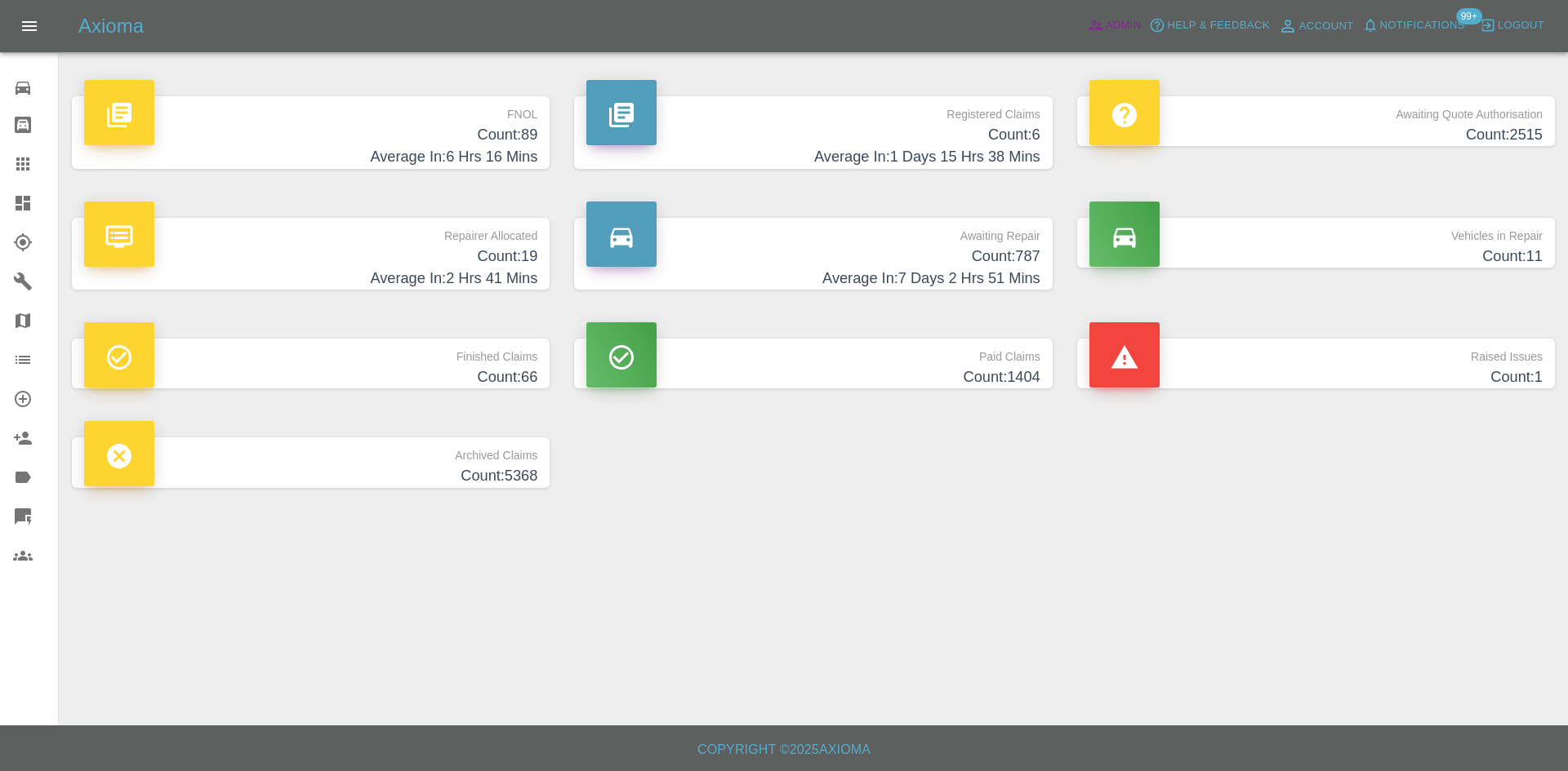
drag, startPoint x: 1083, startPoint y: 36, endPoint x: 1093, endPoint y: 36, distance: 10.0
drag, startPoint x: 1093, startPoint y: 36, endPoint x: 1113, endPoint y: 23, distance: 23.9
click at [491, 130] on h4 "Count: 89" at bounding box center [310, 135] width 453 height 22
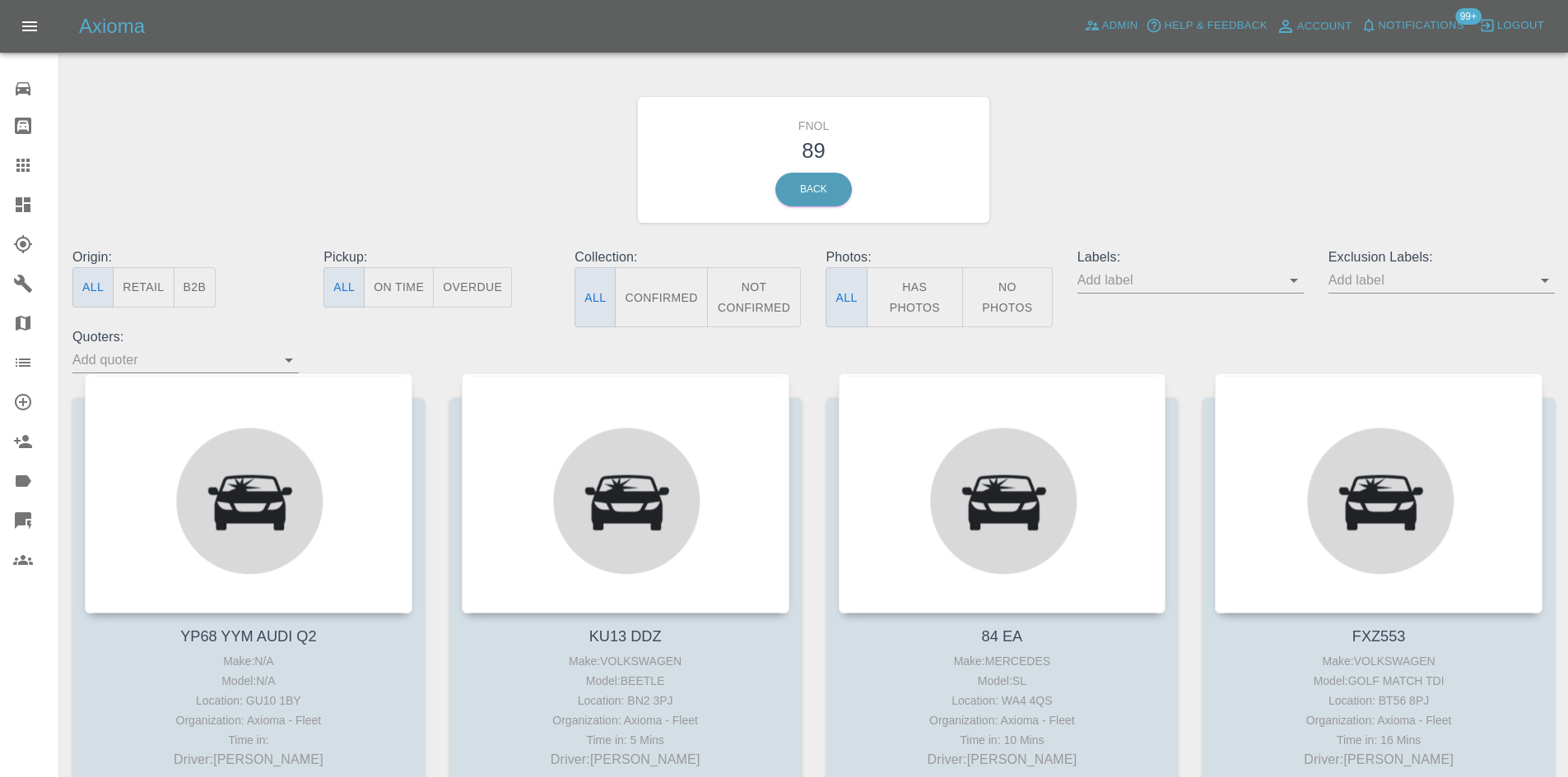
click at [932, 309] on button "Has Photos" at bounding box center [915, 297] width 98 height 60
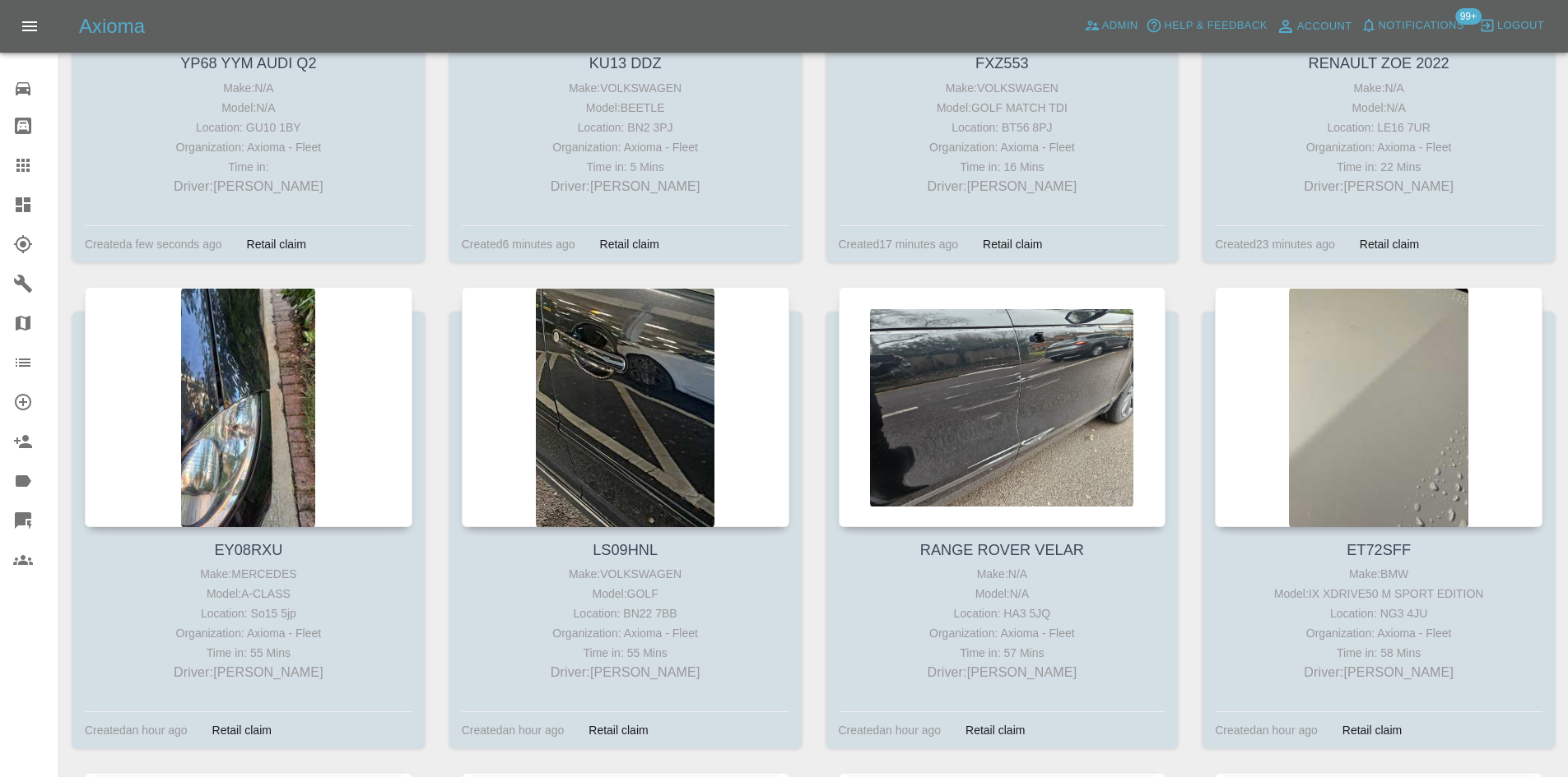
scroll to position [575, 0]
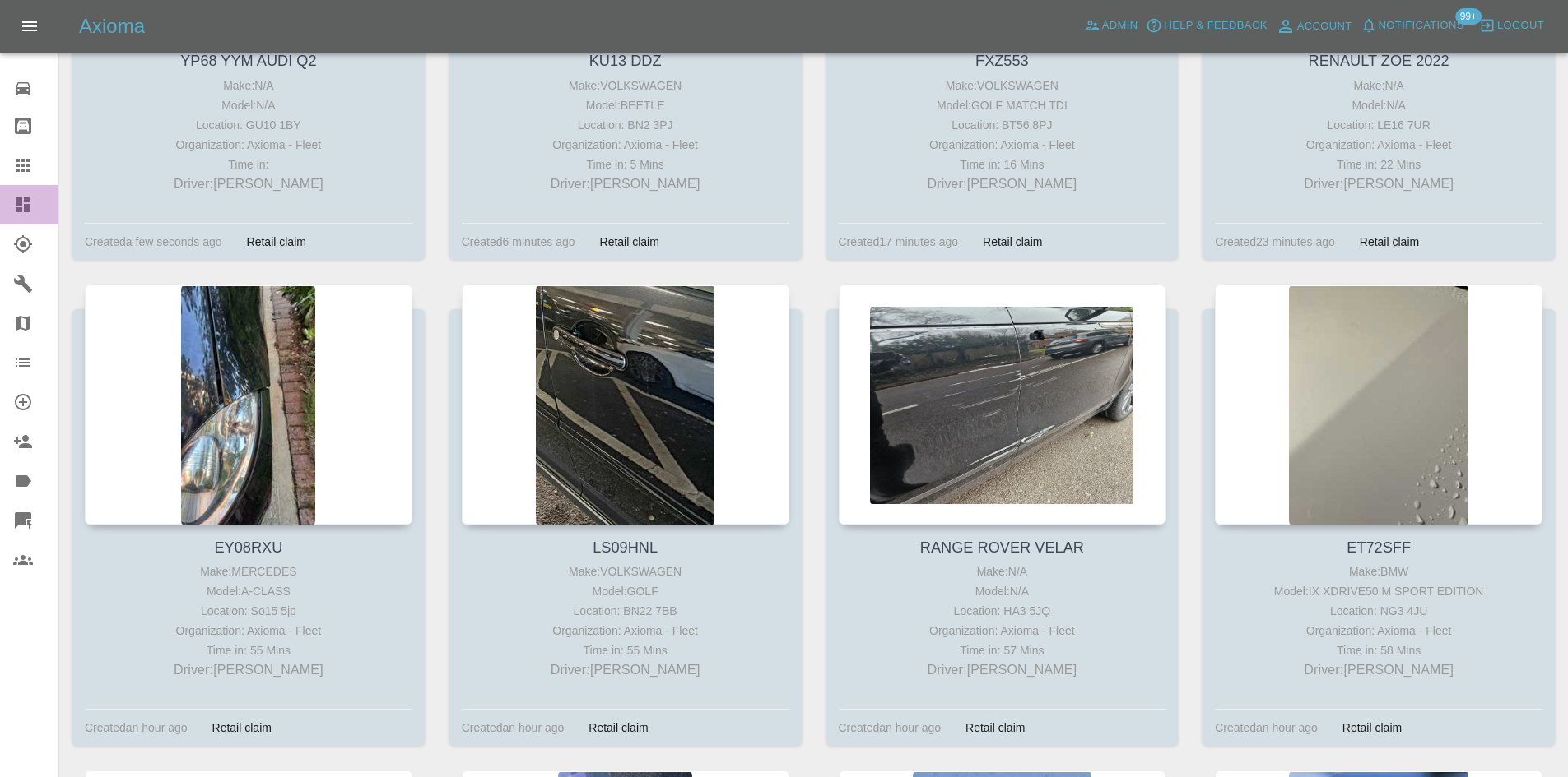
click at [23, 213] on icon at bounding box center [23, 204] width 20 height 20
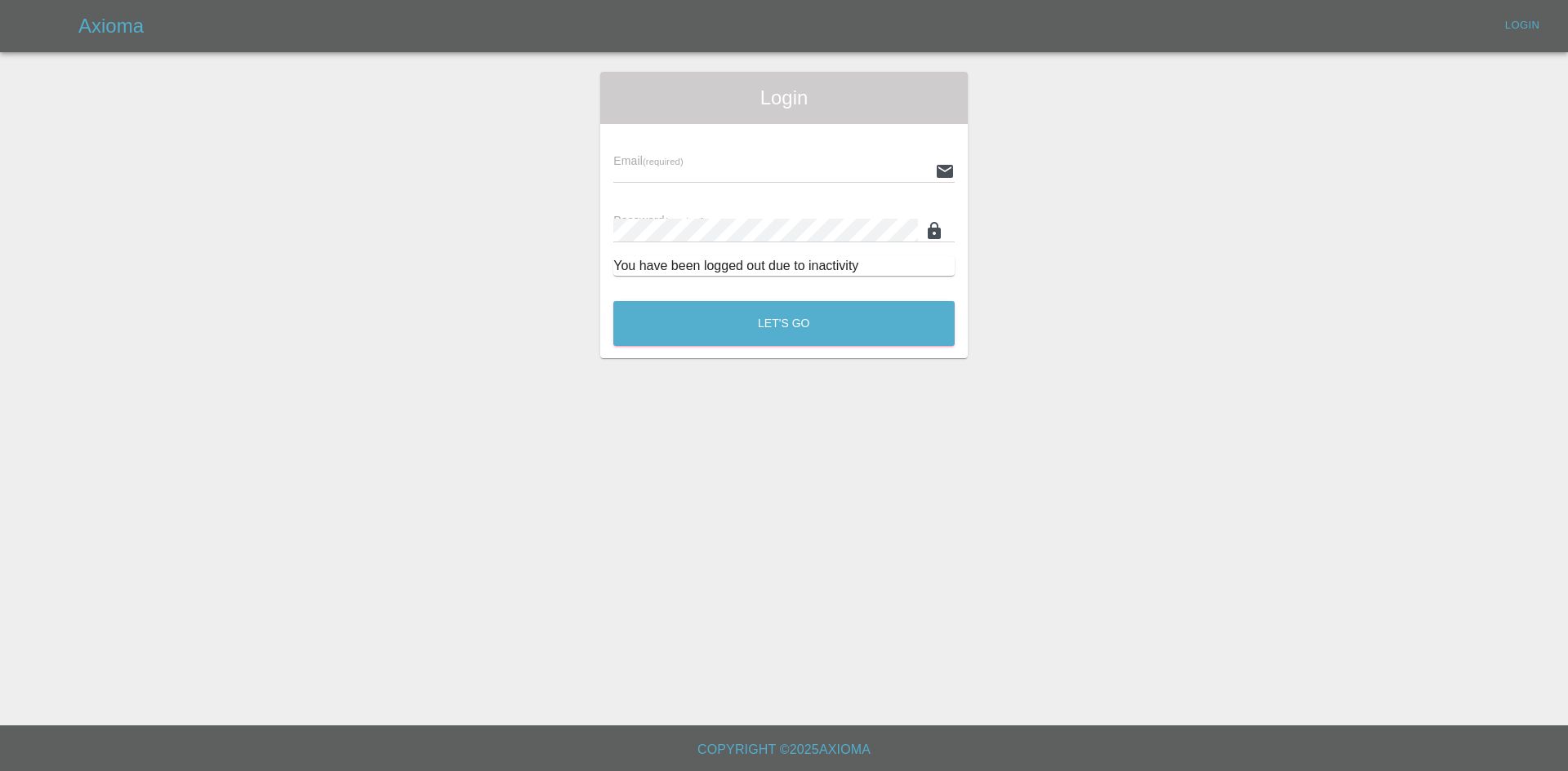
type input "[EMAIL_ADDRESS][DOMAIN_NAME]"
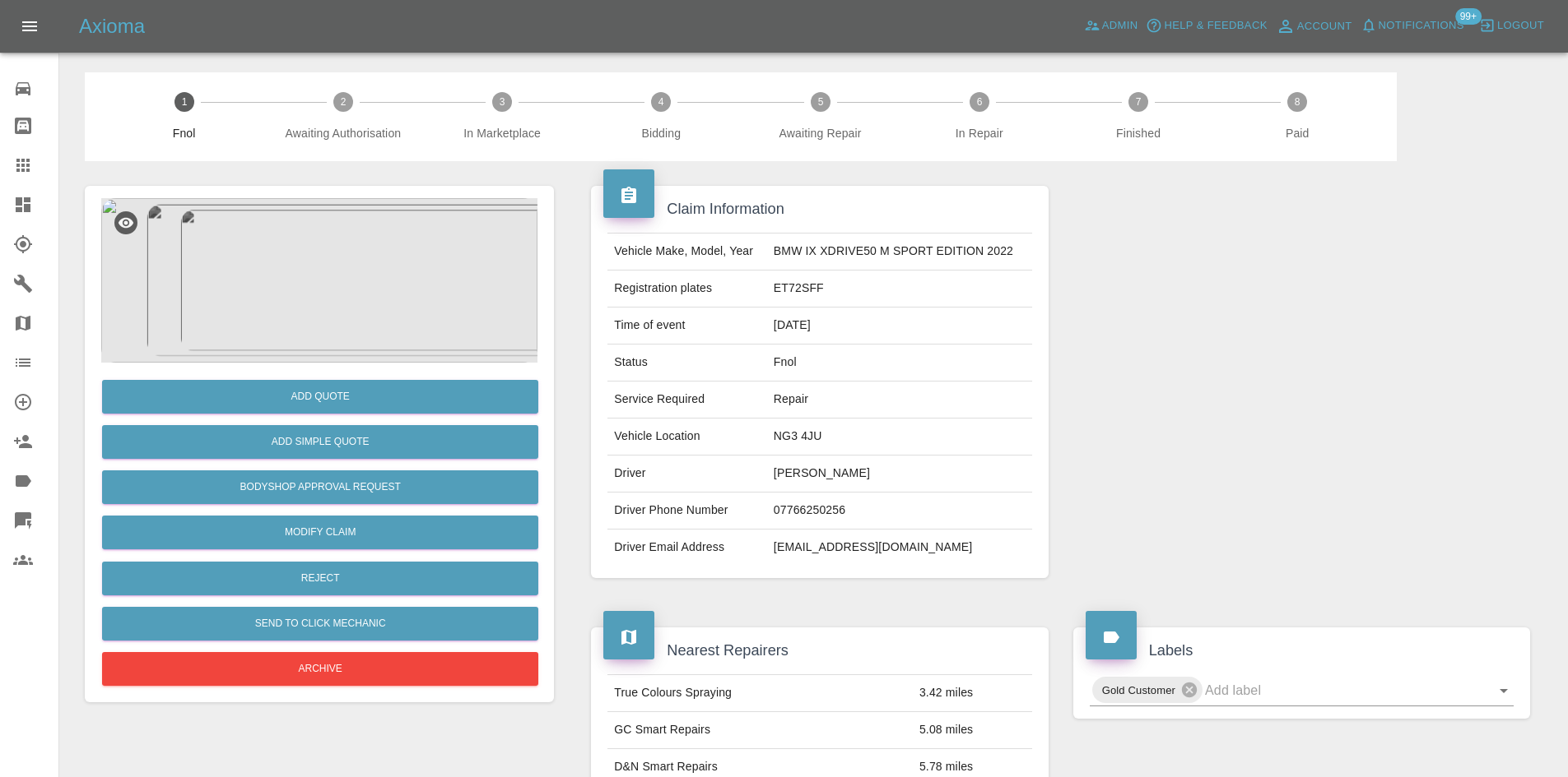
click at [333, 290] on img at bounding box center [319, 281] width 436 height 165
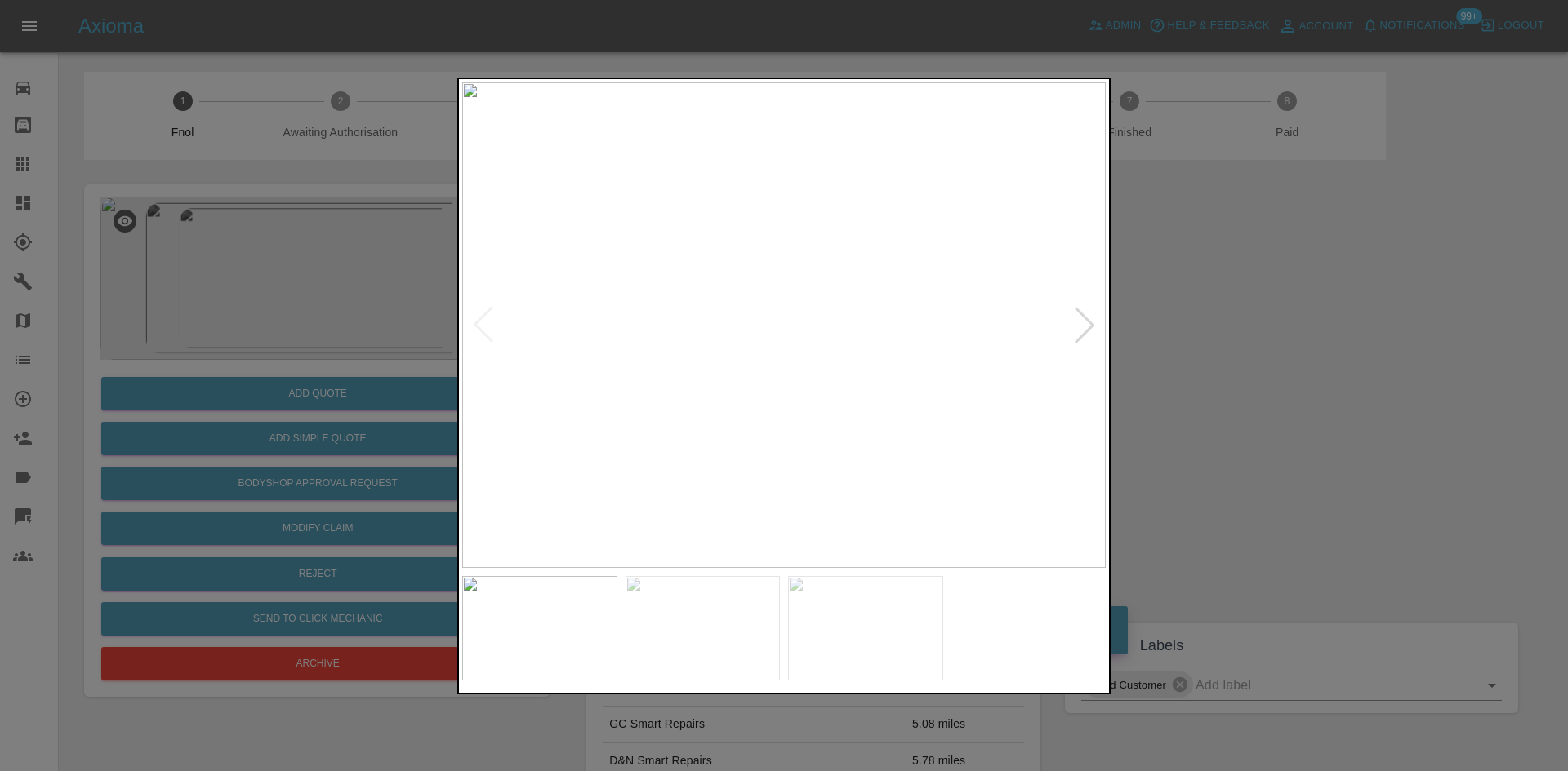
click at [631, 471] on img at bounding box center [784, 326] width 644 height 485
click at [738, 490] on img at bounding box center [784, 326] width 644 height 485
click at [669, 484] on img at bounding box center [784, 326] width 644 height 485
click at [602, 444] on img at bounding box center [784, 326] width 644 height 485
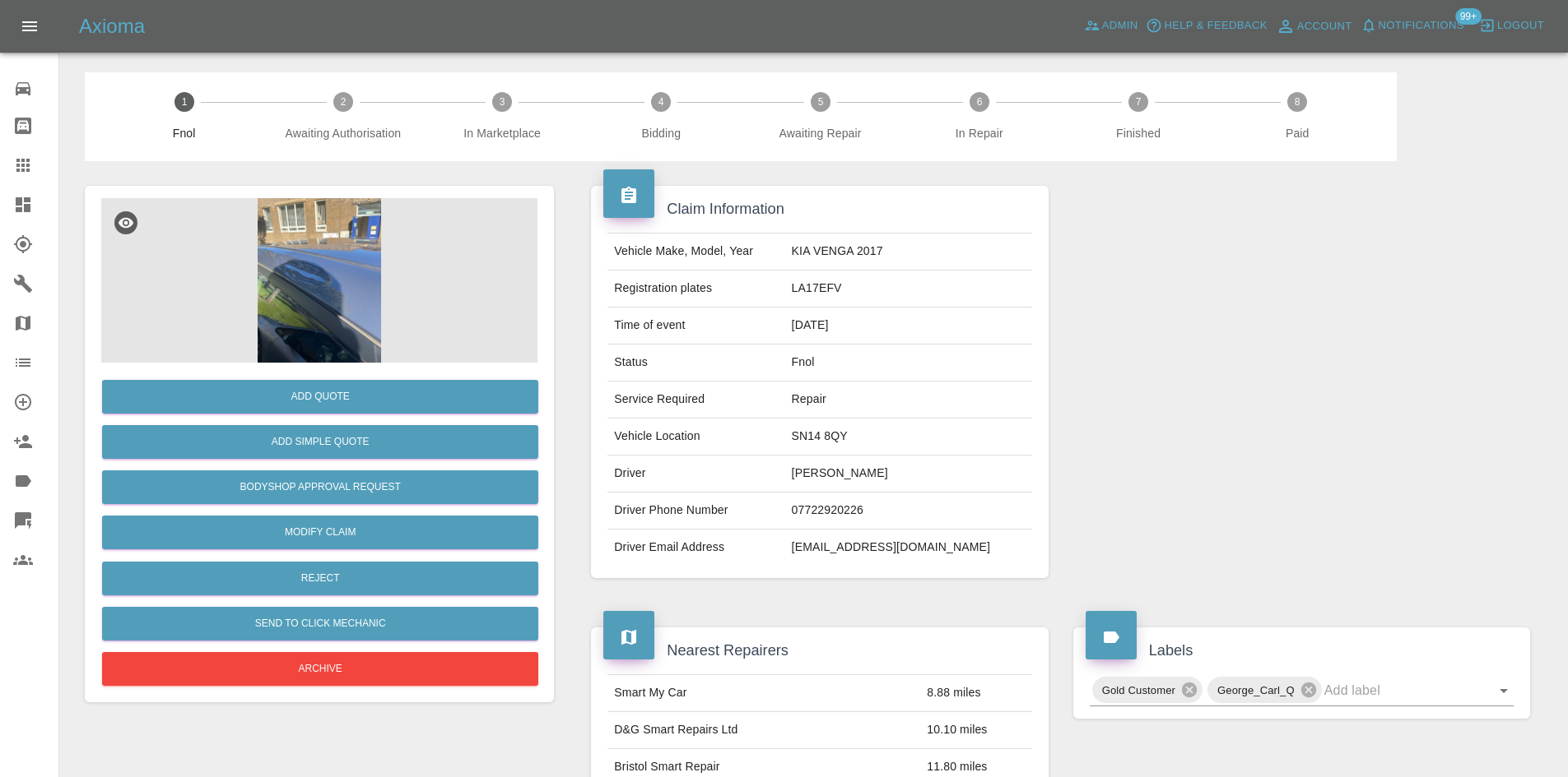
click at [337, 238] on img at bounding box center [319, 281] width 436 height 165
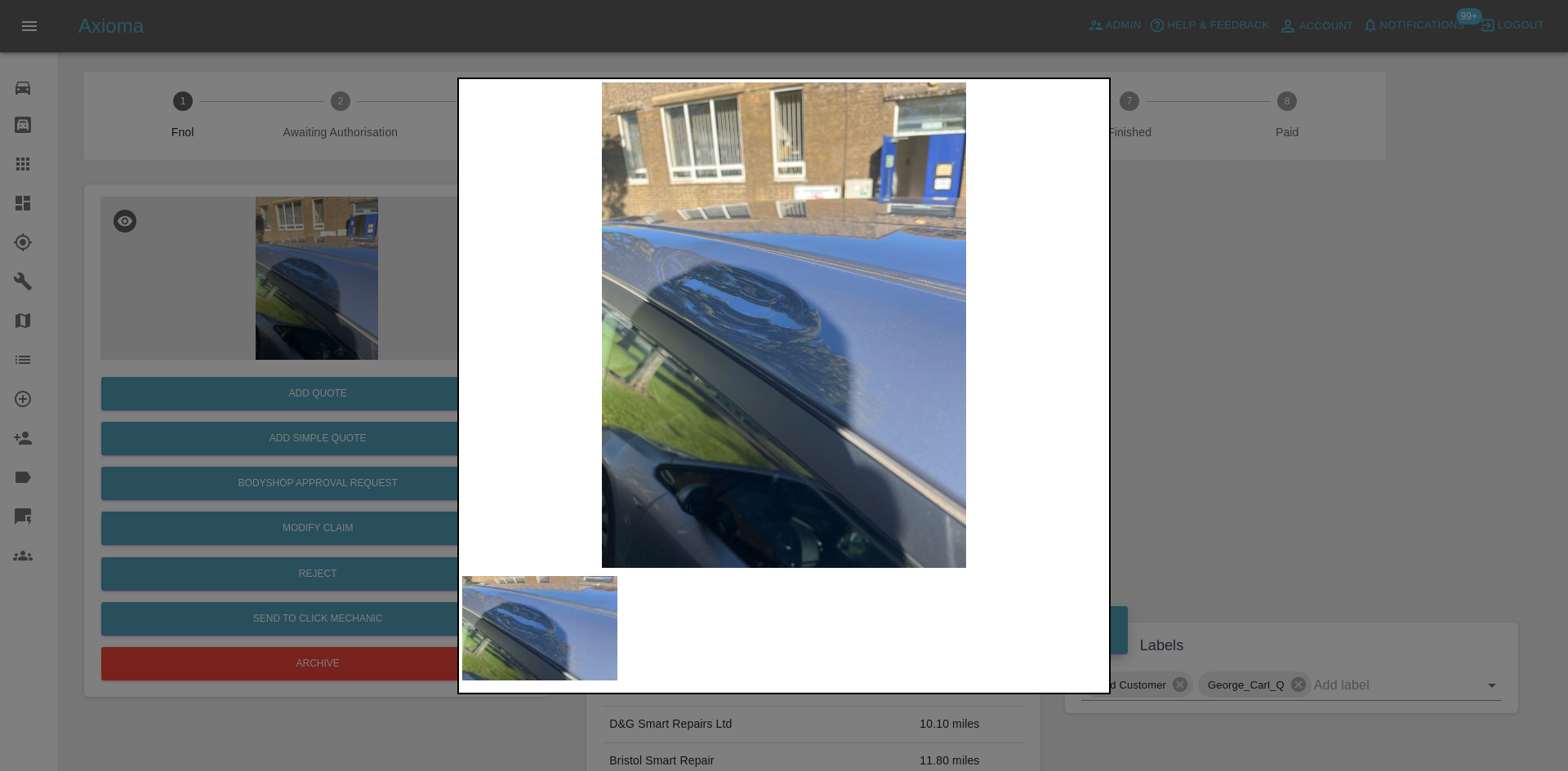
click at [725, 364] on img at bounding box center [784, 326] width 644 height 485
click at [578, 351] on img at bounding box center [784, 326] width 644 height 485
click at [498, 375] on img at bounding box center [784, 326] width 644 height 485
drag, startPoint x: 210, startPoint y: 366, endPoint x: 289, endPoint y: 403, distance: 87.2
click at [217, 366] on div at bounding box center [784, 385] width 1568 height 771
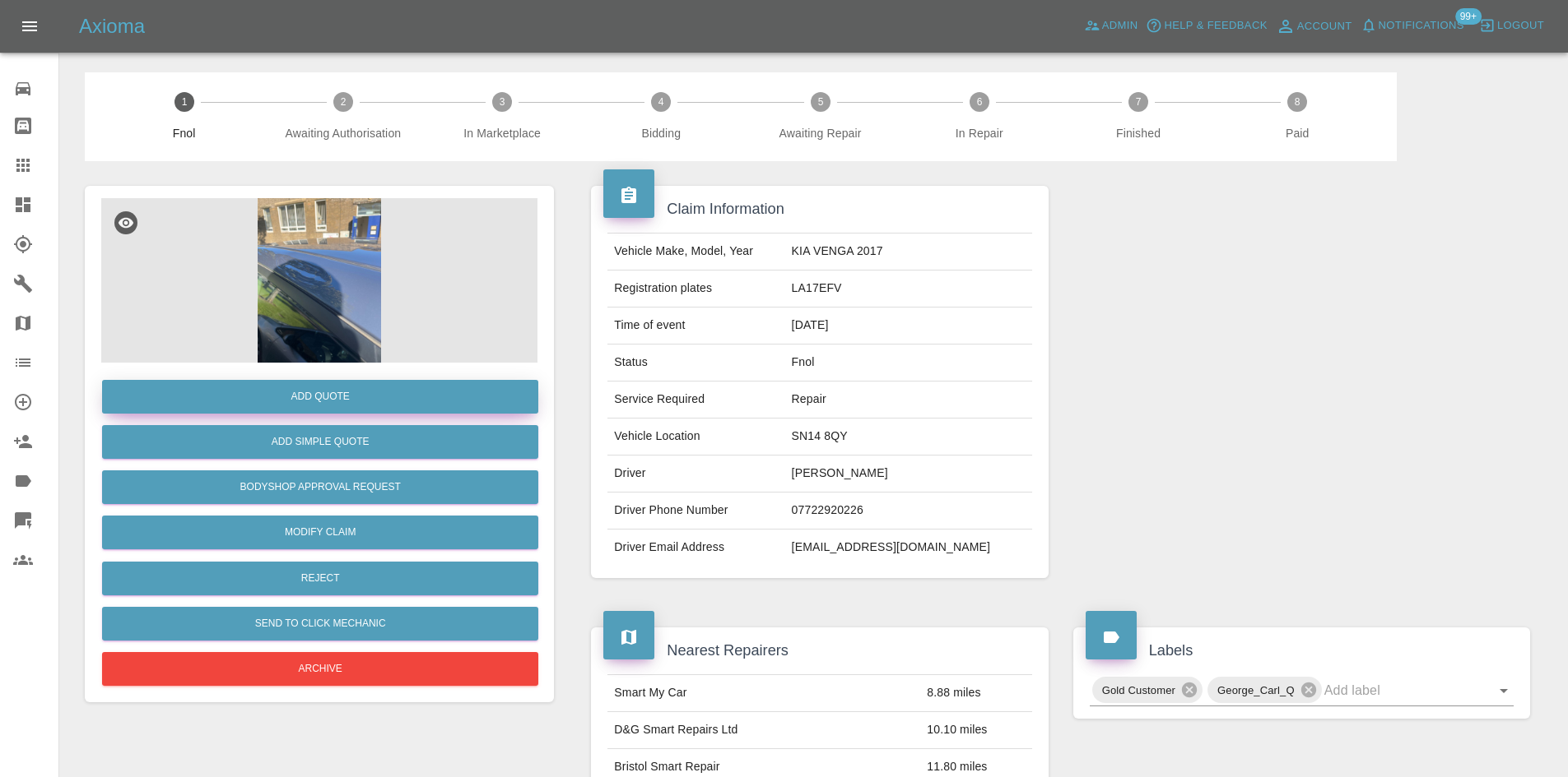
click at [299, 403] on button "Add Quote" at bounding box center [320, 396] width 436 height 34
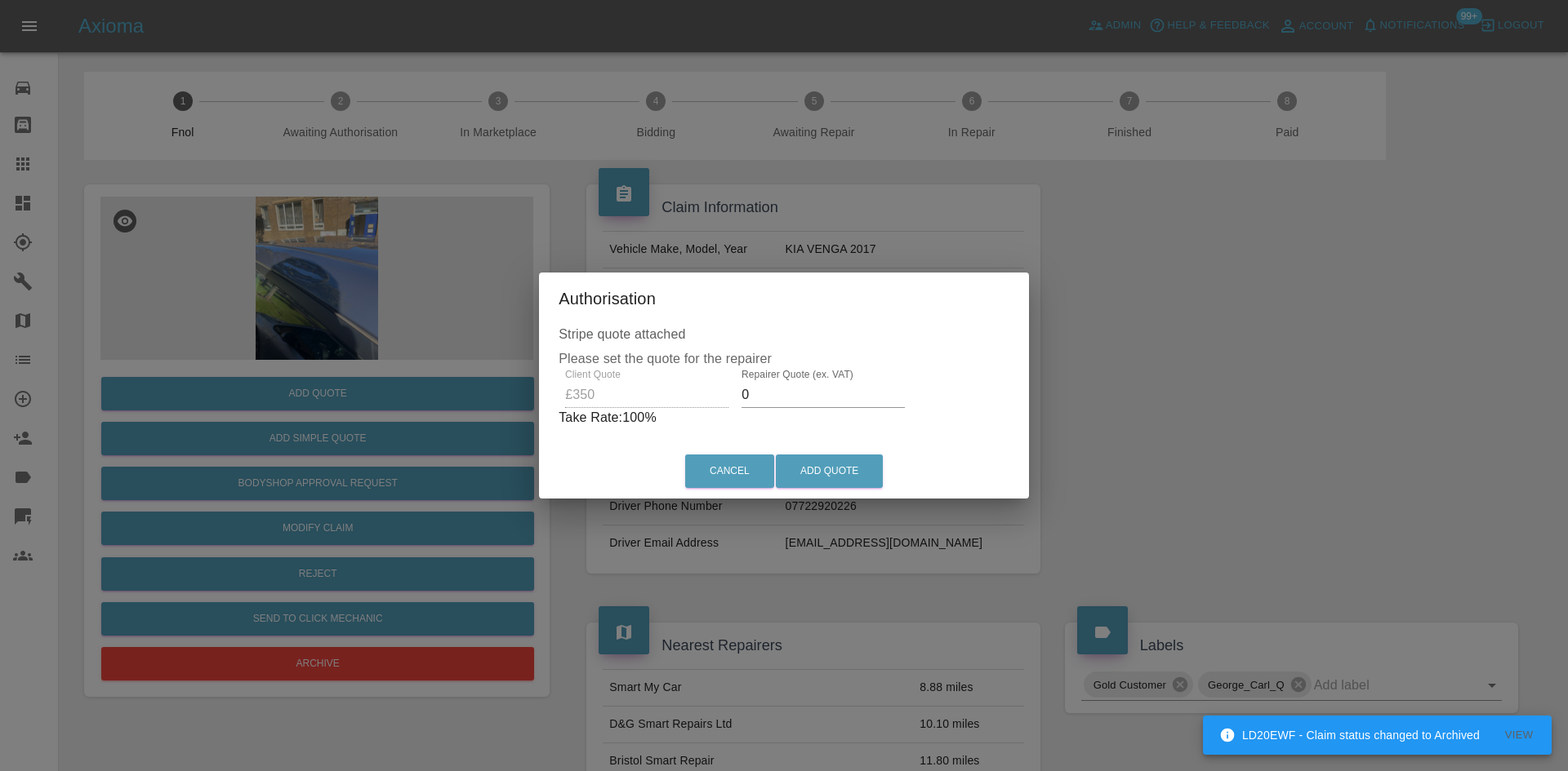
drag, startPoint x: 766, startPoint y: 404, endPoint x: 530, endPoint y: 404, distance: 236.0
click at [556, 404] on div "Stripe quote attached Please set the quote for the repairer Client Quote £350 R…" at bounding box center [784, 384] width 490 height 119
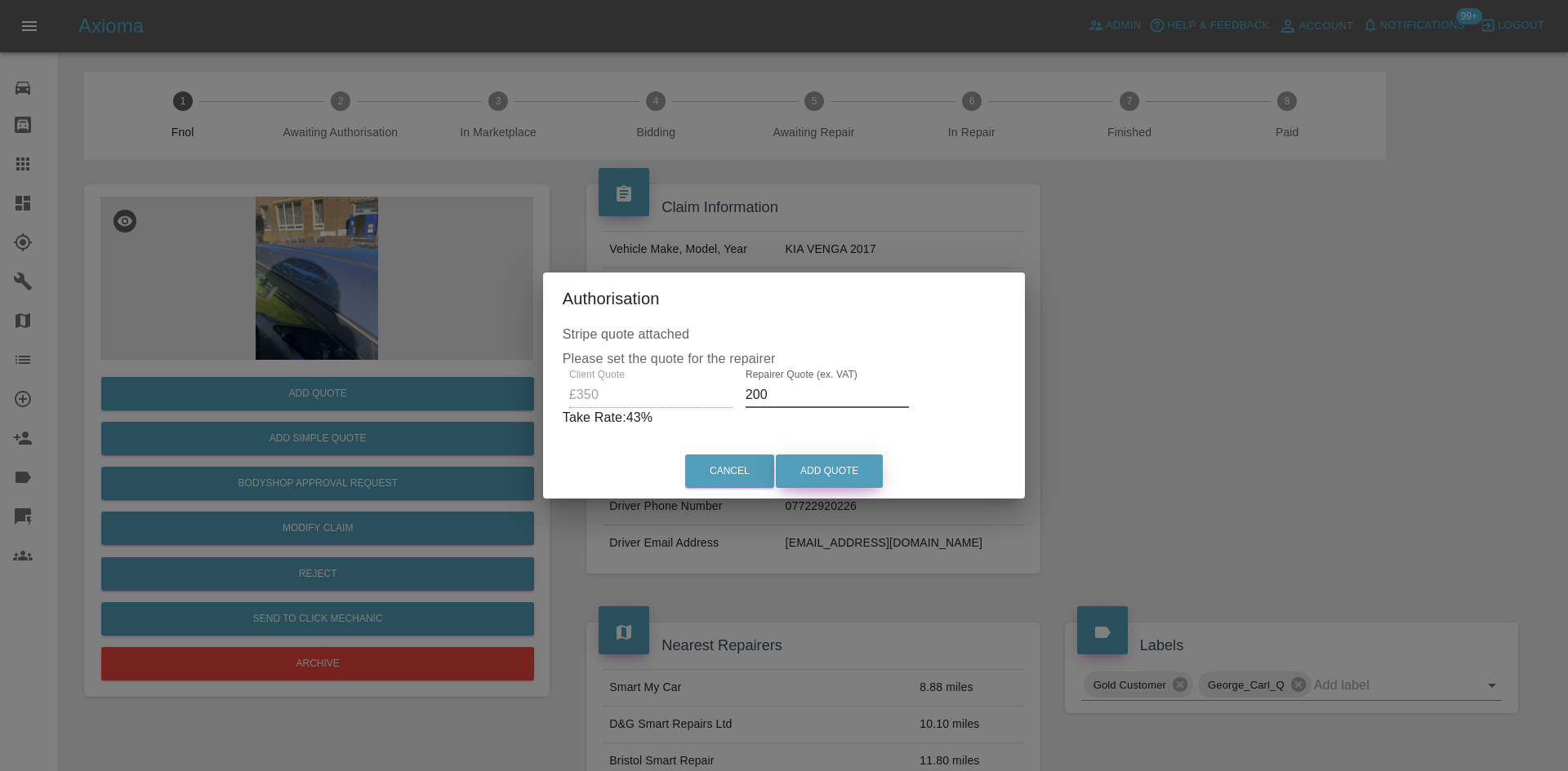
type input "200"
click at [827, 477] on button "Add Quote" at bounding box center [829, 472] width 107 height 33
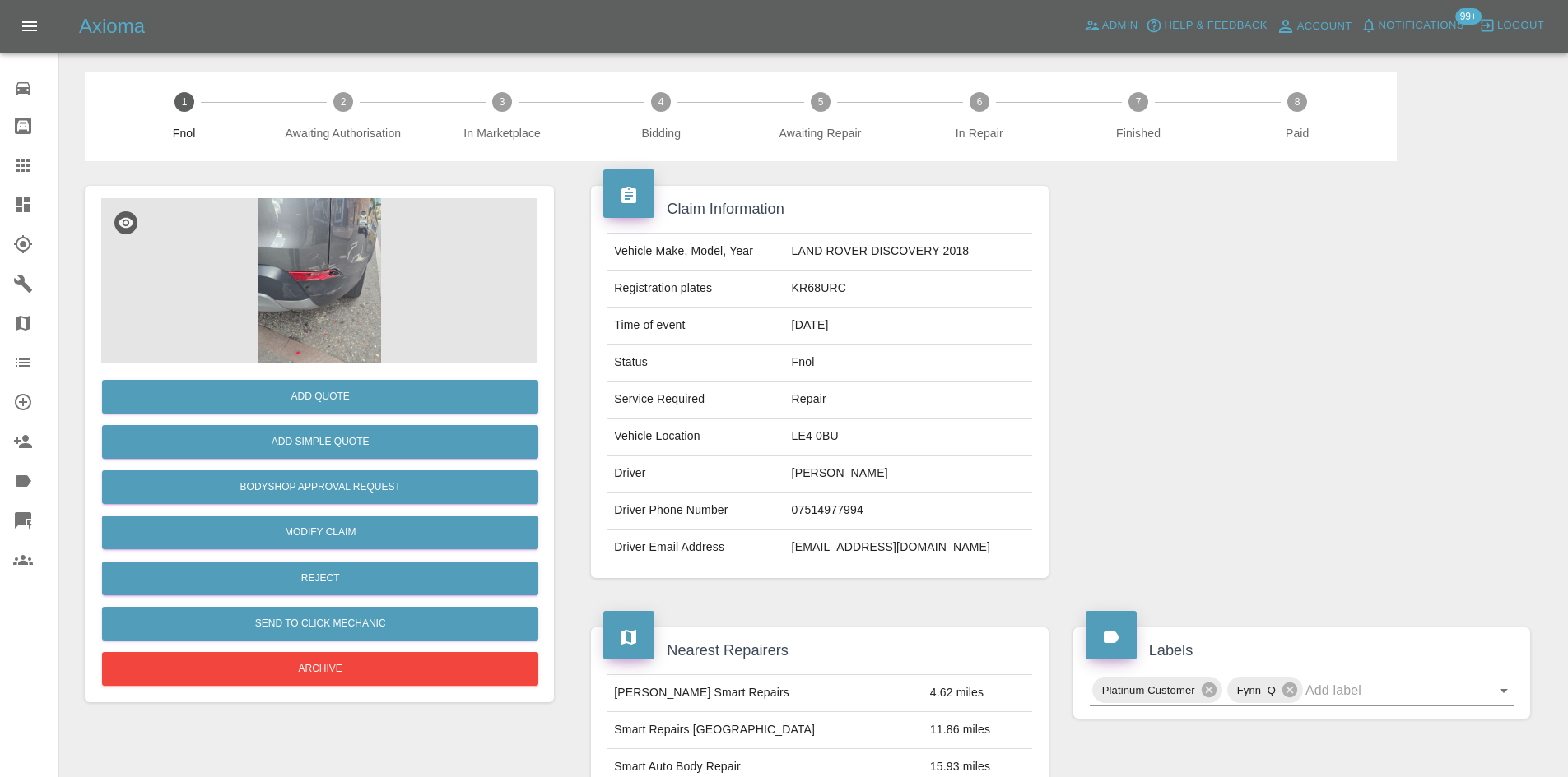
click at [308, 265] on img at bounding box center [319, 281] width 436 height 165
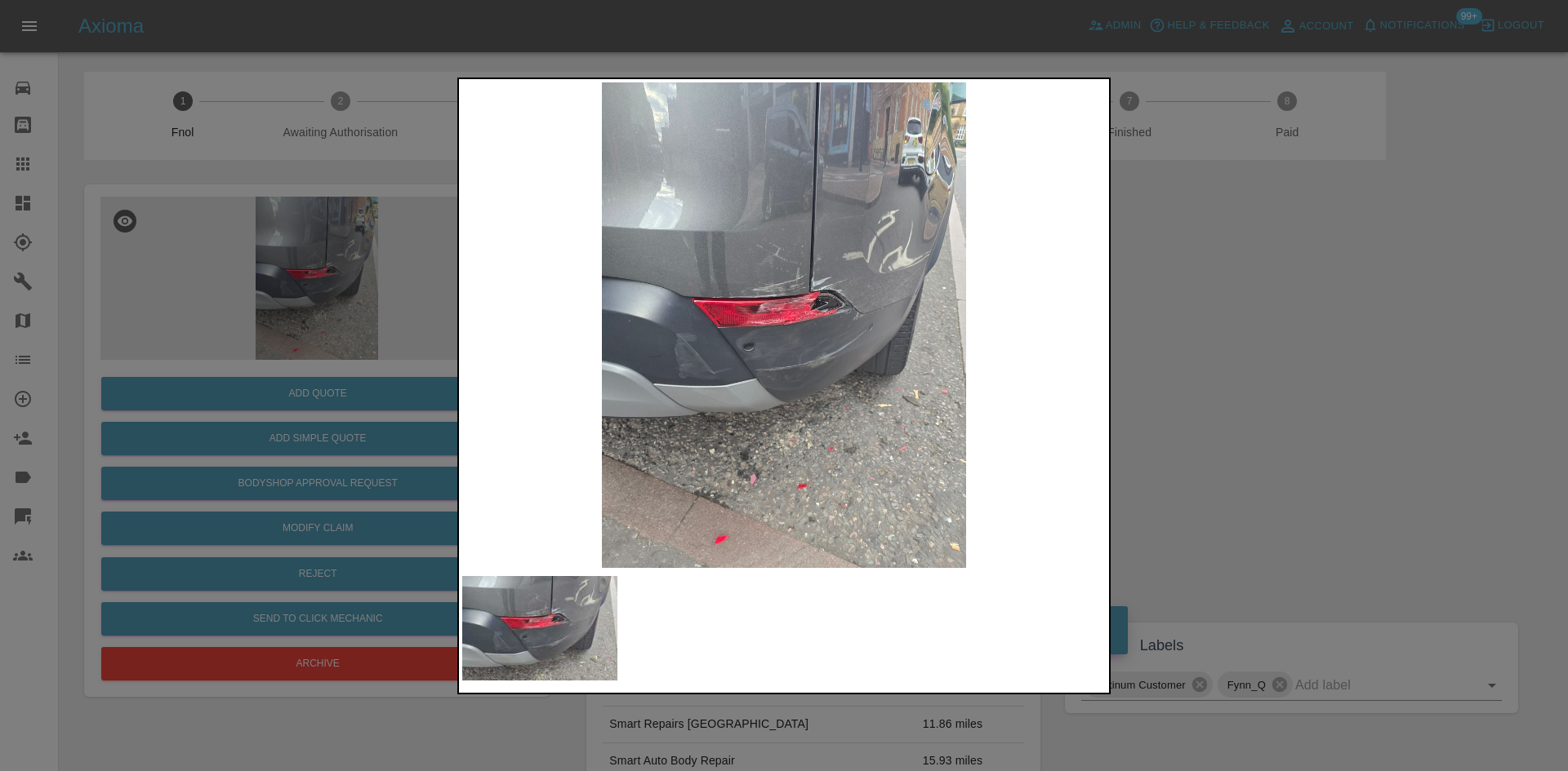
click at [838, 307] on img at bounding box center [784, 326] width 644 height 485
click at [838, 307] on img at bounding box center [784, 326] width 644 height 485
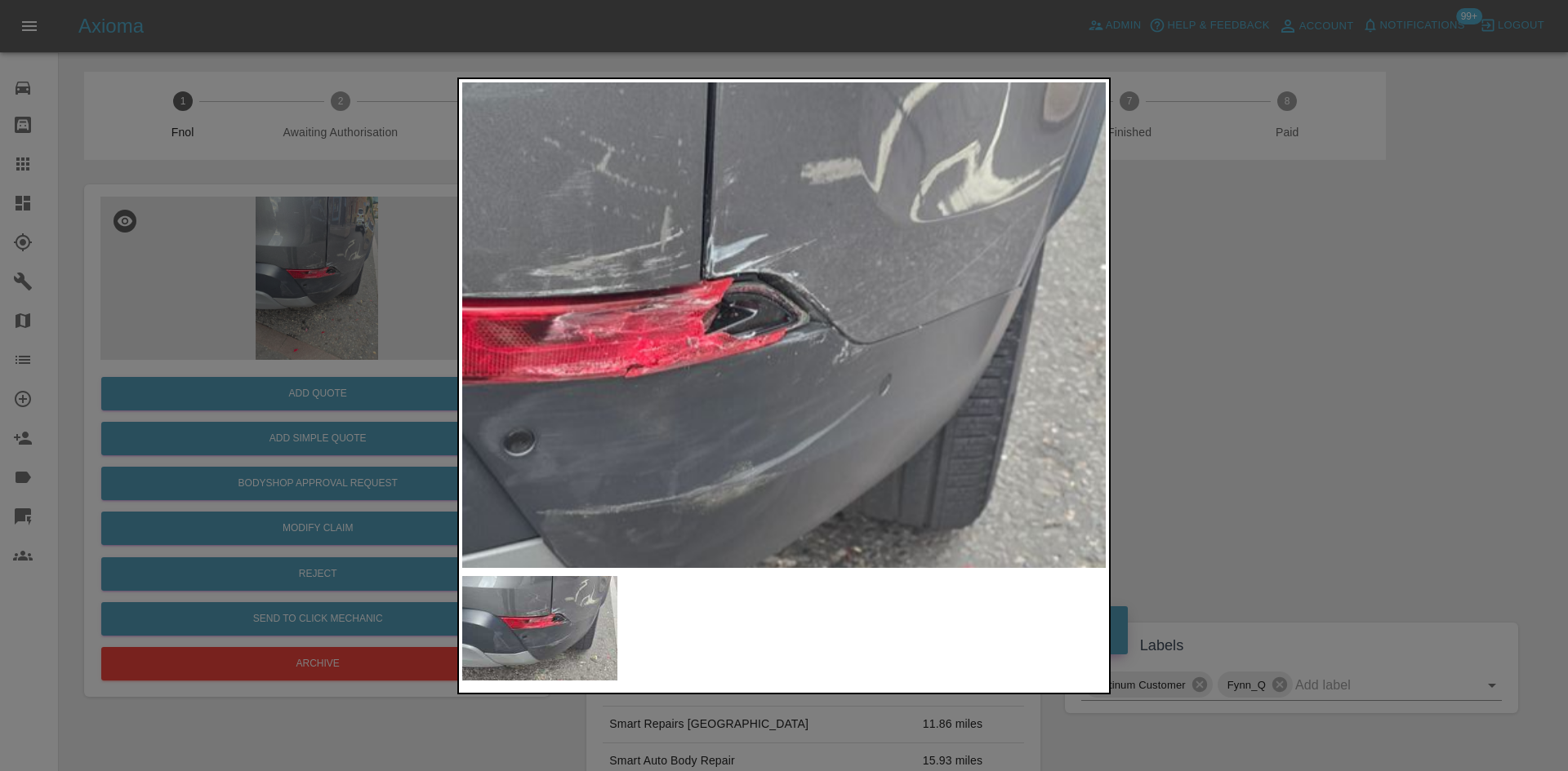
click at [835, 307] on img at bounding box center [624, 379] width 1931 height 1458
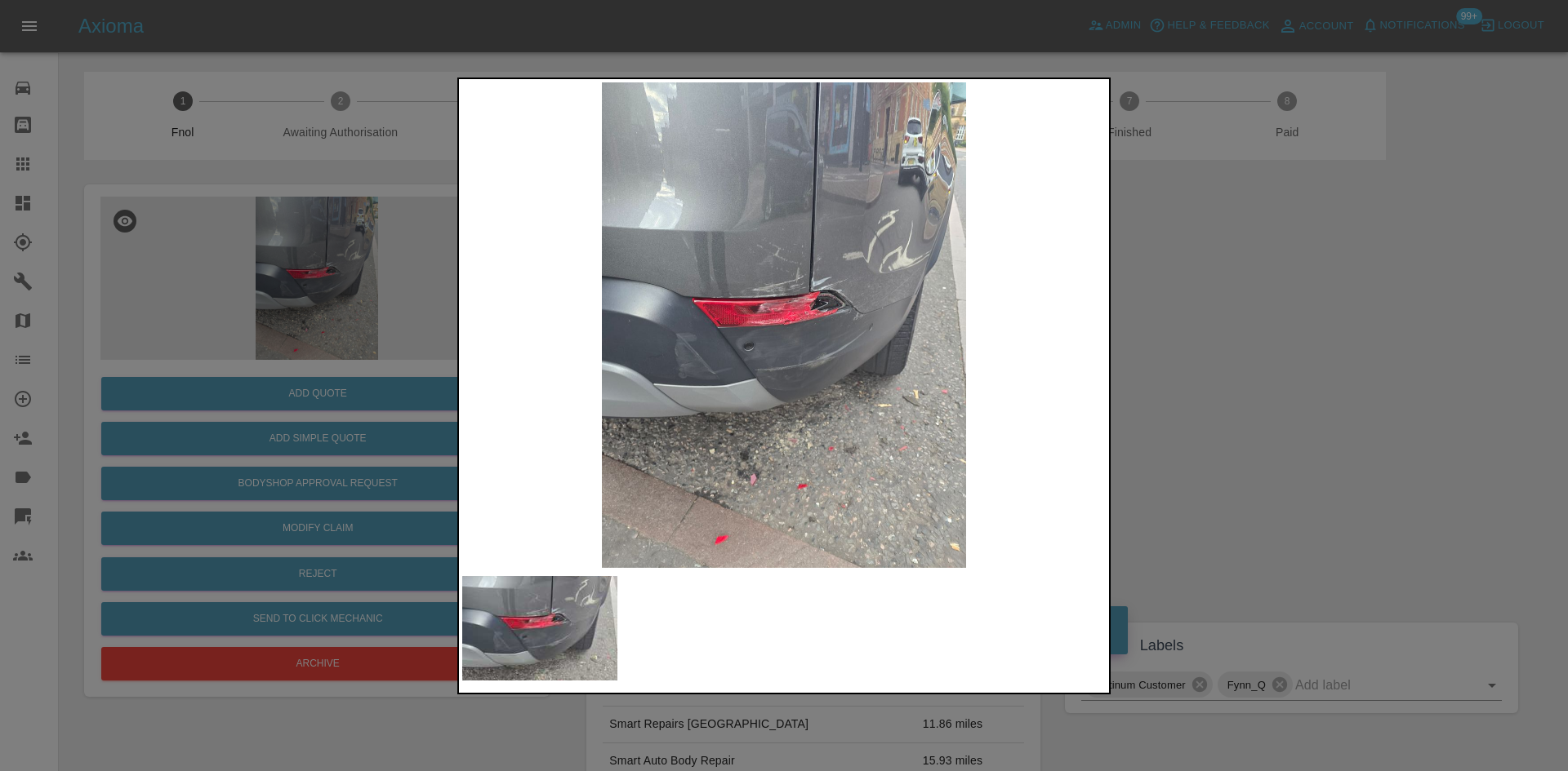
click at [631, 418] on img at bounding box center [784, 326] width 644 height 485
click at [404, 363] on div at bounding box center [784, 385] width 1568 height 771
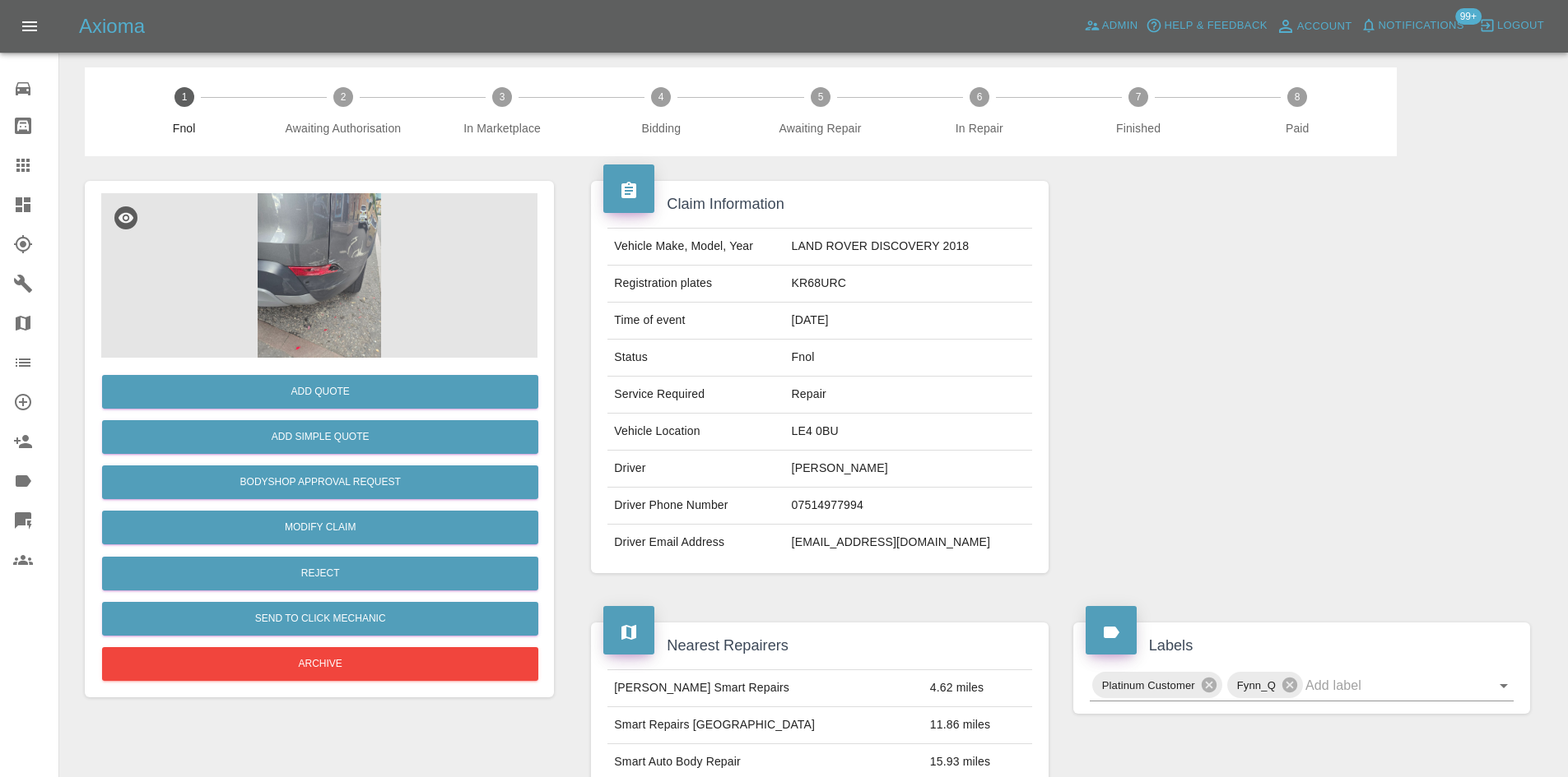
scroll to position [329, 0]
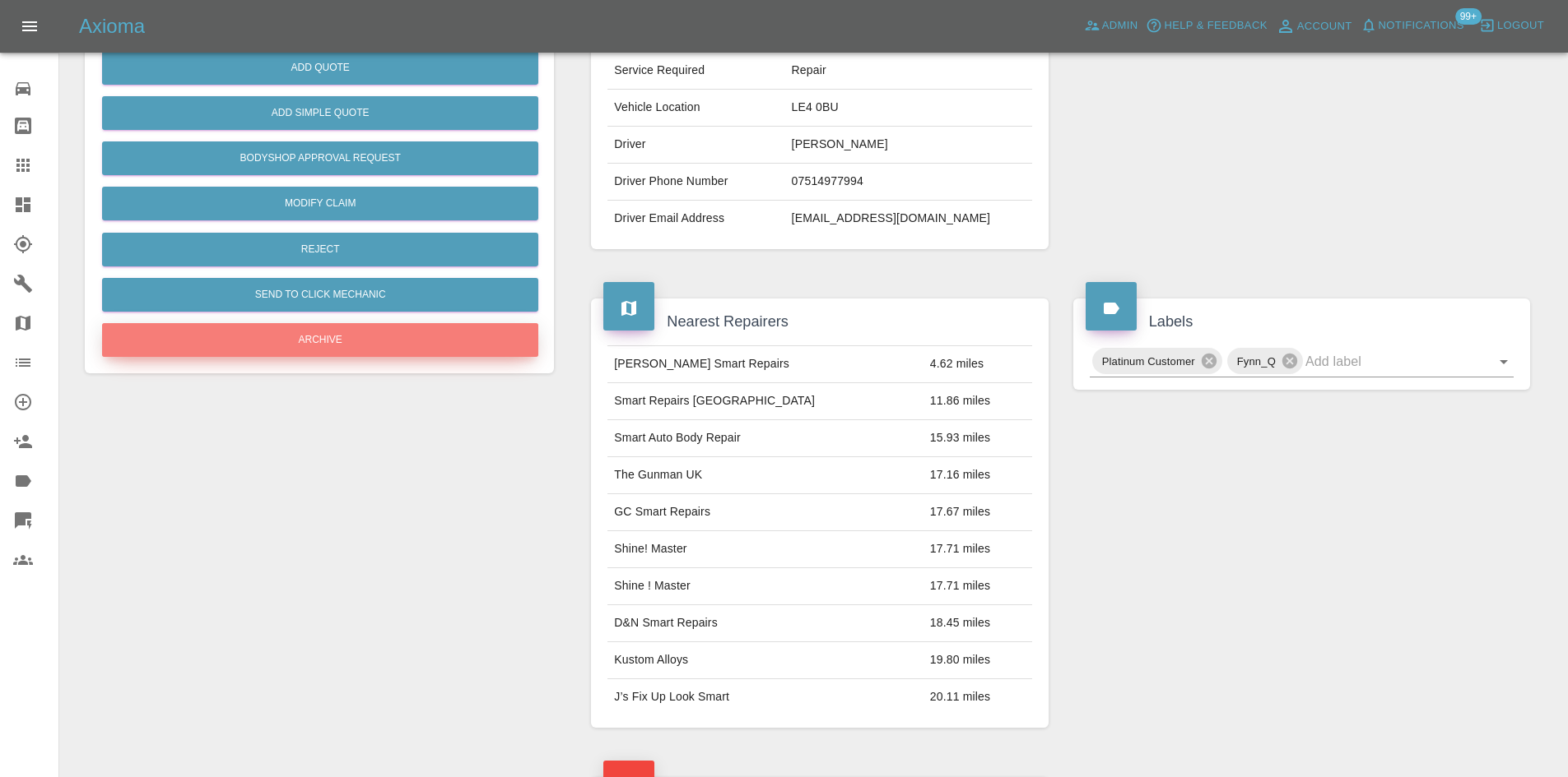
click at [309, 344] on button "Archive" at bounding box center [320, 340] width 436 height 34
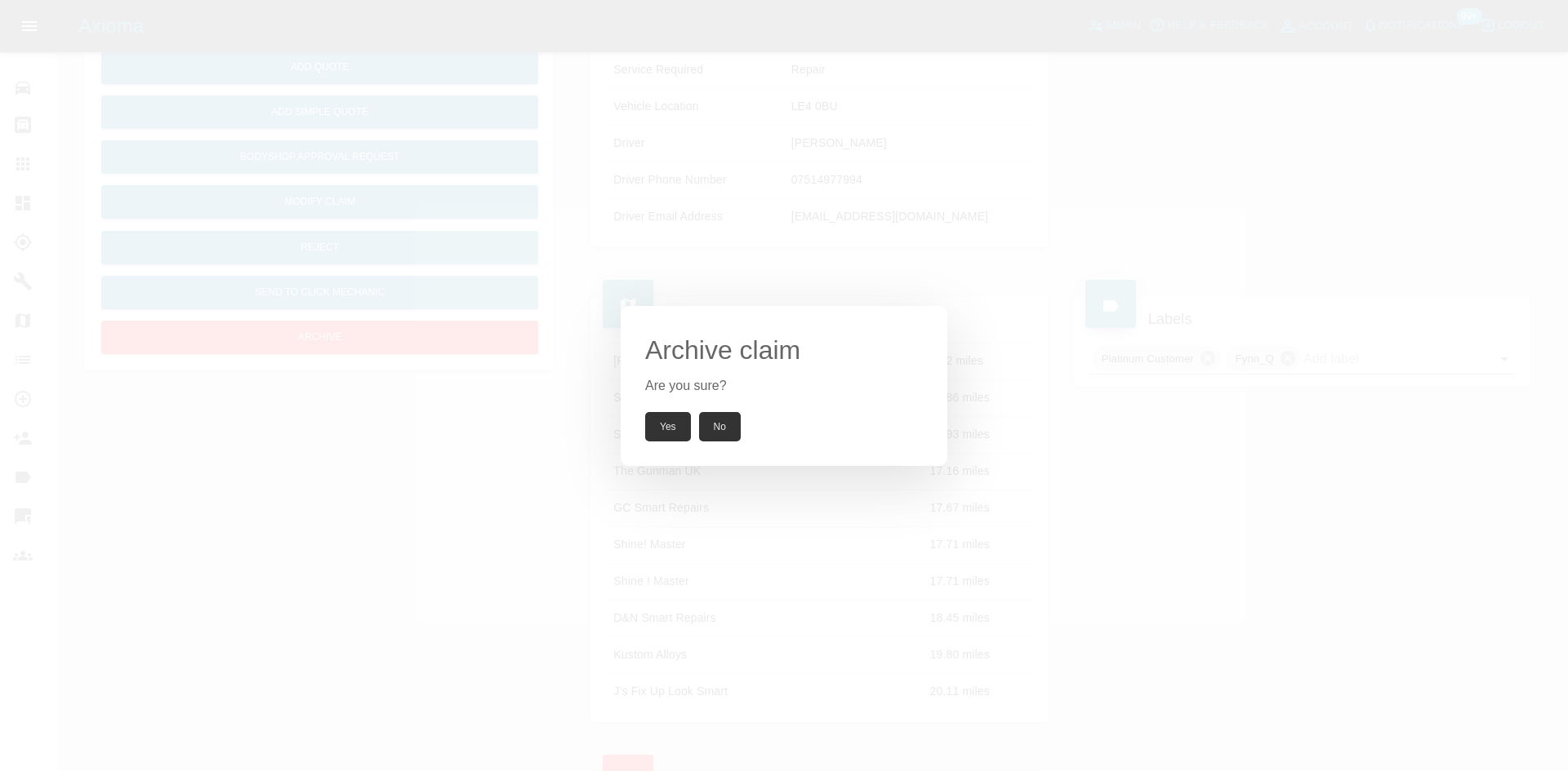
click at [677, 431] on button "Yes" at bounding box center [667, 427] width 46 height 30
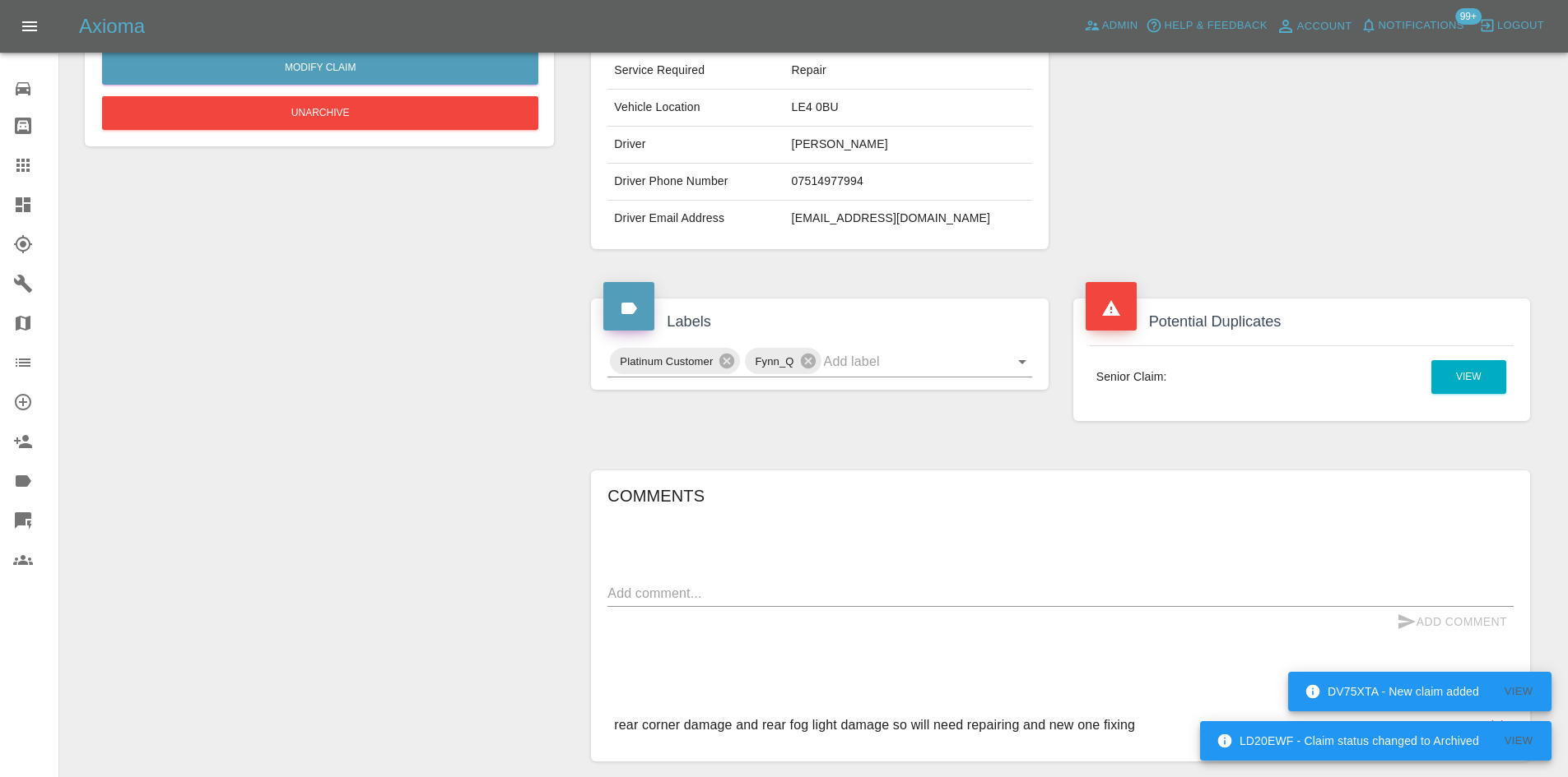
scroll to position [0, 0]
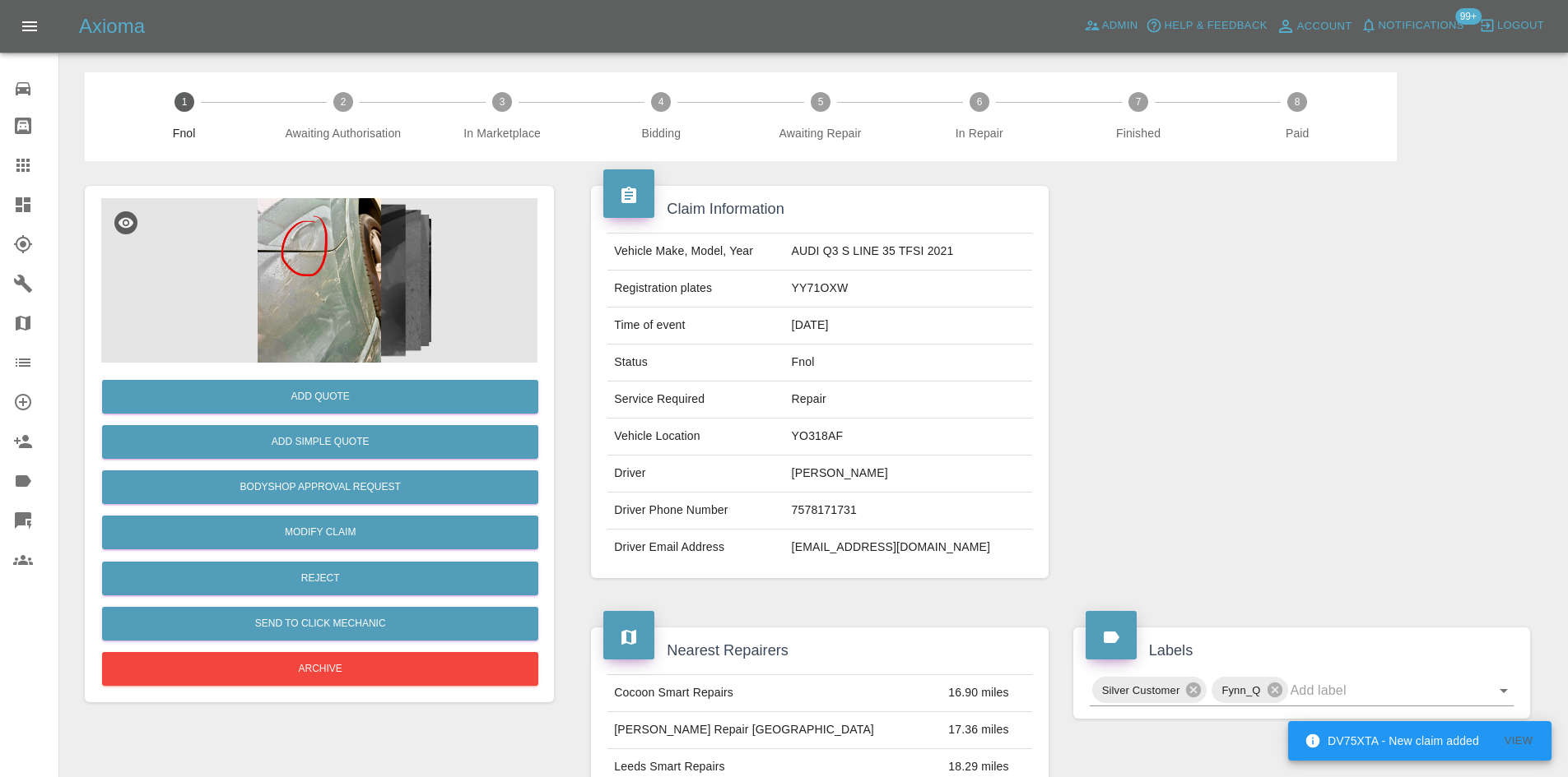
click at [335, 321] on img at bounding box center [319, 281] width 436 height 165
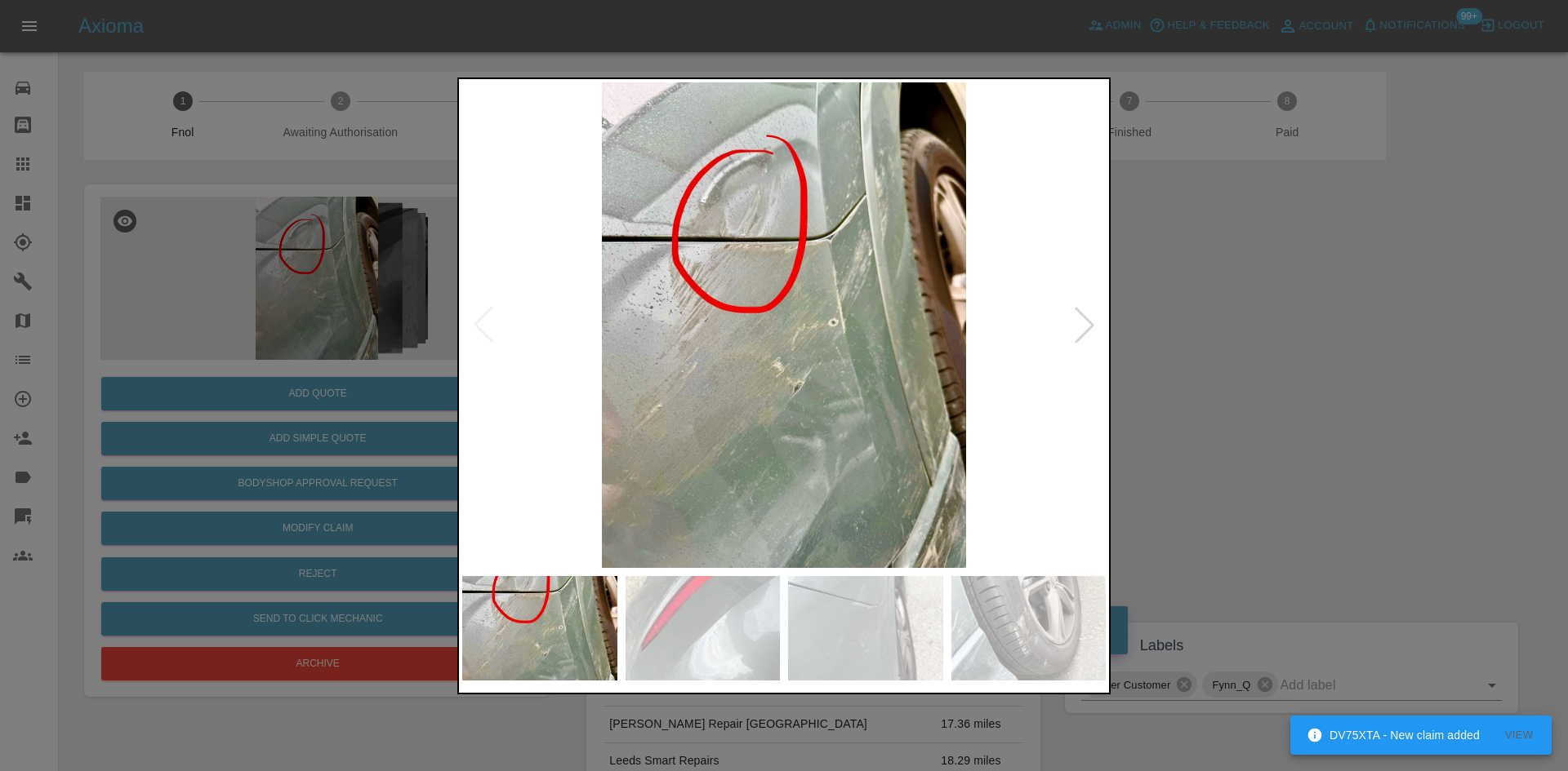
click at [687, 367] on img at bounding box center [784, 326] width 644 height 485
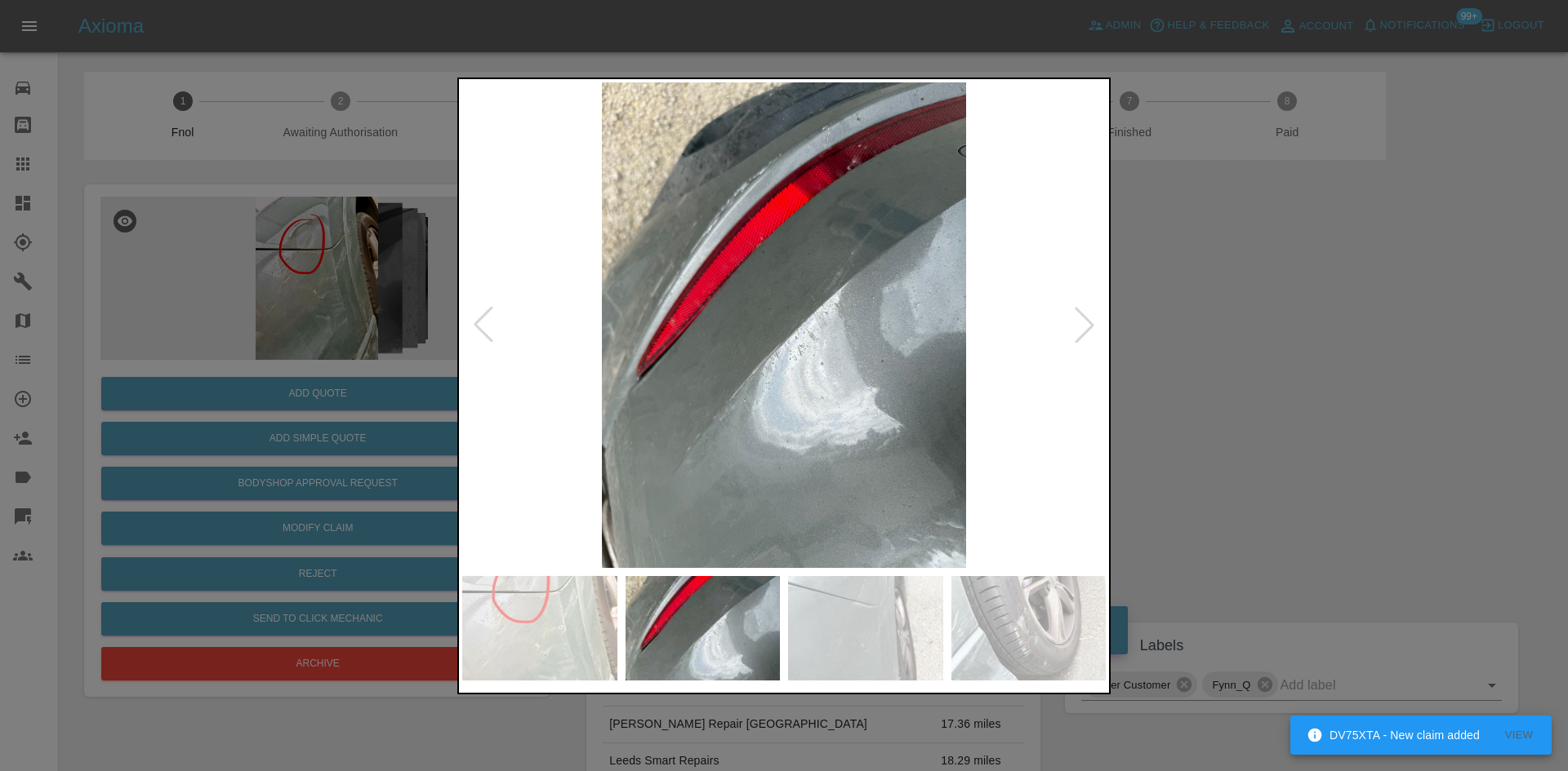
click at [637, 428] on img at bounding box center [784, 326] width 644 height 485
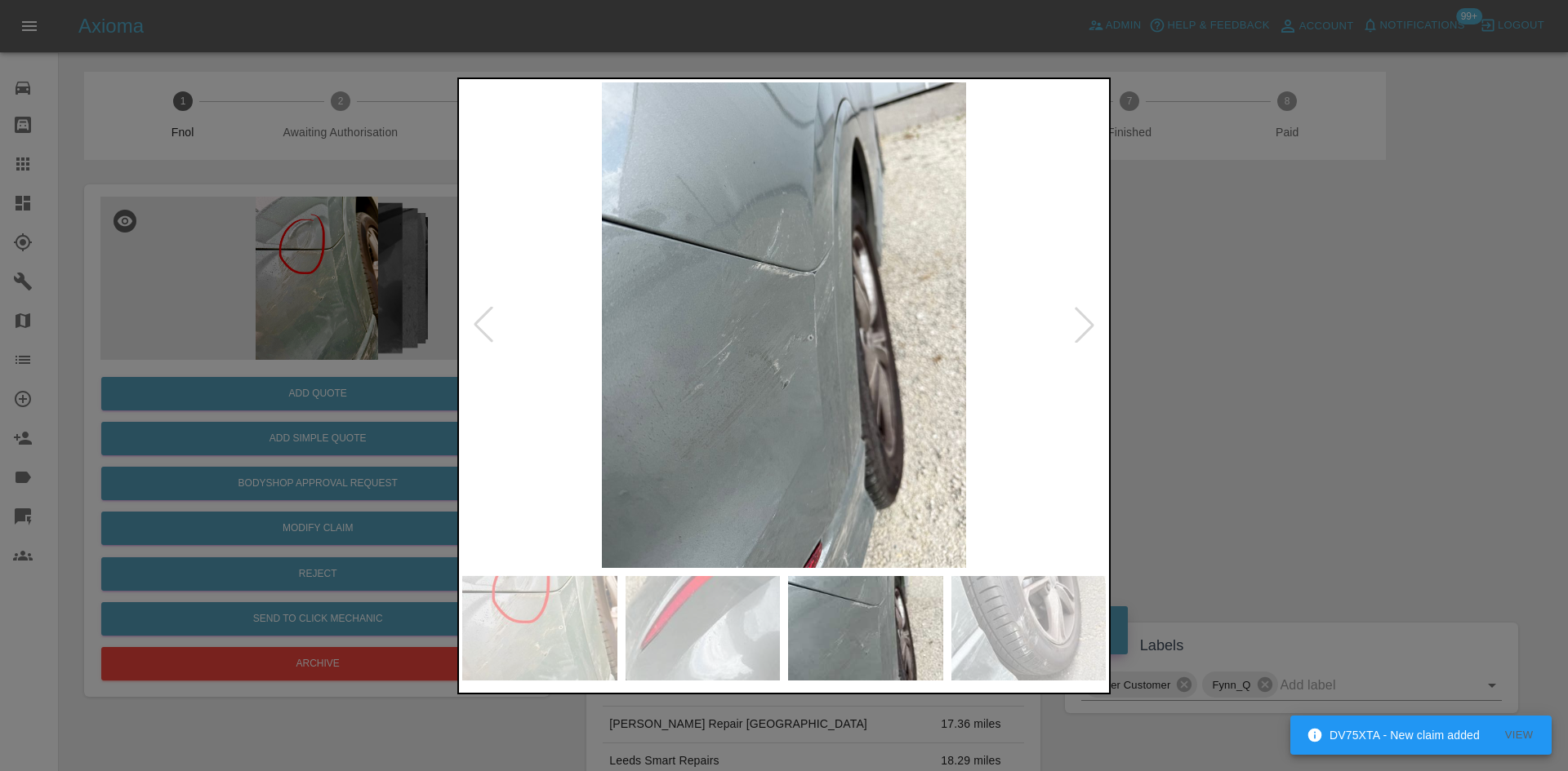
click at [683, 464] on img at bounding box center [784, 326] width 644 height 485
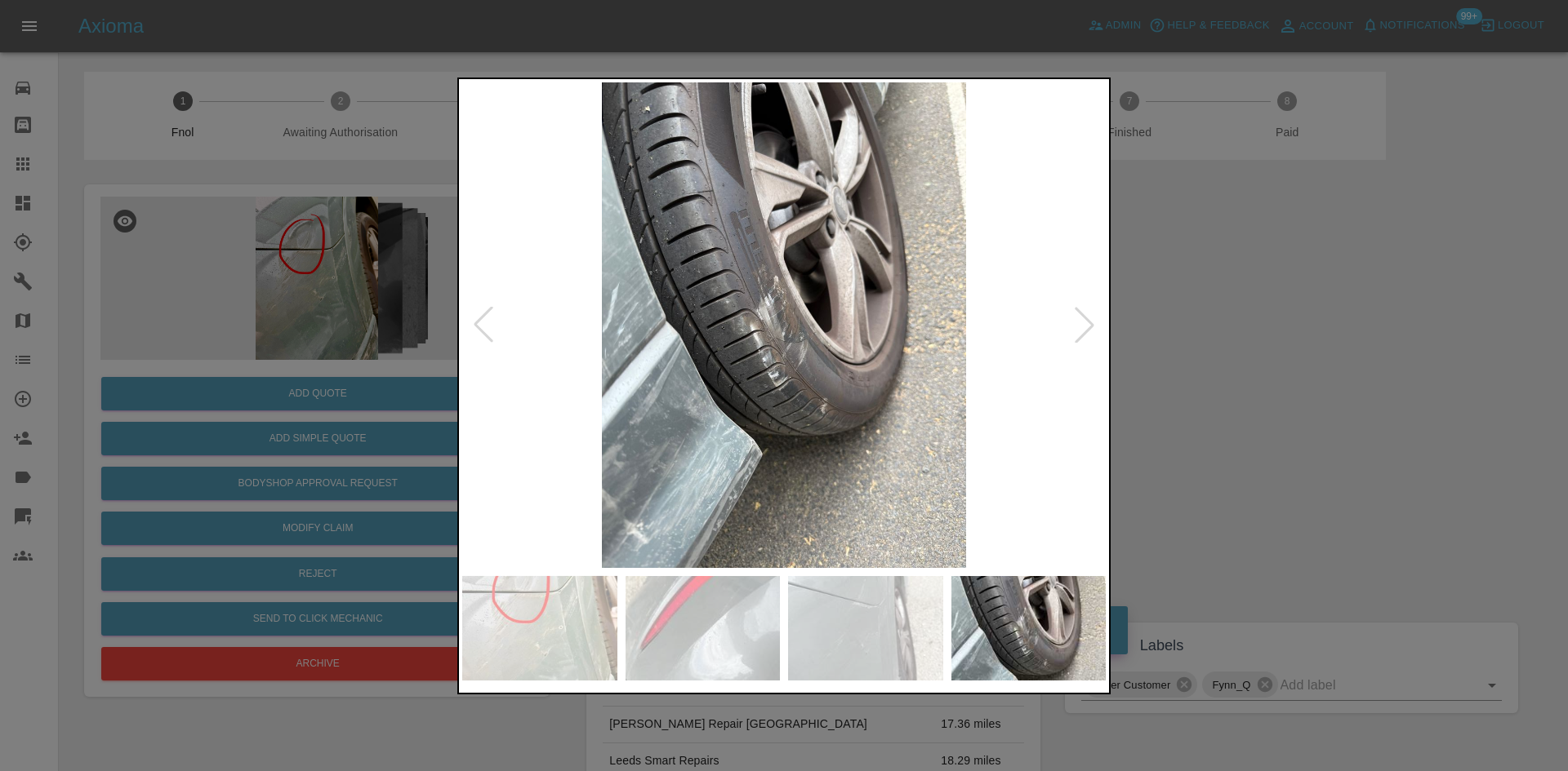
click at [643, 464] on img at bounding box center [784, 326] width 644 height 485
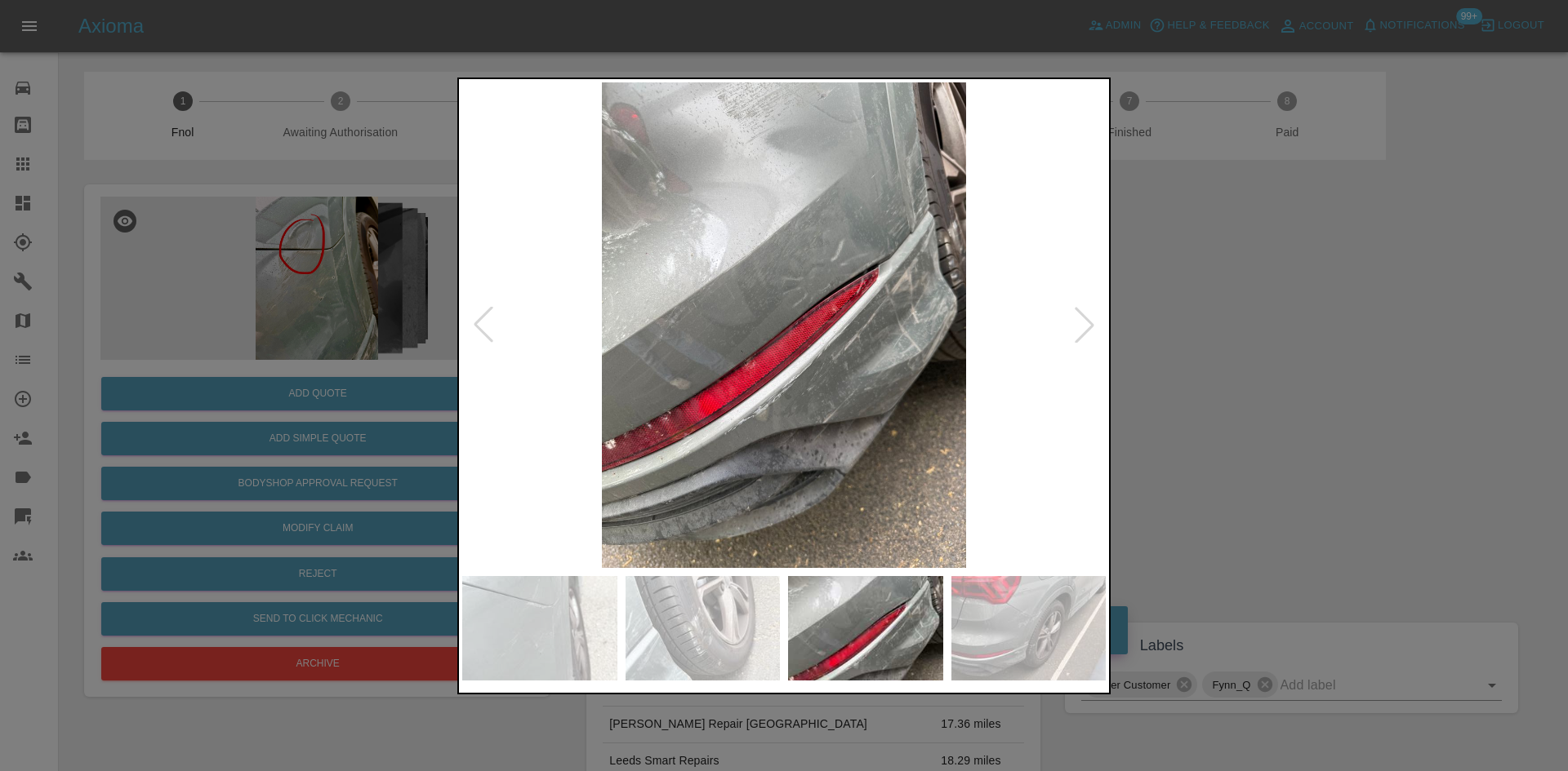
click at [675, 459] on img at bounding box center [784, 326] width 644 height 485
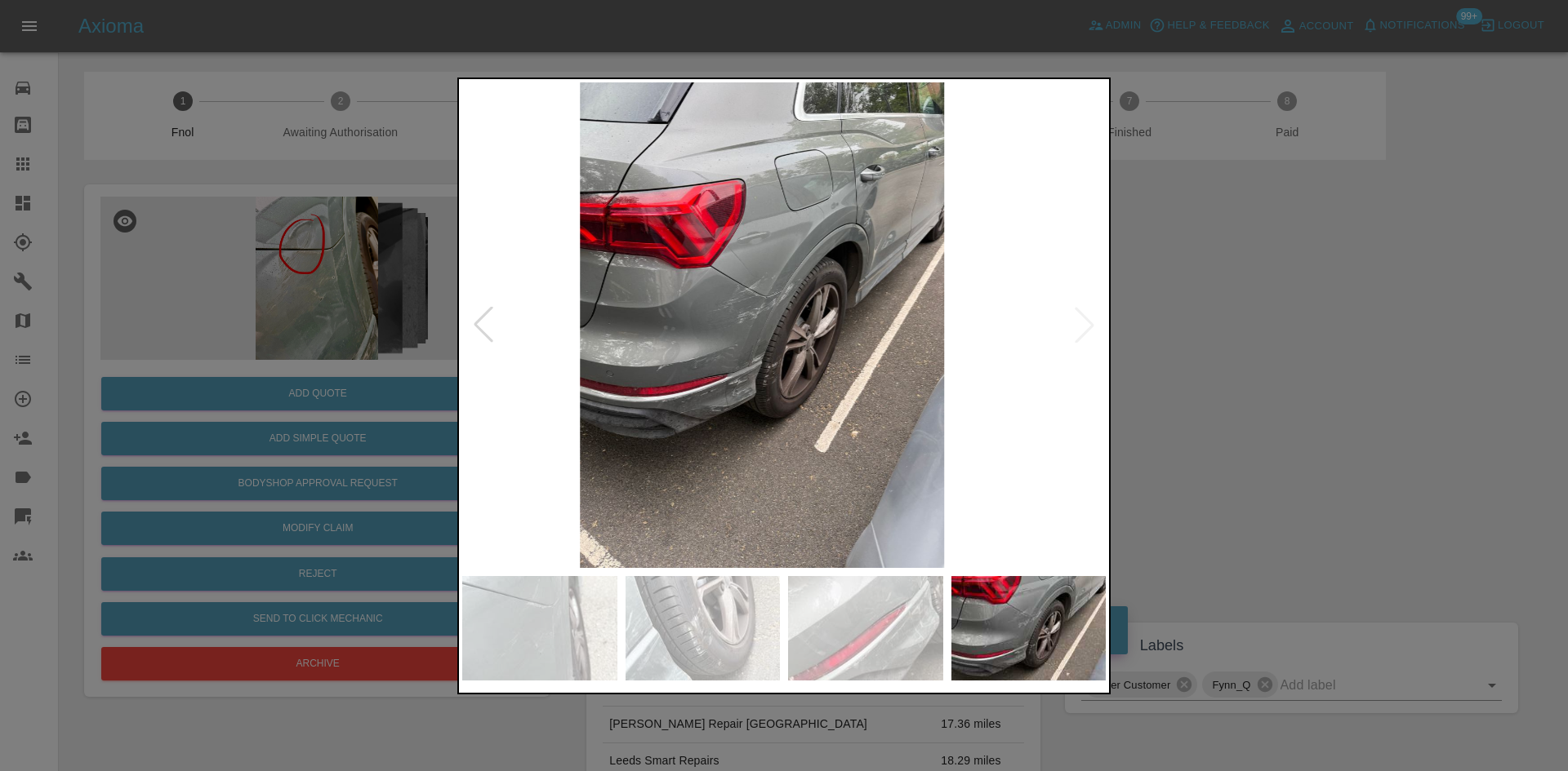
click at [637, 449] on img at bounding box center [762, 326] width 644 height 485
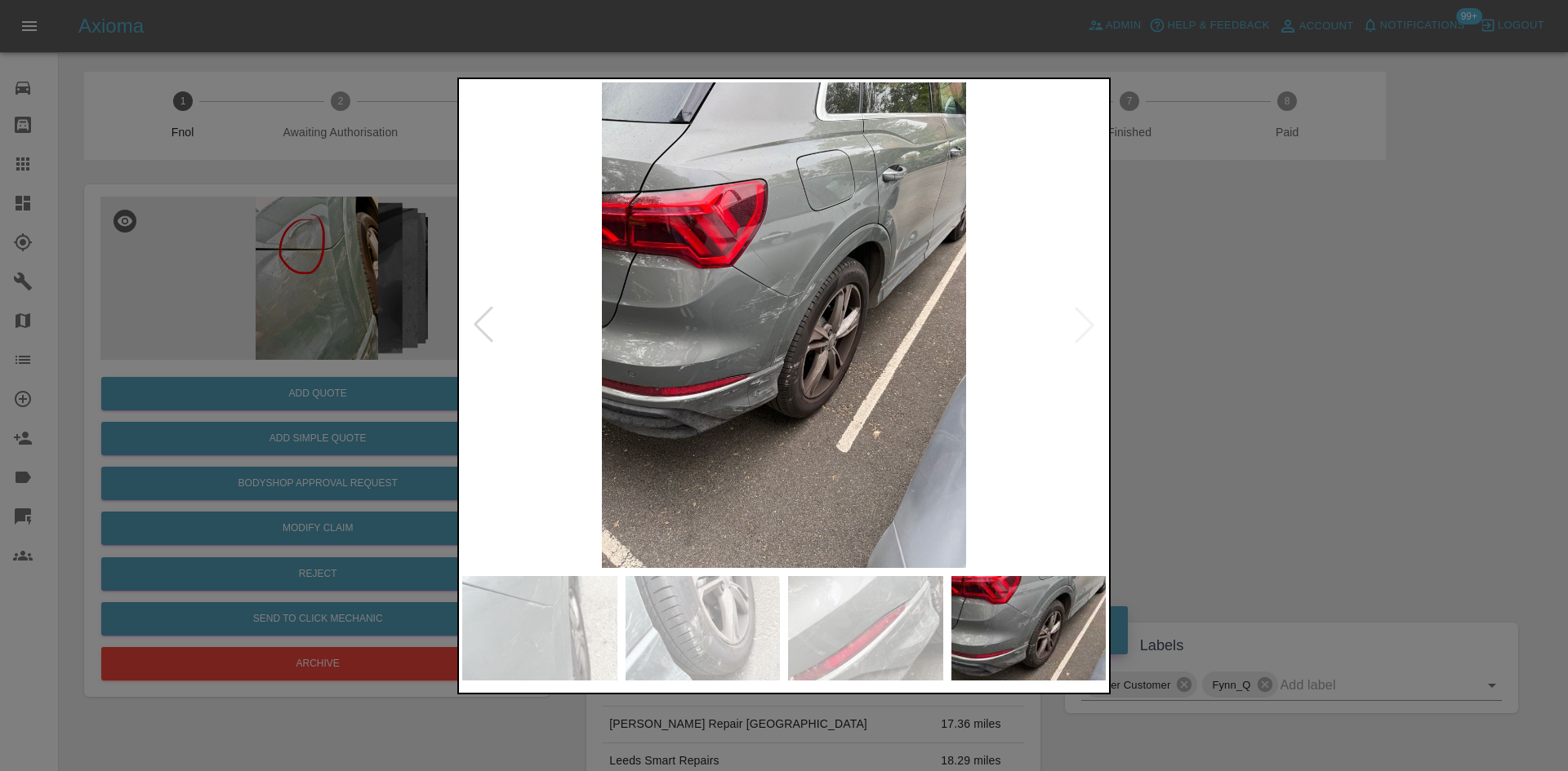
click at [775, 330] on img at bounding box center [784, 326] width 644 height 485
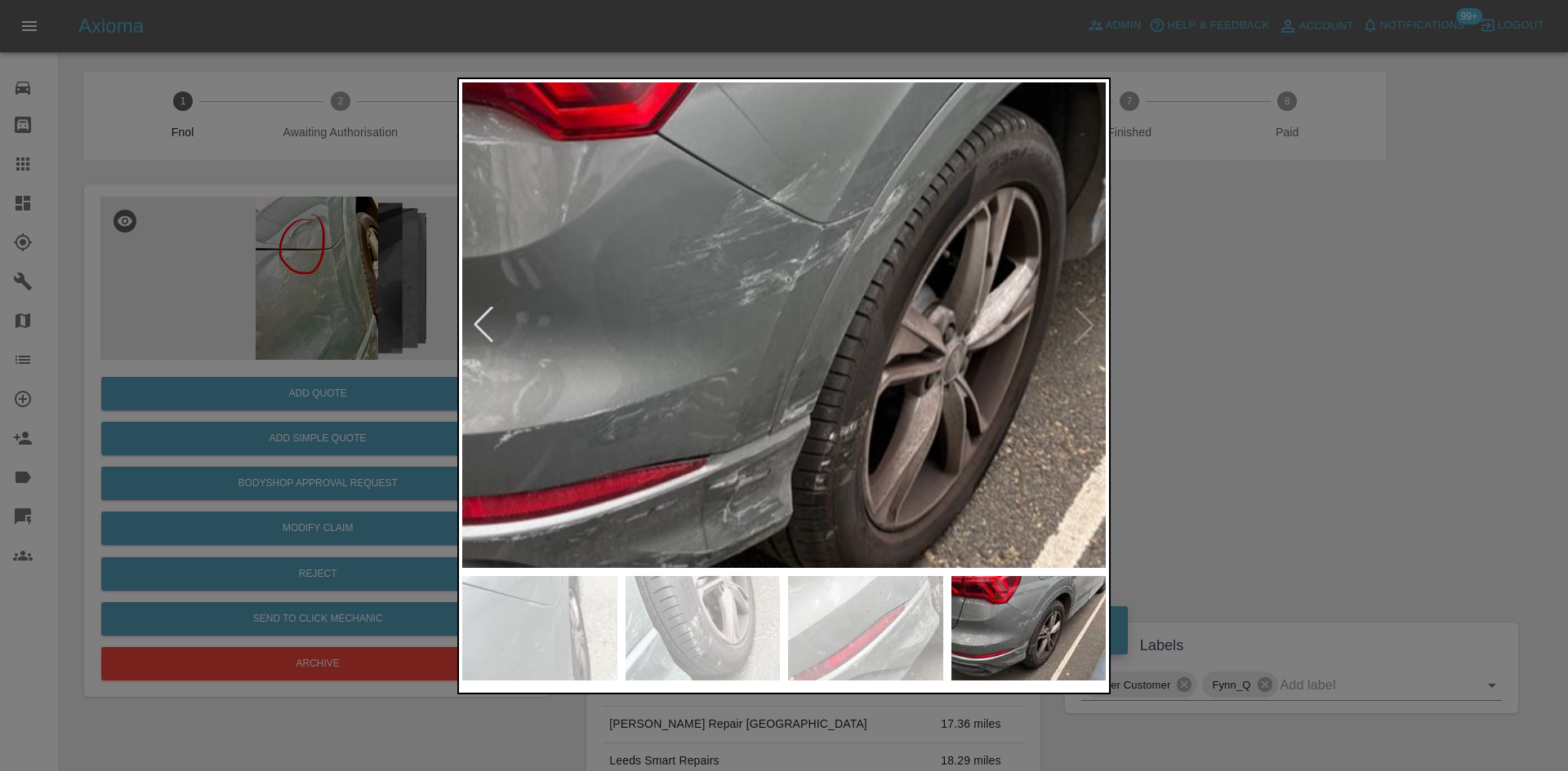
click at [772, 329] on img at bounding box center [811, 311] width 1931 height 1458
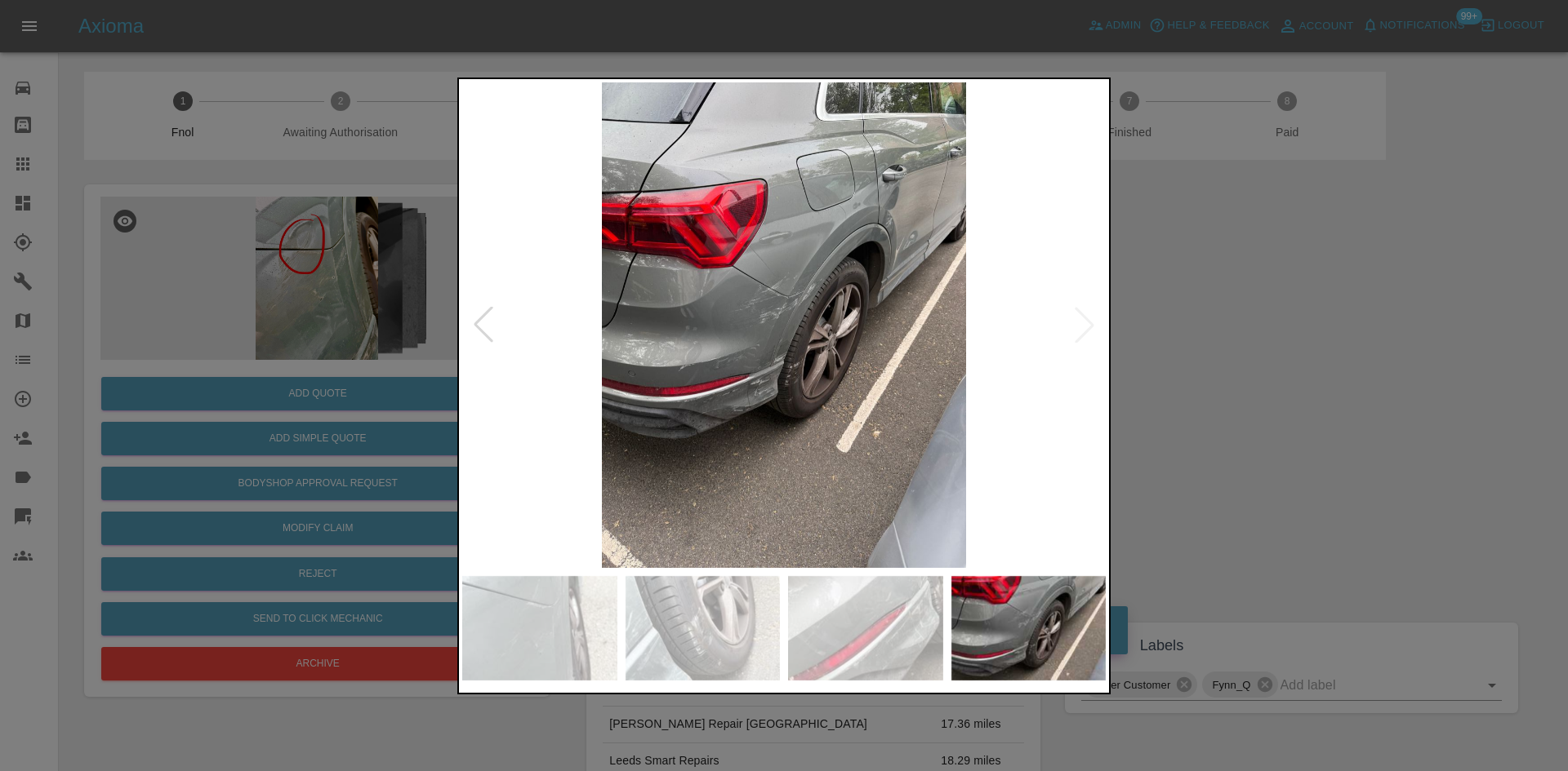
click at [772, 328] on img at bounding box center [784, 326] width 644 height 485
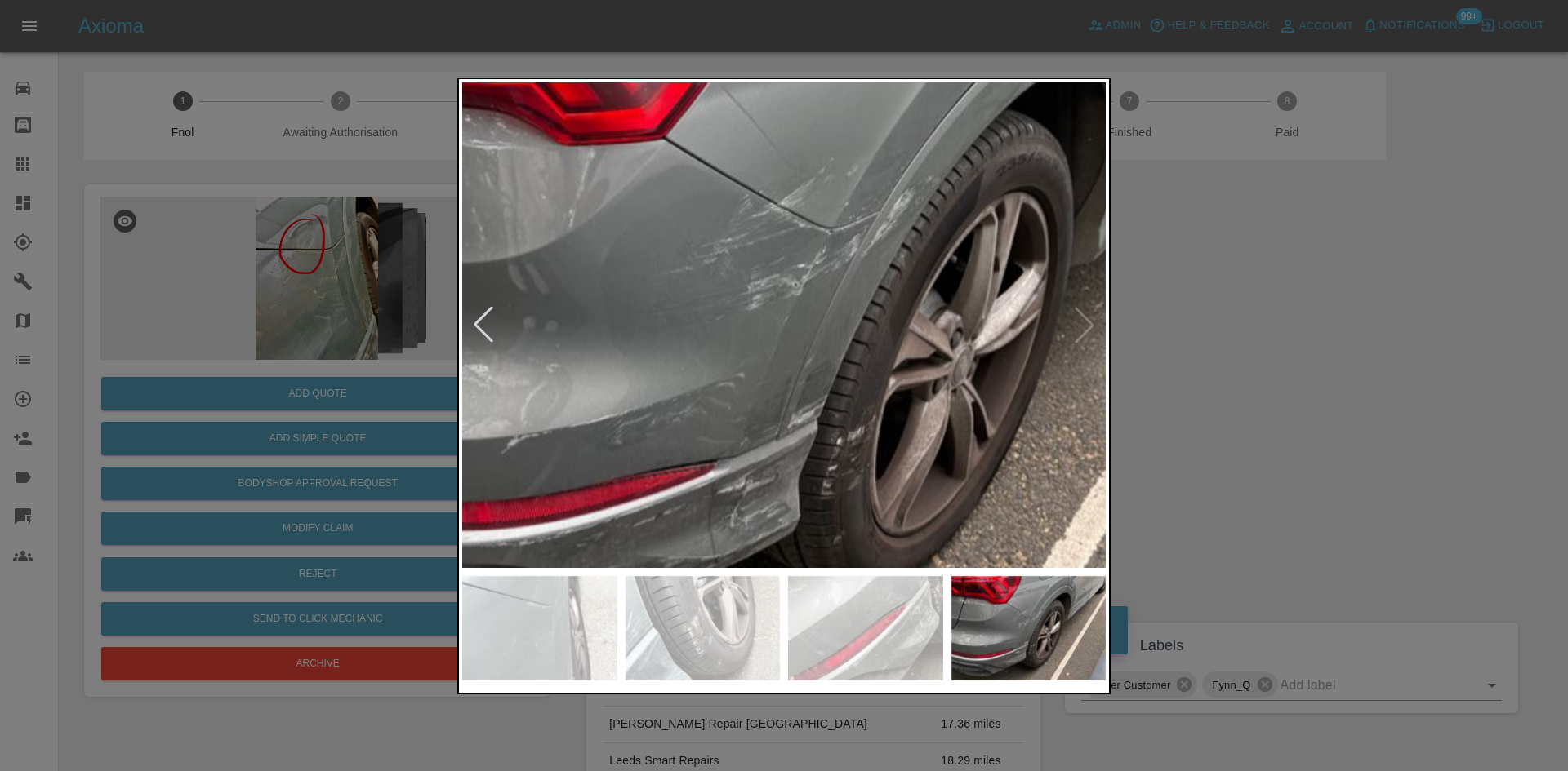
click at [772, 328] on img at bounding box center [818, 315] width 1931 height 1458
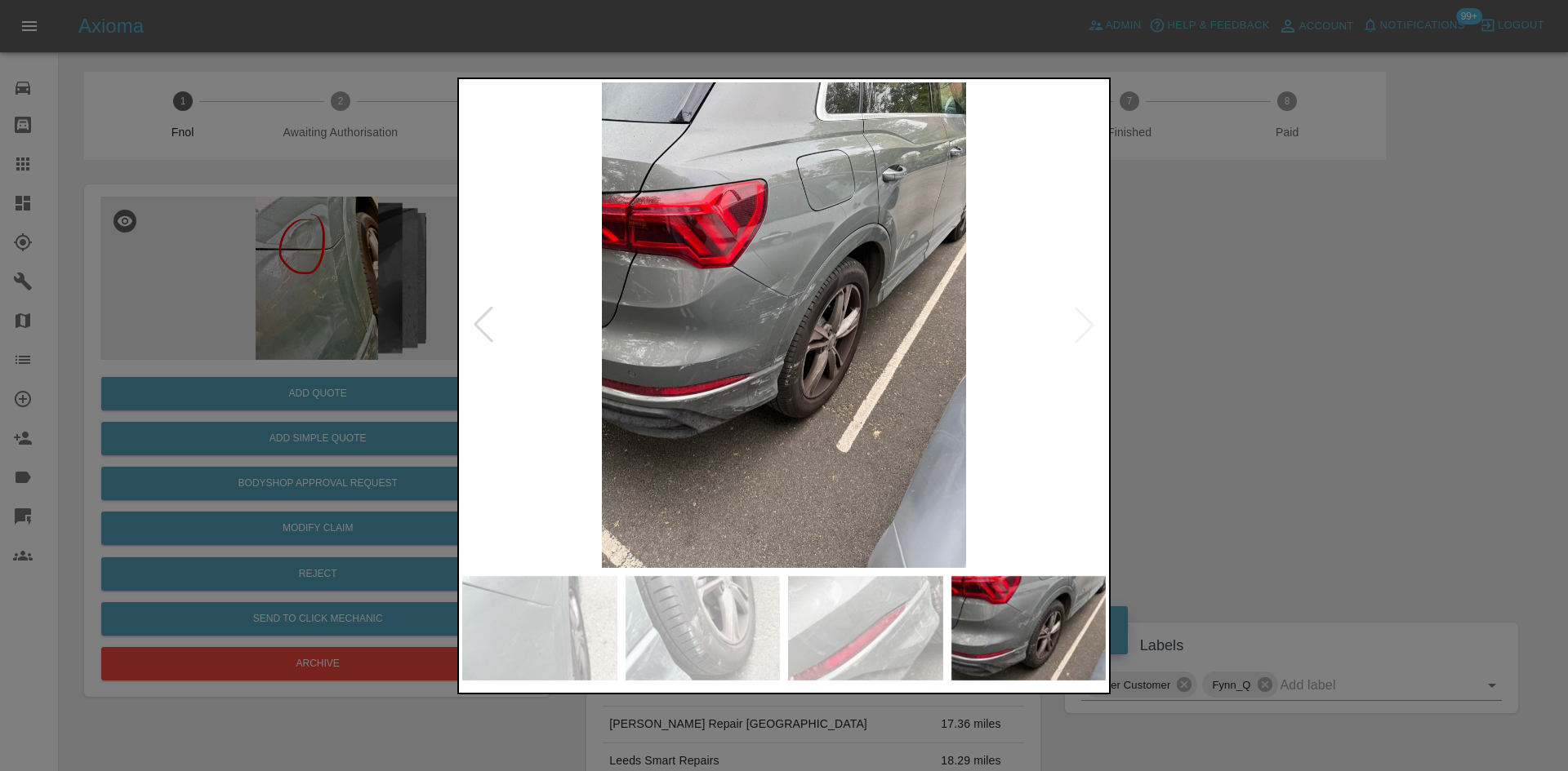
click at [782, 329] on img at bounding box center [784, 326] width 644 height 485
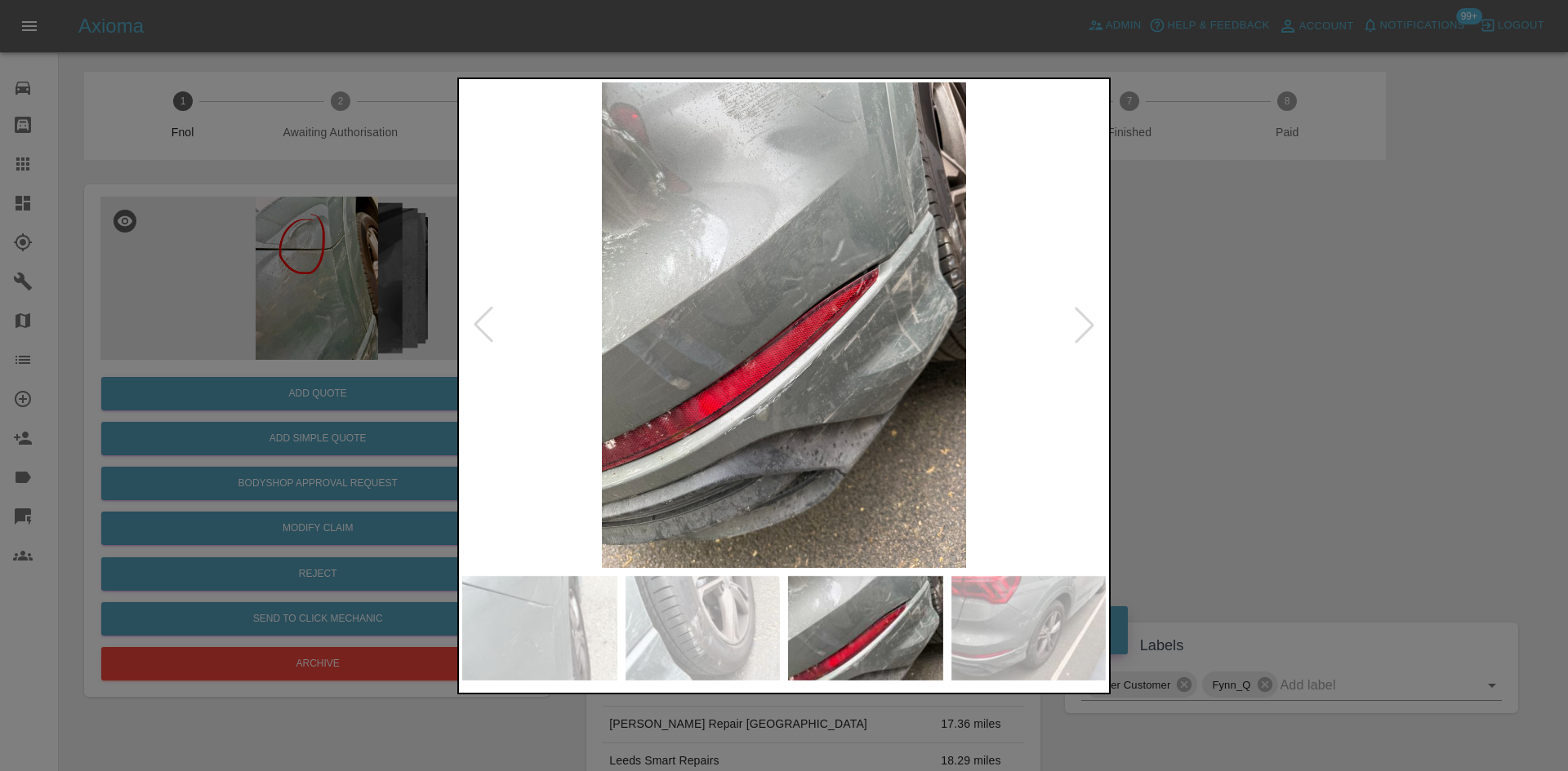
click at [796, 343] on img at bounding box center [784, 326] width 644 height 485
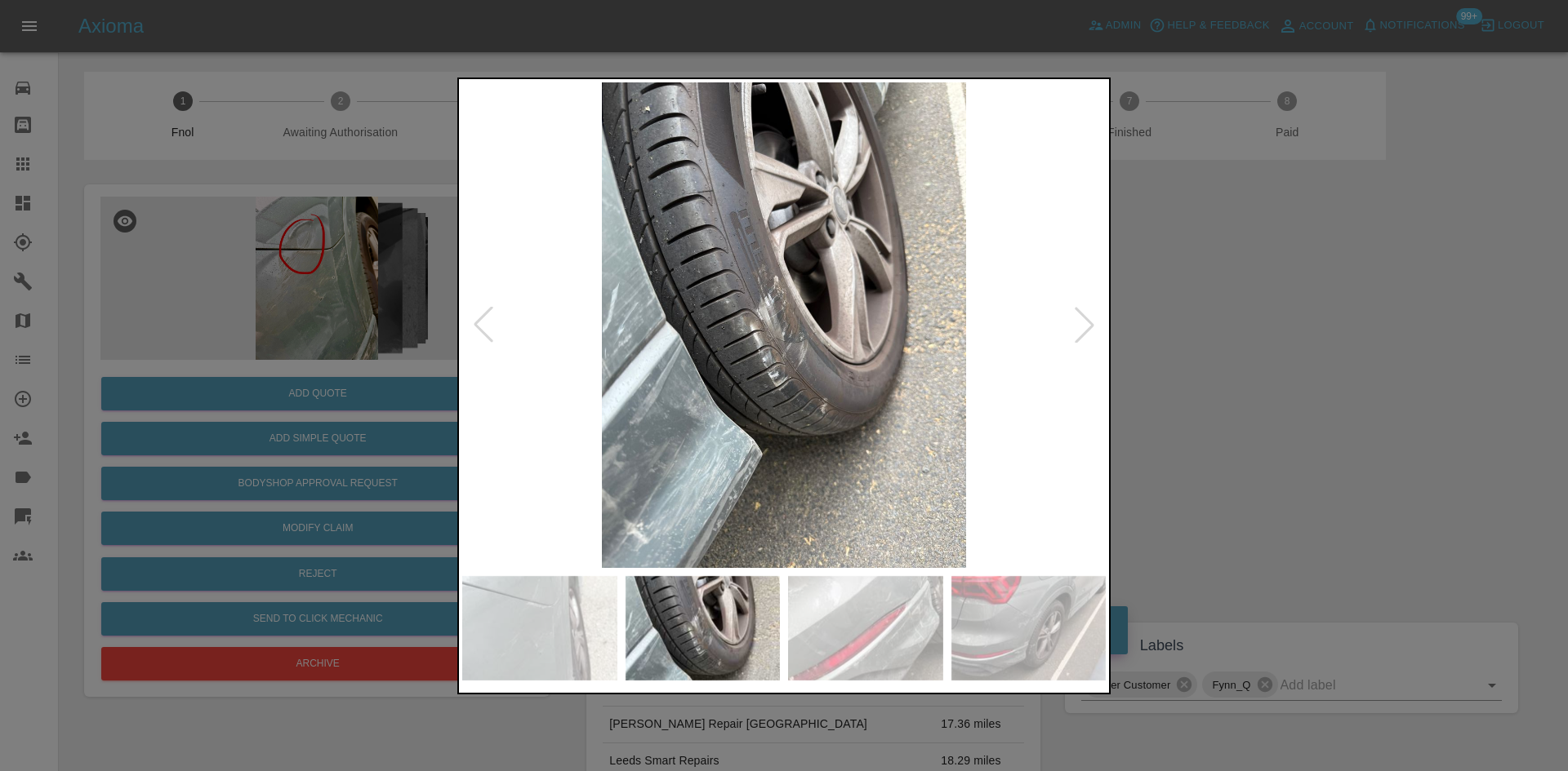
click at [783, 387] on img at bounding box center [784, 326] width 644 height 485
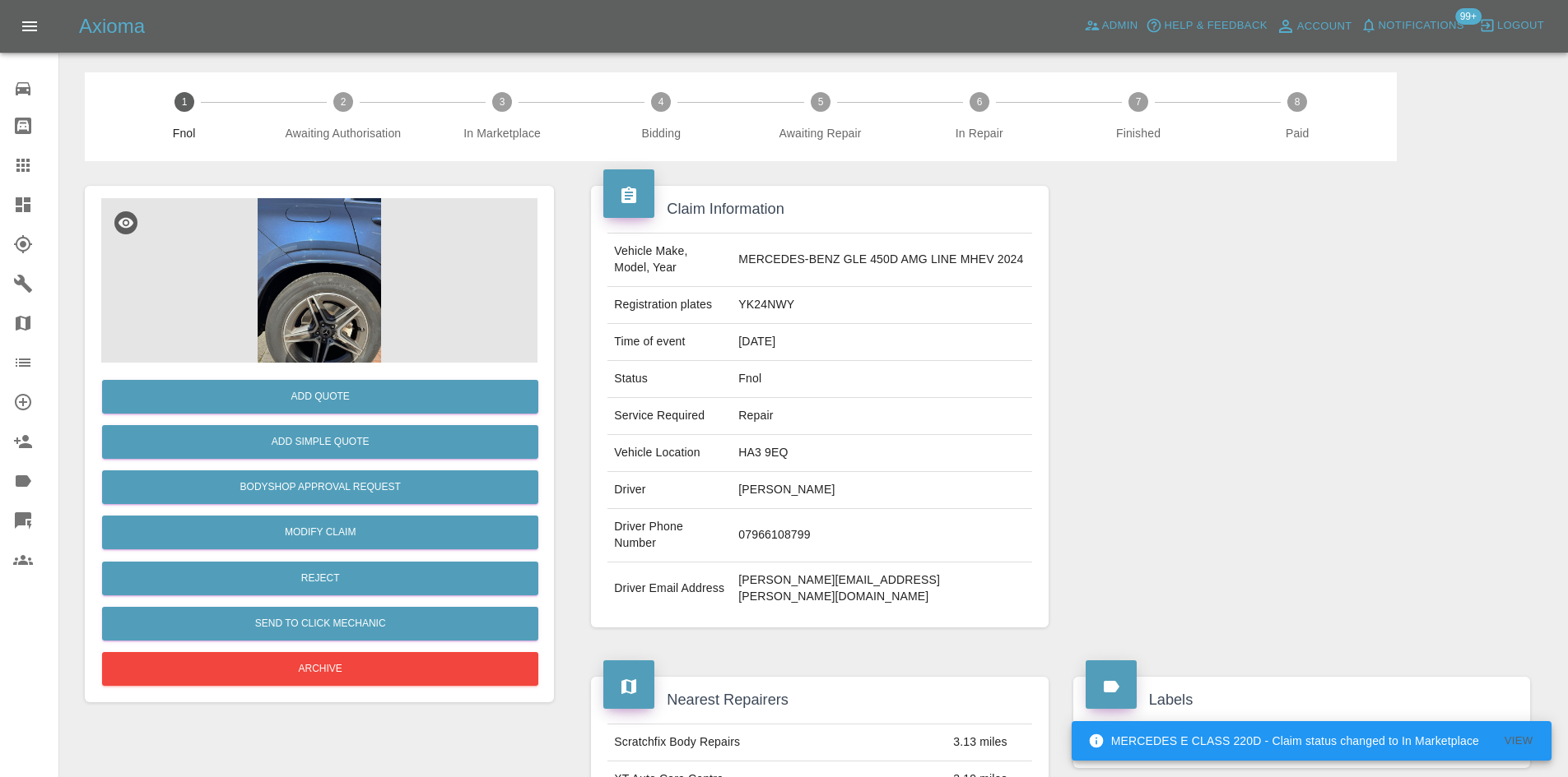
click at [373, 240] on img at bounding box center [319, 281] width 436 height 165
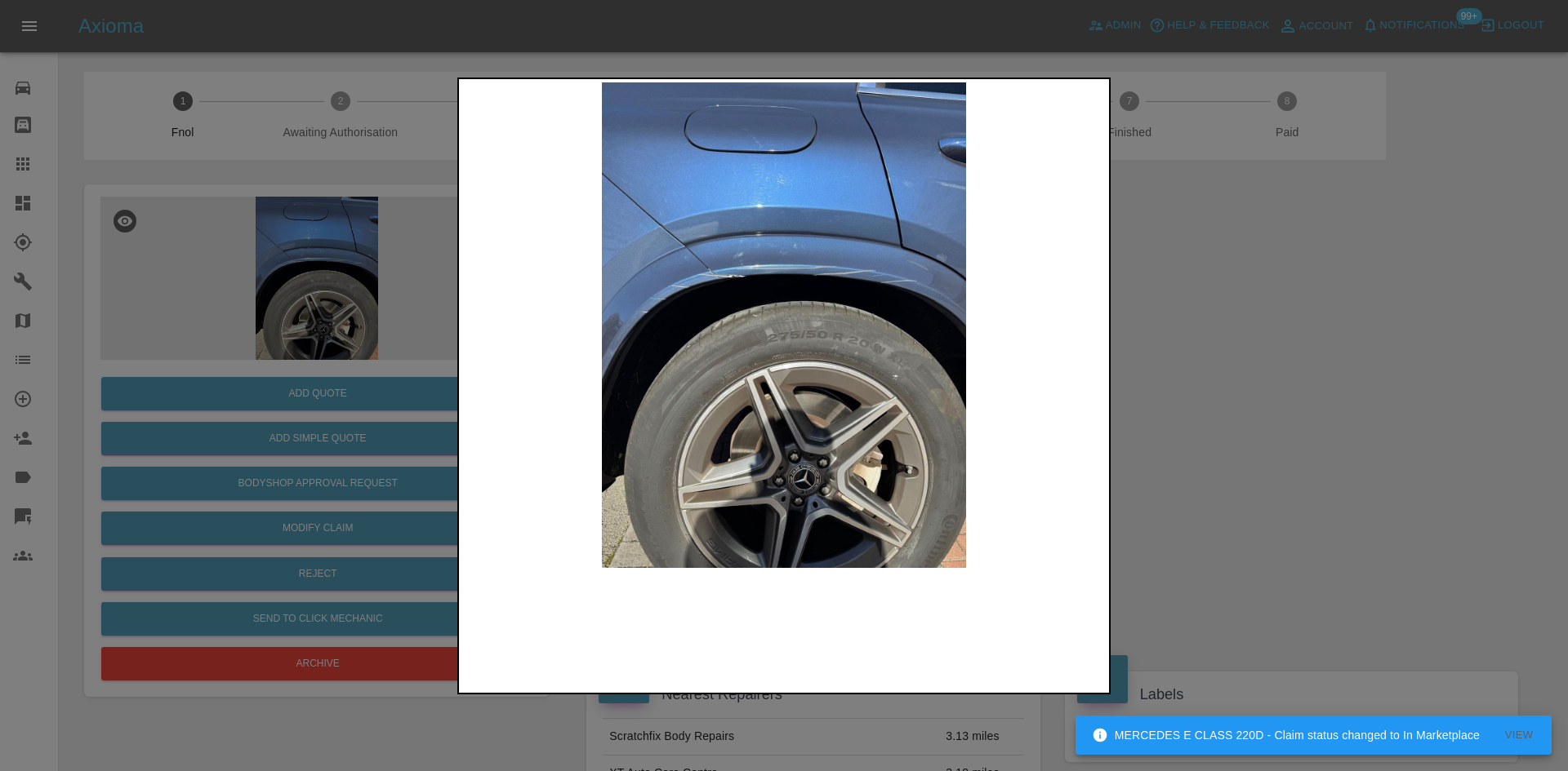
click at [723, 289] on img at bounding box center [784, 326] width 644 height 485
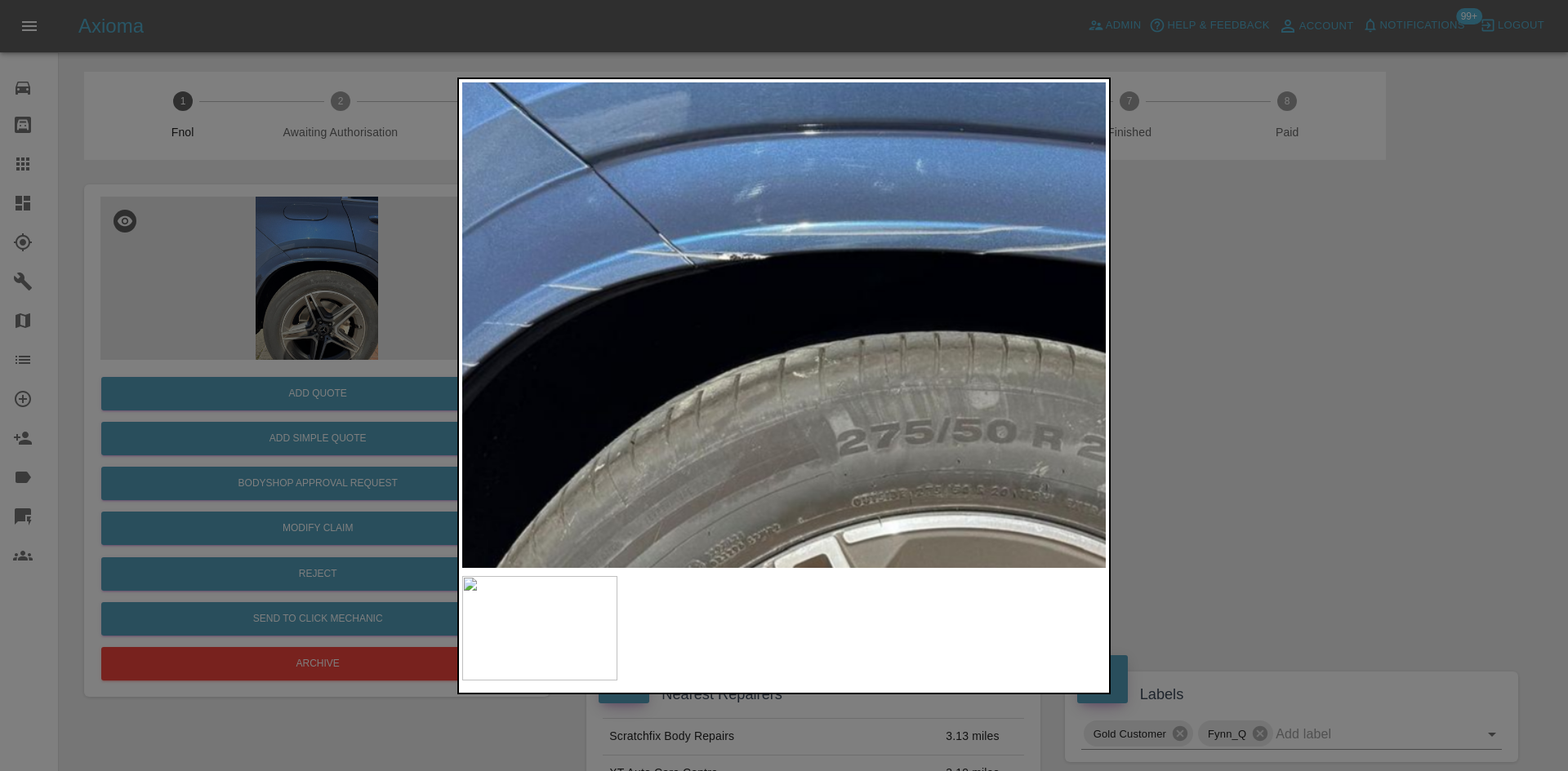
click at [664, 314] on img at bounding box center [886, 404] width 1931 height 1458
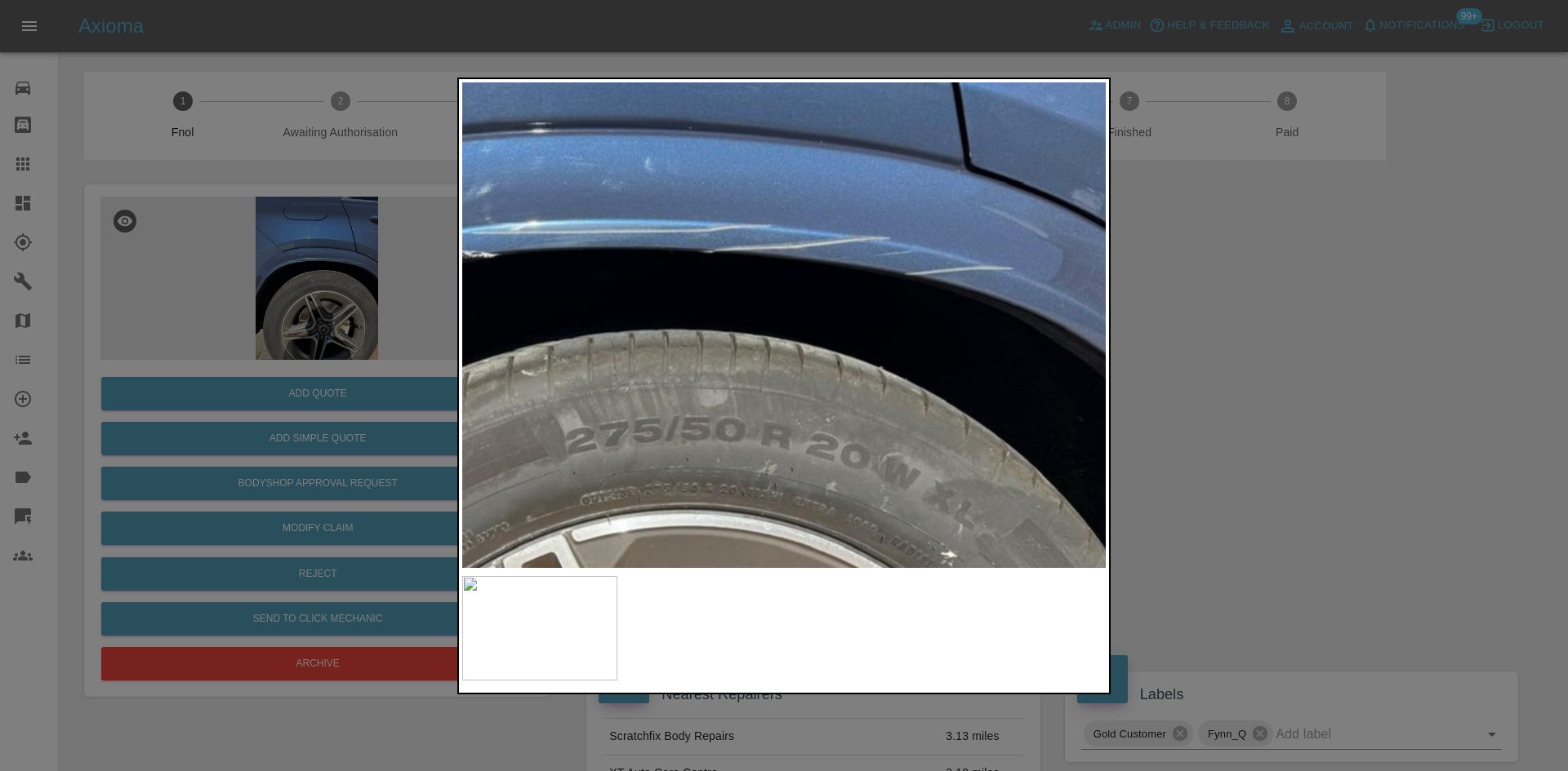
click at [636, 332] on img at bounding box center [614, 402] width 1931 height 1458
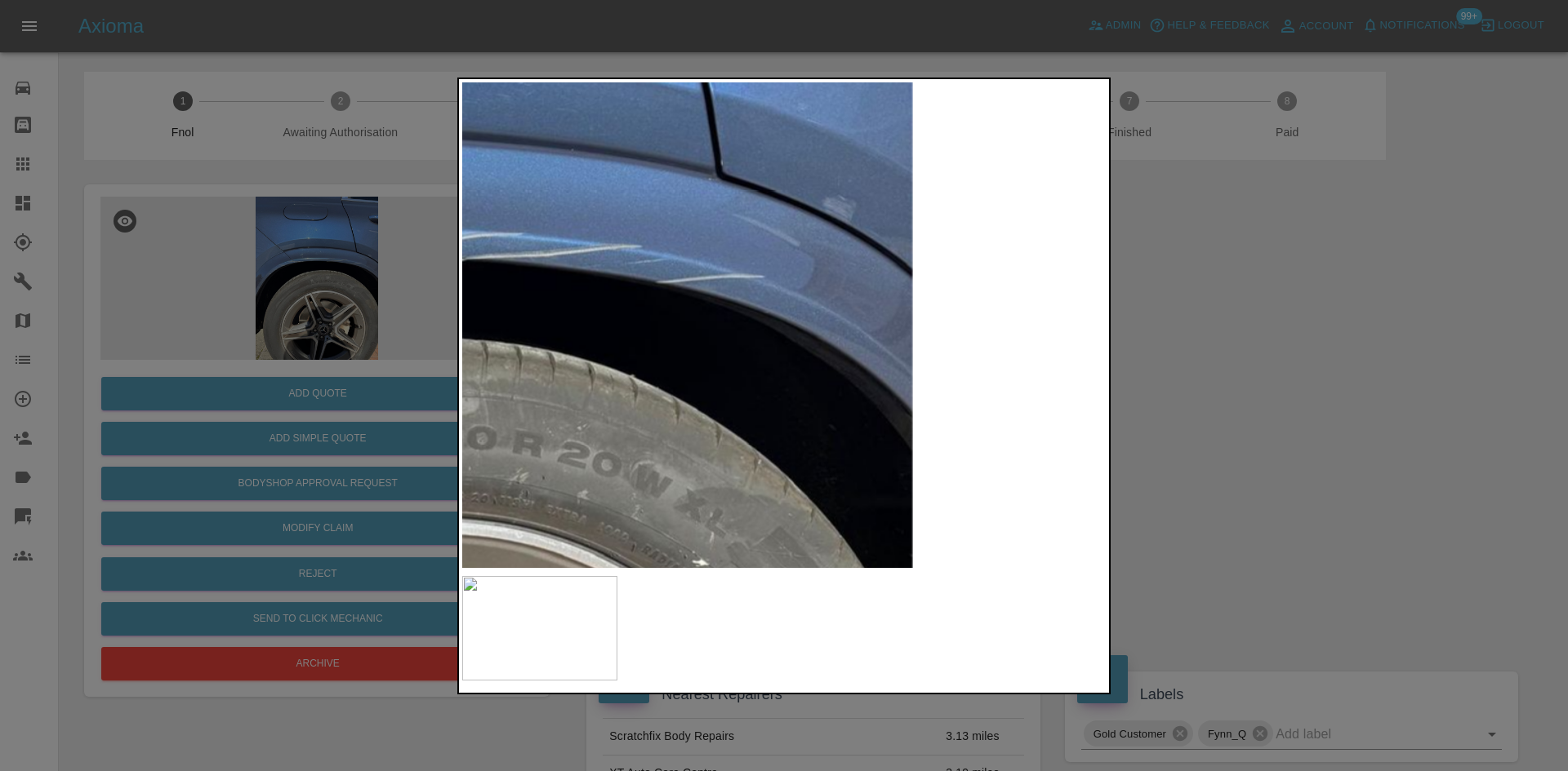
click at [780, 347] on img at bounding box center [366, 410] width 1931 height 1458
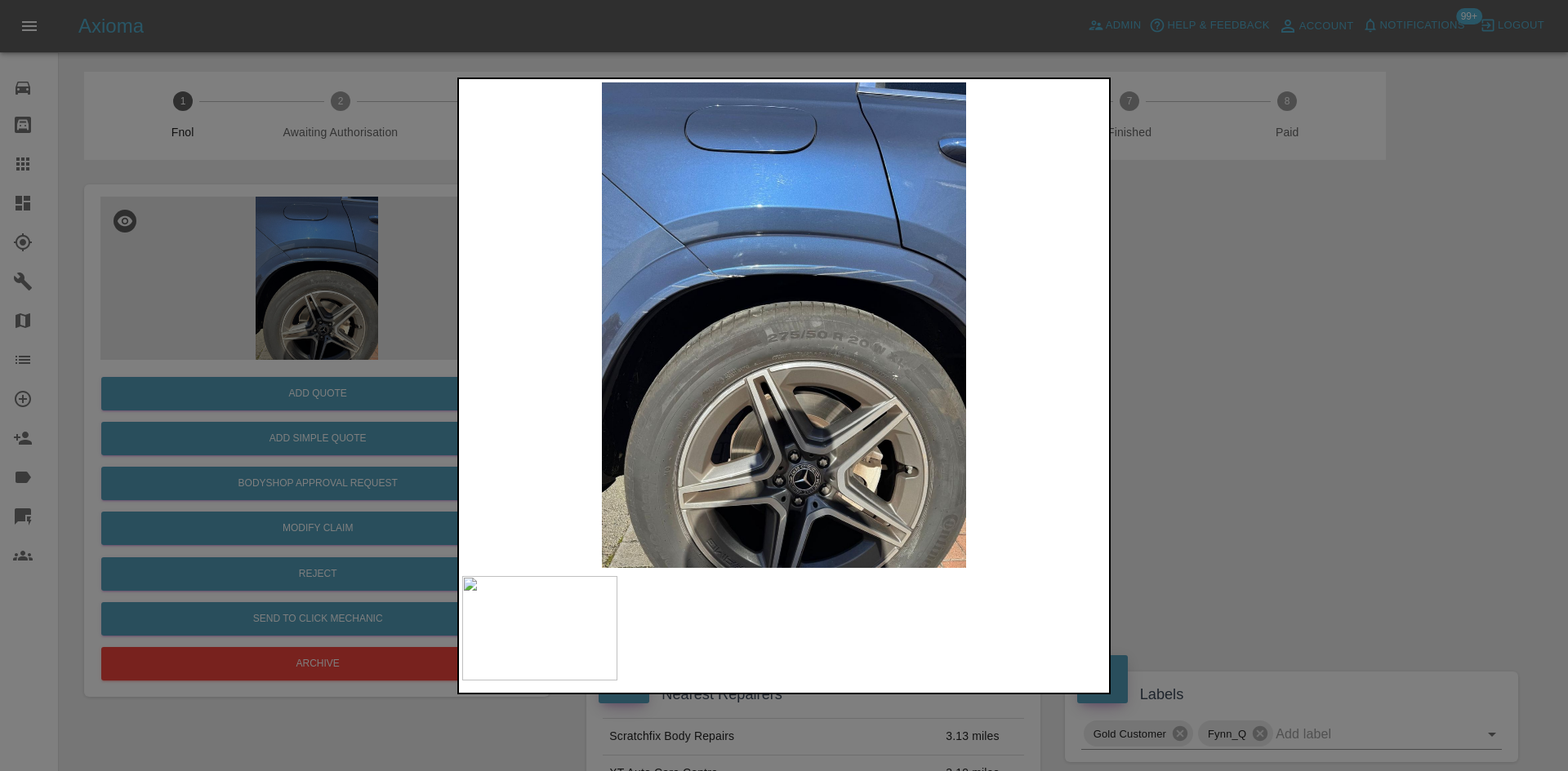
click at [342, 374] on div at bounding box center [784, 385] width 1568 height 771
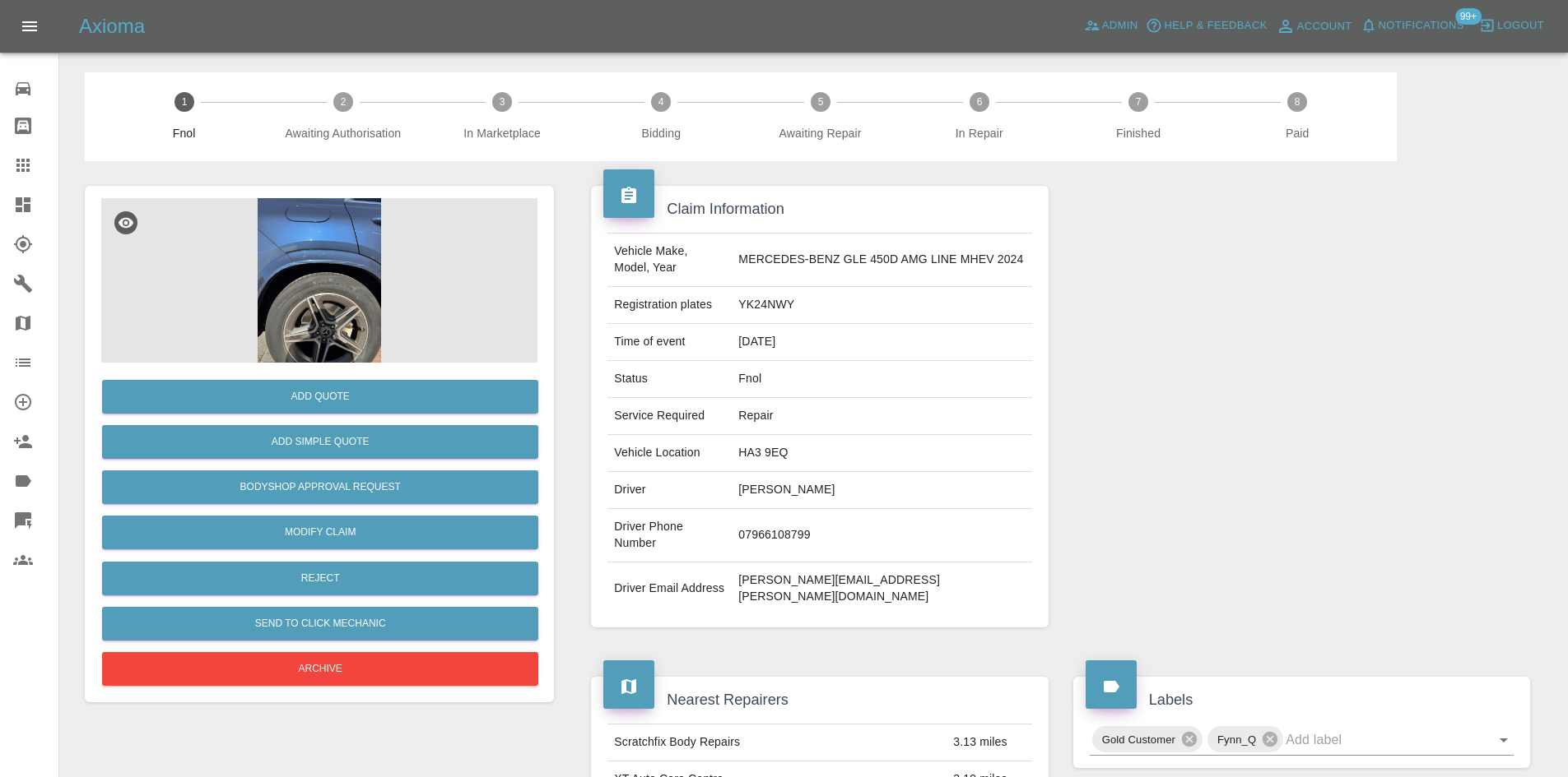
click at [303, 380] on div "Add Quote" at bounding box center [319, 396] width 436 height 42
click at [295, 400] on button "Add Quote" at bounding box center [320, 396] width 436 height 34
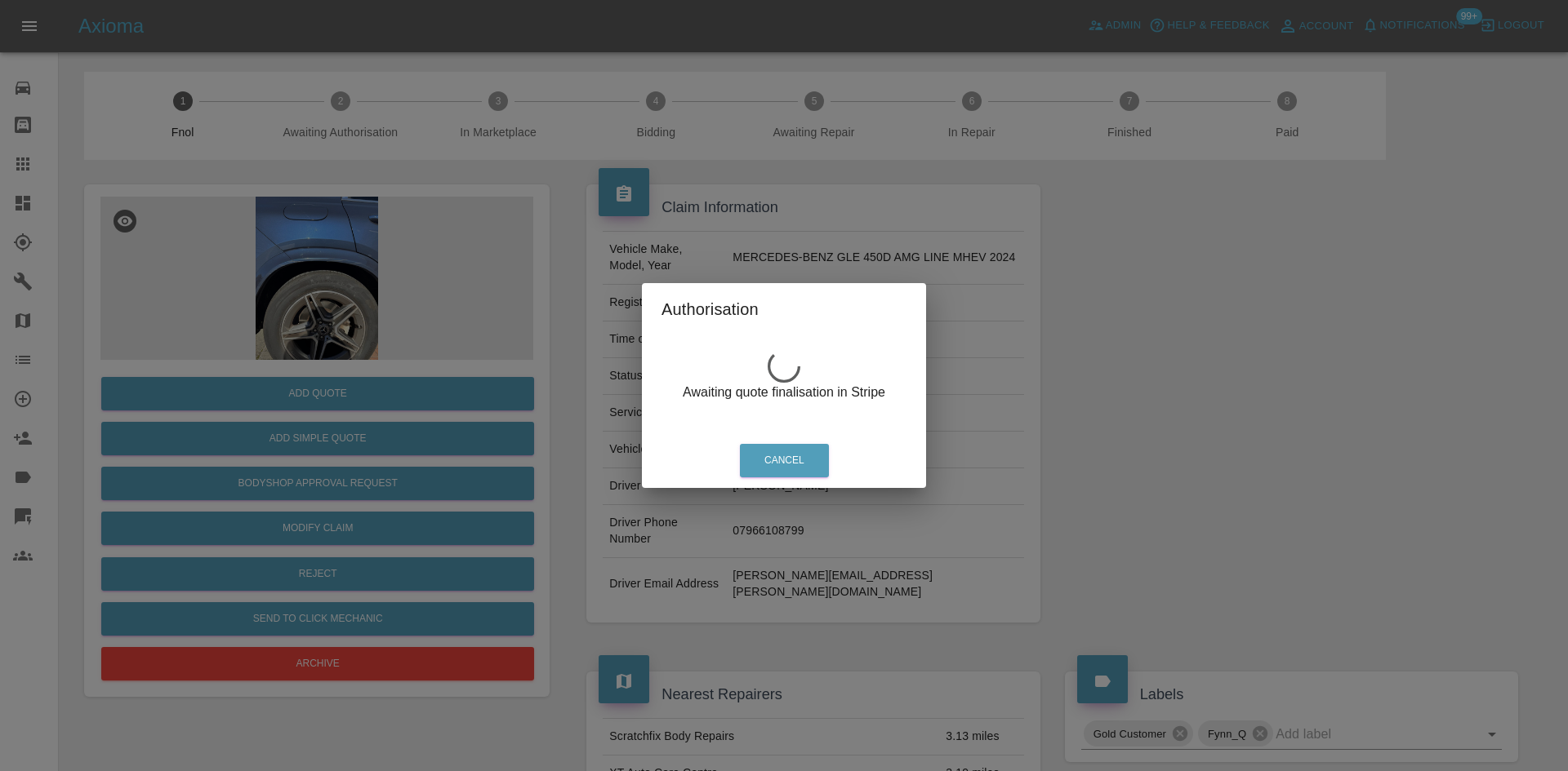
click at [334, 284] on div "Authorisation Awaiting quote finalisation in Stripe Cancel" at bounding box center [784, 385] width 1568 height 771
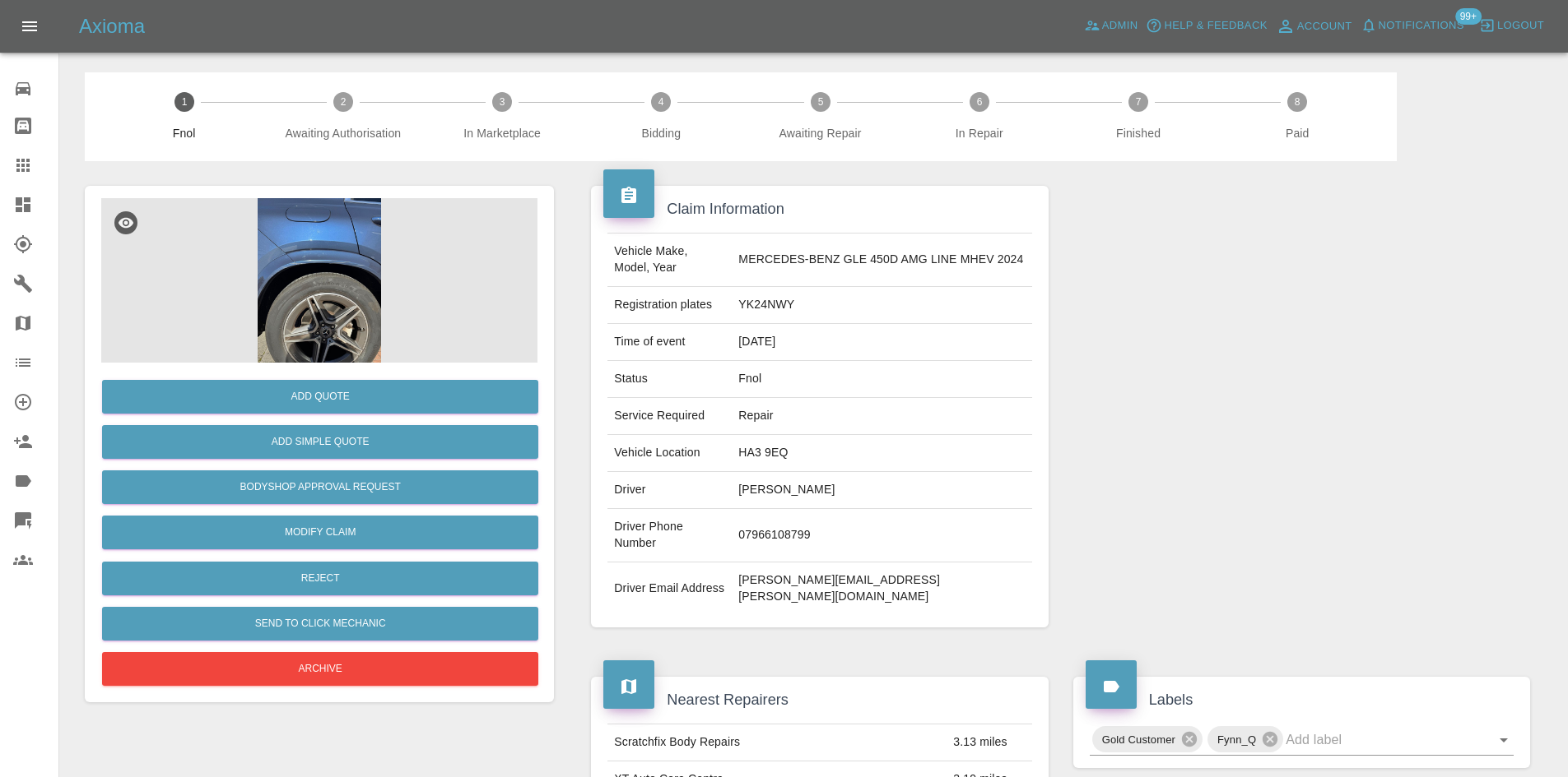
click at [314, 258] on img at bounding box center [319, 281] width 436 height 165
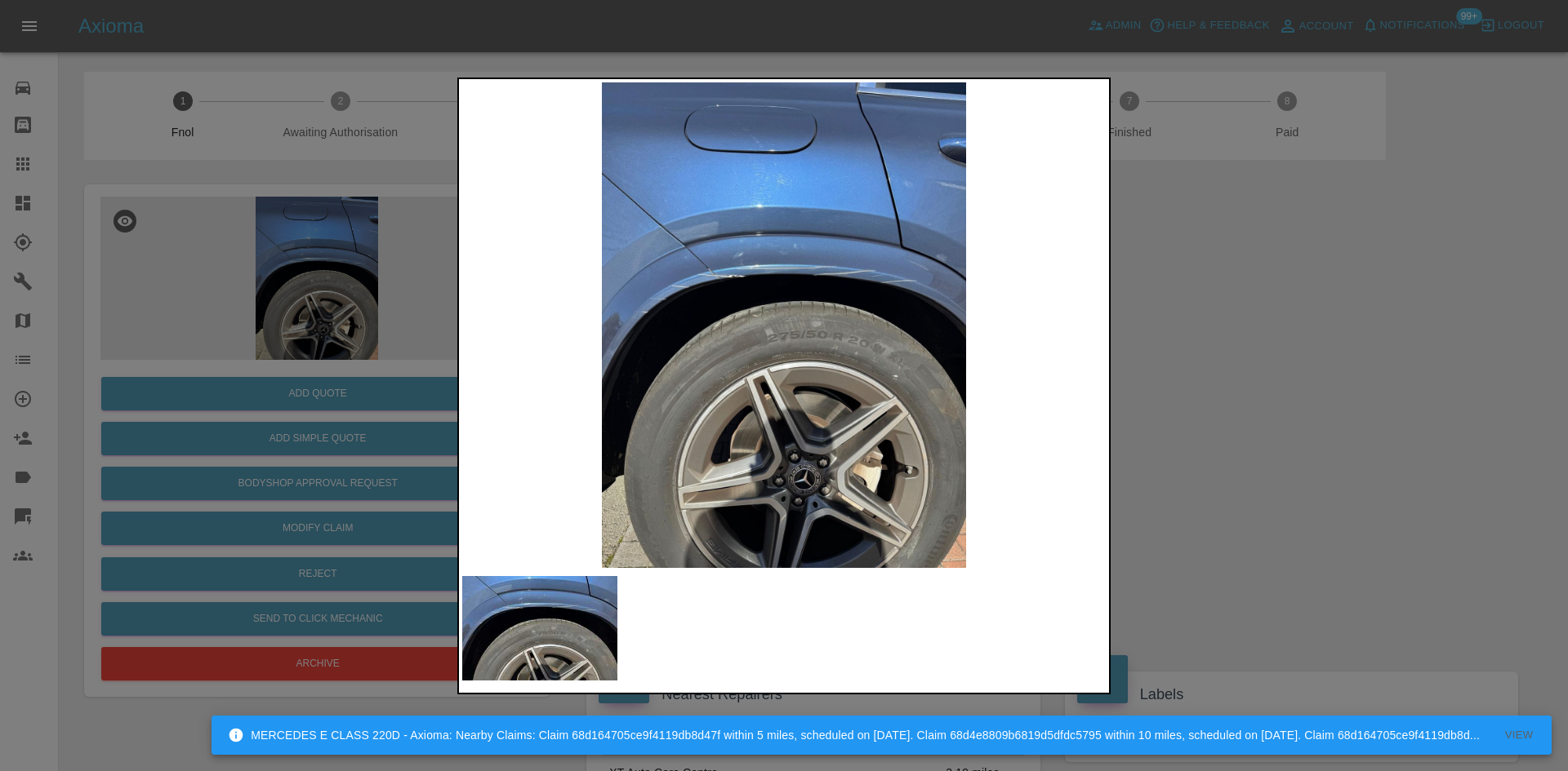
drag, startPoint x: 369, startPoint y: 140, endPoint x: 360, endPoint y: 162, distance: 23.8
click at [368, 141] on div at bounding box center [784, 385] width 1568 height 771
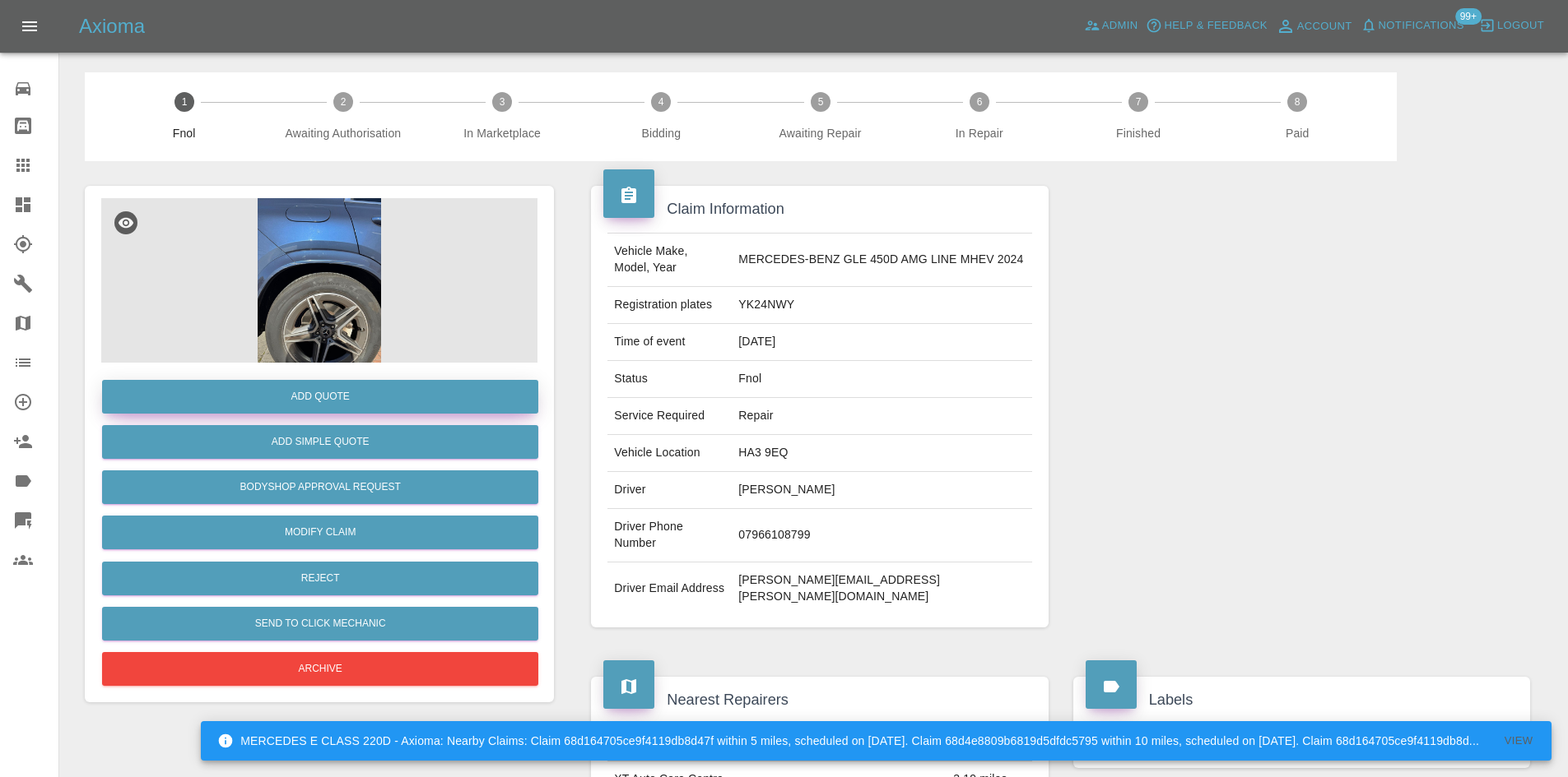
click at [323, 387] on button "Add Quote" at bounding box center [320, 396] width 436 height 34
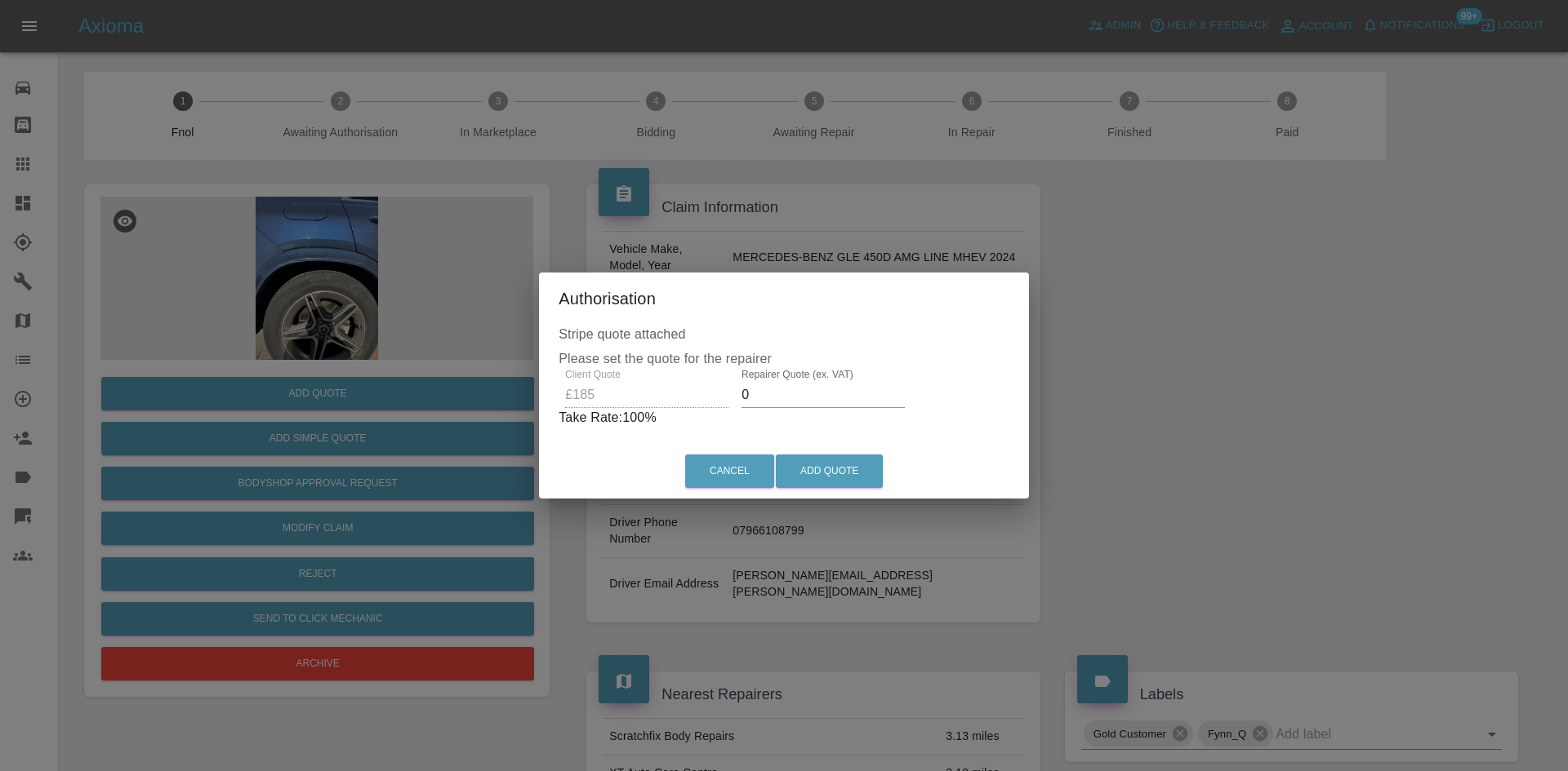
click at [677, 399] on div "Client Quote £185 Repairer Quote (ex. VAT) 0 Take Rate: 100 %" at bounding box center [784, 398] width 450 height 59
type input "1"
type input "95"
click at [816, 469] on button "Add Quote" at bounding box center [829, 472] width 107 height 33
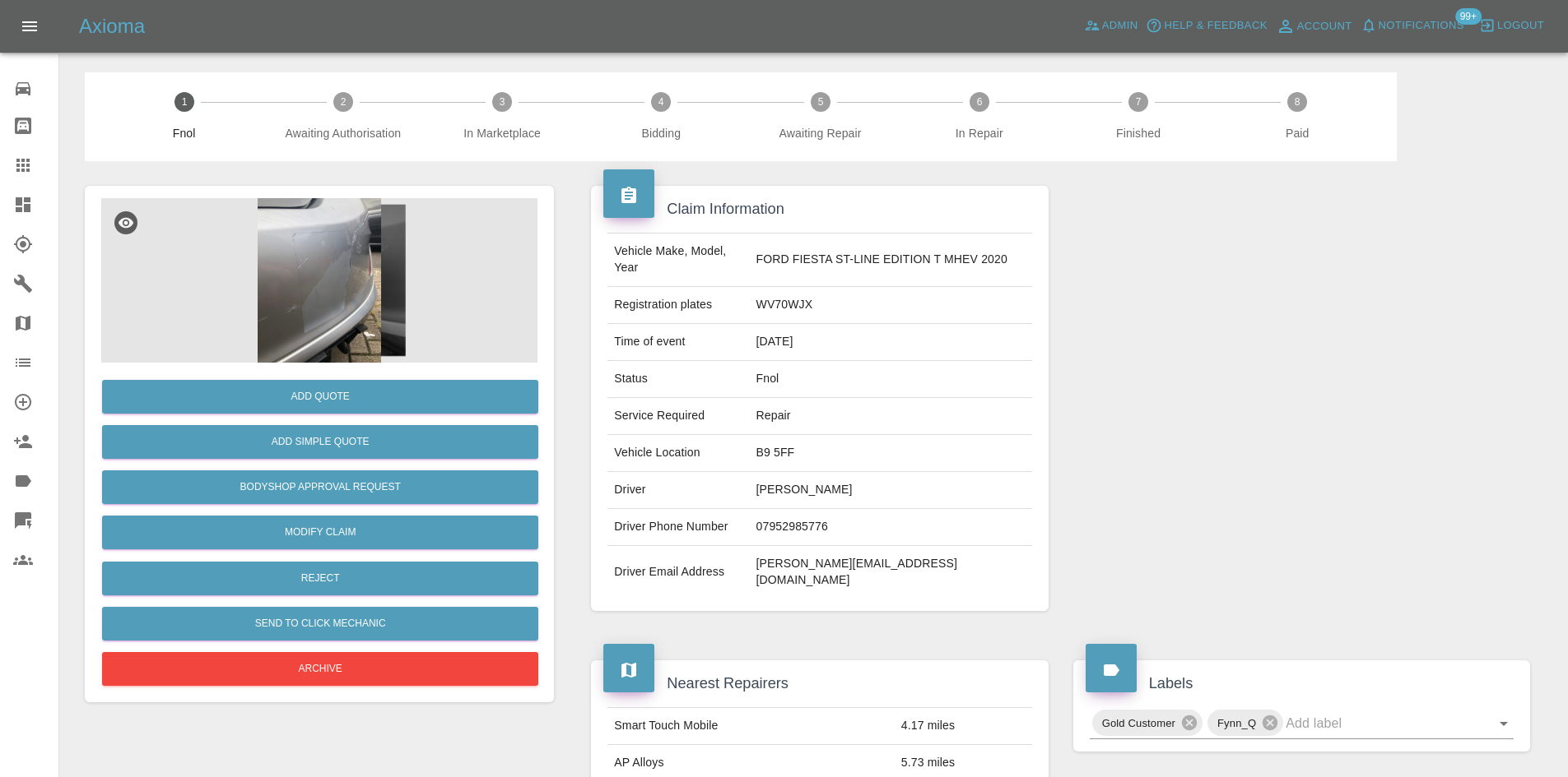
click at [347, 243] on img at bounding box center [319, 281] width 436 height 165
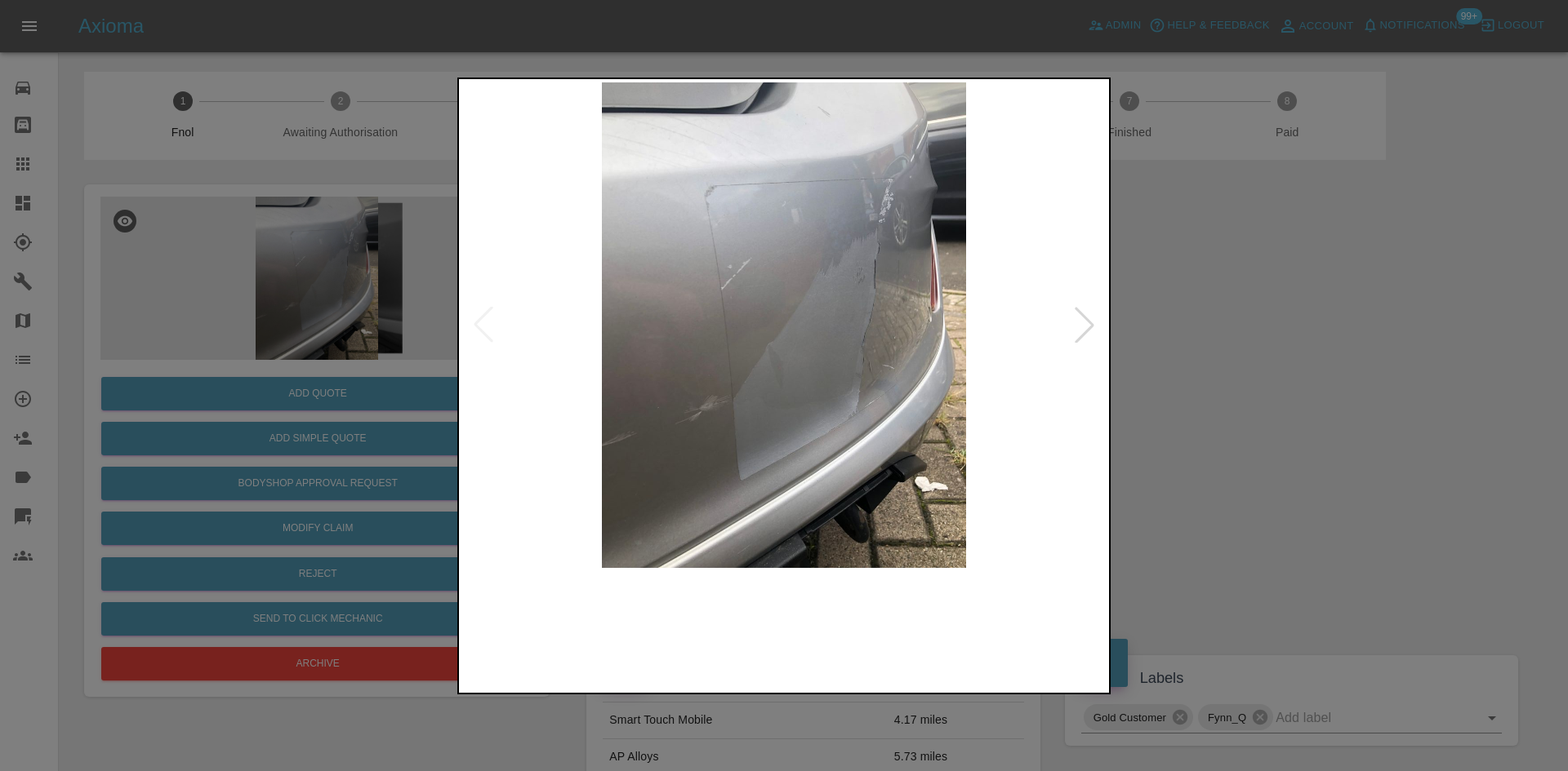
click at [660, 318] on img at bounding box center [784, 326] width 644 height 485
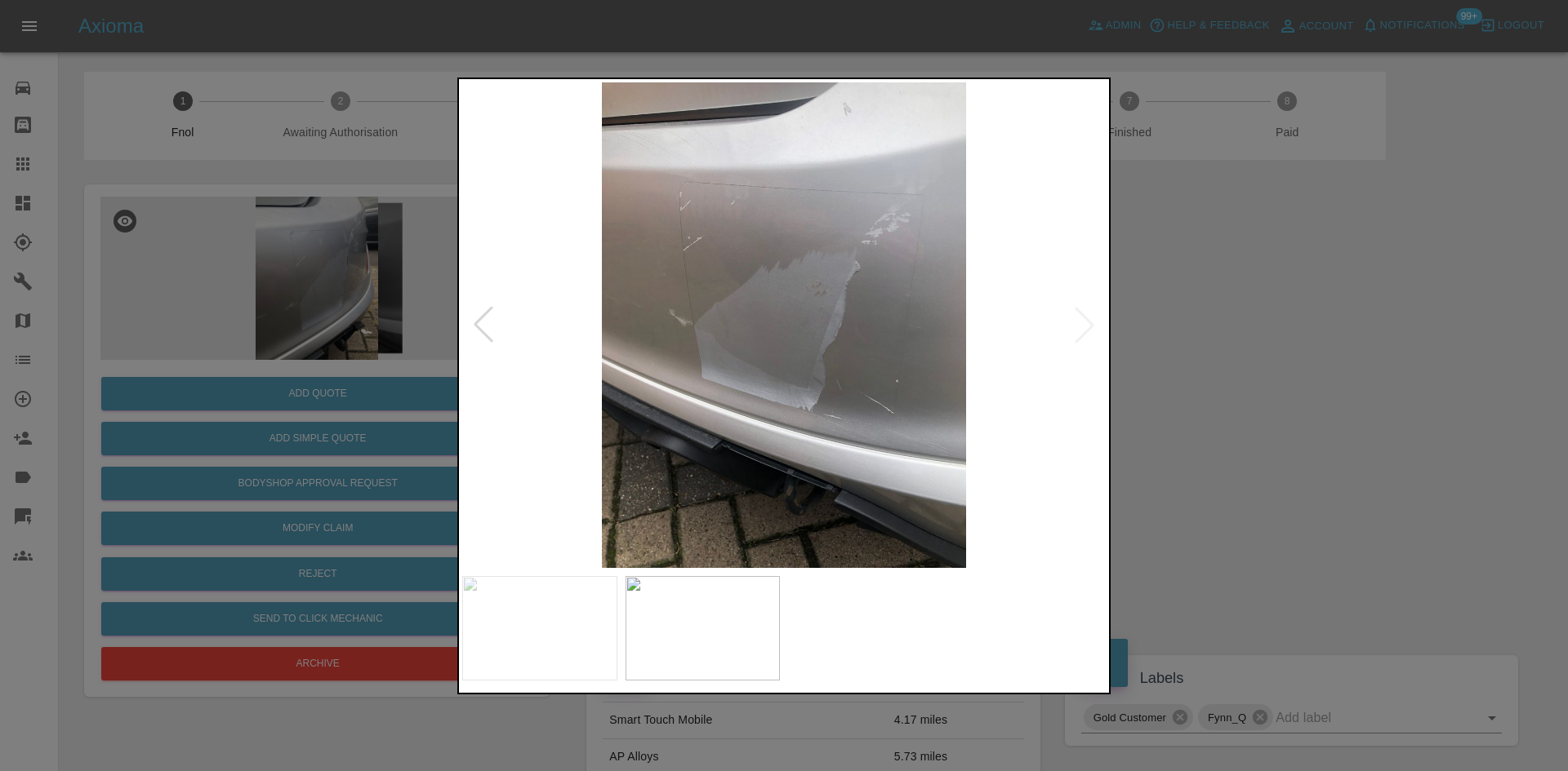
click at [801, 369] on img at bounding box center [784, 326] width 644 height 485
click at [797, 343] on img at bounding box center [784, 326] width 644 height 485
click at [740, 328] on img at bounding box center [784, 326] width 644 height 485
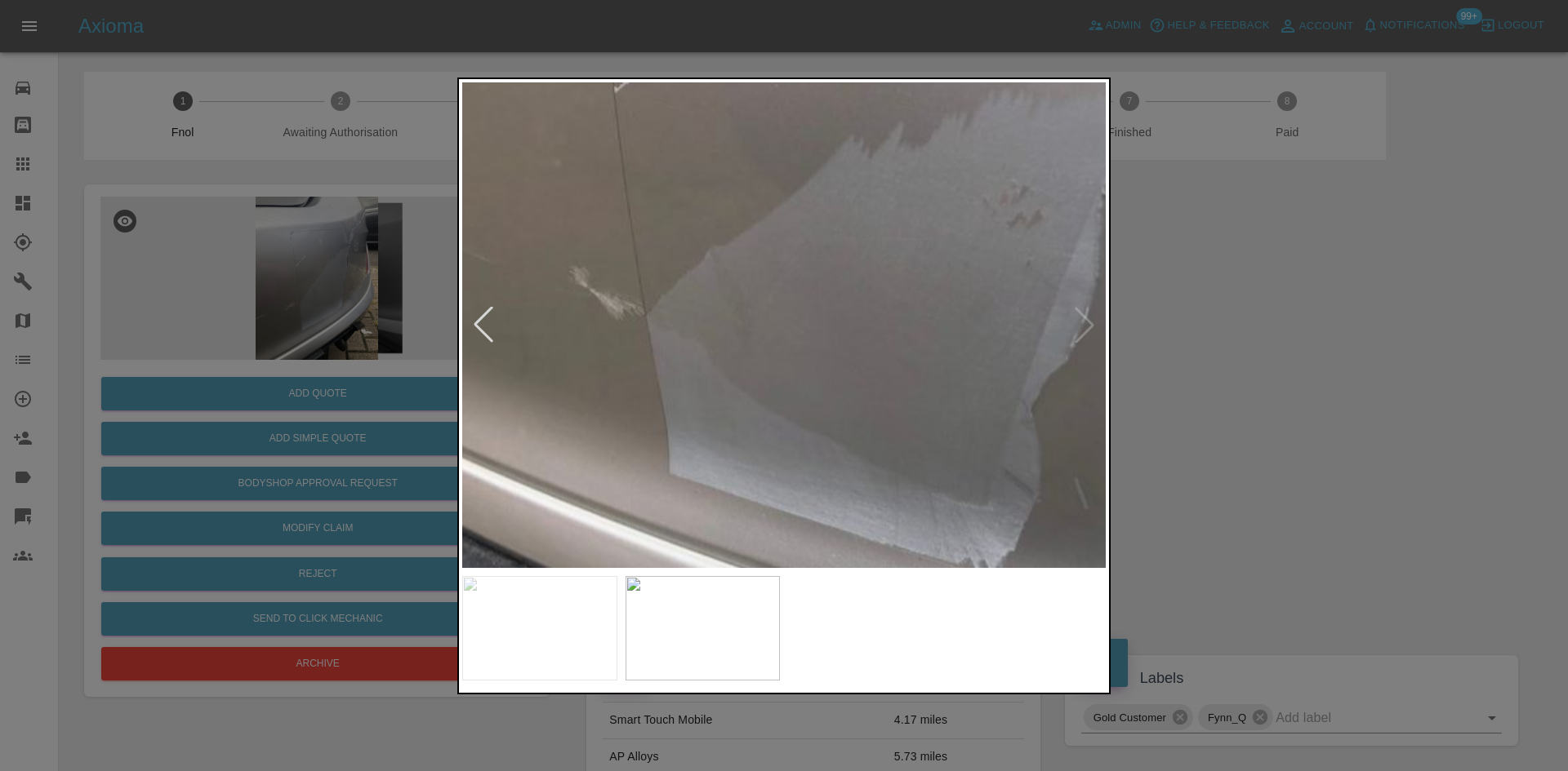
click at [740, 328] on img at bounding box center [916, 315] width 1931 height 1458
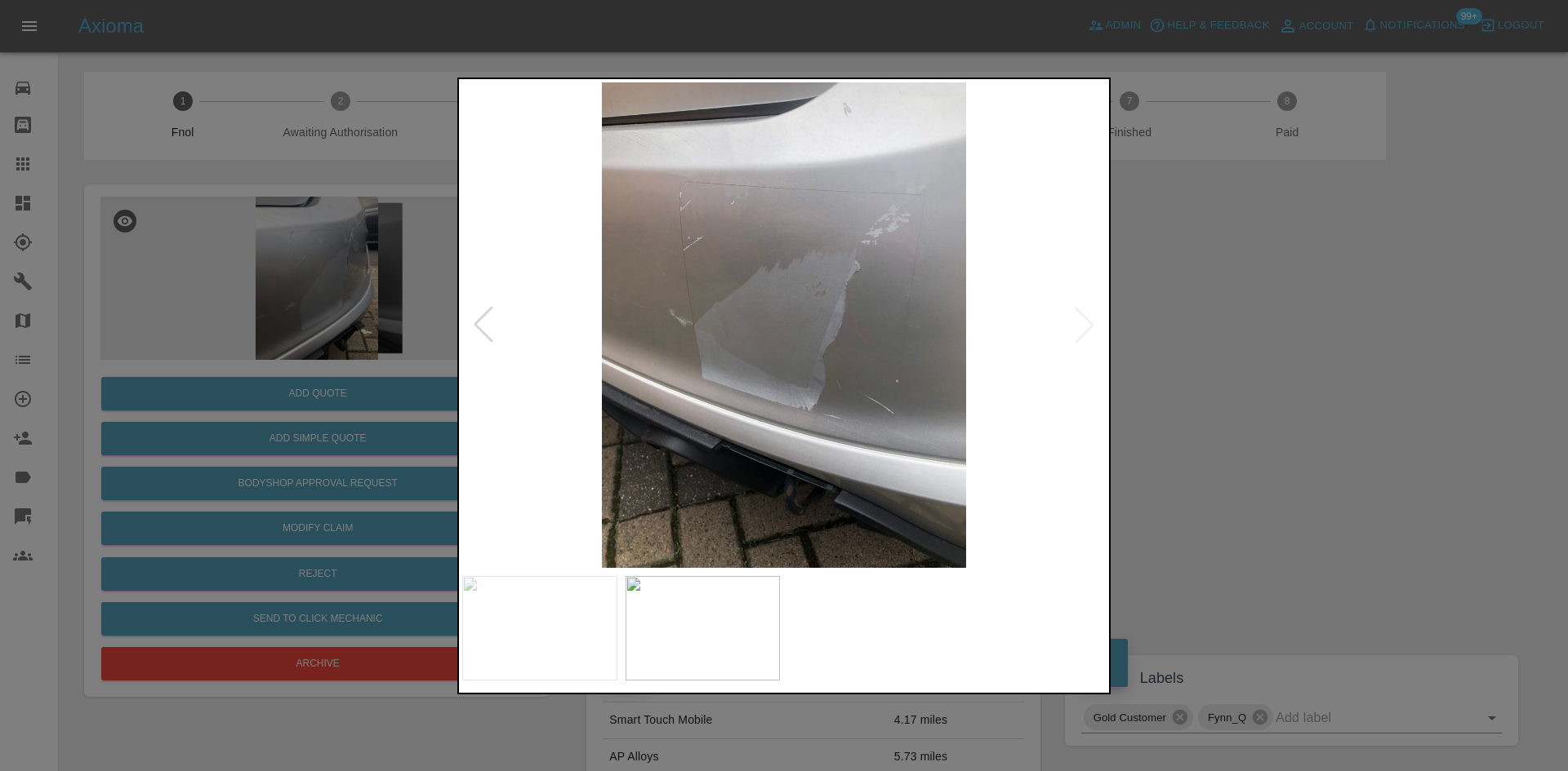
click at [668, 352] on img at bounding box center [784, 326] width 644 height 485
click at [783, 379] on img at bounding box center [784, 326] width 644 height 485
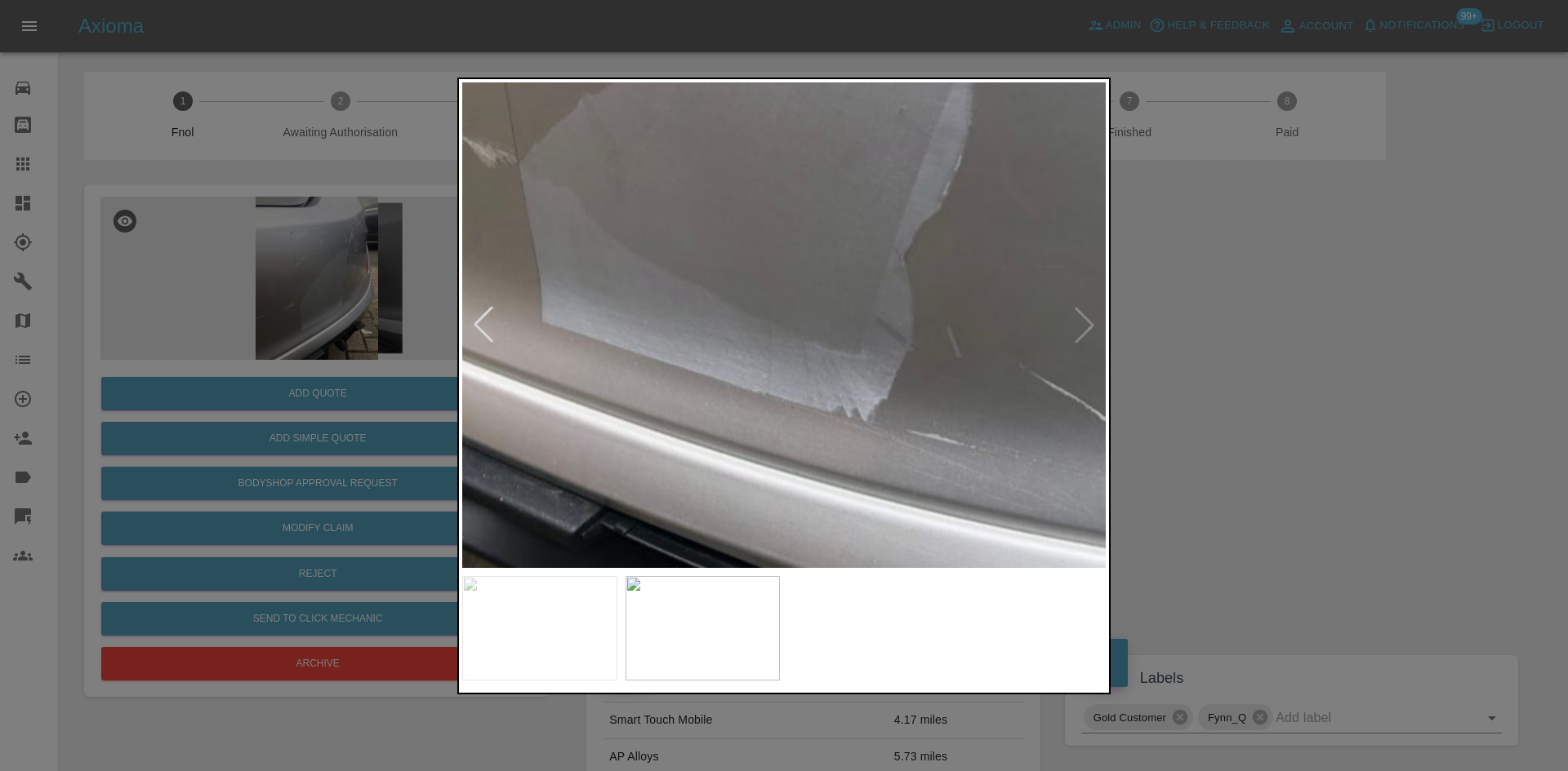
click at [783, 378] on img at bounding box center [788, 164] width 1931 height 1458
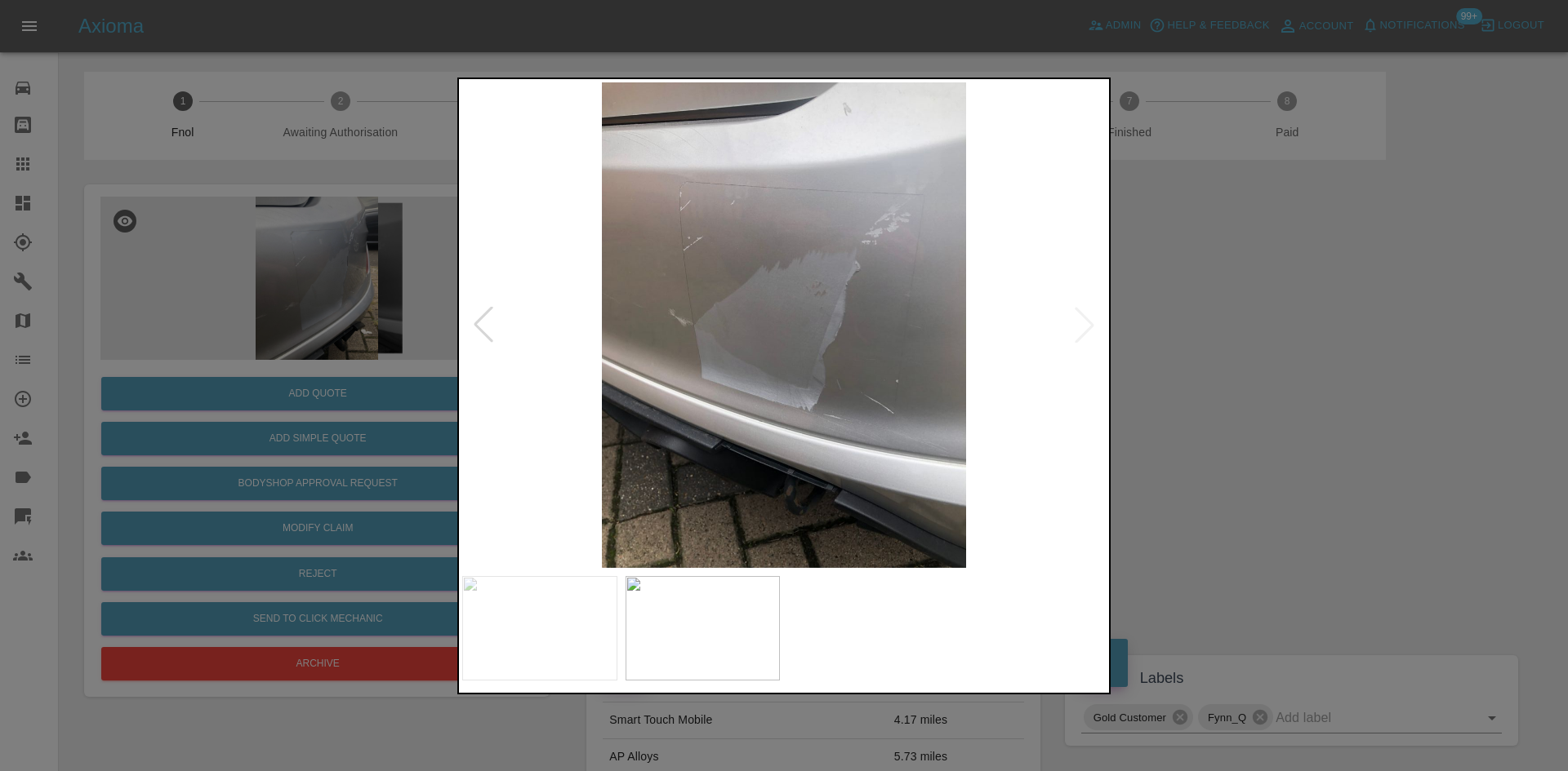
click at [800, 387] on img at bounding box center [784, 326] width 644 height 485
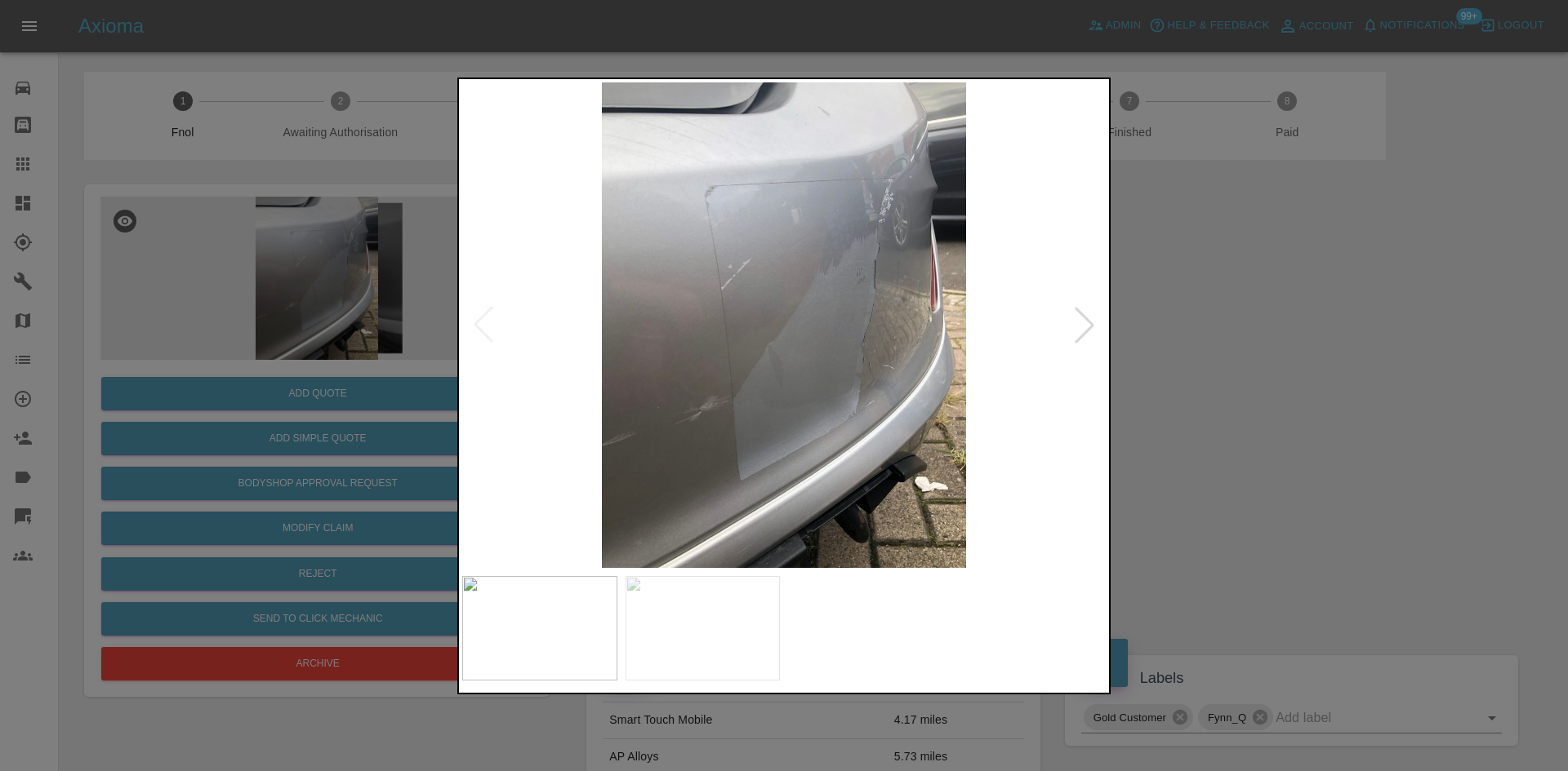
click at [856, 394] on img at bounding box center [784, 326] width 644 height 485
click at [898, 223] on img at bounding box center [784, 326] width 644 height 485
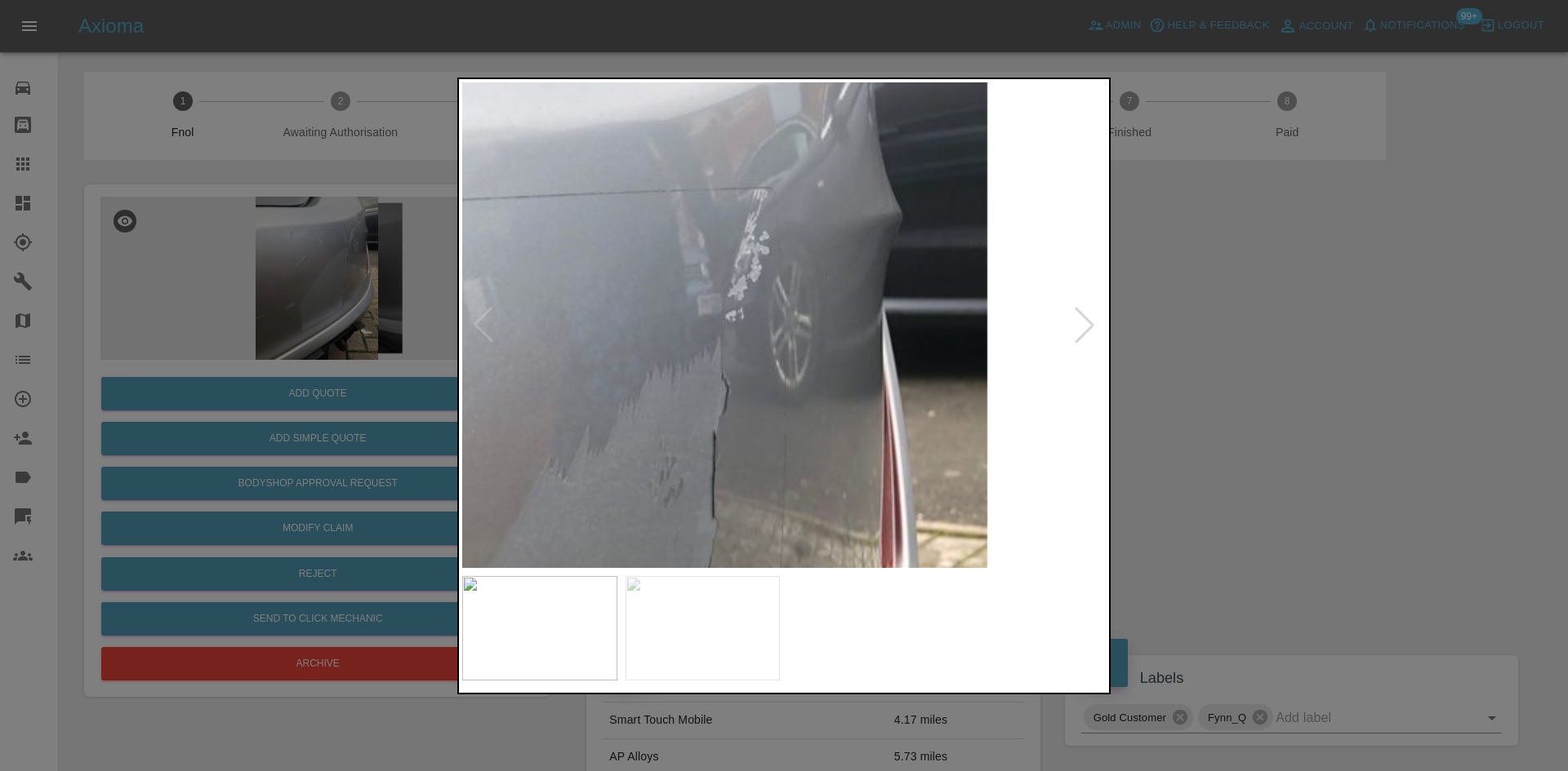
click at [898, 223] on img at bounding box center [441, 629] width 1931 height 1458
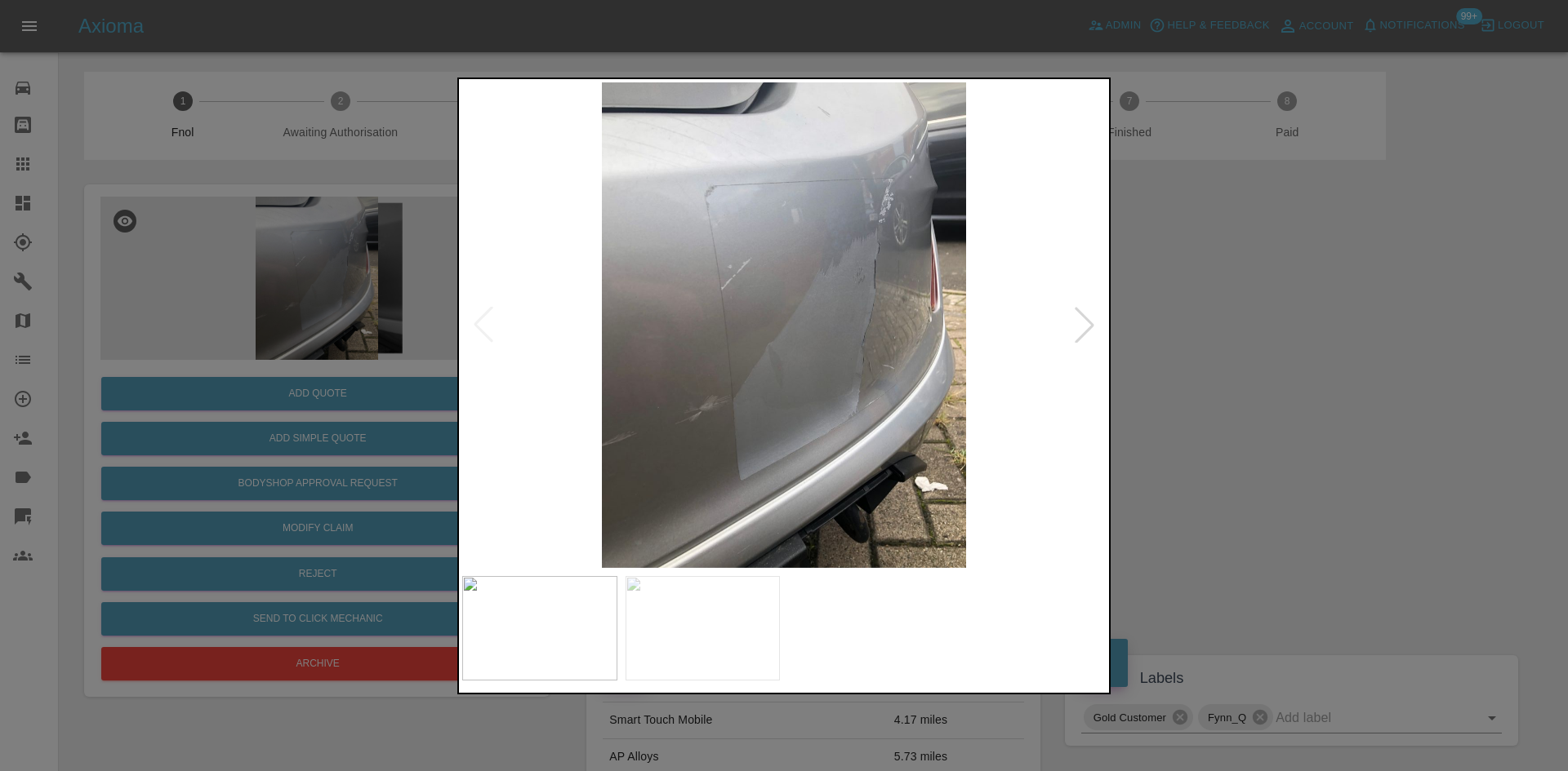
click at [742, 326] on img at bounding box center [784, 326] width 644 height 485
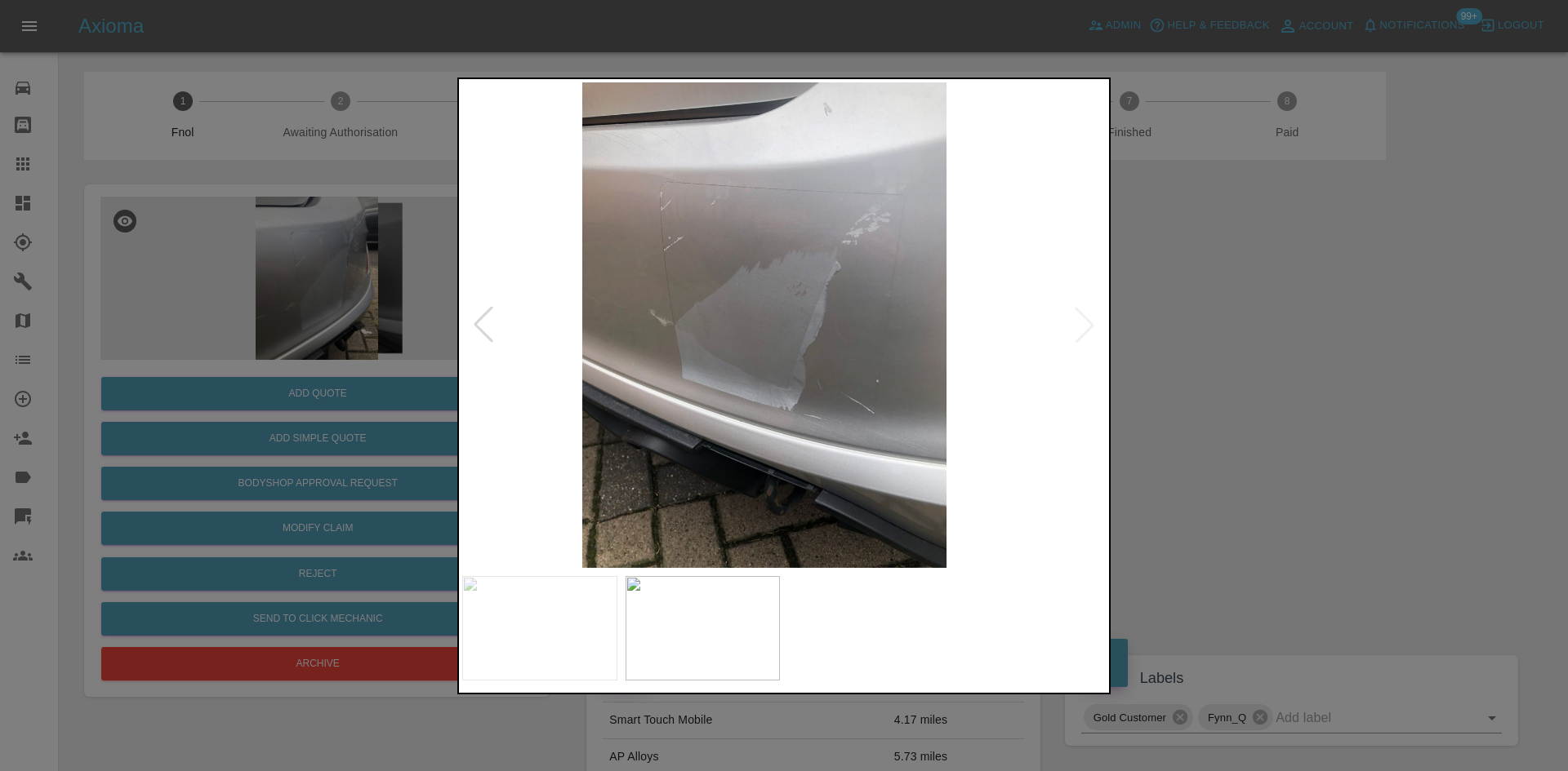
click at [611, 361] on img at bounding box center [765, 326] width 644 height 485
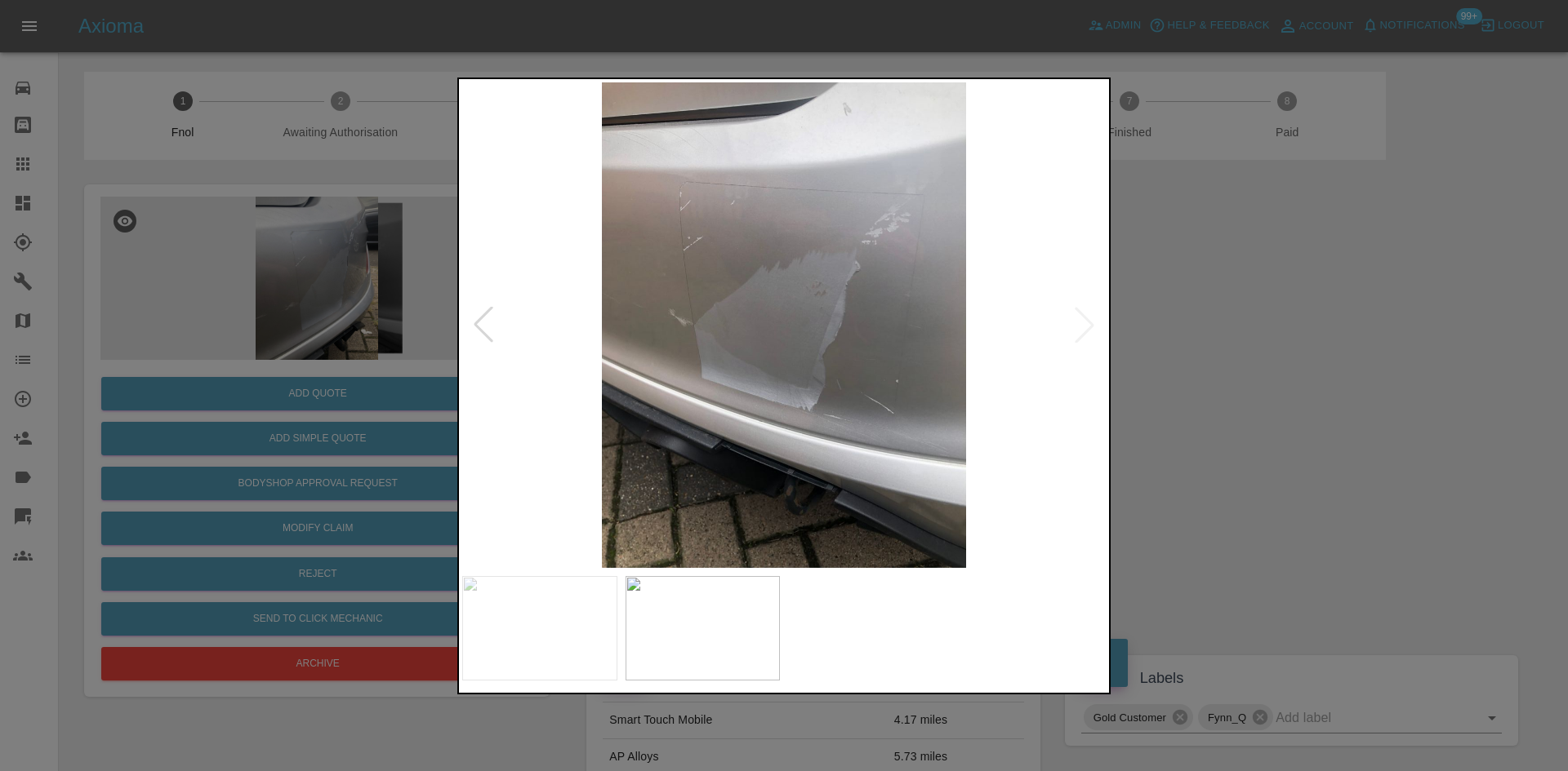
click at [771, 344] on img at bounding box center [784, 326] width 644 height 485
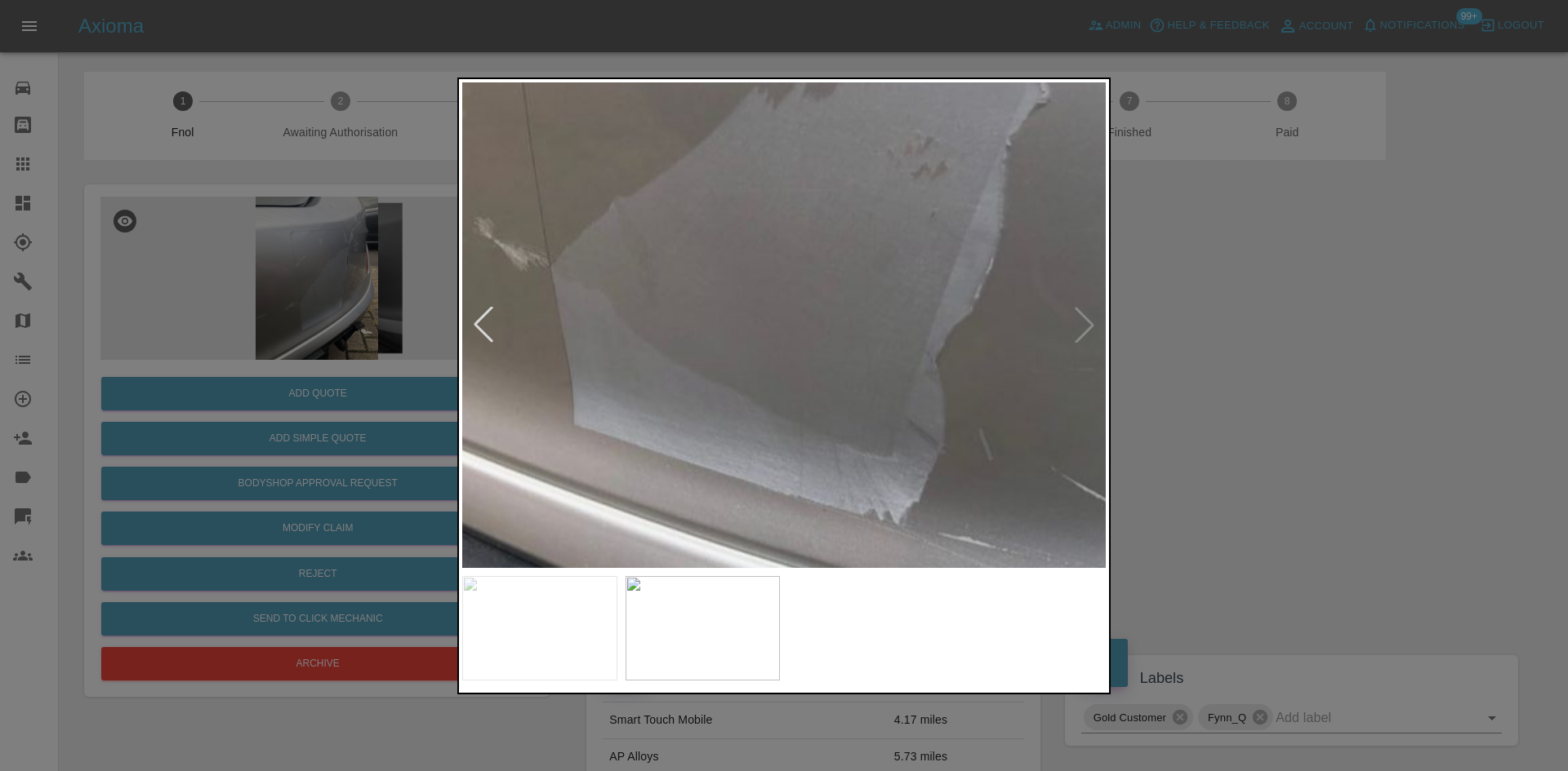
click at [771, 344] on img at bounding box center [821, 266] width 1931 height 1458
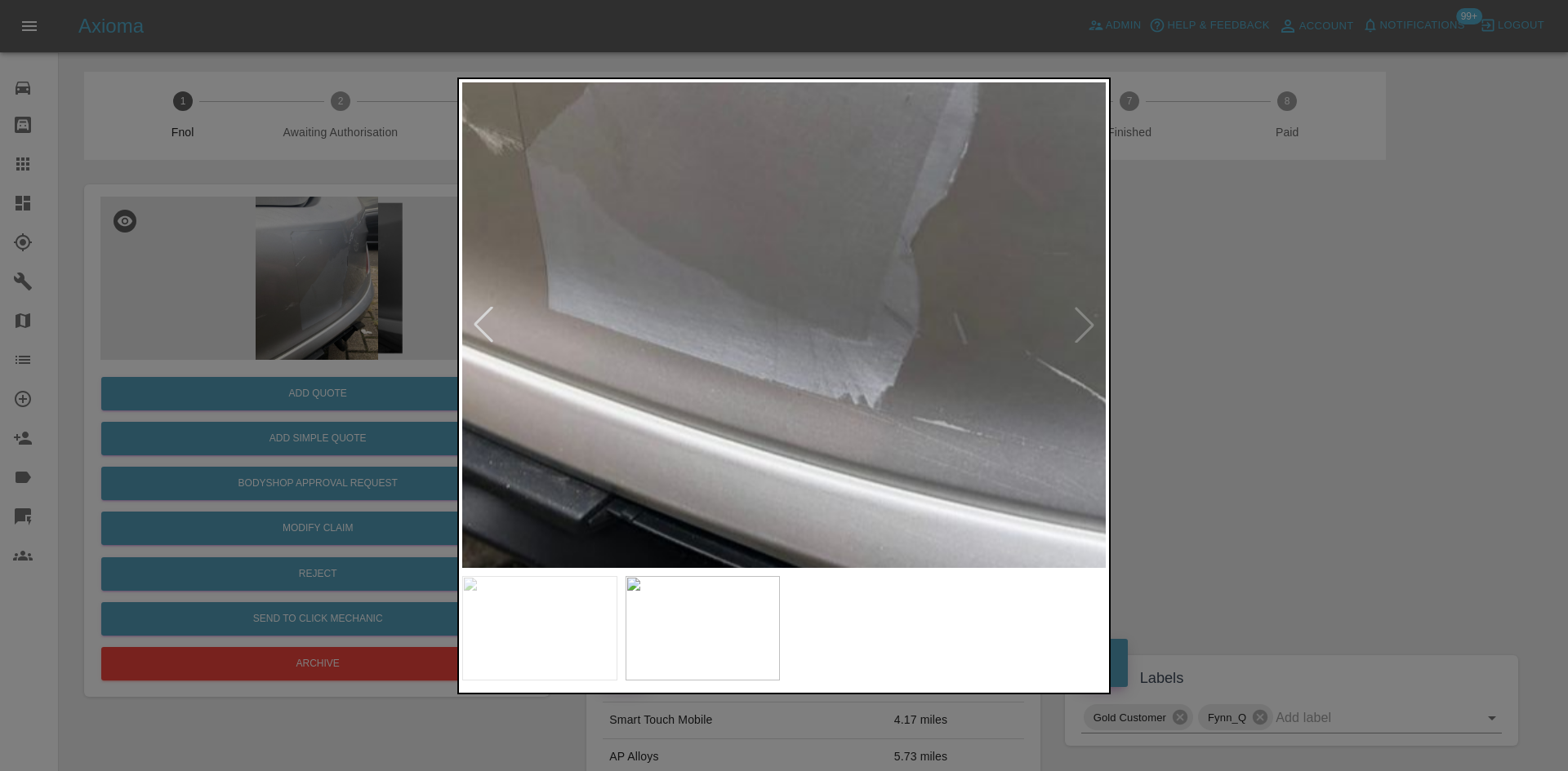
click at [731, 239] on img at bounding box center [795, 151] width 1931 height 1458
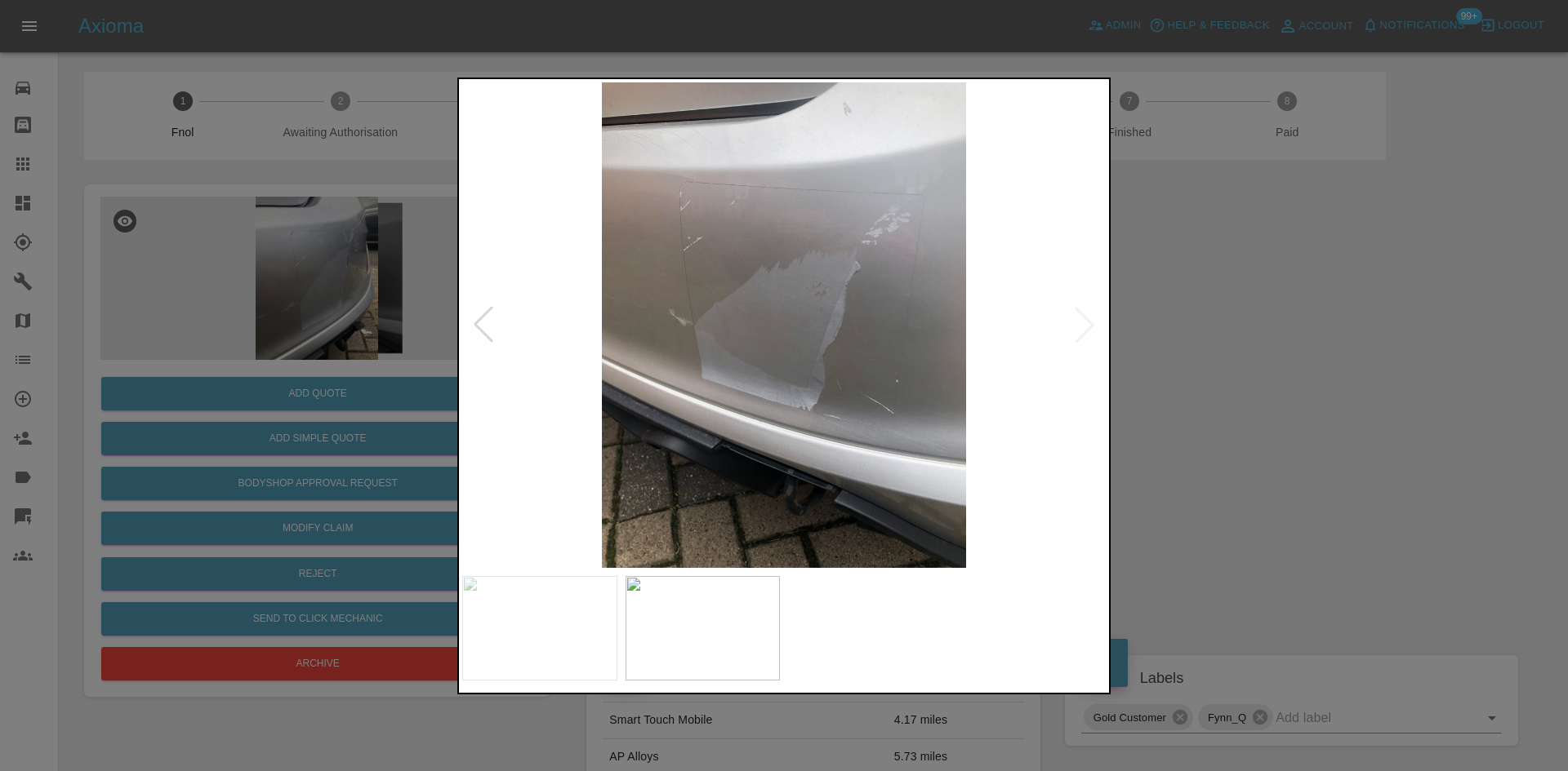
click at [732, 274] on img at bounding box center [784, 326] width 644 height 485
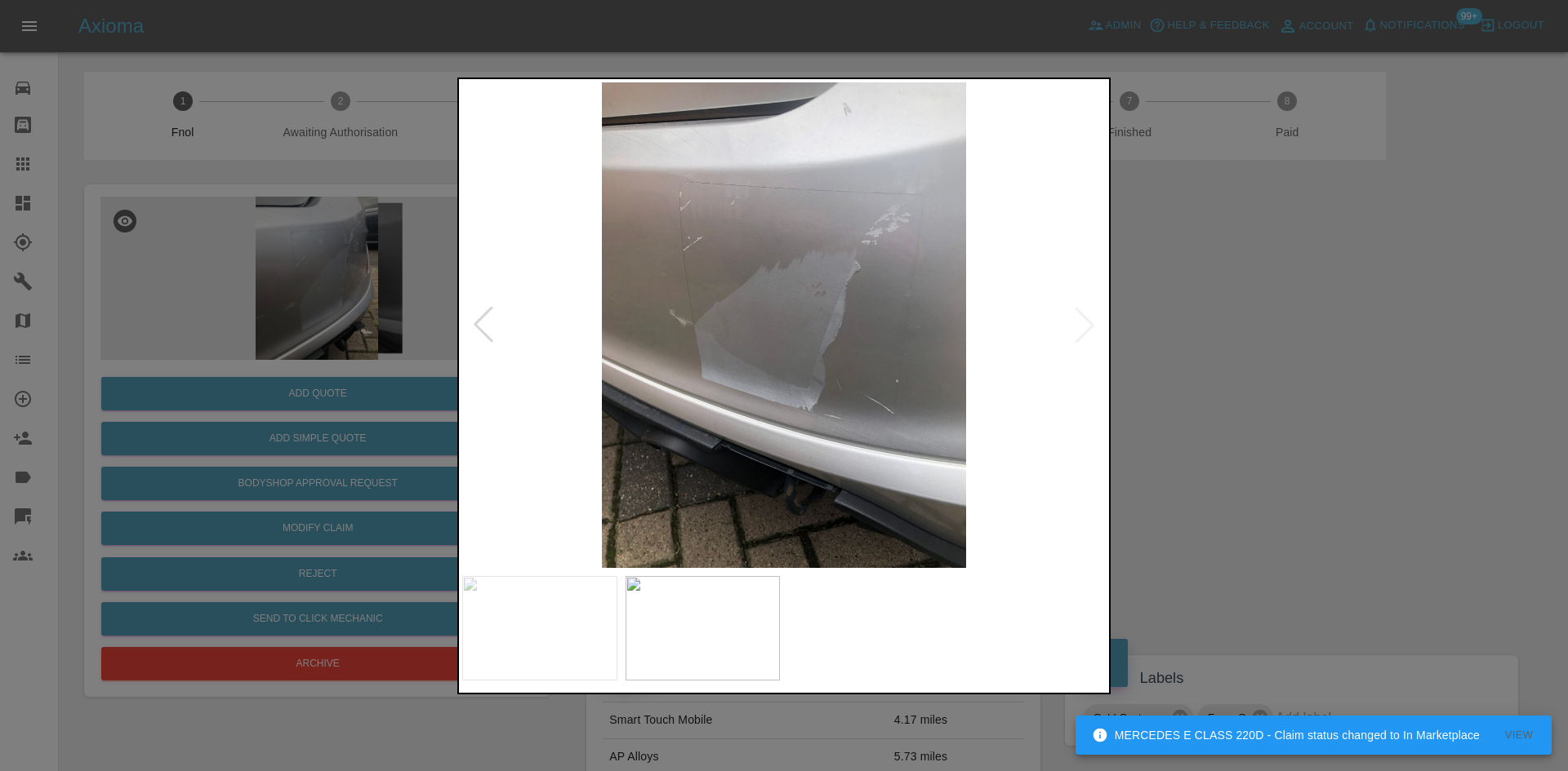
click at [402, 251] on div at bounding box center [784, 385] width 1568 height 771
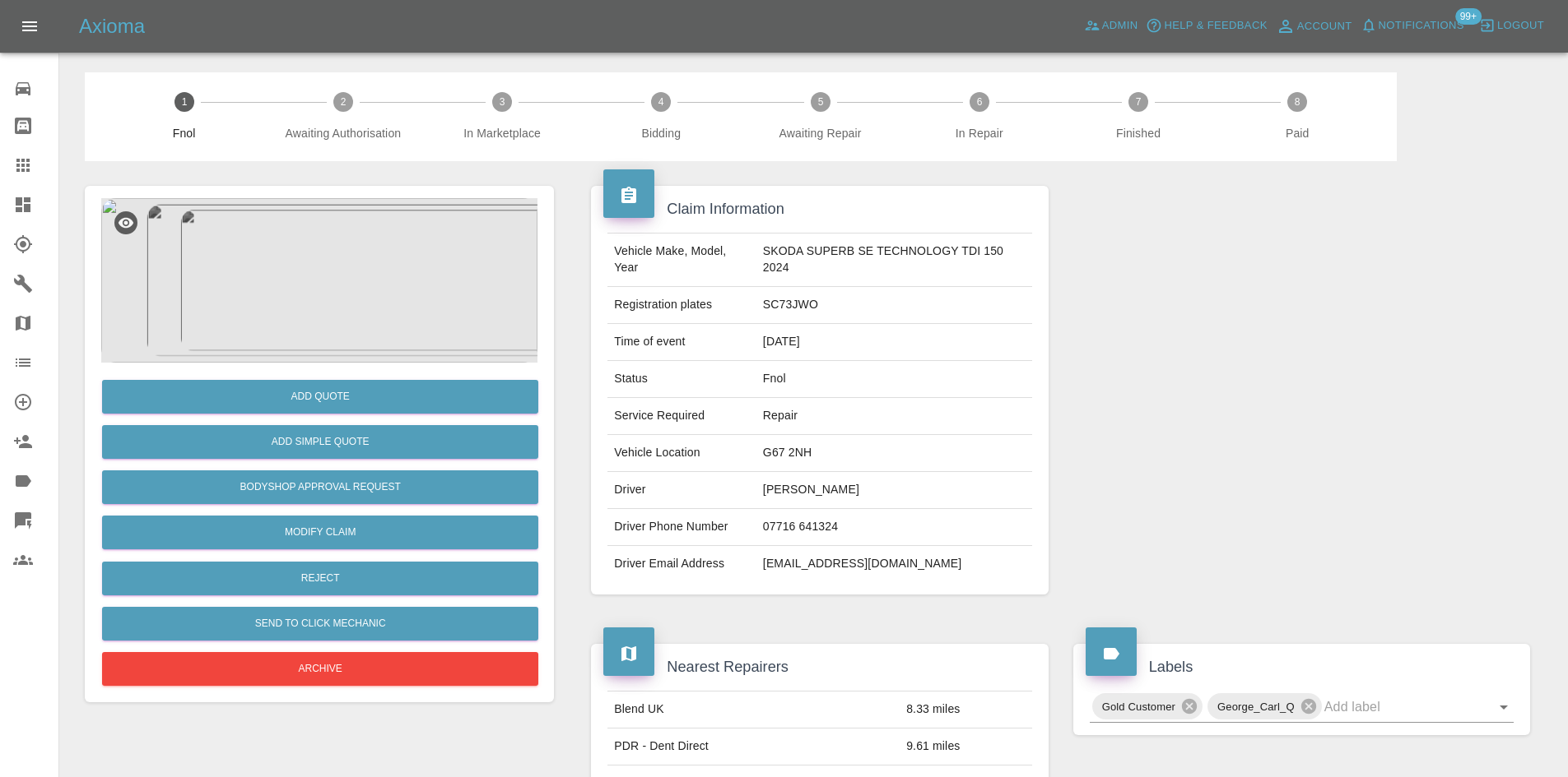
click at [324, 253] on img at bounding box center [319, 281] width 436 height 165
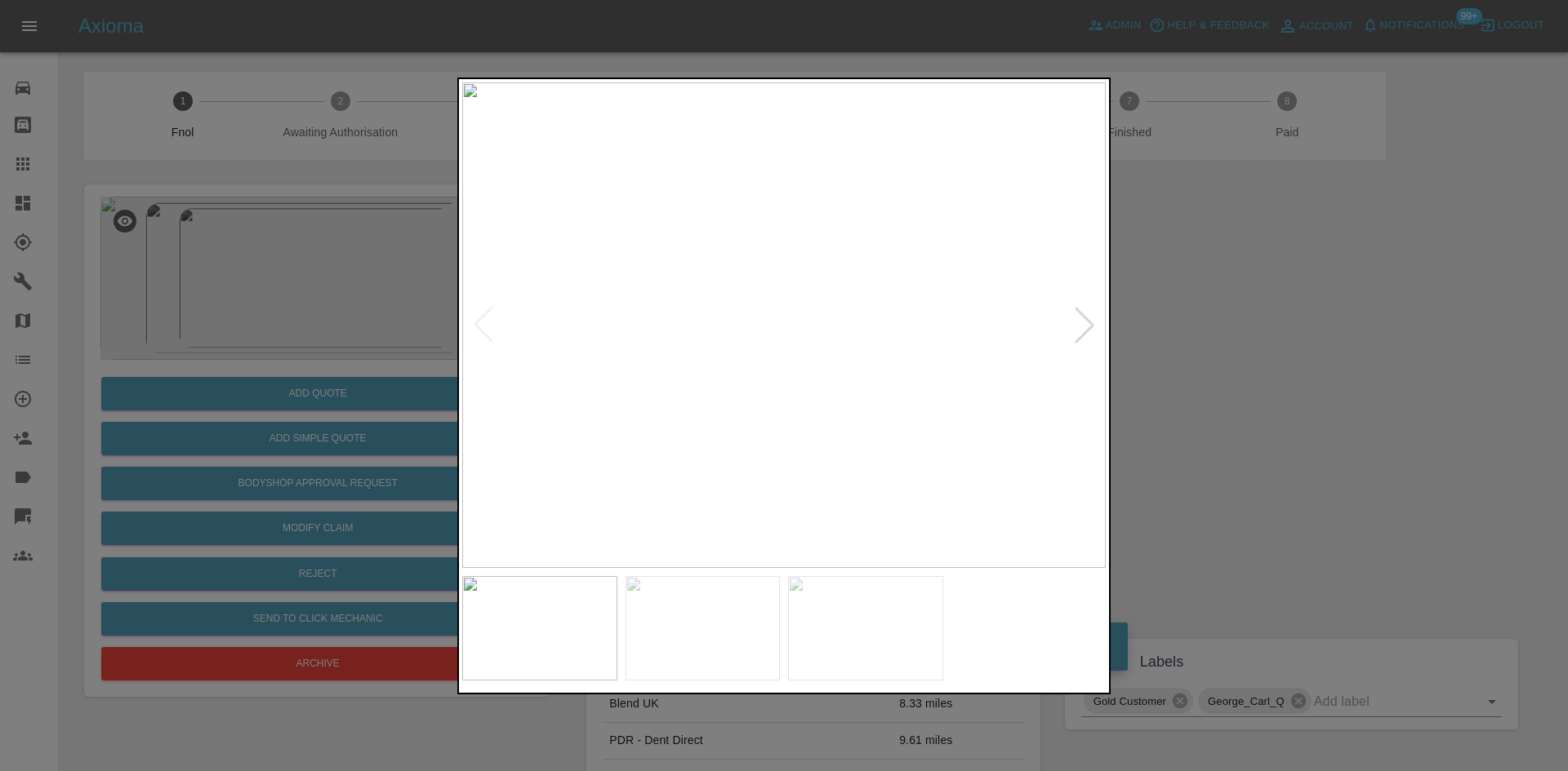
click at [801, 358] on img at bounding box center [784, 326] width 644 height 485
click at [725, 314] on img at bounding box center [784, 326] width 644 height 485
click at [726, 314] on img at bounding box center [784, 326] width 644 height 485
click at [726, 314] on img at bounding box center [958, 357] width 1931 height 1458
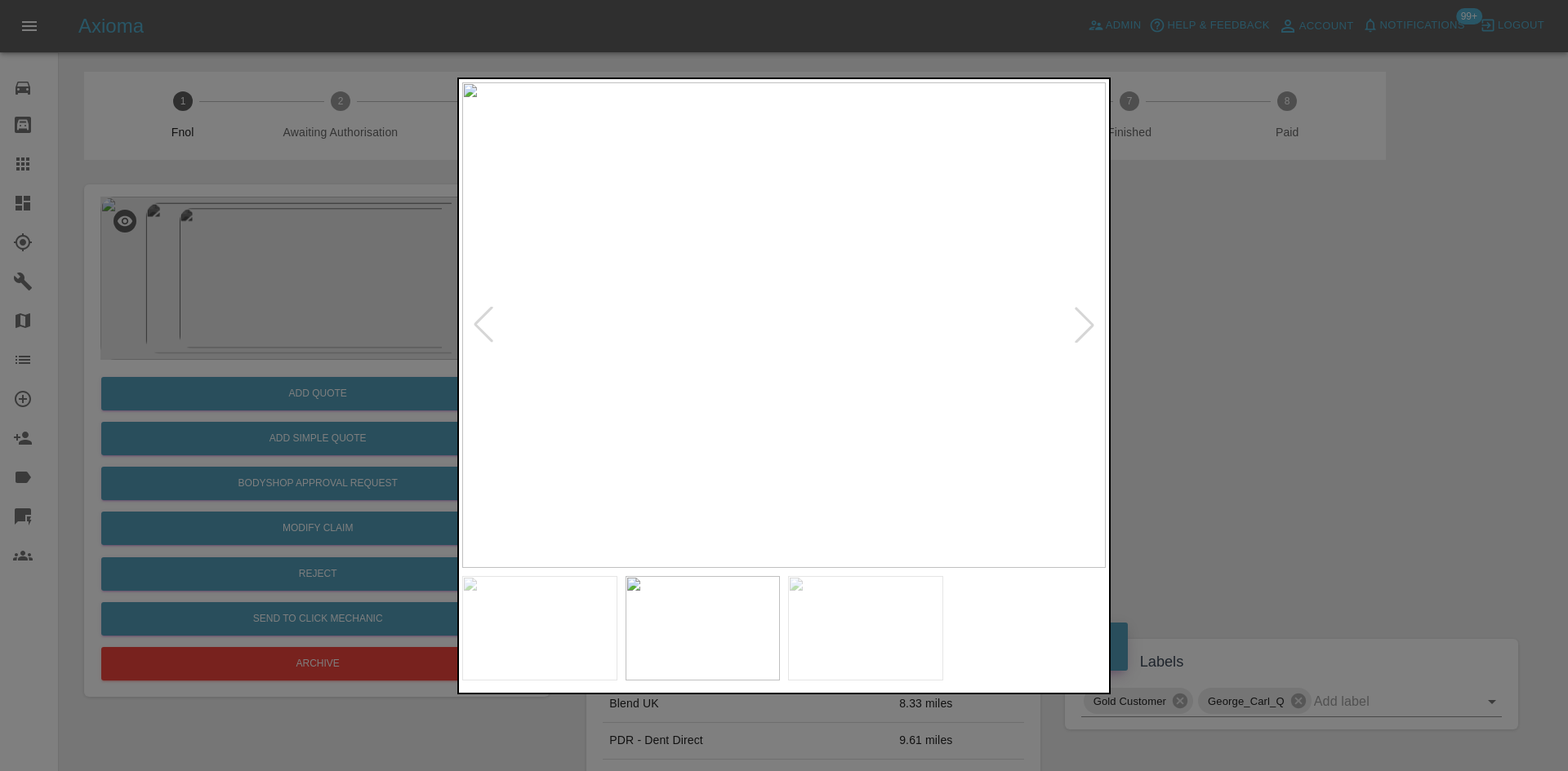
click at [747, 340] on img at bounding box center [784, 326] width 644 height 485
click at [795, 356] on img at bounding box center [784, 326] width 644 height 485
click at [784, 319] on img at bounding box center [752, 232] width 1931 height 1458
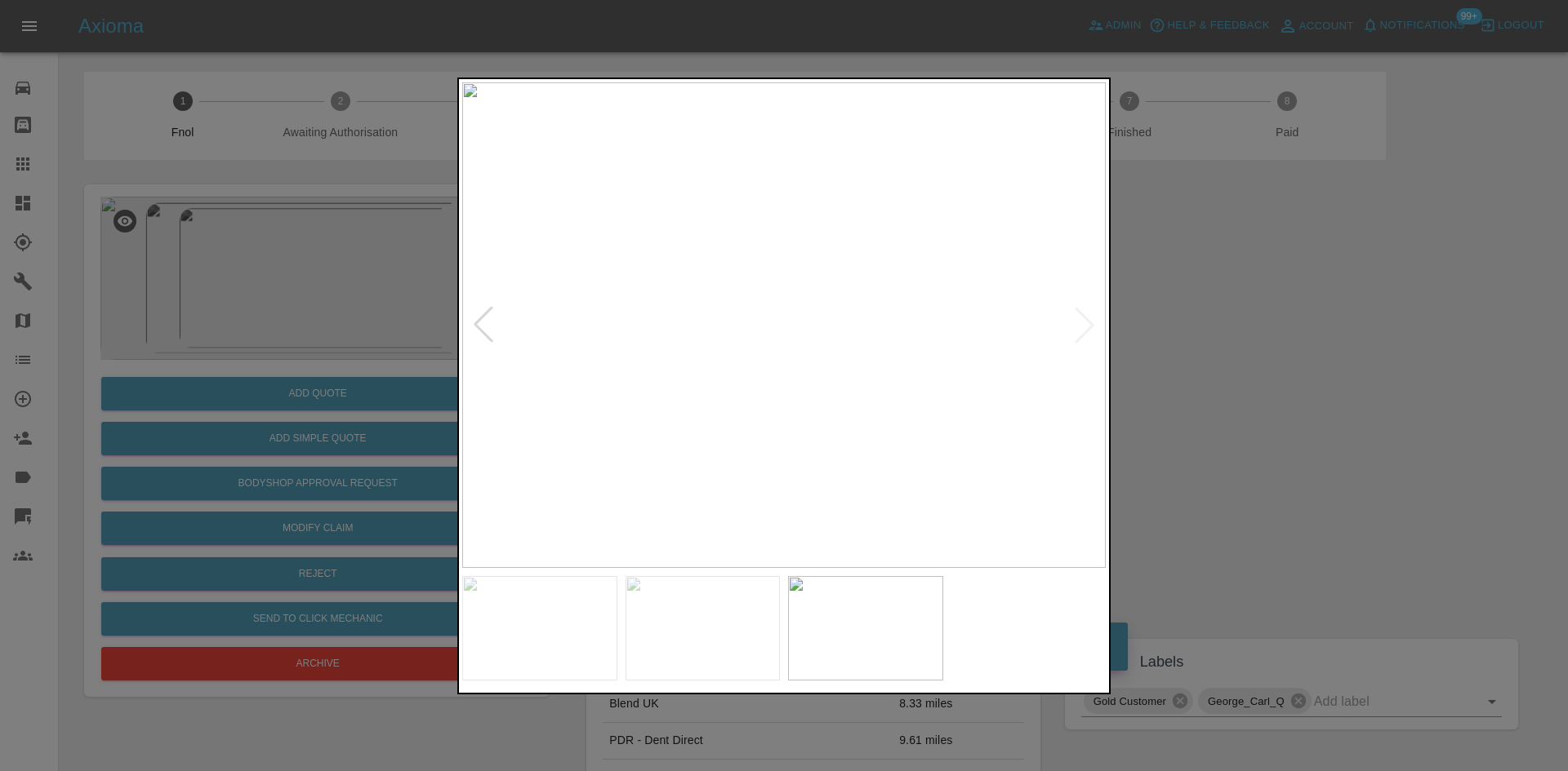
click at [736, 373] on img at bounding box center [784, 326] width 644 height 485
click at [774, 351] on img at bounding box center [784, 326] width 644 height 485
click at [774, 348] on img at bounding box center [784, 326] width 644 height 485
click at [774, 348] on img at bounding box center [813, 257] width 1931 height 1458
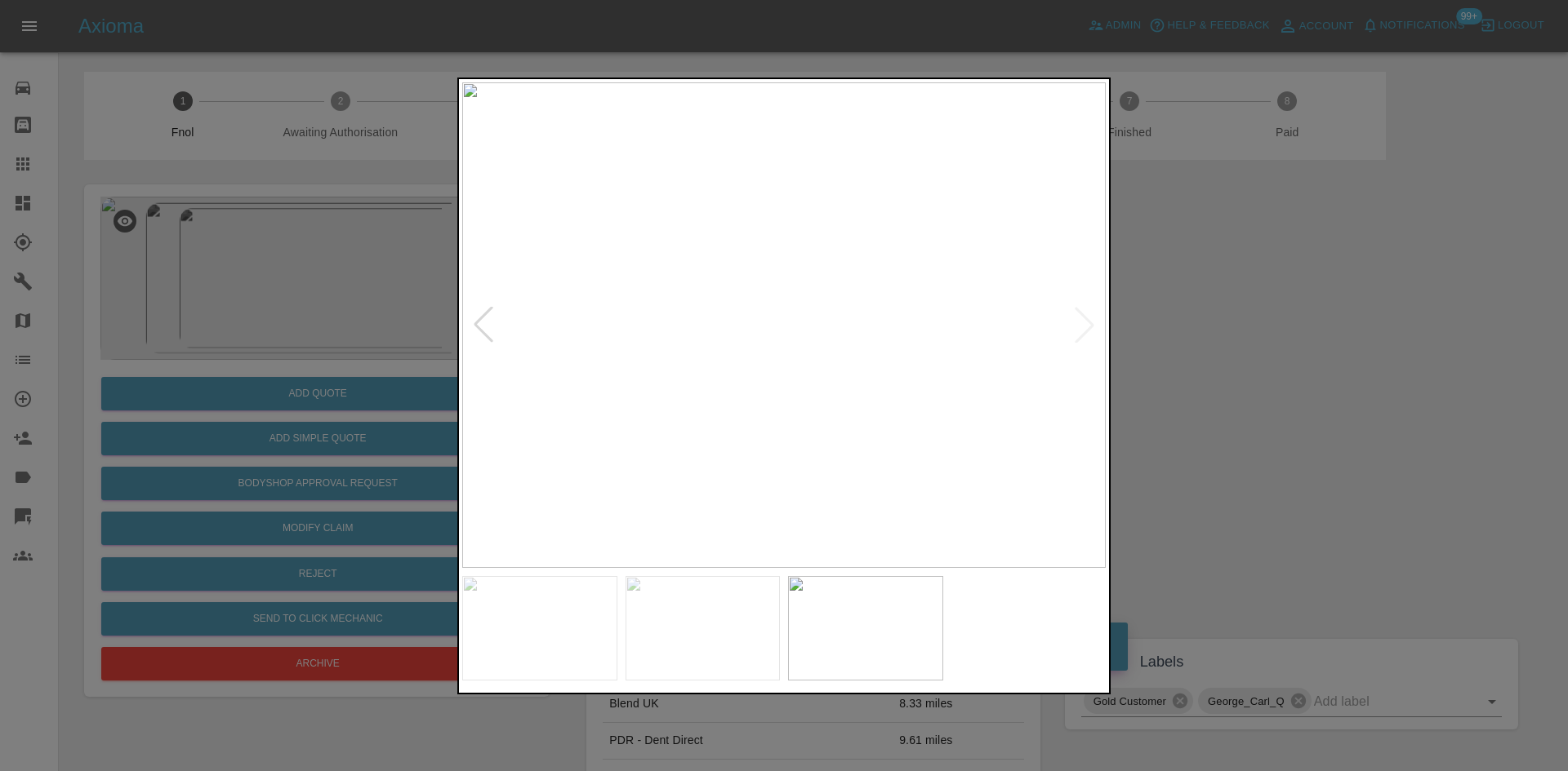
click at [797, 384] on img at bounding box center [784, 326] width 644 height 485
click at [769, 327] on img at bounding box center [784, 326] width 644 height 485
click at [763, 328] on img at bounding box center [830, 318] width 1931 height 1458
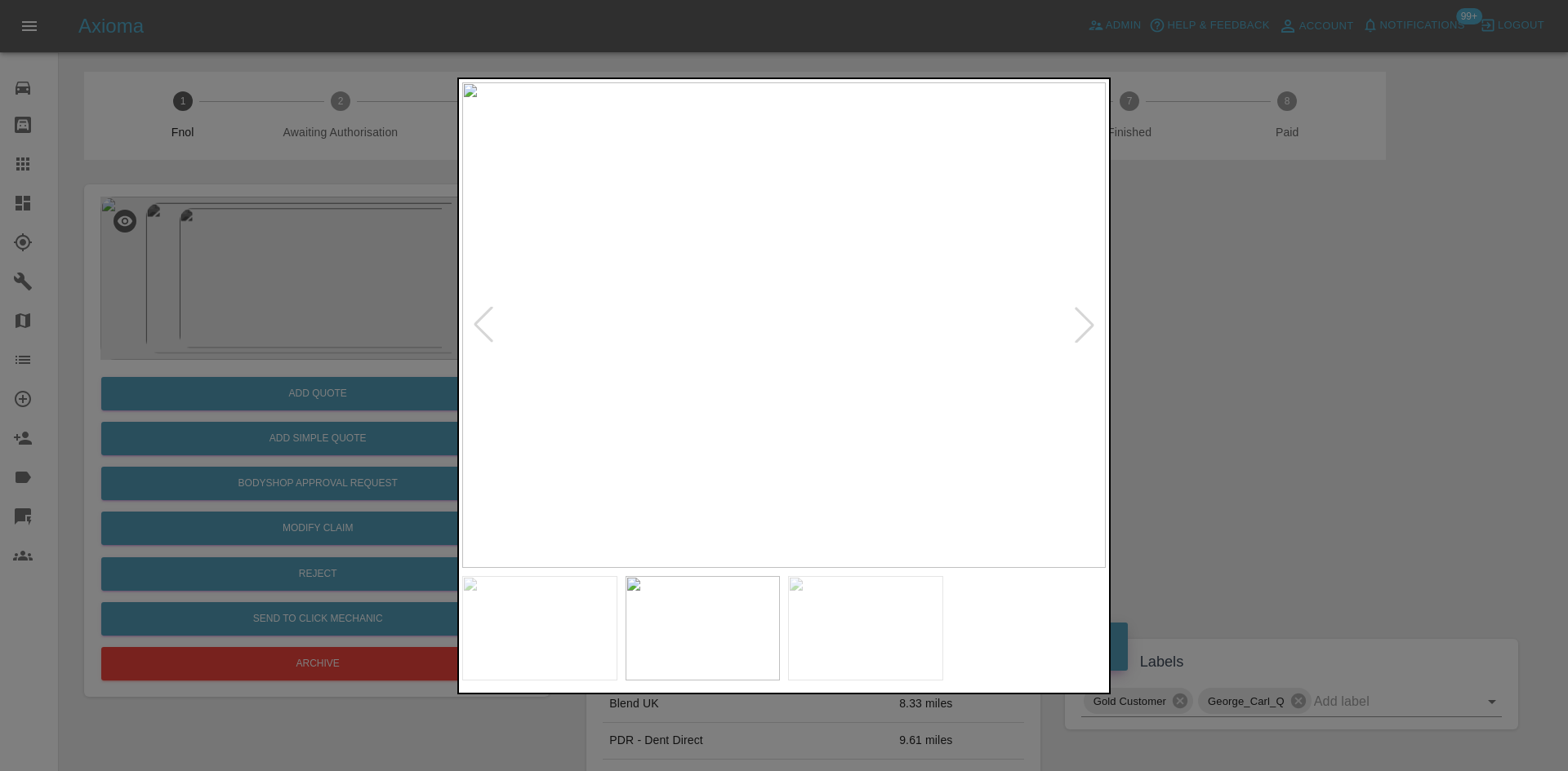
click at [766, 357] on img at bounding box center [784, 326] width 644 height 485
click at [816, 360] on img at bounding box center [784, 326] width 644 height 485
drag, startPoint x: 450, startPoint y: 357, endPoint x: 397, endPoint y: 396, distance: 65.8
click at [449, 357] on div at bounding box center [784, 385] width 1568 height 771
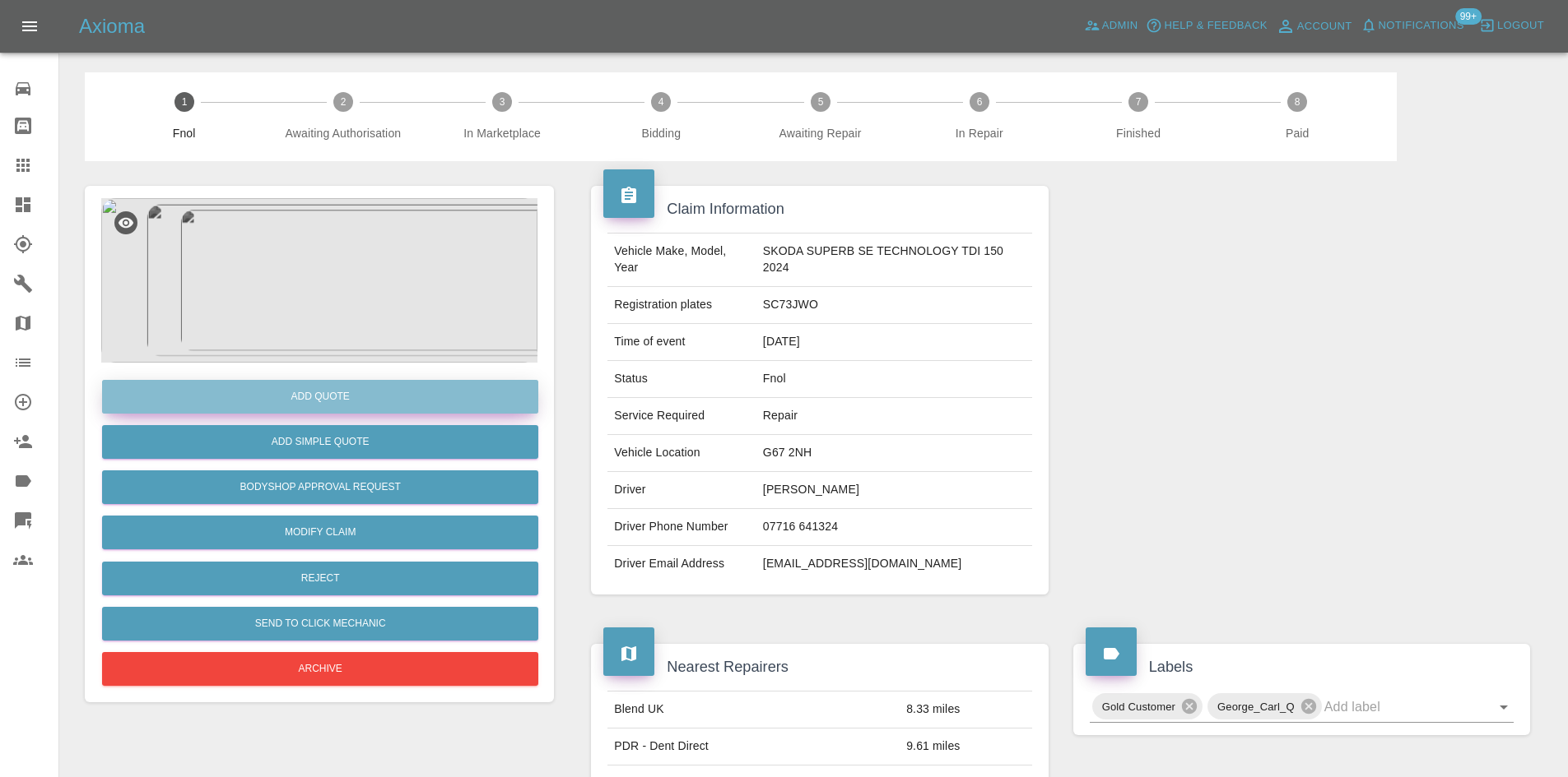
click at [392, 385] on button "Add Quote" at bounding box center [320, 396] width 436 height 34
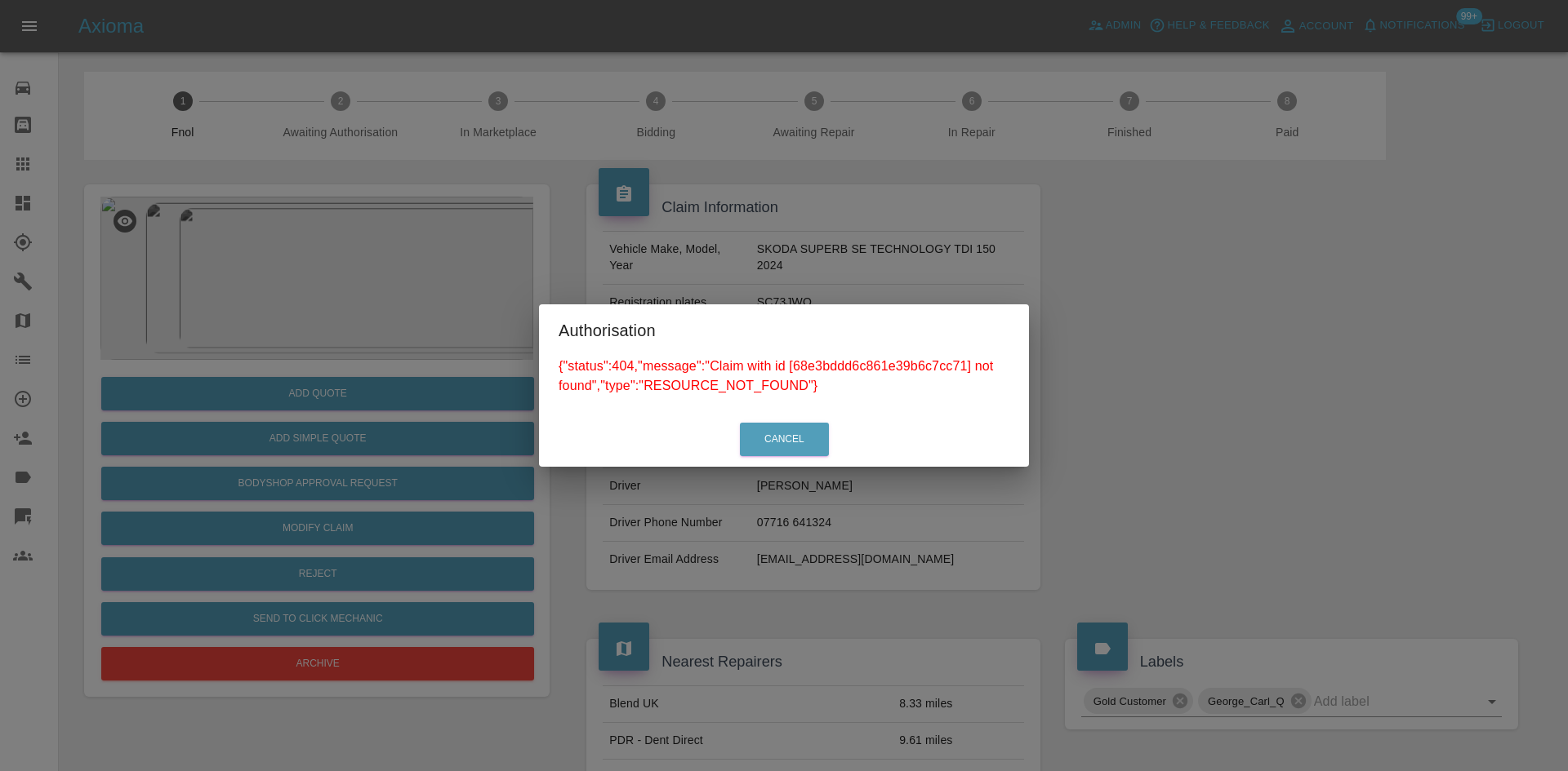
click at [298, 223] on div "Authorisation {"status":404,"message":"Claim with id [68e3bddd6c861e39b6c7cc71]…" at bounding box center [784, 385] width 1568 height 771
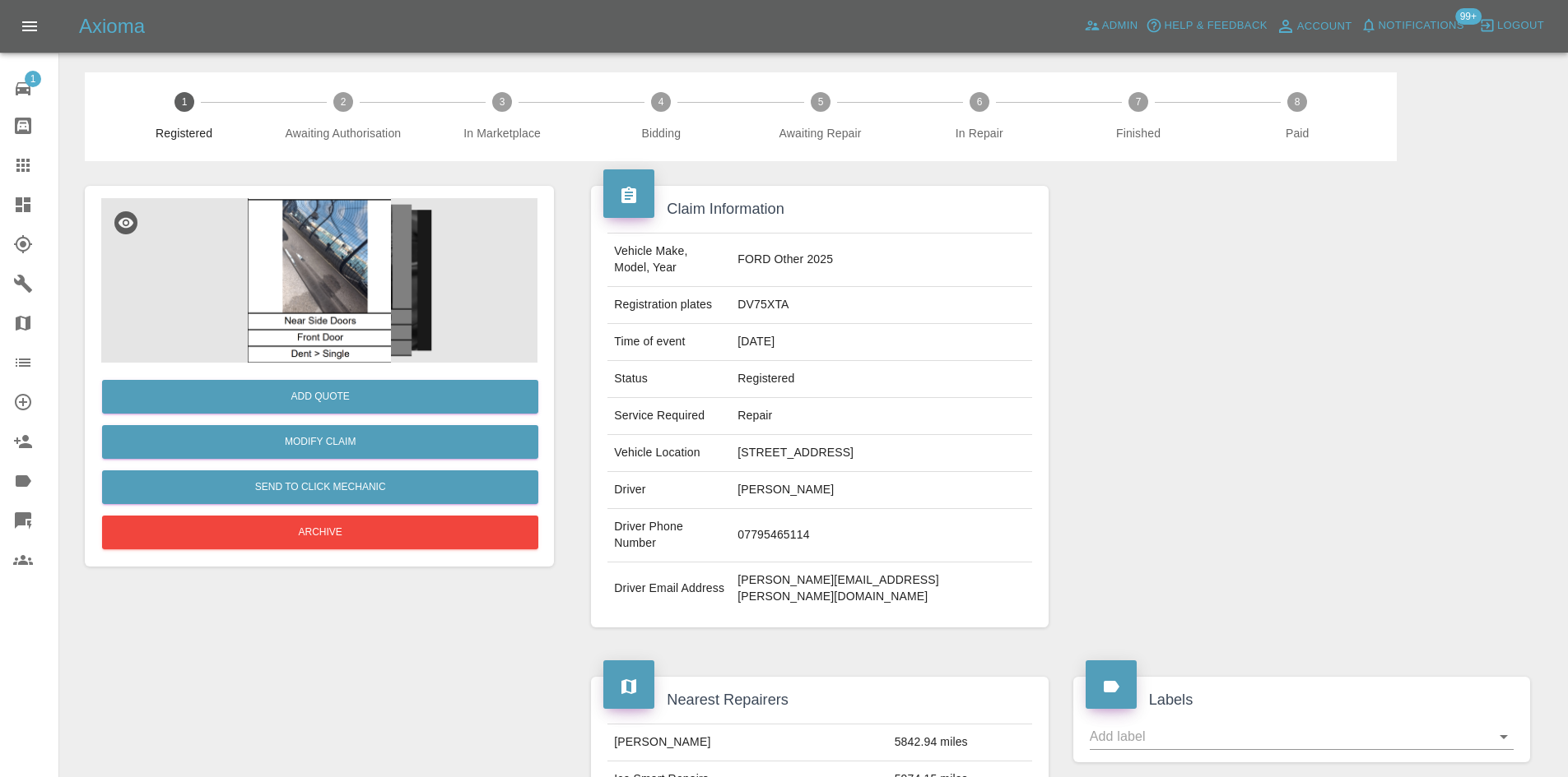
click at [325, 277] on img at bounding box center [319, 281] width 436 height 165
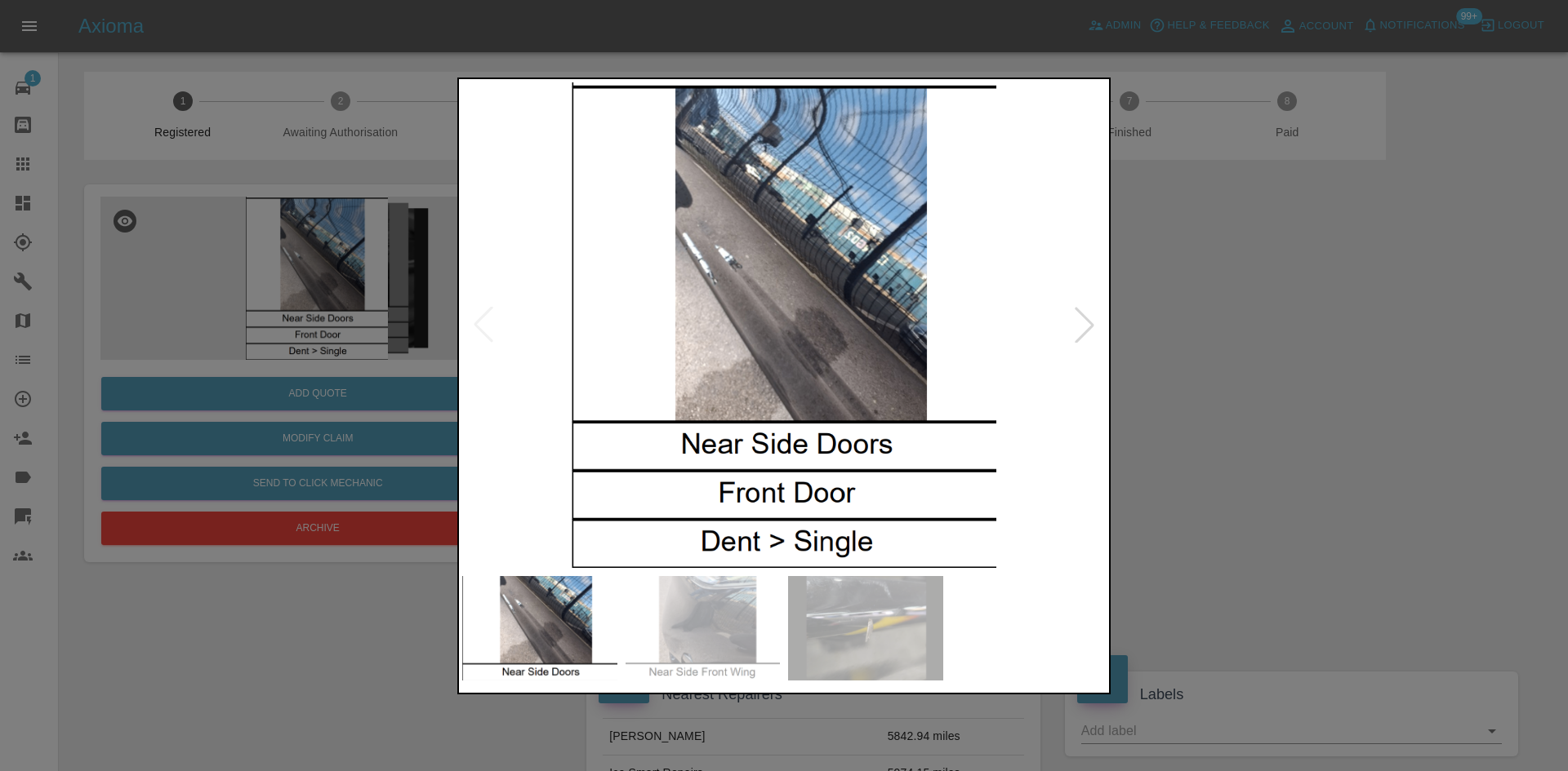
click at [758, 370] on img at bounding box center [784, 326] width 644 height 485
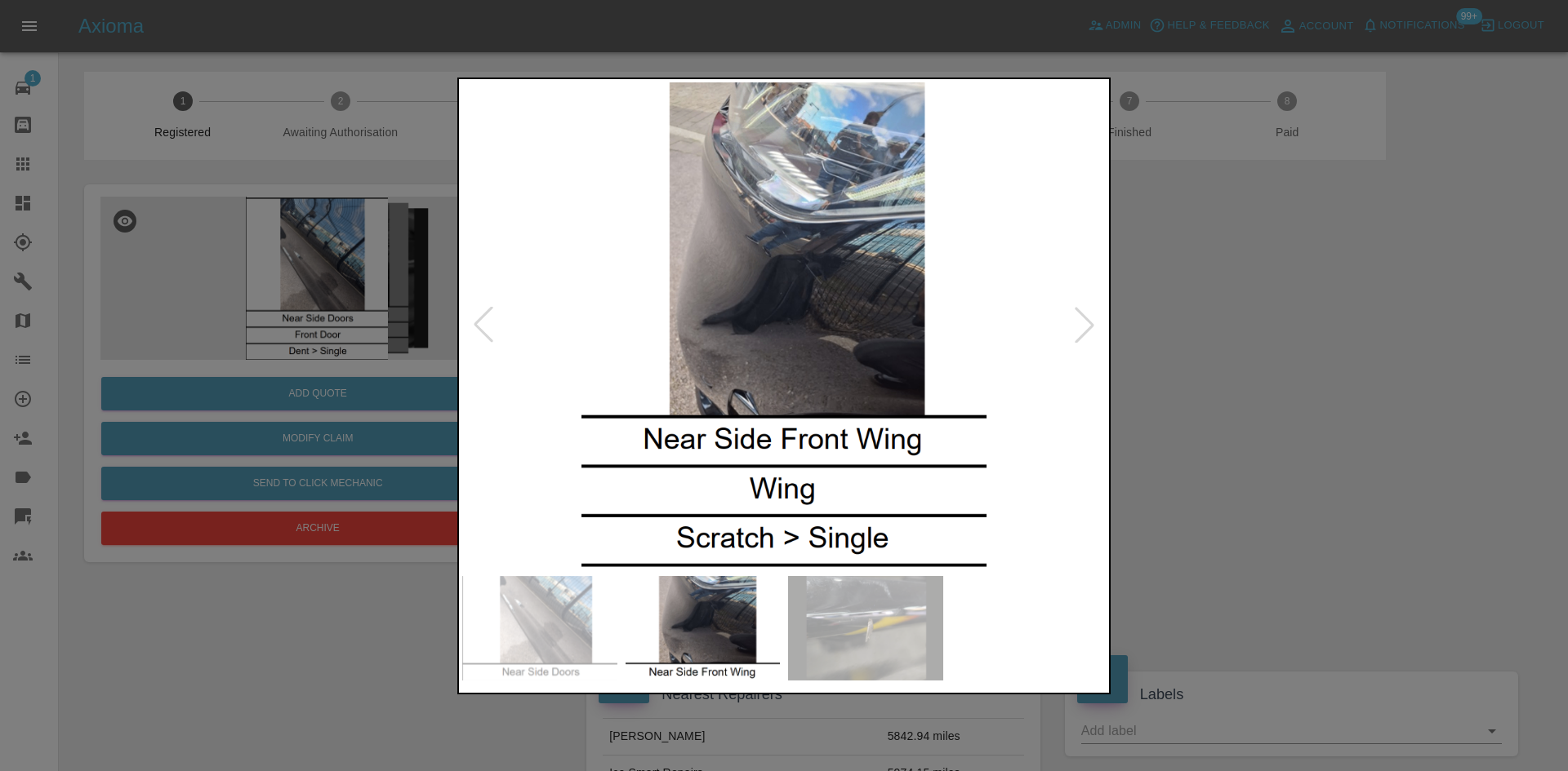
click at [740, 351] on img at bounding box center [784, 326] width 644 height 485
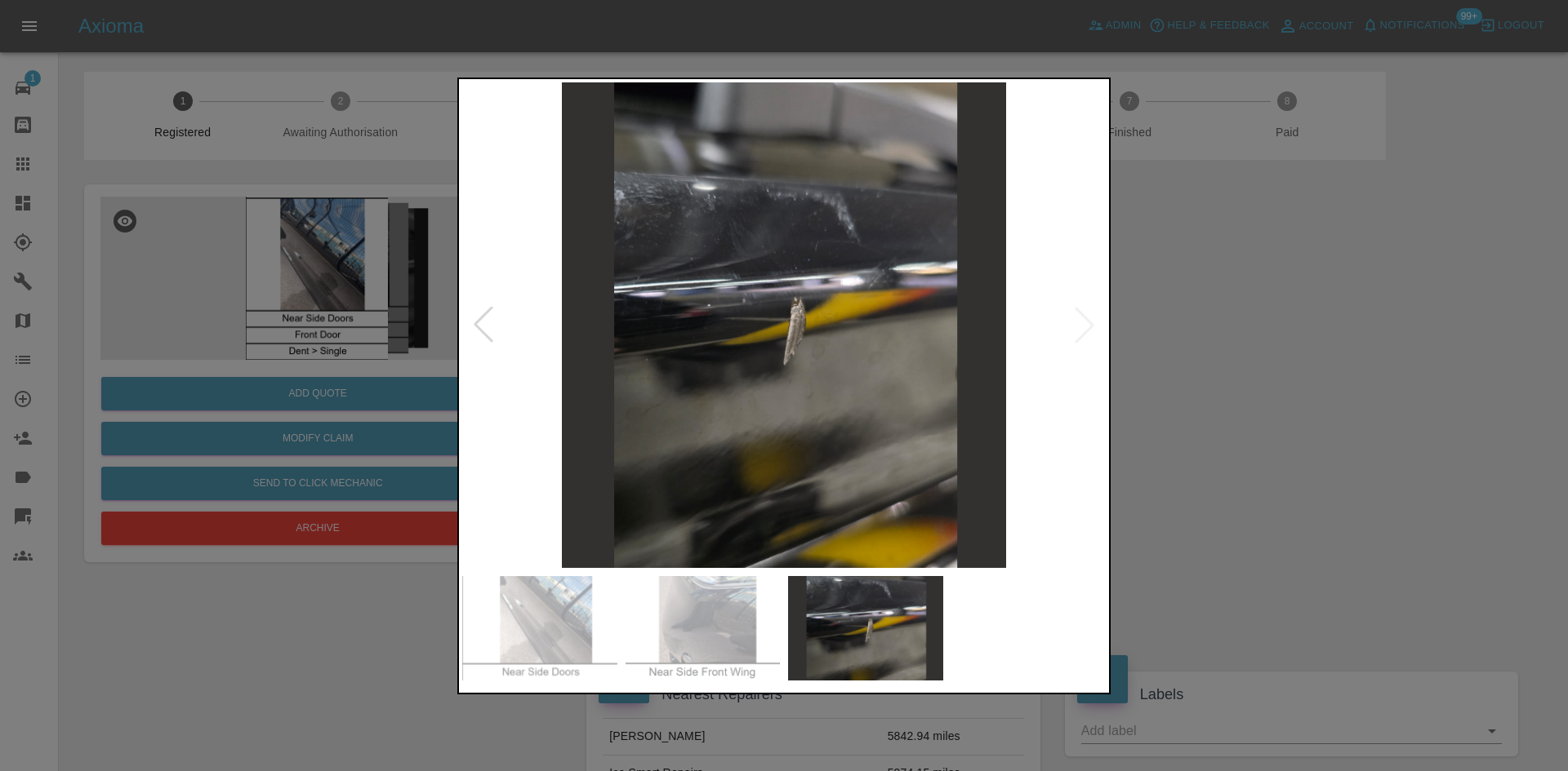
click at [782, 338] on img at bounding box center [784, 326] width 644 height 485
click at [355, 330] on div at bounding box center [784, 385] width 1568 height 771
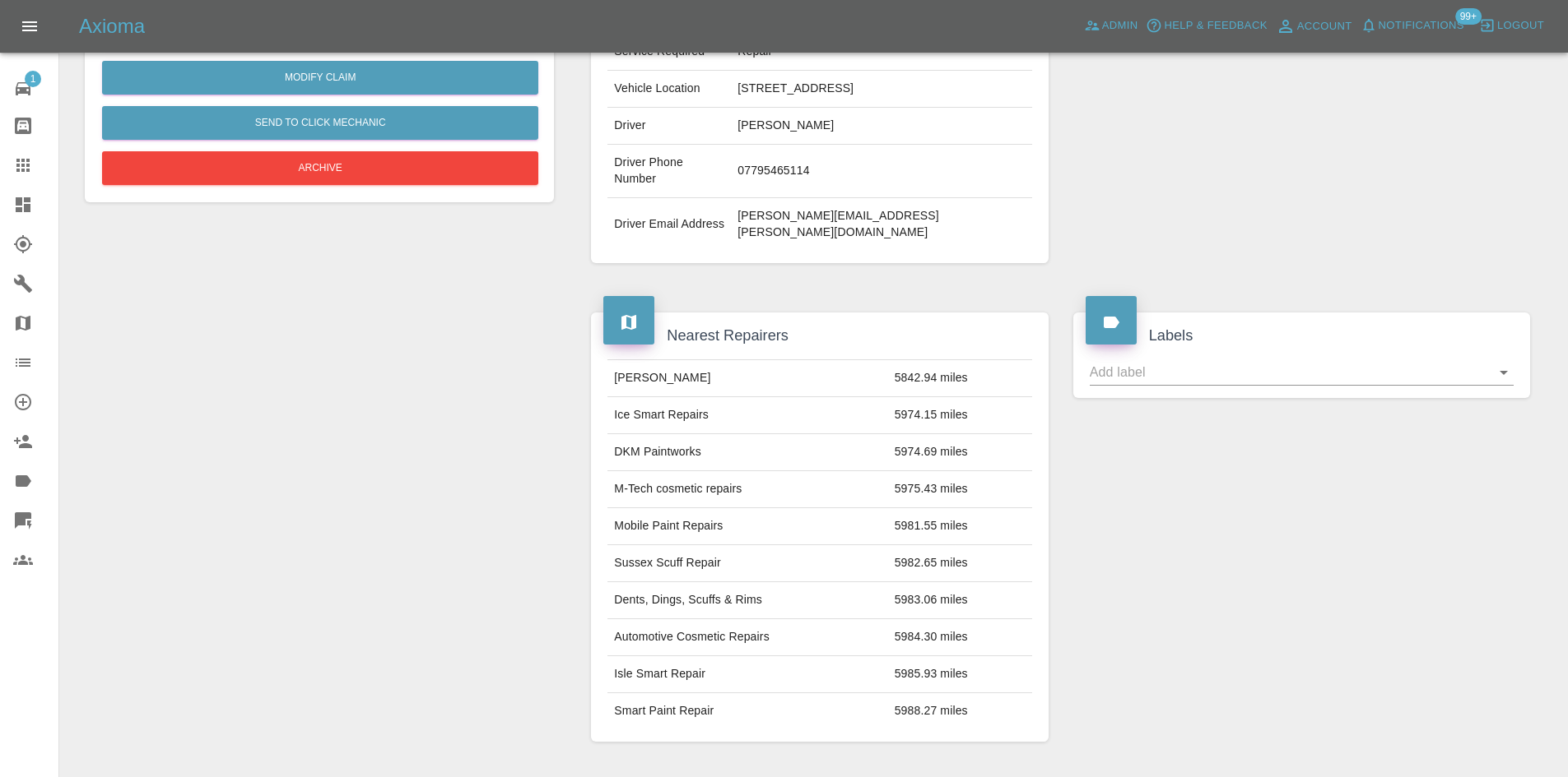
scroll to position [36, 0]
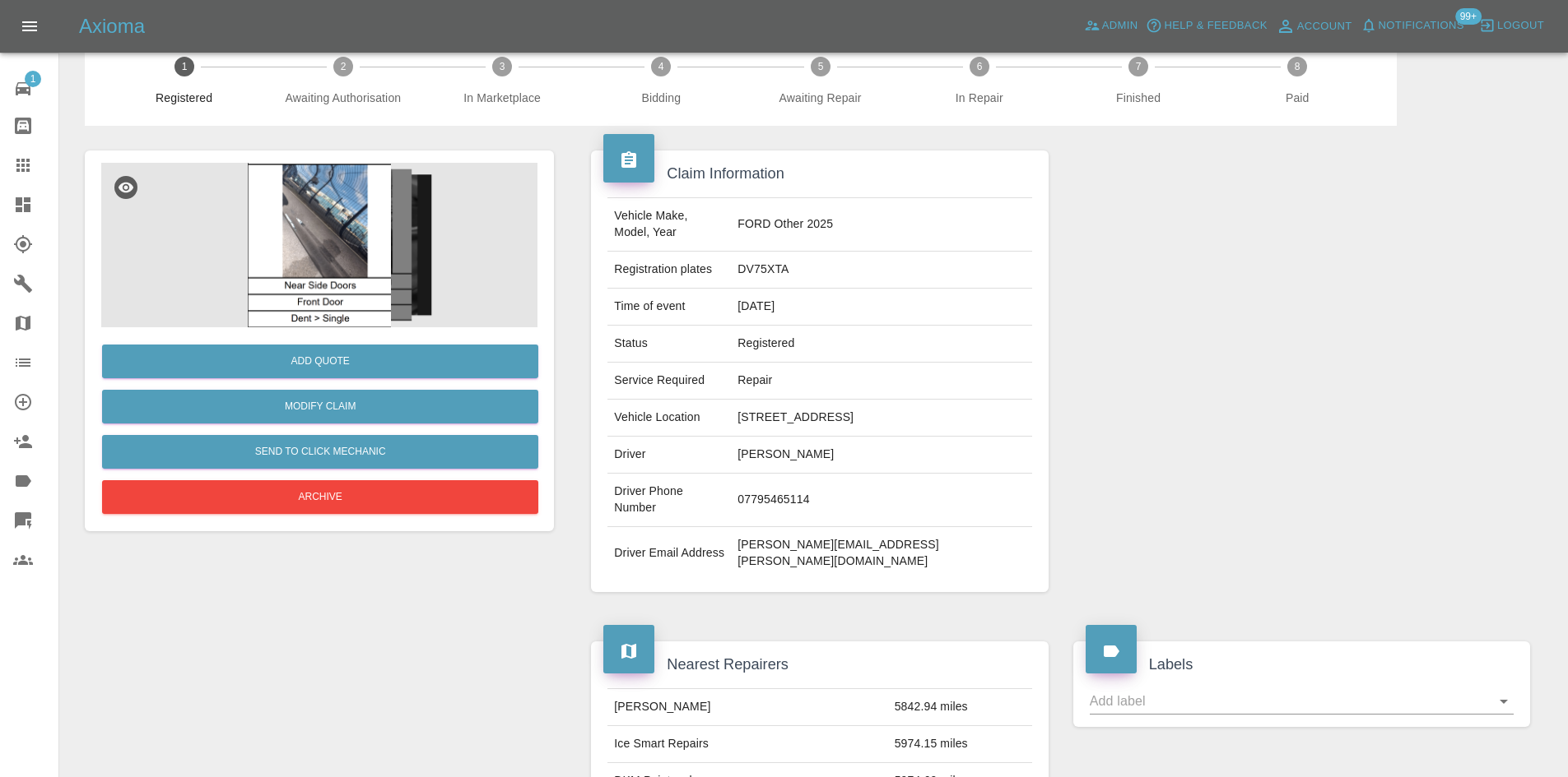
click at [326, 233] on img at bounding box center [319, 246] width 436 height 165
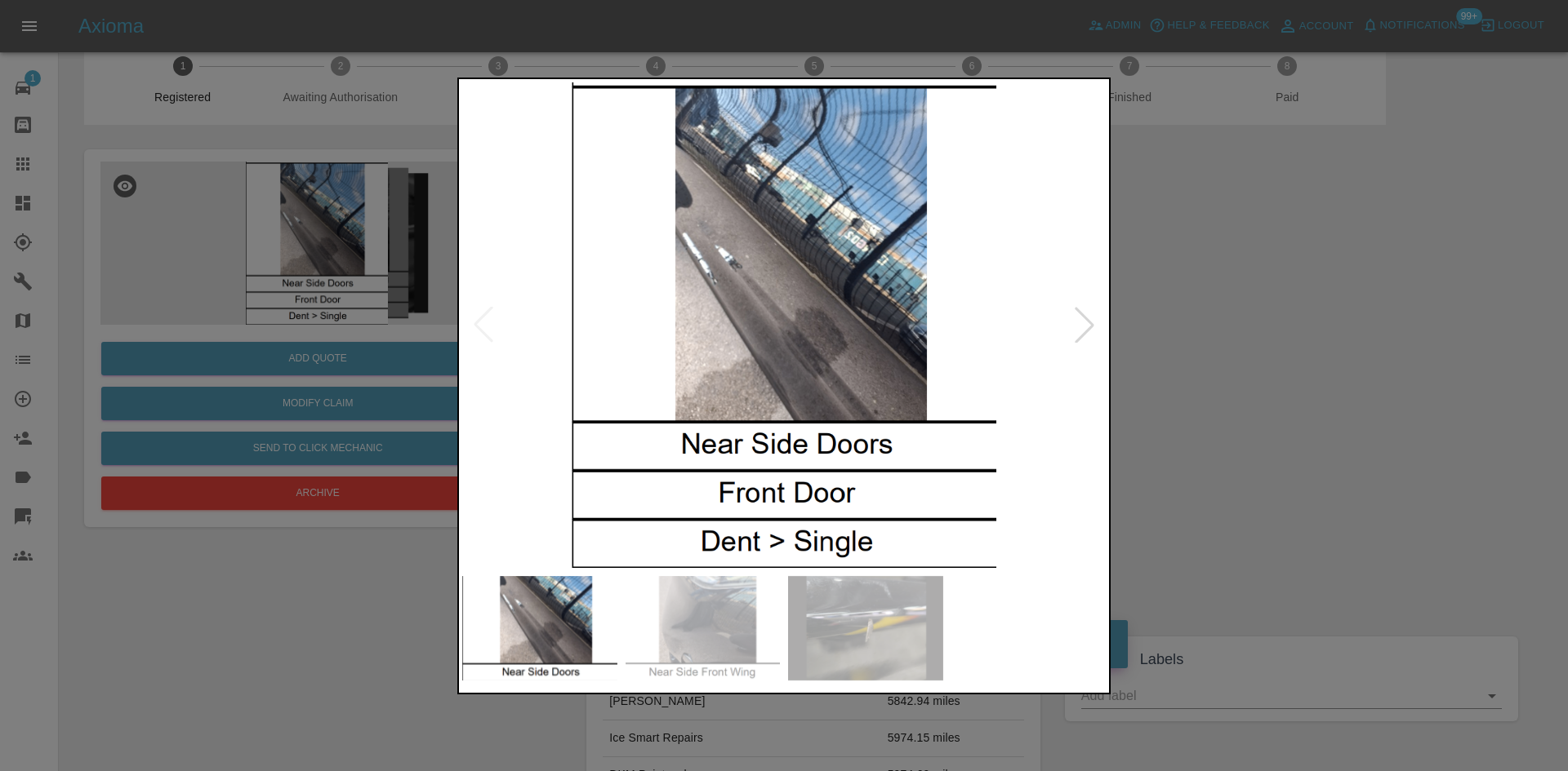
click at [811, 307] on img at bounding box center [784, 326] width 644 height 485
click at [791, 310] on img at bounding box center [784, 326] width 644 height 485
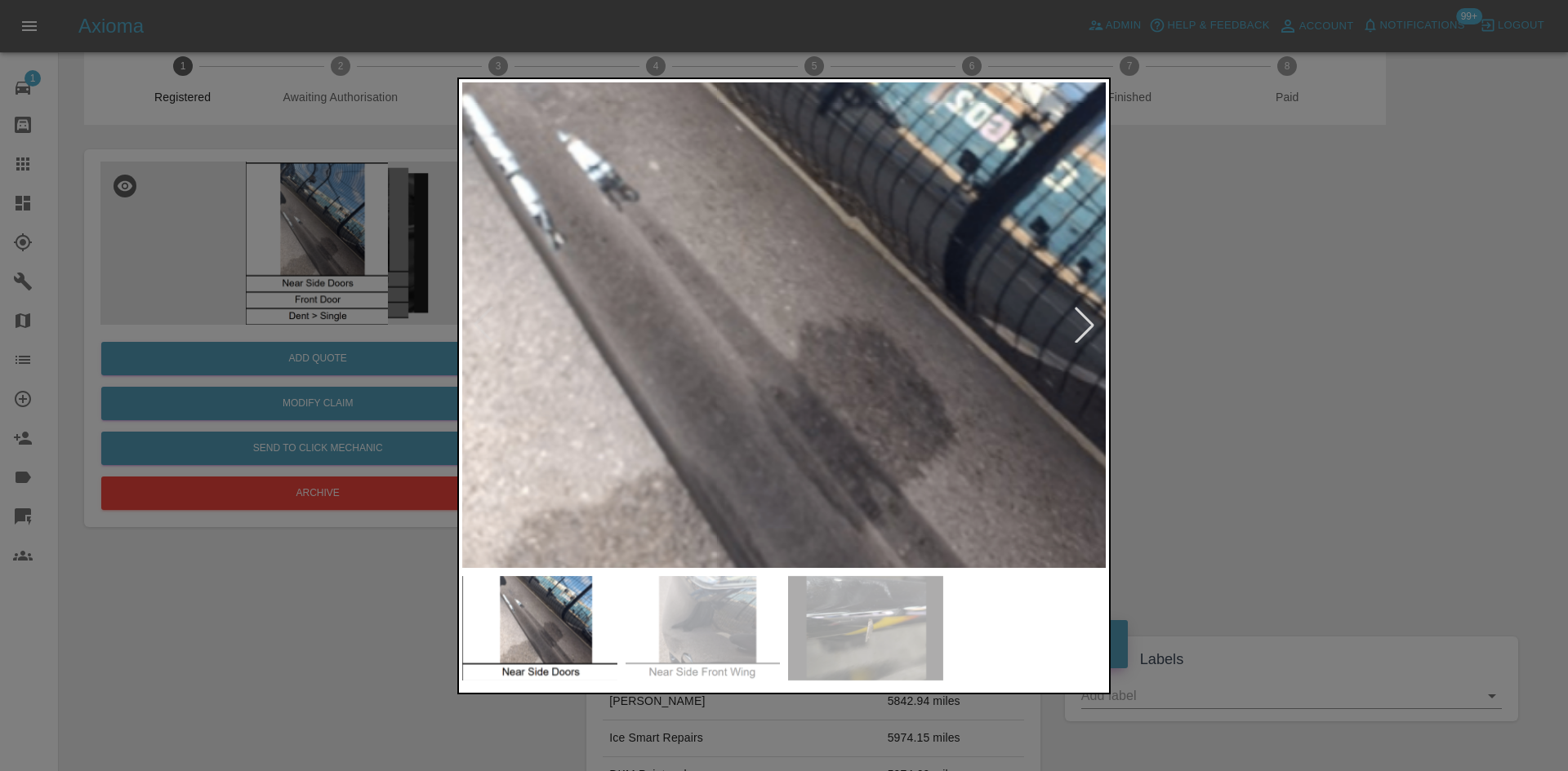
click at [791, 310] on img at bounding box center [764, 372] width 1931 height 1458
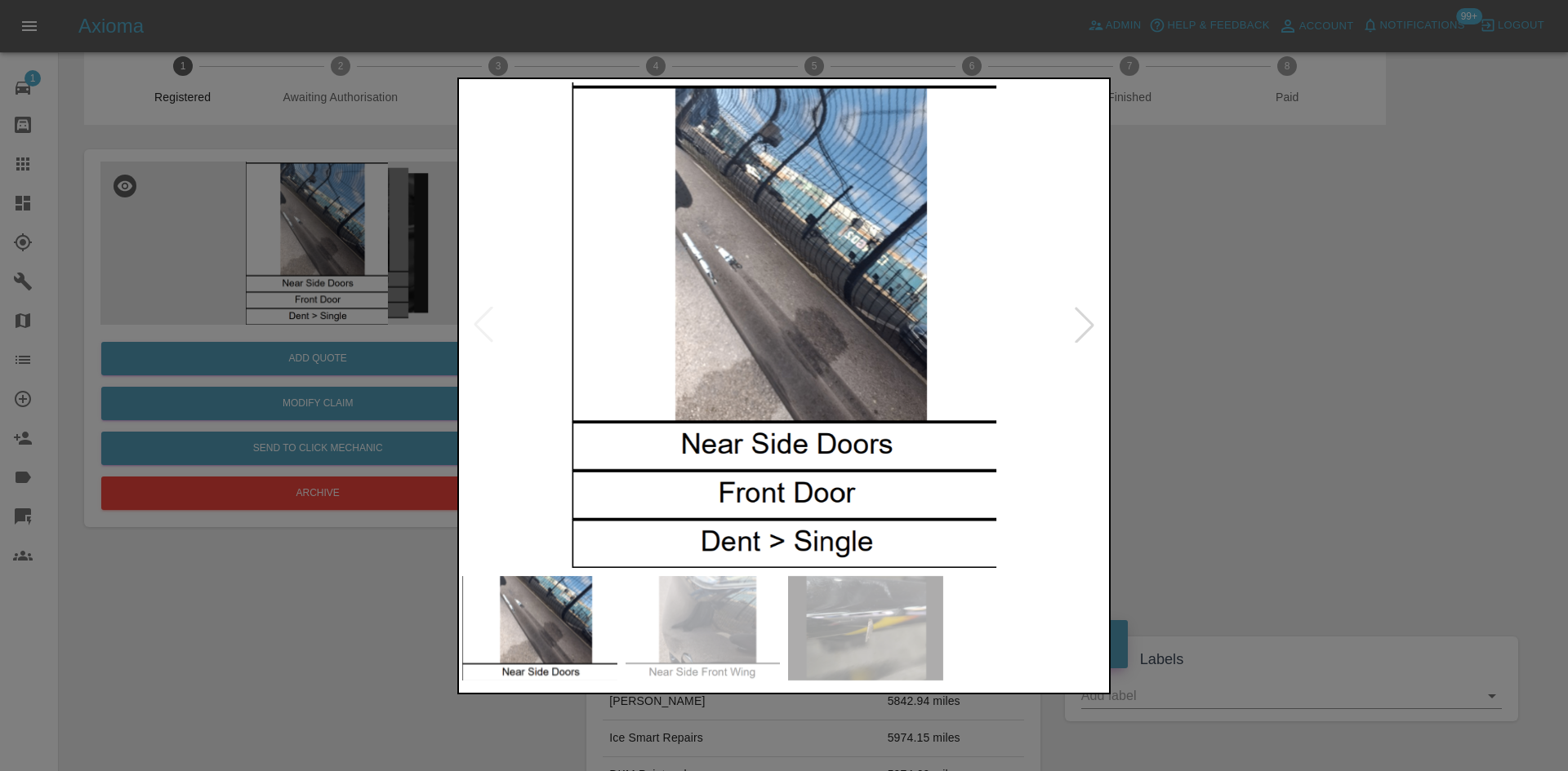
click at [761, 344] on img at bounding box center [784, 326] width 644 height 485
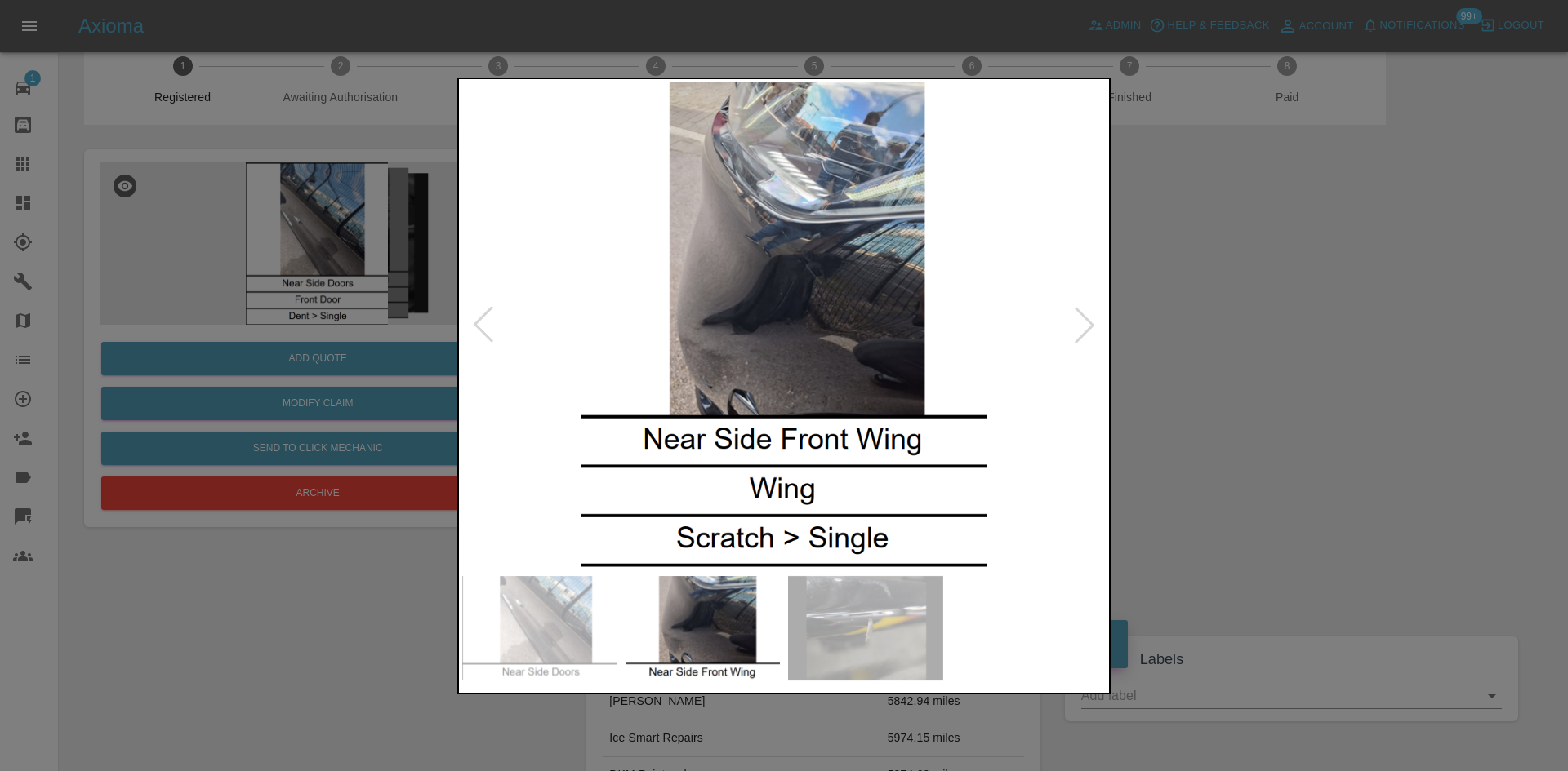
click at [784, 304] on img at bounding box center [784, 326] width 644 height 485
click at [785, 303] on img at bounding box center [784, 326] width 644 height 485
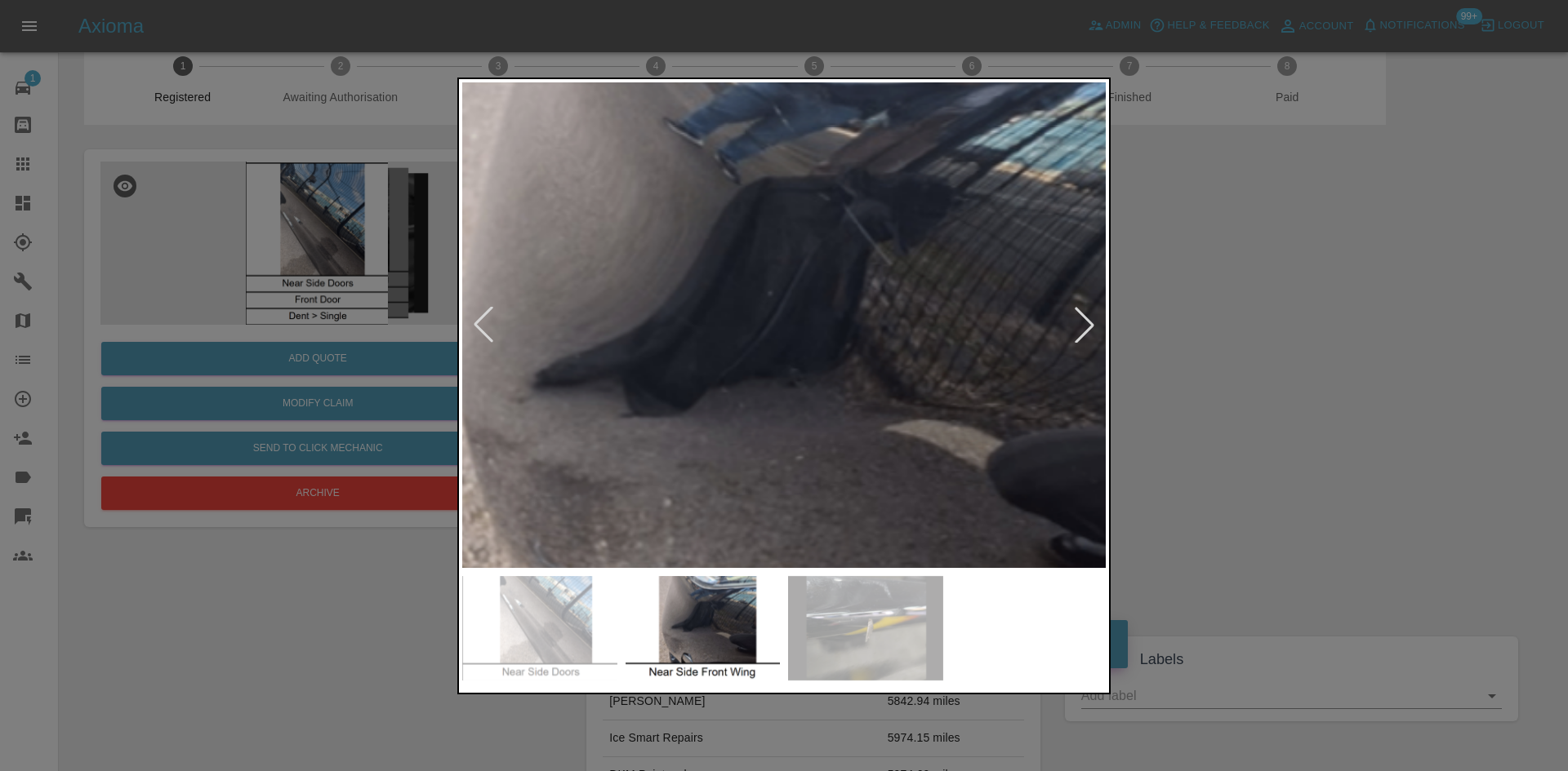
click at [785, 303] on img at bounding box center [779, 389] width 1931 height 1458
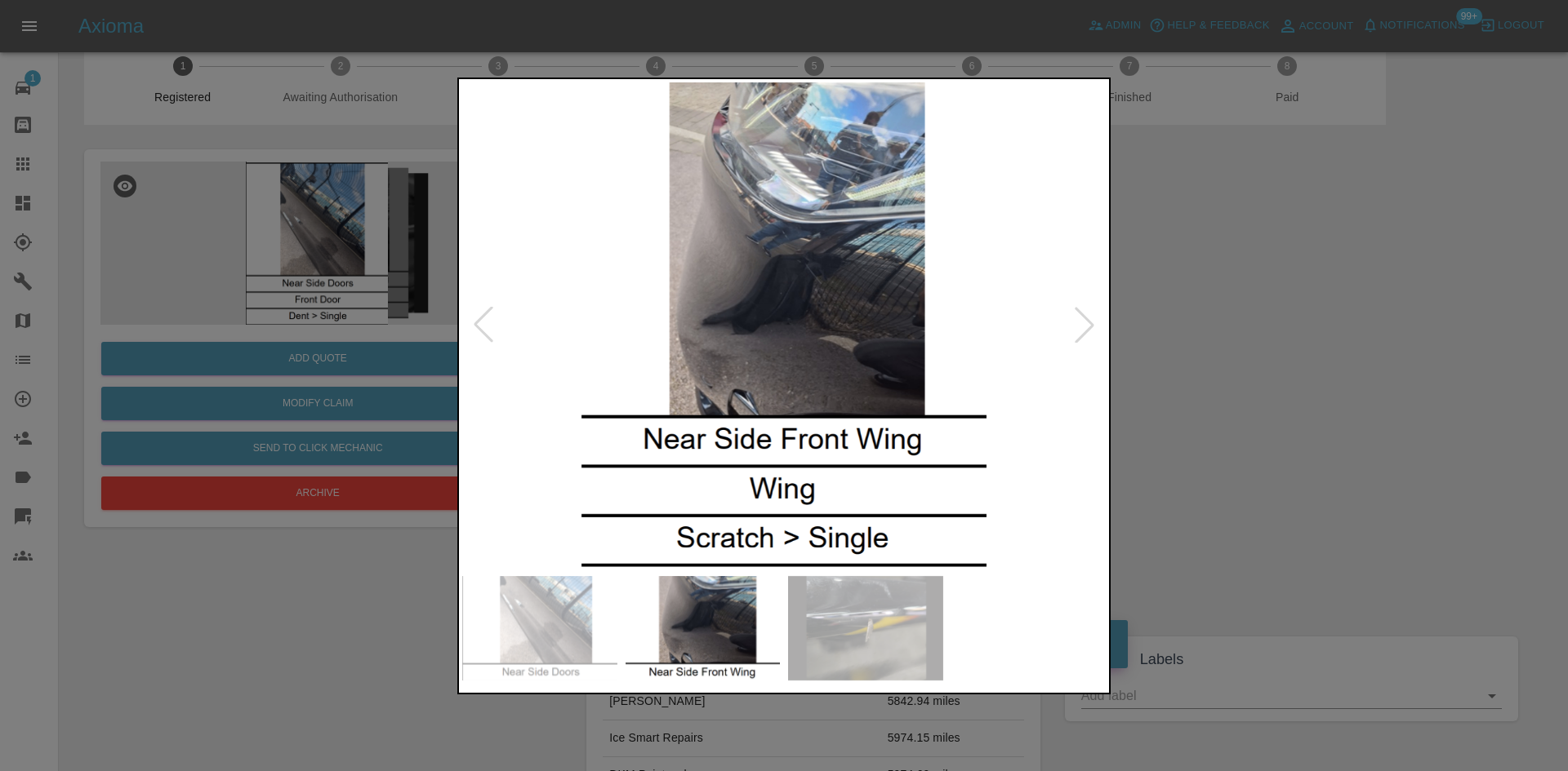
click at [815, 335] on img at bounding box center [784, 326] width 644 height 485
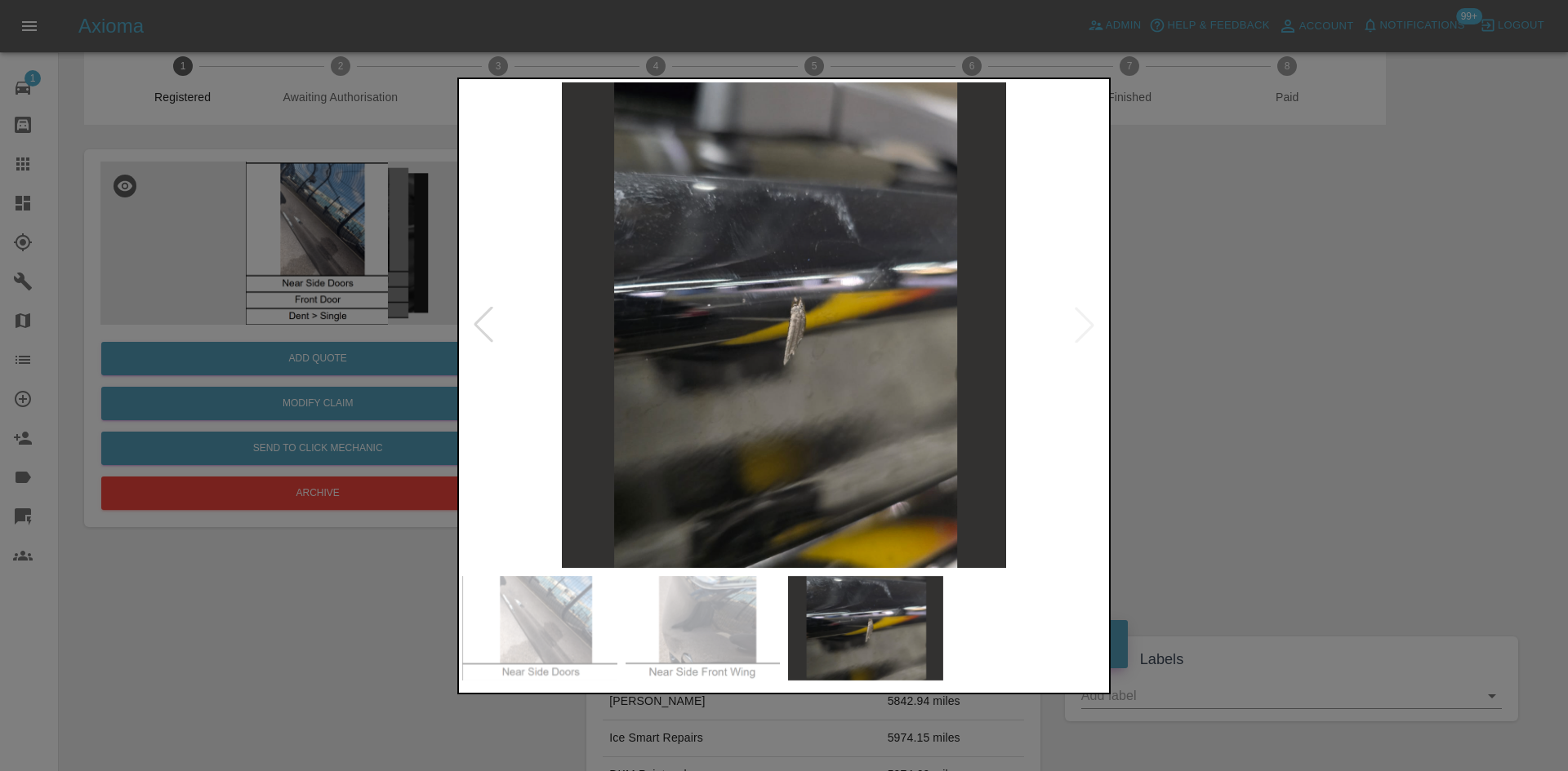
click at [720, 338] on img at bounding box center [784, 326] width 644 height 485
click at [703, 345] on img at bounding box center [784, 326] width 644 height 485
click at [740, 342] on img at bounding box center [784, 326] width 644 height 485
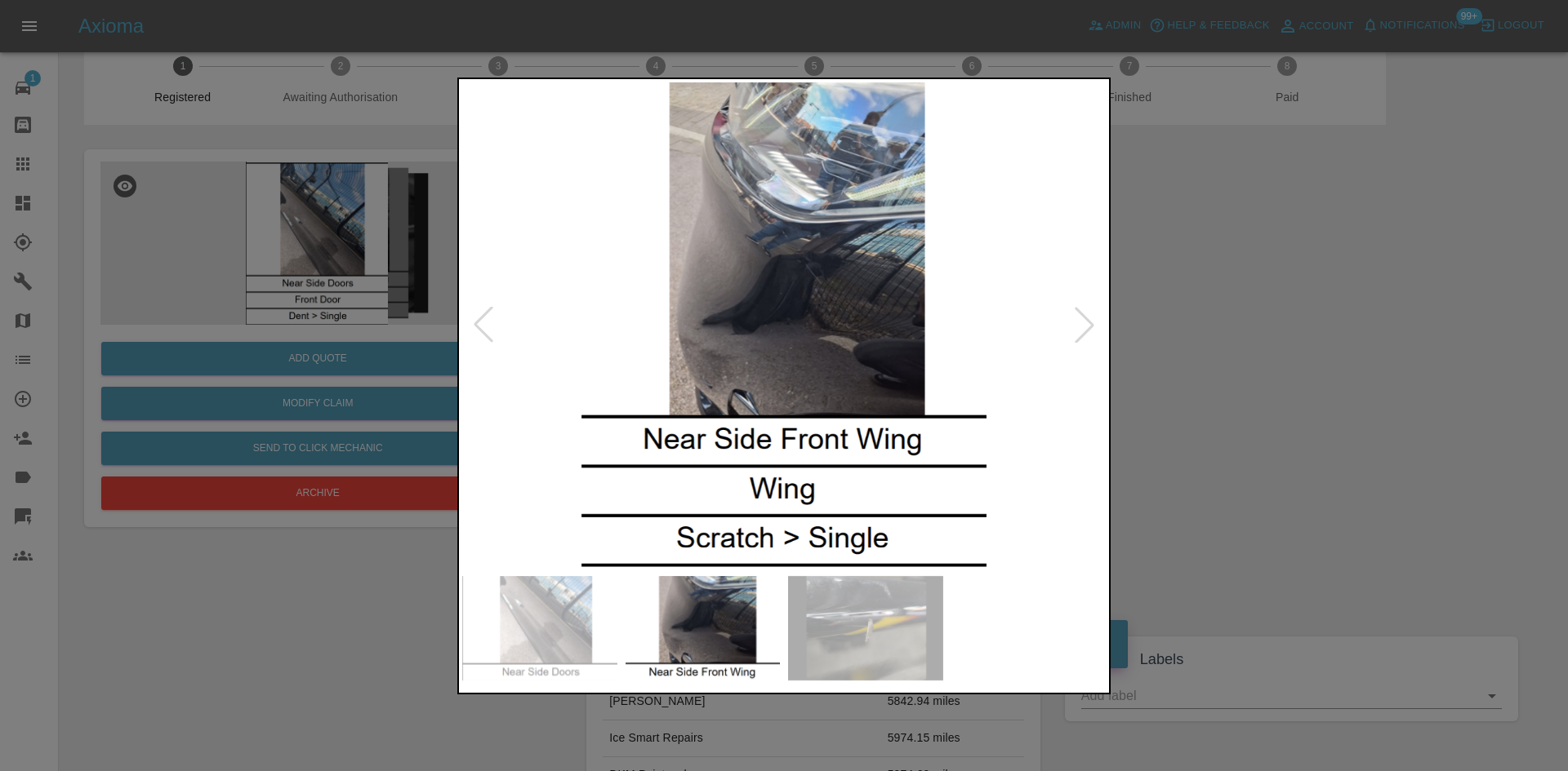
click at [356, 238] on div at bounding box center [784, 385] width 1568 height 771
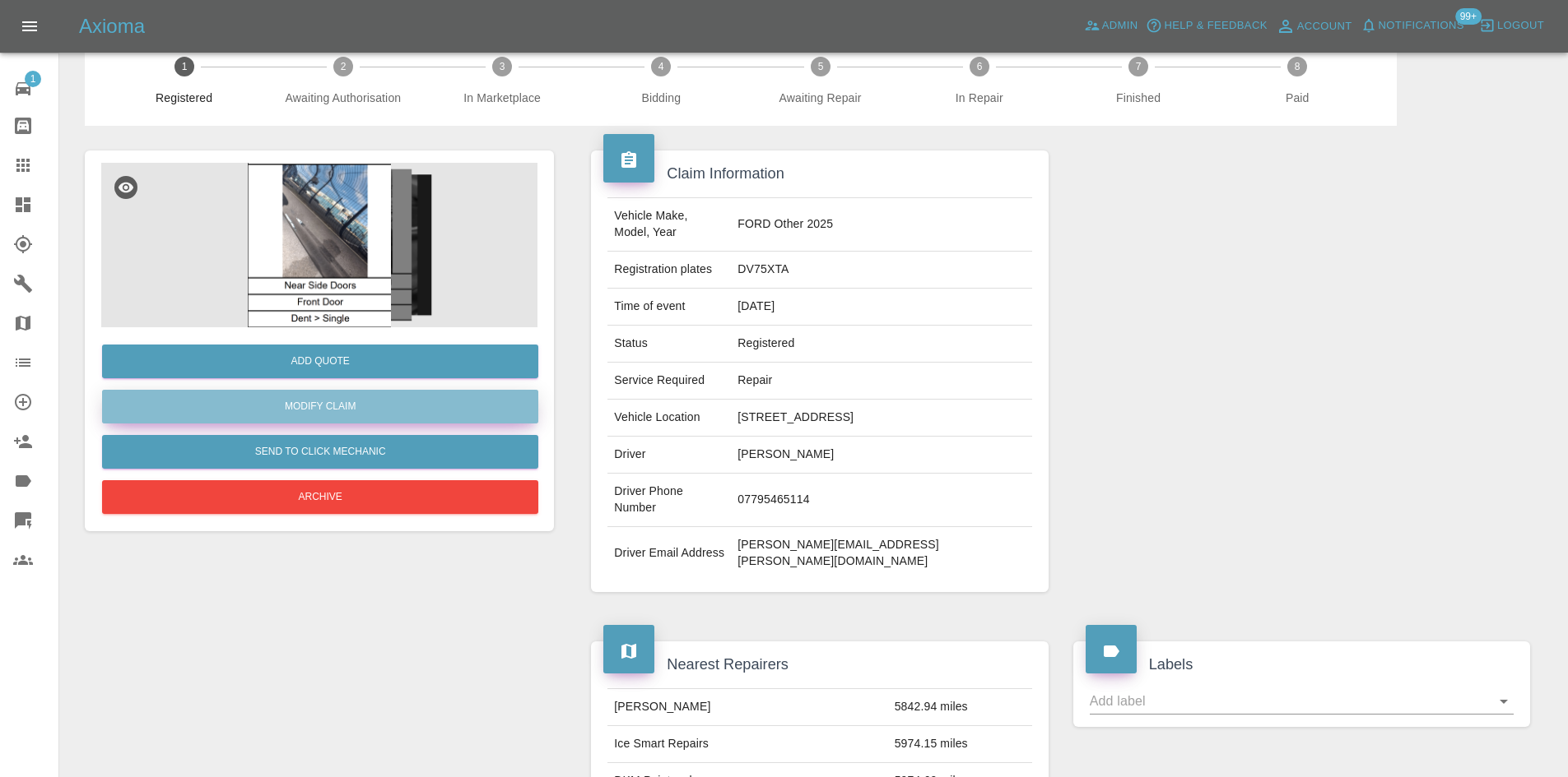
click at [337, 411] on link "Modify Claim" at bounding box center [320, 407] width 436 height 34
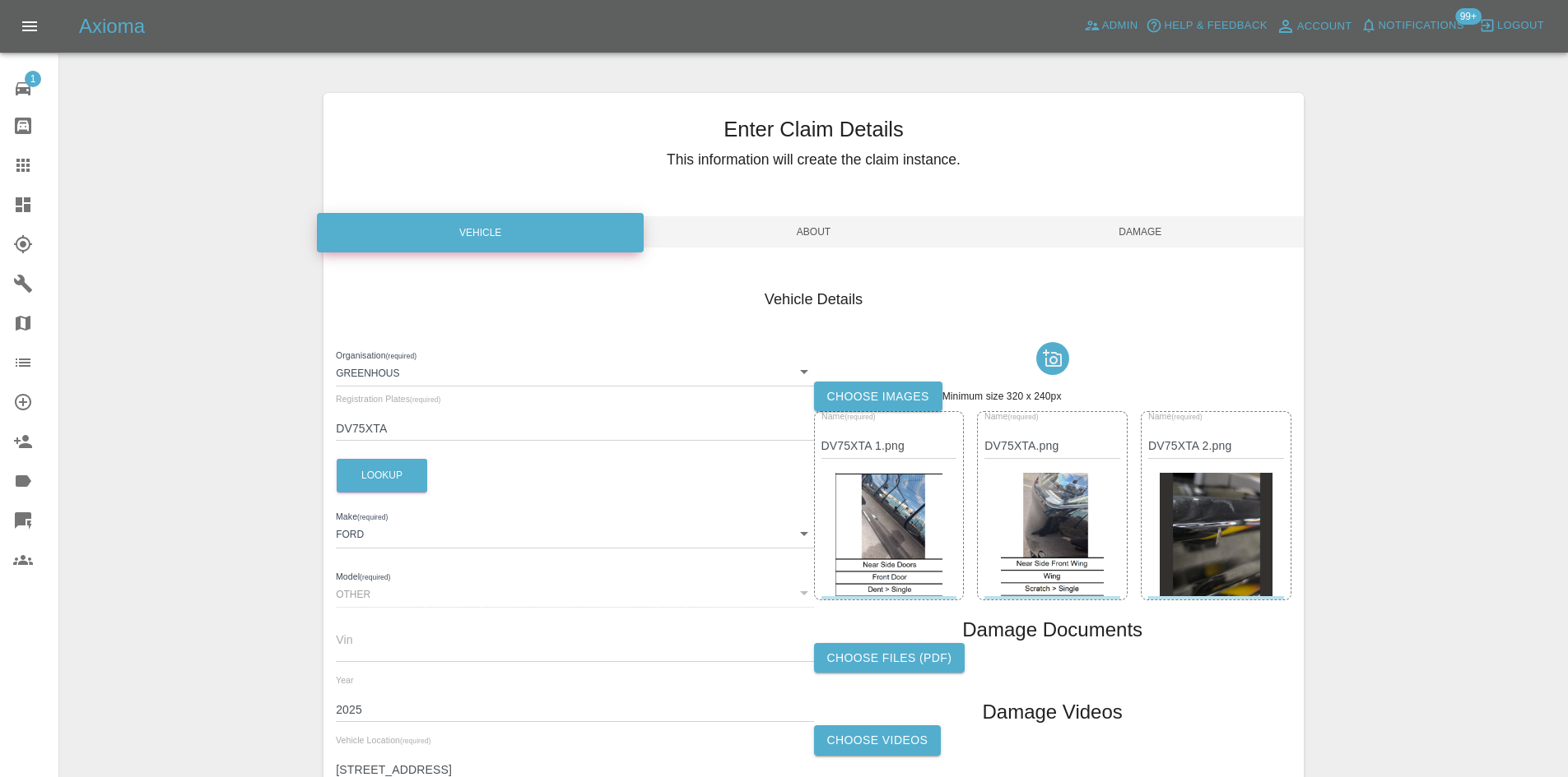
click at [1100, 224] on span "Damage" at bounding box center [1140, 232] width 326 height 31
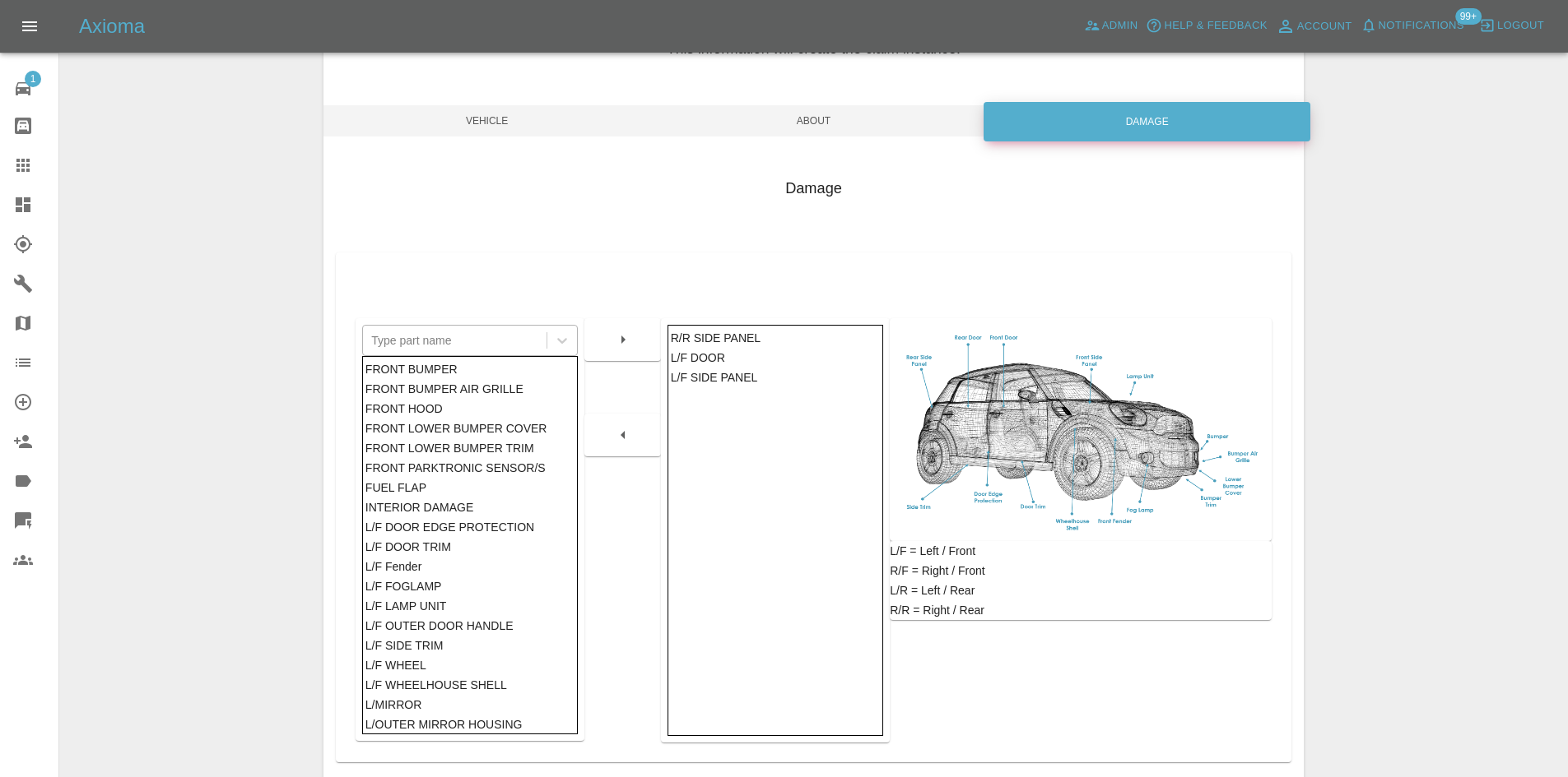
scroll to position [241, 0]
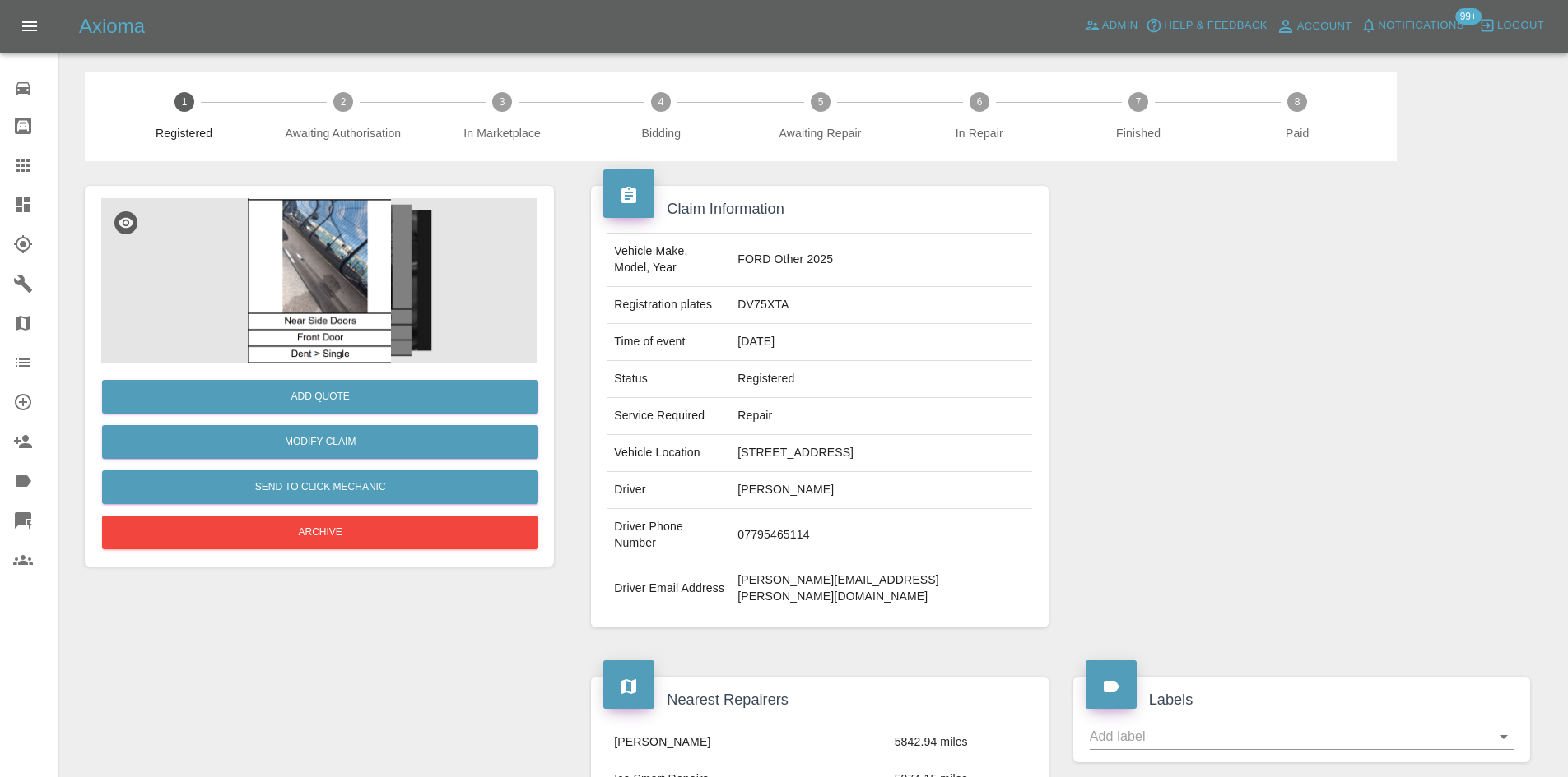
click at [346, 253] on img at bounding box center [319, 281] width 436 height 165
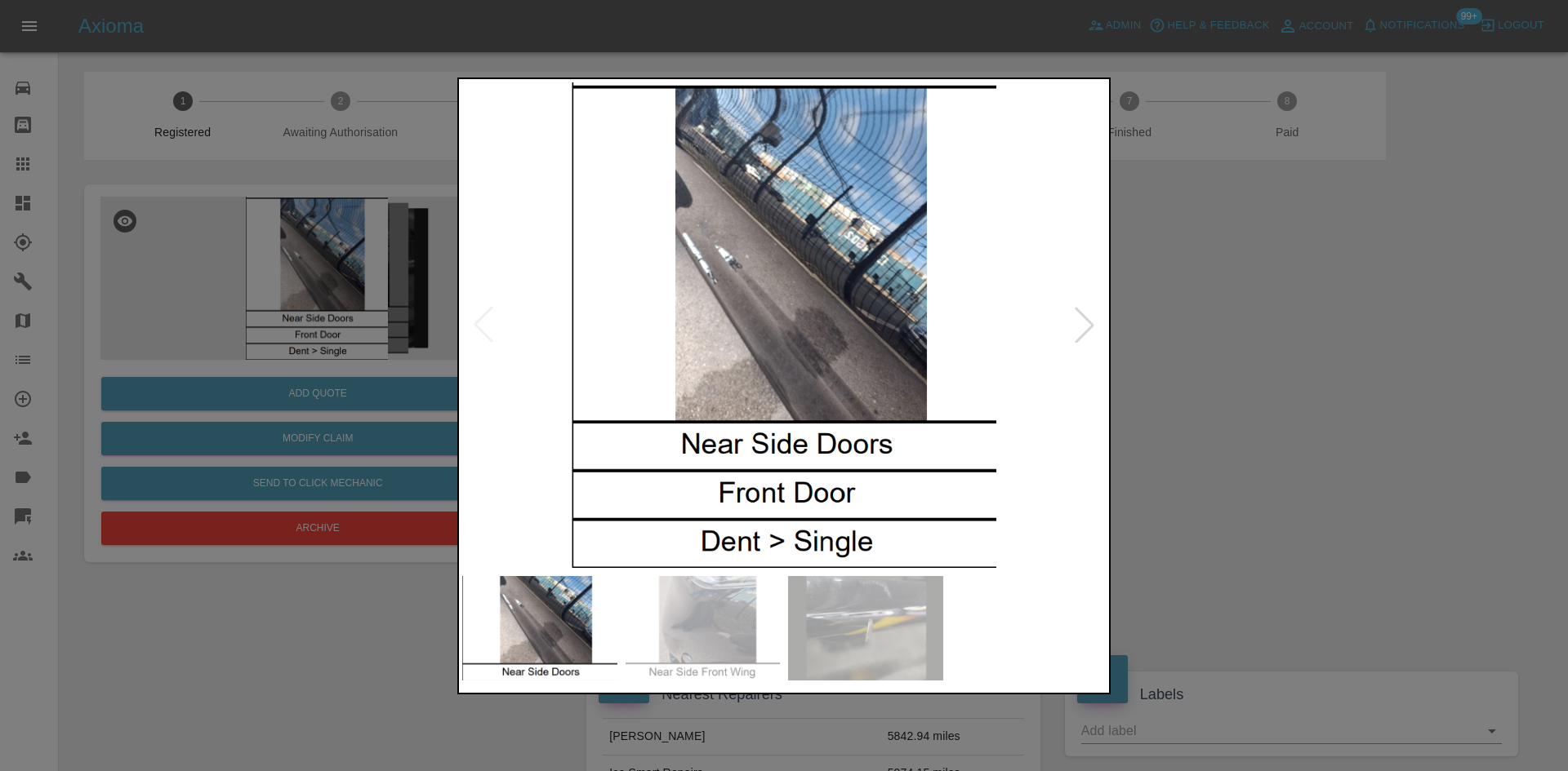
click at [688, 358] on img at bounding box center [784, 326] width 644 height 485
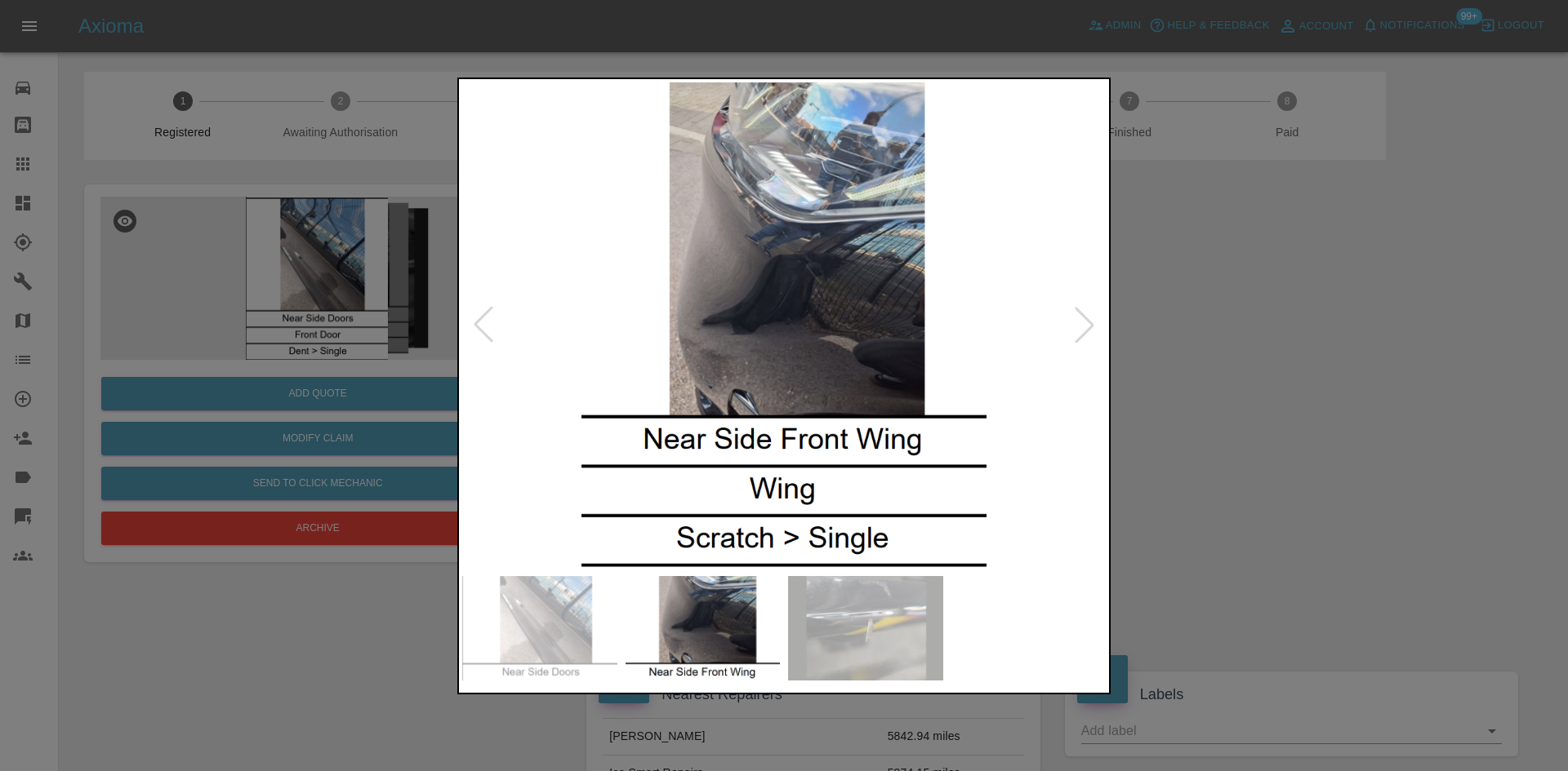
click at [719, 364] on img at bounding box center [784, 326] width 644 height 485
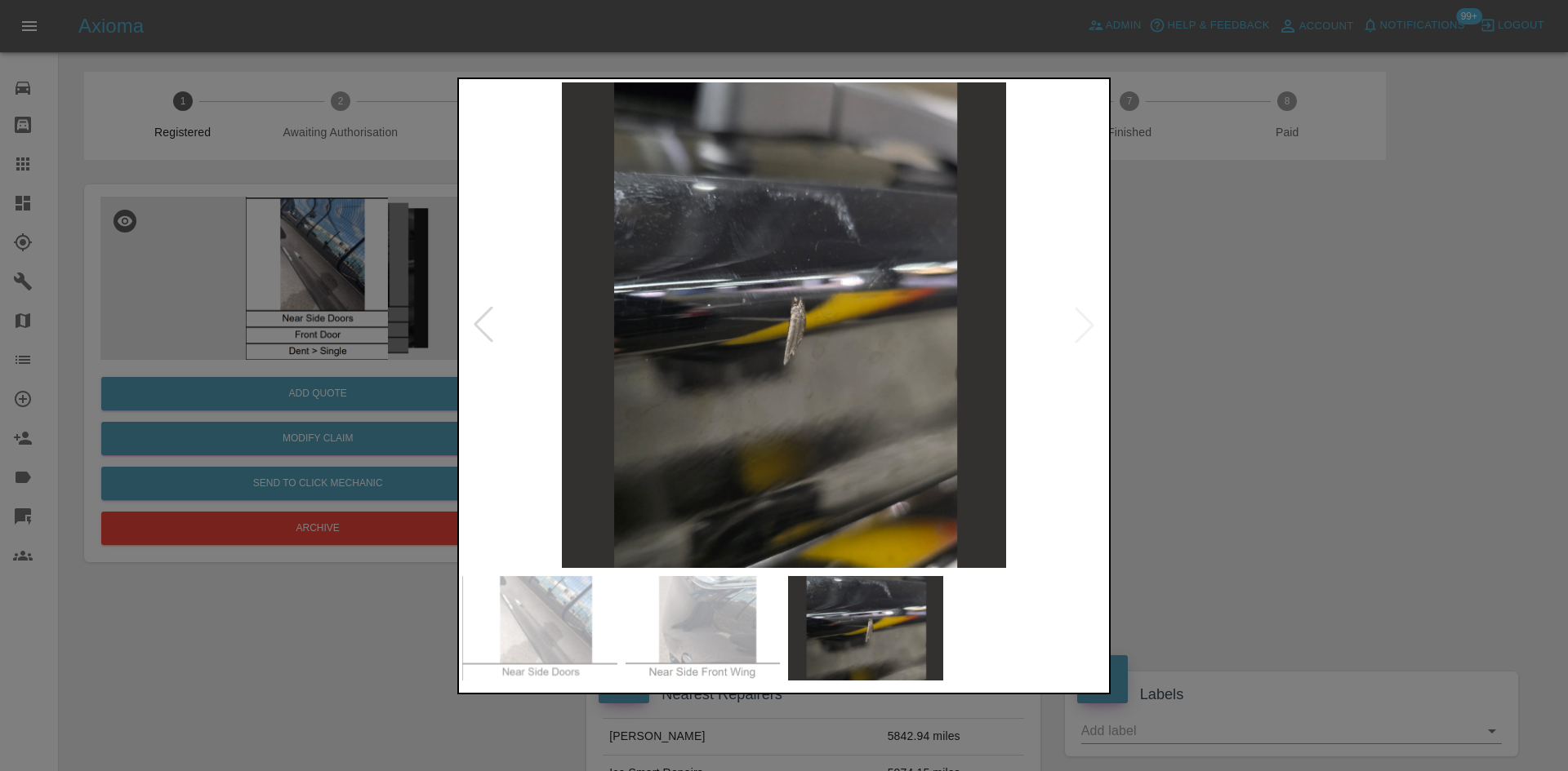
click at [623, 346] on img at bounding box center [784, 326] width 644 height 485
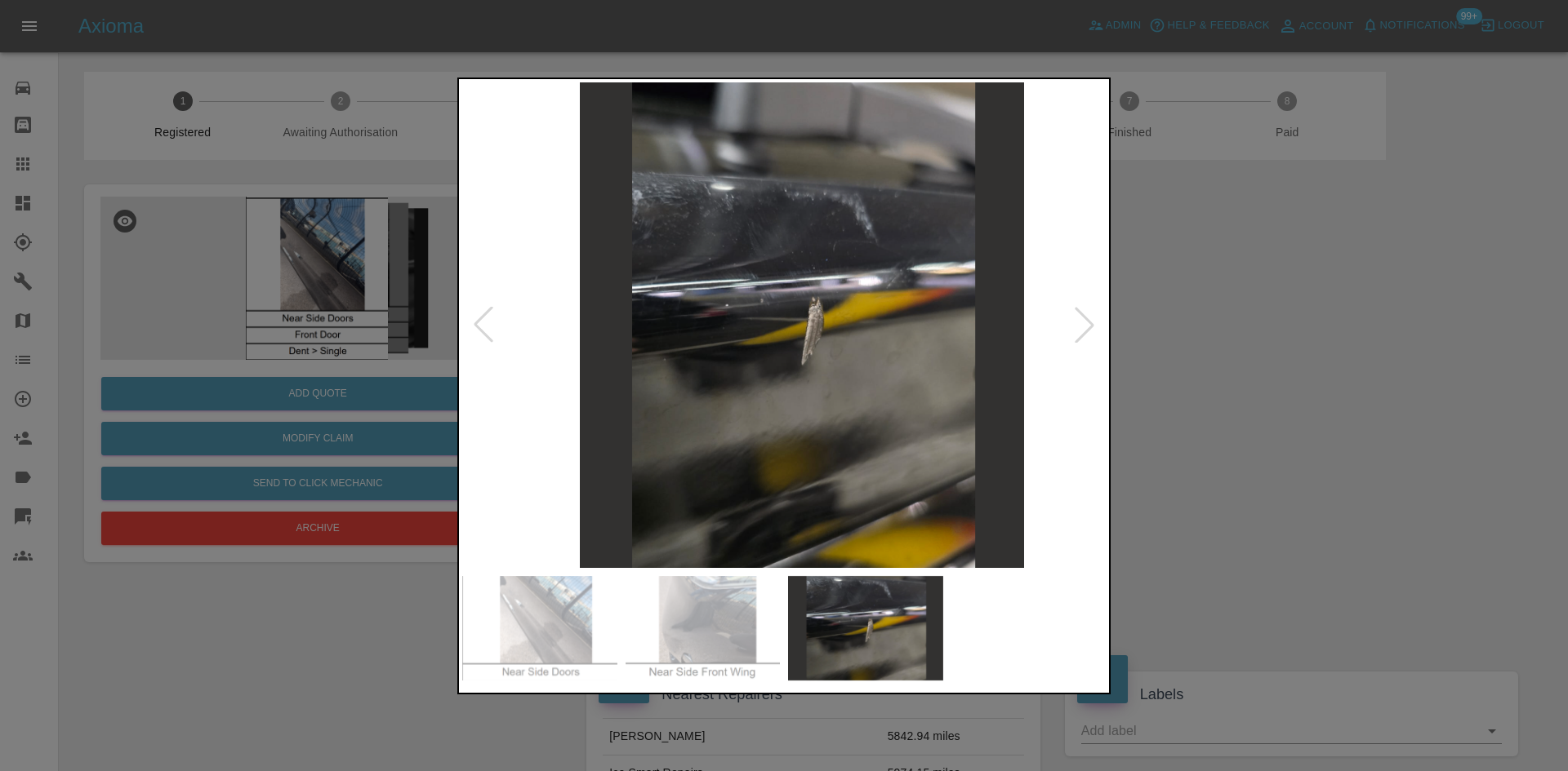
click at [750, 337] on img at bounding box center [802, 326] width 644 height 485
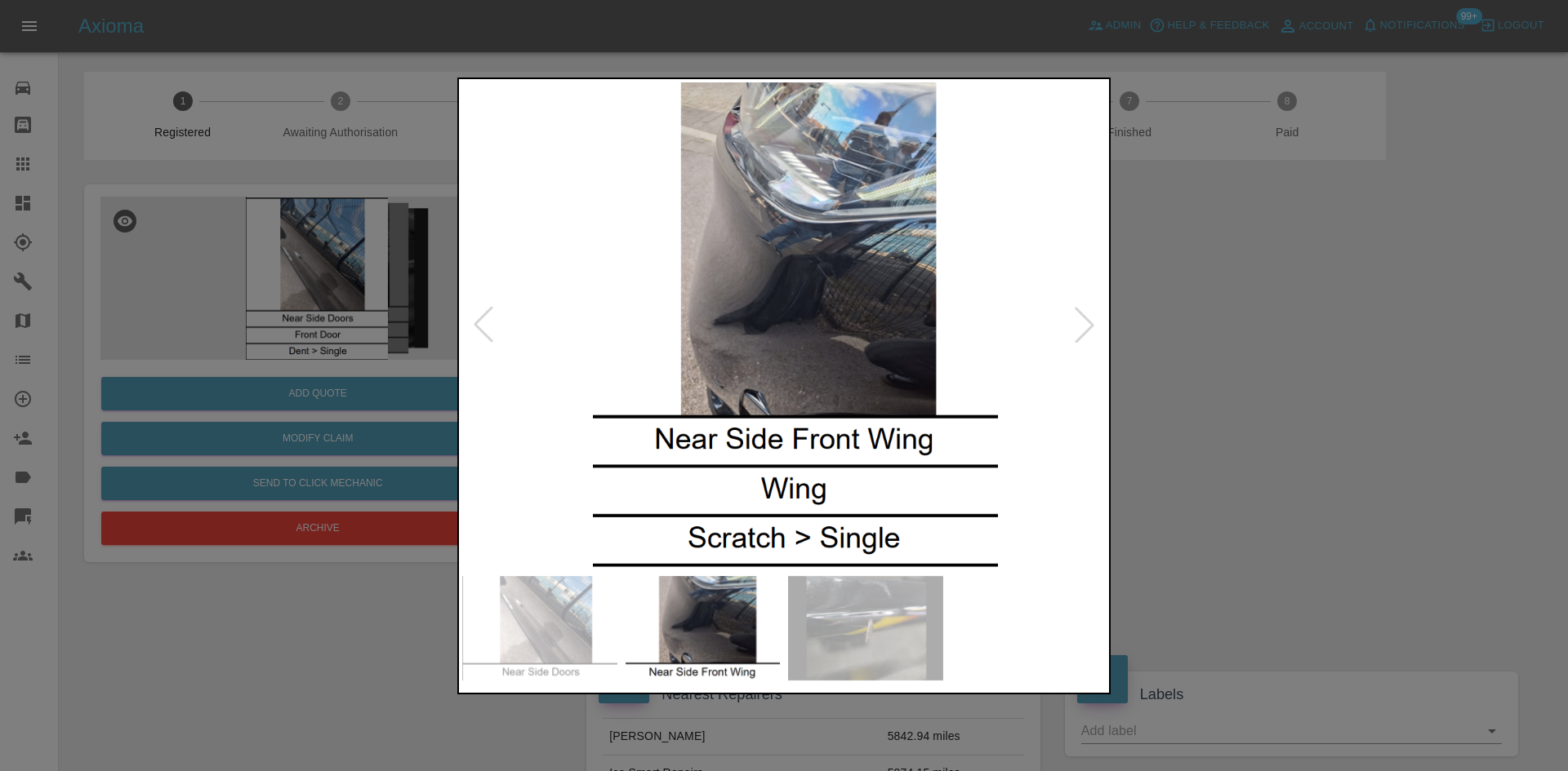
click at [762, 349] on img at bounding box center [796, 326] width 644 height 485
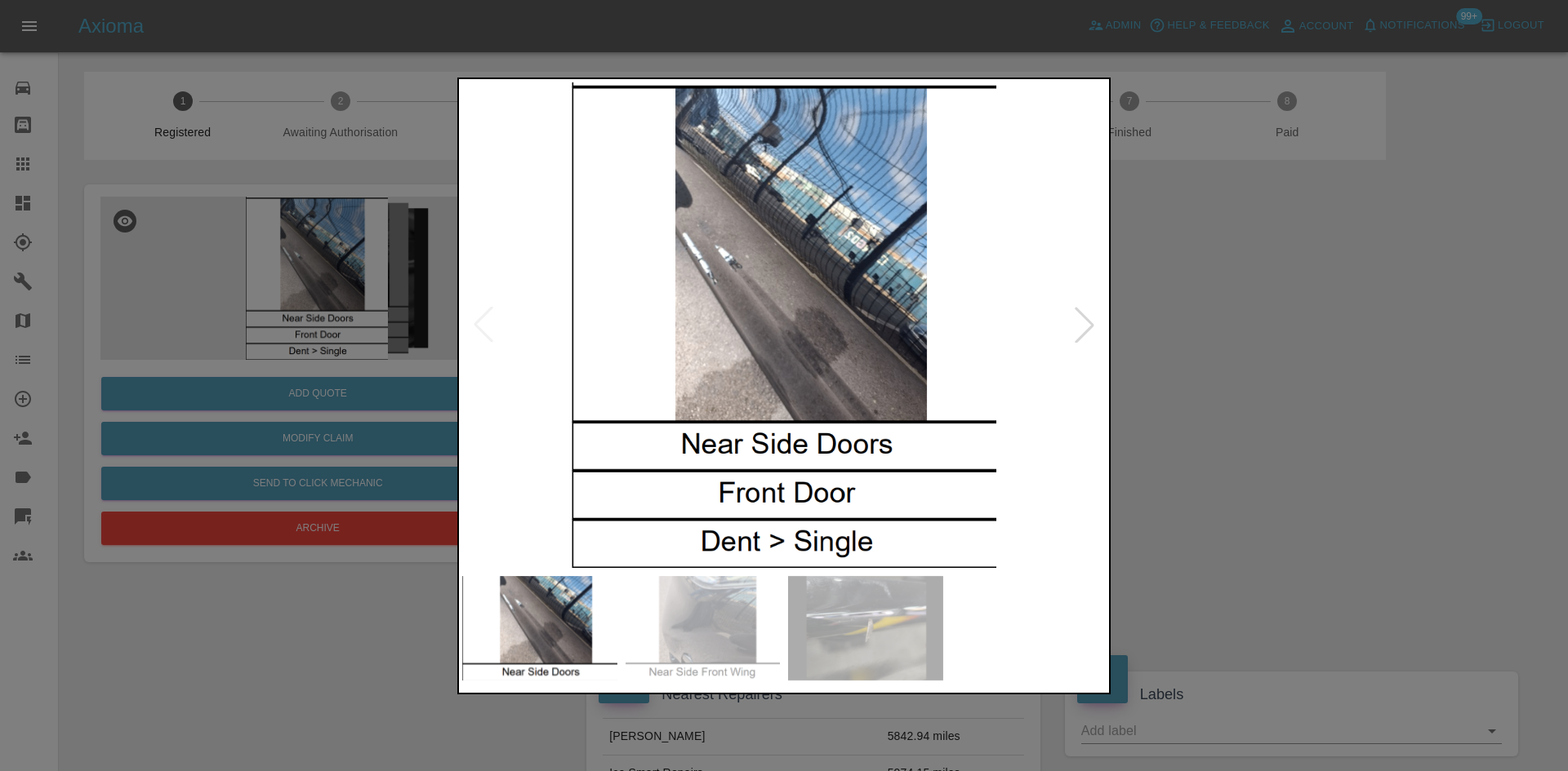
click at [757, 344] on img at bounding box center [784, 326] width 644 height 485
click at [414, 263] on div at bounding box center [784, 385] width 1568 height 771
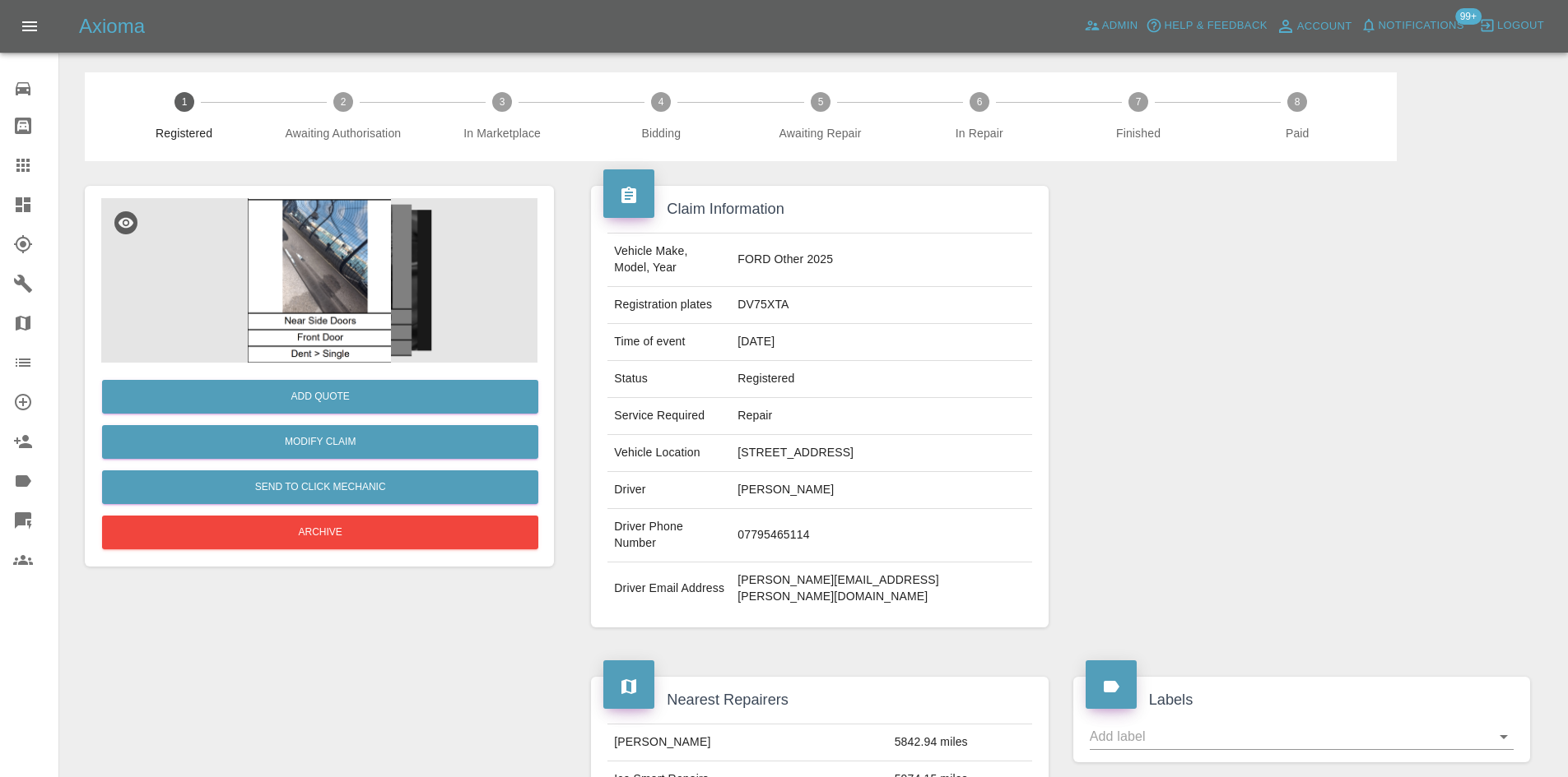
click at [264, 286] on img at bounding box center [319, 281] width 436 height 165
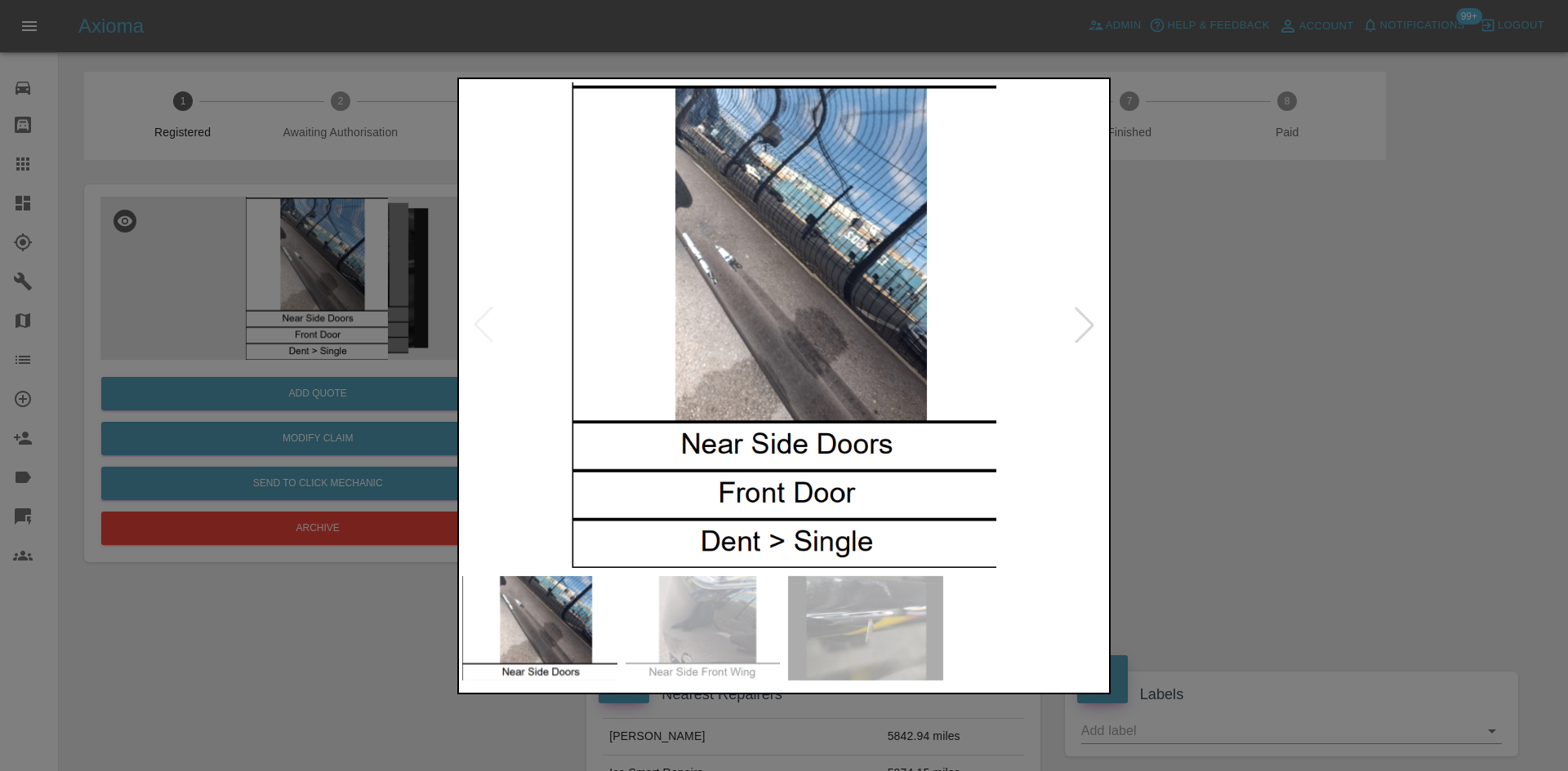
click at [744, 325] on img at bounding box center [784, 326] width 644 height 485
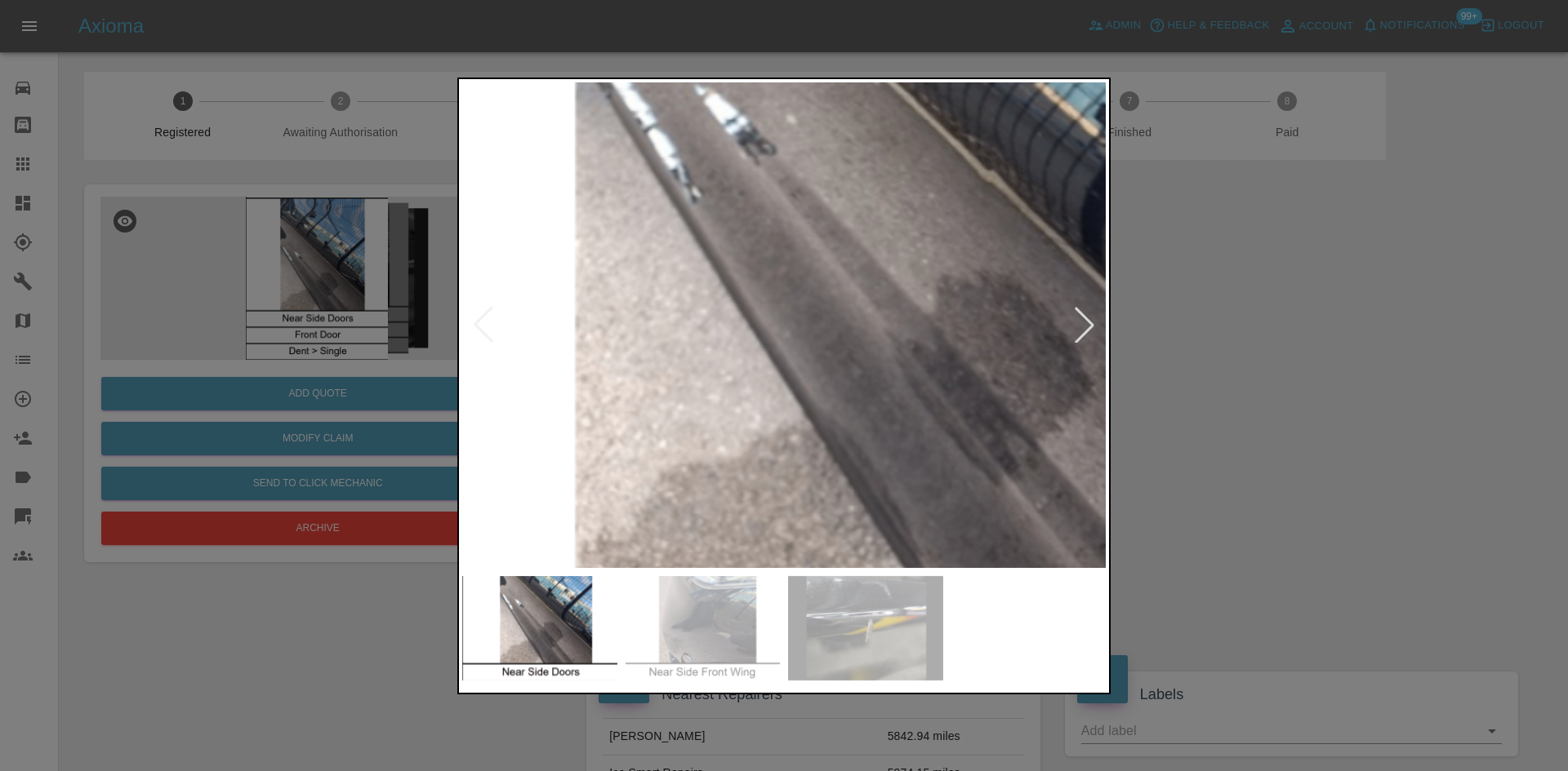
click at [744, 324] on img at bounding box center [902, 326] width 1931 height 1458
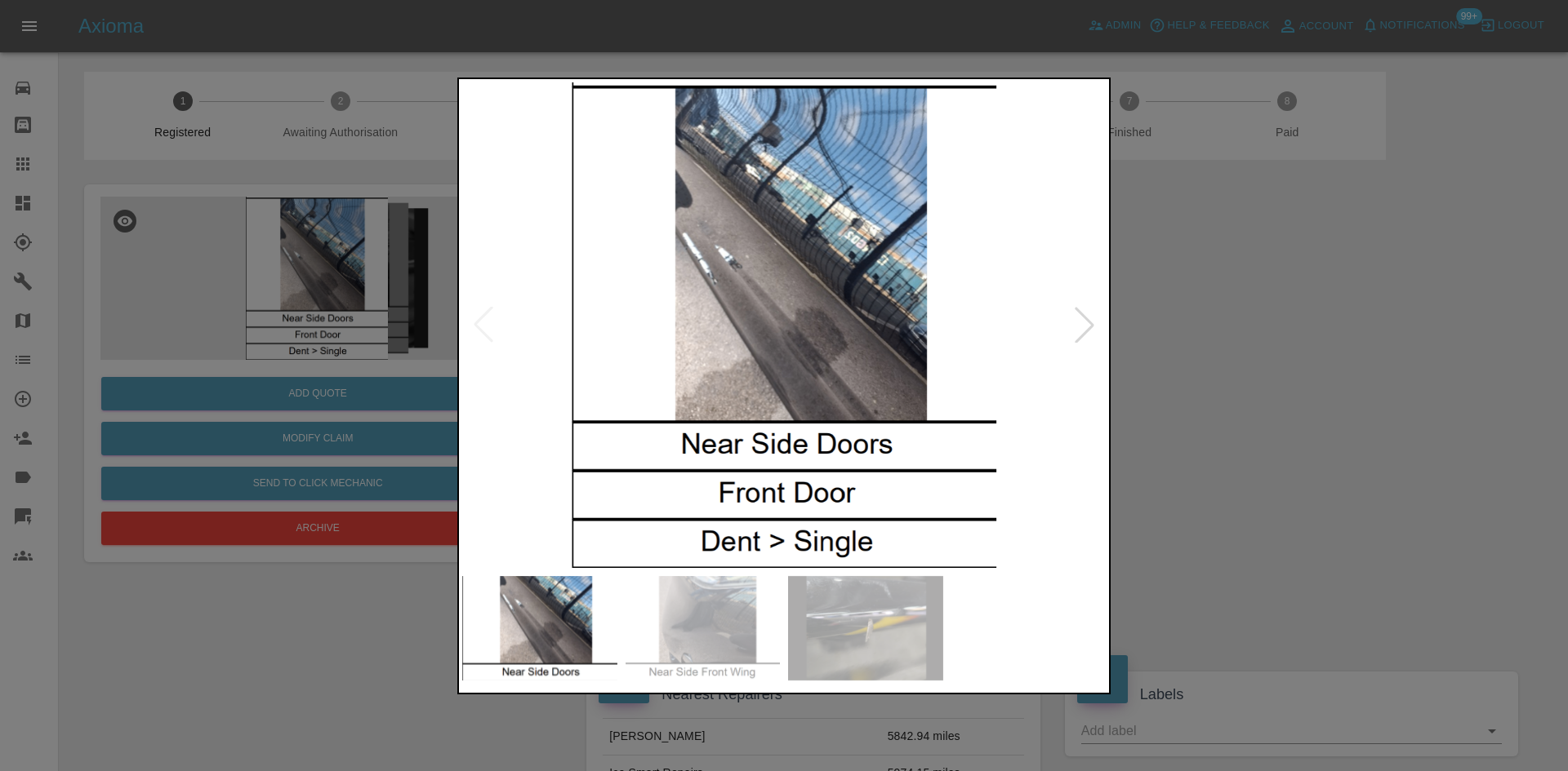
click at [738, 330] on img at bounding box center [784, 326] width 644 height 485
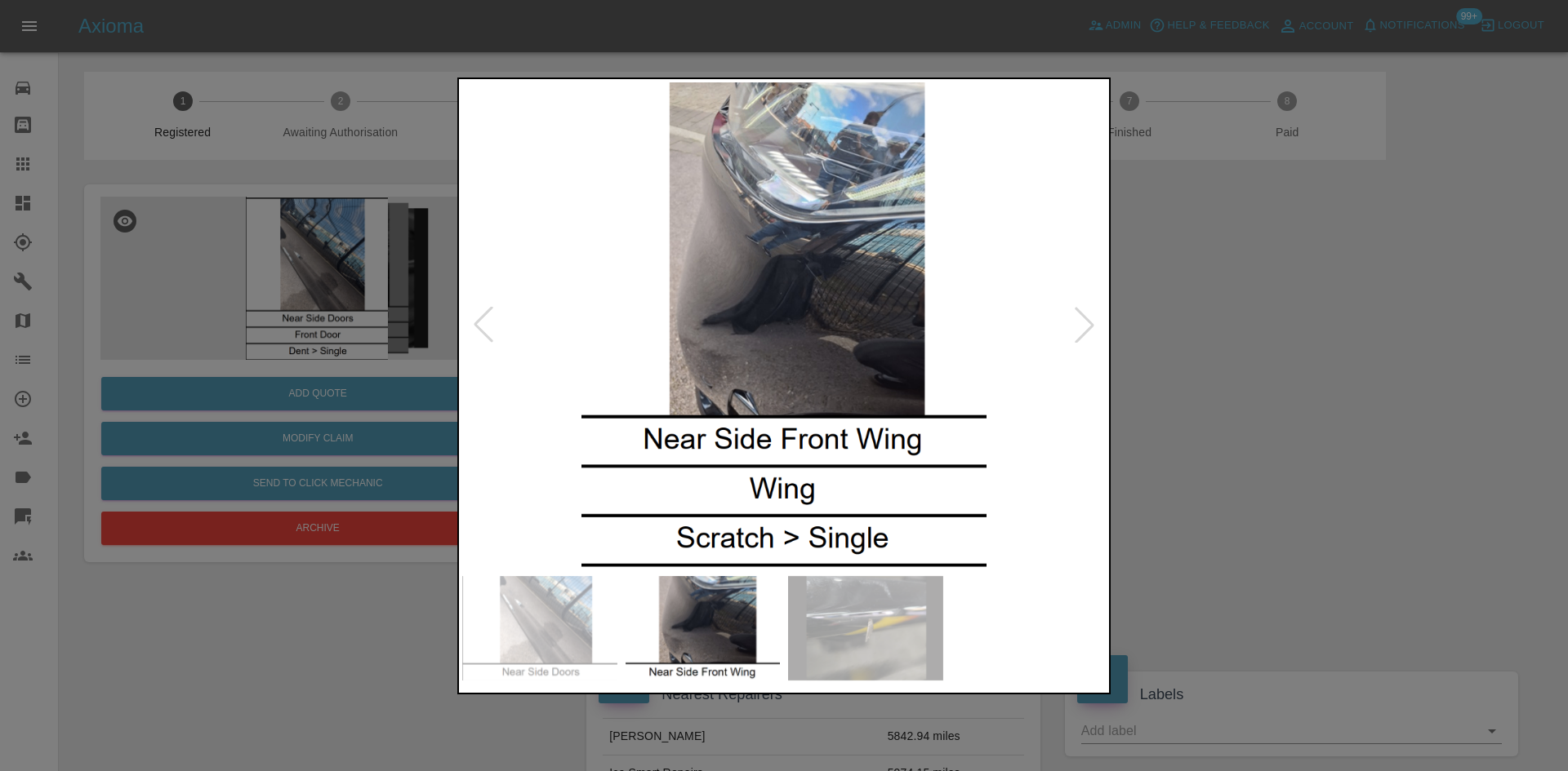
click at [661, 341] on img at bounding box center [784, 326] width 644 height 485
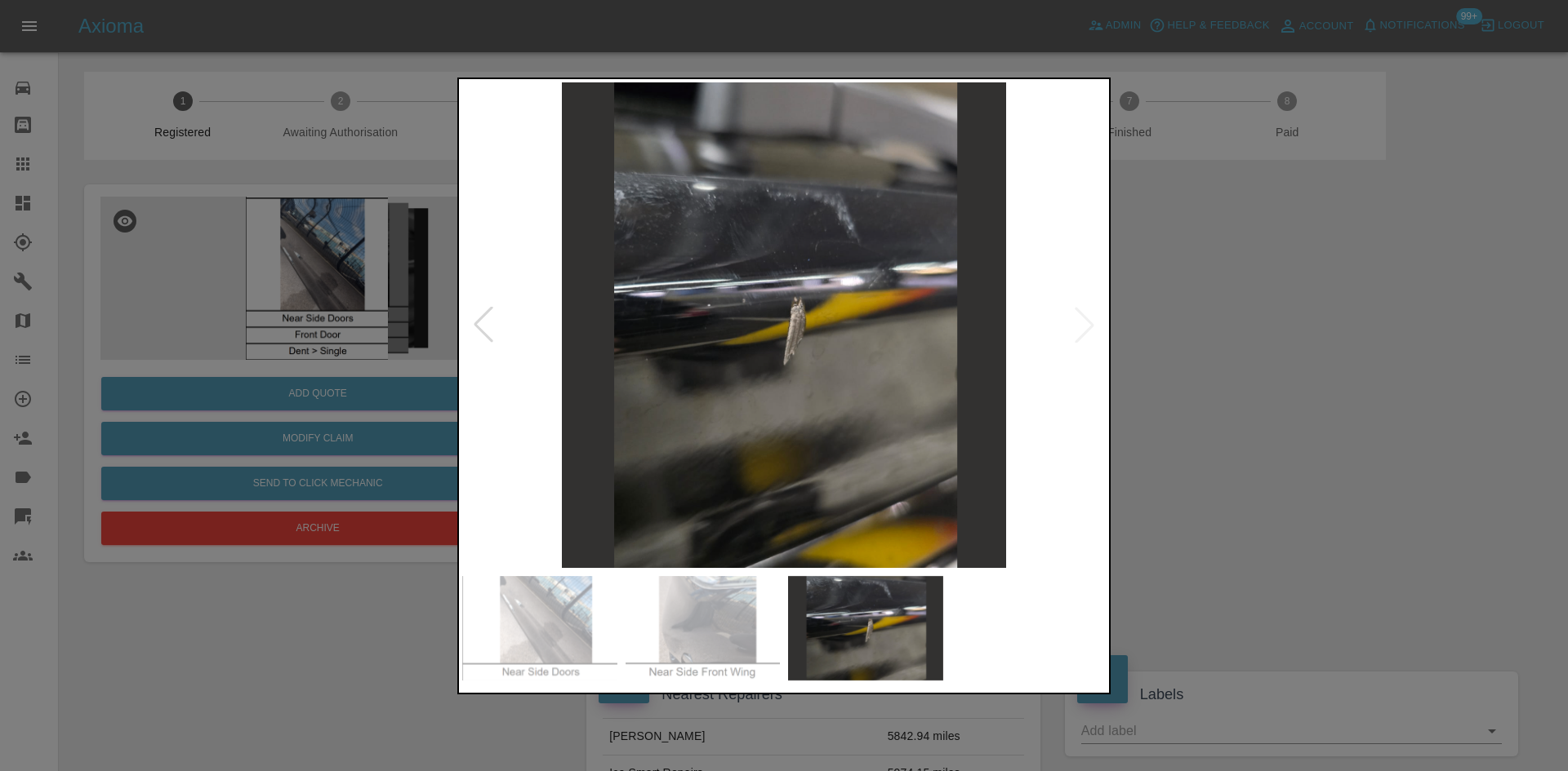
click at [658, 349] on img at bounding box center [784, 326] width 644 height 485
click at [395, 303] on div at bounding box center [784, 385] width 1568 height 771
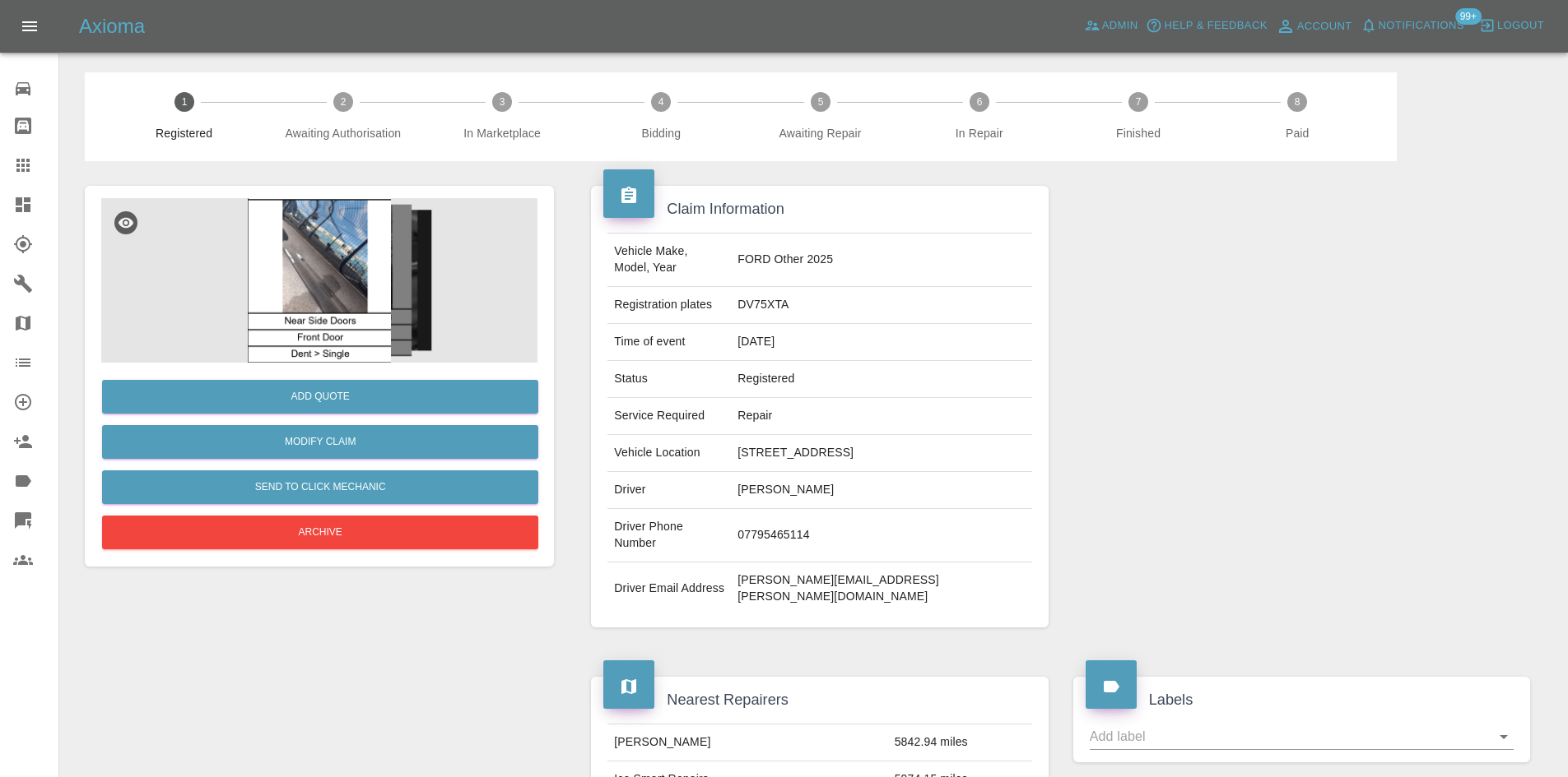
click at [368, 281] on img at bounding box center [319, 281] width 436 height 165
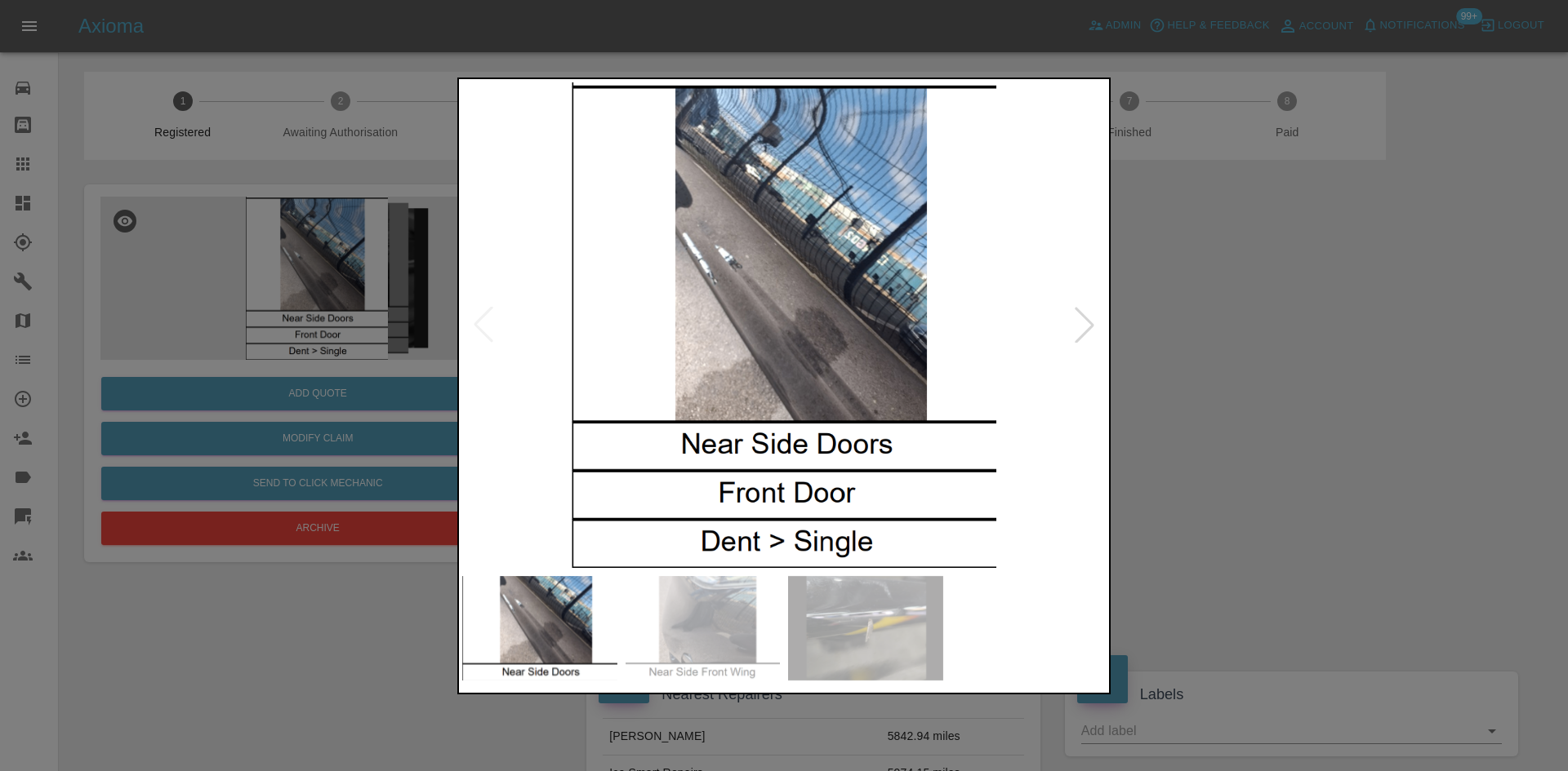
click at [671, 344] on img at bounding box center [784, 326] width 644 height 485
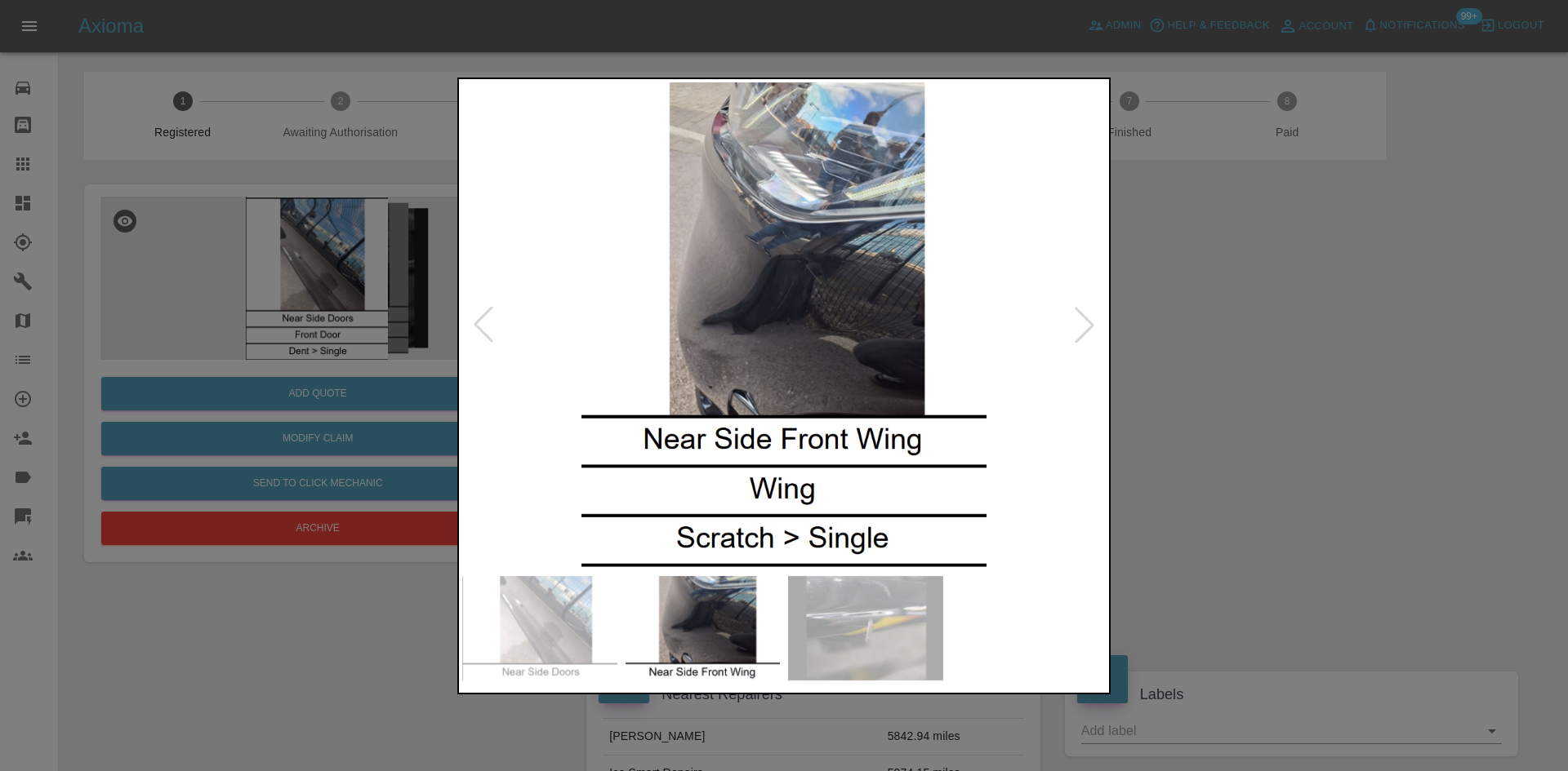
click at [719, 360] on img at bounding box center [784, 326] width 644 height 485
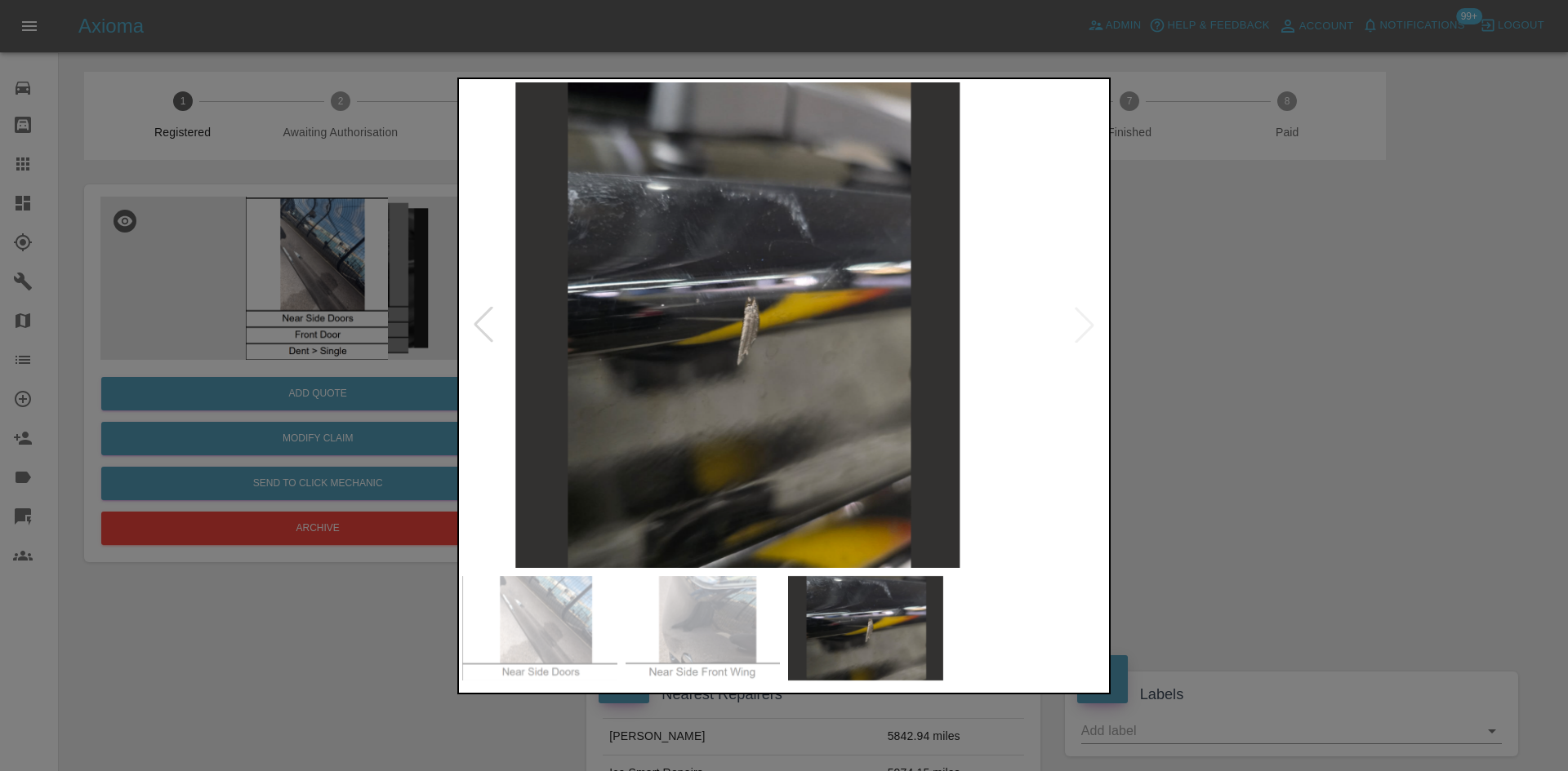
click at [662, 356] on img at bounding box center [738, 326] width 644 height 485
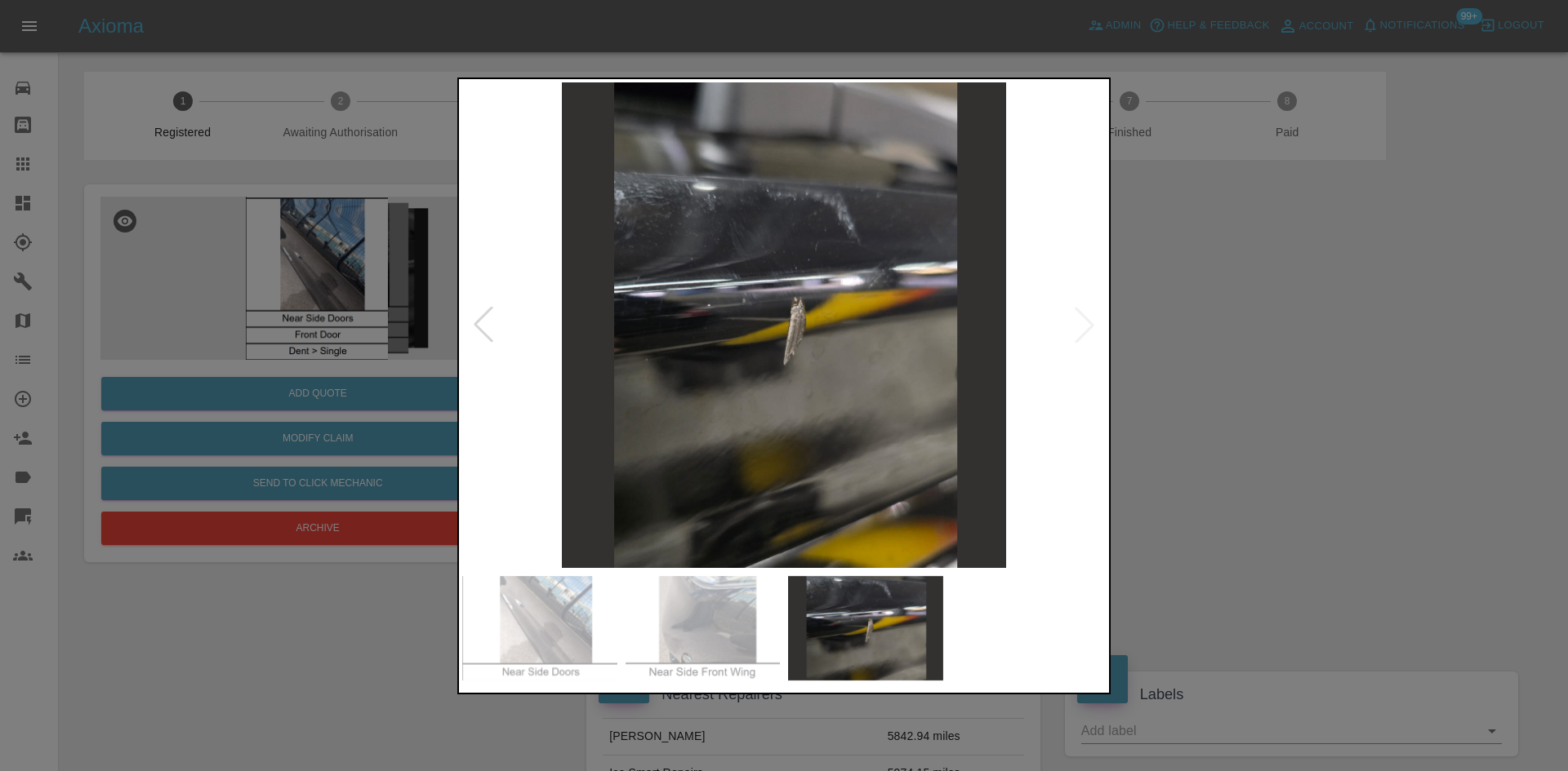
click at [689, 343] on img at bounding box center [784, 326] width 644 height 485
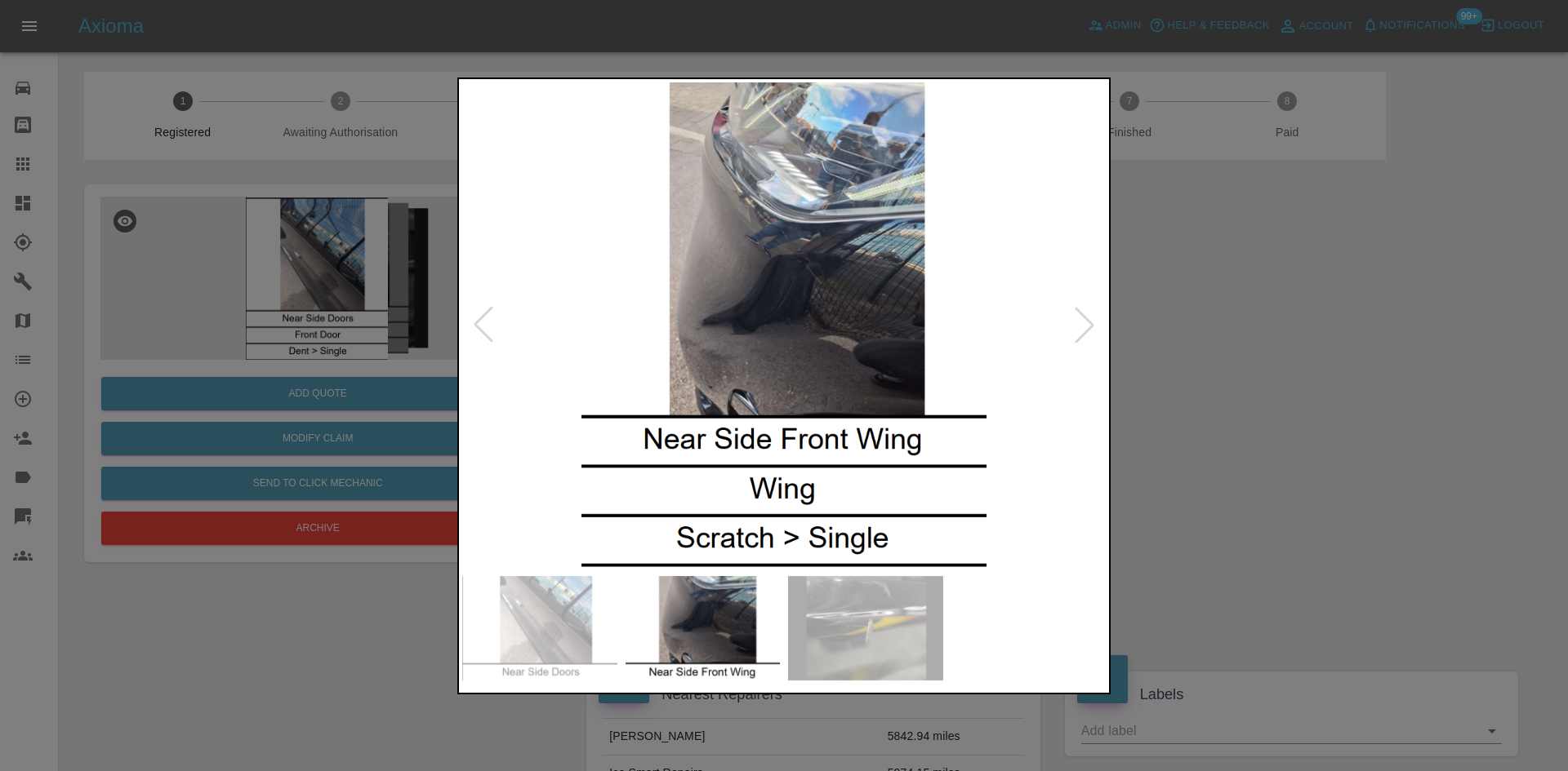
click at [425, 292] on div at bounding box center [784, 385] width 1568 height 771
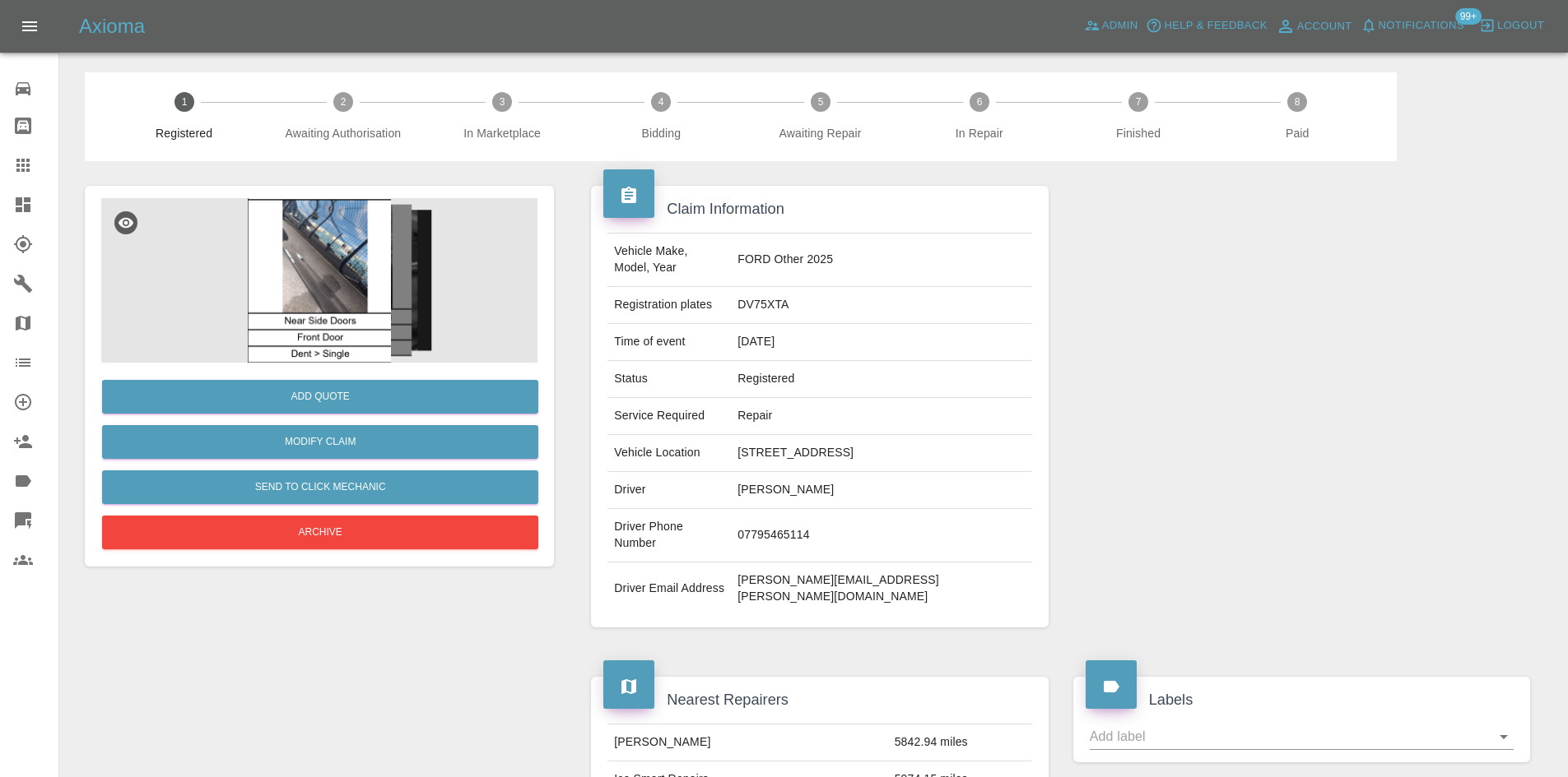
click at [331, 270] on img at bounding box center [319, 281] width 436 height 165
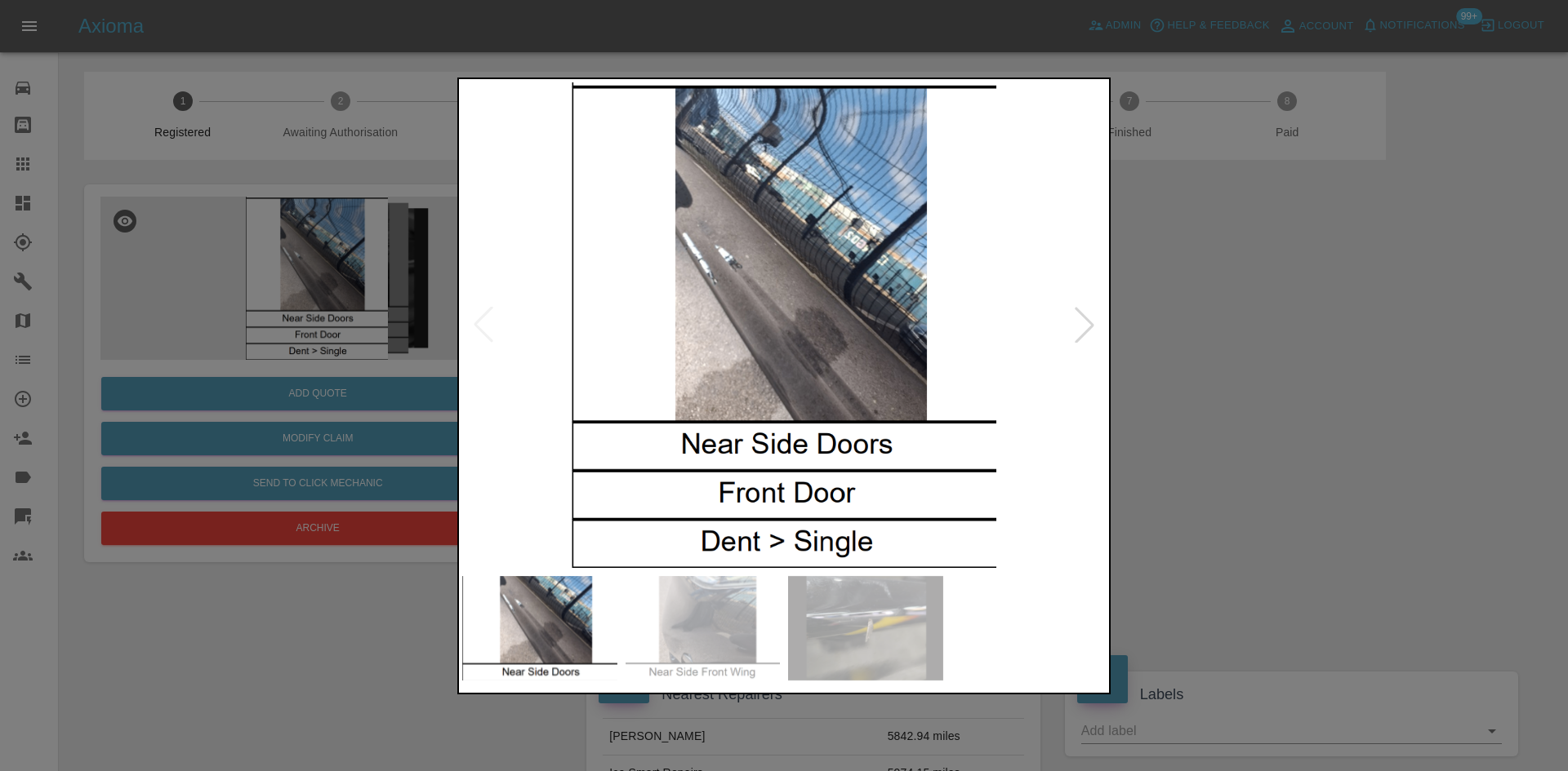
click at [771, 357] on img at bounding box center [784, 326] width 644 height 485
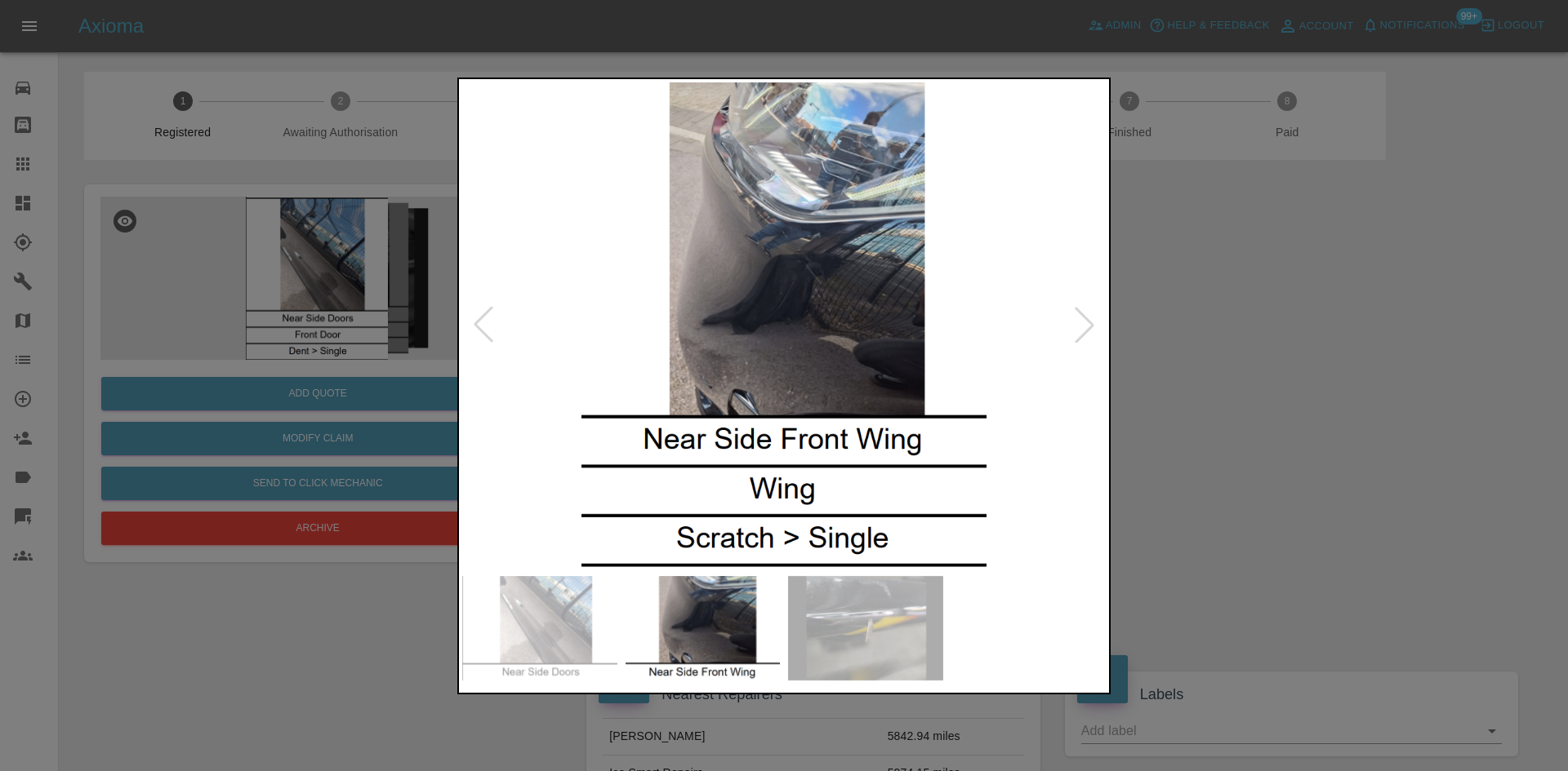
click at [768, 331] on img at bounding box center [784, 326] width 644 height 485
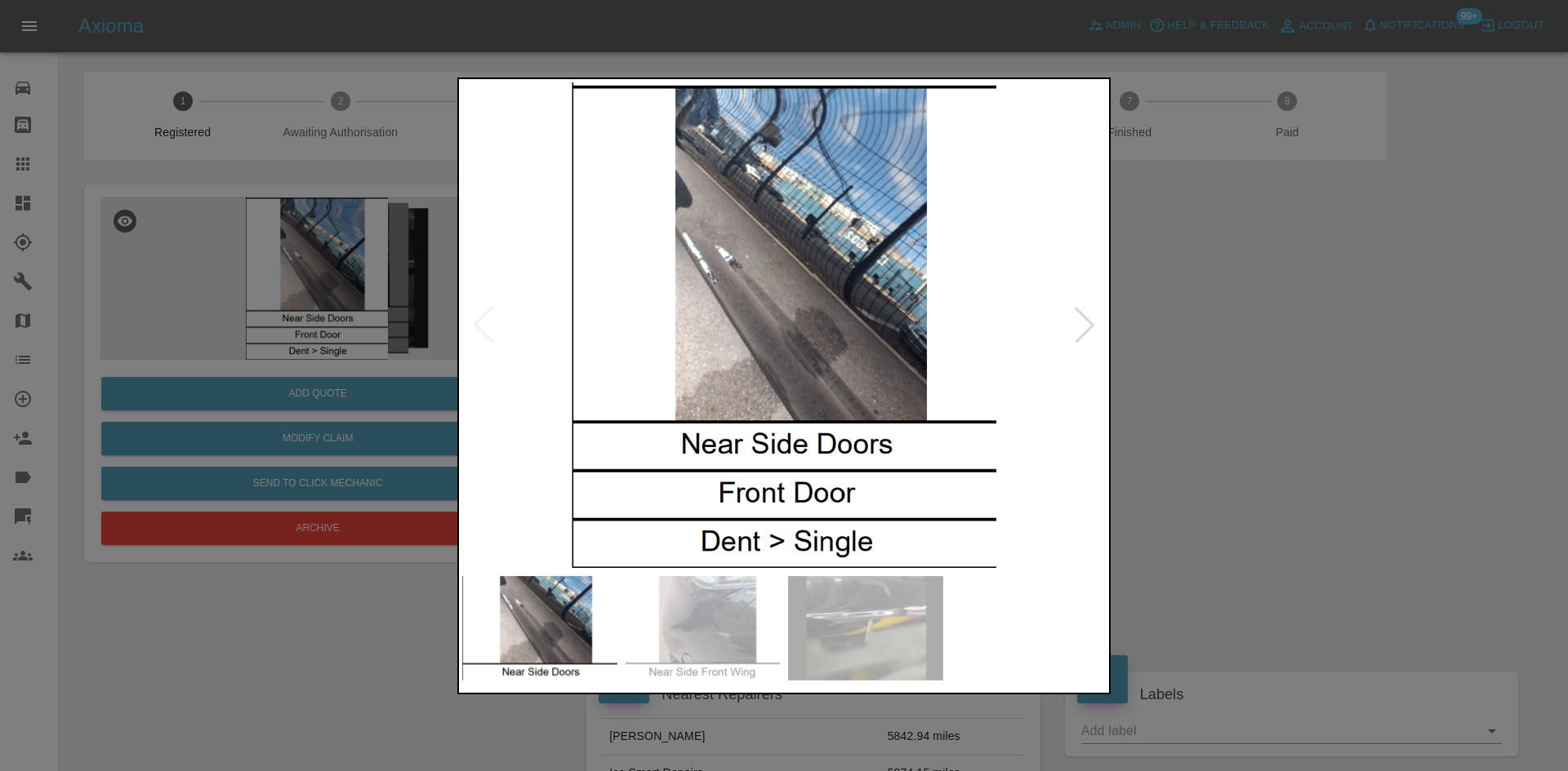
click at [426, 292] on div at bounding box center [784, 385] width 1568 height 771
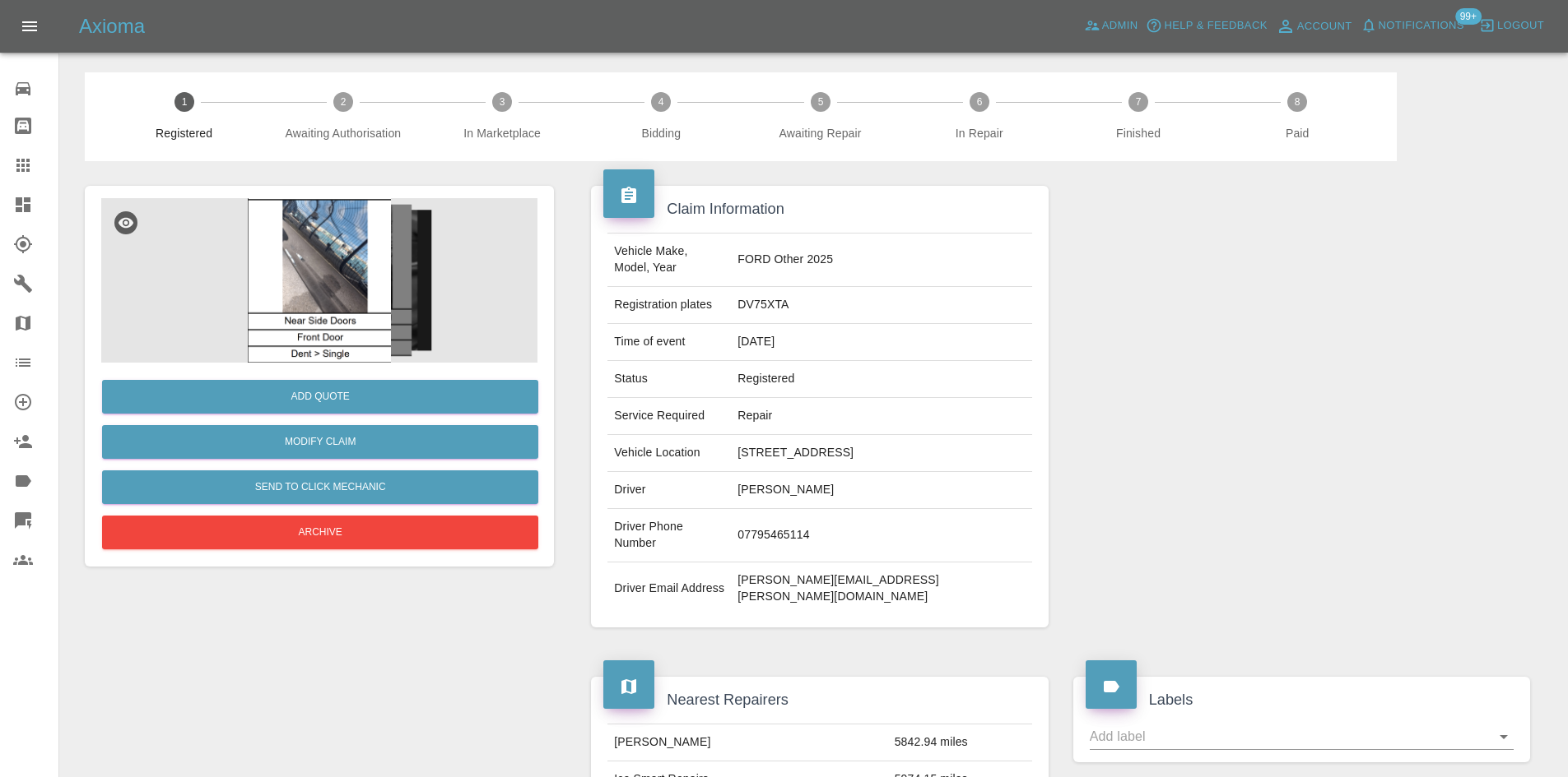
click at [829, 289] on td "DV75XTA" at bounding box center [881, 305] width 300 height 37
copy td "DV75XTA"
click at [814, 256] on td "FORD Other 2025" at bounding box center [881, 260] width 300 height 53
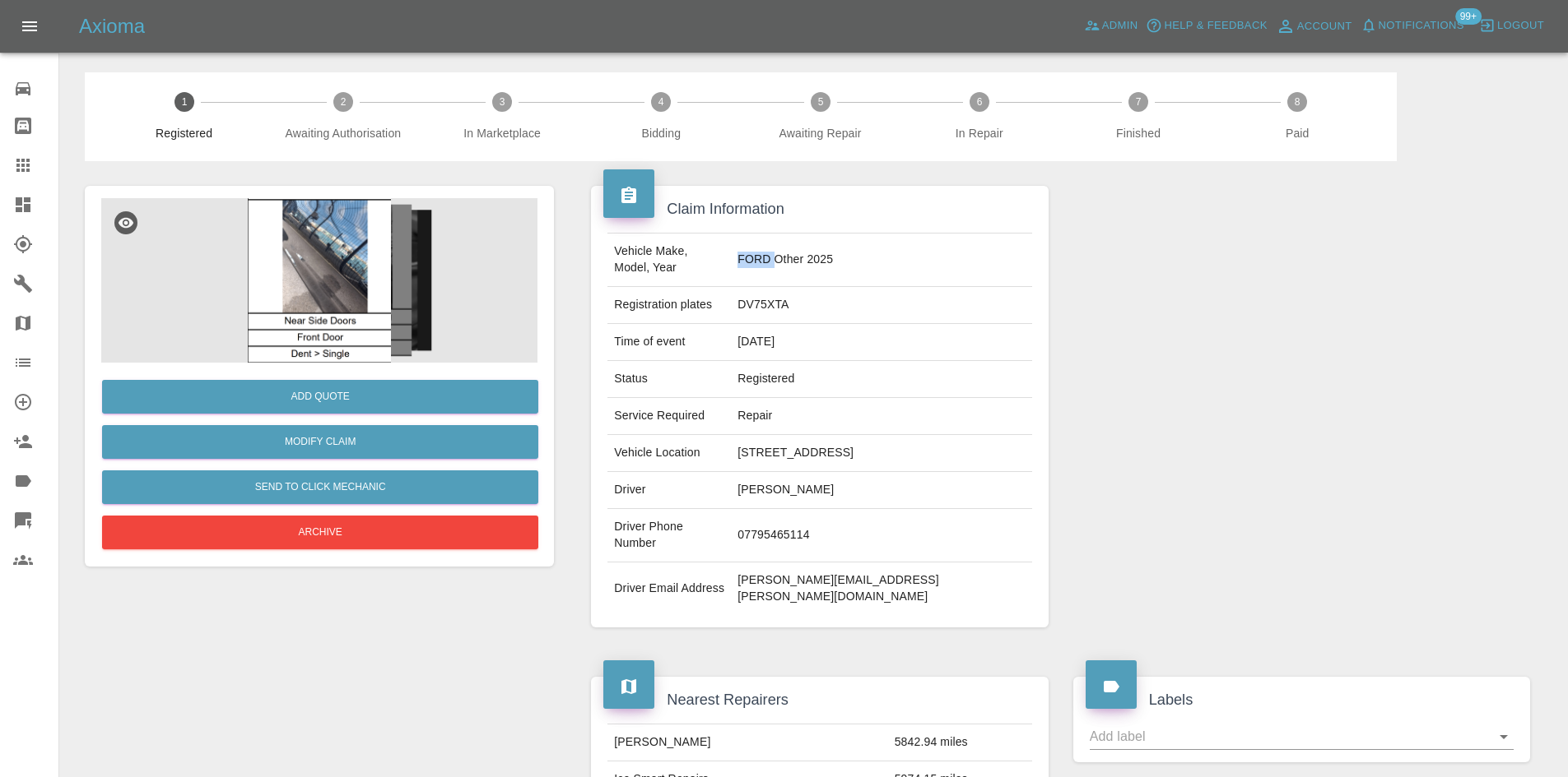
copy td "FORD"
click at [330, 254] on img at bounding box center [319, 281] width 436 height 165
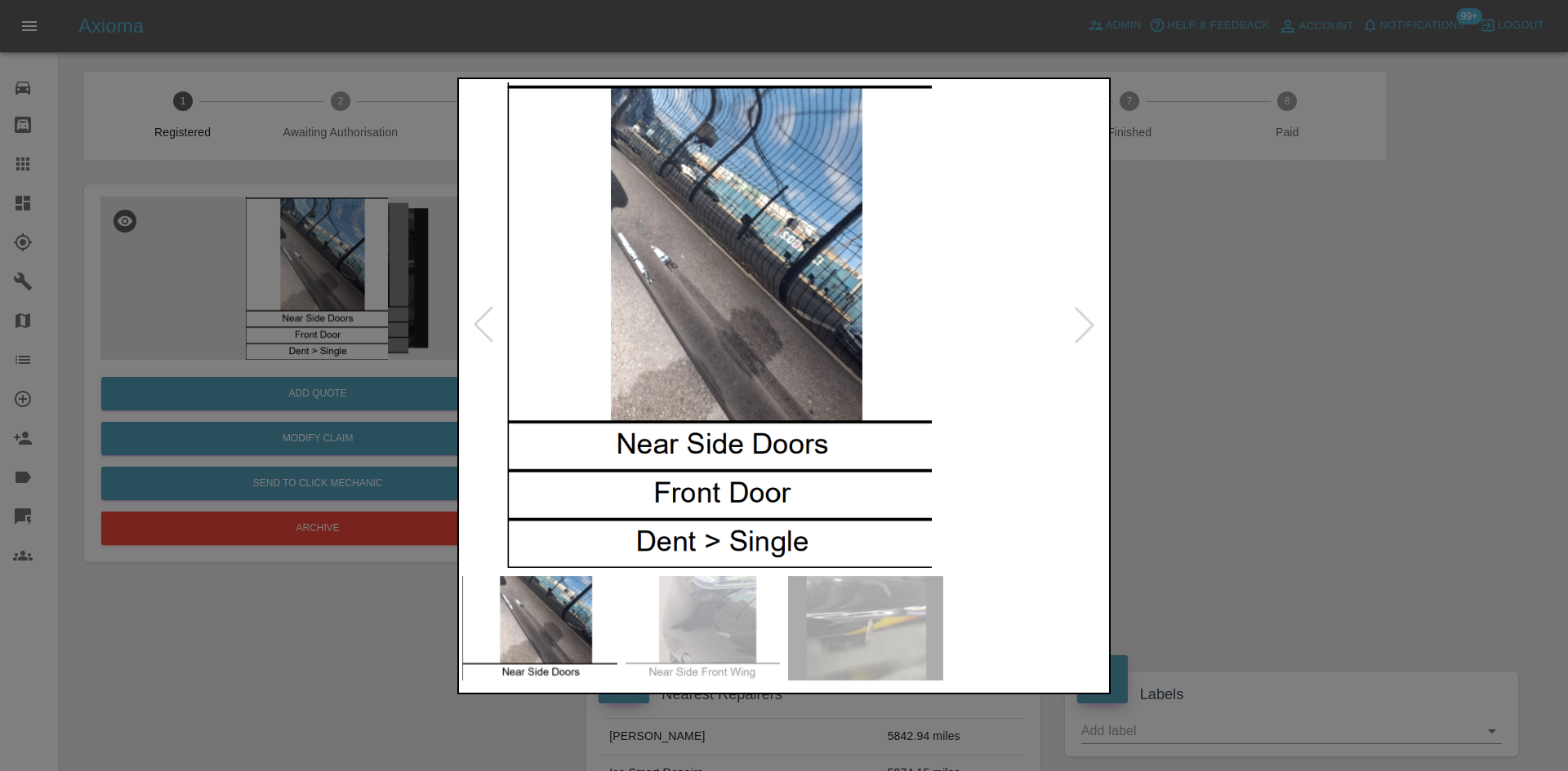
click at [757, 351] on img at bounding box center [719, 326] width 644 height 485
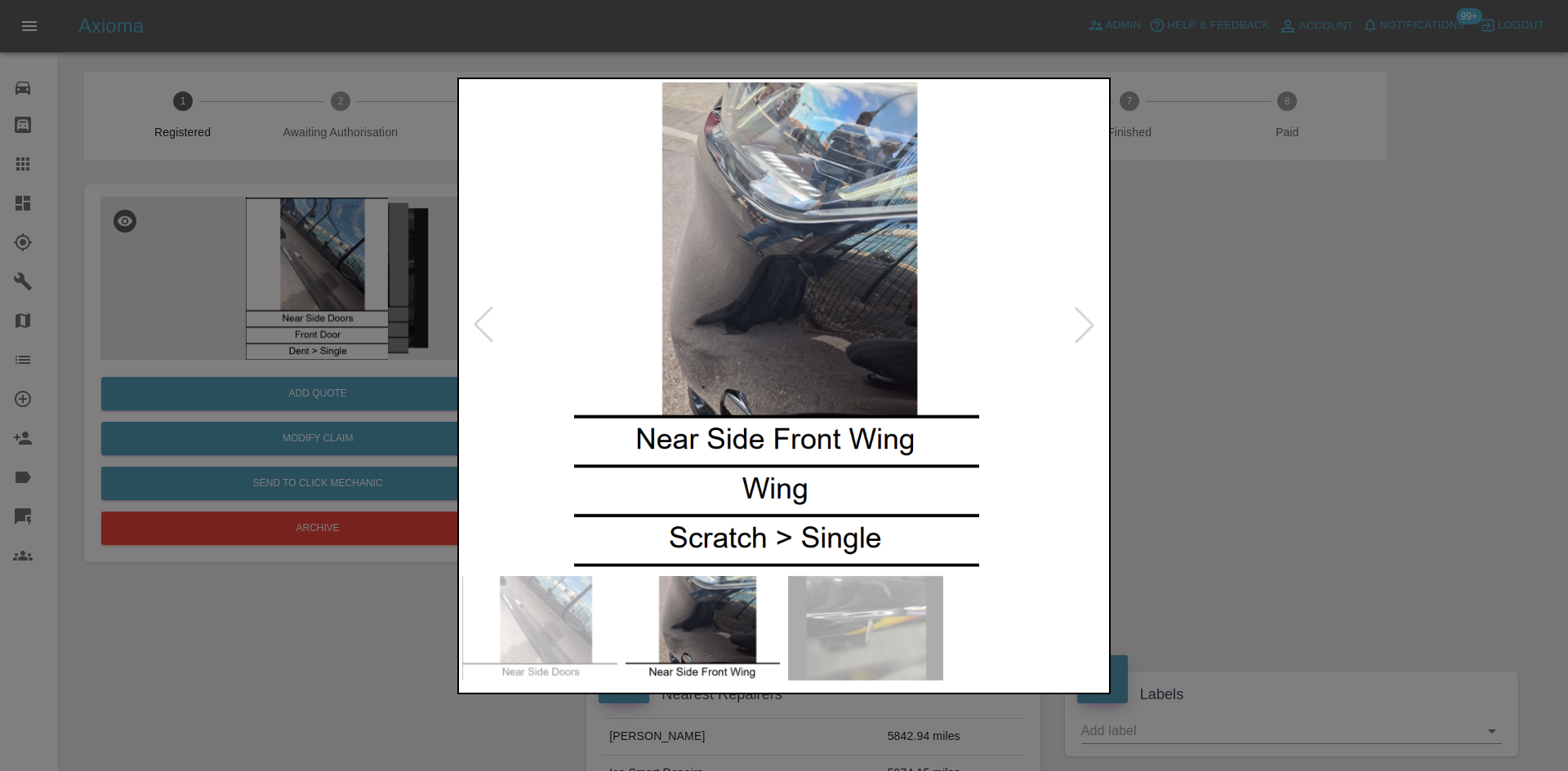
click at [810, 361] on img at bounding box center [777, 326] width 644 height 485
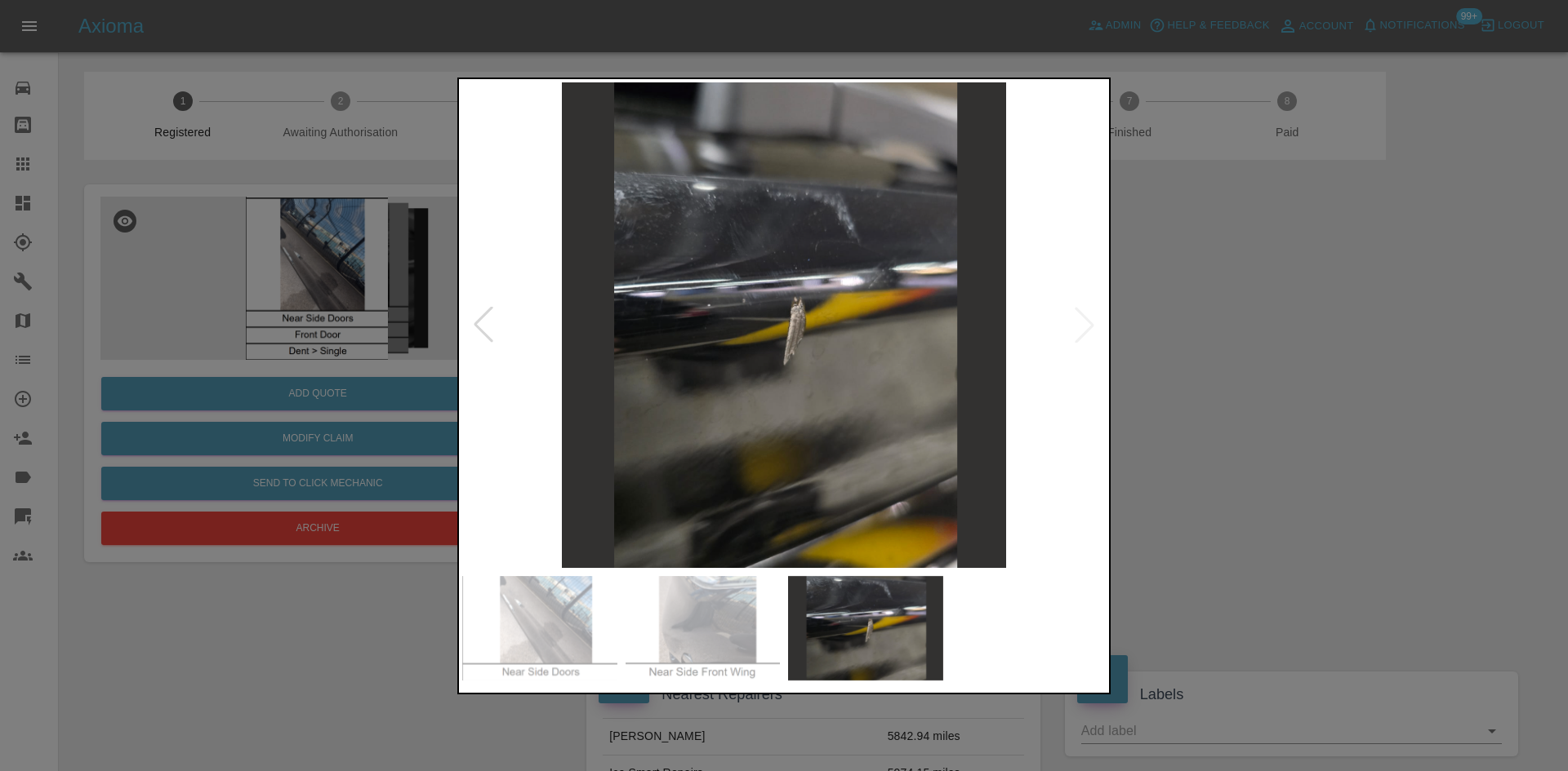
click at [766, 372] on img at bounding box center [784, 326] width 644 height 485
click at [358, 315] on div at bounding box center [784, 385] width 1568 height 771
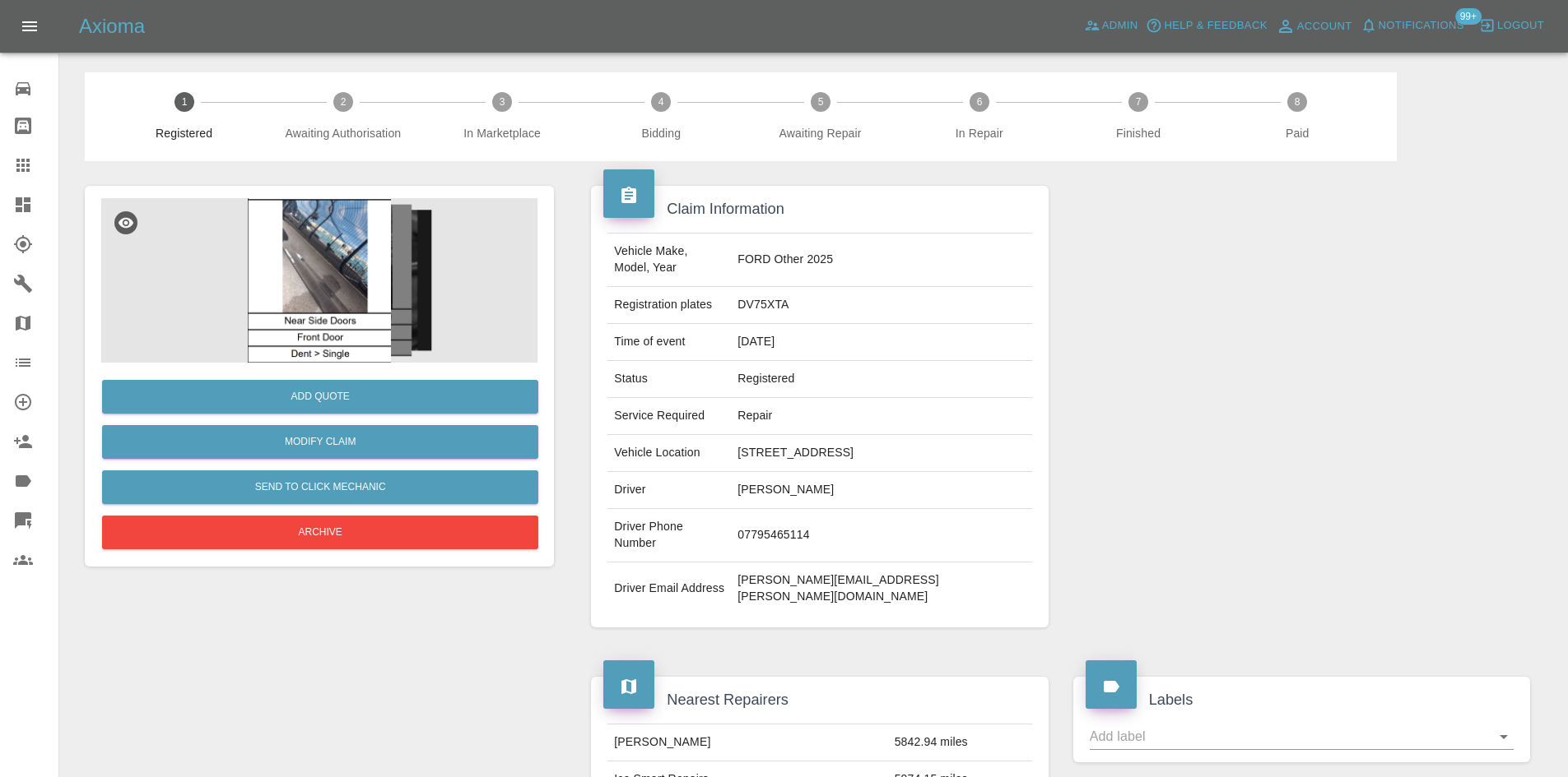
click at [805, 288] on td "DV75XTA" at bounding box center [881, 305] width 300 height 37
copy td "DV75XTA"
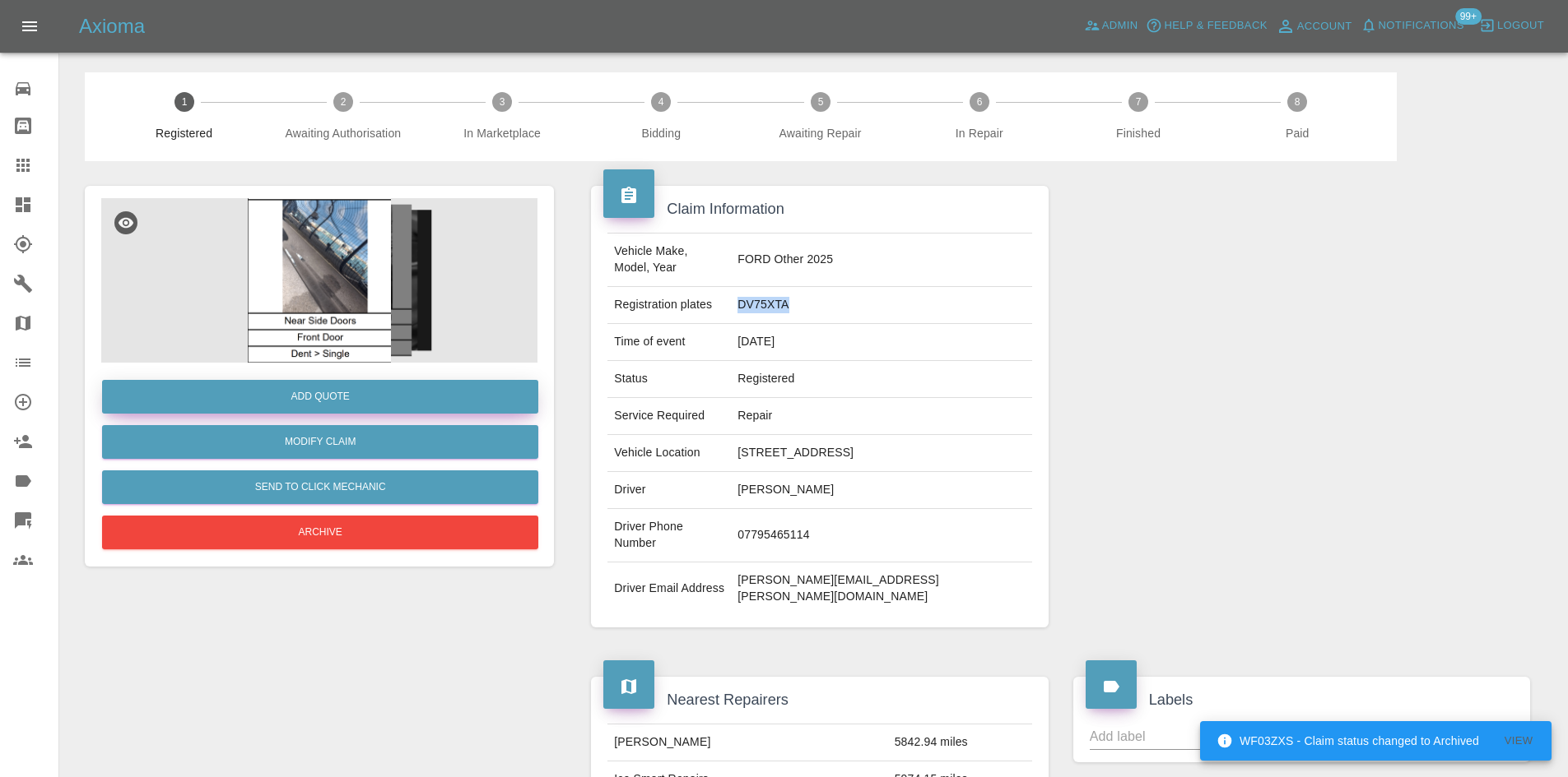
click at [305, 394] on button "Add Quote" at bounding box center [320, 396] width 436 height 34
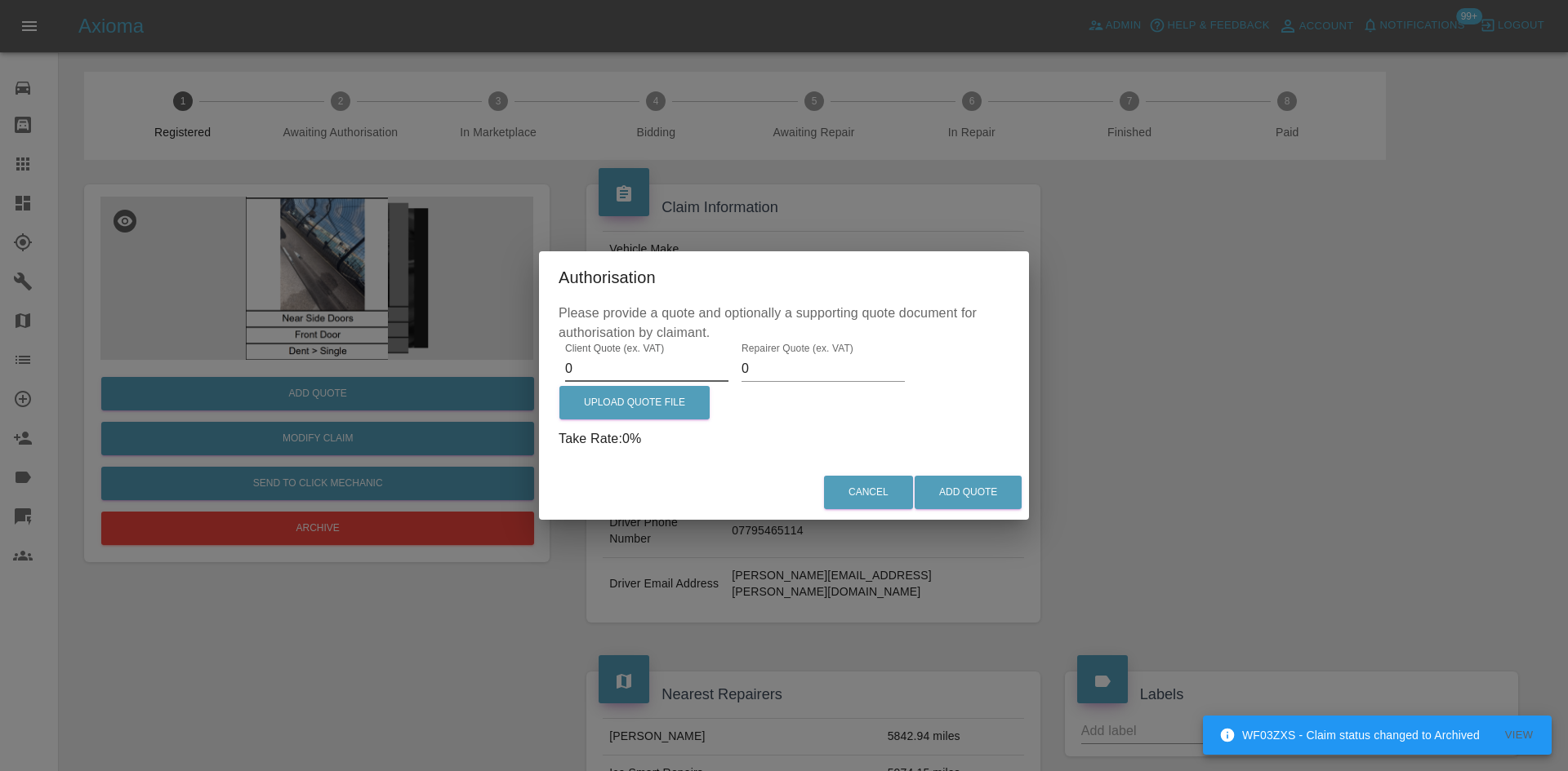
drag, startPoint x: 576, startPoint y: 374, endPoint x: 394, endPoint y: 356, distance: 182.9
click at [436, 364] on div "Authorisation Please provide a quote and optionally a supporting quote document…" at bounding box center [784, 385] width 1568 height 771
click at [618, 364] on input "85" at bounding box center [647, 369] width 164 height 26
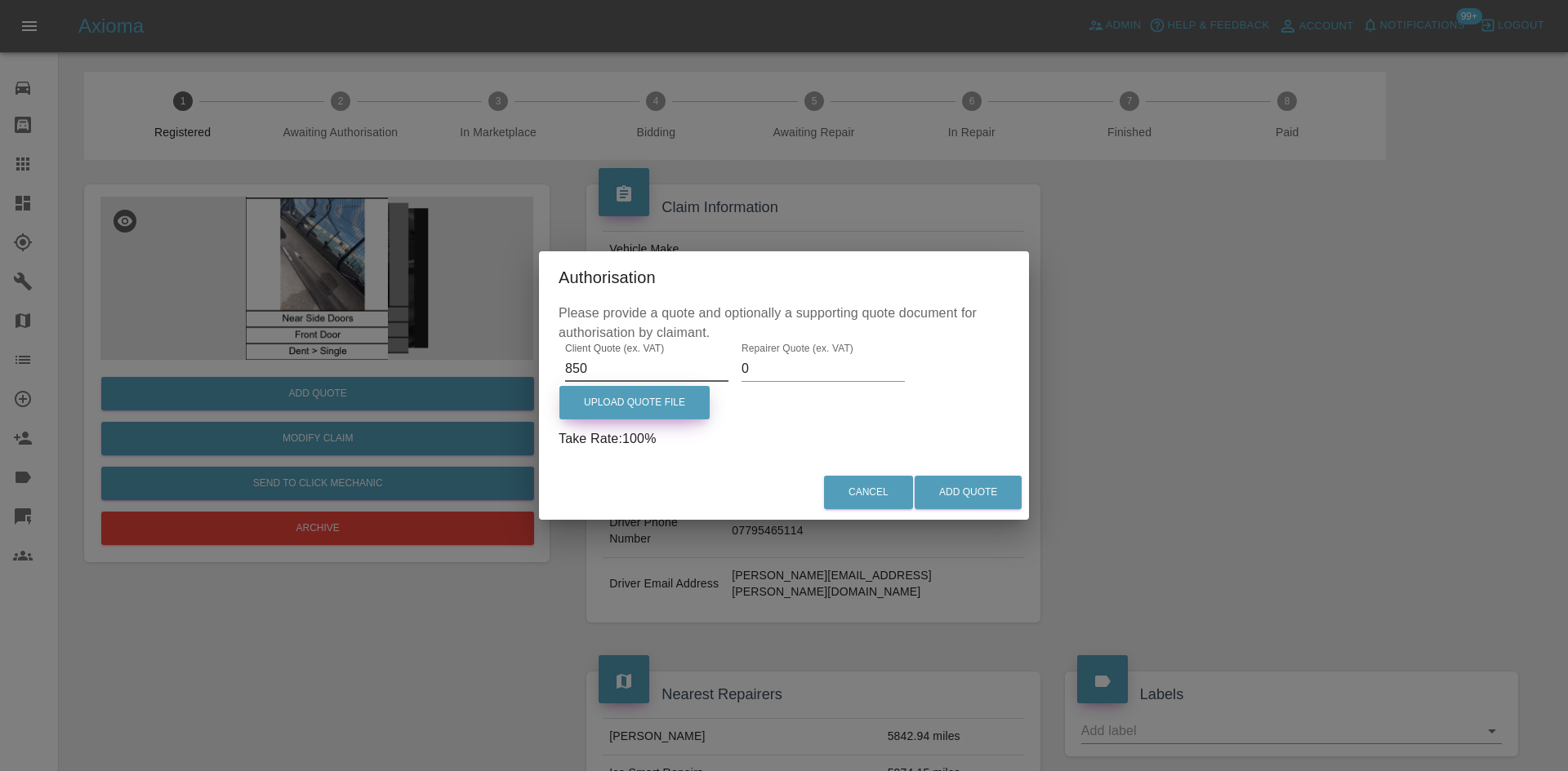
type input "850"
click at [606, 408] on label "Upload Quote File" at bounding box center [634, 403] width 150 height 33
click at [0, 0] on input "Upload Quote File" at bounding box center [0, 0] width 0 height 0
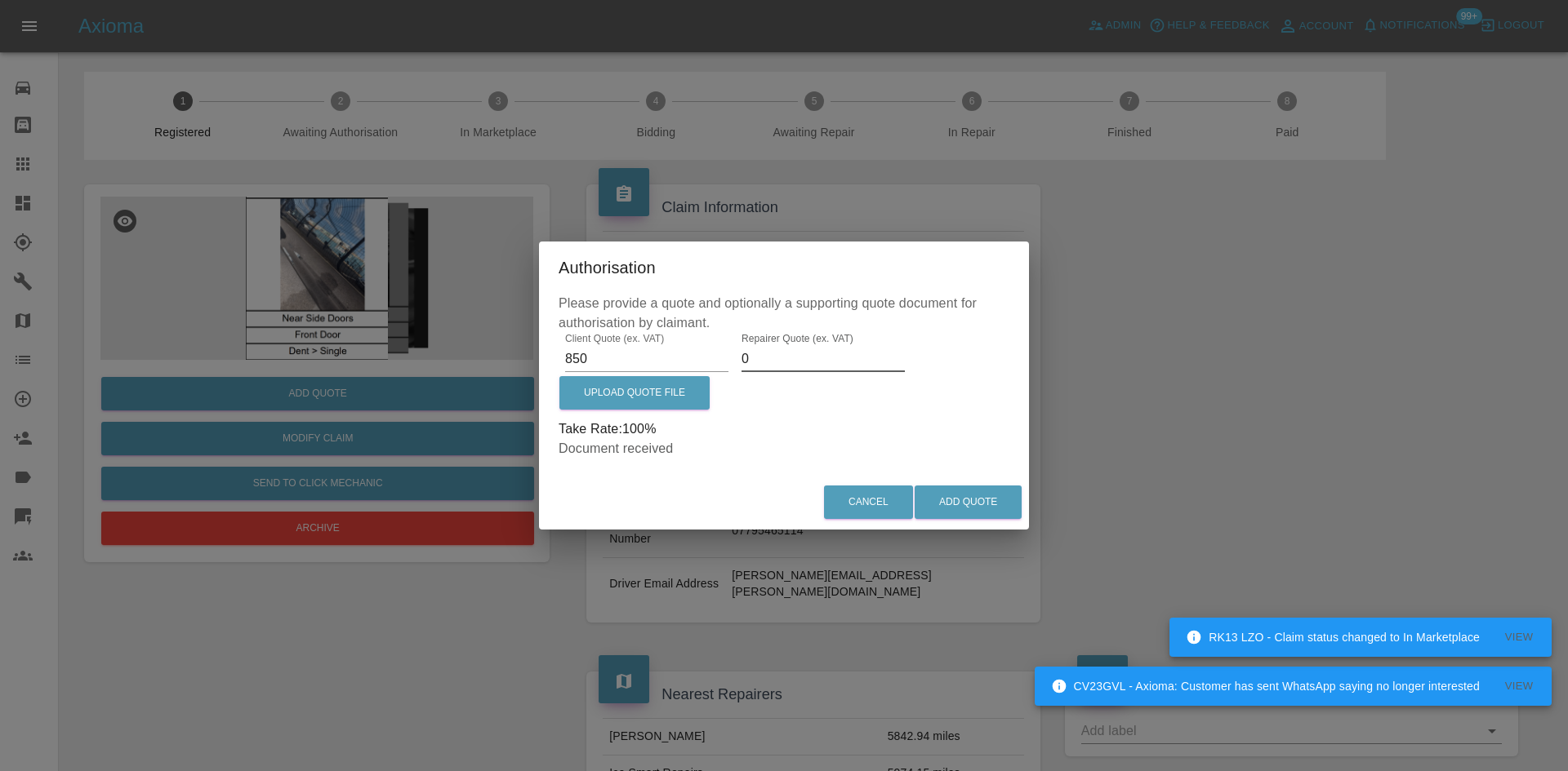
drag, startPoint x: 766, startPoint y: 357, endPoint x: 720, endPoint y: 357, distance: 46.0
click at [720, 357] on div "Client Quote (ex. VAT) 850 Repairer Quote (ex. VAT) 0 Upload Quote File Take Ra…" at bounding box center [784, 395] width 450 height 126
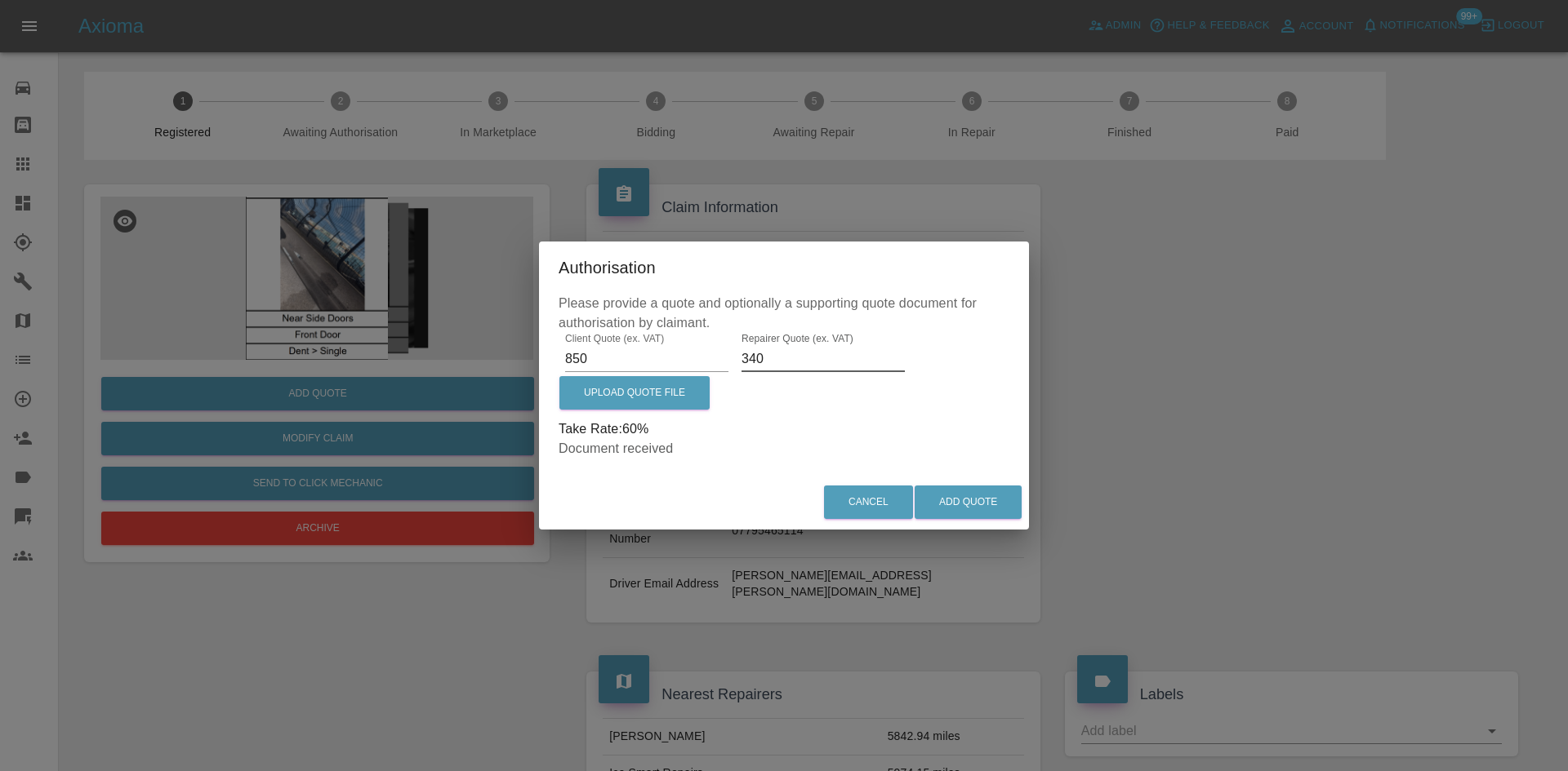
click at [773, 360] on input "340" at bounding box center [824, 359] width 164 height 26
type input "340"
click at [974, 492] on button "Add Quote" at bounding box center [968, 502] width 107 height 33
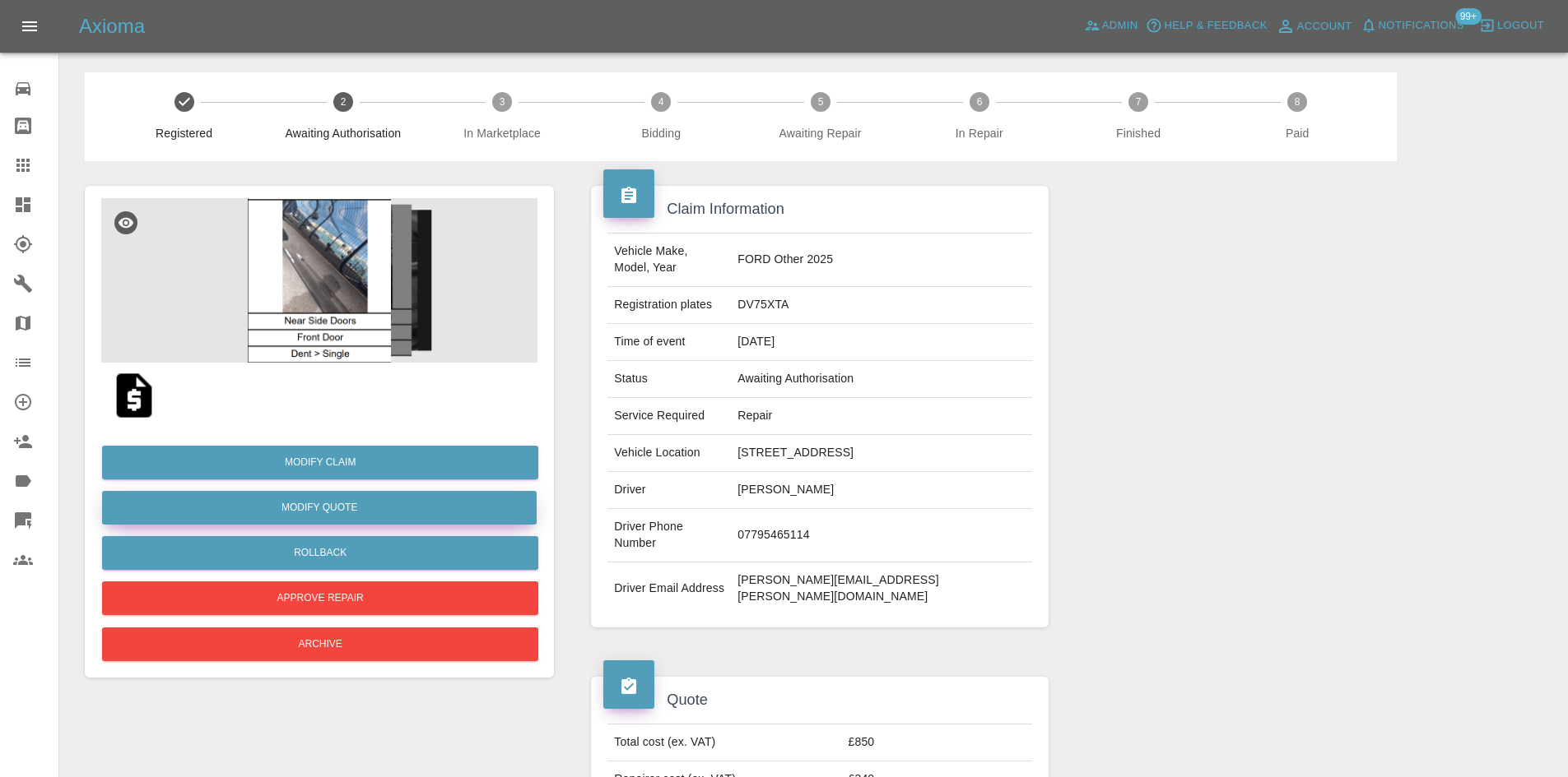
click at [324, 508] on button "Modify Quote" at bounding box center [319, 508] width 434 height 34
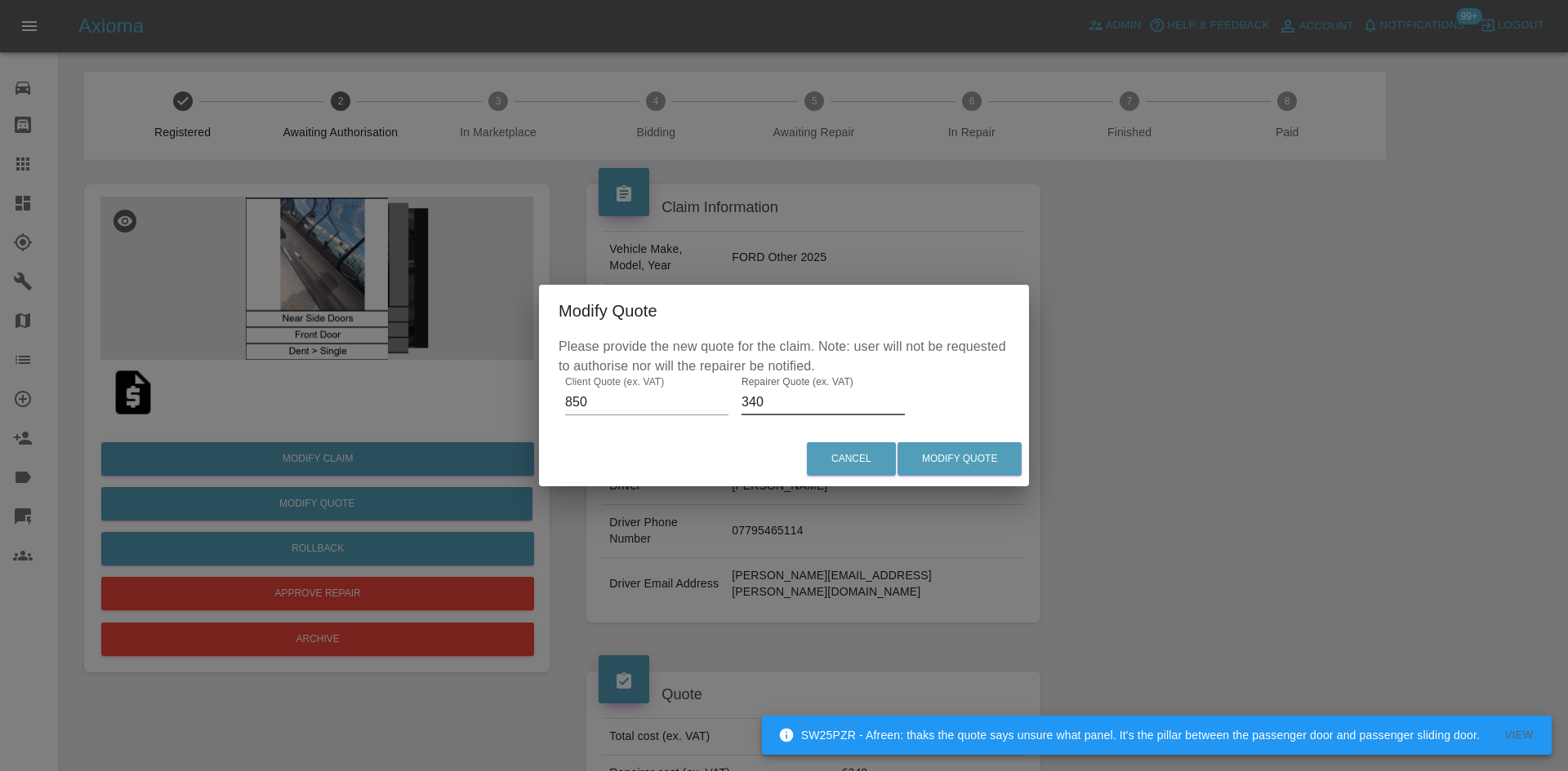
click at [757, 410] on input "340" at bounding box center [824, 403] width 164 height 26
click at [760, 410] on input "340" at bounding box center [824, 403] width 164 height 26
drag, startPoint x: 760, startPoint y: 410, endPoint x: 503, endPoint y: 382, distance: 258.5
click at [511, 382] on div "Modify Quote Please provide the new quote for the claim. Note: user will not be…" at bounding box center [784, 385] width 1568 height 771
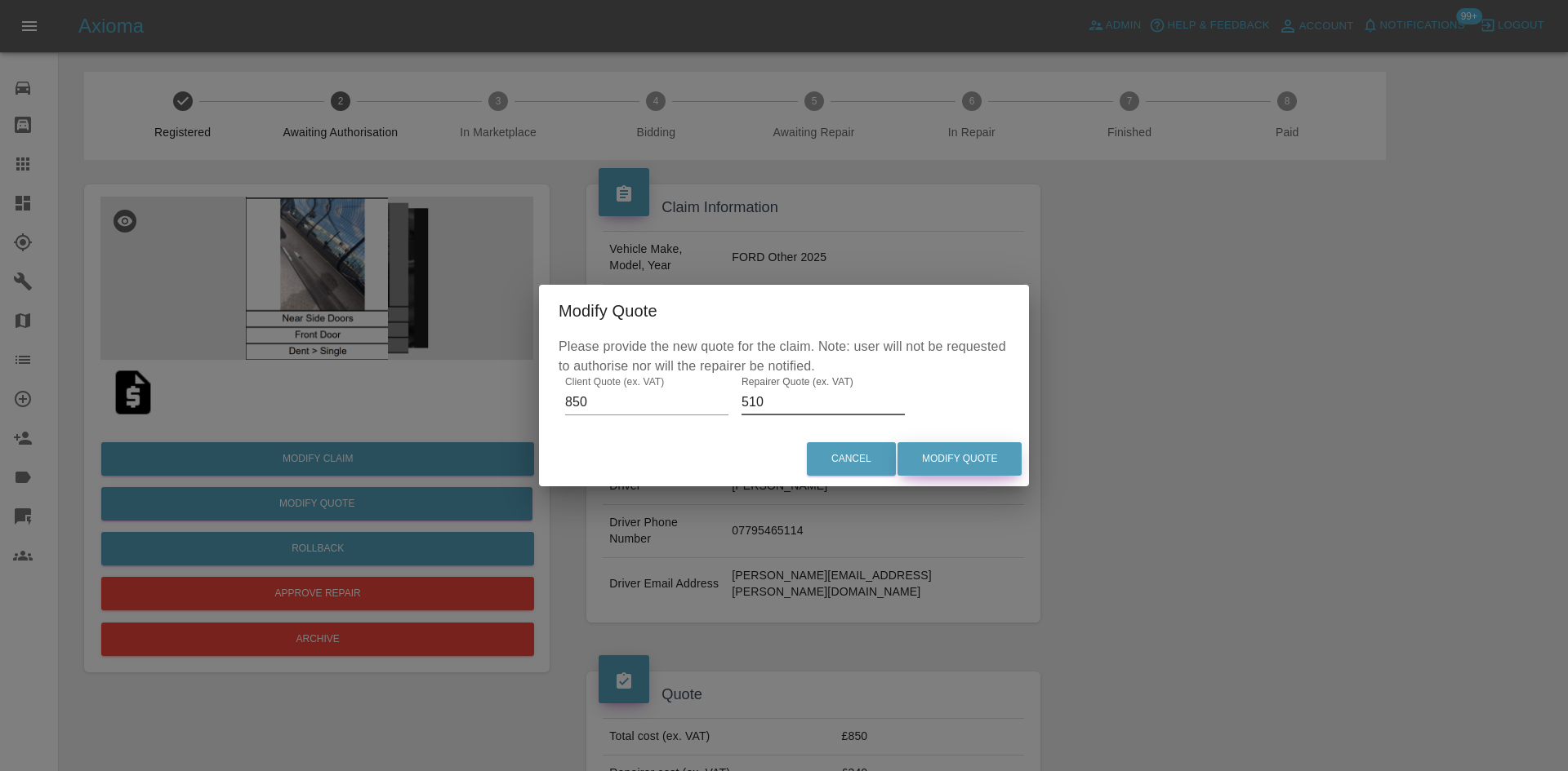
type input "510"
click at [943, 454] on button "Modify Quote" at bounding box center [959, 459] width 124 height 33
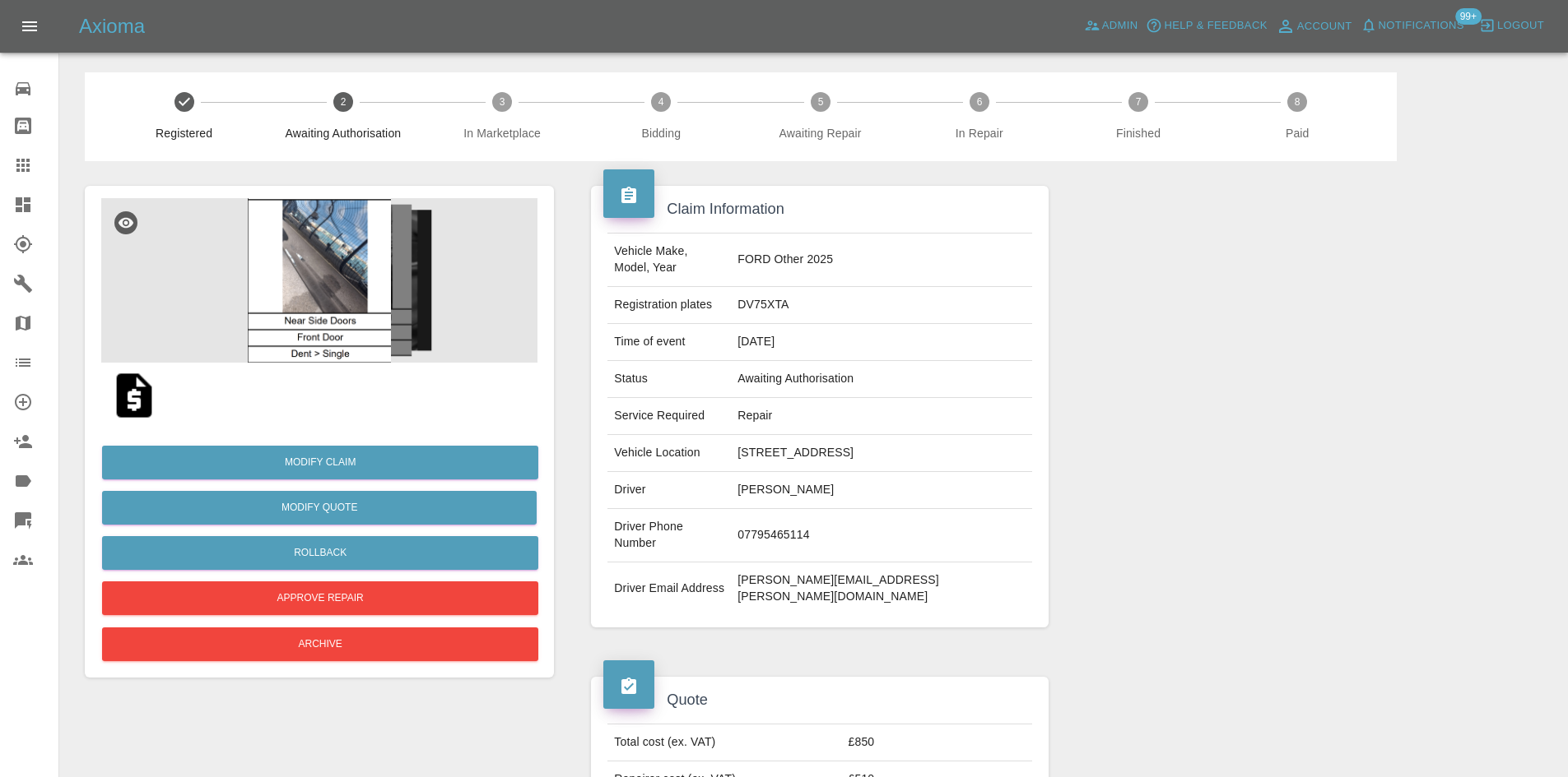
click at [355, 244] on img at bounding box center [319, 281] width 436 height 165
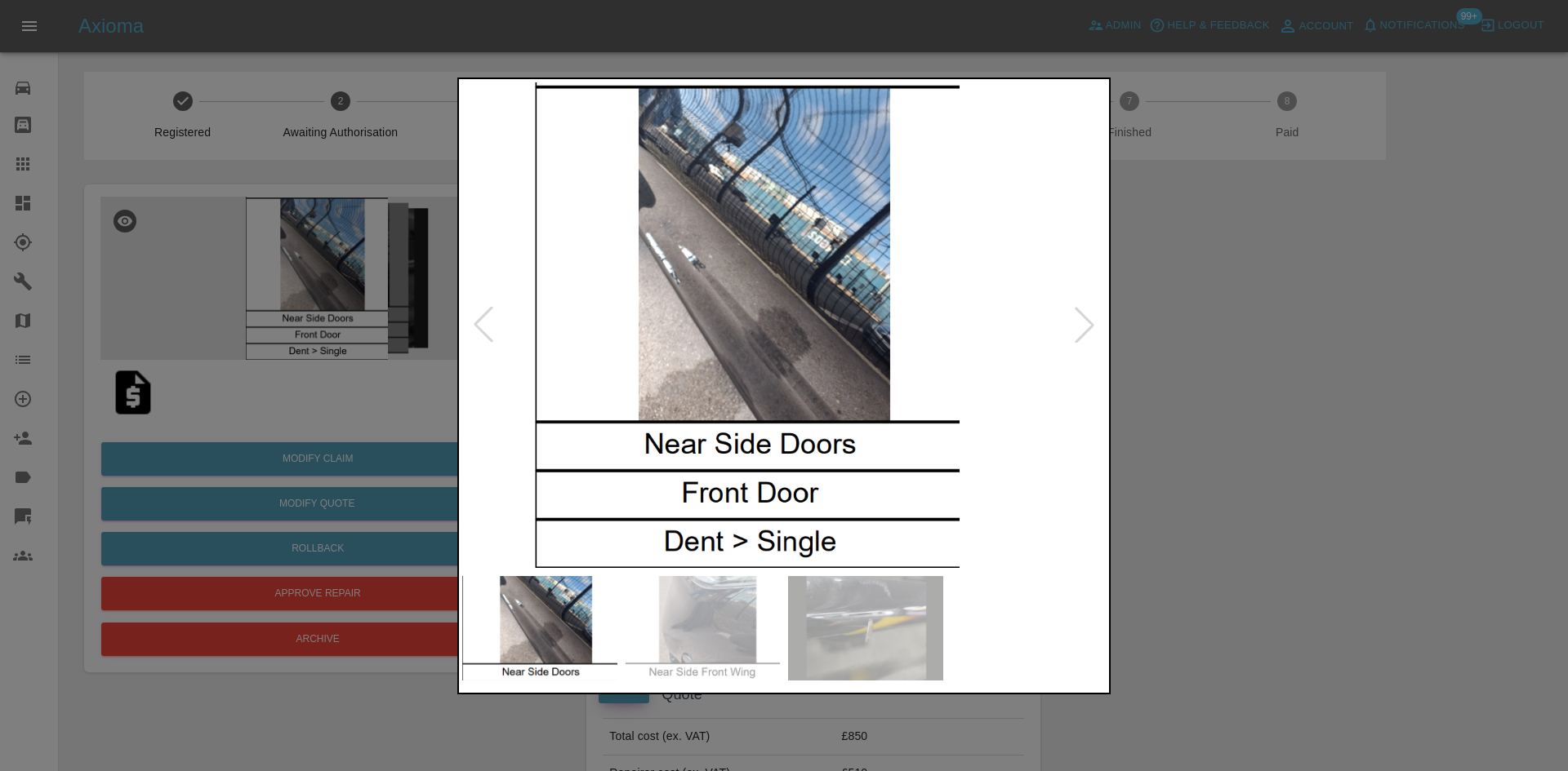
click at [774, 369] on img at bounding box center [747, 326] width 644 height 485
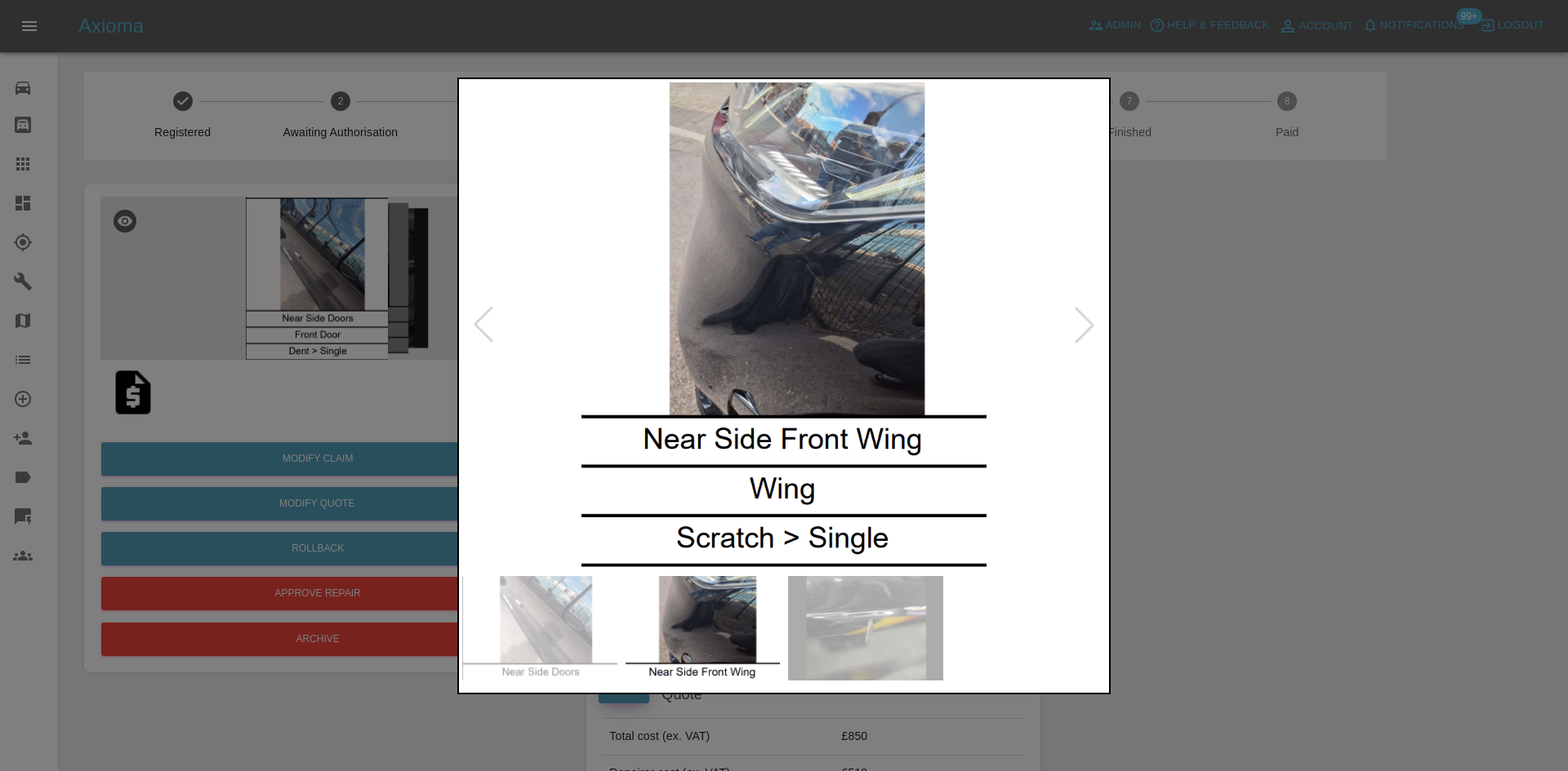
click at [775, 371] on img at bounding box center [784, 326] width 644 height 485
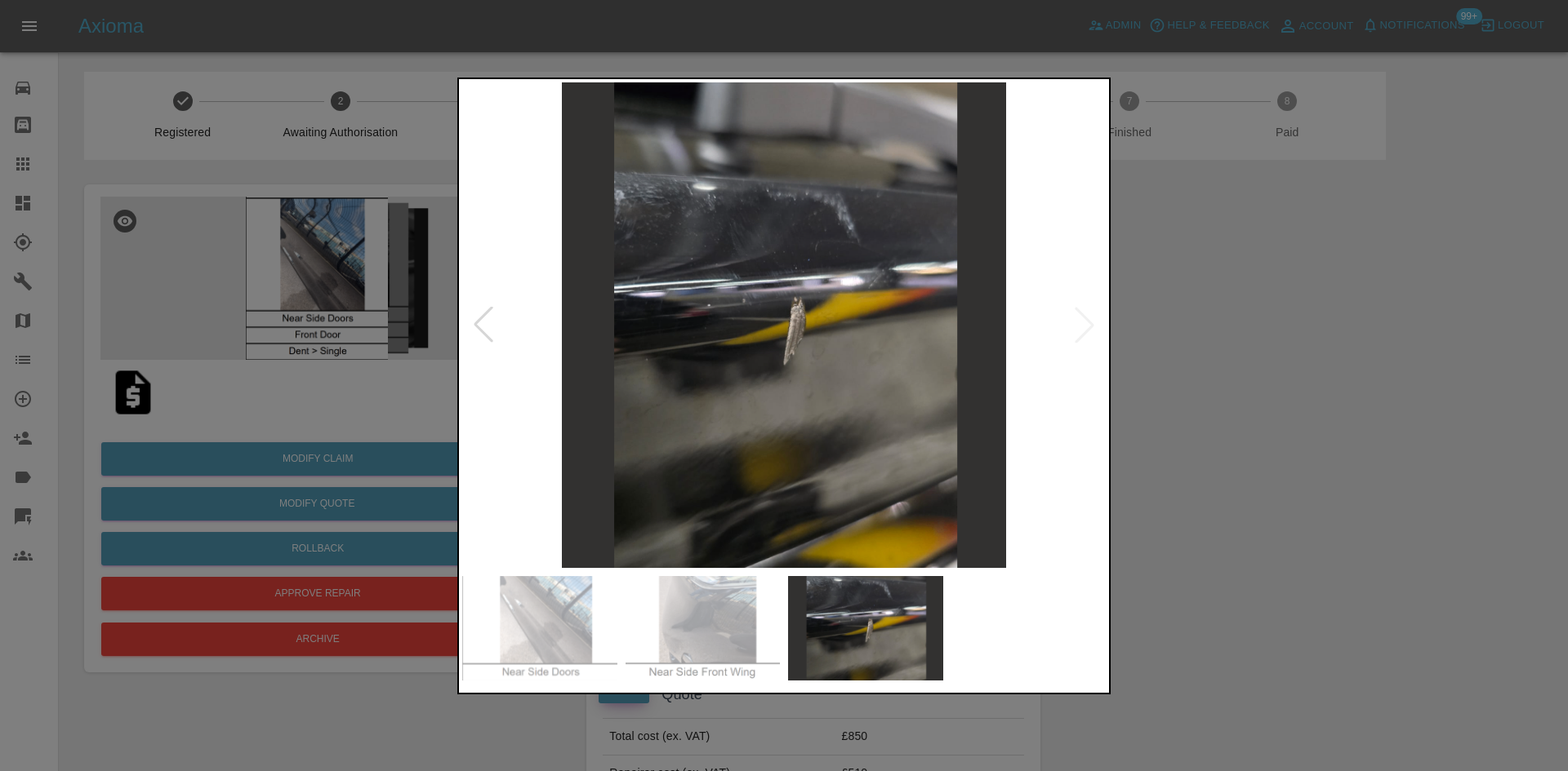
click at [785, 364] on img at bounding box center [784, 326] width 644 height 485
click at [525, 316] on img at bounding box center [784, 326] width 644 height 485
drag, startPoint x: 268, startPoint y: 268, endPoint x: 324, endPoint y: 106, distance: 171.4
click at [269, 264] on div at bounding box center [784, 385] width 1568 height 771
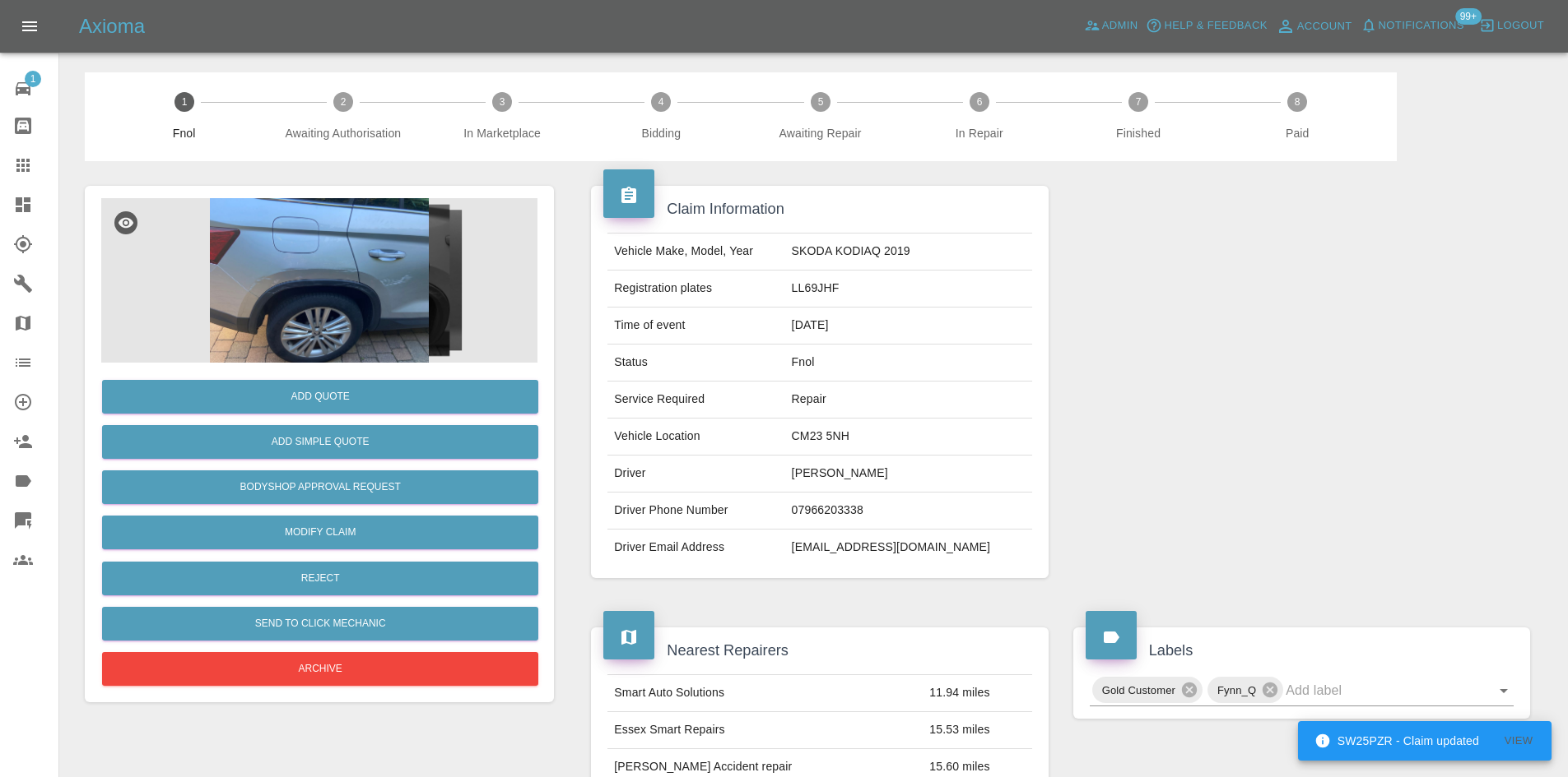
click at [339, 276] on img at bounding box center [319, 281] width 436 height 165
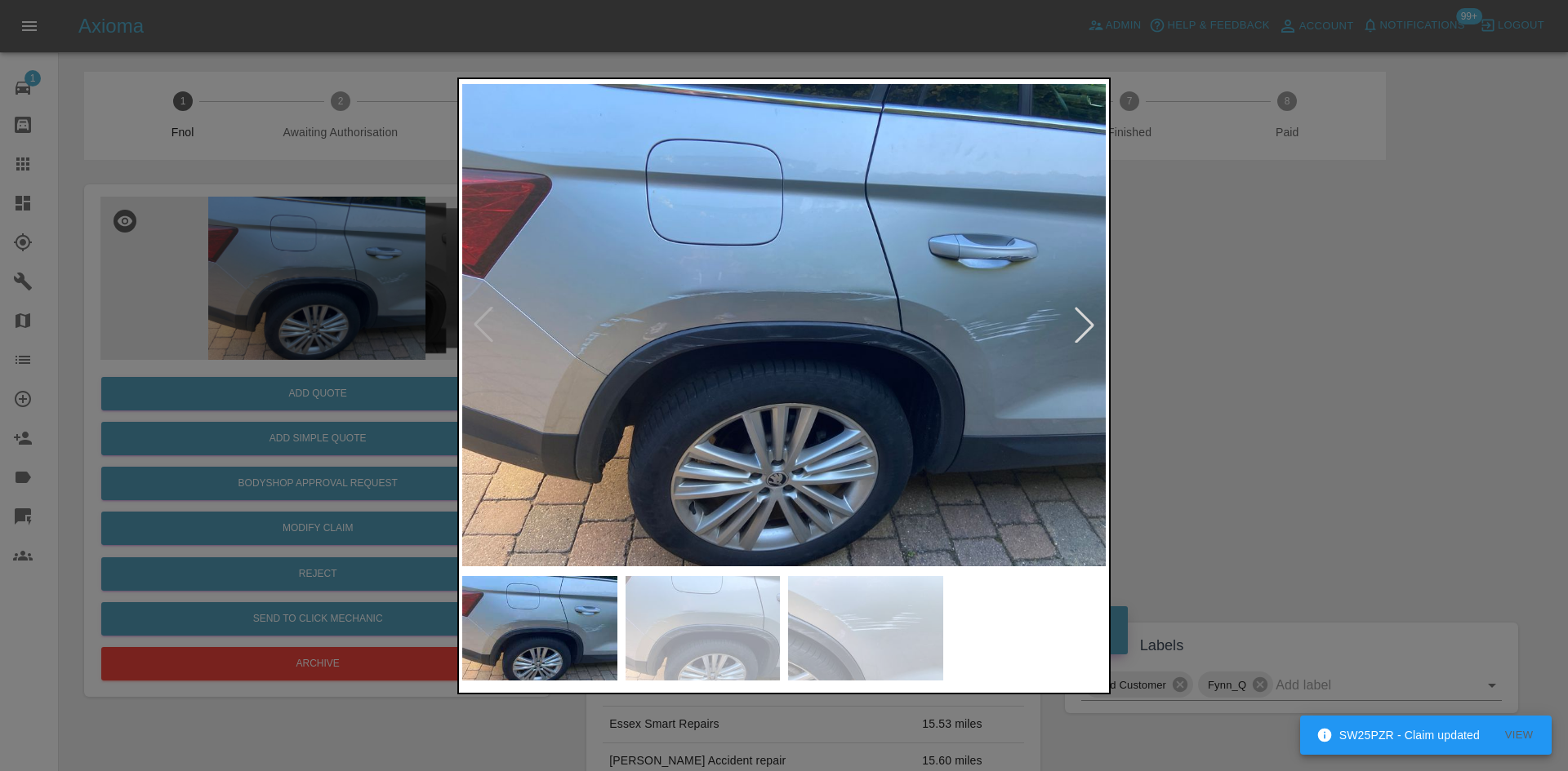
click at [764, 284] on img at bounding box center [784, 326] width 644 height 485
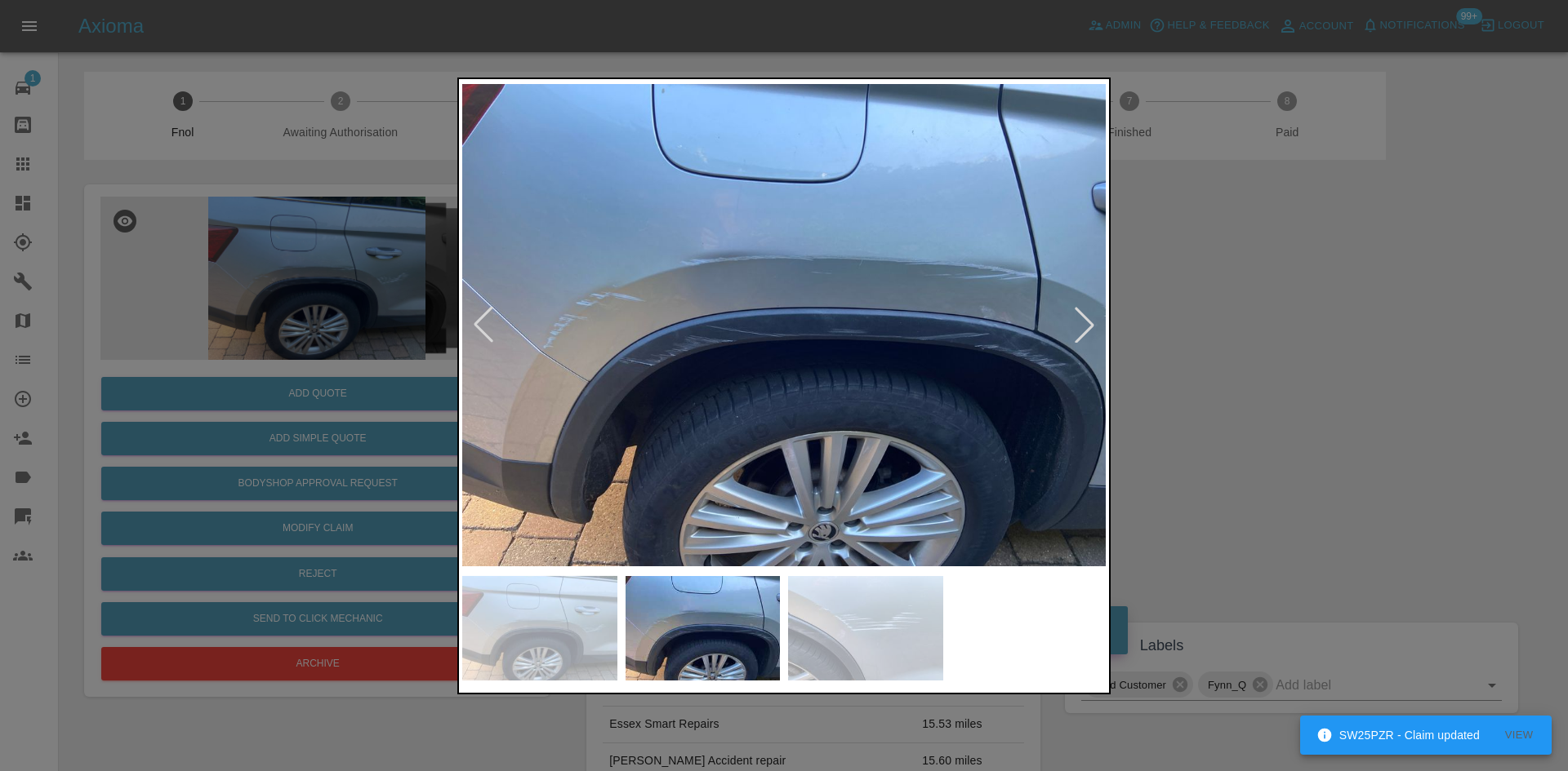
click at [756, 299] on img at bounding box center [784, 326] width 644 height 485
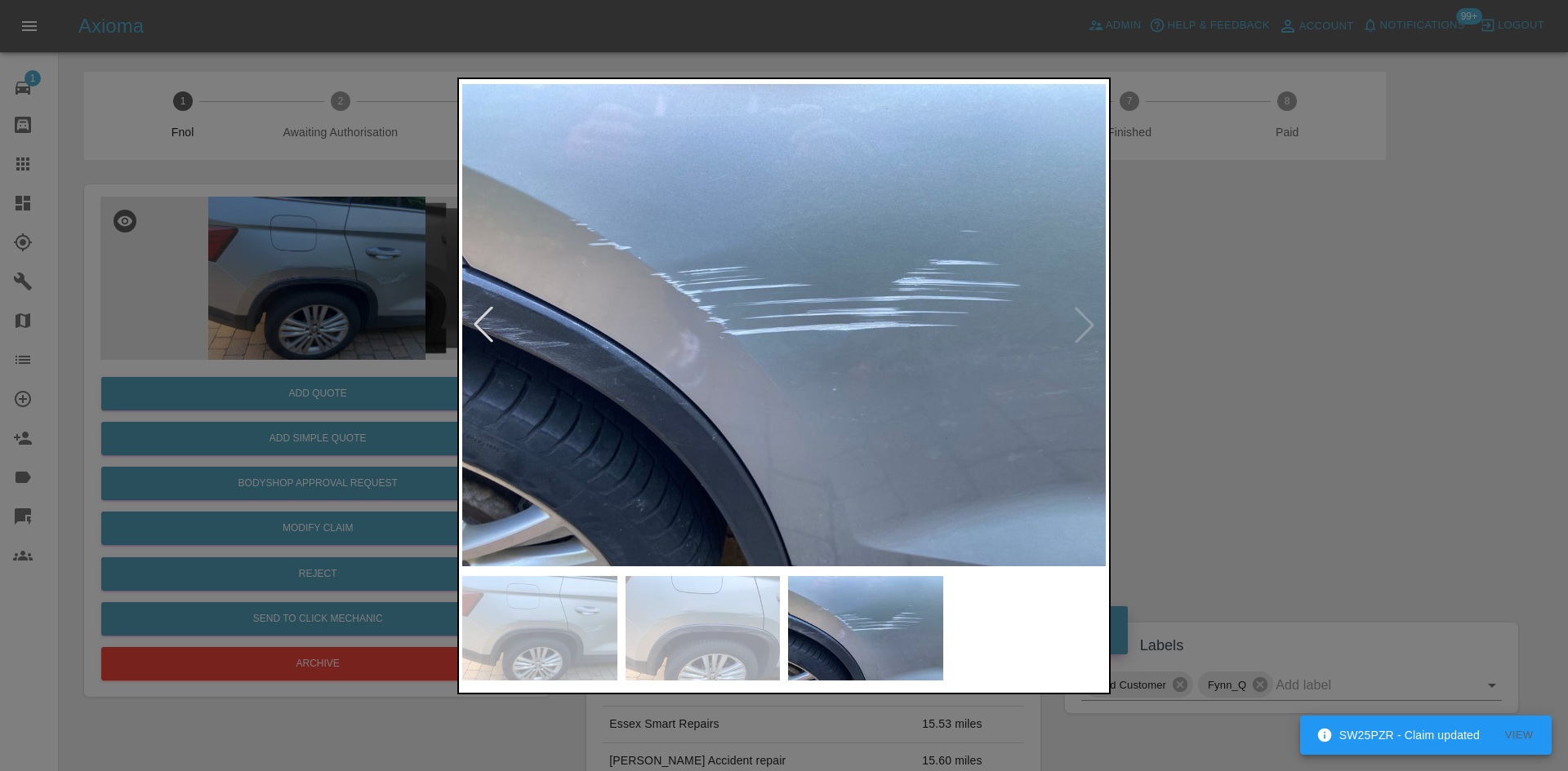
click at [630, 299] on img at bounding box center [784, 326] width 644 height 485
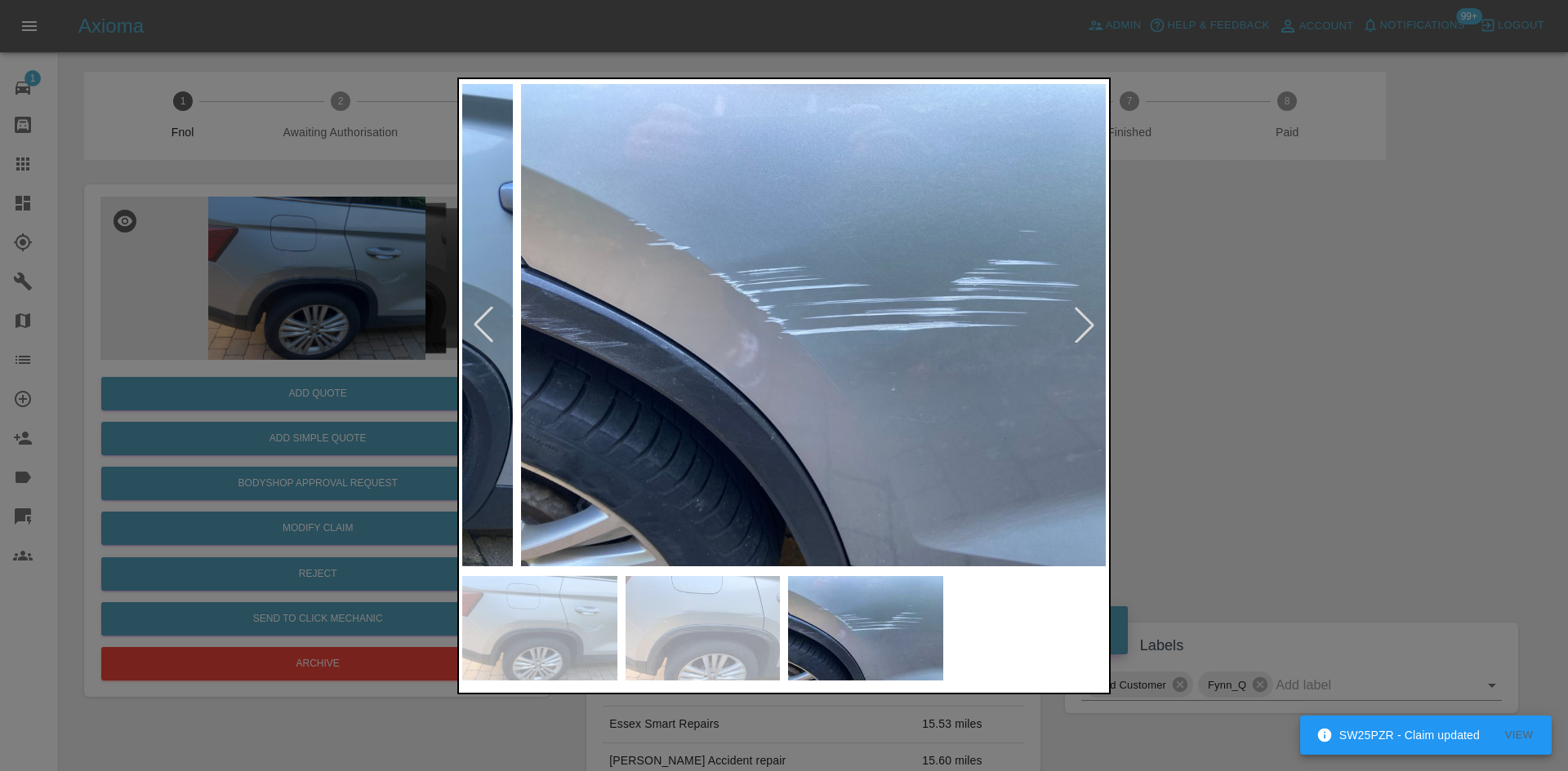
click at [831, 337] on img at bounding box center [843, 326] width 644 height 485
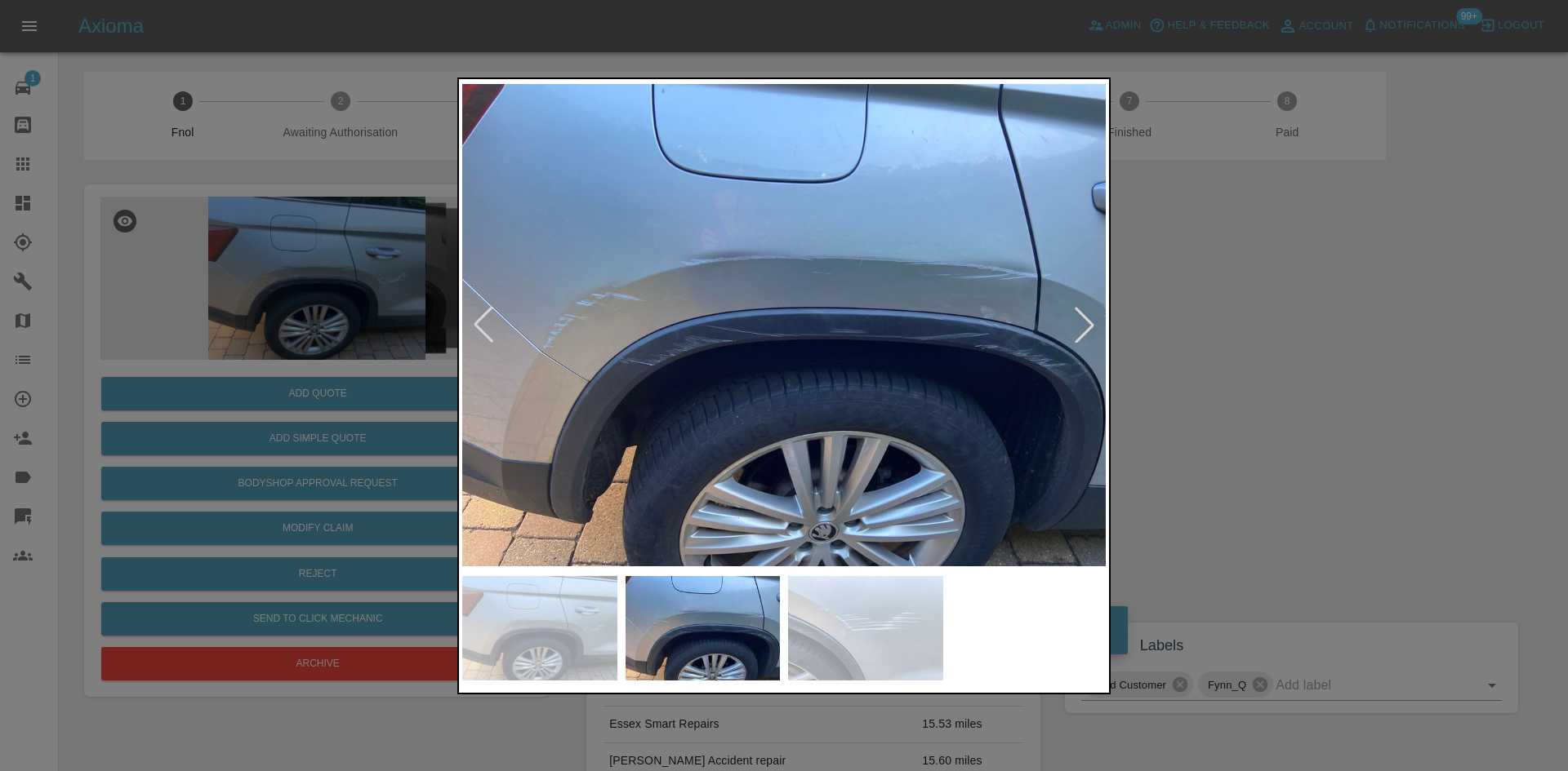
click at [590, 339] on img at bounding box center [784, 326] width 644 height 485
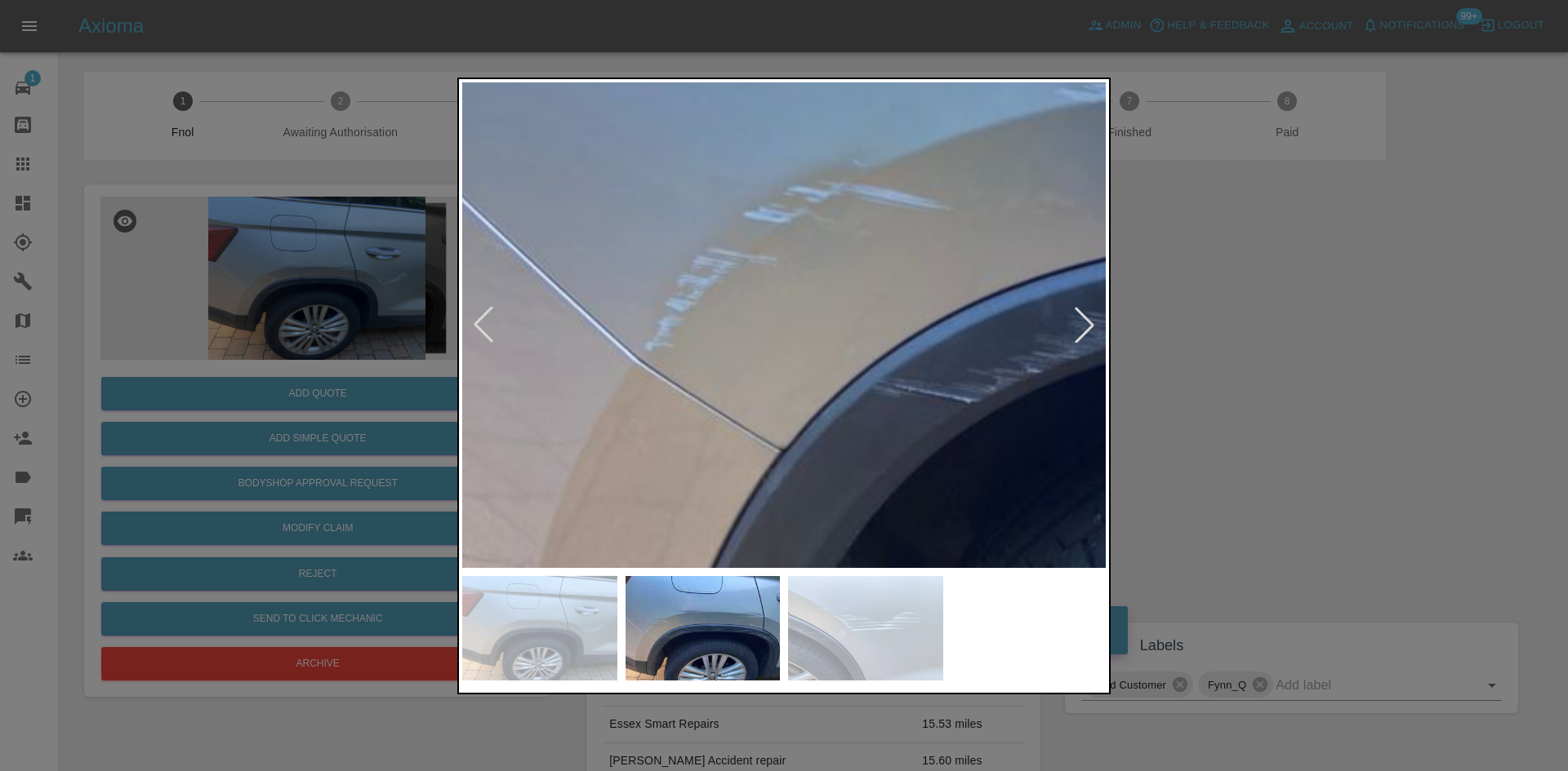
click at [620, 347] on img at bounding box center [1367, 281] width 1931 height 1458
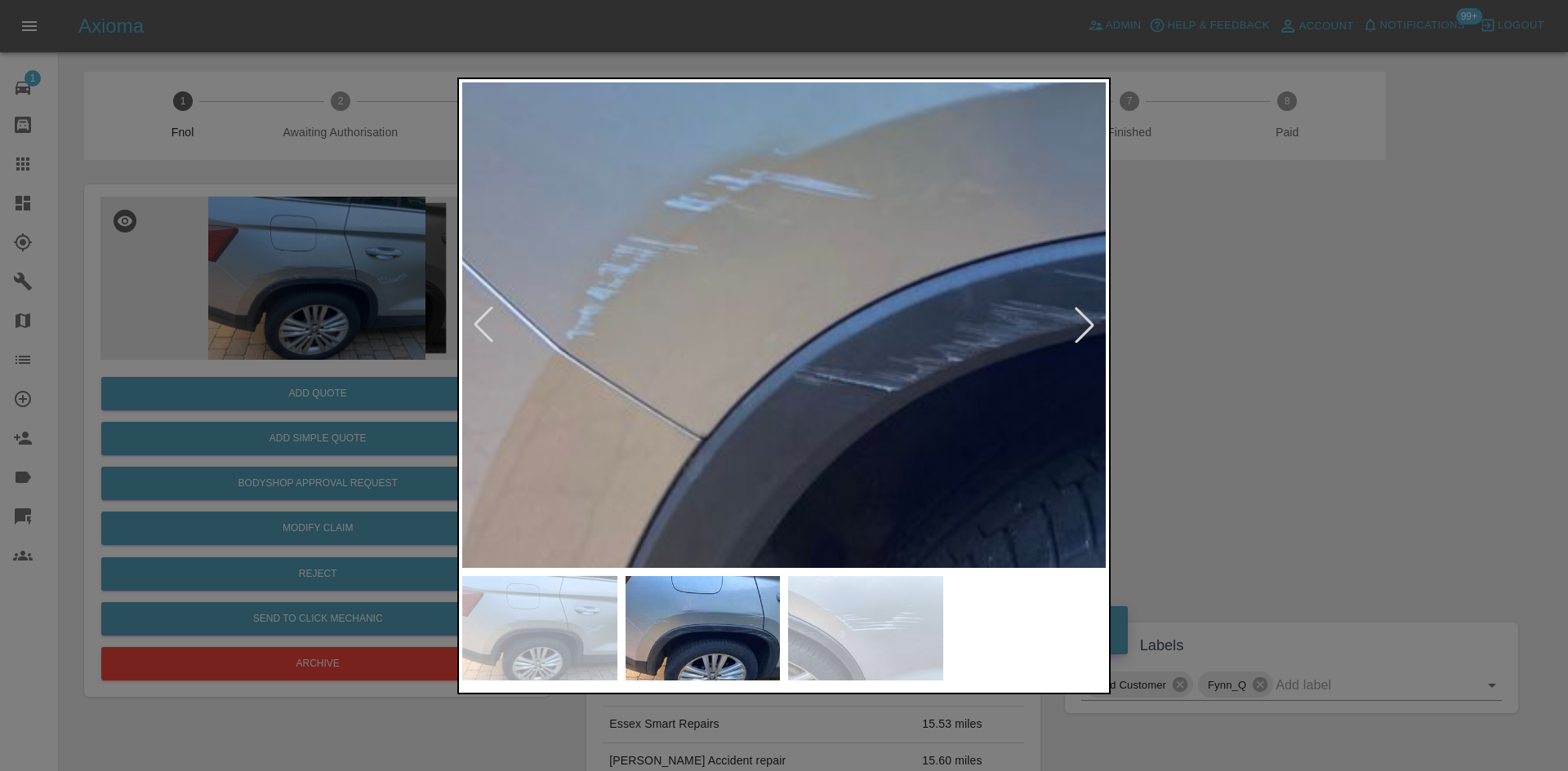
click at [634, 357] on img at bounding box center [1288, 270] width 1931 height 1458
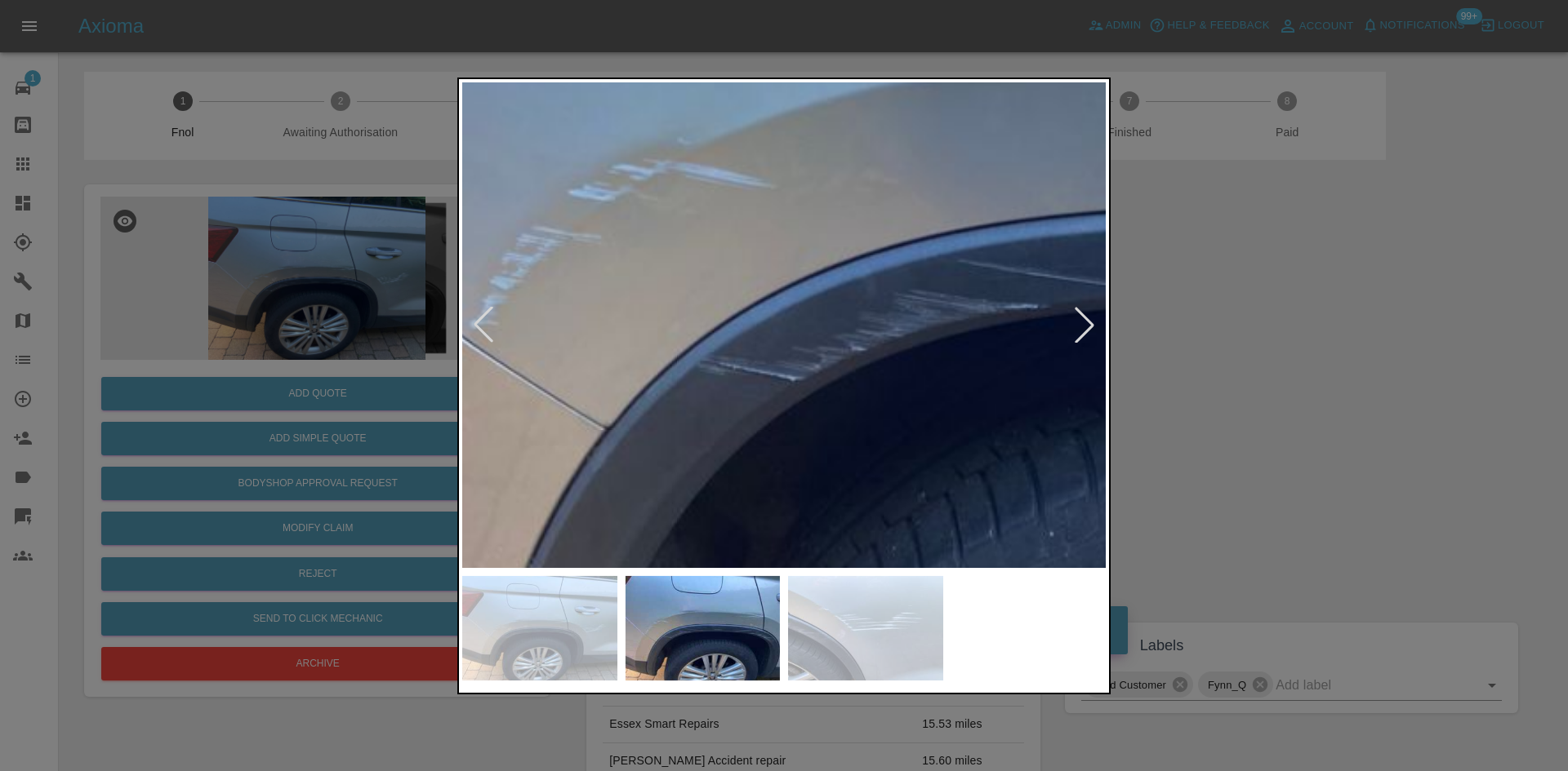
click at [688, 397] on img at bounding box center [1191, 259] width 1931 height 1458
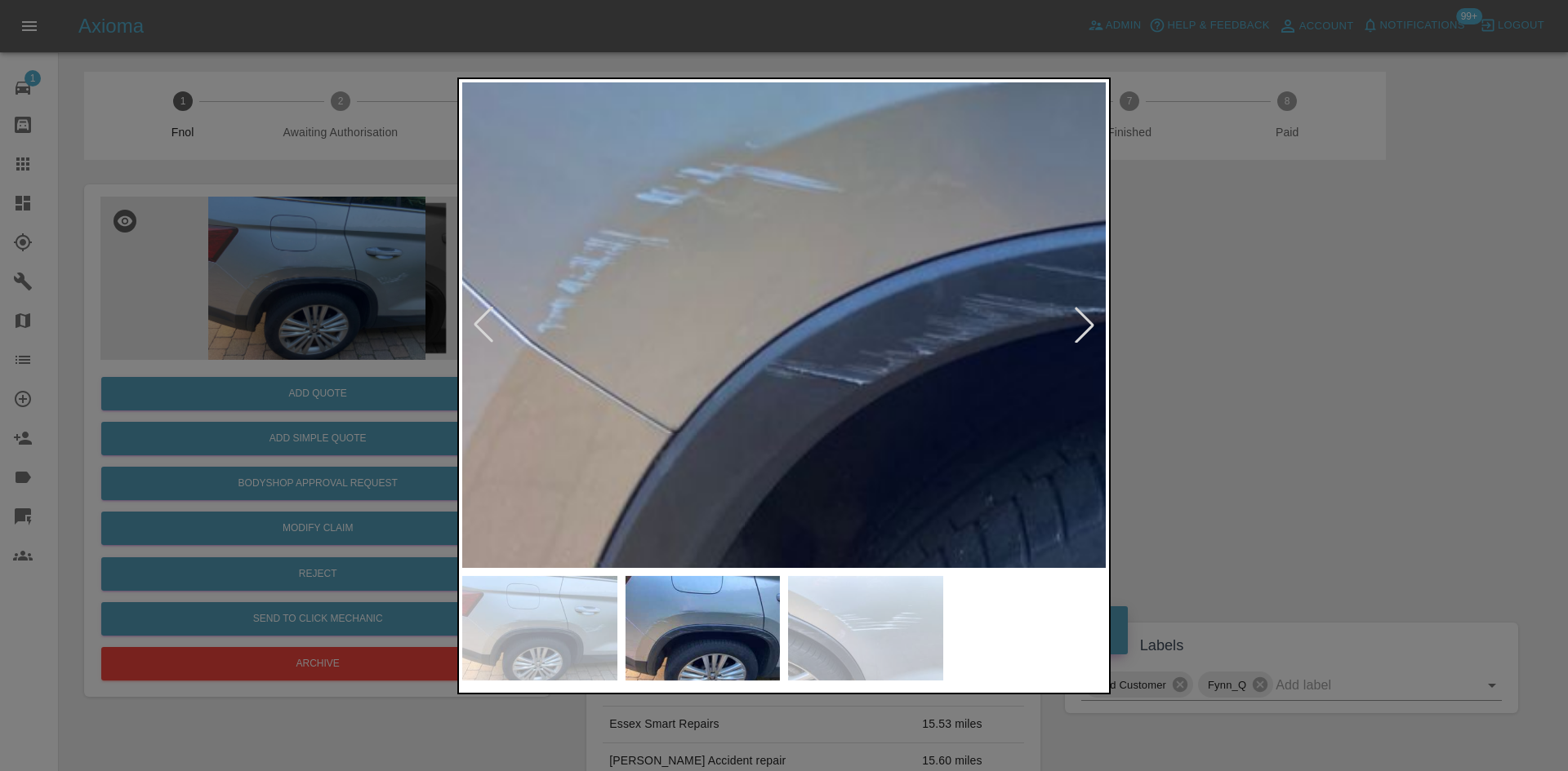
click at [711, 403] on img at bounding box center [1259, 263] width 1931 height 1458
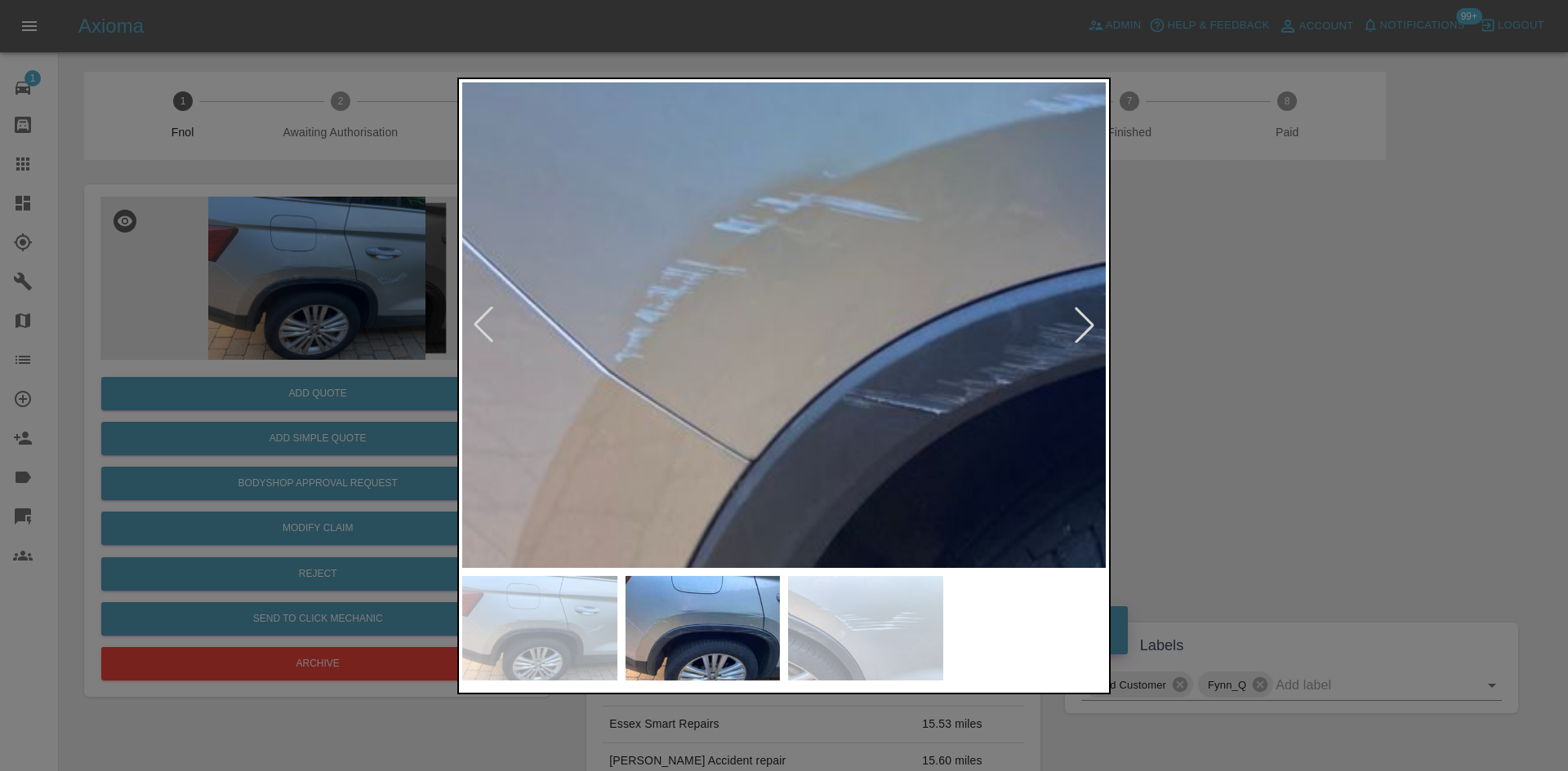
click at [711, 405] on img at bounding box center [1336, 292] width 1931 height 1458
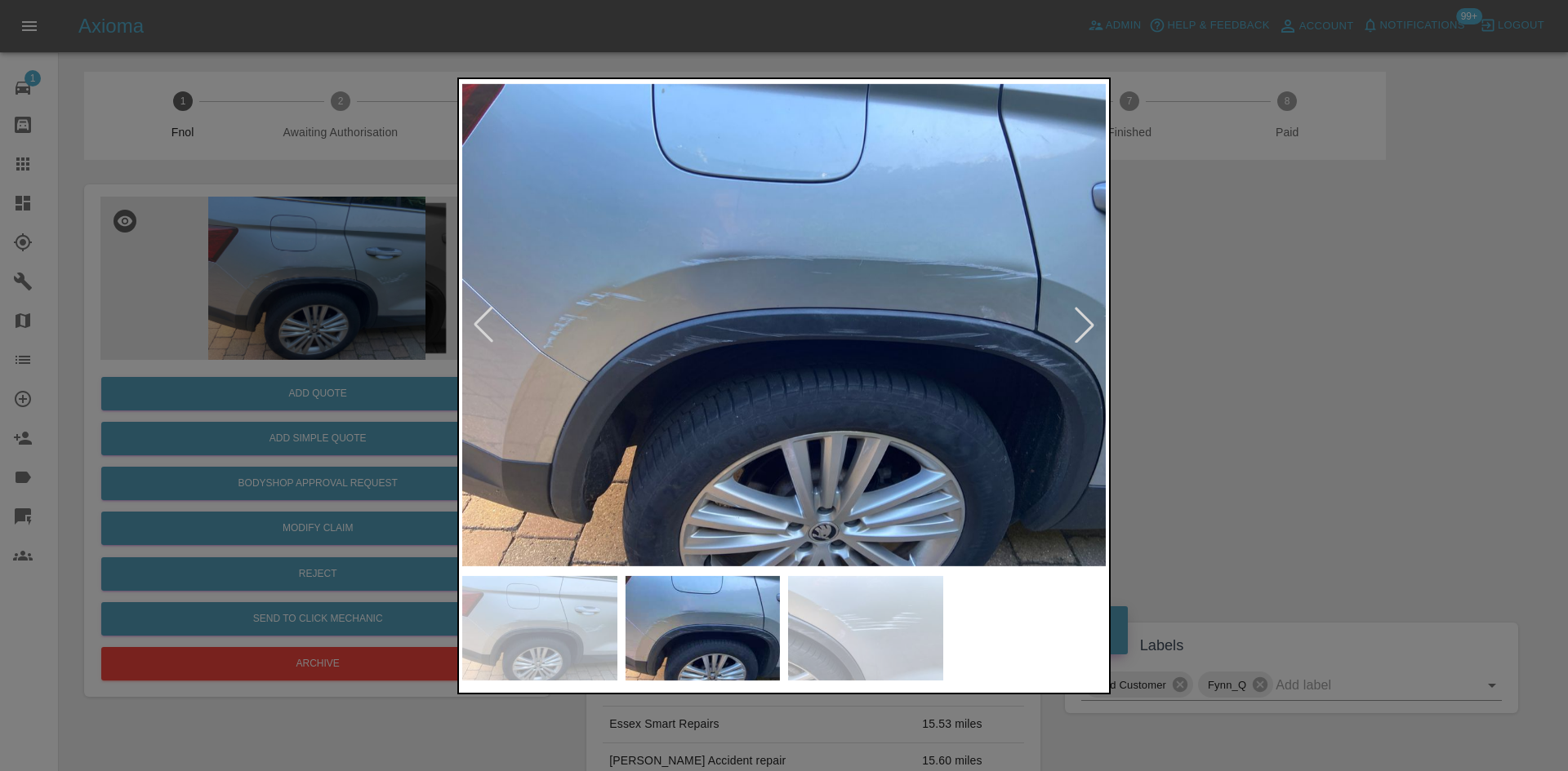
click at [689, 366] on img at bounding box center [784, 326] width 644 height 485
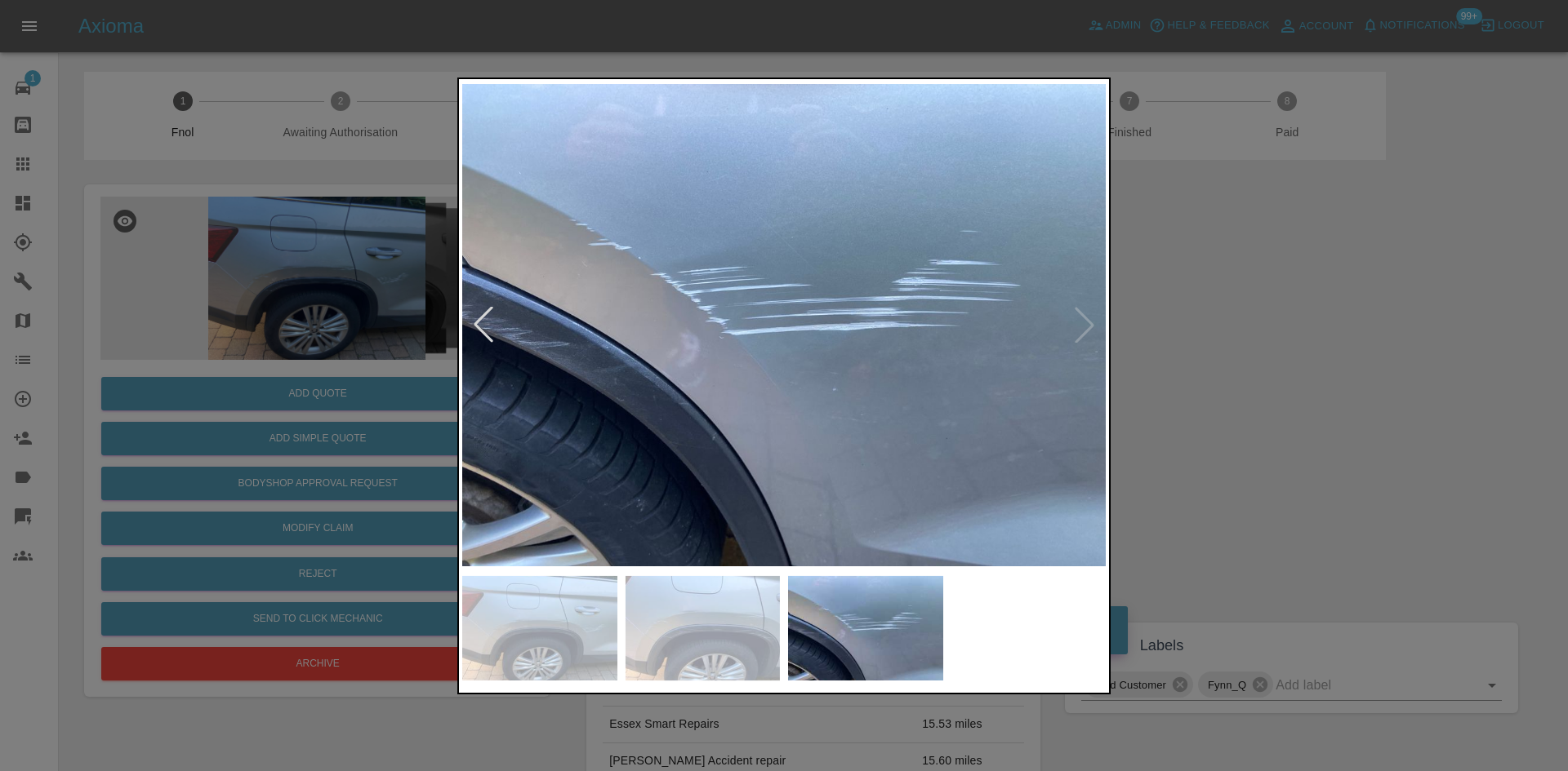
click at [624, 367] on img at bounding box center [784, 326] width 644 height 485
click at [637, 418] on img at bounding box center [784, 326] width 644 height 485
click at [818, 428] on img at bounding box center [784, 326] width 644 height 485
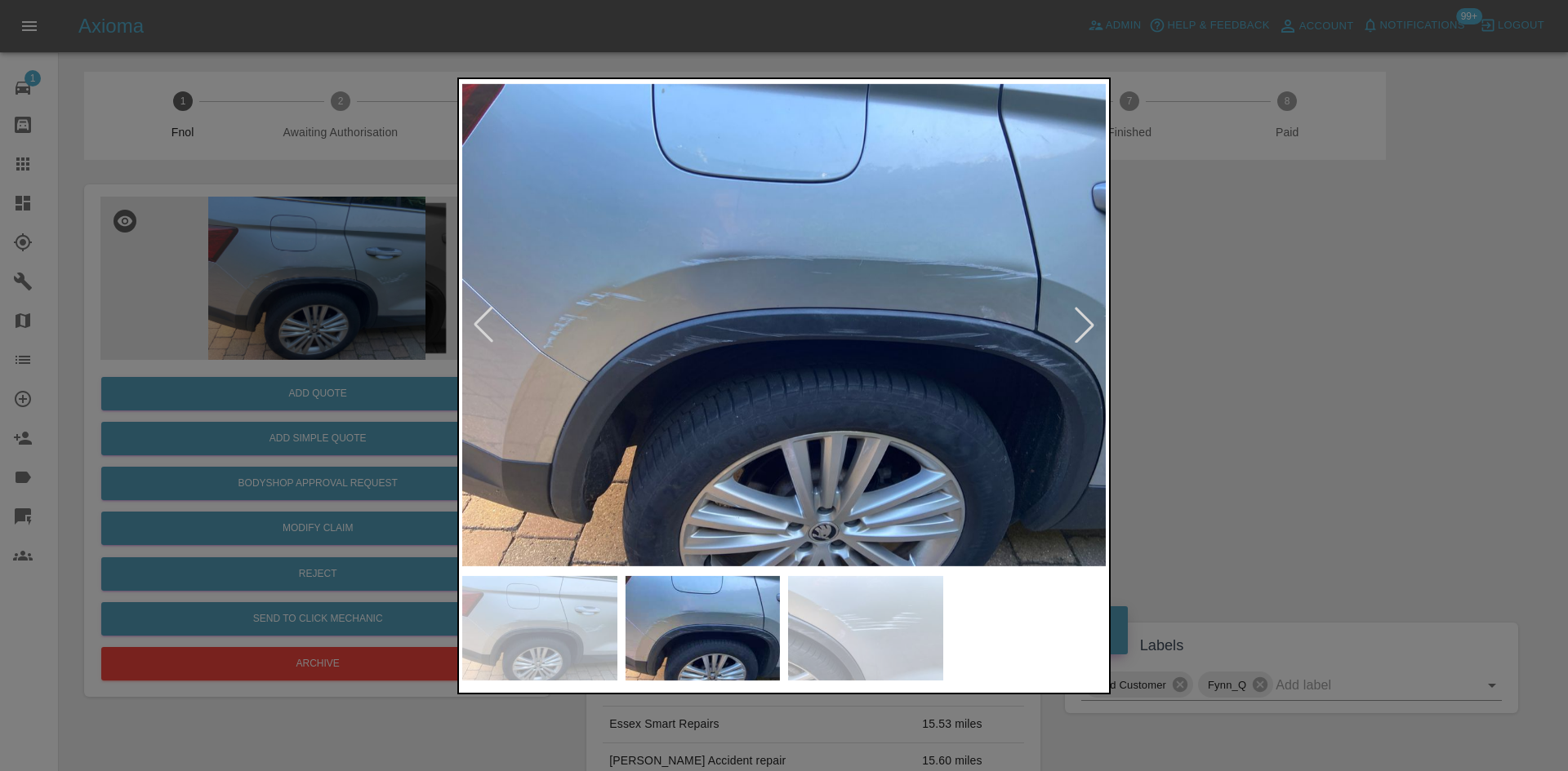
click at [811, 422] on img at bounding box center [784, 326] width 644 height 485
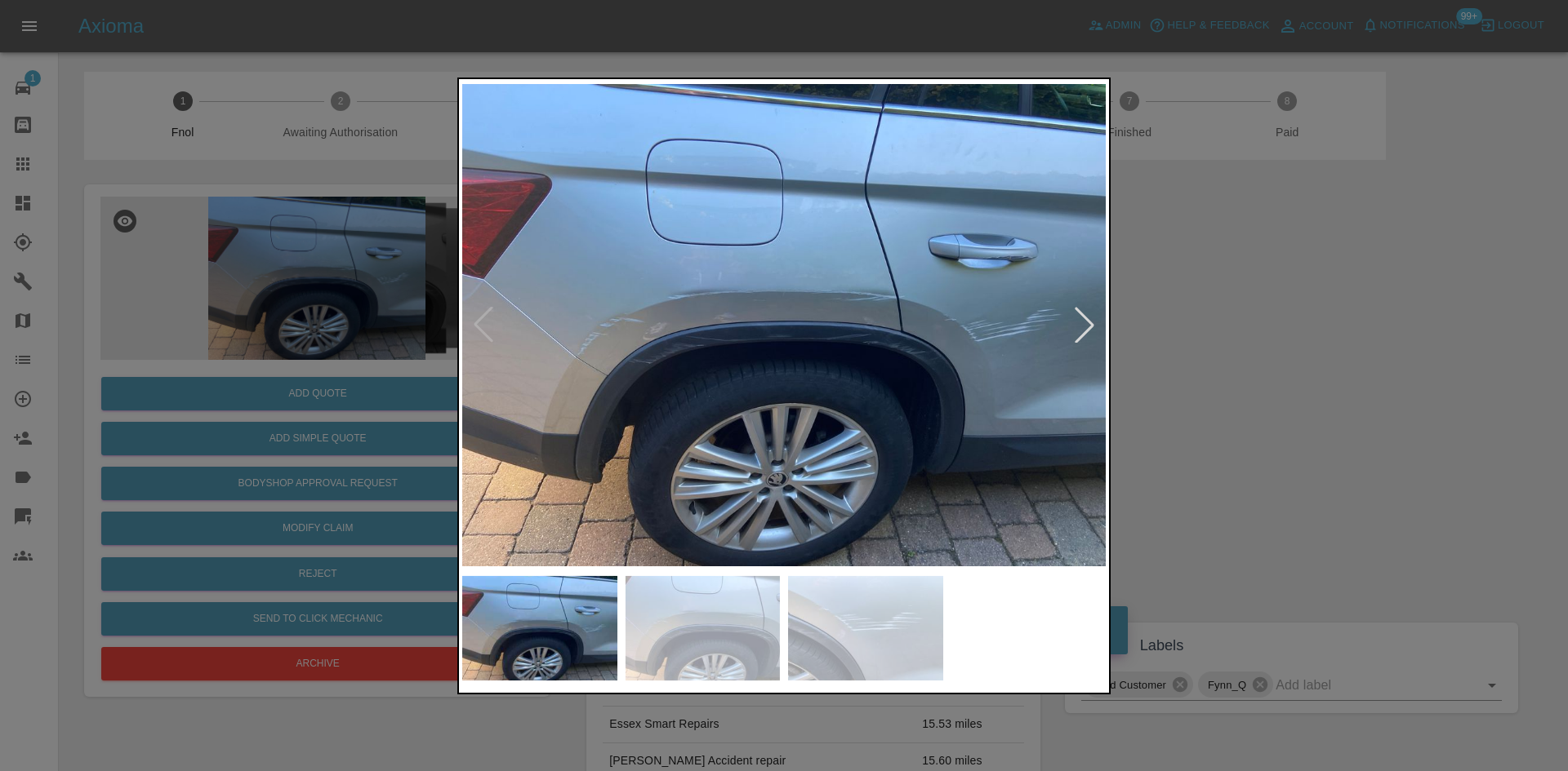
click at [958, 281] on img at bounding box center [784, 326] width 644 height 485
click at [958, 280] on img at bounding box center [784, 326] width 644 height 485
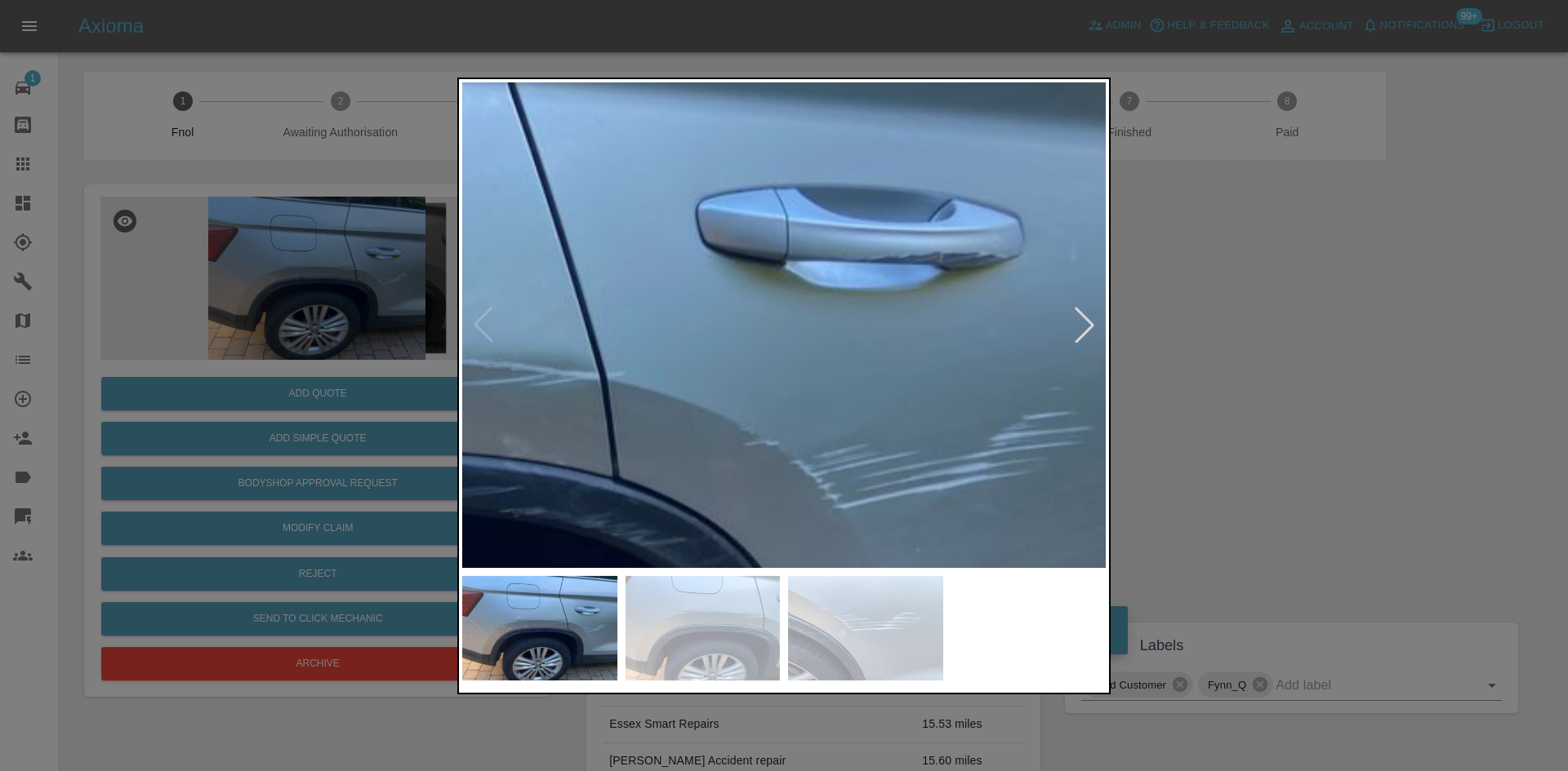
click at [958, 284] on img at bounding box center [261, 459] width 1931 height 1458
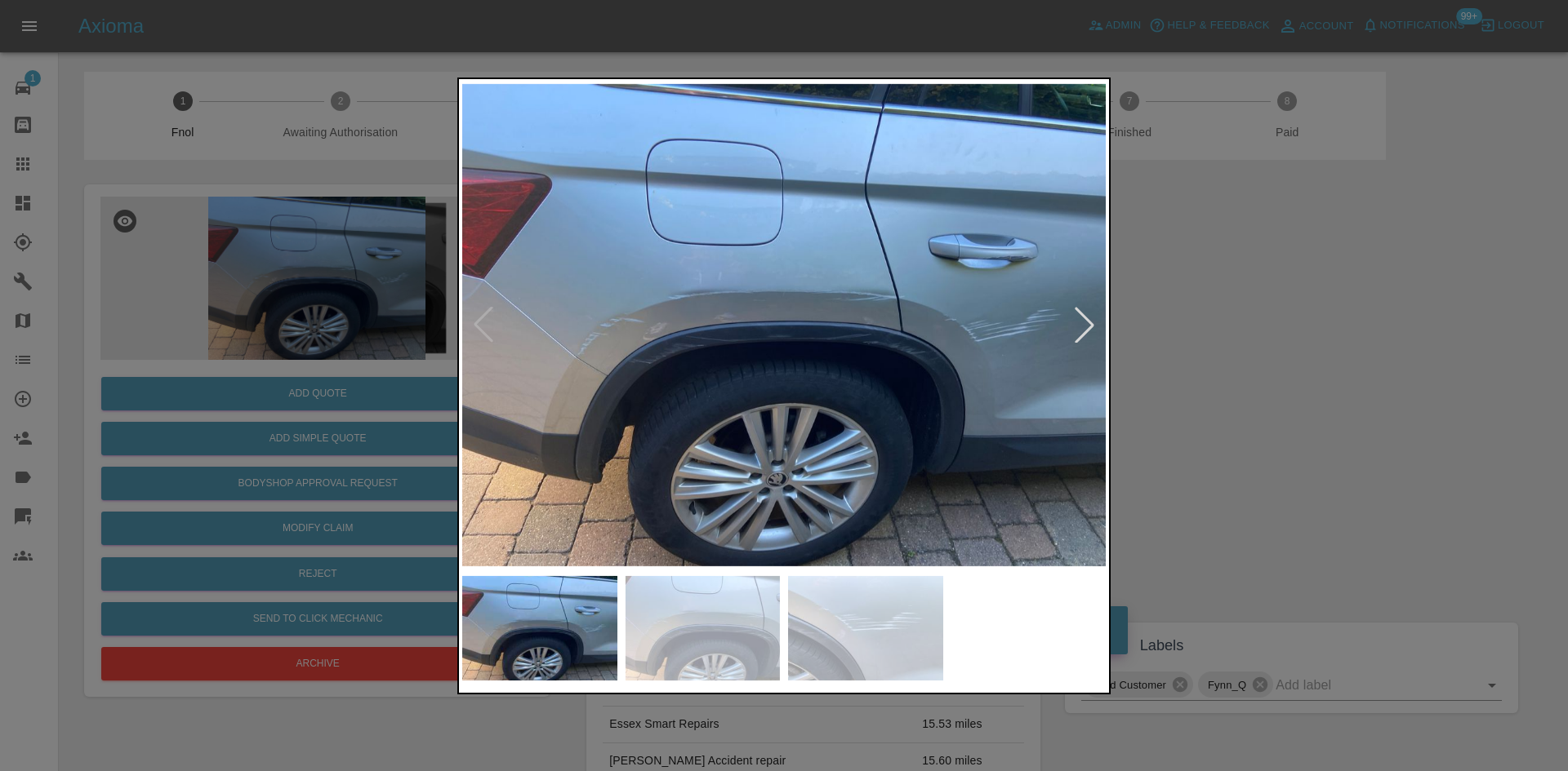
click at [852, 373] on img at bounding box center [784, 326] width 644 height 485
click at [271, 397] on div at bounding box center [784, 385] width 1568 height 771
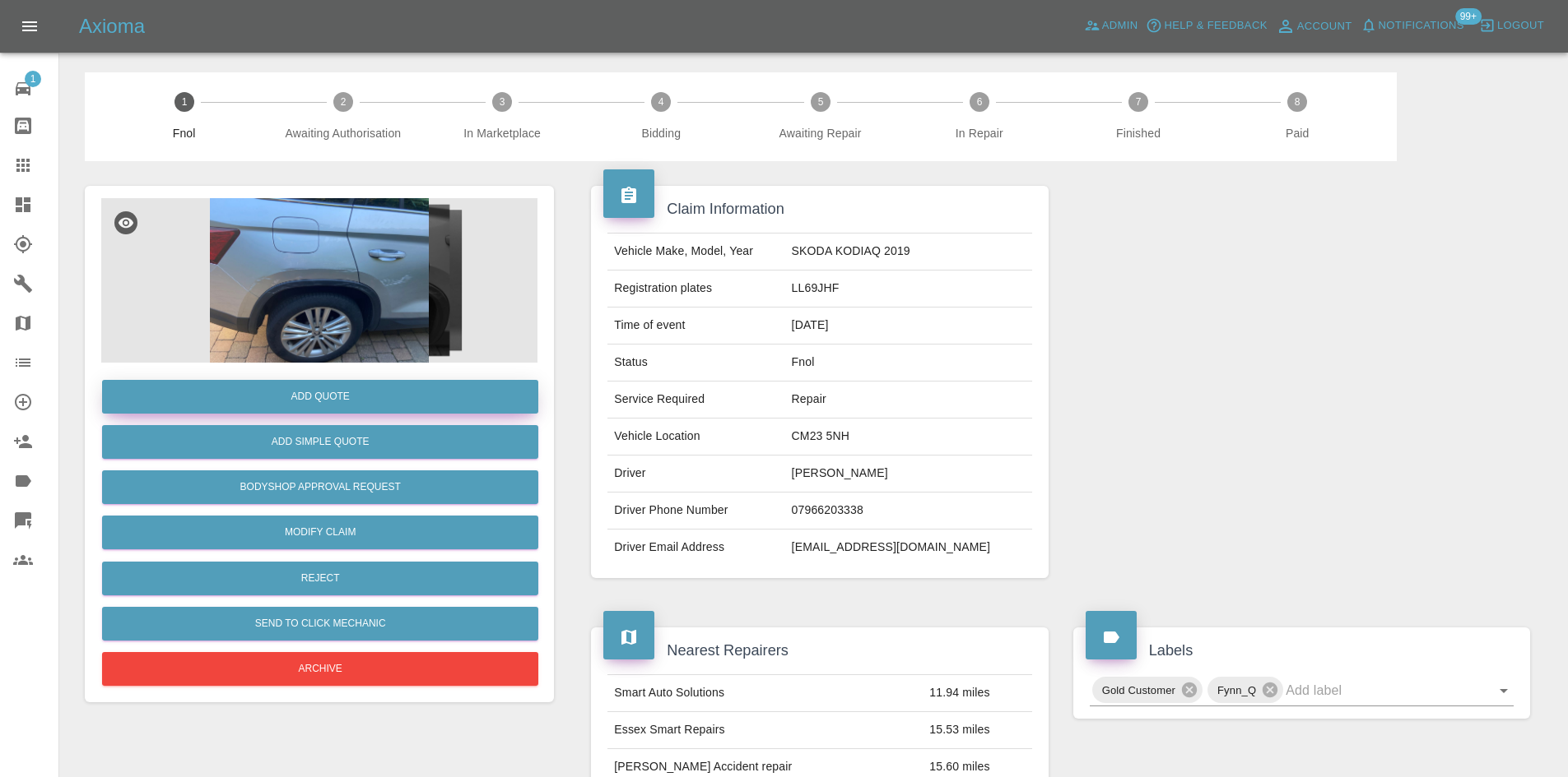
click at [327, 396] on button "Add Quote" at bounding box center [320, 396] width 436 height 34
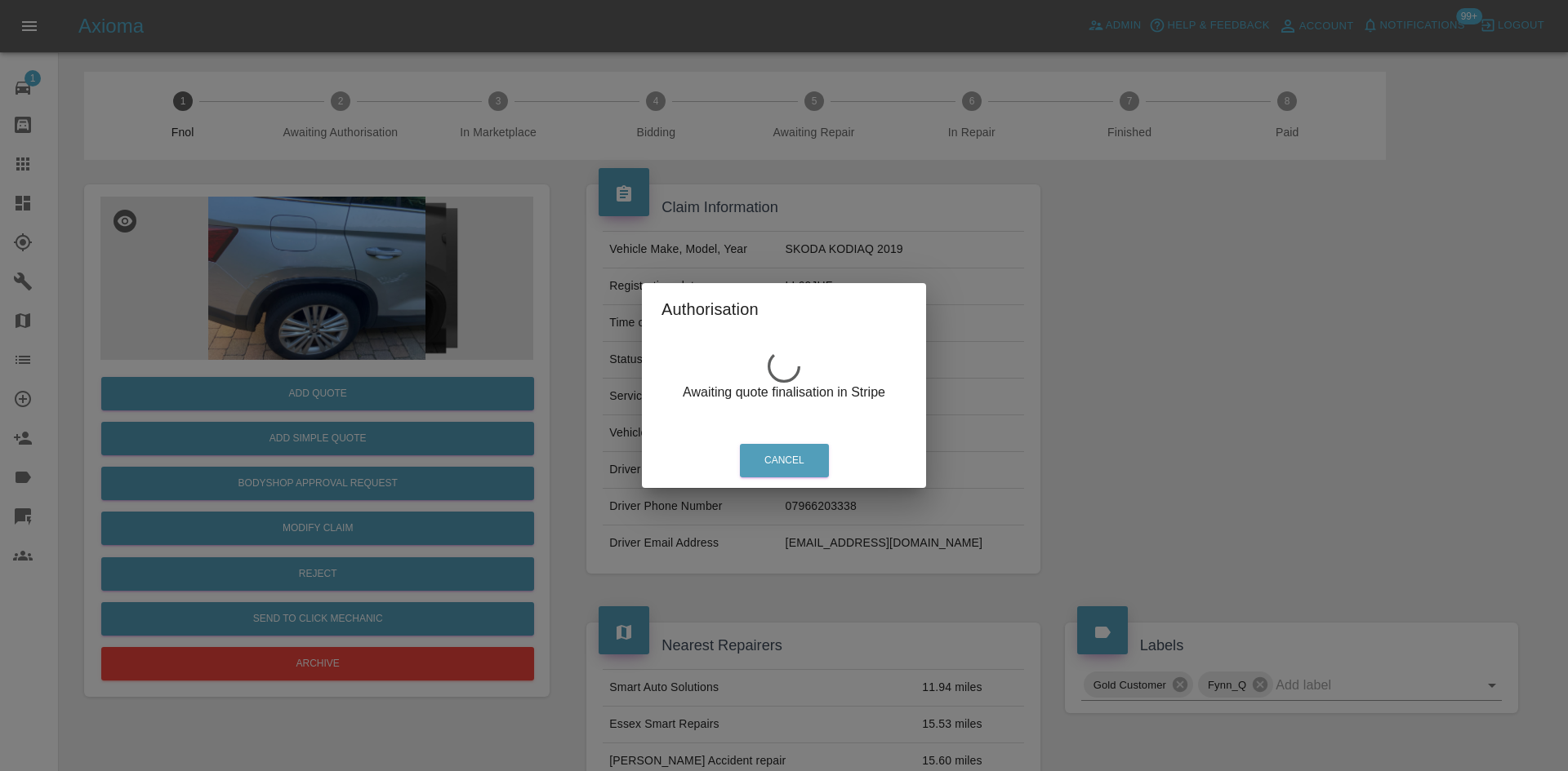
click at [342, 311] on div "Authorisation Awaiting quote finalisation in Stripe Cancel" at bounding box center [784, 385] width 1568 height 771
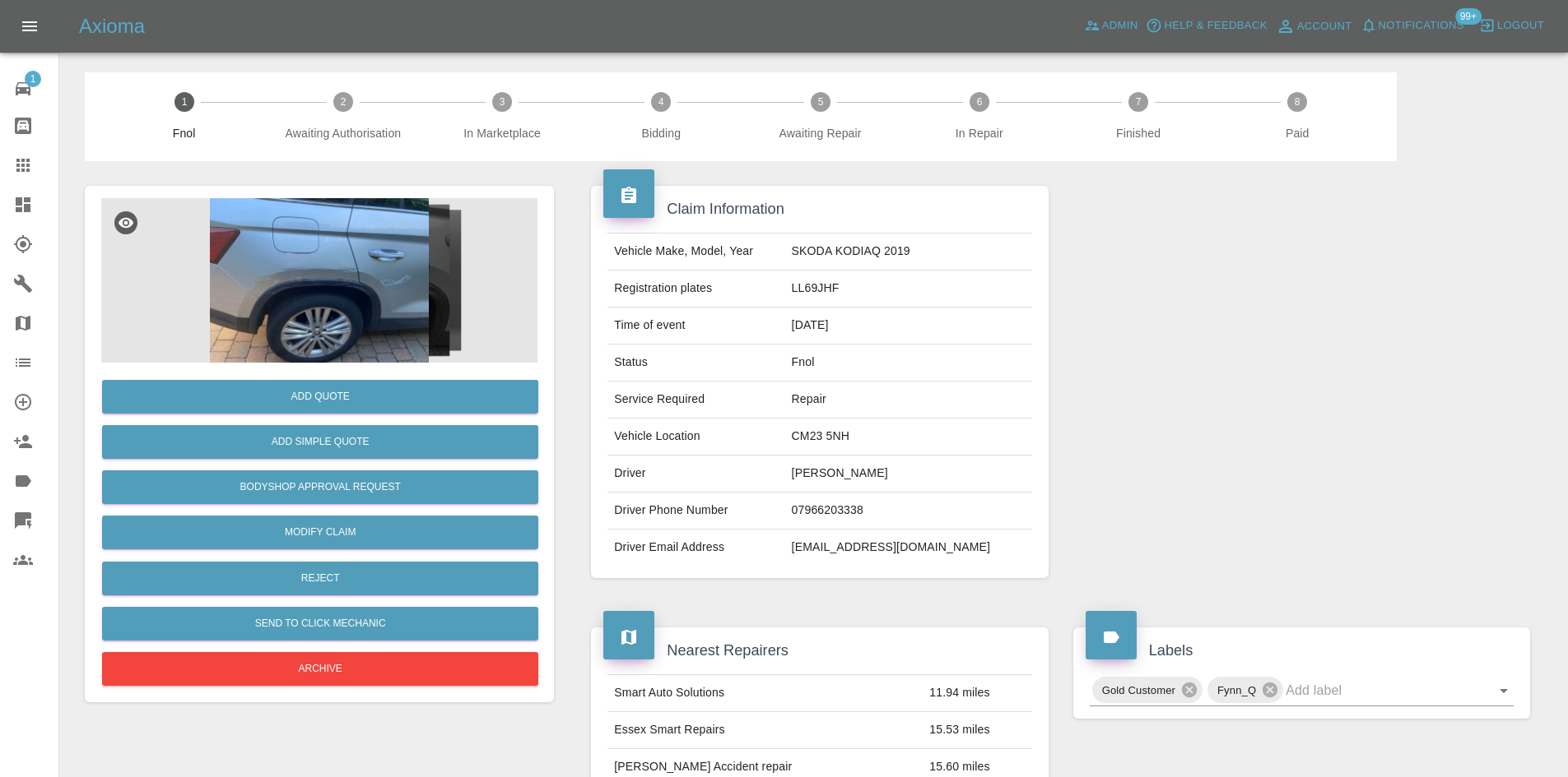
click at [331, 267] on img at bounding box center [319, 281] width 436 height 165
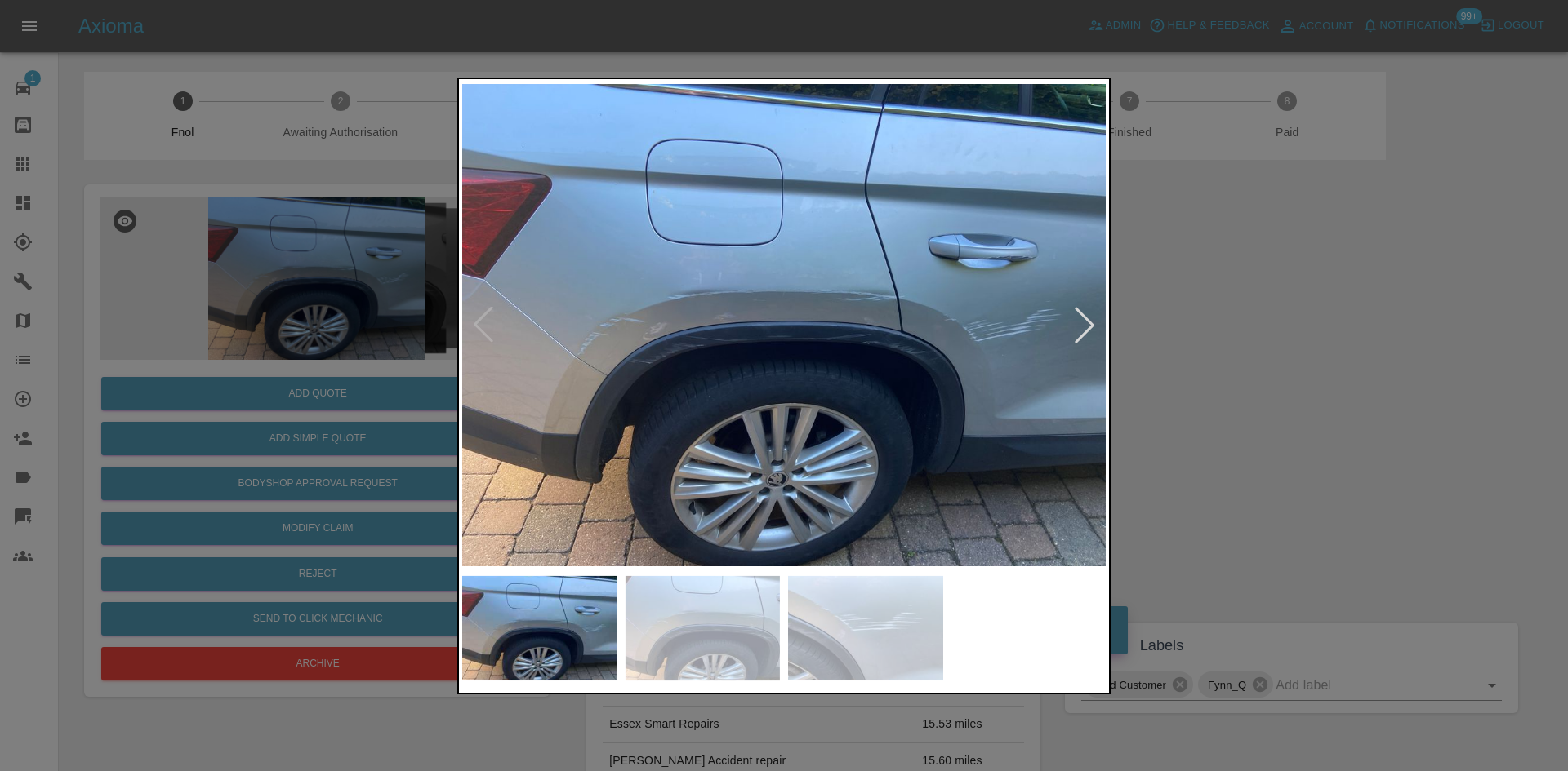
click at [554, 341] on img at bounding box center [784, 326] width 644 height 485
click at [614, 353] on img at bounding box center [784, 326] width 644 height 485
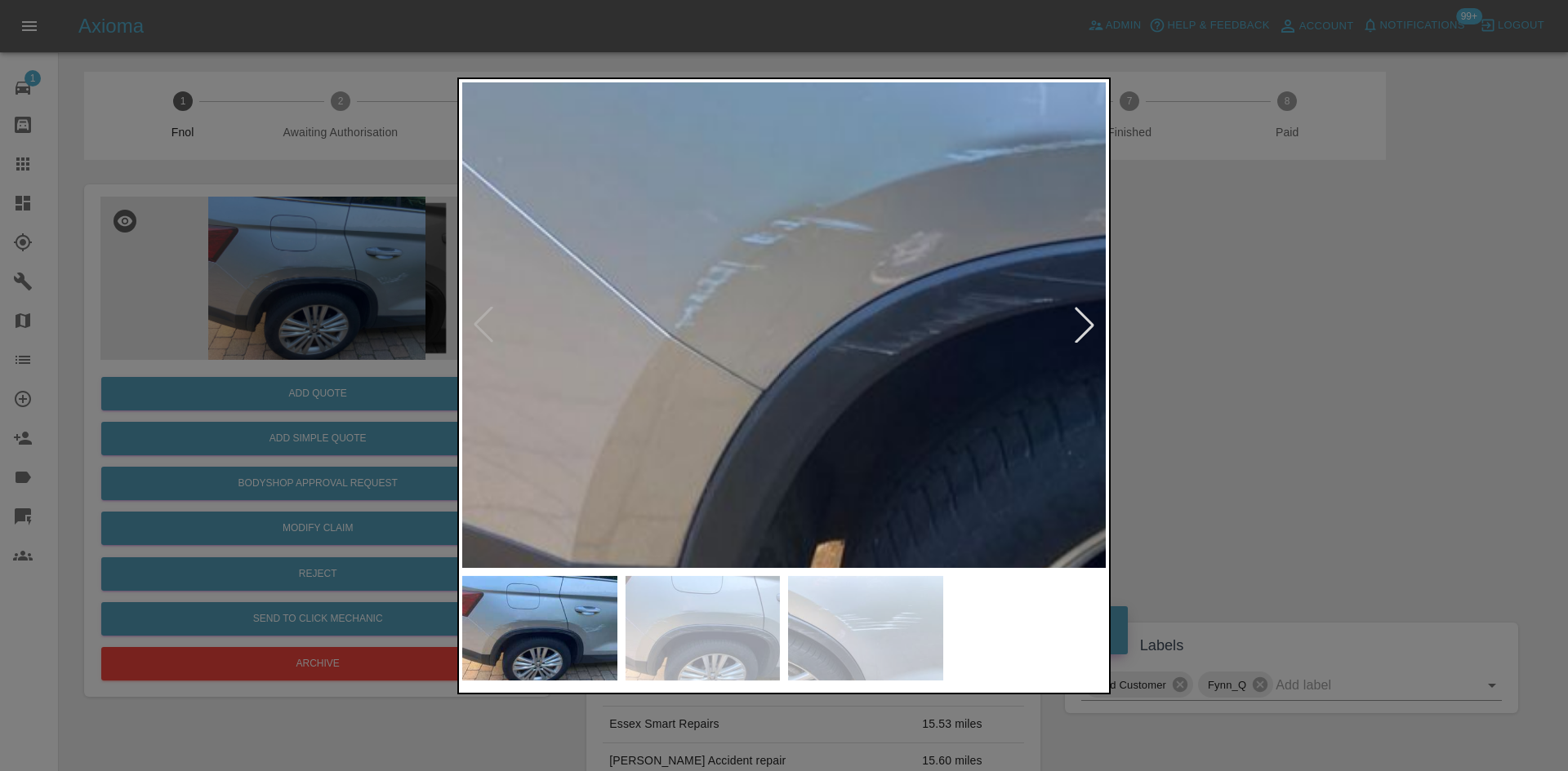
click at [614, 353] on img at bounding box center [1293, 239] width 1931 height 1458
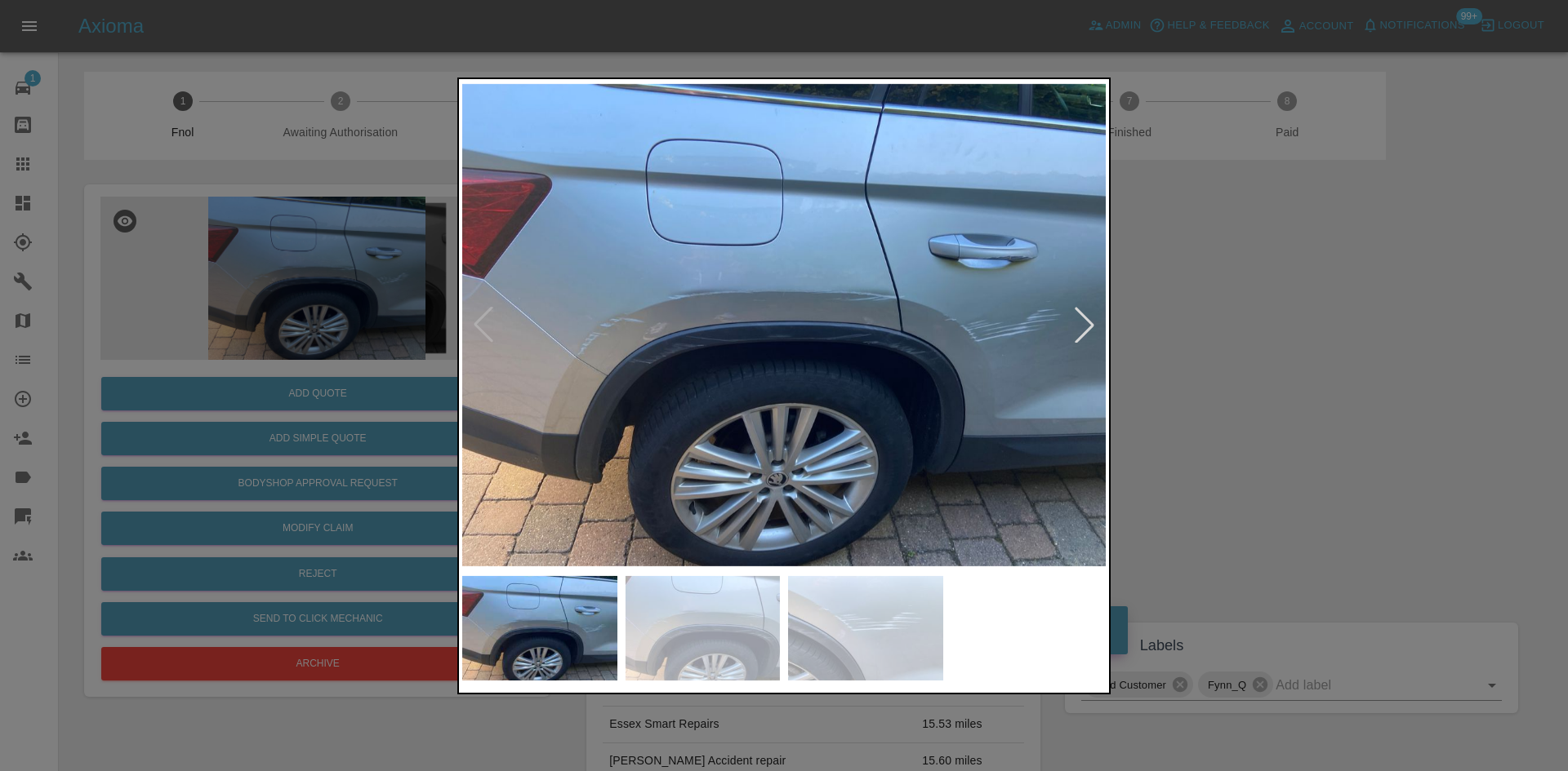
click at [623, 354] on img at bounding box center [784, 326] width 644 height 485
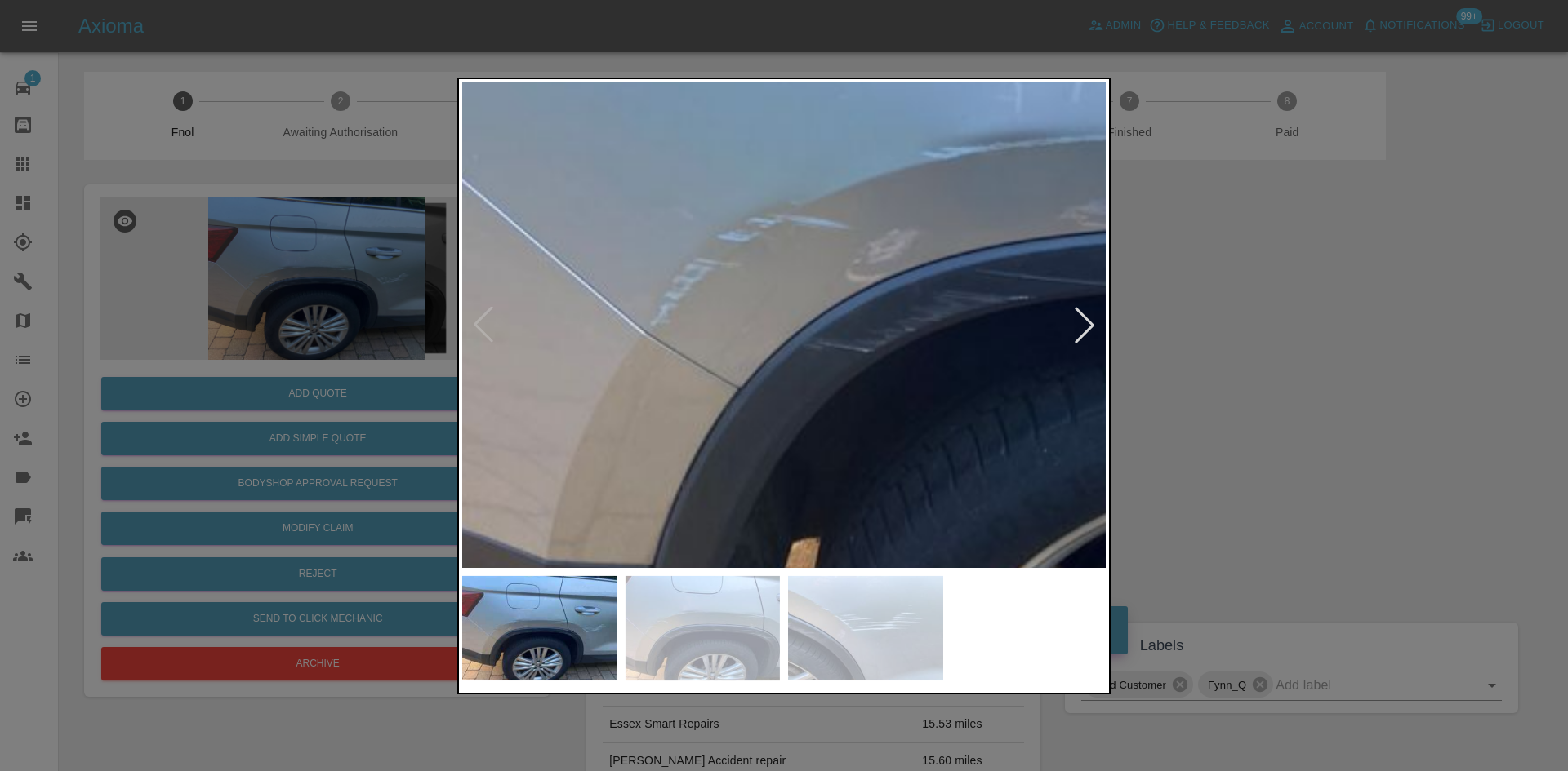
click at [623, 354] on img at bounding box center [1268, 237] width 1931 height 1458
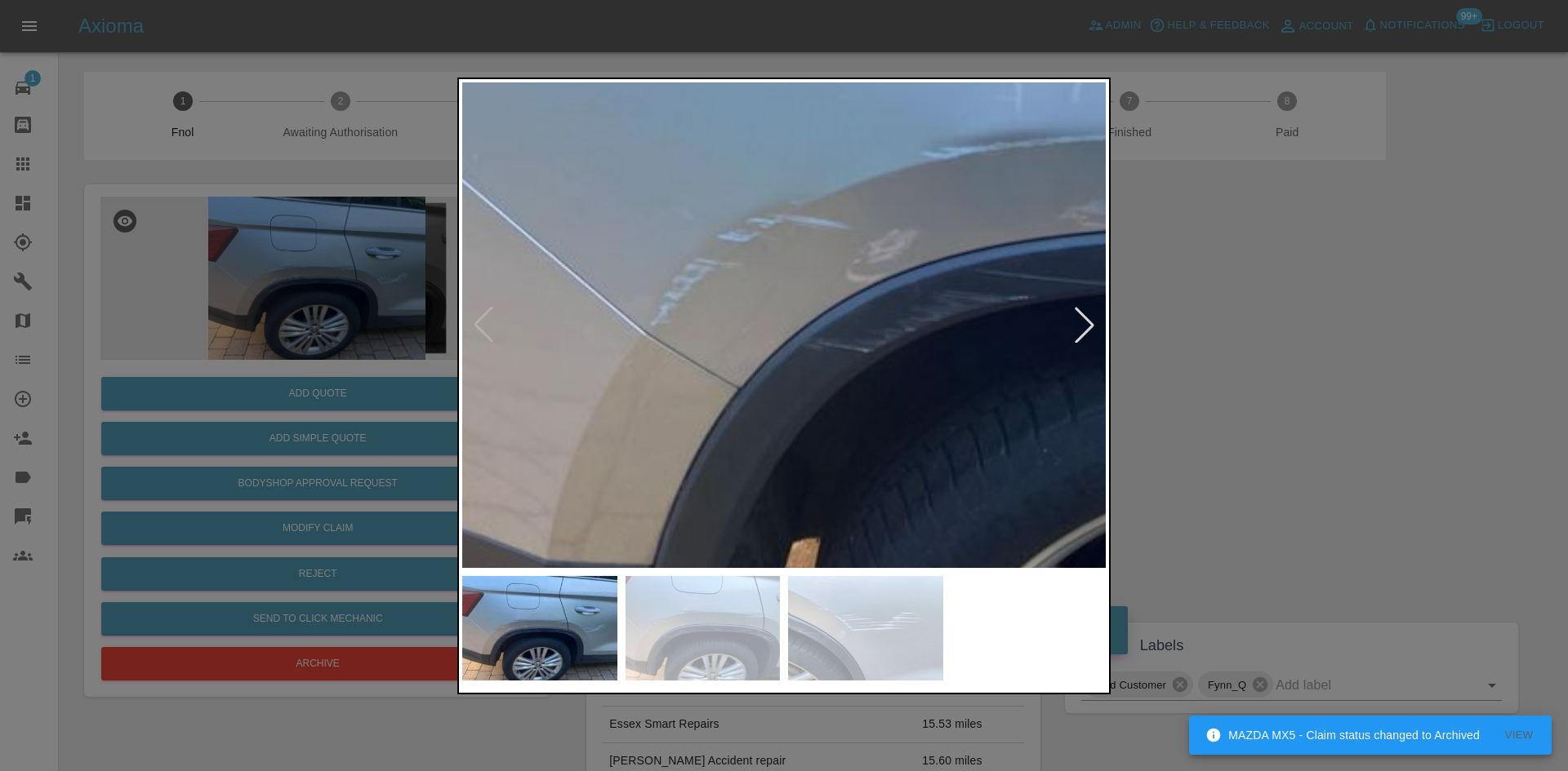
click at [754, 351] on img at bounding box center [1268, 237] width 1931 height 1458
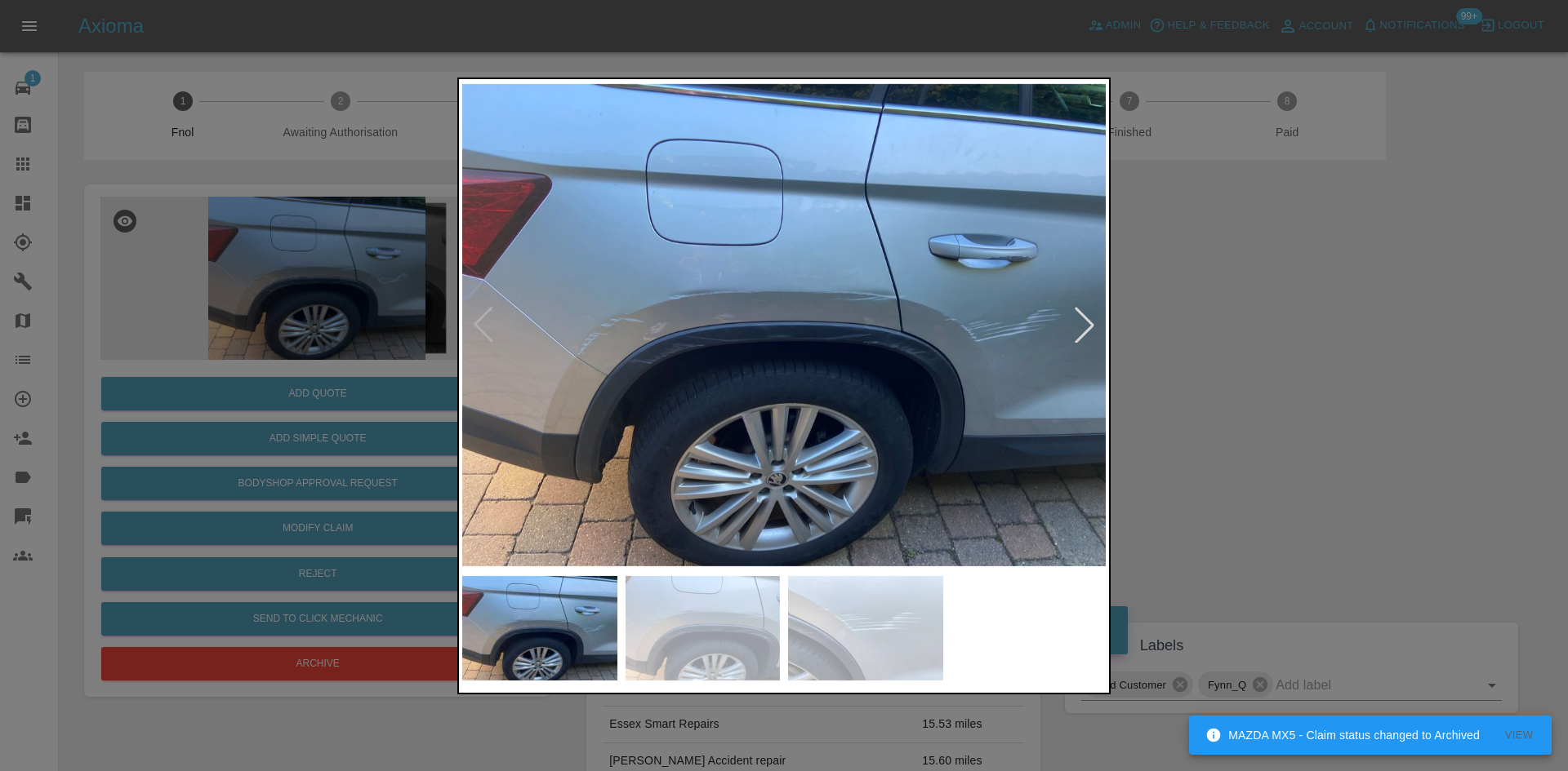
click at [220, 359] on div at bounding box center [784, 385] width 1568 height 771
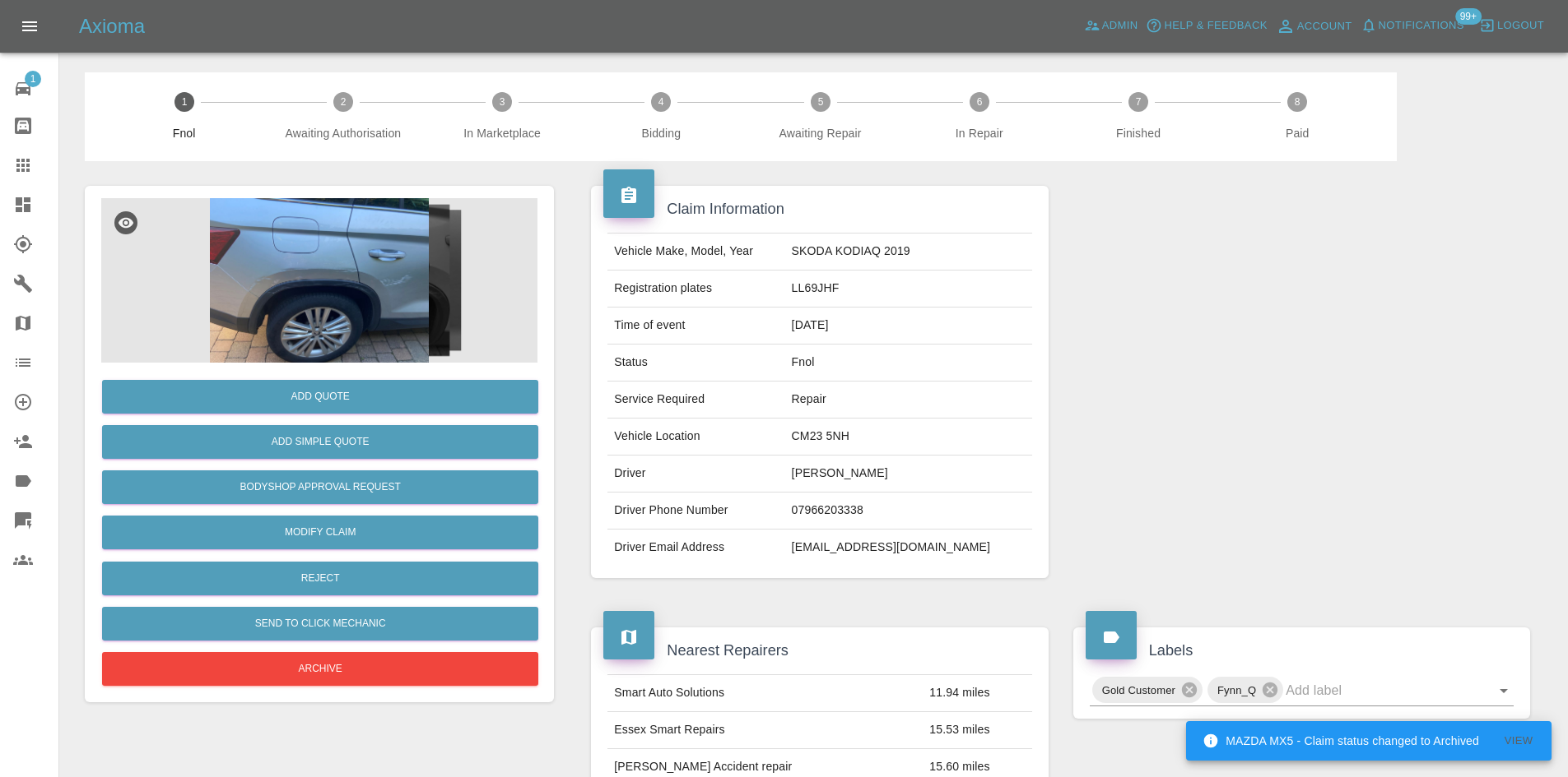
click at [321, 291] on img at bounding box center [319, 281] width 436 height 165
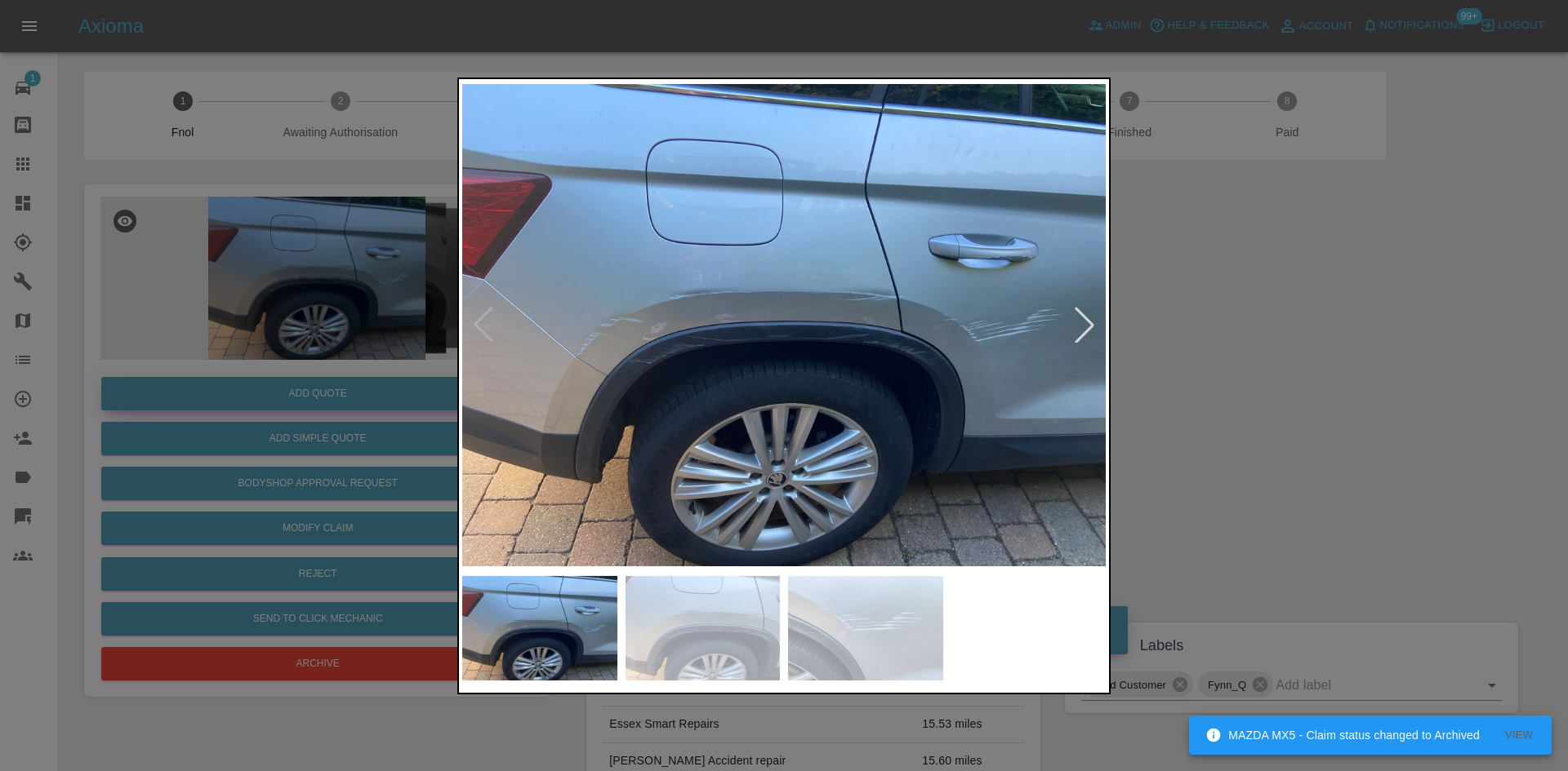
drag, startPoint x: 304, startPoint y: 291, endPoint x: 312, endPoint y: 406, distance: 115.3
click at [303, 292] on div at bounding box center [784, 385] width 1568 height 771
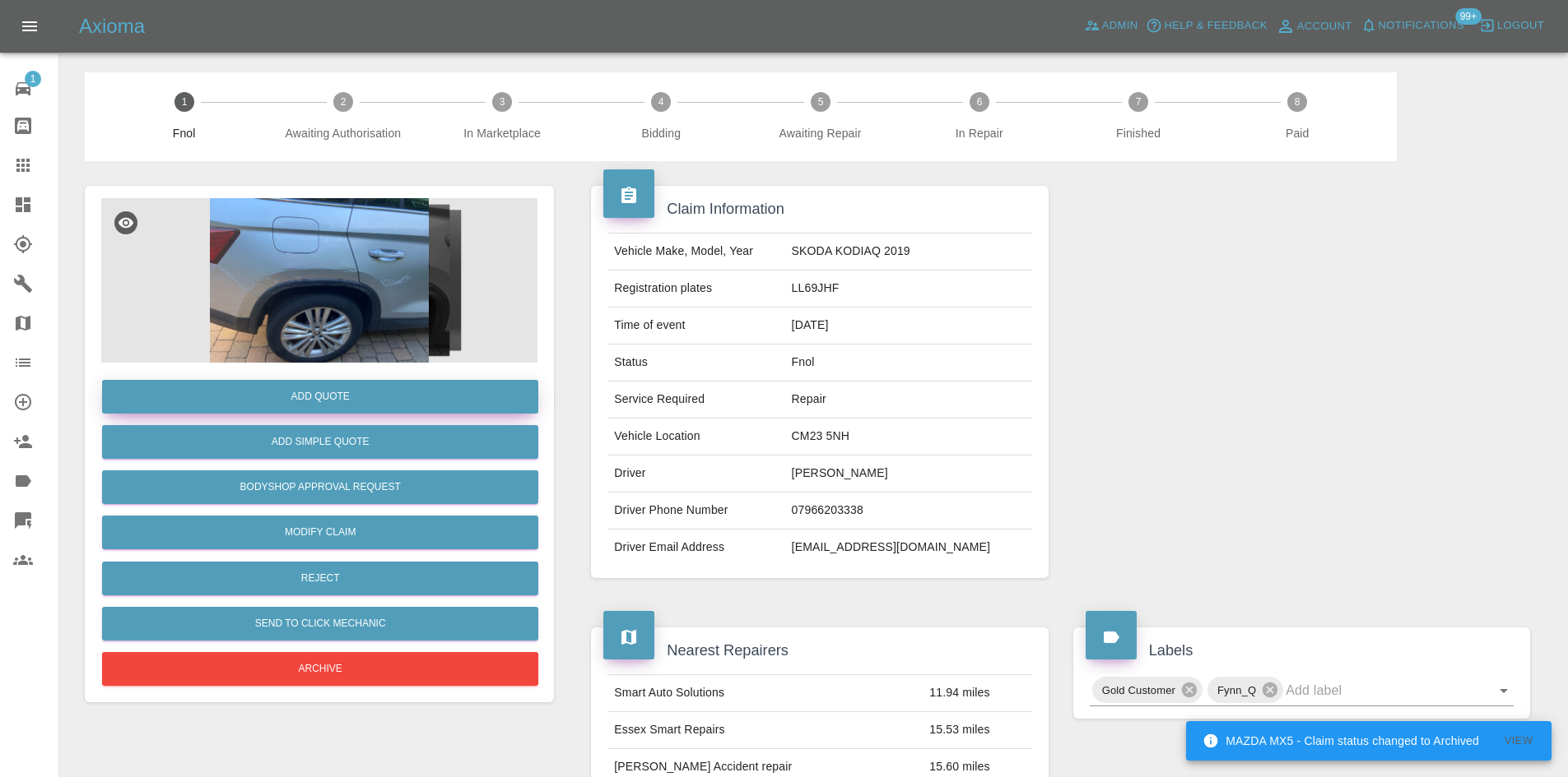
click at [322, 394] on button "Add Quote" at bounding box center [320, 396] width 436 height 34
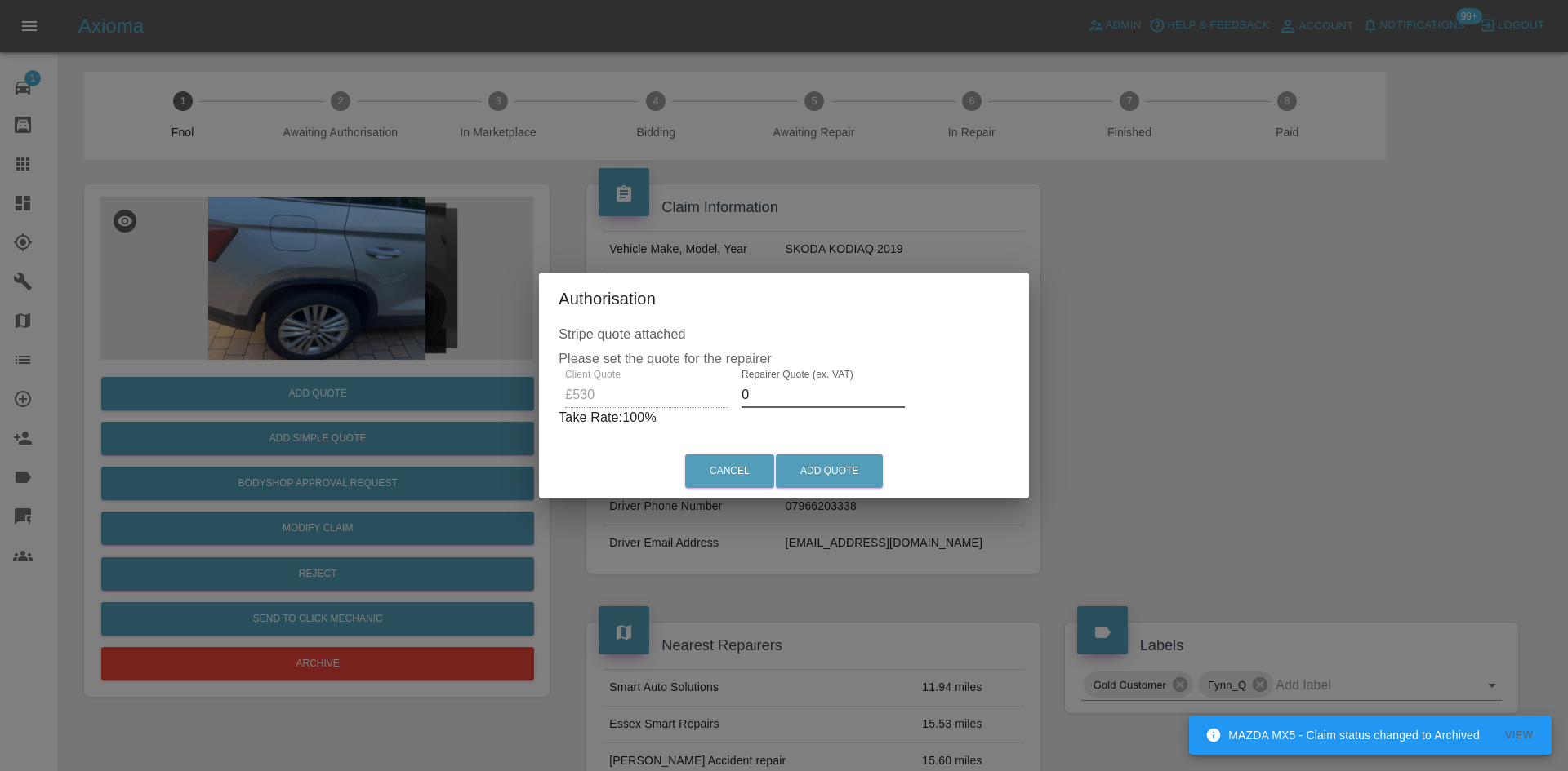
click at [659, 405] on div "Client Quote £530 Repairer Quote (ex. VAT) 0 Take Rate: 100 %" at bounding box center [784, 398] width 450 height 59
type input "2"
type input "330"
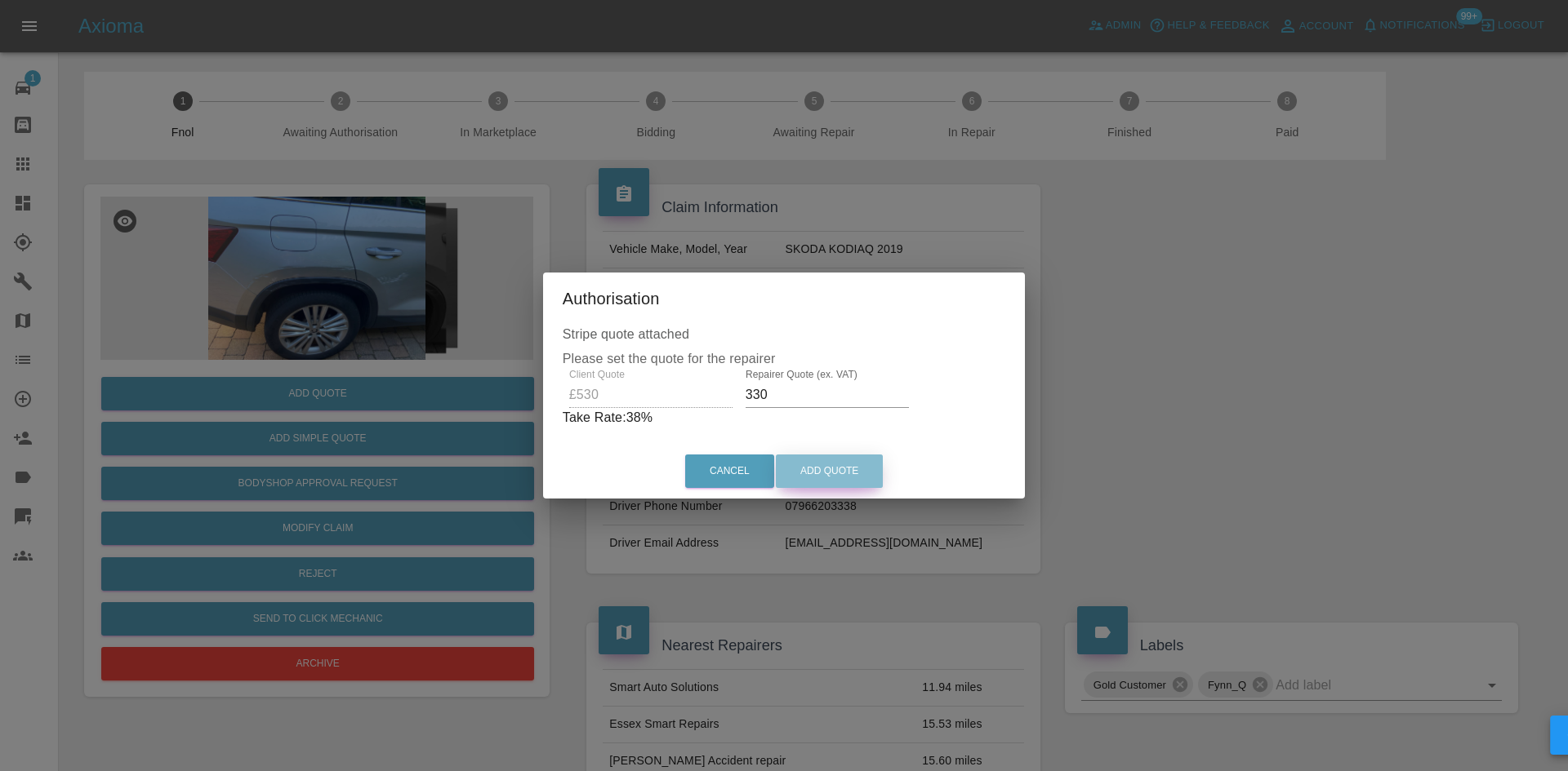
click at [829, 464] on button "Add Quote" at bounding box center [829, 472] width 107 height 33
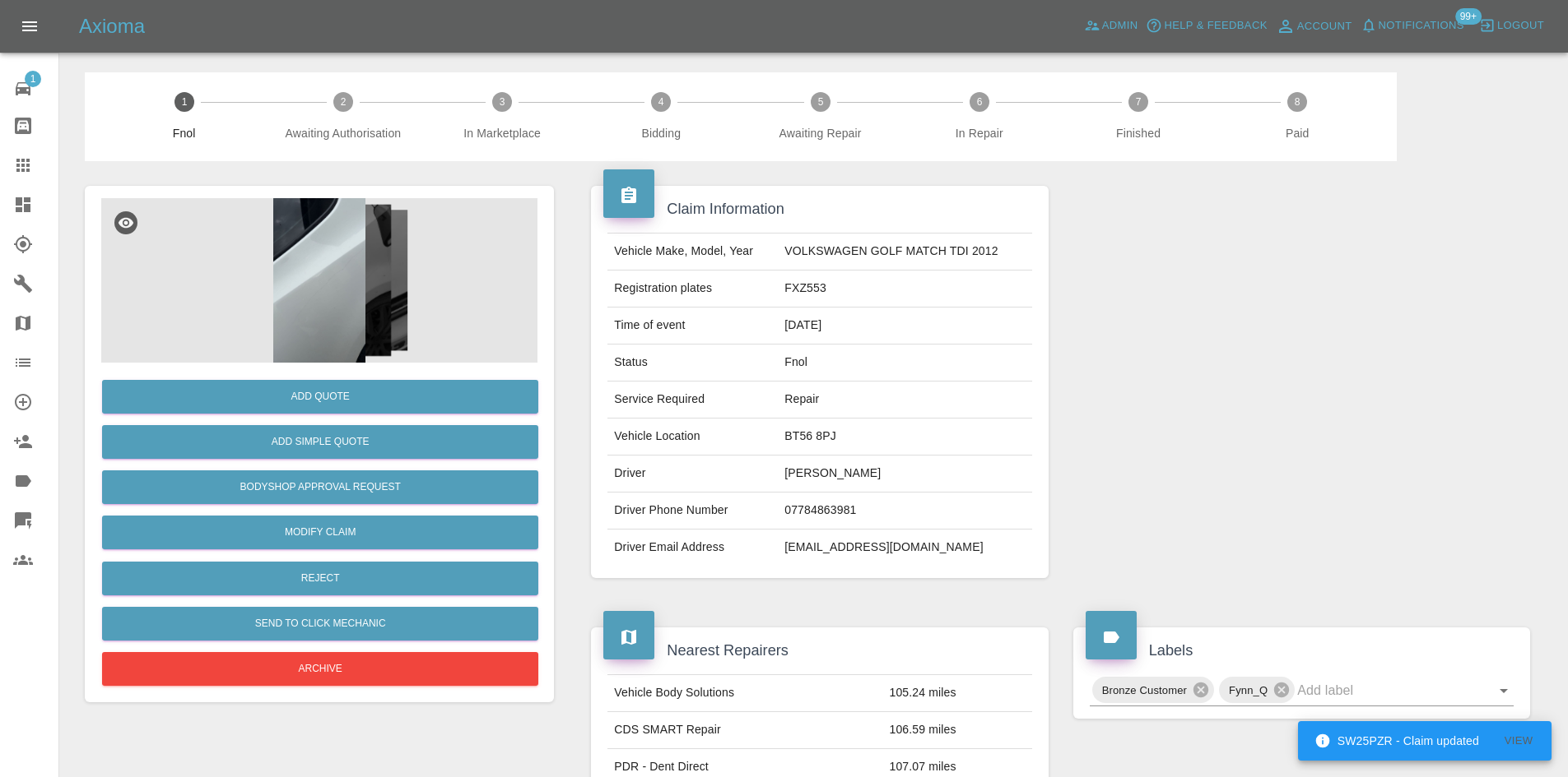
click at [326, 278] on img at bounding box center [319, 281] width 436 height 165
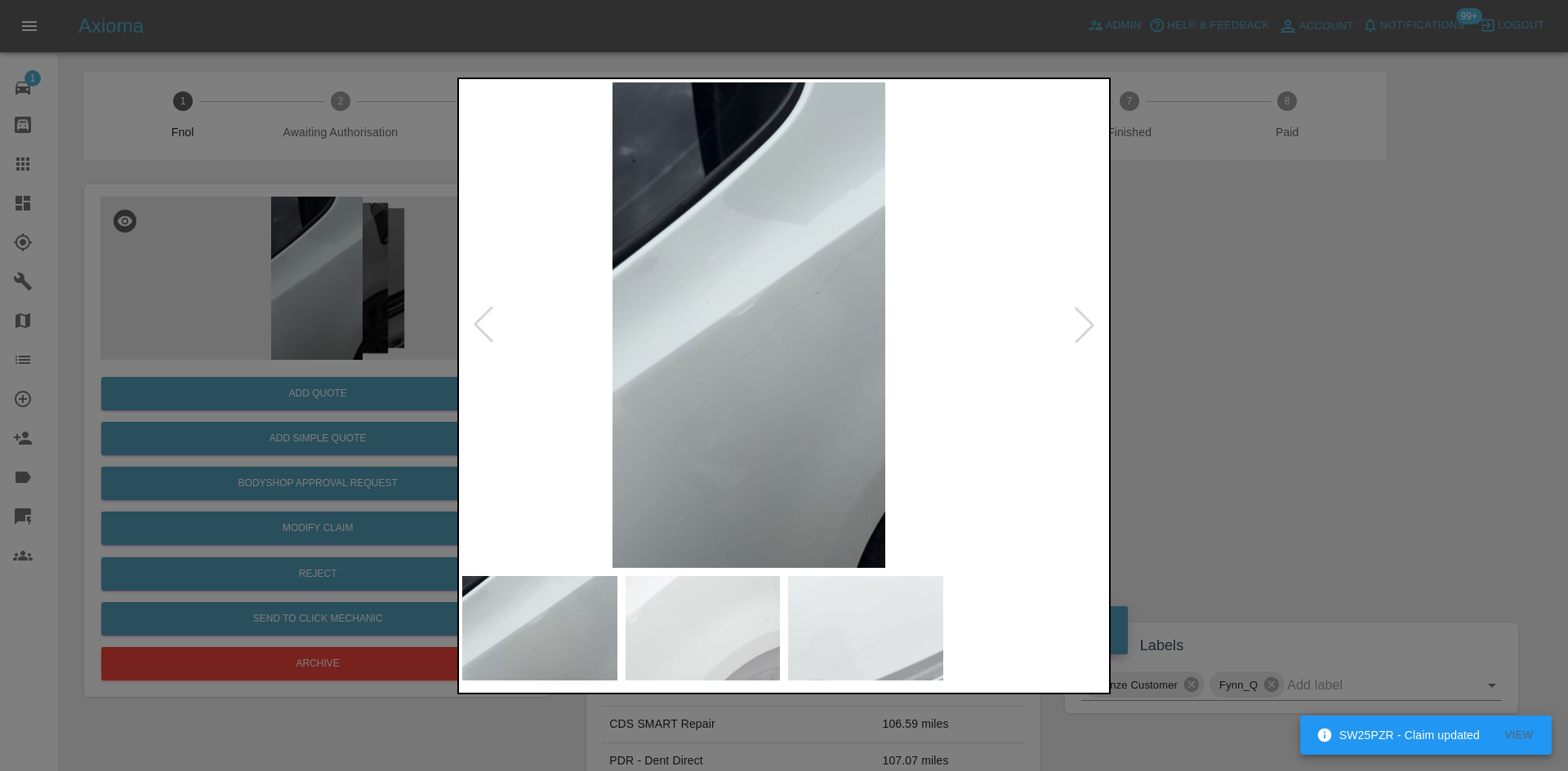
click at [738, 364] on img at bounding box center [749, 326] width 644 height 485
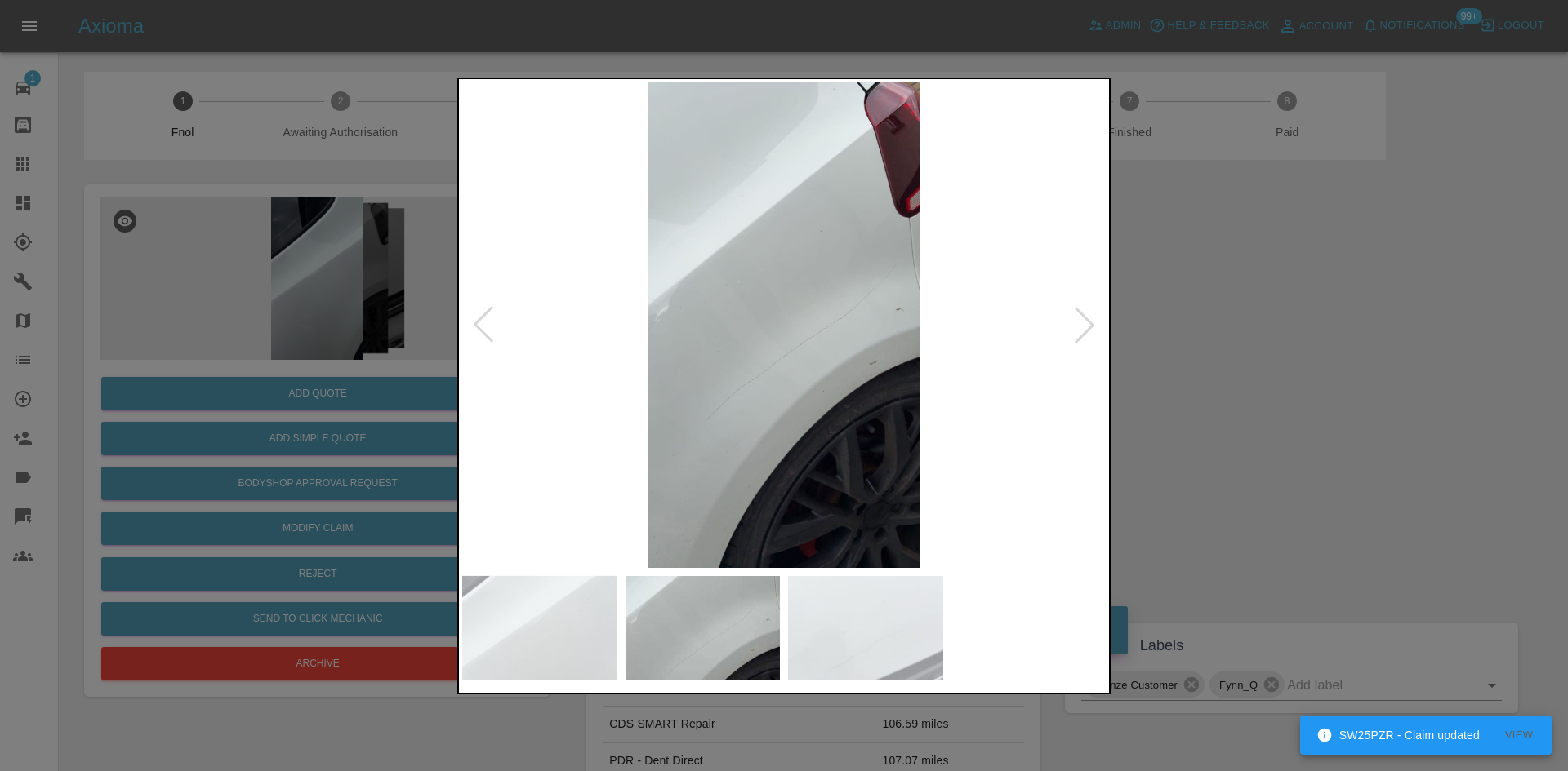
click at [713, 377] on img at bounding box center [784, 326] width 644 height 485
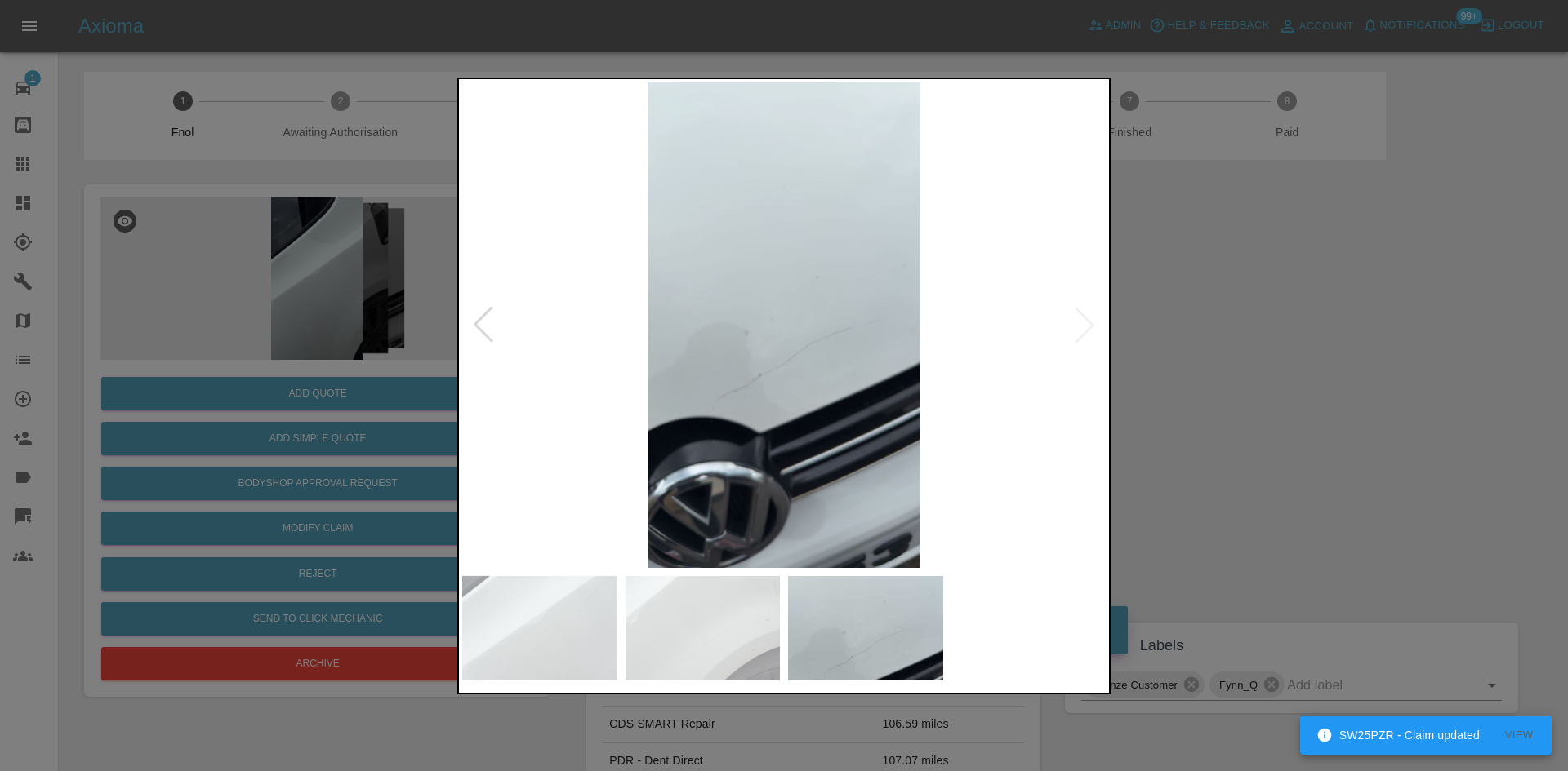
click at [611, 386] on img at bounding box center [784, 326] width 644 height 485
click at [584, 313] on img at bounding box center [784, 326] width 644 height 485
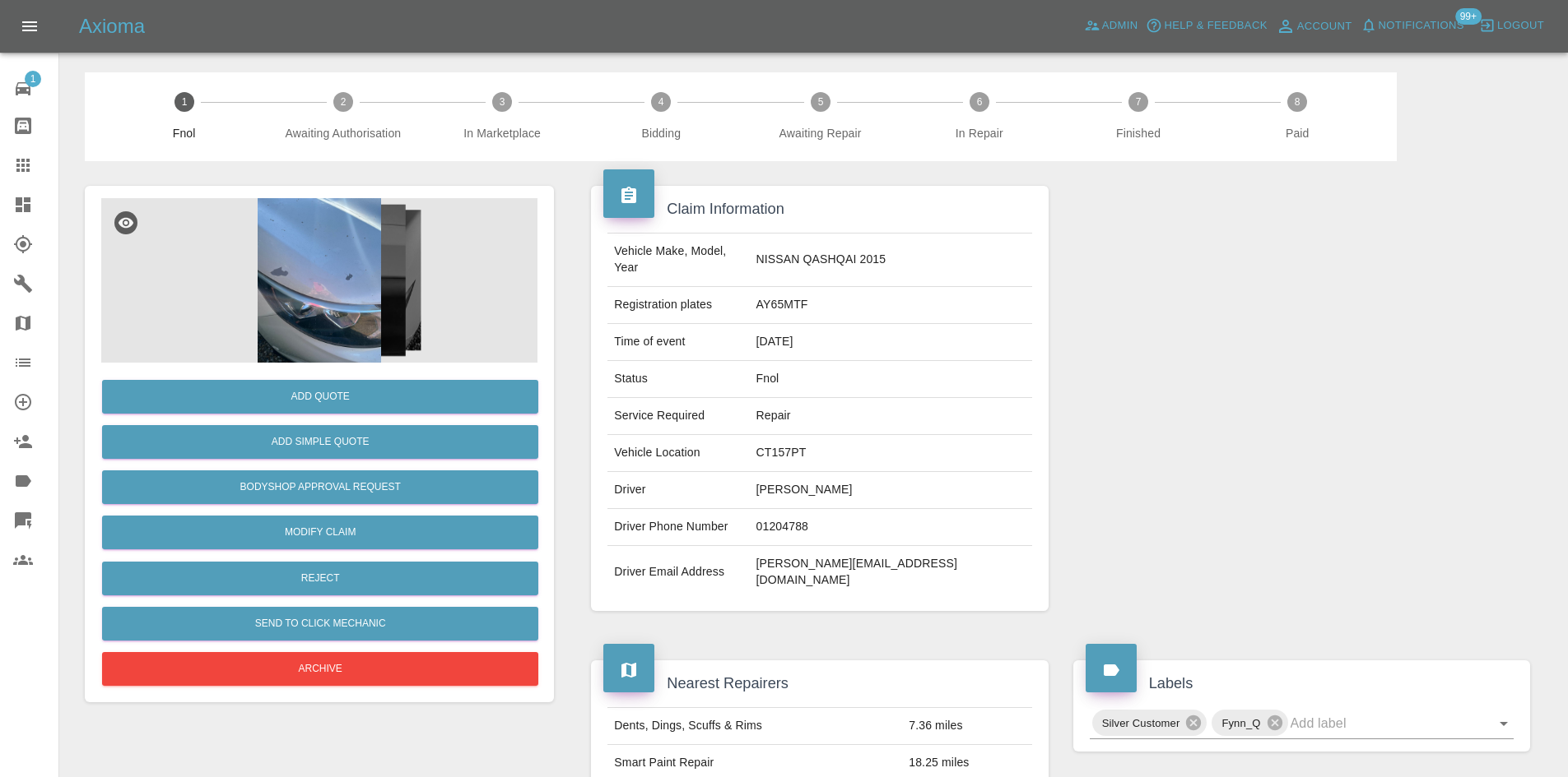
click at [301, 260] on img at bounding box center [319, 281] width 436 height 165
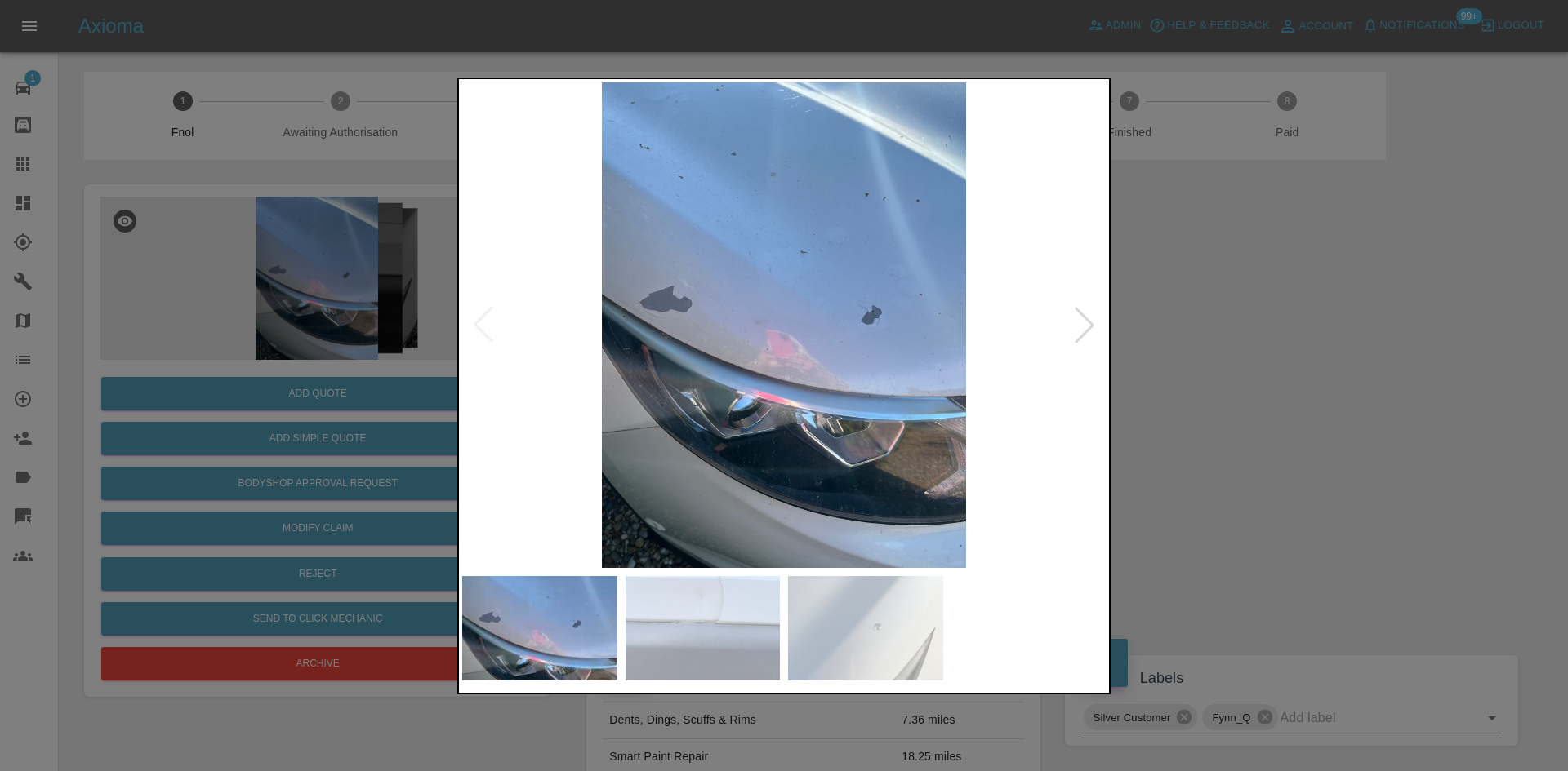
click at [658, 377] on img at bounding box center [784, 326] width 644 height 485
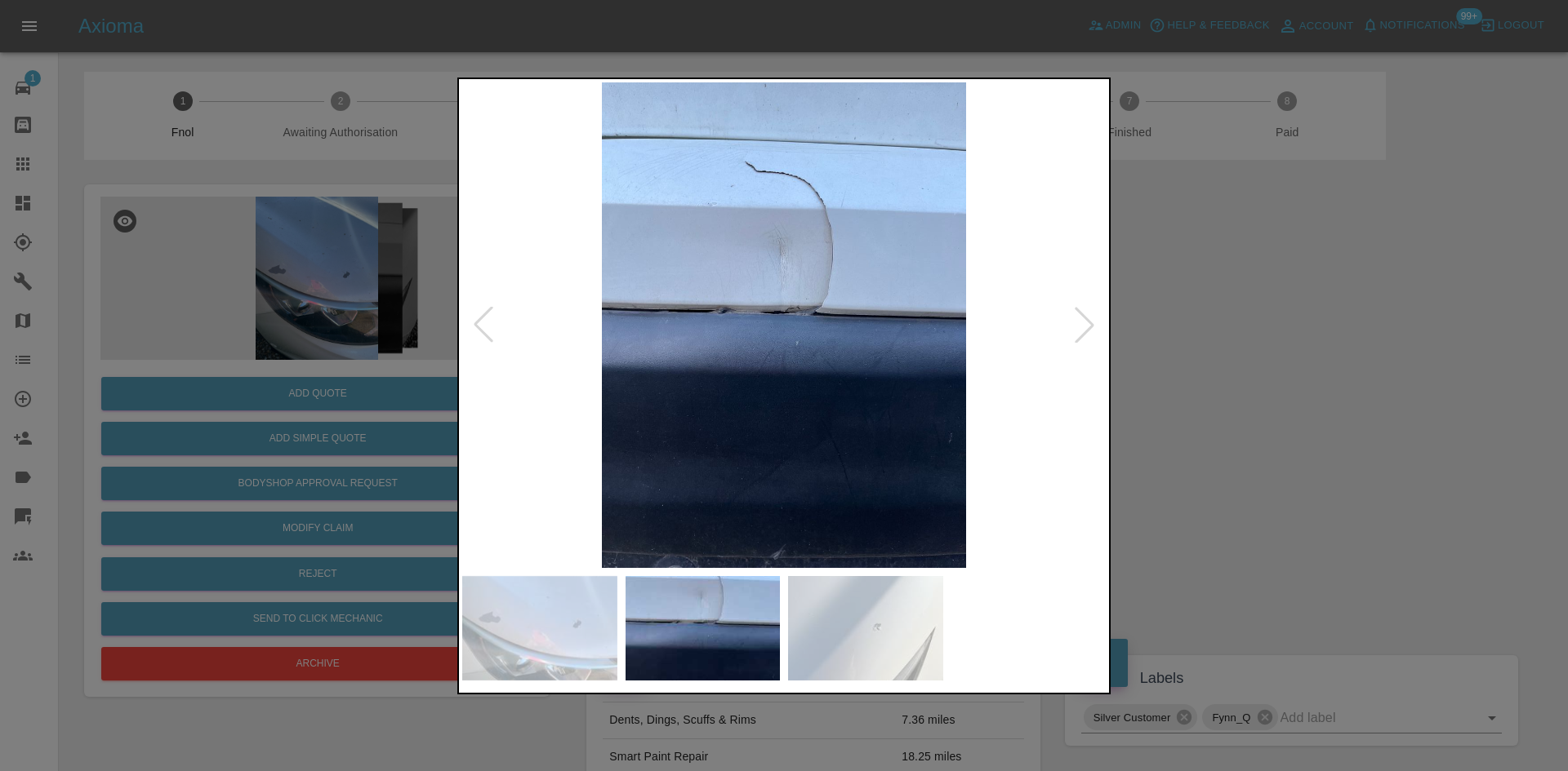
click at [718, 392] on img at bounding box center [784, 326] width 644 height 485
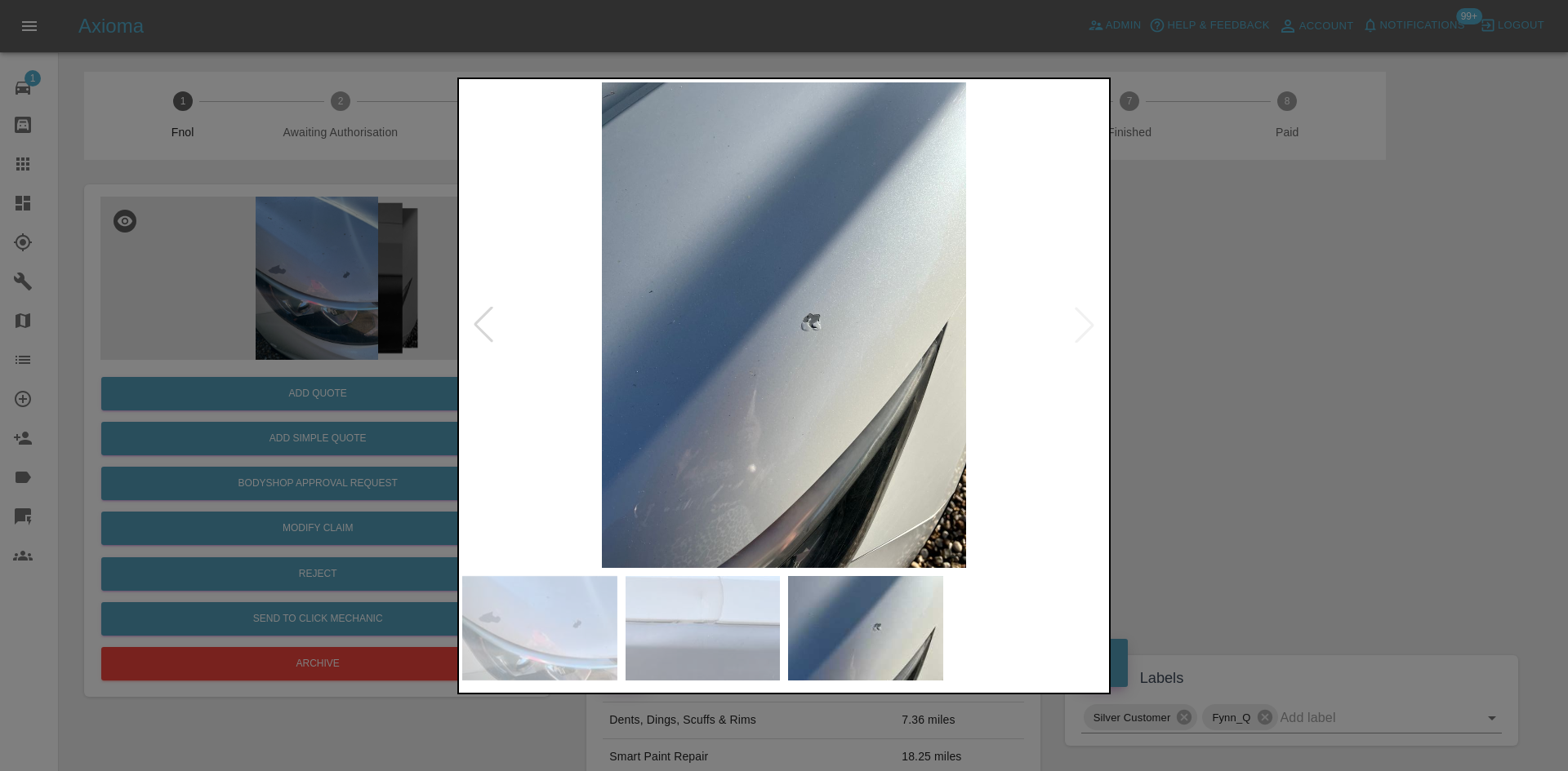
click at [743, 379] on img at bounding box center [784, 326] width 644 height 485
click at [688, 342] on img at bounding box center [784, 326] width 644 height 485
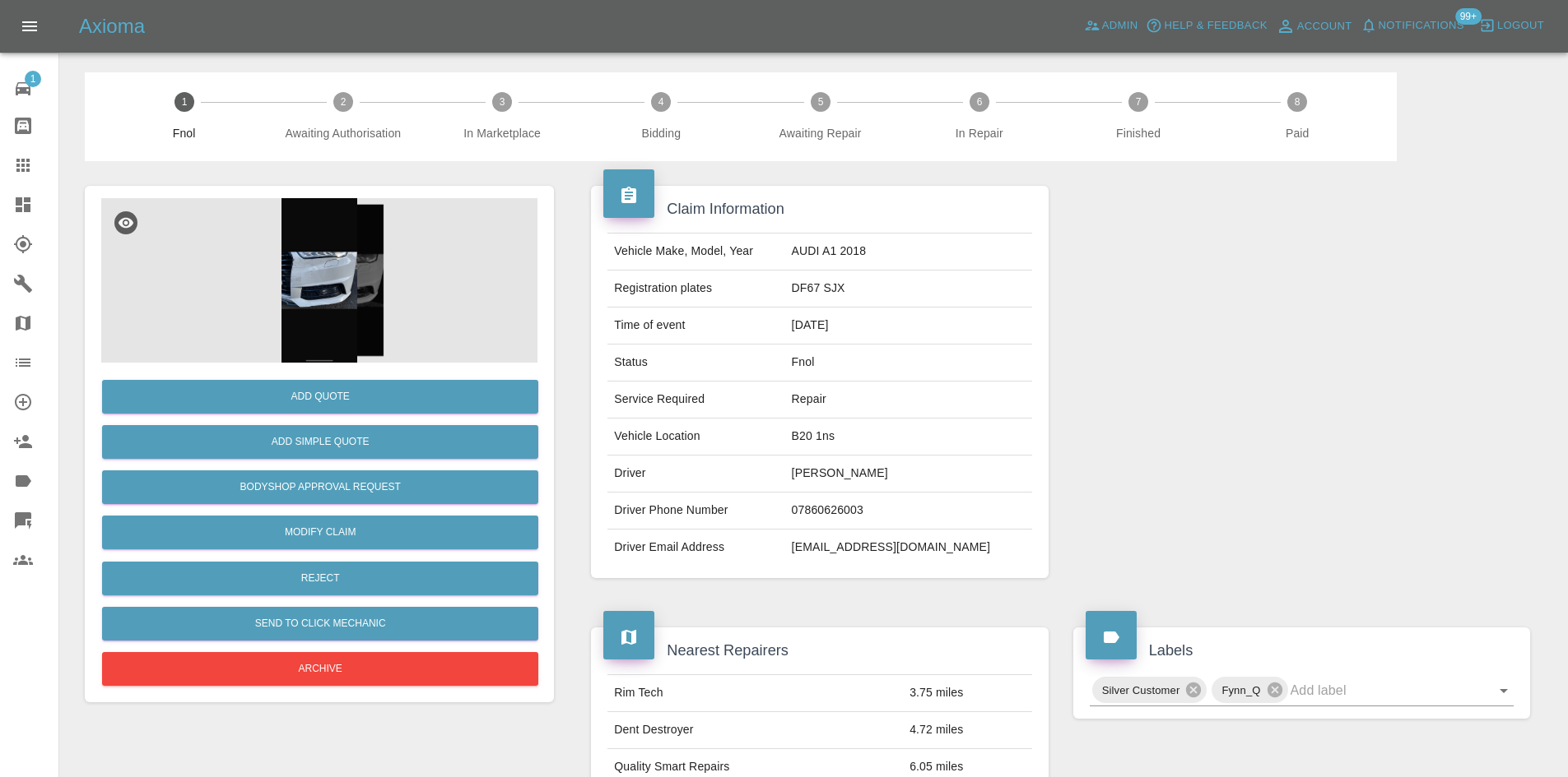
click at [327, 276] on img at bounding box center [319, 281] width 436 height 165
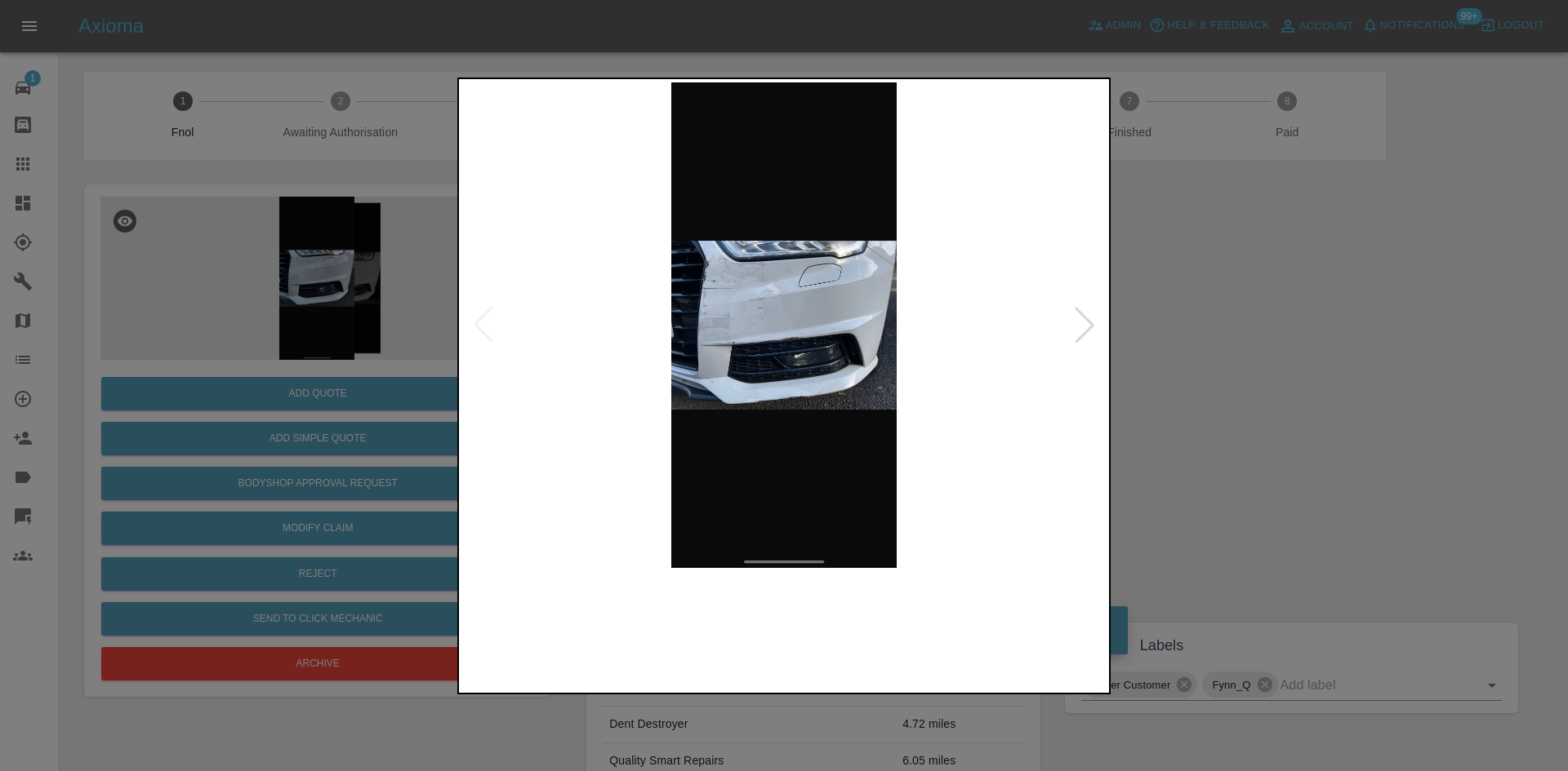
click at [759, 298] on img at bounding box center [784, 326] width 644 height 485
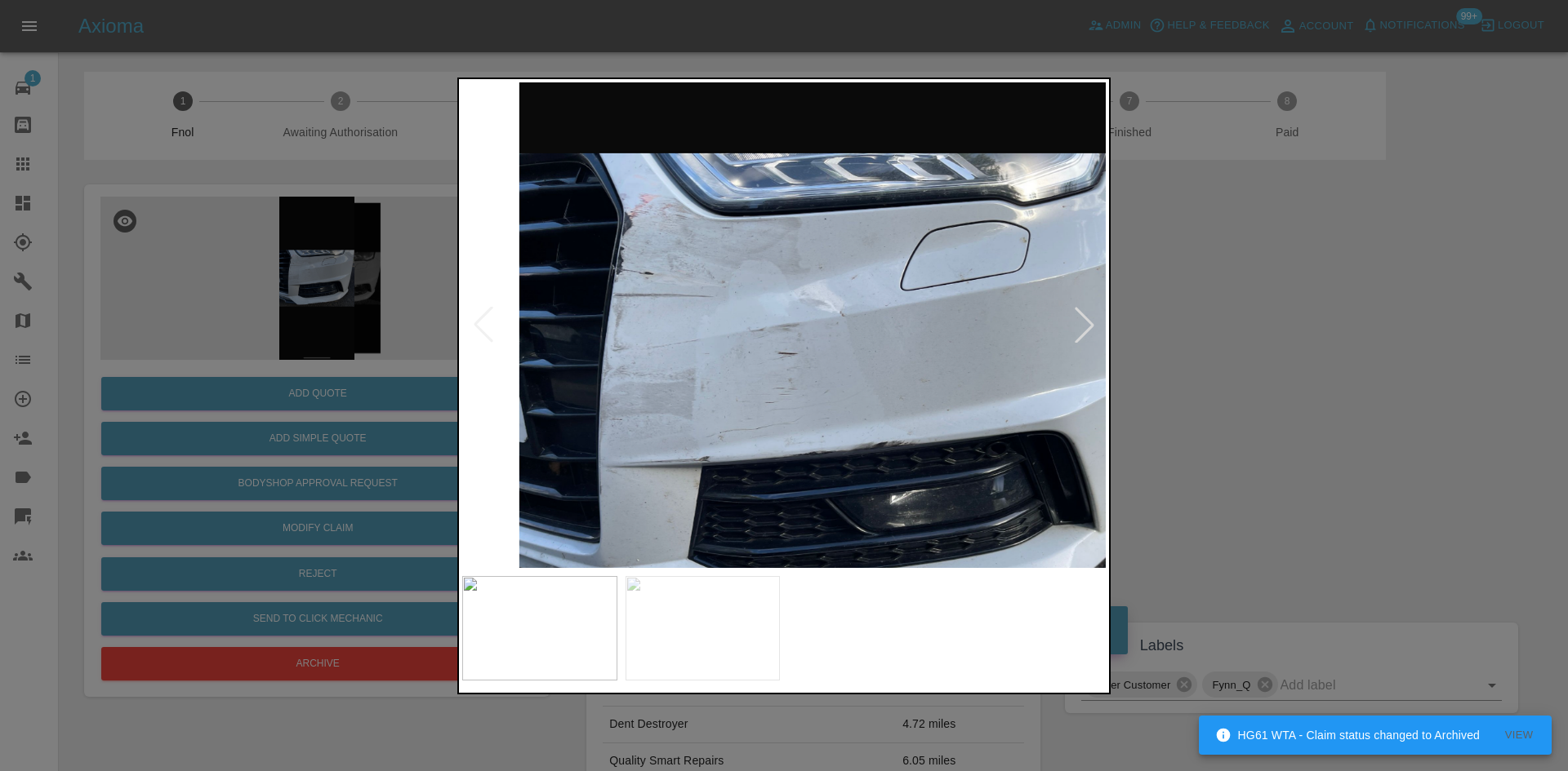
click at [851, 385] on img at bounding box center [857, 405] width 1931 height 1458
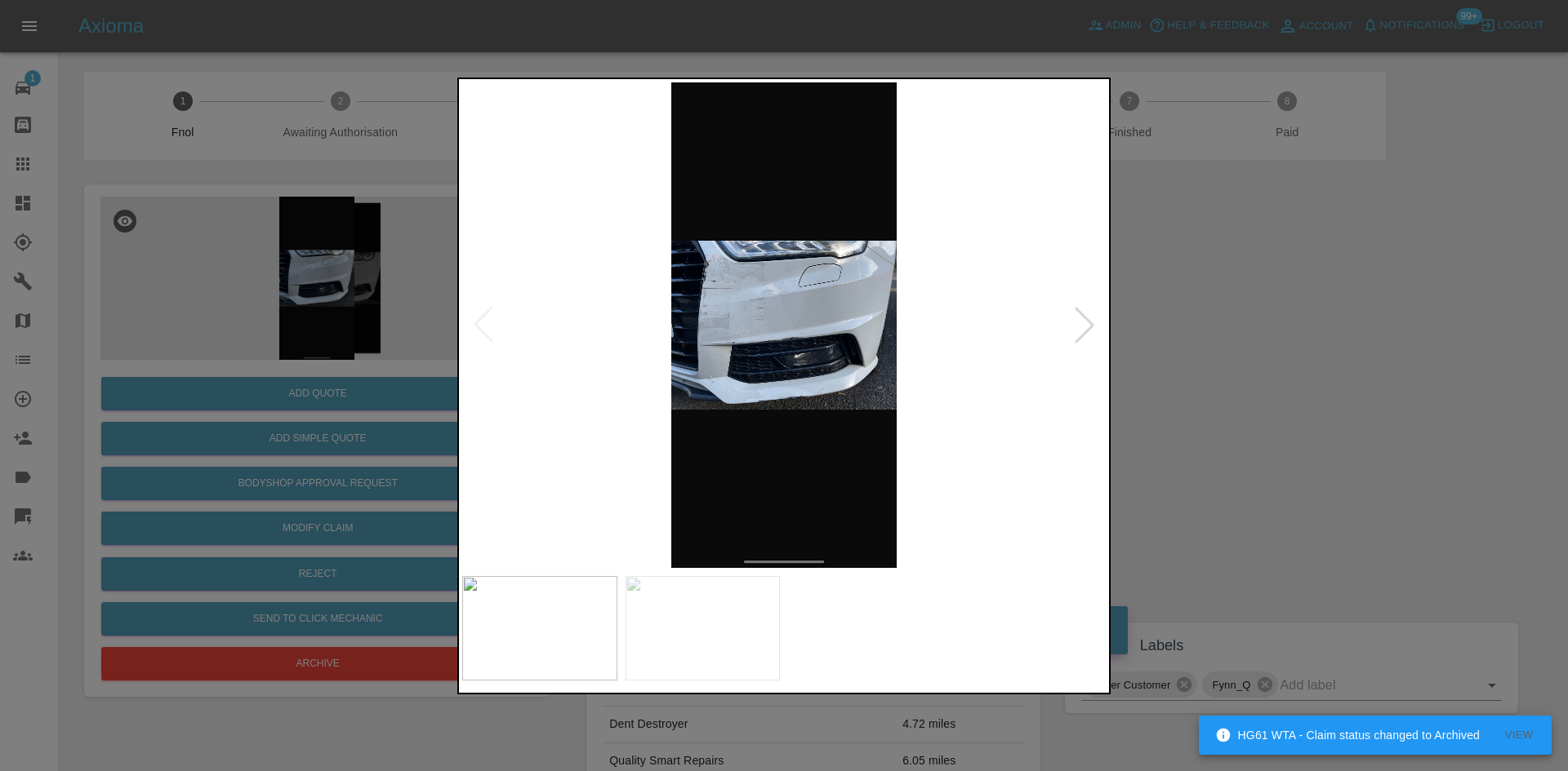
click at [690, 370] on img at bounding box center [784, 326] width 644 height 485
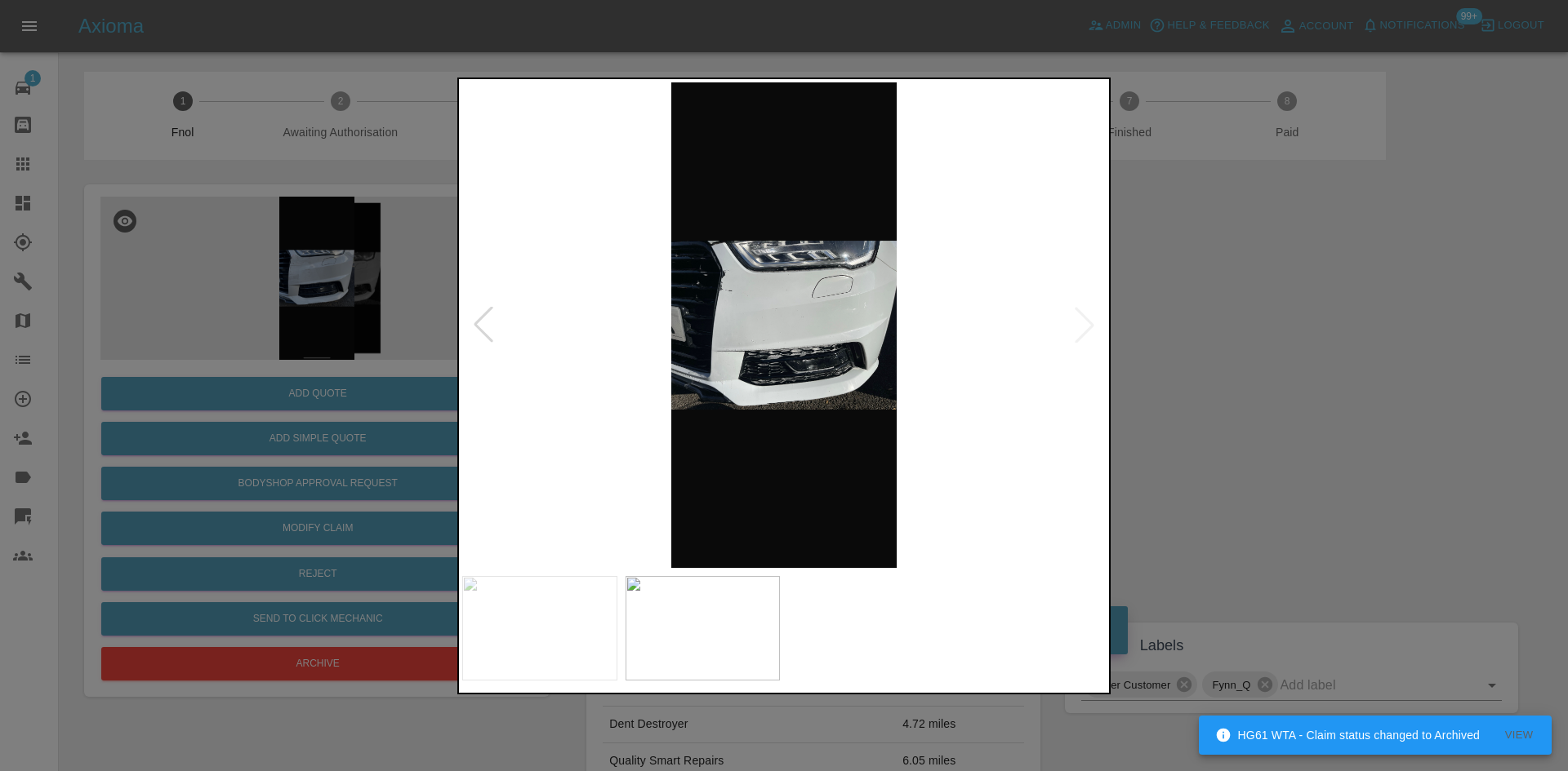
click at [704, 372] on img at bounding box center [784, 326] width 644 height 485
click at [698, 288] on img at bounding box center [784, 326] width 644 height 485
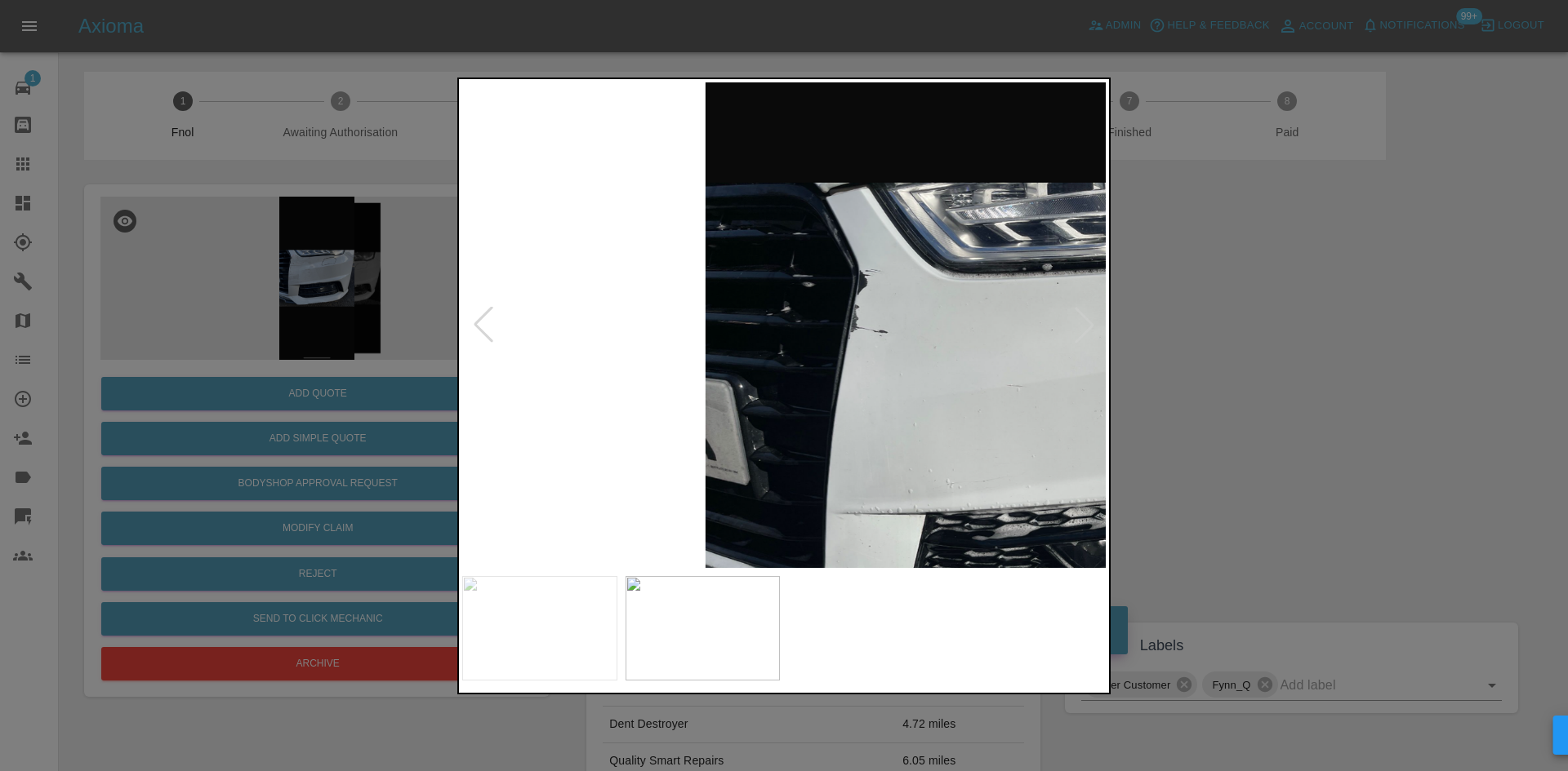
click at [826, 321] on img at bounding box center [1043, 435] width 1931 height 1458
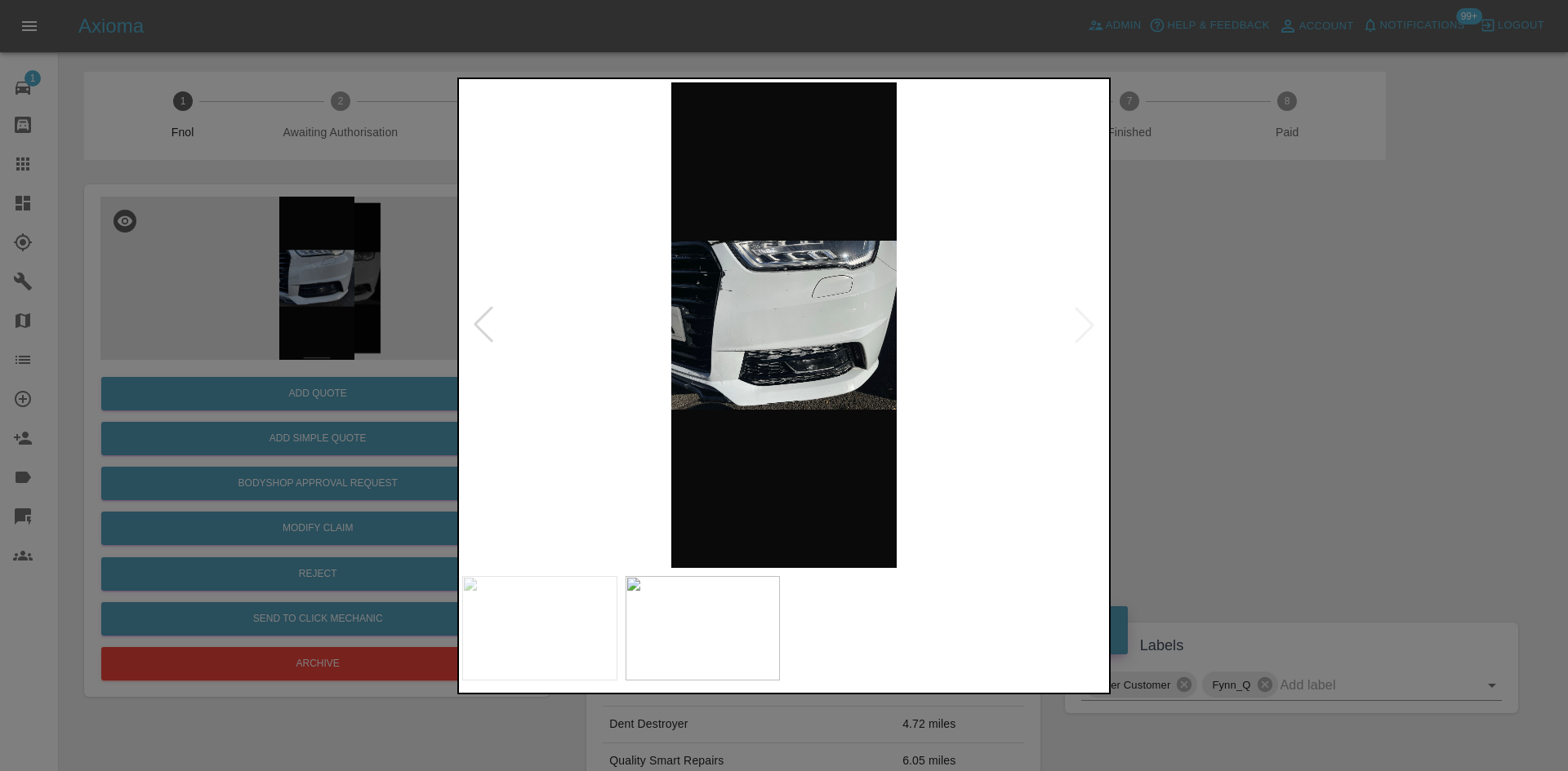
click at [690, 369] on img at bounding box center [784, 326] width 644 height 485
click at [894, 367] on img at bounding box center [784, 326] width 644 height 485
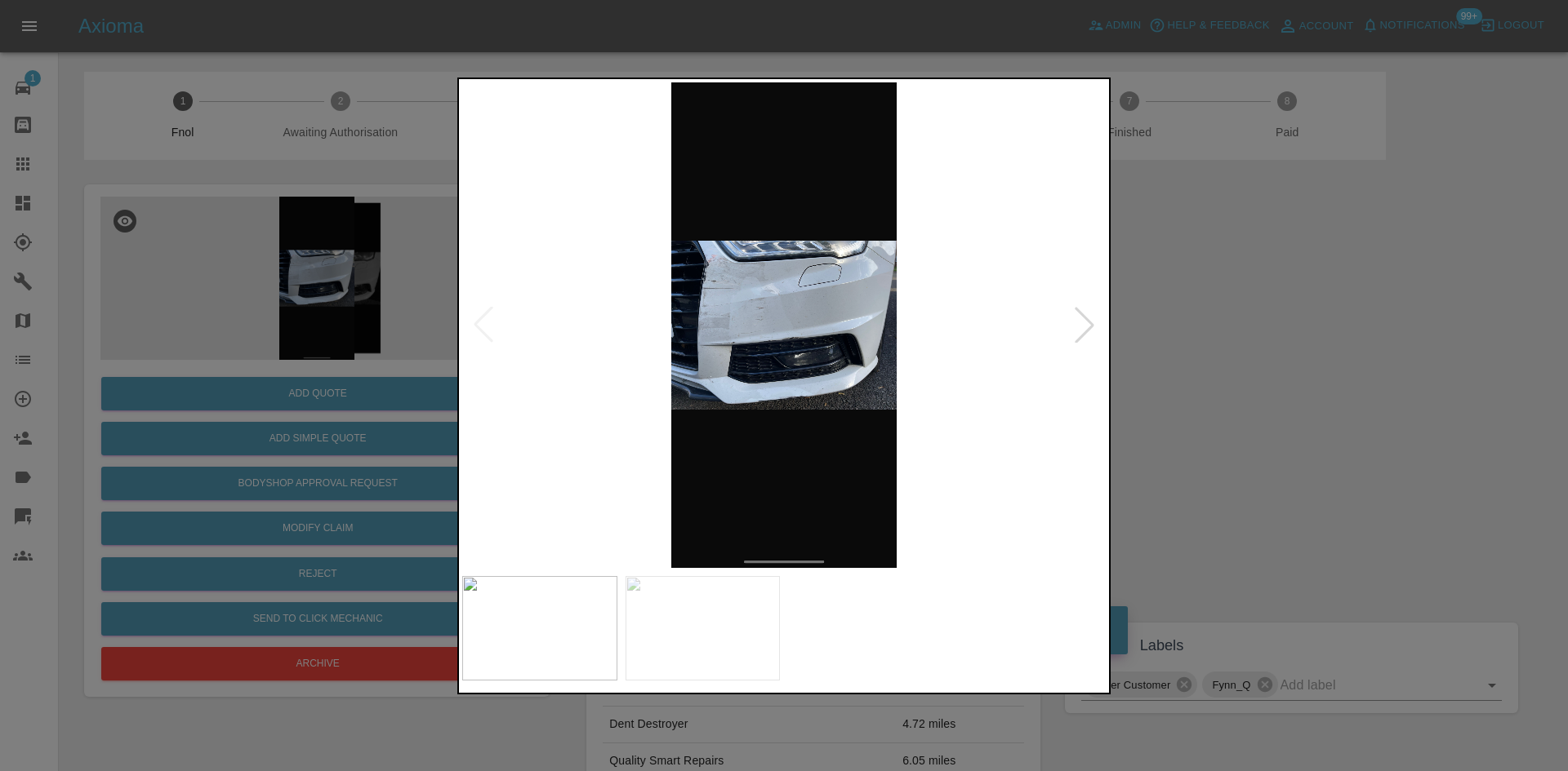
click at [771, 310] on img at bounding box center [784, 326] width 644 height 485
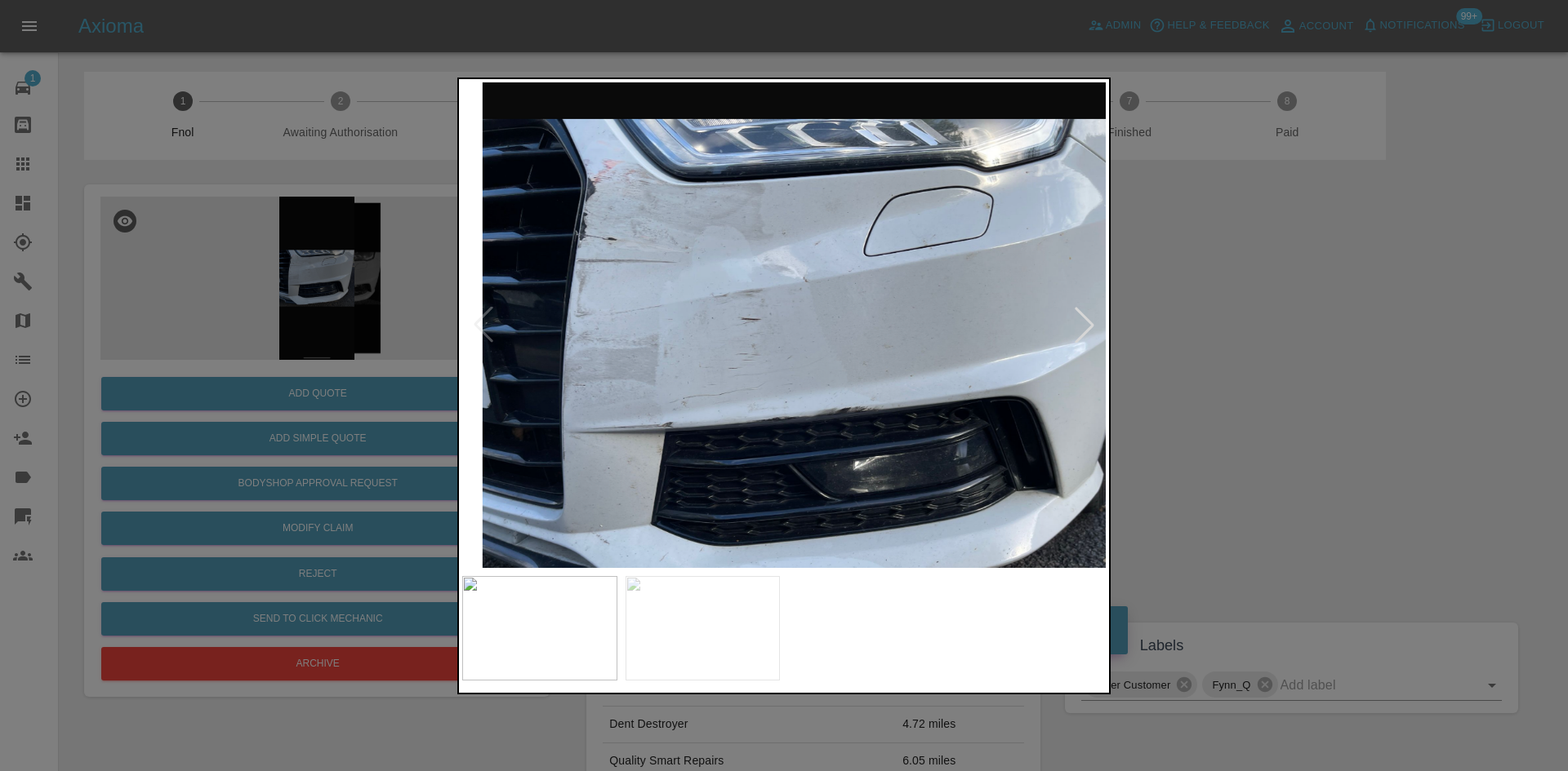
click at [771, 310] on img at bounding box center [821, 372] width 1931 height 1458
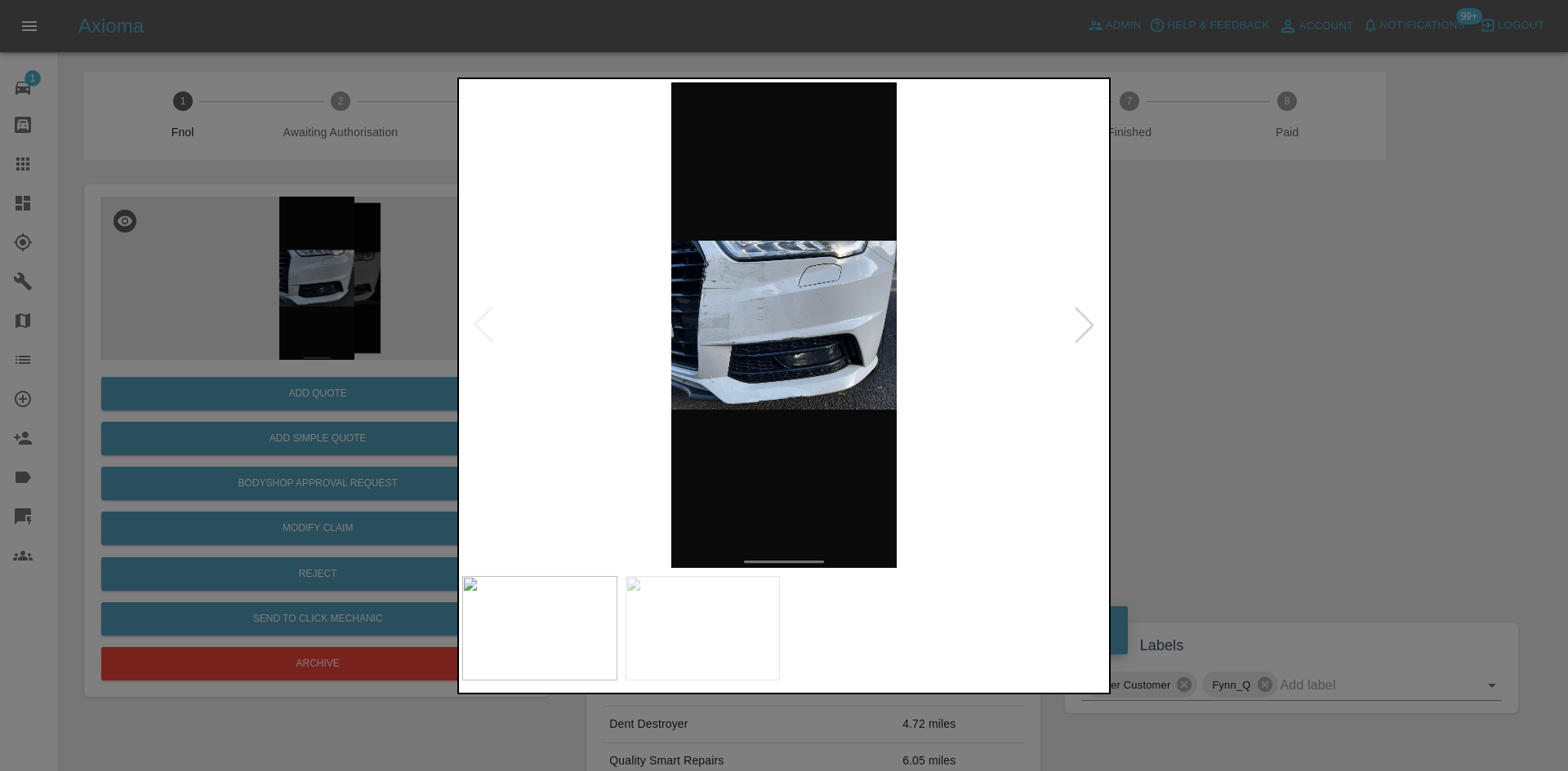
click at [846, 365] on img at bounding box center [784, 326] width 644 height 485
click at [742, 274] on img at bounding box center [784, 326] width 644 height 485
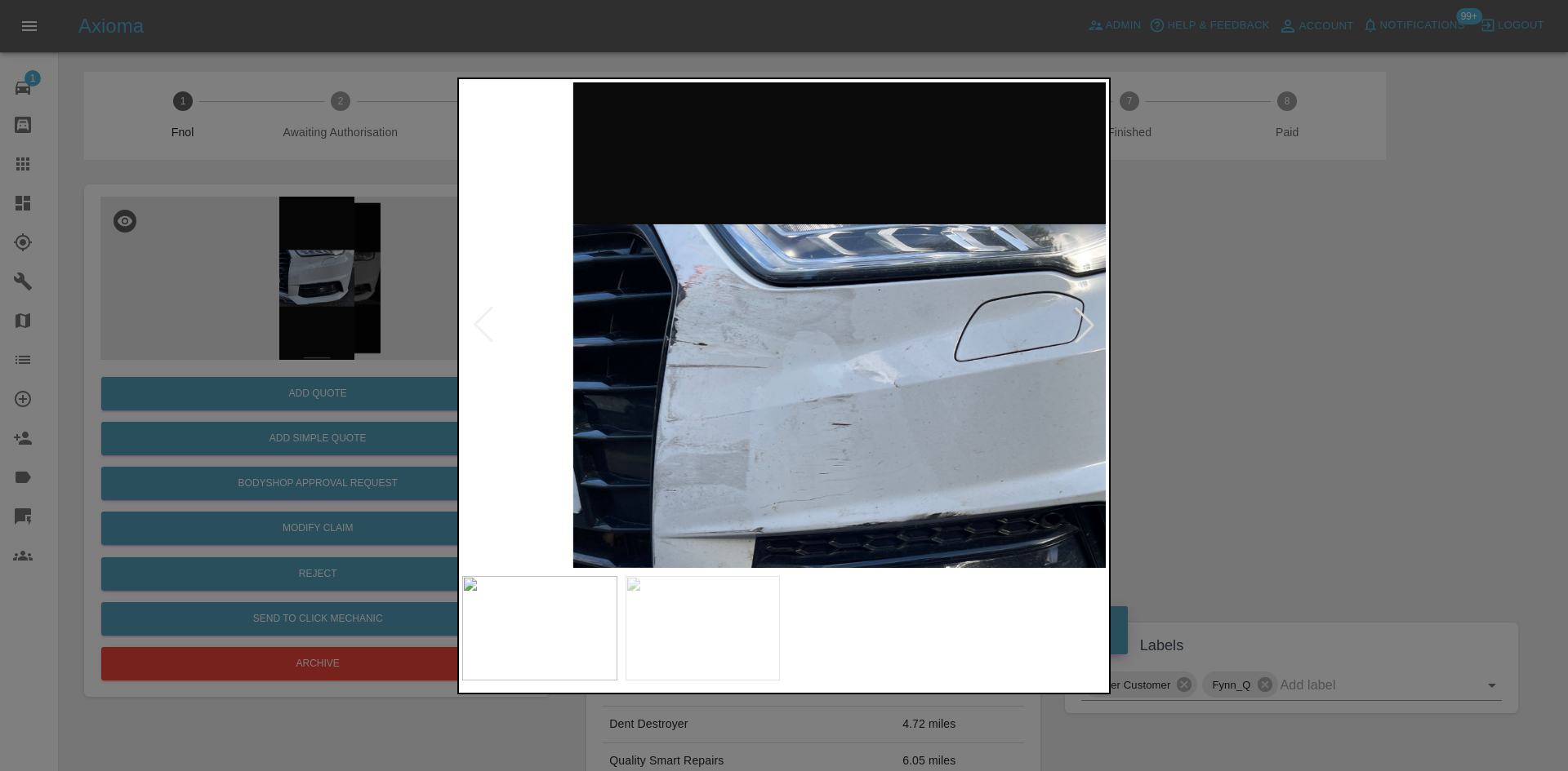
click at [752, 305] on img at bounding box center [911, 477] width 1931 height 1458
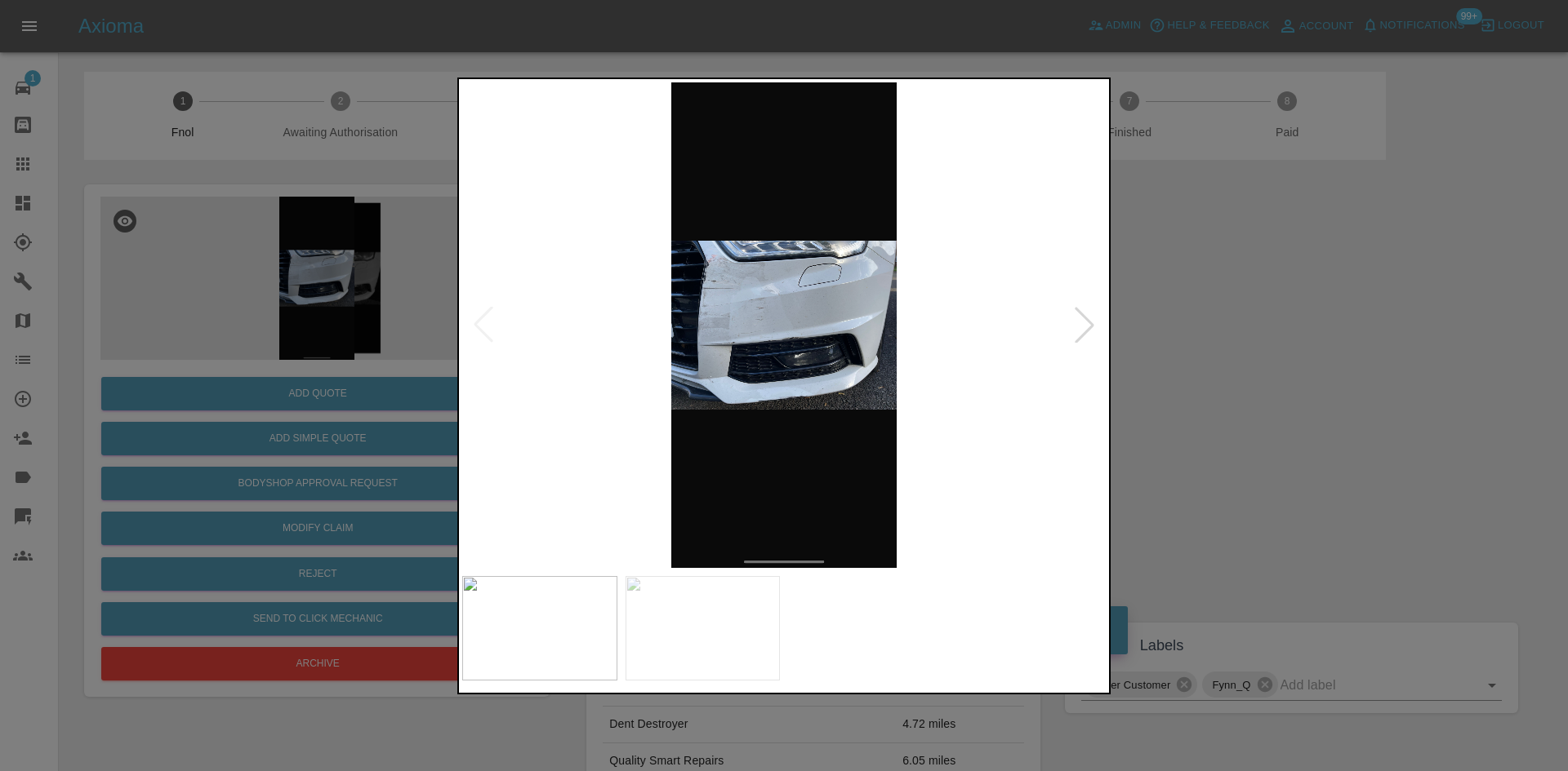
click at [583, 325] on img at bounding box center [784, 326] width 644 height 485
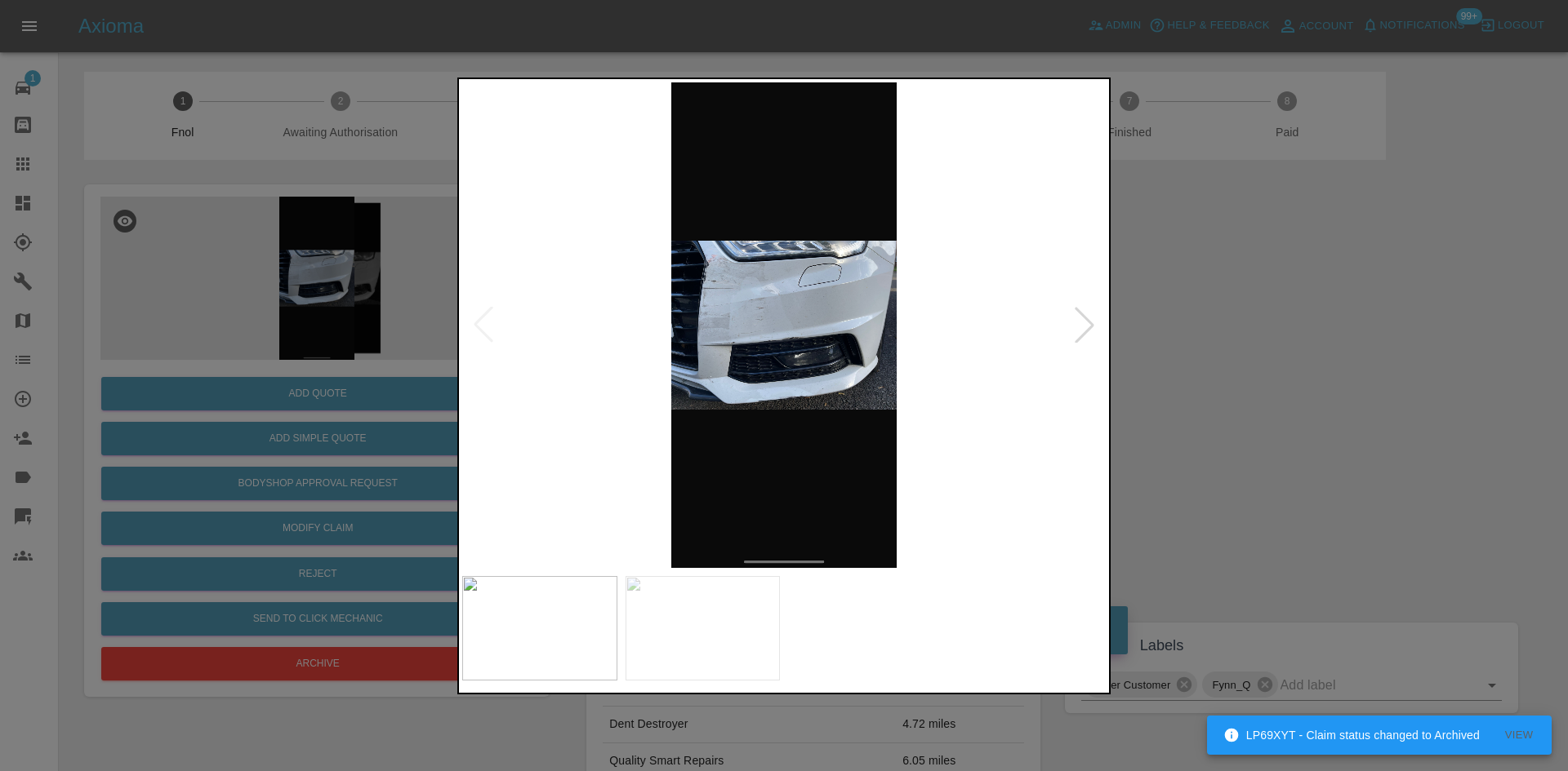
click at [663, 330] on img at bounding box center [784, 326] width 644 height 485
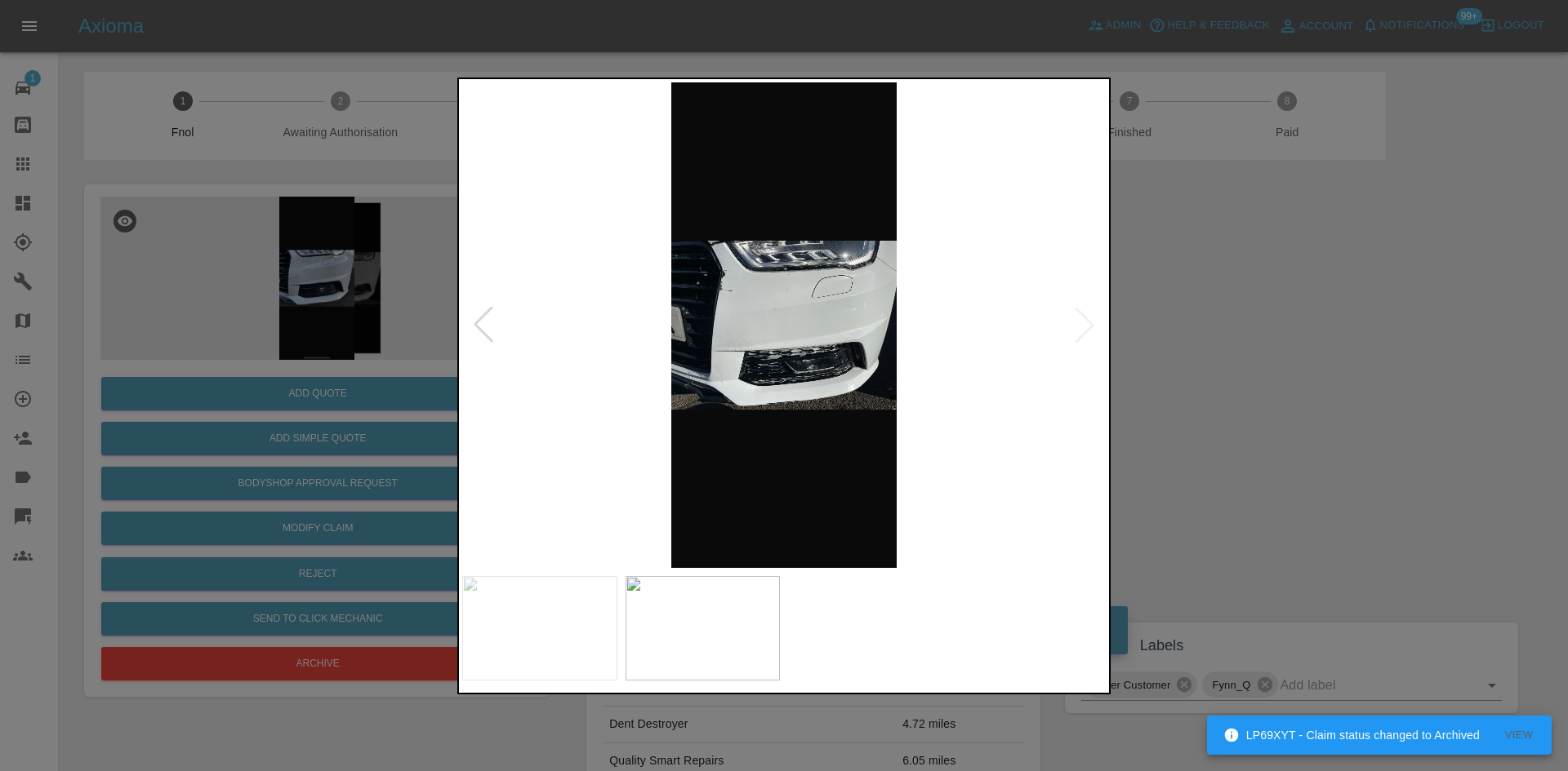
click at [666, 328] on img at bounding box center [784, 326] width 644 height 485
click at [755, 315] on img at bounding box center [784, 326] width 644 height 485
click at [752, 313] on img at bounding box center [784, 326] width 644 height 485
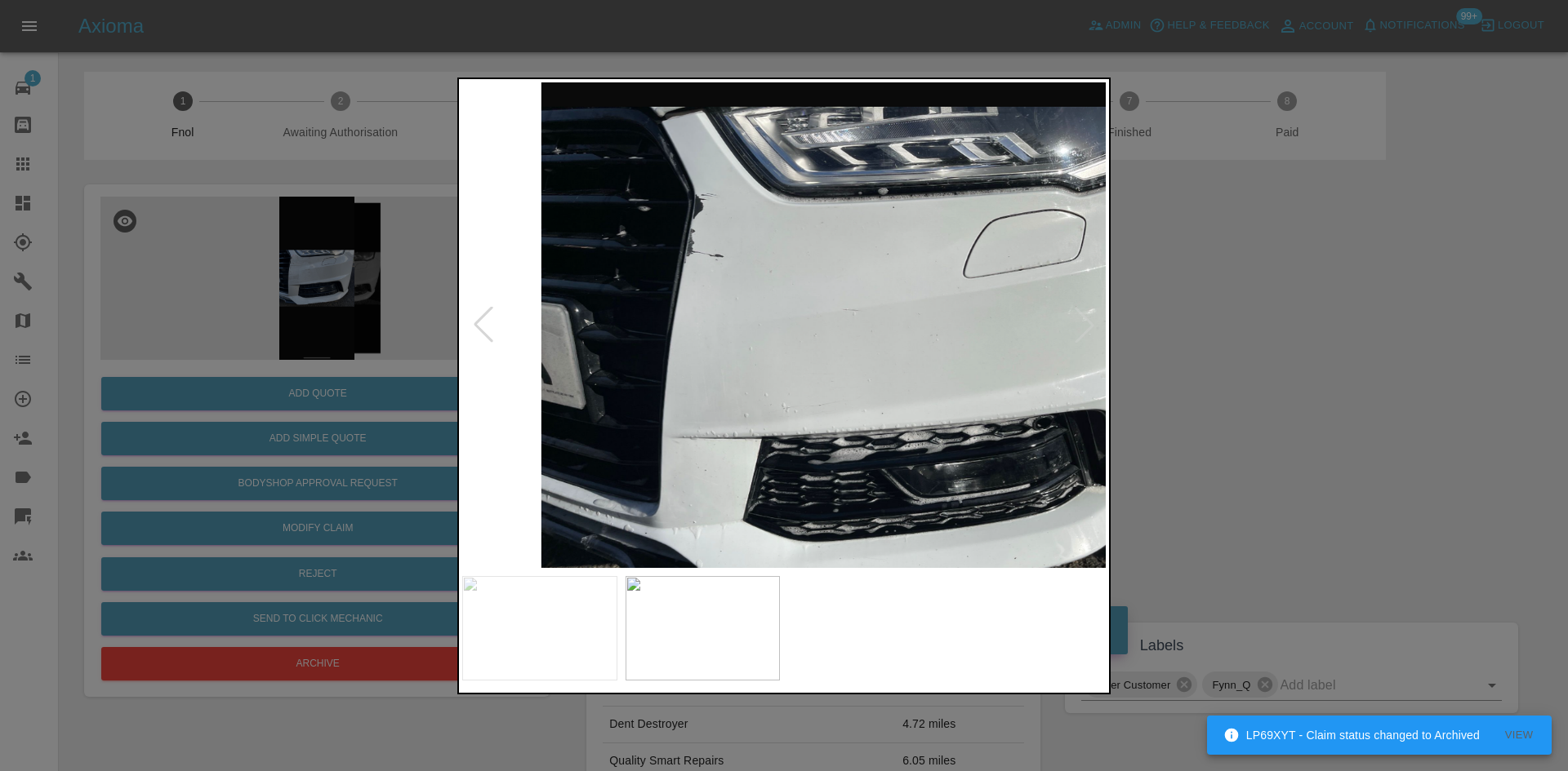
click at [752, 313] on img at bounding box center [879, 359] width 1931 height 1458
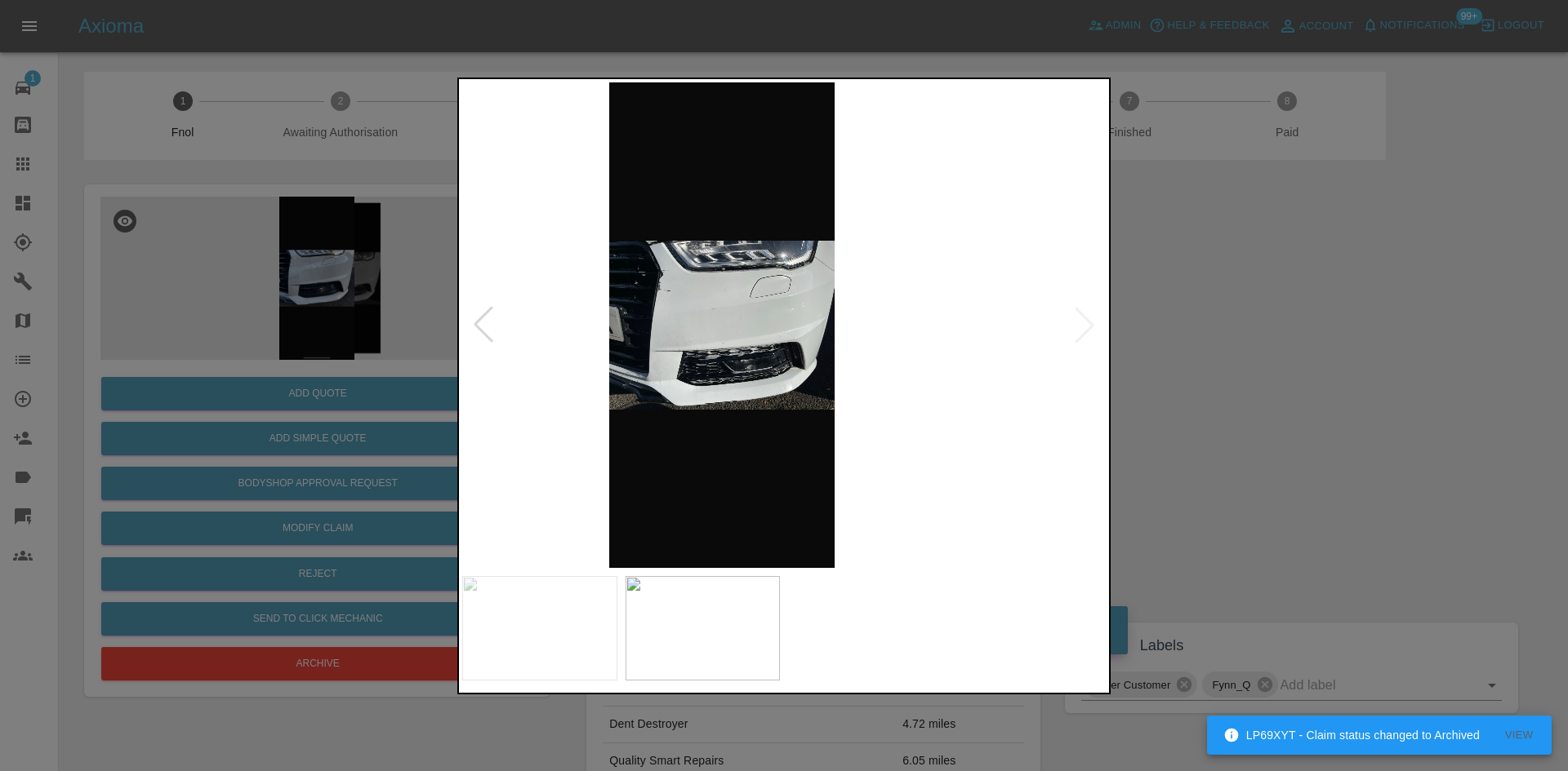
click at [540, 316] on img at bounding box center [722, 326] width 644 height 485
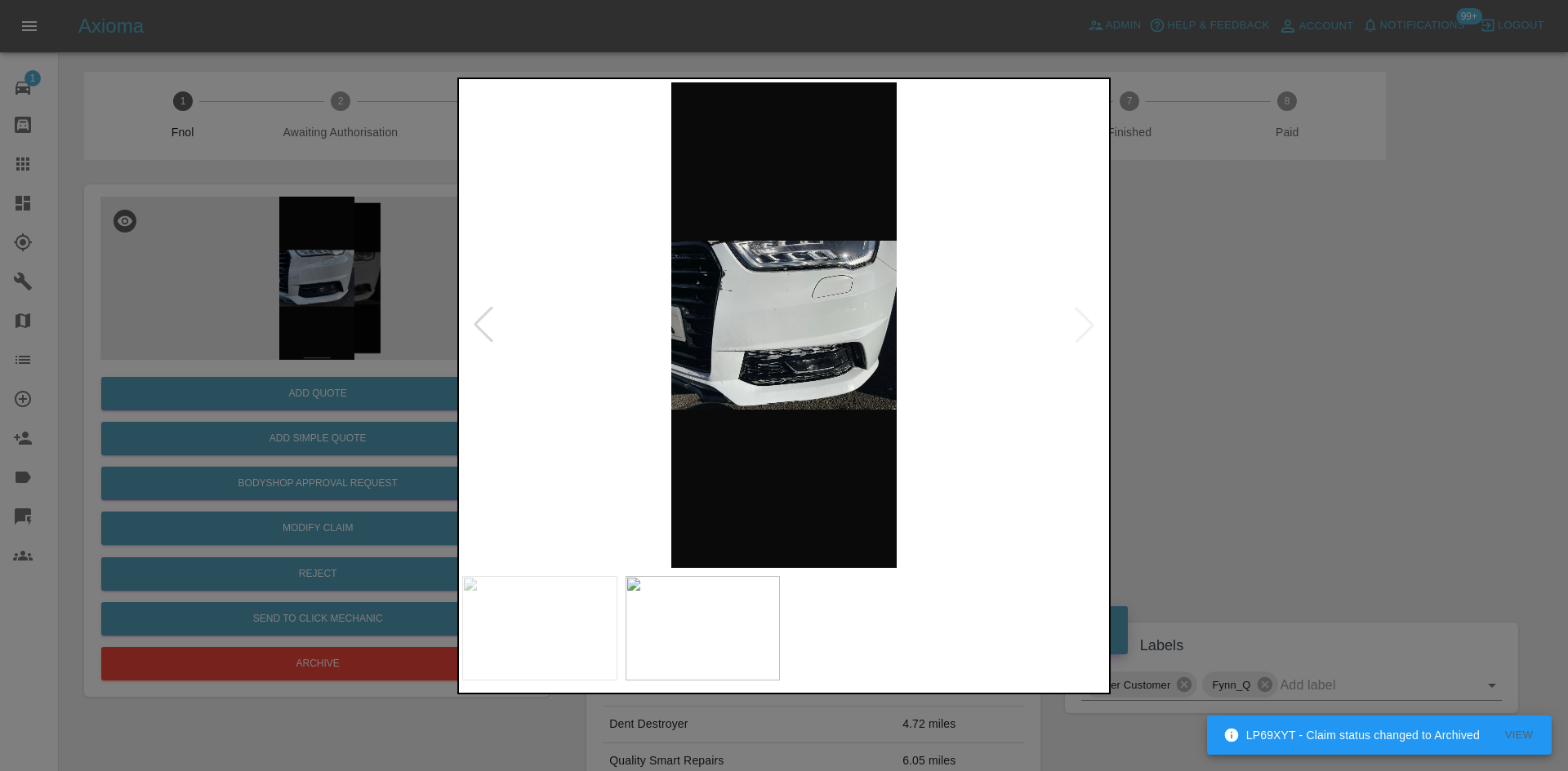
click at [710, 268] on img at bounding box center [784, 326] width 644 height 485
click at [720, 278] on img at bounding box center [784, 326] width 644 height 485
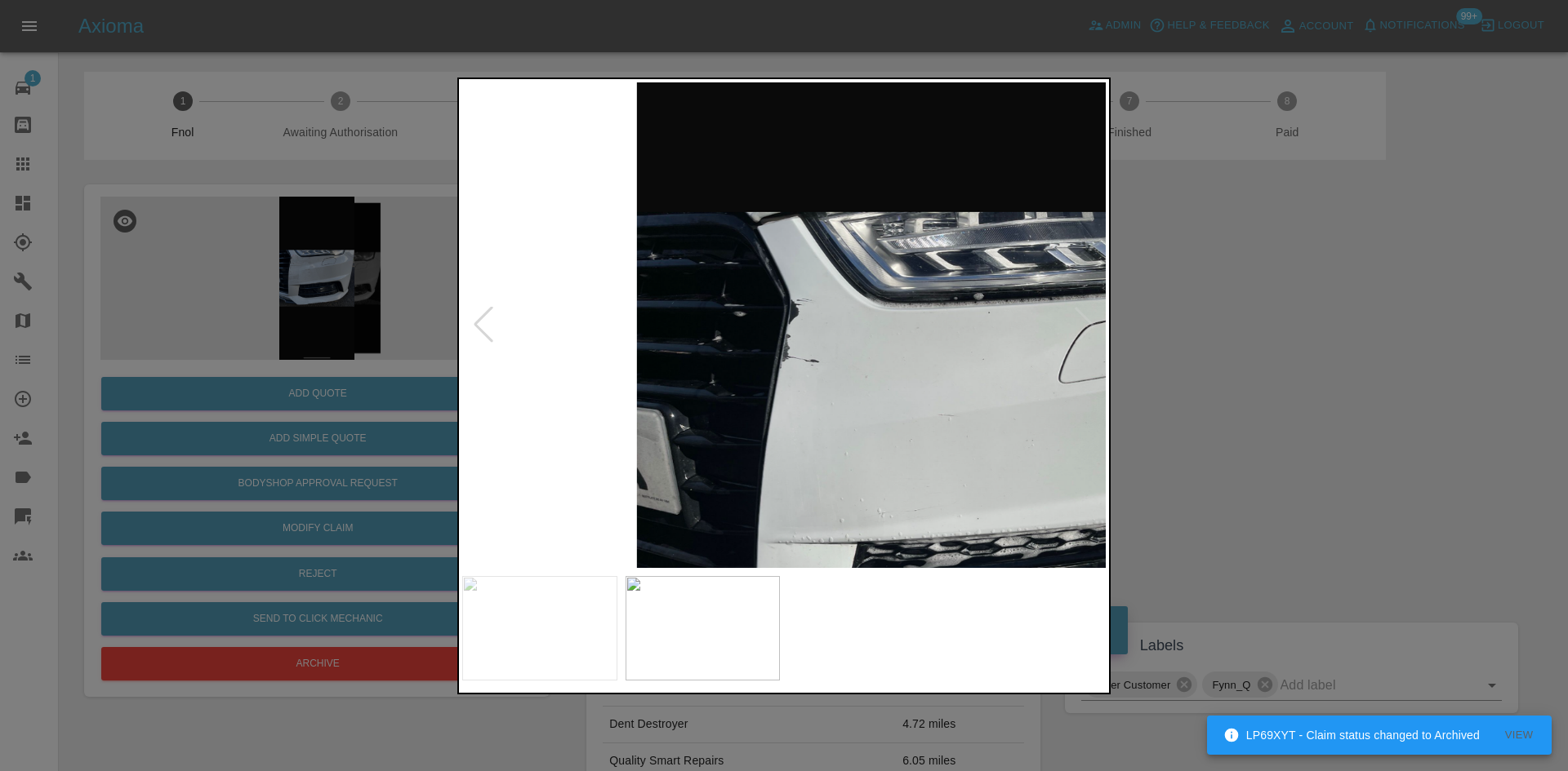
click at [750, 292] on img at bounding box center [975, 465] width 1931 height 1458
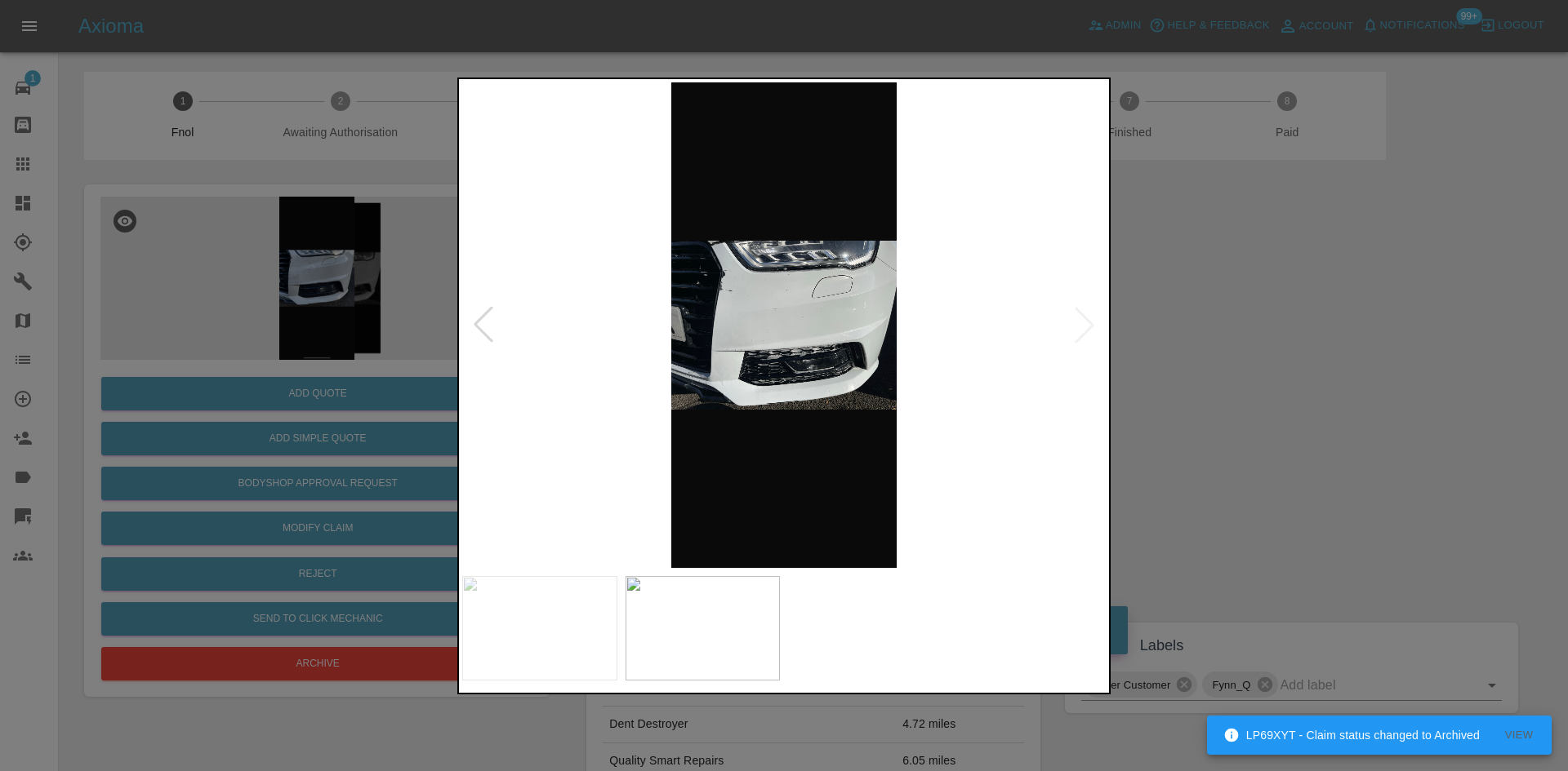
click at [736, 362] on img at bounding box center [784, 326] width 644 height 485
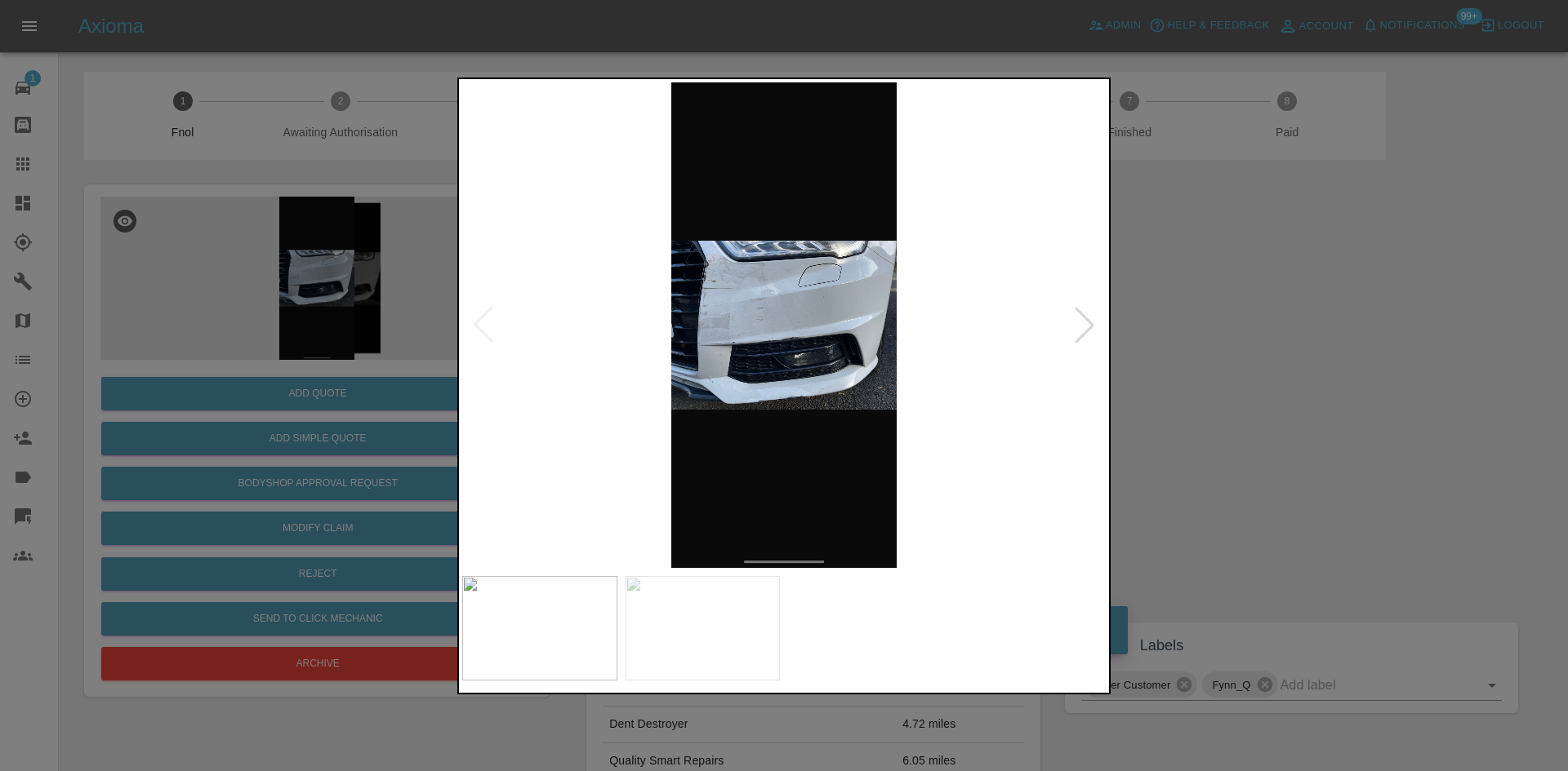
click at [728, 305] on img at bounding box center [784, 326] width 644 height 485
click at [728, 304] on img at bounding box center [784, 326] width 644 height 485
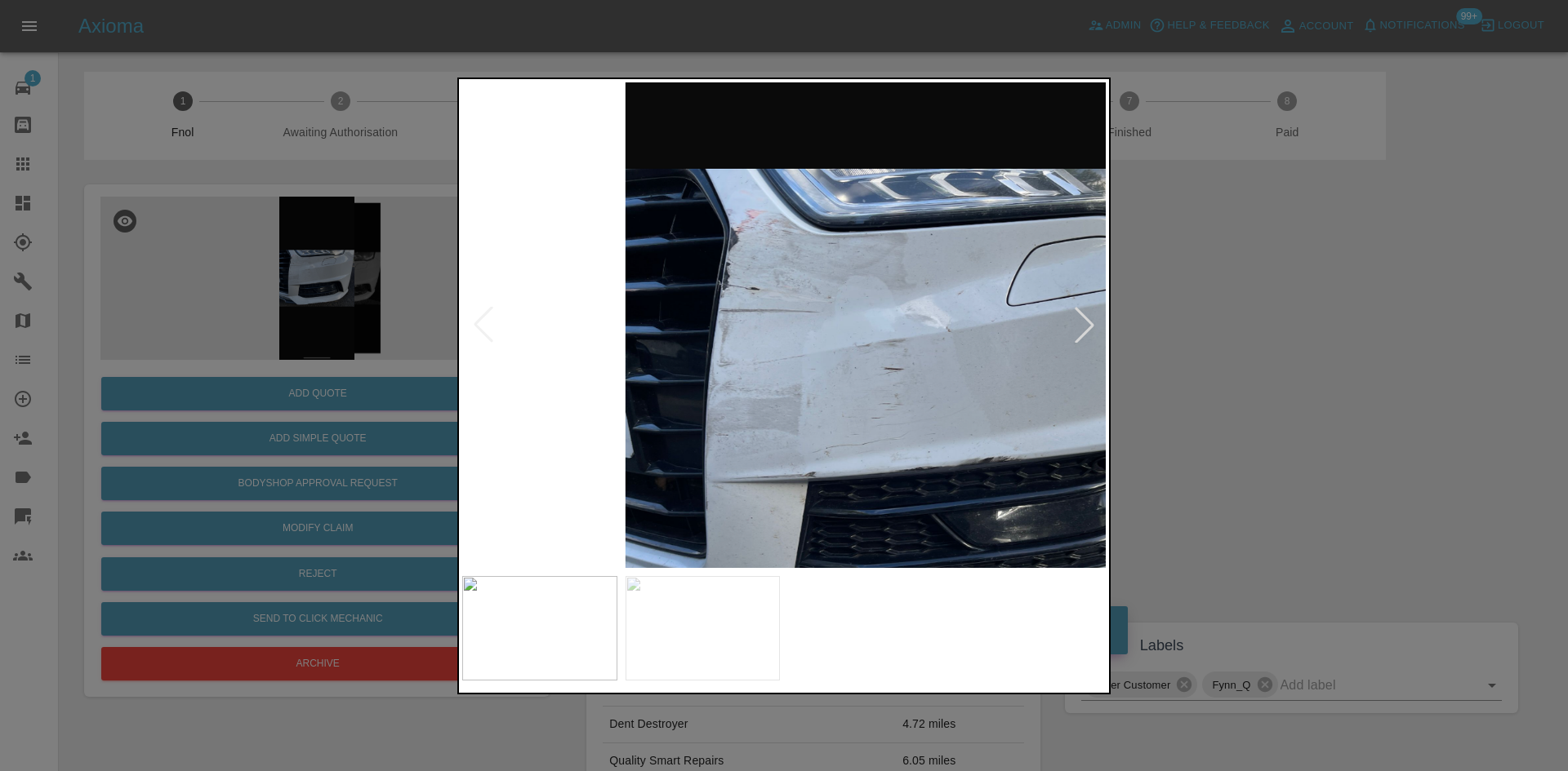
click at [738, 339] on img at bounding box center [963, 421] width 1931 height 1458
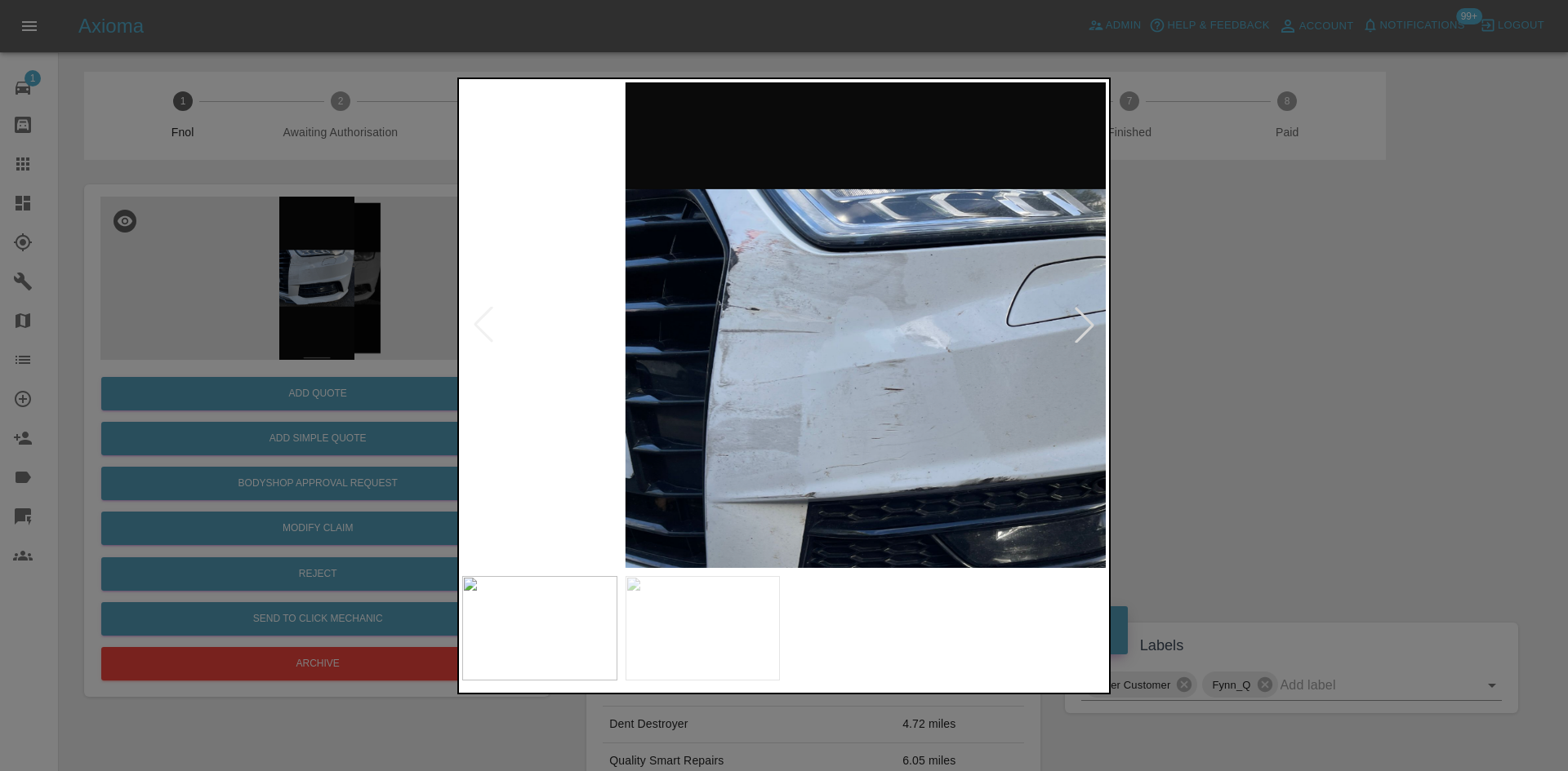
click at [780, 355] on img at bounding box center [963, 442] width 1931 height 1458
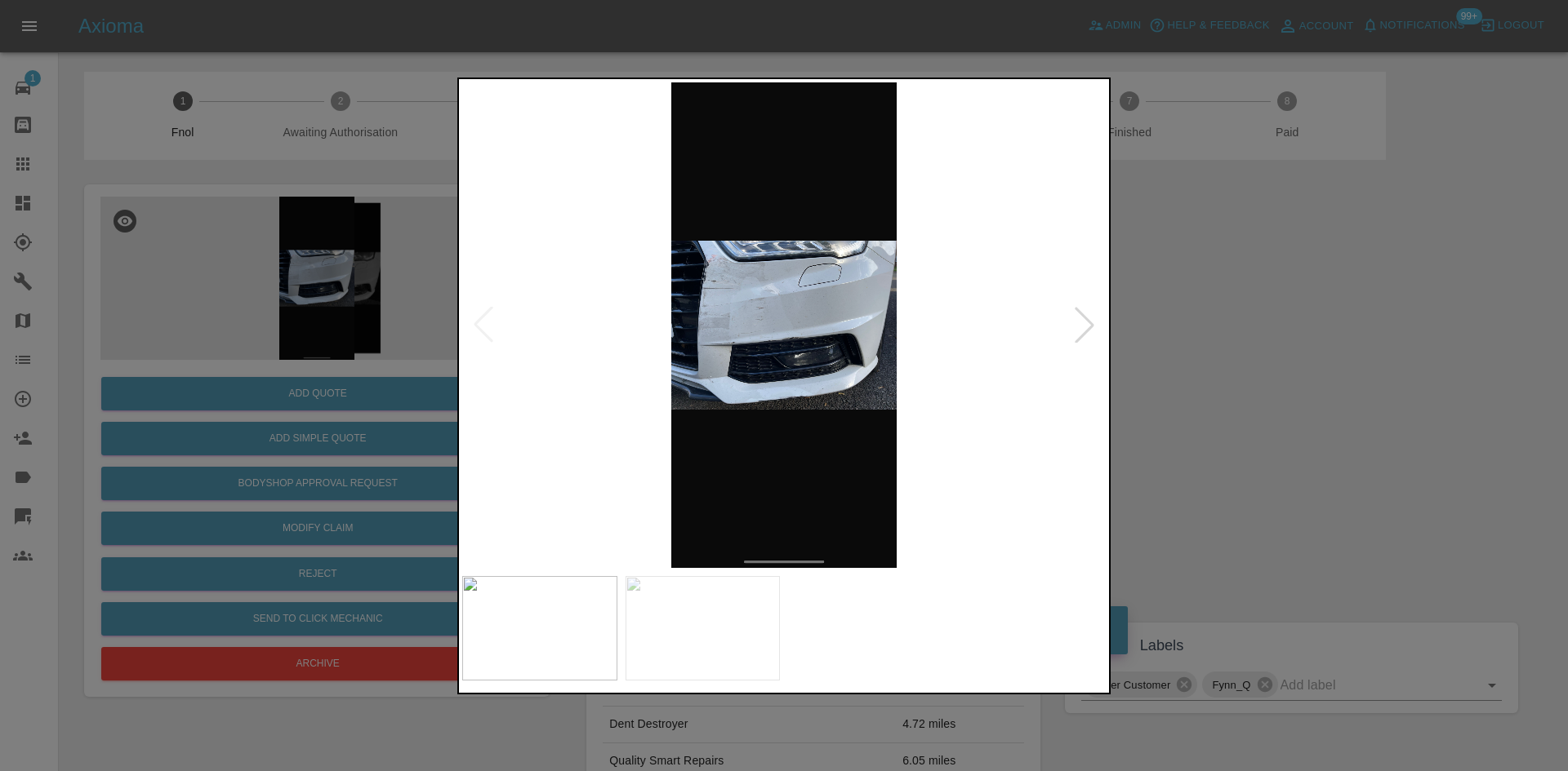
click at [681, 364] on img at bounding box center [784, 326] width 644 height 485
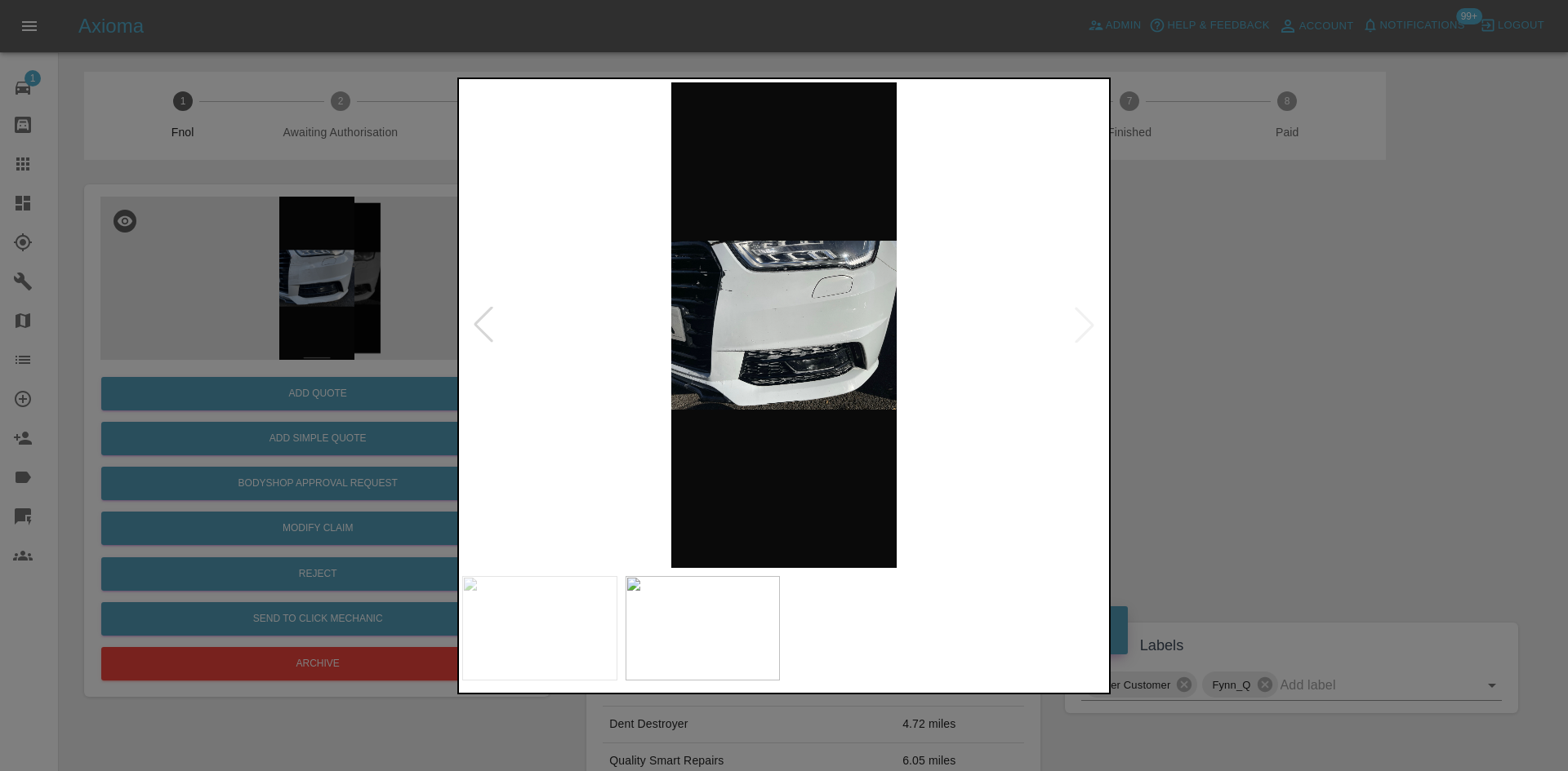
click at [641, 365] on img at bounding box center [784, 326] width 644 height 485
click at [765, 386] on img at bounding box center [784, 326] width 644 height 485
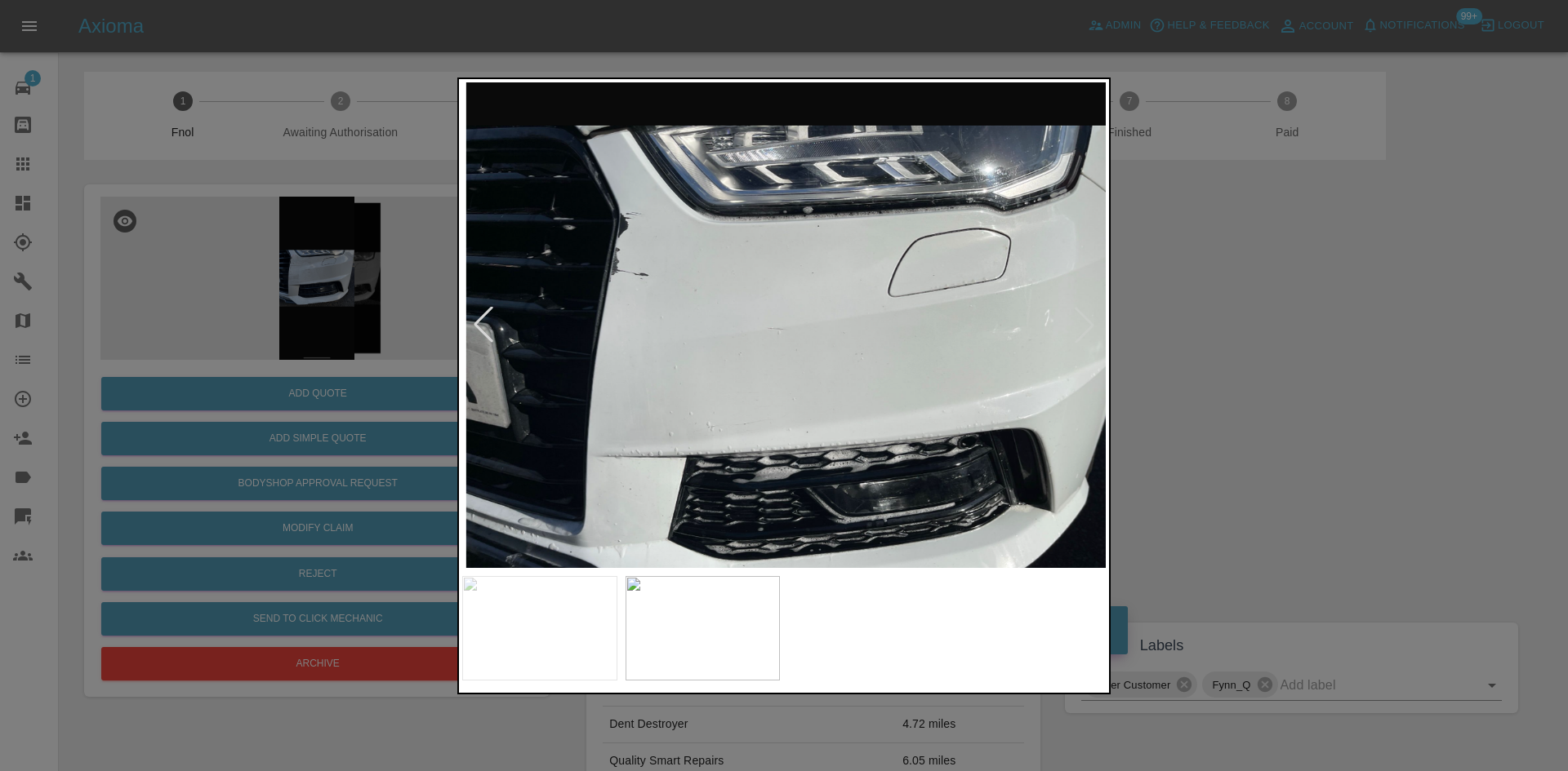
click at [740, 466] on img at bounding box center [804, 379] width 1931 height 1458
click at [740, 312] on img at bounding box center [804, 379] width 1931 height 1458
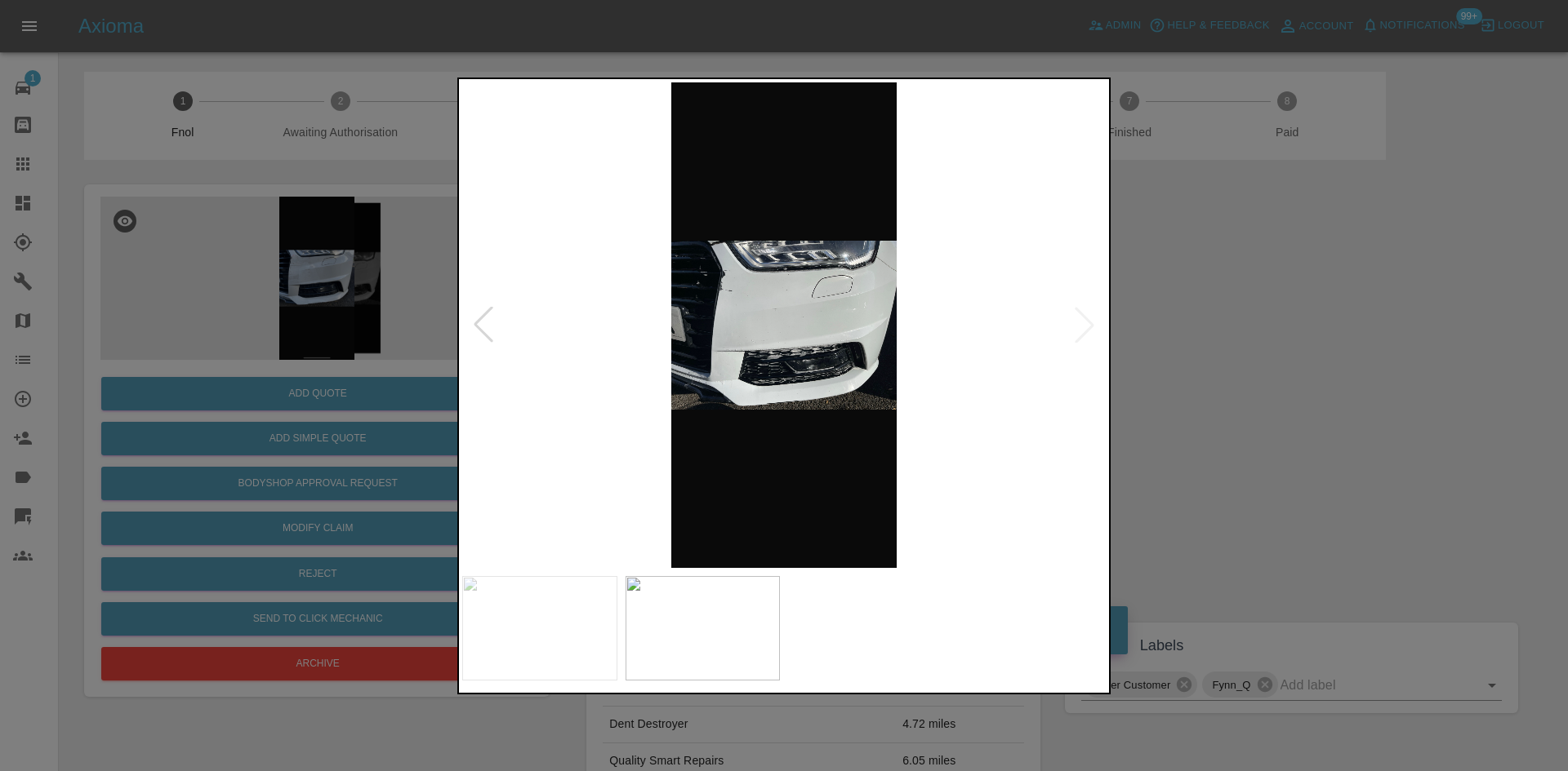
click at [716, 340] on img at bounding box center [784, 326] width 644 height 485
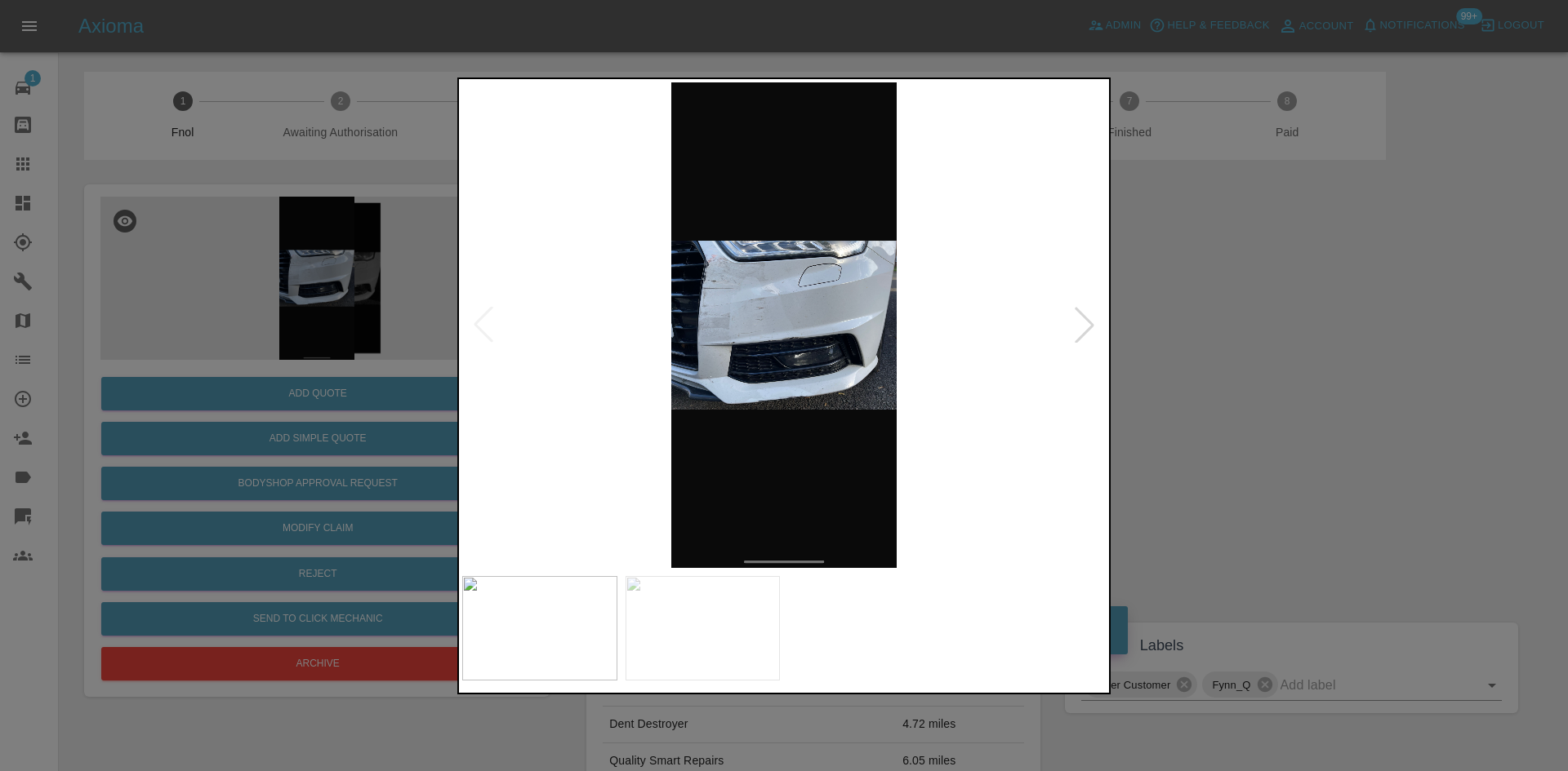
click at [717, 284] on img at bounding box center [784, 326] width 644 height 485
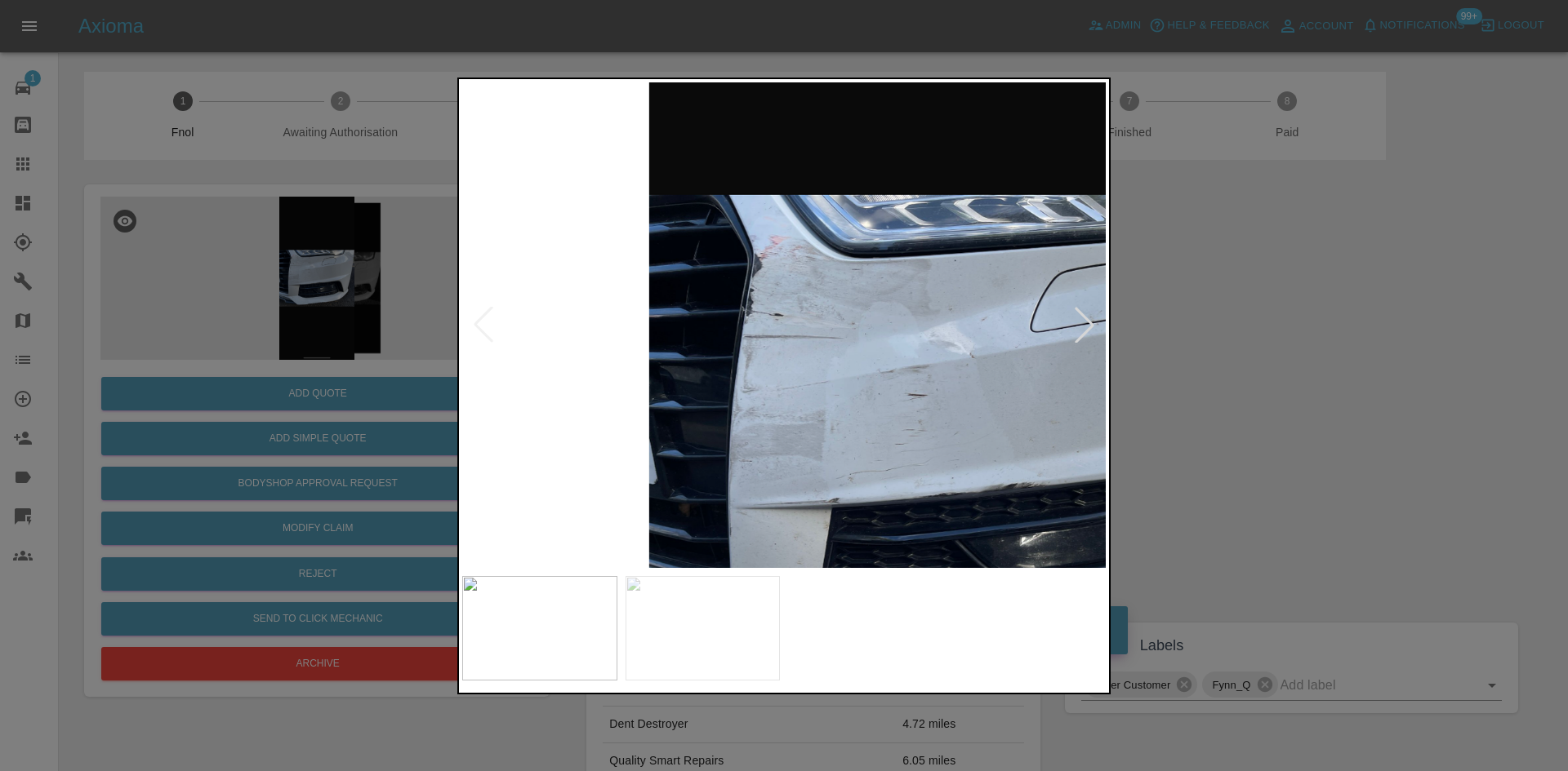
click at [346, 384] on div at bounding box center [784, 385] width 1568 height 771
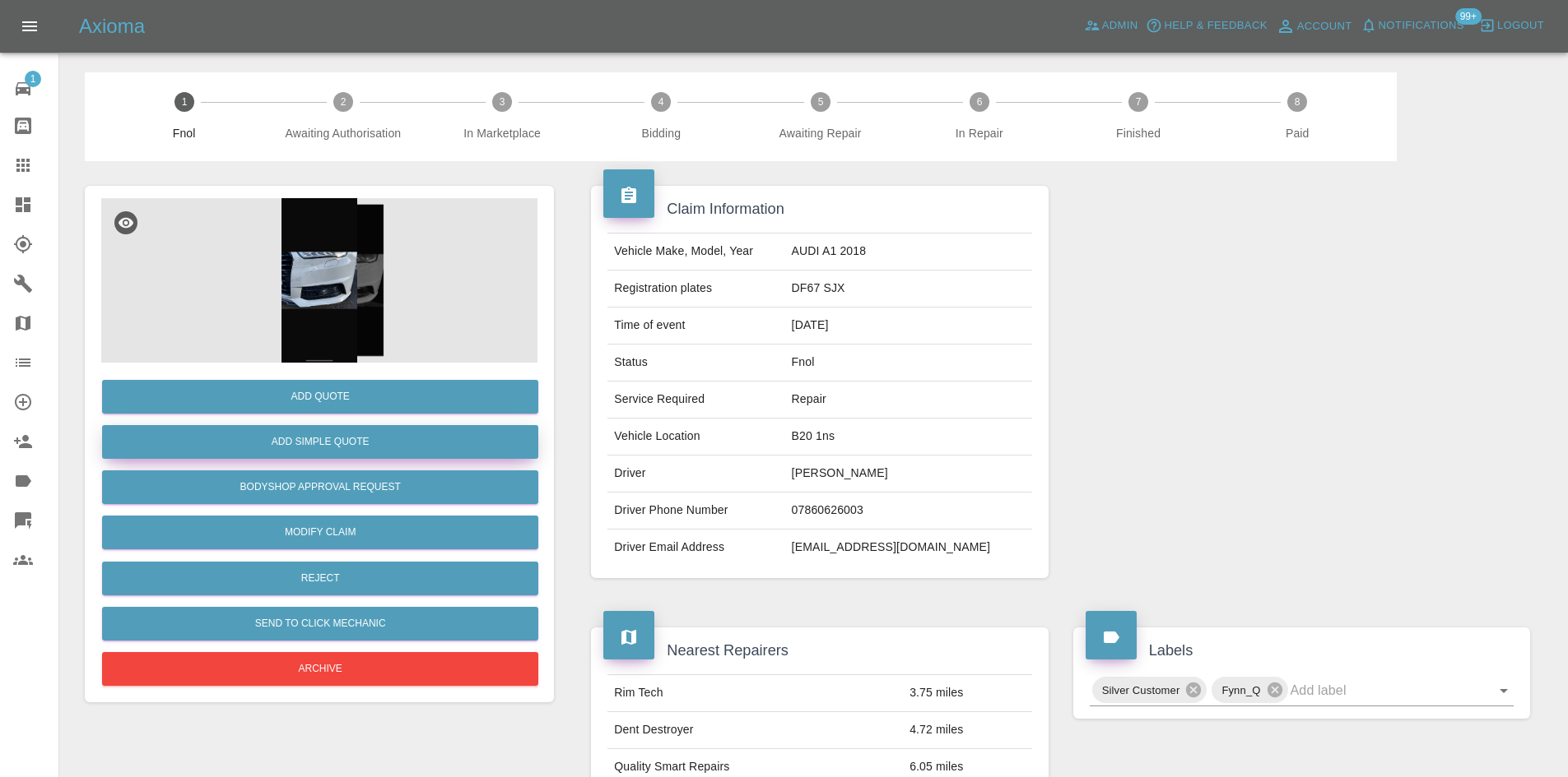
click at [346, 438] on button "Add Simple Quote" at bounding box center [320, 442] width 436 height 34
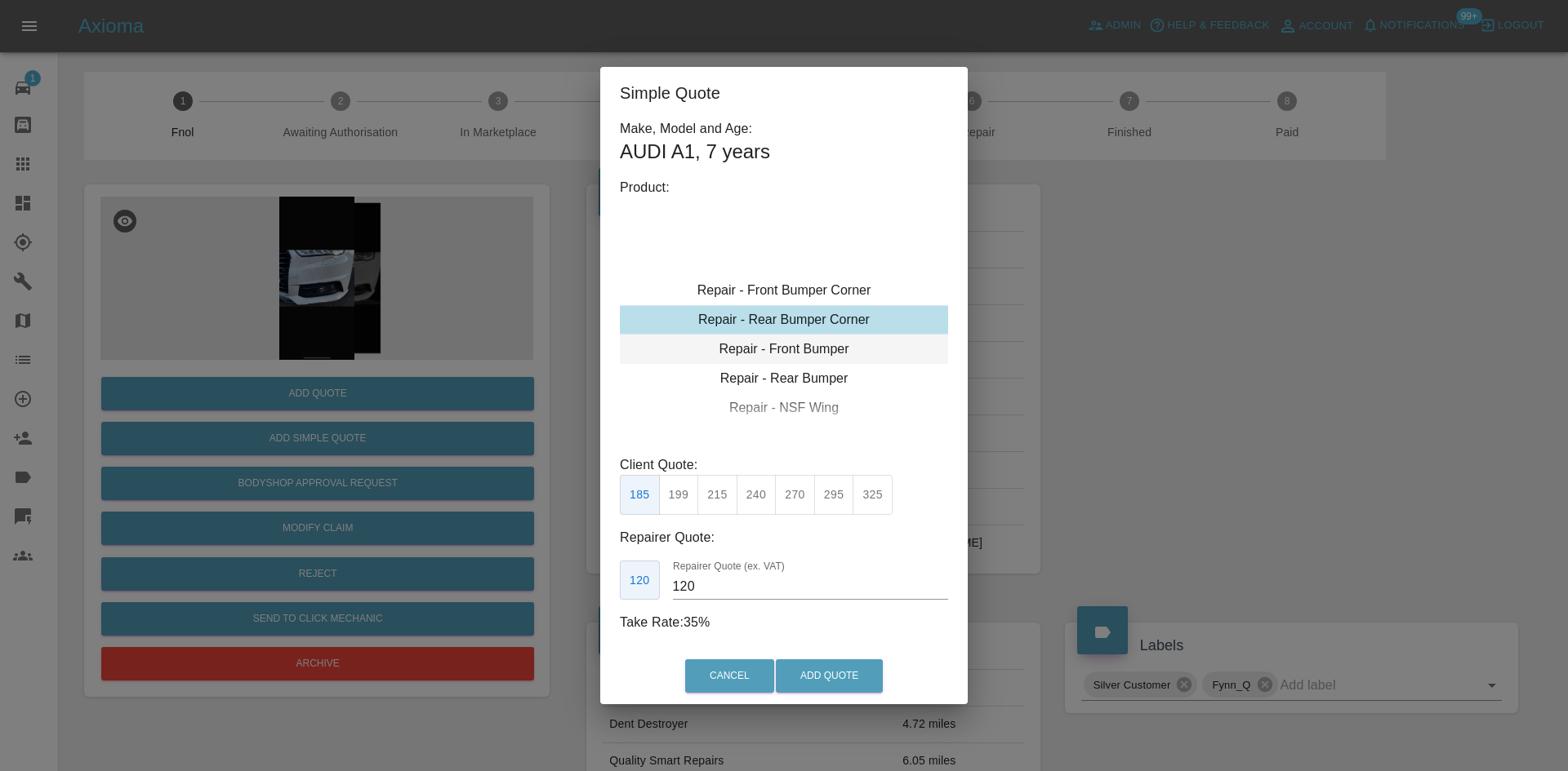
click at [791, 344] on div "Repair - Front Bumper" at bounding box center [784, 350] width 328 height 30
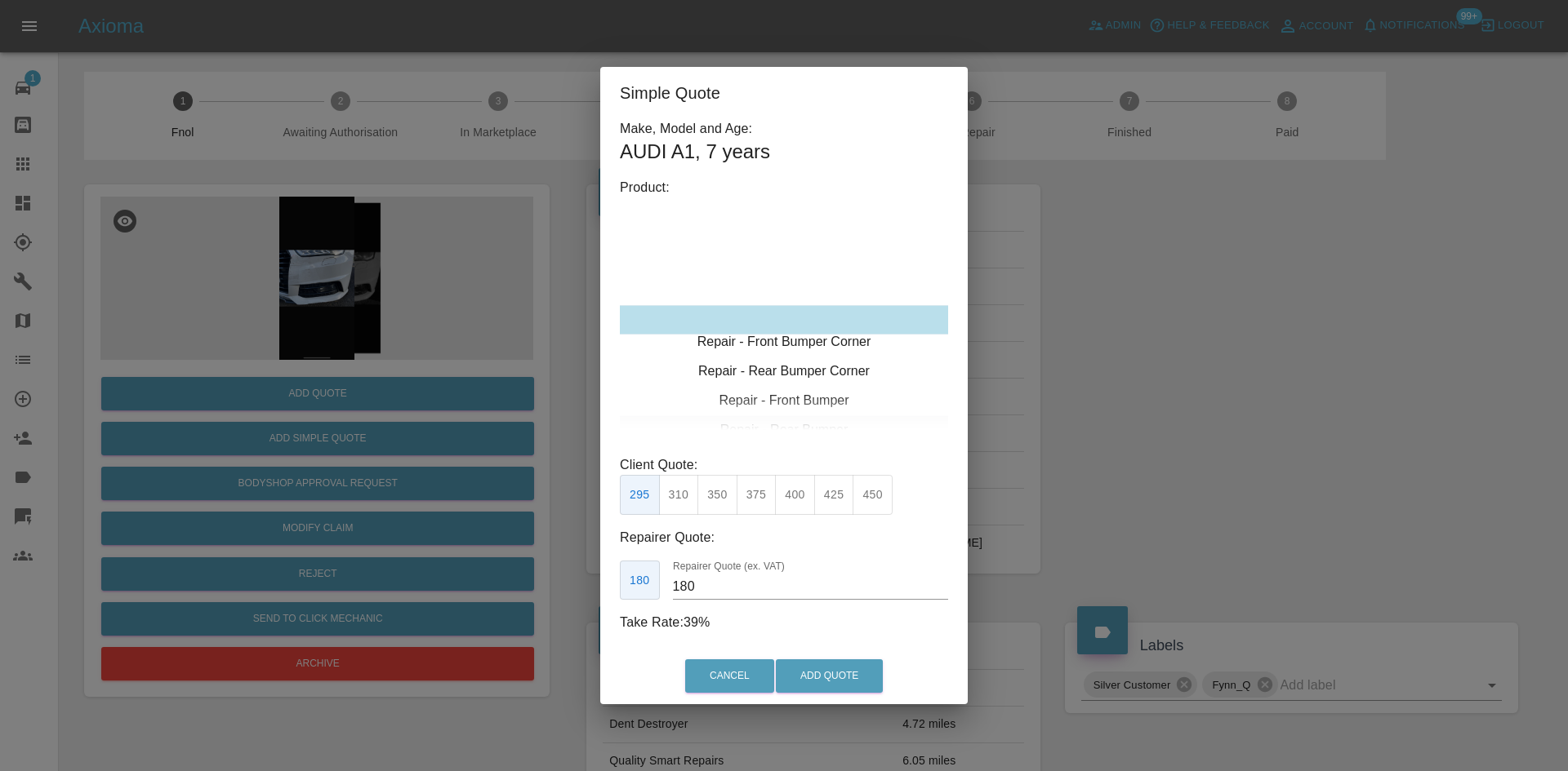
type input "120"
click at [330, 277] on div "Simple Quote Make, Model and Age: AUDI A1 , 7 years Product: Repair - Front Bum…" at bounding box center [784, 385] width 1568 height 771
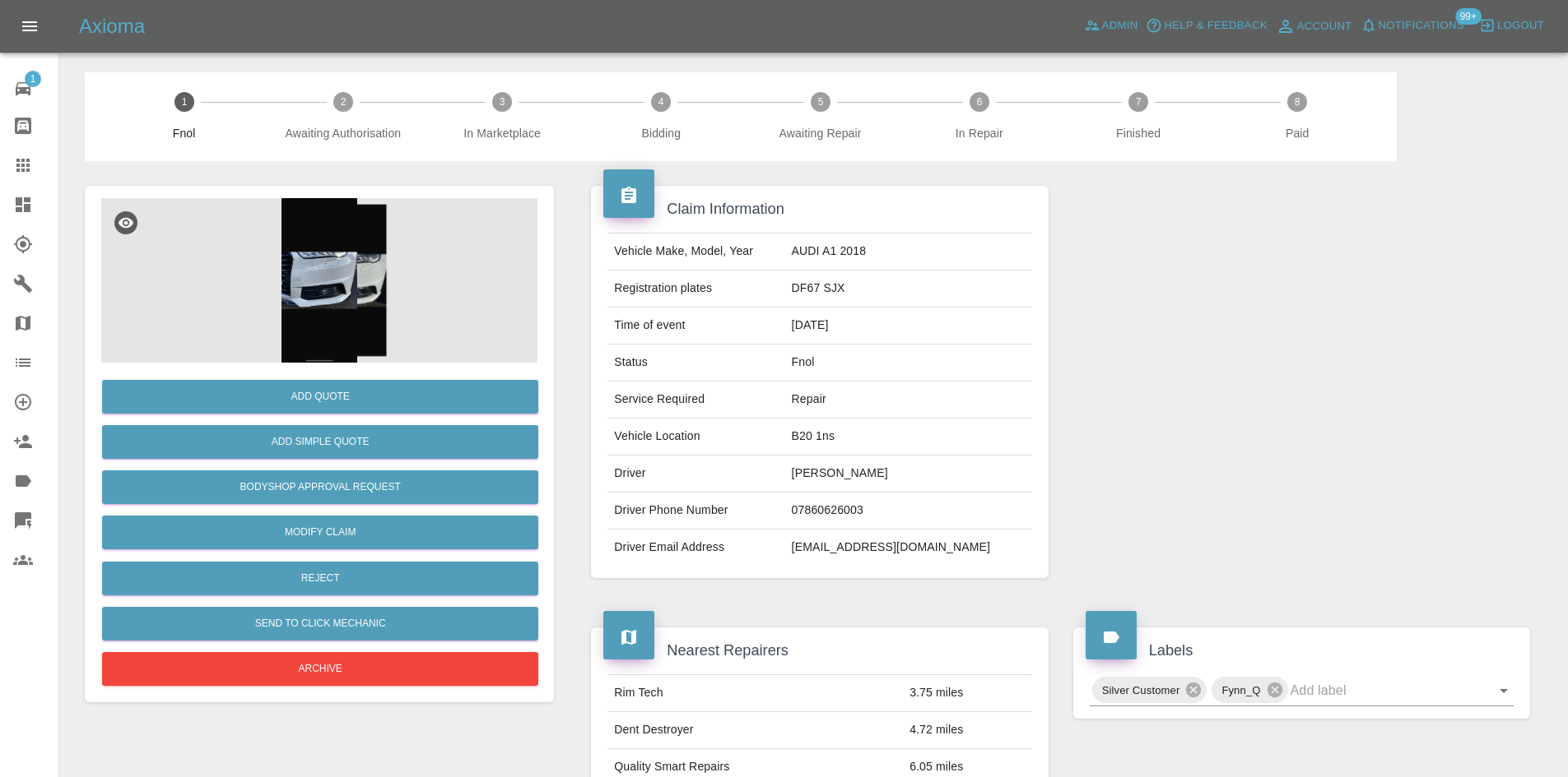
click at [333, 279] on img at bounding box center [319, 281] width 436 height 165
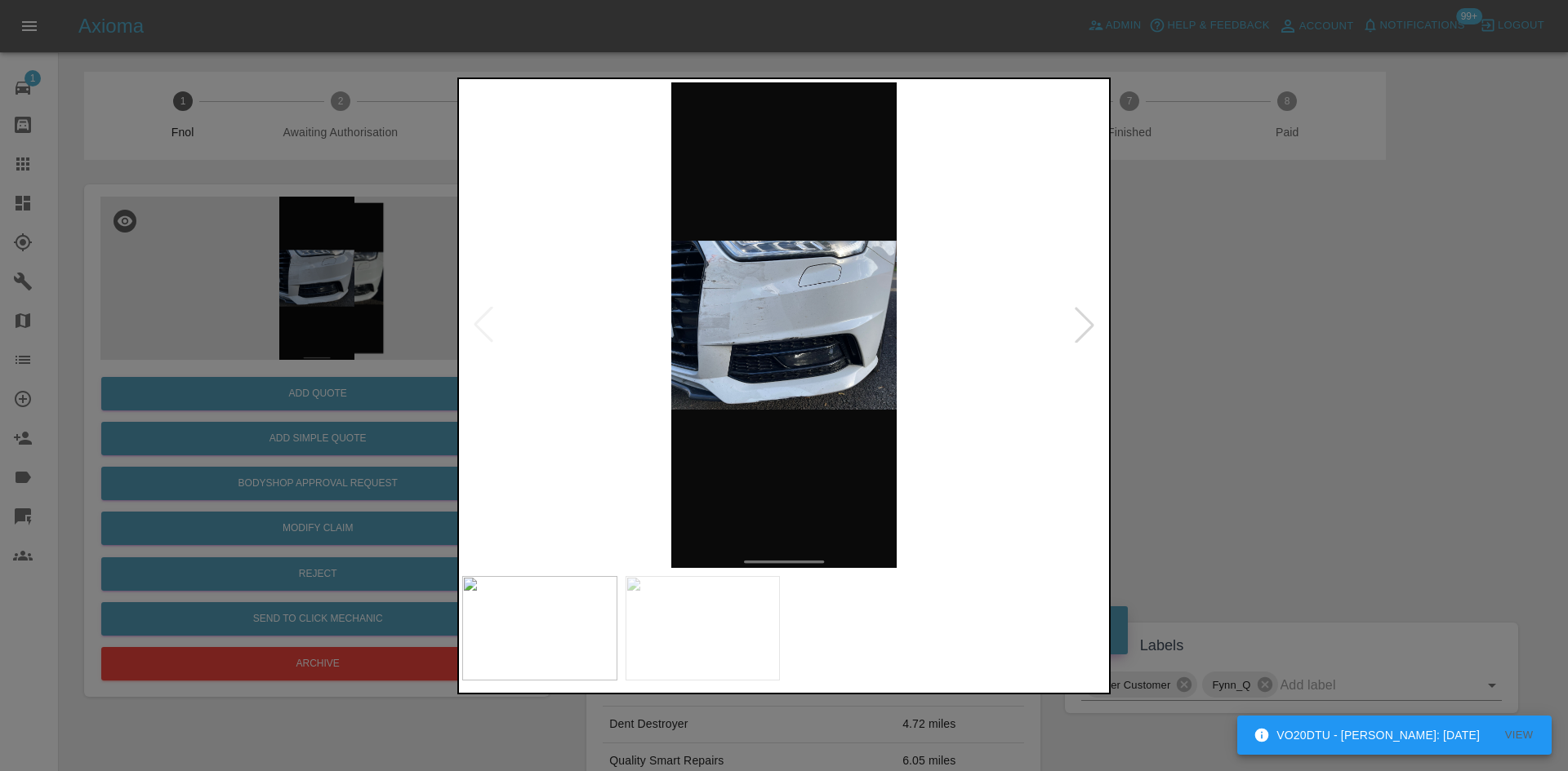
click at [730, 297] on img at bounding box center [784, 326] width 644 height 485
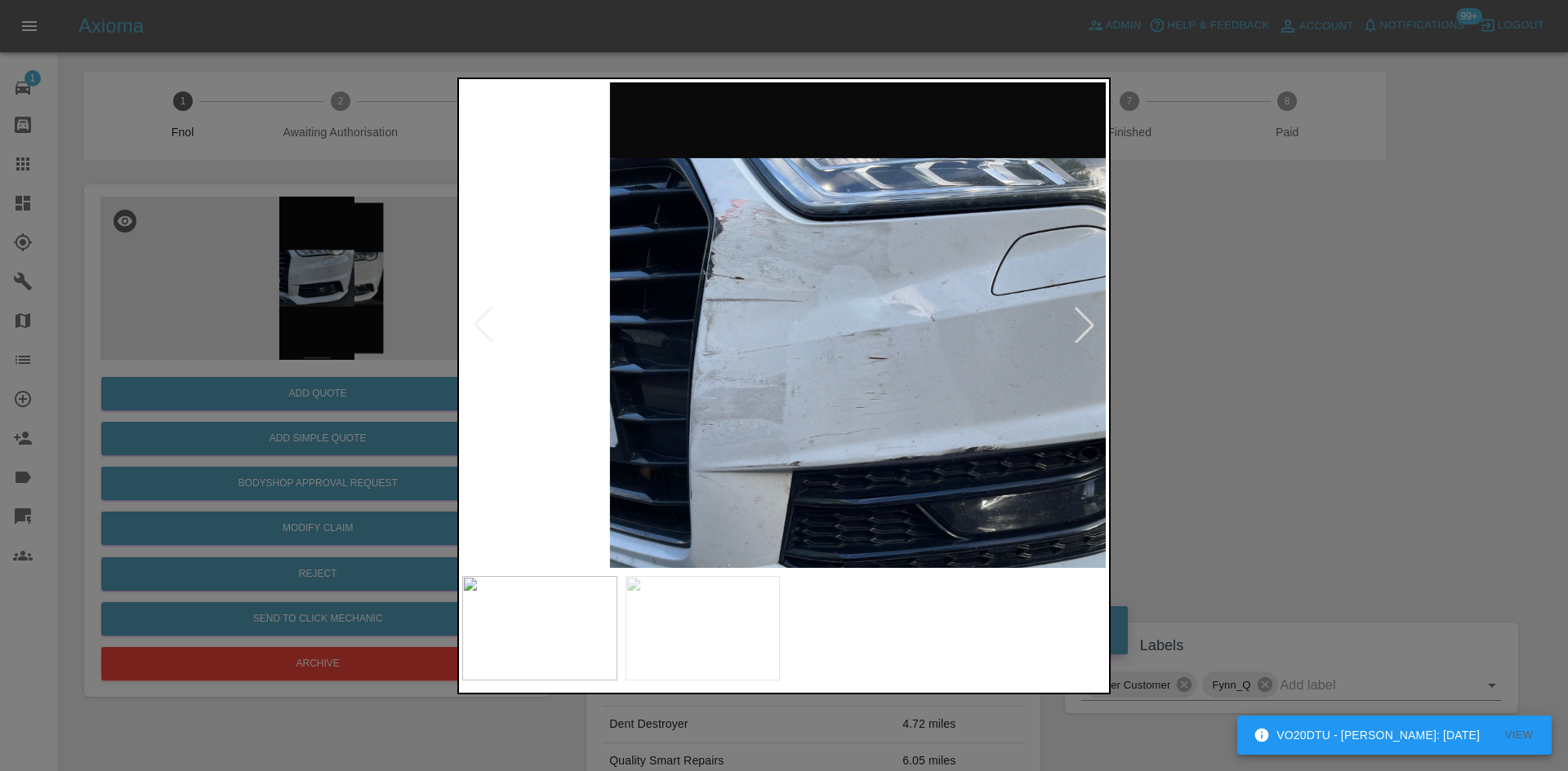
click at [730, 297] on img at bounding box center [948, 411] width 1931 height 1458
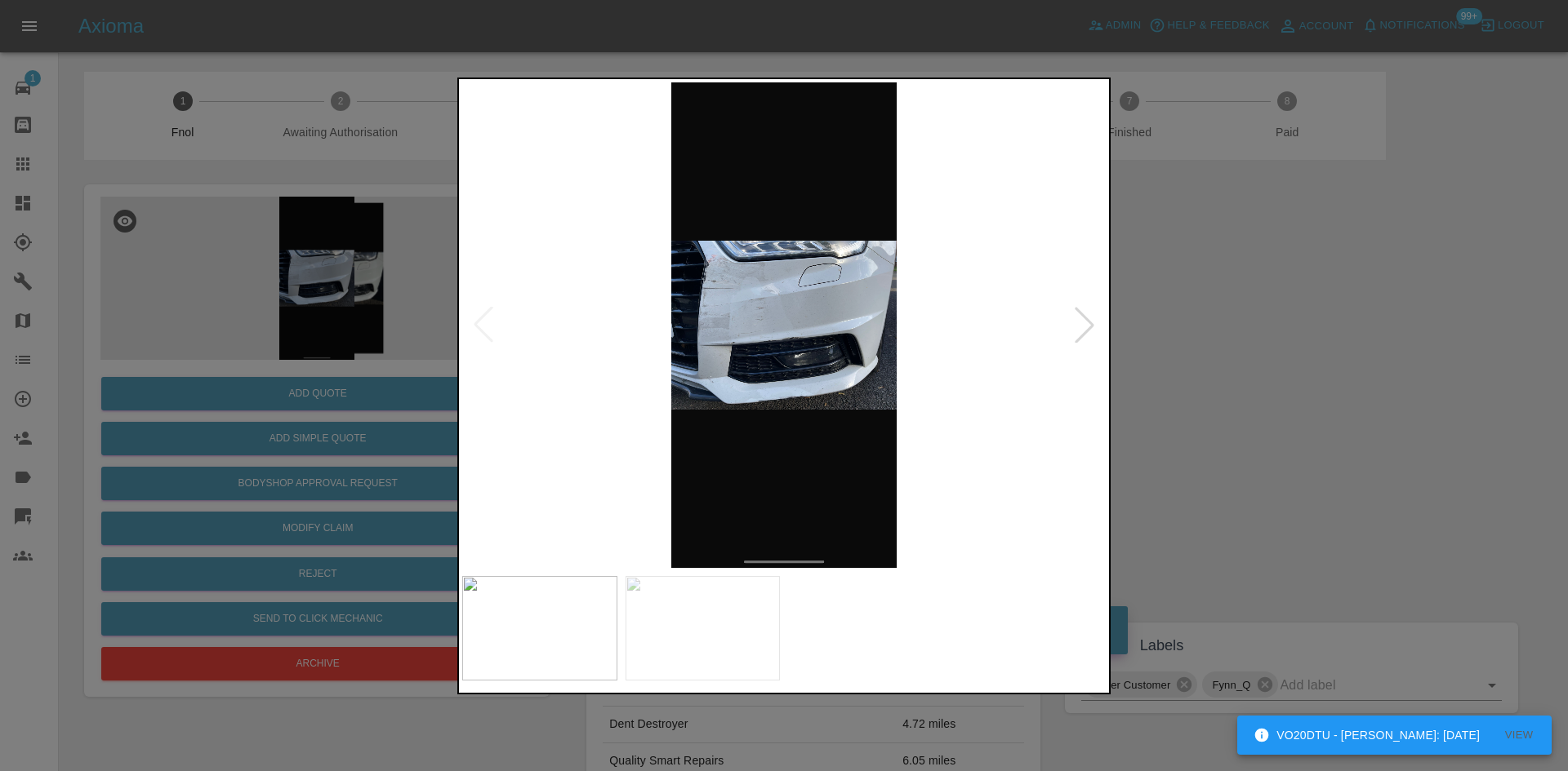
drag, startPoint x: 268, startPoint y: 223, endPoint x: 278, endPoint y: 299, distance: 76.7
click at [271, 237] on div at bounding box center [784, 385] width 1568 height 771
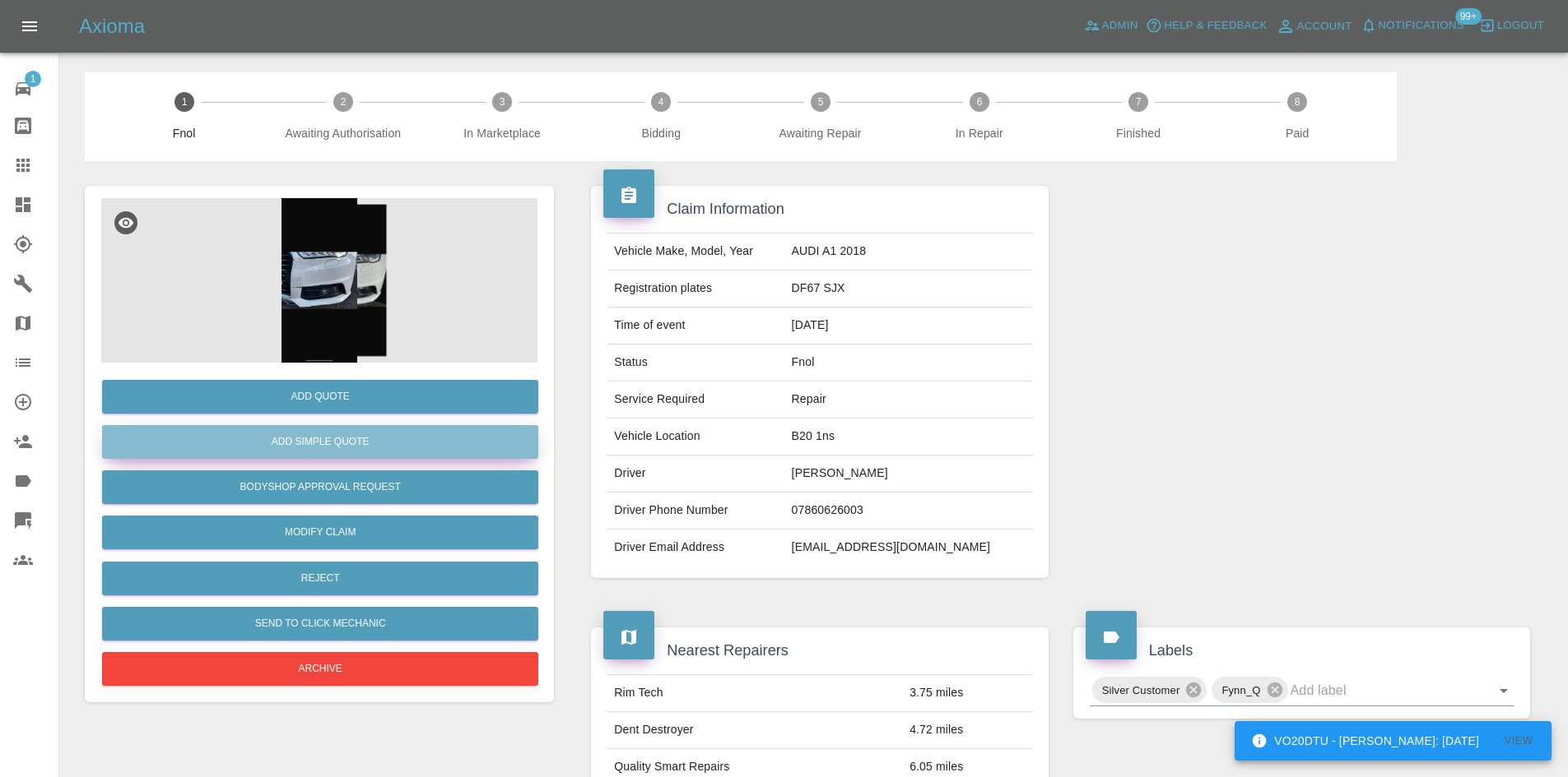
click at [330, 442] on button "Add Simple Quote" at bounding box center [320, 442] width 436 height 34
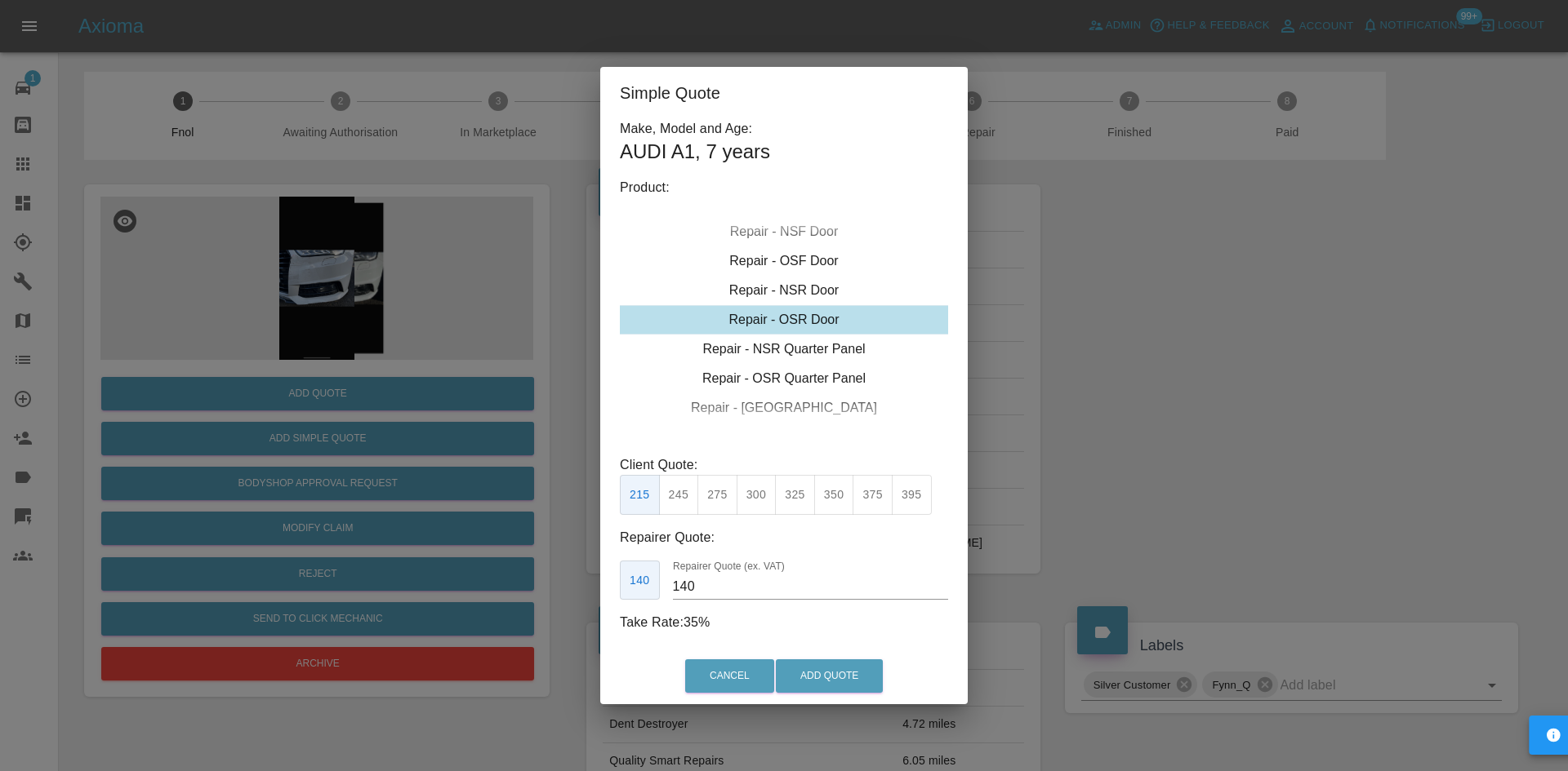
click at [797, 286] on div "Repair - Front Bumper Corner Repair - Rear Bumper Corner Repair - Front Bumper …" at bounding box center [784, 163] width 328 height 245
click at [773, 328] on div "Repair - Front Bumper Corner" at bounding box center [784, 320] width 328 height 30
click at [794, 498] on button "270" at bounding box center [795, 495] width 40 height 40
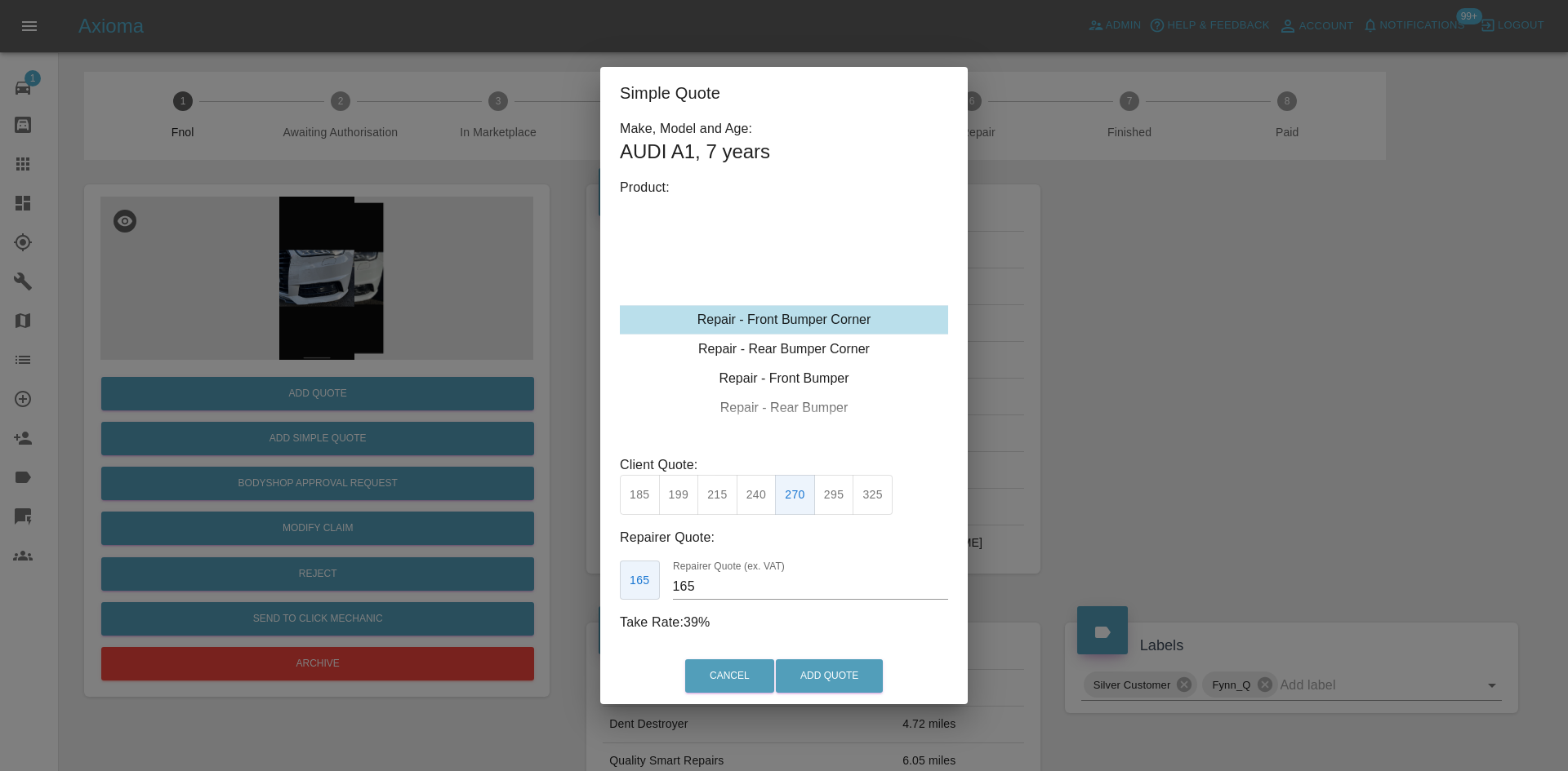
drag, startPoint x: 731, startPoint y: 588, endPoint x: 508, endPoint y: 564, distance: 224.3
click at [633, 575] on div "165 Repairer Quote (ex. VAT) 165" at bounding box center [784, 580] width 328 height 40
type input "150"
drag, startPoint x: 843, startPoint y: 699, endPoint x: 840, endPoint y: 689, distance: 10.4
click at [840, 695] on div "Cancel Add Quote" at bounding box center [784, 676] width 368 height 55
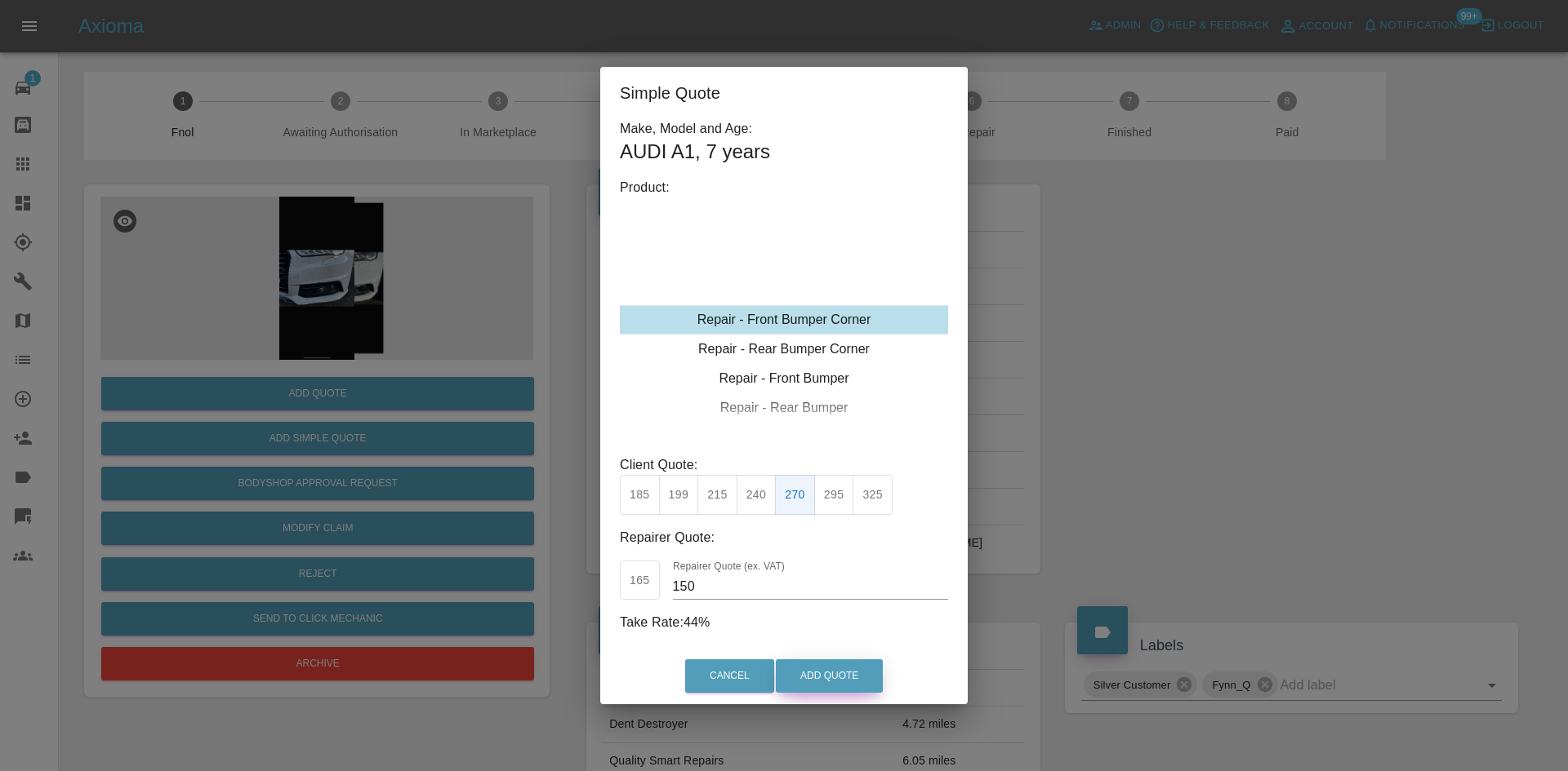
click at [840, 689] on button "Add Quote" at bounding box center [829, 676] width 107 height 33
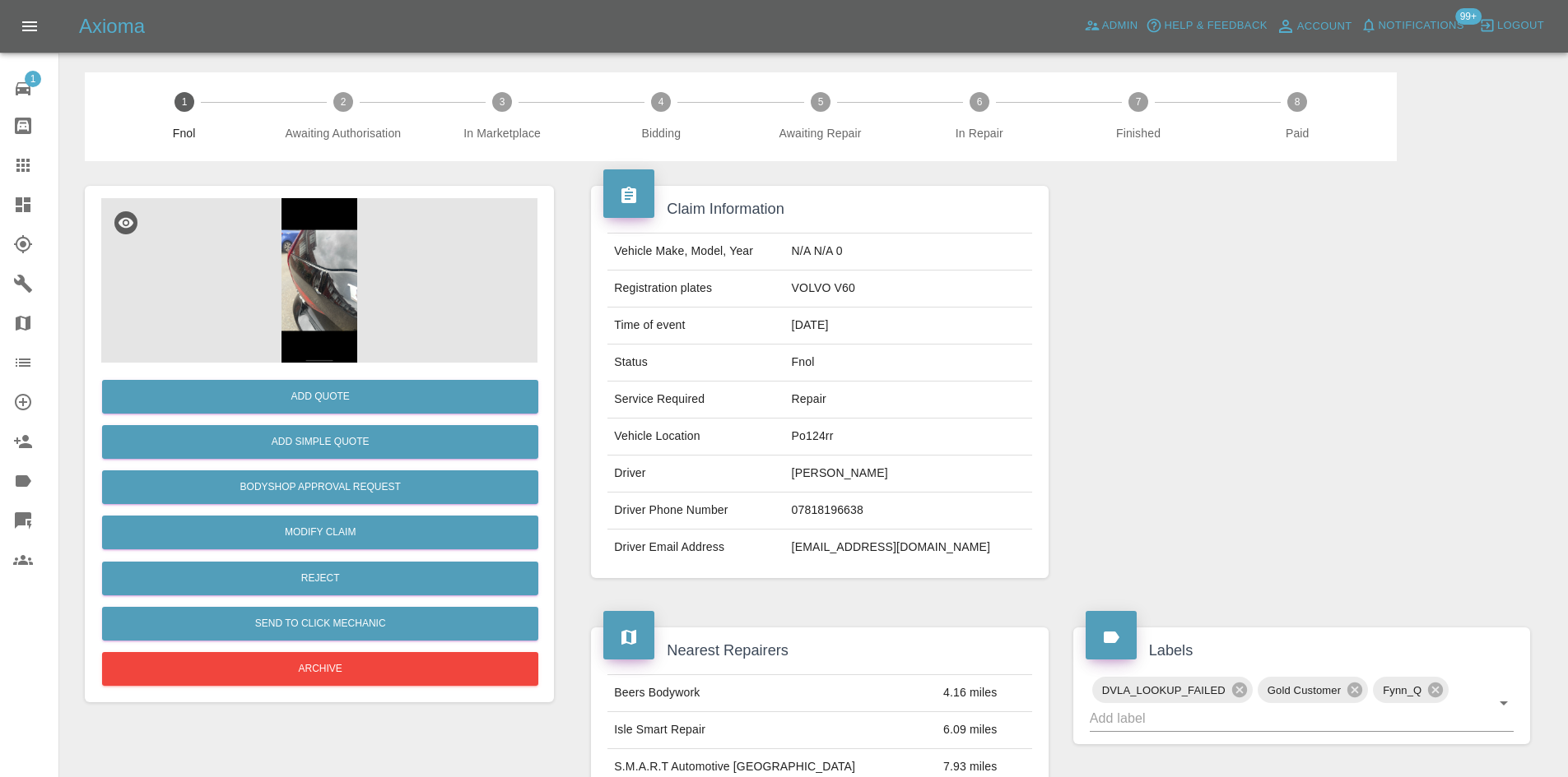
click at [297, 232] on img at bounding box center [319, 281] width 436 height 165
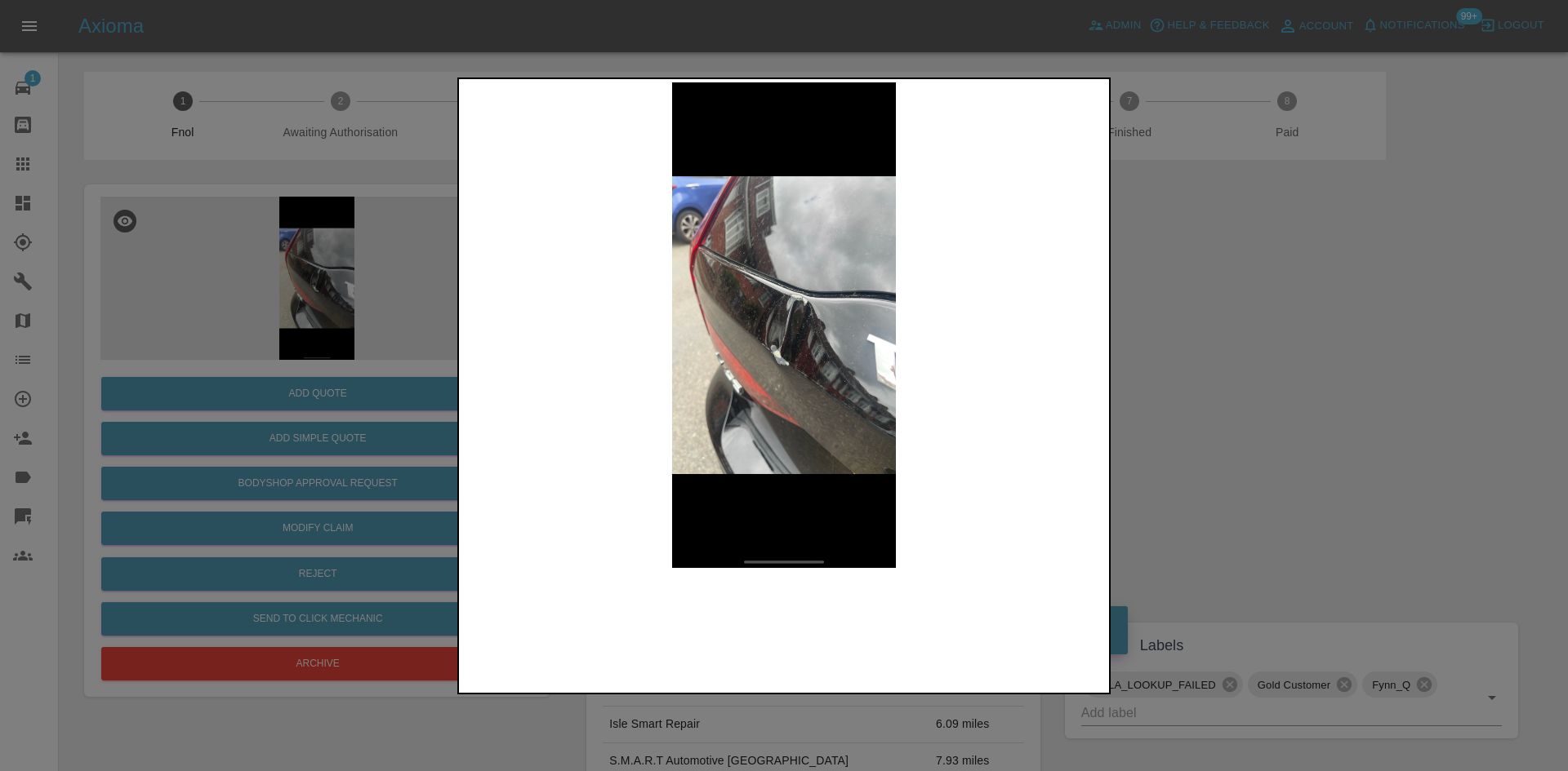
click at [729, 344] on img at bounding box center [784, 326] width 644 height 485
click at [794, 339] on img at bounding box center [784, 326] width 644 height 485
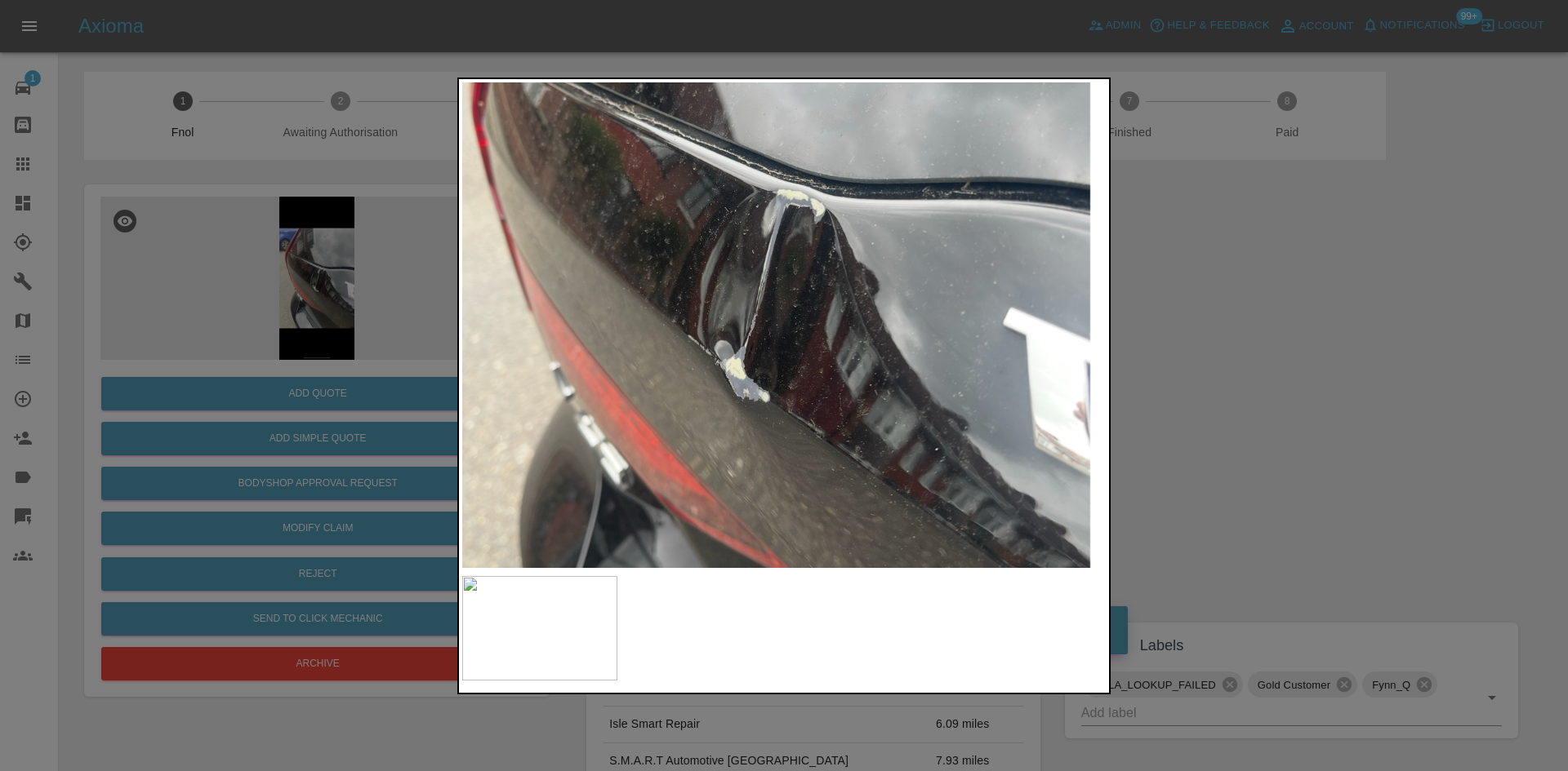
click at [794, 339] on img at bounding box center [755, 281] width 1931 height 1458
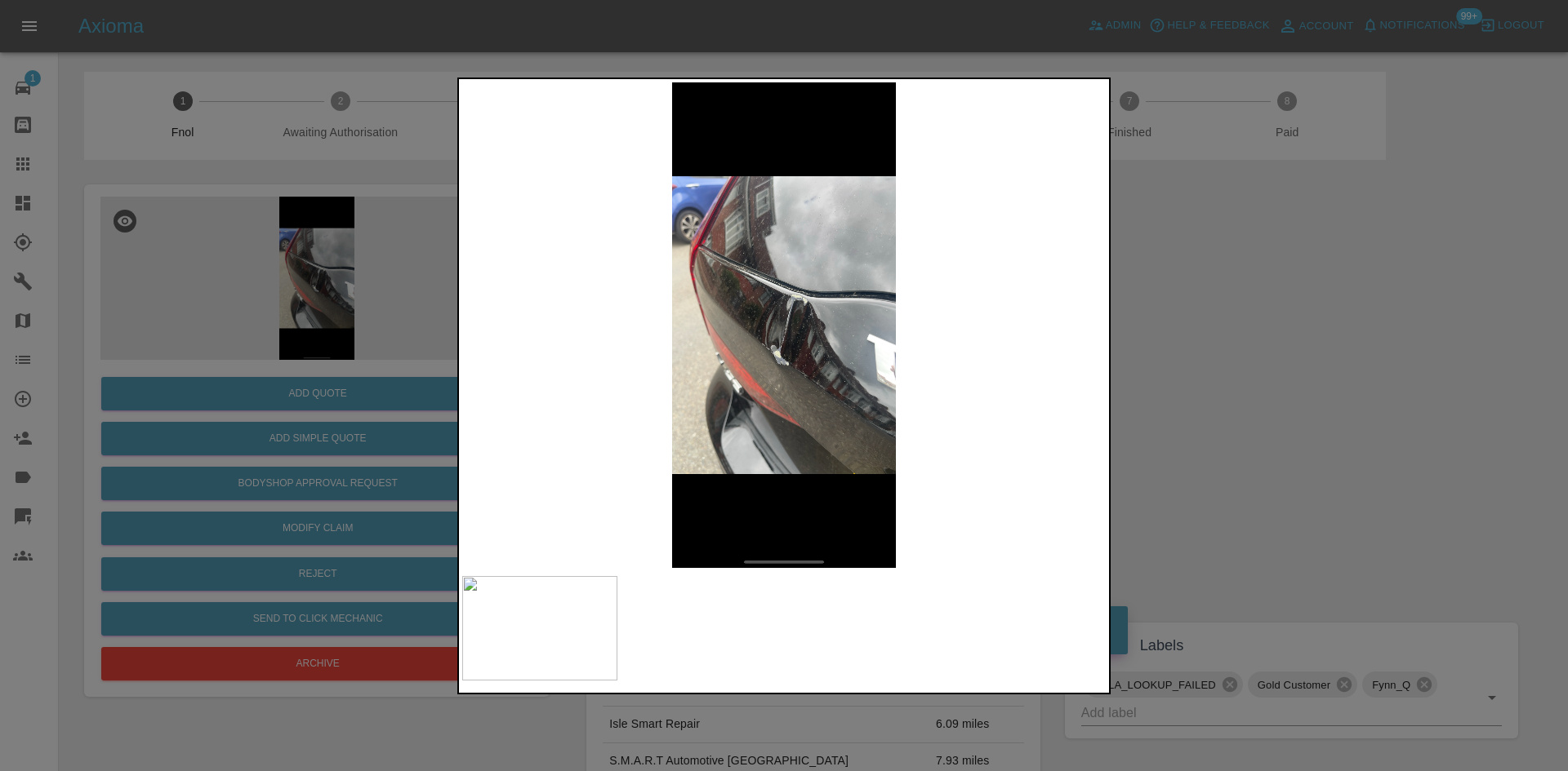
click at [797, 339] on img at bounding box center [784, 326] width 644 height 485
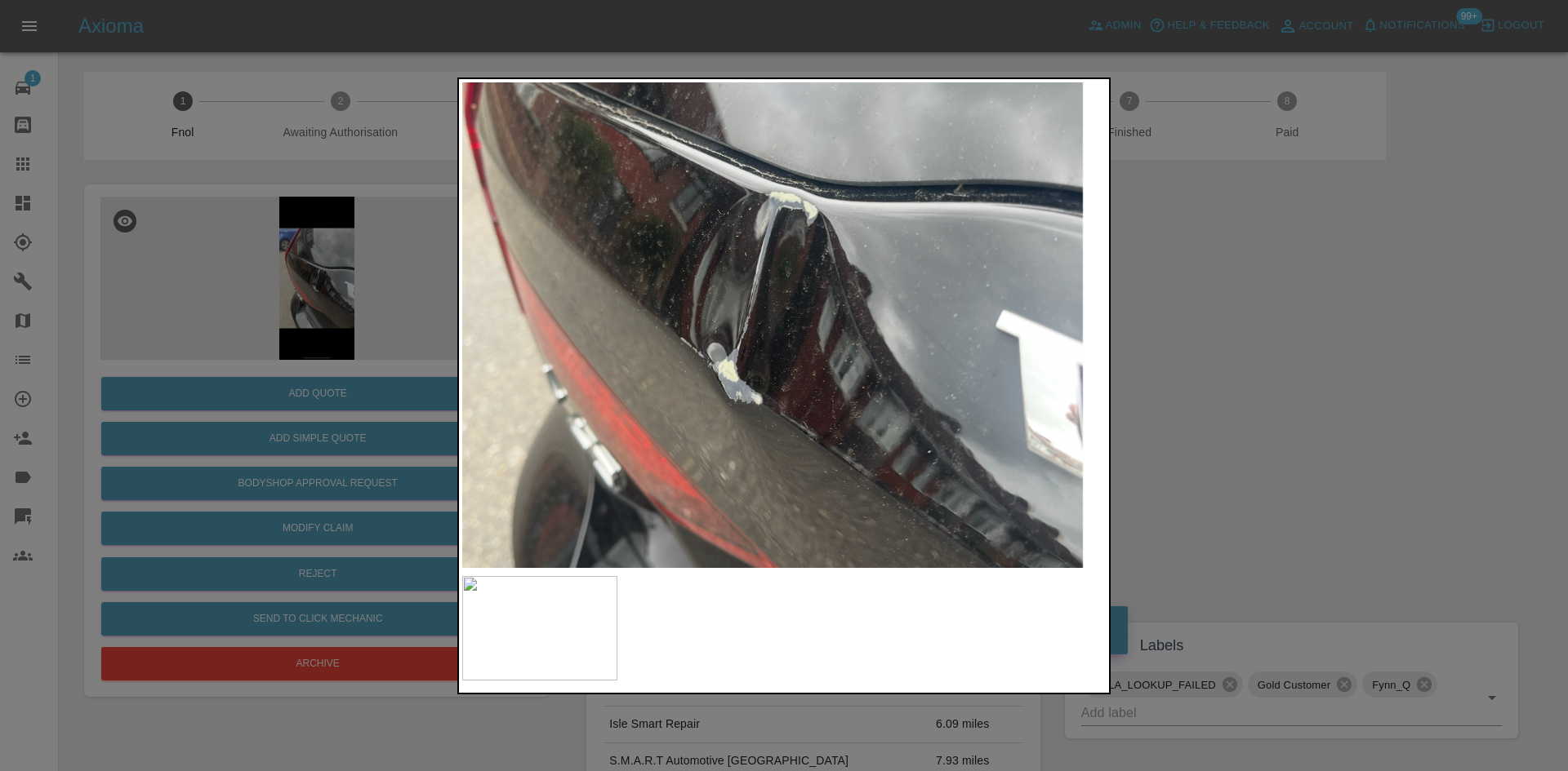
click at [797, 339] on img at bounding box center [747, 284] width 1931 height 1458
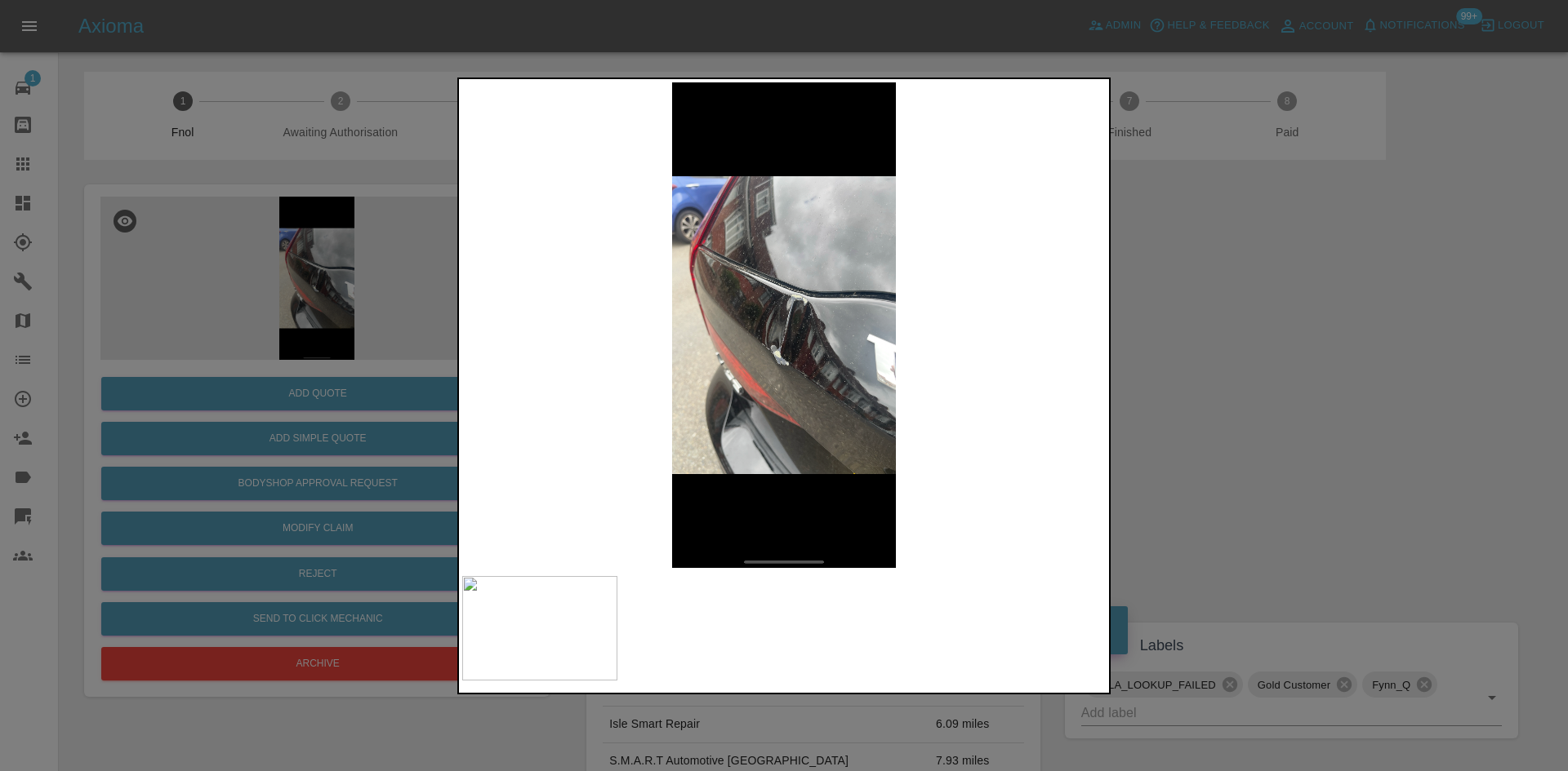
click at [746, 390] on img at bounding box center [784, 326] width 644 height 485
click at [322, 352] on div at bounding box center [784, 385] width 1568 height 771
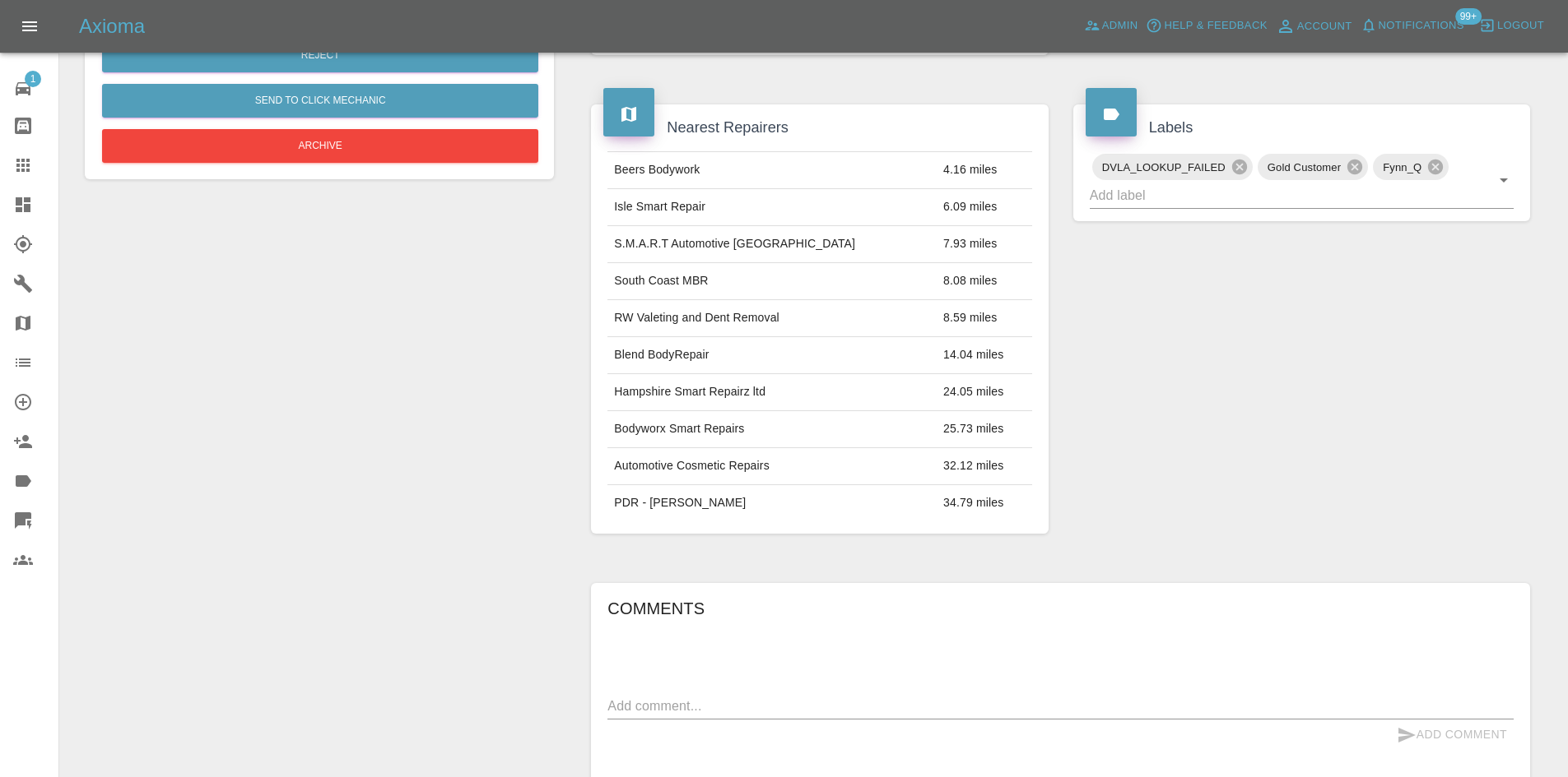
scroll to position [97, 0]
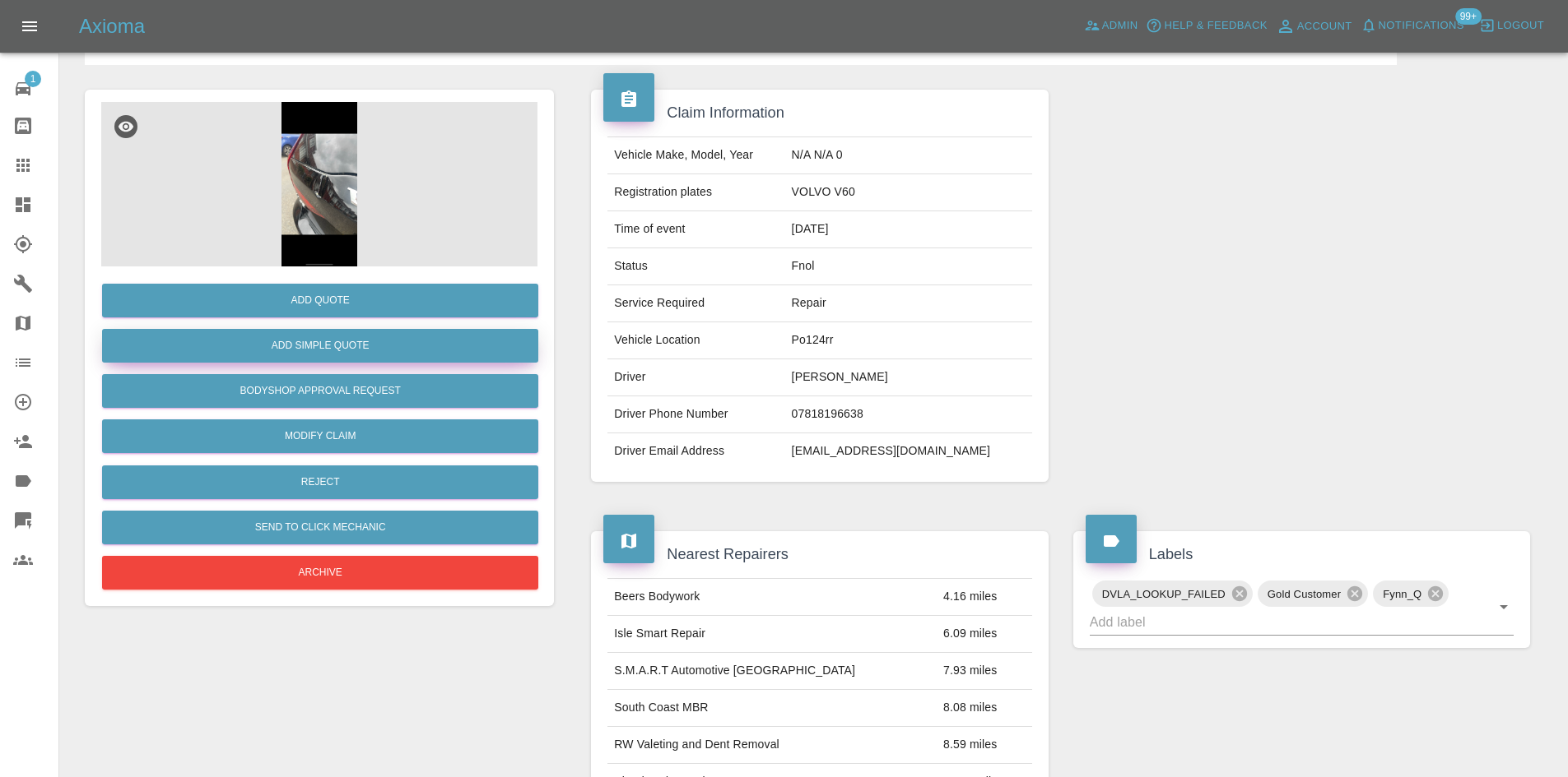
click at [339, 340] on button "Add Simple Quote" at bounding box center [320, 346] width 436 height 34
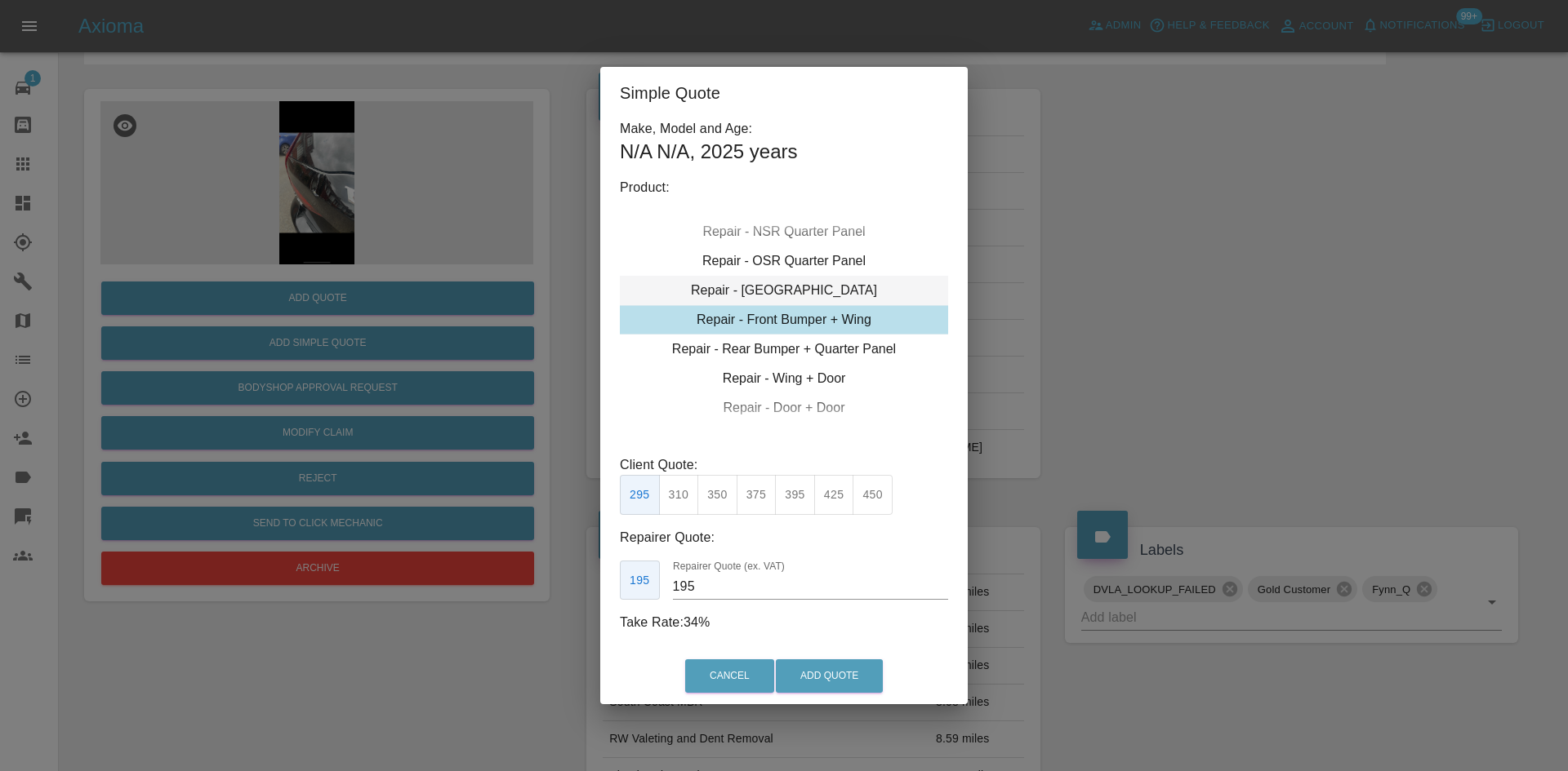
click at [785, 285] on div "Repair - [GEOGRAPHIC_DATA]" at bounding box center [784, 291] width 328 height 30
click at [832, 492] on button "350" at bounding box center [834, 495] width 40 height 40
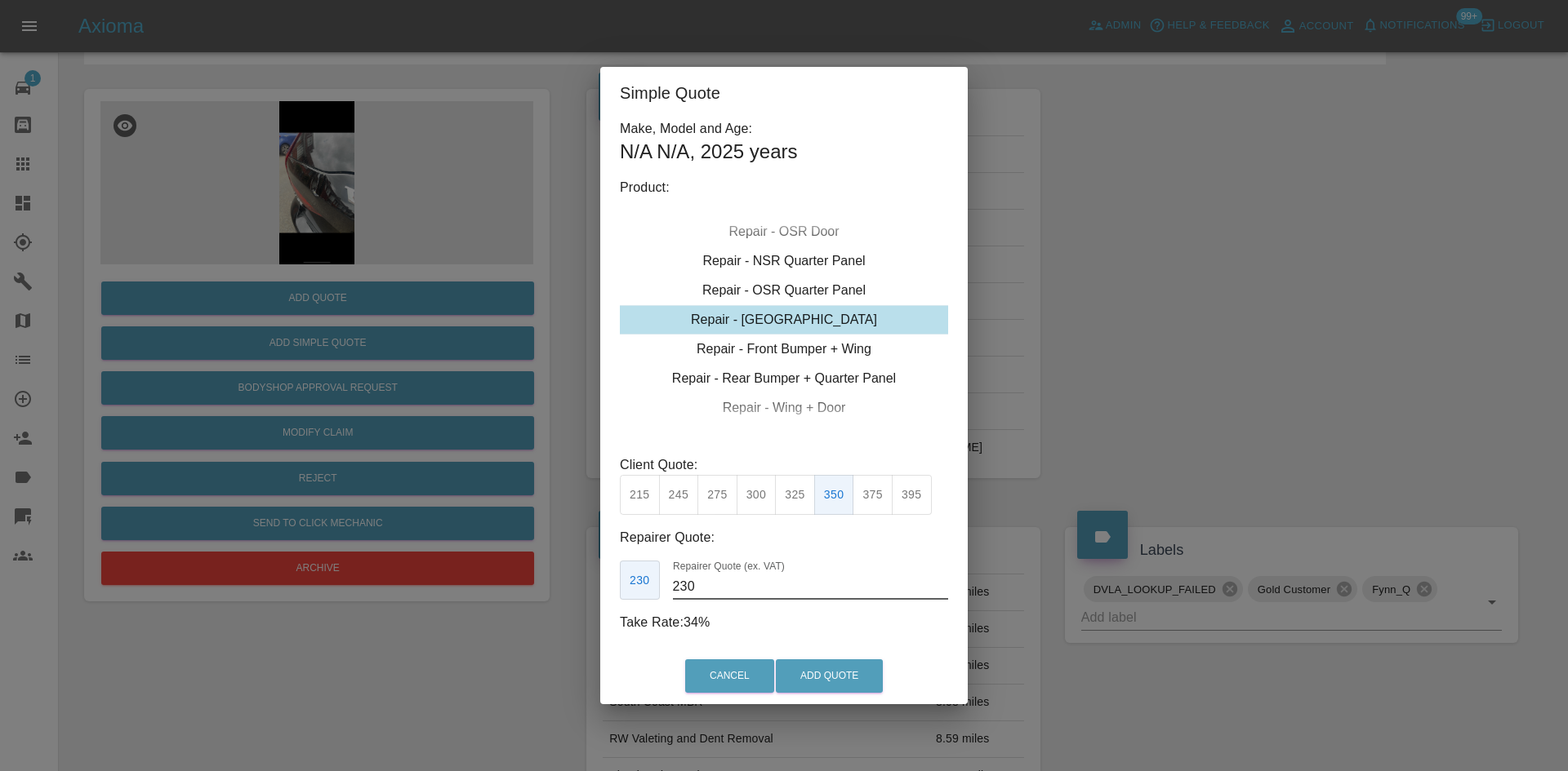
drag, startPoint x: 724, startPoint y: 590, endPoint x: 476, endPoint y: 608, distance: 248.7
click at [512, 603] on div "Simple Quote Make, Model and Age: N/A N/A , 2025 years Product: Repair - Front …" at bounding box center [784, 385] width 1568 height 771
type input "215"
click at [812, 678] on button "Add Quote" at bounding box center [829, 676] width 107 height 33
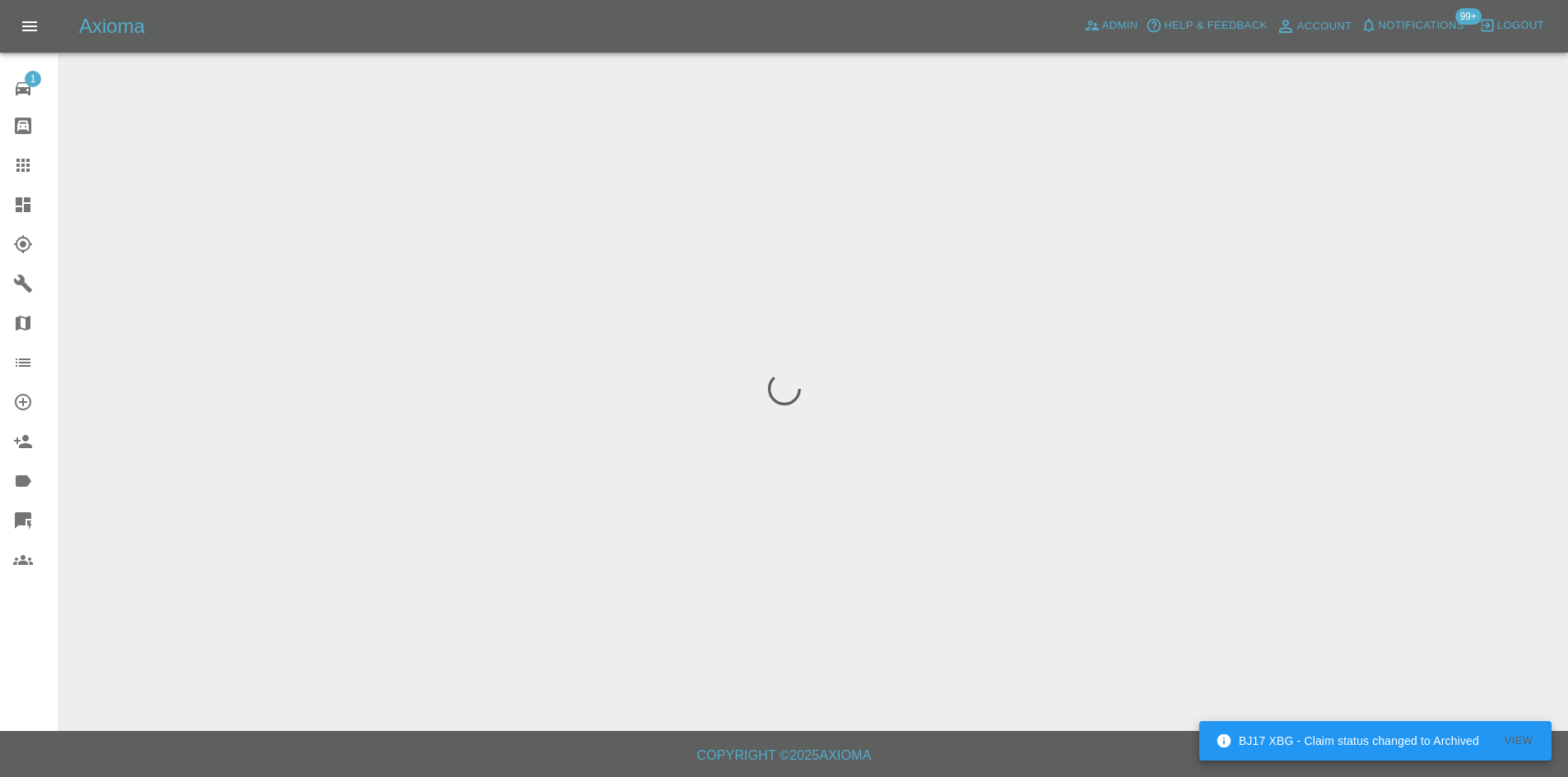
scroll to position [0, 0]
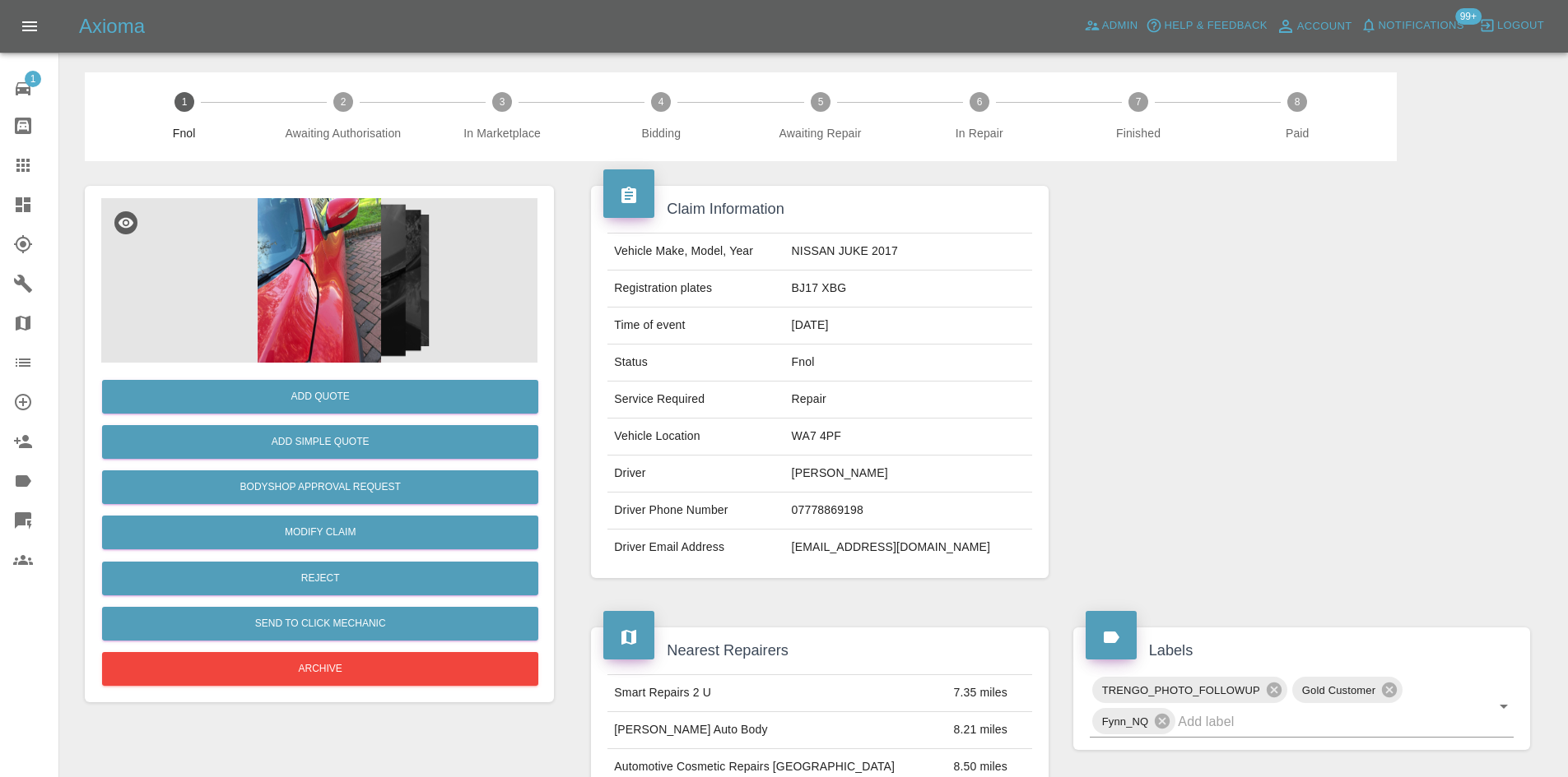
click at [332, 259] on img at bounding box center [319, 281] width 436 height 165
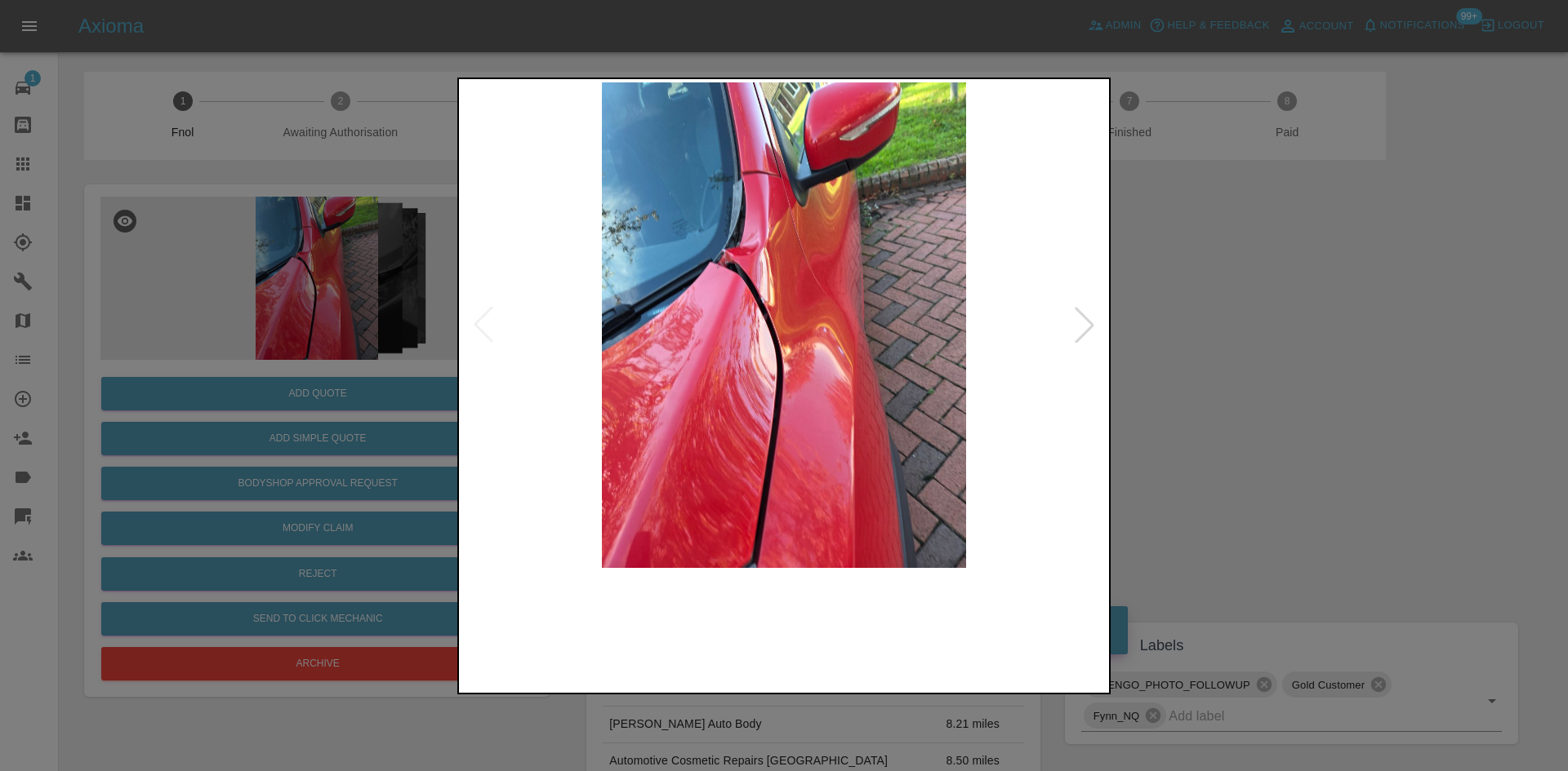
click at [730, 286] on img at bounding box center [784, 326] width 644 height 485
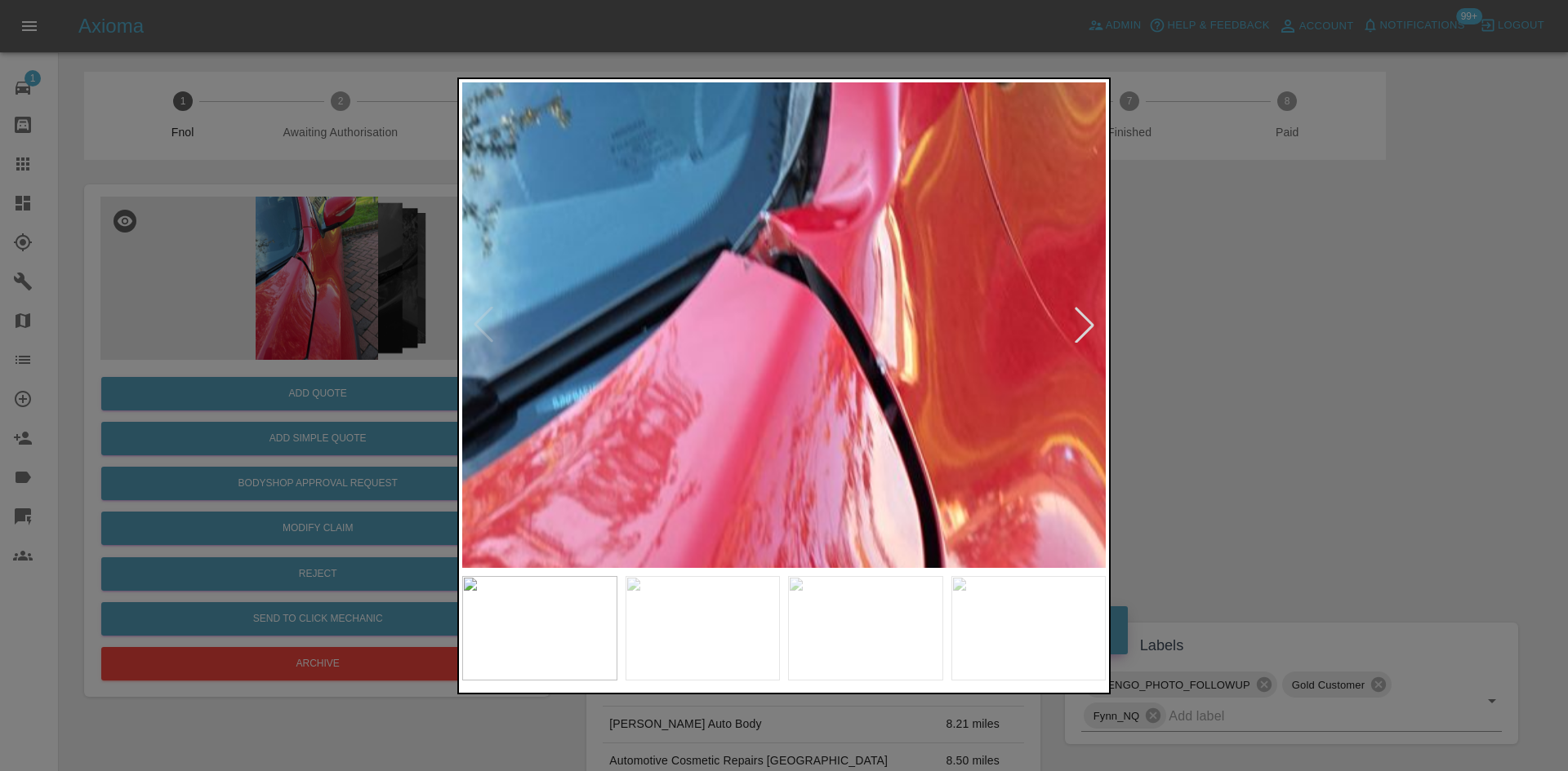
click at [753, 225] on img at bounding box center [945, 440] width 1931 height 1458
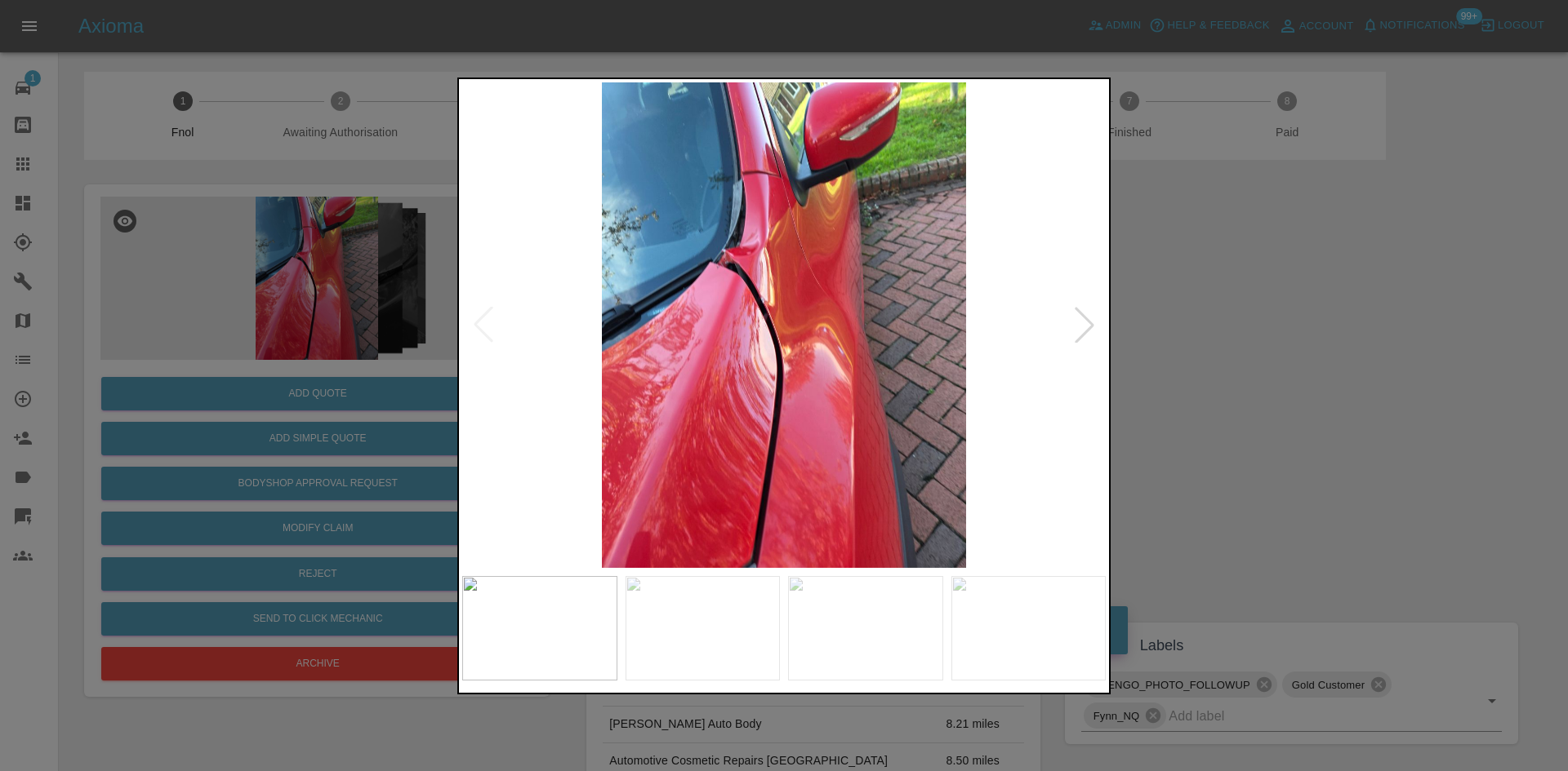
click at [678, 304] on img at bounding box center [784, 326] width 644 height 485
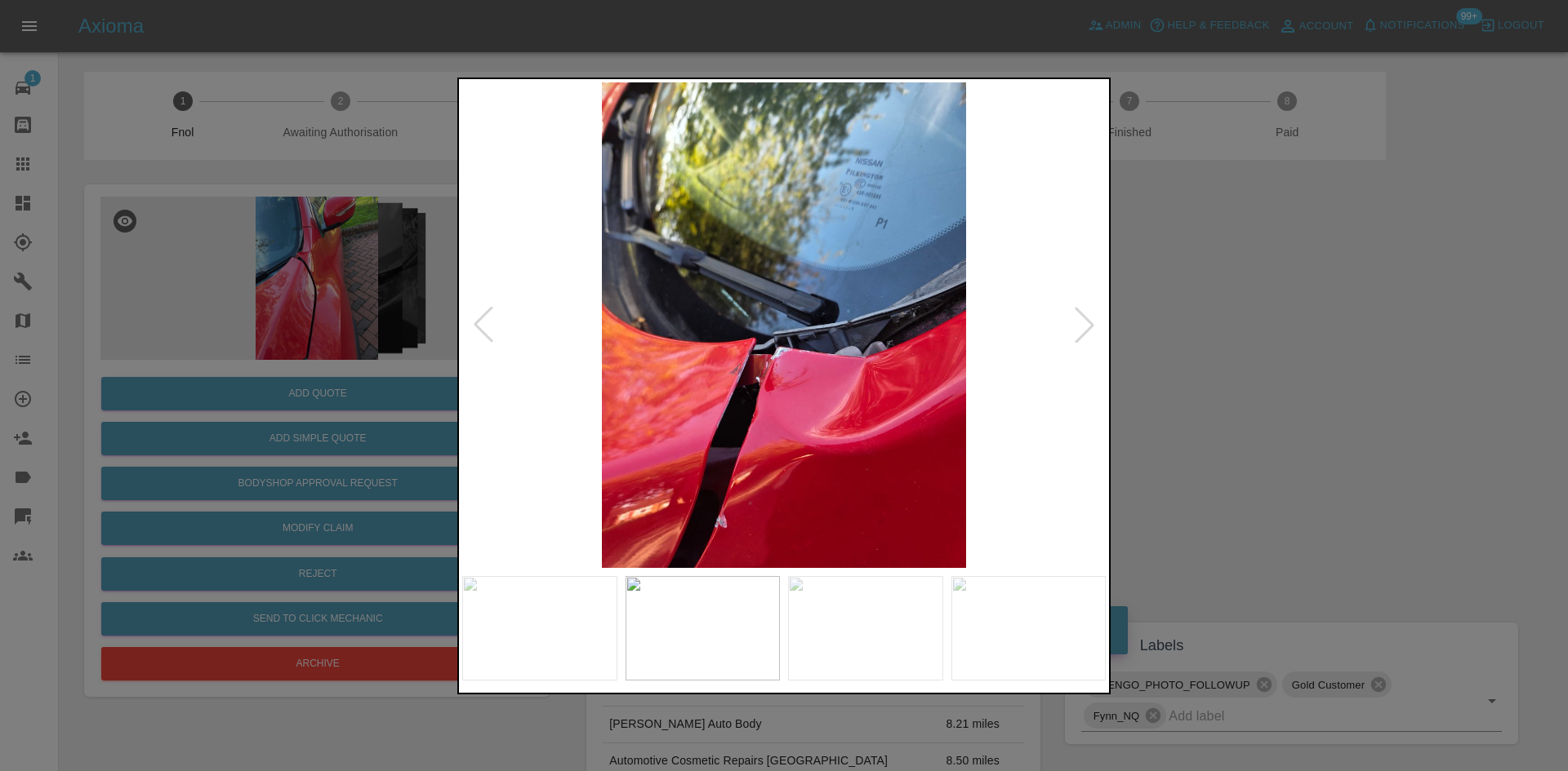
click at [658, 326] on img at bounding box center [784, 326] width 644 height 485
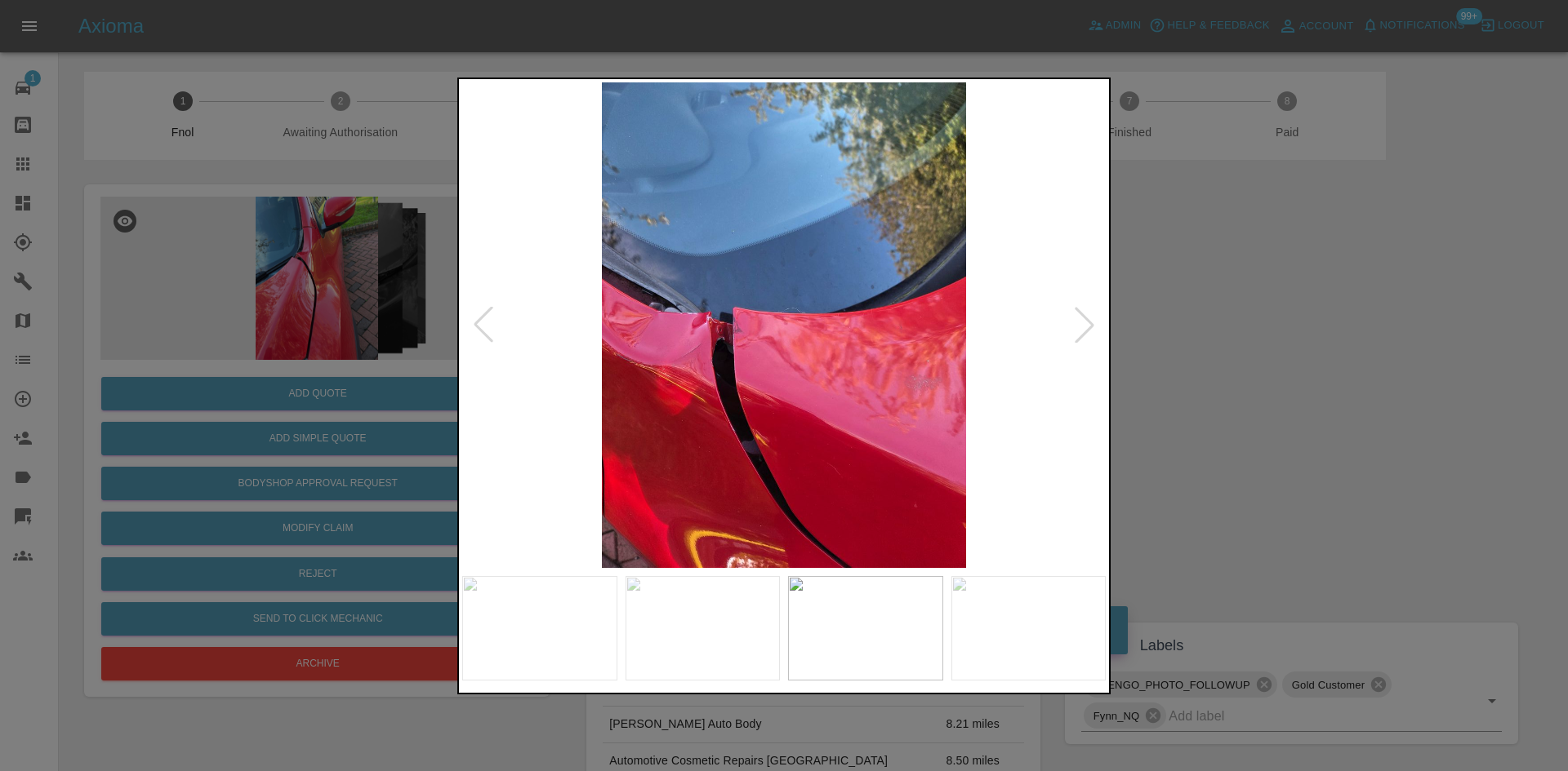
click at [631, 357] on img at bounding box center [784, 326] width 644 height 485
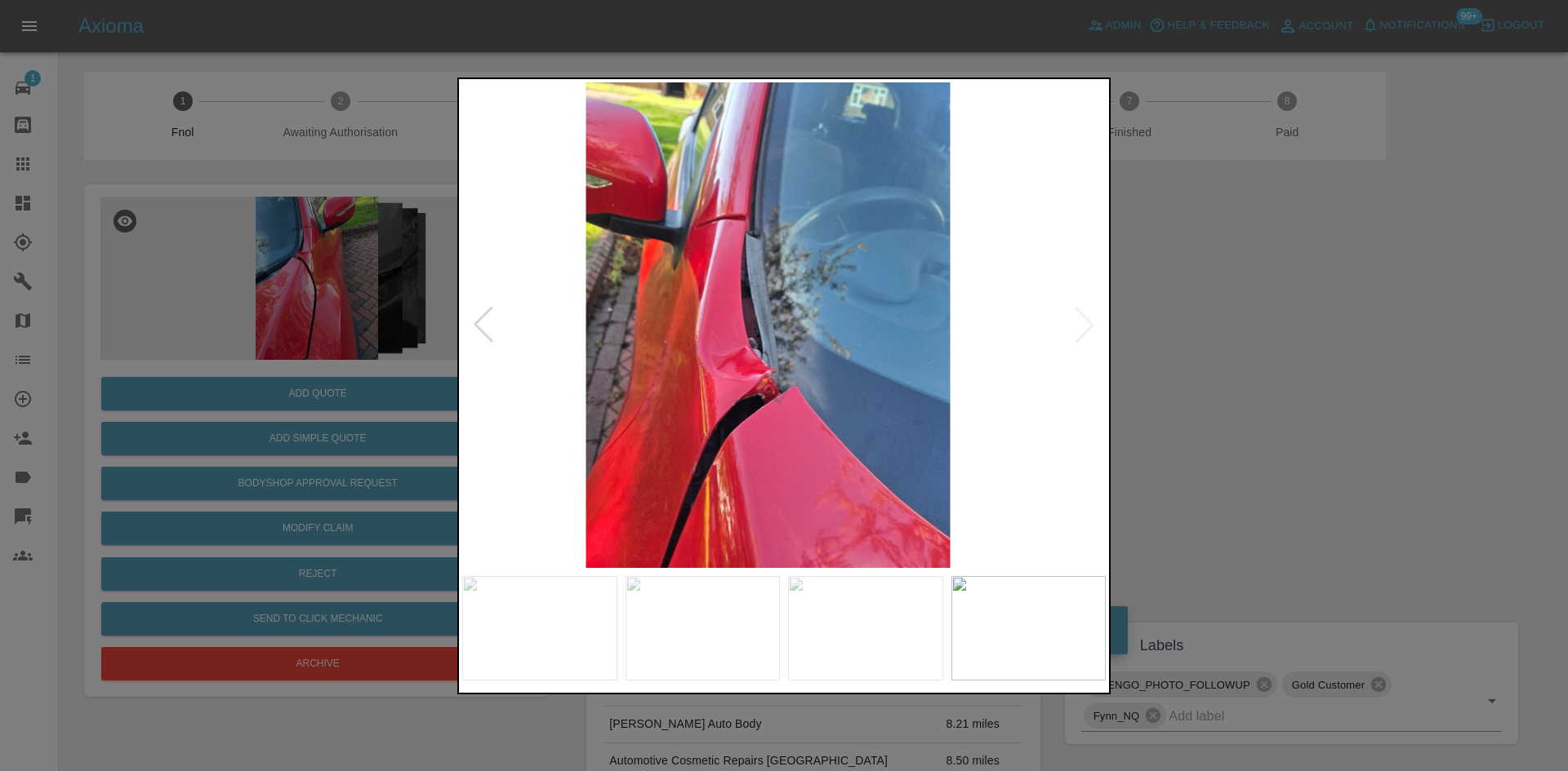
click at [506, 335] on img at bounding box center [768, 326] width 644 height 485
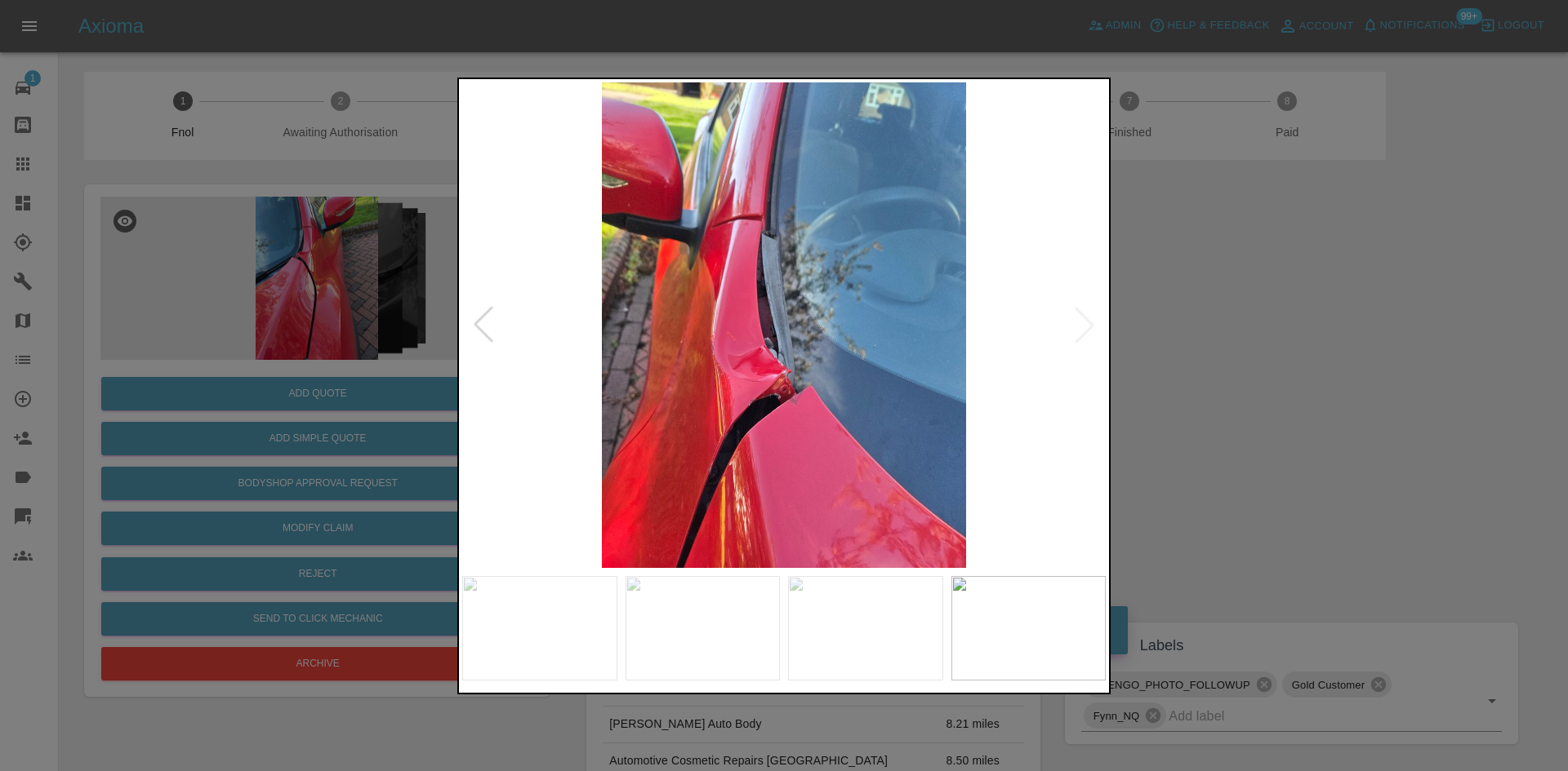
click at [302, 330] on div at bounding box center [784, 385] width 1568 height 771
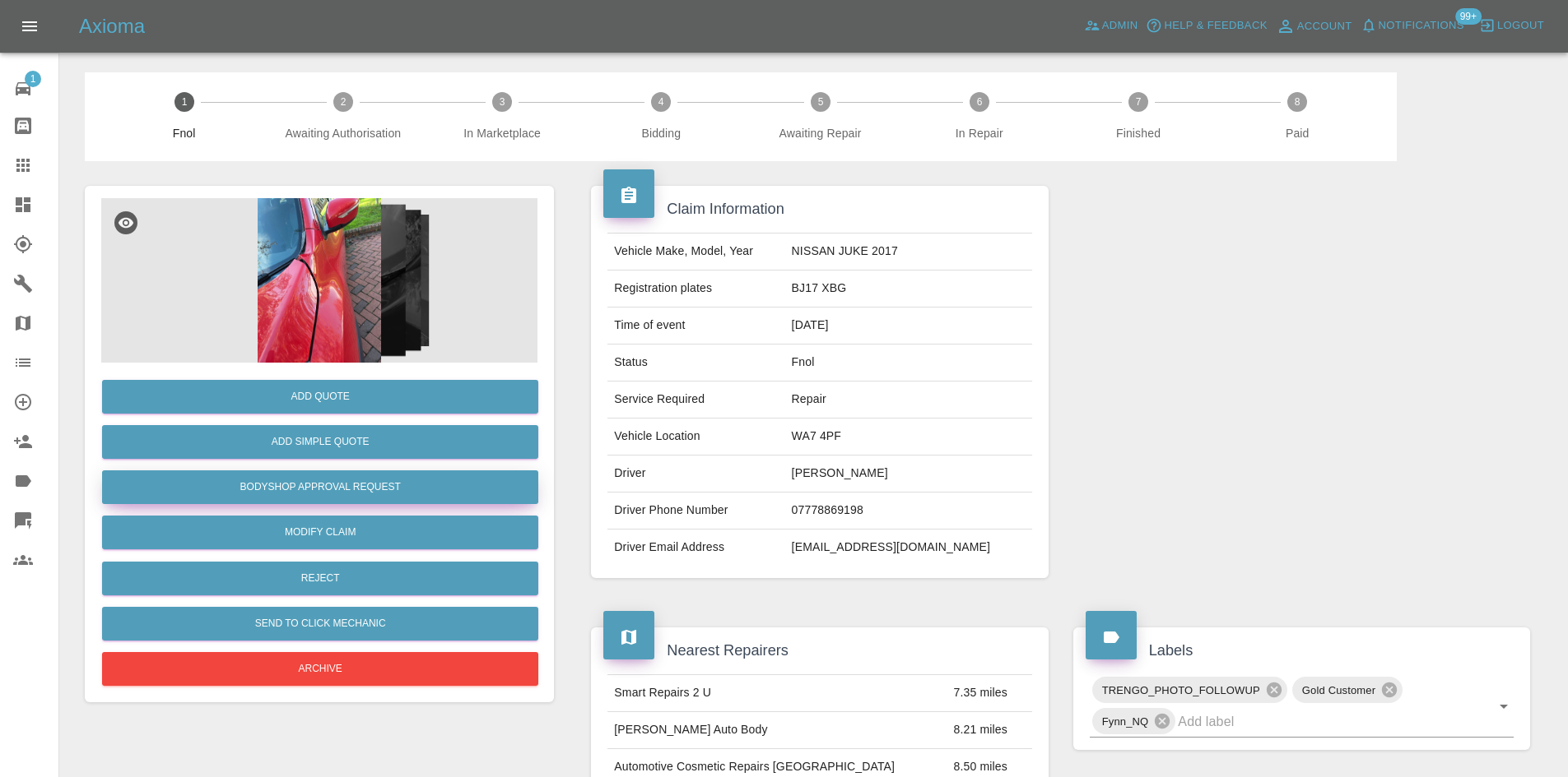
drag, startPoint x: 351, startPoint y: 495, endPoint x: 795, endPoint y: 550, distance: 447.4
click at [351, 497] on button "Bodyshop Approval Request" at bounding box center [320, 487] width 436 height 34
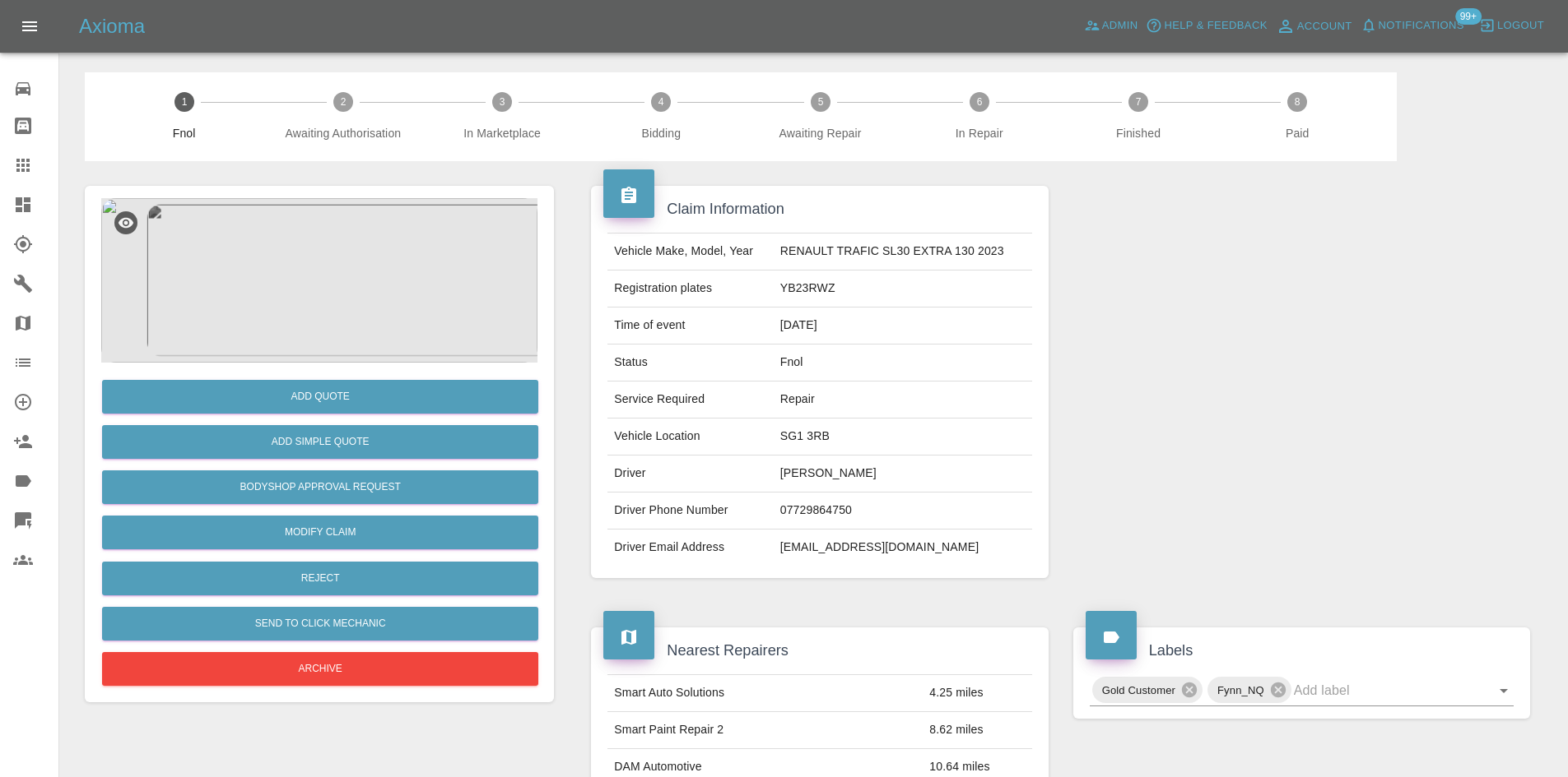
click at [362, 321] on img at bounding box center [319, 281] width 436 height 165
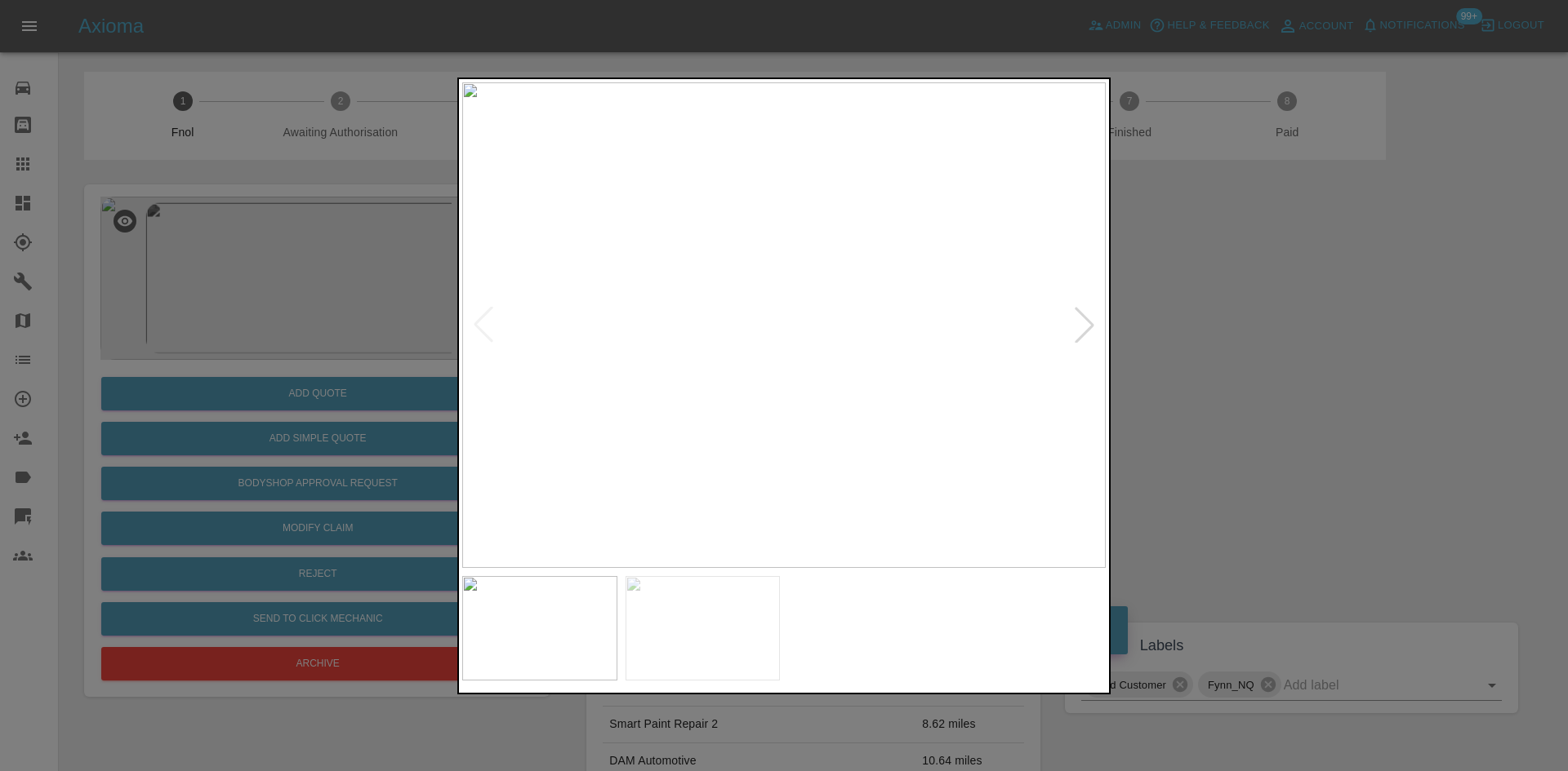
click at [602, 373] on img at bounding box center [784, 326] width 644 height 485
drag, startPoint x: 225, startPoint y: 371, endPoint x: 235, endPoint y: 398, distance: 28.8
click at [227, 371] on div at bounding box center [784, 385] width 1568 height 771
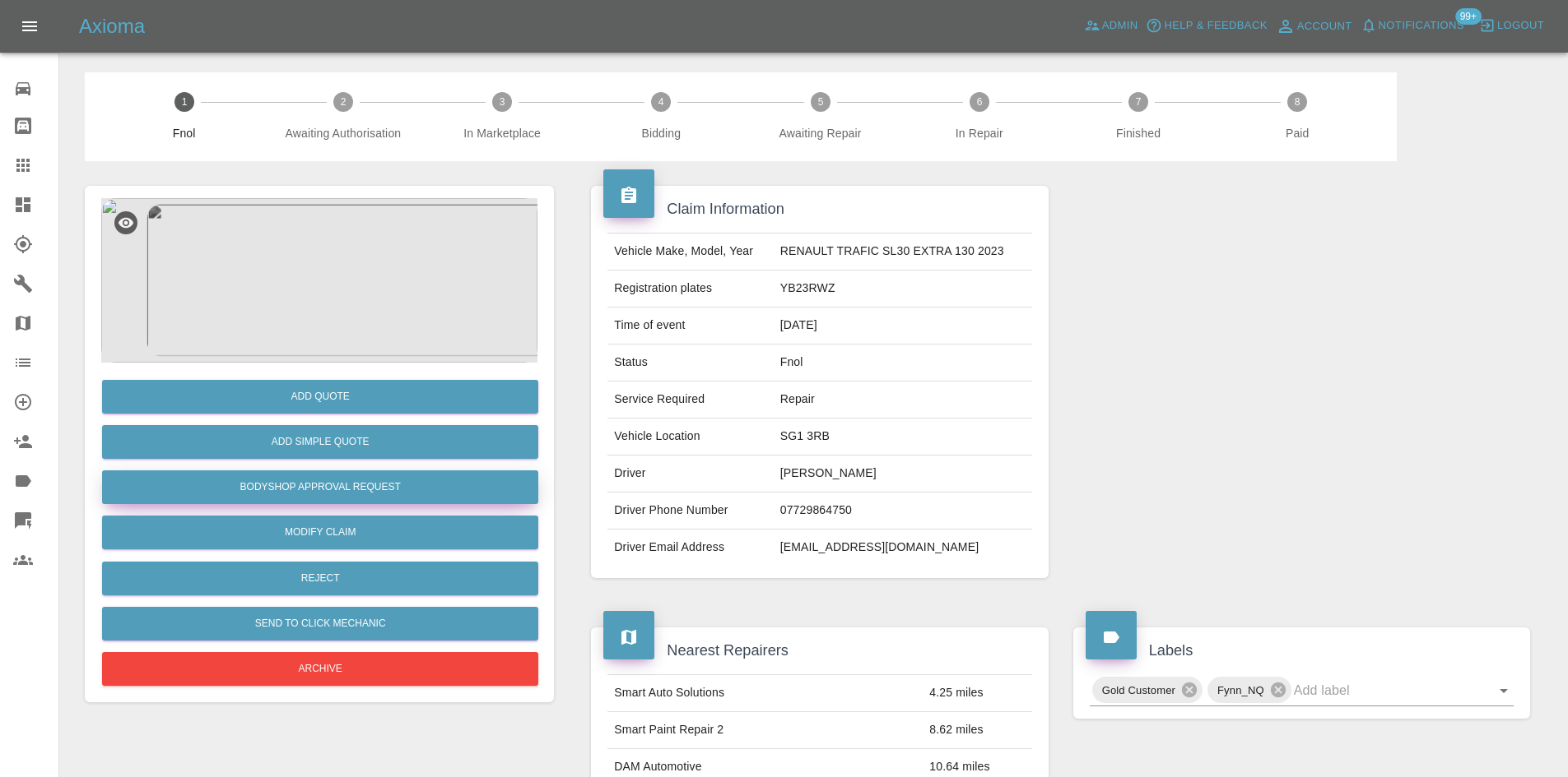
click at [343, 489] on button "Bodyshop Approval Request" at bounding box center [320, 487] width 436 height 34
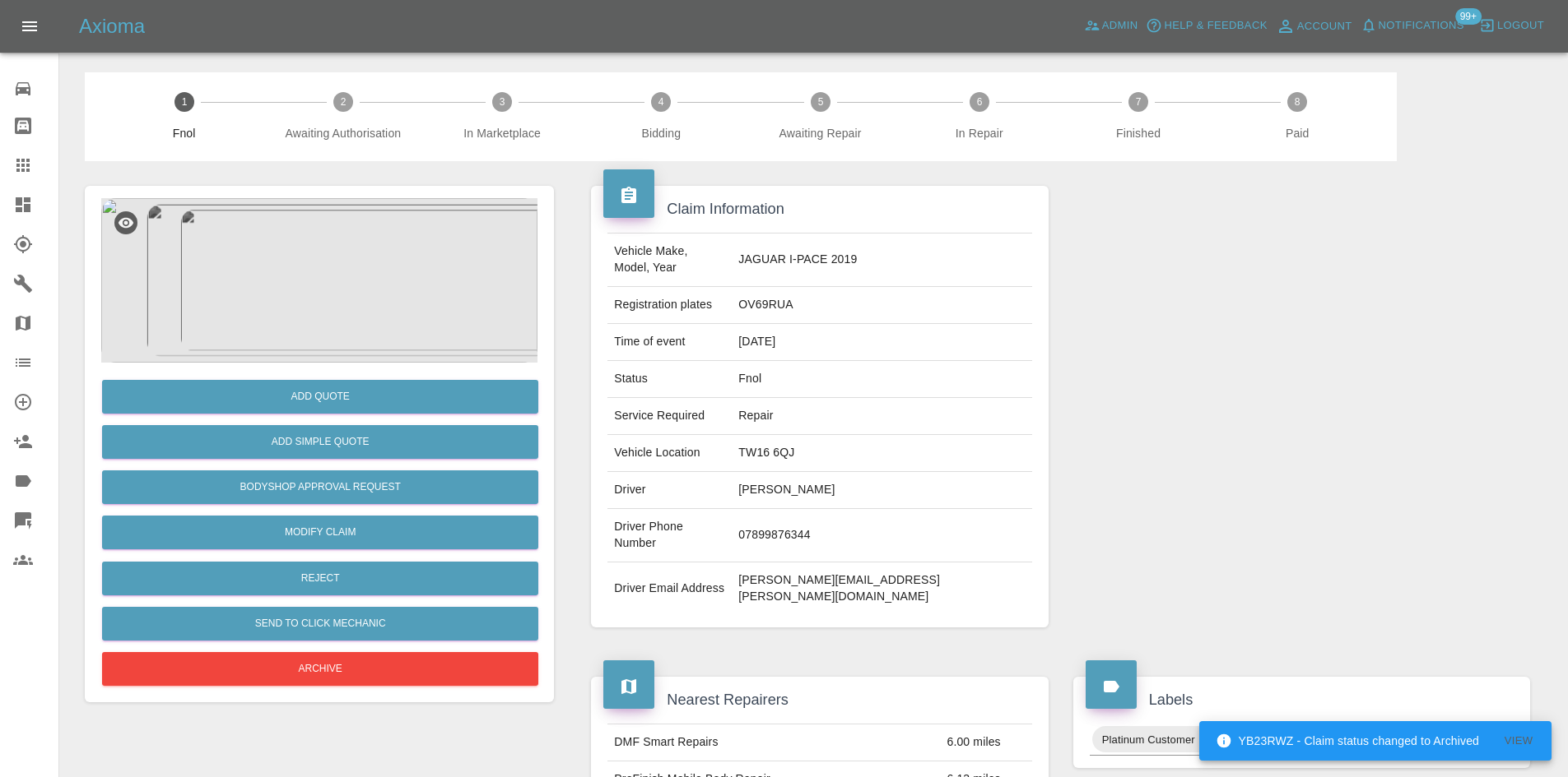
click at [340, 220] on img at bounding box center [319, 281] width 436 height 165
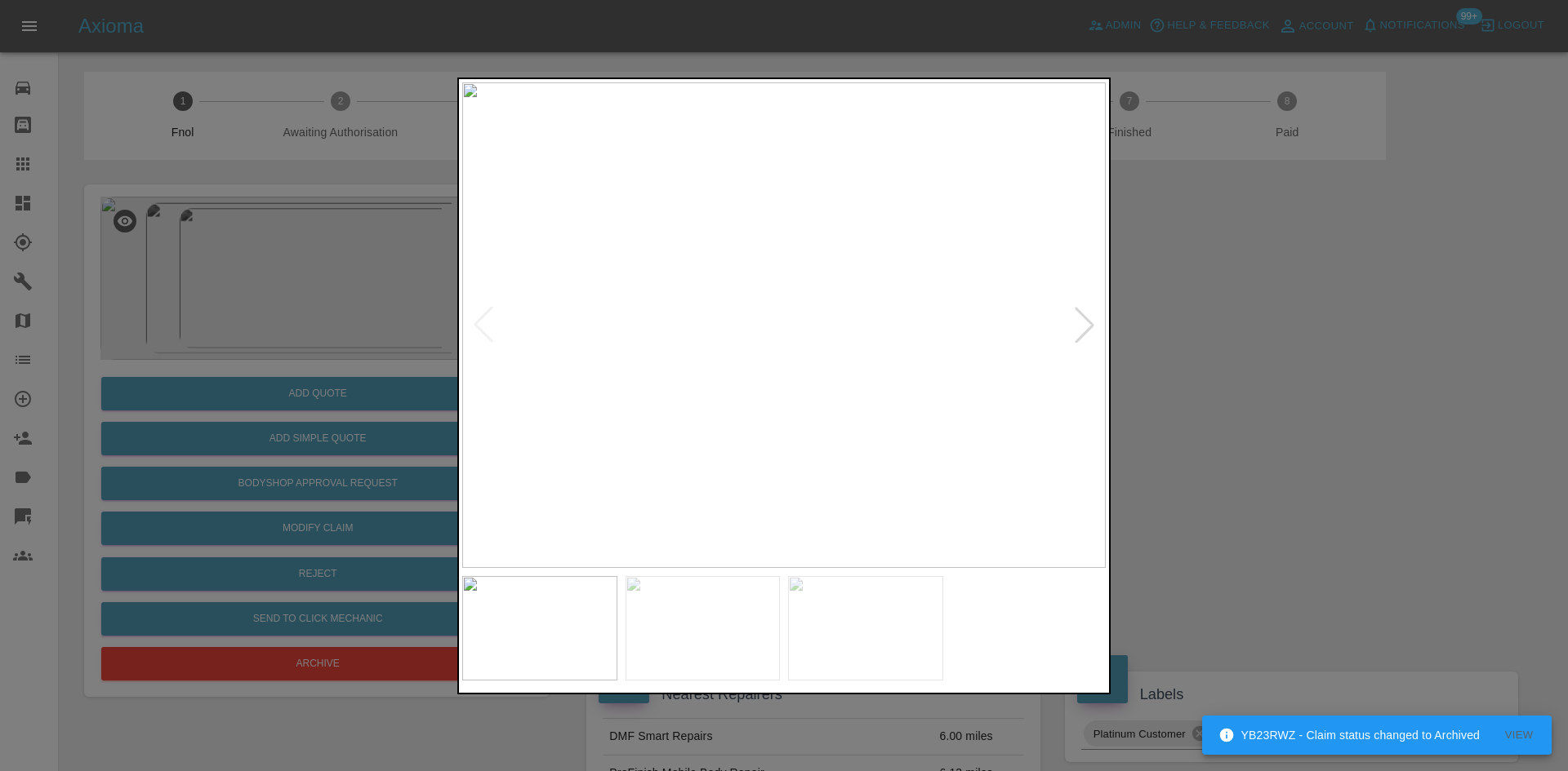
click at [711, 378] on img at bounding box center [784, 326] width 644 height 485
click at [608, 397] on img at bounding box center [784, 326] width 644 height 485
click at [648, 420] on img at bounding box center [784, 326] width 644 height 485
click at [618, 456] on img at bounding box center [784, 326] width 644 height 485
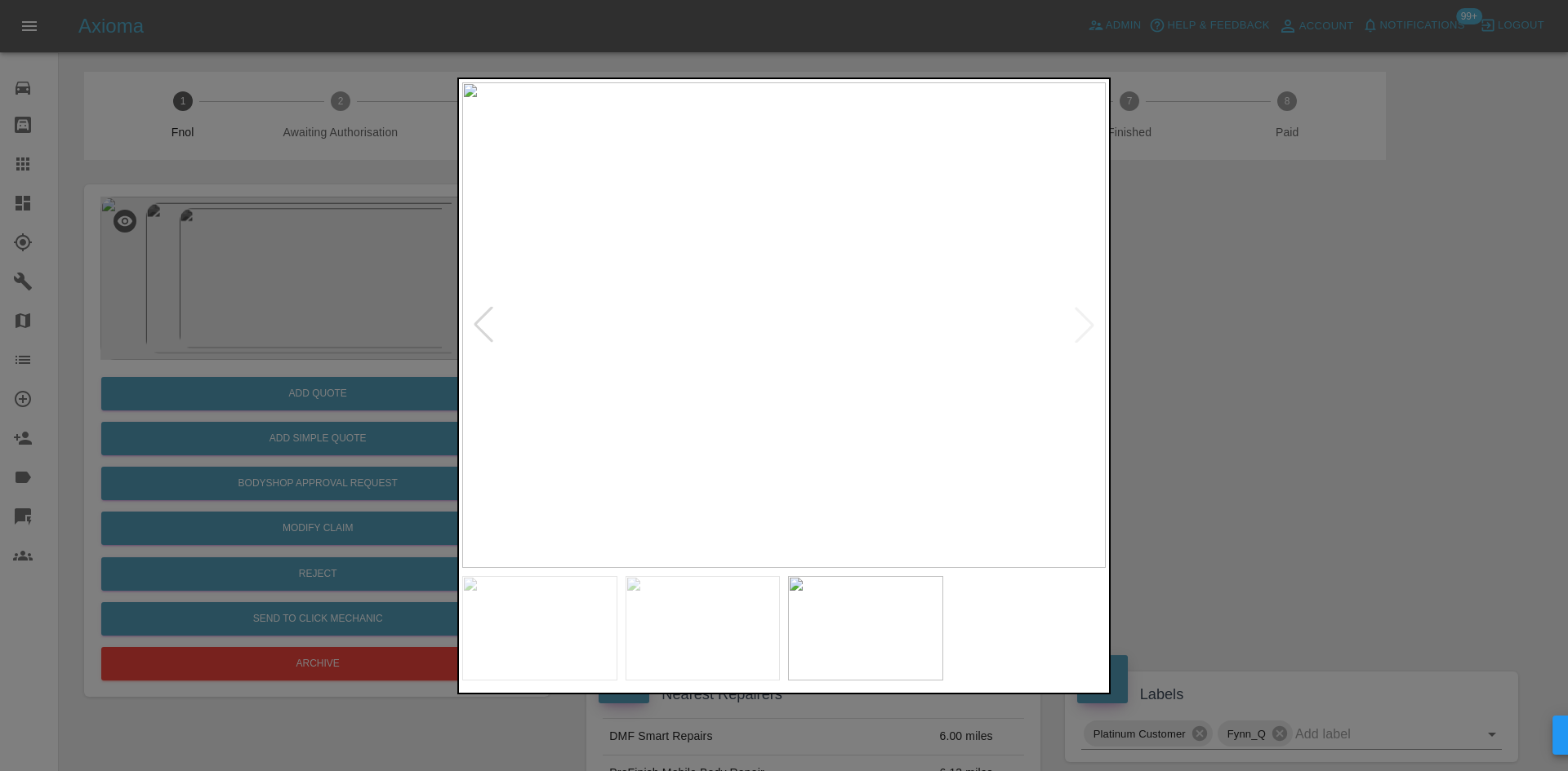
click at [596, 450] on img at bounding box center [784, 326] width 644 height 485
click at [663, 454] on img at bounding box center [784, 326] width 644 height 485
click at [714, 450] on img at bounding box center [784, 326] width 644 height 485
click at [562, 442] on img at bounding box center [784, 326] width 644 height 485
click at [570, 429] on img at bounding box center [784, 326] width 644 height 485
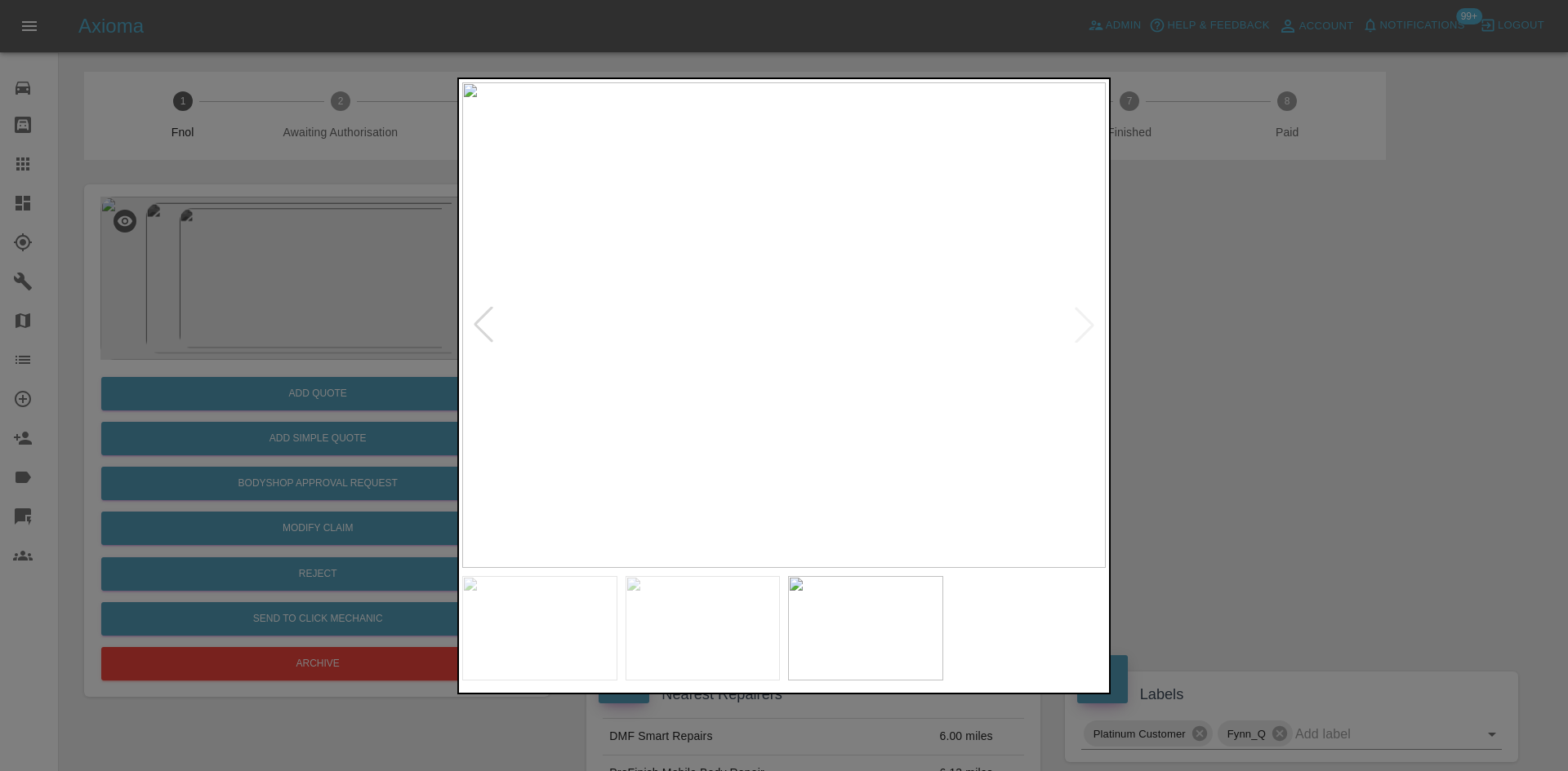
click at [555, 404] on img at bounding box center [784, 326] width 644 height 485
click at [546, 387] on img at bounding box center [784, 326] width 644 height 485
click at [578, 383] on img at bounding box center [784, 326] width 644 height 485
click at [614, 384] on img at bounding box center [784, 326] width 644 height 485
click at [640, 383] on img at bounding box center [799, 326] width 644 height 485
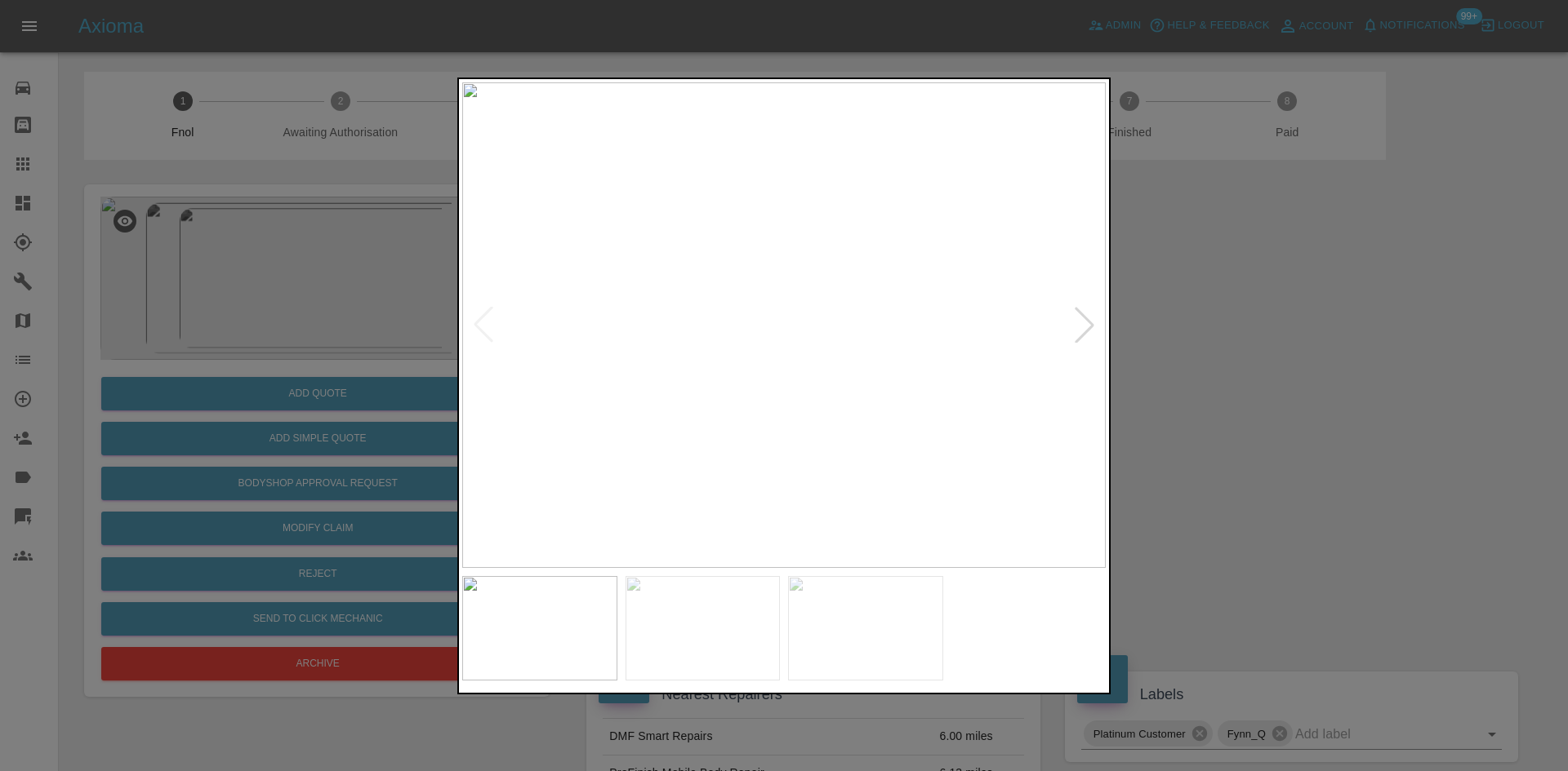
click at [567, 258] on img at bounding box center [784, 326] width 644 height 485
click at [567, 259] on img at bounding box center [784, 326] width 644 height 485
click at [564, 306] on img at bounding box center [1427, 521] width 1931 height 1458
click at [583, 352] on img at bounding box center [784, 326] width 644 height 485
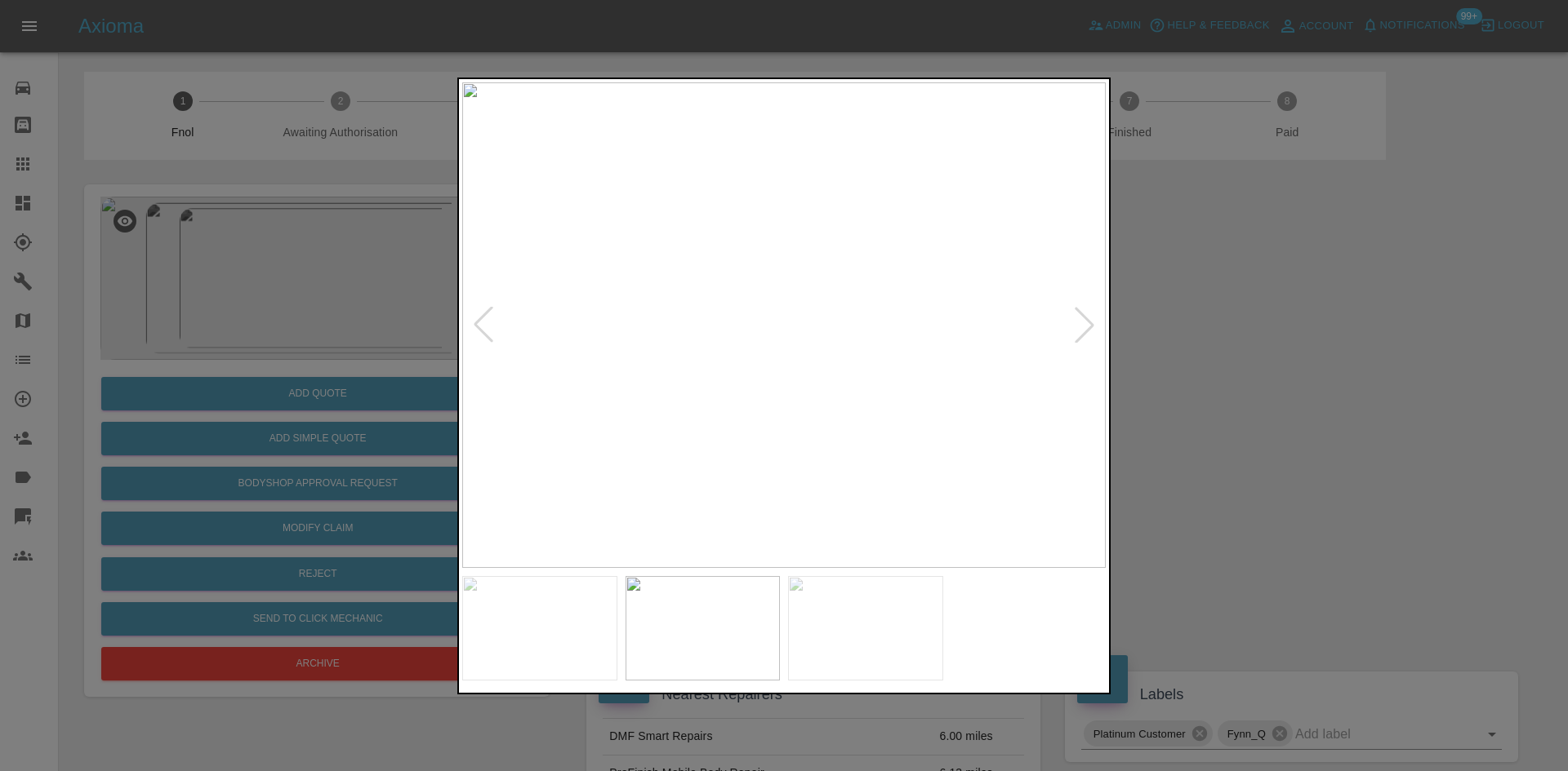
click at [431, 347] on div at bounding box center [784, 385] width 1568 height 771
click at [508, 352] on img at bounding box center [784, 326] width 644 height 485
click at [227, 344] on div at bounding box center [784, 385] width 1568 height 771
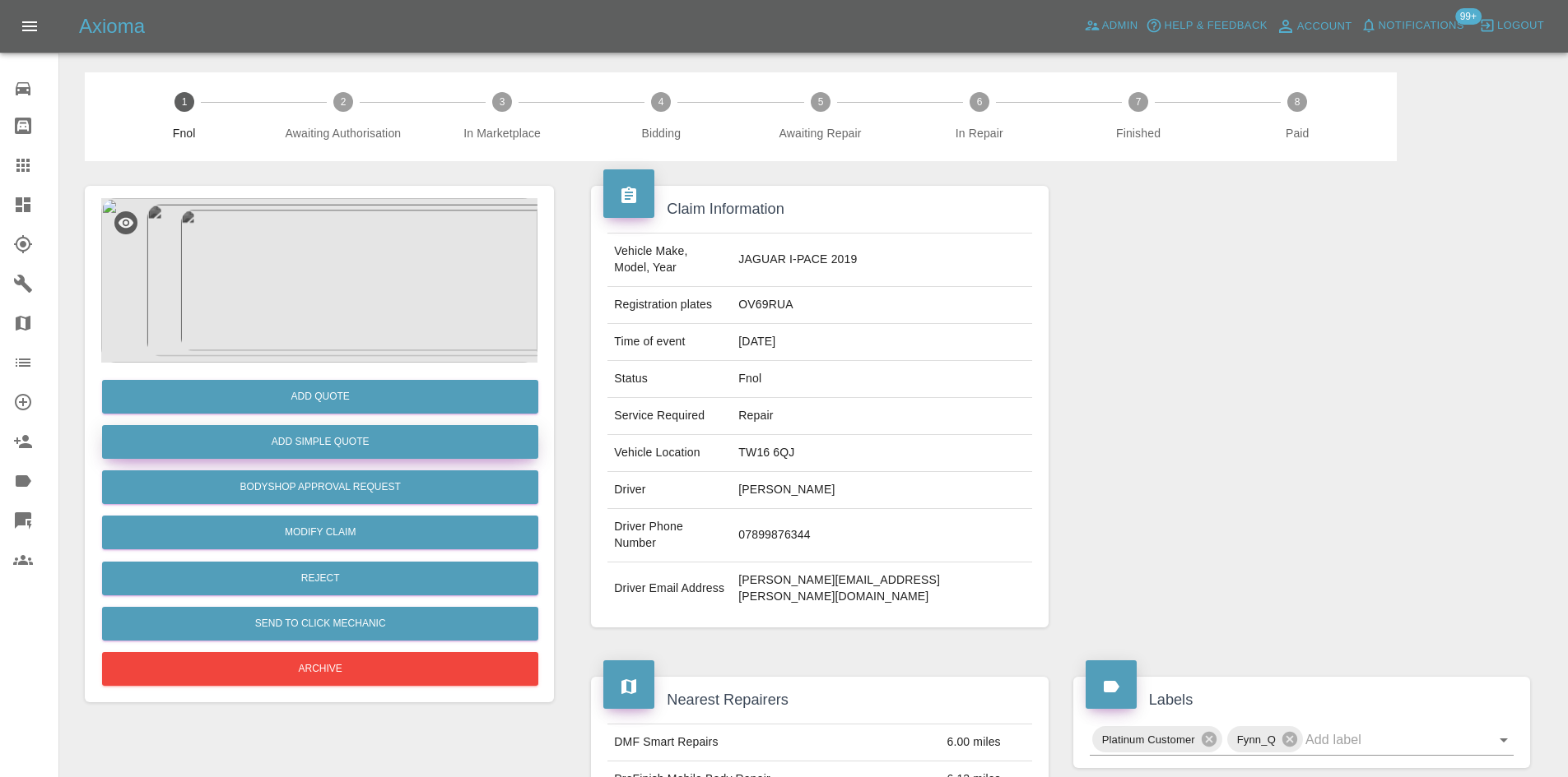
click at [266, 439] on button "Add Simple Quote" at bounding box center [320, 442] width 436 height 34
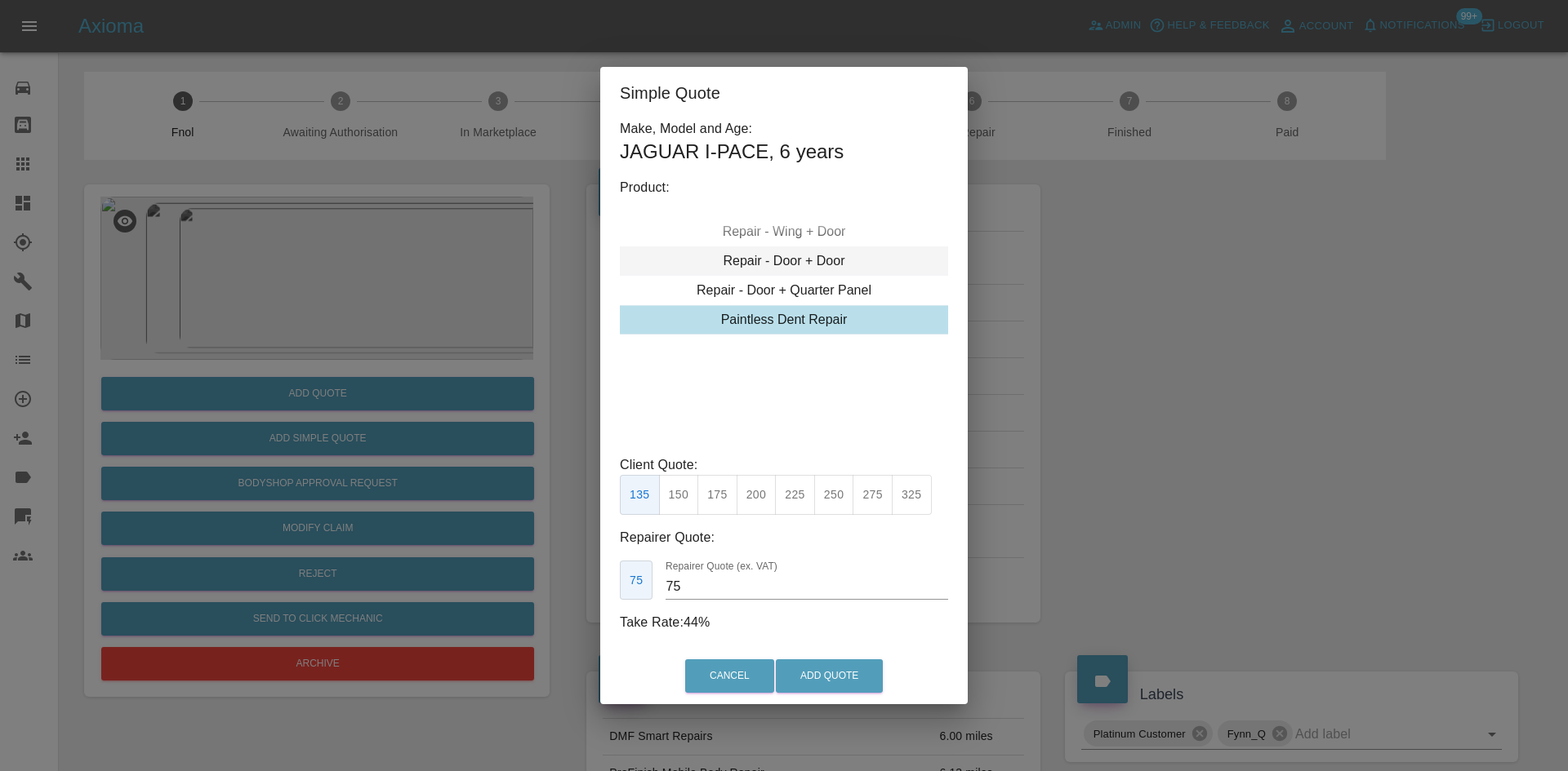
click at [778, 264] on div "Repair - Door + Door" at bounding box center [784, 261] width 328 height 30
click at [717, 504] on button "375" at bounding box center [717, 495] width 40 height 40
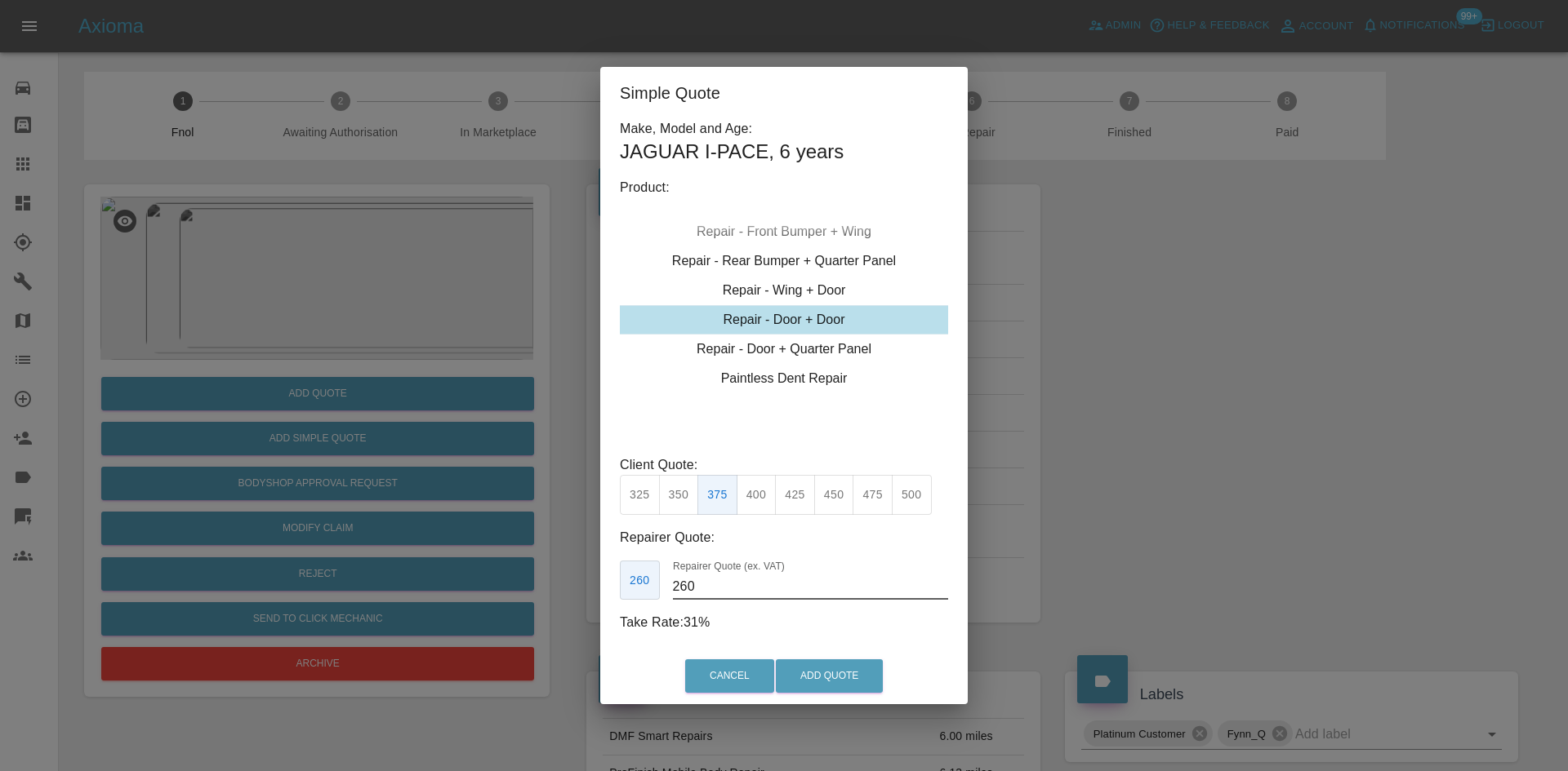
drag, startPoint x: 715, startPoint y: 592, endPoint x: 572, endPoint y: 589, distance: 143.0
click at [576, 592] on div "Simple Quote Make, Model and Age: JAGUAR I-PACE , 6 years Product: Repair - Fro…" at bounding box center [784, 385] width 1568 height 771
type input "230"
click at [822, 677] on button "Add Quote" at bounding box center [829, 676] width 107 height 33
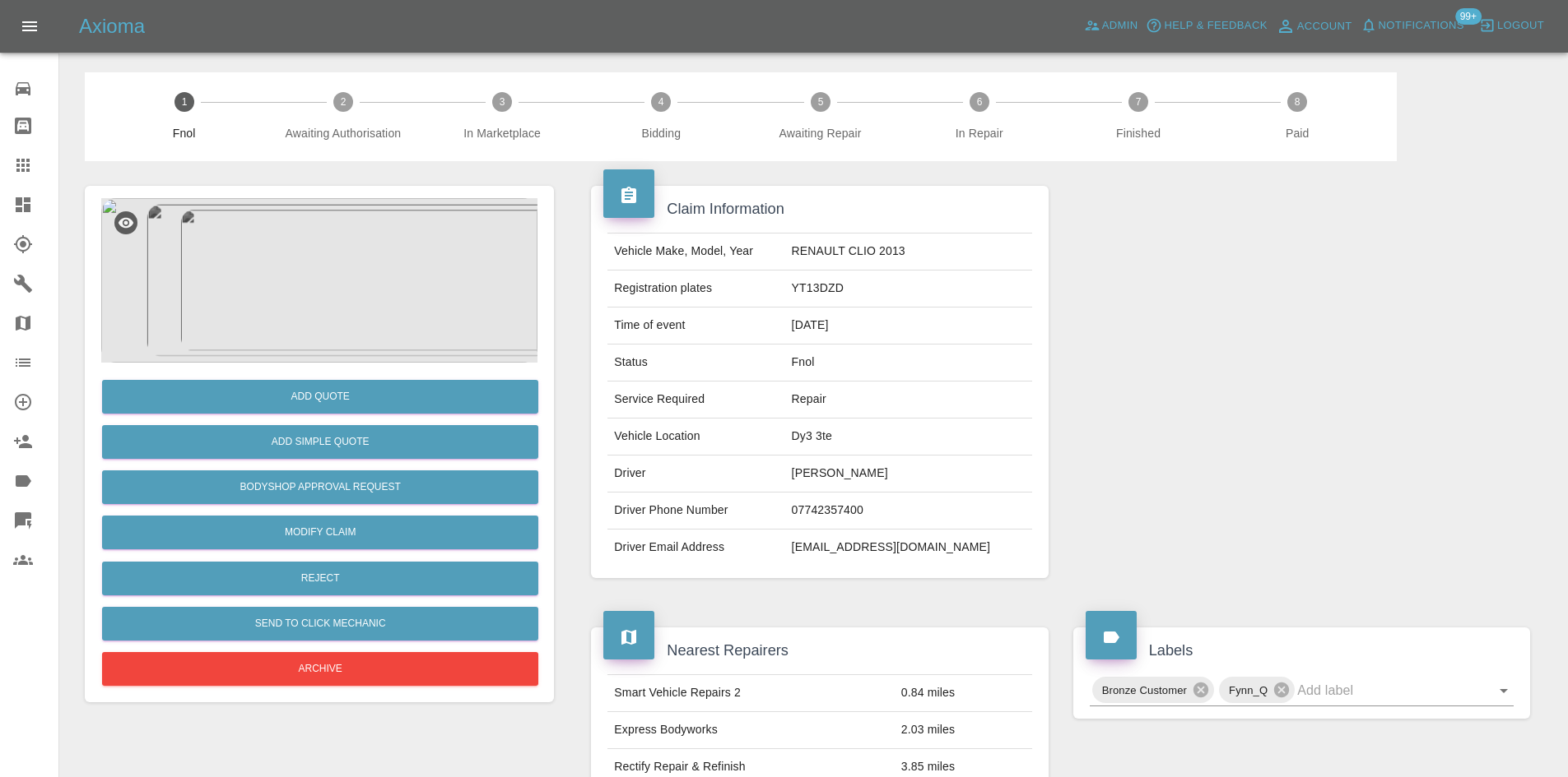
click at [363, 266] on img at bounding box center [319, 281] width 436 height 165
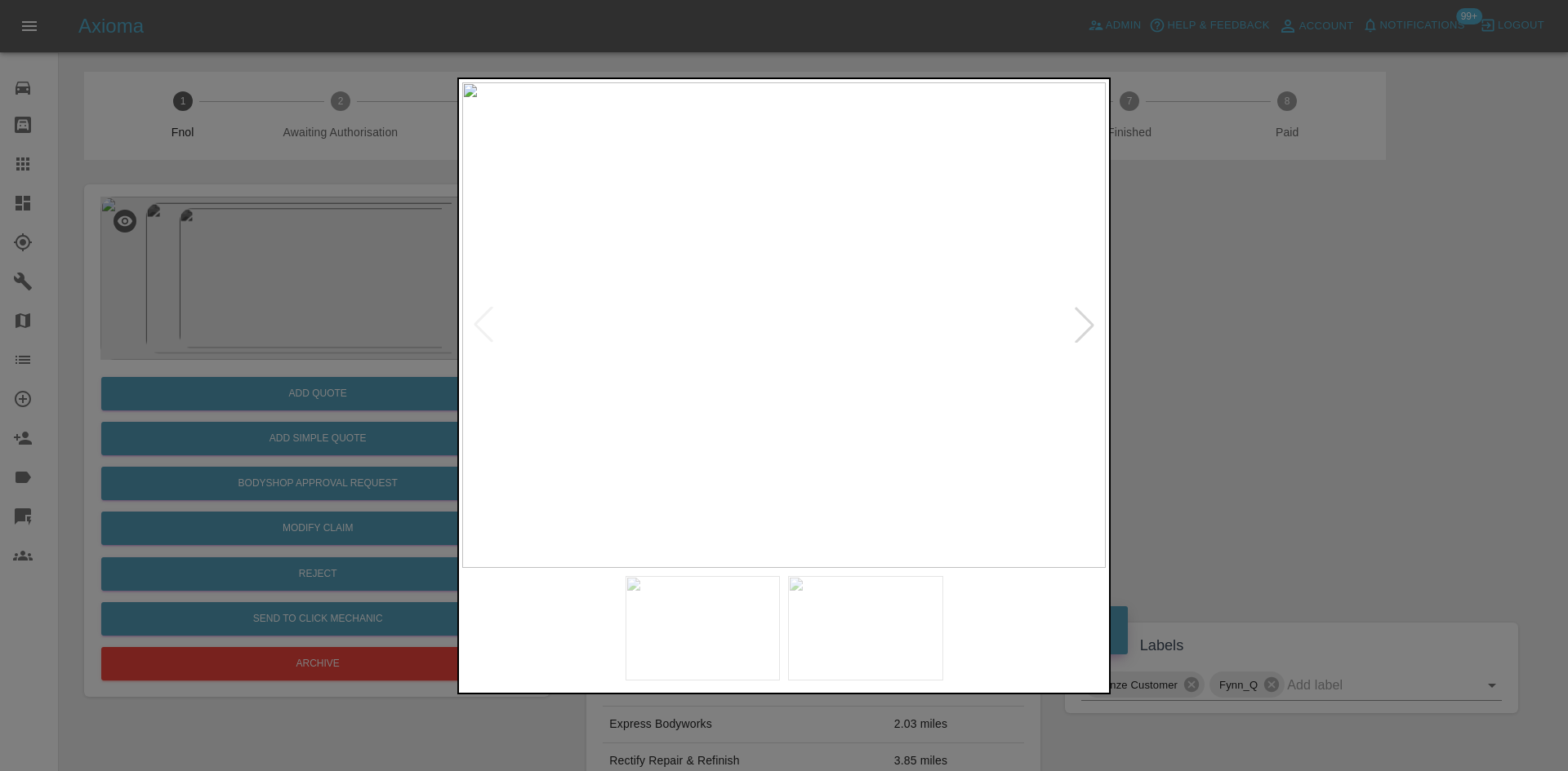
click at [778, 350] on img at bounding box center [784, 326] width 644 height 485
click at [778, 350] on img at bounding box center [801, 252] width 1931 height 1458
click at [732, 400] on img at bounding box center [784, 326] width 644 height 485
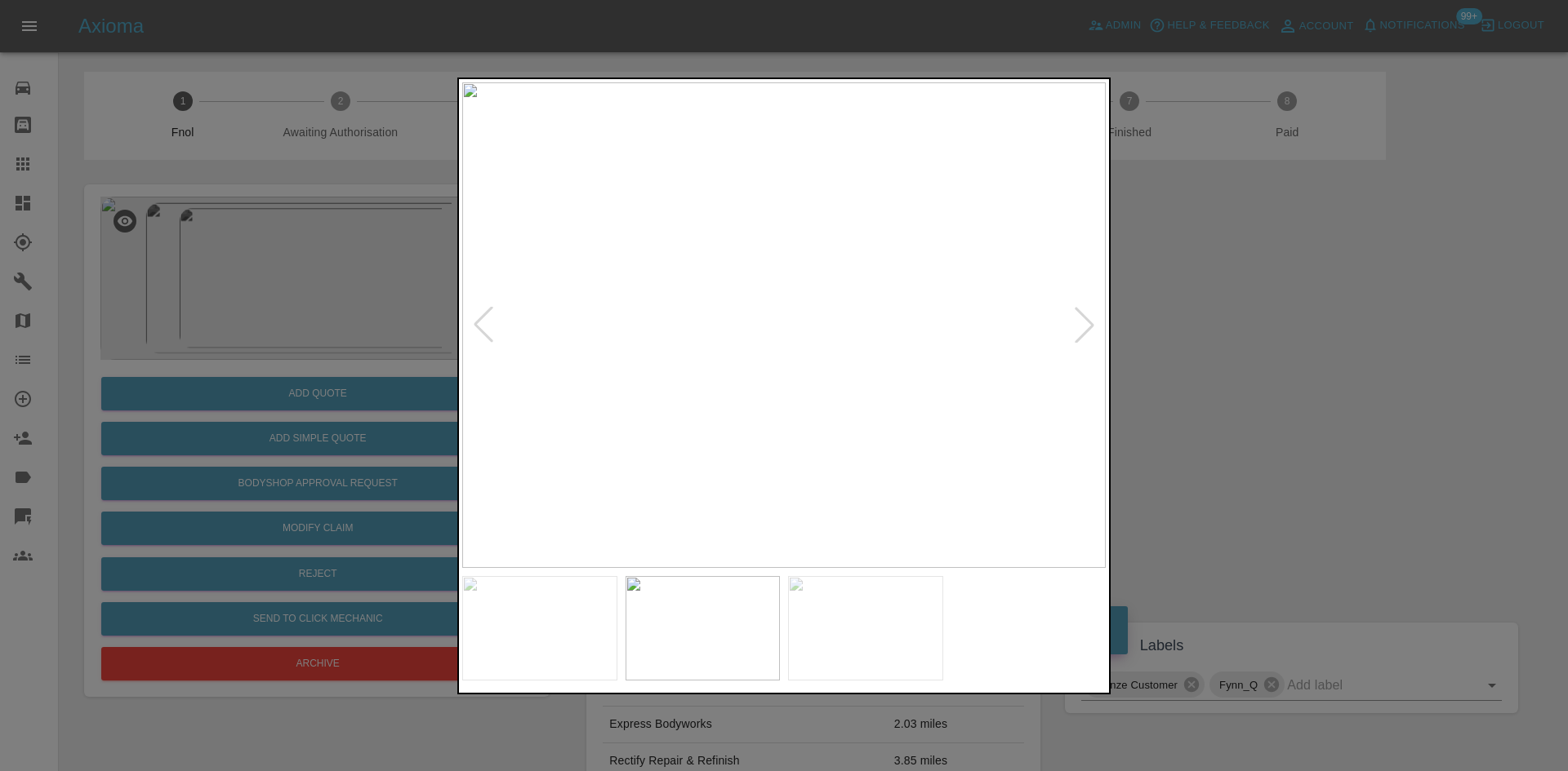
click at [679, 394] on img at bounding box center [784, 326] width 644 height 485
click at [643, 386] on img at bounding box center [697, 326] width 644 height 485
click at [677, 322] on img at bounding box center [784, 326] width 644 height 485
click at [717, 321] on img at bounding box center [784, 326] width 644 height 485
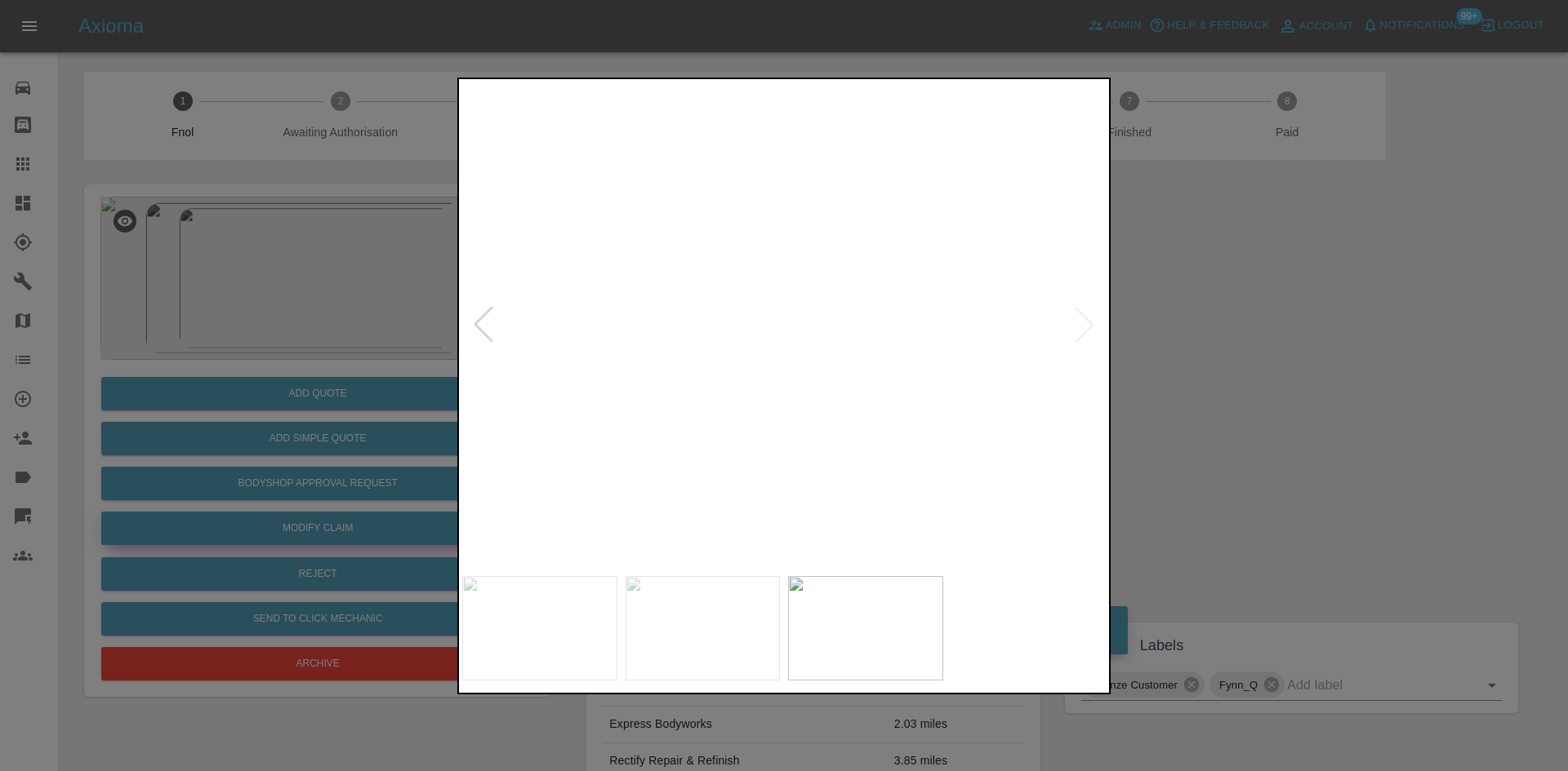
drag, startPoint x: 361, startPoint y: 335, endPoint x: 284, endPoint y: 527, distance: 206.9
click at [354, 344] on div at bounding box center [784, 385] width 1568 height 771
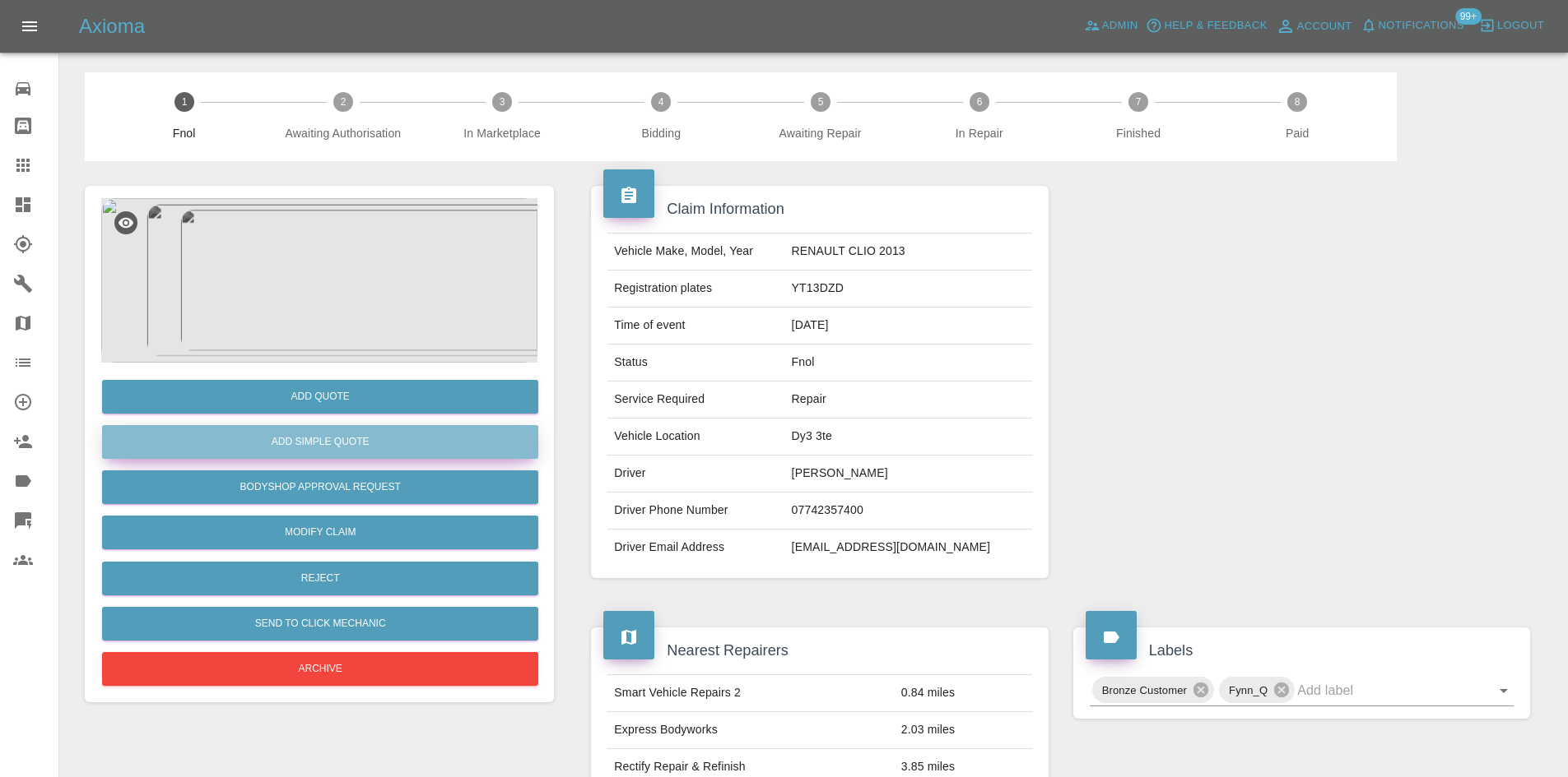
click at [313, 436] on button "Add Simple Quote" at bounding box center [320, 442] width 436 height 34
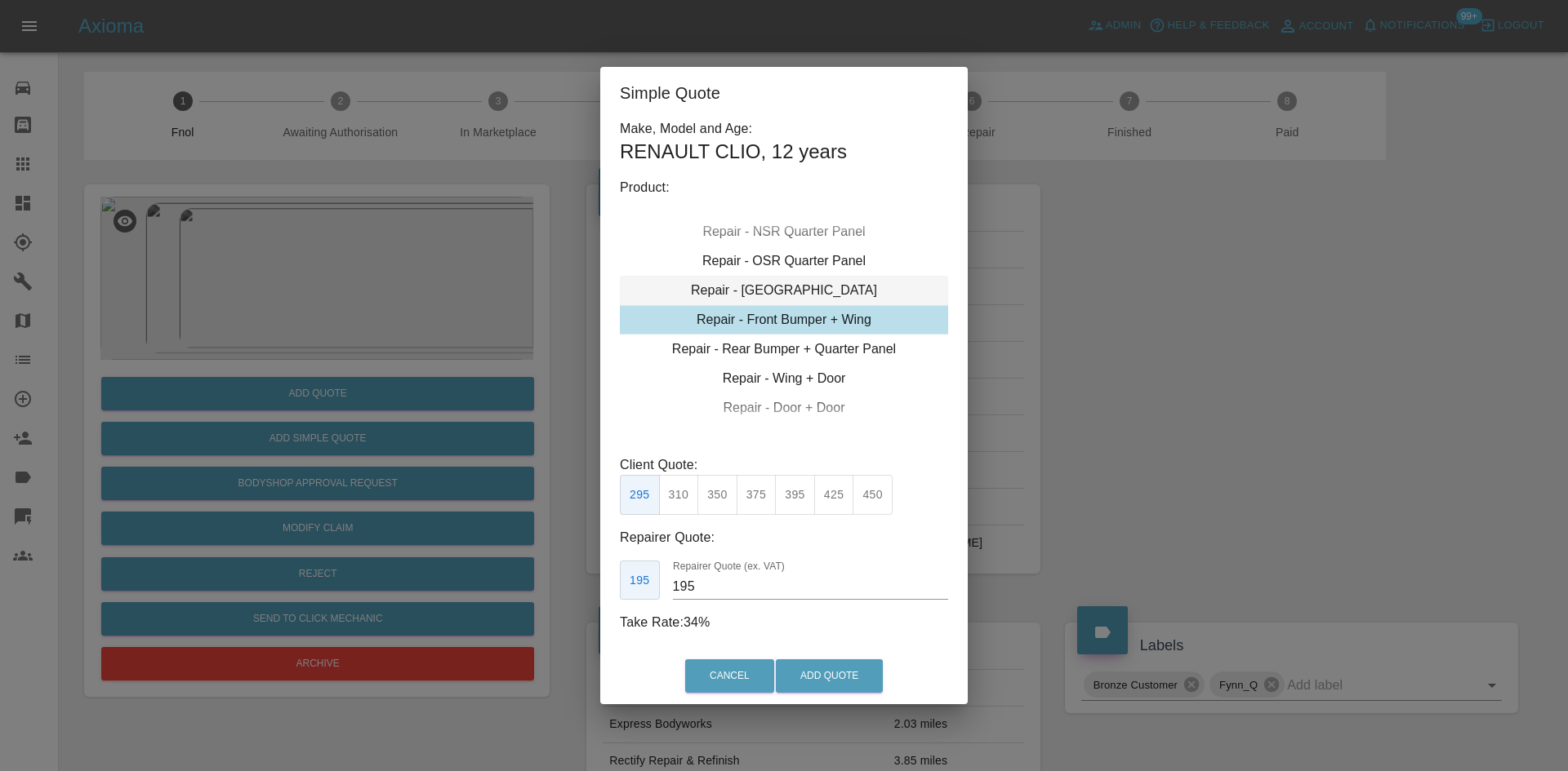
click at [797, 283] on div "Repair - [GEOGRAPHIC_DATA]" at bounding box center [784, 291] width 328 height 30
click at [799, 505] on button "325" at bounding box center [795, 495] width 40 height 40
type input "210"
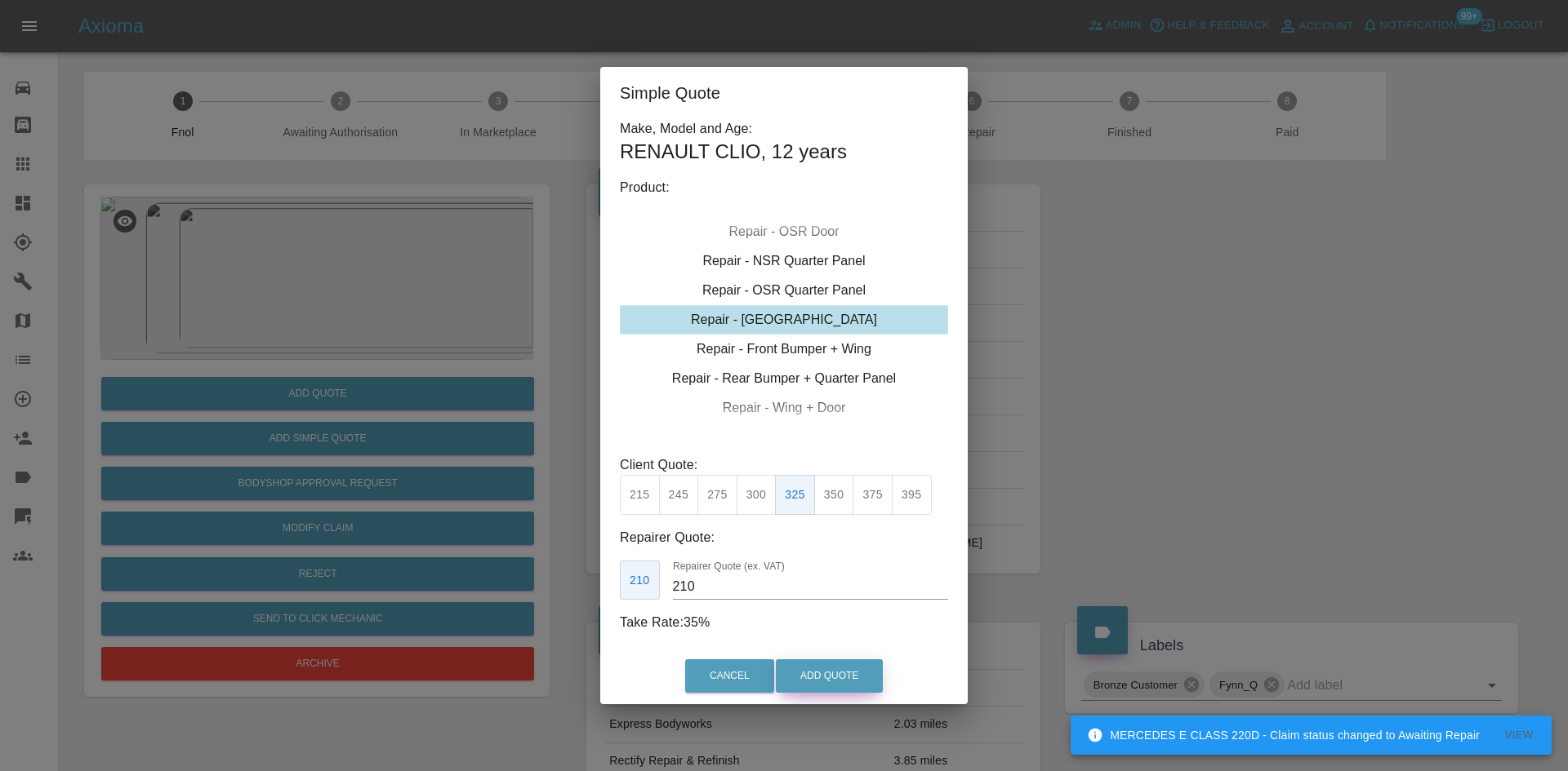
click at [804, 671] on button "Add Quote" at bounding box center [829, 676] width 107 height 33
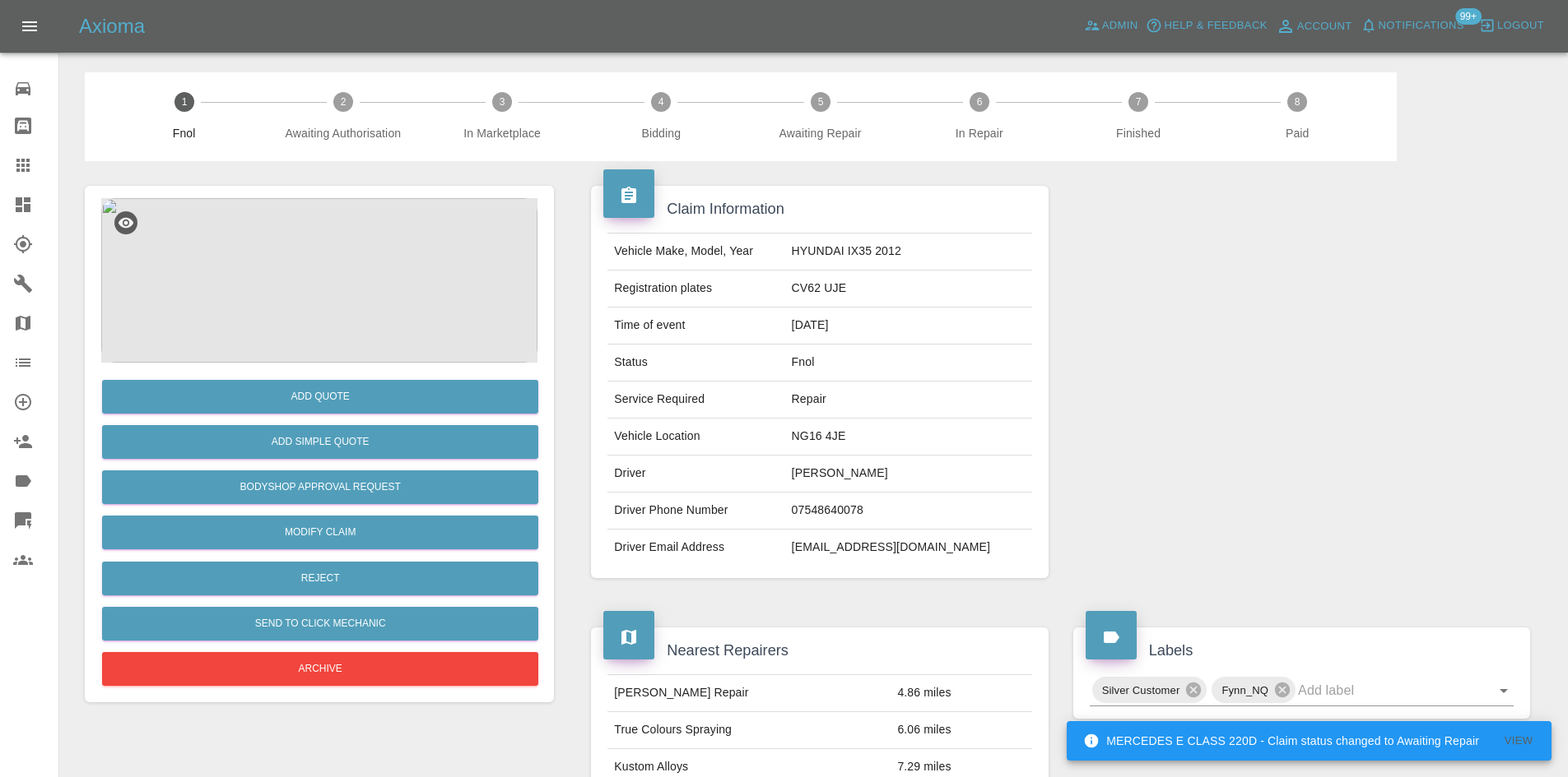
click at [362, 273] on img at bounding box center [319, 281] width 436 height 165
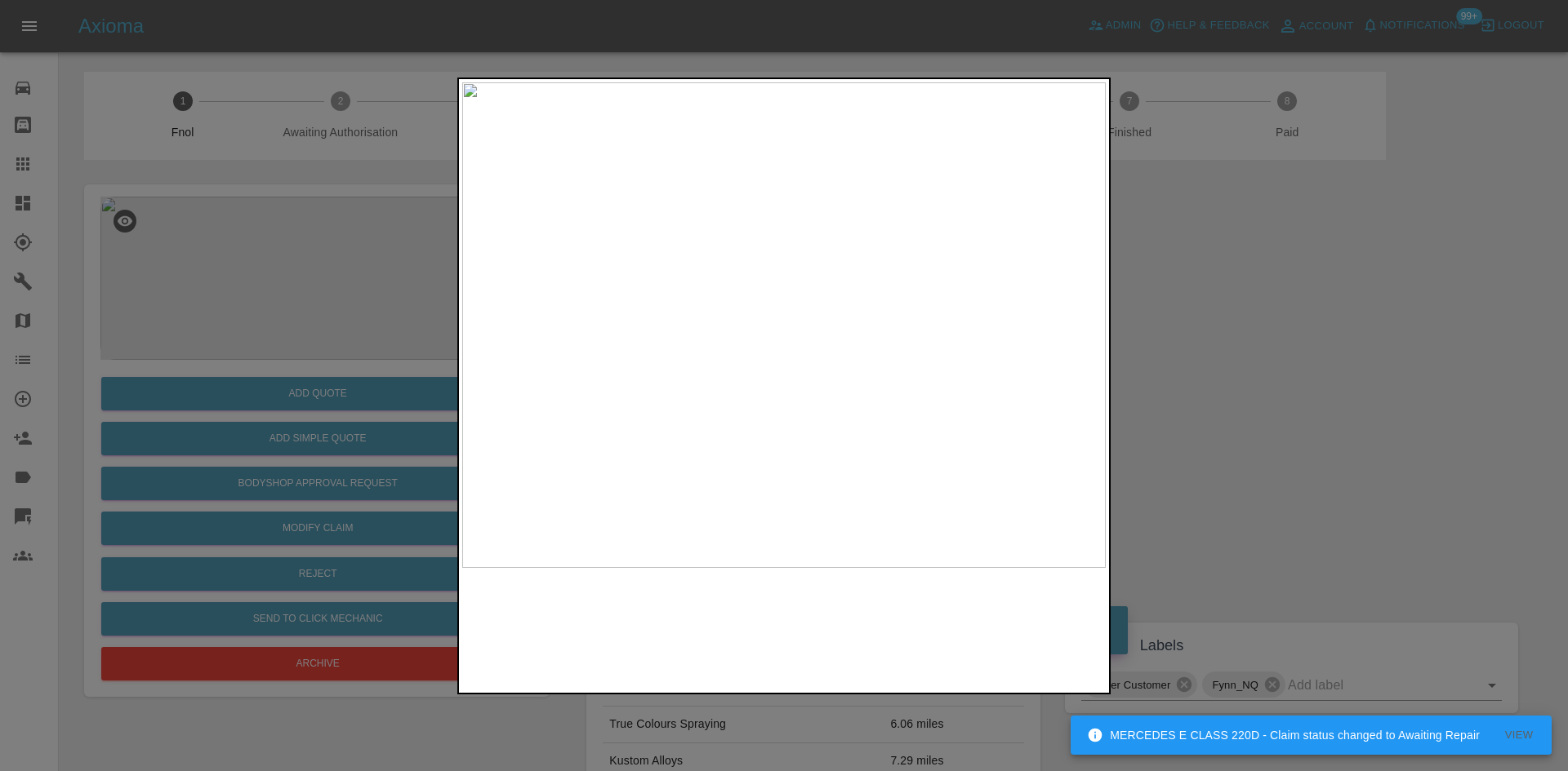
click at [816, 290] on img at bounding box center [784, 326] width 644 height 485
click at [814, 290] on img at bounding box center [784, 326] width 644 height 485
click at [811, 292] on img at bounding box center [693, 428] width 1931 height 1458
click at [810, 293] on img at bounding box center [693, 428] width 1931 height 1458
click at [599, 372] on img at bounding box center [784, 326] width 644 height 485
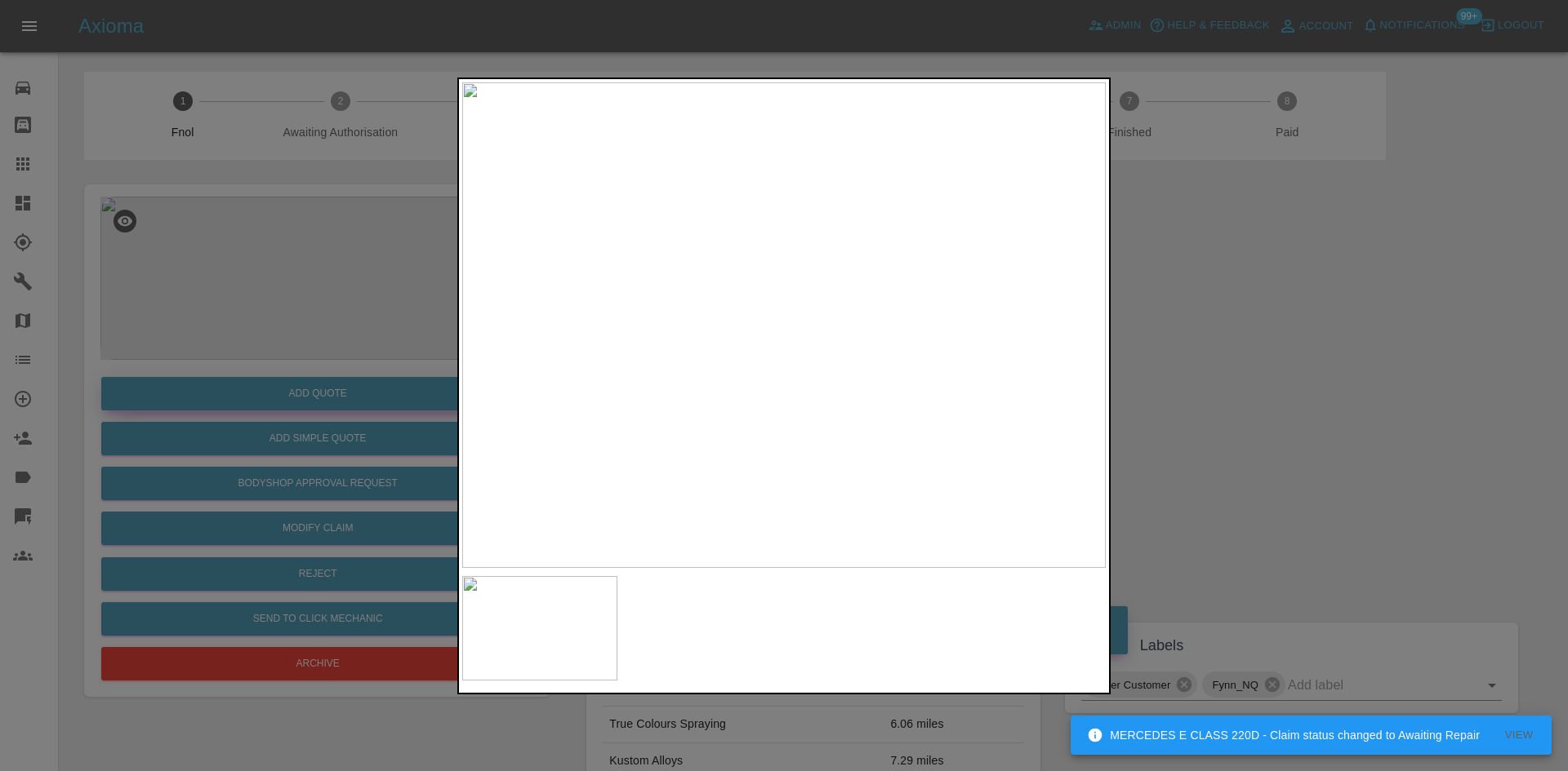
drag, startPoint x: 144, startPoint y: 327, endPoint x: 207, endPoint y: 385, distance: 85.6
click at [150, 327] on div at bounding box center [784, 385] width 1568 height 771
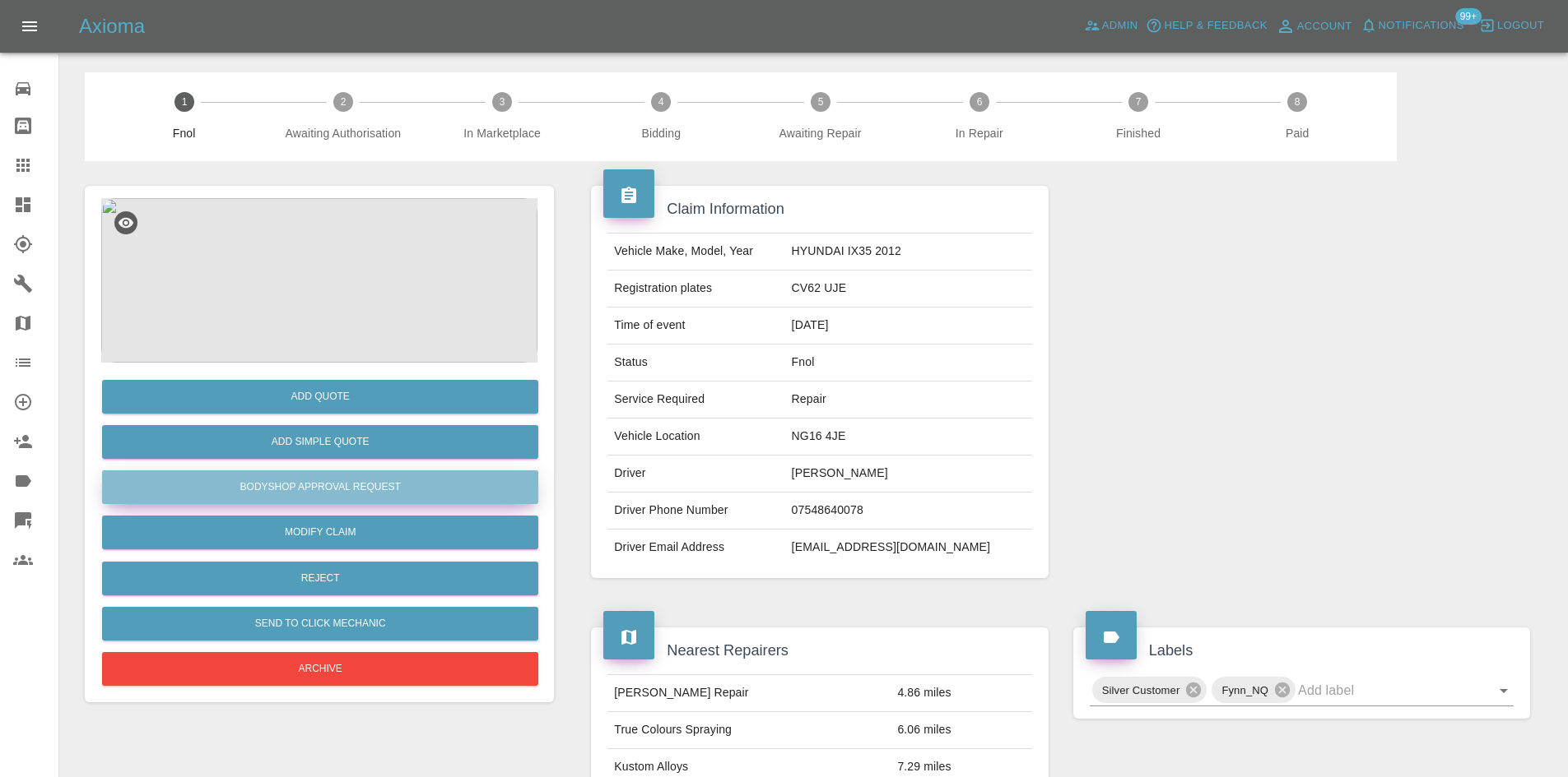
click at [334, 490] on button "Bodyshop Approval Request" at bounding box center [320, 487] width 436 height 34
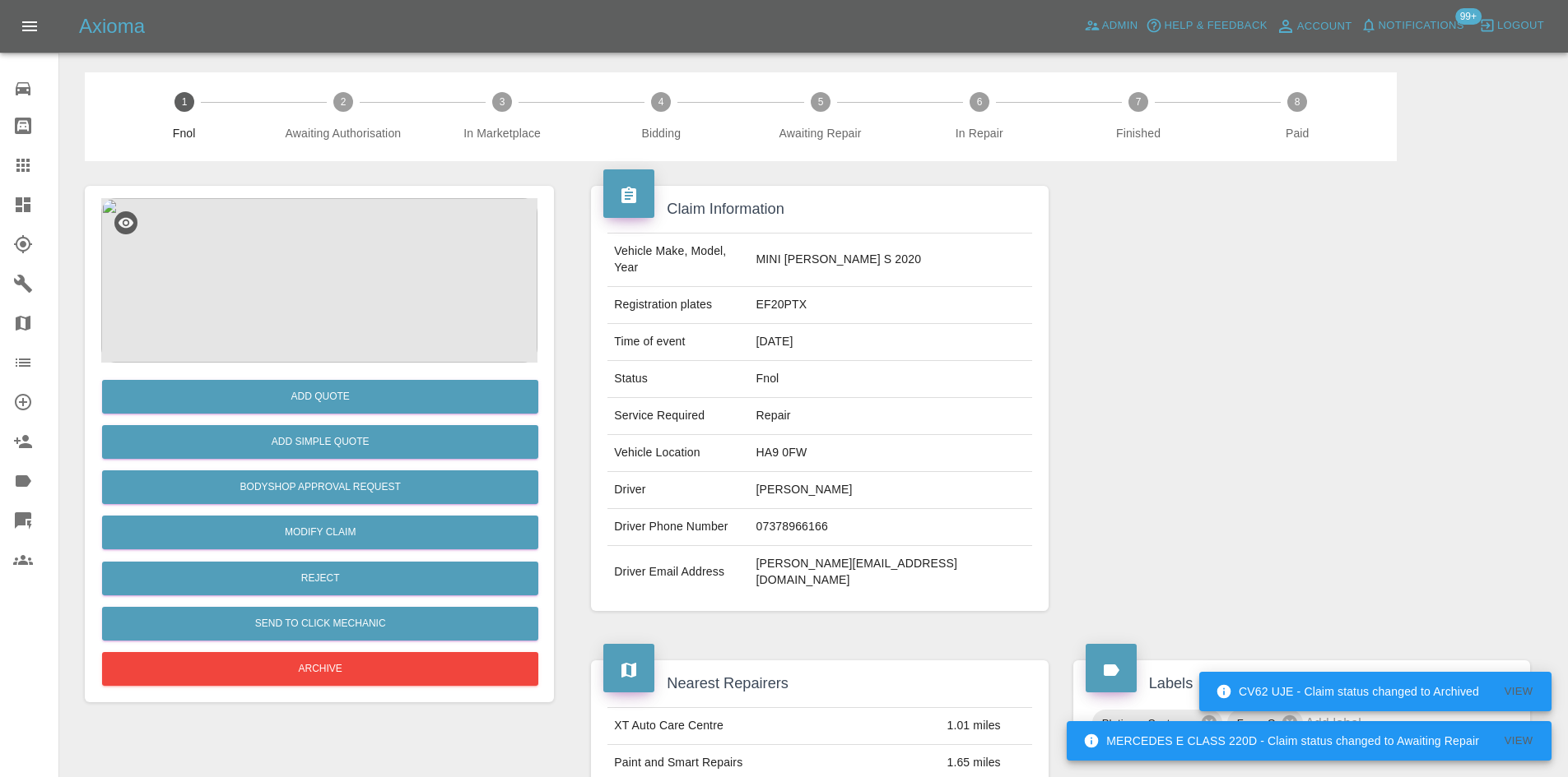
click at [321, 254] on img at bounding box center [319, 281] width 436 height 165
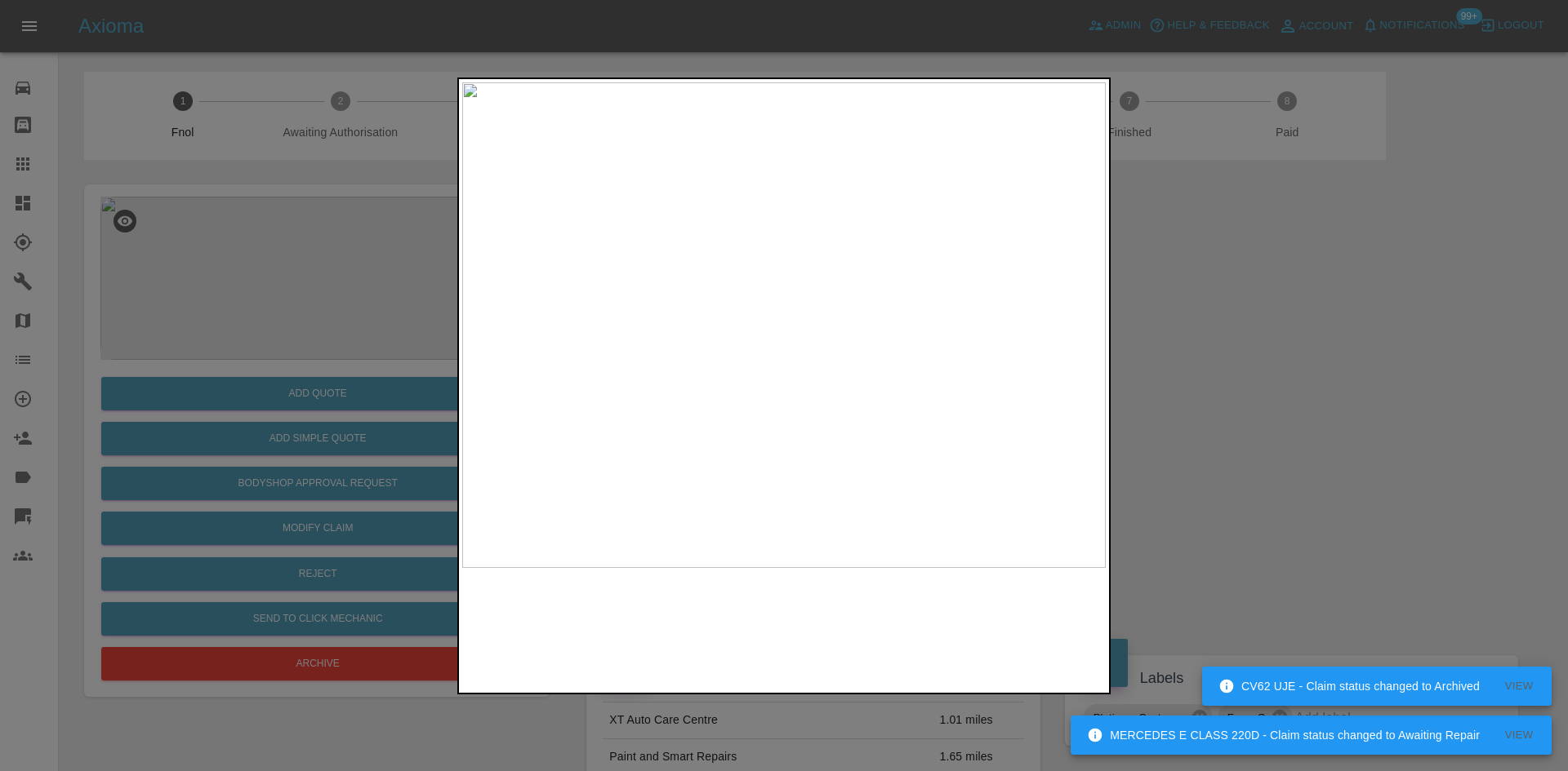
click at [804, 355] on img at bounding box center [784, 326] width 644 height 485
click at [824, 360] on img at bounding box center [784, 326] width 644 height 485
click at [811, 355] on img at bounding box center [784, 326] width 644 height 485
click at [811, 355] on img at bounding box center [701, 234] width 1931 height 1458
click at [811, 355] on img at bounding box center [784, 326] width 644 height 485
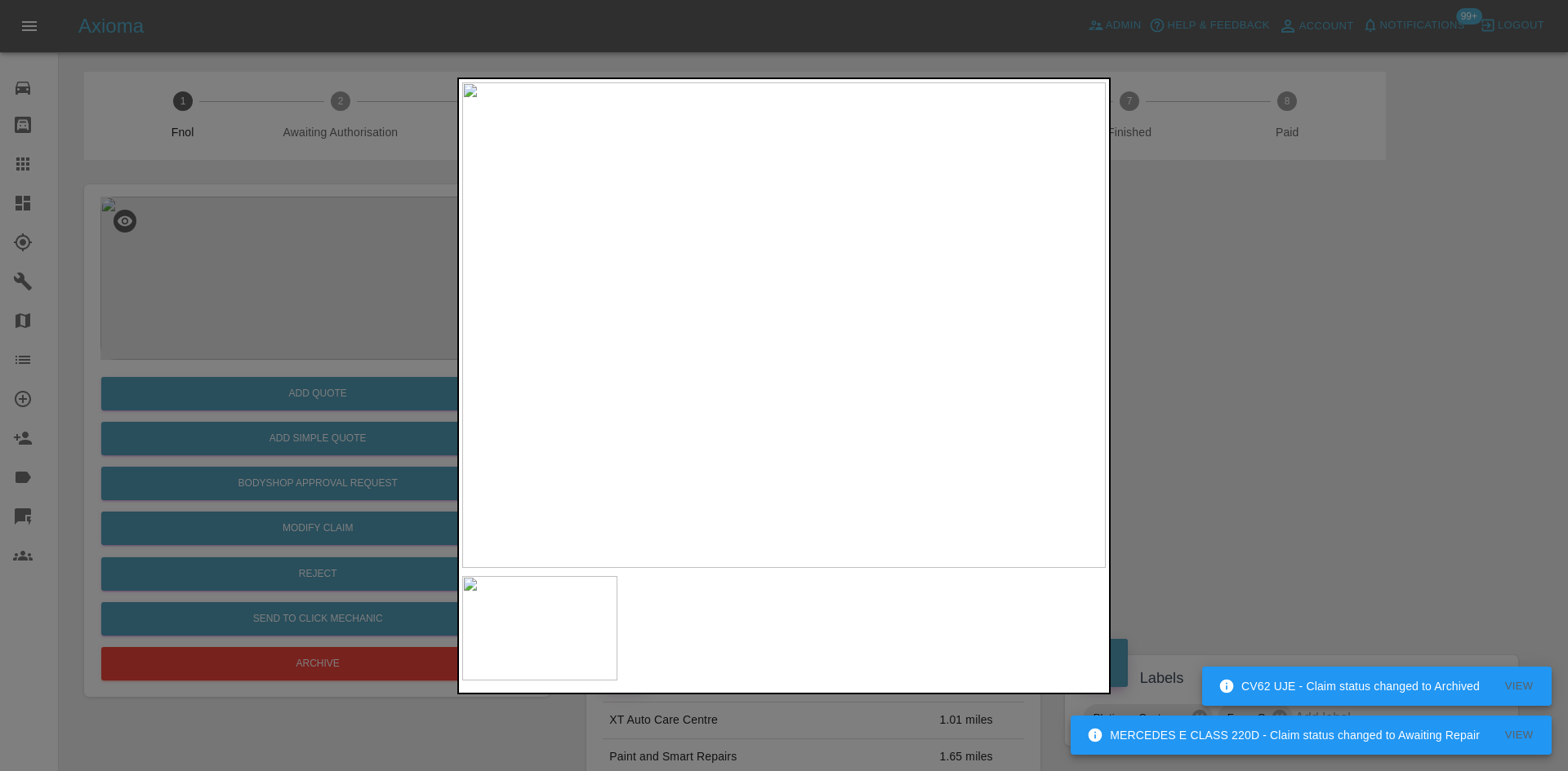
click at [811, 355] on img at bounding box center [784, 326] width 644 height 485
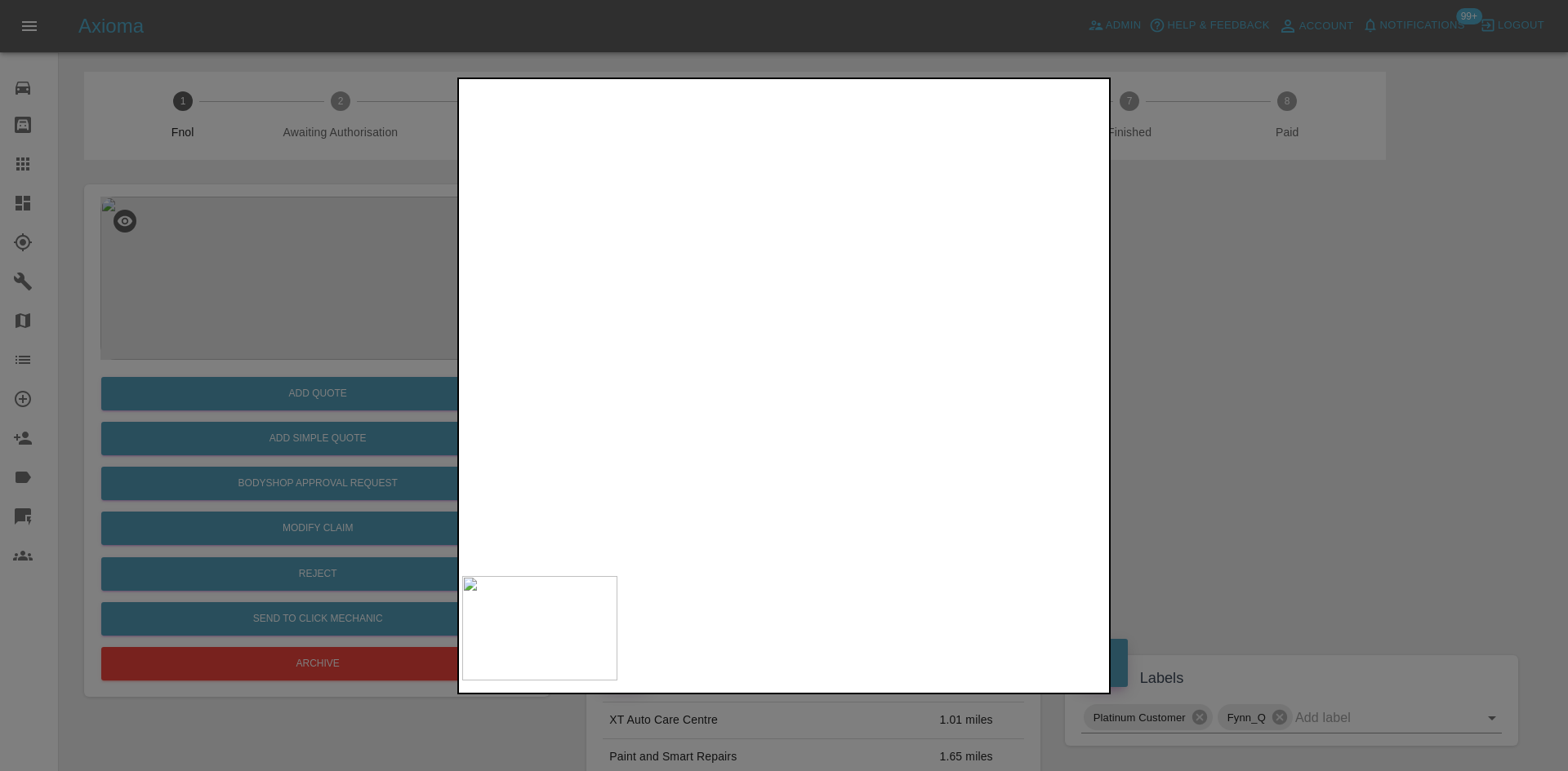
click at [771, 213] on img at bounding box center [701, 234] width 1931 height 1458
click at [851, 297] on img at bounding box center [784, 326] width 644 height 485
click at [854, 312] on img at bounding box center [585, 408] width 1931 height 1458
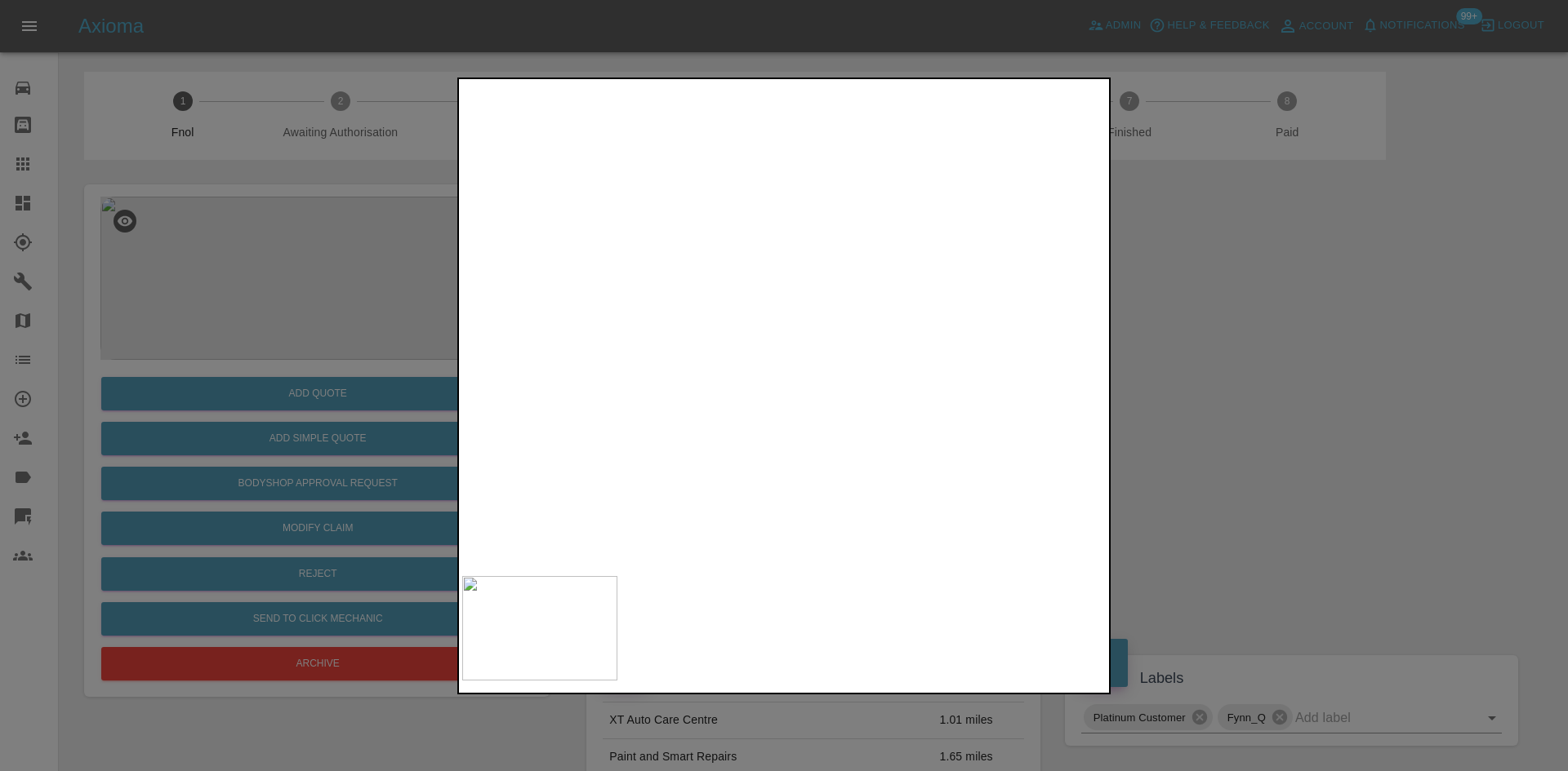
click at [854, 312] on img at bounding box center [585, 408] width 1931 height 1458
click at [710, 362] on img at bounding box center [784, 326] width 644 height 485
click at [851, 368] on img at bounding box center [784, 326] width 644 height 485
click at [693, 372] on img at bounding box center [784, 326] width 644 height 485
click at [764, 366] on img at bounding box center [784, 326] width 644 height 485
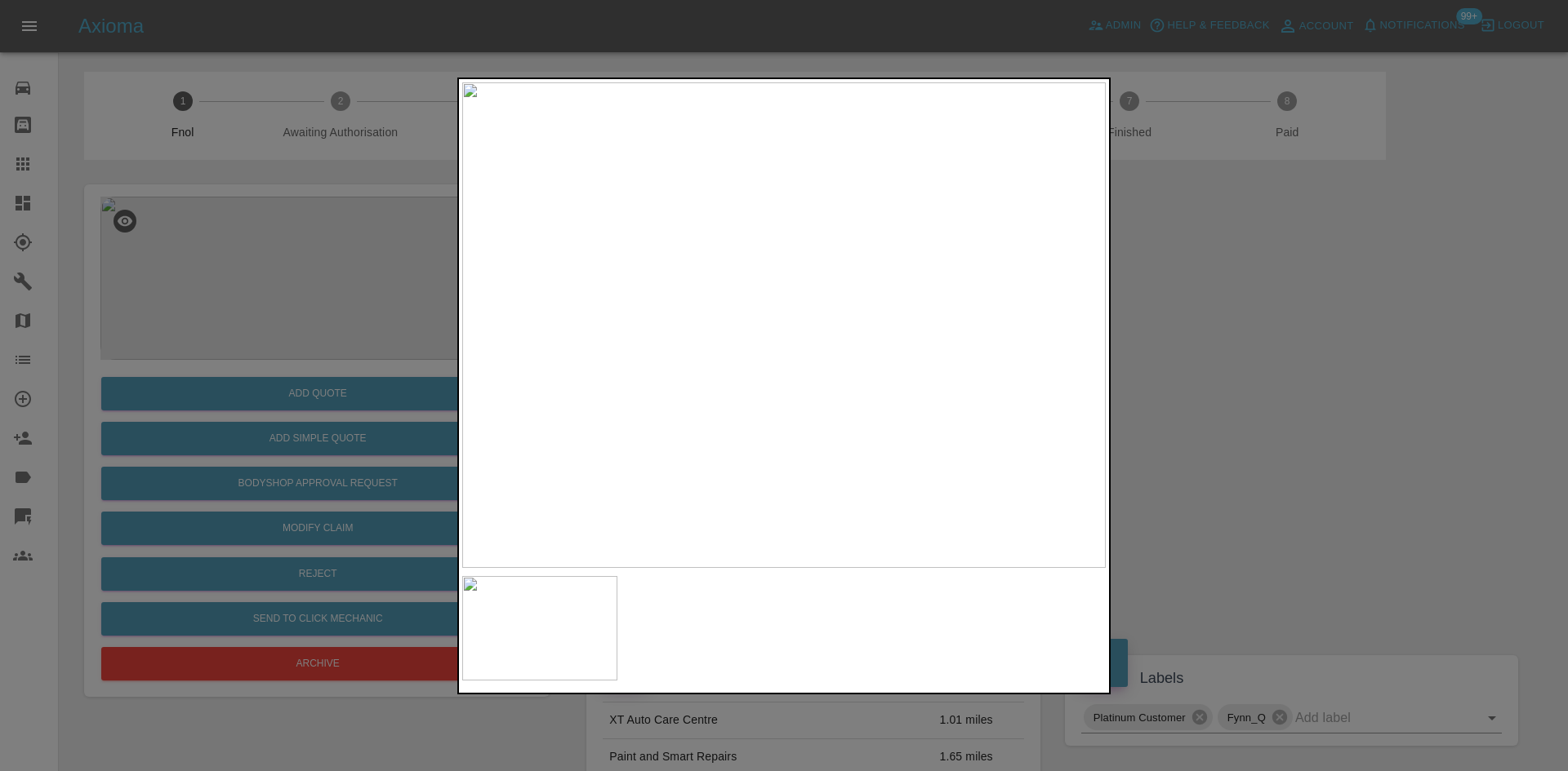
click at [650, 368] on img at bounding box center [784, 326] width 644 height 485
click at [811, 362] on img at bounding box center [784, 326] width 644 height 485
click at [751, 363] on img at bounding box center [784, 326] width 644 height 485
click at [838, 303] on img at bounding box center [784, 326] width 644 height 485
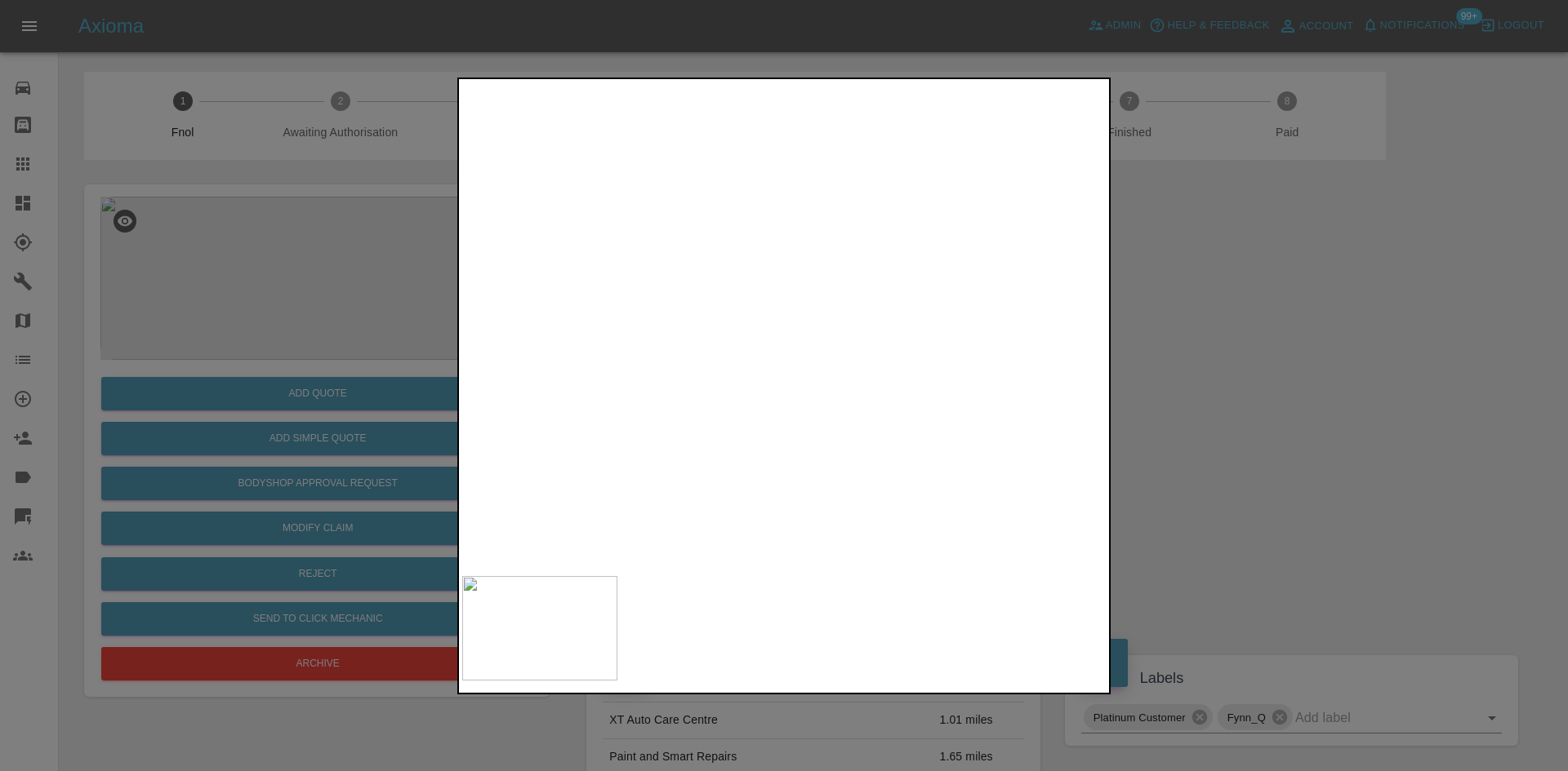
click at [788, 376] on img at bounding box center [632, 493] width 1931 height 1458
click at [791, 367] on img at bounding box center [633, 494] width 1931 height 1458
click at [826, 305] on img at bounding box center [784, 326] width 644 height 485
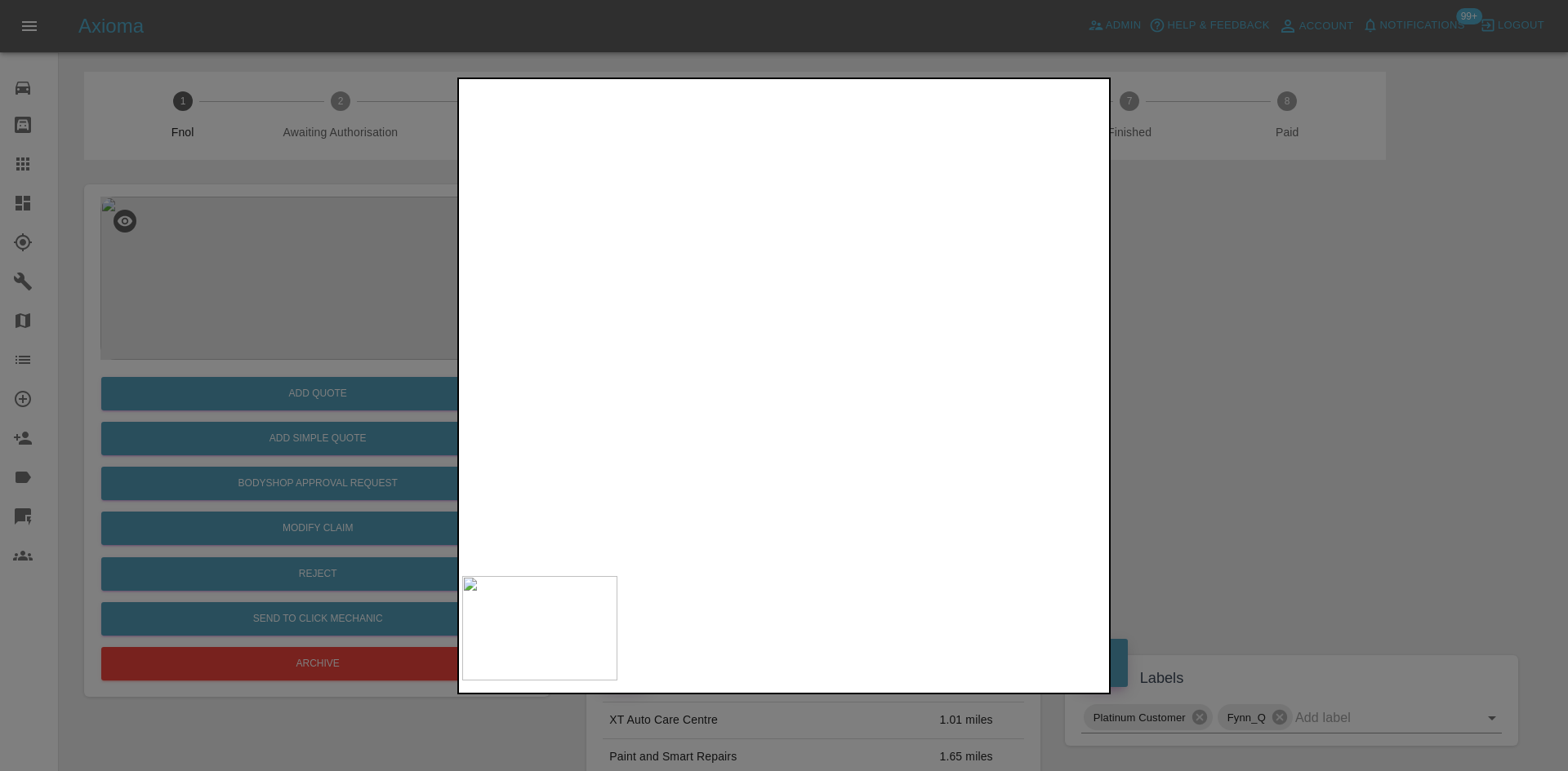
click at [826, 304] on img at bounding box center [656, 384] width 1931 height 1458
click at [677, 181] on img at bounding box center [784, 326] width 644 height 485
click at [682, 247] on img at bounding box center [1102, 756] width 1931 height 1458
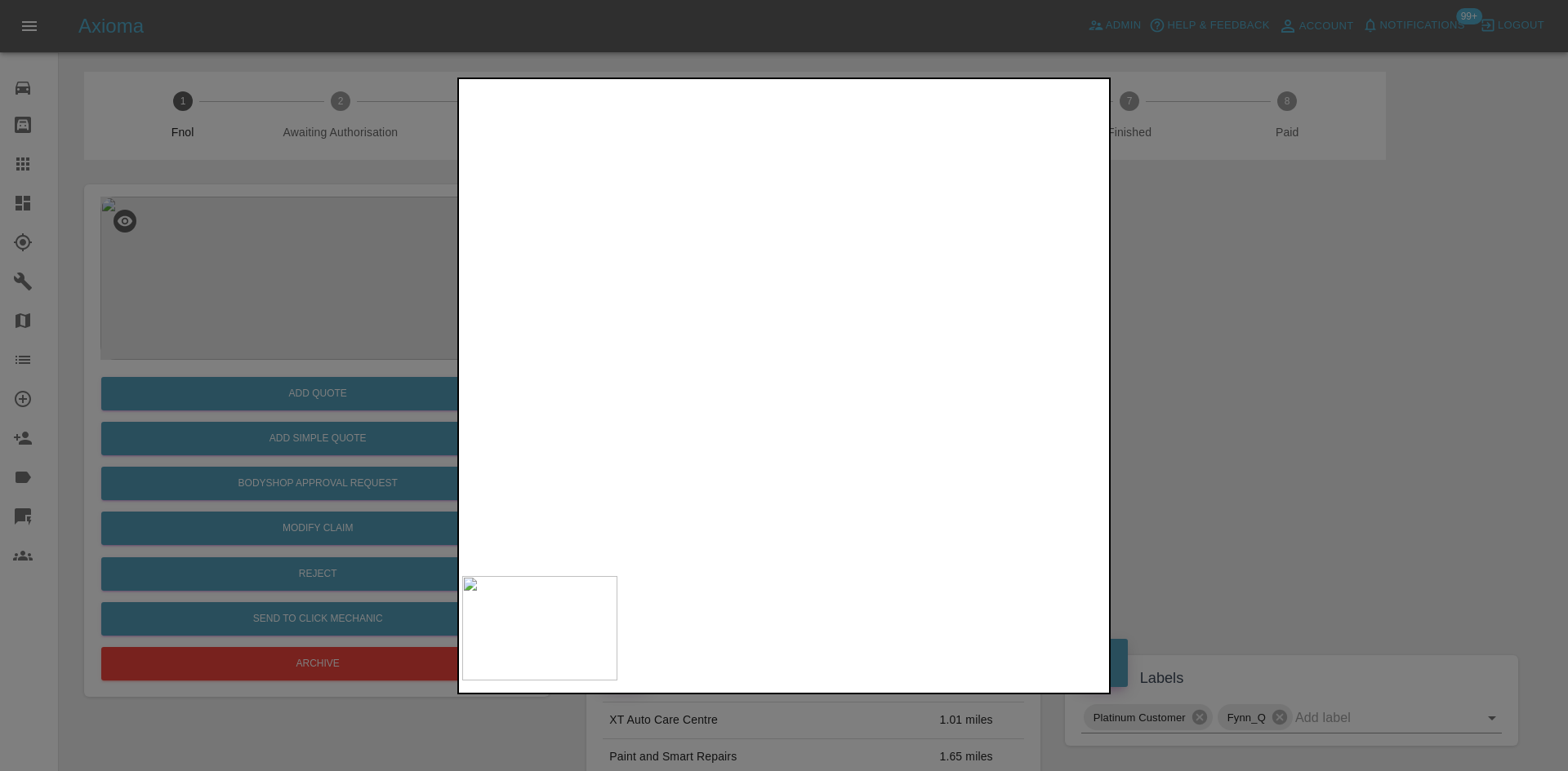
click at [682, 247] on img at bounding box center [1102, 756] width 1931 height 1458
click at [843, 312] on img at bounding box center [784, 326] width 644 height 485
click at [231, 273] on div at bounding box center [784, 385] width 1568 height 771
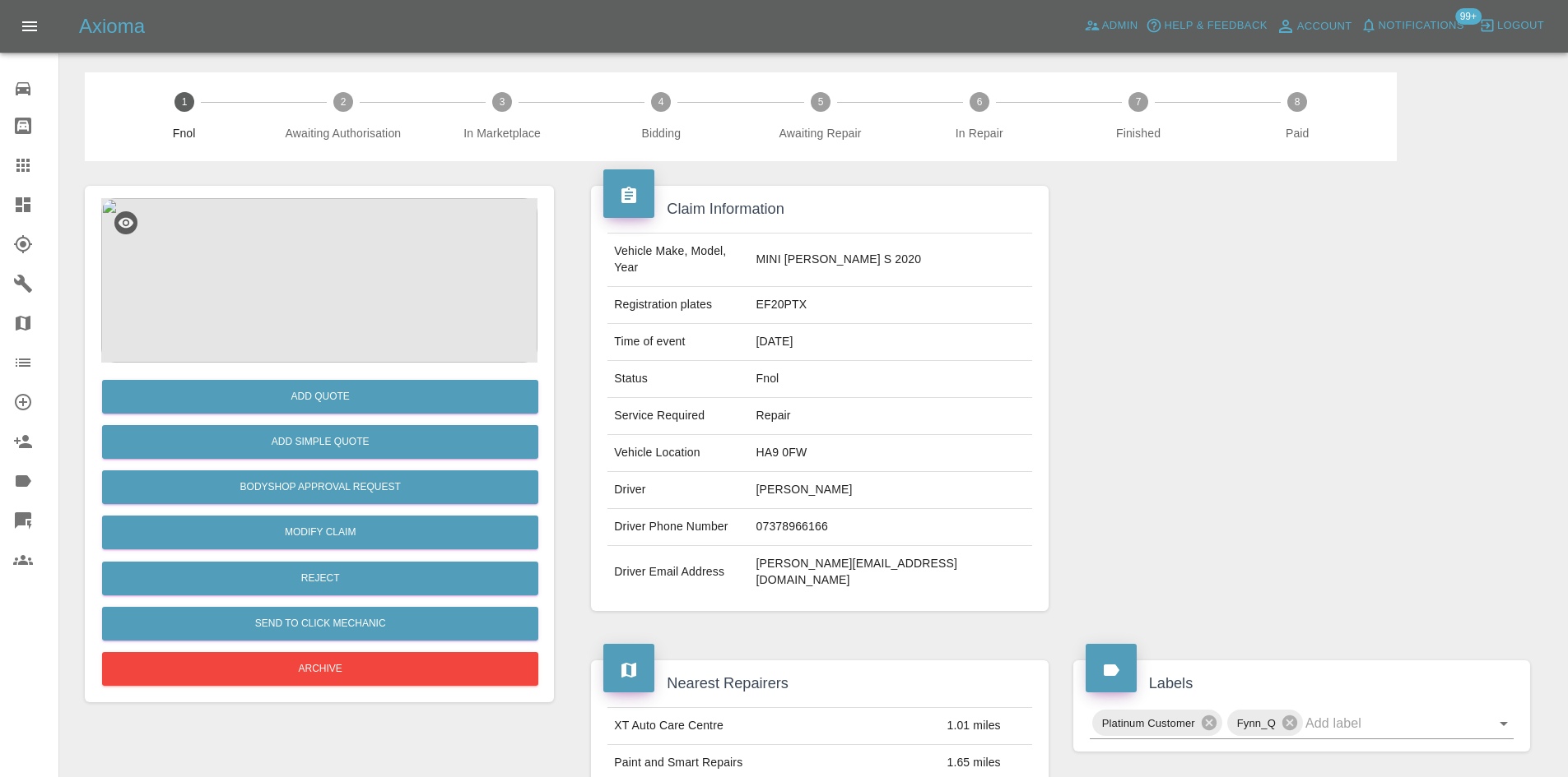
click at [315, 256] on img at bounding box center [319, 281] width 436 height 165
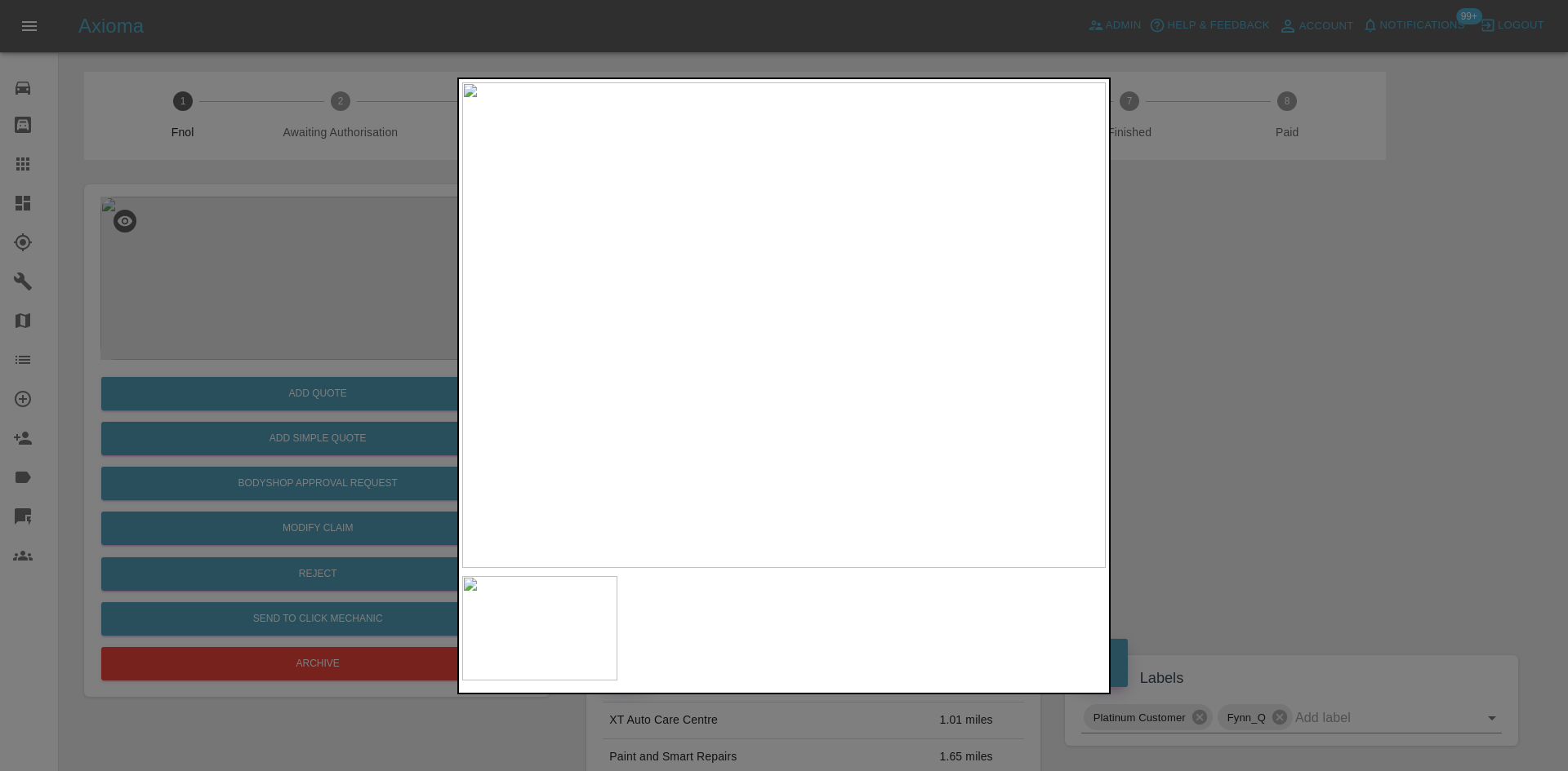
click at [818, 251] on img at bounding box center [784, 326] width 644 height 485
click at [795, 487] on img at bounding box center [673, 570] width 1931 height 1458
click at [812, 351] on img at bounding box center [435, 749] width 1931 height 1458
click at [907, 245] on img at bounding box center [409, 749] width 1931 height 1458
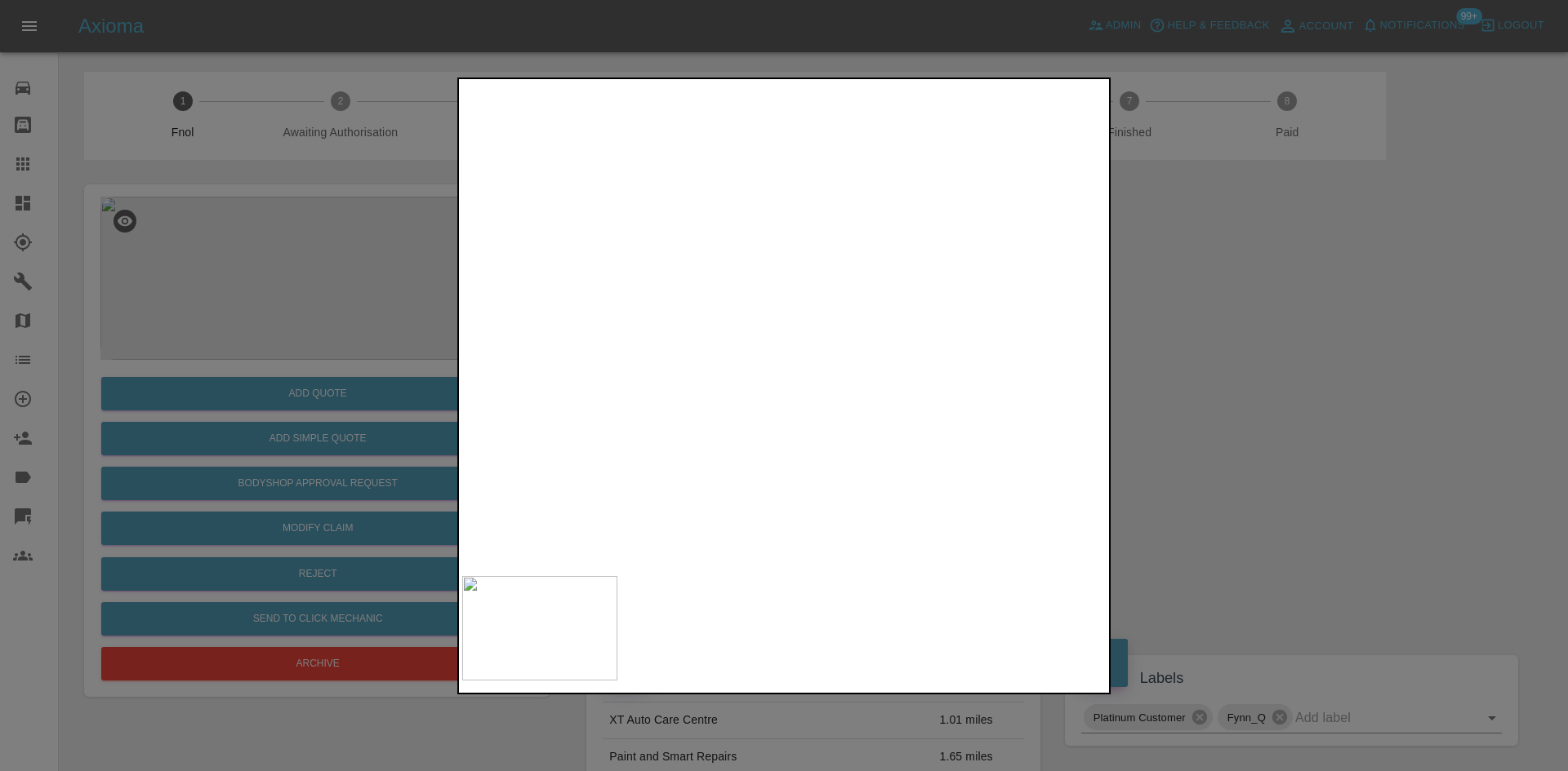
click at [883, 346] on img at bounding box center [543, 552] width 1931 height 1458
click at [824, 396] on img at bounding box center [574, 388] width 1931 height 1458
click at [784, 406] on img at bounding box center [724, 189] width 1931 height 1458
click at [784, 406] on img at bounding box center [751, 134] width 1931 height 1458
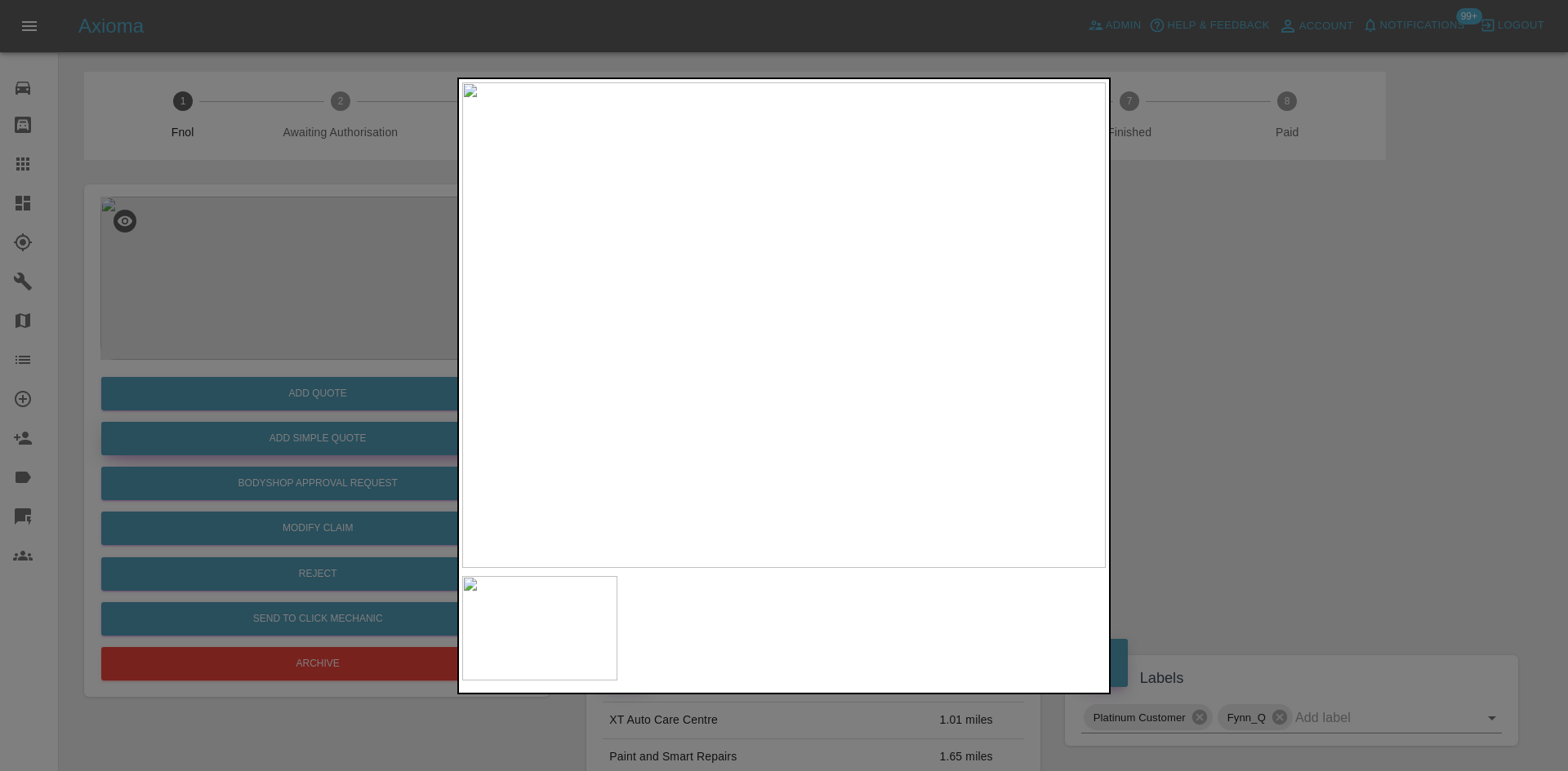
drag, startPoint x: 256, startPoint y: 448, endPoint x: 269, endPoint y: 447, distance: 13.0
click at [263, 447] on div at bounding box center [784, 385] width 1568 height 771
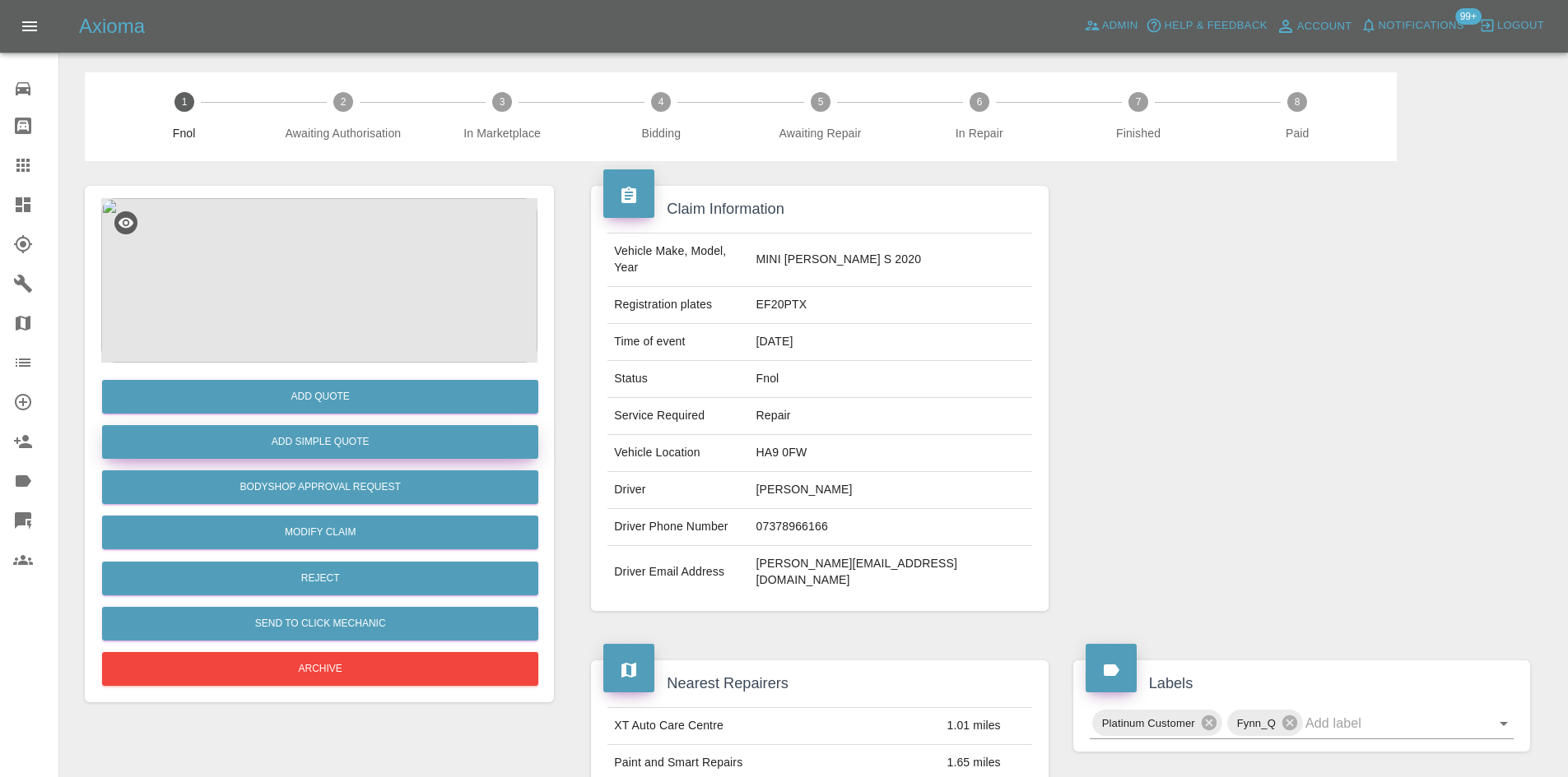
click at [291, 446] on button "Add Simple Quote" at bounding box center [320, 442] width 436 height 34
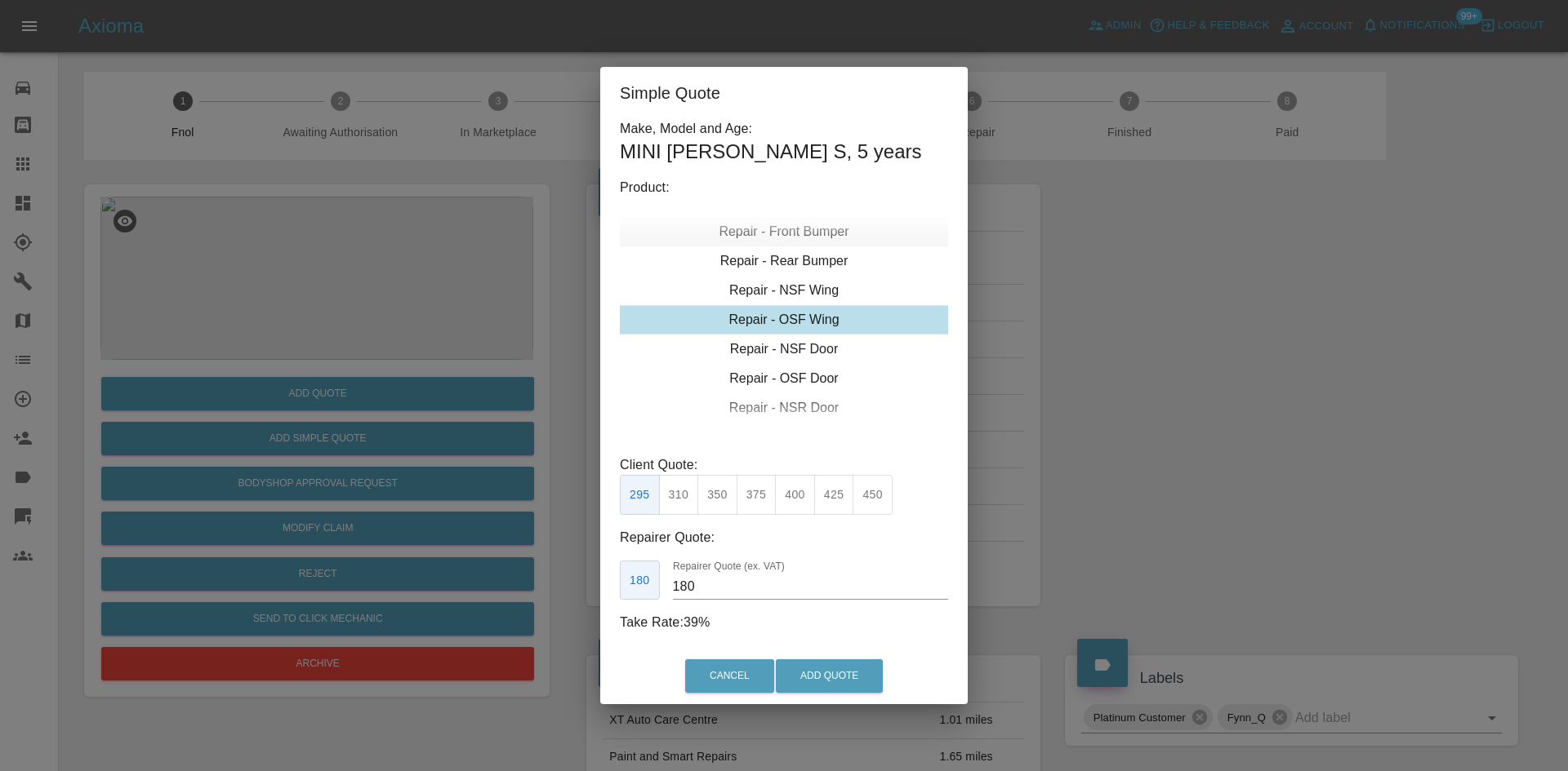
type input "140"
click at [788, 287] on div "Repair - NSF Wing" at bounding box center [784, 291] width 328 height 30
click at [506, 349] on div "Simple Quote Make, Model and Age: MINI COOPER S , 5 years Product: Repair - Fro…" at bounding box center [784, 385] width 1568 height 771
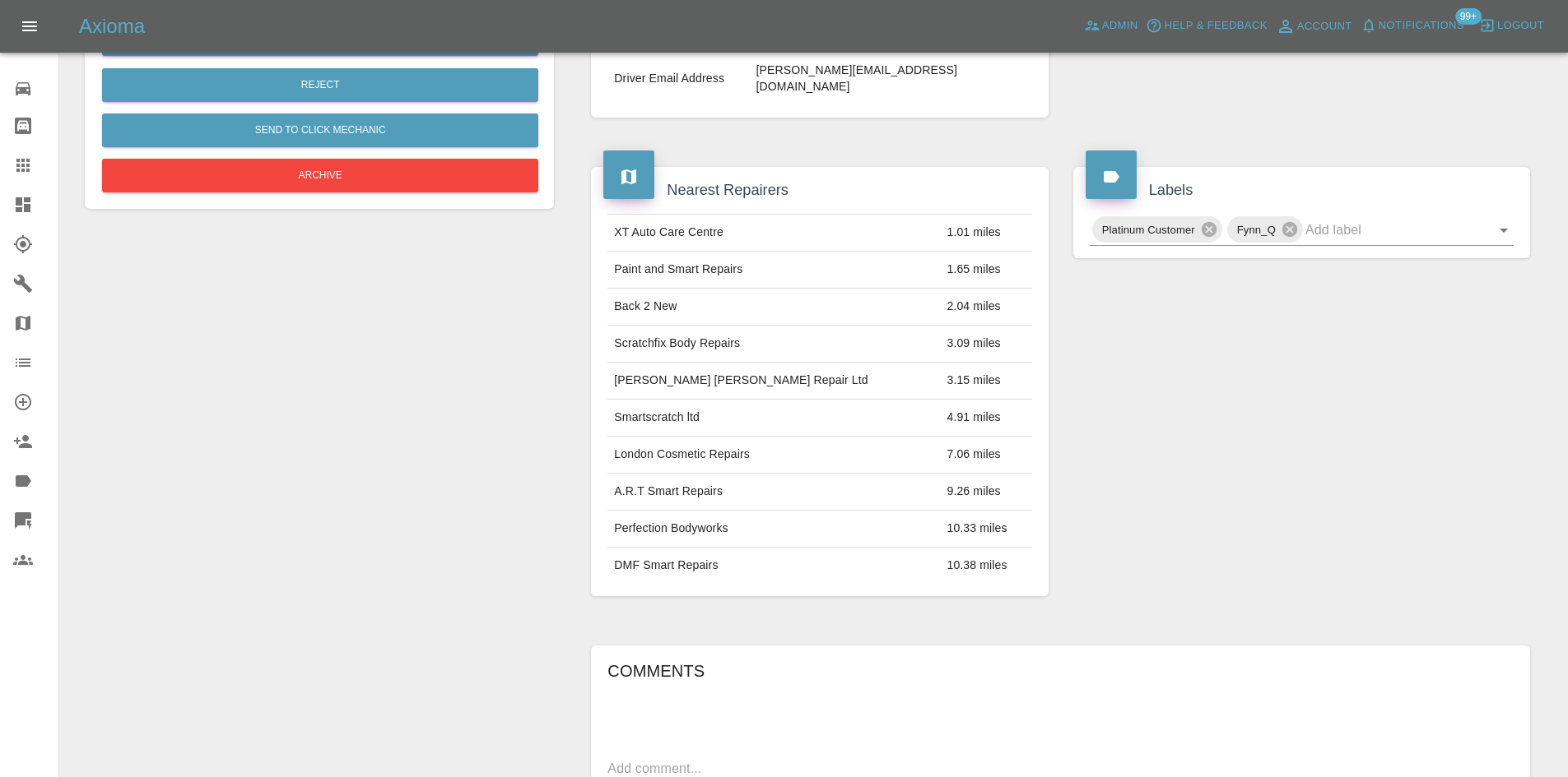
scroll to position [82, 0]
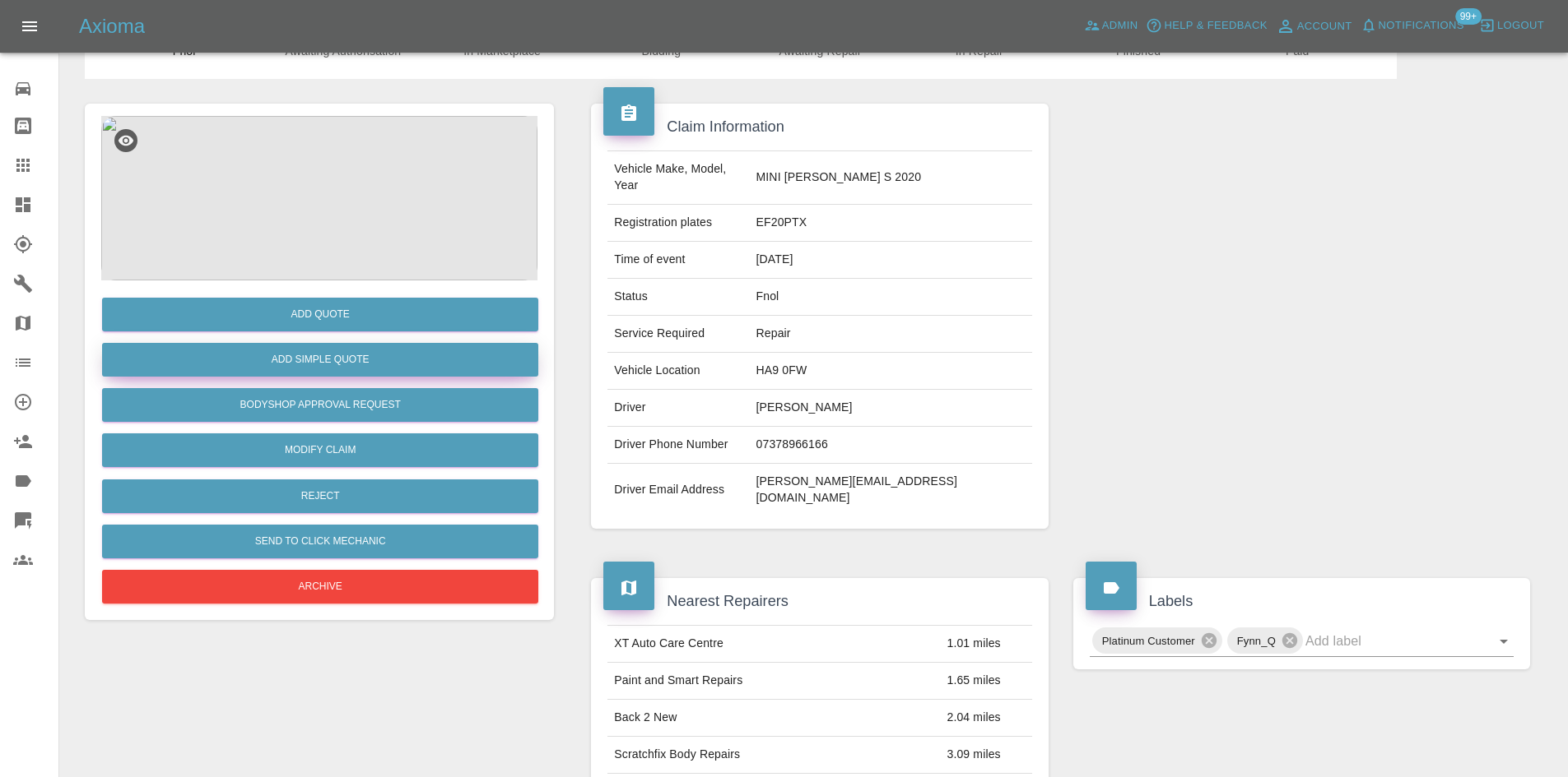
click at [363, 370] on button "Add Simple Quote" at bounding box center [320, 360] width 436 height 34
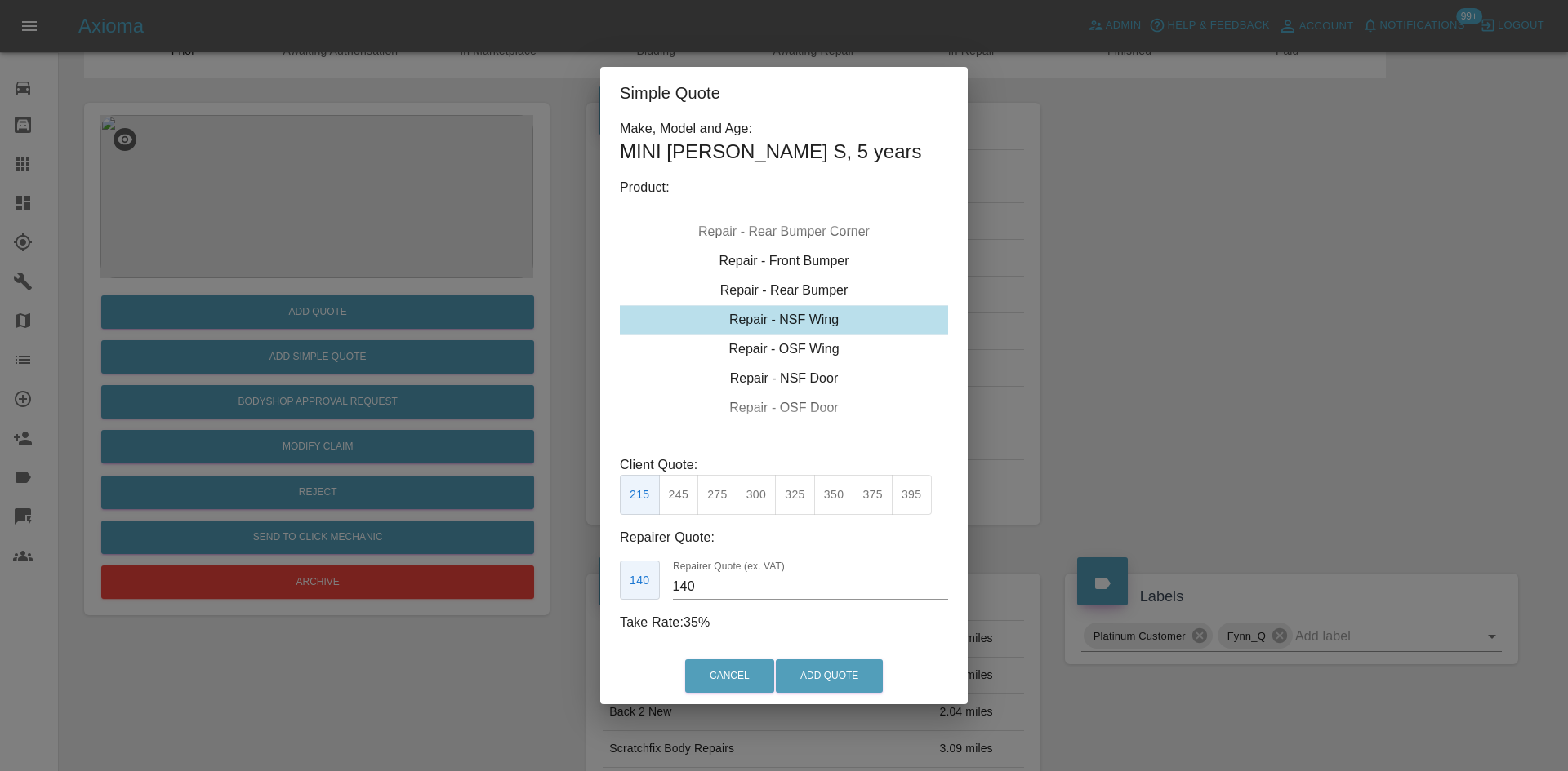
drag, startPoint x: 790, startPoint y: 324, endPoint x: 681, endPoint y: 587, distance: 284.7
click at [789, 326] on div "Repair - NSF Wing" at bounding box center [784, 320] width 328 height 30
click at [725, 505] on button "275" at bounding box center [717, 495] width 40 height 40
drag, startPoint x: 722, startPoint y: 580, endPoint x: 611, endPoint y: 590, distance: 111.4
click at [630, 592] on div "185 Repairer Quote (ex. VAT) 185" at bounding box center [784, 580] width 328 height 40
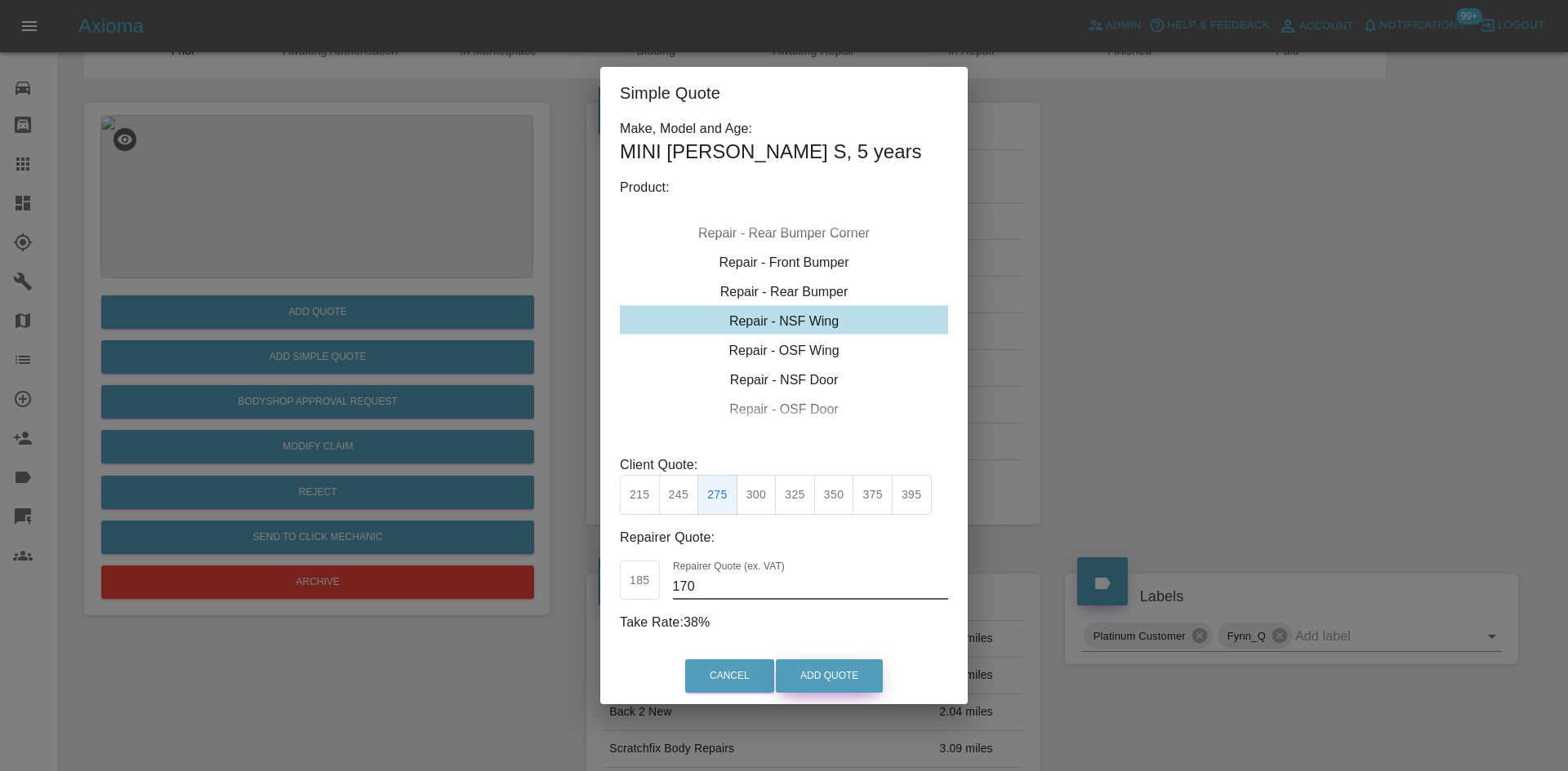
type input "170"
click at [811, 671] on button "Add Quote" at bounding box center [829, 676] width 107 height 33
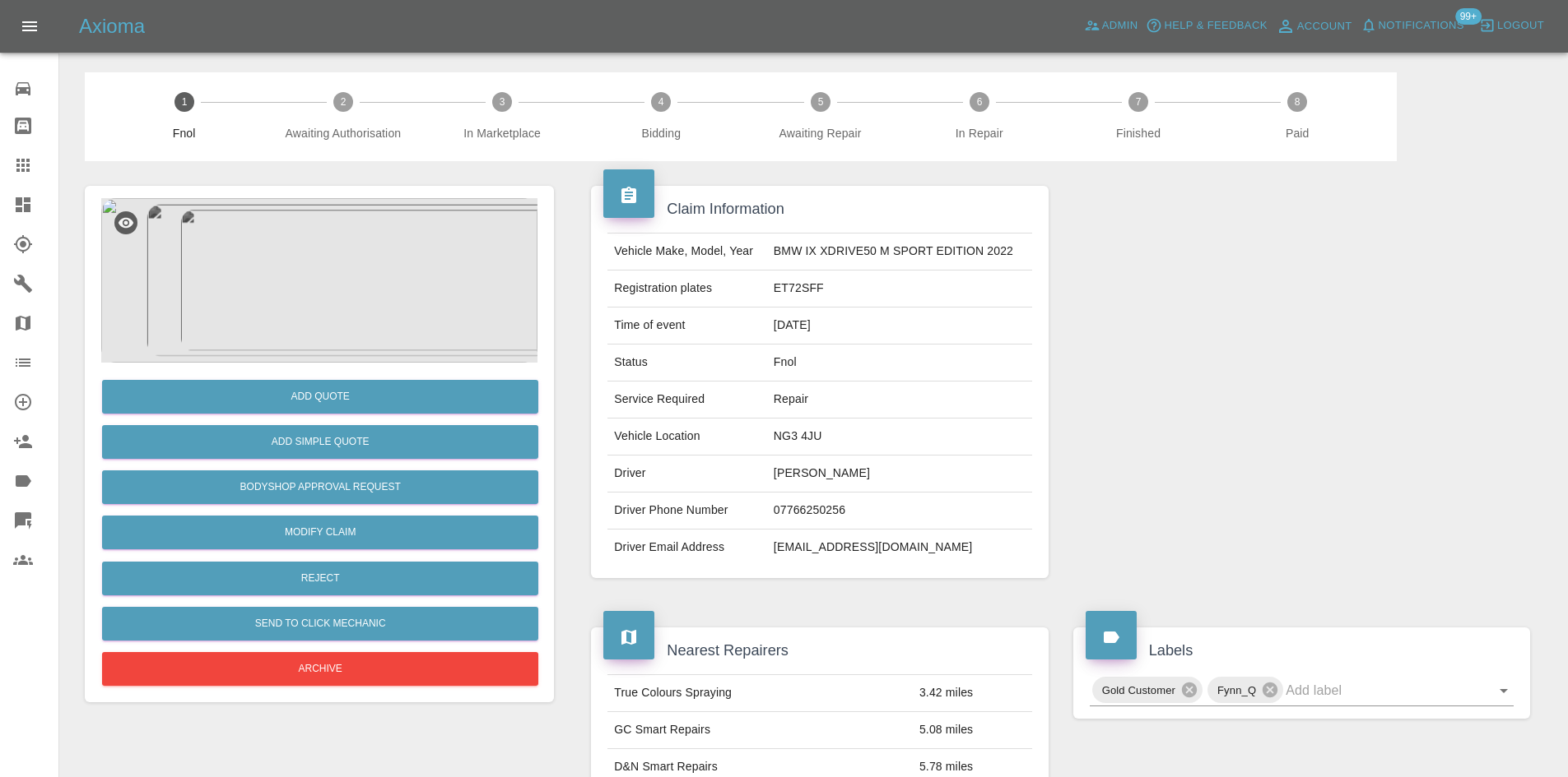
click at [298, 305] on img at bounding box center [319, 281] width 436 height 165
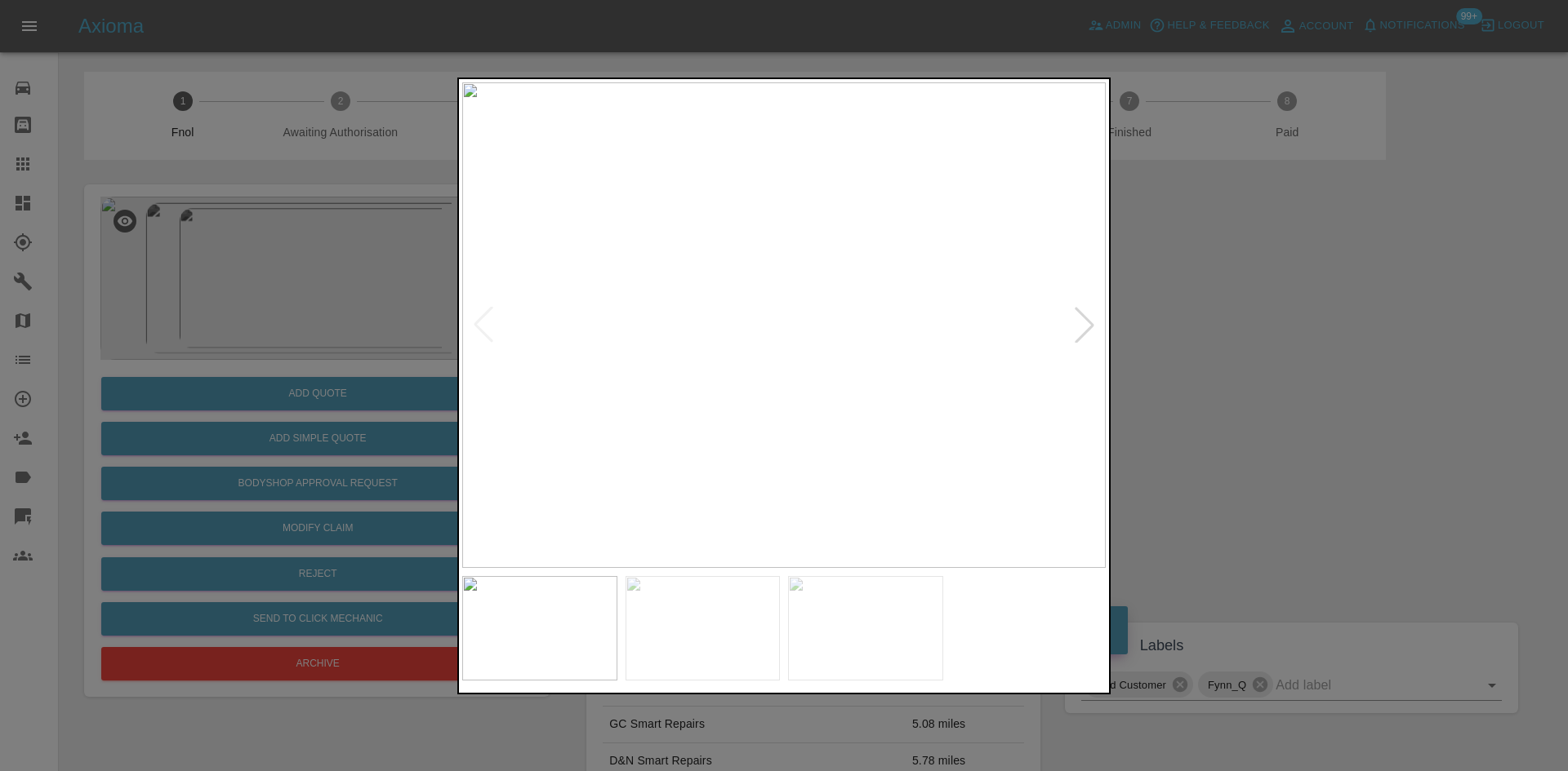
click at [767, 350] on img at bounding box center [784, 326] width 644 height 485
click at [734, 390] on img at bounding box center [784, 326] width 644 height 485
click at [730, 405] on img at bounding box center [784, 326] width 644 height 485
click at [896, 369] on img at bounding box center [784, 326] width 644 height 485
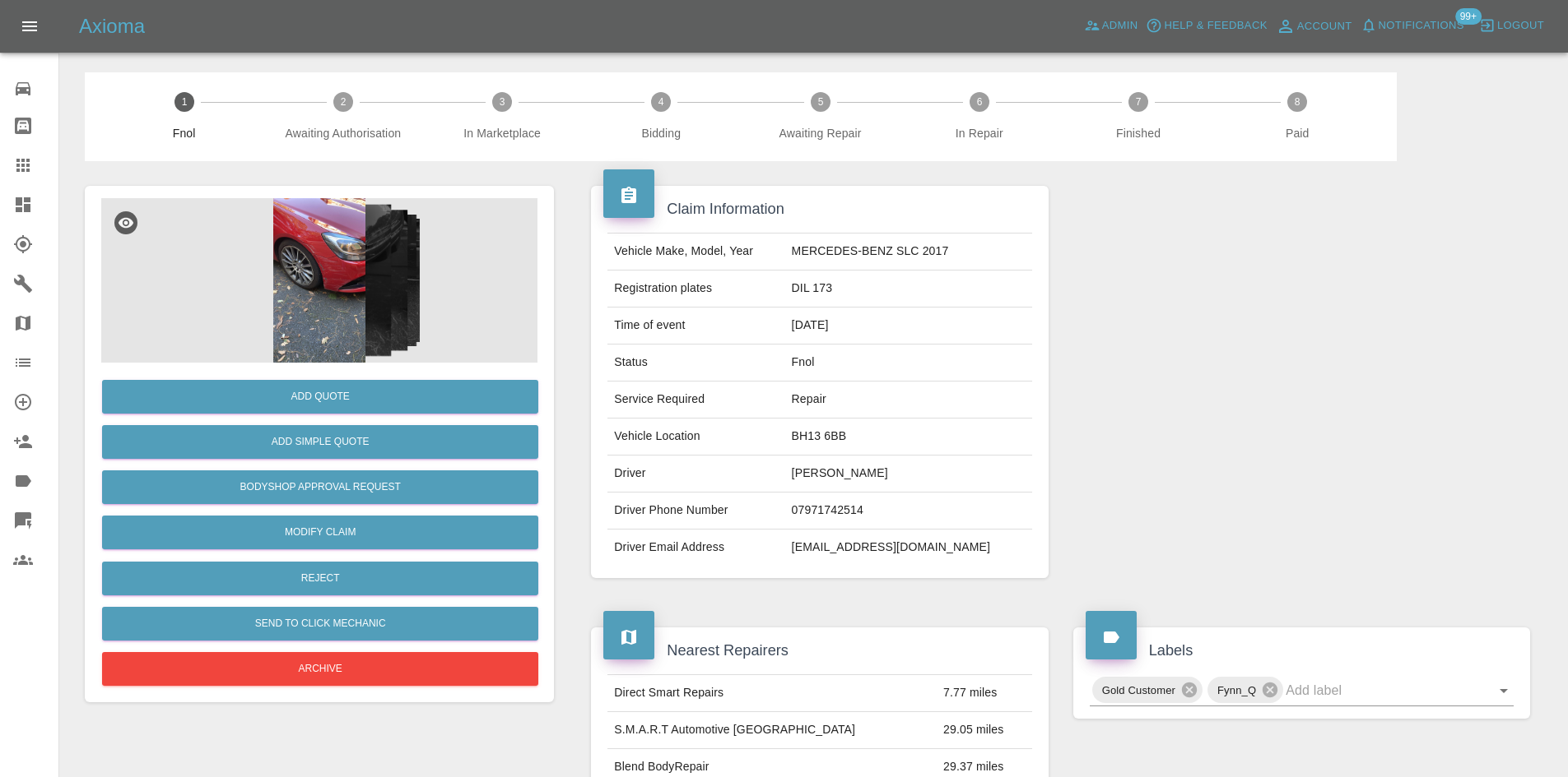
click at [289, 271] on img at bounding box center [319, 281] width 436 height 165
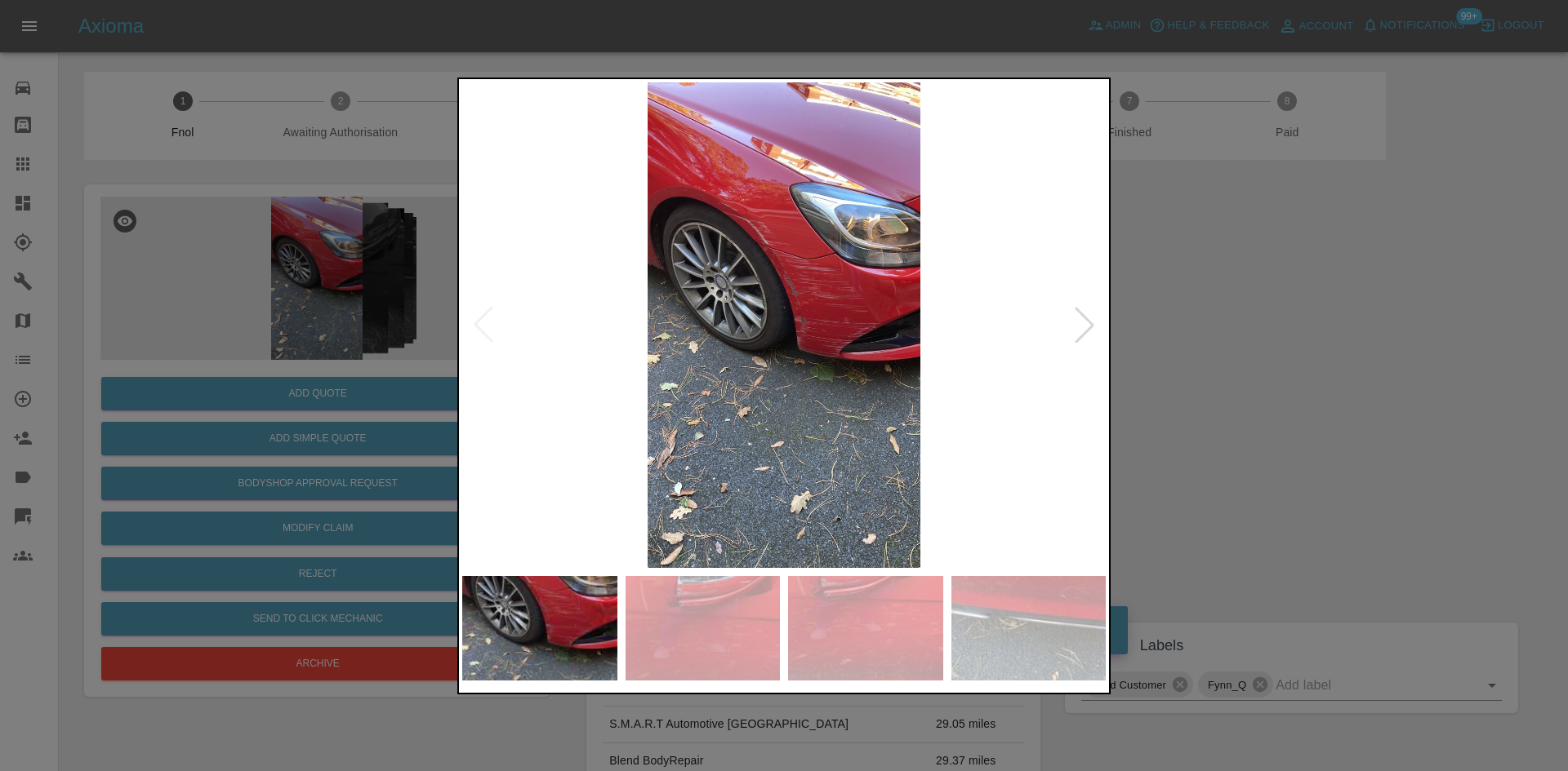
click at [818, 300] on img at bounding box center [784, 326] width 644 height 485
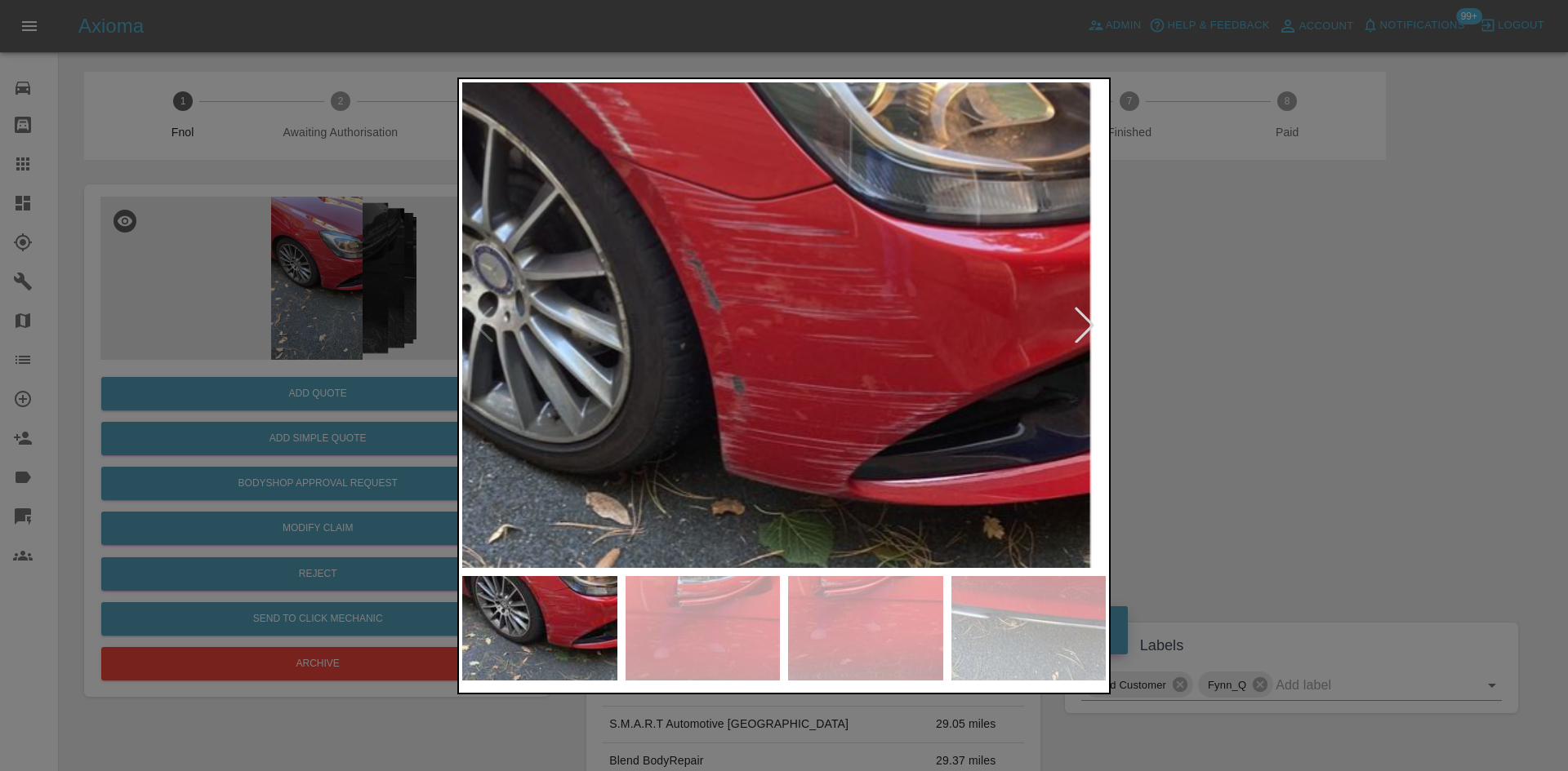
click at [818, 300] on img at bounding box center [681, 399] width 1931 height 1458
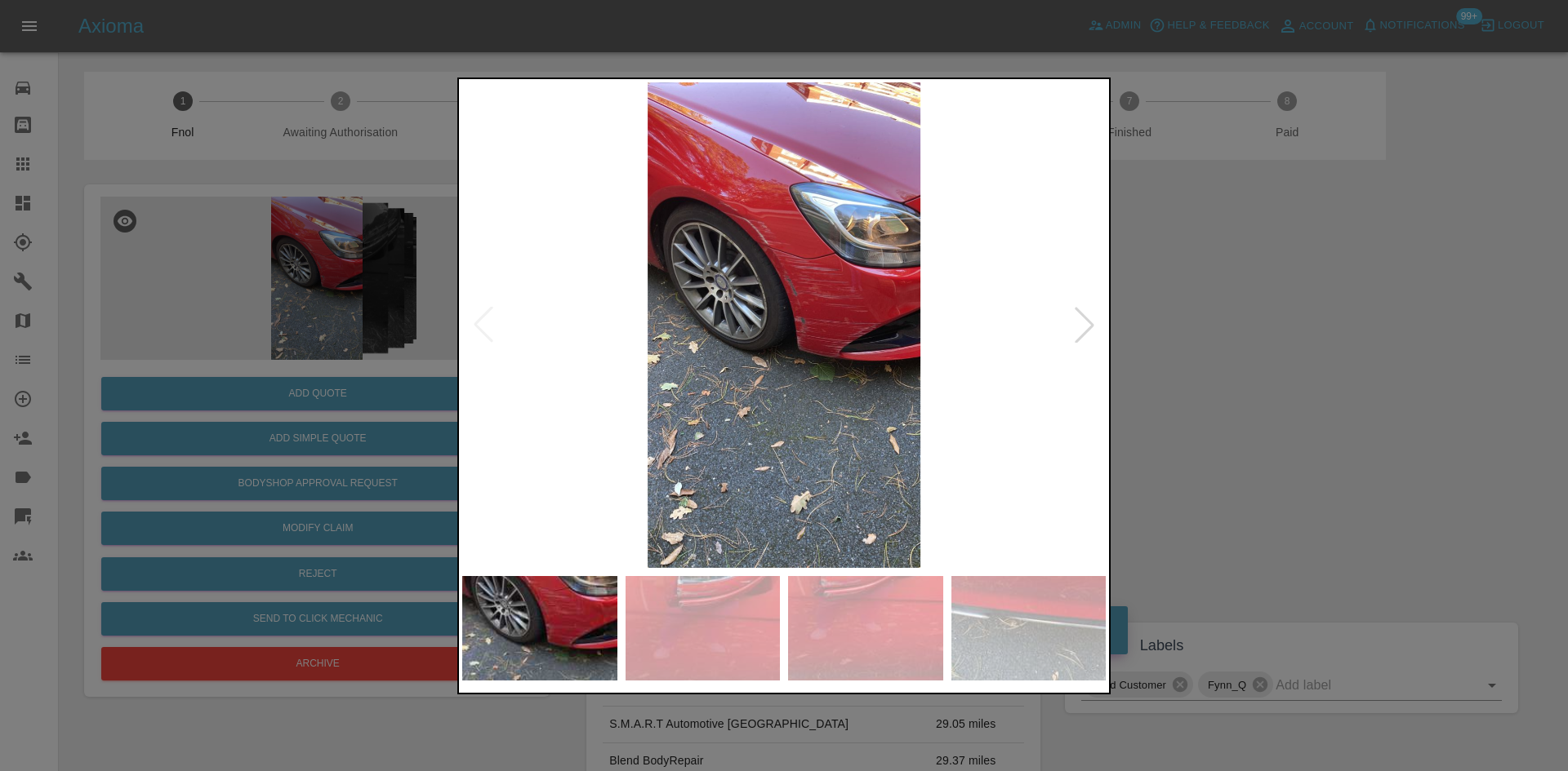
click at [793, 384] on img at bounding box center [784, 326] width 644 height 485
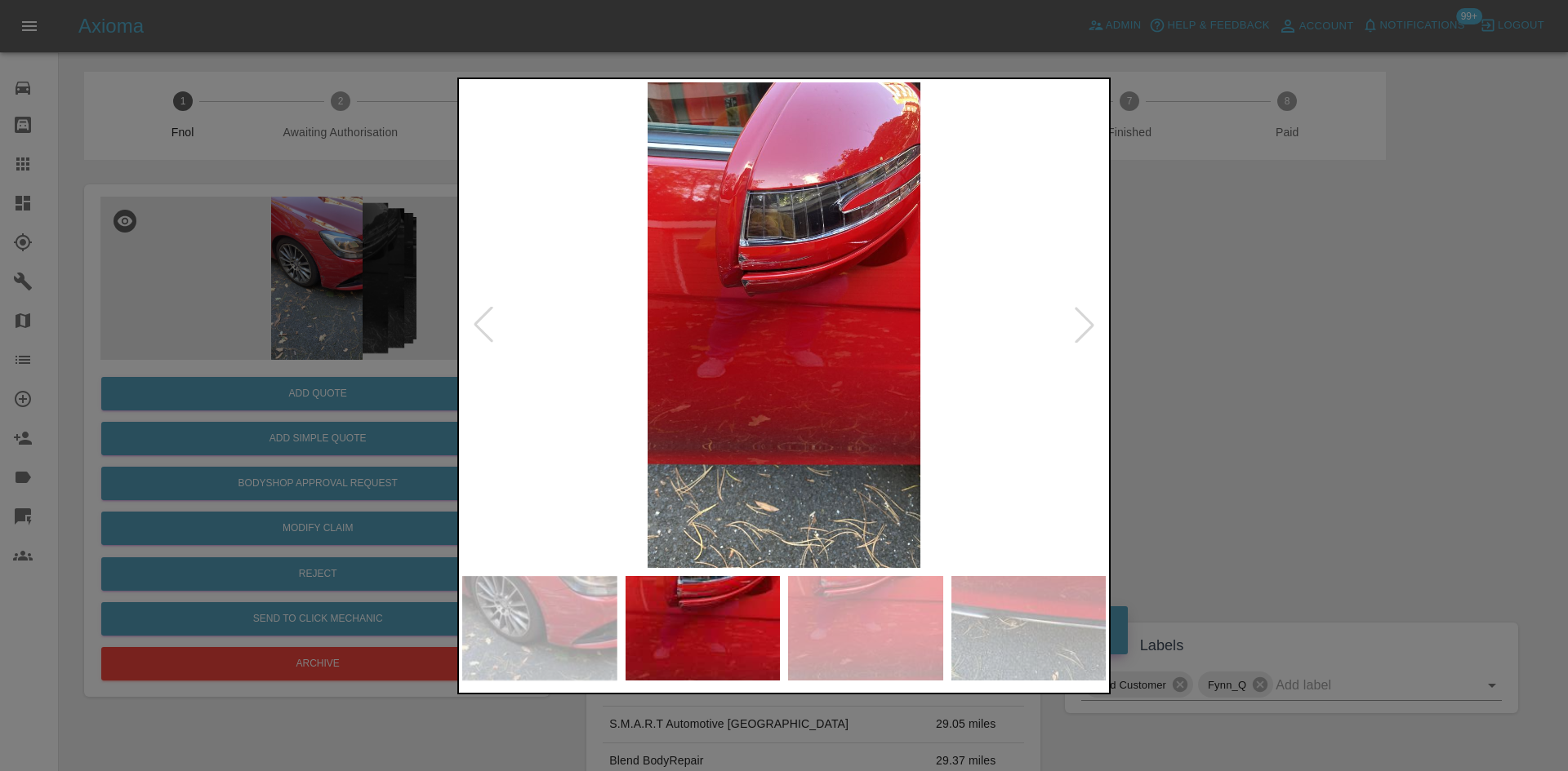
click at [731, 392] on img at bounding box center [784, 326] width 644 height 485
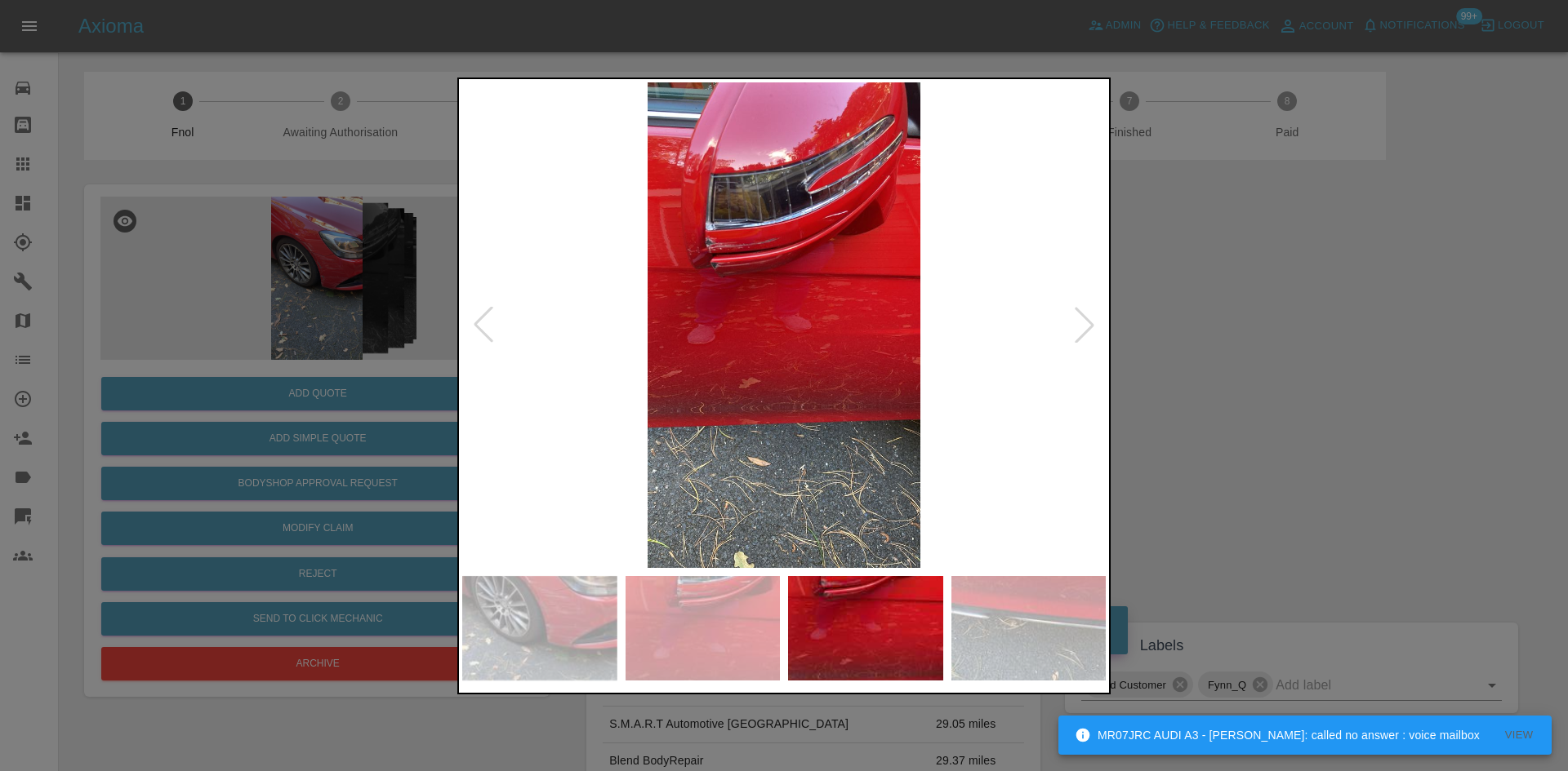
click at [587, 317] on img at bounding box center [784, 326] width 644 height 485
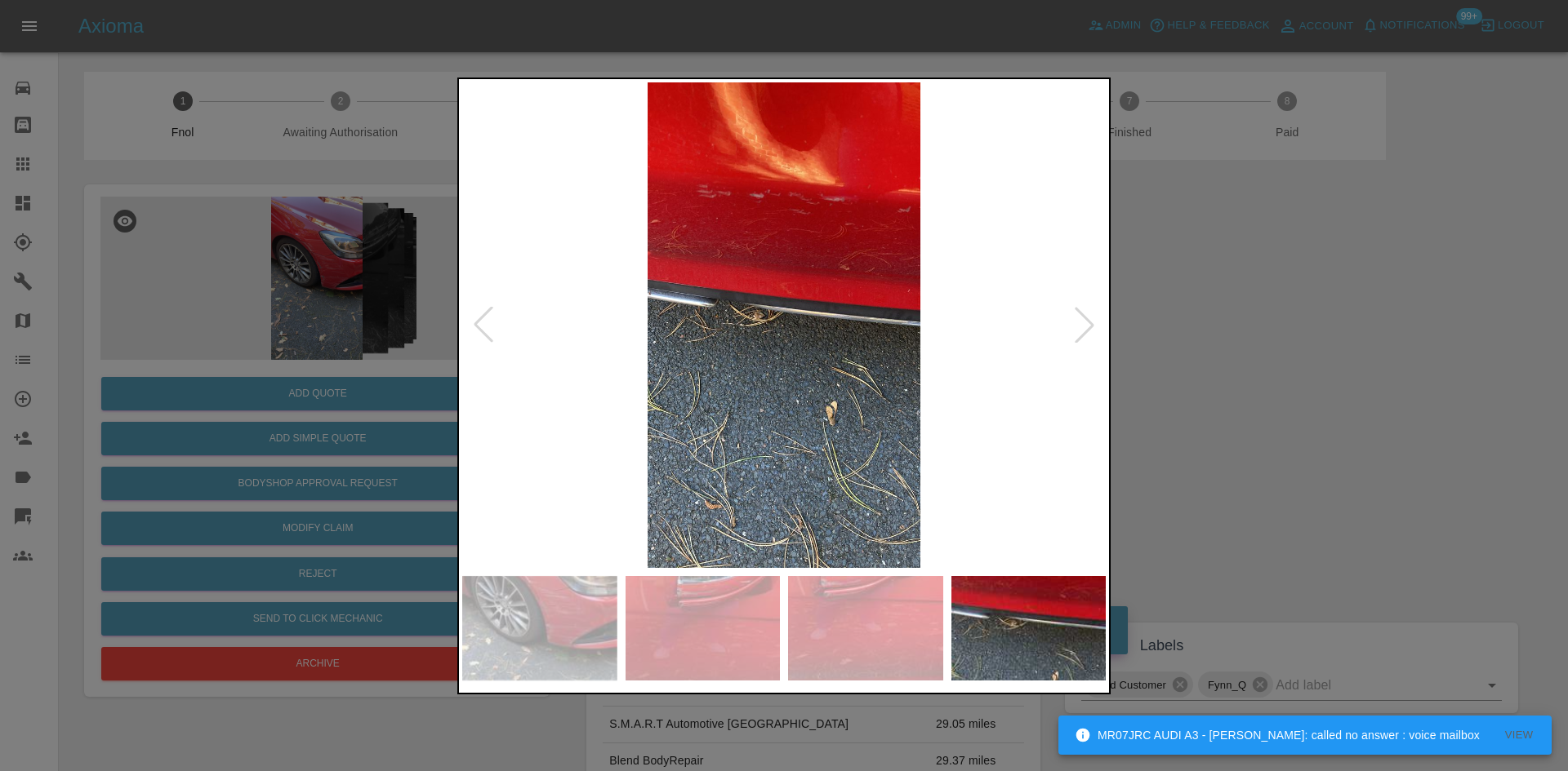
click at [784, 289] on img at bounding box center [784, 326] width 644 height 485
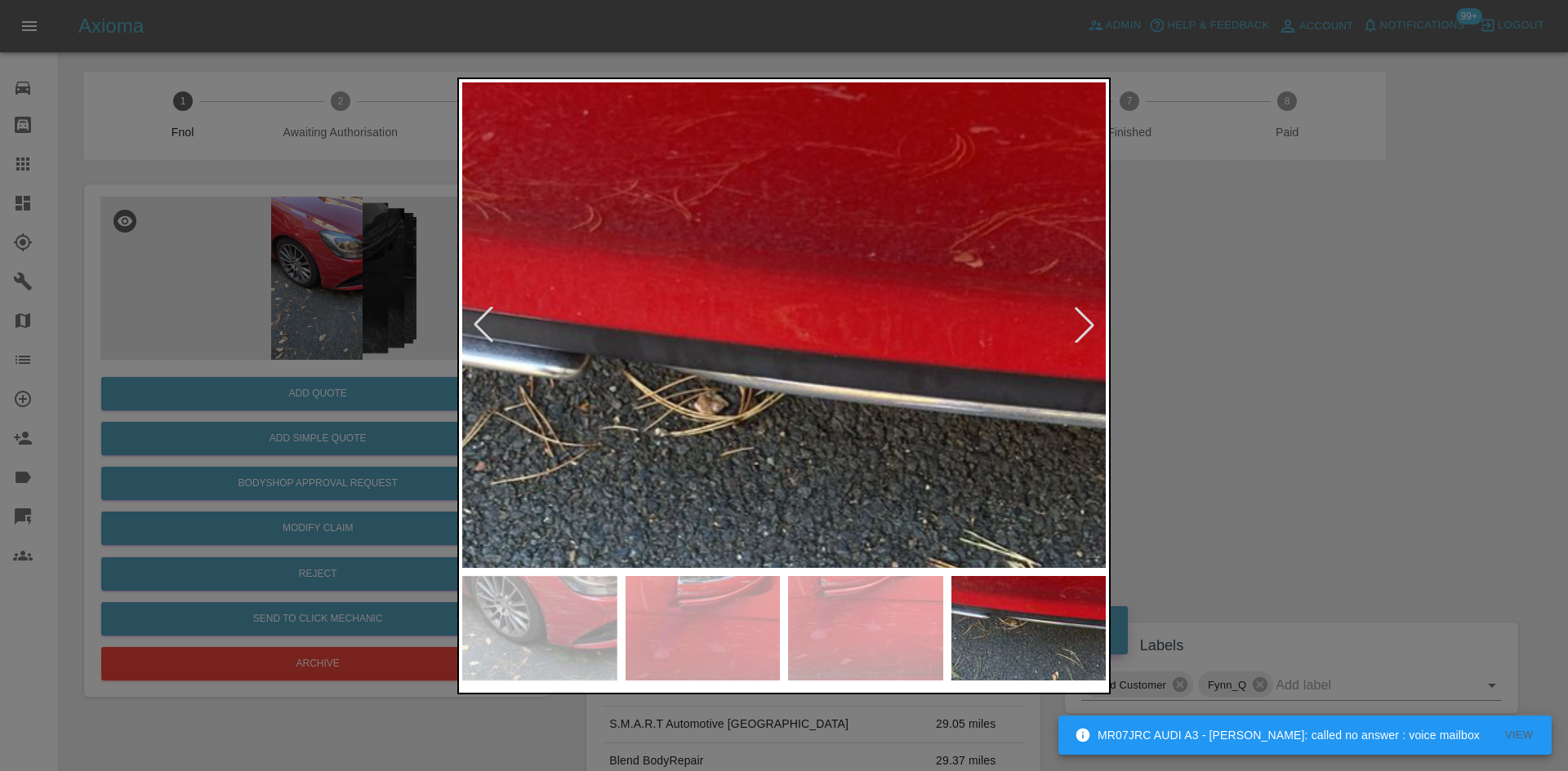
click at [784, 295] on img at bounding box center [786, 432] width 1931 height 1458
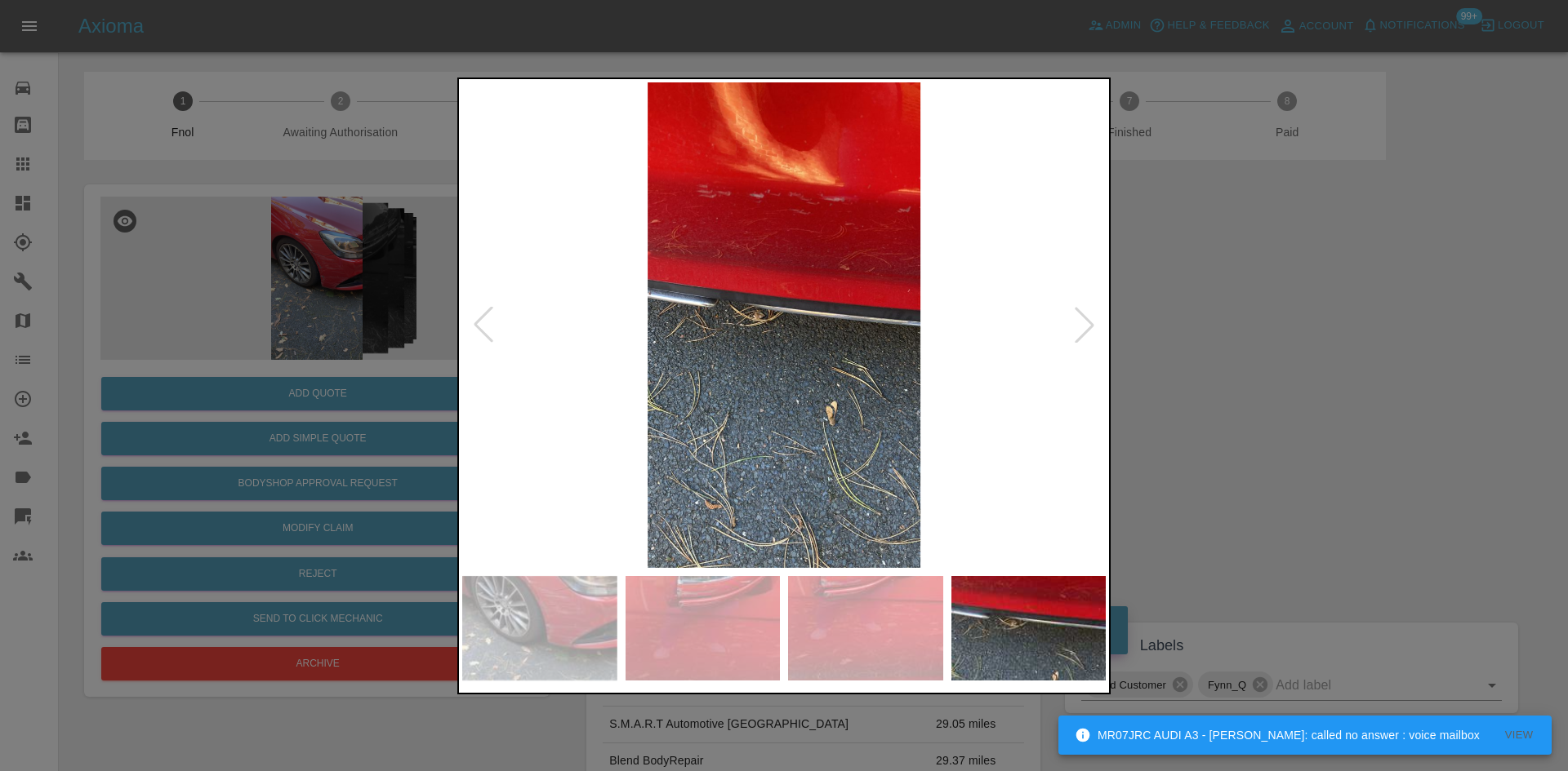
click at [677, 328] on img at bounding box center [784, 326] width 644 height 485
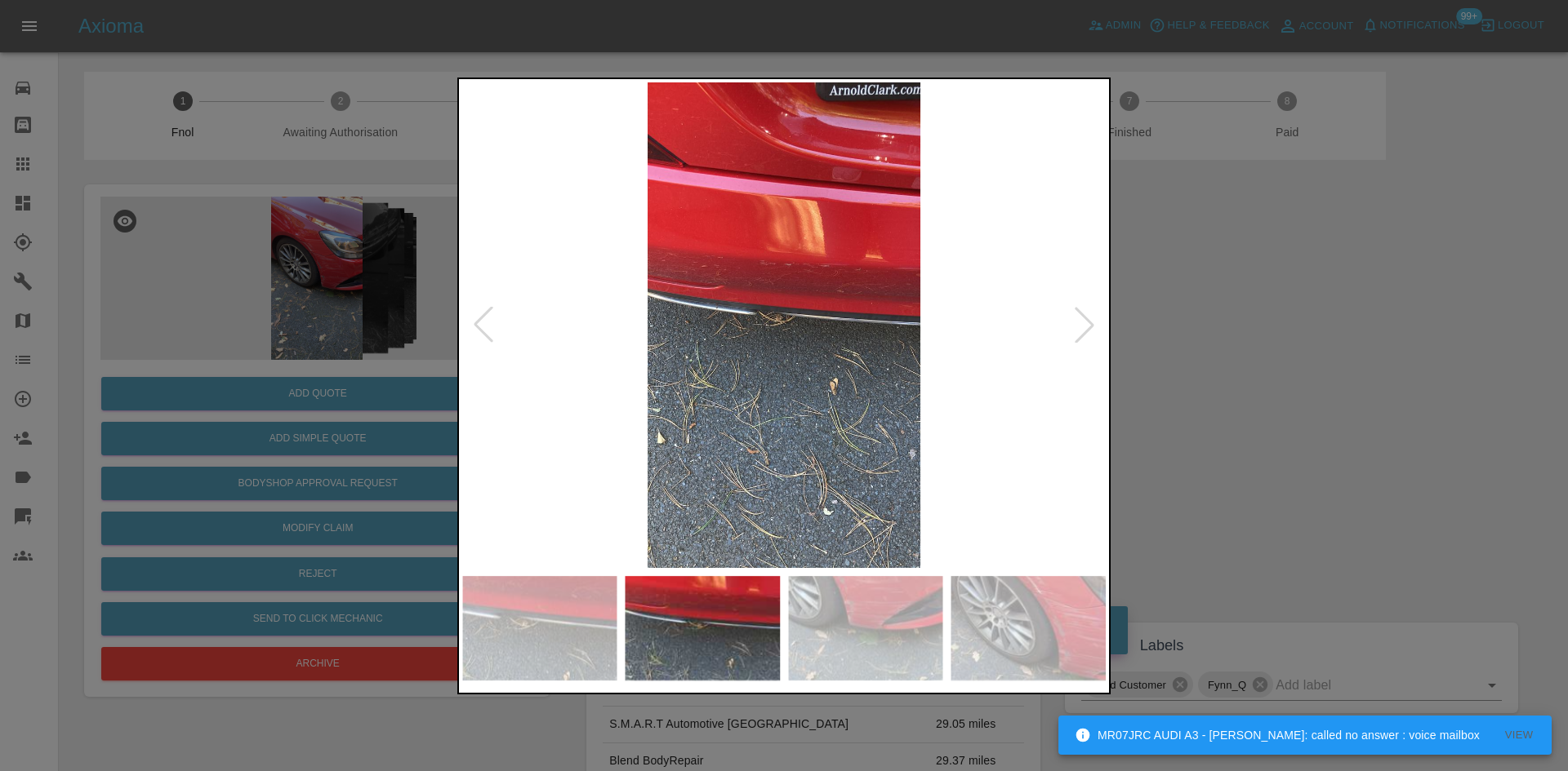
click at [751, 329] on img at bounding box center [784, 326] width 644 height 485
click at [616, 321] on img at bounding box center [784, 326] width 644 height 485
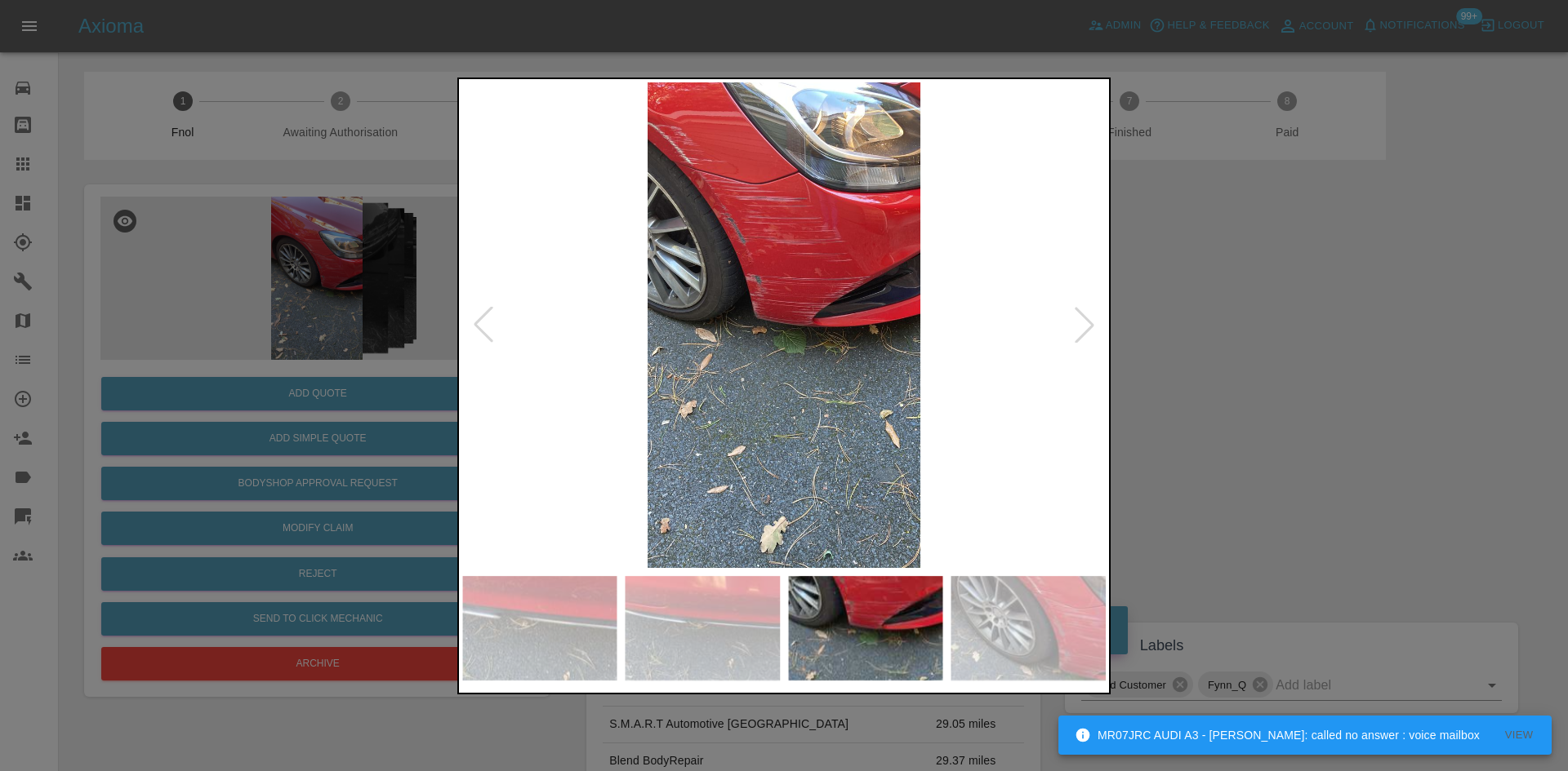
click at [588, 351] on img at bounding box center [784, 326] width 644 height 485
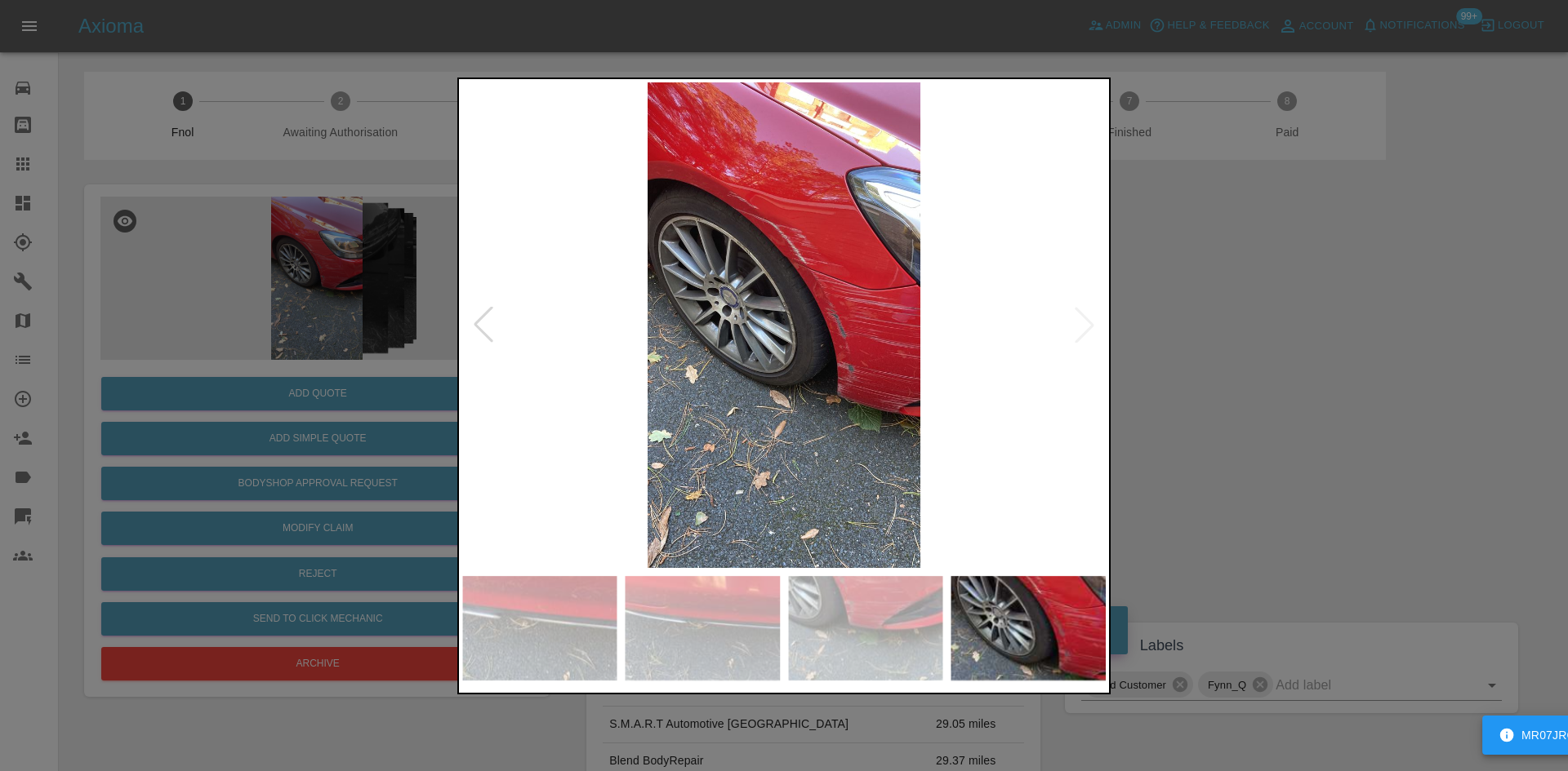
click at [483, 339] on div at bounding box center [784, 326] width 644 height 485
drag, startPoint x: 368, startPoint y: 211, endPoint x: 367, endPoint y: 244, distance: 33.0
click at [367, 215] on div at bounding box center [784, 385] width 1568 height 771
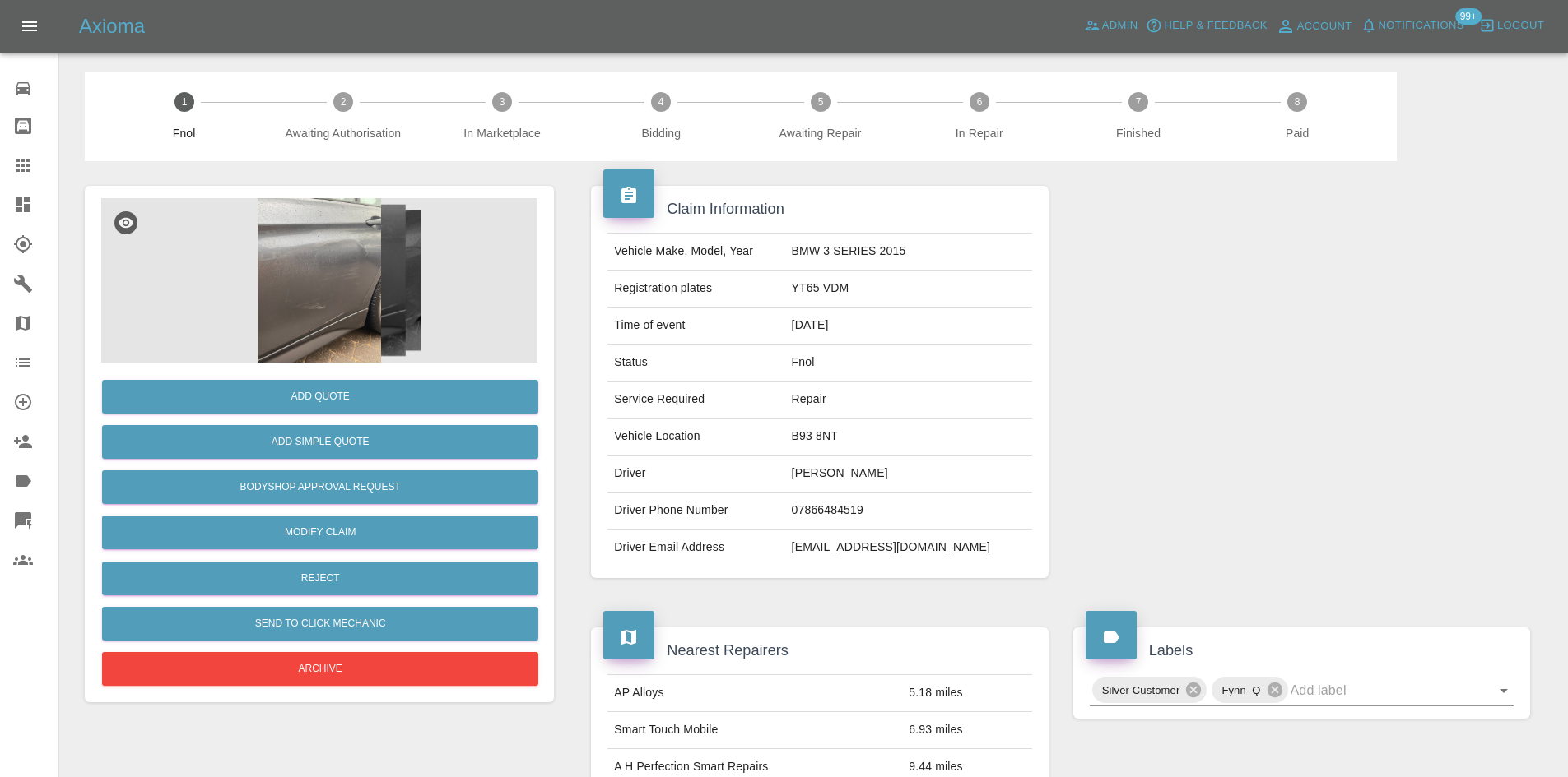
click at [310, 298] on img at bounding box center [319, 281] width 436 height 165
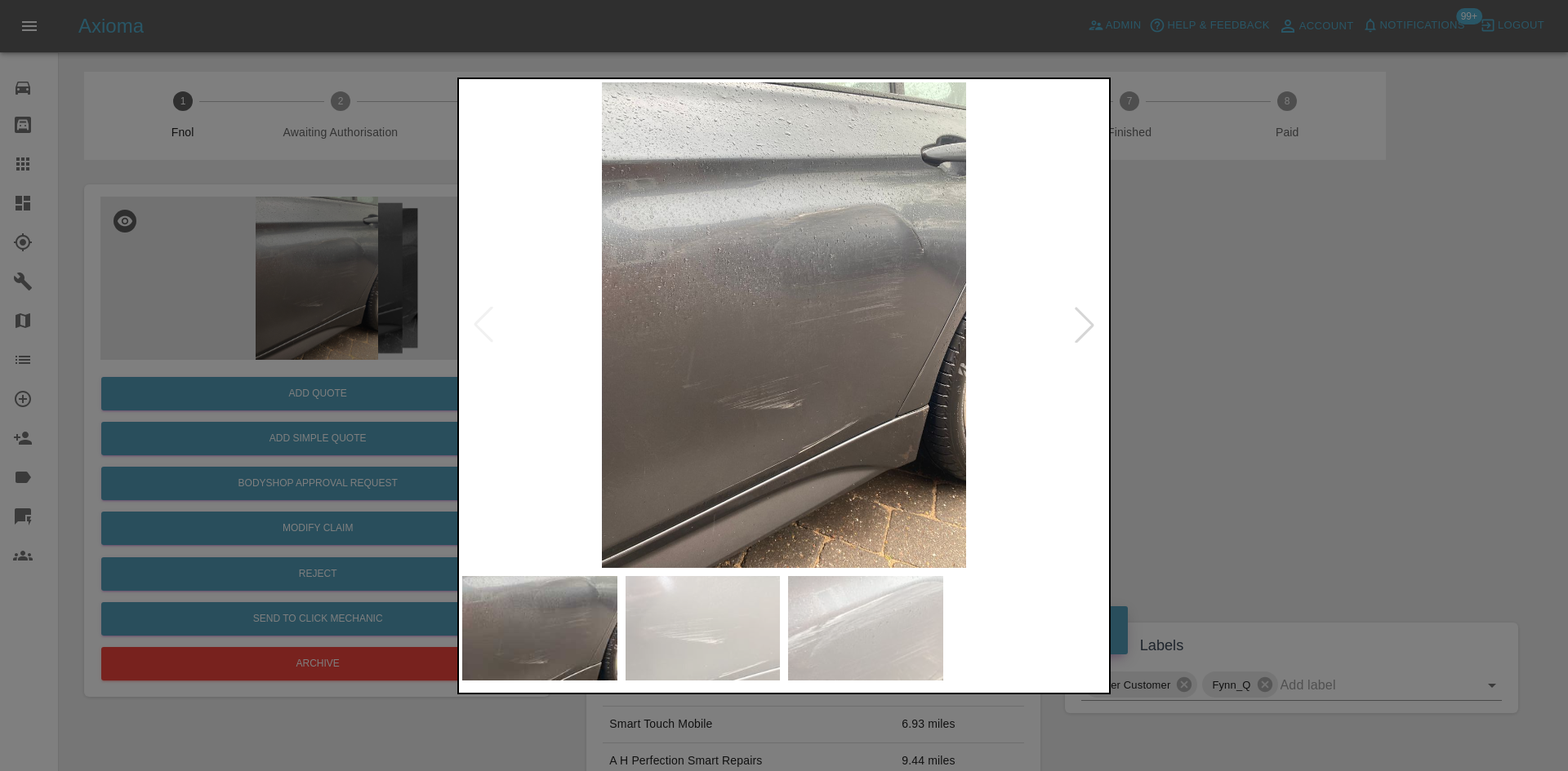
click at [819, 384] on img at bounding box center [784, 326] width 644 height 485
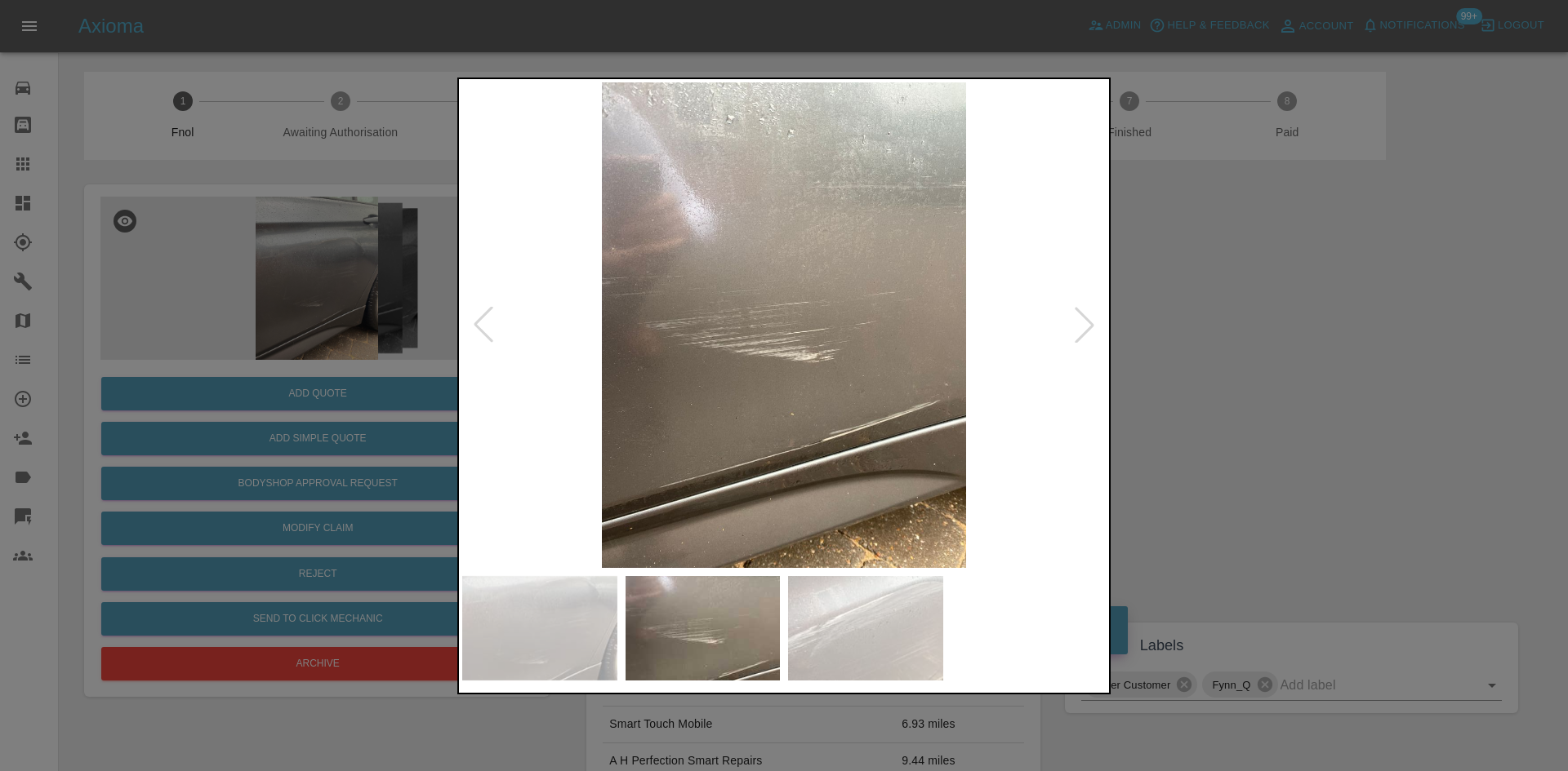
click at [759, 388] on img at bounding box center [784, 326] width 644 height 485
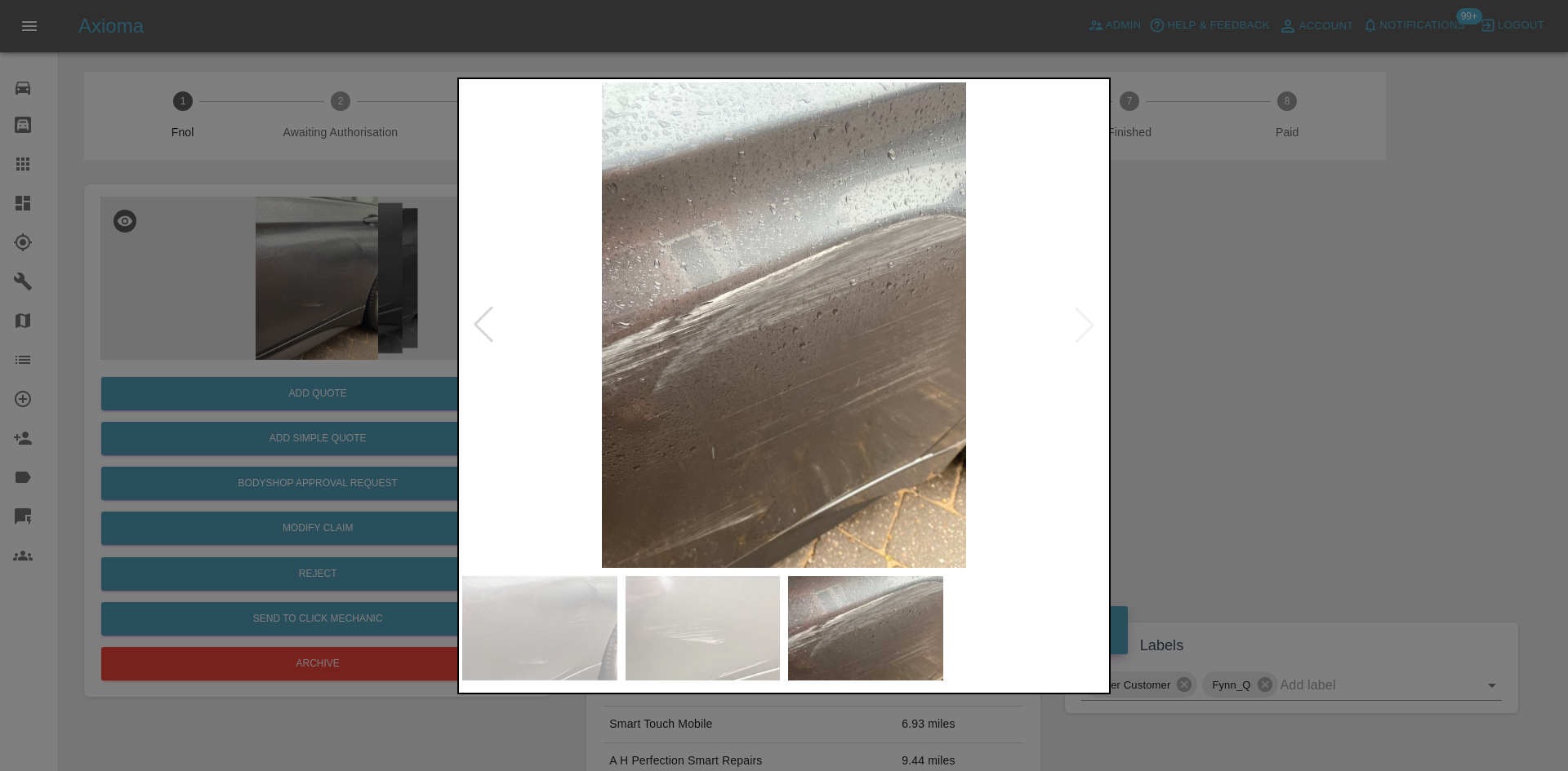
click at [580, 396] on img at bounding box center [784, 326] width 644 height 485
drag, startPoint x: 234, startPoint y: 377, endPoint x: 244, endPoint y: 392, distance: 18.0
click at [244, 392] on div at bounding box center [784, 385] width 1568 height 771
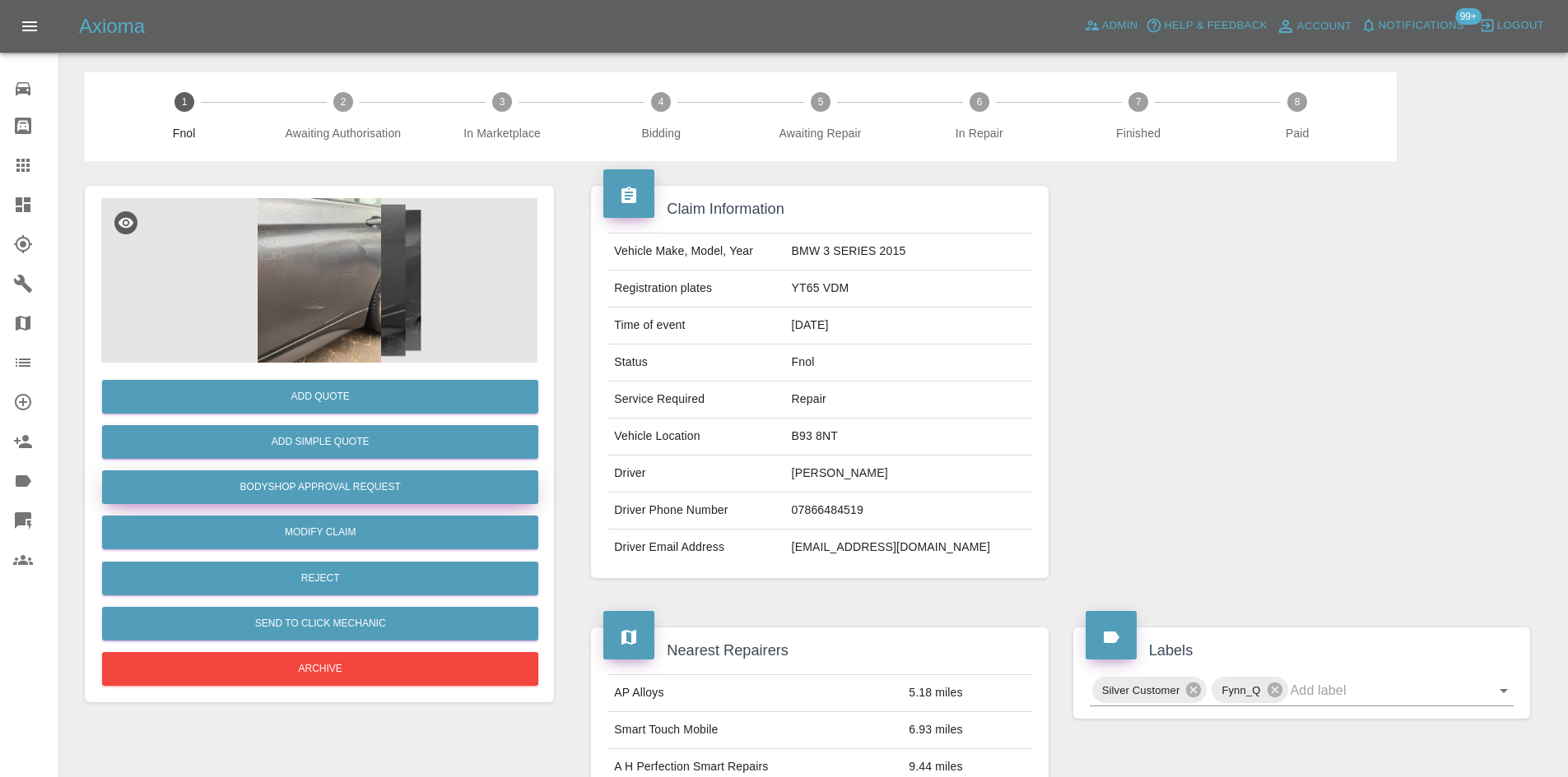
drag, startPoint x: 329, startPoint y: 487, endPoint x: 333, endPoint y: 497, distance: 10.8
click at [329, 487] on button "Bodyshop Approval Request" at bounding box center [320, 487] width 436 height 34
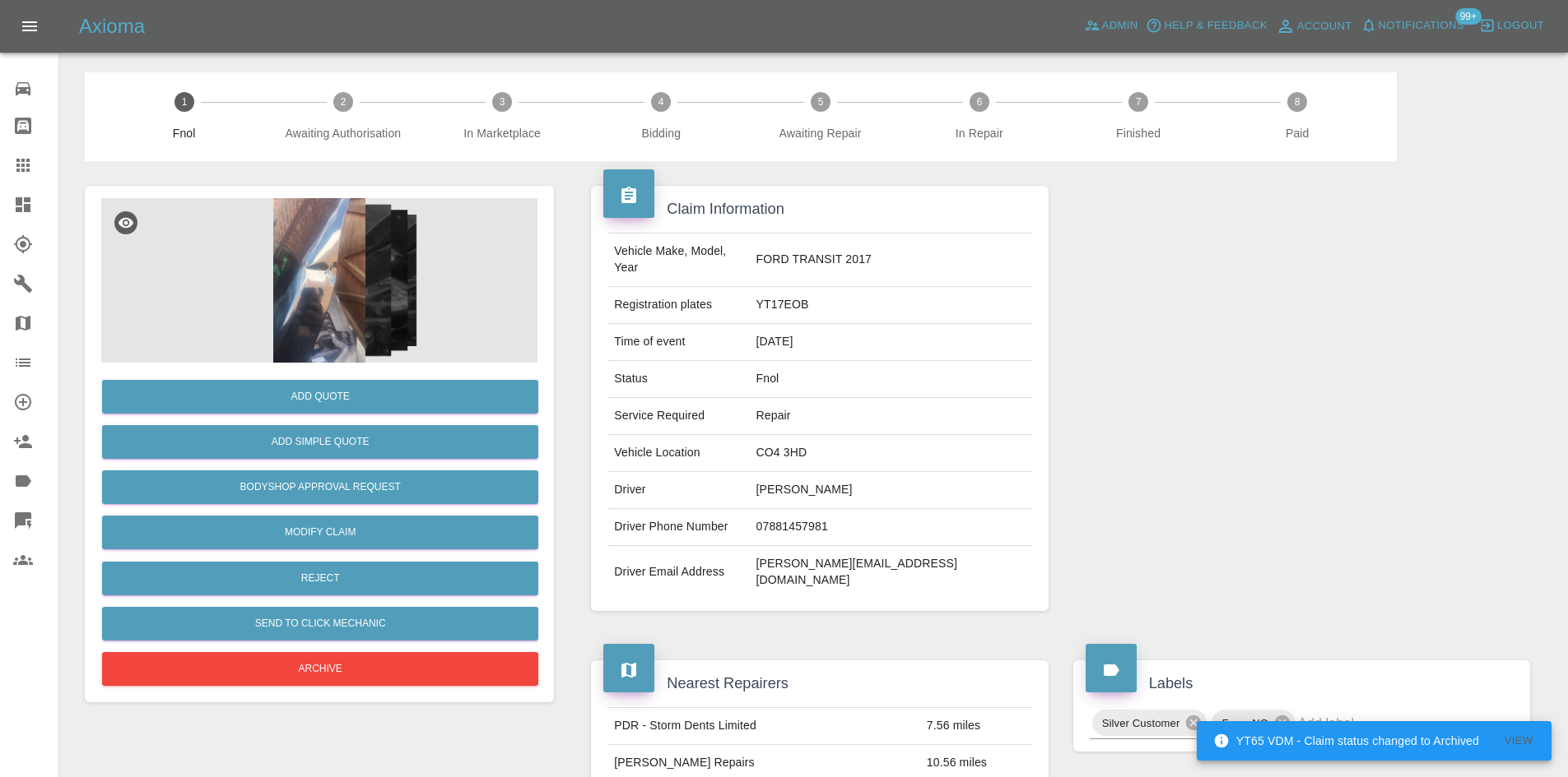
click at [380, 265] on img at bounding box center [319, 281] width 436 height 165
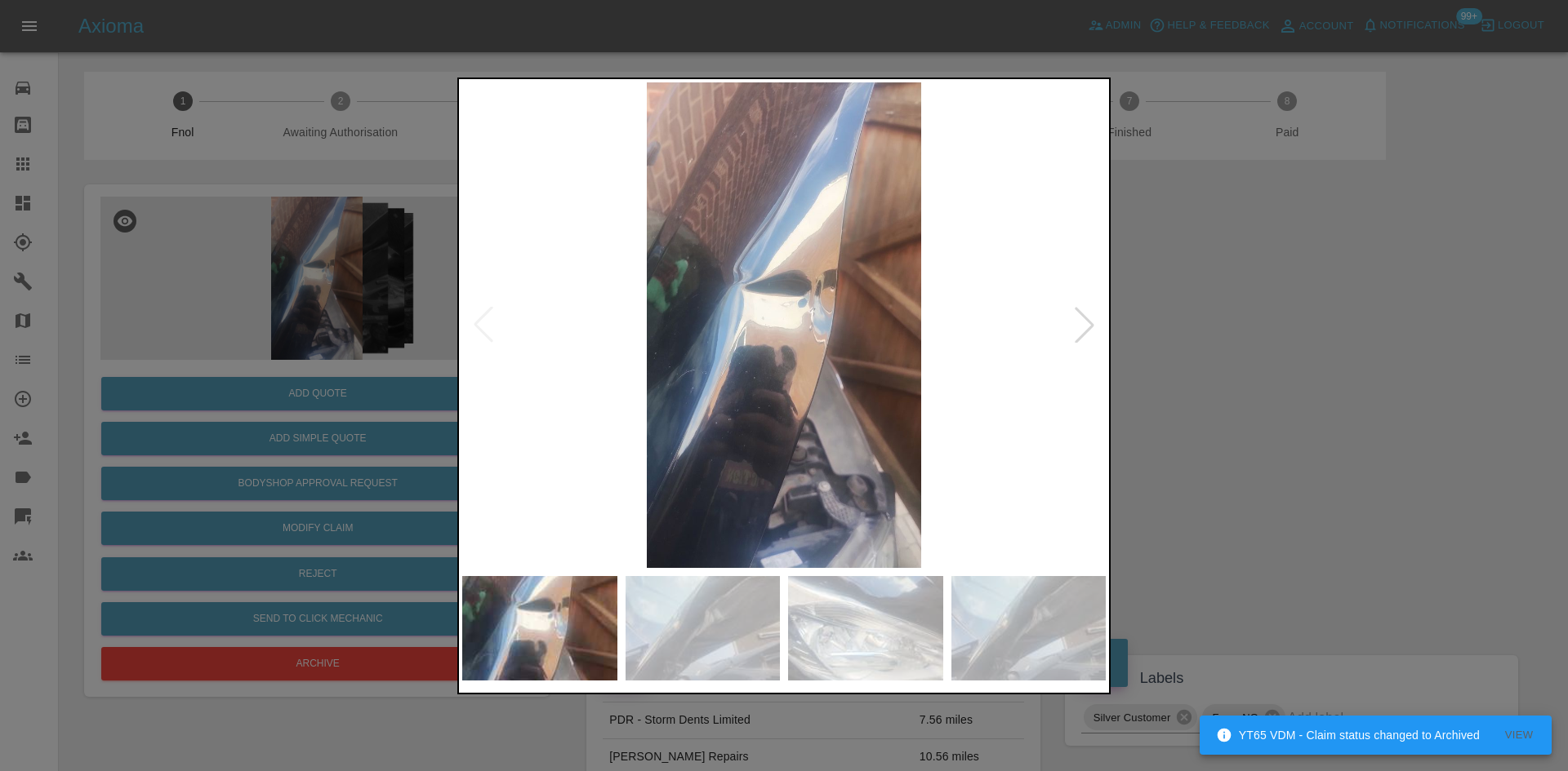
click at [744, 434] on img at bounding box center [784, 326] width 644 height 485
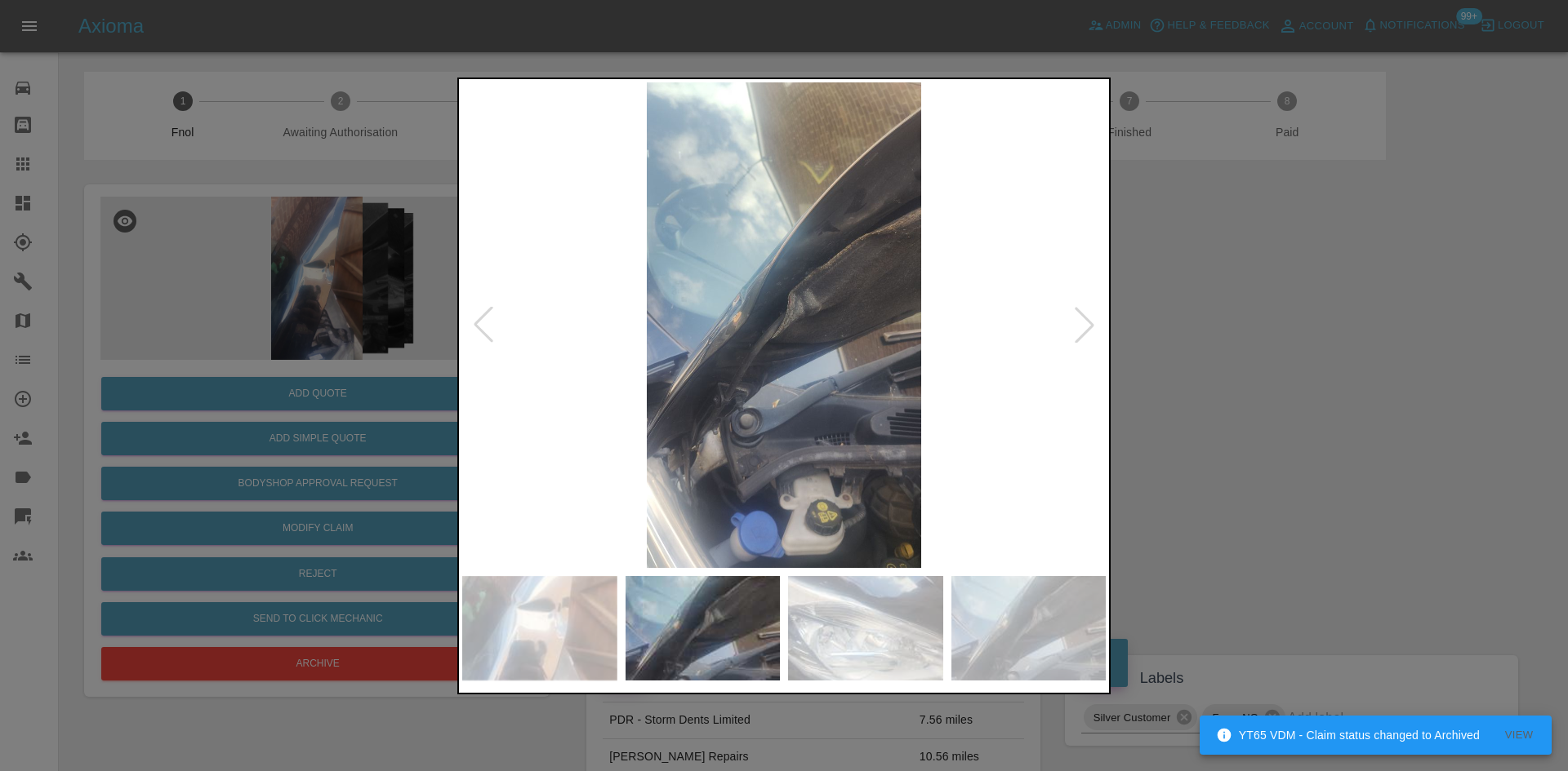
click at [616, 441] on img at bounding box center [784, 326] width 644 height 485
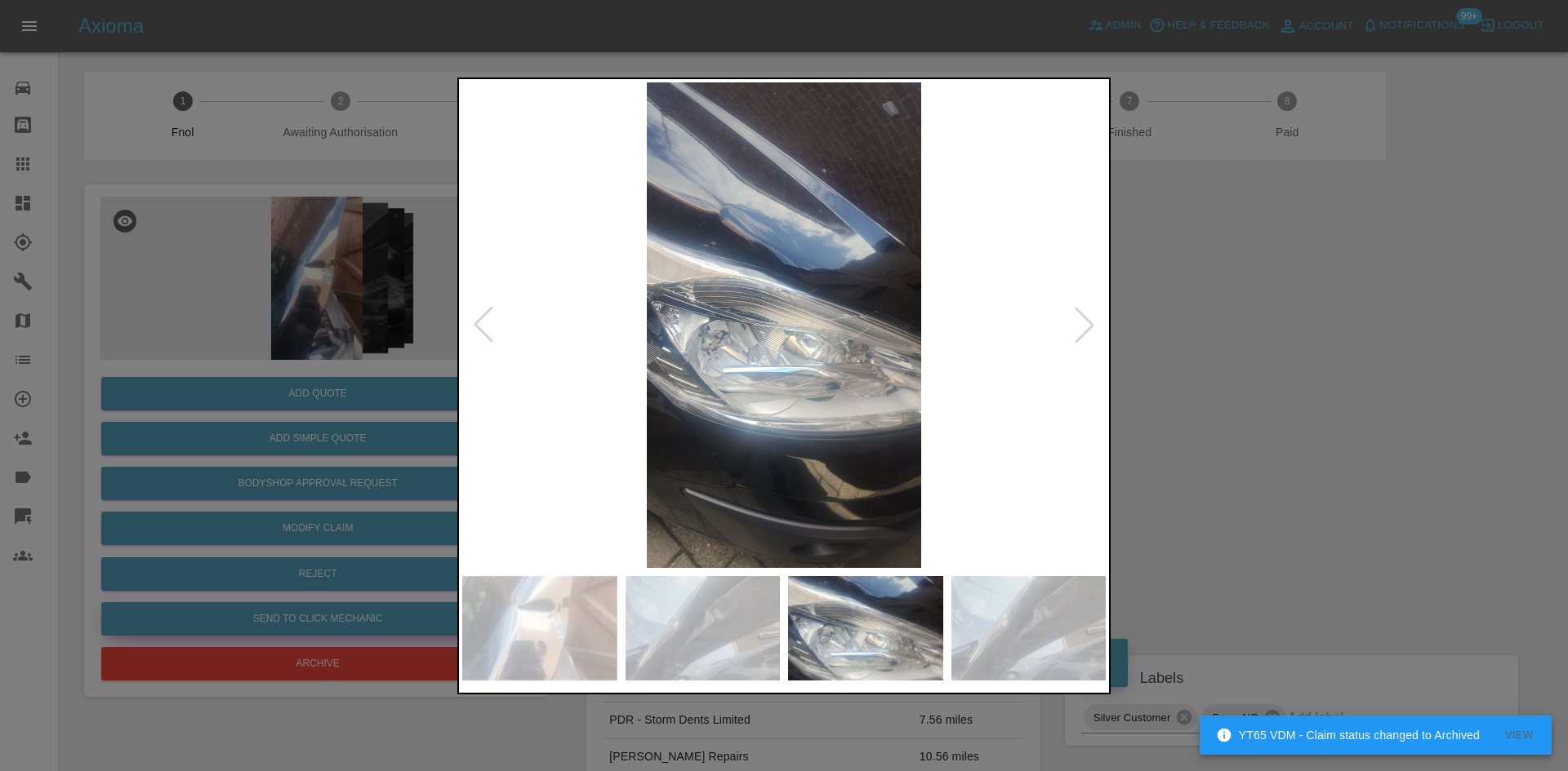
drag, startPoint x: 264, startPoint y: 438, endPoint x: 343, endPoint y: 612, distance: 191.1
click at [271, 463] on div at bounding box center [784, 385] width 1568 height 771
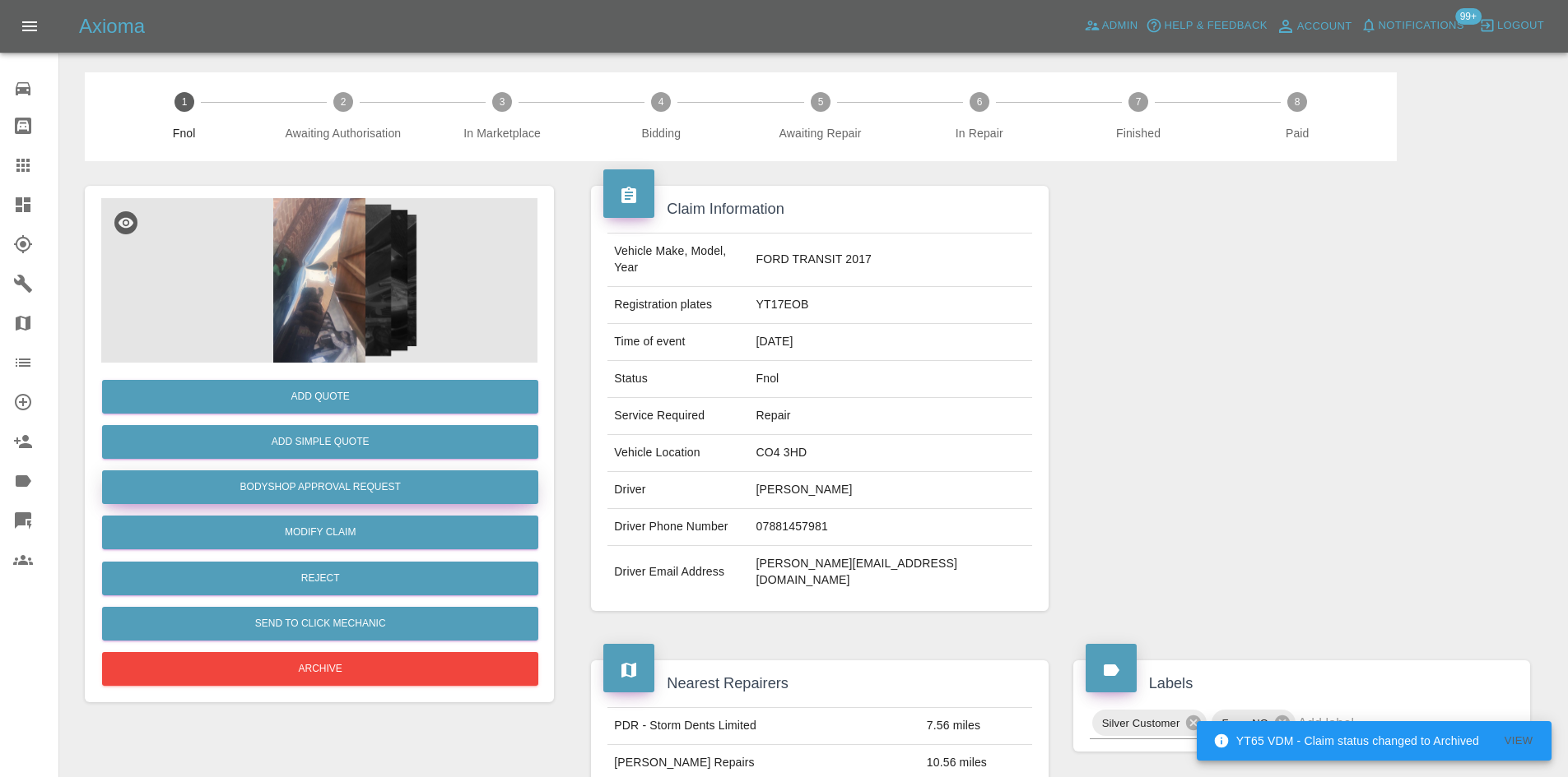
drag, startPoint x: 328, startPoint y: 485, endPoint x: 345, endPoint y: 502, distance: 24.0
click at [328, 485] on button "Bodyshop Approval Request" at bounding box center [320, 487] width 436 height 34
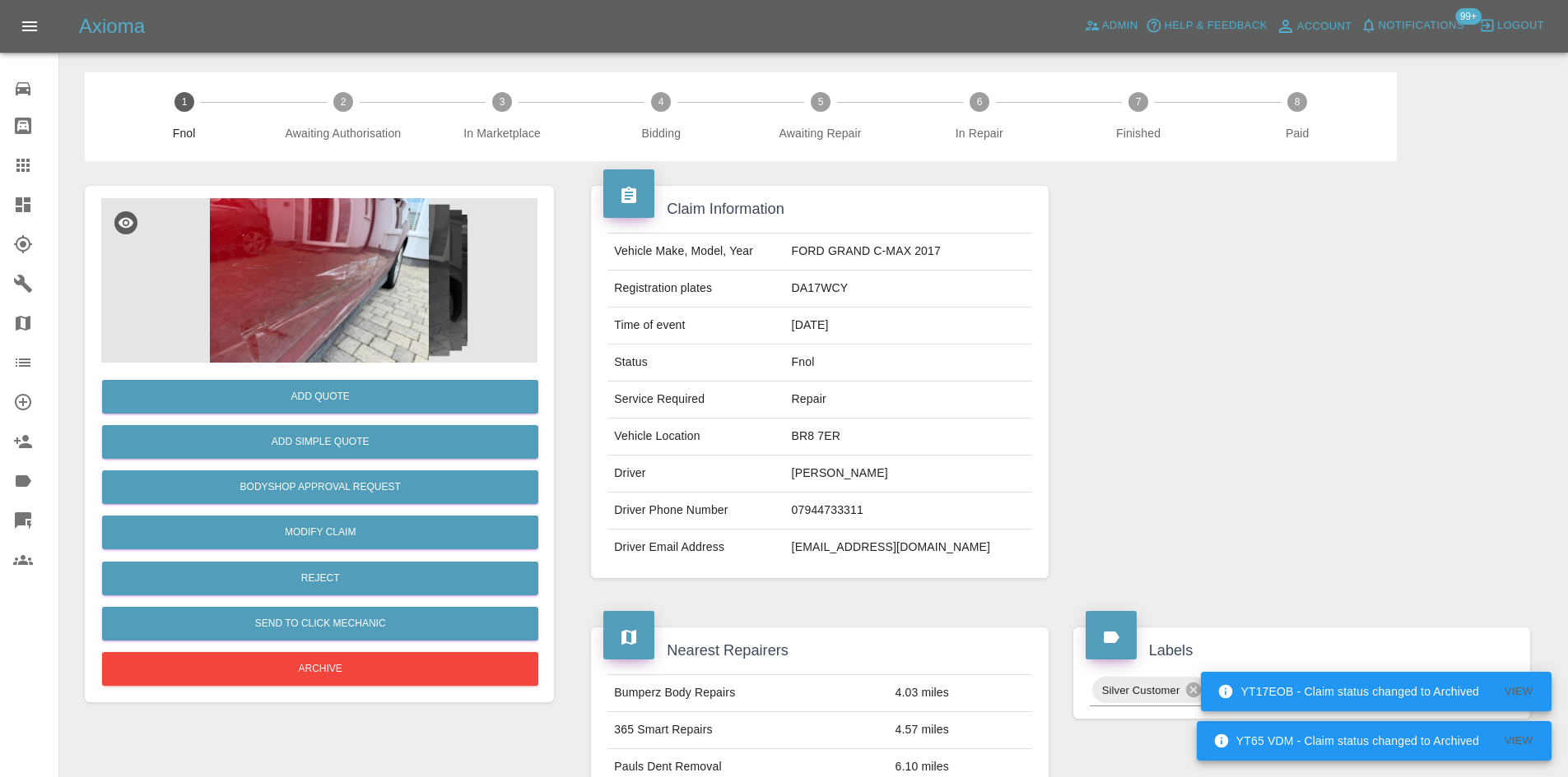
click at [333, 306] on img at bounding box center [319, 281] width 436 height 165
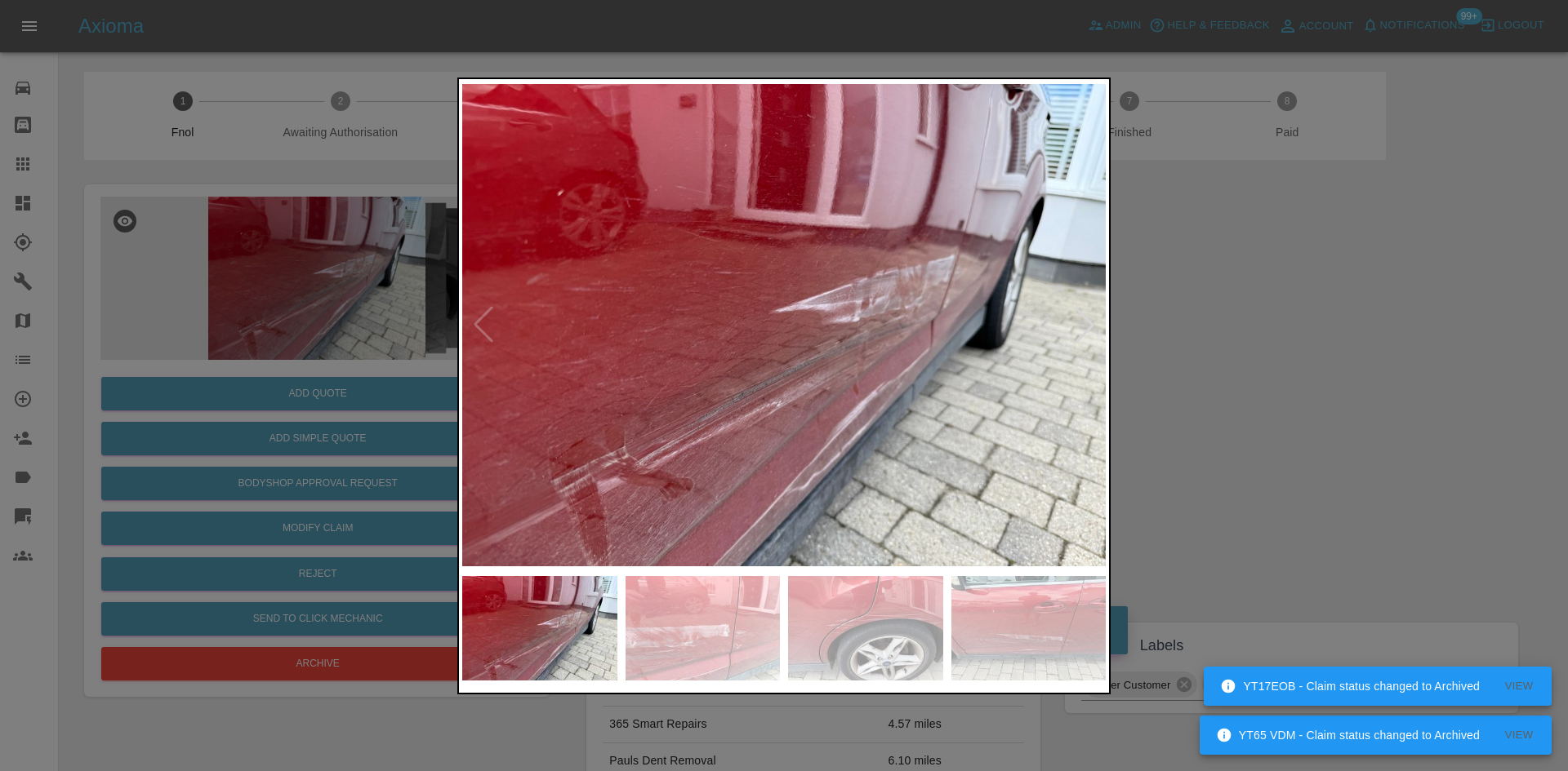
click at [636, 356] on img at bounding box center [784, 326] width 644 height 485
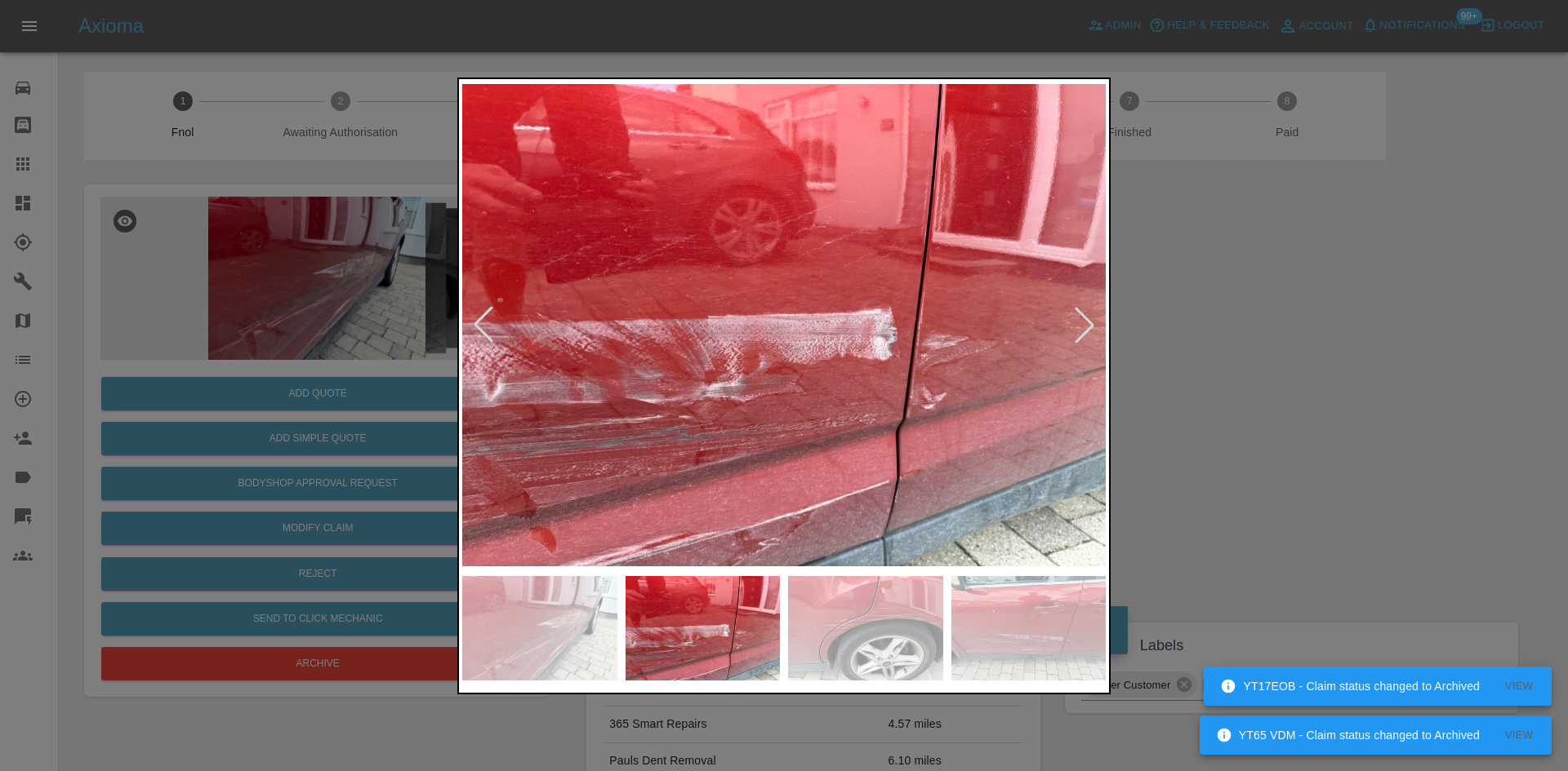
click at [624, 377] on img at bounding box center [784, 326] width 644 height 485
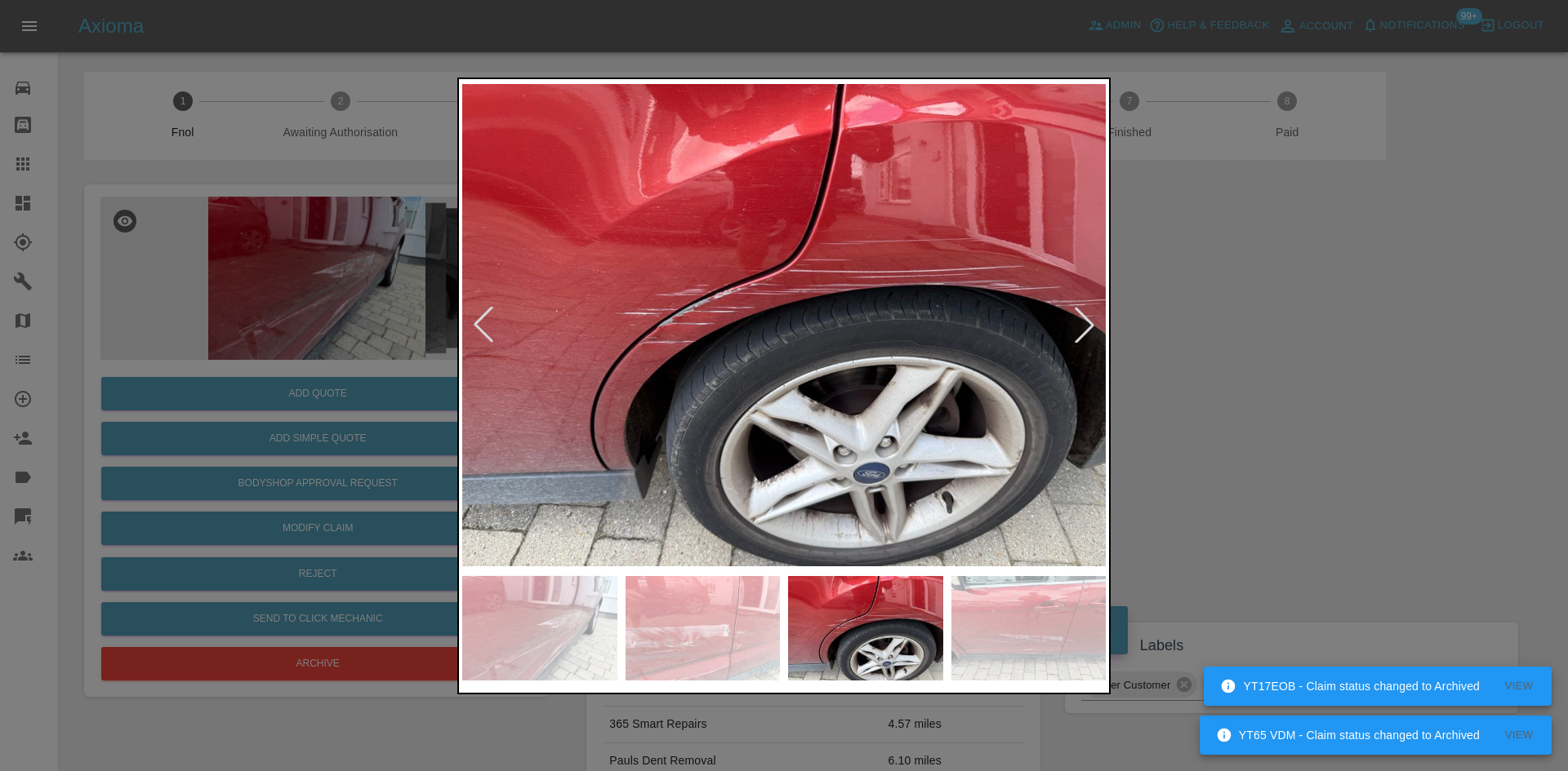
click at [688, 385] on img at bounding box center [784, 326] width 644 height 485
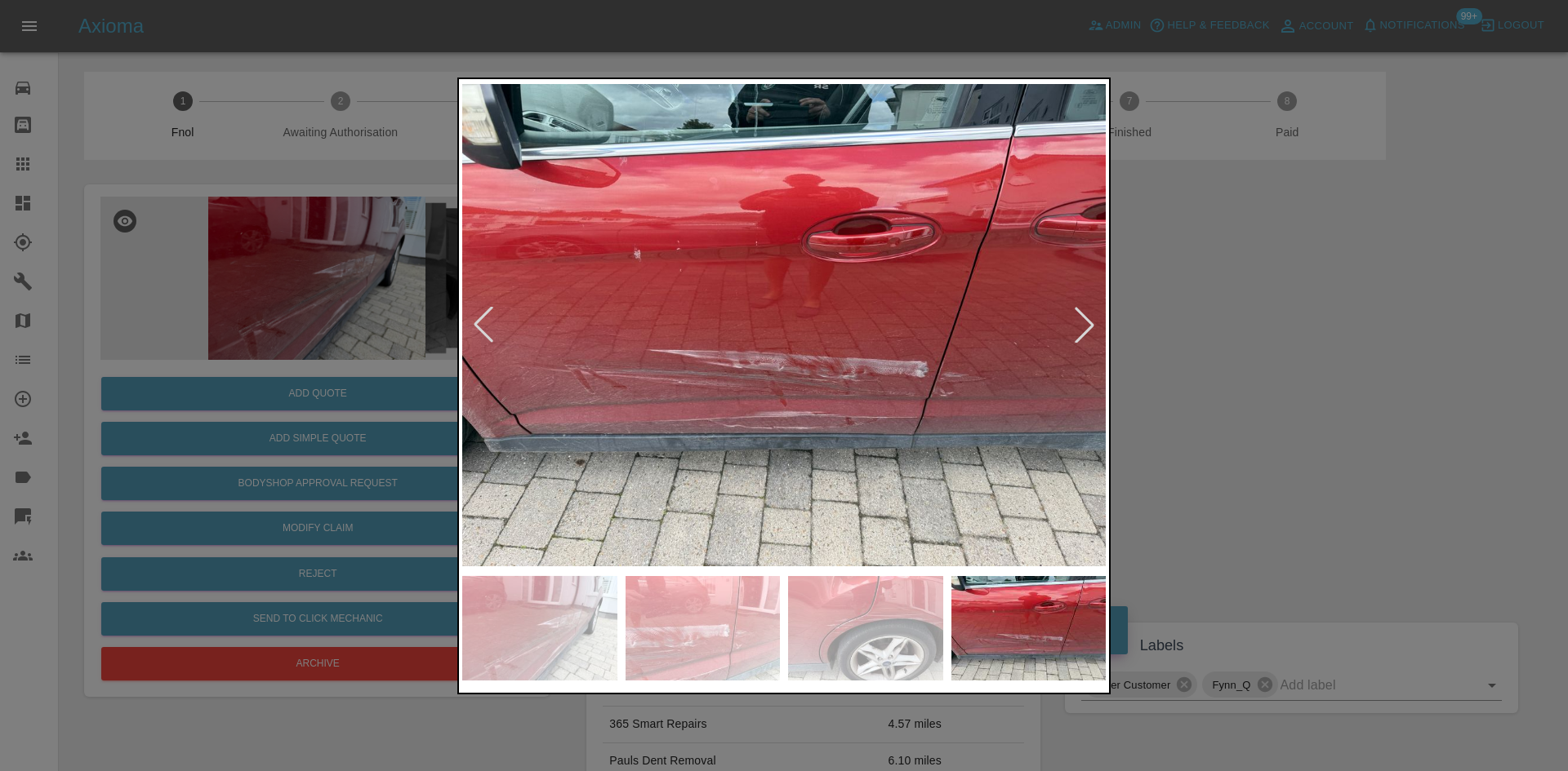
click at [677, 388] on img at bounding box center [784, 326] width 644 height 485
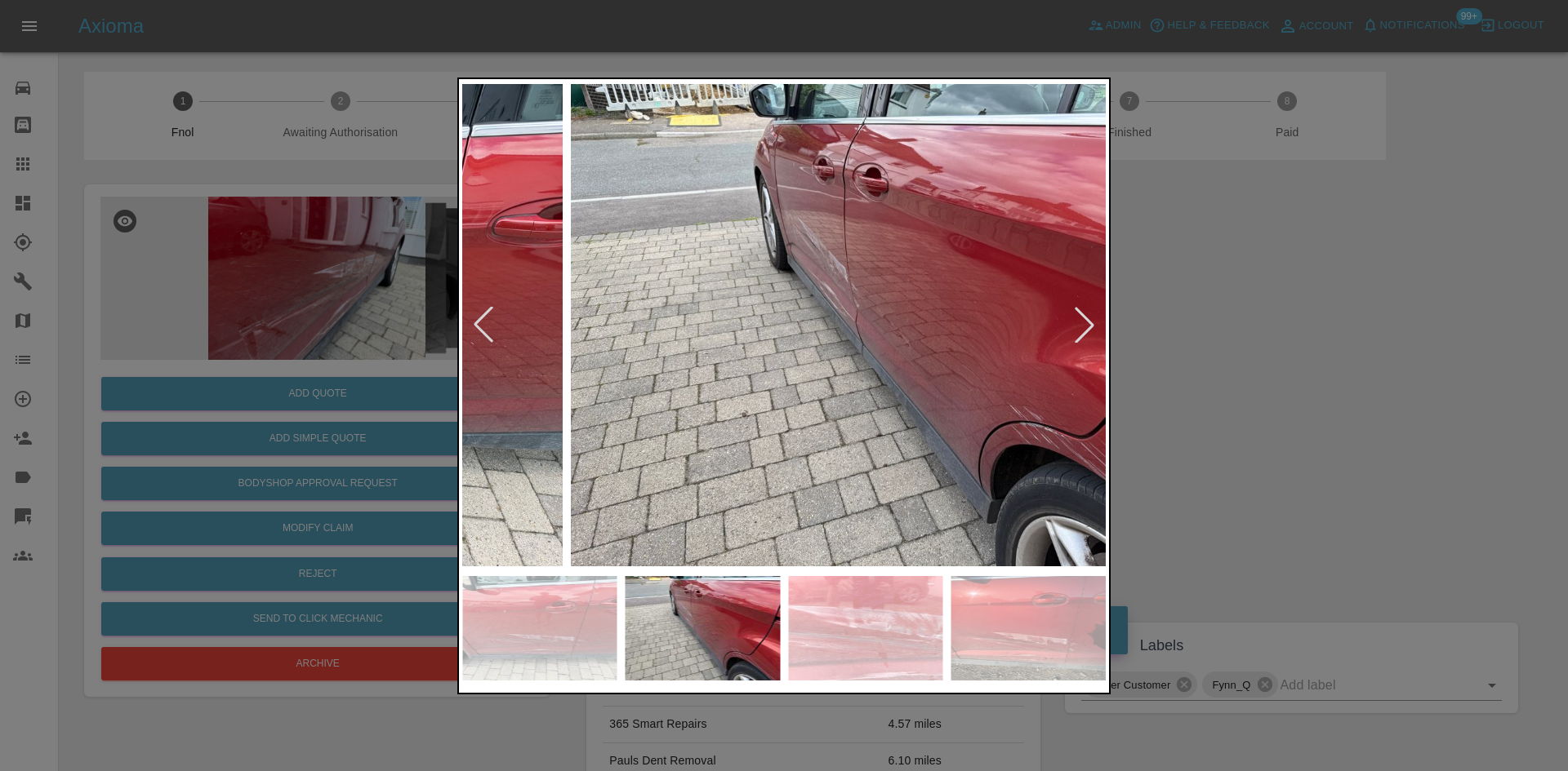
click at [930, 391] on img at bounding box center [893, 326] width 644 height 485
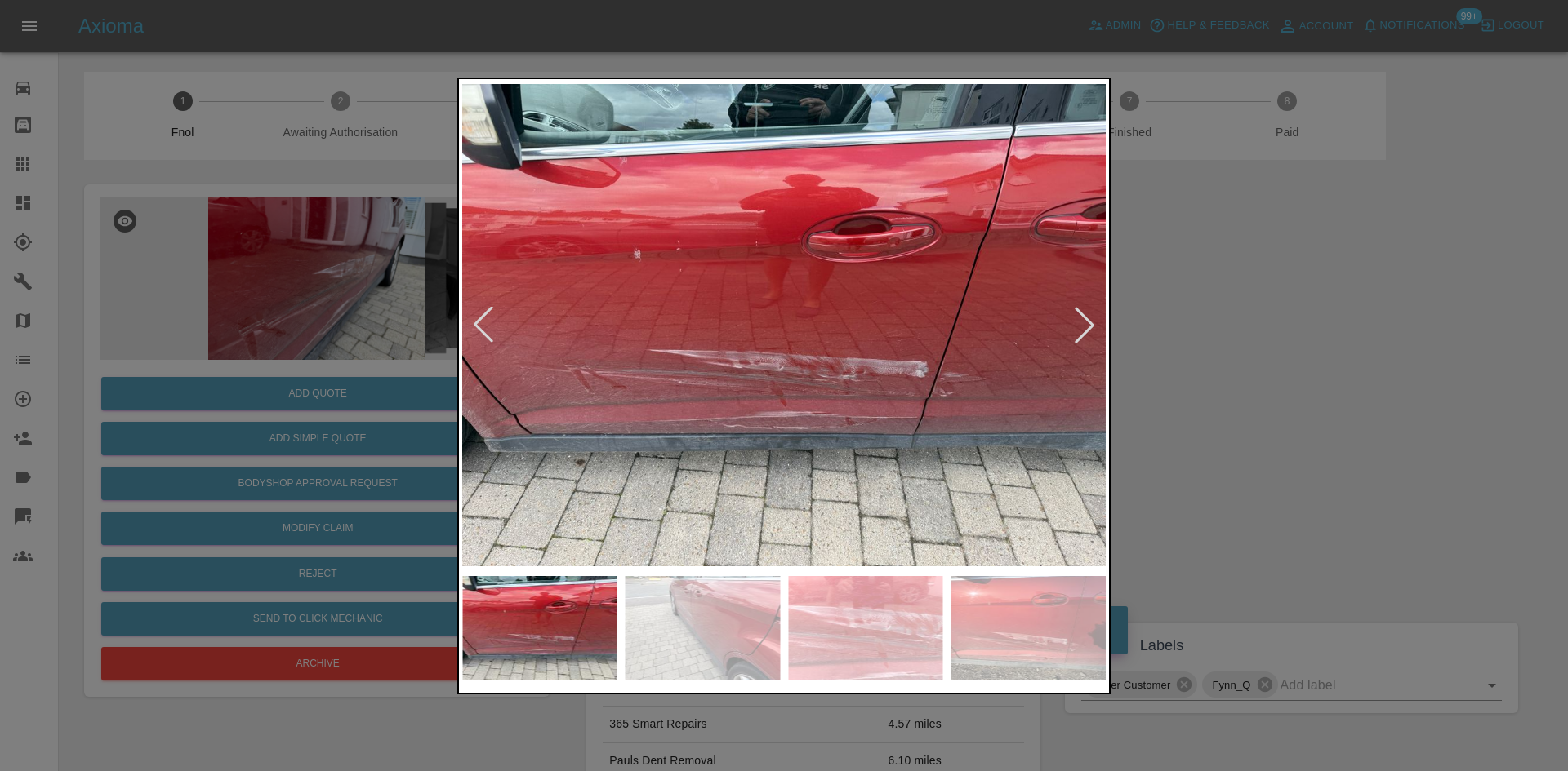
click at [810, 378] on img at bounding box center [784, 326] width 644 height 485
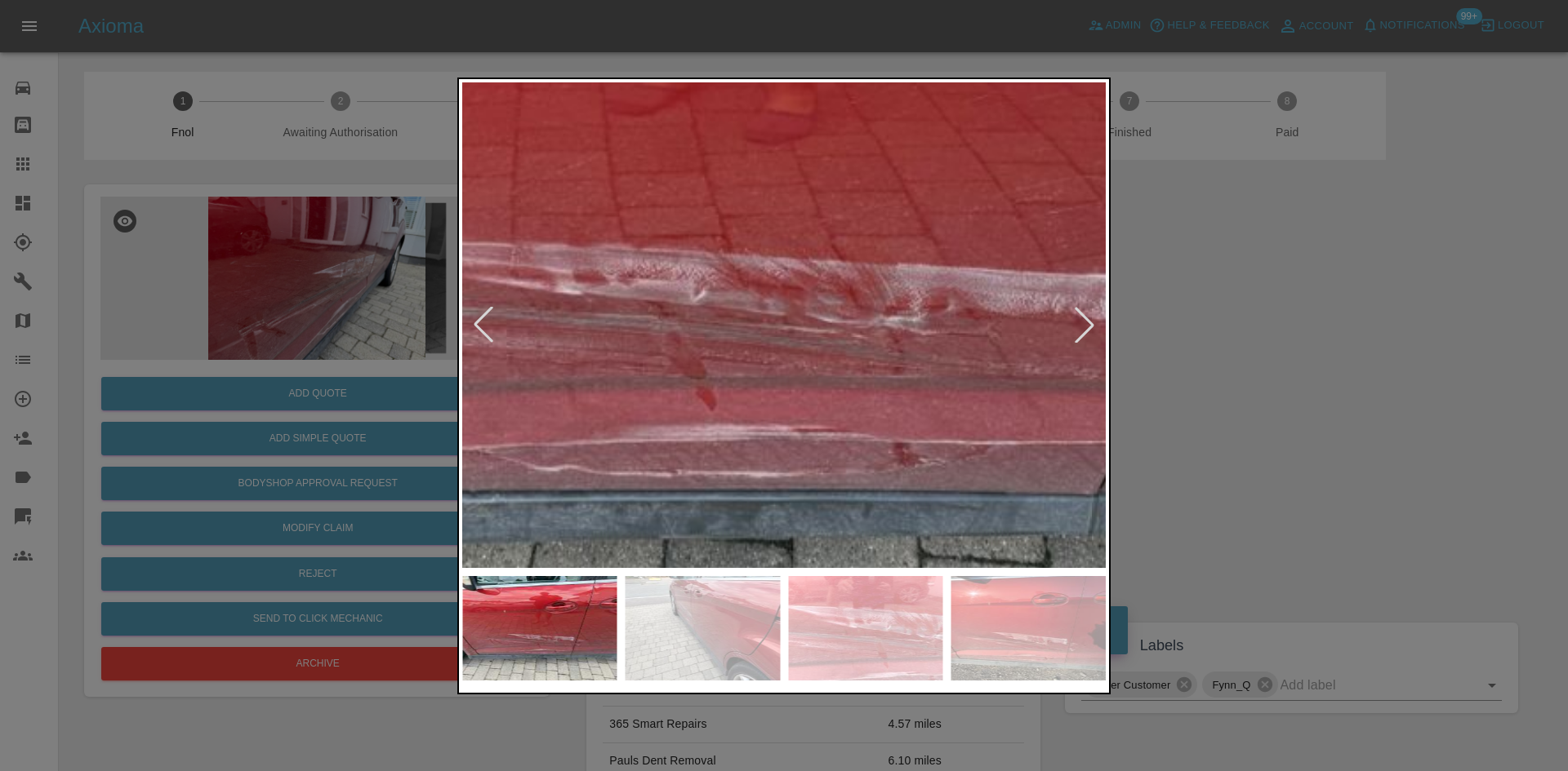
click at [810, 378] on img at bounding box center [708, 166] width 1931 height 1458
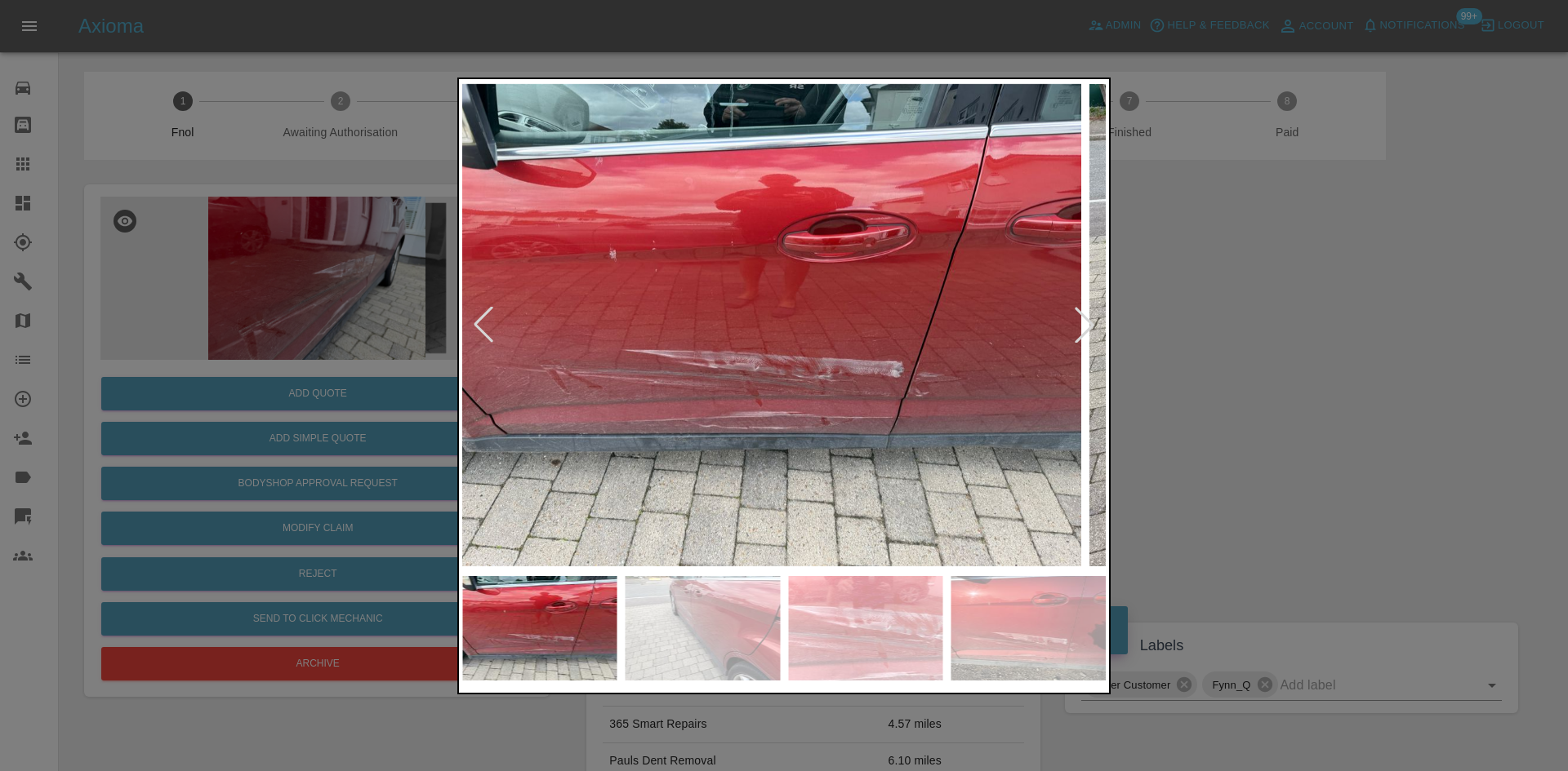
click at [815, 398] on img at bounding box center [759, 326] width 644 height 485
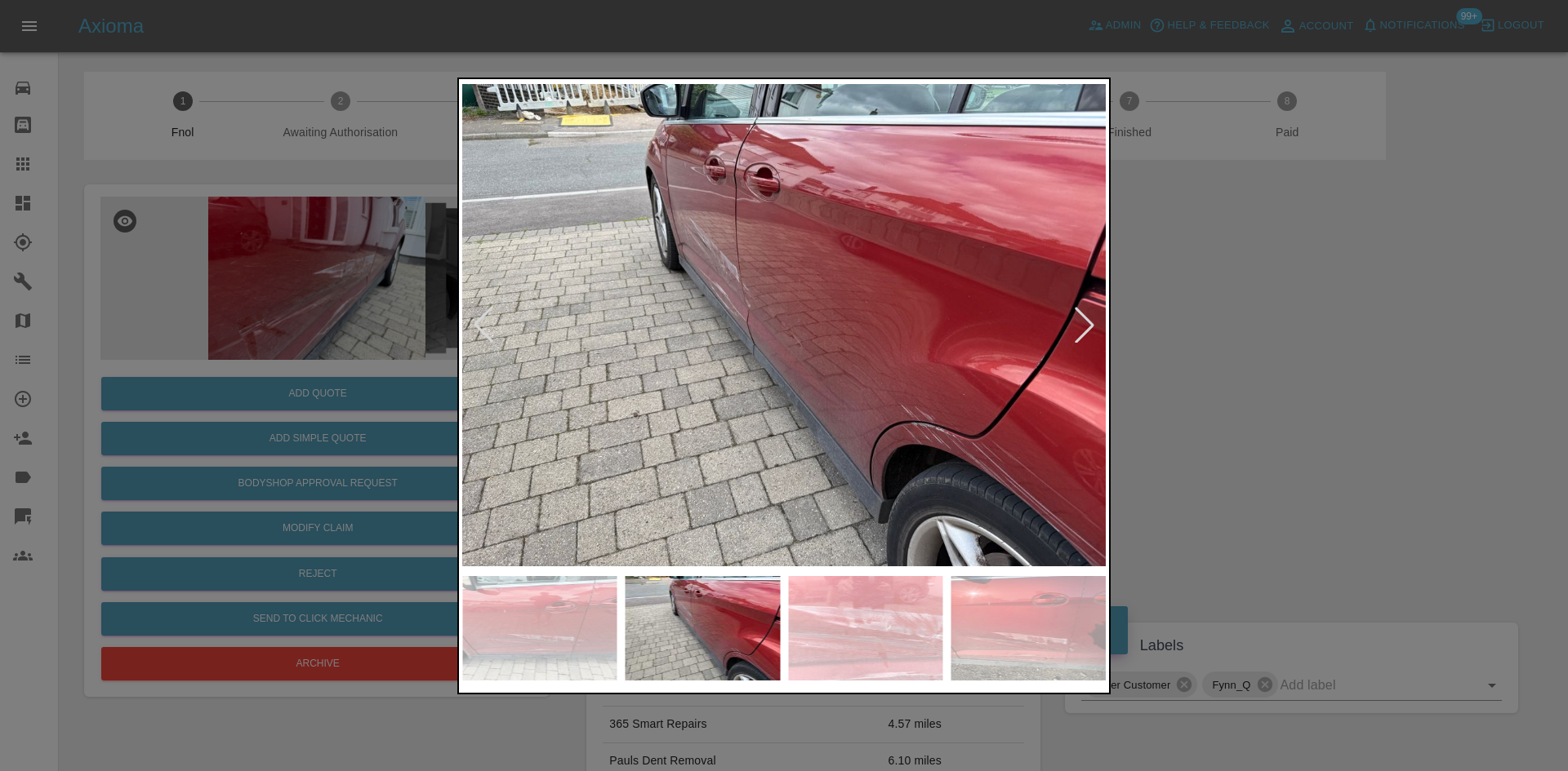
click at [604, 397] on img at bounding box center [784, 326] width 644 height 485
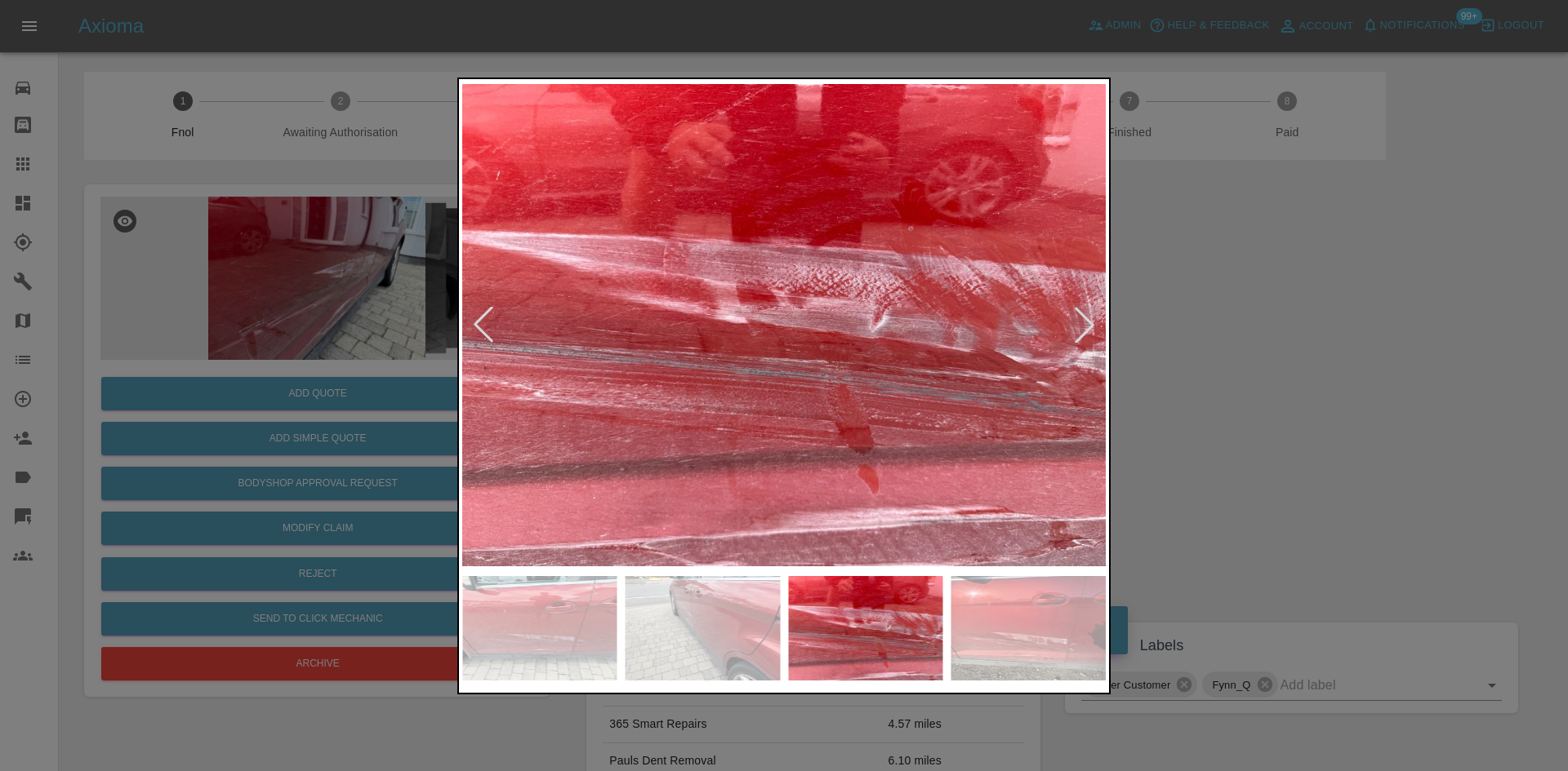
click at [503, 428] on img at bounding box center [784, 326] width 644 height 485
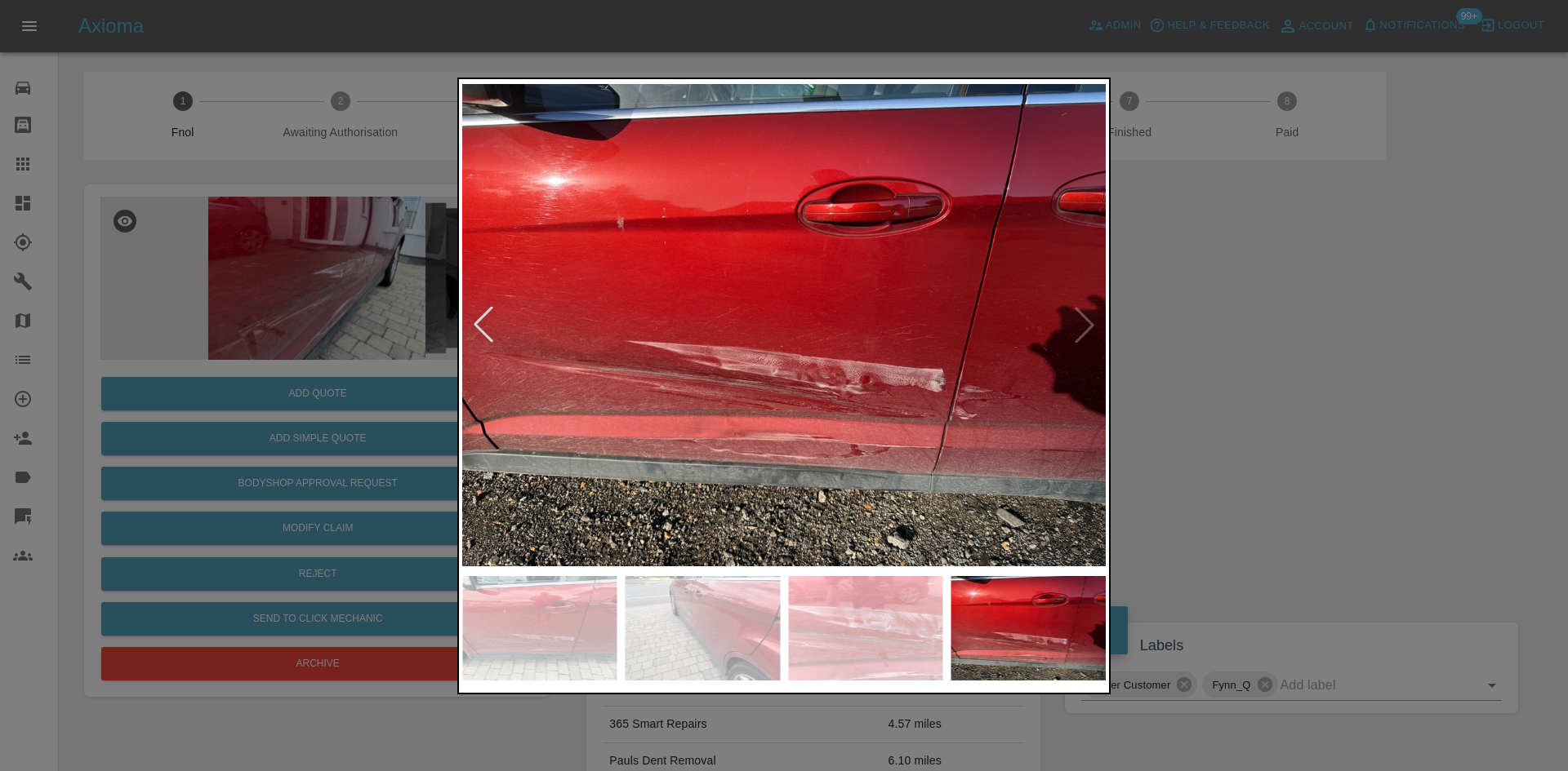
click at [346, 421] on div at bounding box center [784, 385] width 1568 height 771
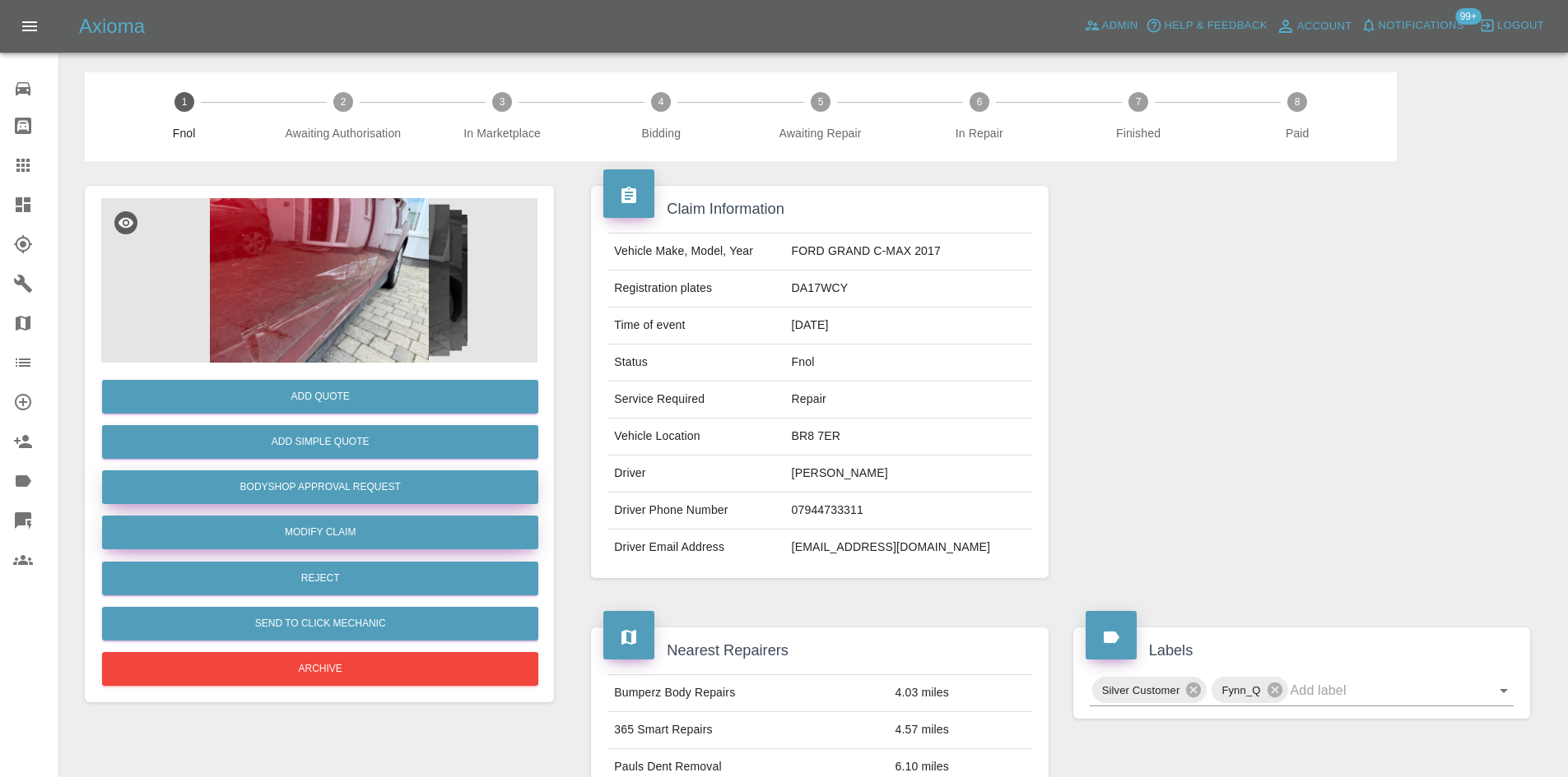
drag, startPoint x: 290, startPoint y: 486, endPoint x: 479, endPoint y: 534, distance: 195.0
click at [290, 486] on button "Bodyshop Approval Request" at bounding box center [320, 487] width 436 height 34
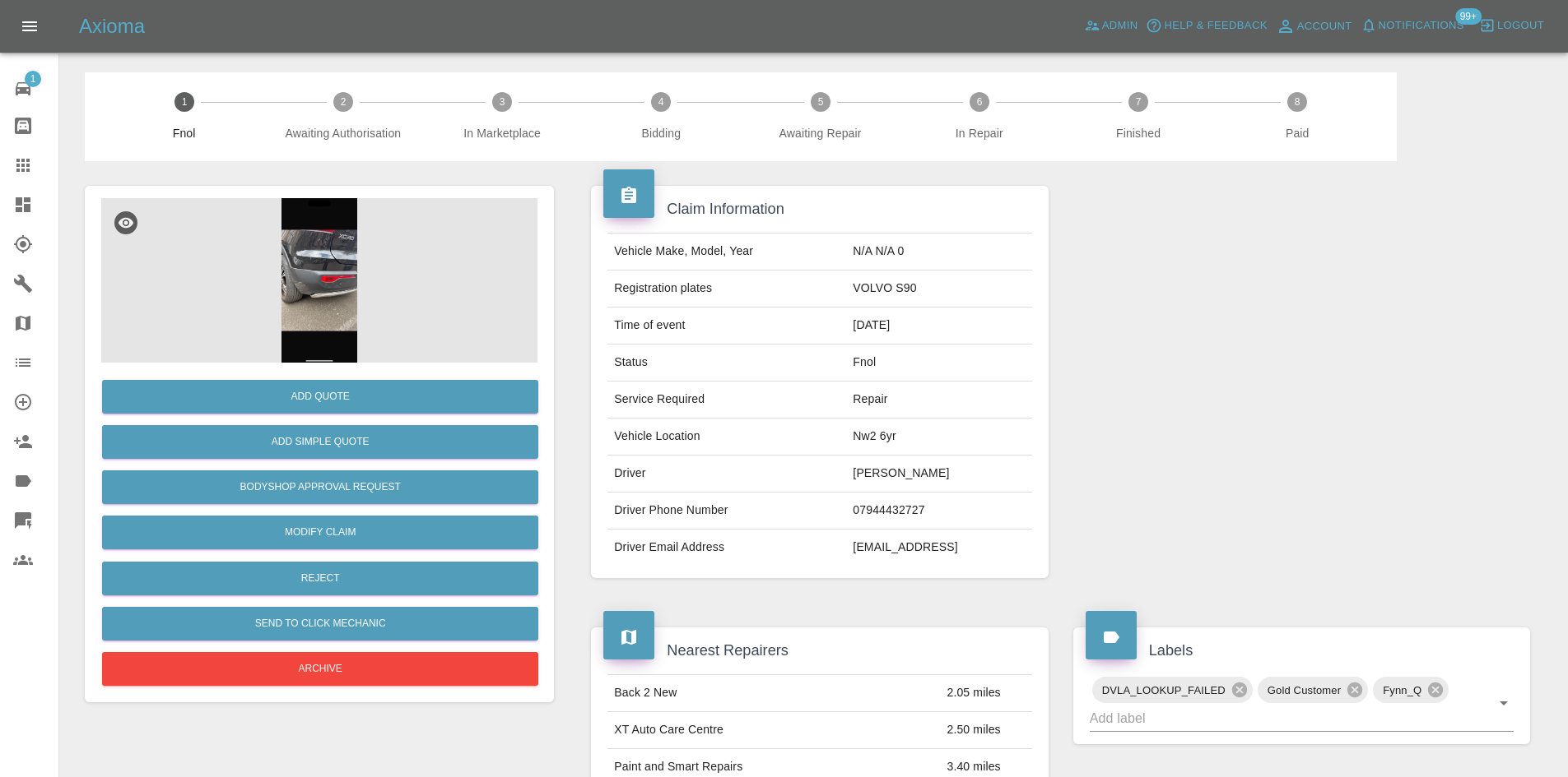
click at [360, 286] on img at bounding box center [319, 281] width 436 height 165
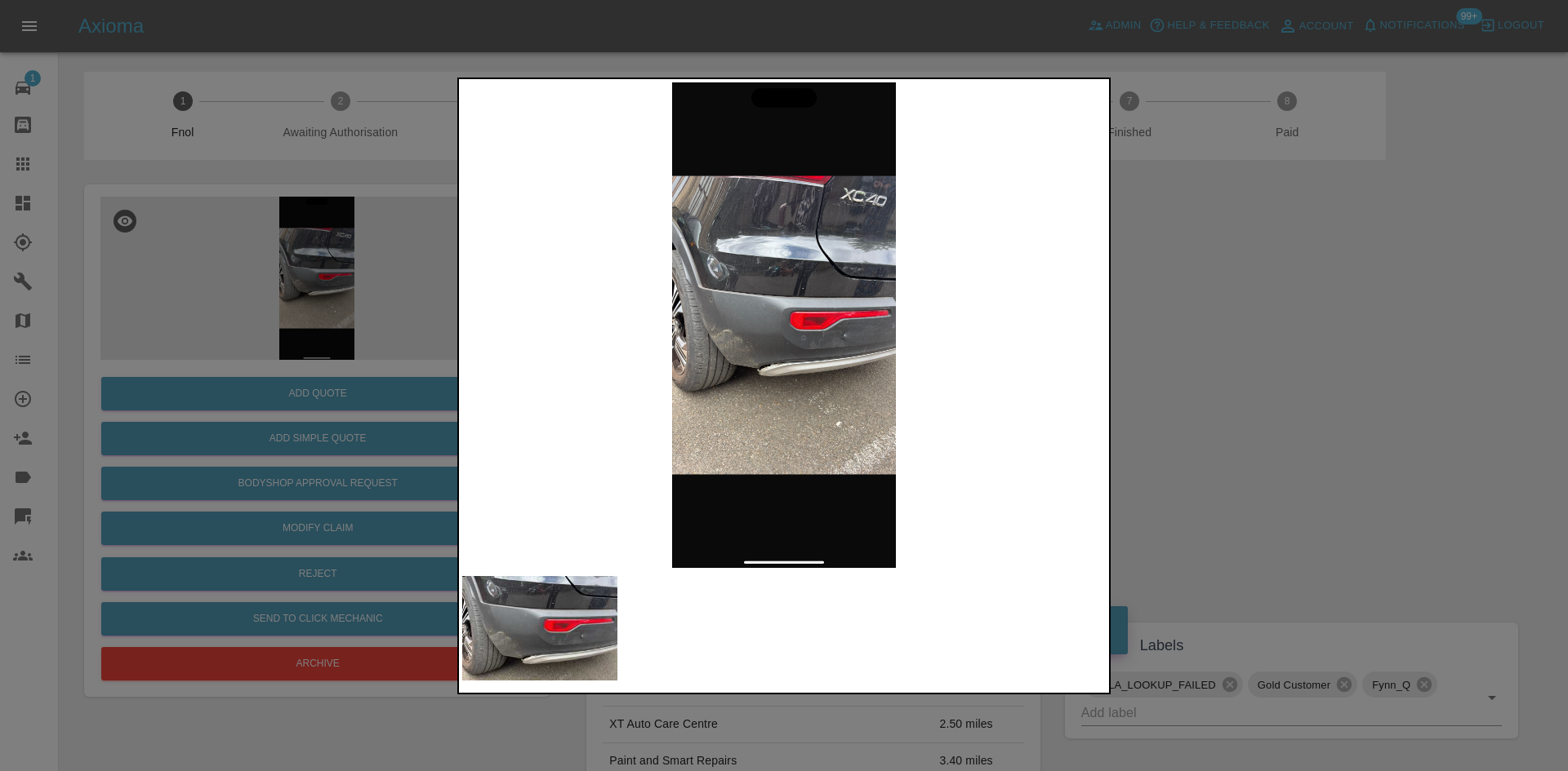
click at [785, 337] on img at bounding box center [784, 326] width 644 height 485
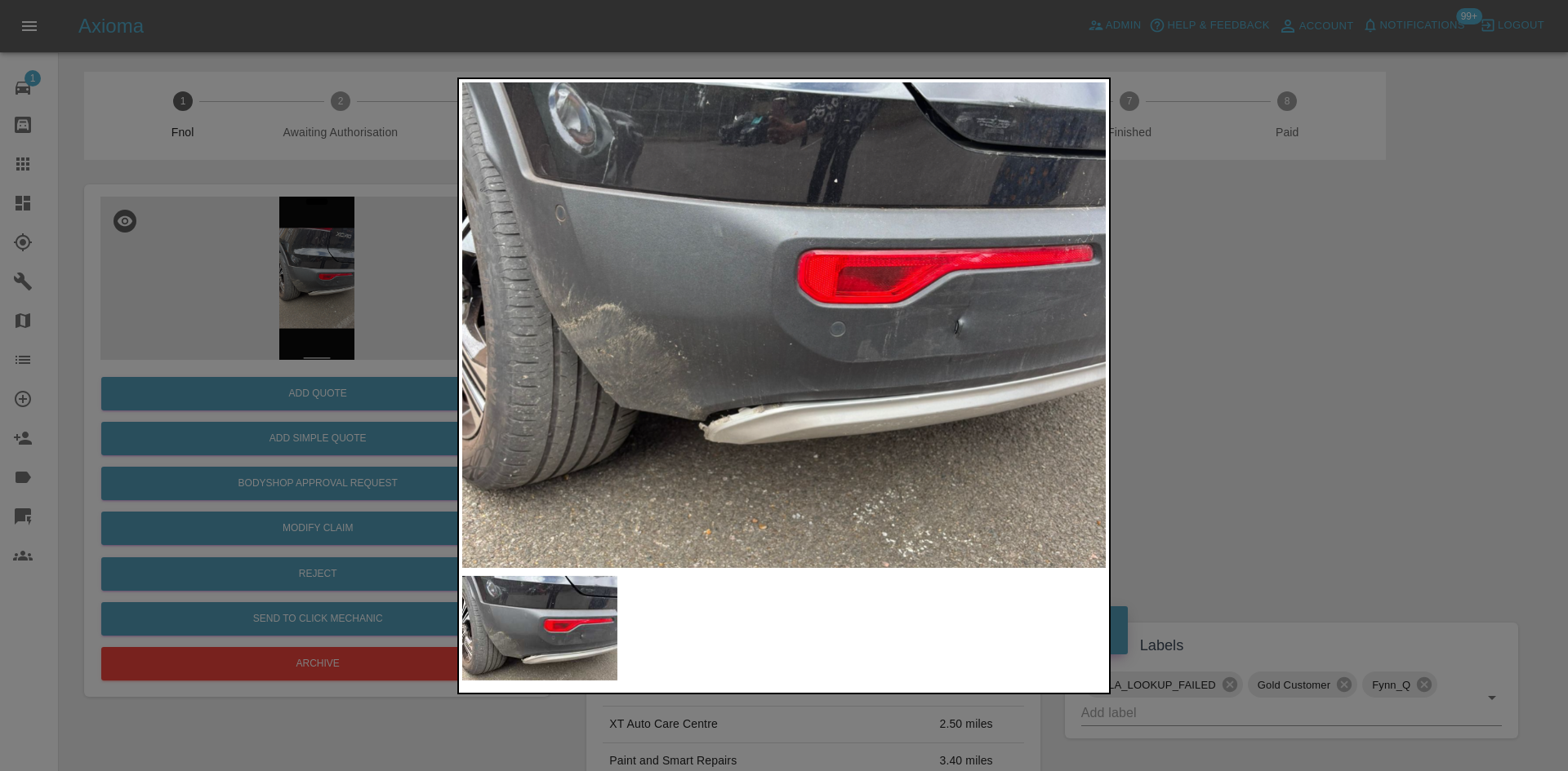
click at [765, 337] on img at bounding box center [779, 291] width 1931 height 1458
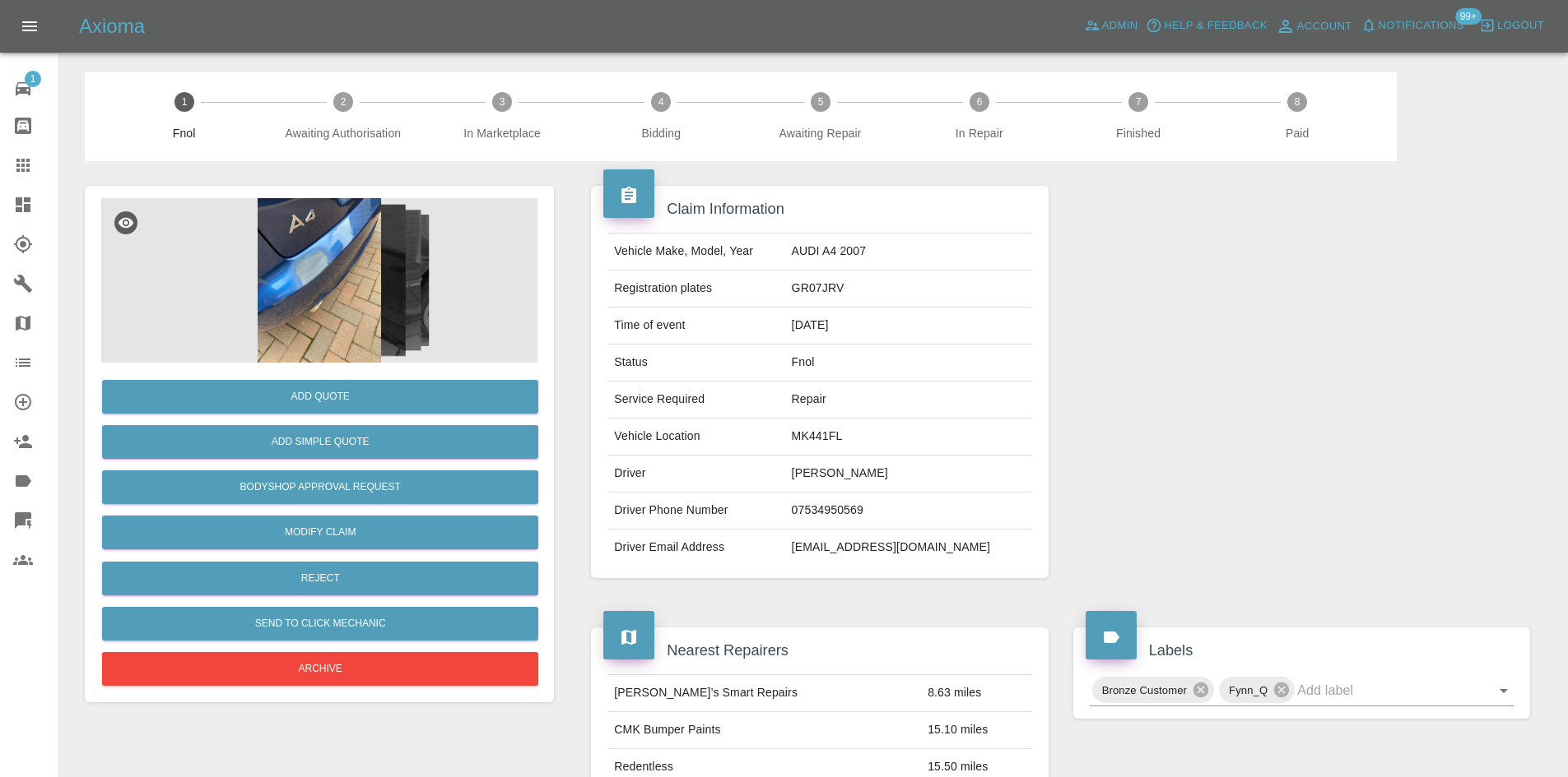
click at [286, 313] on img at bounding box center [319, 281] width 436 height 165
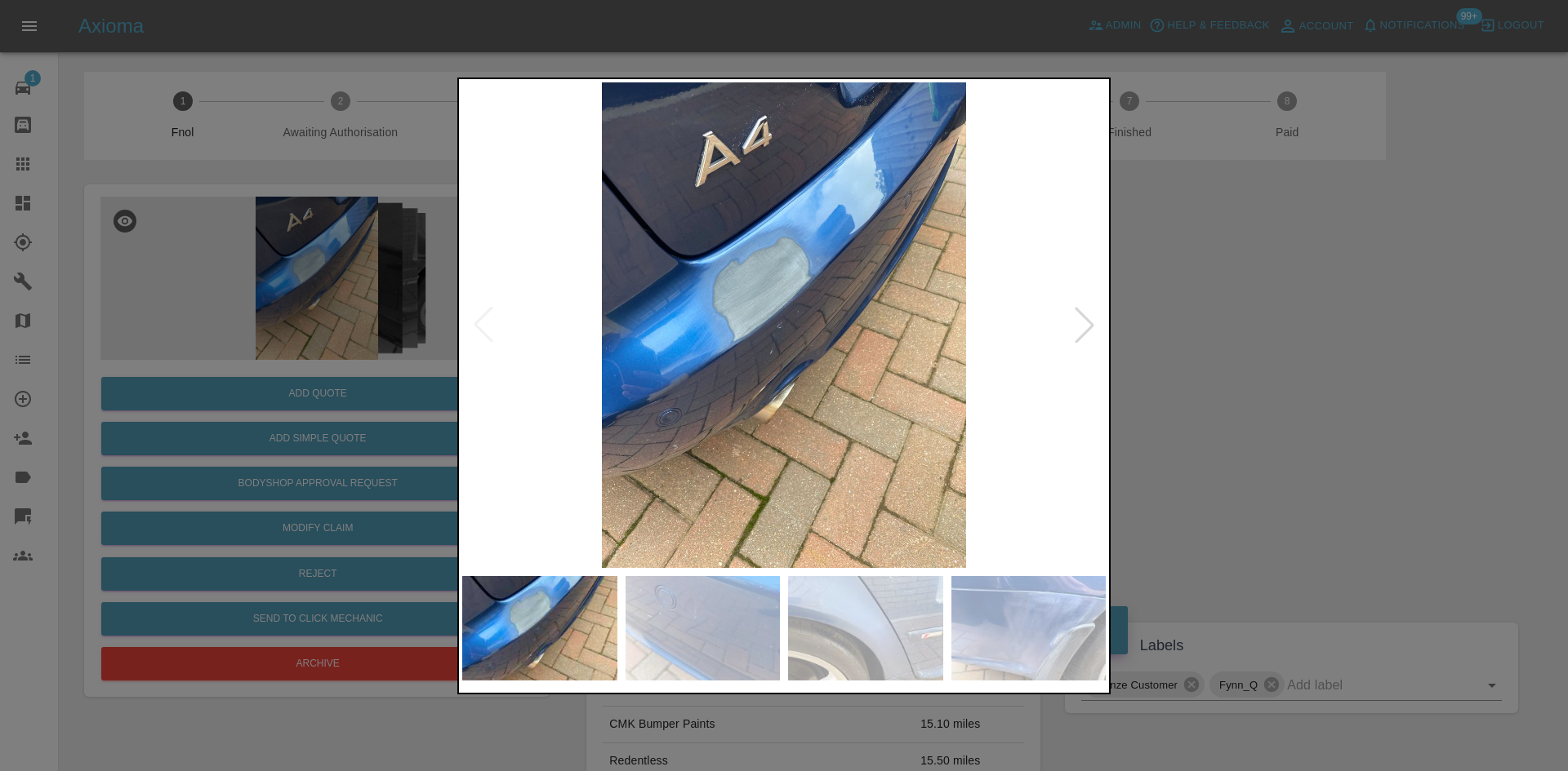
click at [664, 346] on img at bounding box center [784, 326] width 644 height 485
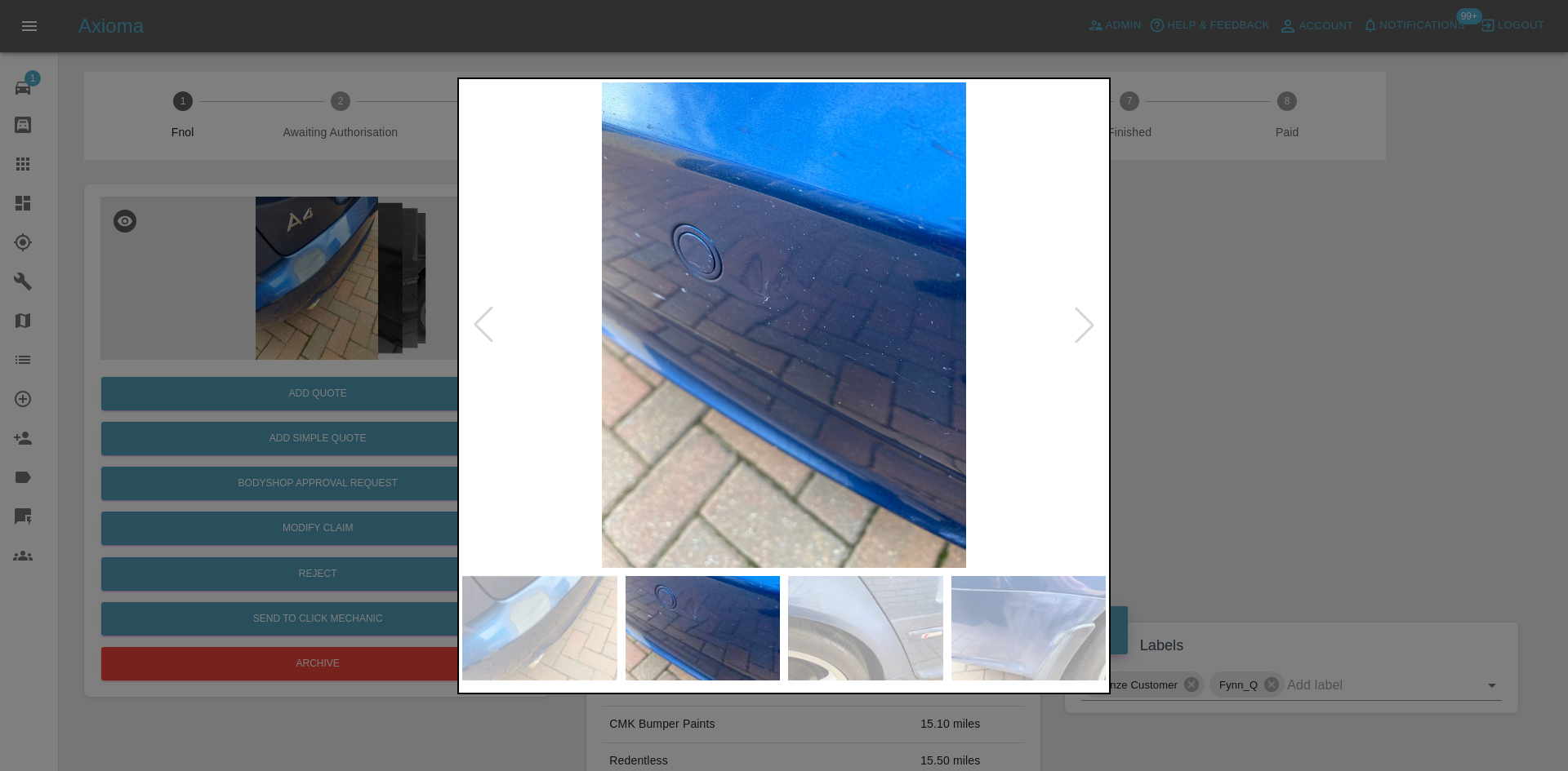
click at [651, 365] on img at bounding box center [784, 326] width 644 height 485
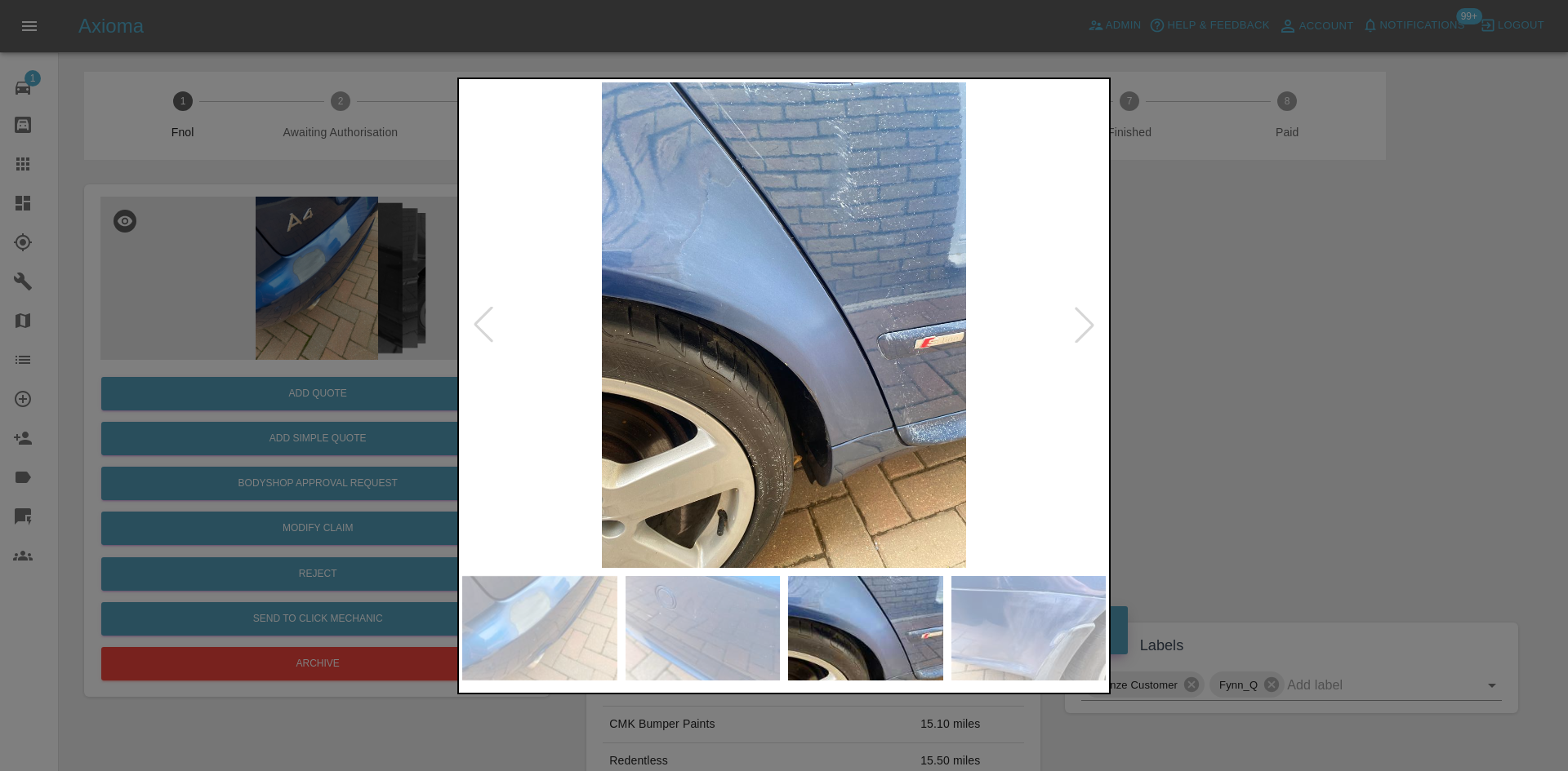
click at [643, 376] on img at bounding box center [784, 326] width 644 height 485
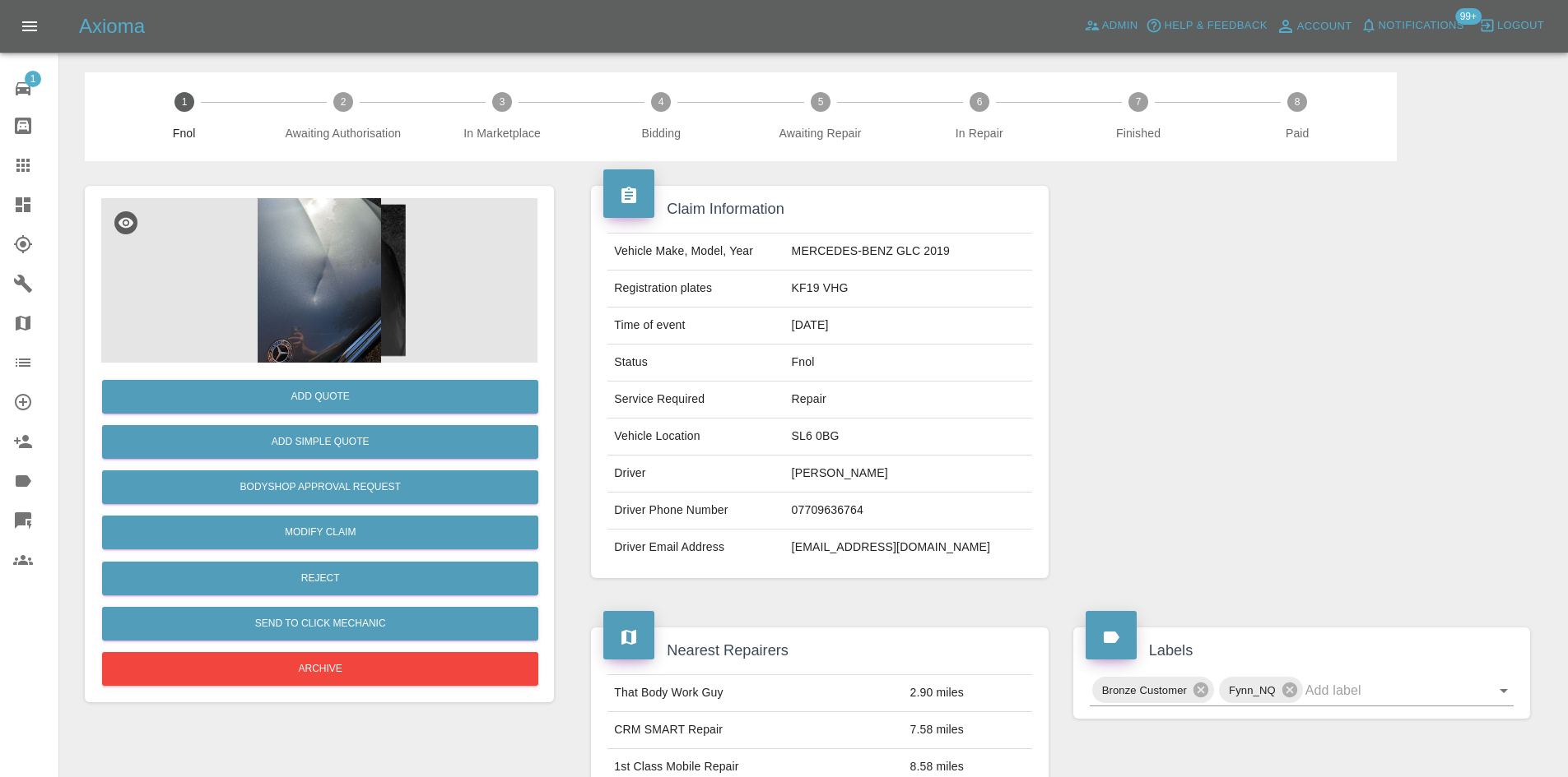
click at [264, 279] on div at bounding box center [319, 281] width 436 height 165
click at [643, 361] on td "Status" at bounding box center [696, 363] width 177 height 37
click at [334, 484] on button "Bodyshop Approval Request" at bounding box center [320, 487] width 436 height 34
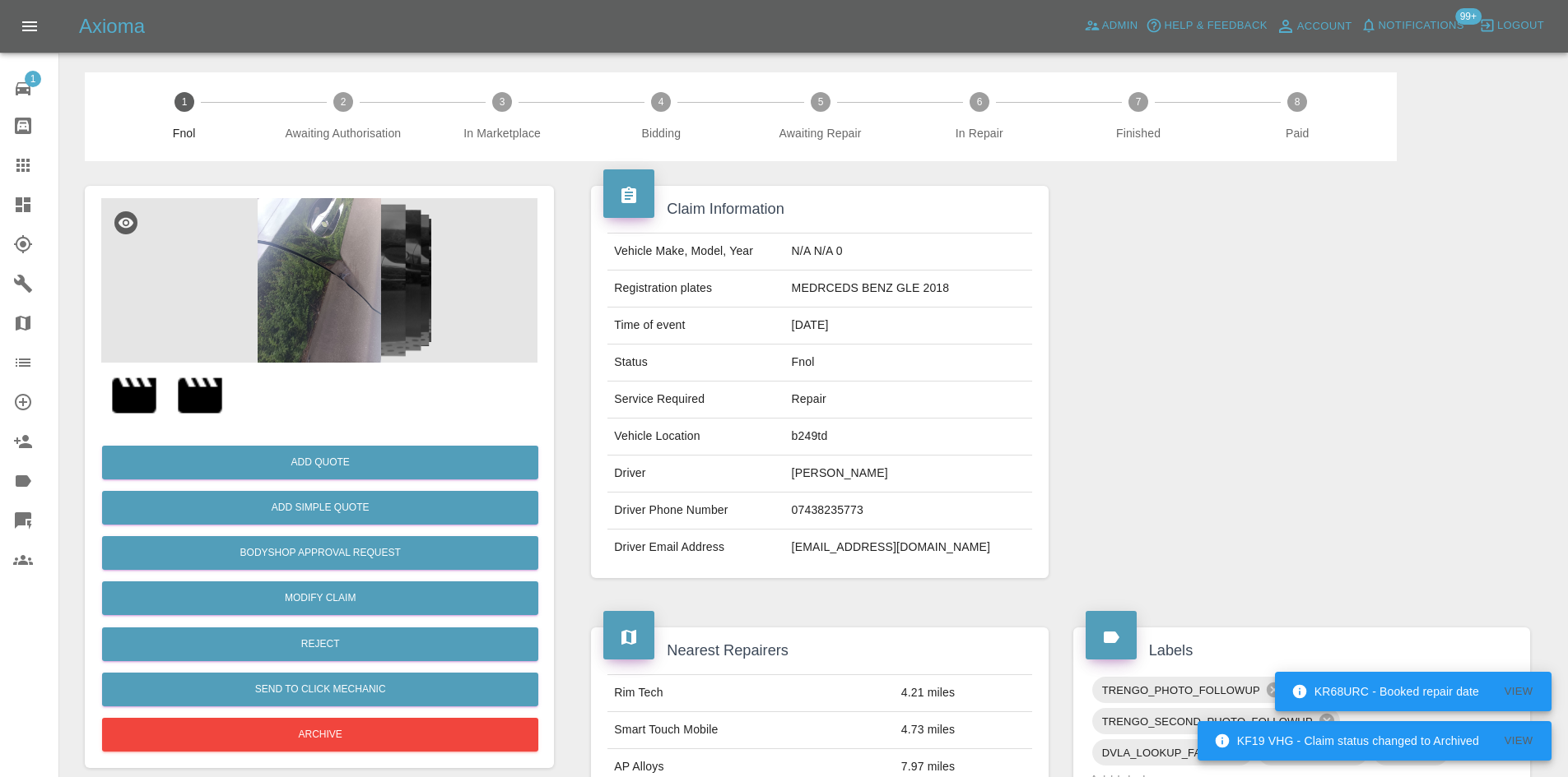
click at [318, 232] on img at bounding box center [319, 281] width 436 height 165
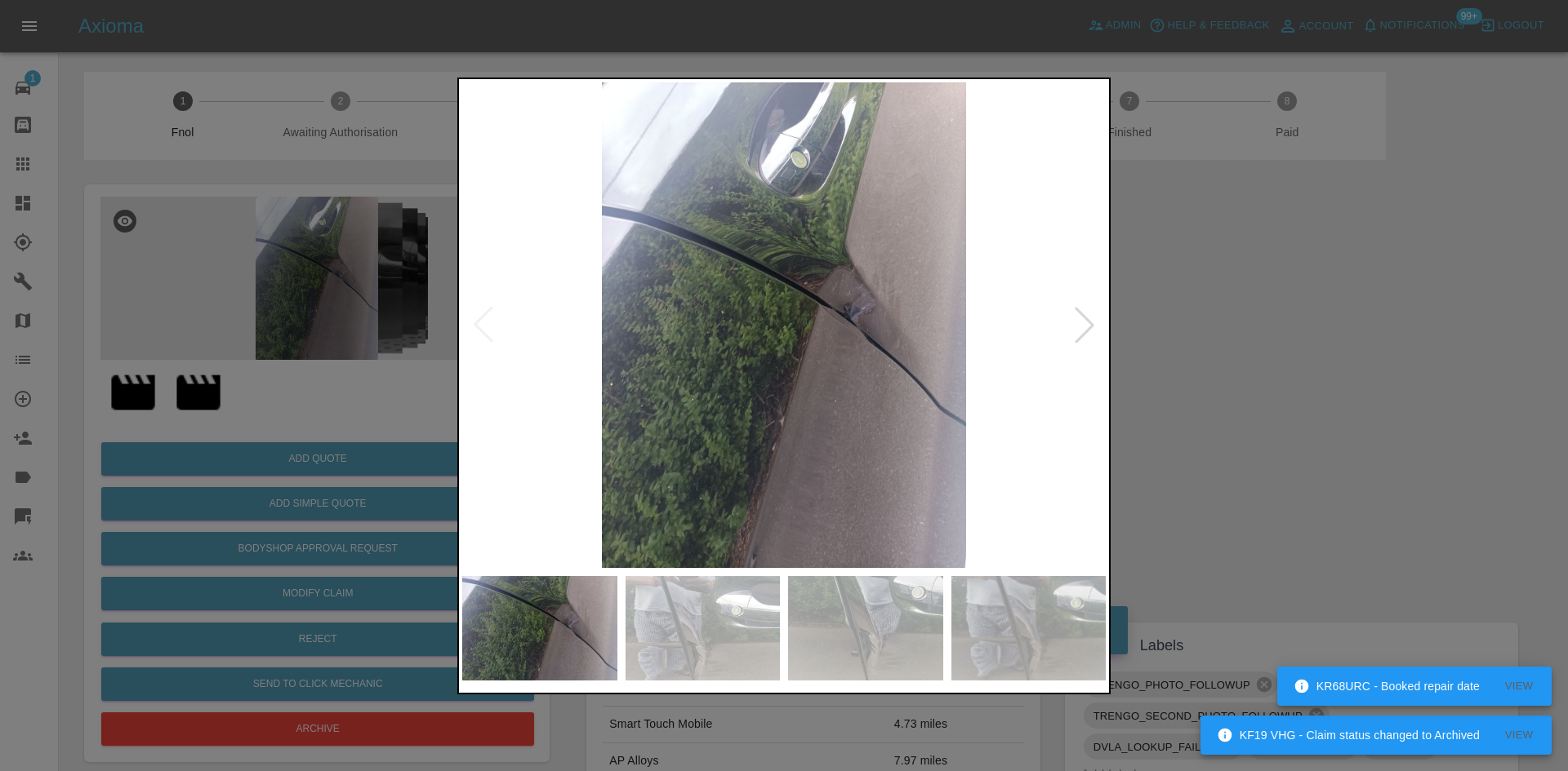
click at [644, 367] on img at bounding box center [784, 326] width 644 height 485
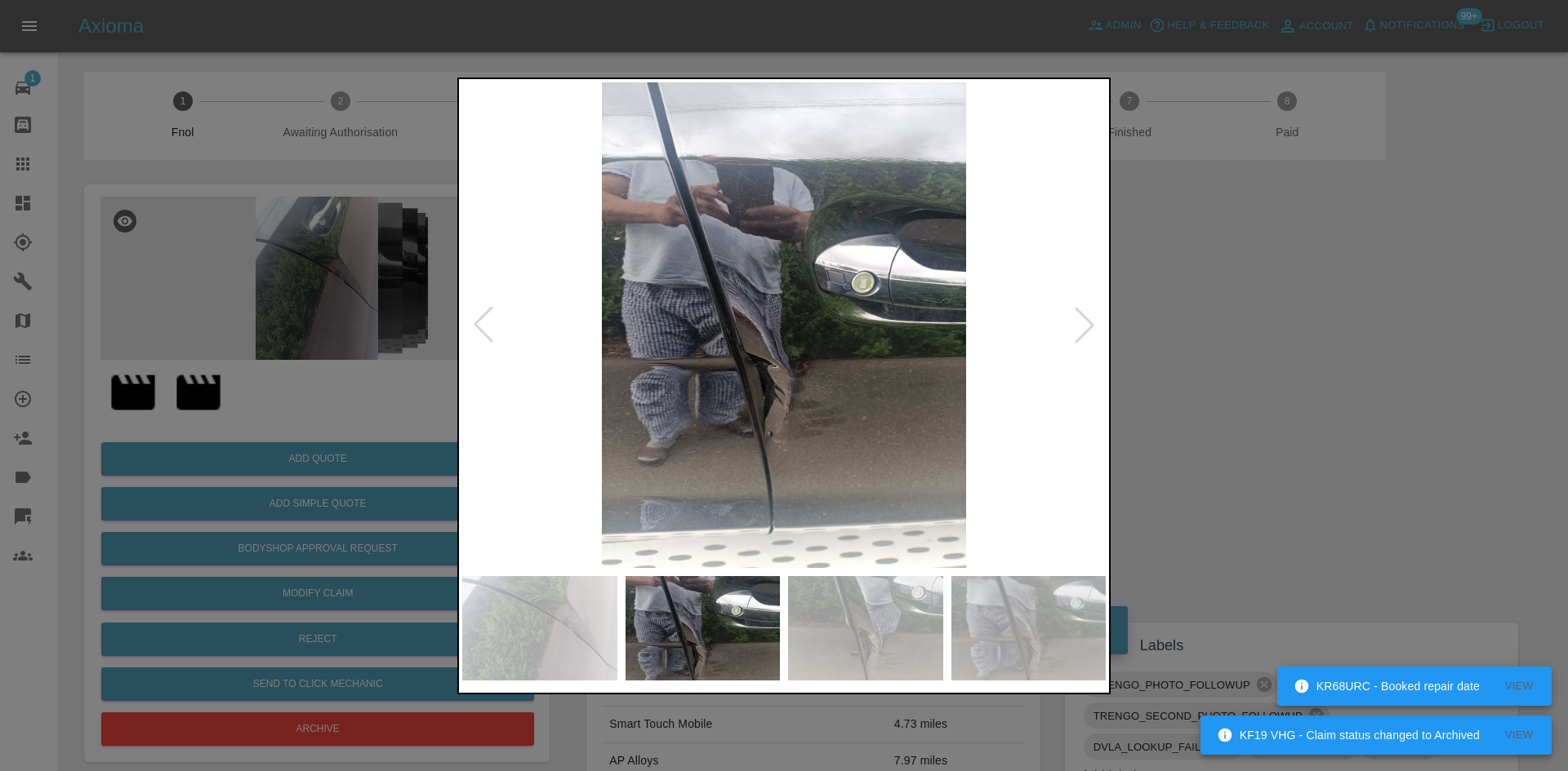
click at [557, 408] on img at bounding box center [784, 326] width 644 height 485
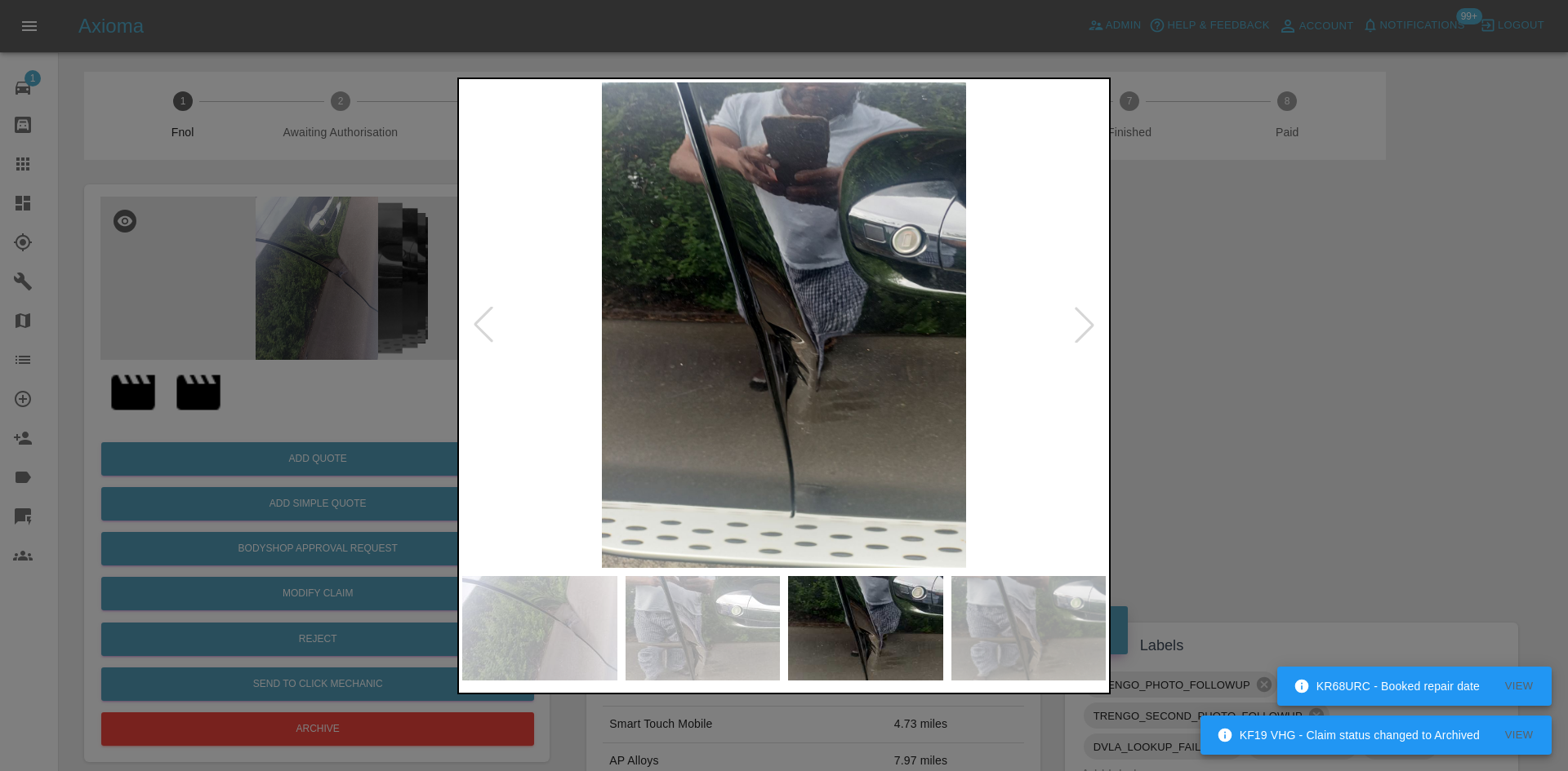
click at [337, 402] on div at bounding box center [784, 385] width 1568 height 771
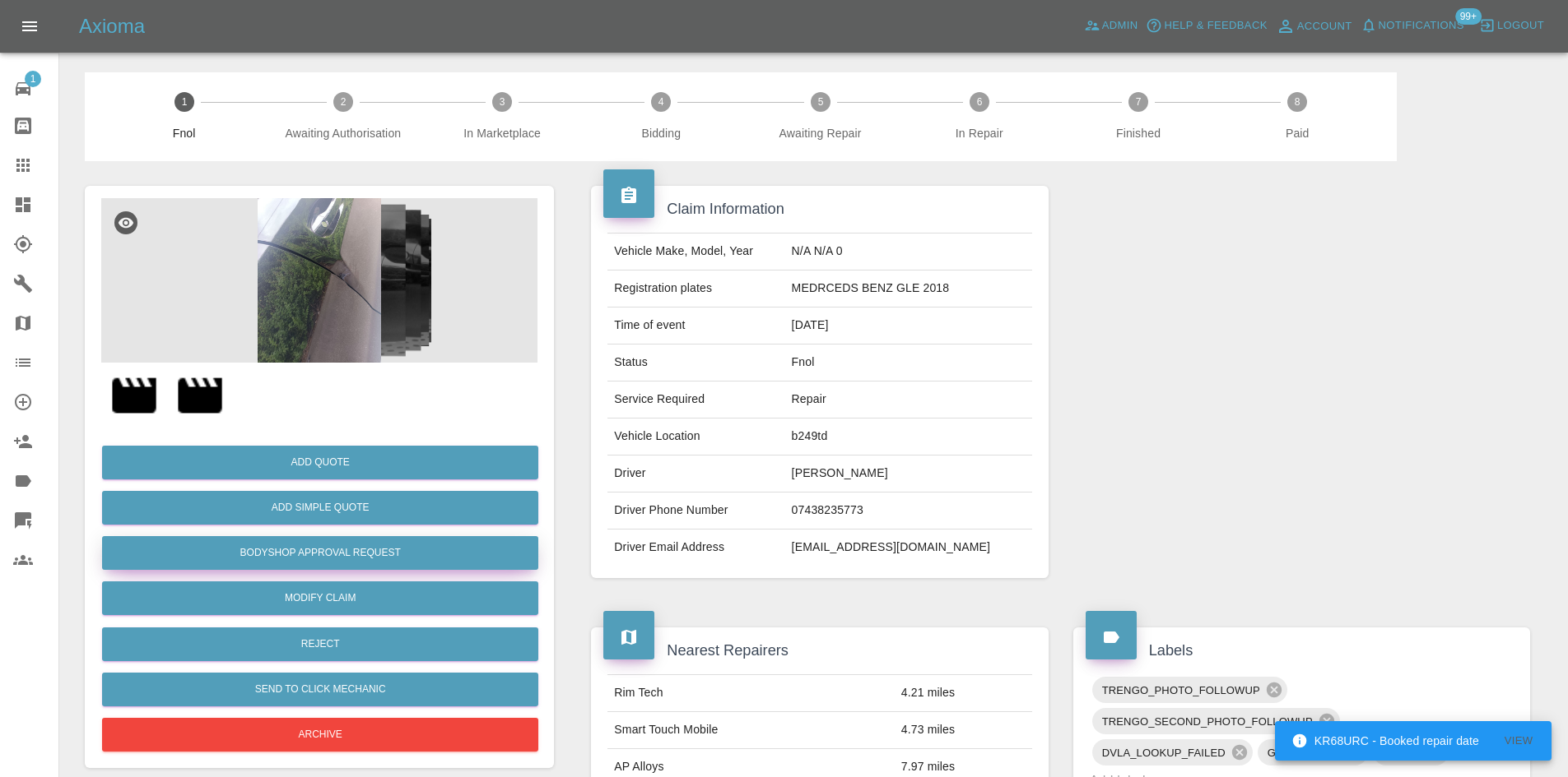
click at [324, 551] on button "Bodyshop Approval Request" at bounding box center [320, 553] width 436 height 34
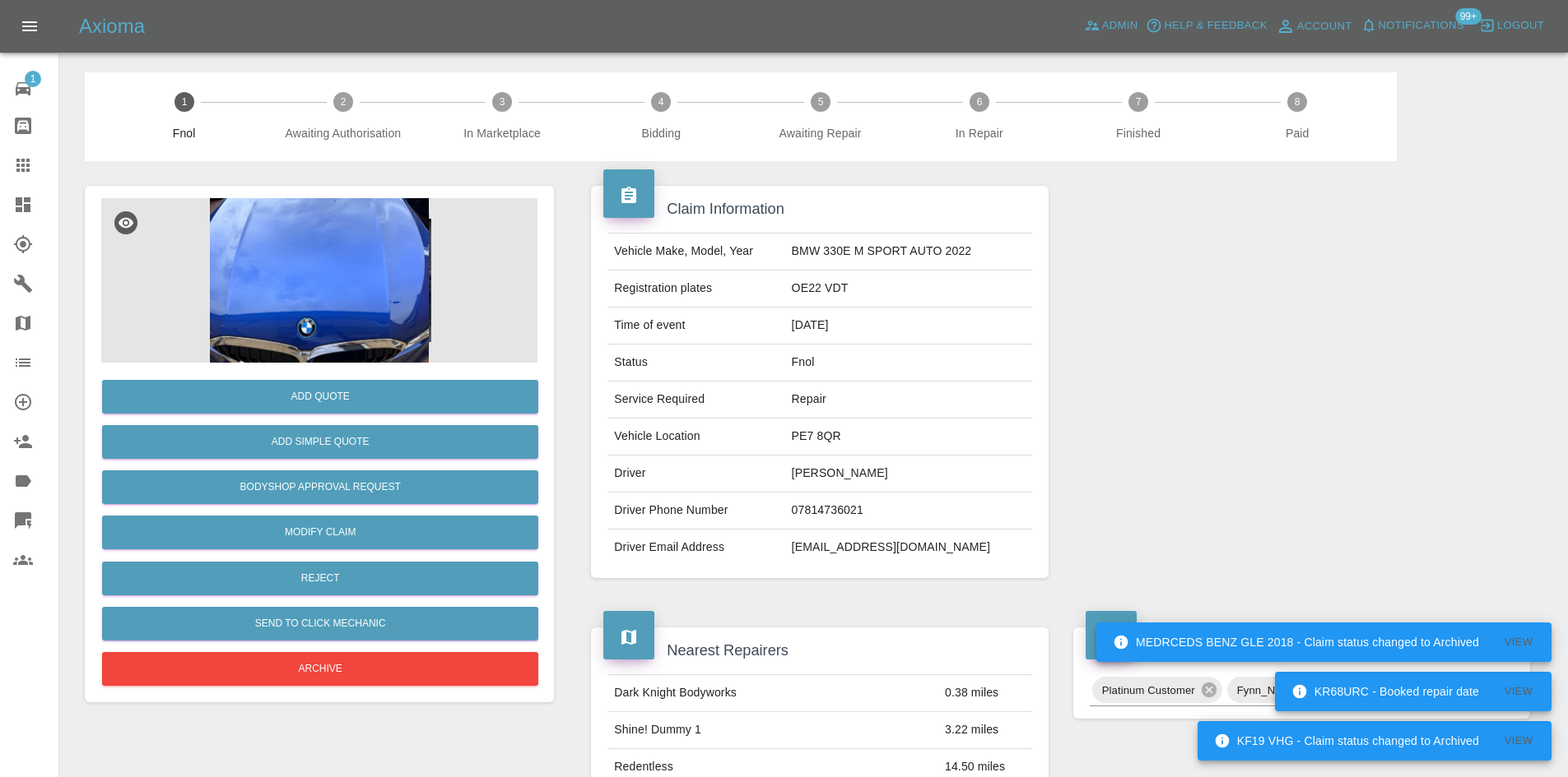
click at [324, 299] on img at bounding box center [319, 281] width 436 height 165
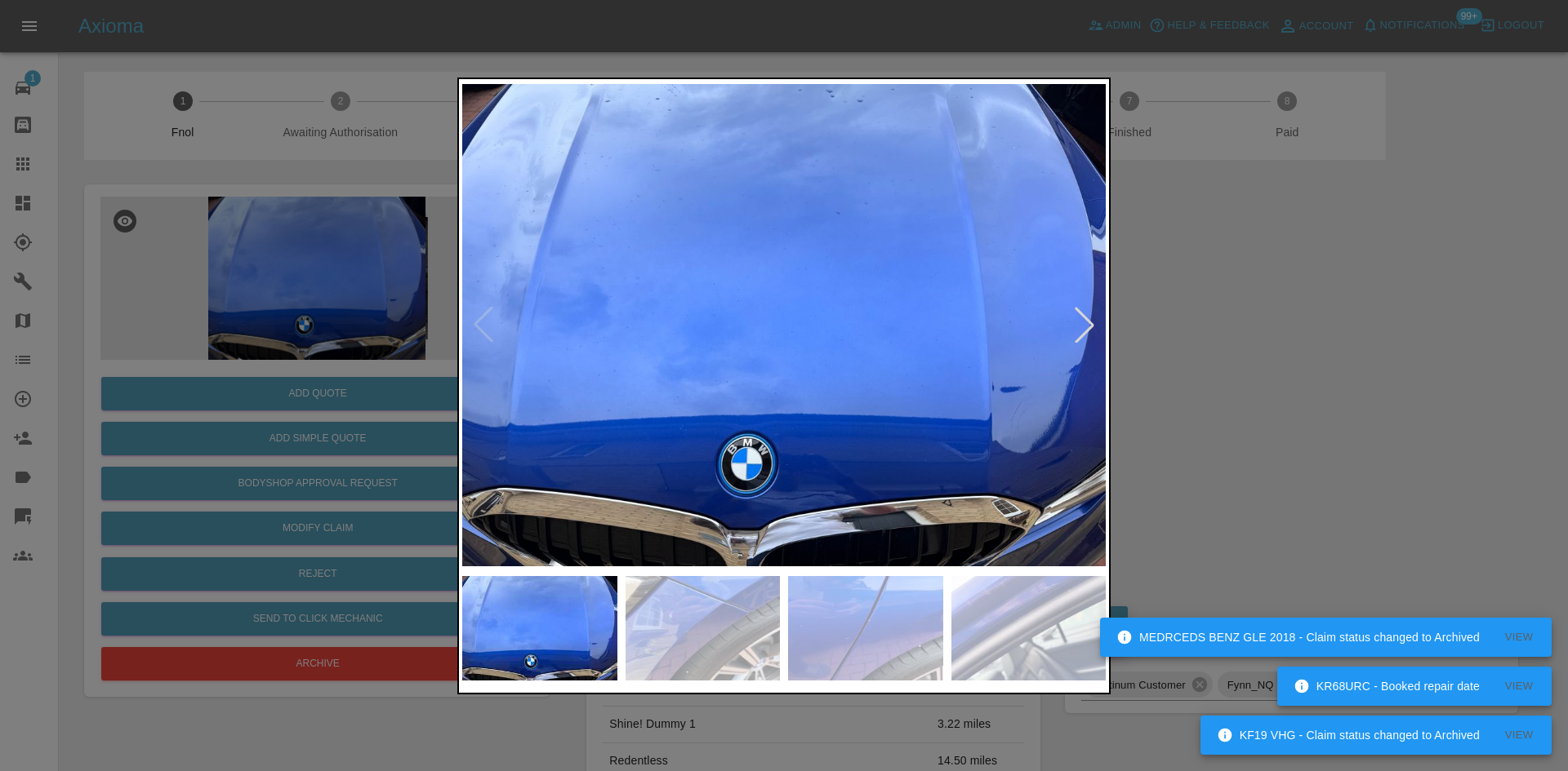
click at [809, 397] on img at bounding box center [784, 326] width 644 height 485
click at [437, 400] on div at bounding box center [784, 385] width 1568 height 771
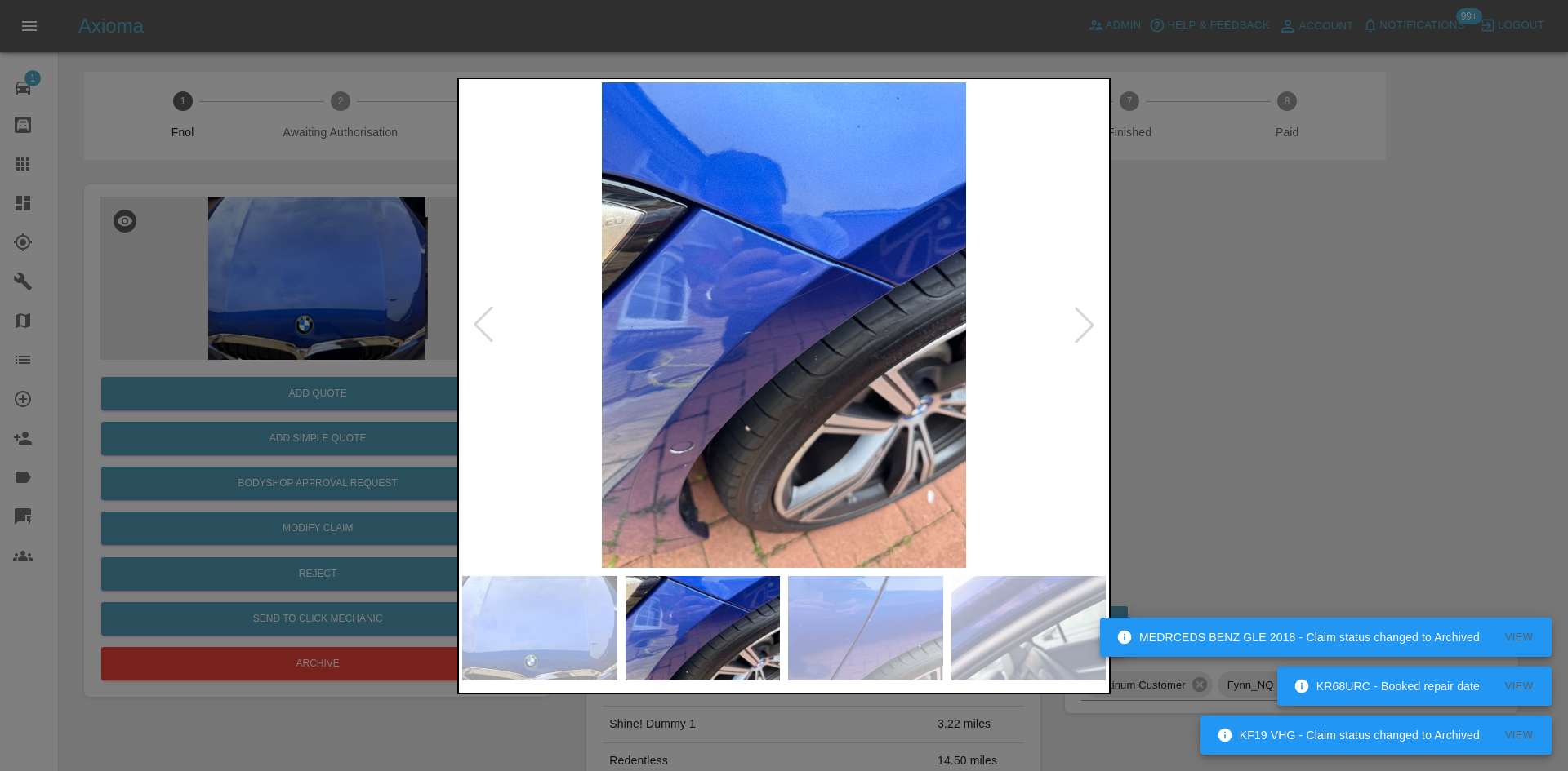
click at [520, 441] on img at bounding box center [784, 326] width 644 height 485
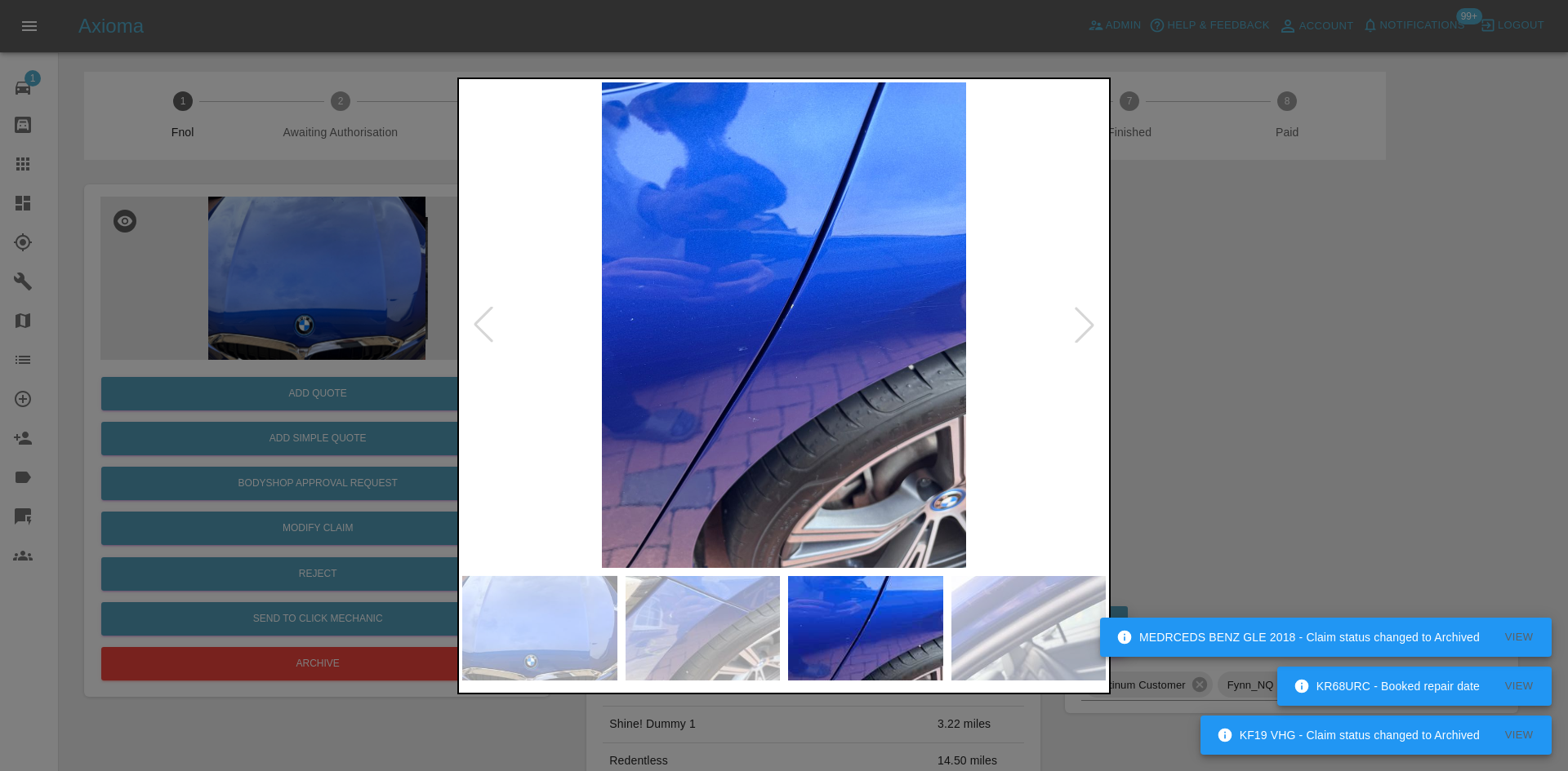
click at [555, 428] on img at bounding box center [784, 326] width 644 height 485
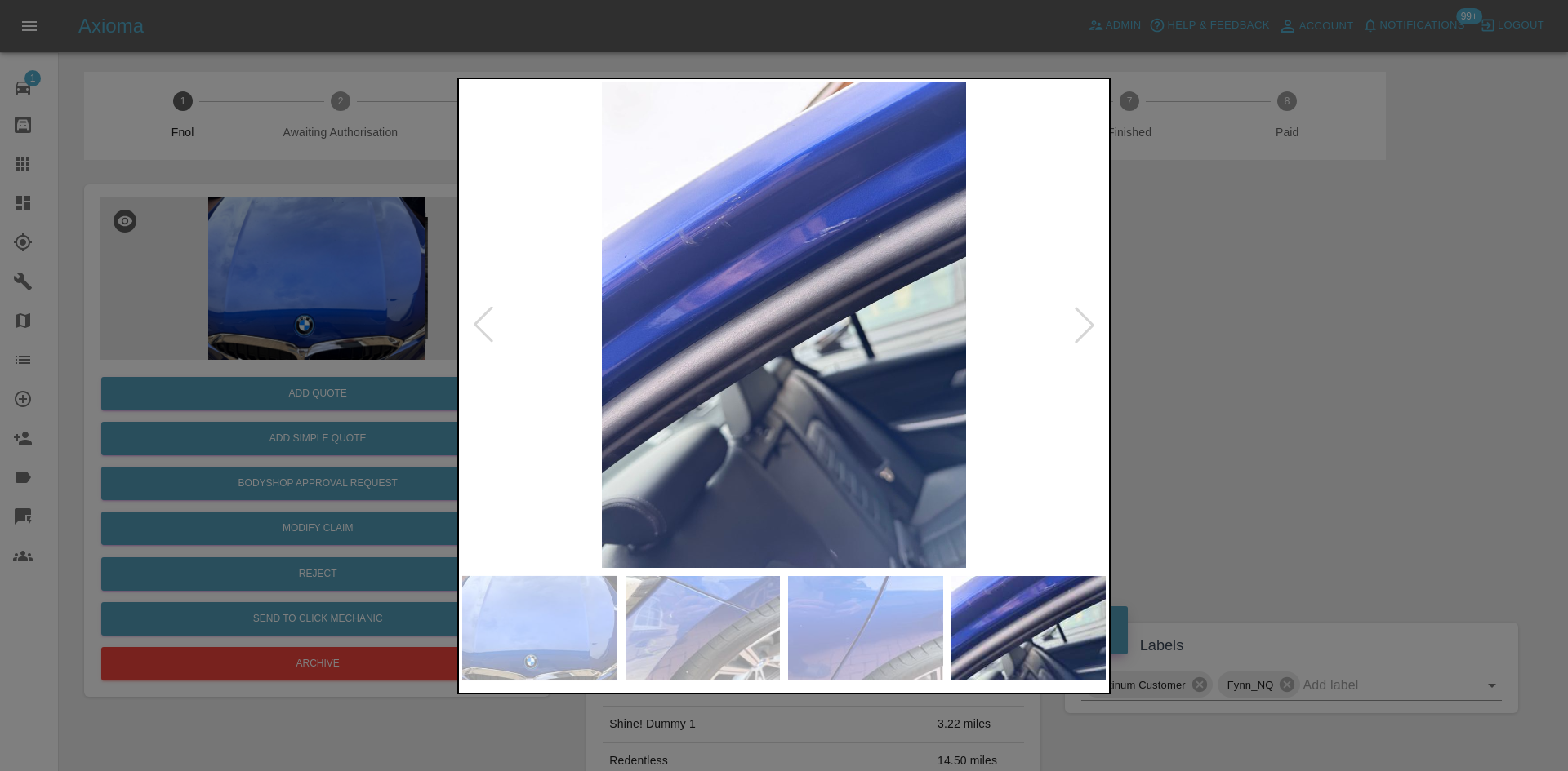
click at [534, 350] on img at bounding box center [784, 326] width 644 height 485
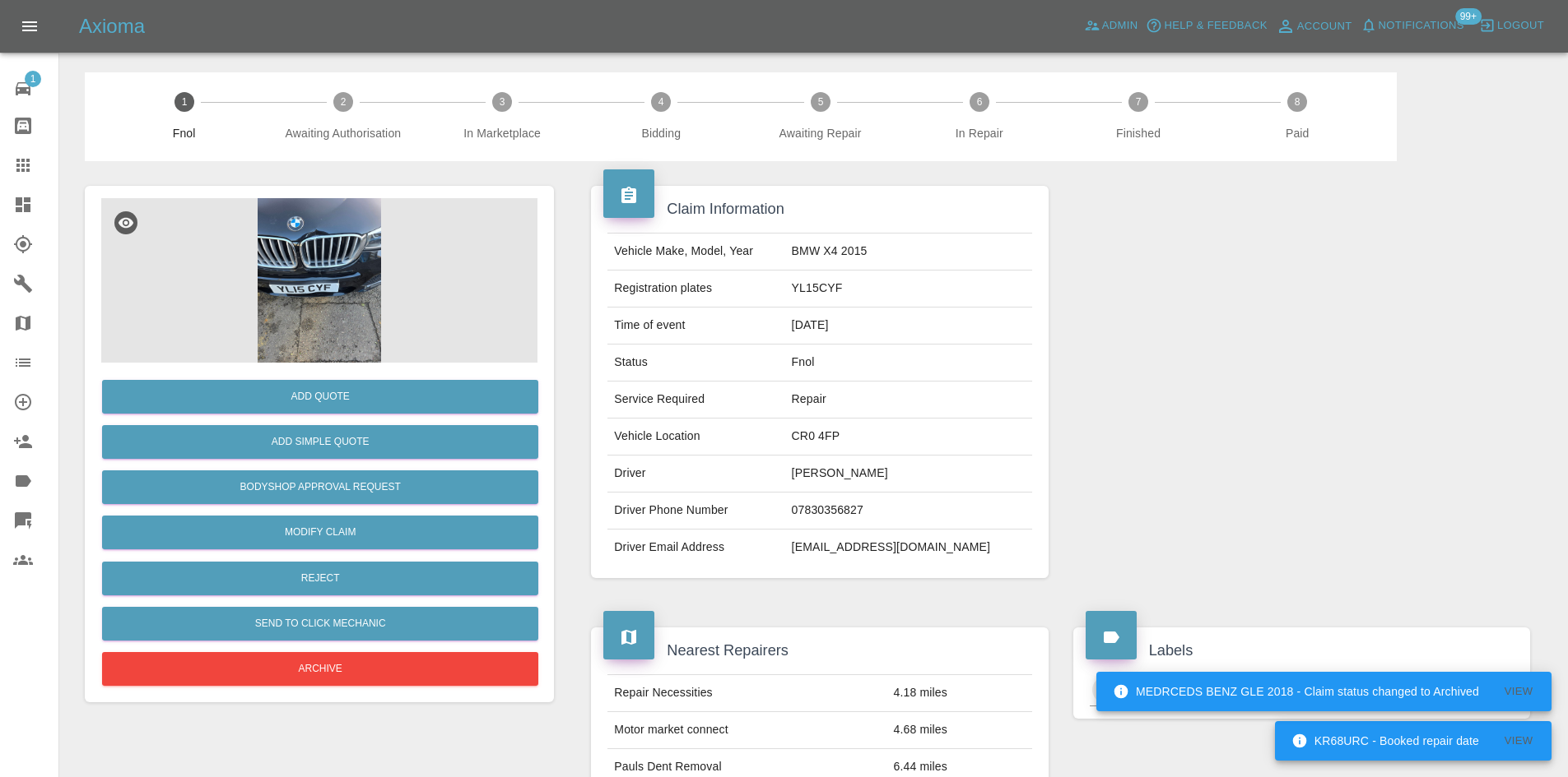
click at [309, 291] on img at bounding box center [319, 281] width 436 height 165
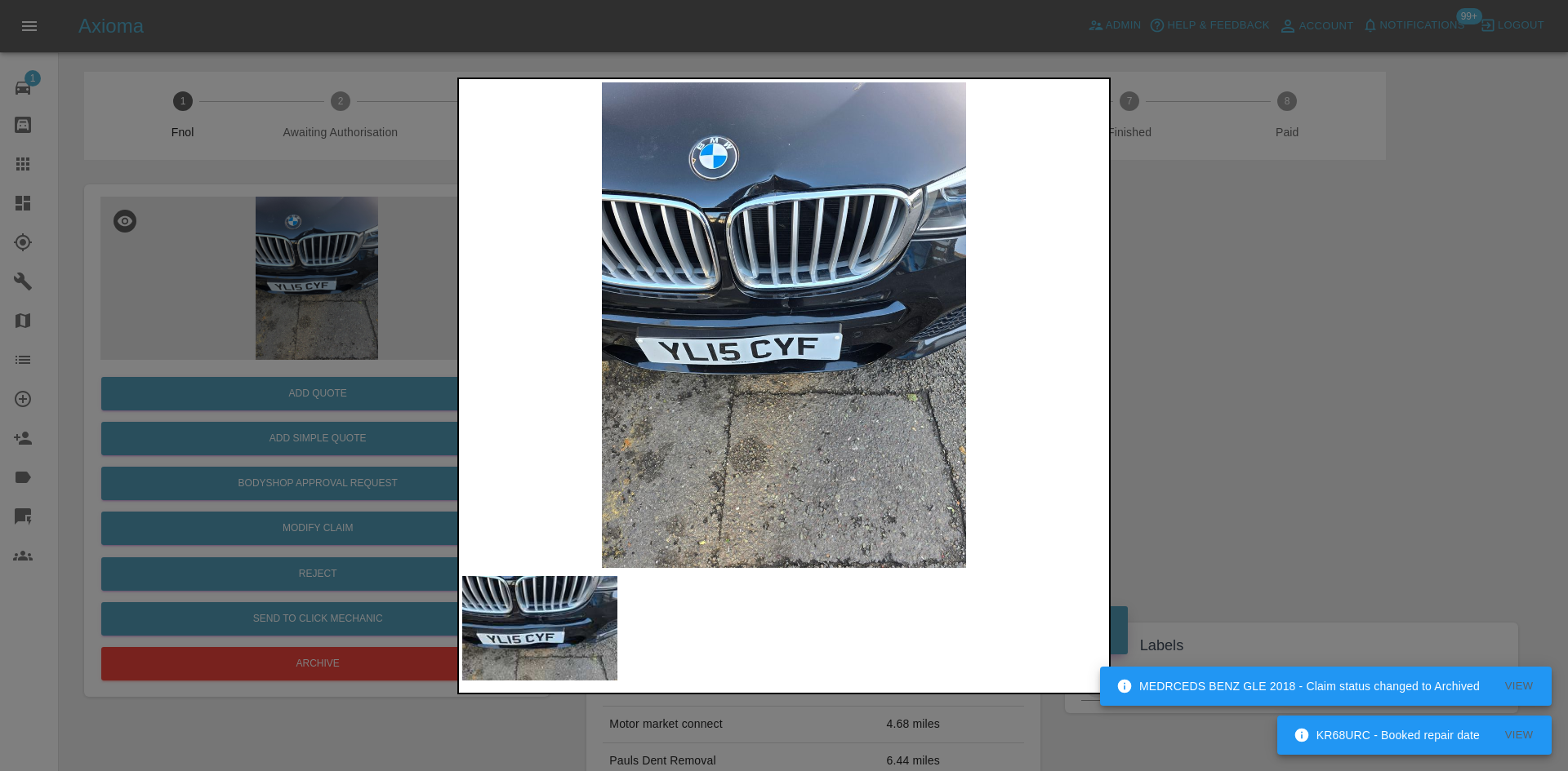
click at [521, 365] on img at bounding box center [784, 326] width 644 height 485
drag, startPoint x: 143, startPoint y: 388, endPoint x: 228, endPoint y: 498, distance: 139.0
click at [168, 417] on div at bounding box center [784, 385] width 1568 height 771
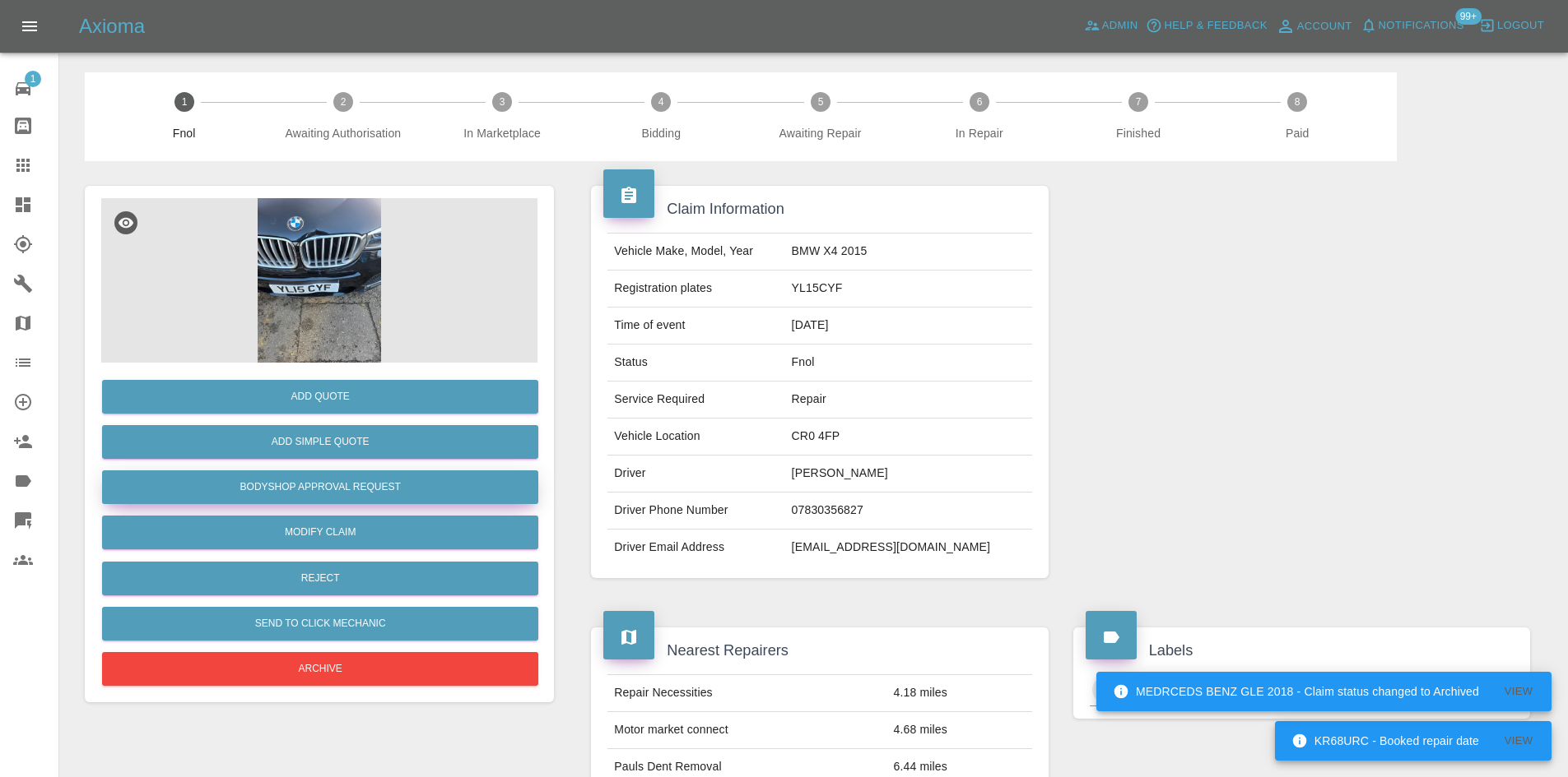
drag, startPoint x: 279, startPoint y: 501, endPoint x: 291, endPoint y: 500, distance: 12.0
click at [279, 500] on button "Bodyshop Approval Request" at bounding box center [320, 487] width 436 height 34
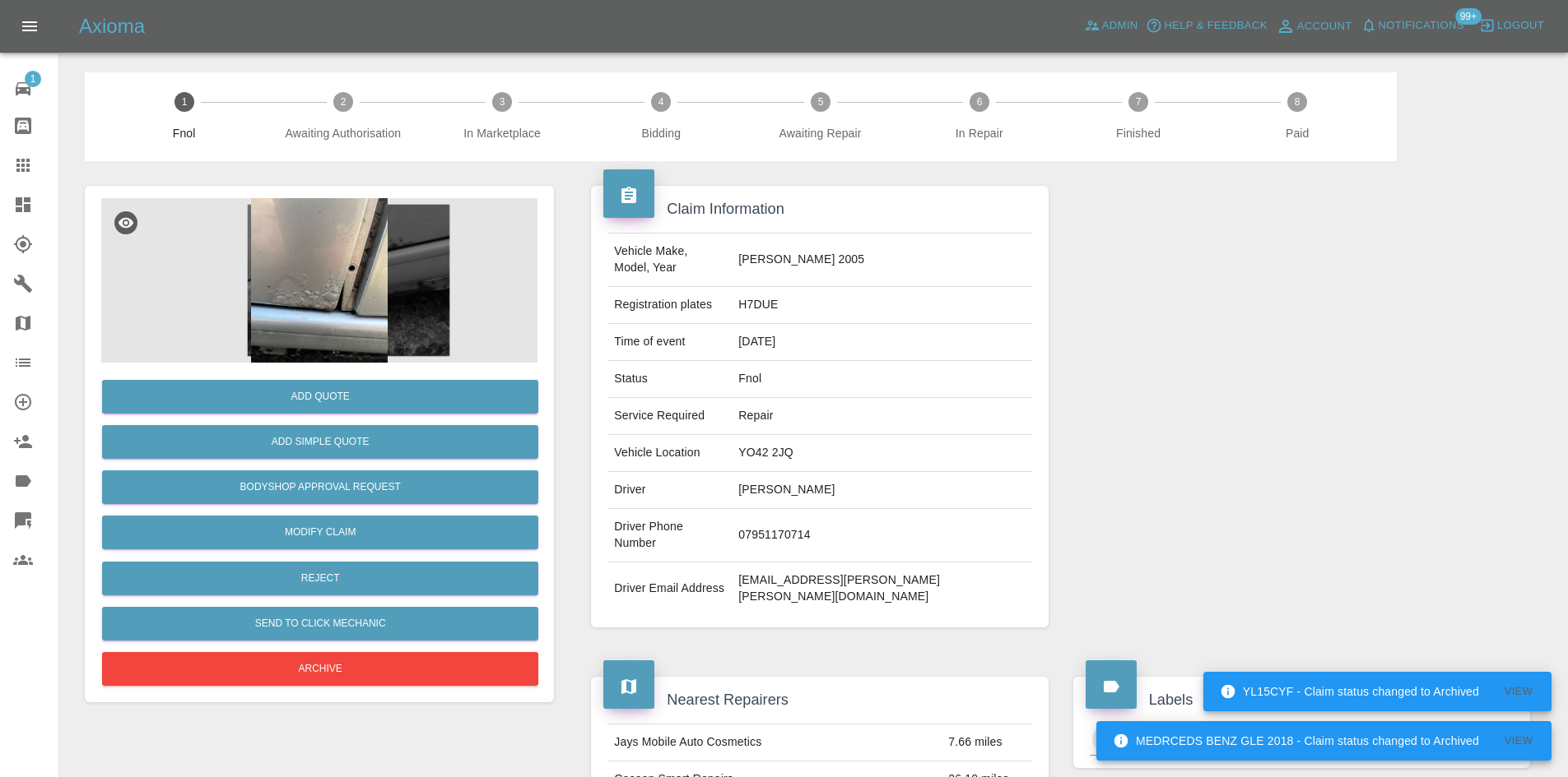
click at [336, 247] on img at bounding box center [319, 281] width 436 height 165
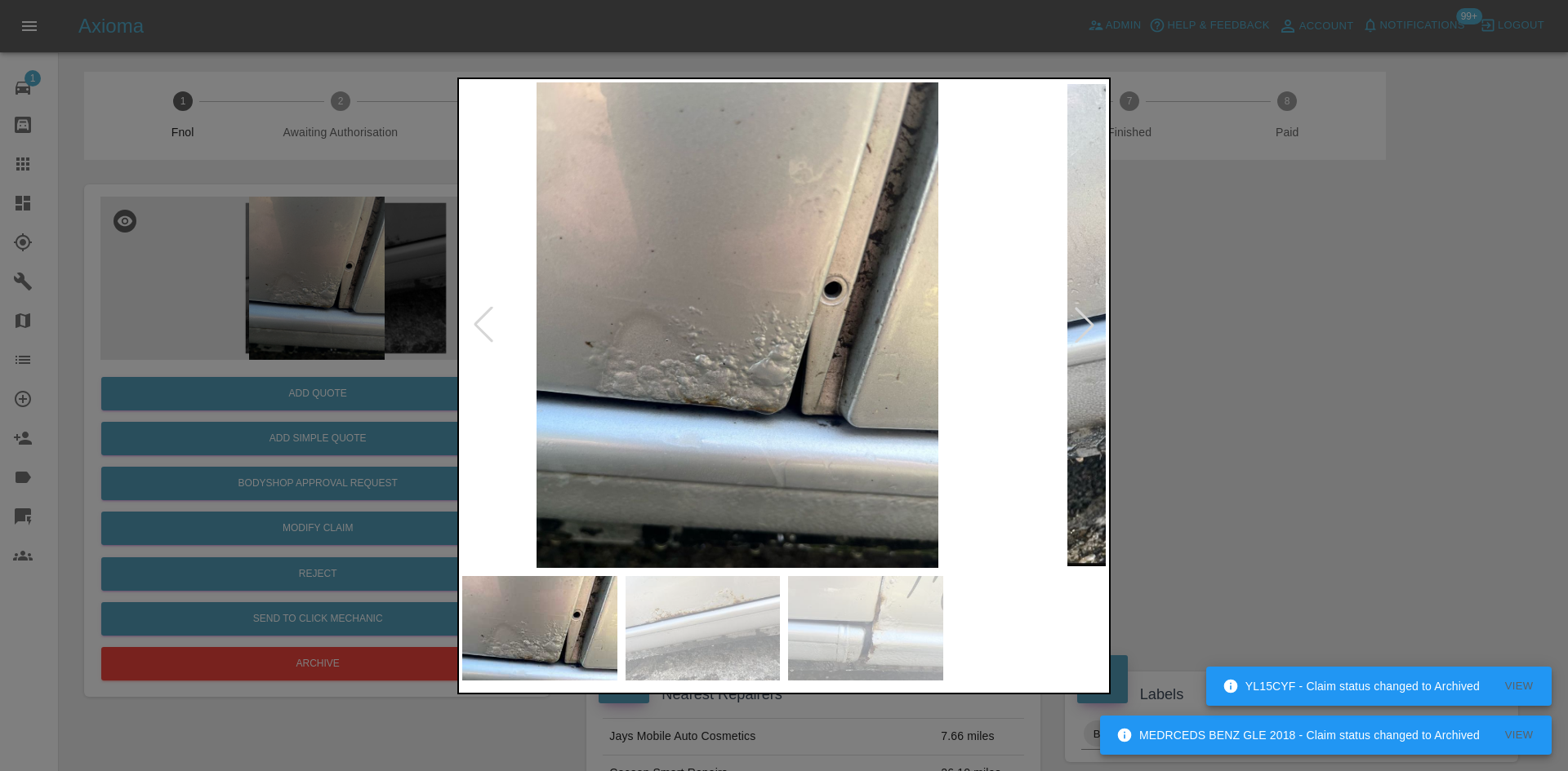
click at [649, 354] on img at bounding box center [738, 326] width 644 height 485
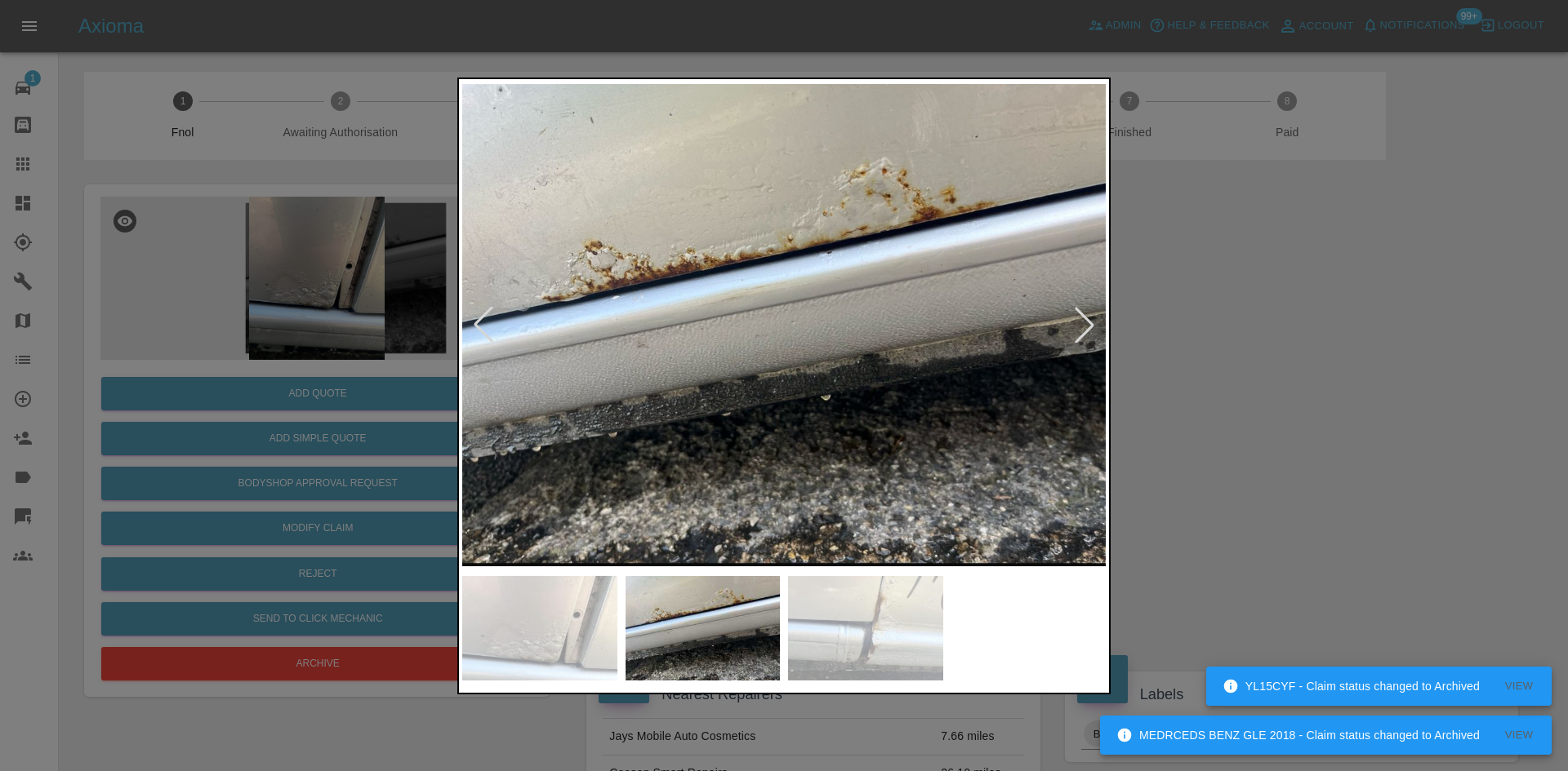
click at [580, 403] on img at bounding box center [784, 326] width 644 height 485
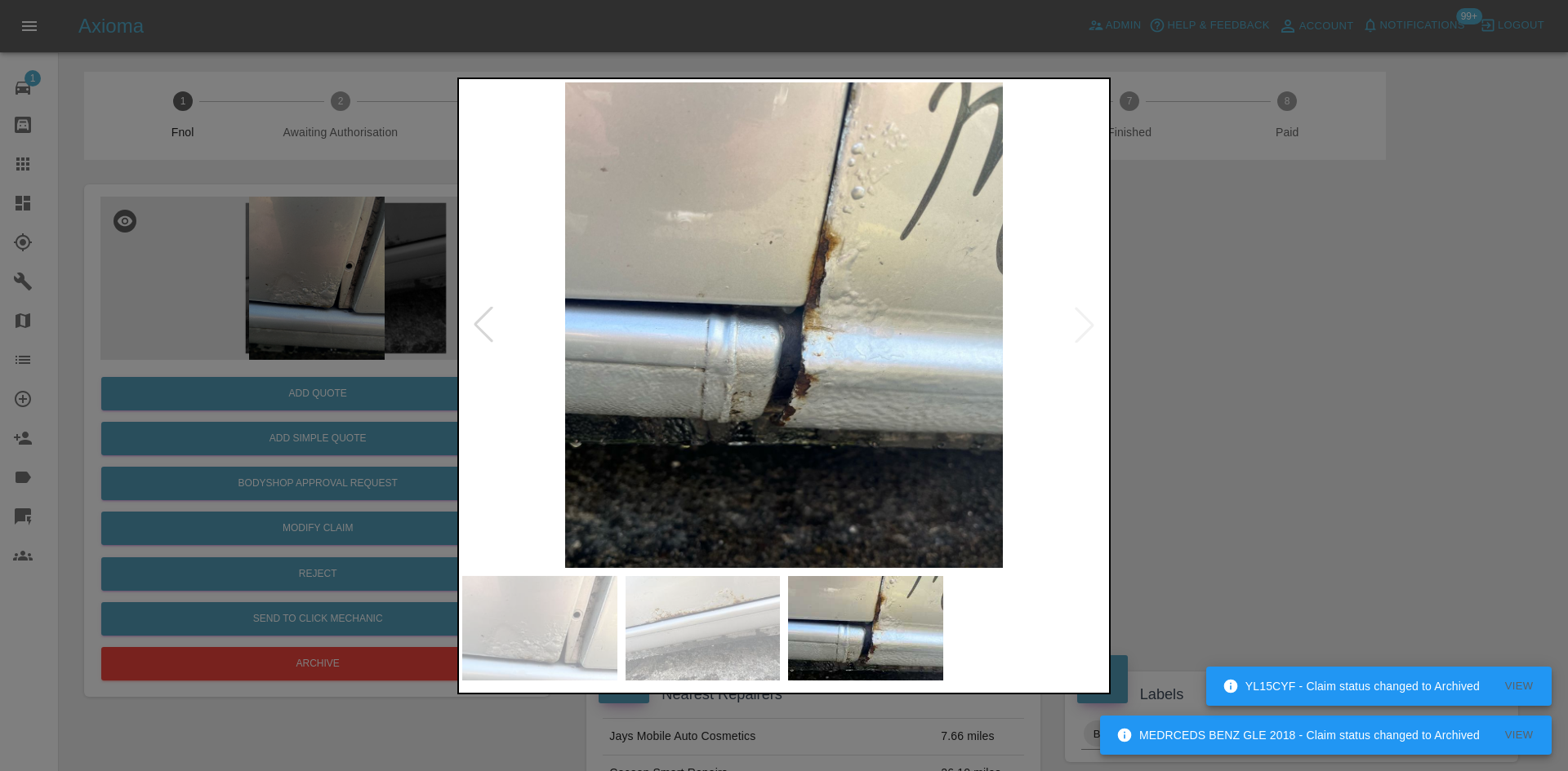
click at [465, 379] on img at bounding box center [784, 326] width 644 height 485
click at [281, 454] on div at bounding box center [784, 385] width 1568 height 771
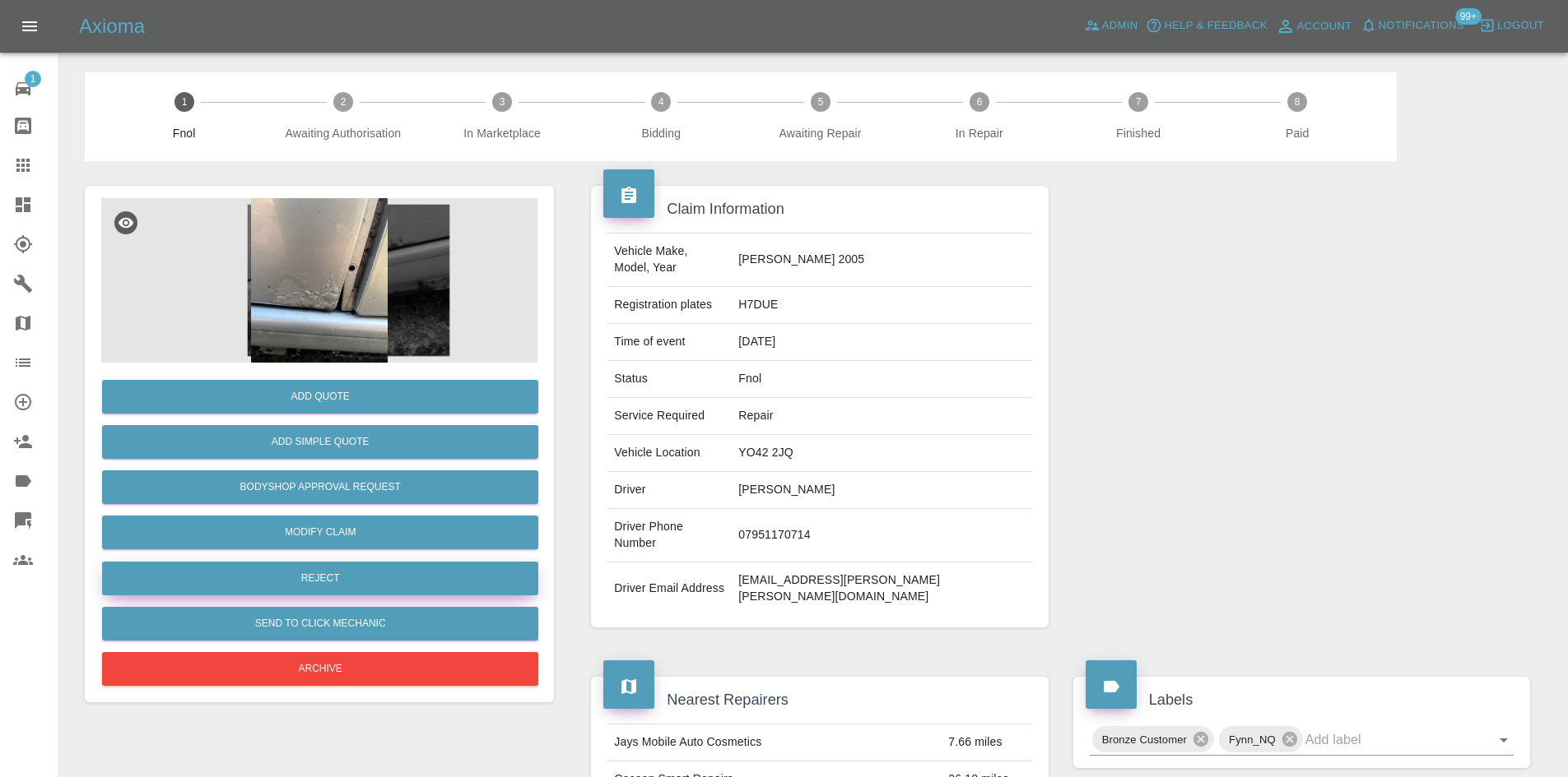
drag, startPoint x: 321, startPoint y: 579, endPoint x: 327, endPoint y: 585, distance: 8.5
click at [327, 585] on button "Reject" at bounding box center [320, 578] width 436 height 34
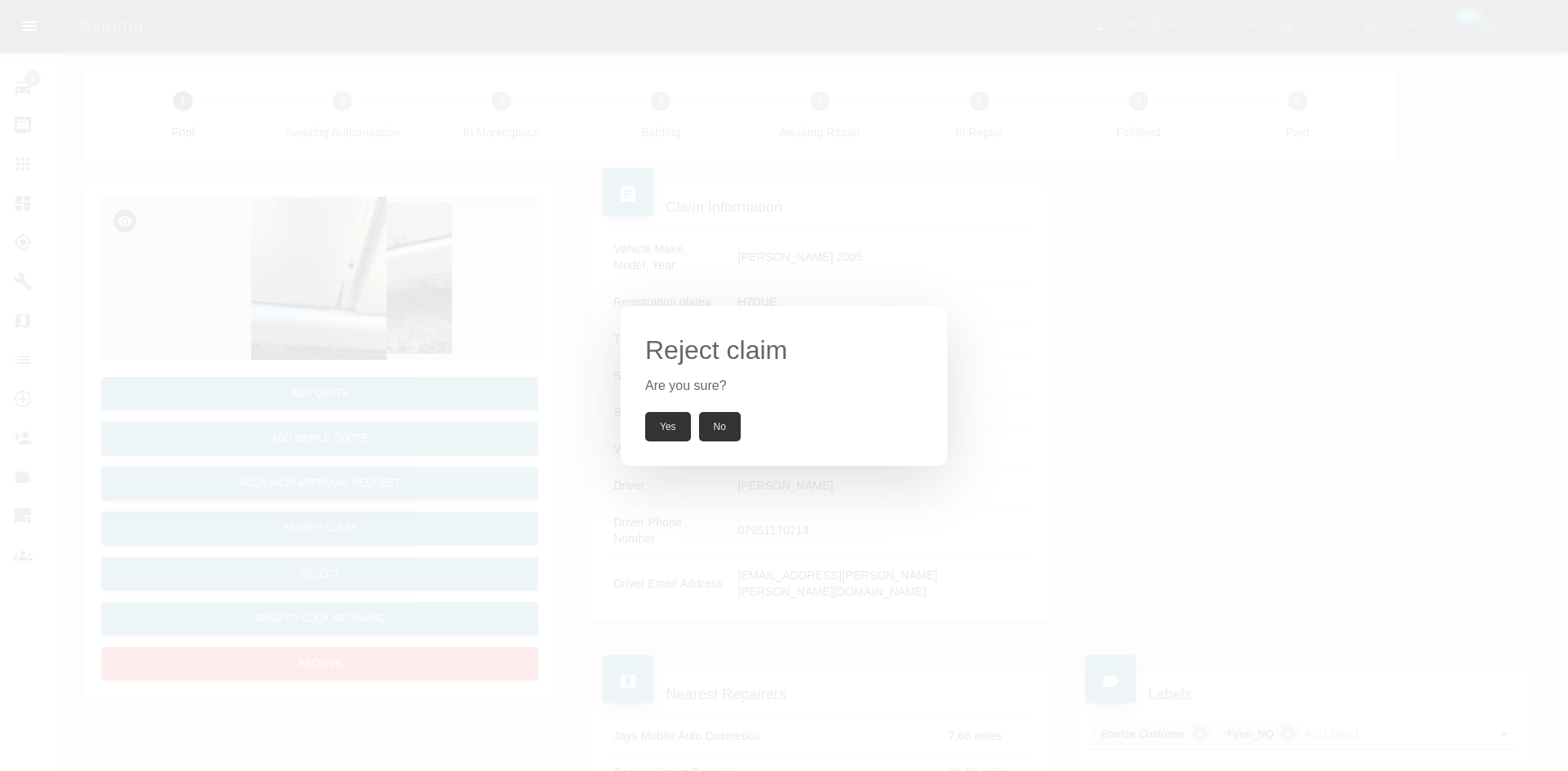
drag, startPoint x: 659, startPoint y: 427, endPoint x: 862, endPoint y: 66, distance: 414.2
click at [660, 428] on button "Yes" at bounding box center [667, 427] width 46 height 30
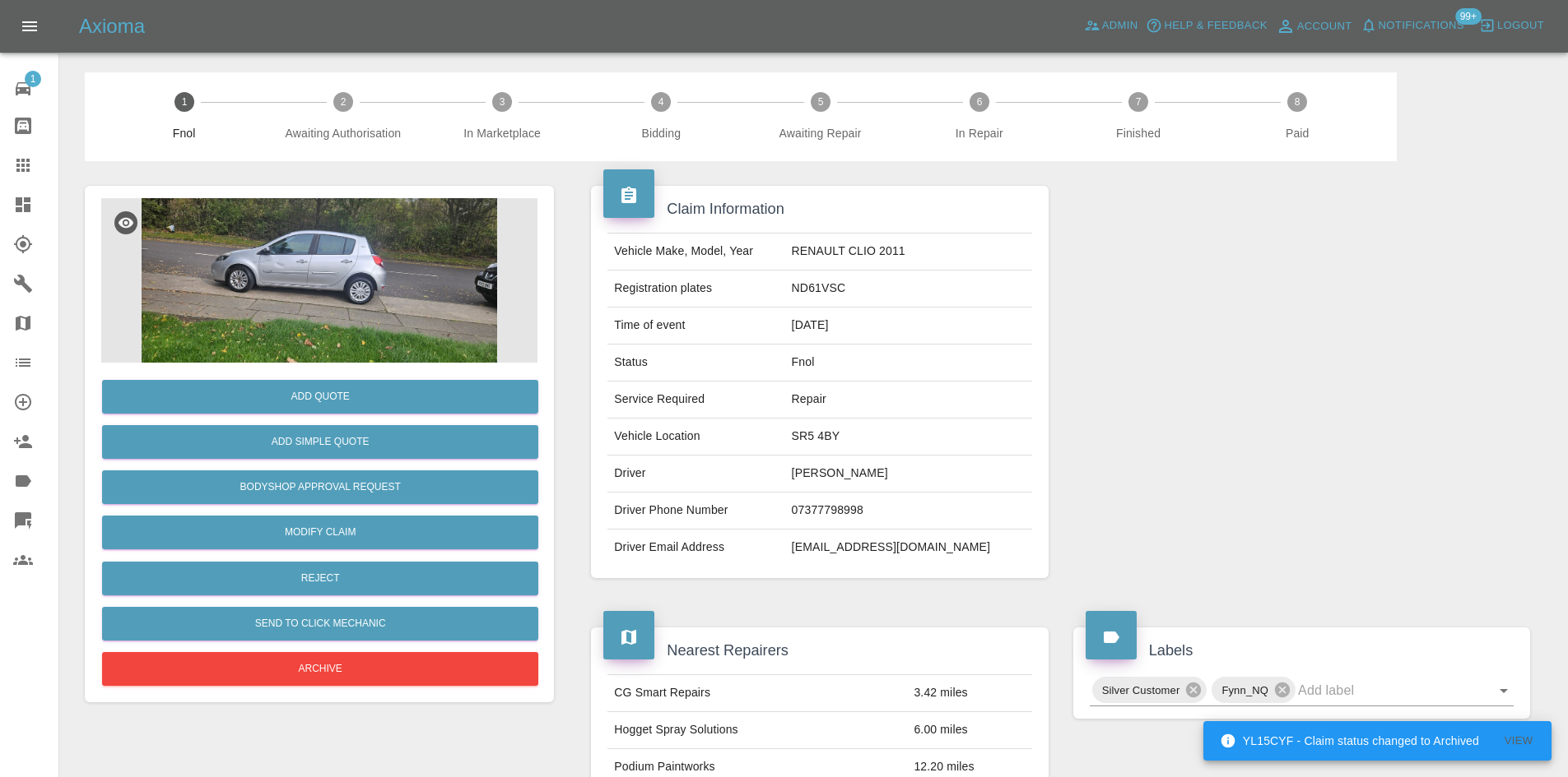
click at [289, 276] on img at bounding box center [319, 281] width 436 height 165
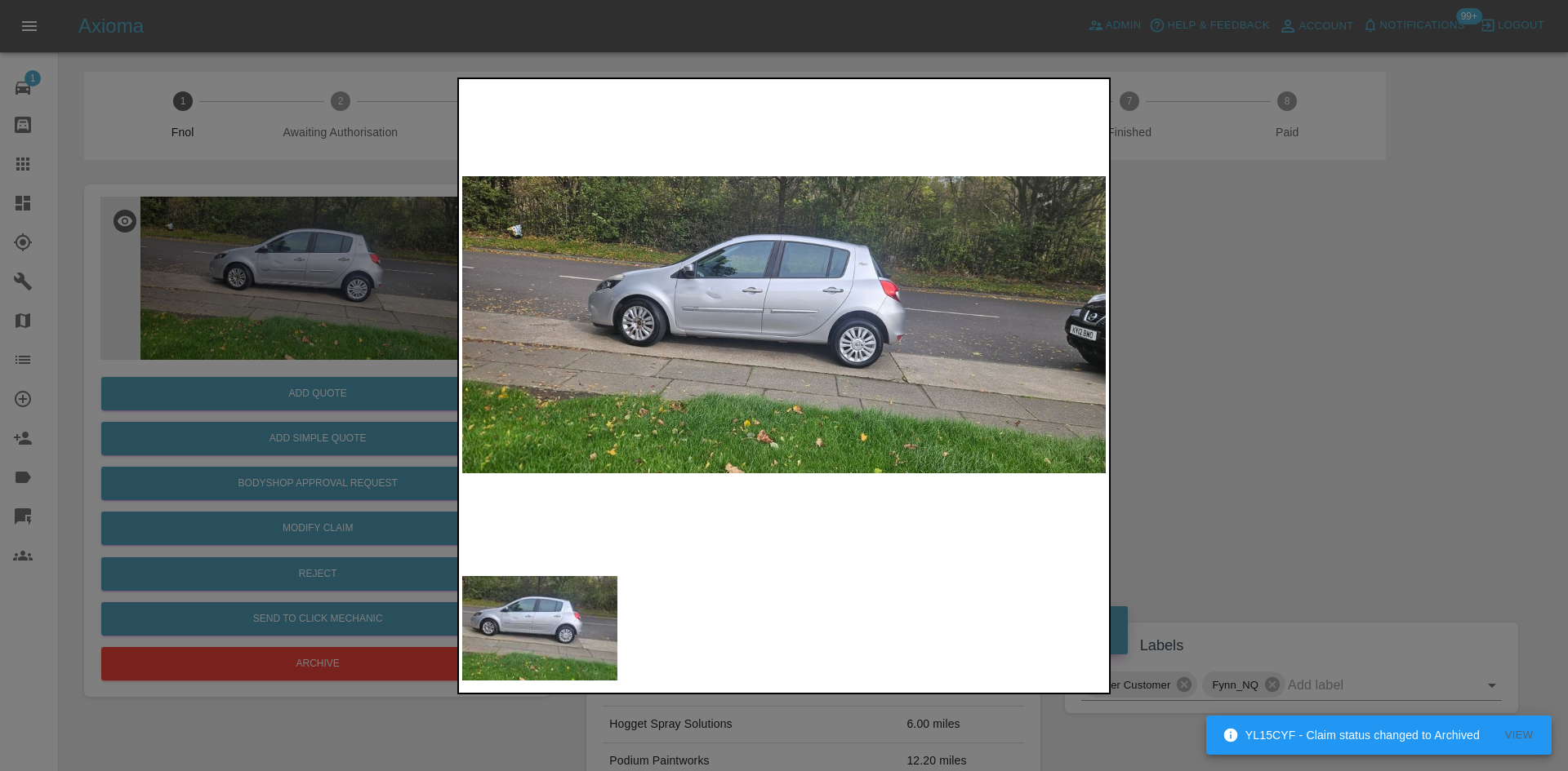
click at [746, 299] on img at bounding box center [784, 326] width 644 height 485
click at [703, 299] on img at bounding box center [784, 326] width 644 height 485
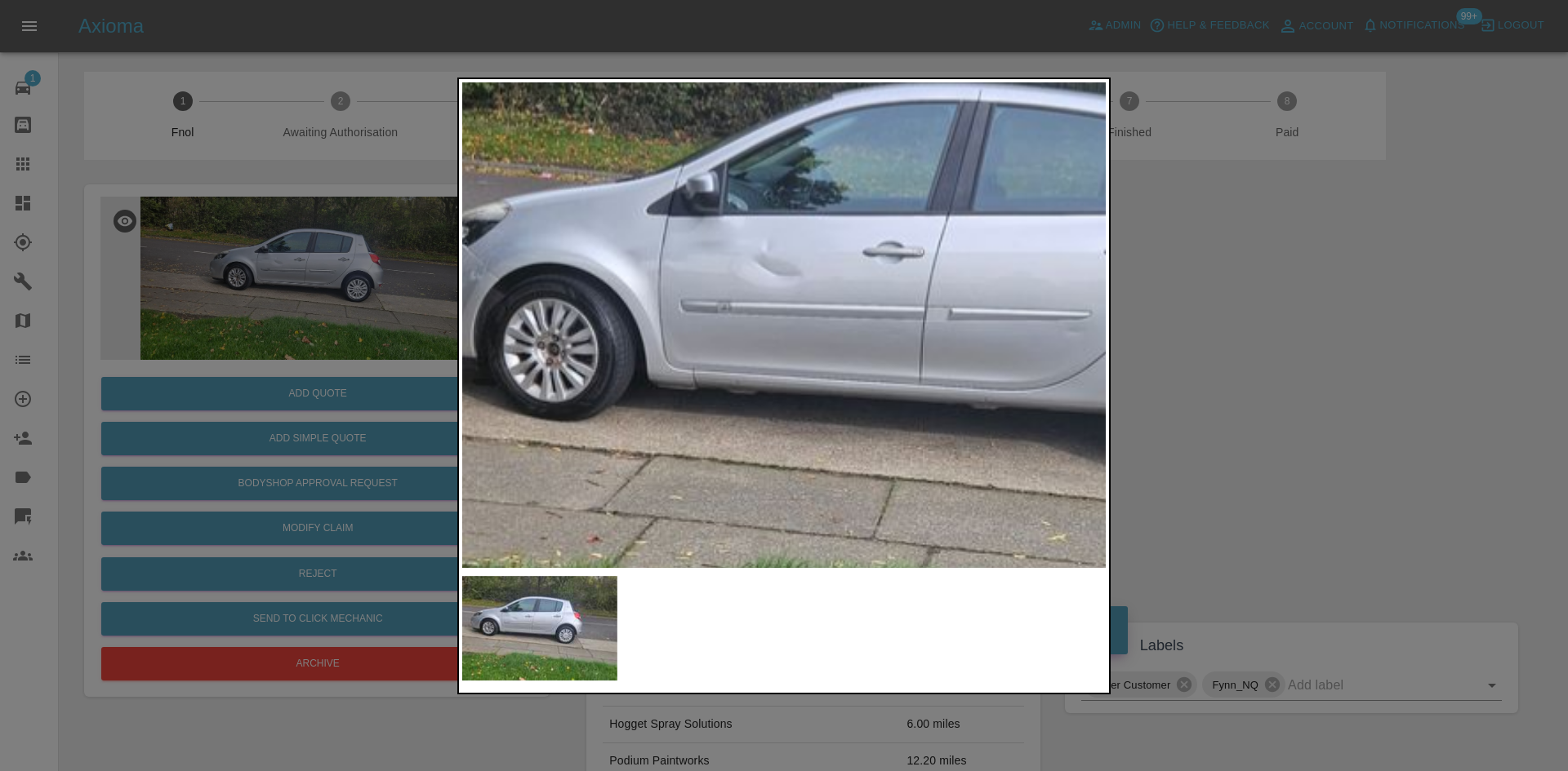
click at [479, 360] on img at bounding box center [988, 354] width 1931 height 1458
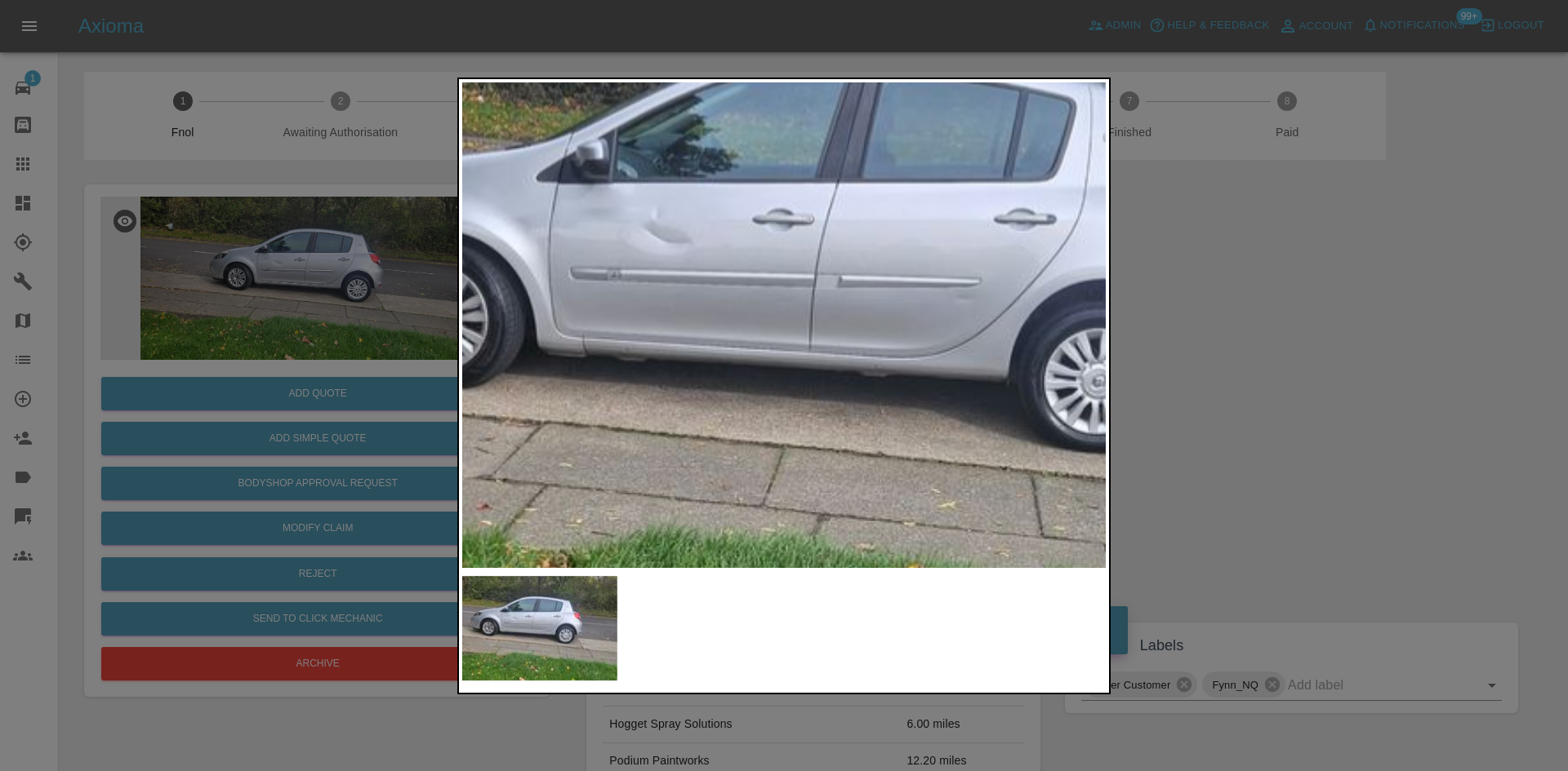
click at [512, 371] on img at bounding box center [878, 322] width 1931 height 1458
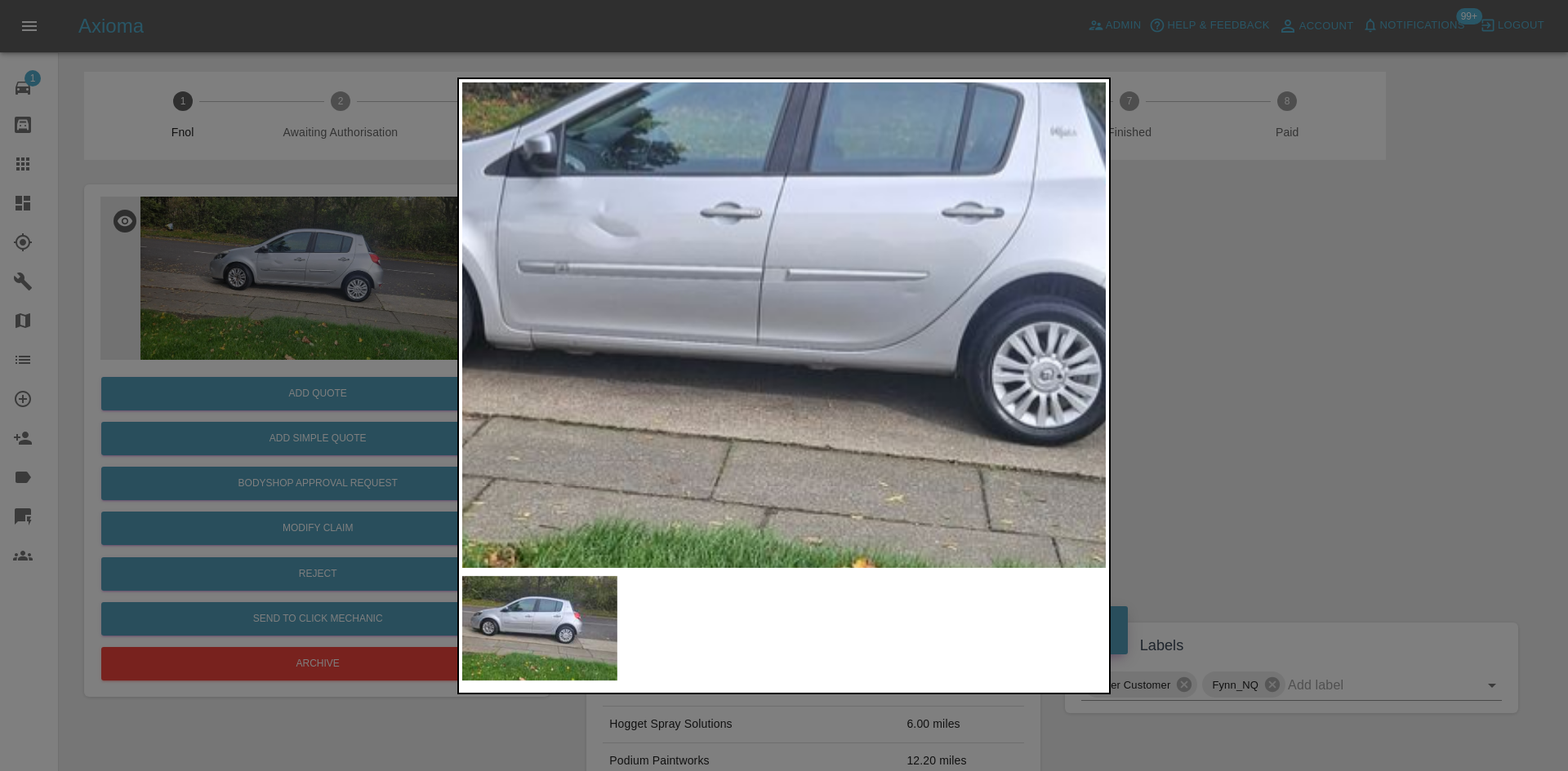
click at [181, 387] on div at bounding box center [784, 385] width 1568 height 771
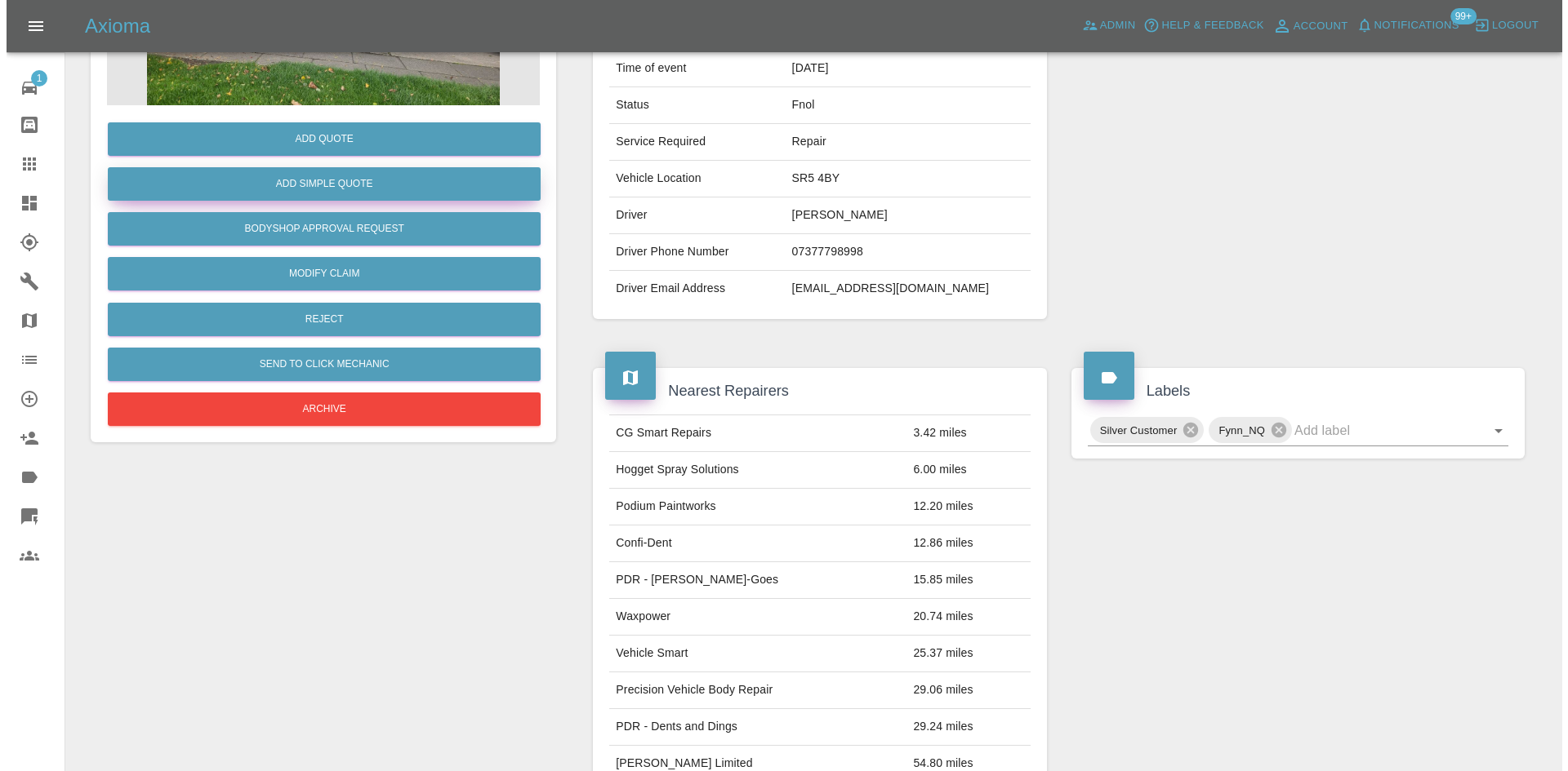
scroll to position [96, 0]
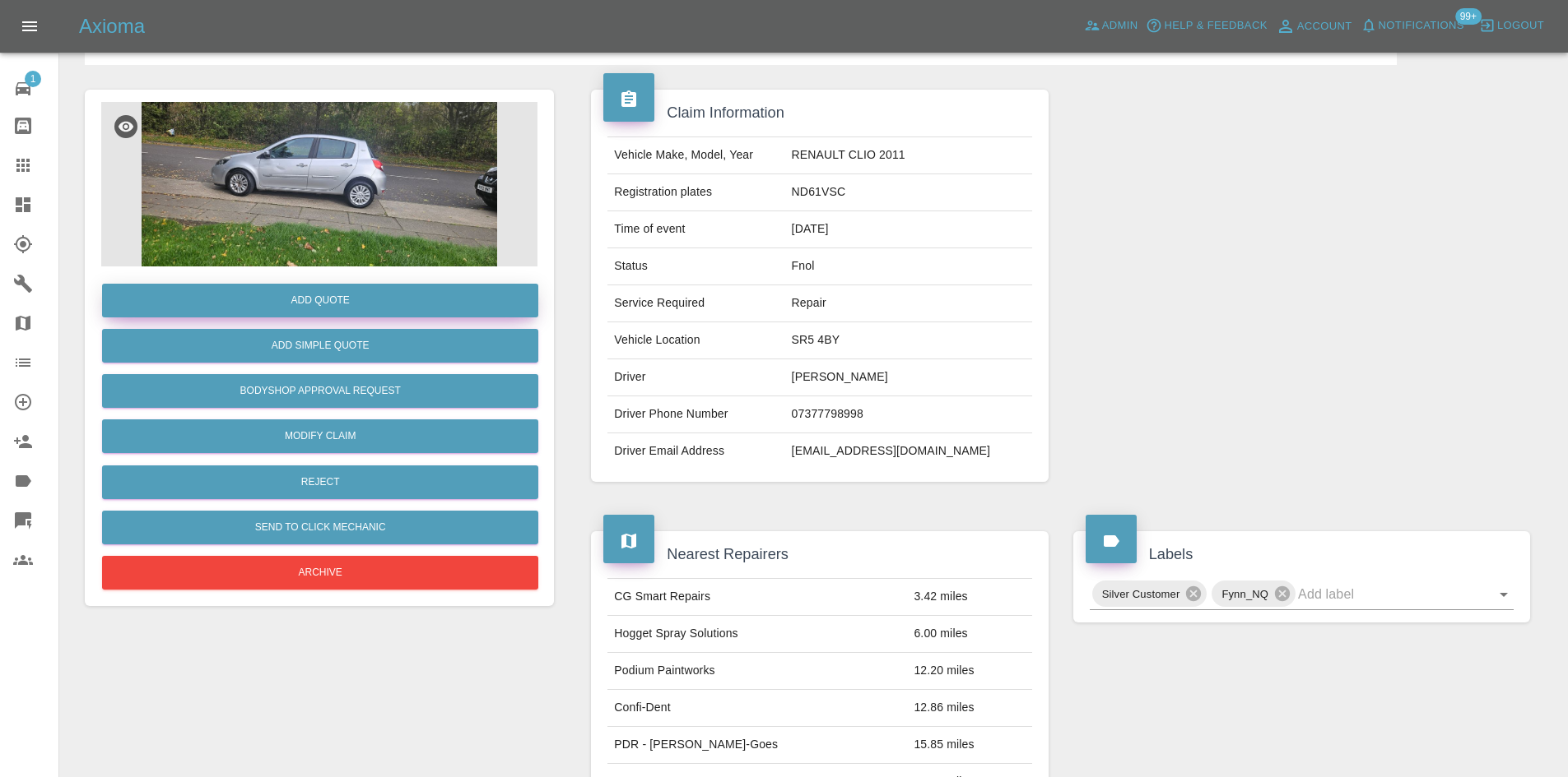
click at [317, 293] on button "Add Quote" at bounding box center [320, 301] width 436 height 34
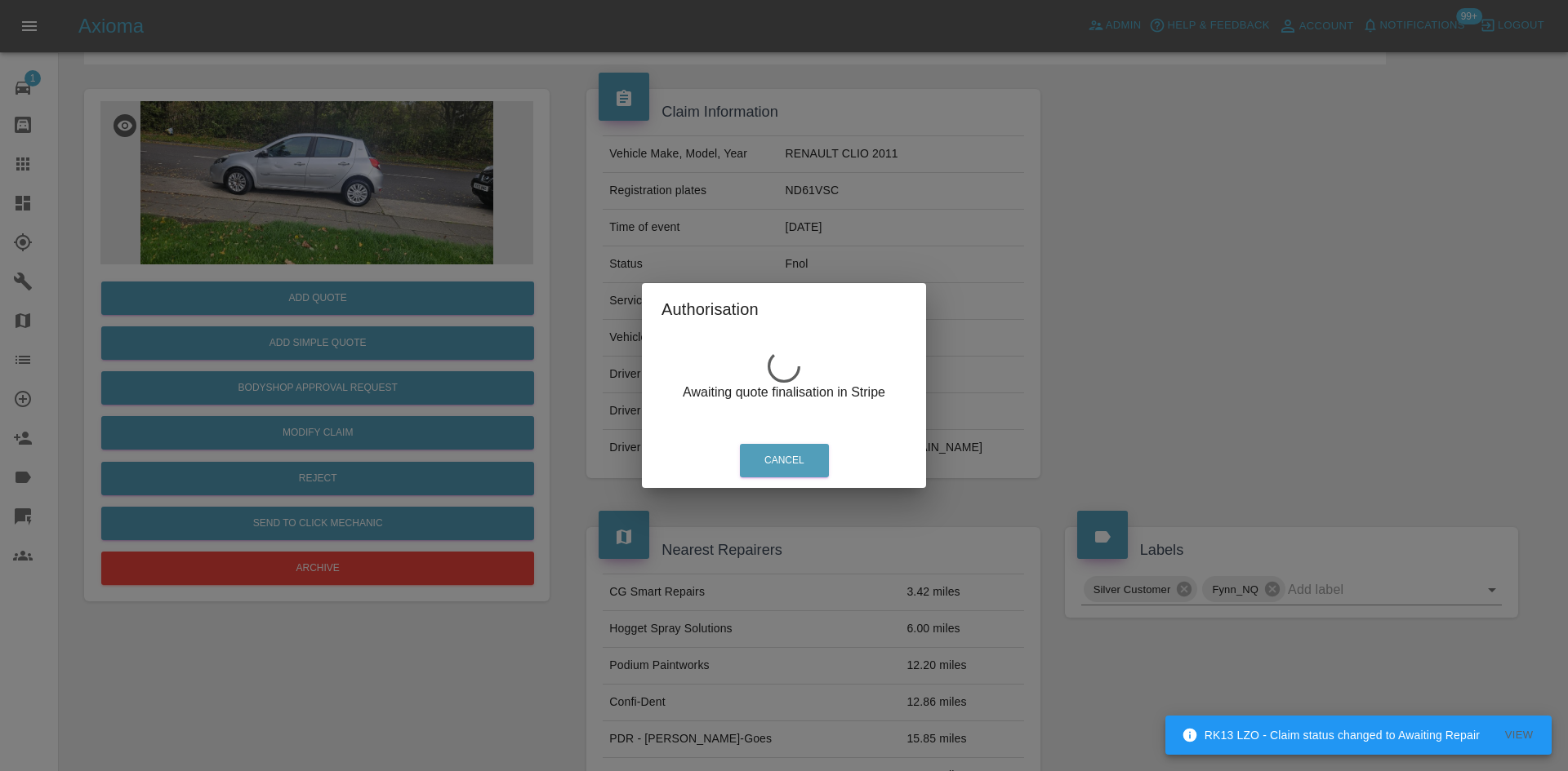
drag, startPoint x: 271, startPoint y: 185, endPoint x: 350, endPoint y: 293, distance: 133.8
click at [284, 204] on div "Authorisation Awaiting quote finalisation in Stripe Cancel" at bounding box center [784, 385] width 1568 height 771
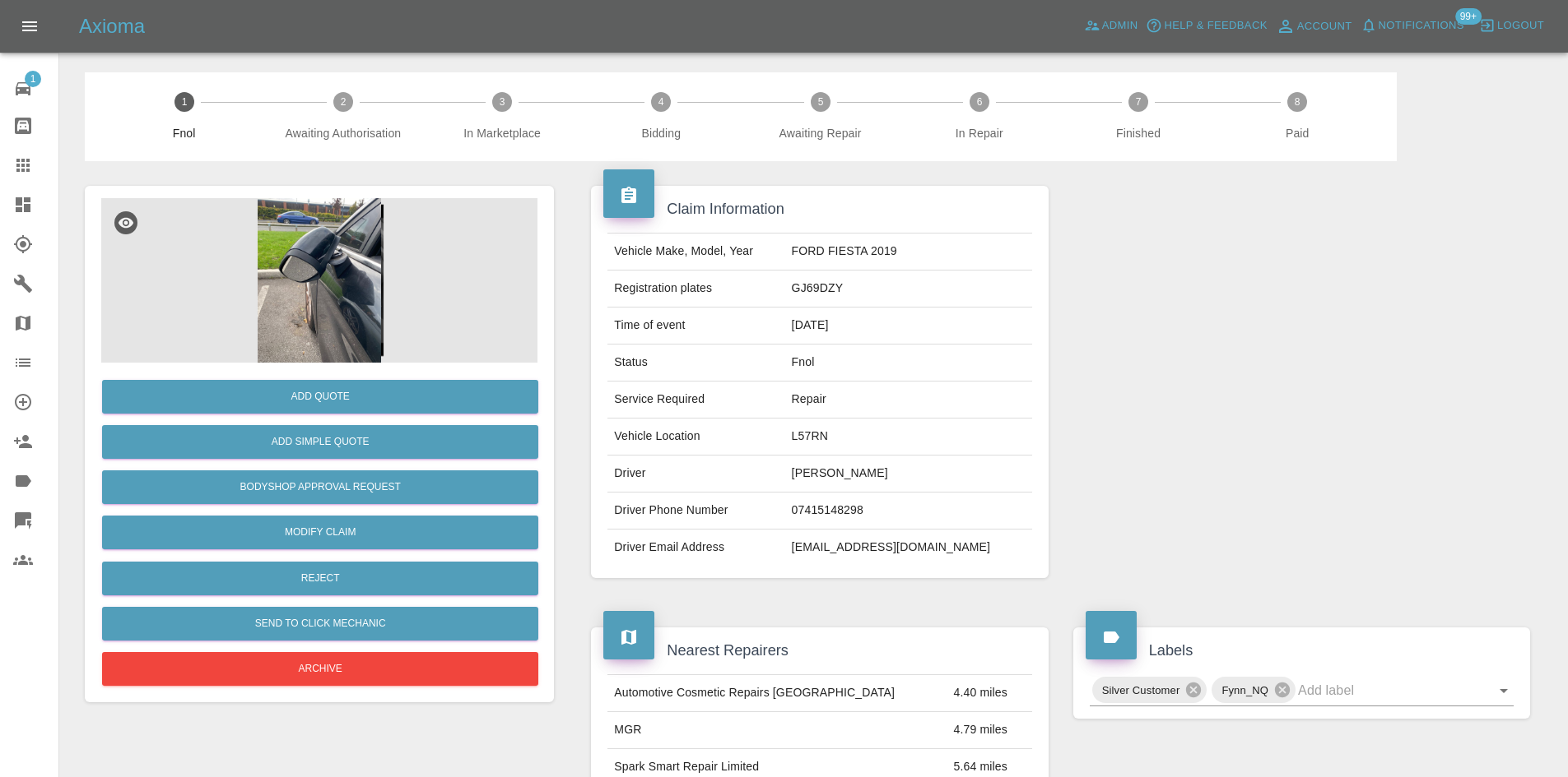
click at [324, 264] on img at bounding box center [319, 281] width 436 height 165
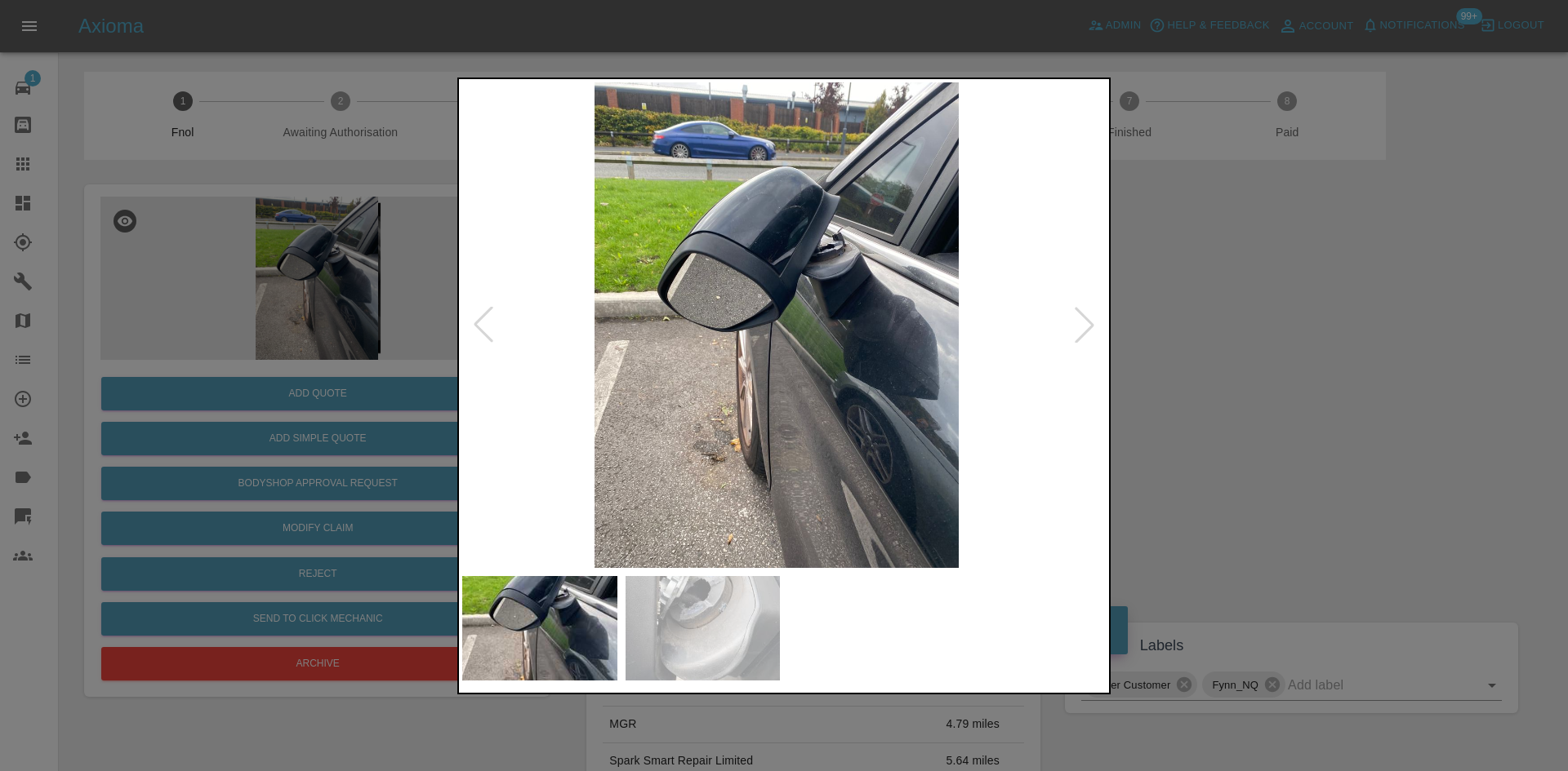
click at [871, 358] on img at bounding box center [777, 326] width 644 height 485
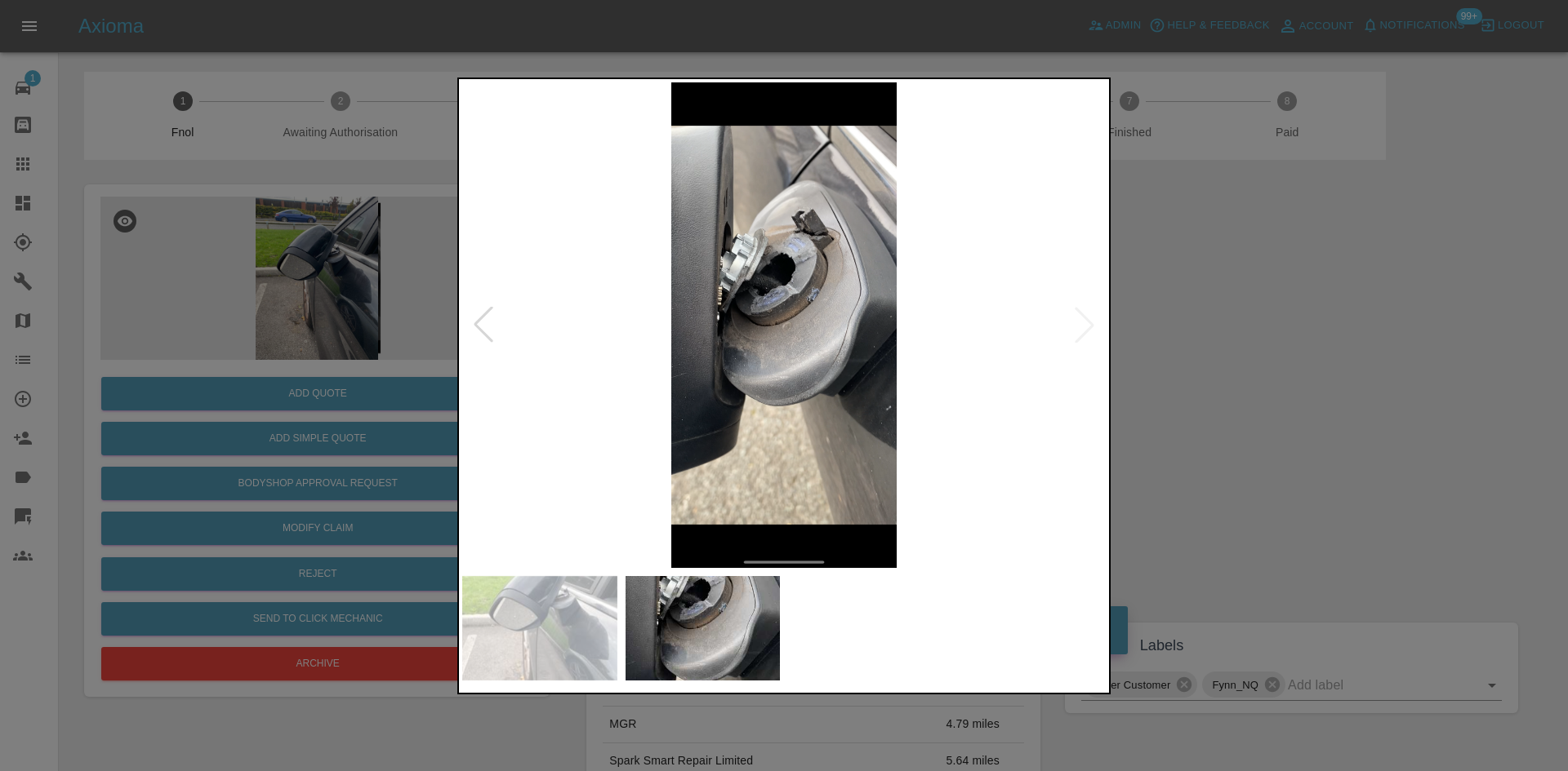
click at [730, 370] on img at bounding box center [784, 326] width 644 height 485
click at [637, 364] on img at bounding box center [784, 326] width 644 height 485
drag, startPoint x: 145, startPoint y: 342, endPoint x: 154, endPoint y: 346, distance: 9.8
click at [148, 343] on div at bounding box center [784, 385] width 1568 height 771
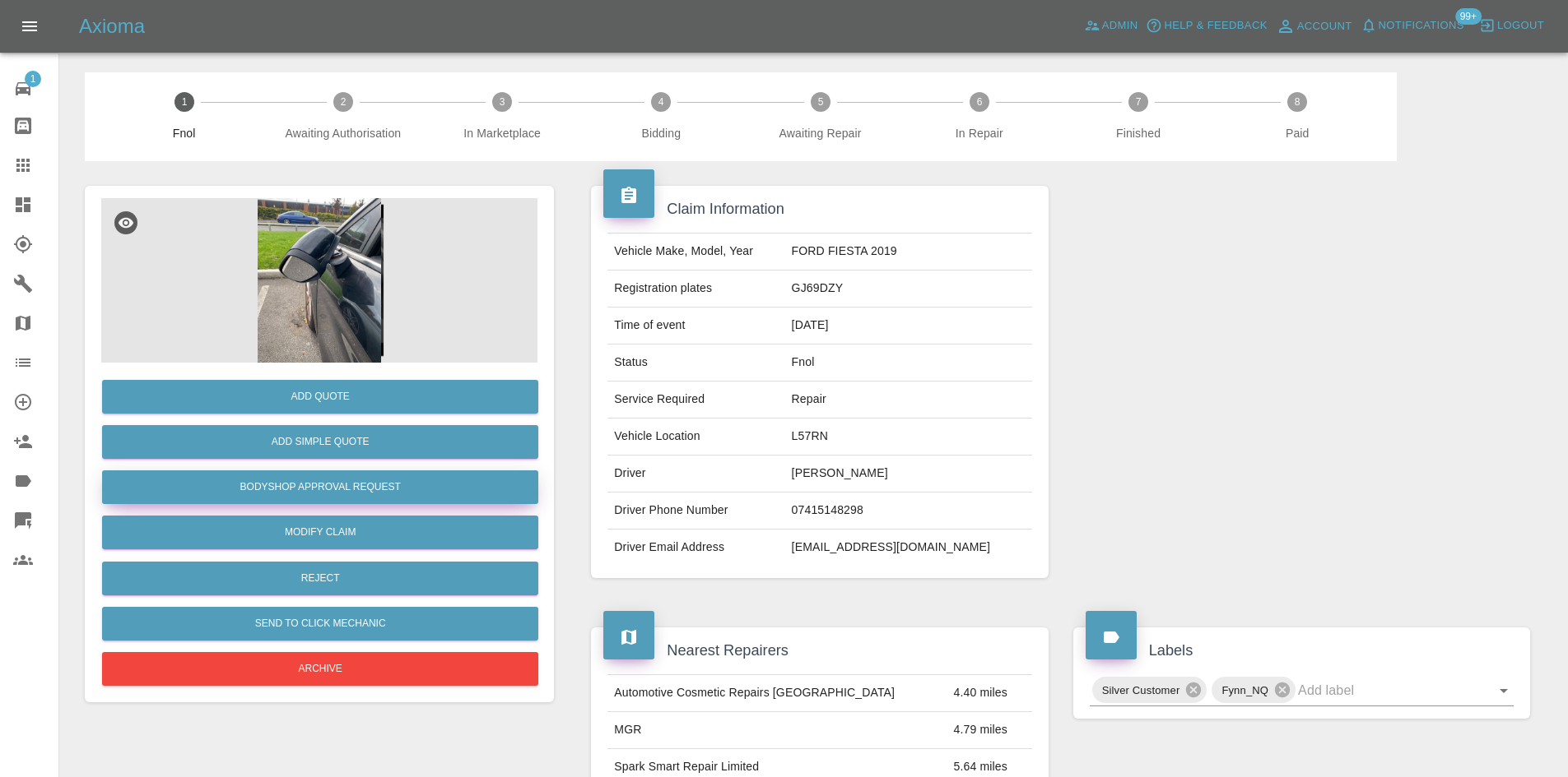
click at [317, 481] on button "Bodyshop Approval Request" at bounding box center [320, 487] width 436 height 34
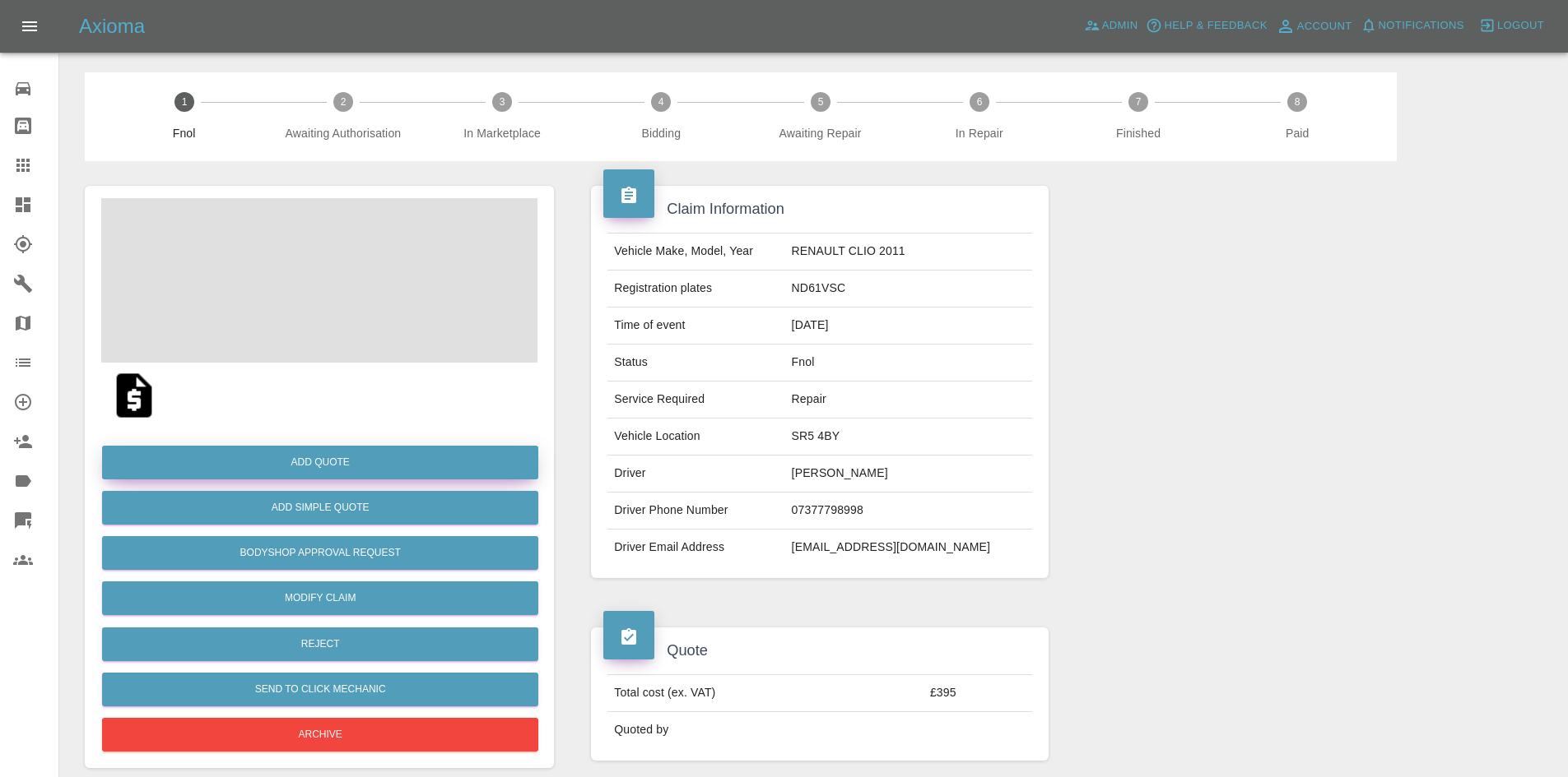
click at [380, 471] on button "Add Quote" at bounding box center [320, 463] width 436 height 34
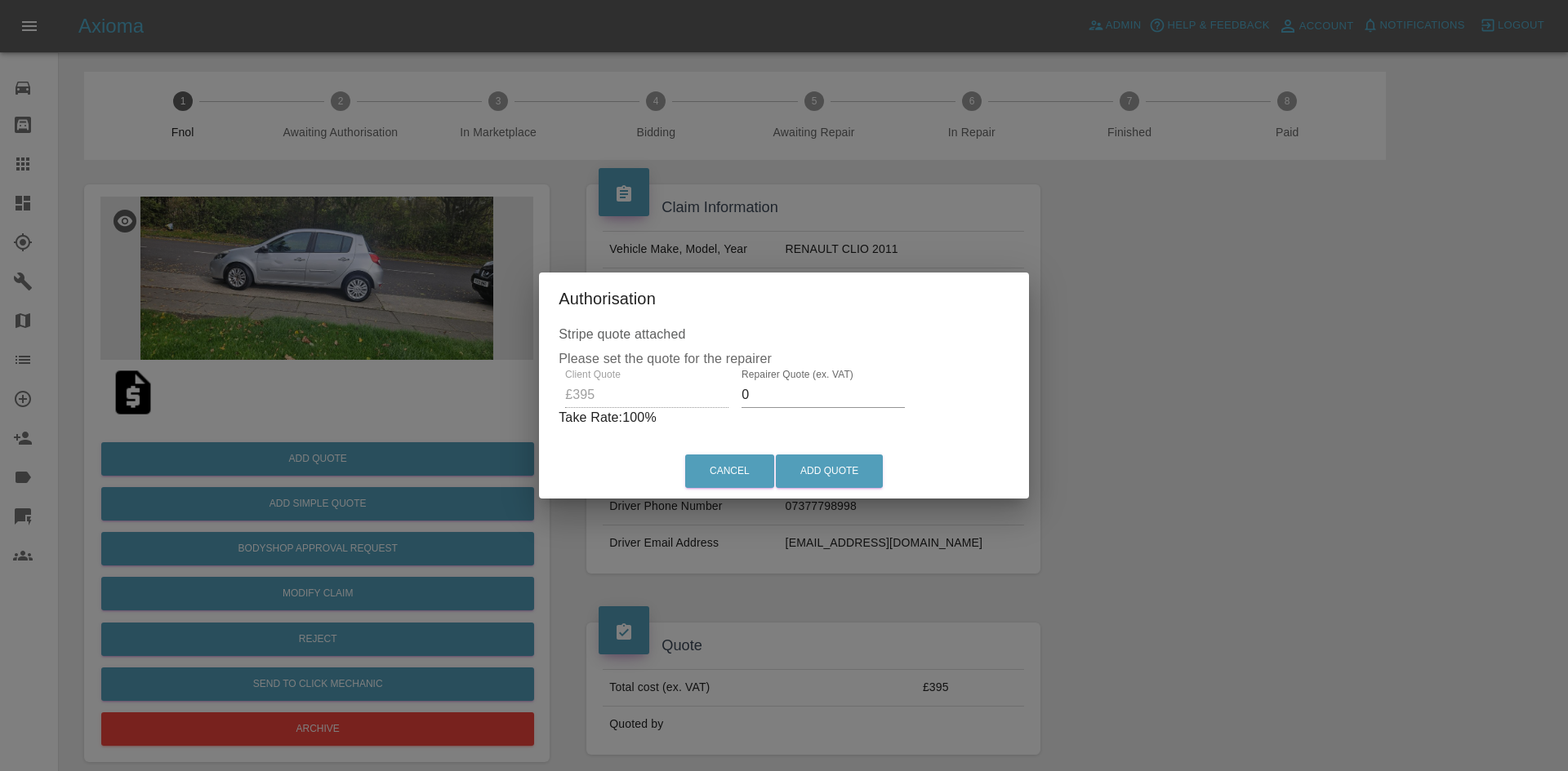
click at [615, 397] on div "Client Quote £395 Repairer Quote (ex. VAT) 0 Take Rate: 100 %" at bounding box center [784, 398] width 450 height 59
type input "250"
click at [857, 481] on button "Add Quote" at bounding box center [829, 472] width 107 height 33
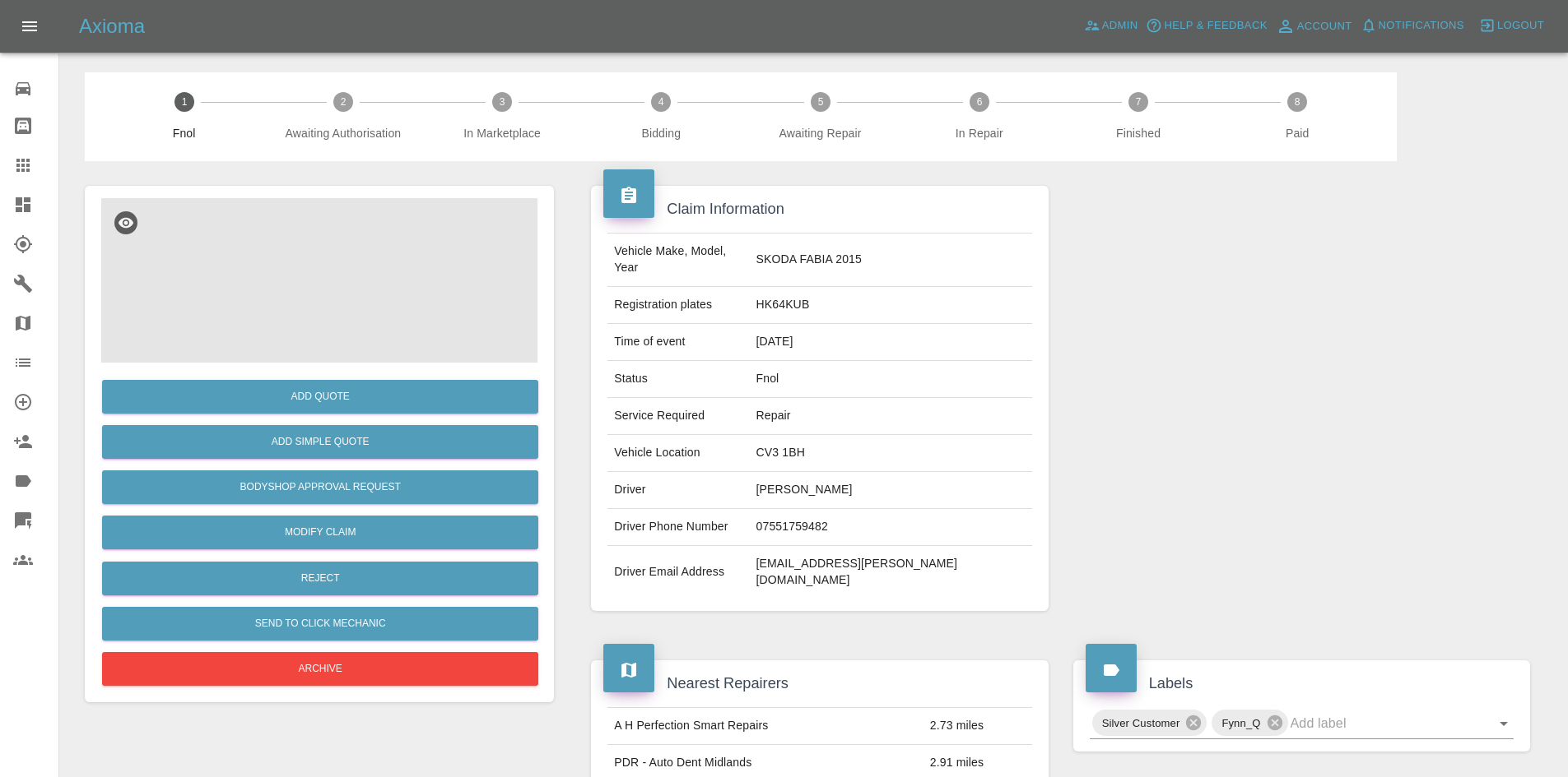
click at [397, 351] on img at bounding box center [319, 281] width 436 height 165
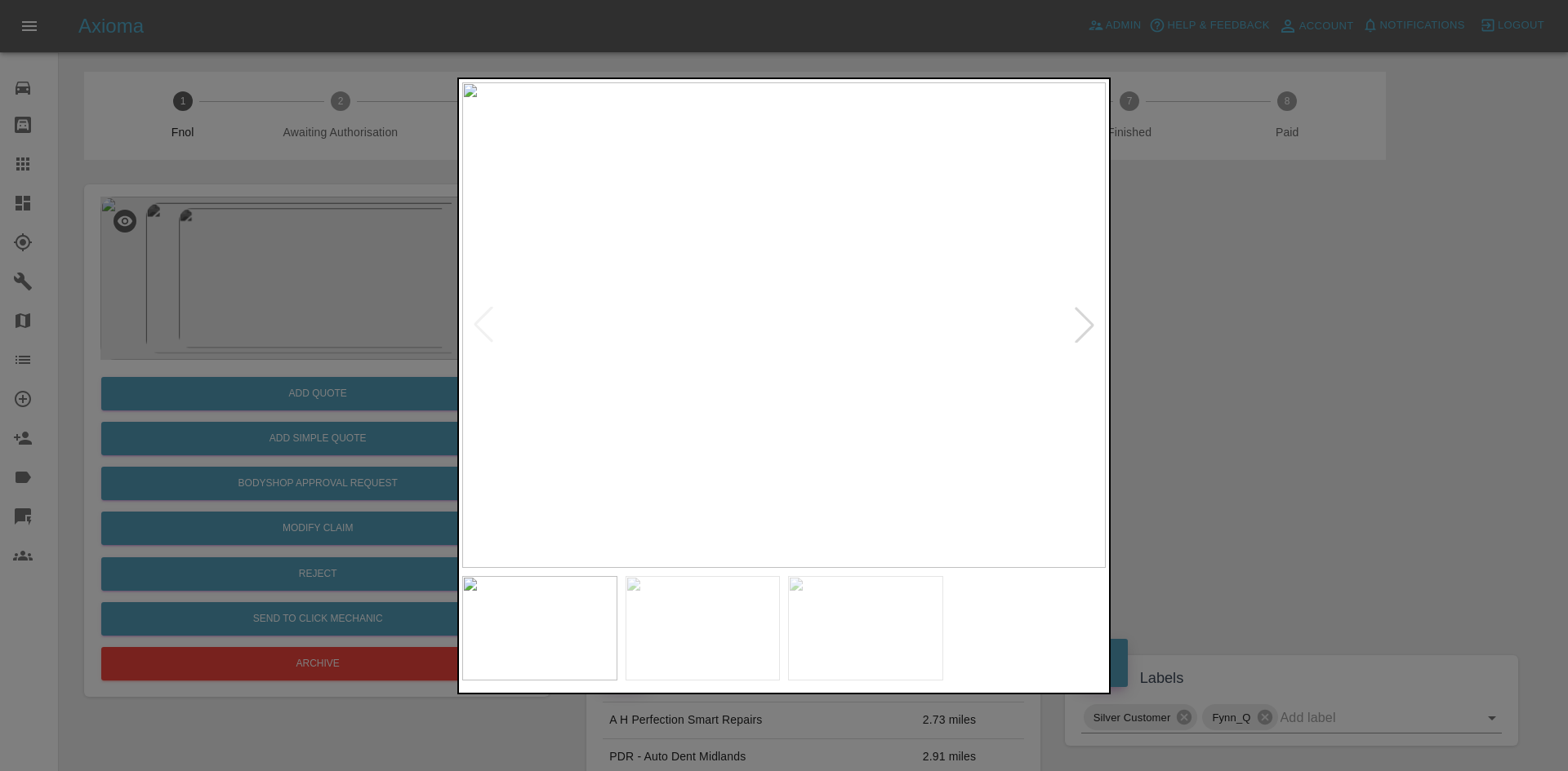
click at [770, 441] on img at bounding box center [784, 326] width 644 height 485
click at [649, 438] on img at bounding box center [784, 326] width 644 height 485
click at [556, 404] on img at bounding box center [784, 326] width 644 height 485
click at [689, 354] on img at bounding box center [784, 326] width 644 height 485
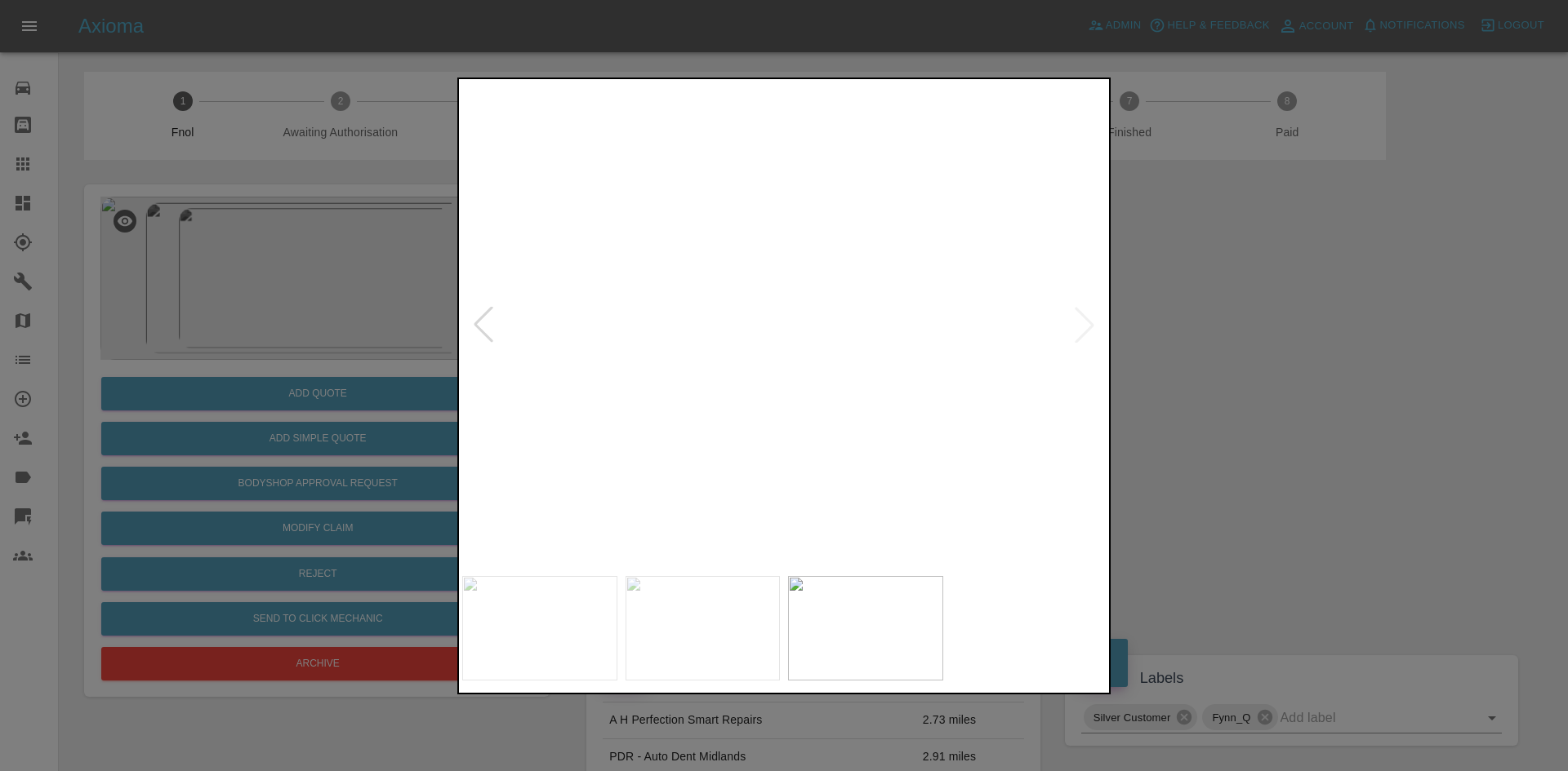
drag, startPoint x: 354, startPoint y: 325, endPoint x: 418, endPoint y: 419, distance: 113.7
click at [357, 326] on div at bounding box center [784, 385] width 1568 height 771
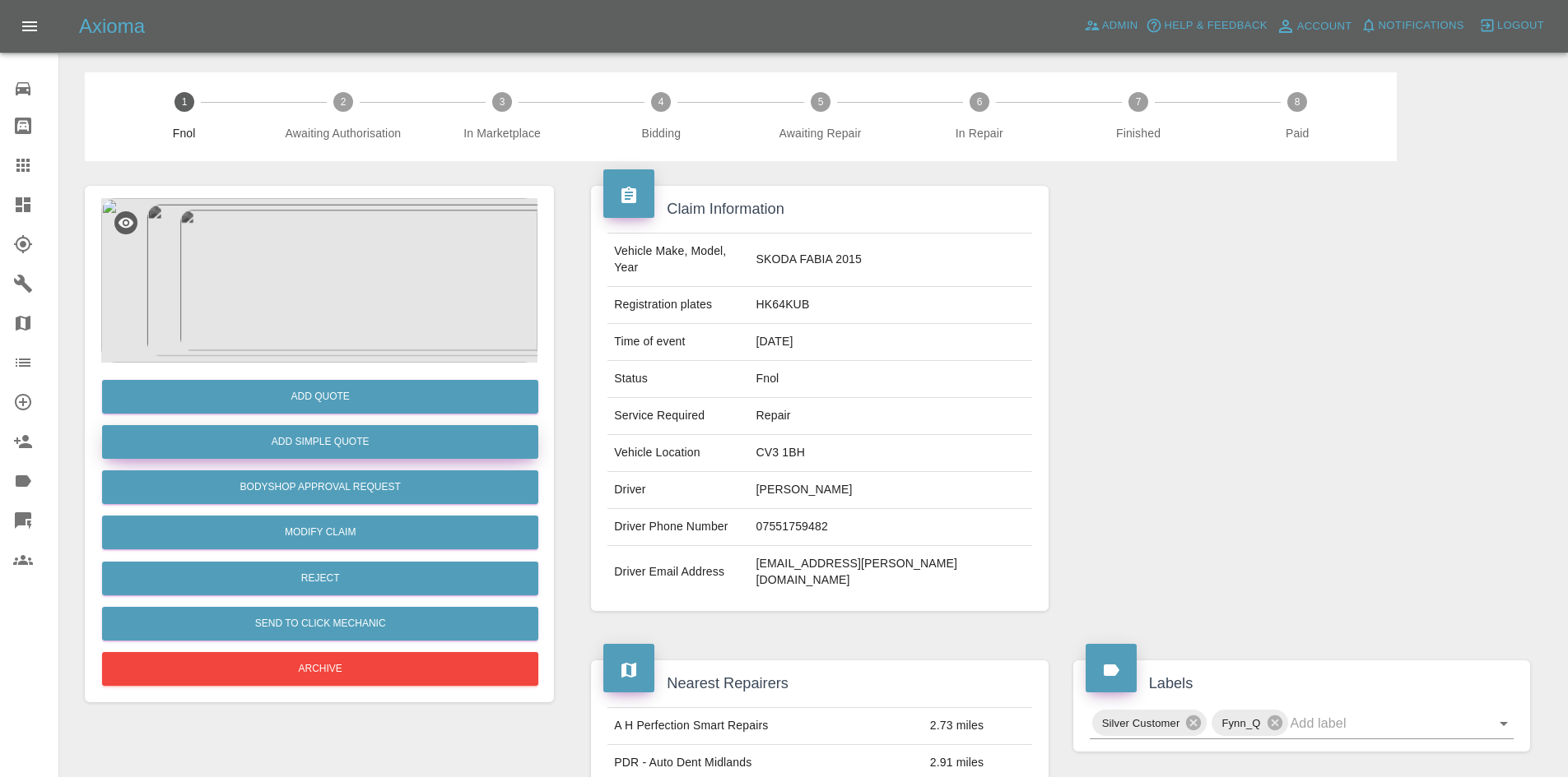
click at [340, 444] on button "Add Simple Quote" at bounding box center [320, 442] width 436 height 34
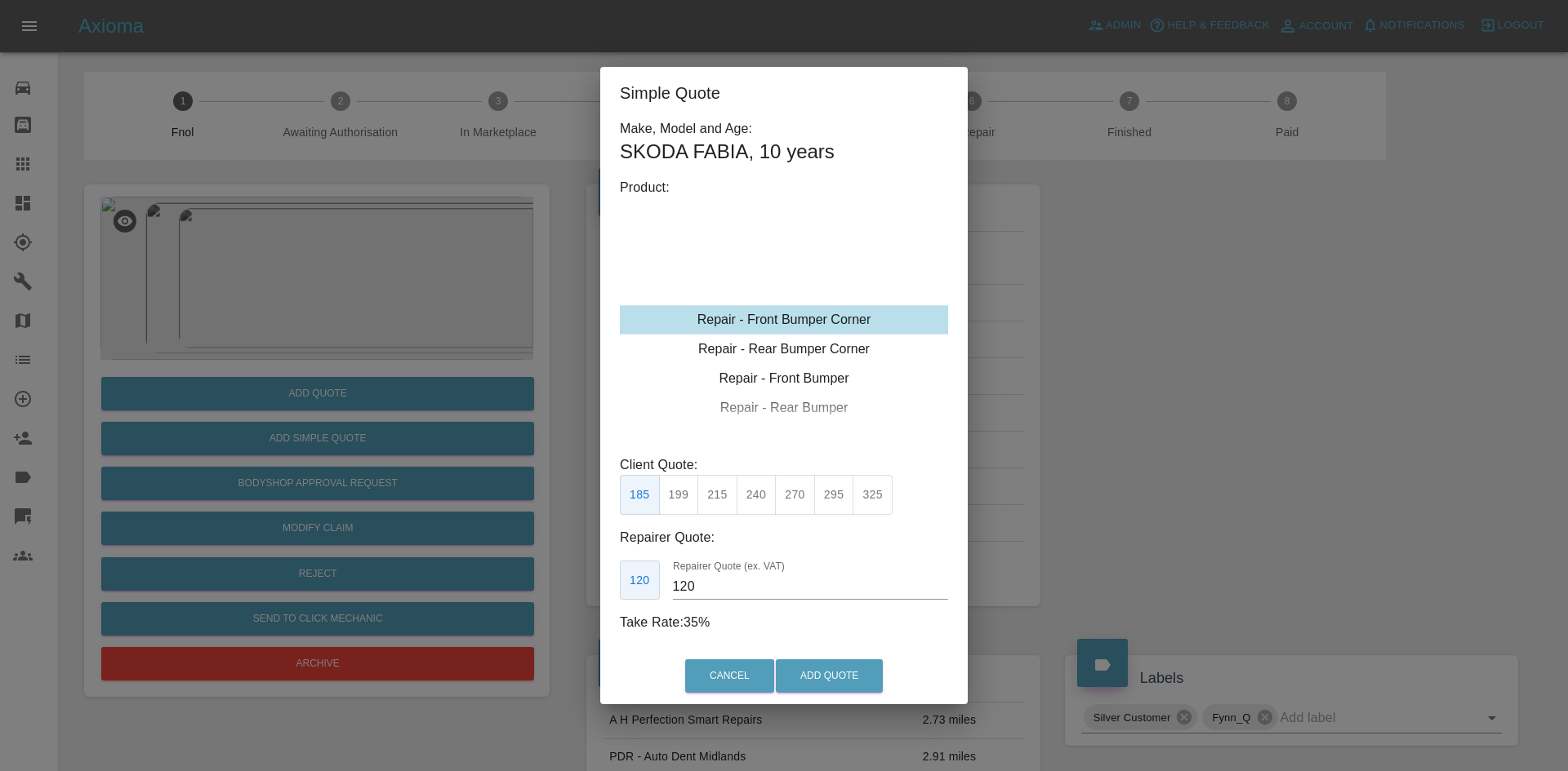
click at [800, 315] on div "Repair - Front Bumper Corner" at bounding box center [784, 320] width 328 height 30
click at [672, 505] on button "199" at bounding box center [678, 495] width 40 height 40
drag, startPoint x: 719, startPoint y: 490, endPoint x: 719, endPoint y: 572, distance: 82.0
click at [720, 497] on button "215" at bounding box center [717, 495] width 40 height 40
drag, startPoint x: 719, startPoint y: 572, endPoint x: 692, endPoint y: 582, distance: 28.8
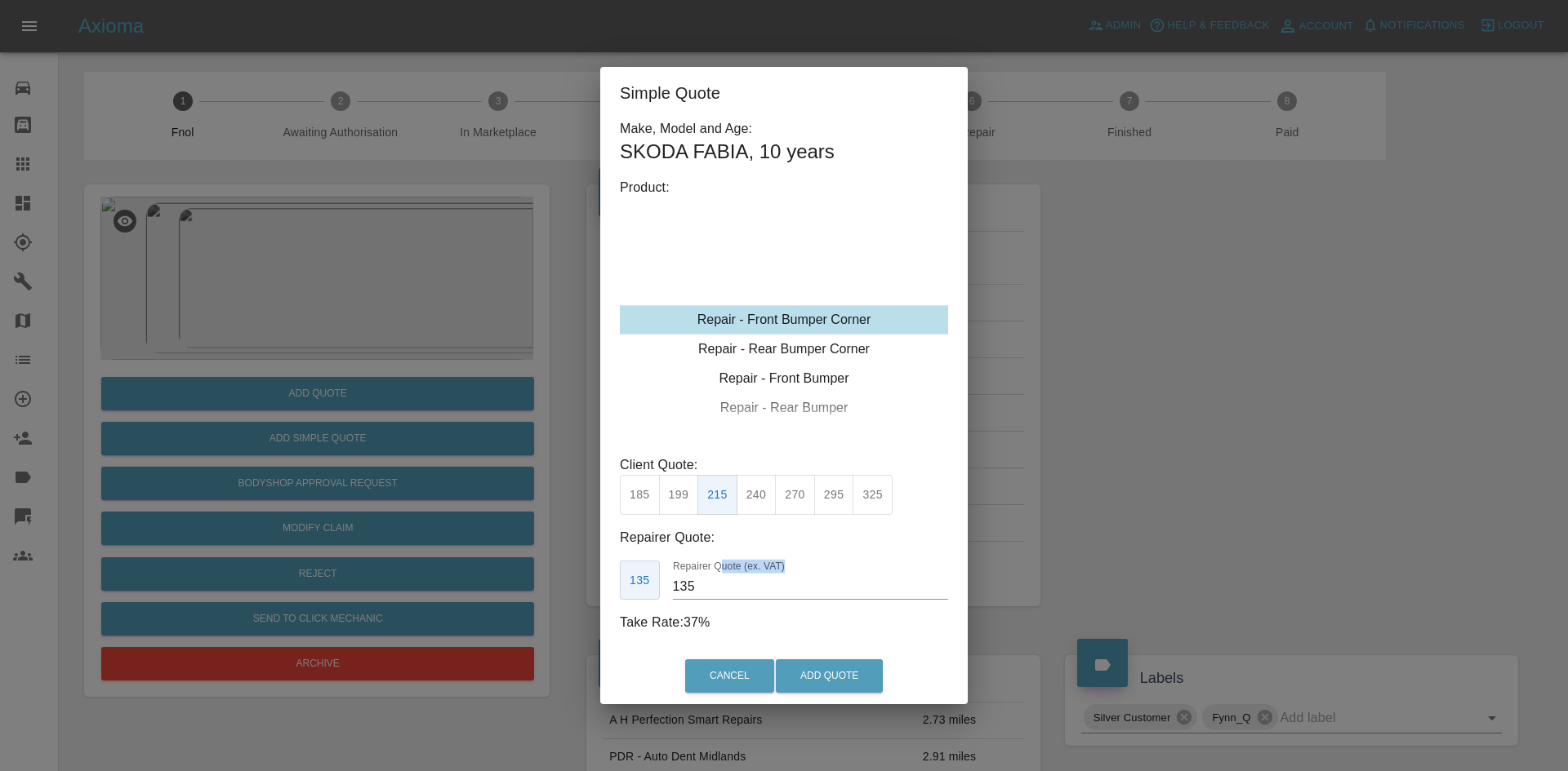
click at [693, 582] on div "Repairer Quote (ex. VAT) 135" at bounding box center [811, 580] width 275 height 39
drag, startPoint x: 710, startPoint y: 590, endPoint x: 601, endPoint y: 593, distance: 109.0
click at [631, 592] on div "135 Repairer Quote (ex. VAT) 135" at bounding box center [784, 580] width 328 height 40
type input "125"
click at [831, 680] on button "Add Quote" at bounding box center [829, 676] width 107 height 33
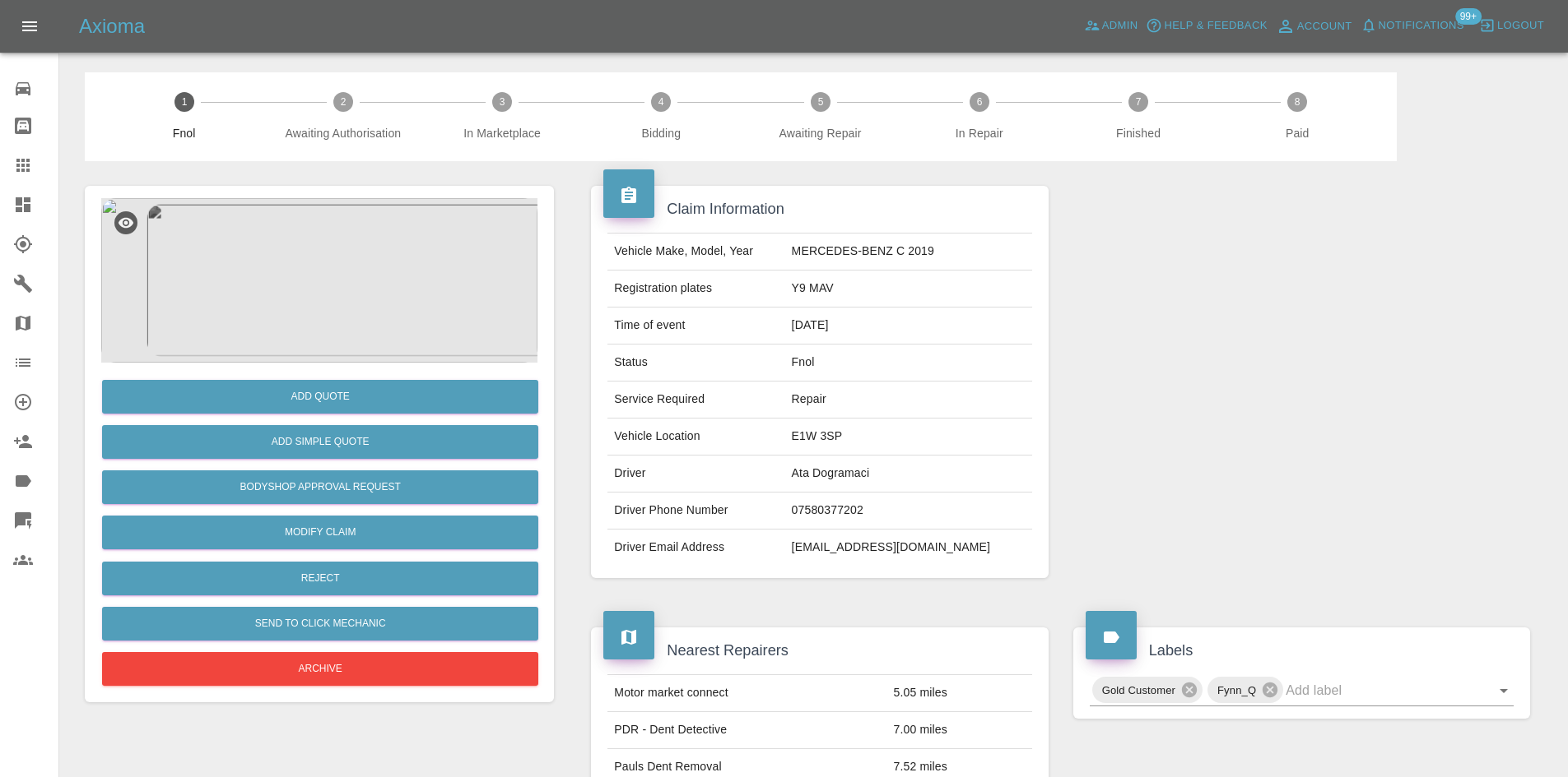
click at [337, 278] on img at bounding box center [319, 281] width 436 height 165
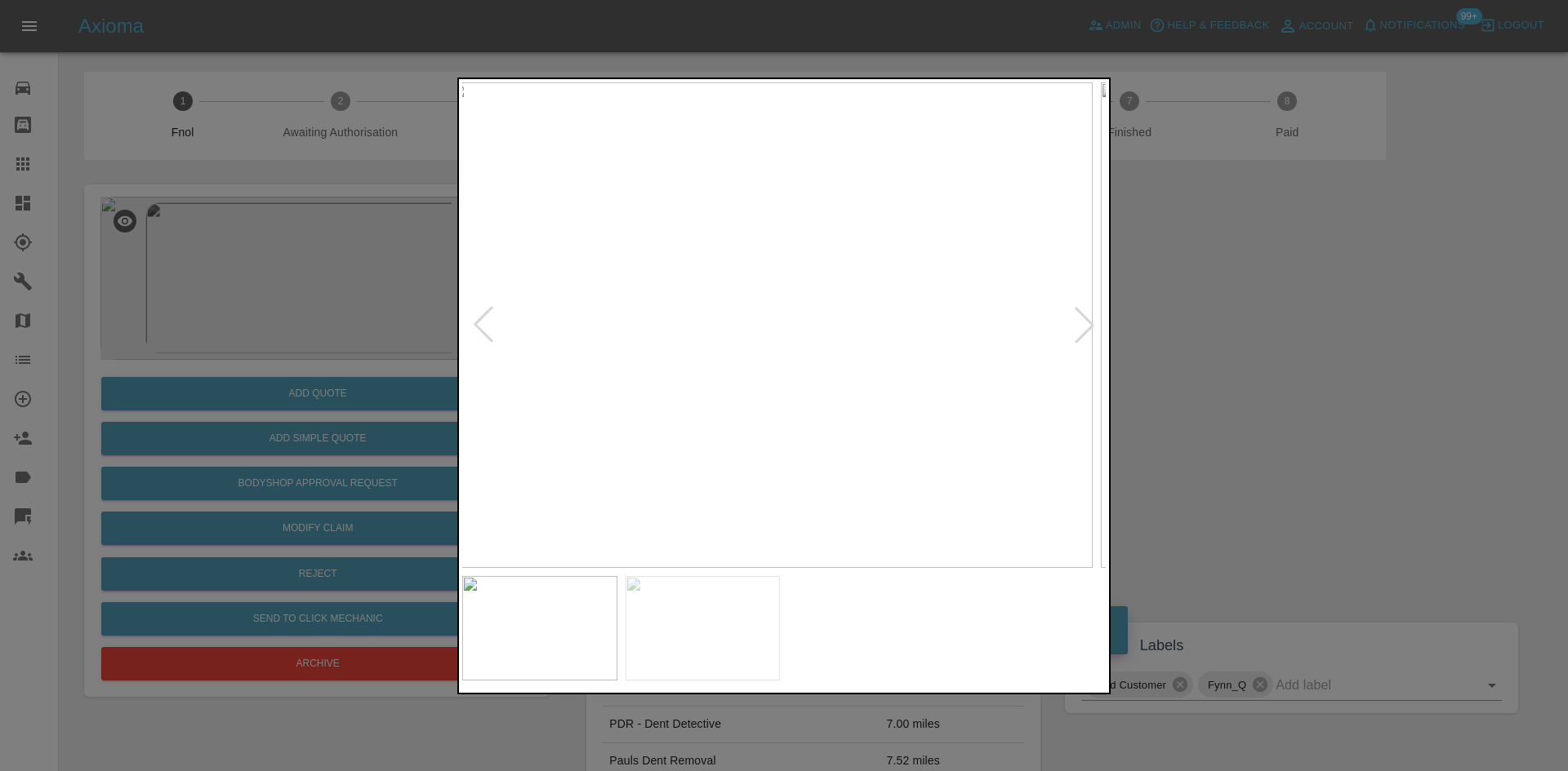
click at [789, 345] on img at bounding box center [771, 326] width 644 height 485
click at [720, 358] on img at bounding box center [784, 326] width 644 height 485
click at [611, 376] on img at bounding box center [784, 326] width 644 height 485
click at [878, 399] on img at bounding box center [784, 326] width 644 height 485
click at [417, 351] on div at bounding box center [784, 385] width 1568 height 771
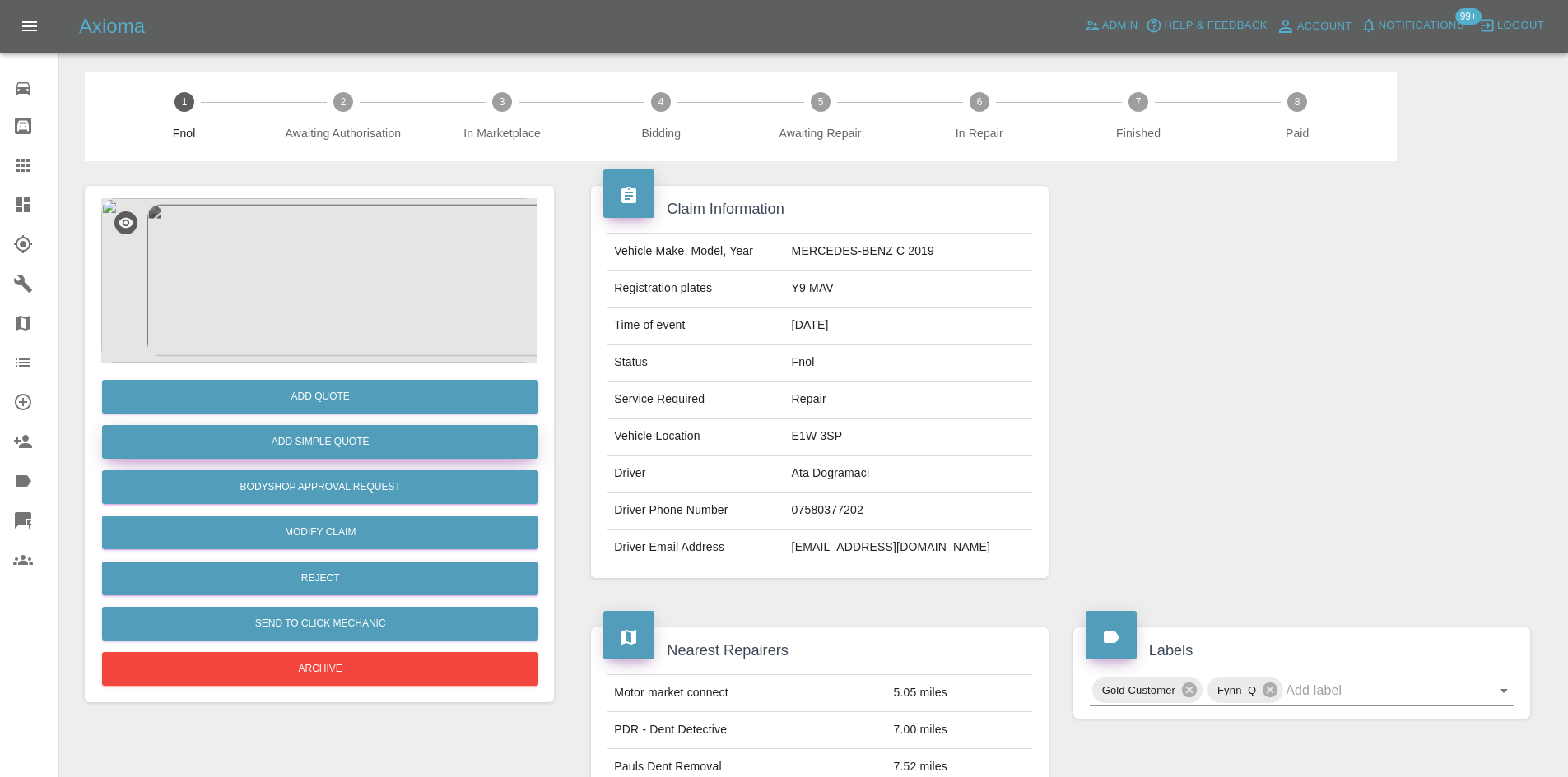
click at [369, 434] on button "Add Simple Quote" at bounding box center [320, 442] width 436 height 34
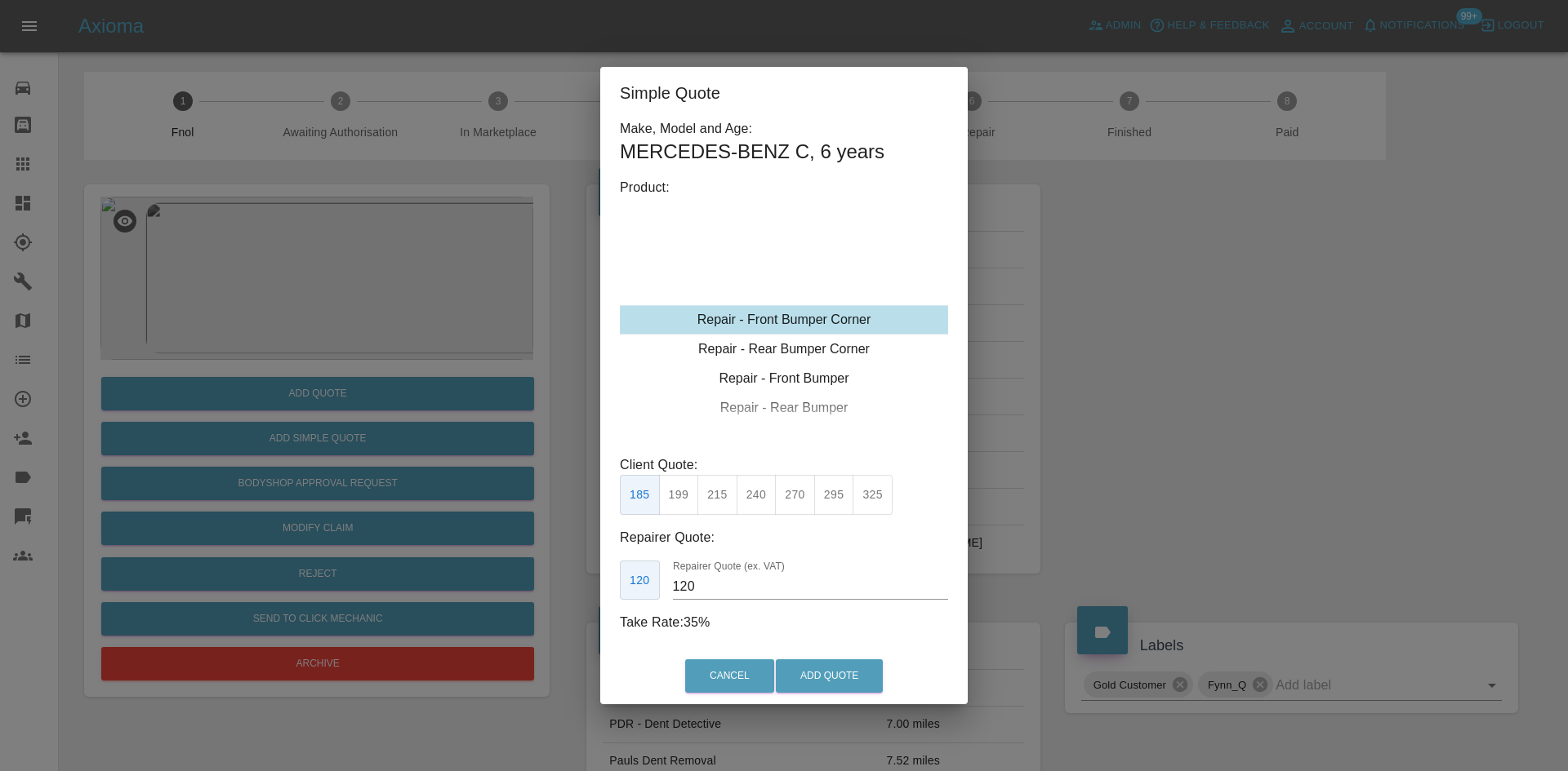
click at [798, 316] on div "Repair - Front Bumper Corner" at bounding box center [784, 320] width 328 height 30
drag, startPoint x: 758, startPoint y: 498, endPoint x: 773, endPoint y: 497, distance: 15.0
click at [757, 498] on button "240" at bounding box center [757, 495] width 40 height 40
click at [784, 496] on button "270" at bounding box center [795, 495] width 40 height 40
drag, startPoint x: 712, startPoint y: 583, endPoint x: 571, endPoint y: 580, distance: 141.0
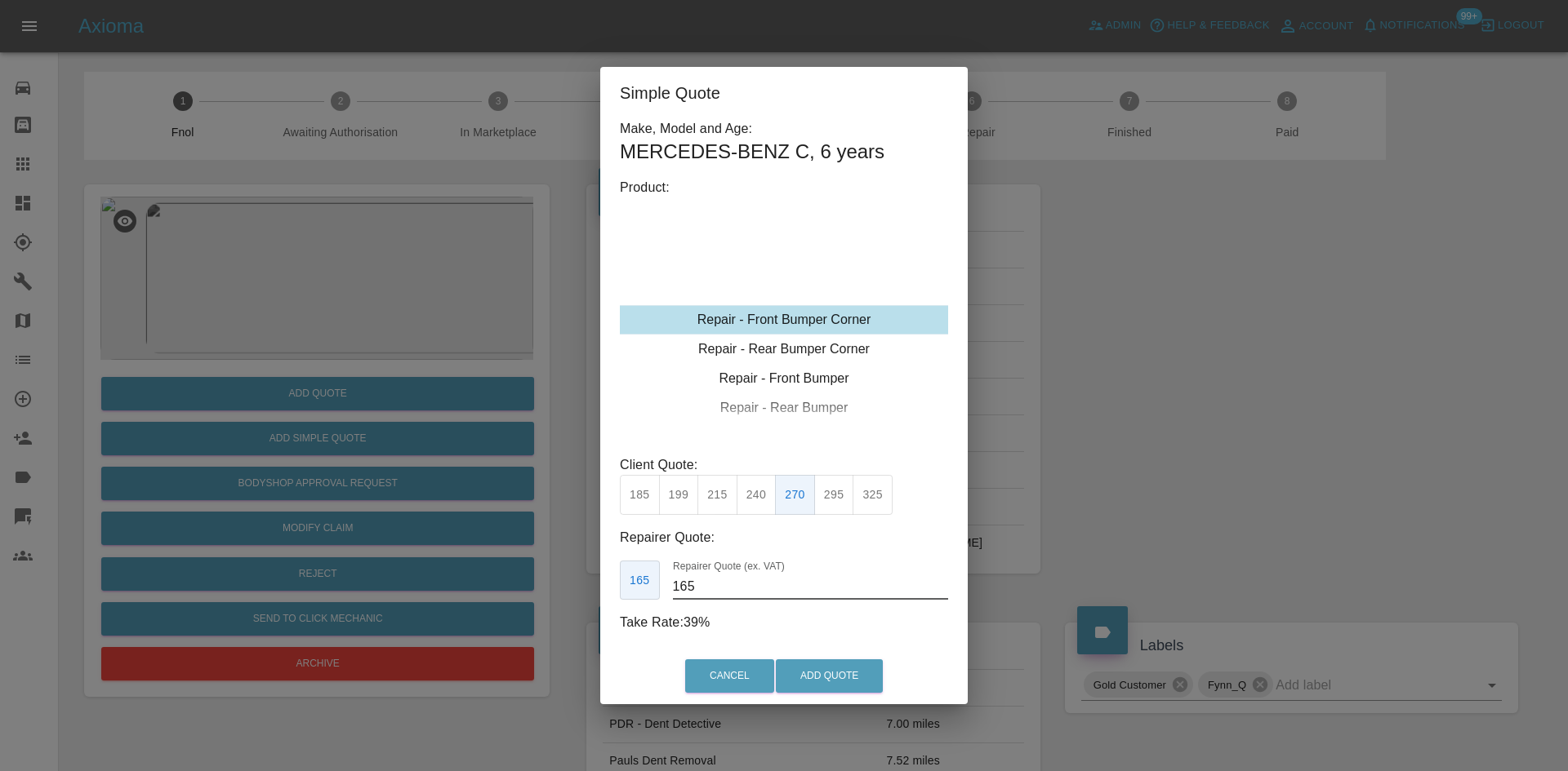
click at [618, 585] on div "Make, Model and Age: MERCEDES-BENZ C , 6 years Product: Repair - Front Bumper C…" at bounding box center [784, 384] width 368 height 530
type input "150"
click at [845, 660] on div "Cancel Add Quote" at bounding box center [784, 676] width 368 height 55
click at [844, 667] on button "Add Quote" at bounding box center [829, 676] width 107 height 33
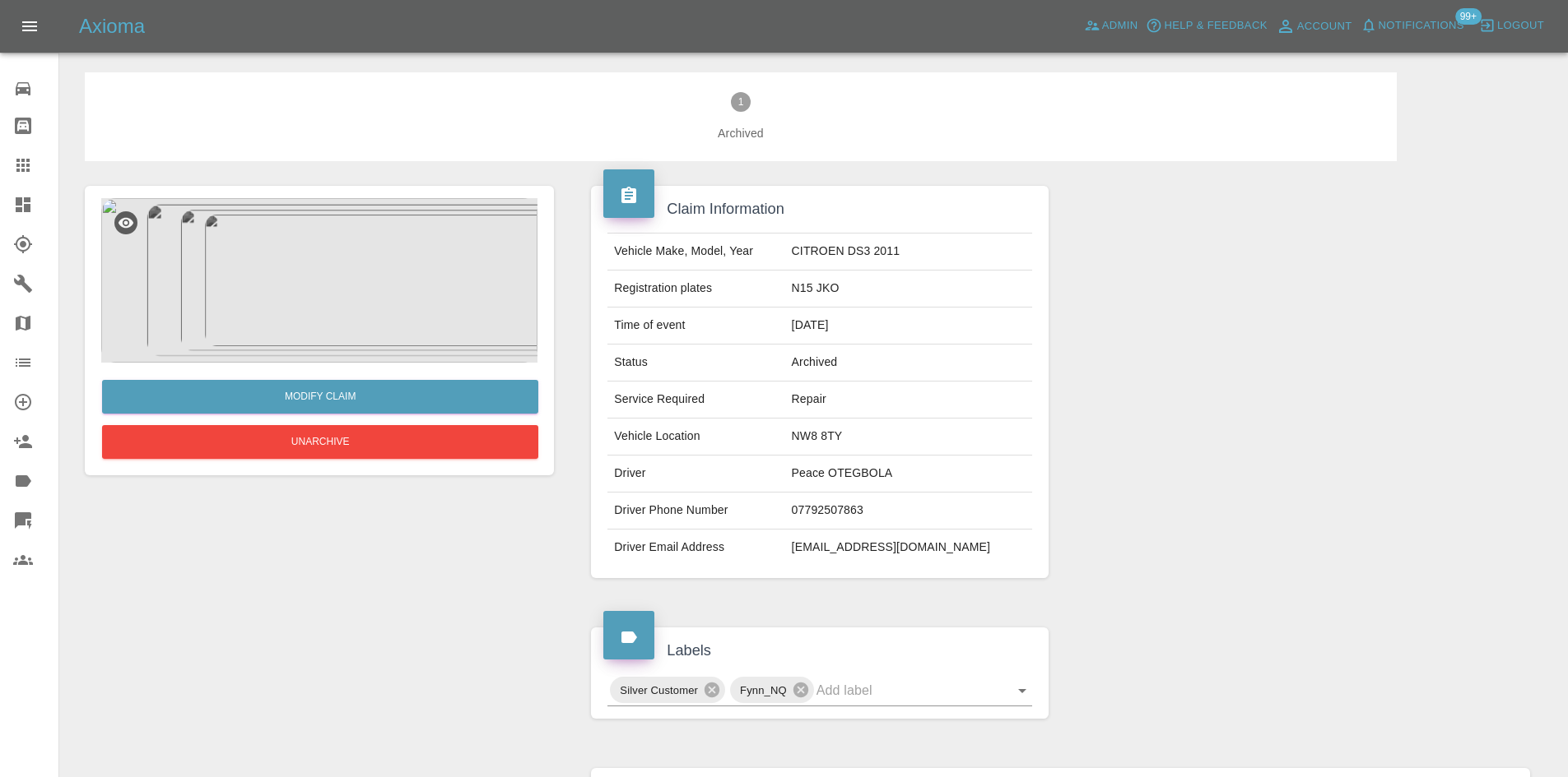
click at [369, 247] on img at bounding box center [319, 281] width 436 height 165
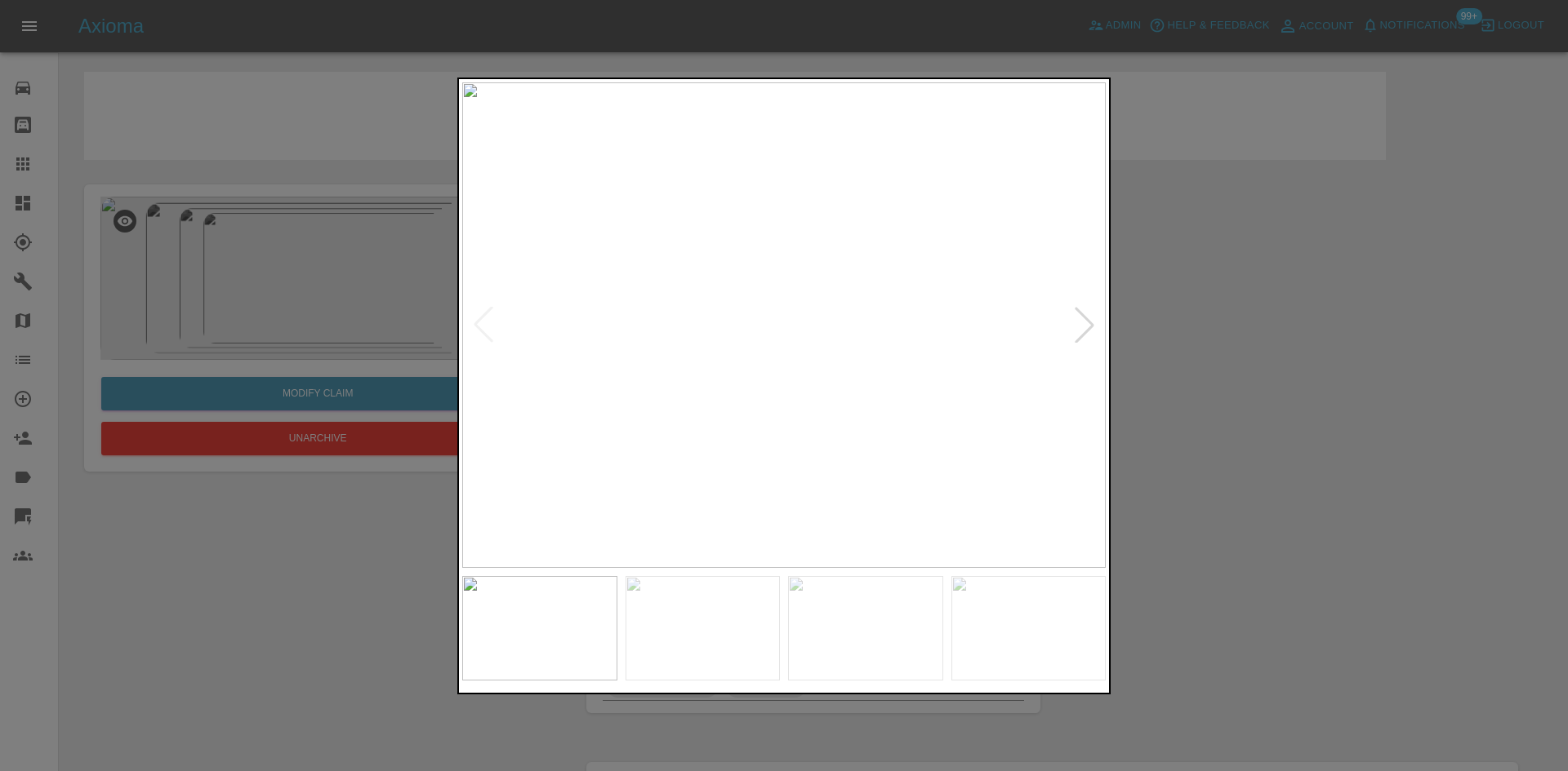
click at [669, 345] on img at bounding box center [784, 326] width 644 height 485
click at [679, 349] on img at bounding box center [784, 326] width 644 height 485
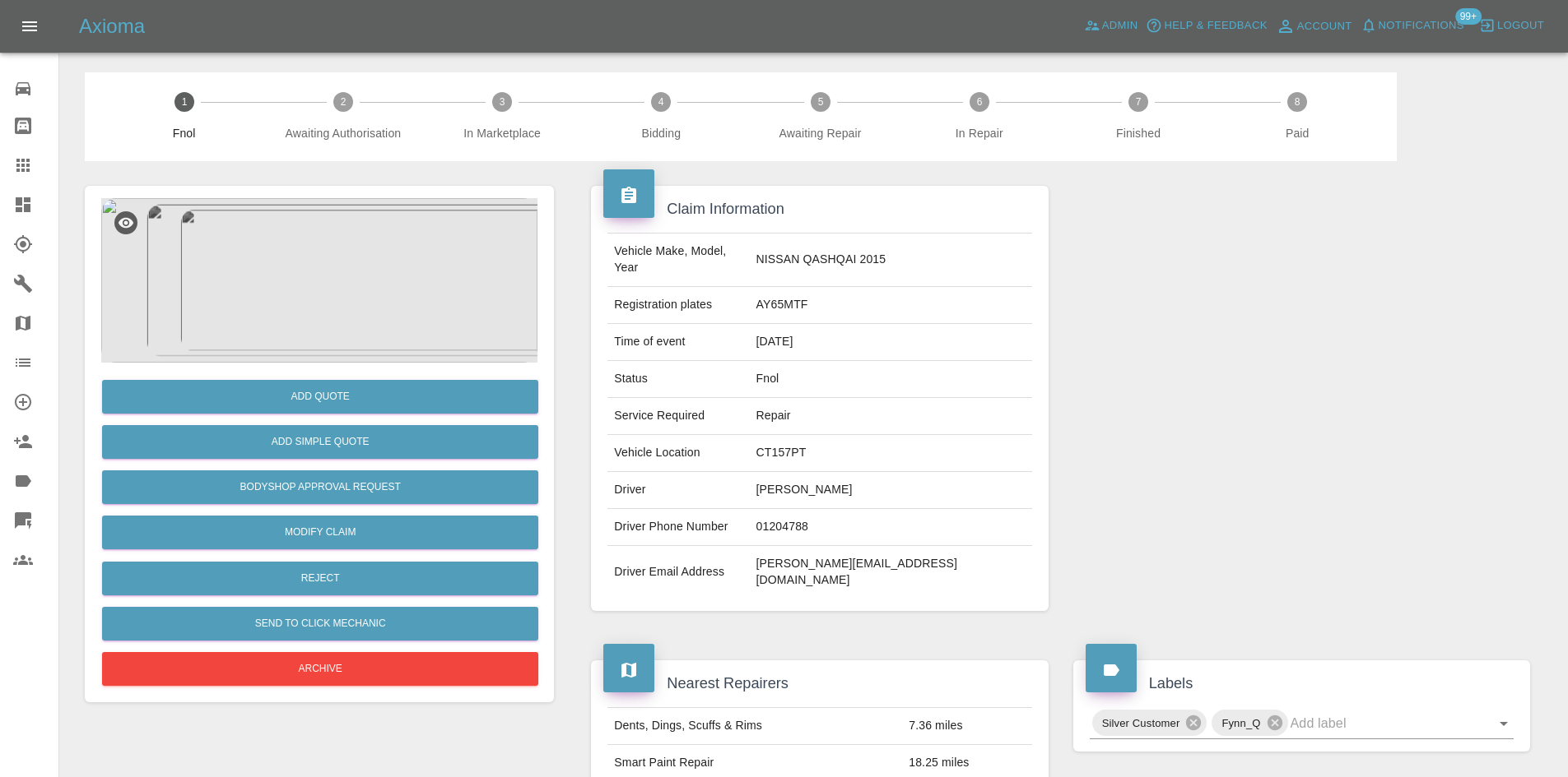
click at [326, 348] on img at bounding box center [319, 281] width 436 height 165
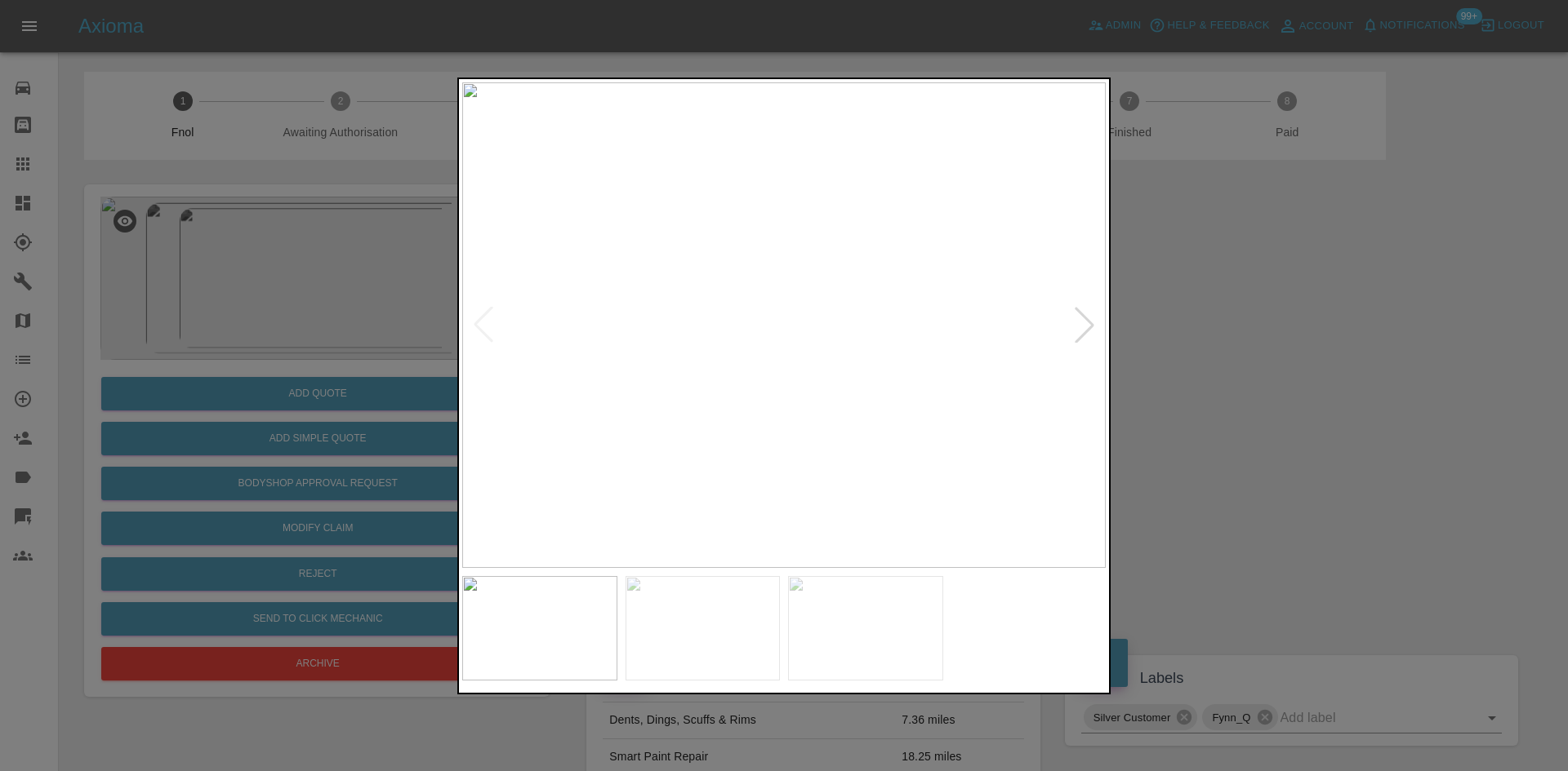
click at [294, 480] on div at bounding box center [784, 385] width 1568 height 771
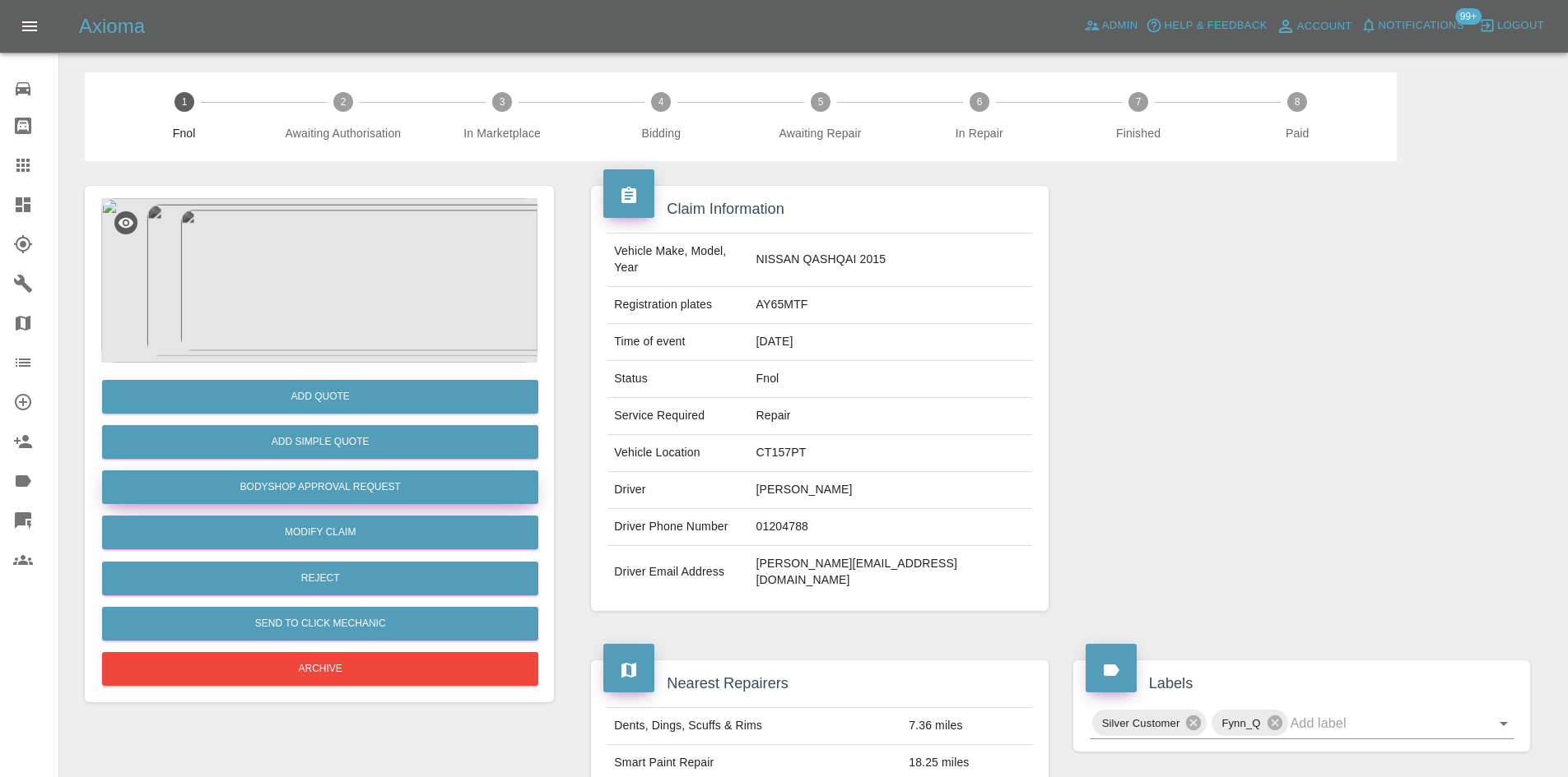
click at [303, 486] on button "Bodyshop Approval Request" at bounding box center [320, 487] width 436 height 34
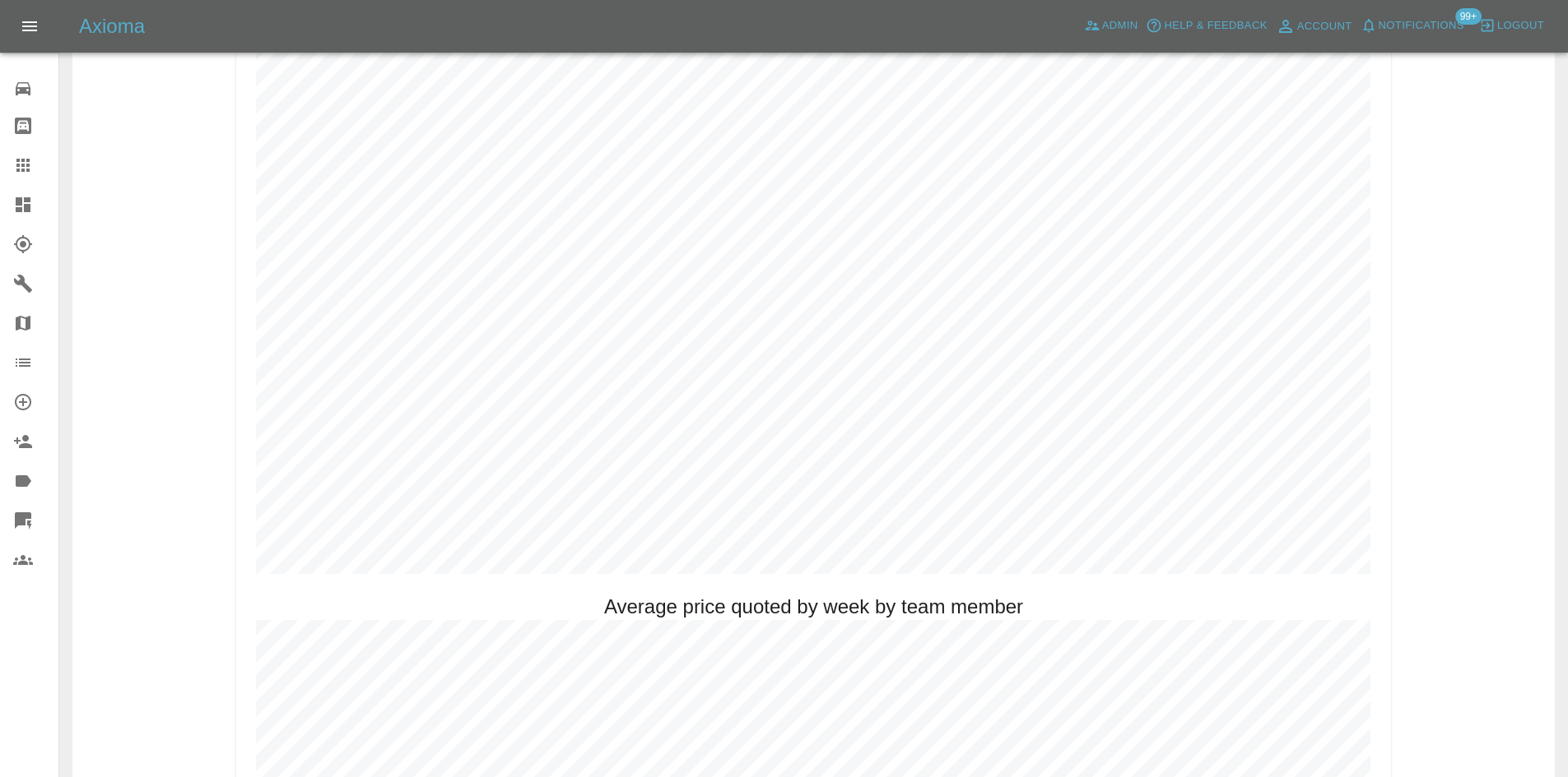
scroll to position [875, 0]
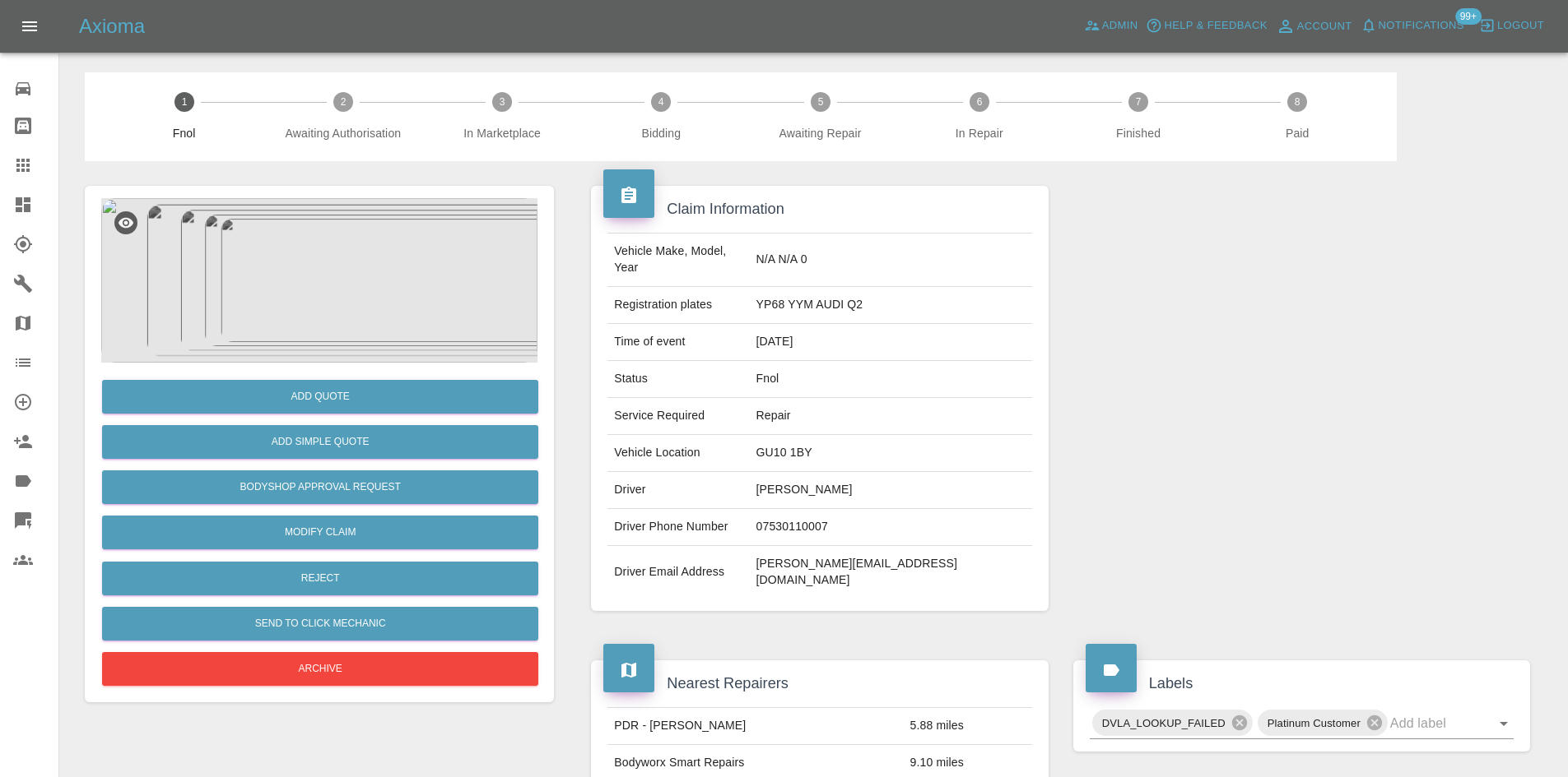
click at [309, 291] on img at bounding box center [319, 281] width 436 height 165
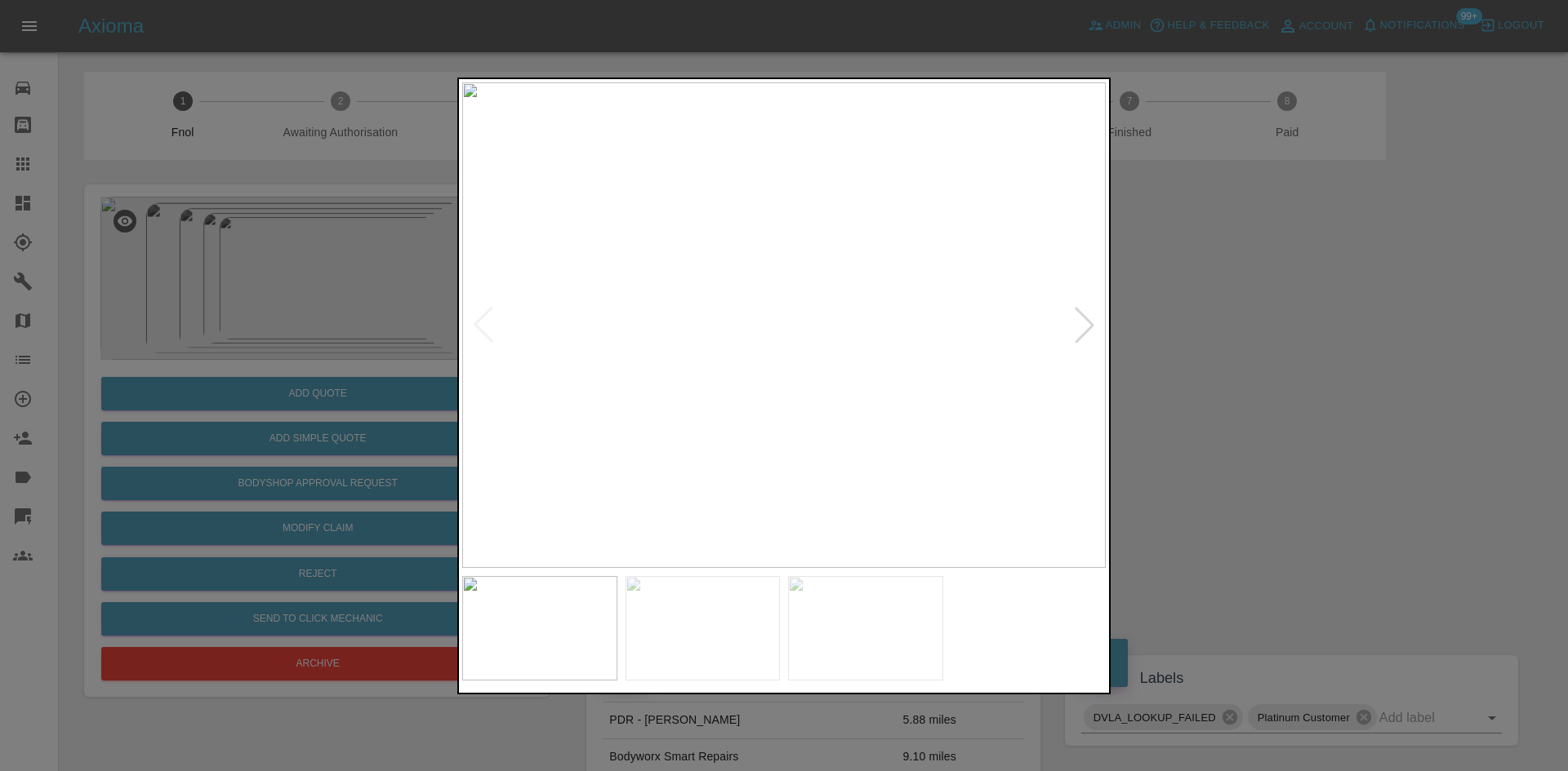
click at [846, 381] on img at bounding box center [784, 326] width 644 height 485
click at [846, 384] on img at bounding box center [597, 156] width 1931 height 1458
click at [732, 404] on img at bounding box center [766, 326] width 644 height 485
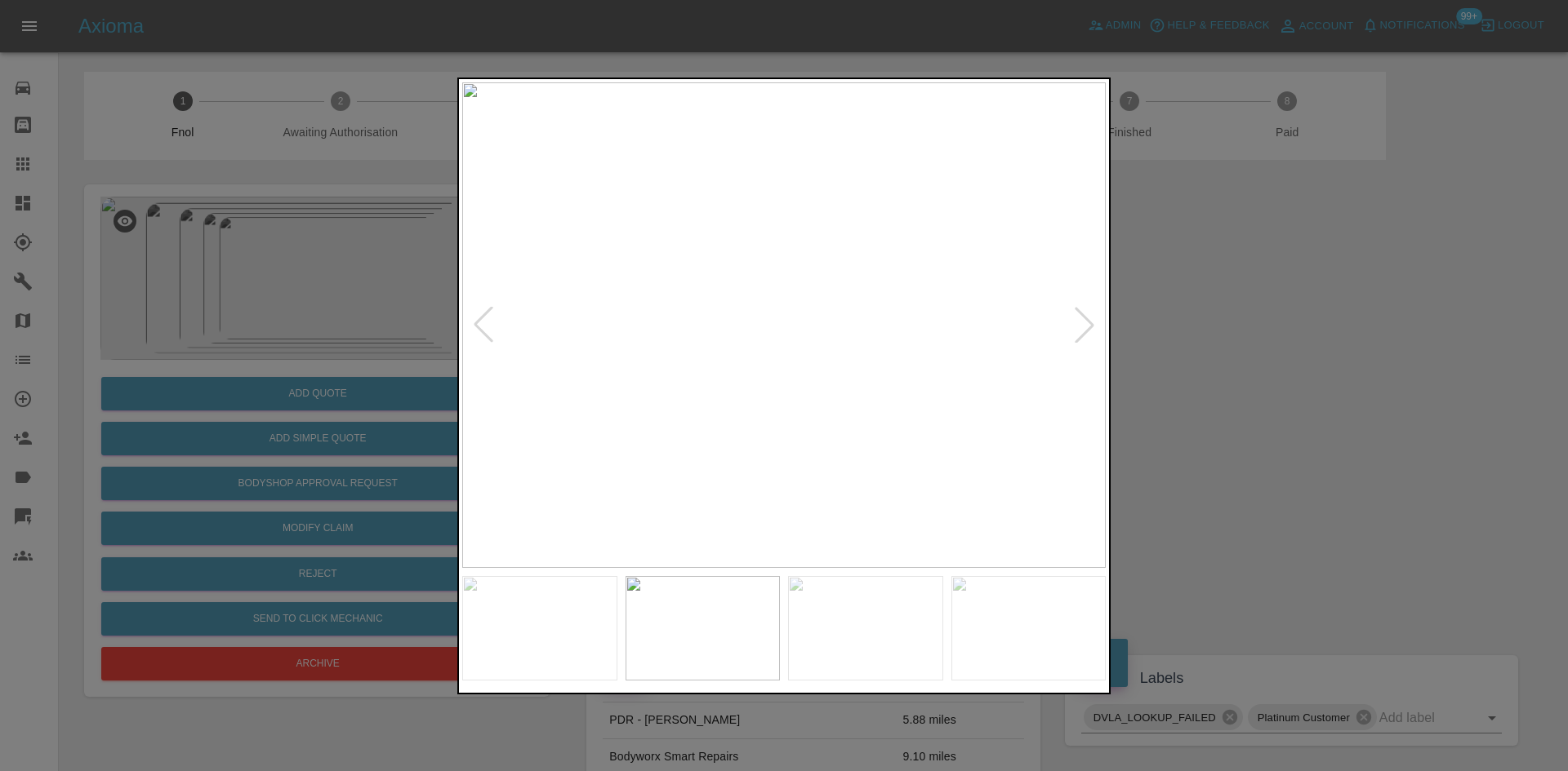
click at [795, 374] on img at bounding box center [784, 326] width 644 height 485
click at [796, 374] on img at bounding box center [752, 179] width 1931 height 1458
click at [740, 386] on img at bounding box center [784, 326] width 644 height 485
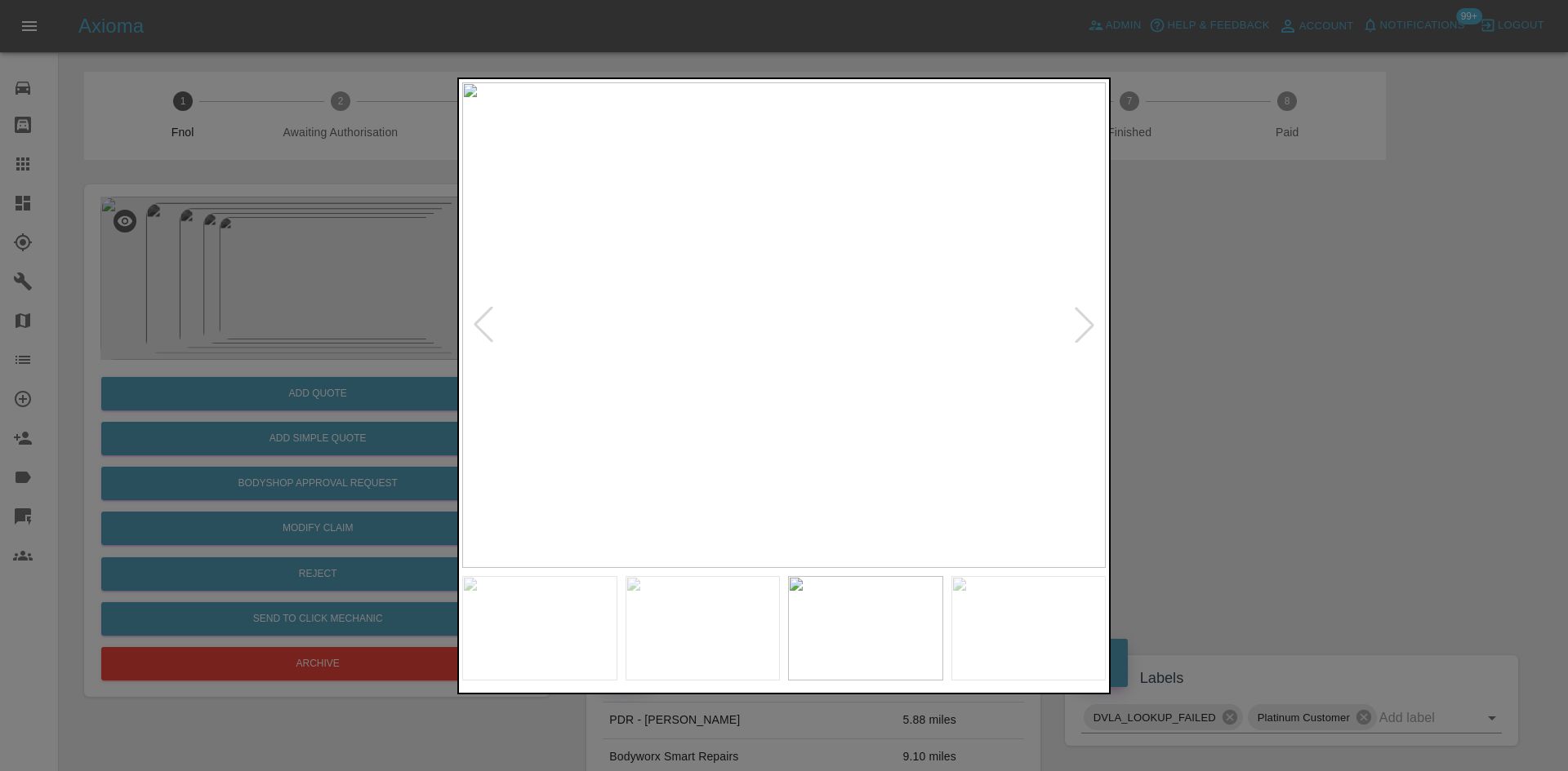
click at [815, 393] on img at bounding box center [784, 326] width 644 height 485
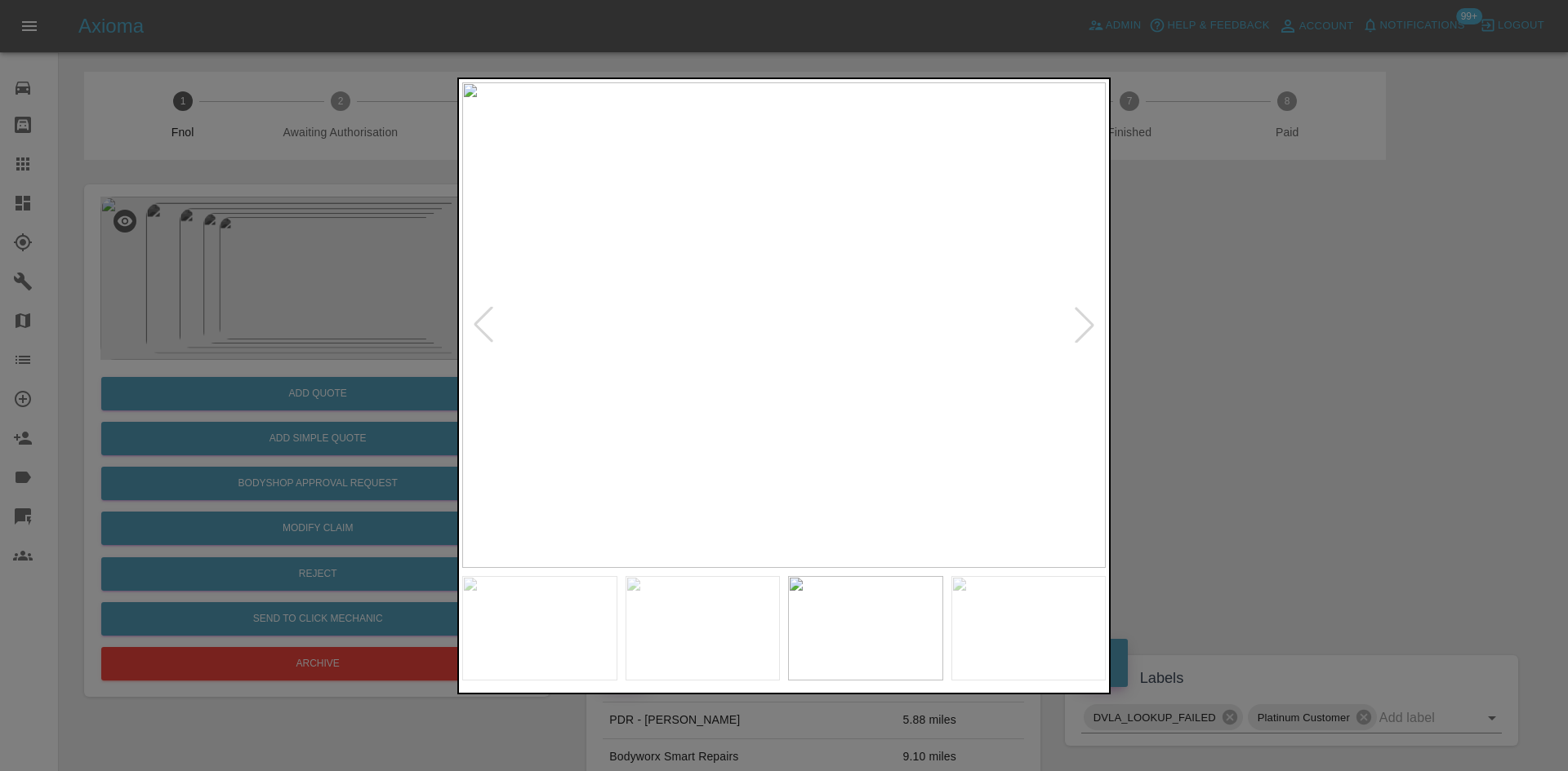
click at [741, 346] on img at bounding box center [784, 326] width 644 height 485
click at [741, 346] on img at bounding box center [914, 261] width 1931 height 1458
click at [715, 389] on img at bounding box center [768, 326] width 644 height 485
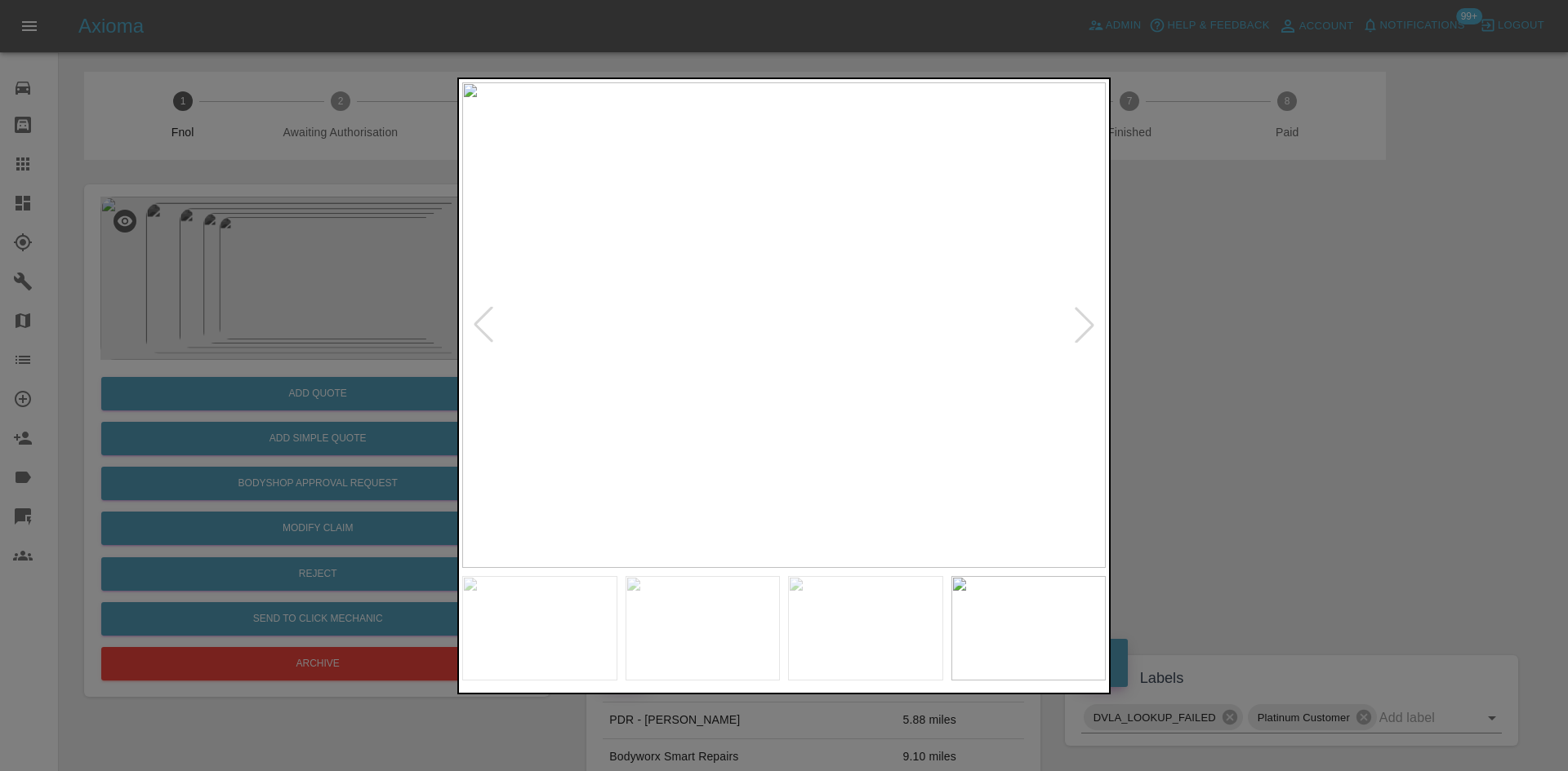
click at [659, 403] on img at bounding box center [784, 326] width 644 height 485
click at [564, 399] on img at bounding box center [784, 326] width 644 height 485
click at [378, 350] on div at bounding box center [784, 385] width 1568 height 771
drag, startPoint x: 165, startPoint y: 264, endPoint x: 376, endPoint y: 11, distance: 329.4
click at [191, 241] on div at bounding box center [784, 385] width 1568 height 771
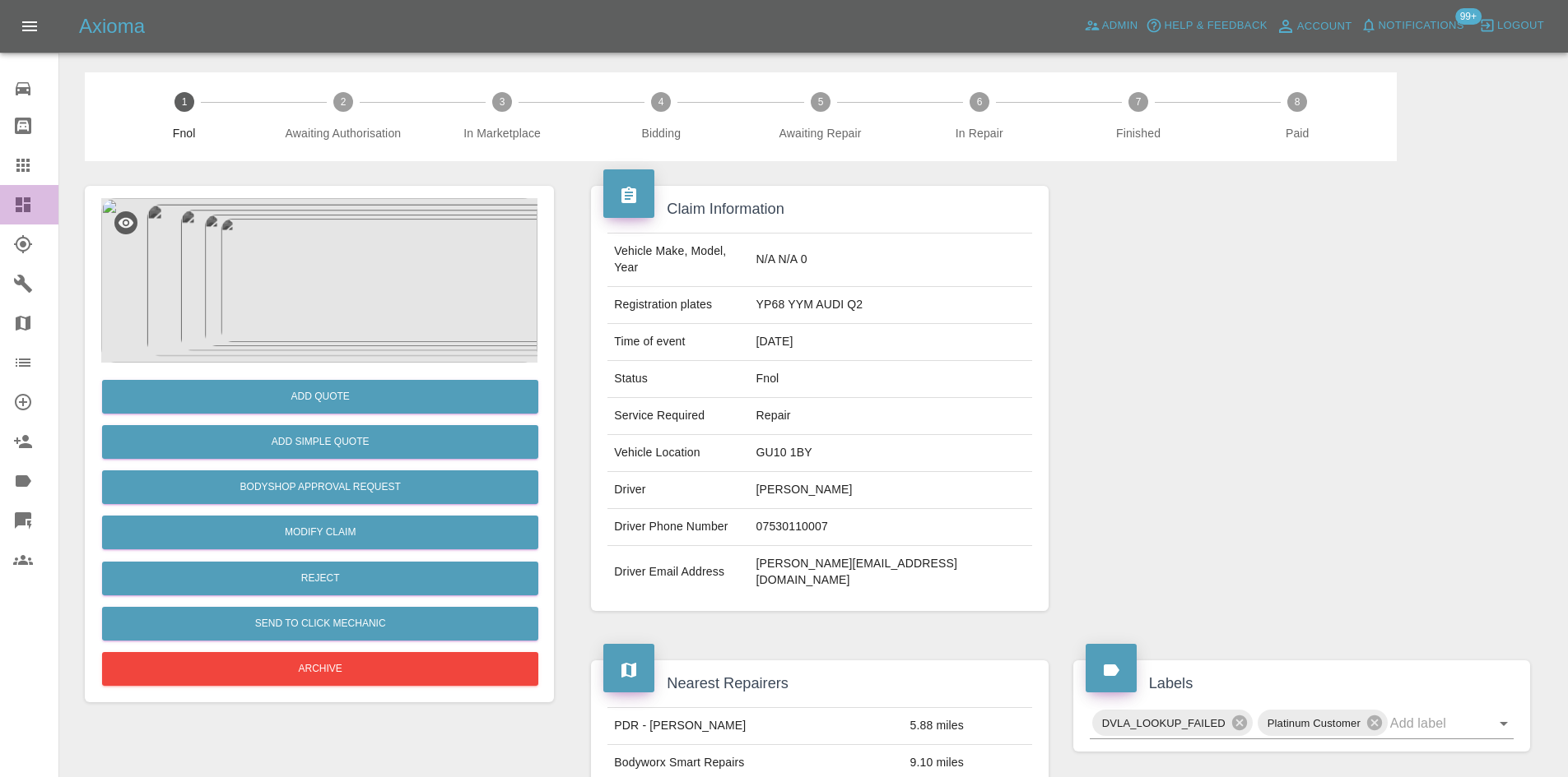
click at [29, 205] on icon at bounding box center [23, 205] width 15 height 15
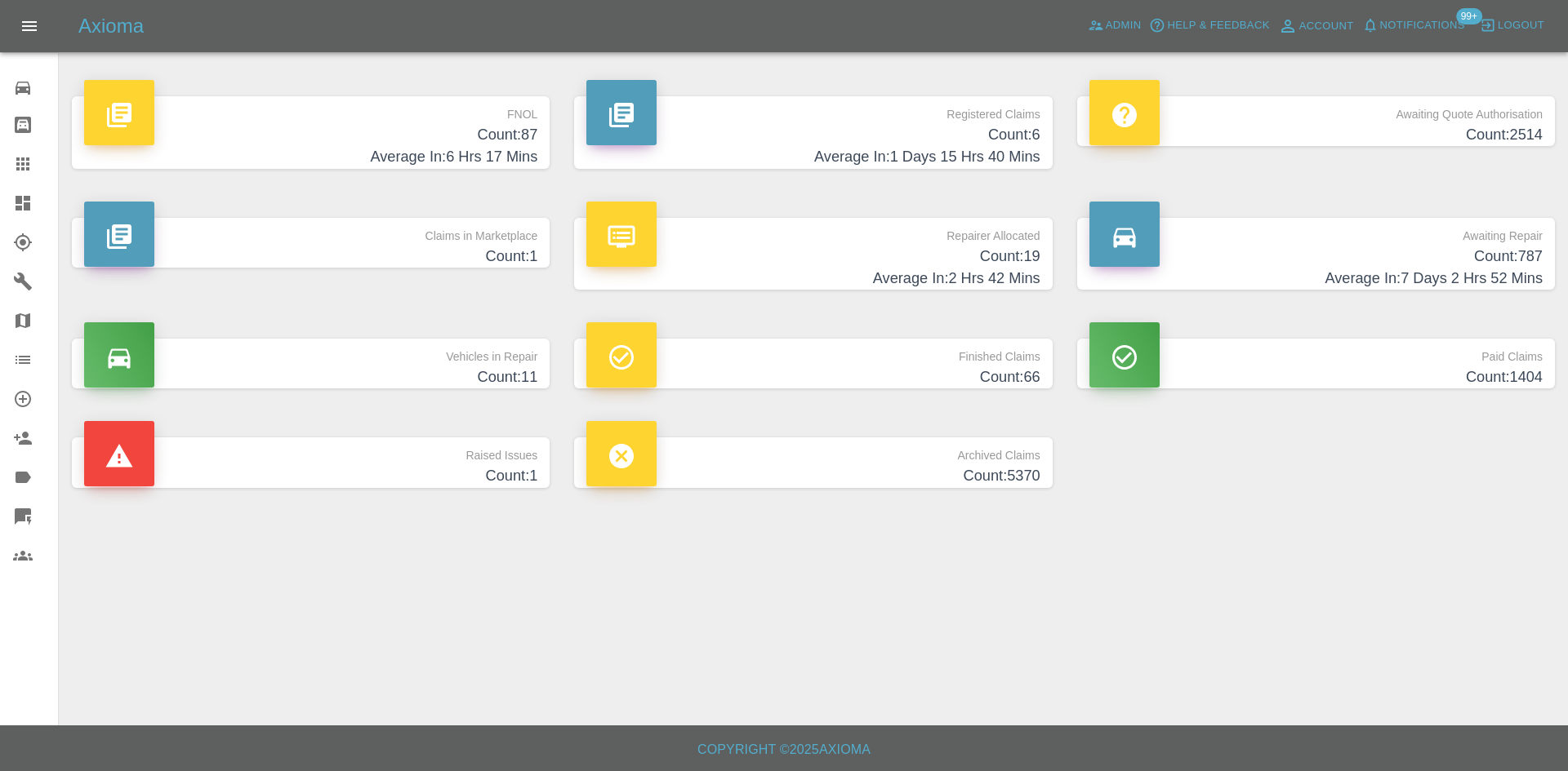
click at [1489, 129] on h4 "Count: 2514" at bounding box center [1316, 135] width 453 height 22
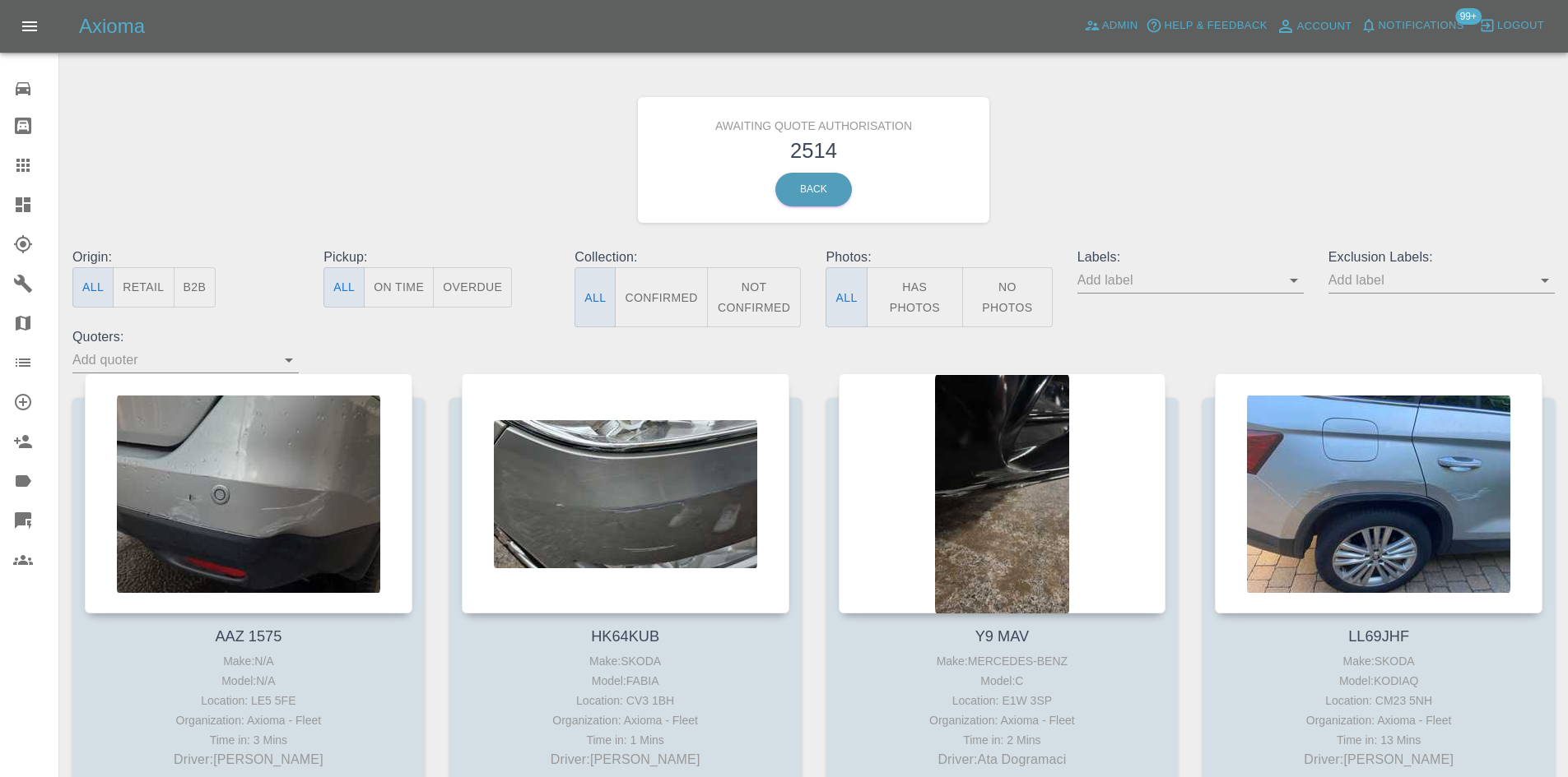
drag, startPoint x: 189, startPoint y: 283, endPoint x: 227, endPoint y: 192, distance: 98.6
click at [189, 283] on button "B2B" at bounding box center [195, 287] width 43 height 40
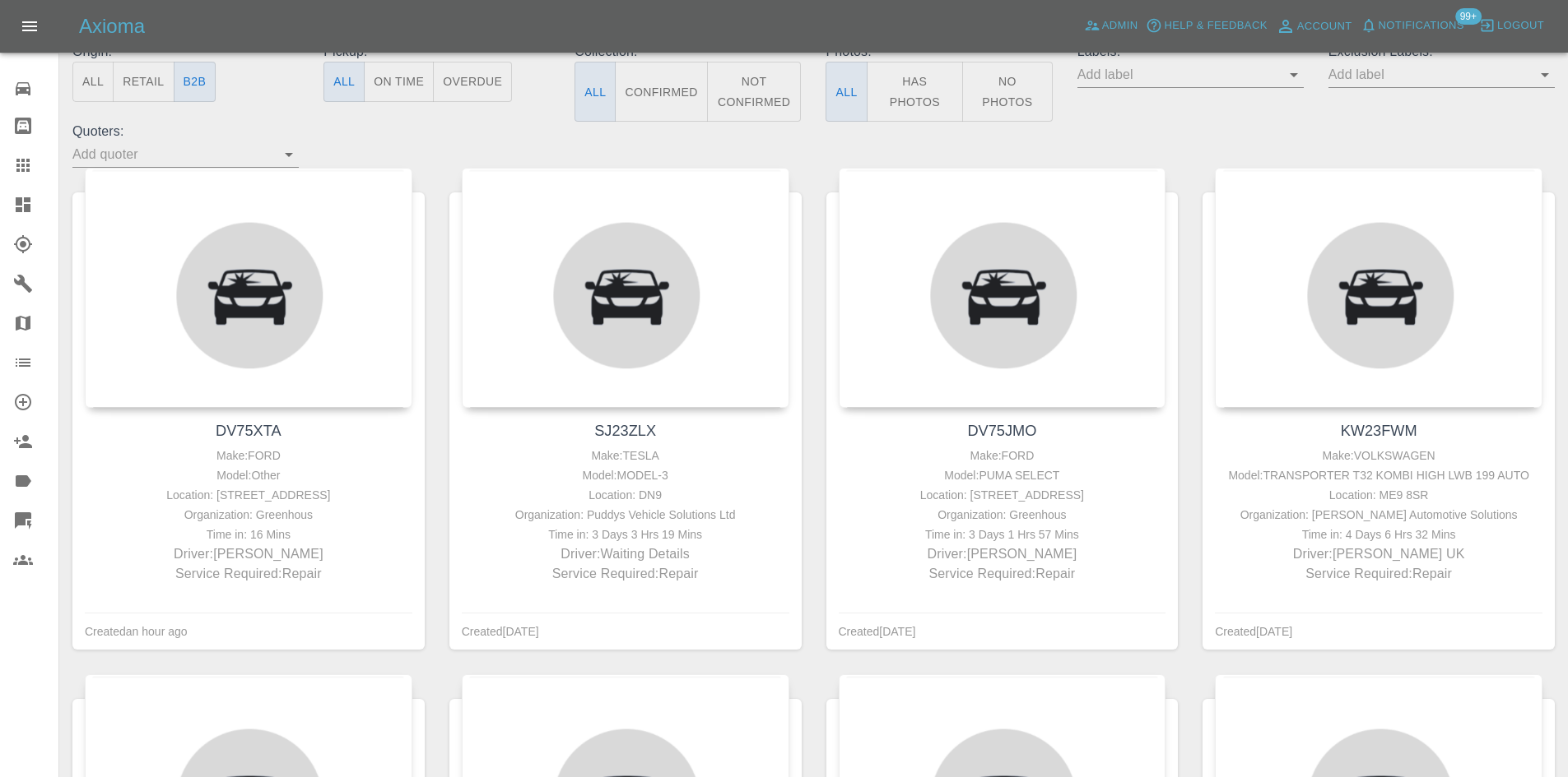
scroll to position [247, 0]
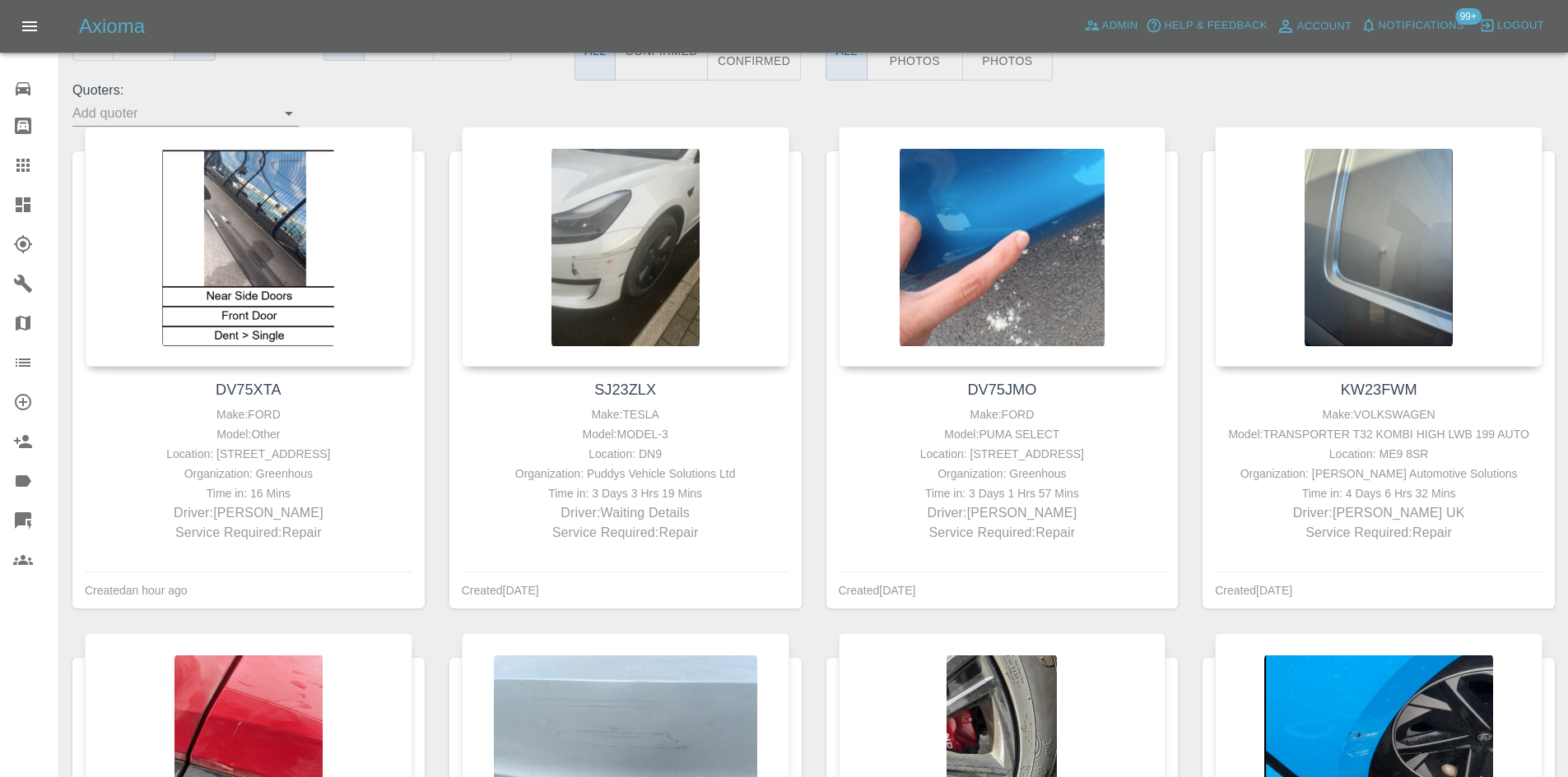
click at [22, 205] on icon at bounding box center [23, 205] width 15 height 15
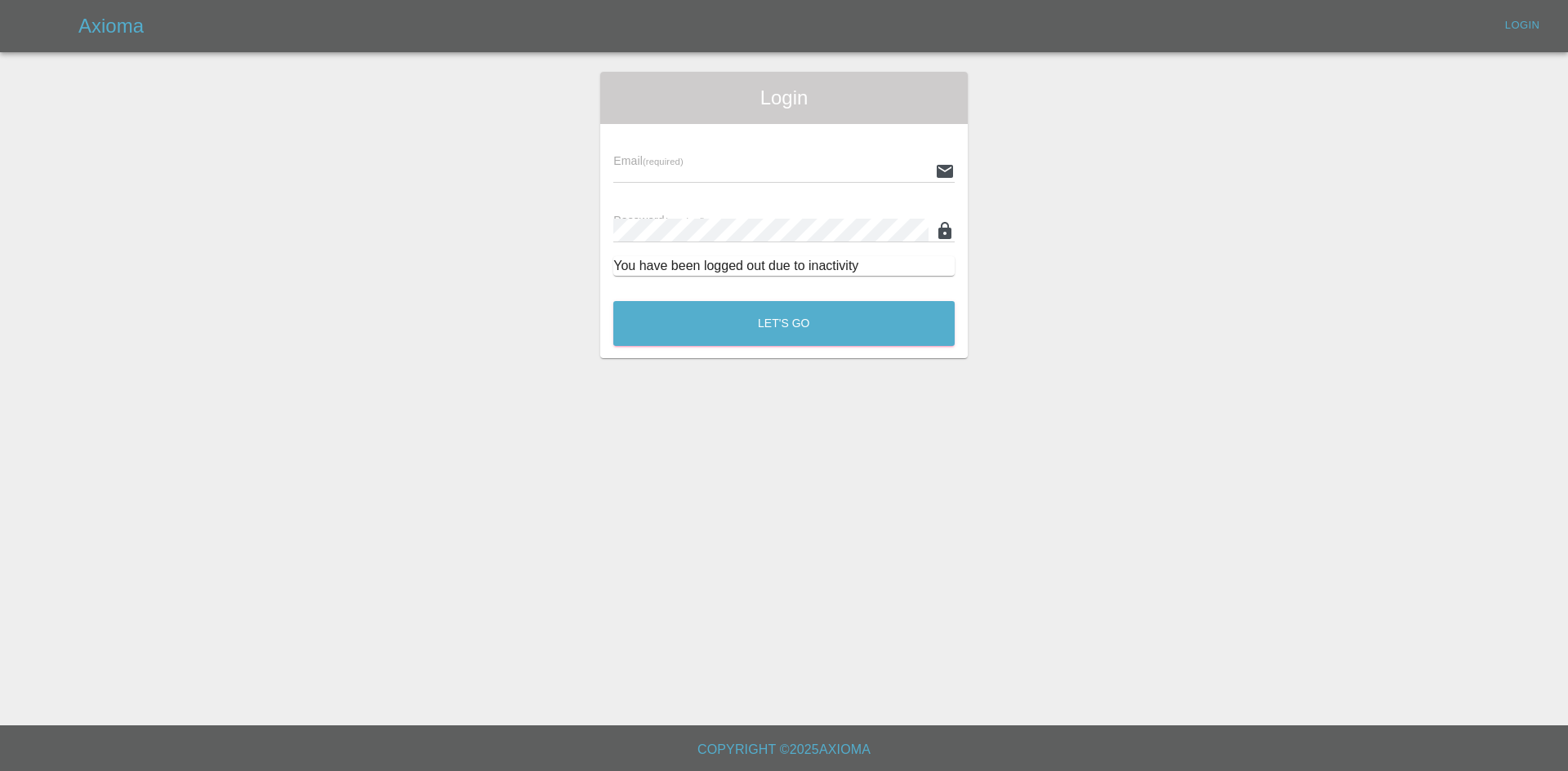
type input "ankur.mehta@axioma.co.uk"
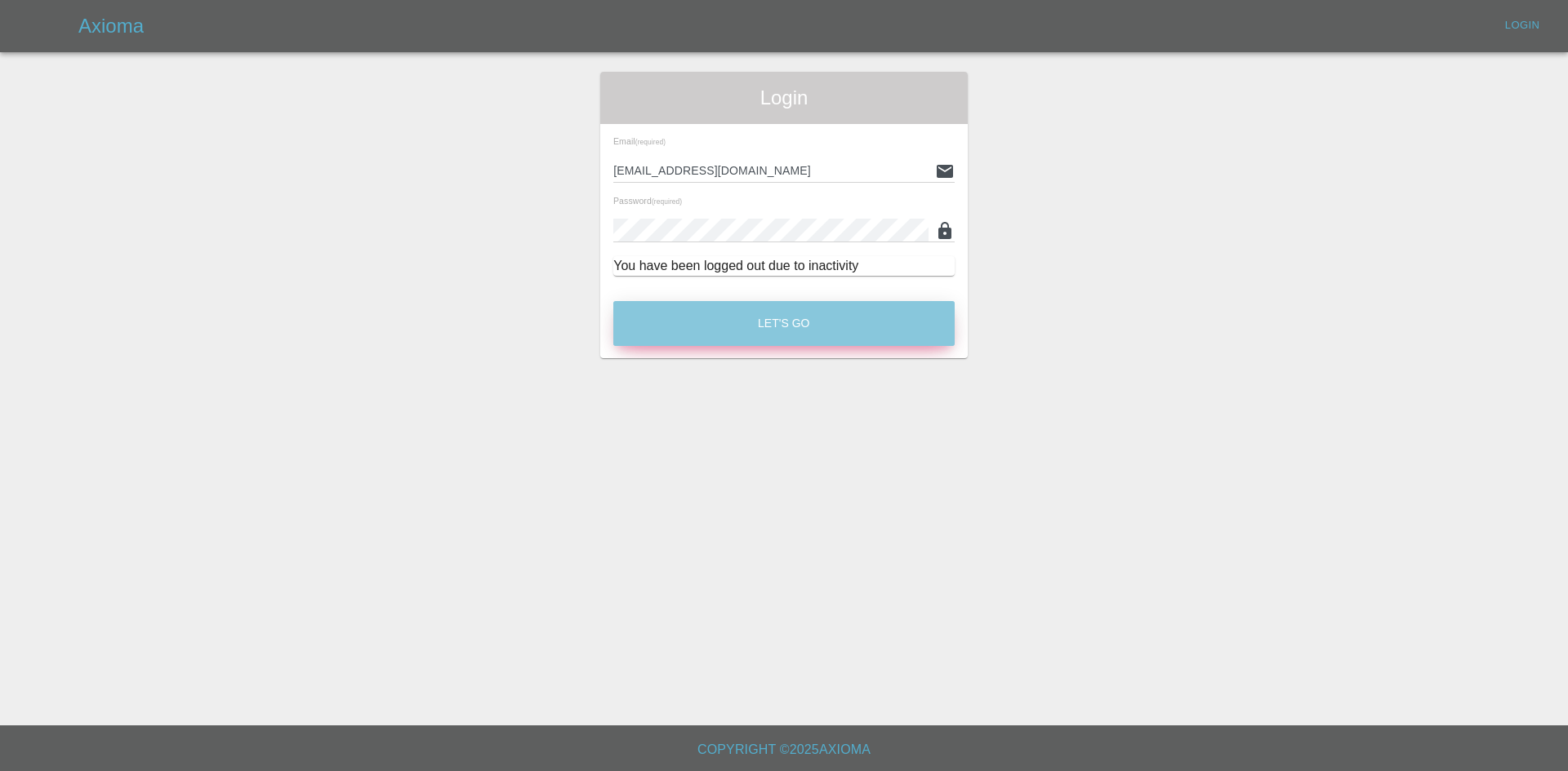
click at [716, 307] on button "Let's Go" at bounding box center [784, 324] width 342 height 45
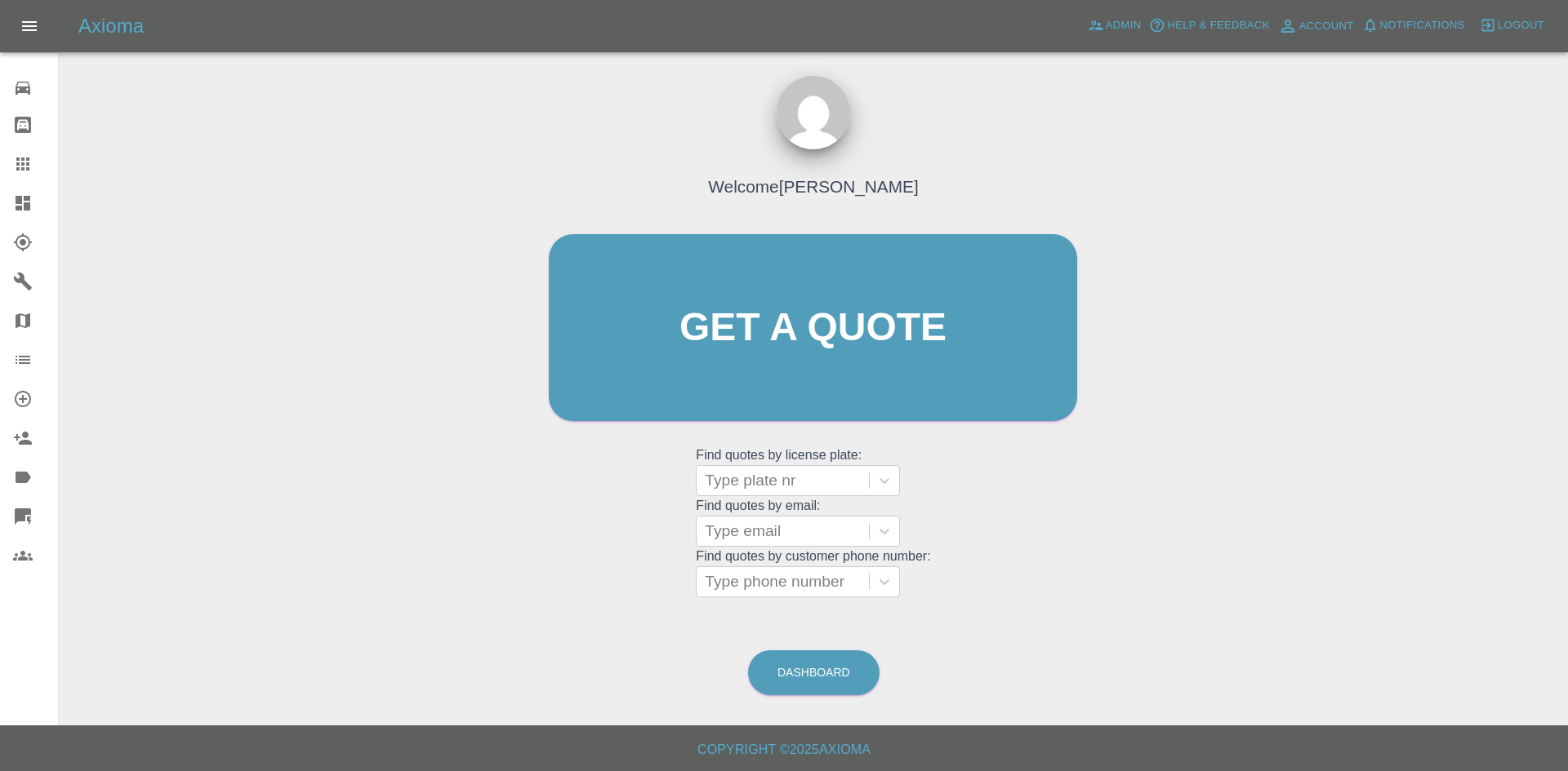
click at [23, 200] on icon at bounding box center [23, 204] width 15 height 15
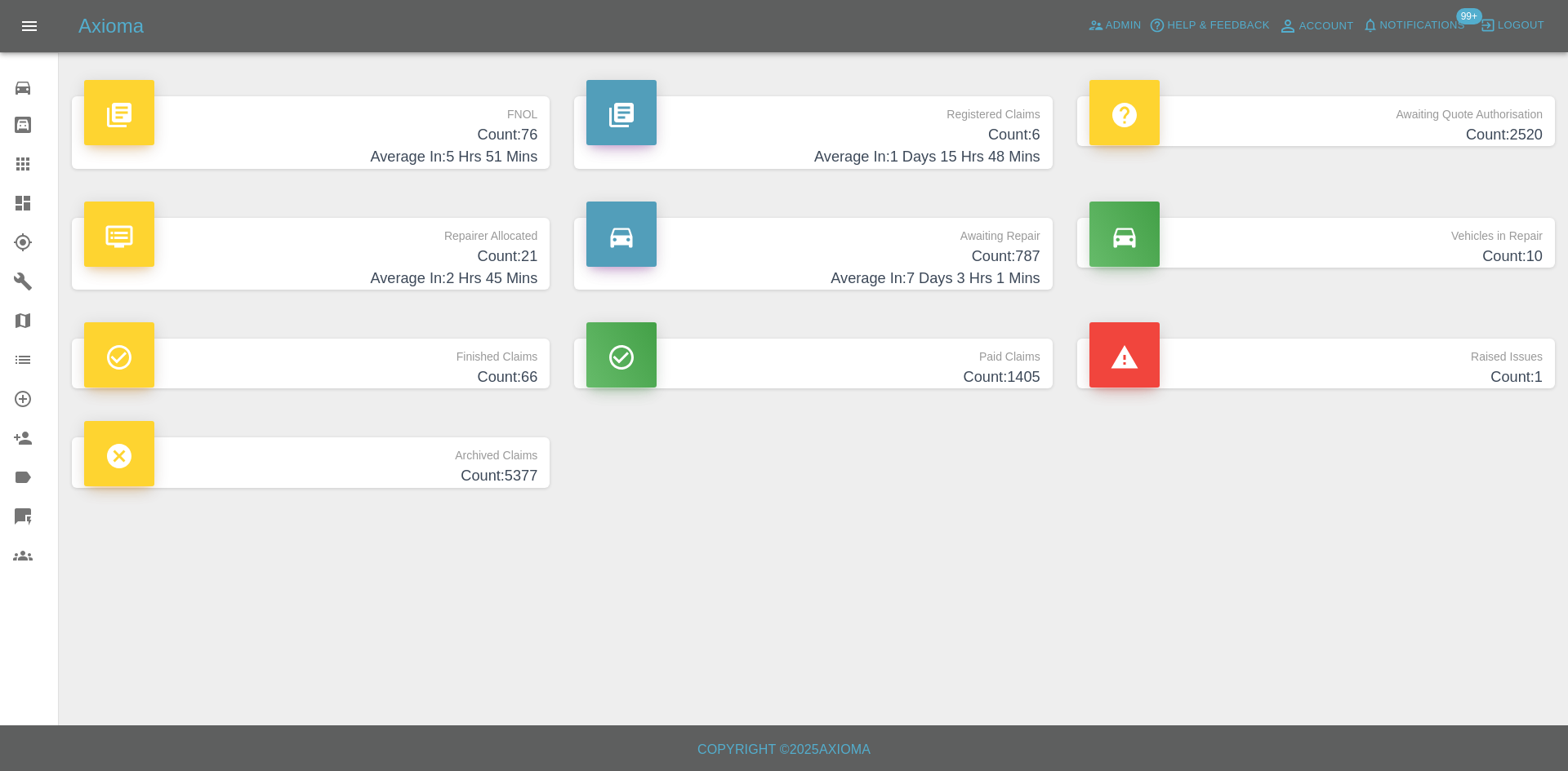
click at [492, 140] on h4 "Count: 76" at bounding box center [310, 135] width 453 height 22
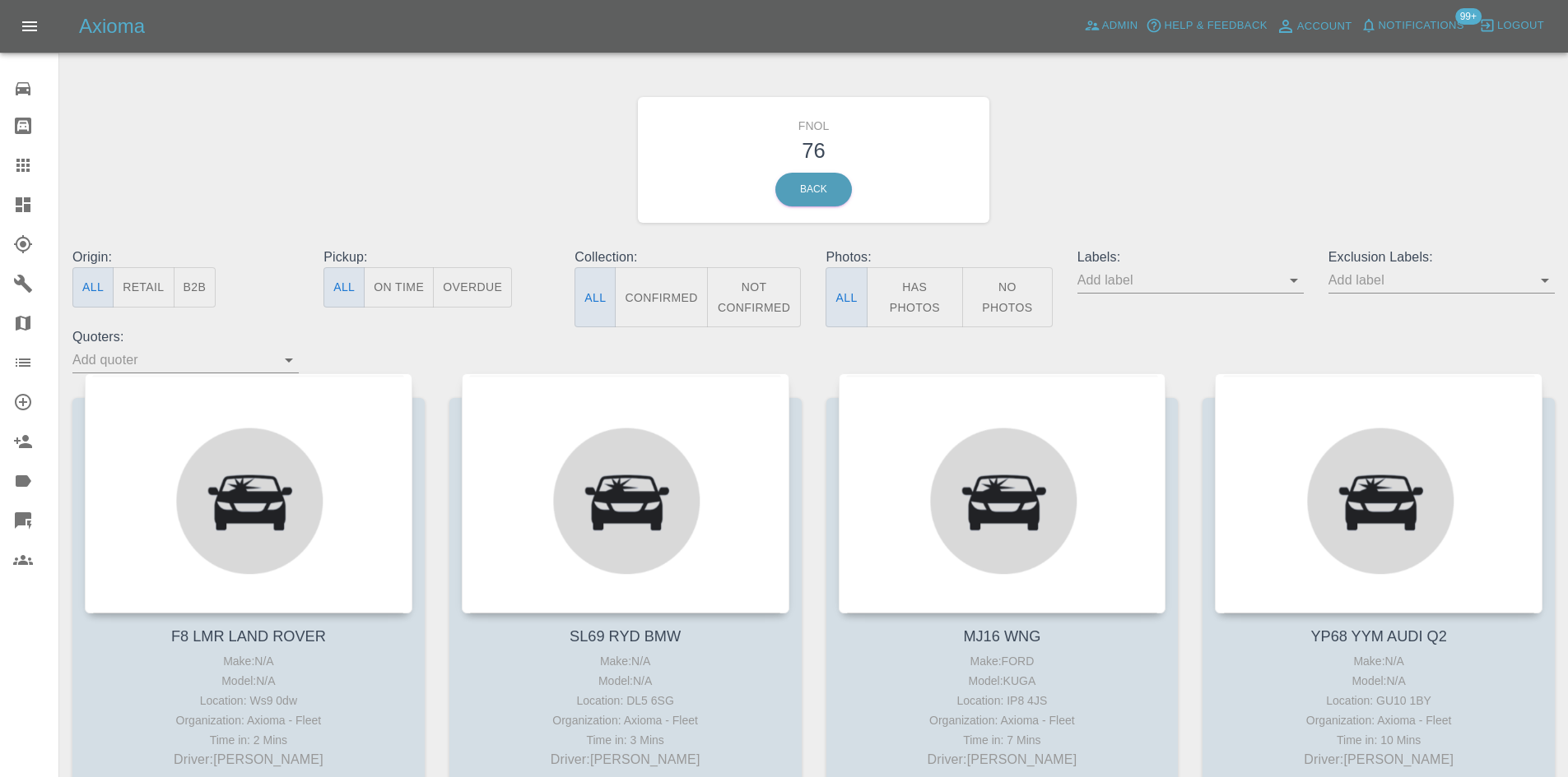
click at [930, 299] on button "Has Photos" at bounding box center [915, 297] width 98 height 60
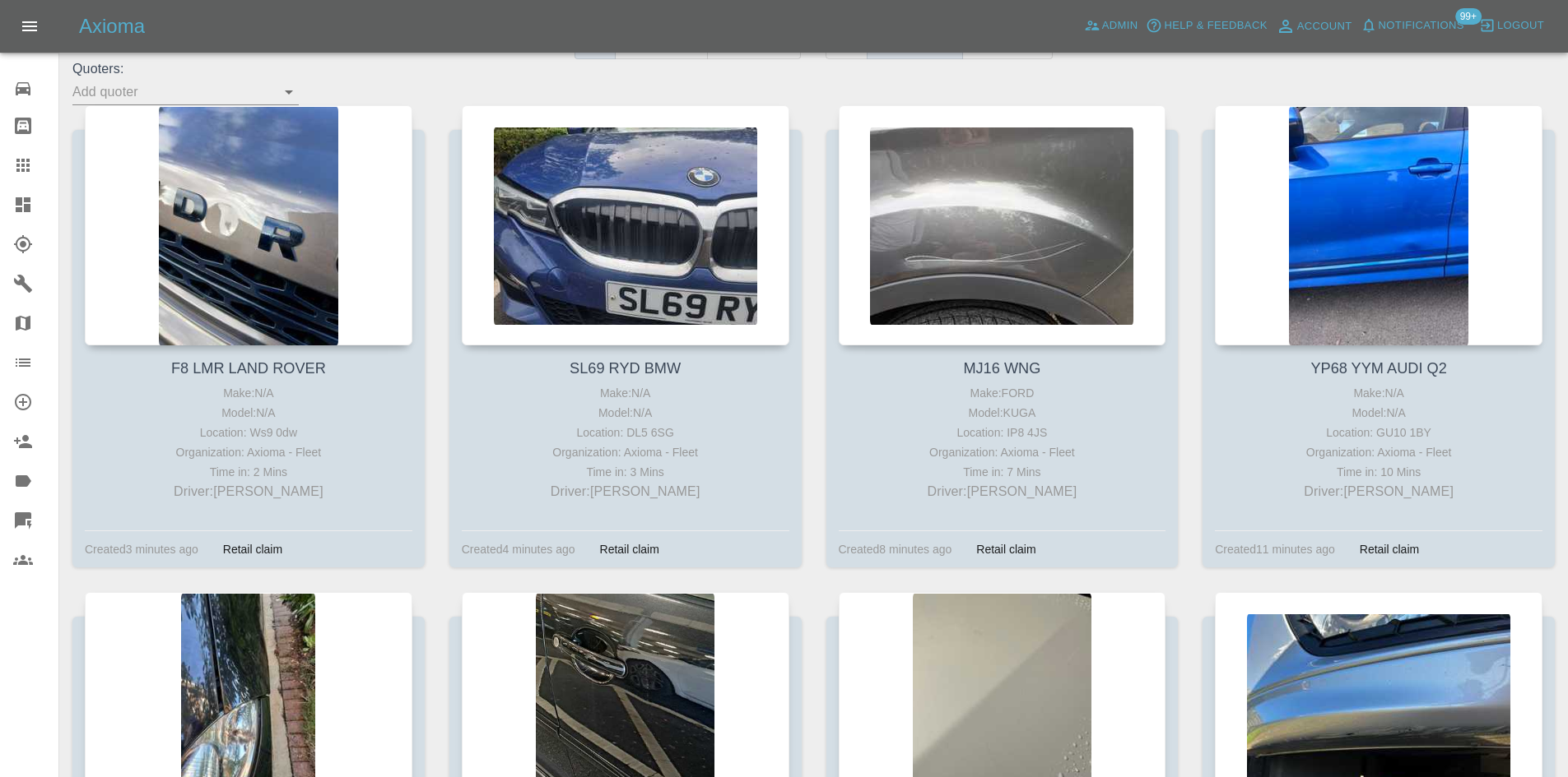
scroll to position [247, 0]
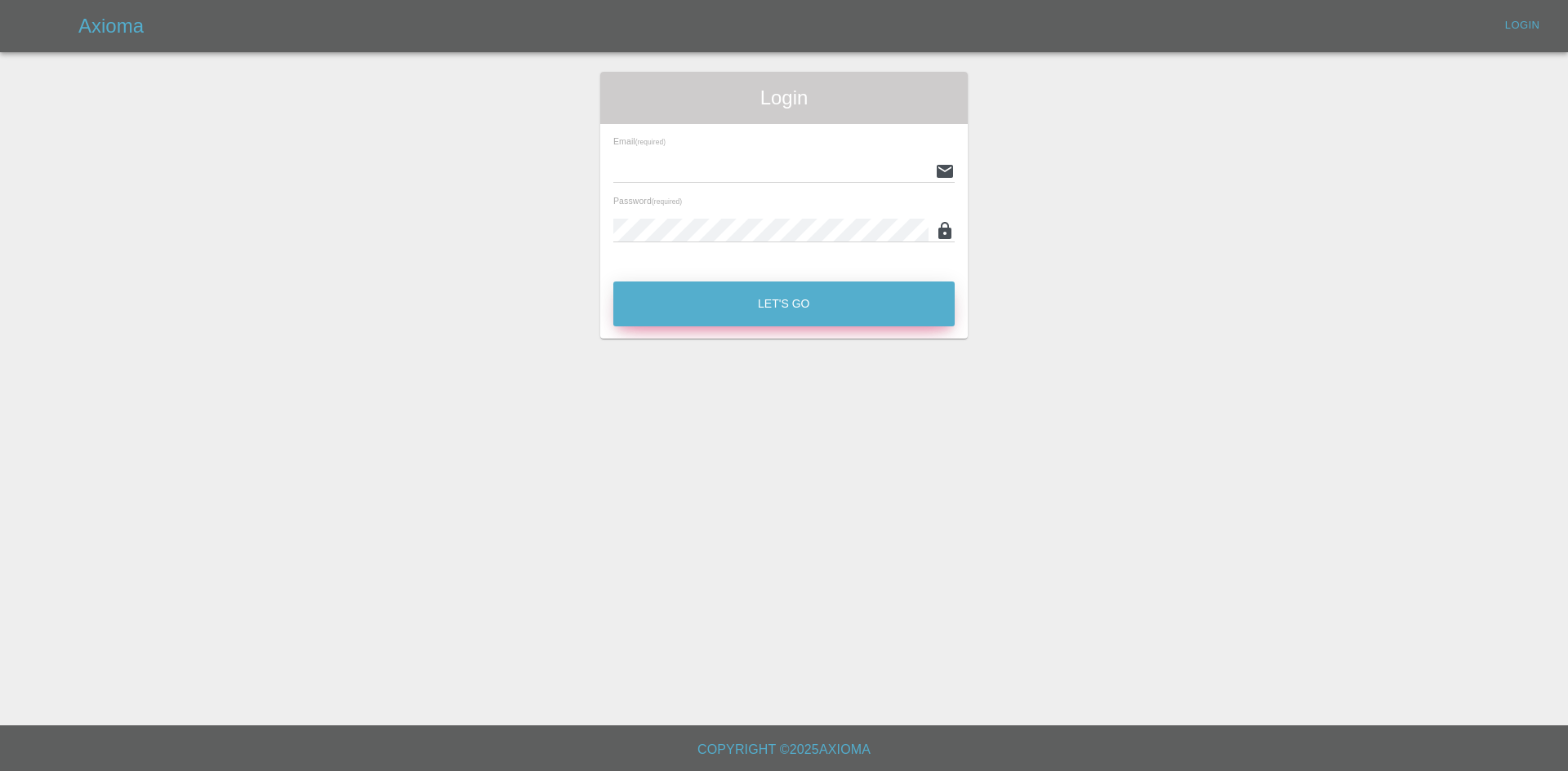
type input "[EMAIL_ADDRESS][DOMAIN_NAME]"
click at [664, 300] on button "Let's Go" at bounding box center [784, 304] width 342 height 45
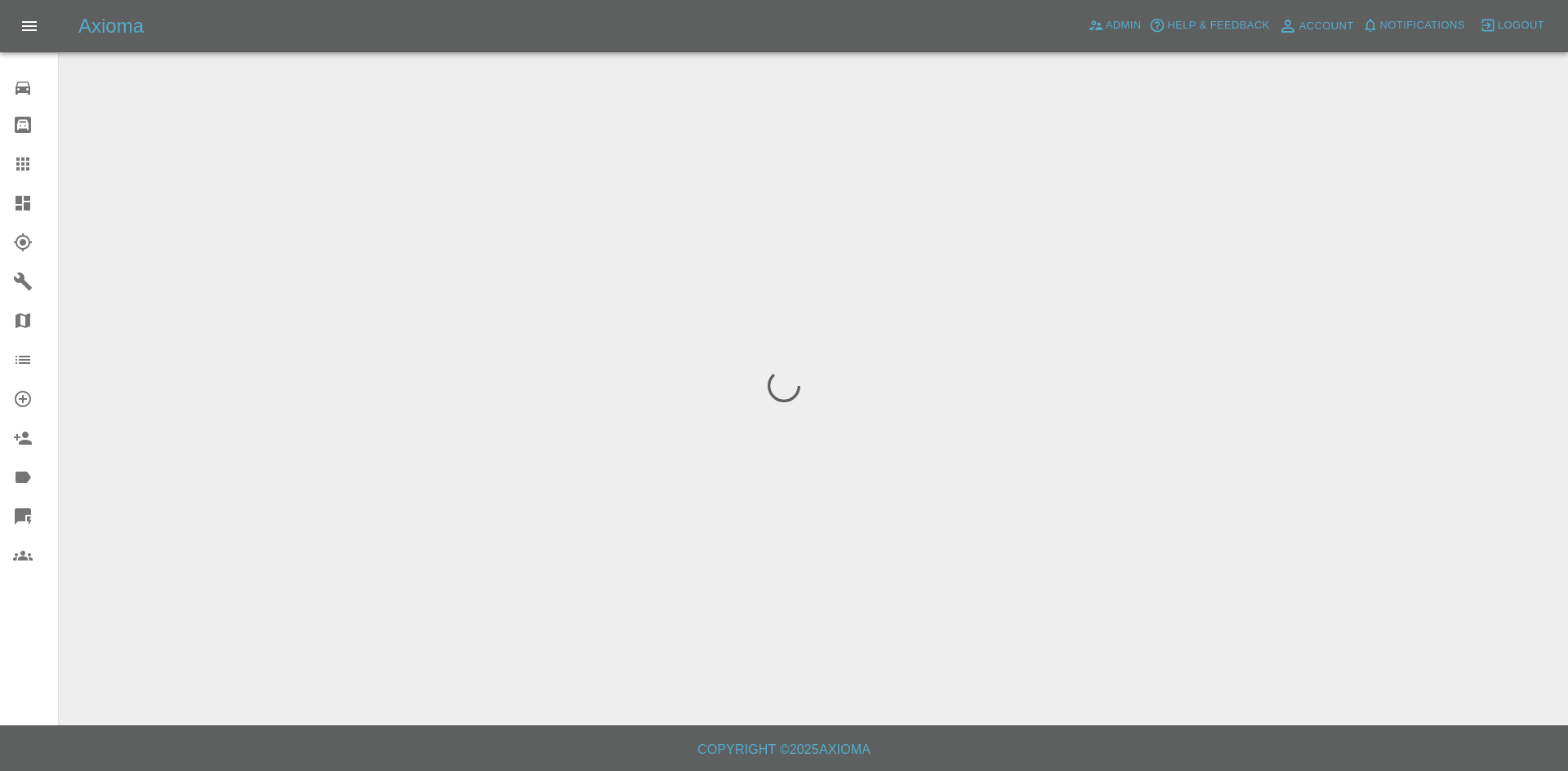
drag, startPoint x: 26, startPoint y: 193, endPoint x: 36, endPoint y: 202, distance: 13.5
click at [26, 193] on icon at bounding box center [22, 203] width 20 height 20
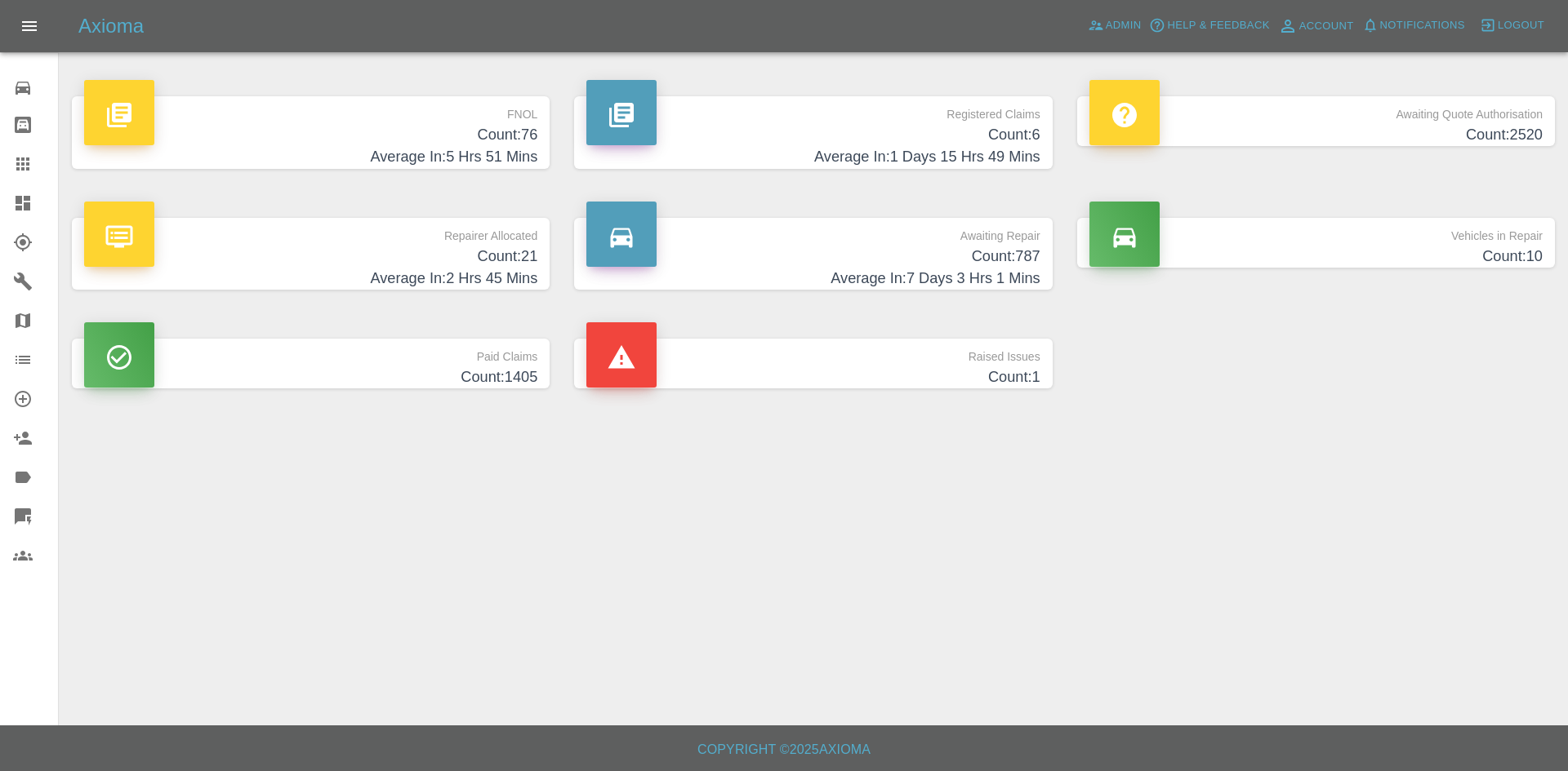
click at [453, 126] on h4 "Count: 76" at bounding box center [310, 135] width 453 height 22
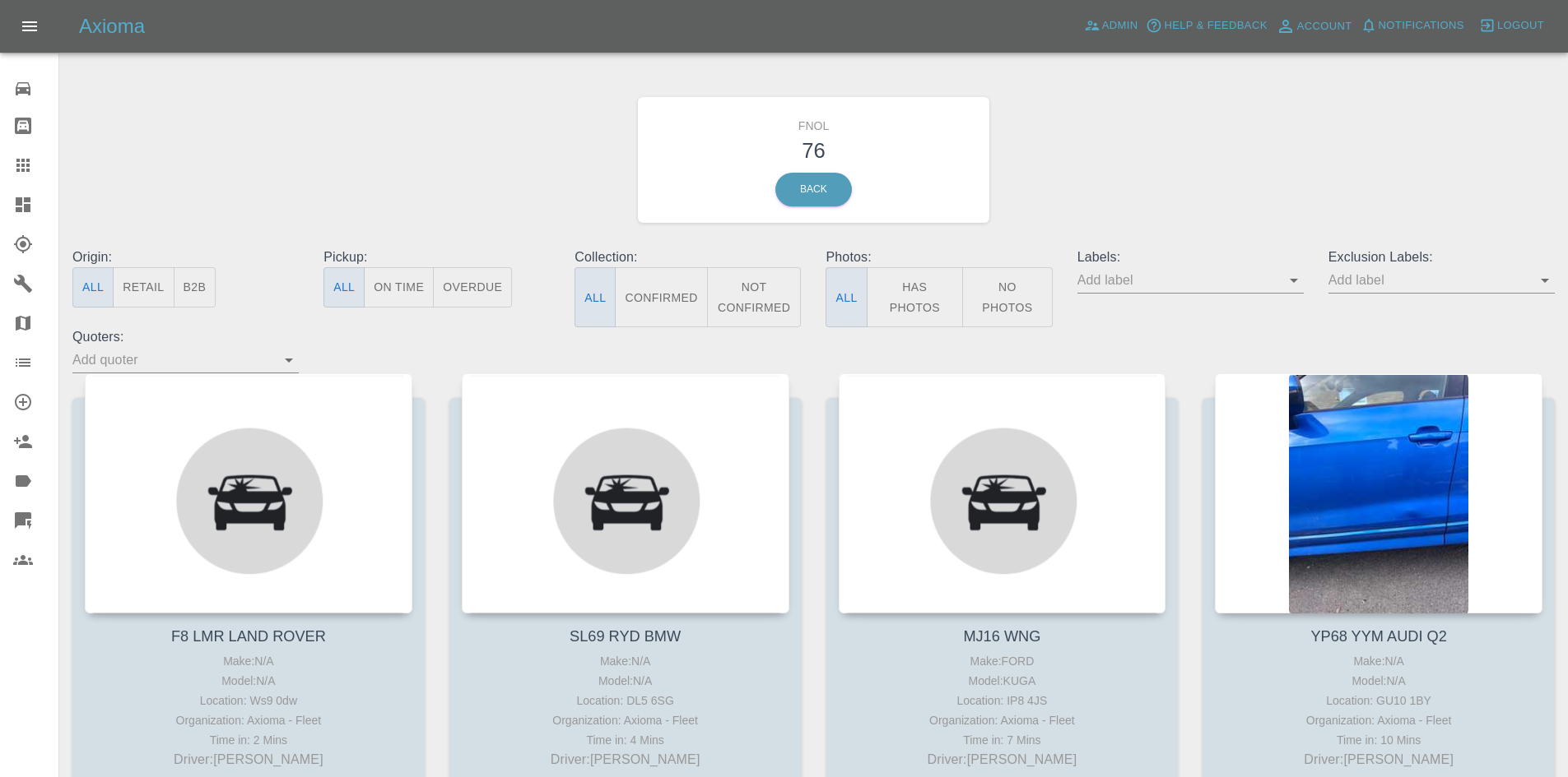
click at [905, 298] on button "Has Photos" at bounding box center [915, 297] width 98 height 60
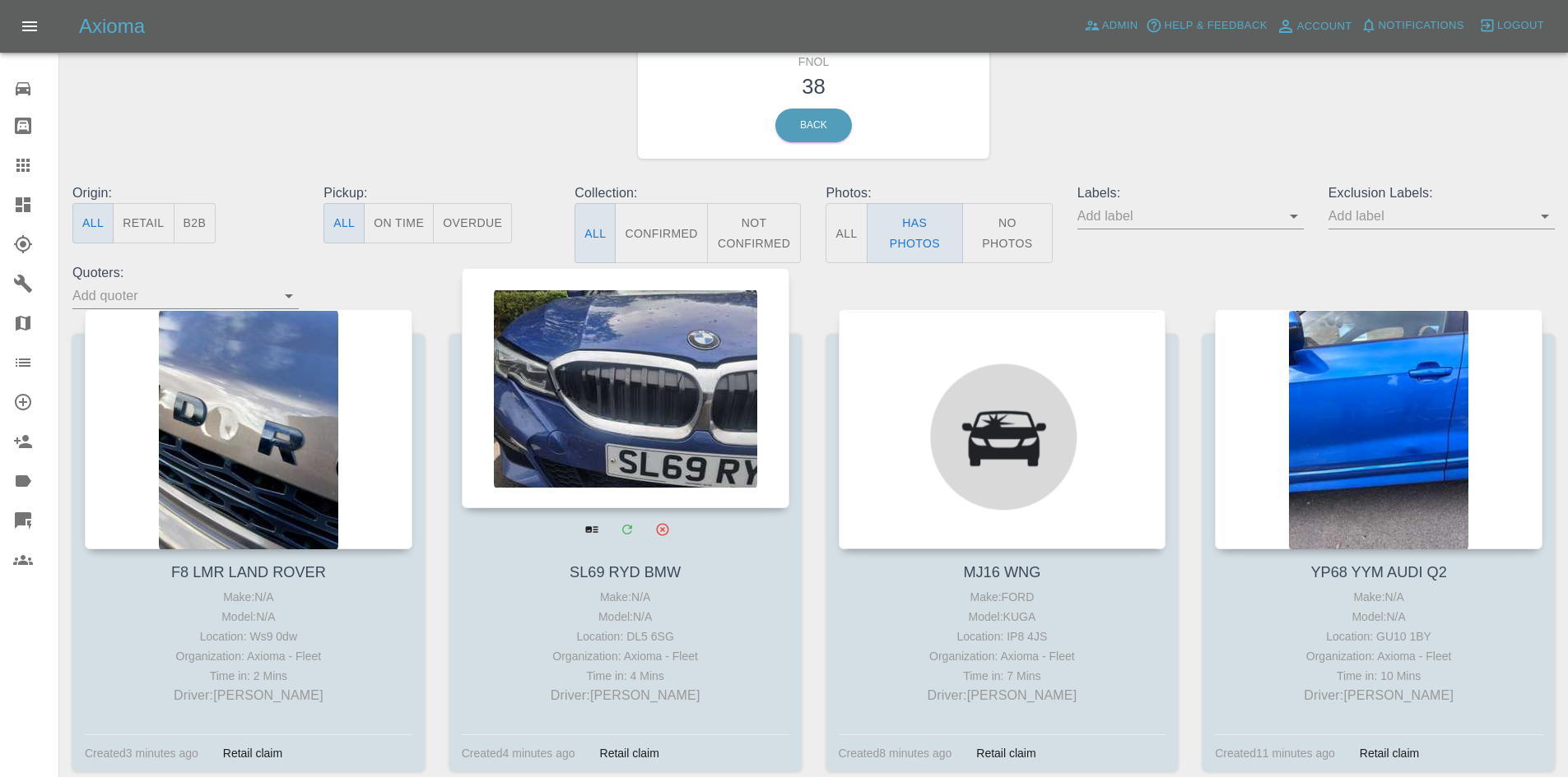
scroll to position [165, 0]
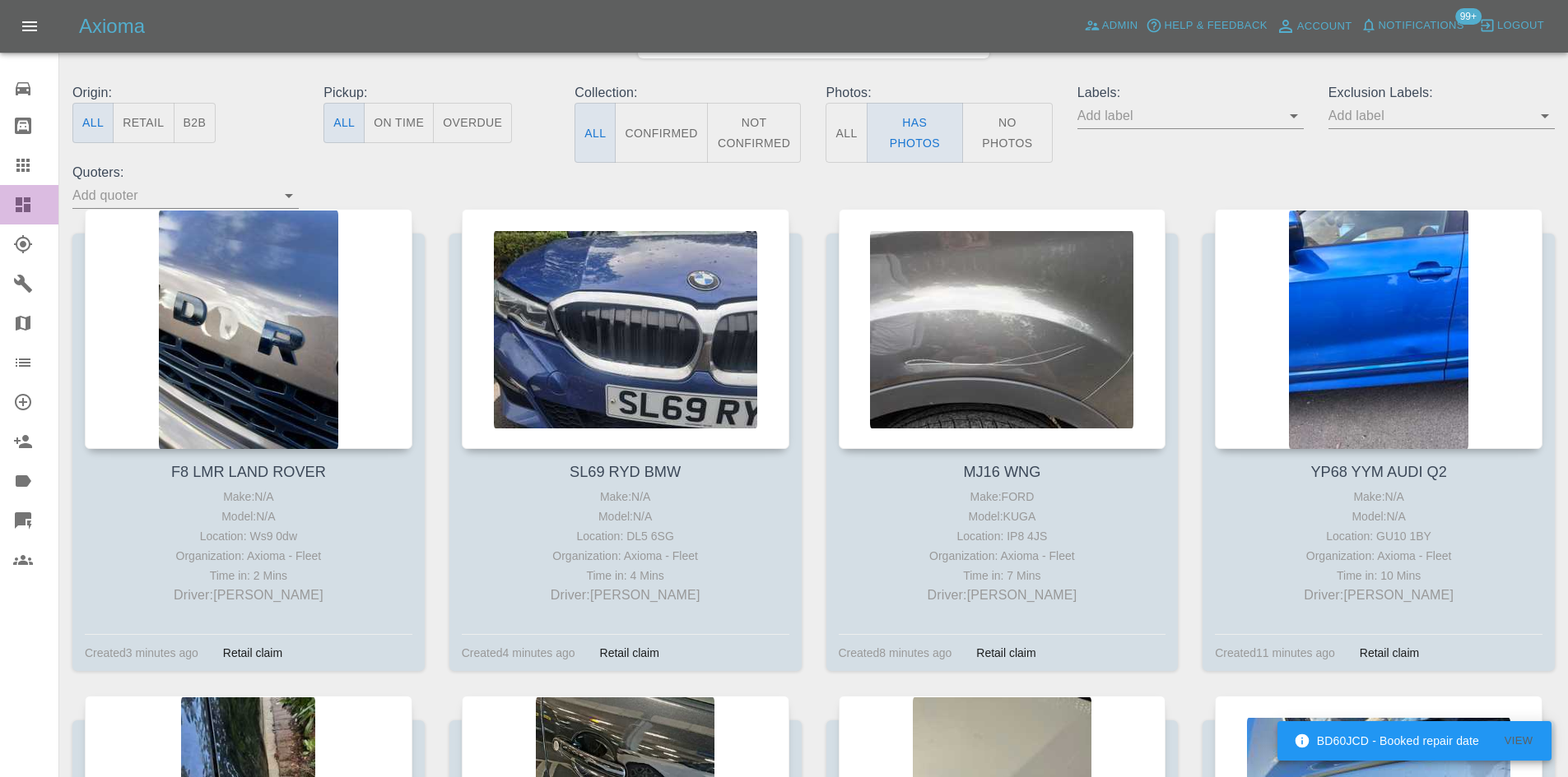
click at [32, 210] on icon at bounding box center [23, 204] width 20 height 20
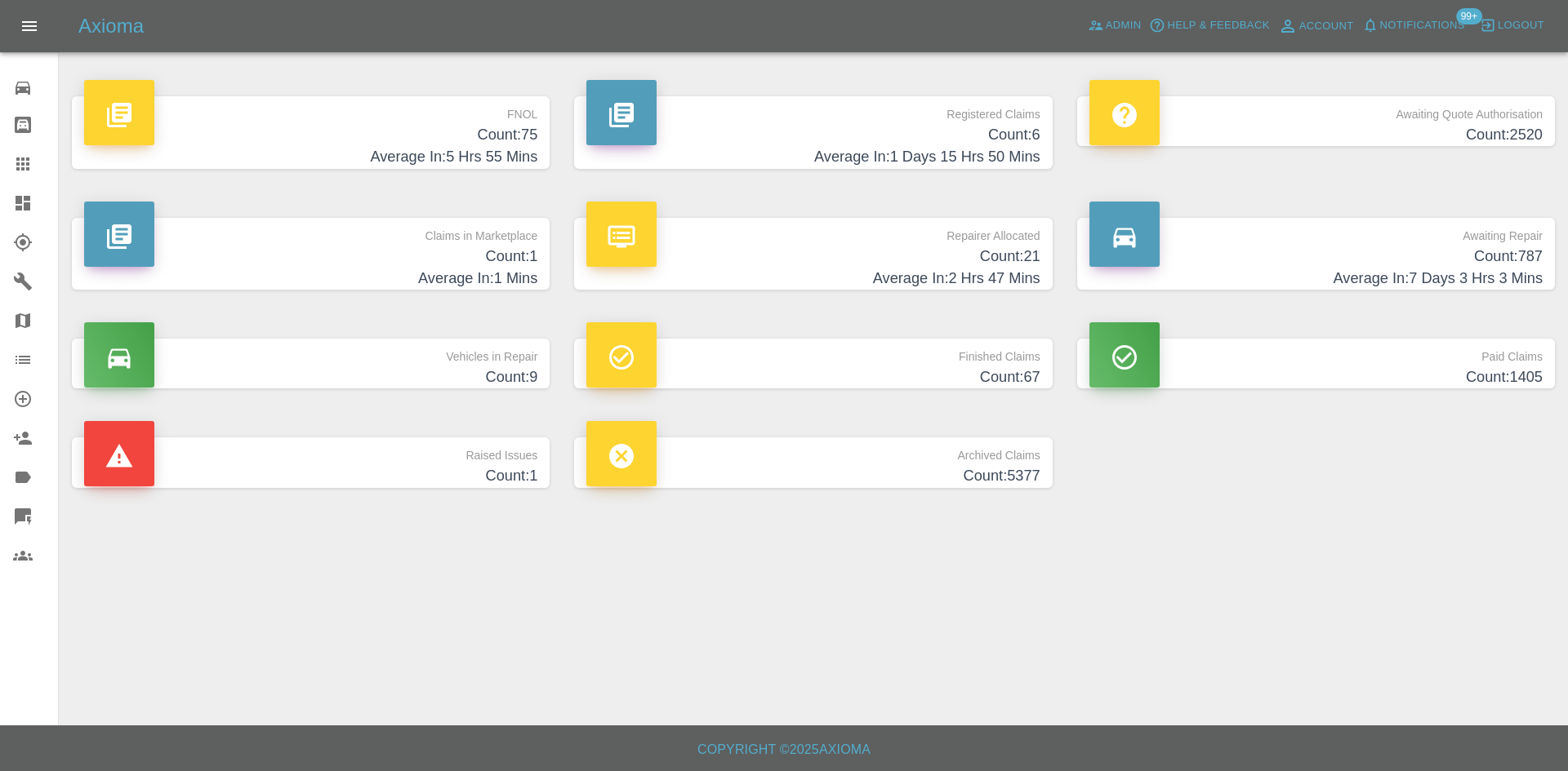
click at [475, 153] on h4 "Average In: 5 Hrs 55 Mins" at bounding box center [310, 157] width 453 height 22
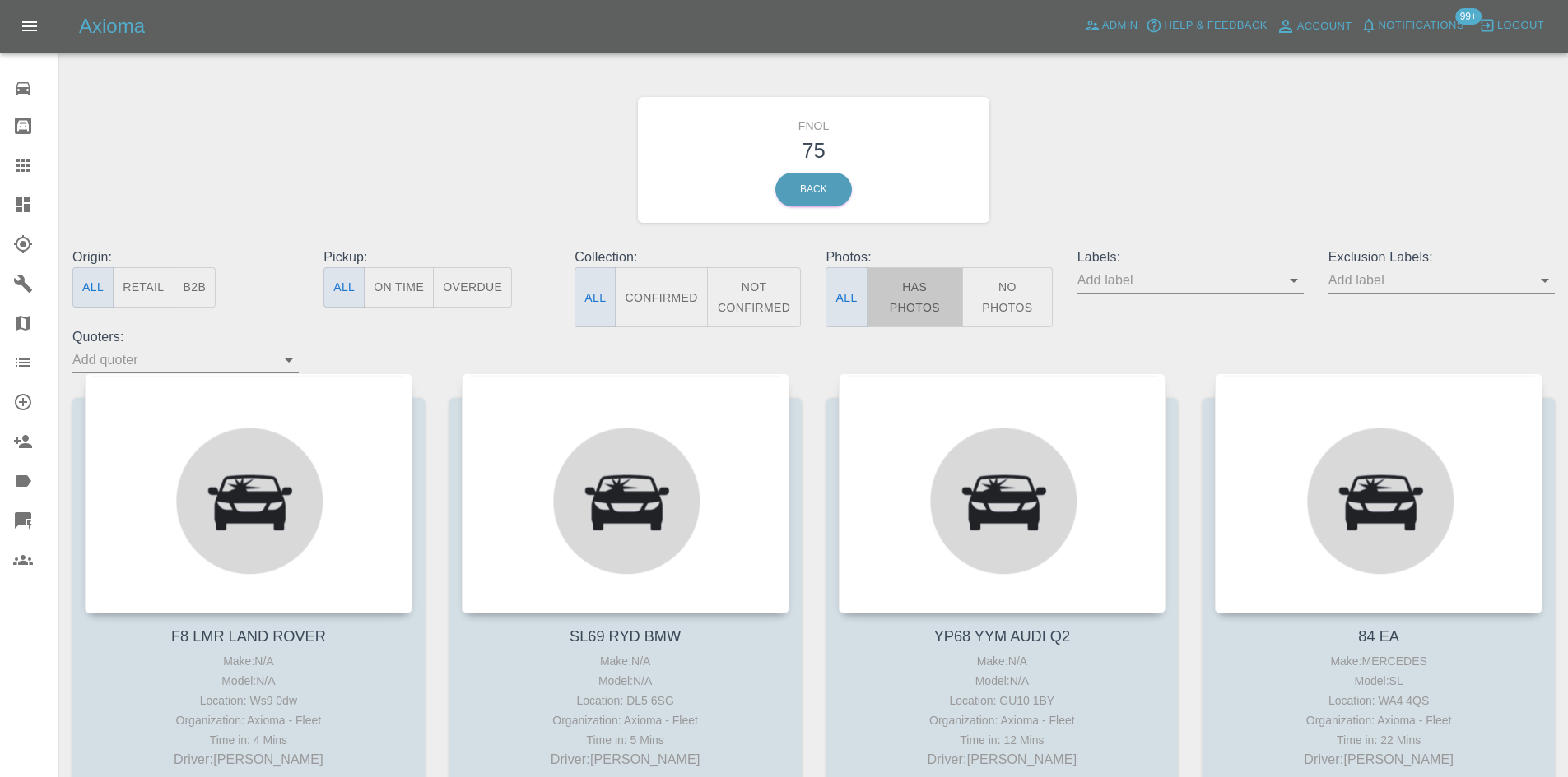
click at [908, 293] on button "Has Photos" at bounding box center [915, 297] width 98 height 60
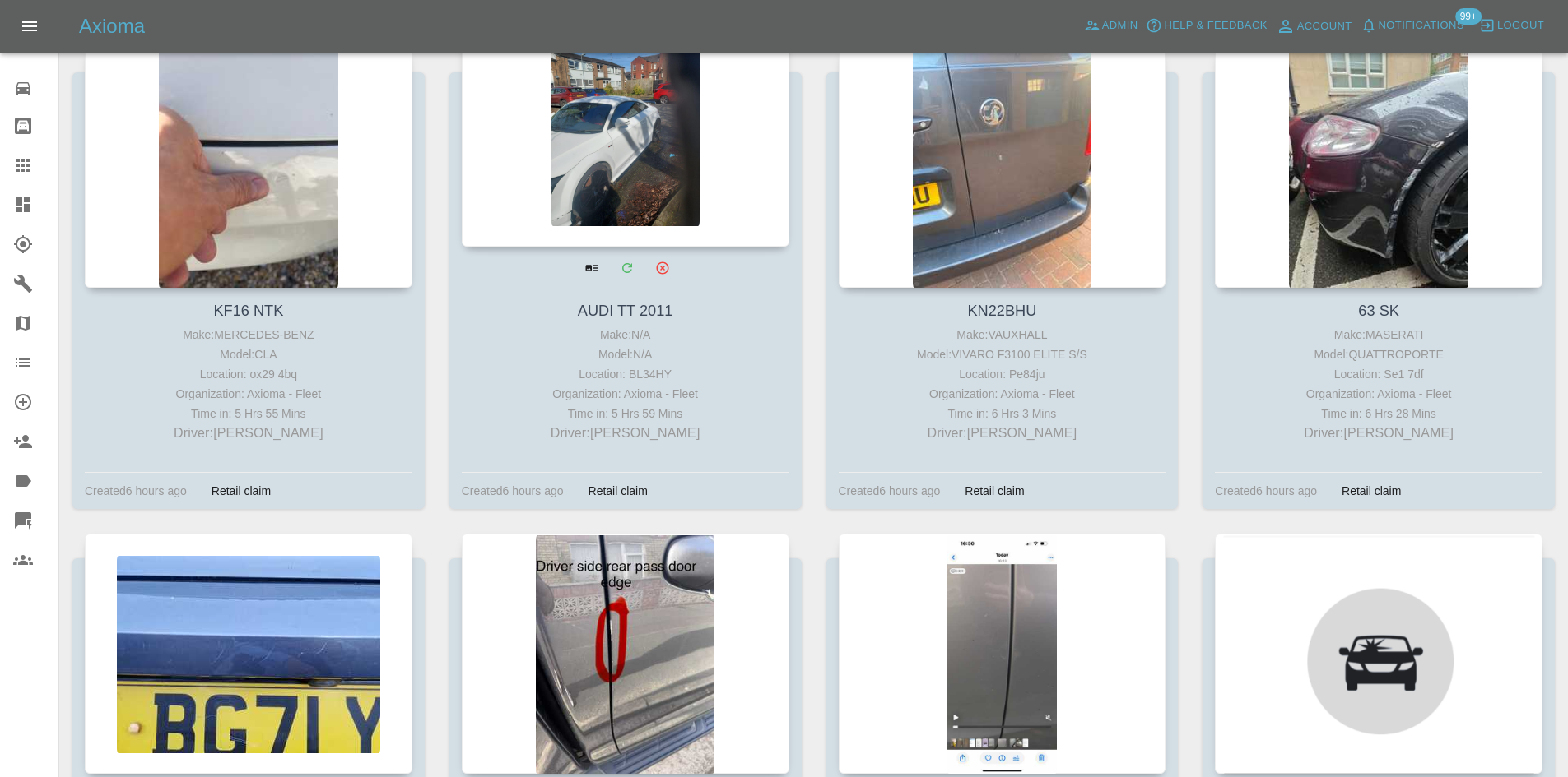
scroll to position [2797, 0]
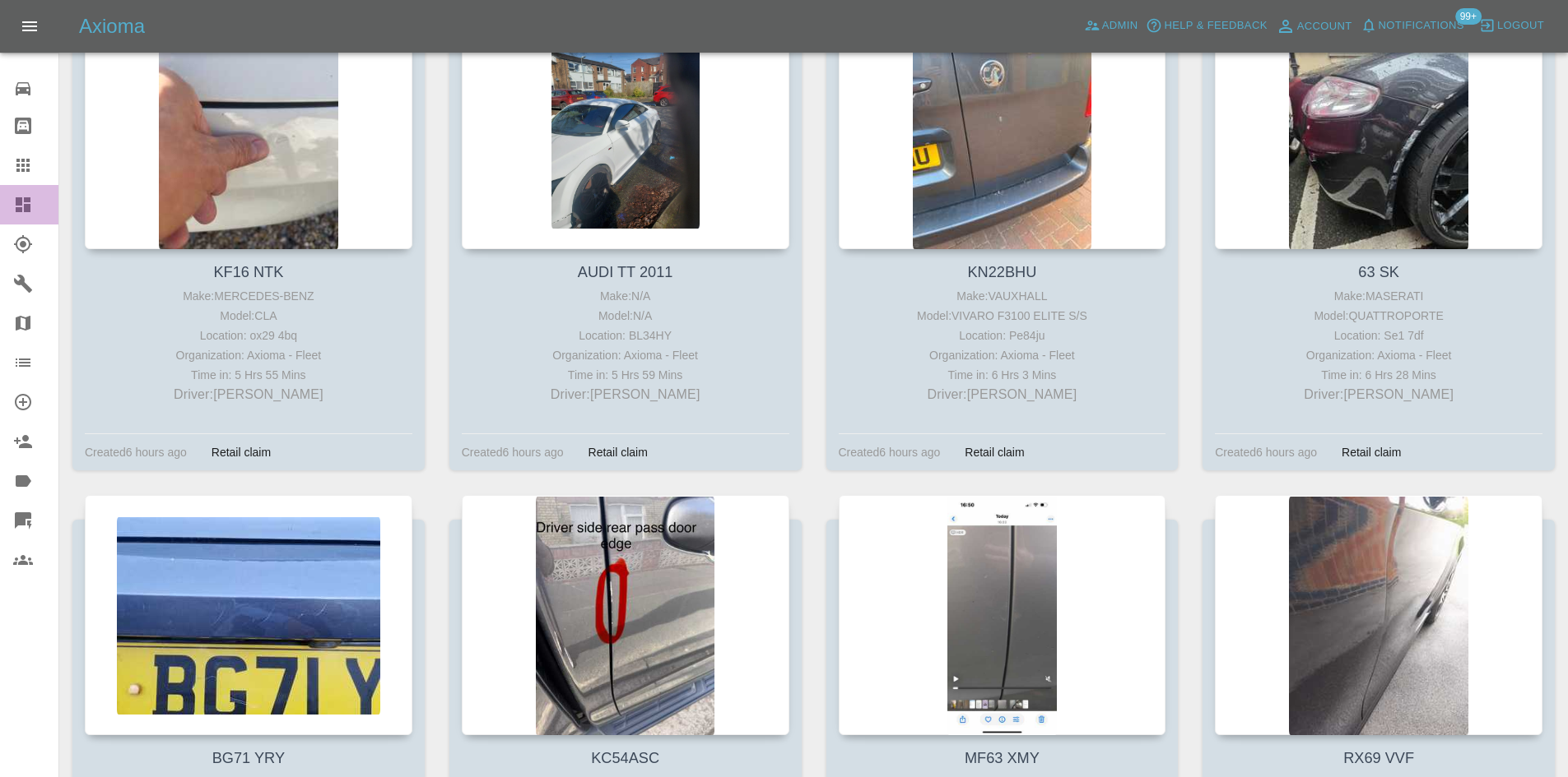
click at [29, 211] on icon at bounding box center [23, 205] width 15 height 15
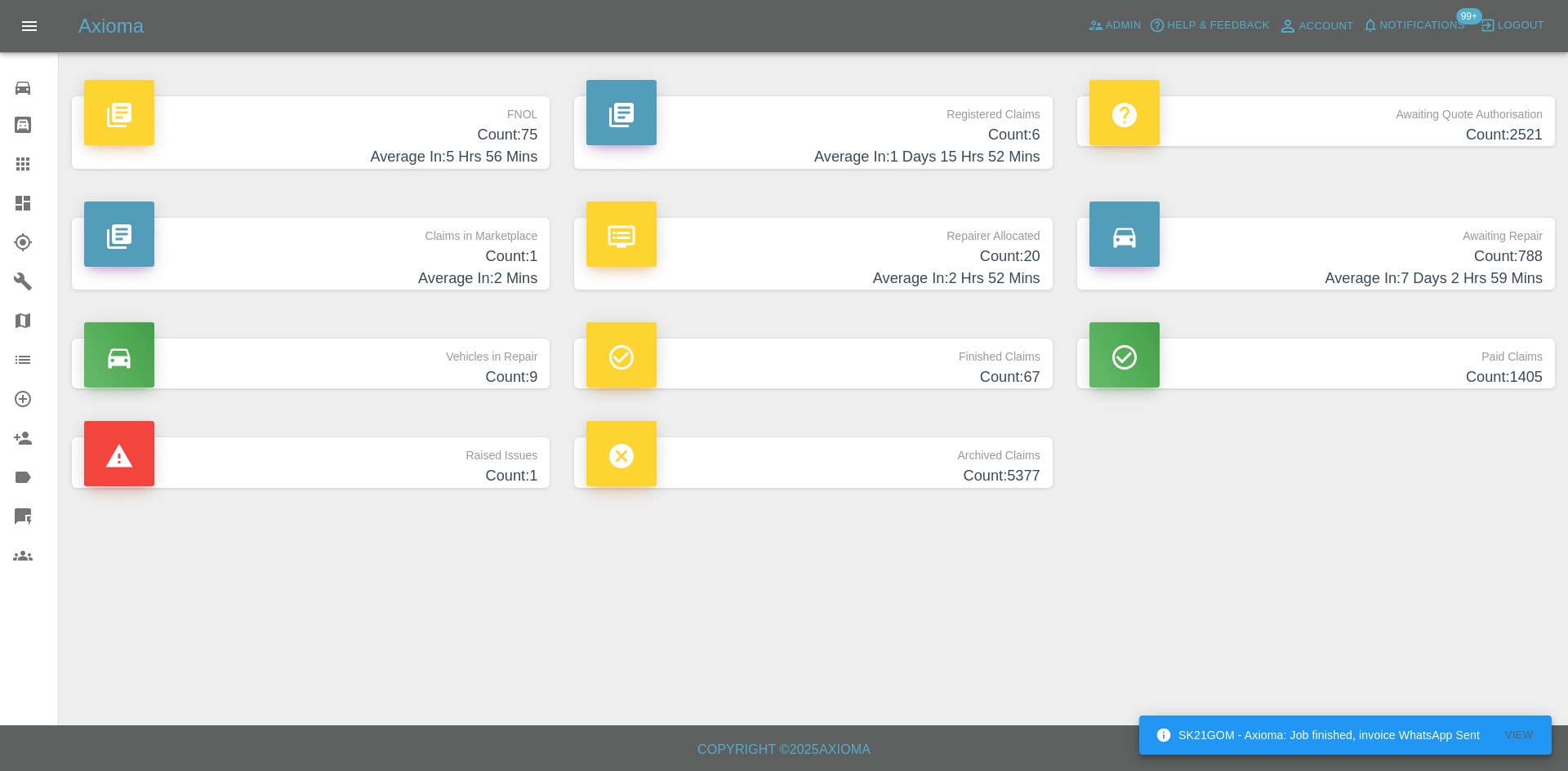
click at [498, 134] on h4 "Count: 75" at bounding box center [310, 135] width 453 height 22
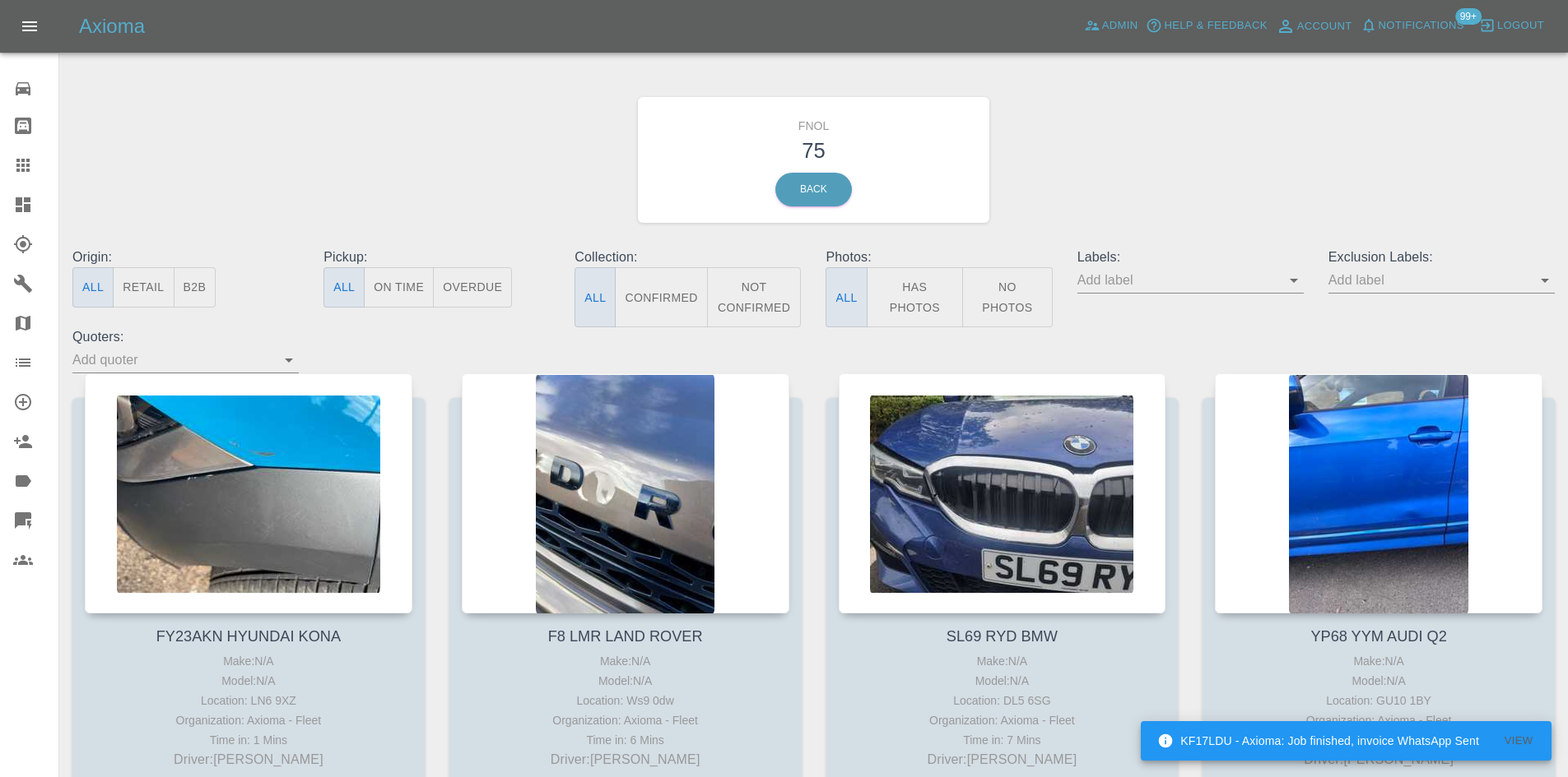
click at [29, 201] on icon at bounding box center [23, 205] width 15 height 15
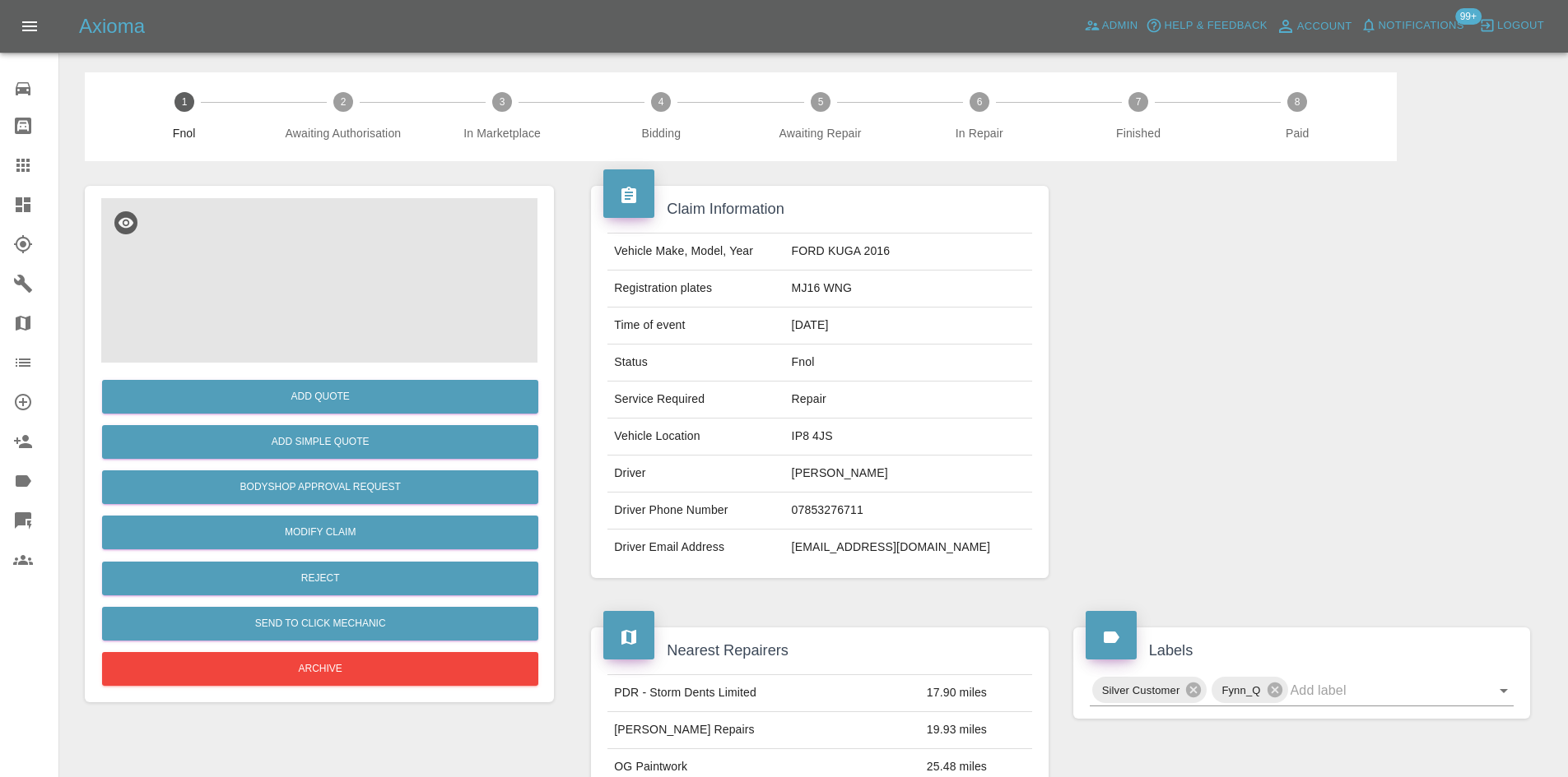
click at [391, 249] on img at bounding box center [319, 281] width 436 height 165
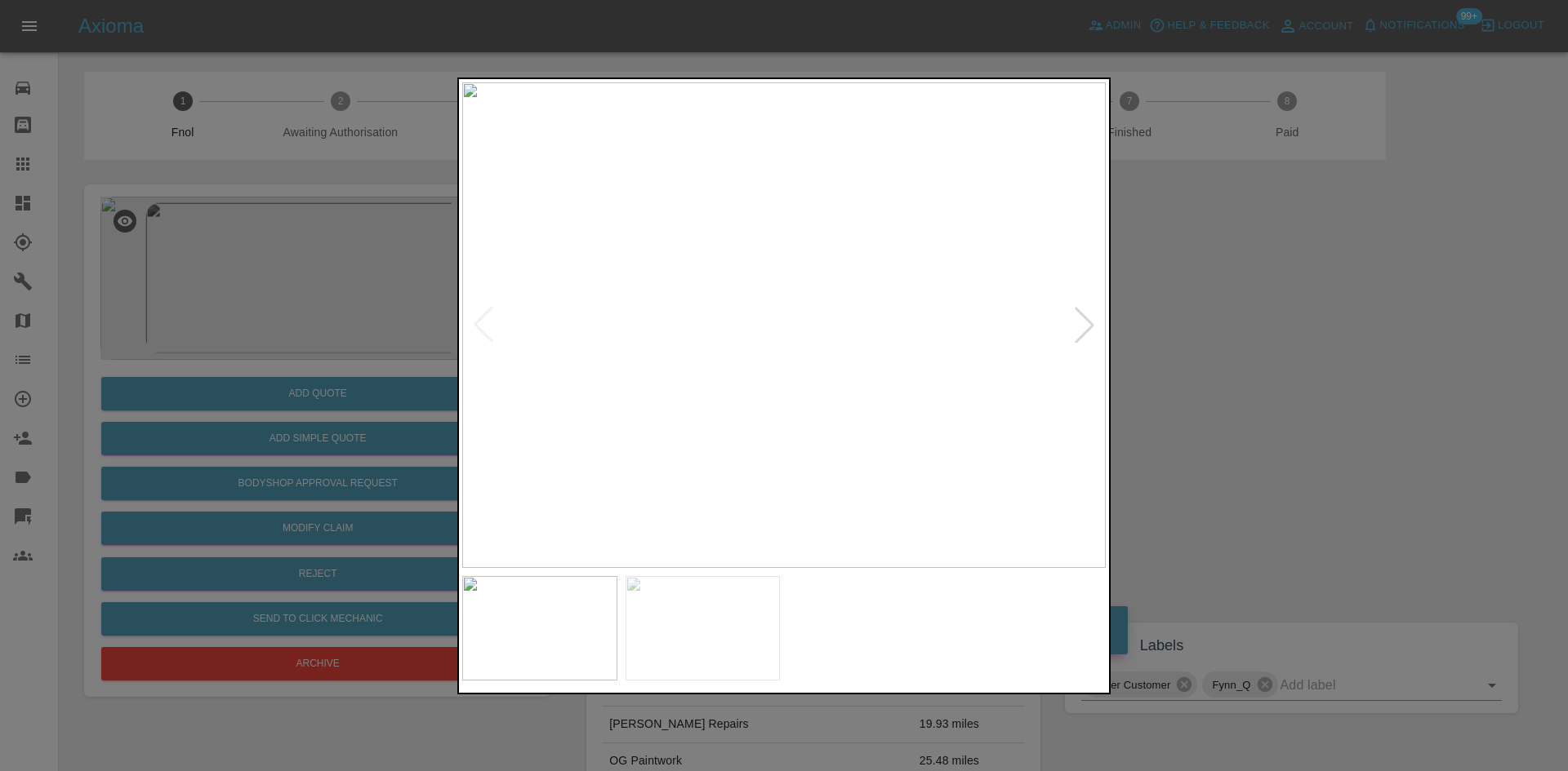
click at [560, 379] on img at bounding box center [784, 326] width 644 height 485
click at [444, 421] on div at bounding box center [784, 385] width 1568 height 771
click at [584, 445] on img at bounding box center [709, 326] width 644 height 485
click at [800, 450] on img at bounding box center [848, 326] width 644 height 485
click at [805, 430] on img at bounding box center [784, 326] width 644 height 485
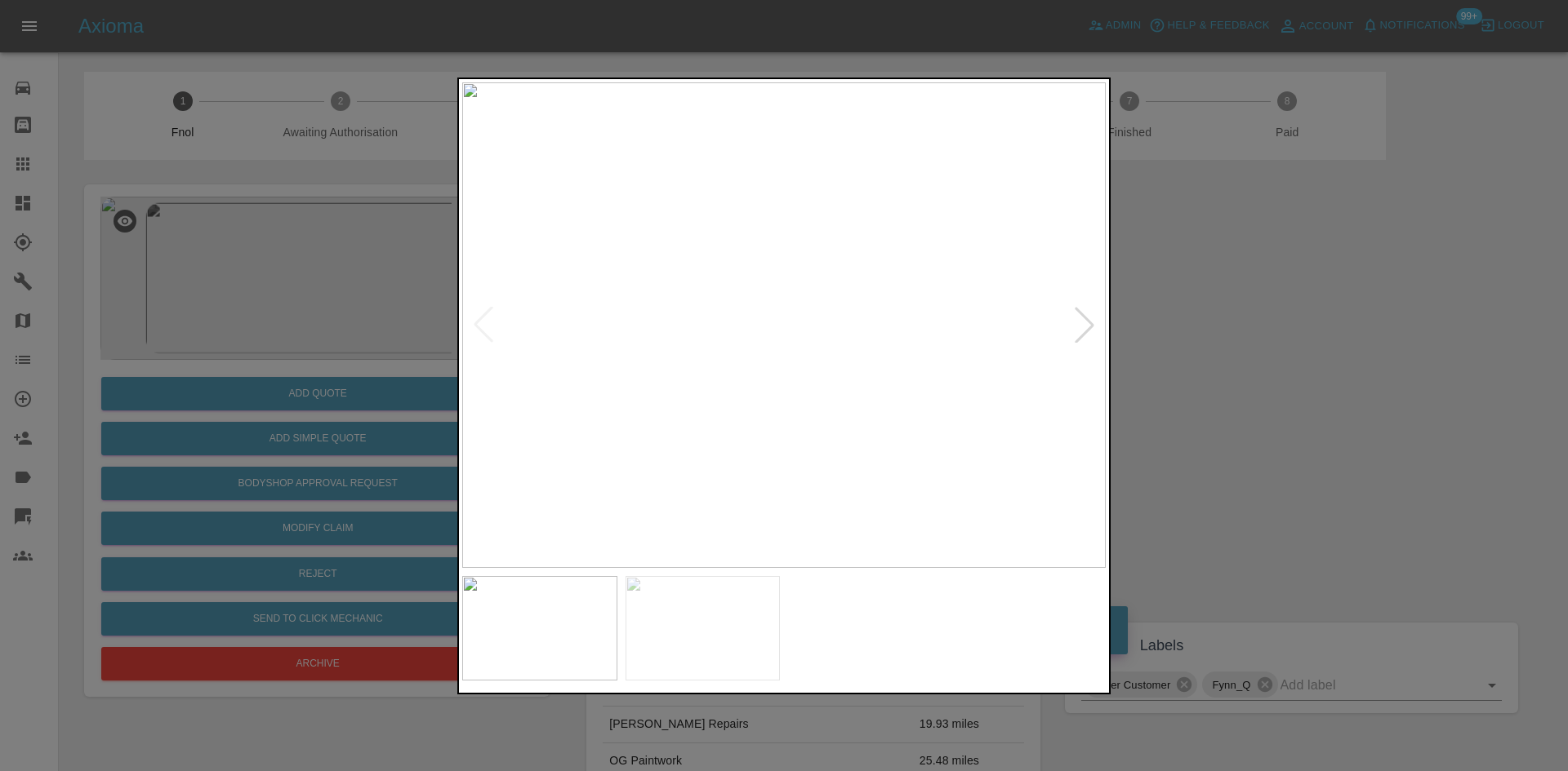
click at [637, 413] on img at bounding box center [784, 326] width 644 height 485
click at [530, 399] on img at bounding box center [660, 326] width 644 height 485
click at [763, 427] on img at bounding box center [784, 326] width 644 height 485
click at [724, 396] on img at bounding box center [848, 19] width 1931 height 1458
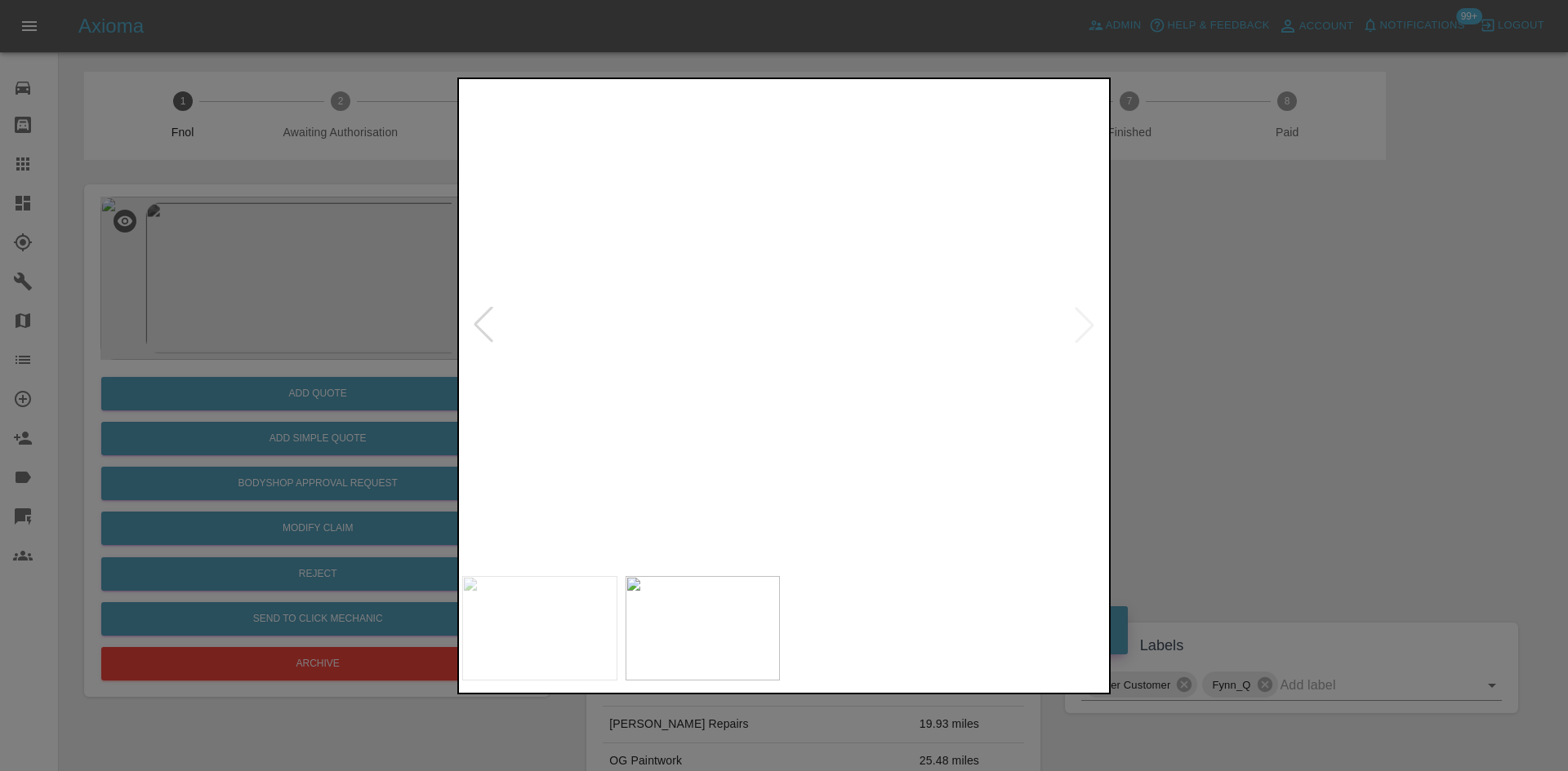
click at [724, 396] on img at bounding box center [848, 19] width 1931 height 1458
click at [608, 459] on img at bounding box center [784, 326] width 644 height 485
click at [186, 400] on div at bounding box center [784, 385] width 1568 height 771
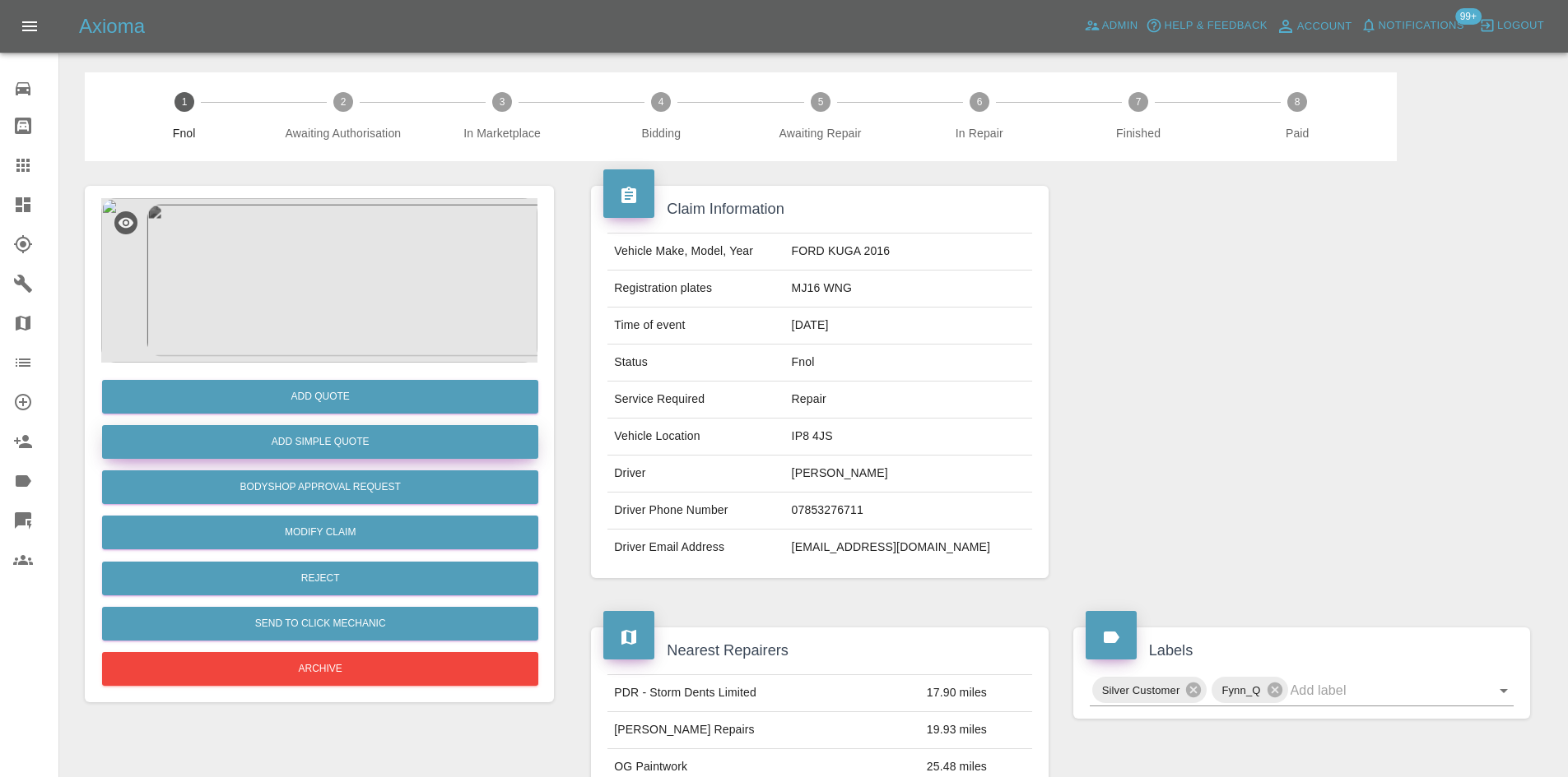
click at [333, 430] on button "Add Simple Quote" at bounding box center [320, 442] width 436 height 34
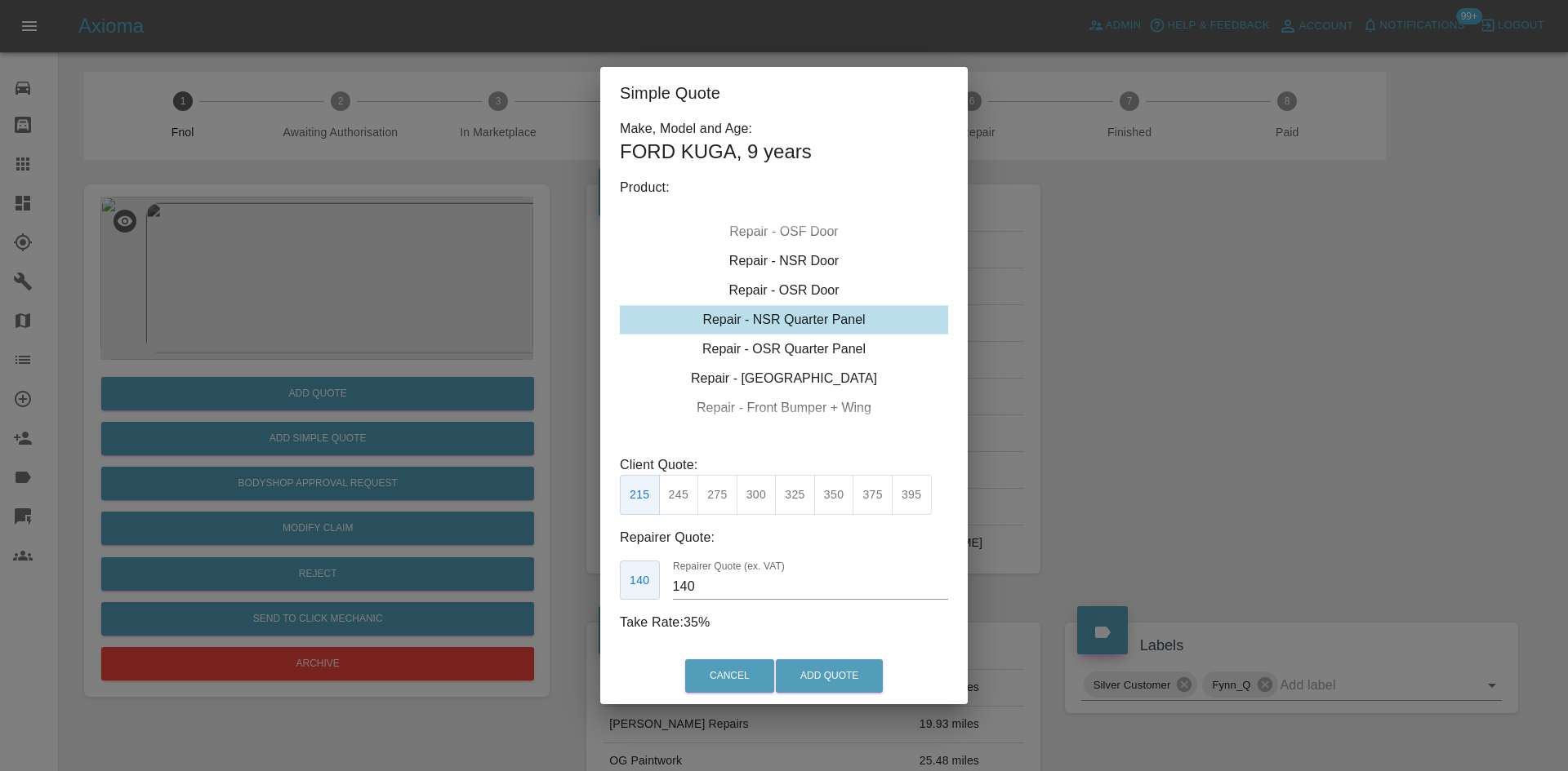
click at [785, 323] on div "Repair - NSR Quarter Panel" at bounding box center [784, 320] width 328 height 30
click at [837, 503] on button "350" at bounding box center [834, 495] width 40 height 40
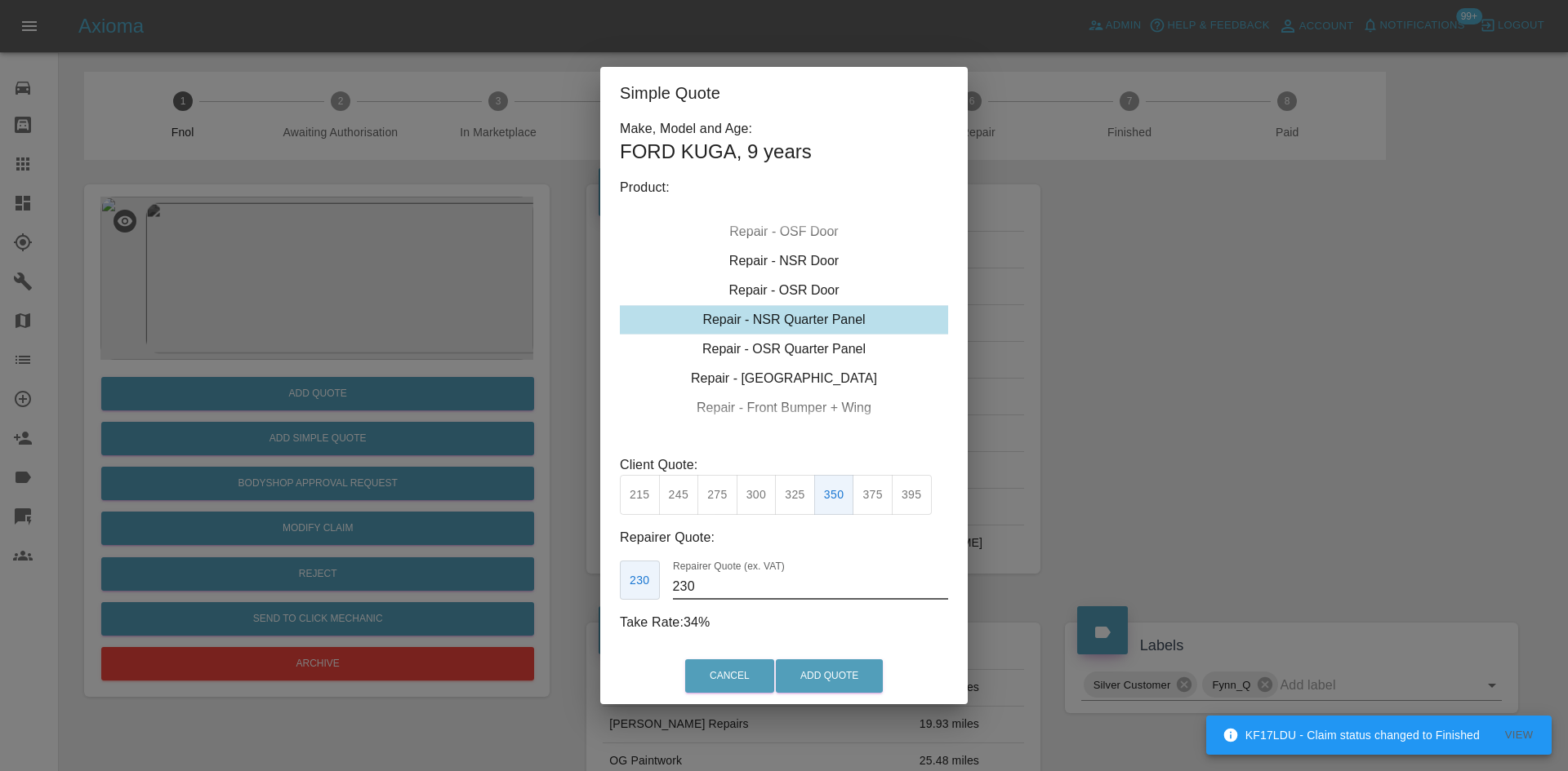
drag, startPoint x: 723, startPoint y: 588, endPoint x: 544, endPoint y: 528, distance: 188.8
click at [583, 572] on div "Simple Quote Make, Model and Age: FORD KUGA , 9 years Product: Repair - Front B…" at bounding box center [784, 385] width 1568 height 771
type input "220"
click at [844, 677] on button "Add Quote" at bounding box center [829, 676] width 107 height 33
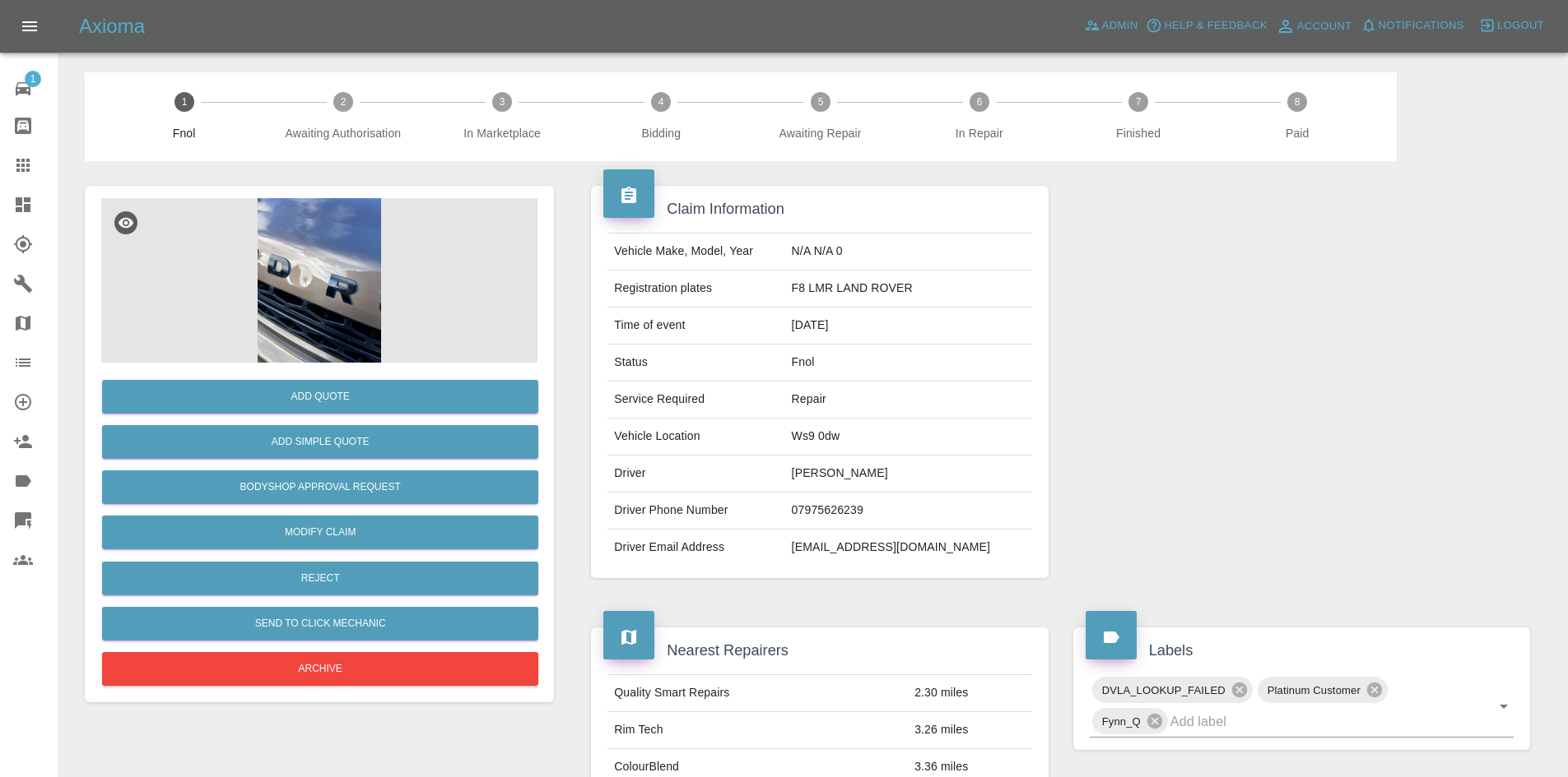
click at [316, 252] on img at bounding box center [319, 281] width 436 height 165
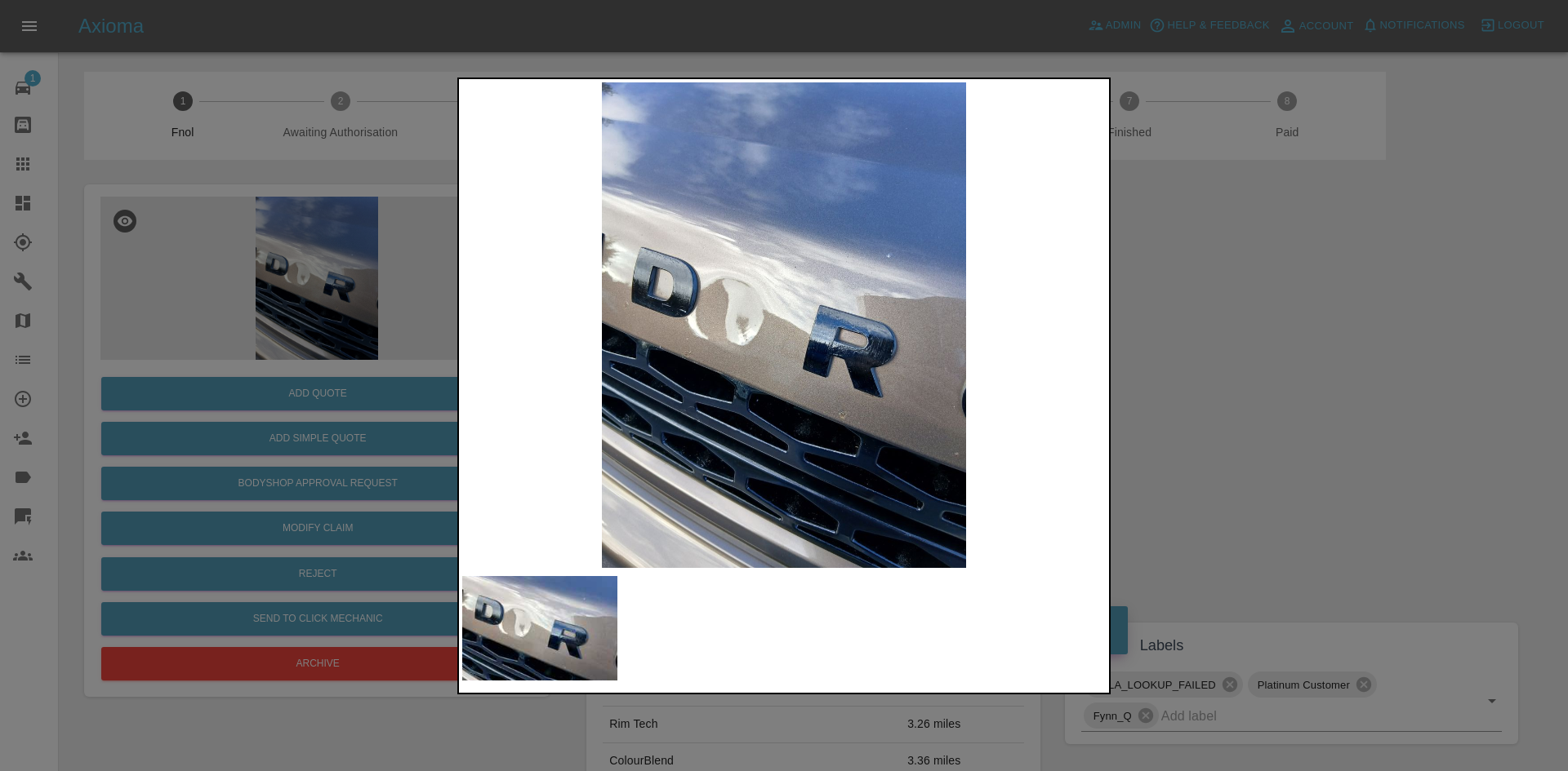
click at [685, 357] on img at bounding box center [784, 326] width 644 height 485
click at [720, 343] on img at bounding box center [784, 326] width 644 height 485
click at [717, 342] on img at bounding box center [784, 326] width 644 height 485
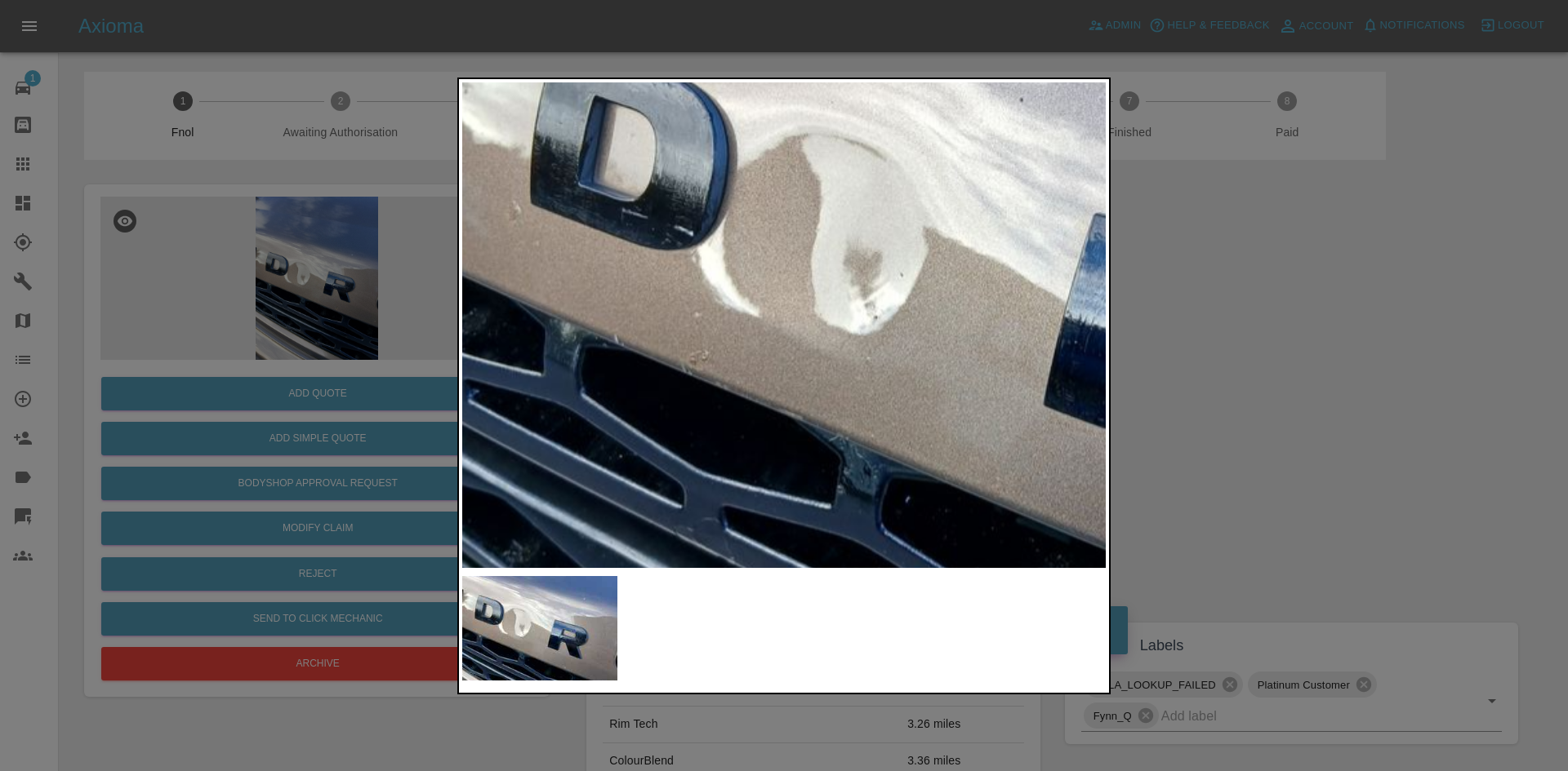
click at [344, 283] on div at bounding box center [784, 385] width 1568 height 771
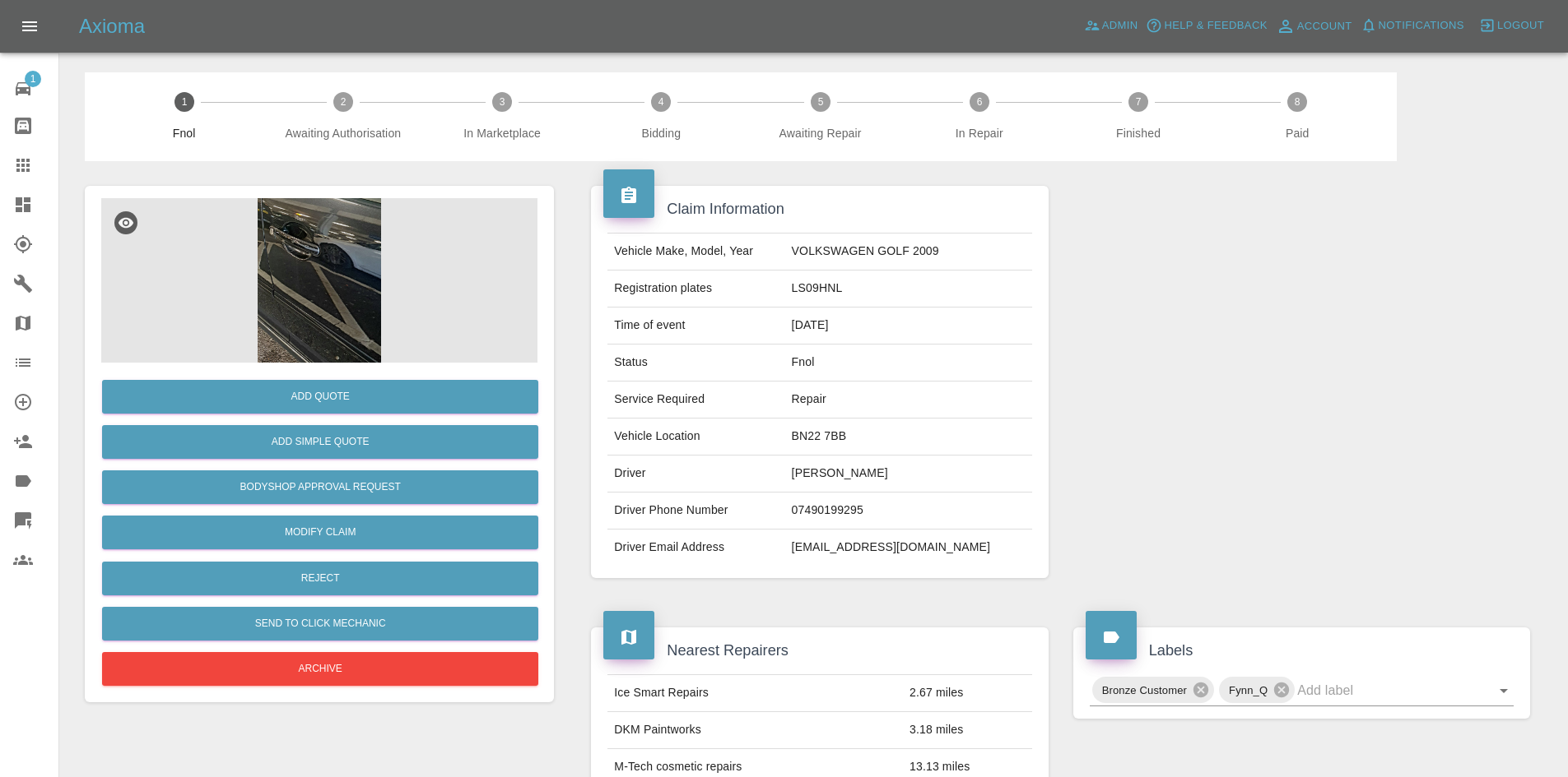
click at [352, 279] on img at bounding box center [319, 281] width 436 height 165
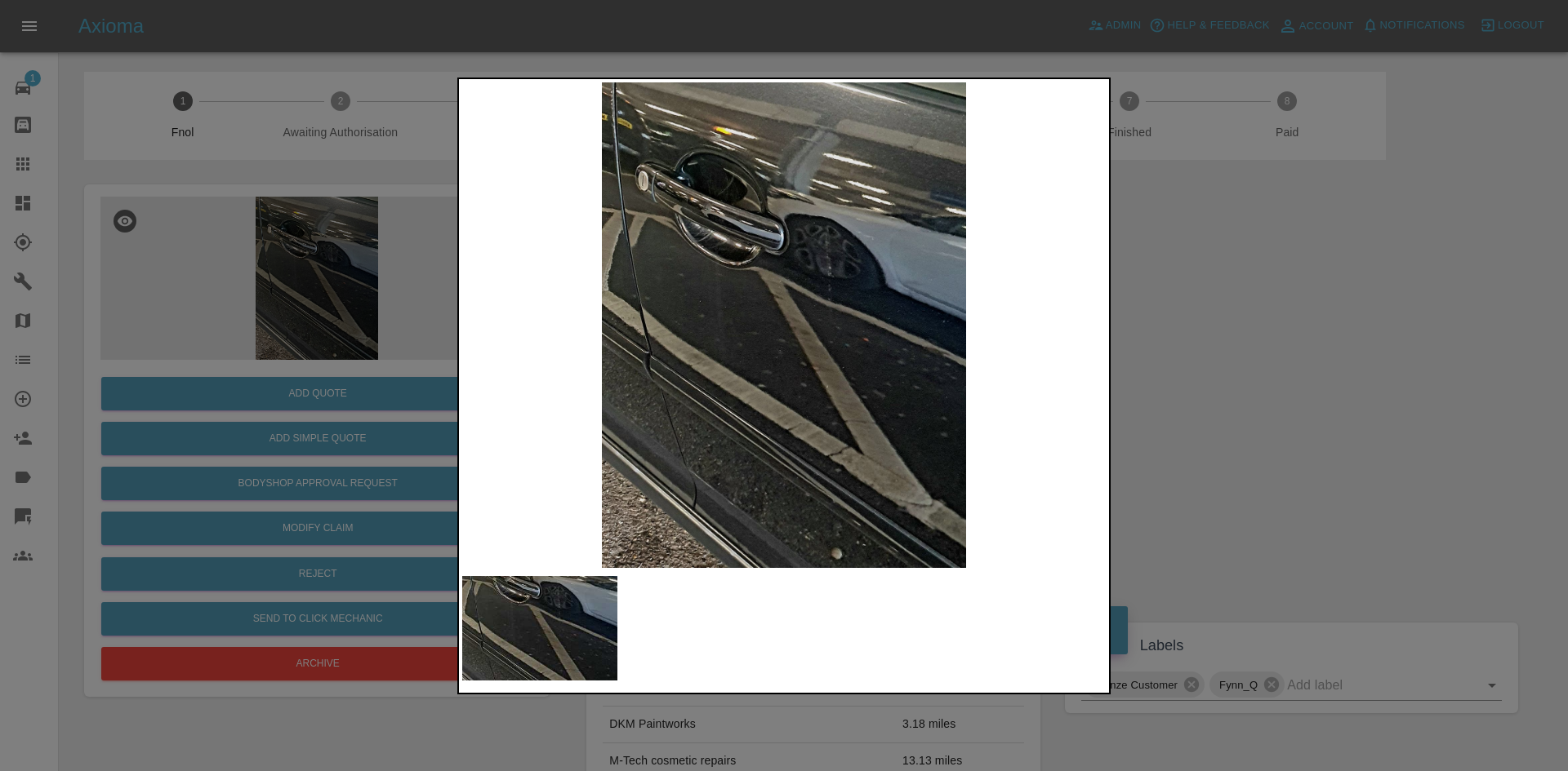
click at [727, 316] on img at bounding box center [784, 326] width 644 height 485
click at [773, 333] on img at bounding box center [784, 326] width 644 height 485
click at [816, 293] on img at bounding box center [784, 326] width 644 height 485
click at [814, 293] on img at bounding box center [784, 326] width 644 height 485
click at [752, 347] on img at bounding box center [784, 326] width 644 height 485
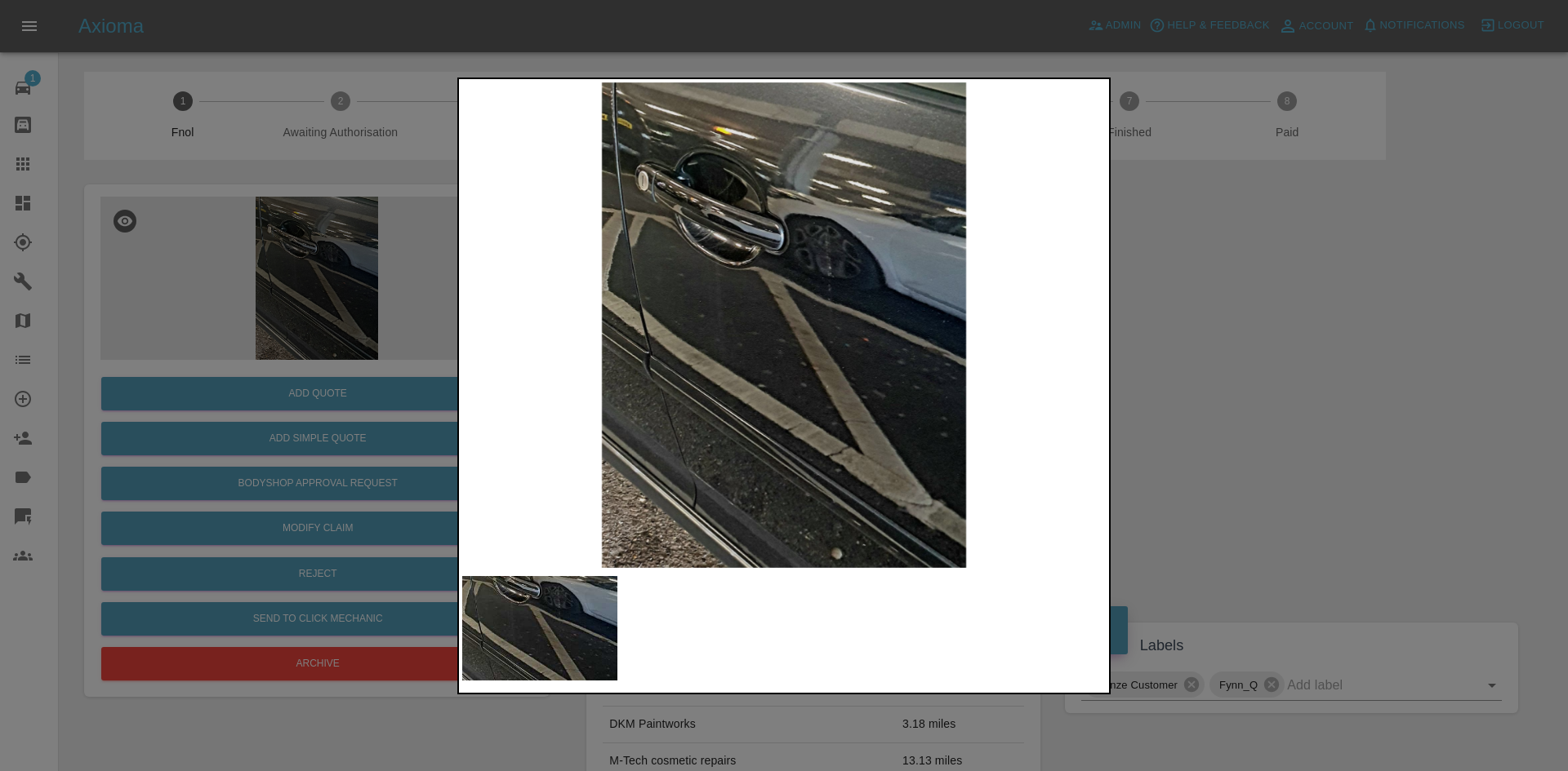
click at [762, 344] on img at bounding box center [784, 326] width 644 height 485
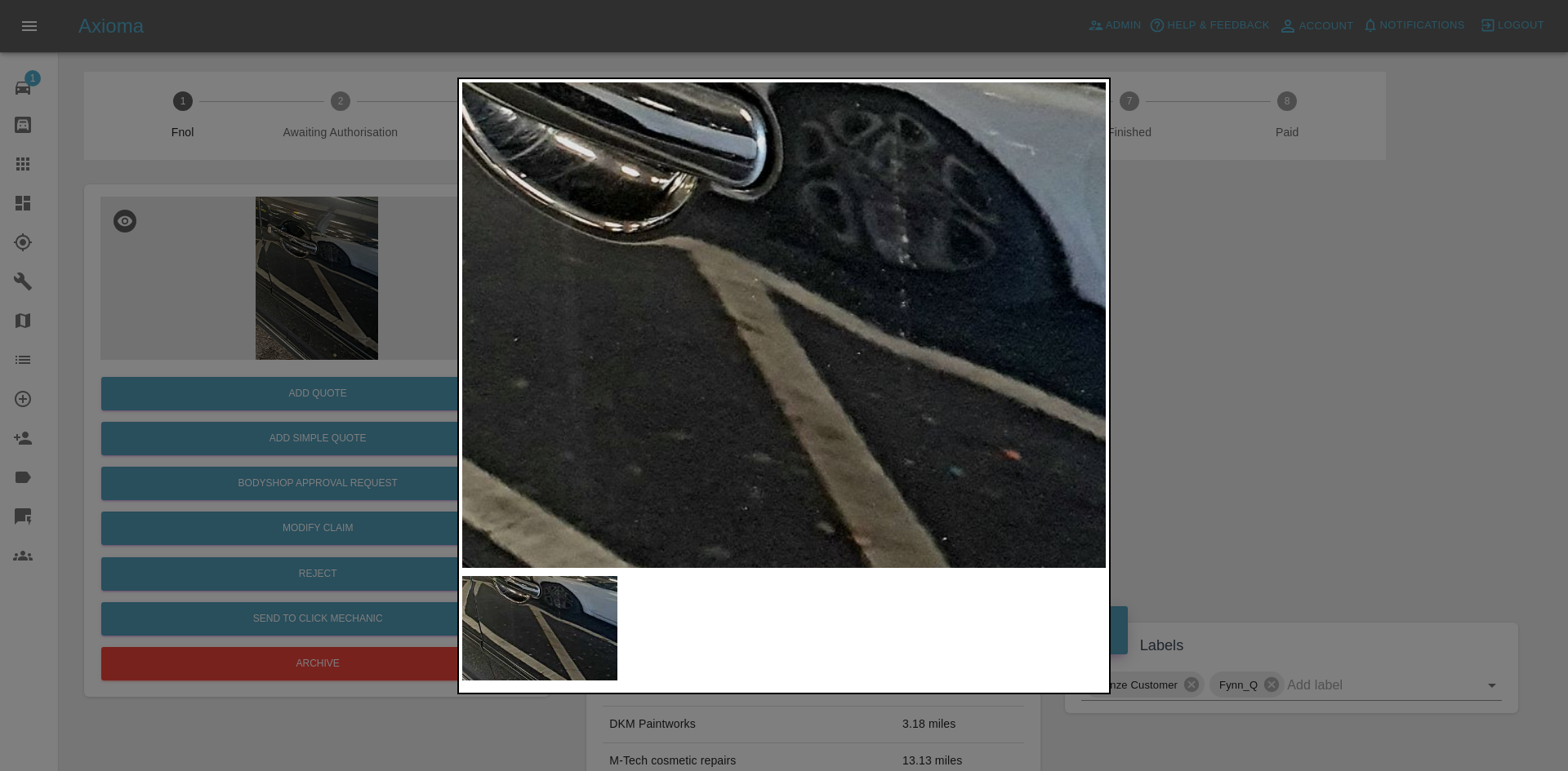
click at [732, 477] on img at bounding box center [767, 412] width 1931 height 1458
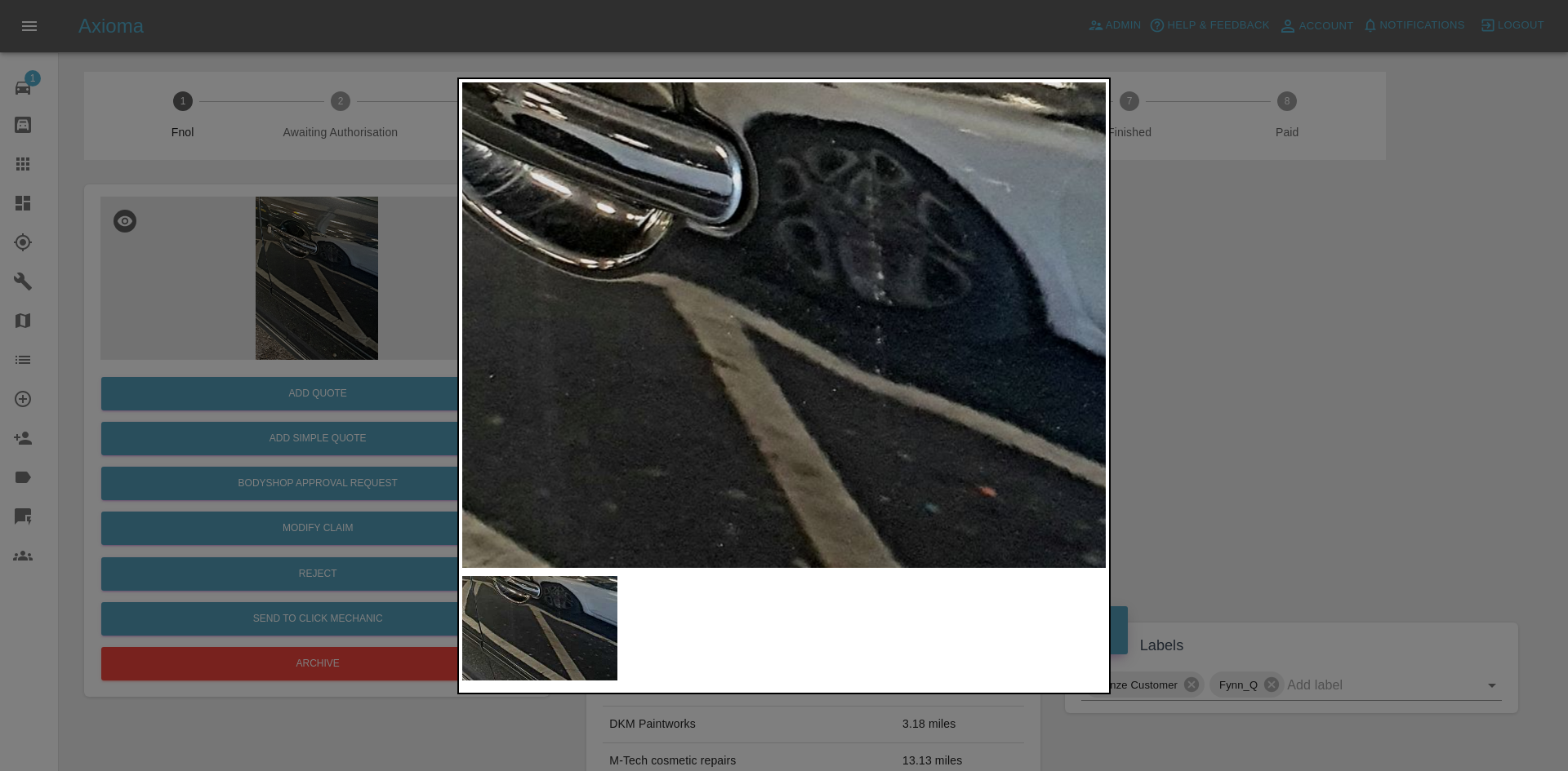
drag, startPoint x: 241, startPoint y: 351, endPoint x: 229, endPoint y: 360, distance: 15.0
click at [240, 352] on div at bounding box center [784, 385] width 1568 height 771
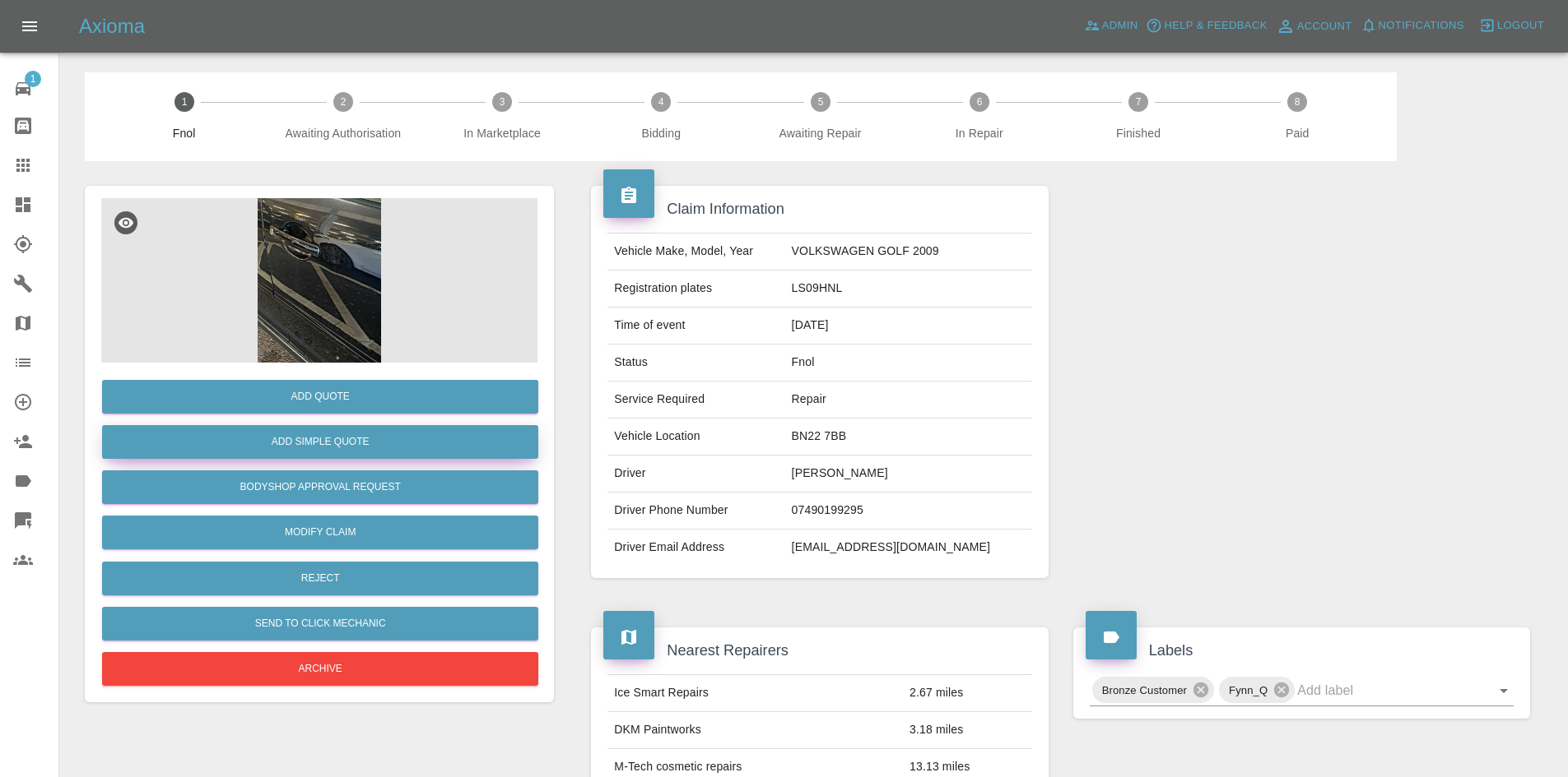
click at [350, 448] on button "Add Simple Quote" at bounding box center [320, 442] width 436 height 34
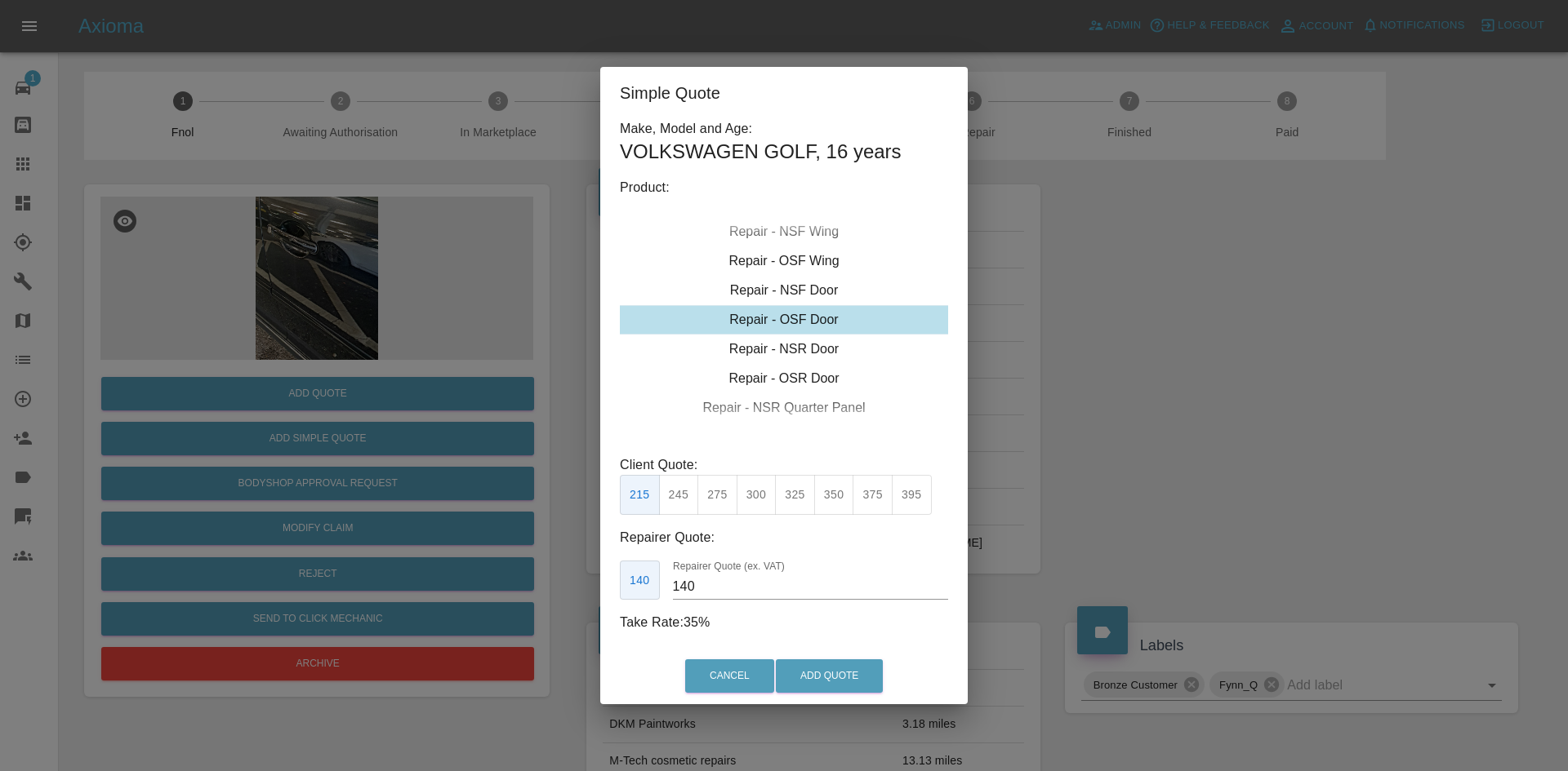
click at [798, 323] on div "Repair - OSF Door" at bounding box center [784, 320] width 328 height 30
drag, startPoint x: 753, startPoint y: 493, endPoint x: 710, endPoint y: 580, distance: 97.0
click at [753, 494] on button "300" at bounding box center [757, 495] width 40 height 40
type input "190"
click at [801, 678] on button "Add Quote" at bounding box center [829, 676] width 107 height 33
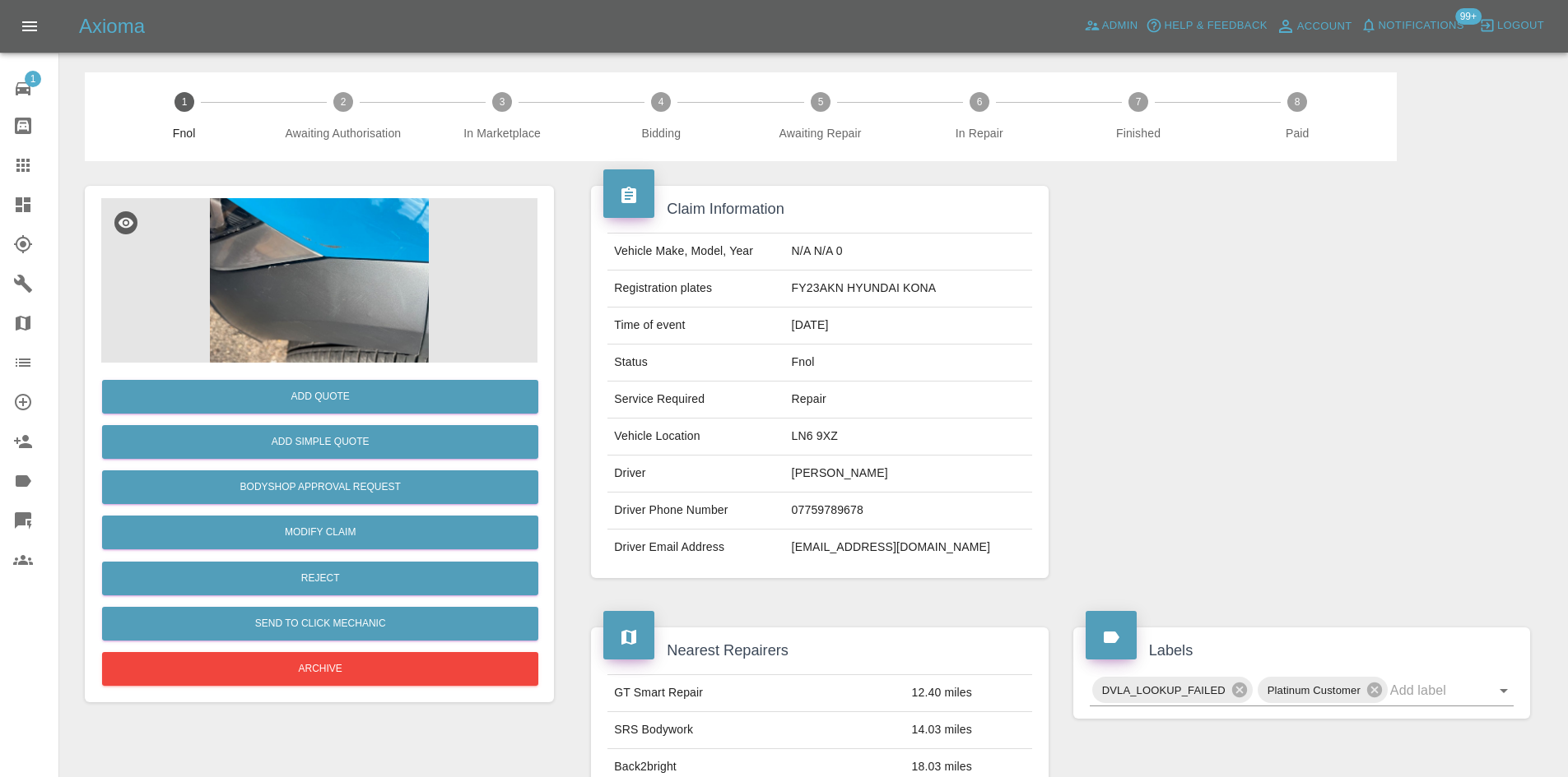
drag, startPoint x: 351, startPoint y: 367, endPoint x: 345, endPoint y: 356, distance: 12.5
click at [350, 362] on div "Add Quote Add Simple Quote Bodyshop Approval Request Modify Claim Reject Send t…" at bounding box center [319, 443] width 469 height 516
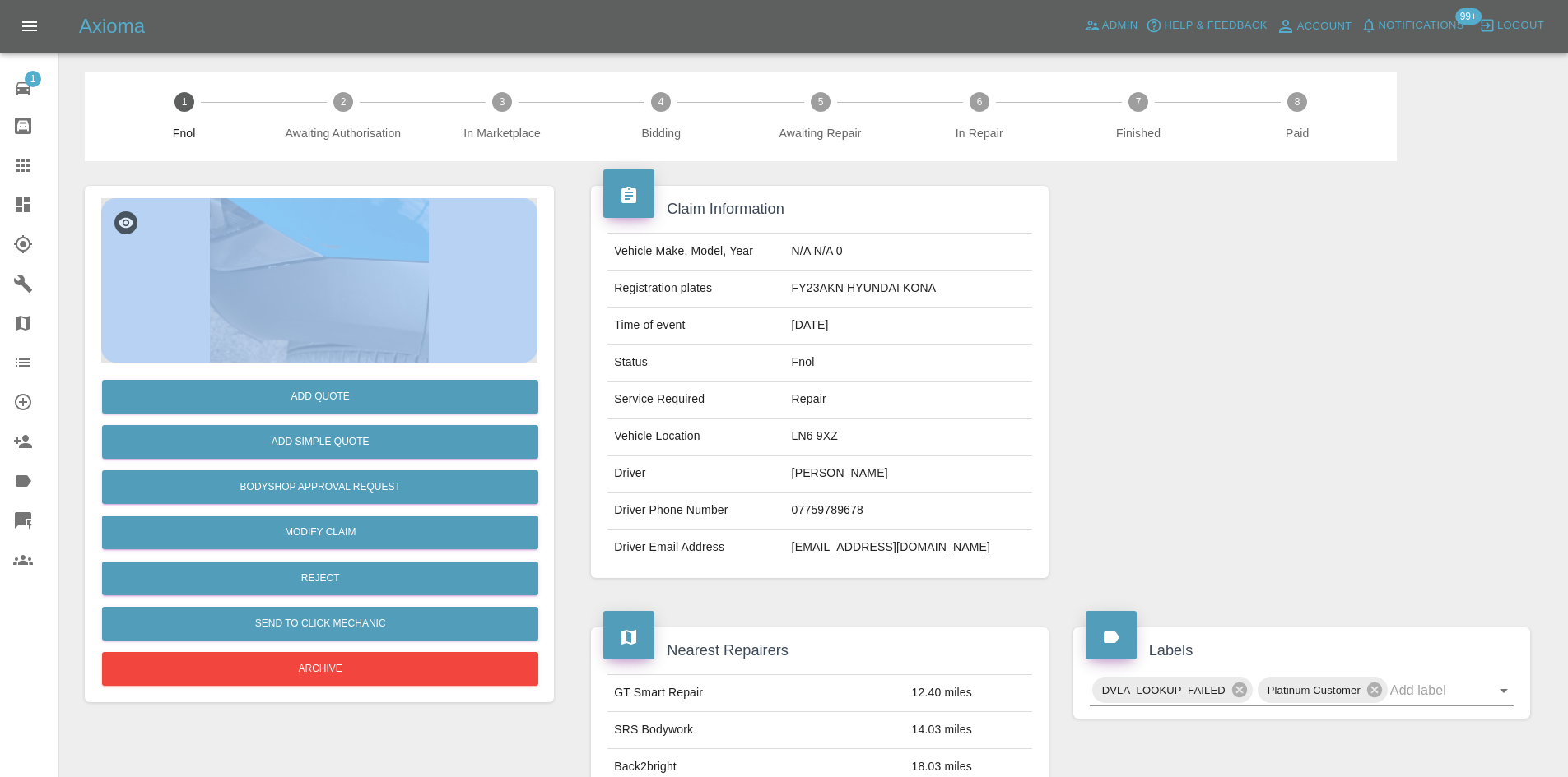
click at [314, 282] on img at bounding box center [319, 281] width 436 height 165
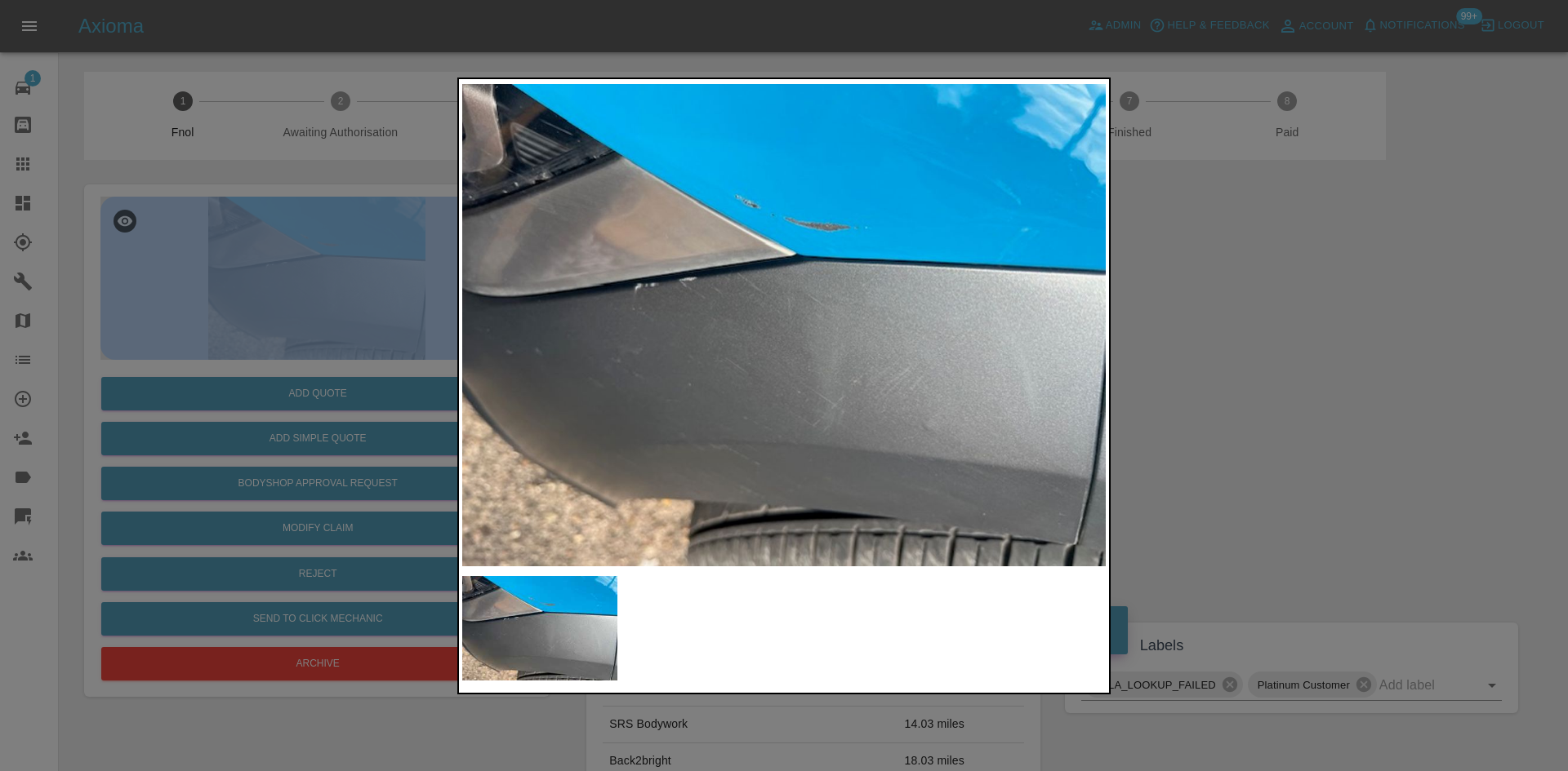
click at [683, 366] on img at bounding box center [784, 326] width 644 height 485
click at [624, 374] on img at bounding box center [784, 326] width 644 height 485
click at [706, 380] on img at bounding box center [784, 326] width 644 height 485
click at [429, 384] on div at bounding box center [784, 385] width 1568 height 771
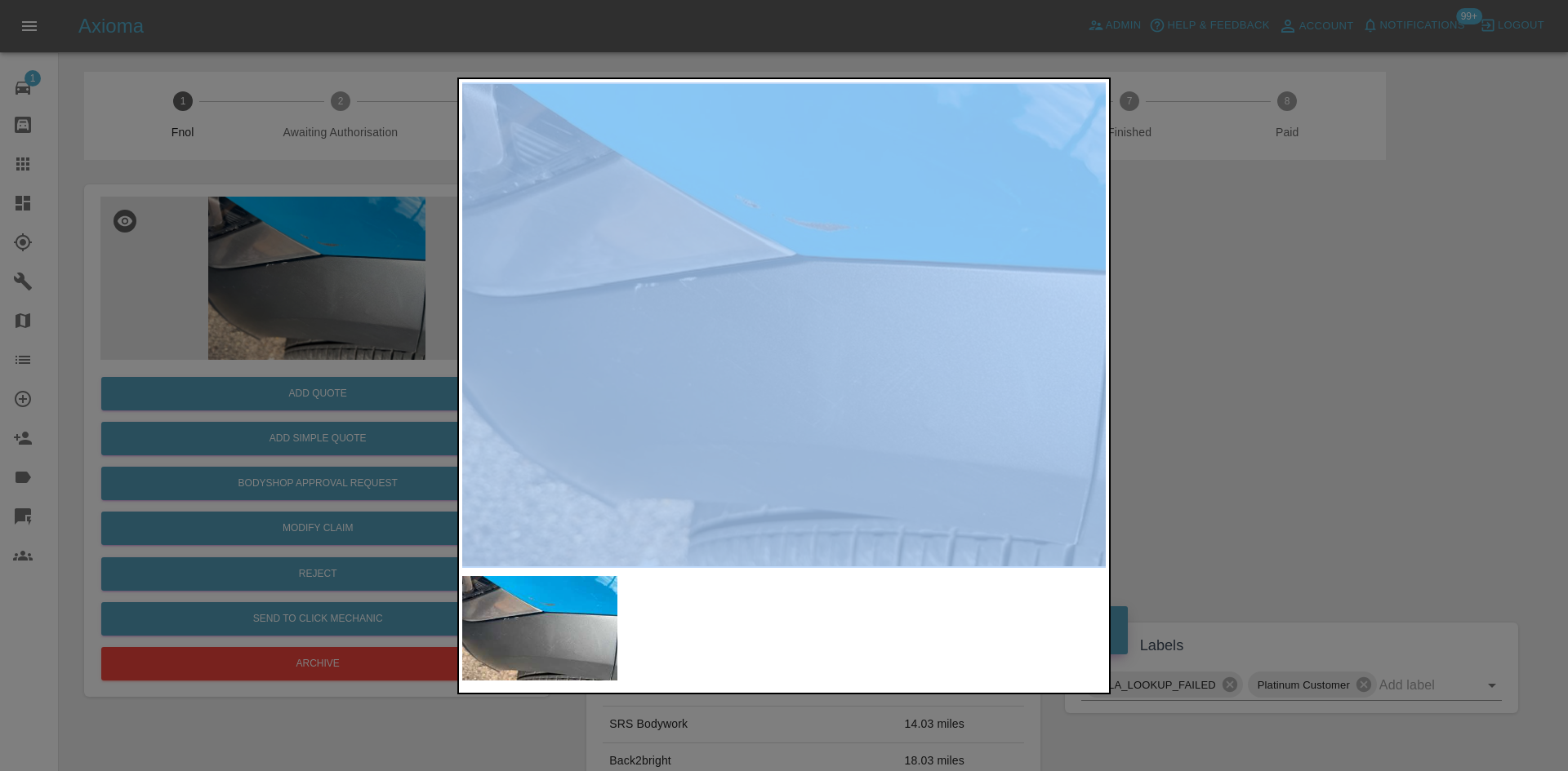
click at [722, 433] on div at bounding box center [784, 385] width 1568 height 771
click at [282, 362] on div at bounding box center [784, 385] width 1568 height 771
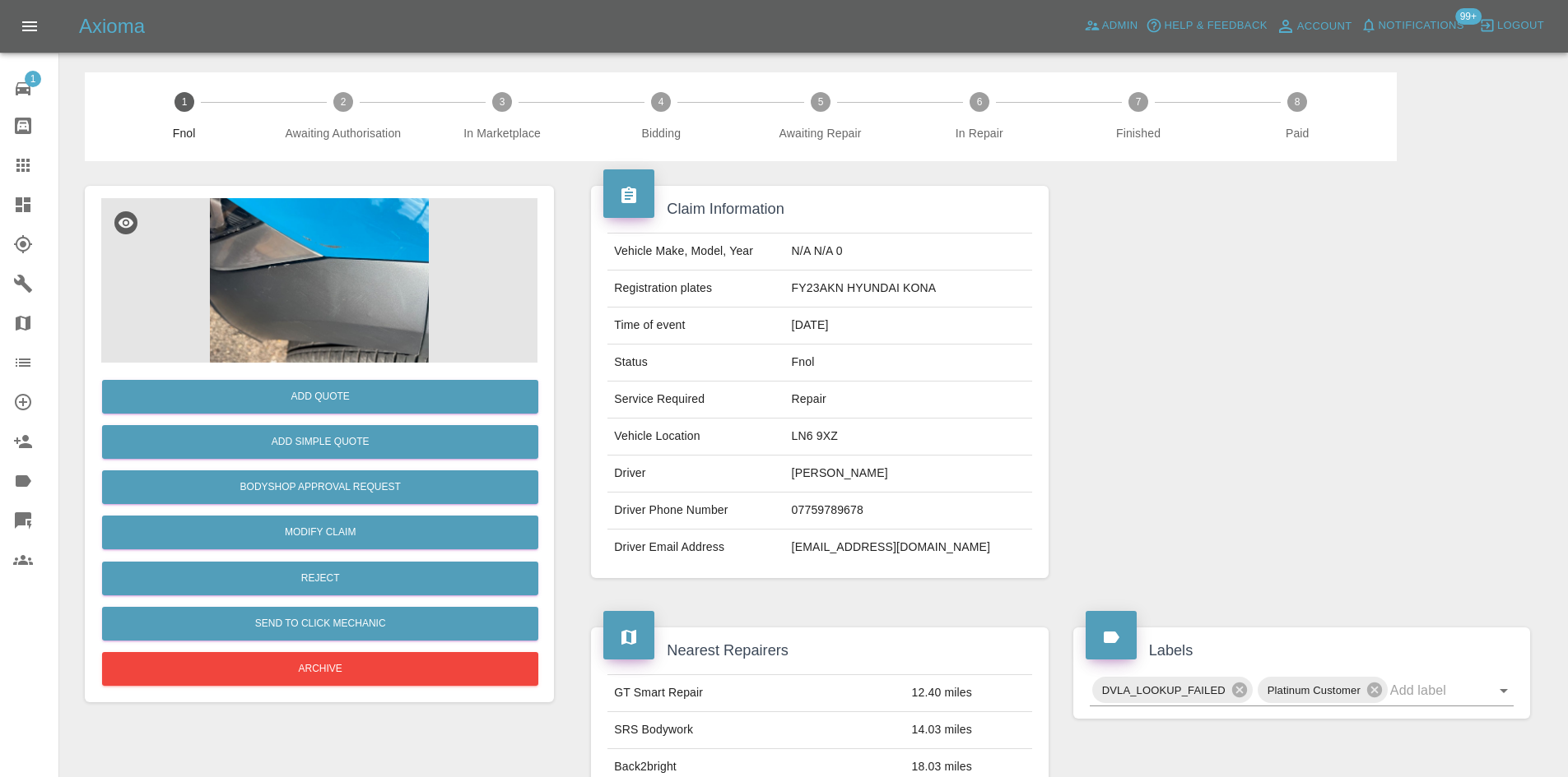
click at [353, 289] on img at bounding box center [319, 281] width 436 height 165
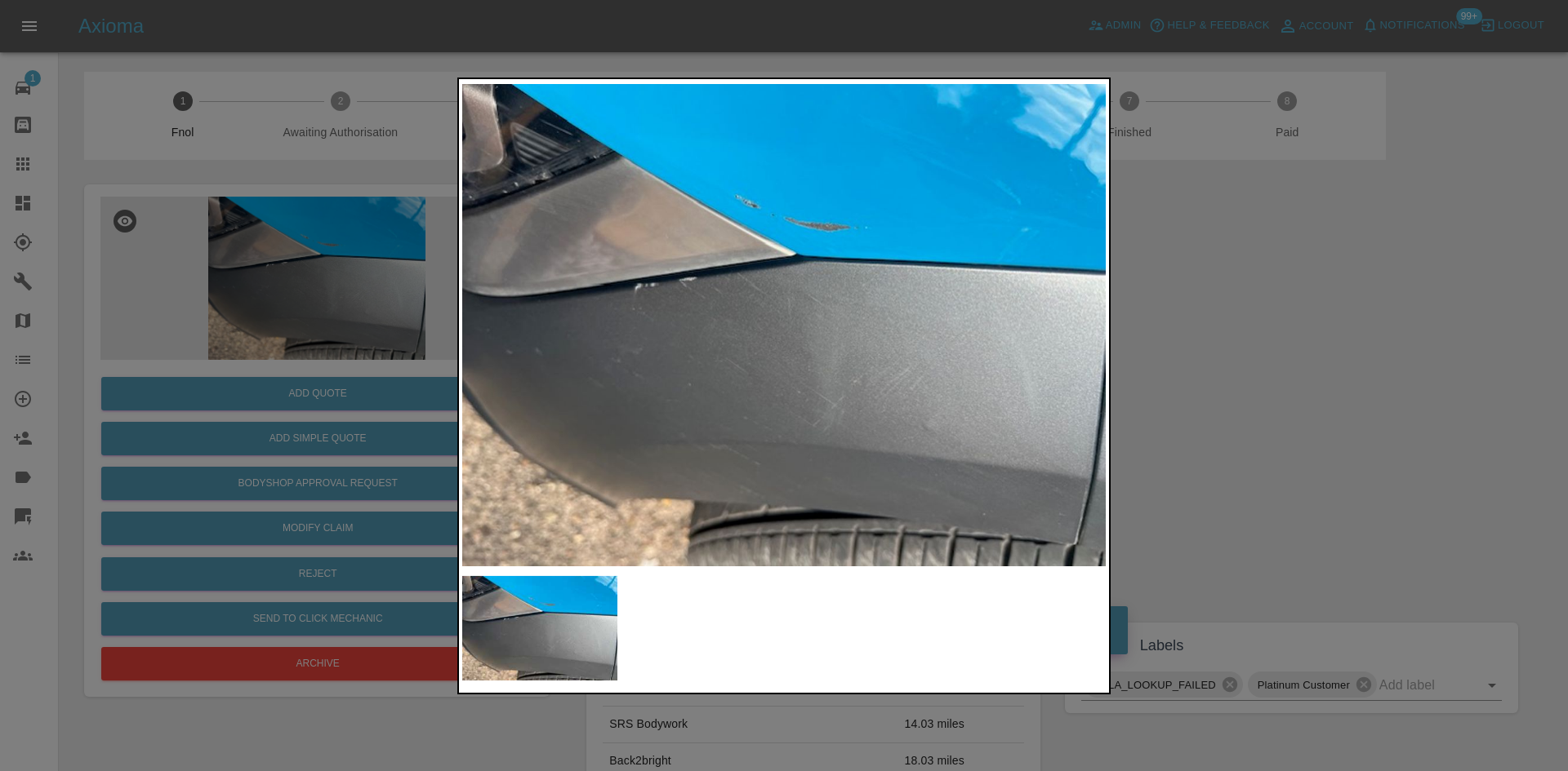
click at [690, 317] on img at bounding box center [784, 326] width 644 height 485
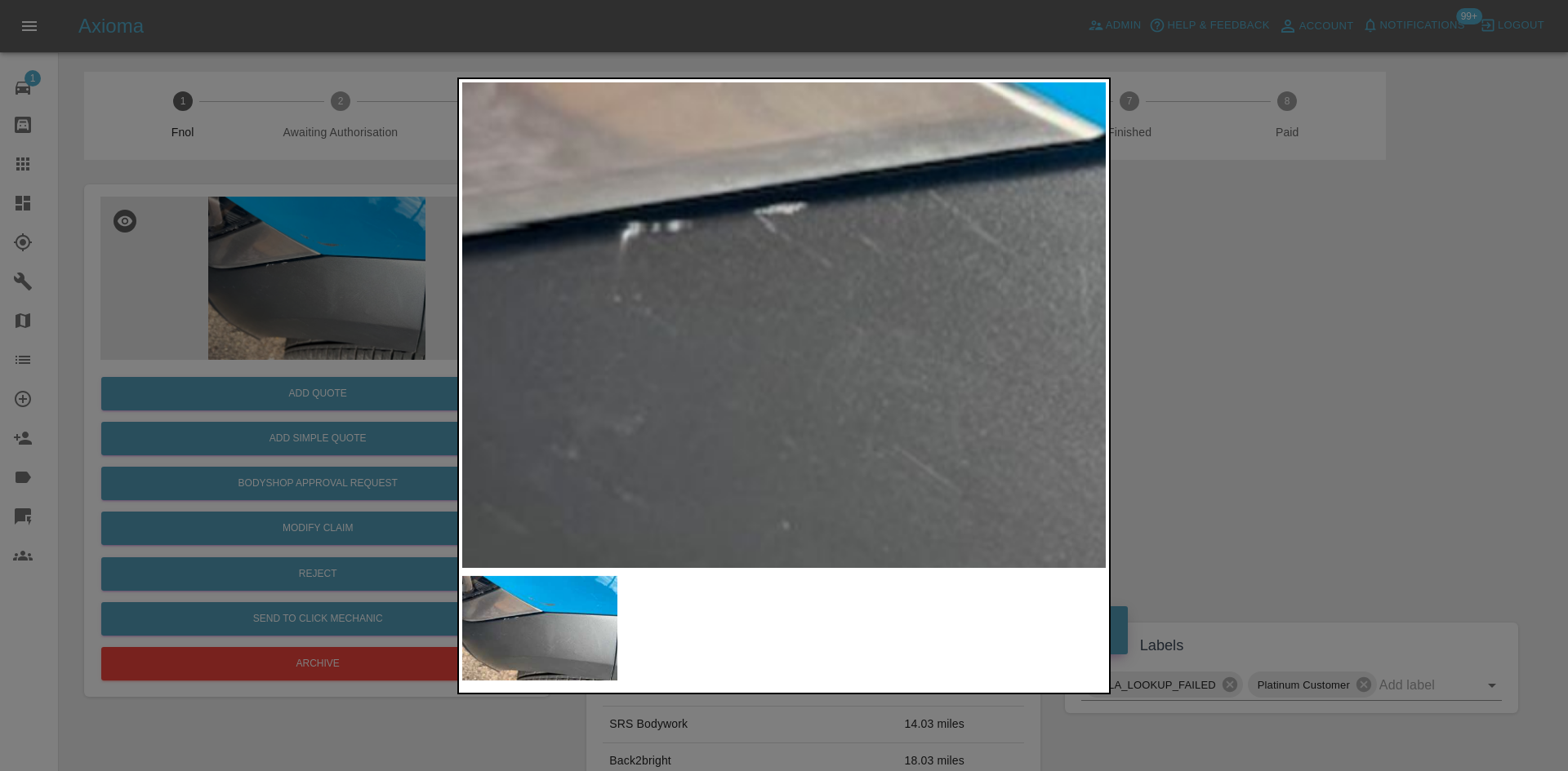
click at [690, 317] on img at bounding box center [1068, 347] width 1931 height 1458
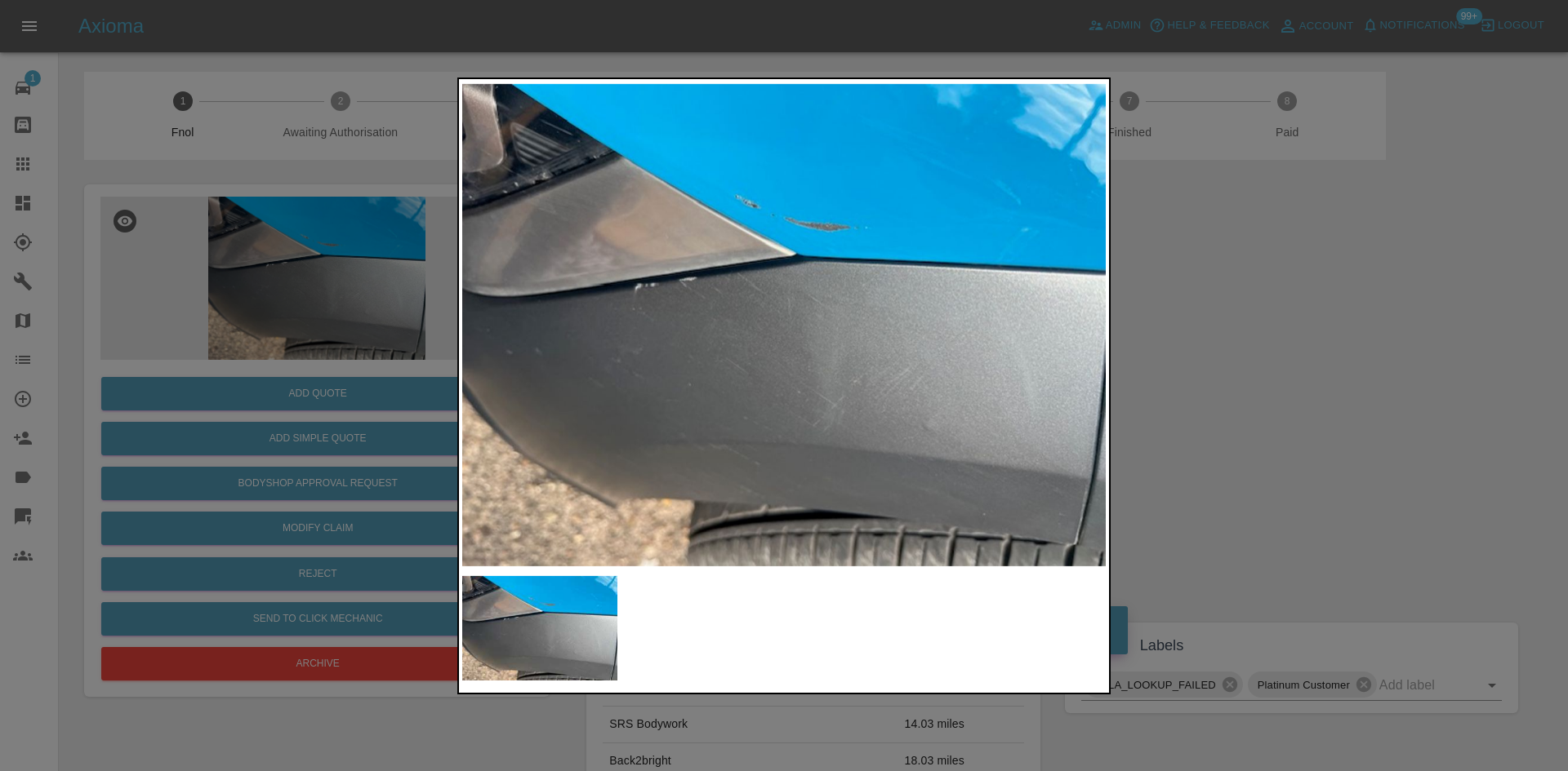
click at [310, 272] on div at bounding box center [784, 385] width 1568 height 771
